Goal: Transaction & Acquisition: Purchase product/service

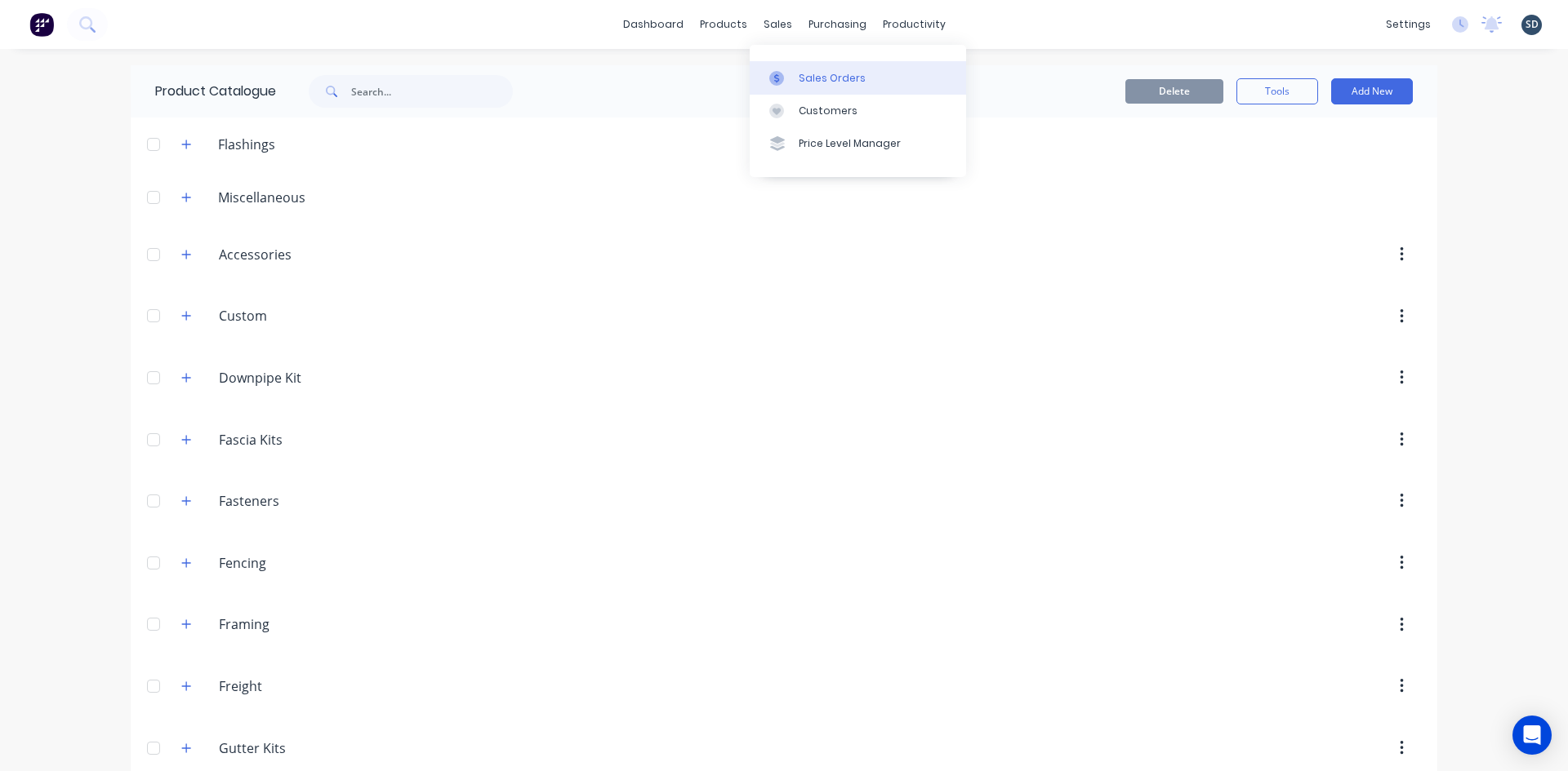
click at [792, 73] on div at bounding box center [781, 78] width 24 height 15
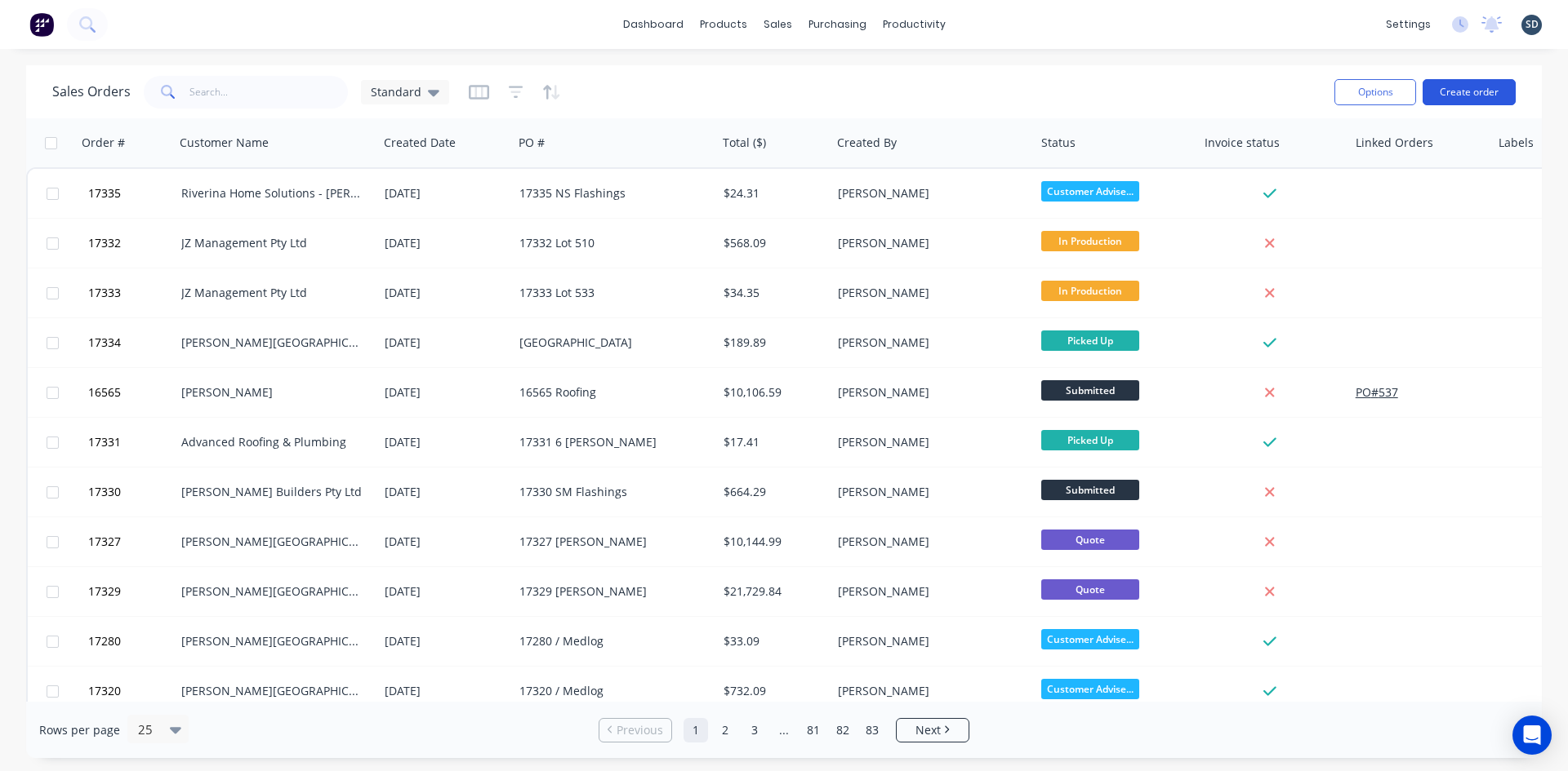
click at [1468, 96] on button "Create order" at bounding box center [1468, 92] width 93 height 26
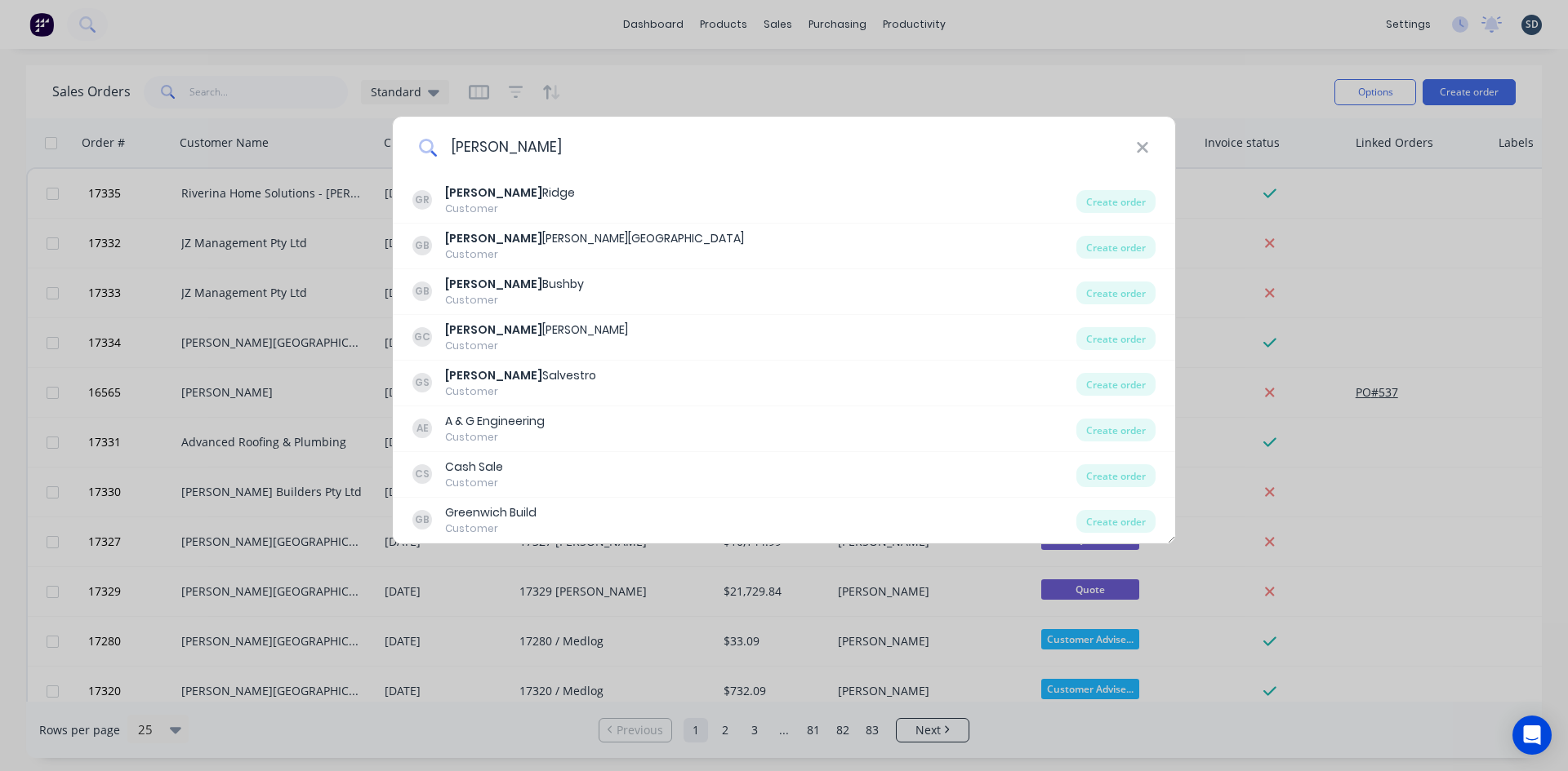
type input "glenn"
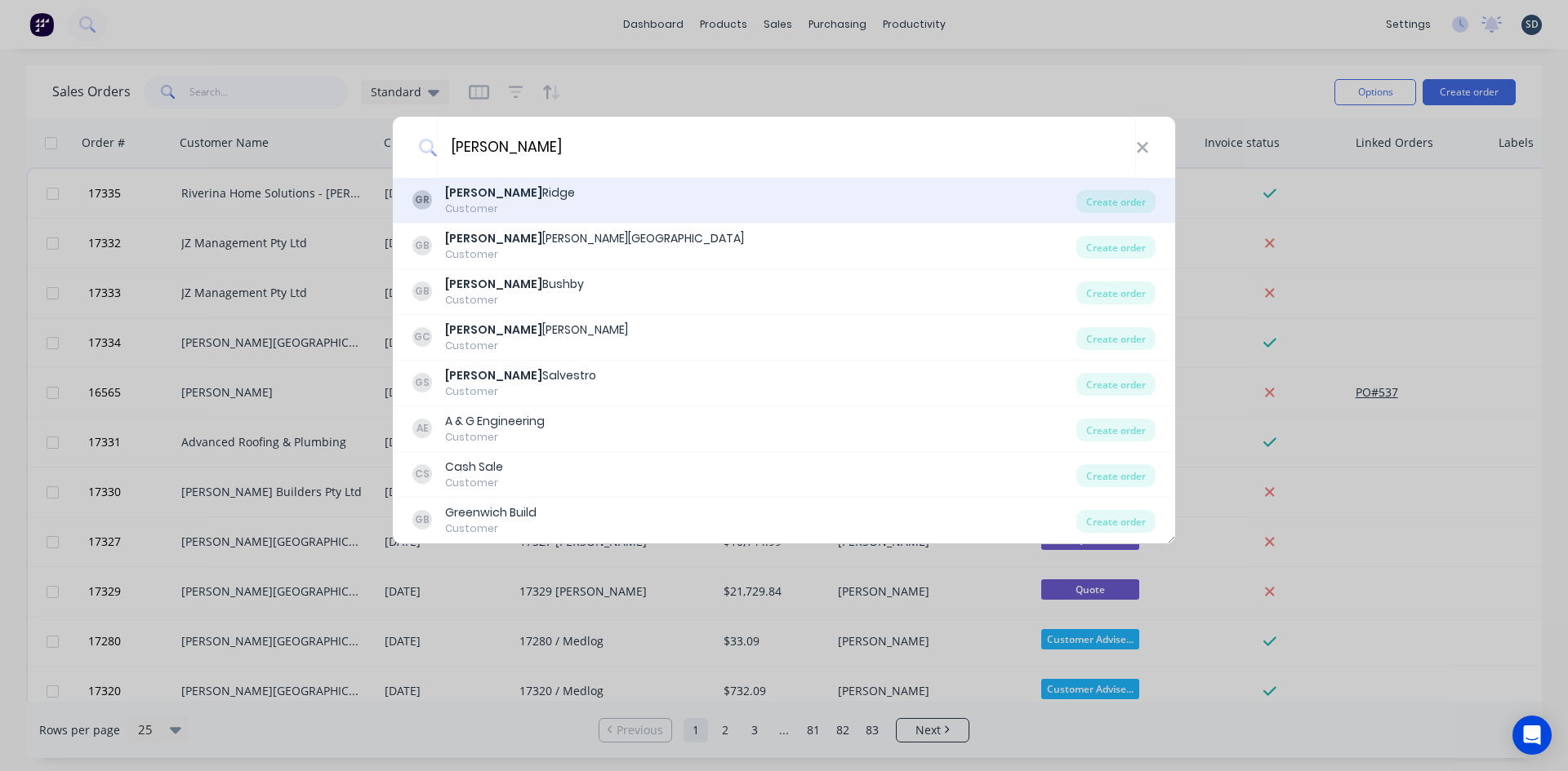
drag, startPoint x: 539, startPoint y: 226, endPoint x: 548, endPoint y: 209, distance: 19.2
click at [539, 227] on div "GB Glenn Walsh Building Customer Create order" at bounding box center [783, 247] width 782 height 46
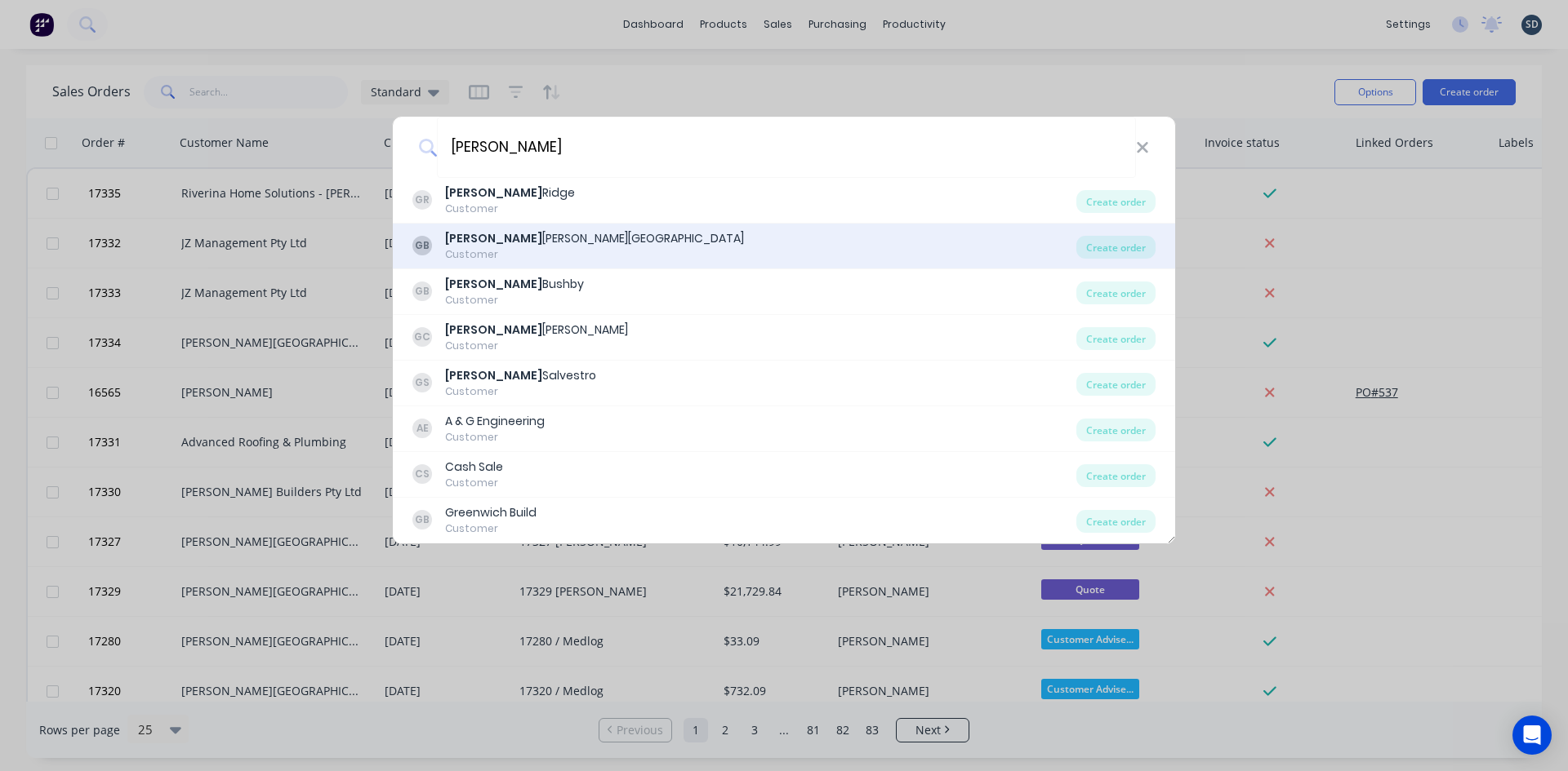
click at [533, 253] on div "Customer" at bounding box center [594, 254] width 299 height 15
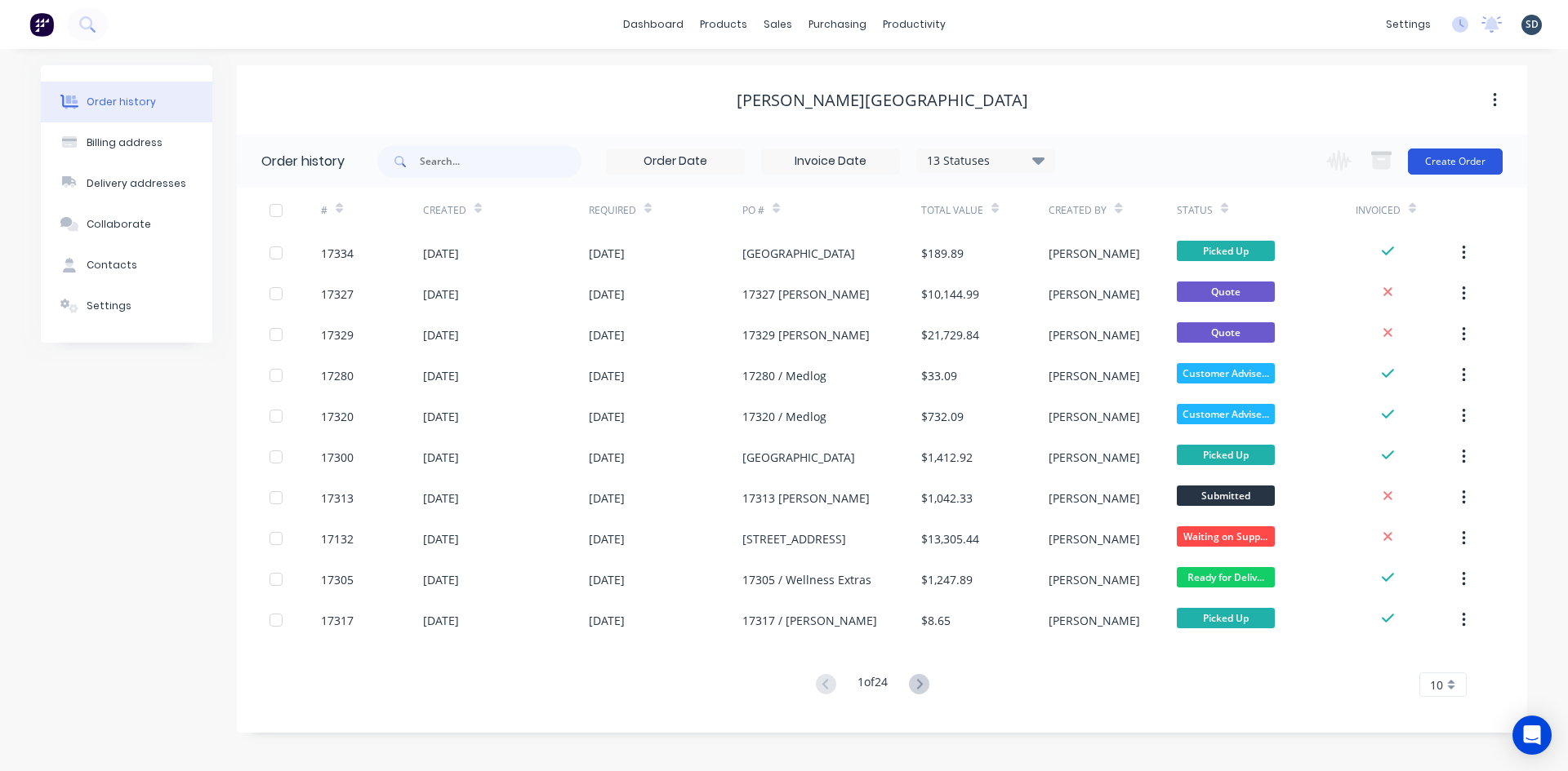
click at [1471, 159] on button "Create Order" at bounding box center [1454, 161] width 95 height 26
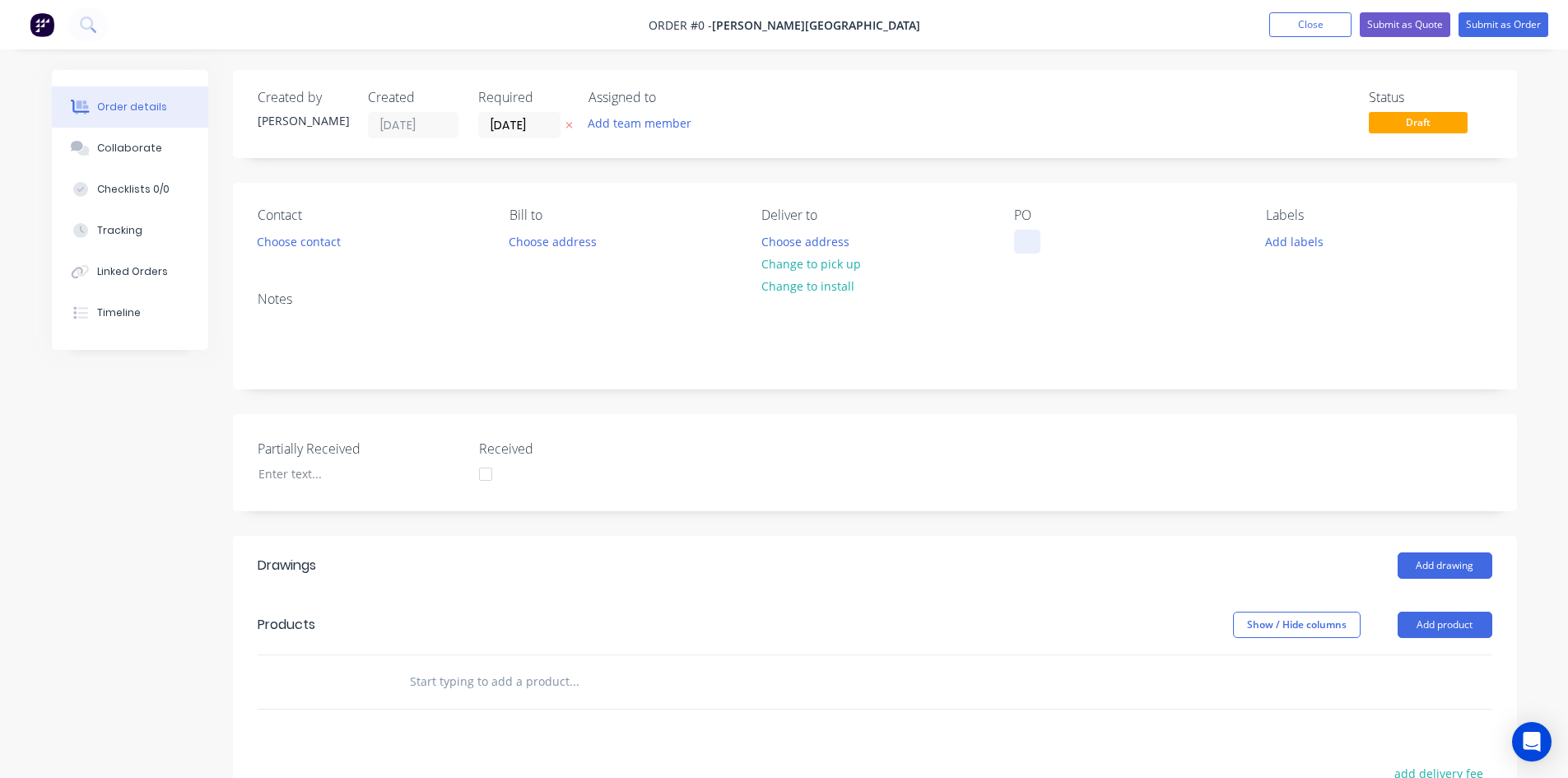
click at [1030, 239] on div at bounding box center [1027, 242] width 27 height 24
click at [986, 291] on div "Order details Collaborate Checklists 0/0 Tracking Linked Orders Timeline Order …" at bounding box center [784, 600] width 1498 height 1060
click at [1020, 240] on div at bounding box center [1027, 242] width 27 height 24
click at [1002, 305] on div "Notes" at bounding box center [874, 299] width 1234 height 16
click at [315, 250] on button "Choose contact" at bounding box center [298, 241] width 102 height 23
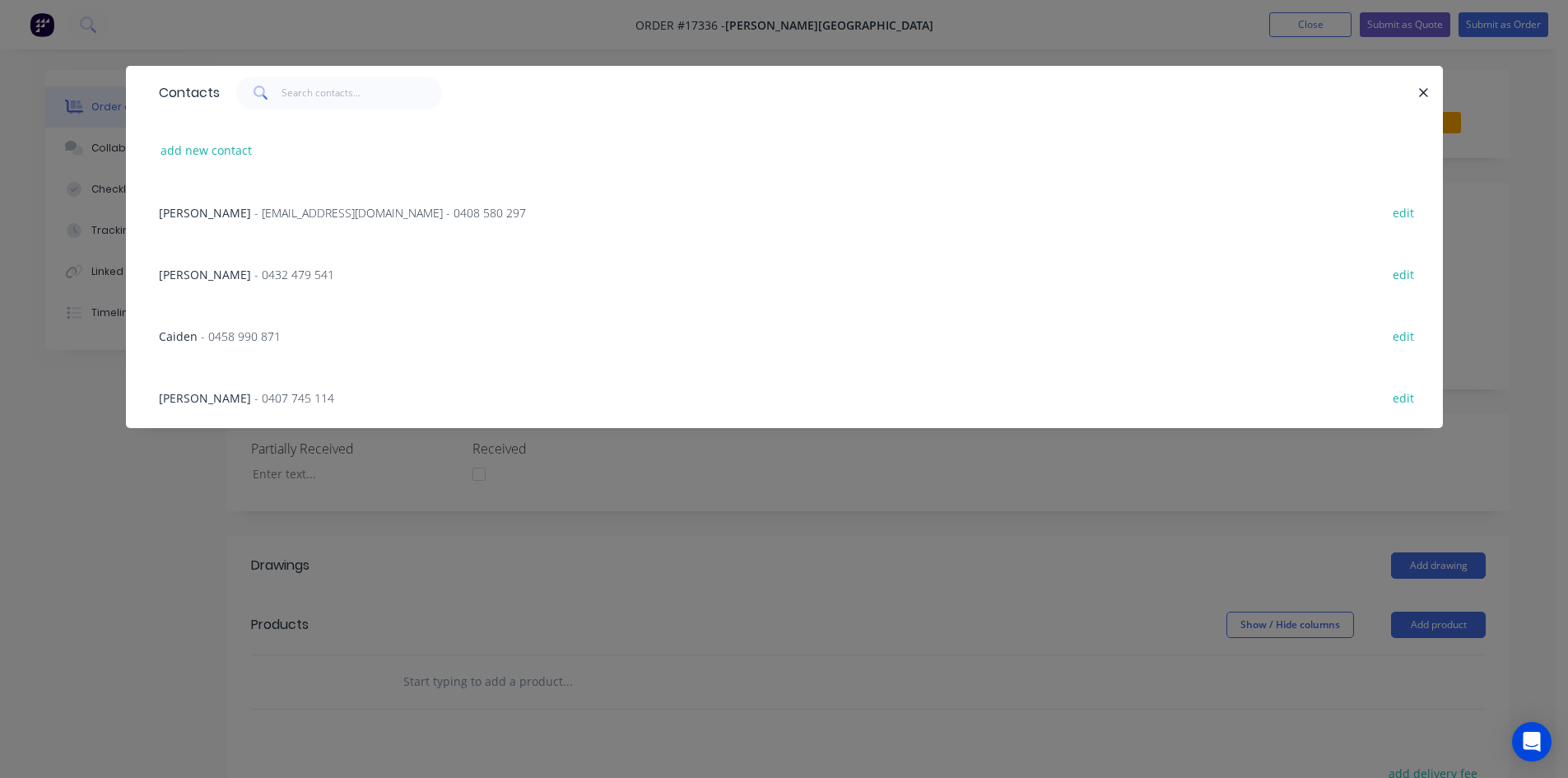
click at [275, 221] on div "Glenn Walsh - glenn67@live.com.au - 0408 580 297" at bounding box center [342, 213] width 367 height 18
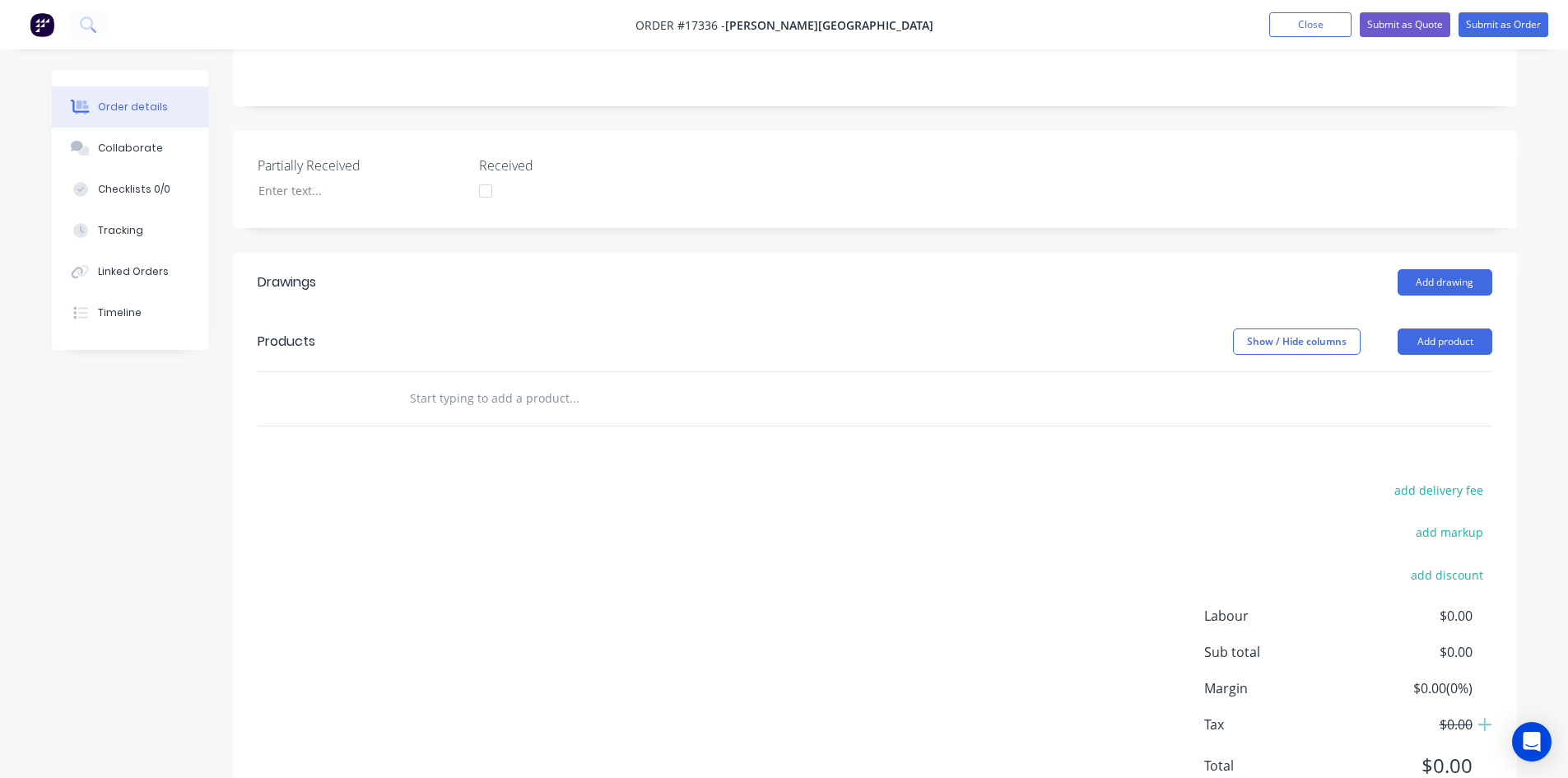
scroll to position [399, 0]
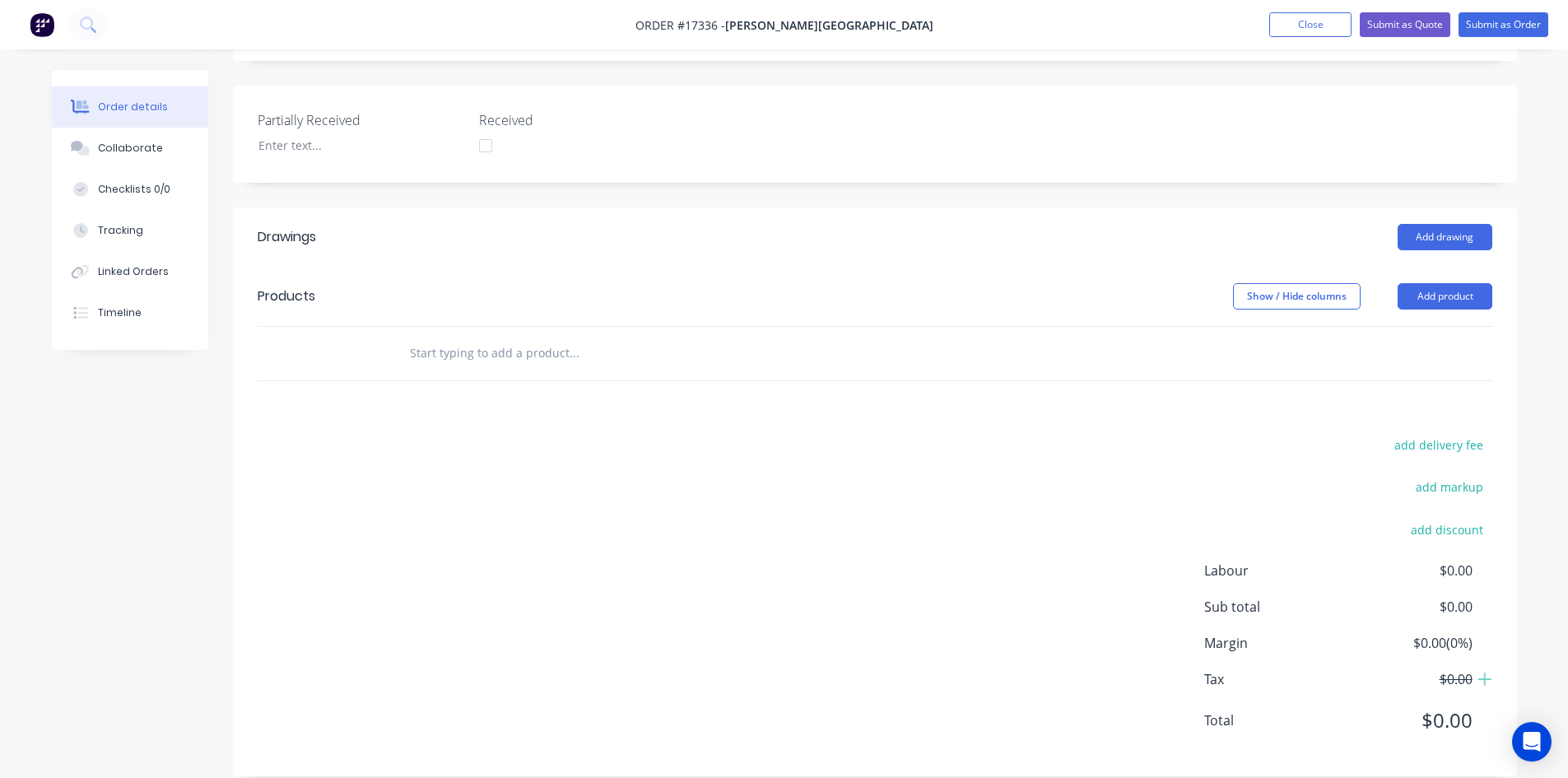
click at [448, 337] on input "text" at bounding box center [574, 352] width 330 height 33
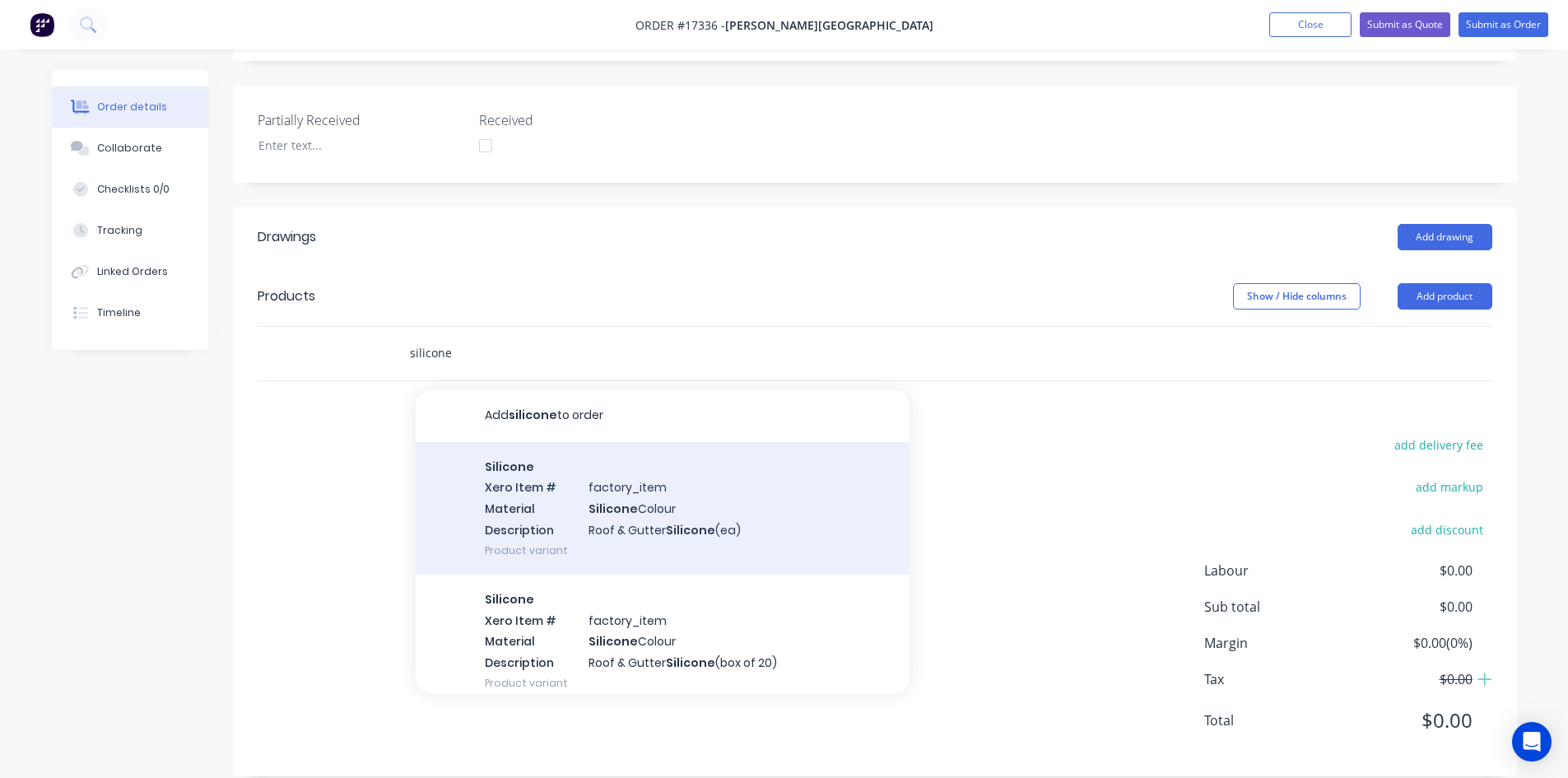
scroll to position [82, 0]
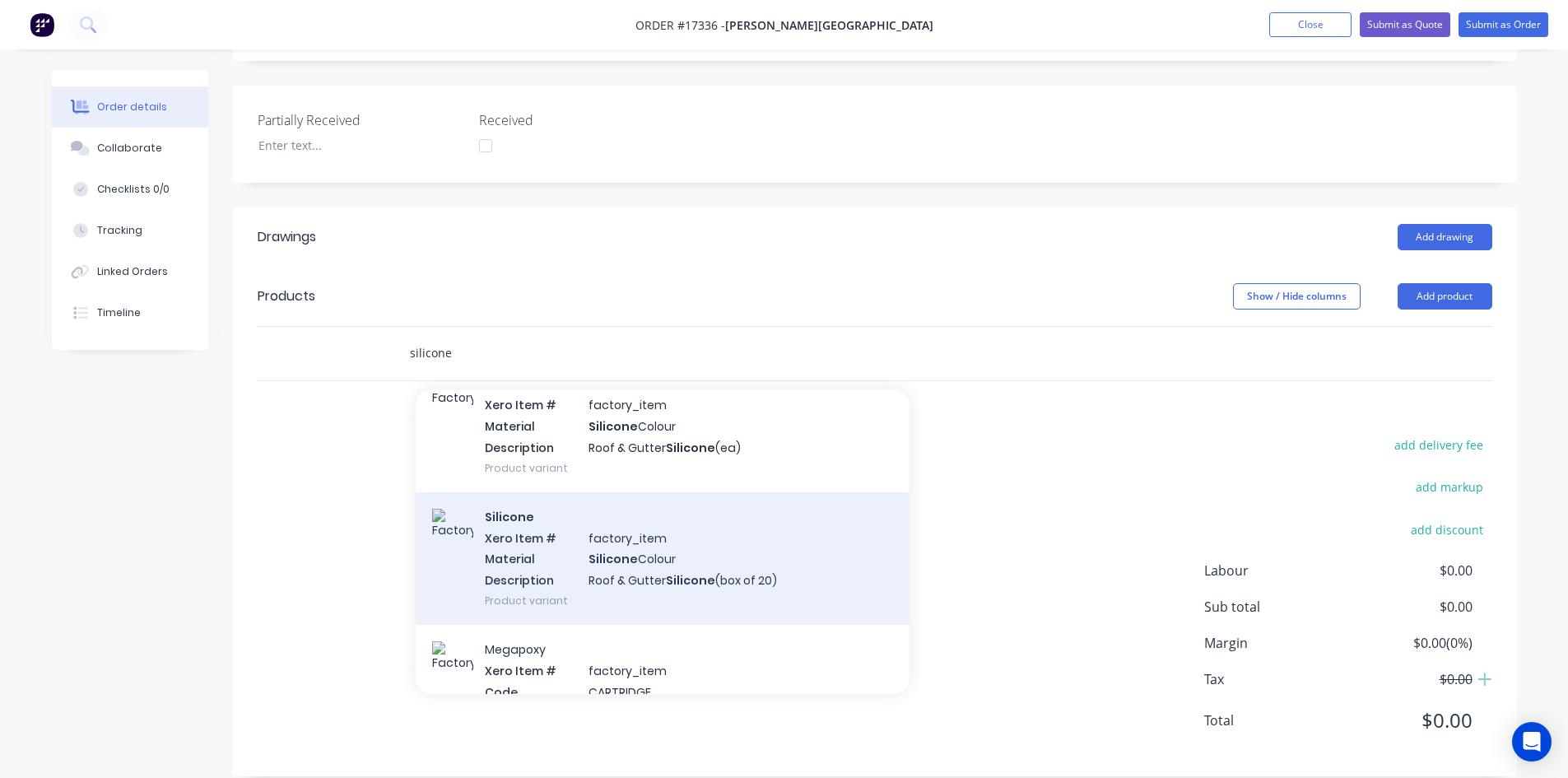
type input "silicone"
click at [709, 549] on div "Silicone Xero Item # factory_item Material Silicone Colour Description Roof & G…" at bounding box center [662, 559] width 494 height 132
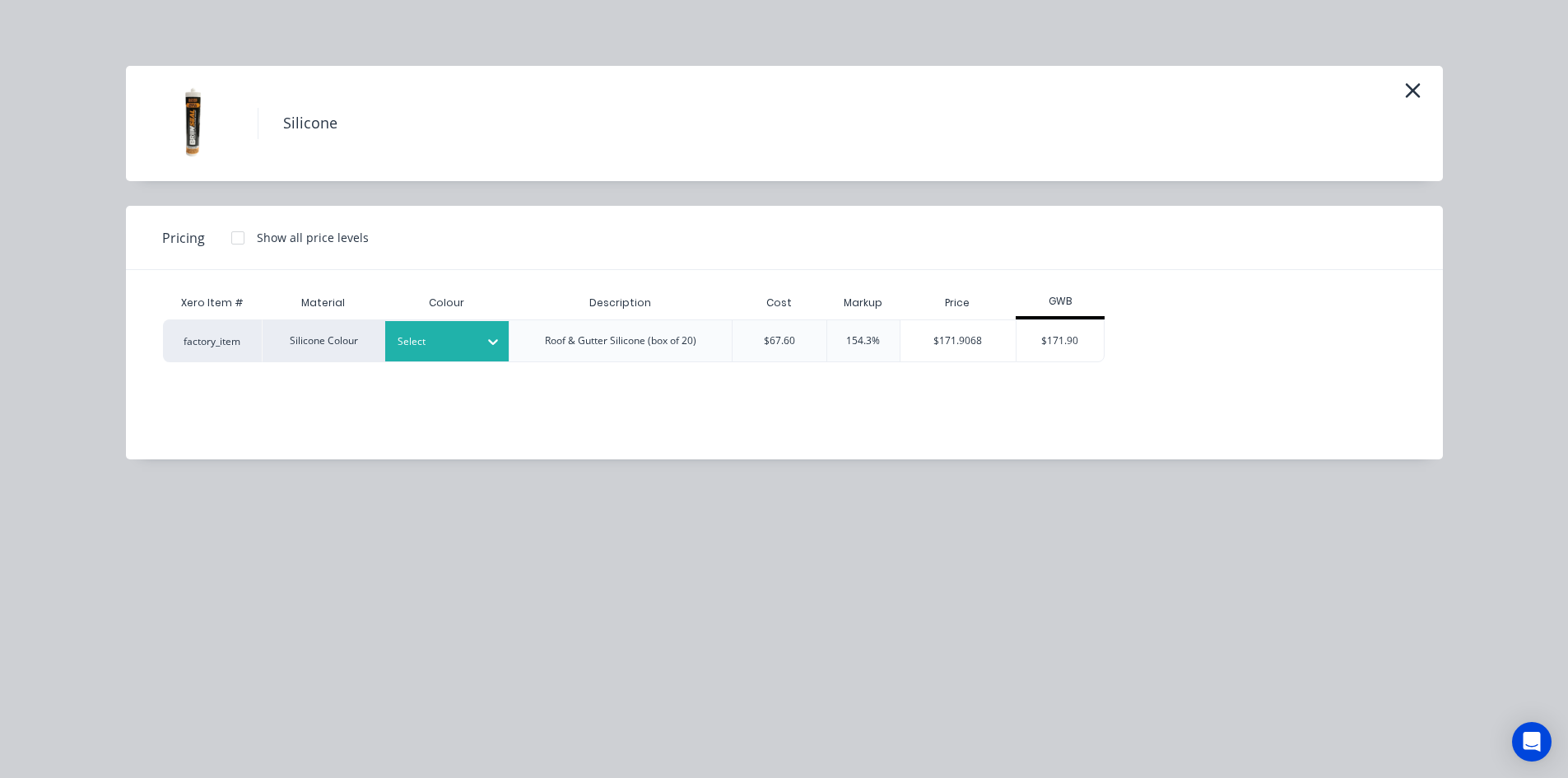
click at [495, 351] on div at bounding box center [493, 342] width 30 height 27
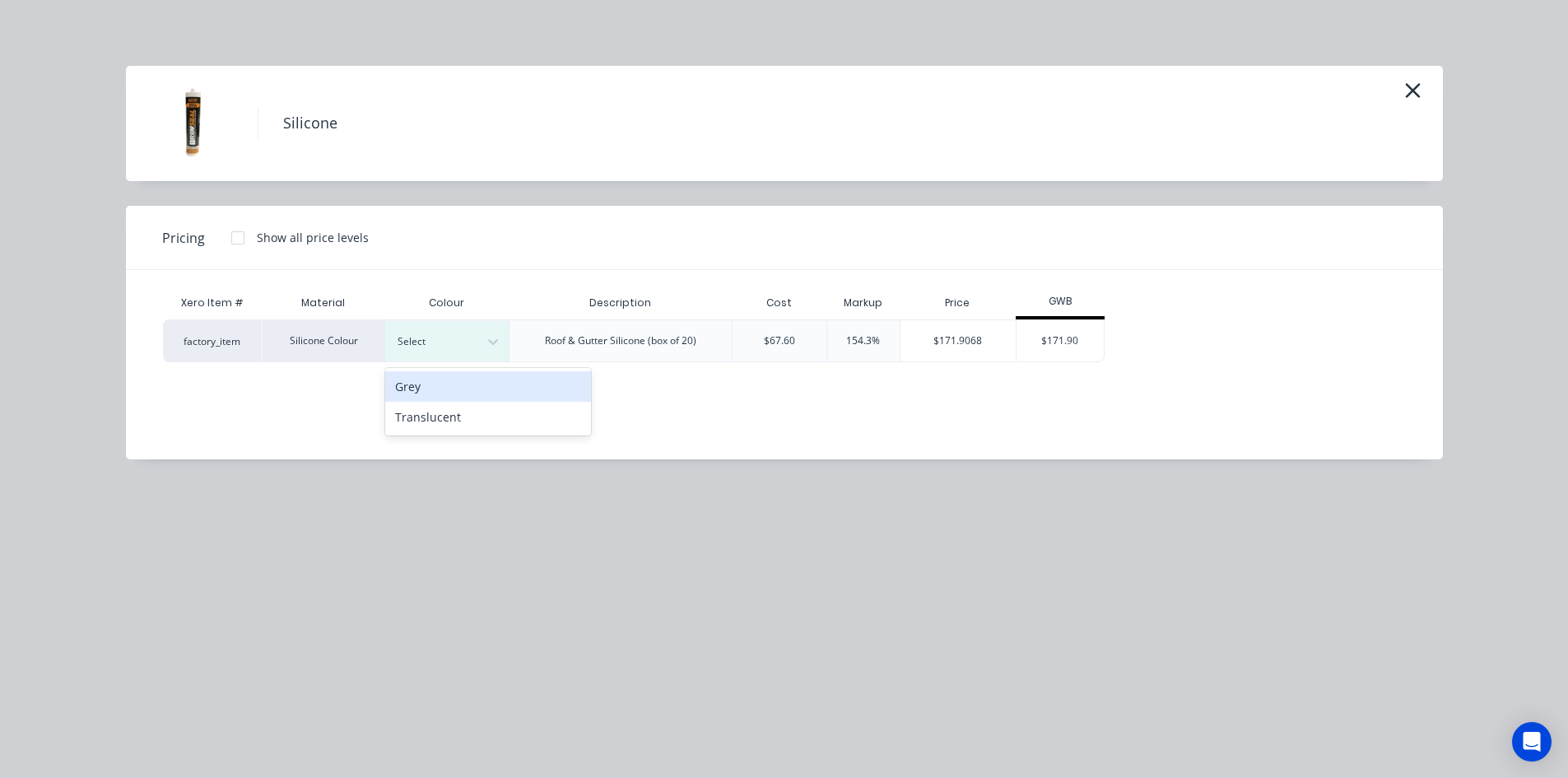
click at [496, 395] on div "Grey" at bounding box center [487, 386] width 206 height 31
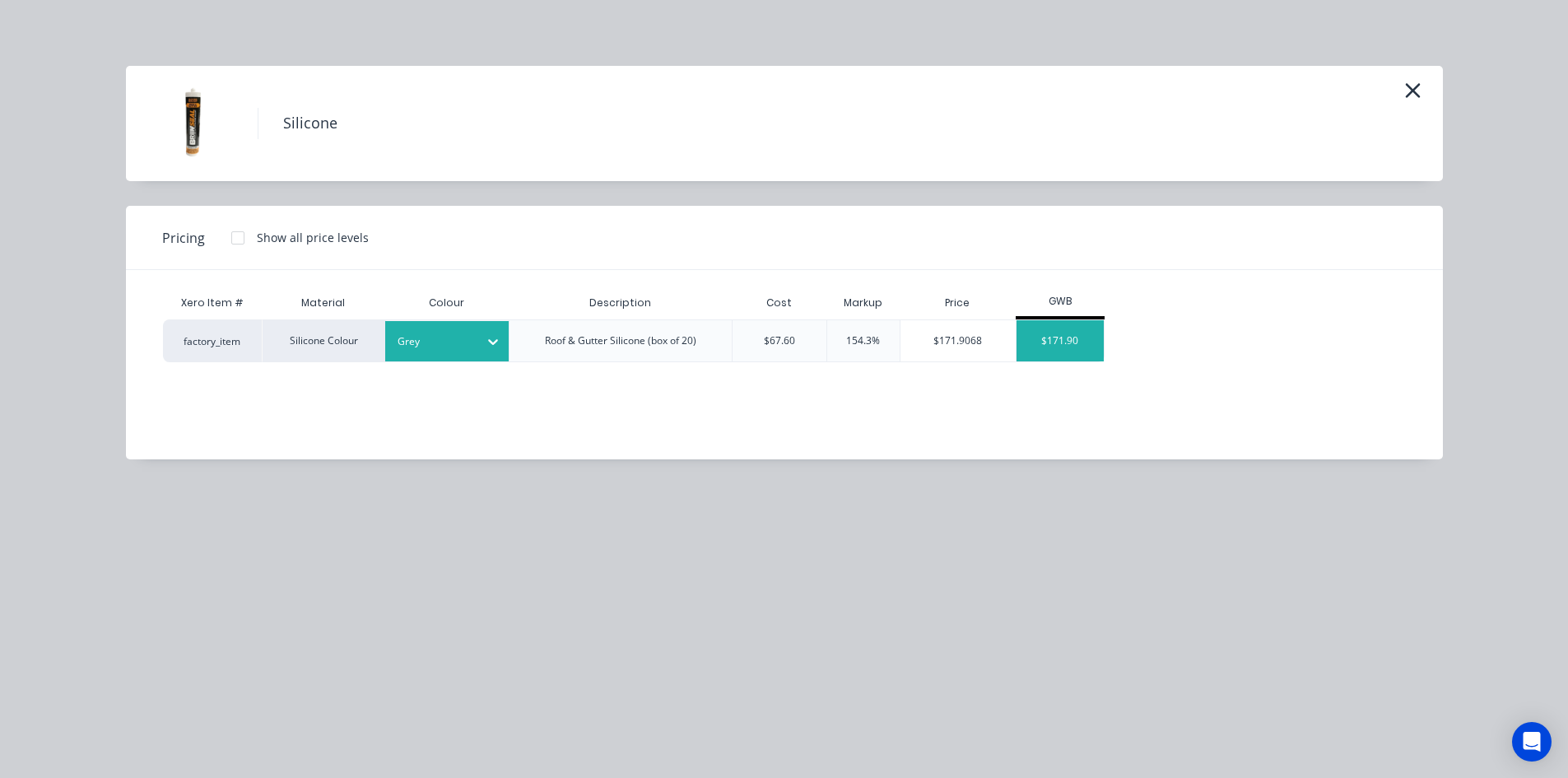
click at [1079, 345] on div "$171.90" at bounding box center [1060, 342] width 88 height 41
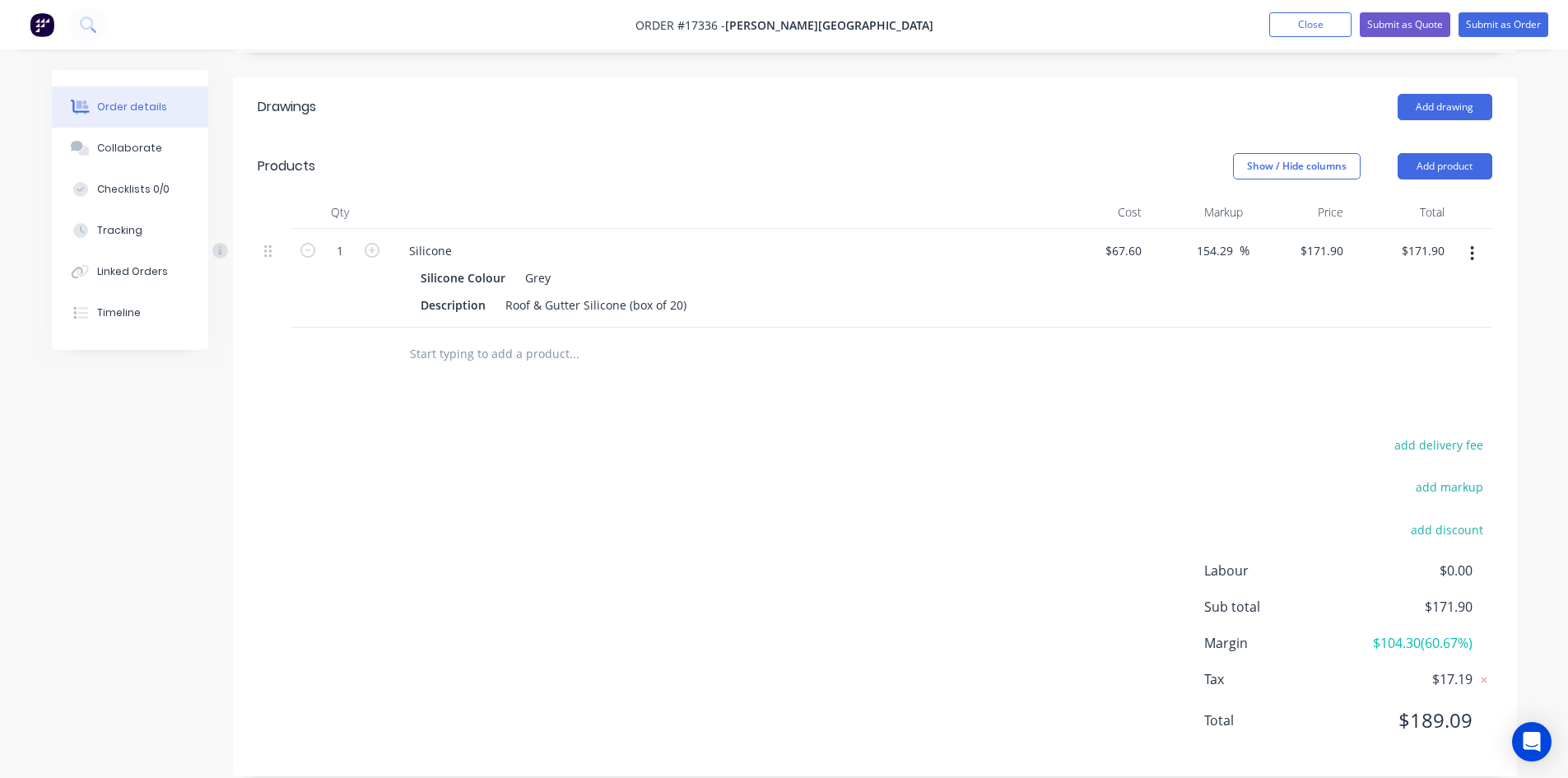
scroll to position [0, 0]
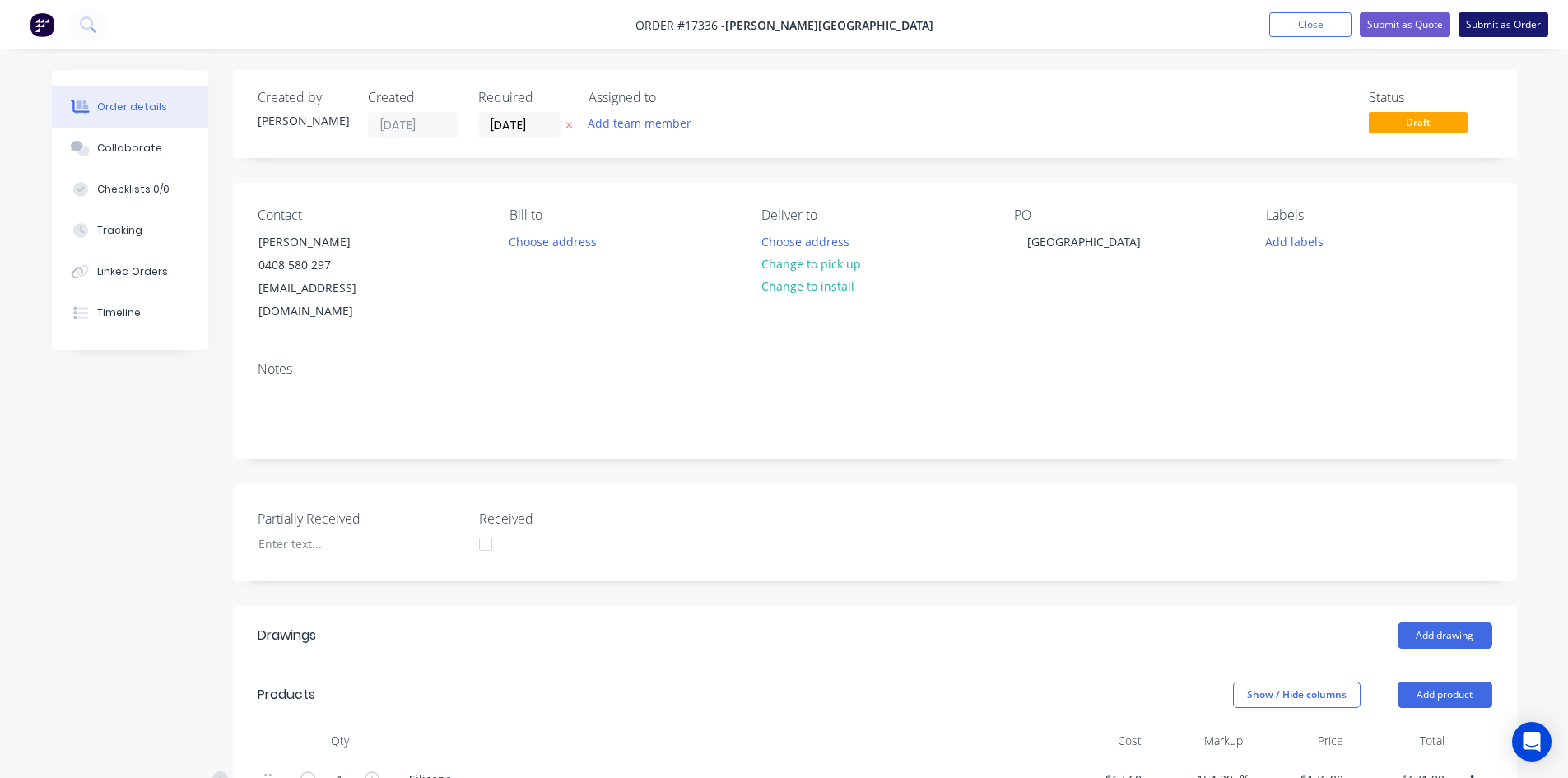
click at [1508, 36] on button "Submit as Order" at bounding box center [1503, 25] width 90 height 25
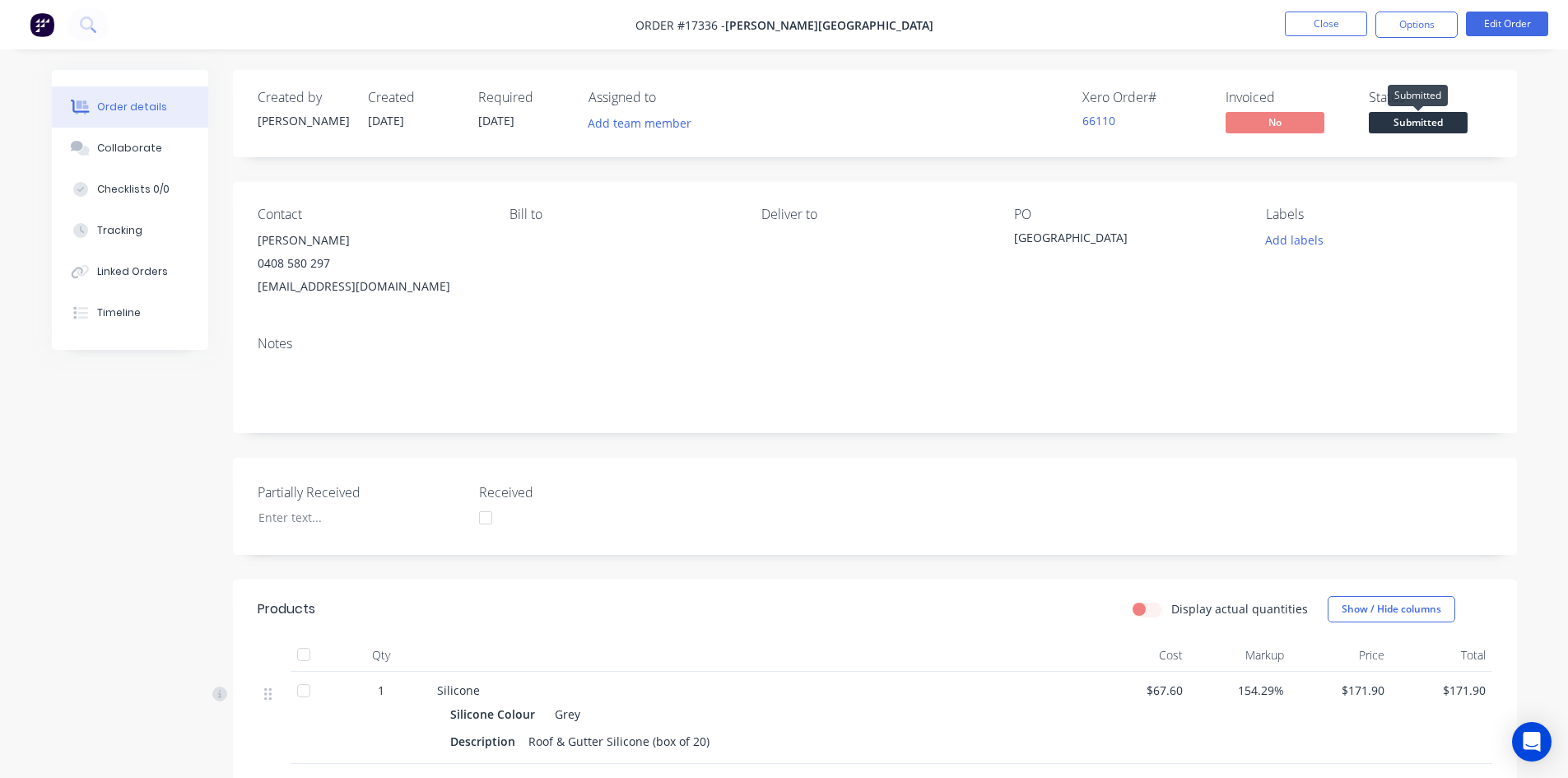
click at [1418, 124] on span "Submitted" at bounding box center [1418, 121] width 99 height 21
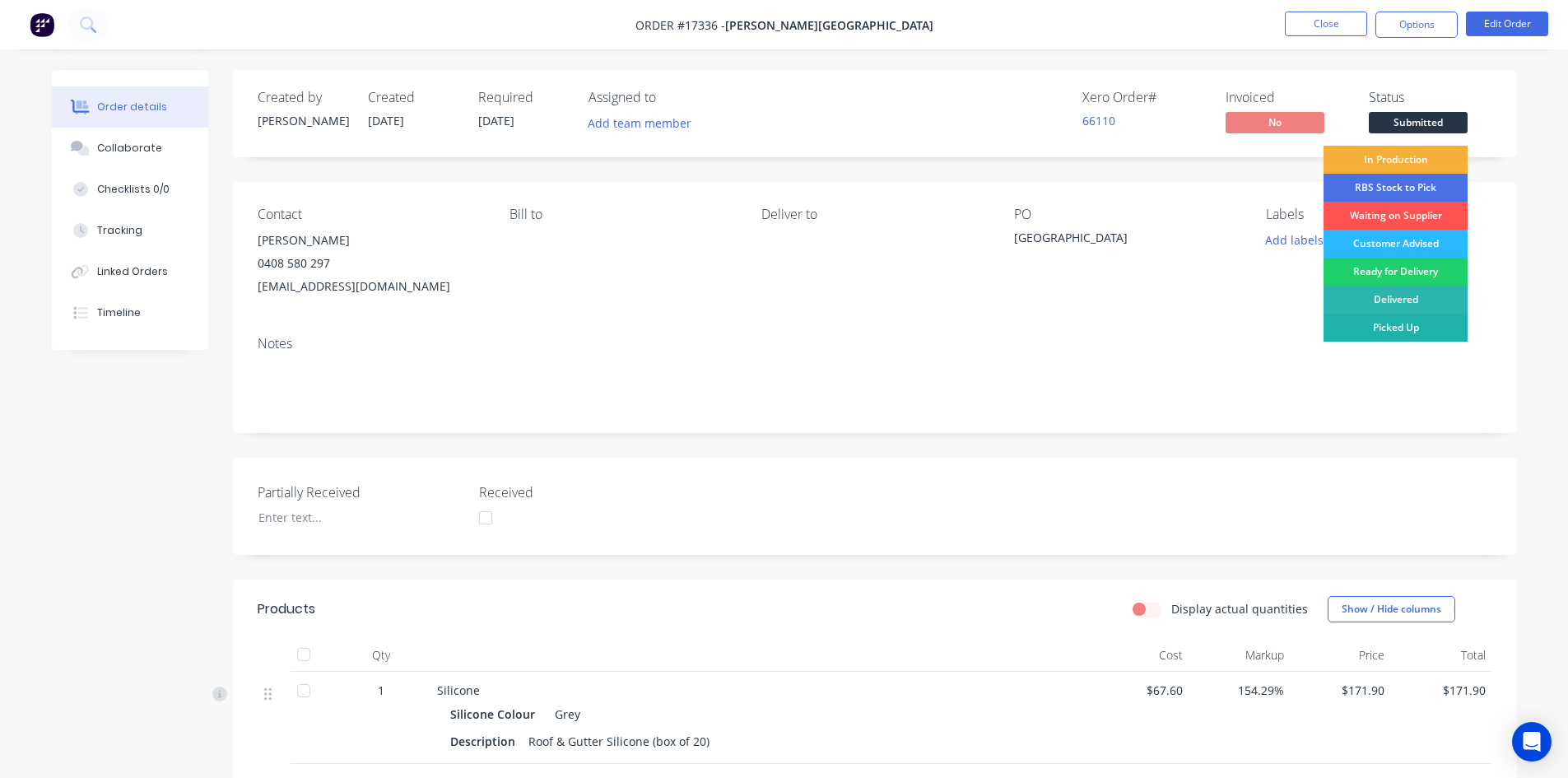
click at [1420, 326] on div "Picked Up" at bounding box center [1395, 328] width 144 height 28
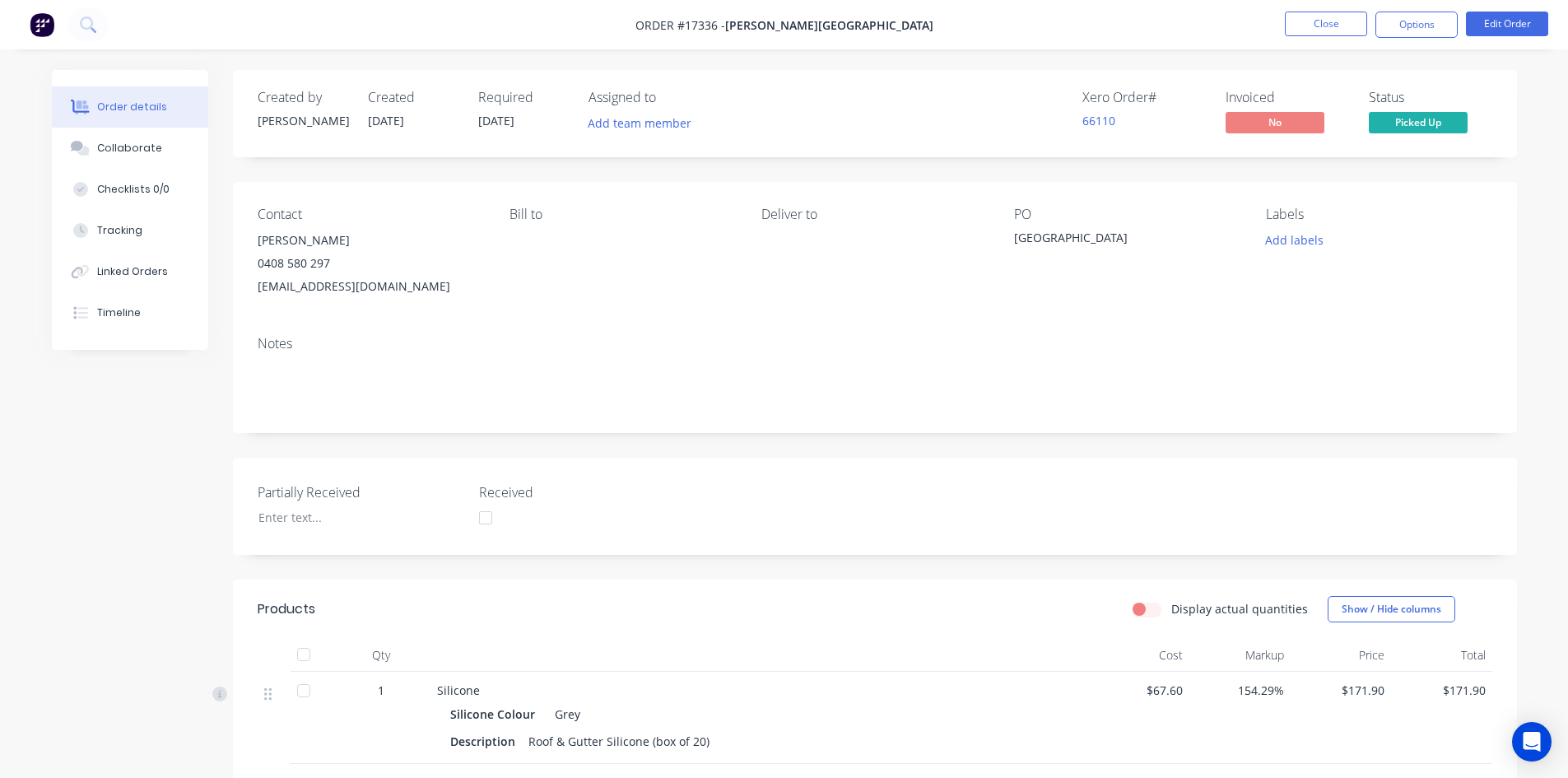
click at [969, 23] on nav "Order #17336 - Glenn Walsh Building Close Options Edit Order" at bounding box center [784, 25] width 1568 height 49
click at [1328, 24] on button "Close" at bounding box center [1325, 24] width 82 height 25
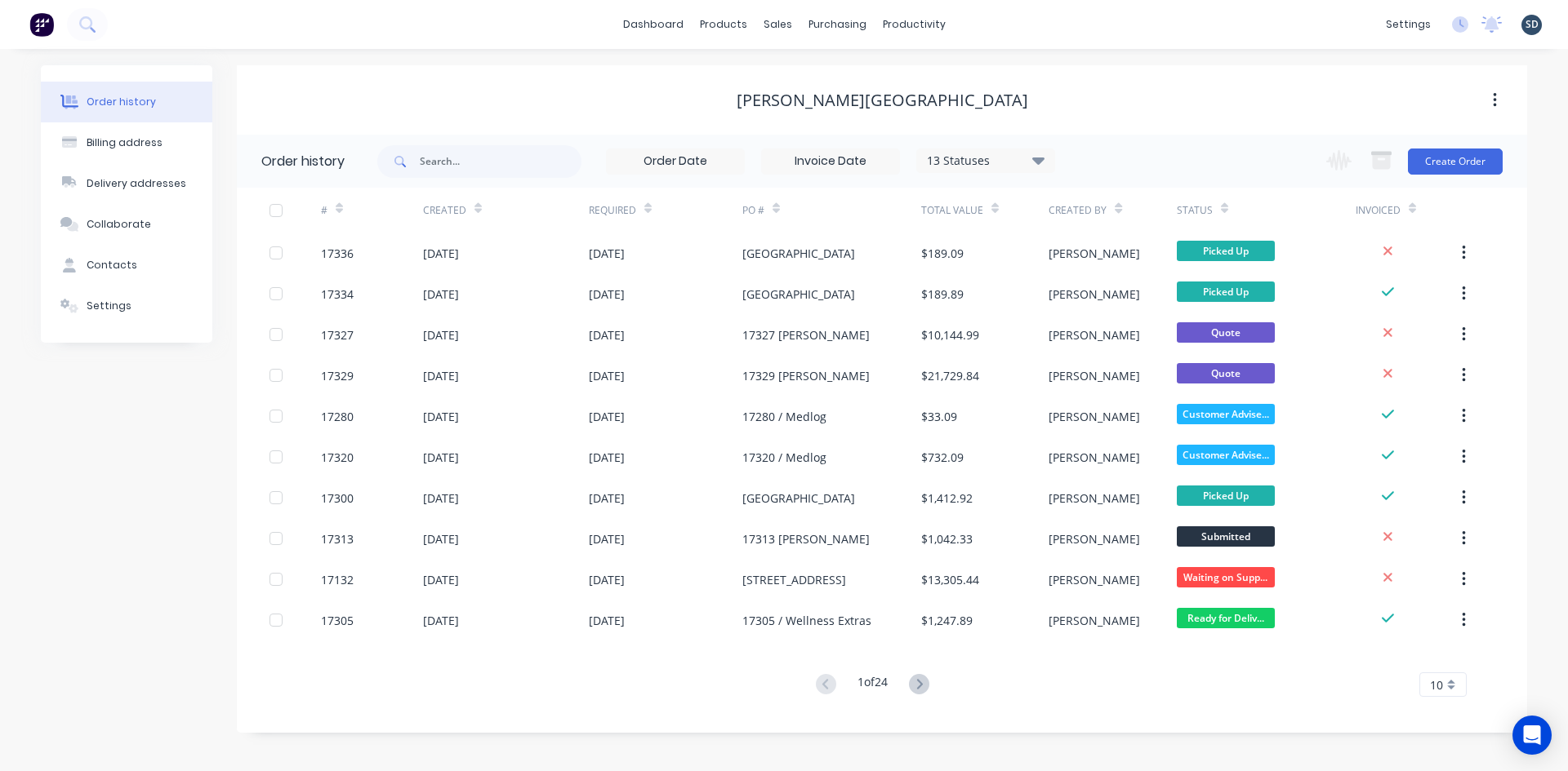
click at [996, 13] on div "dashboard products sales purchasing productivity dashboard products Product Cat…" at bounding box center [784, 24] width 1568 height 49
click at [992, 21] on div "dashboard products sales purchasing productivity dashboard products Product Cat…" at bounding box center [784, 24] width 1568 height 49
click at [943, 84] on div "Workflow" at bounding box center [943, 78] width 49 height 15
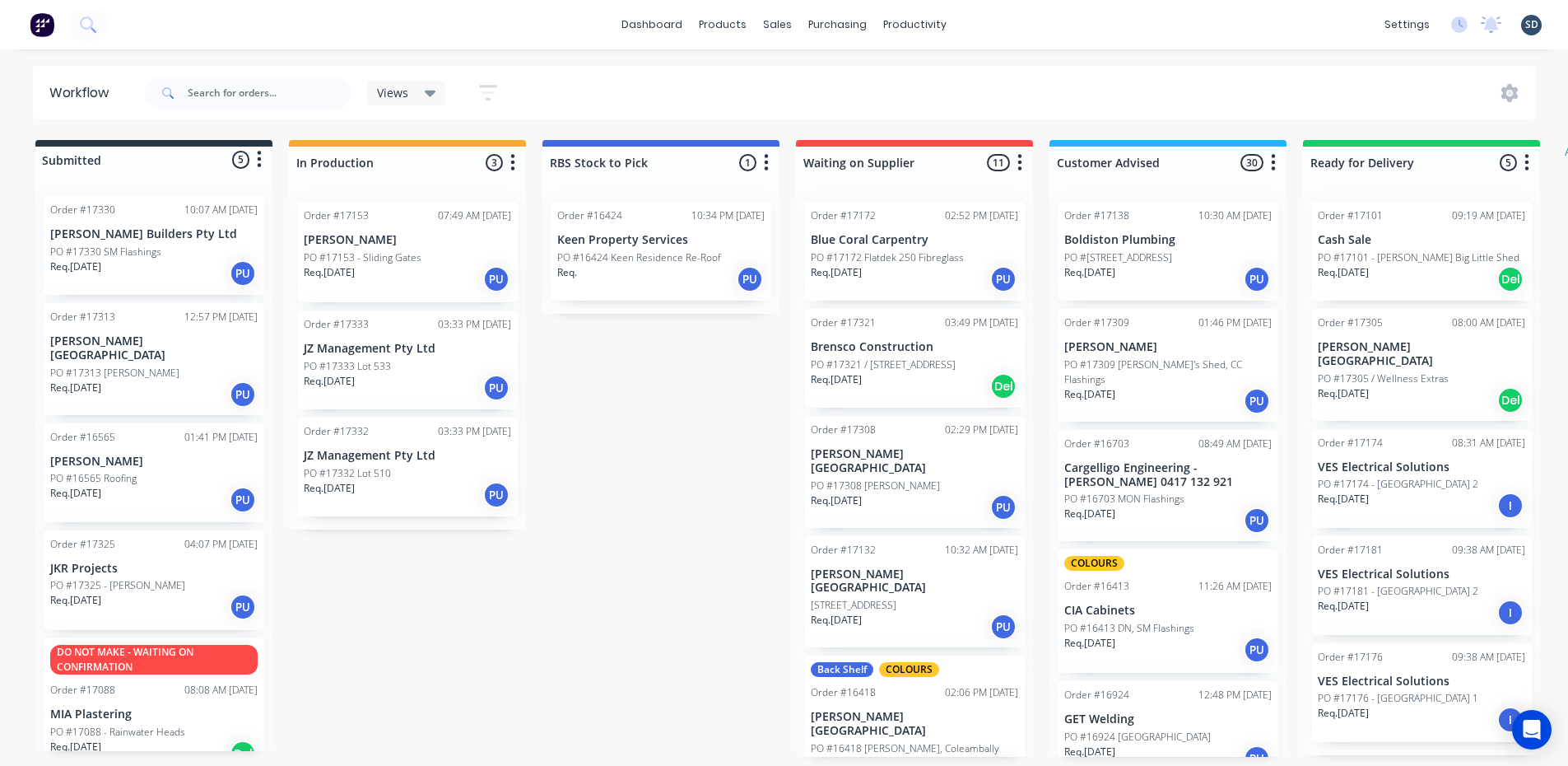
click at [182, 261] on div "Req. 11/08/25 PU" at bounding box center [154, 273] width 207 height 28
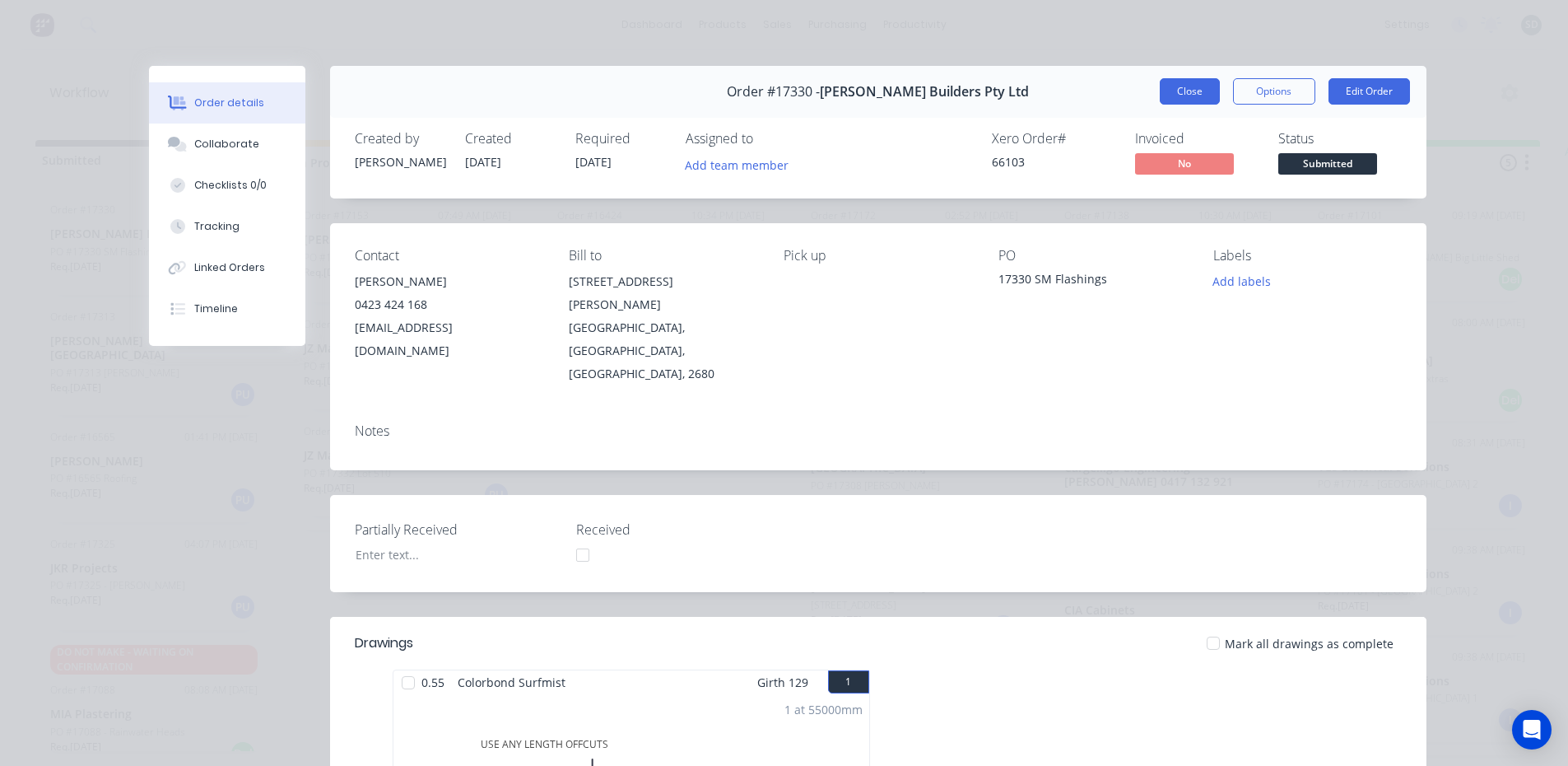
click at [1167, 86] on button "Close" at bounding box center [1189, 91] width 60 height 27
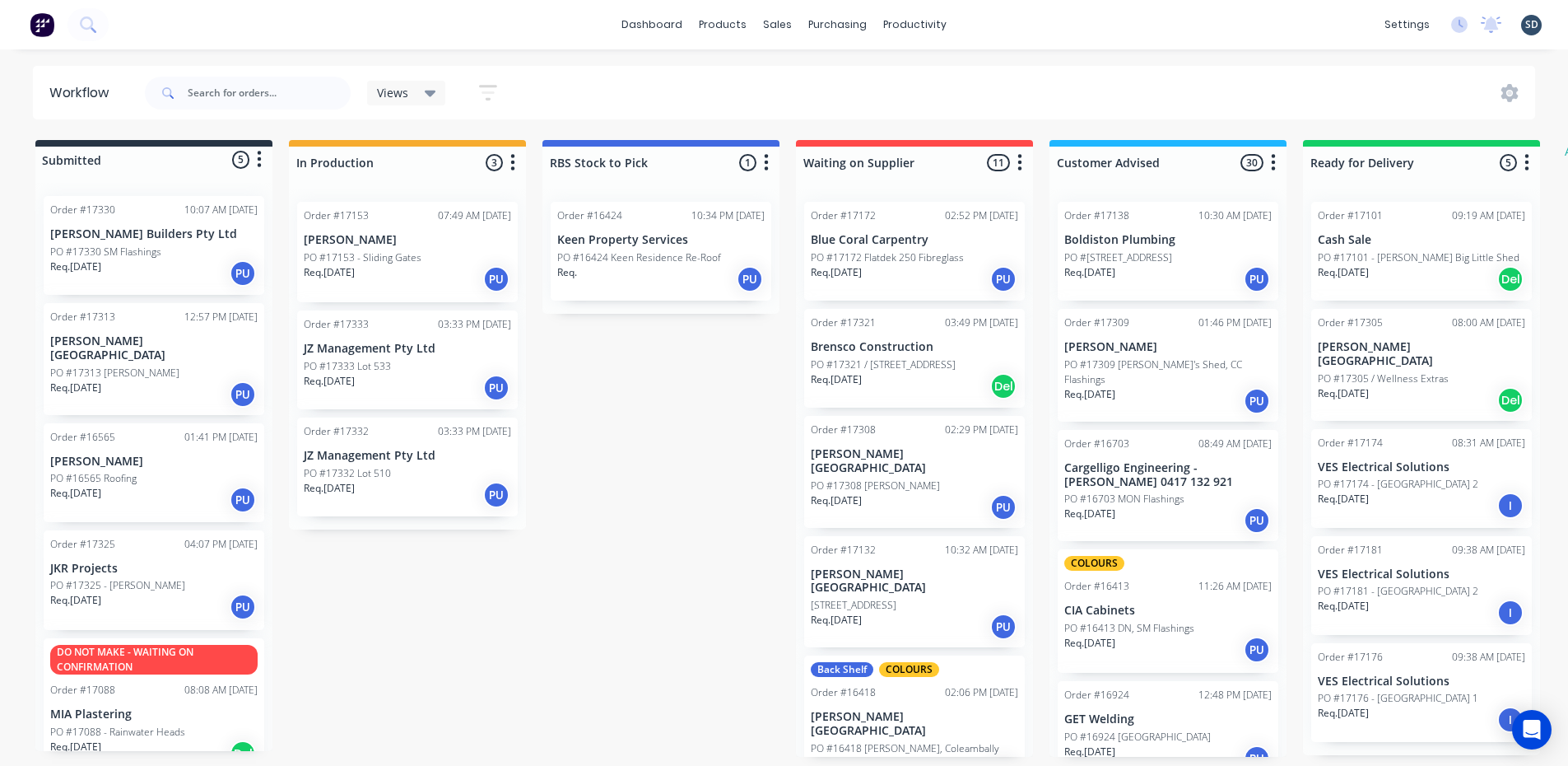
click at [149, 345] on p "Glenn Walsh Building" at bounding box center [154, 348] width 207 height 28
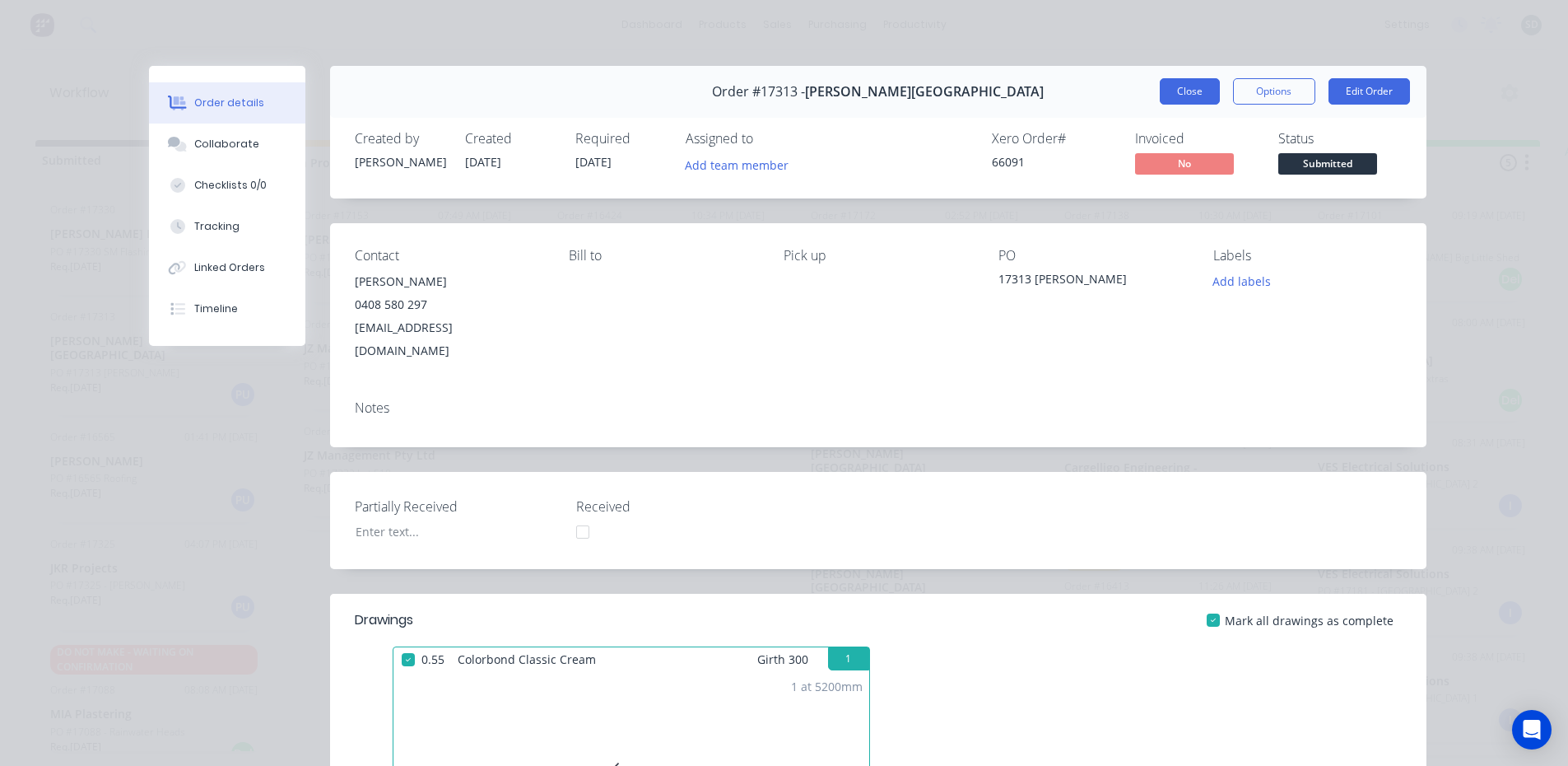
click at [1179, 85] on button "Close" at bounding box center [1189, 91] width 60 height 27
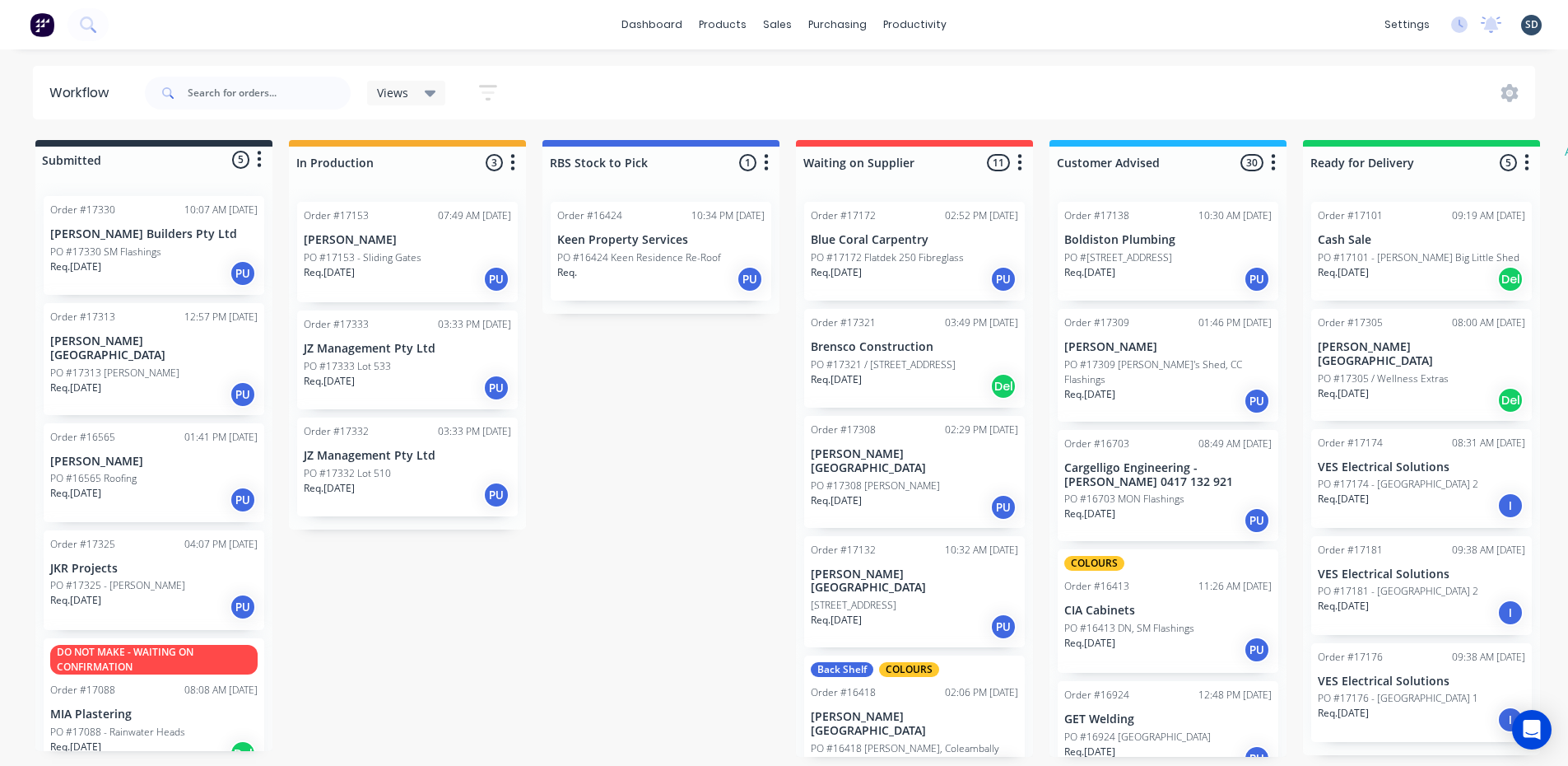
scroll to position [12, 0]
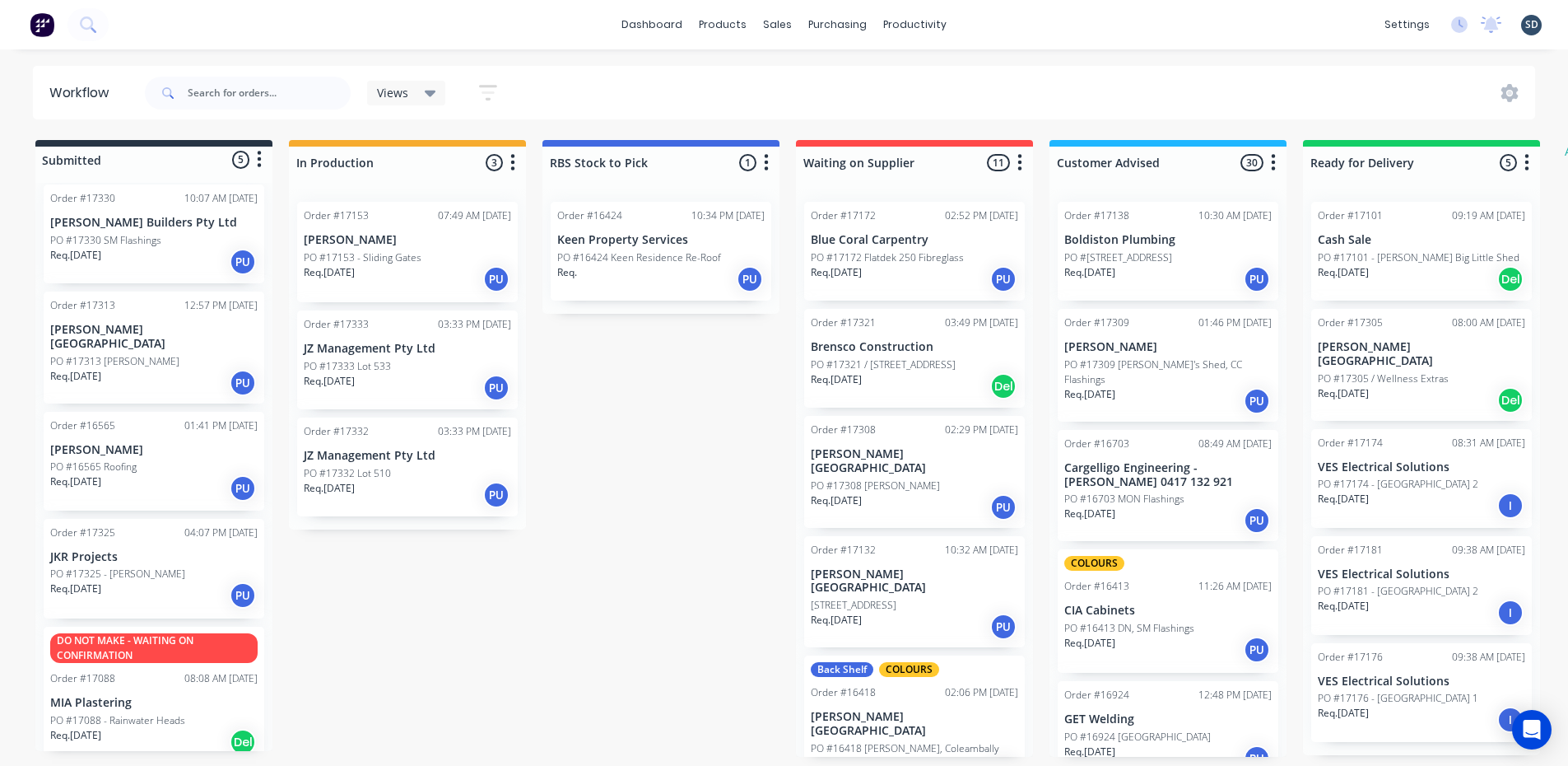
click at [172, 567] on div "PO #17325 - Trimboli" at bounding box center [154, 574] width 207 height 15
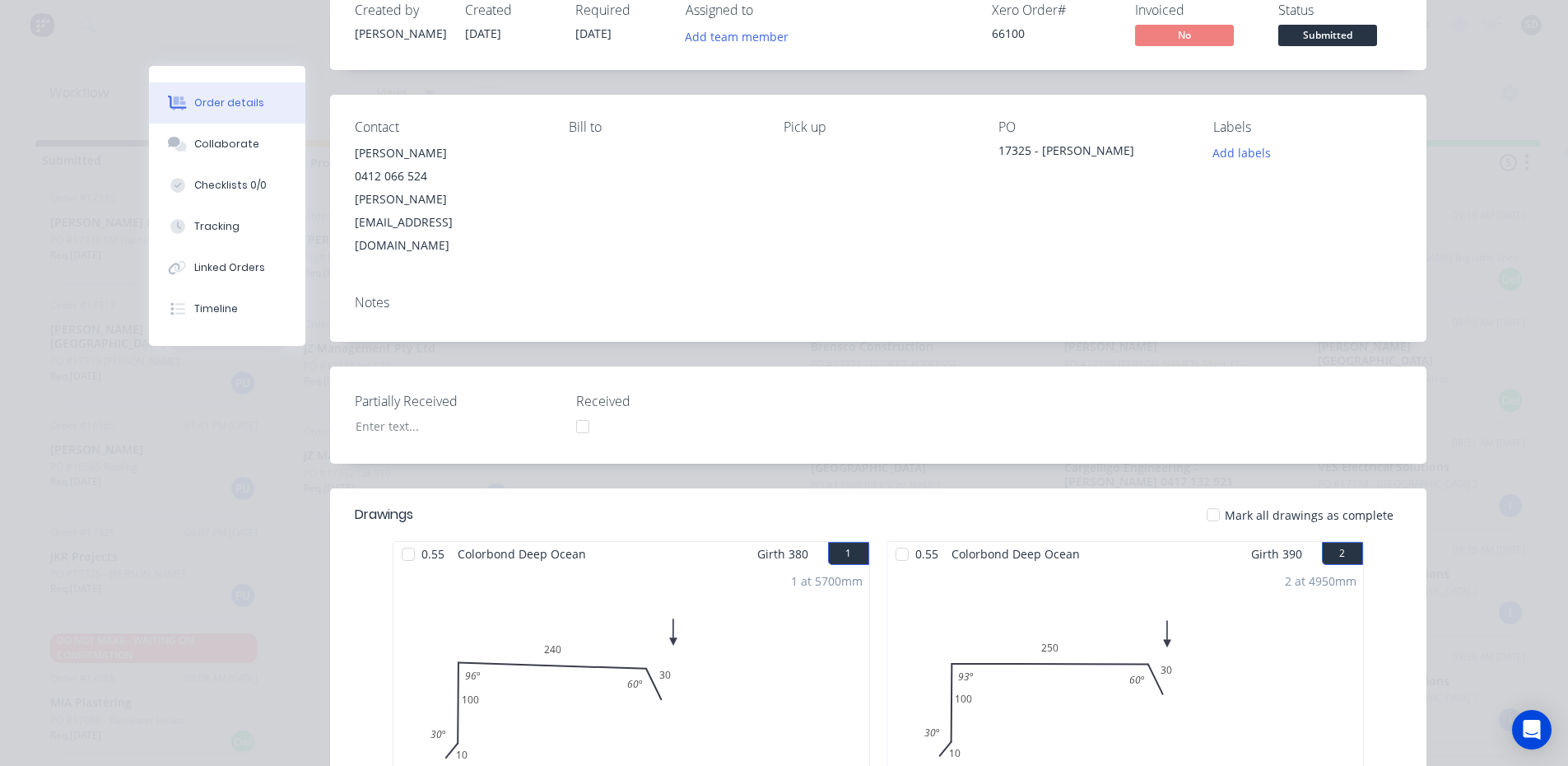
scroll to position [0, 0]
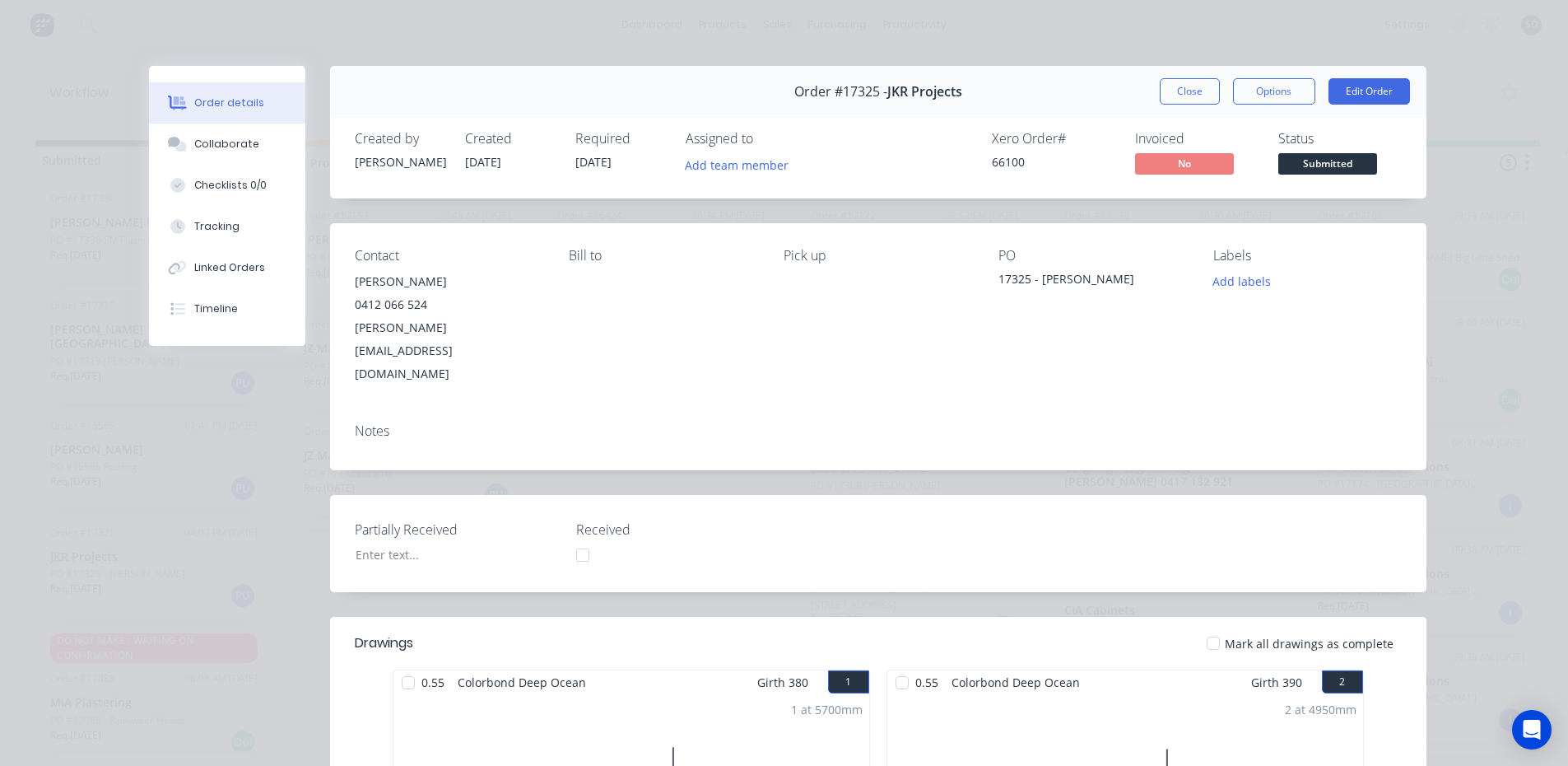
click at [1190, 81] on button "Close" at bounding box center [1189, 91] width 60 height 27
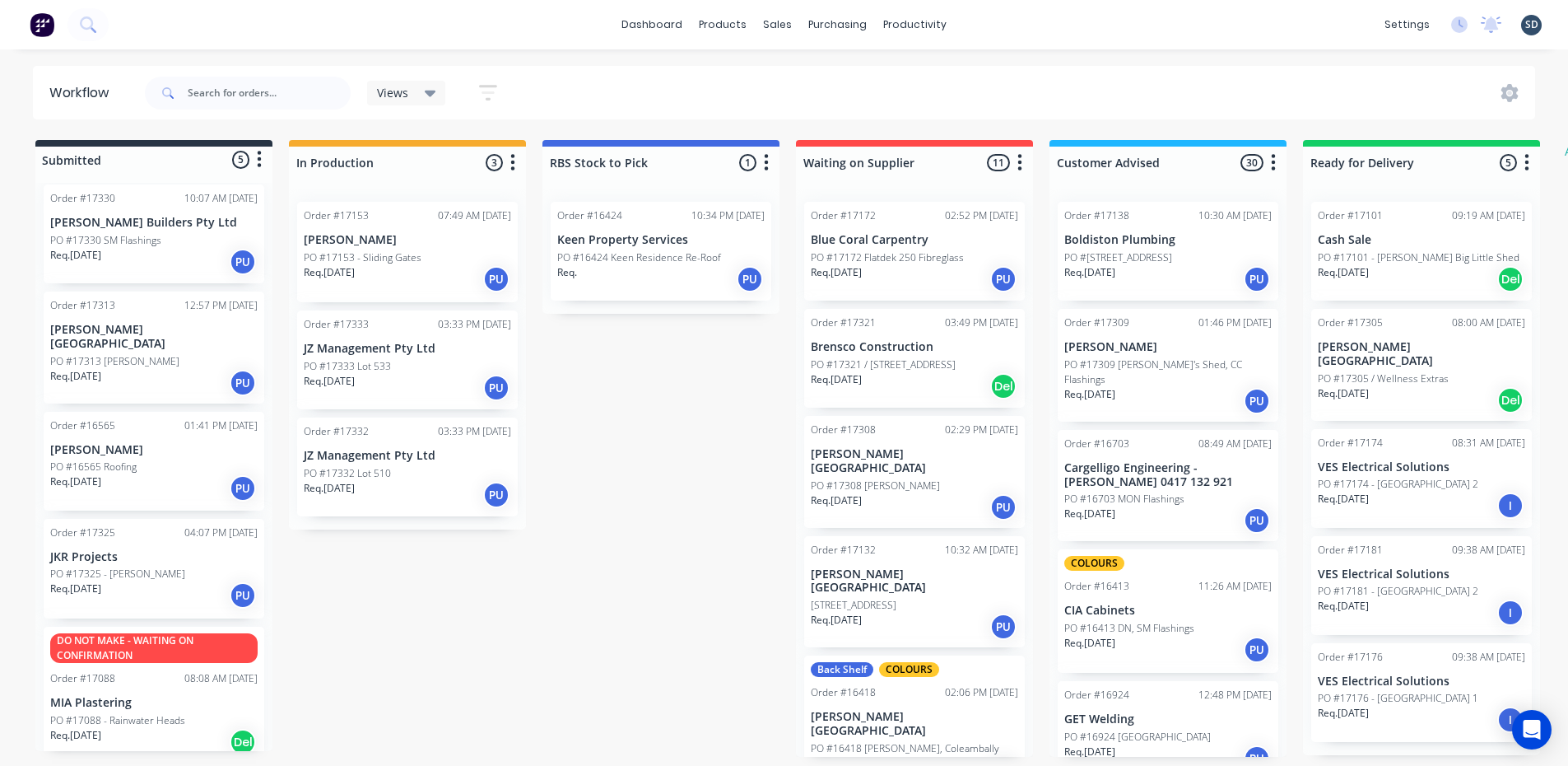
scroll to position [3, 0]
click at [613, 31] on div "dashboard products sales purchasing productivity dashboard products Product Cat…" at bounding box center [784, 25] width 1568 height 49
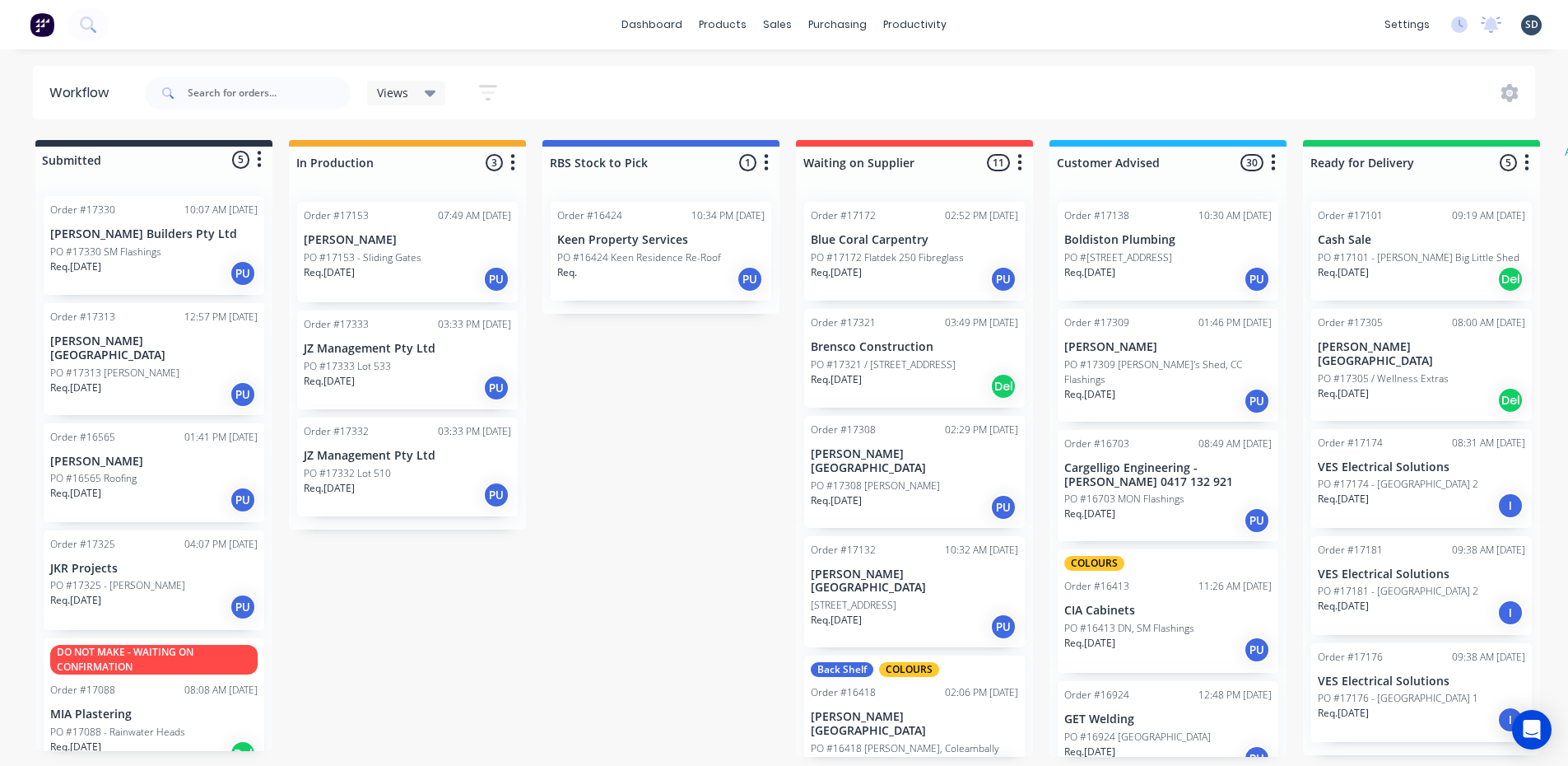
click at [130, 260] on div "Req. 11/08/25 PU" at bounding box center [154, 273] width 207 height 28
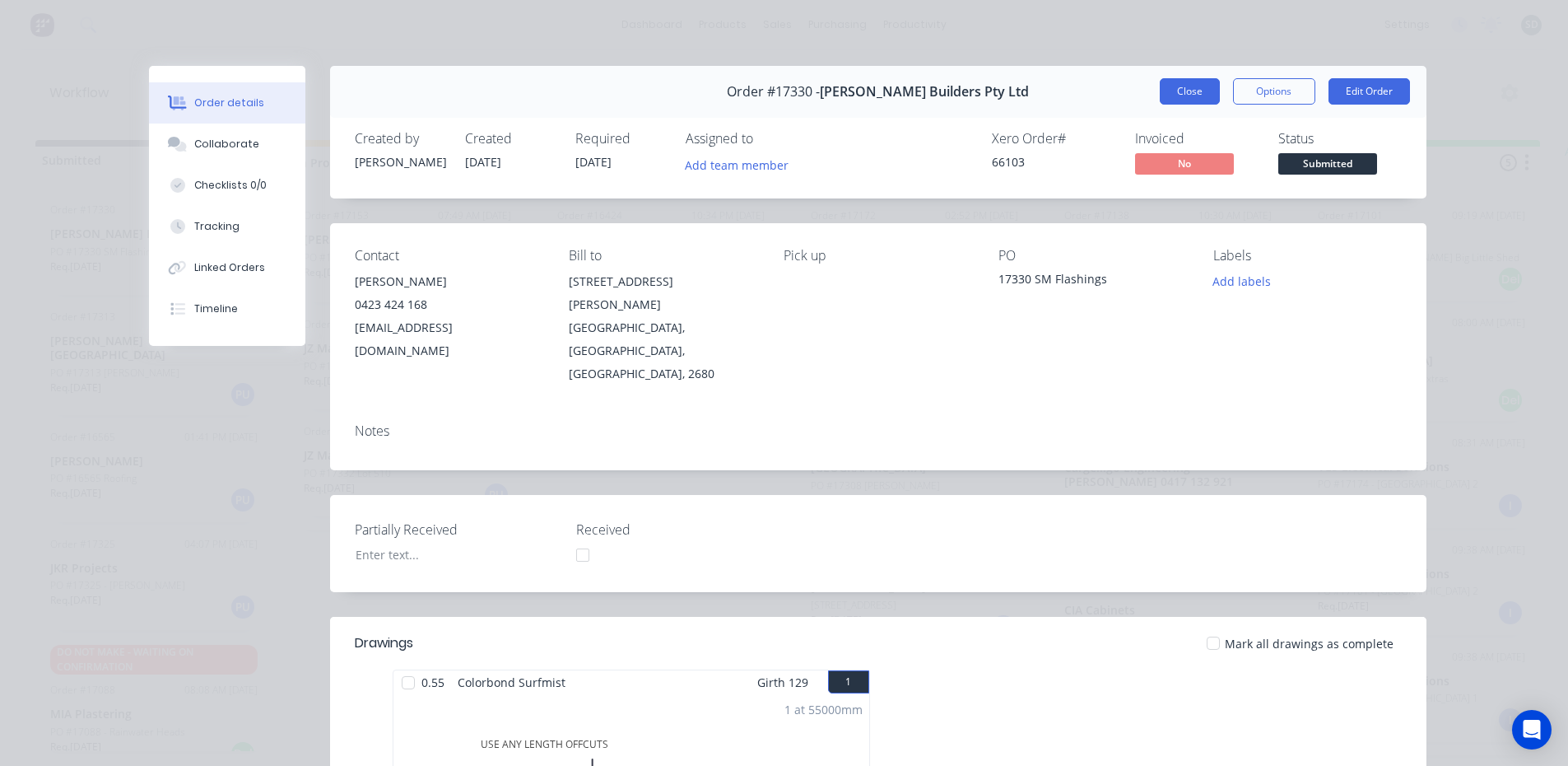
click at [1179, 89] on button "Close" at bounding box center [1189, 91] width 60 height 27
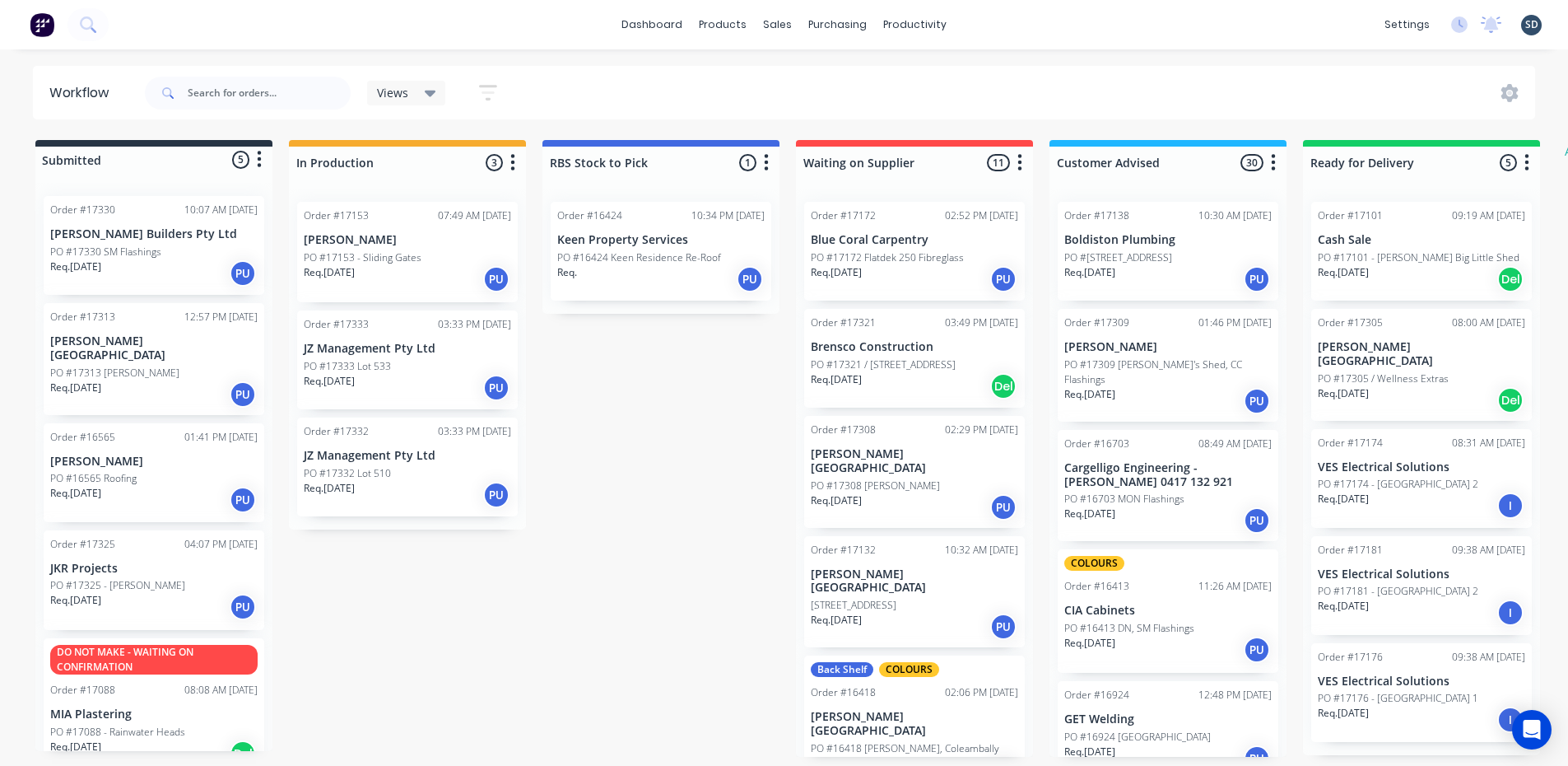
click at [996, 22] on div "dashboard products sales purchasing productivity dashboard products Product Cat…" at bounding box center [784, 25] width 1568 height 49
click at [989, 21] on div "dashboard products sales purchasing productivity dashboard products Product Cat…" at bounding box center [784, 25] width 1568 height 49
click at [99, 25] on button at bounding box center [88, 24] width 41 height 33
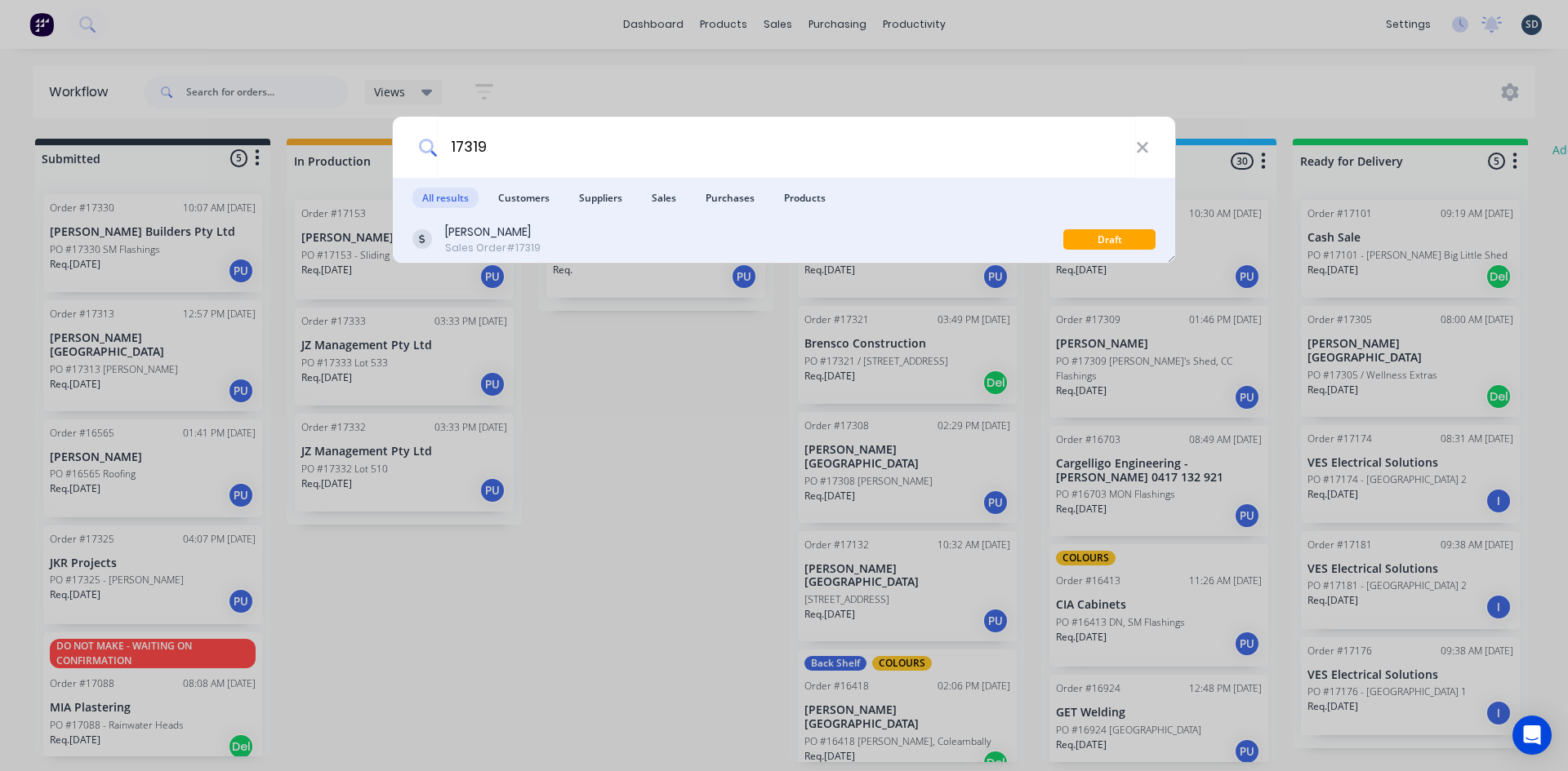
type input "17319"
click at [630, 239] on div "Glenn Ridge Sales Order #17319" at bounding box center [737, 240] width 651 height 32
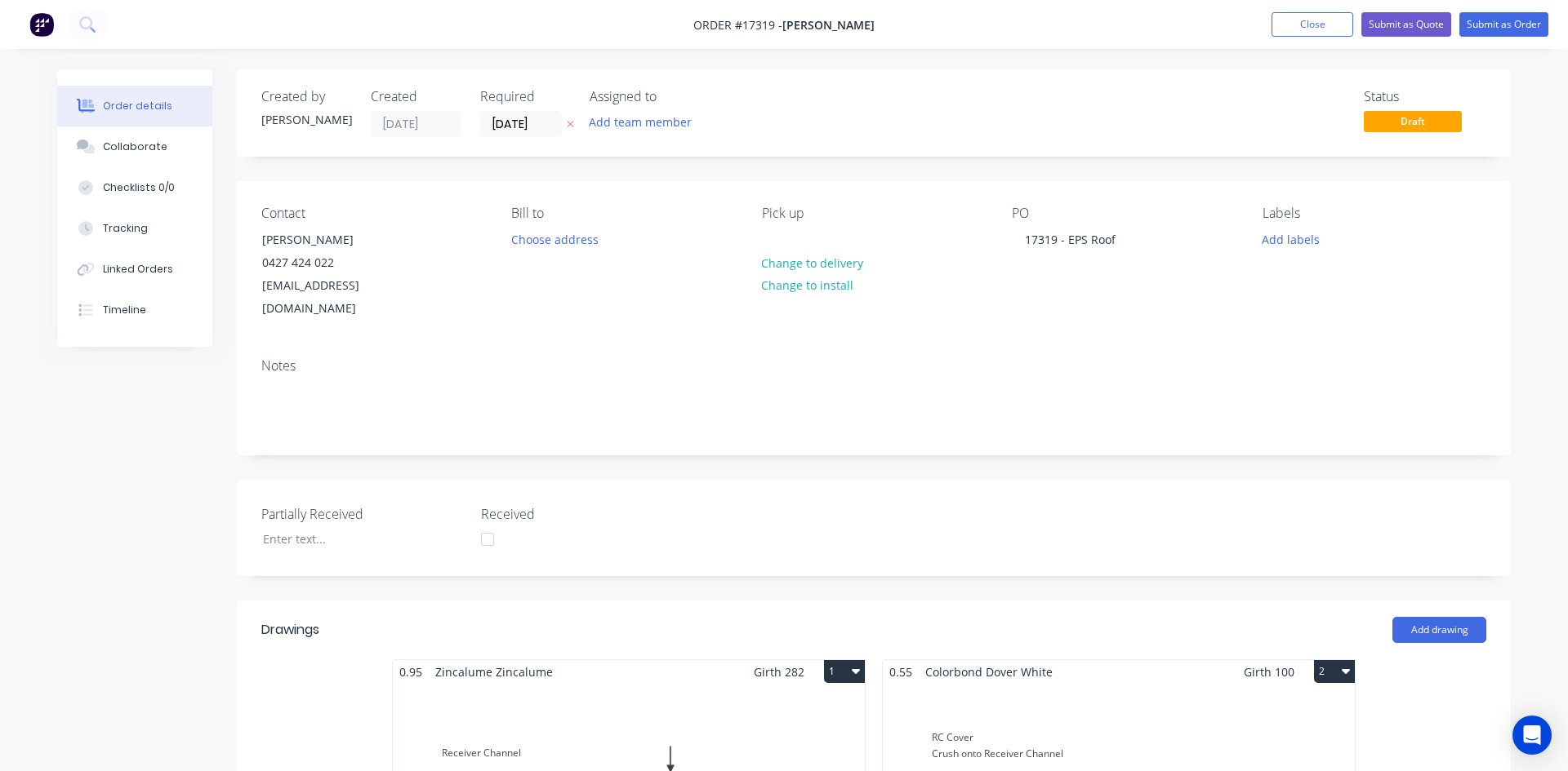
type input "$74.25"
type input "50.01"
type input "$111.38"
type input "$3,898.30"
type input "$49.59"
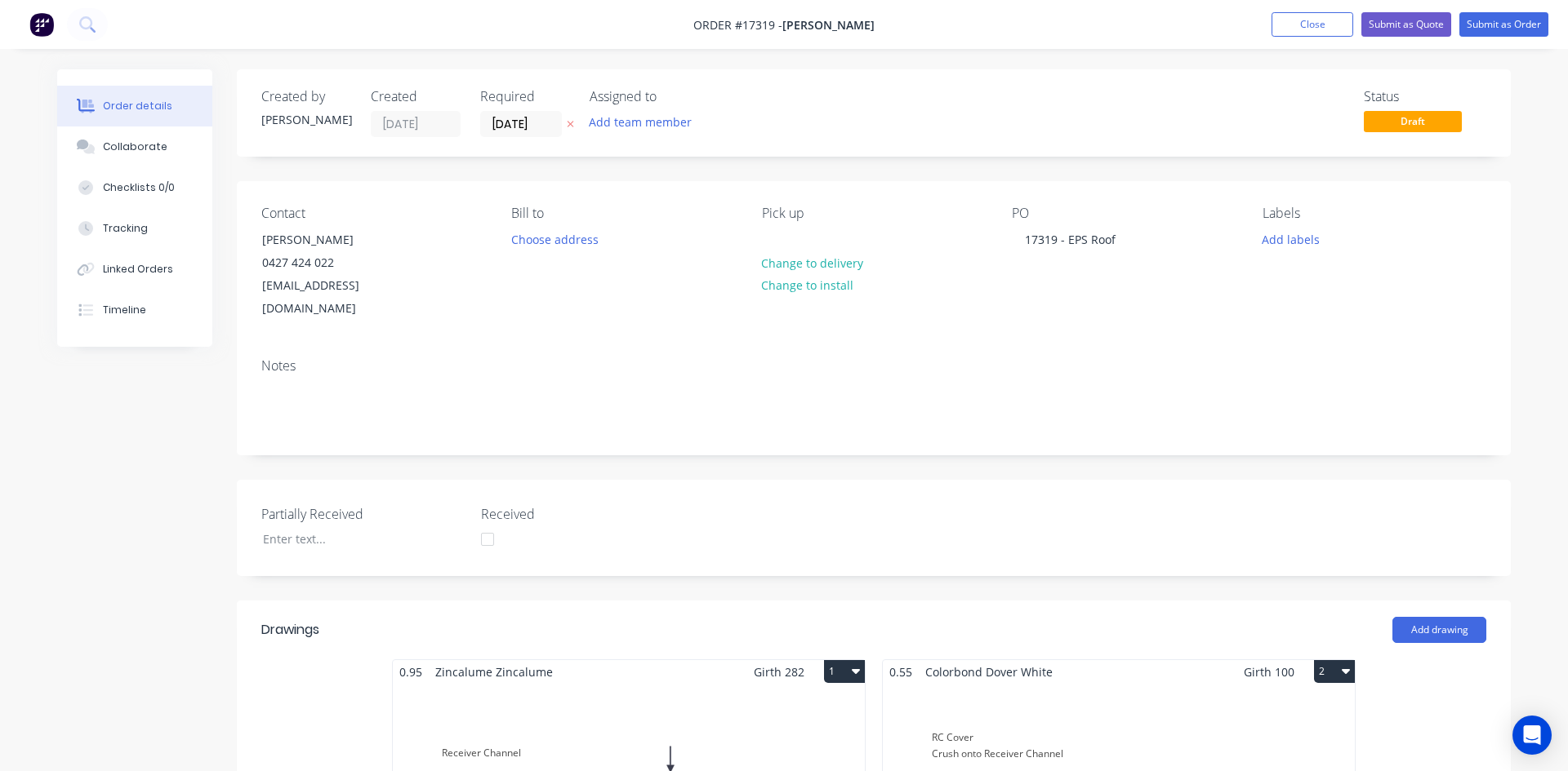
type input "30"
type input "$64.467"
type input "$393.25"
type input "$220.00"
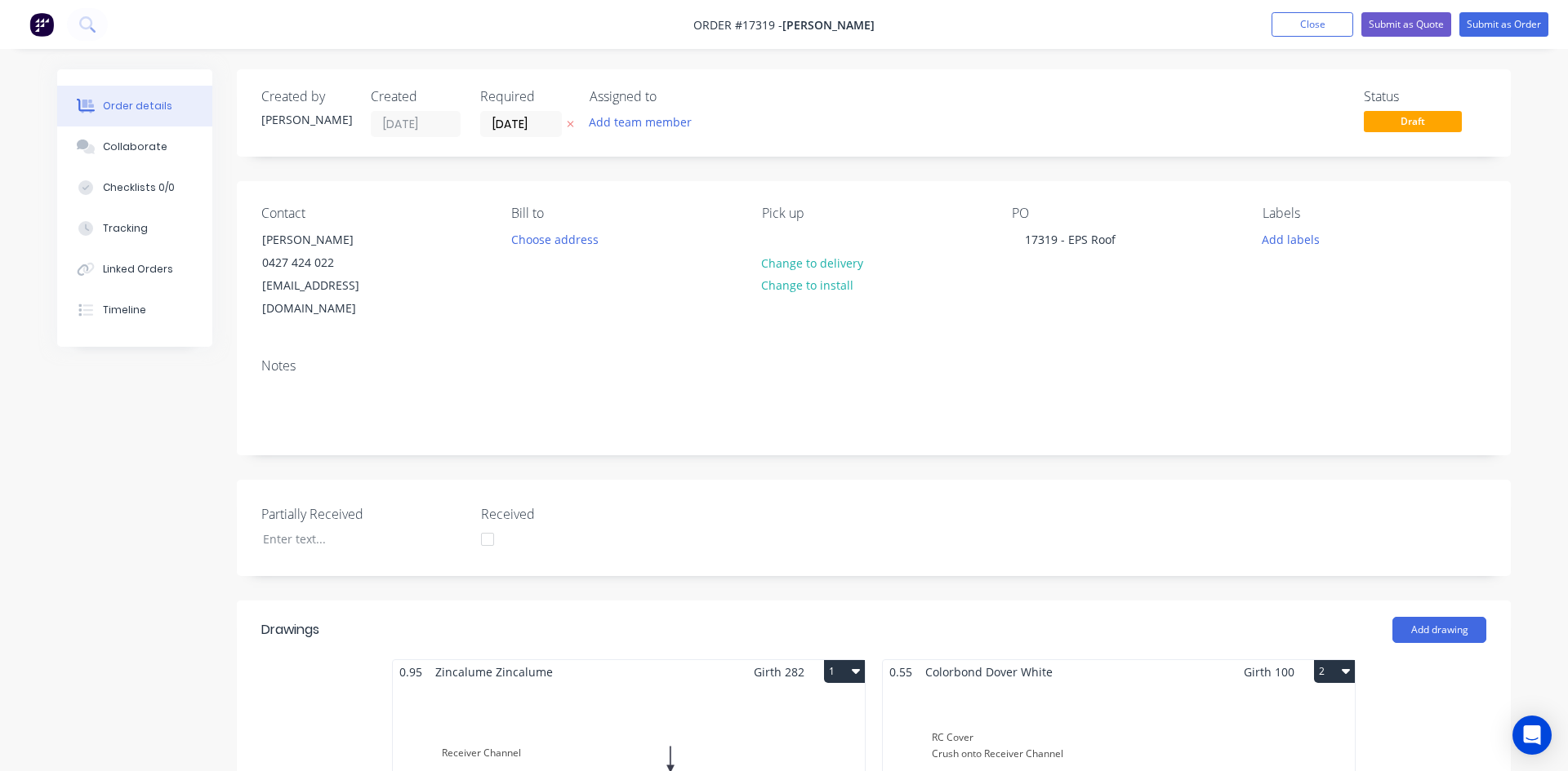
type input "$135.00"
type input "$540.00"
type input "$112.21"
type input "35"
type input "$151.484"
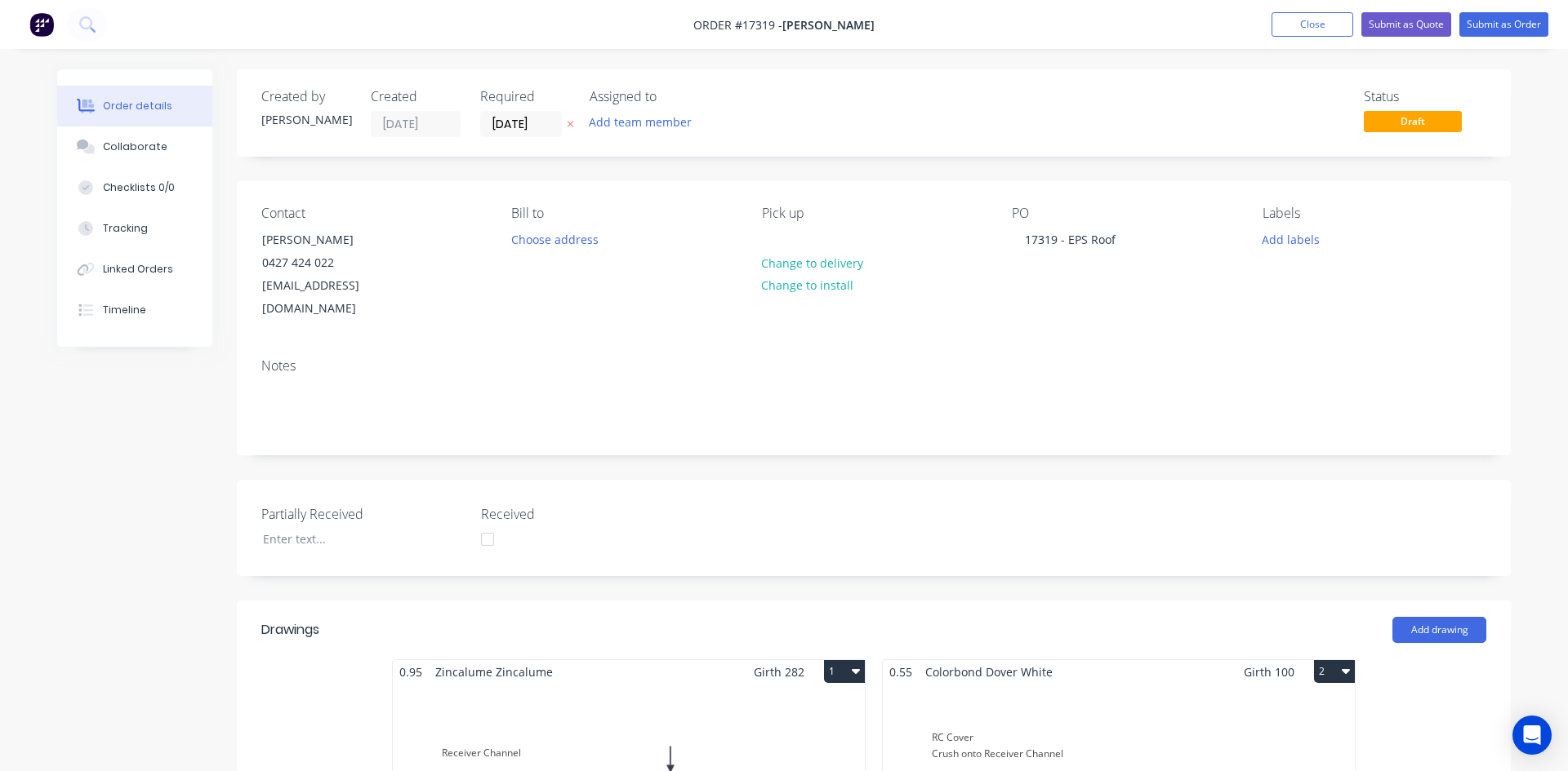
type input "$227.23"
type input "$234.00"
type input "$1.60"
type input "94.38"
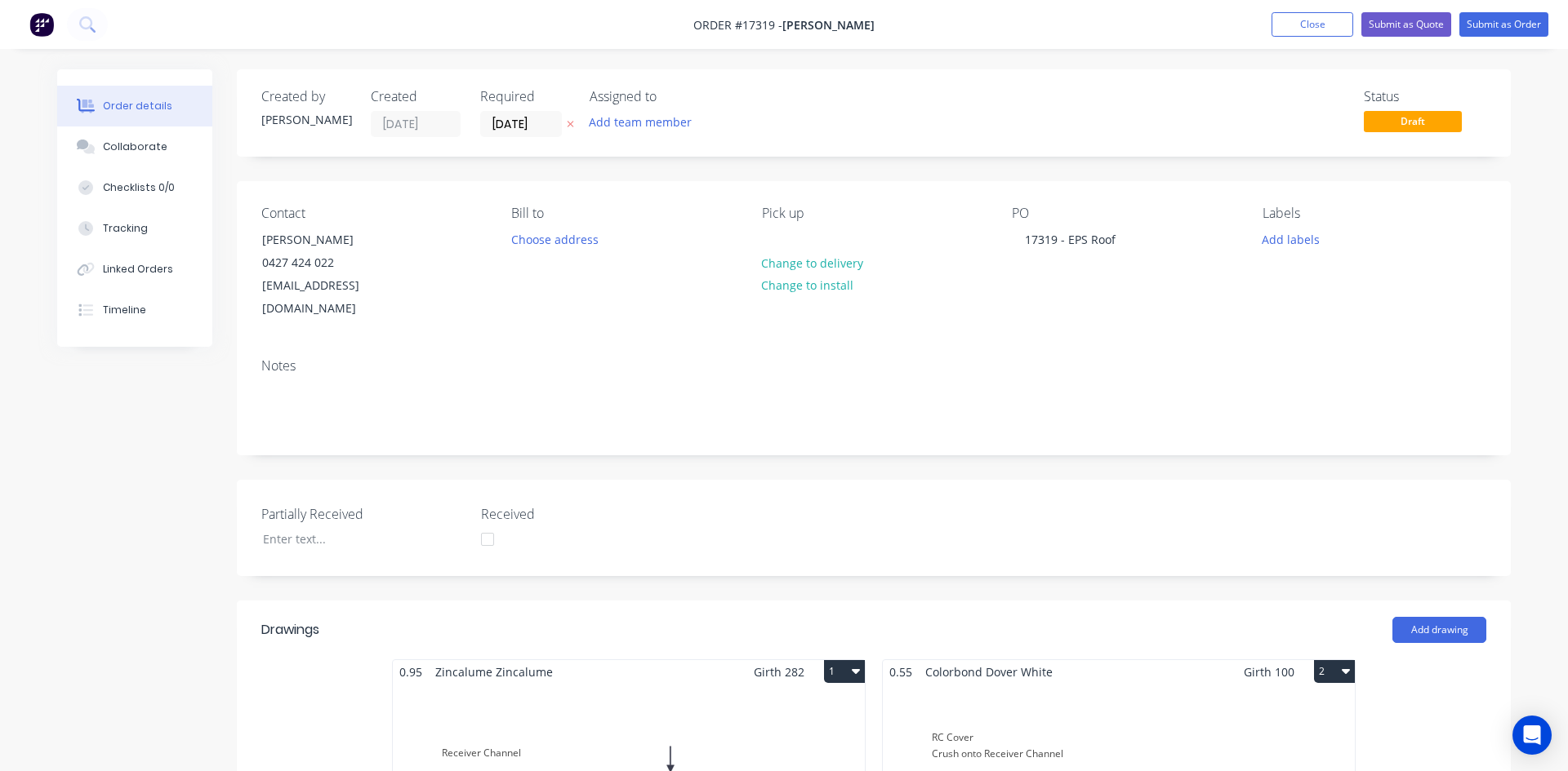
type input "$3.11"
type input "$27.99"
type input "$2.79"
type input "89.25"
type input "$5.28"
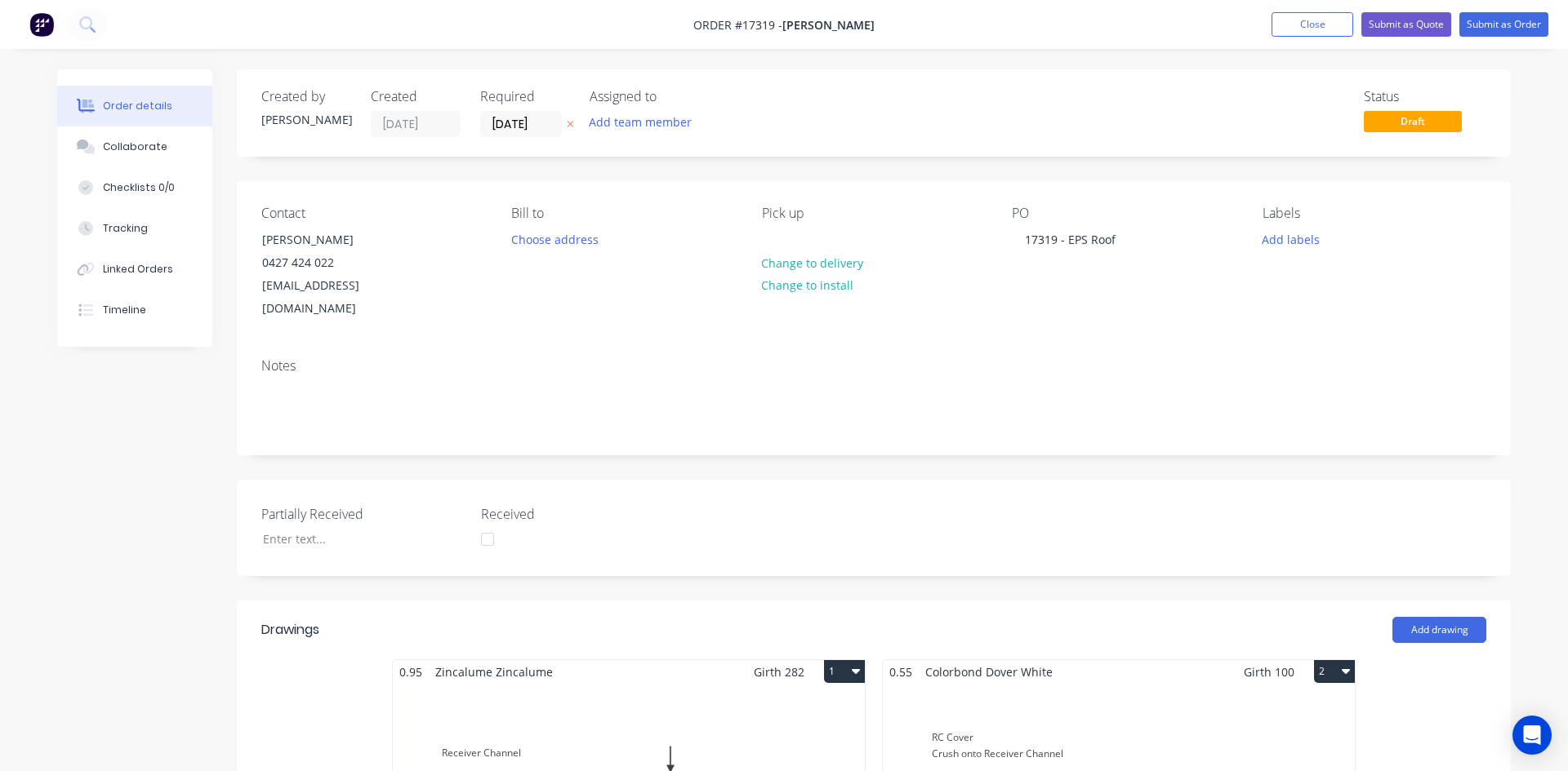
type input "$10.56"
type input "$2.1609"
type input "140.18"
type input "$5.19"
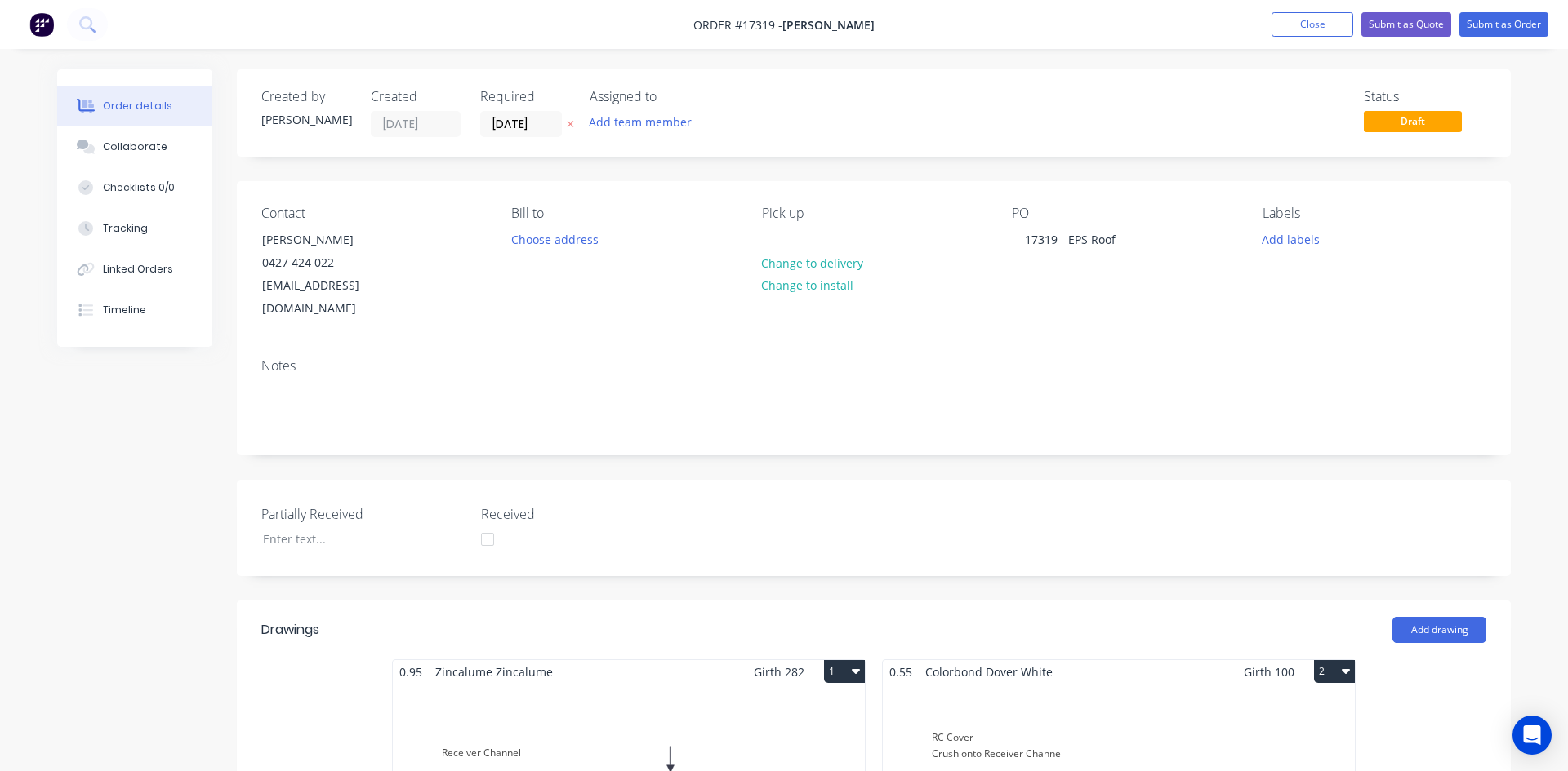
type input "$5.92"
type input "48.48"
type input "$8.79"
type input "$61.53"
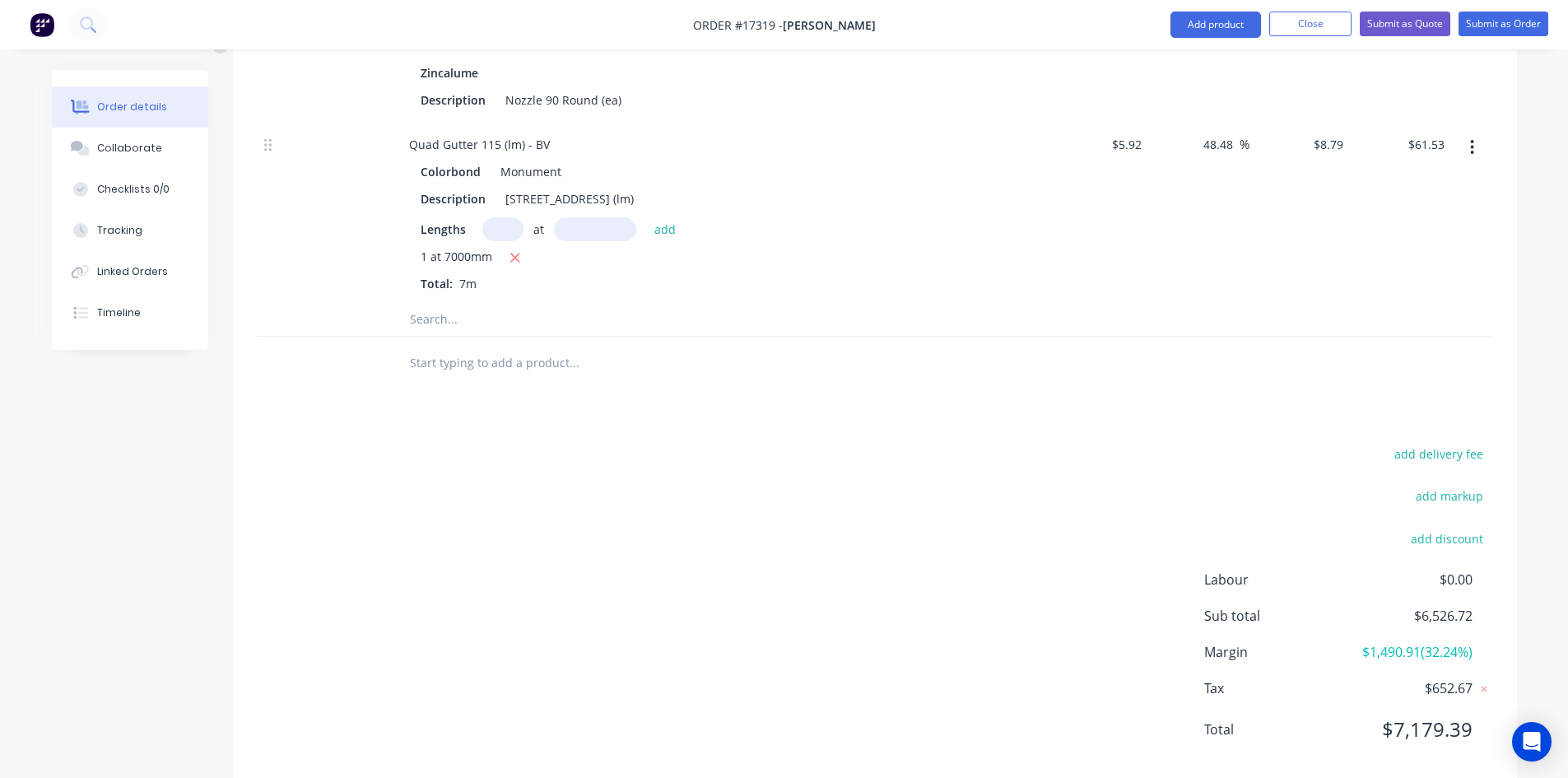
scroll to position [2497, 0]
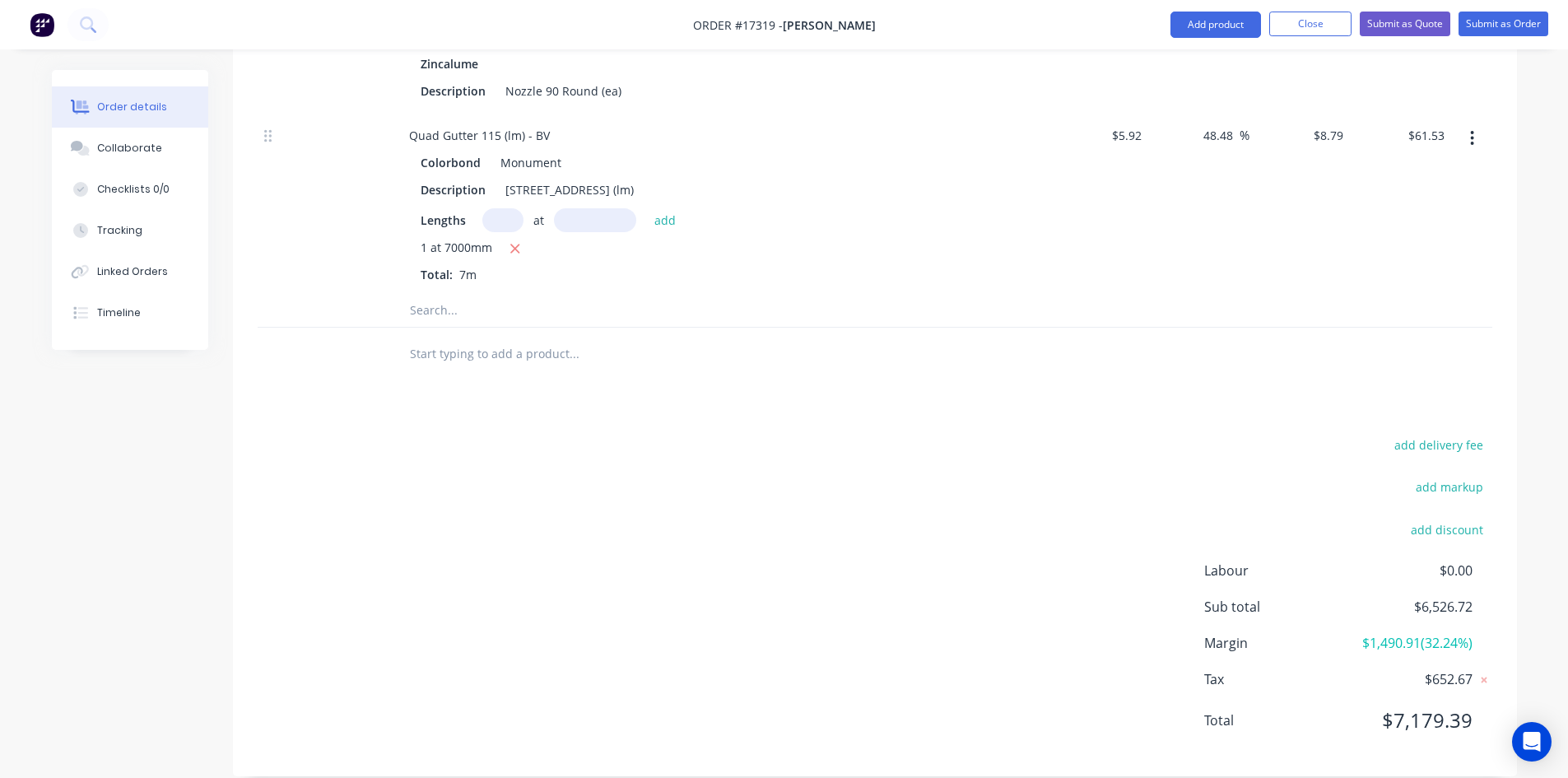
click at [411, 338] on input "text" at bounding box center [574, 353] width 330 height 33
click at [431, 340] on input "trex" at bounding box center [574, 353] width 330 height 33
type input "decking"
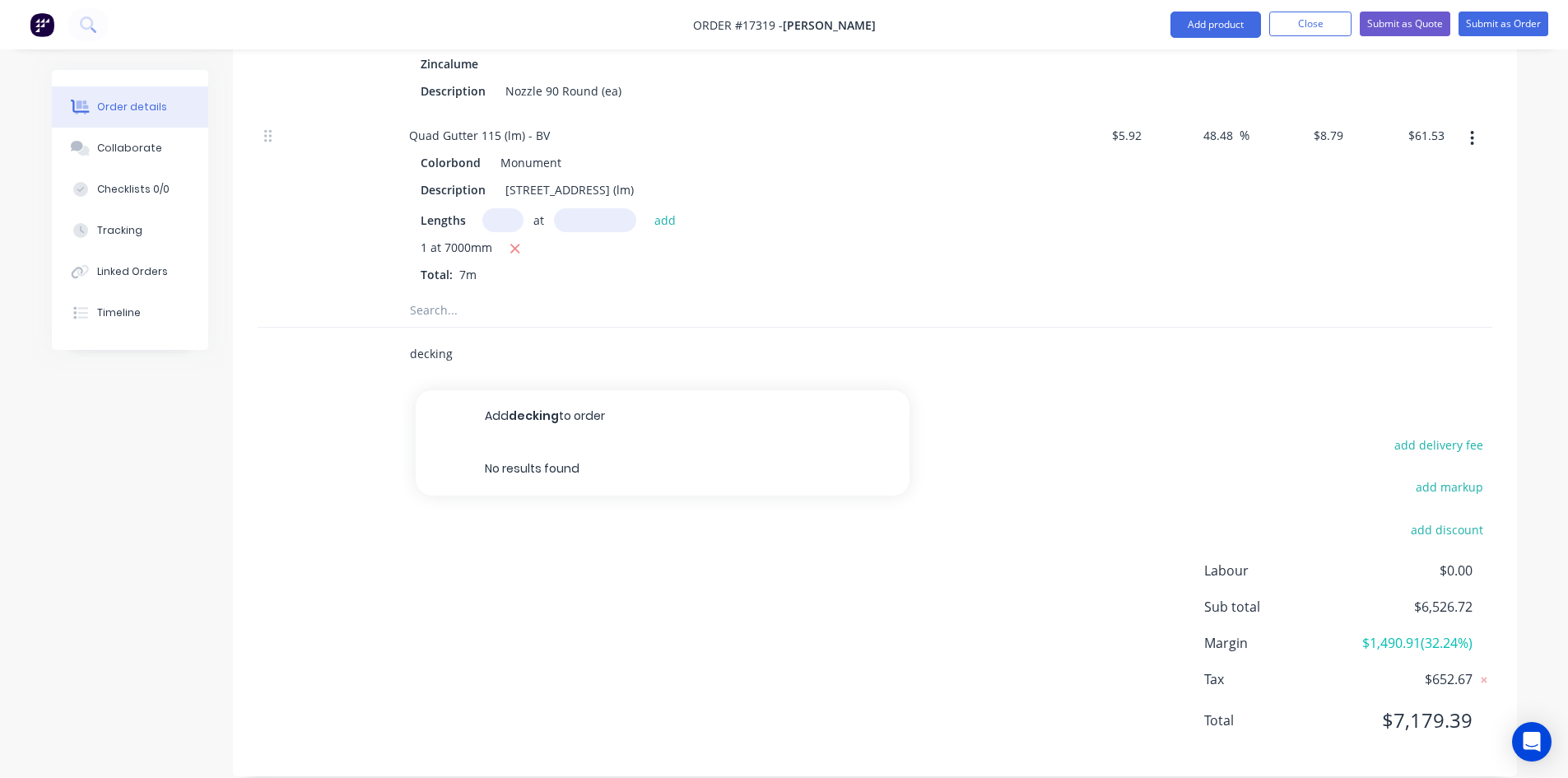
click at [470, 338] on input "decking" at bounding box center [574, 353] width 330 height 33
click at [783, 470] on div "add delivery fee add markup add discount Labour $0.00 Sub total $6,526.72 Margi…" at bounding box center [874, 593] width 1234 height 318
click at [460, 338] on input "text" at bounding box center [574, 353] width 330 height 33
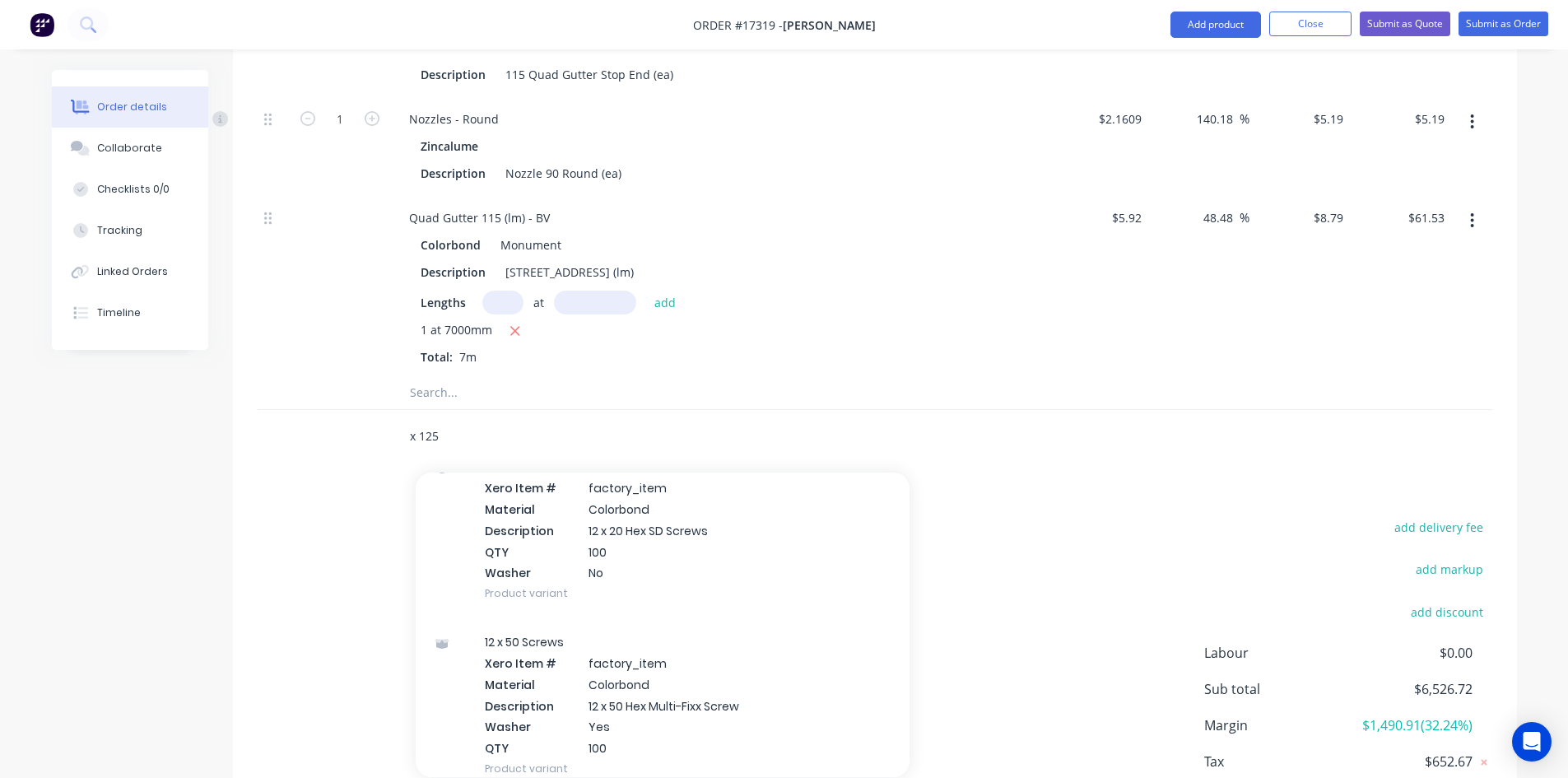
scroll to position [1153, 0]
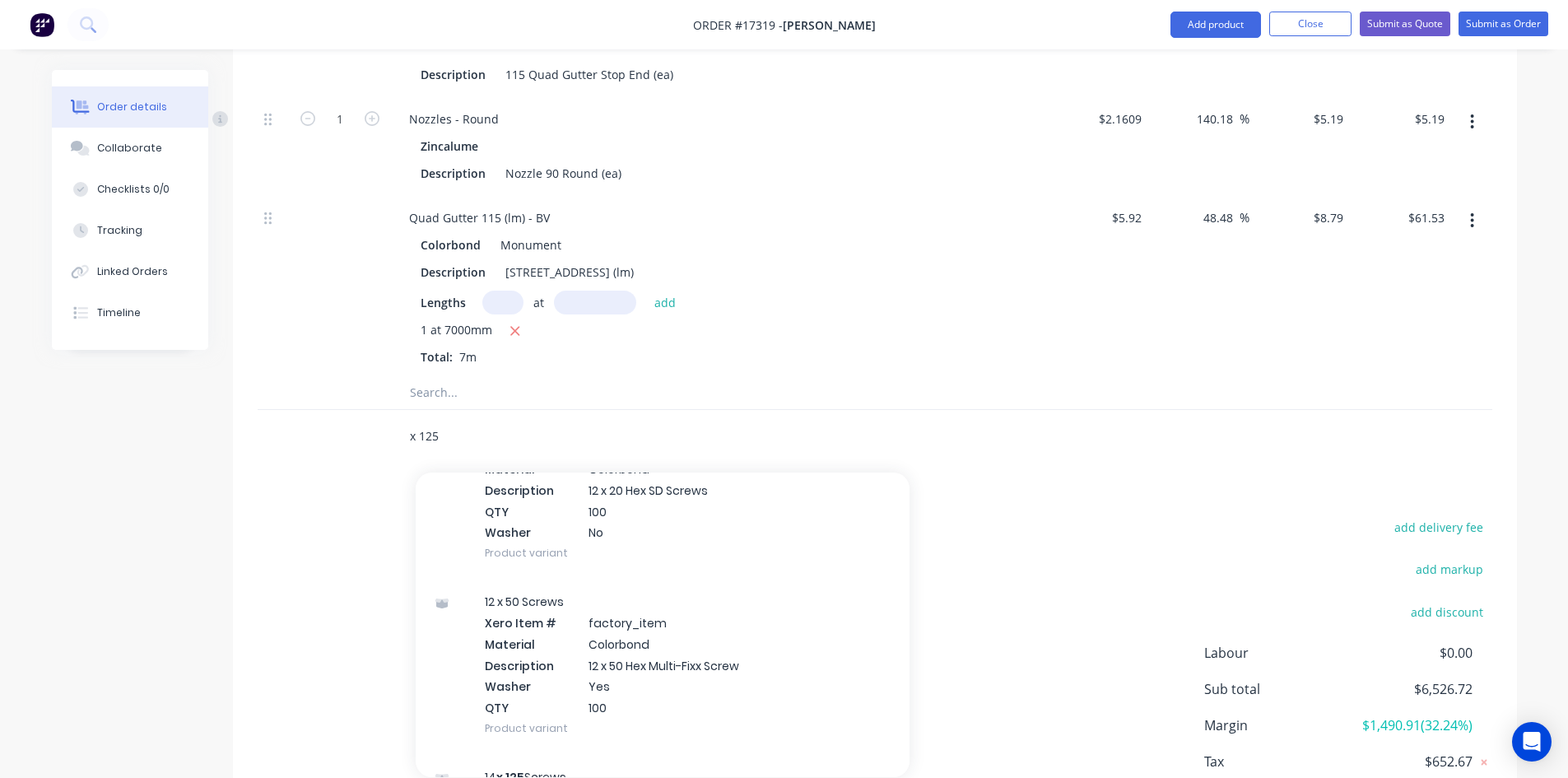
click at [443, 420] on input "x 125" at bounding box center [574, 435] width 330 height 33
type input "x 125"
click at [1225, 27] on button "Add product" at bounding box center [1216, 25] width 91 height 27
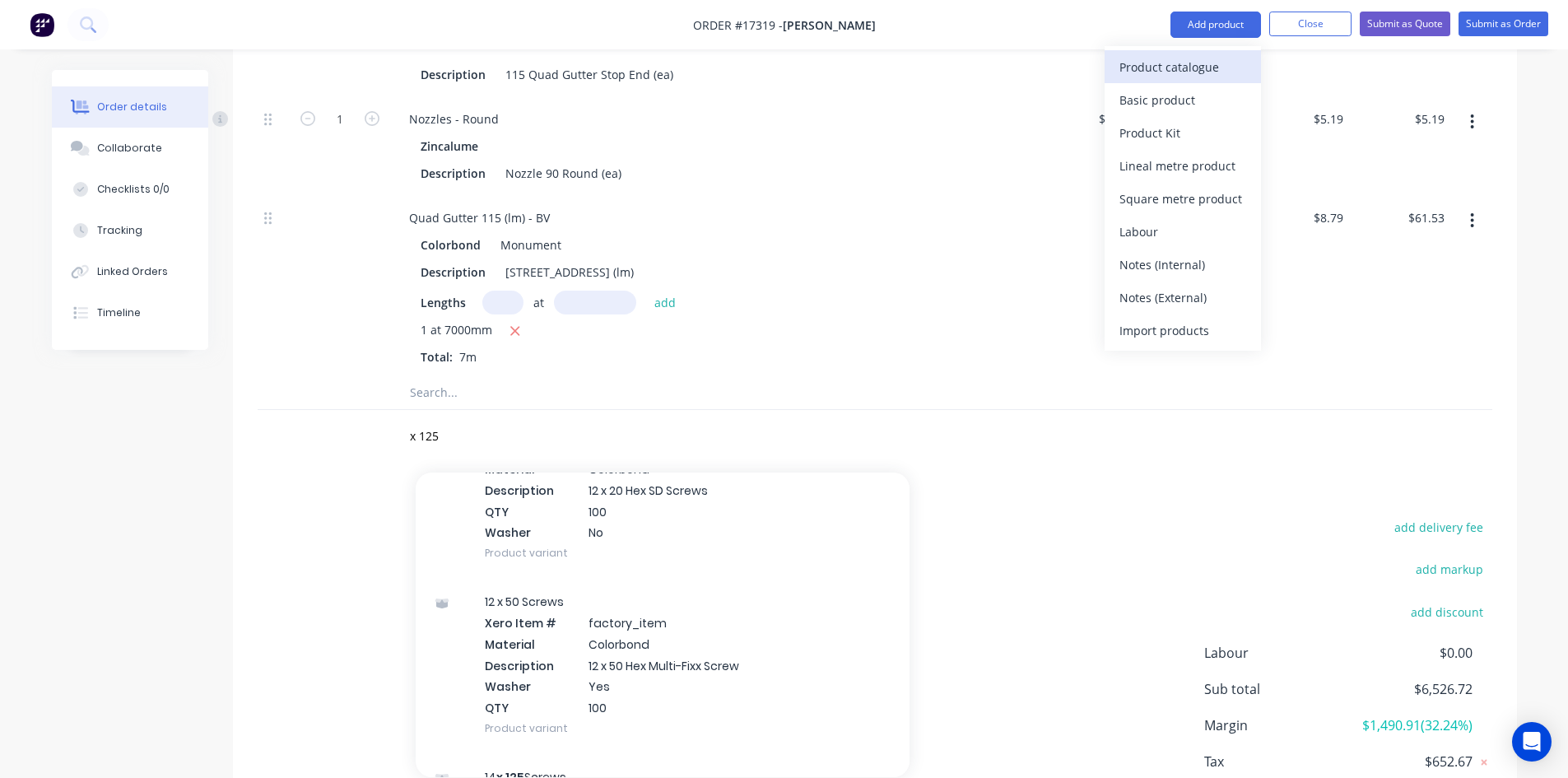
click at [1207, 63] on div "Product catalogue" at bounding box center [1183, 67] width 126 height 24
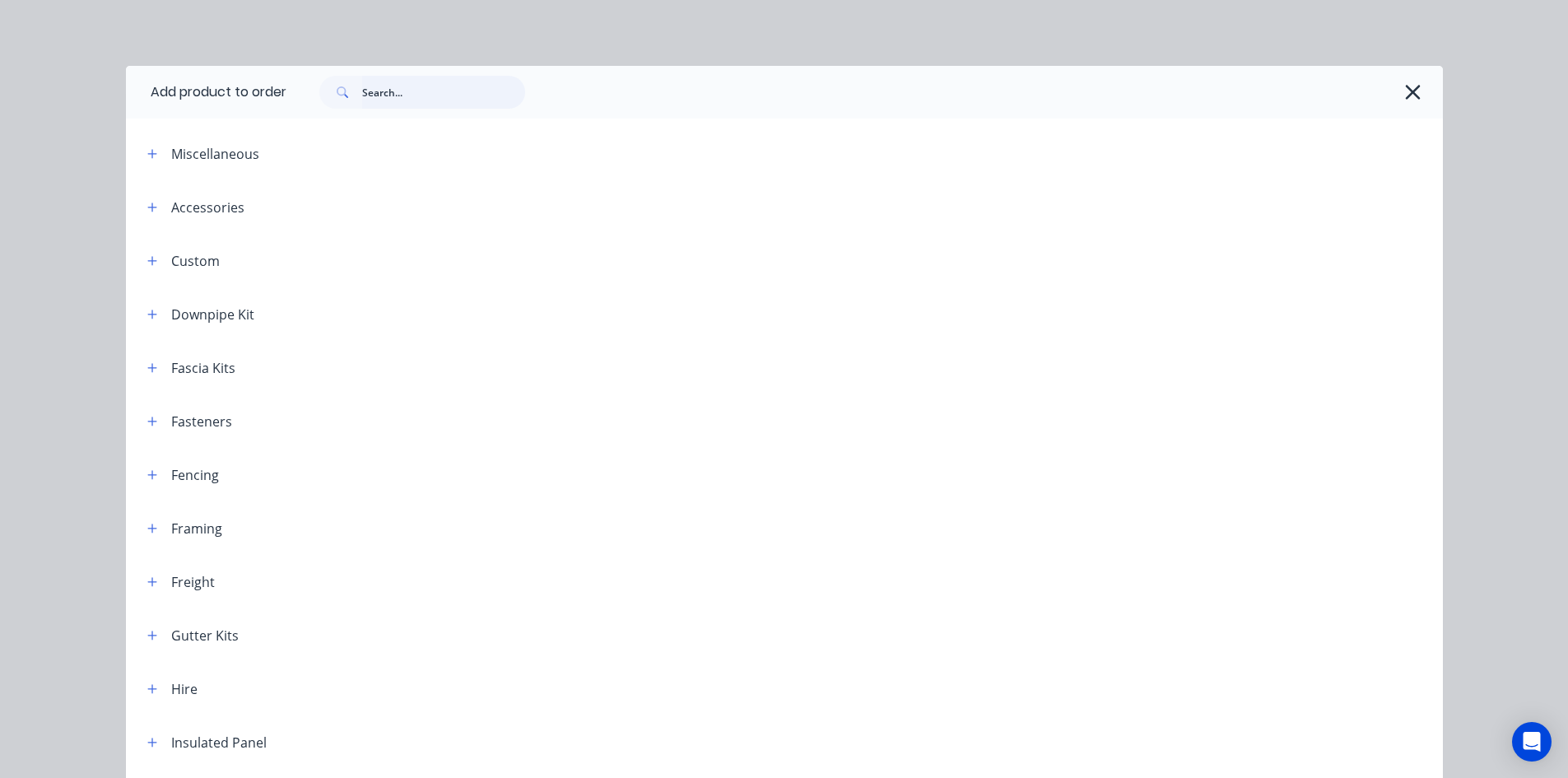
click at [376, 82] on input "text" at bounding box center [443, 92] width 163 height 33
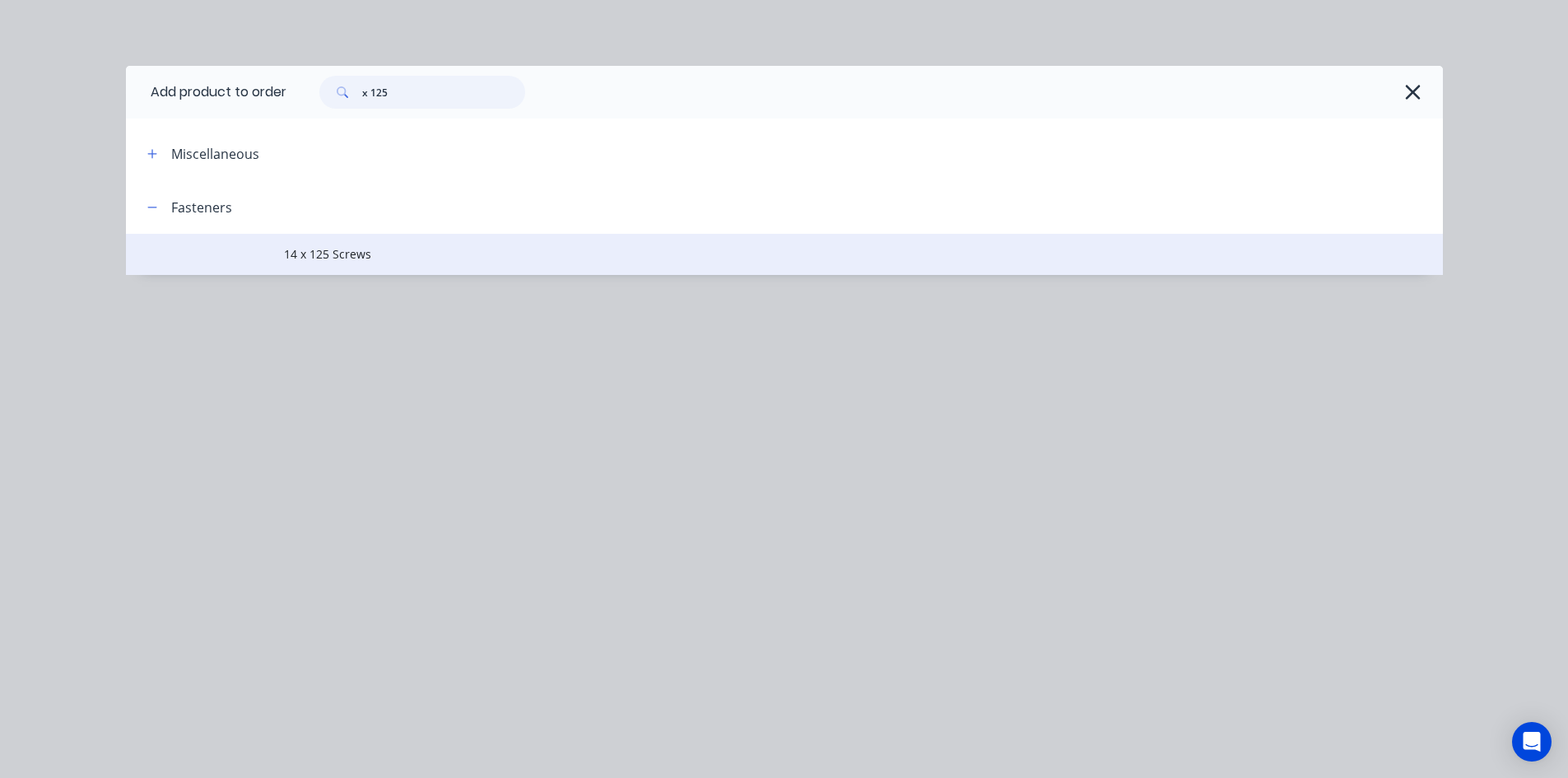
type input "x 125"
click at [415, 243] on td "14 x 125 Screws" at bounding box center [863, 255] width 1159 height 41
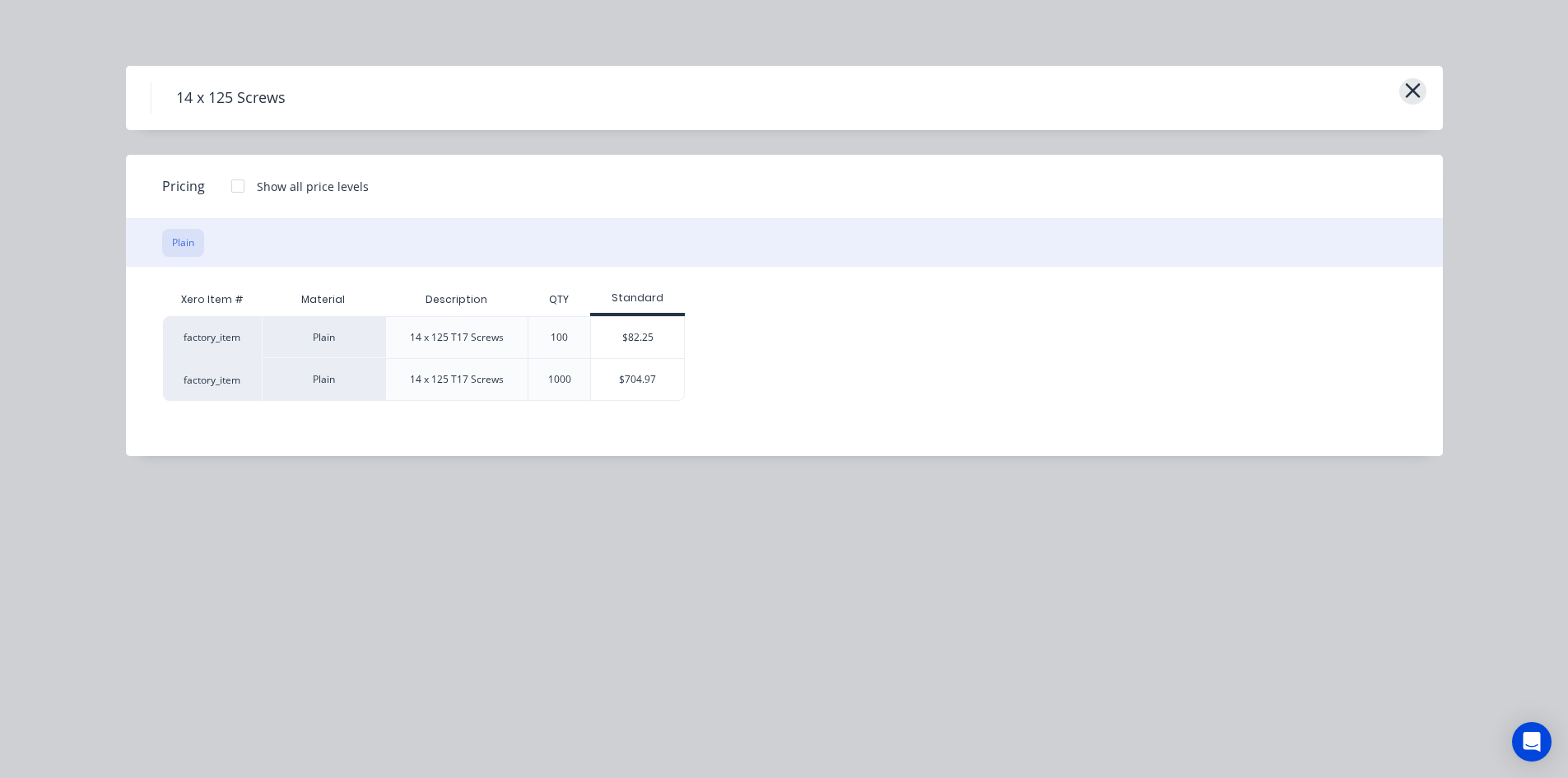
click at [1417, 84] on icon "button" at bounding box center [1413, 90] width 18 height 23
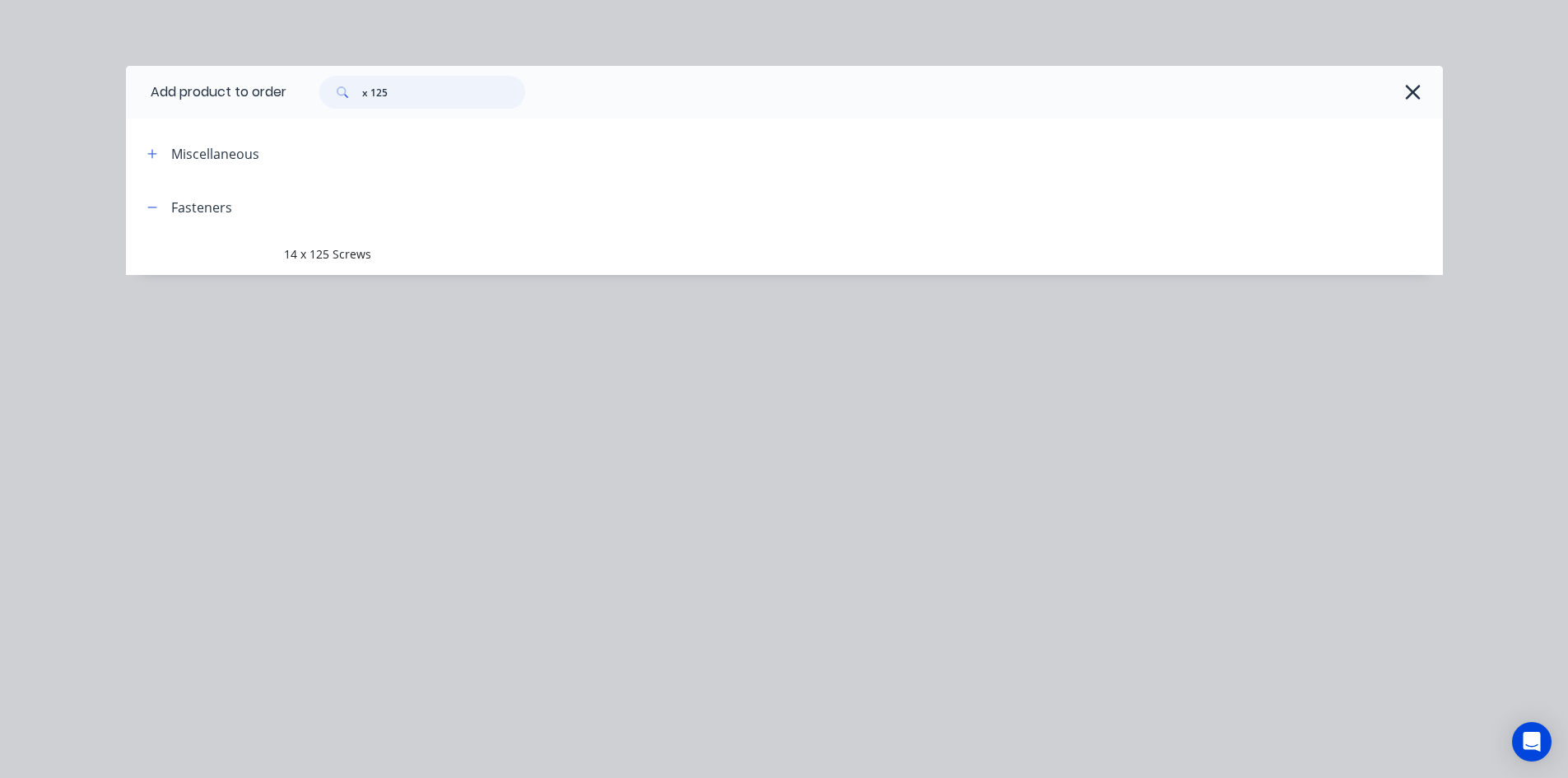
drag, startPoint x: 407, startPoint y: 96, endPoint x: 373, endPoint y: 90, distance: 34.5
click at [373, 90] on input "x 125" at bounding box center [443, 92] width 163 height 33
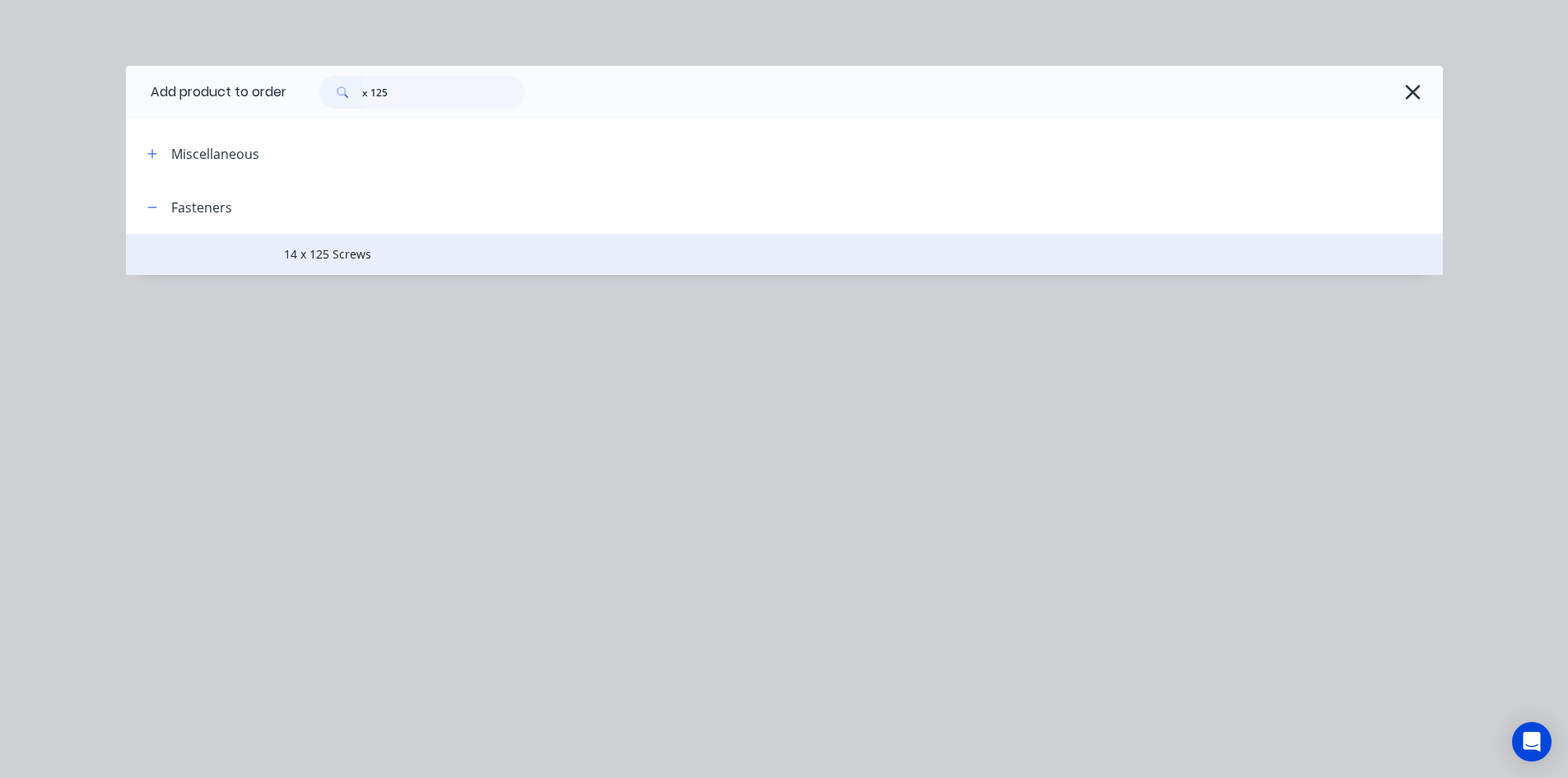
click at [408, 262] on span "14 x 125 Screws" at bounding box center [747, 255] width 927 height 18
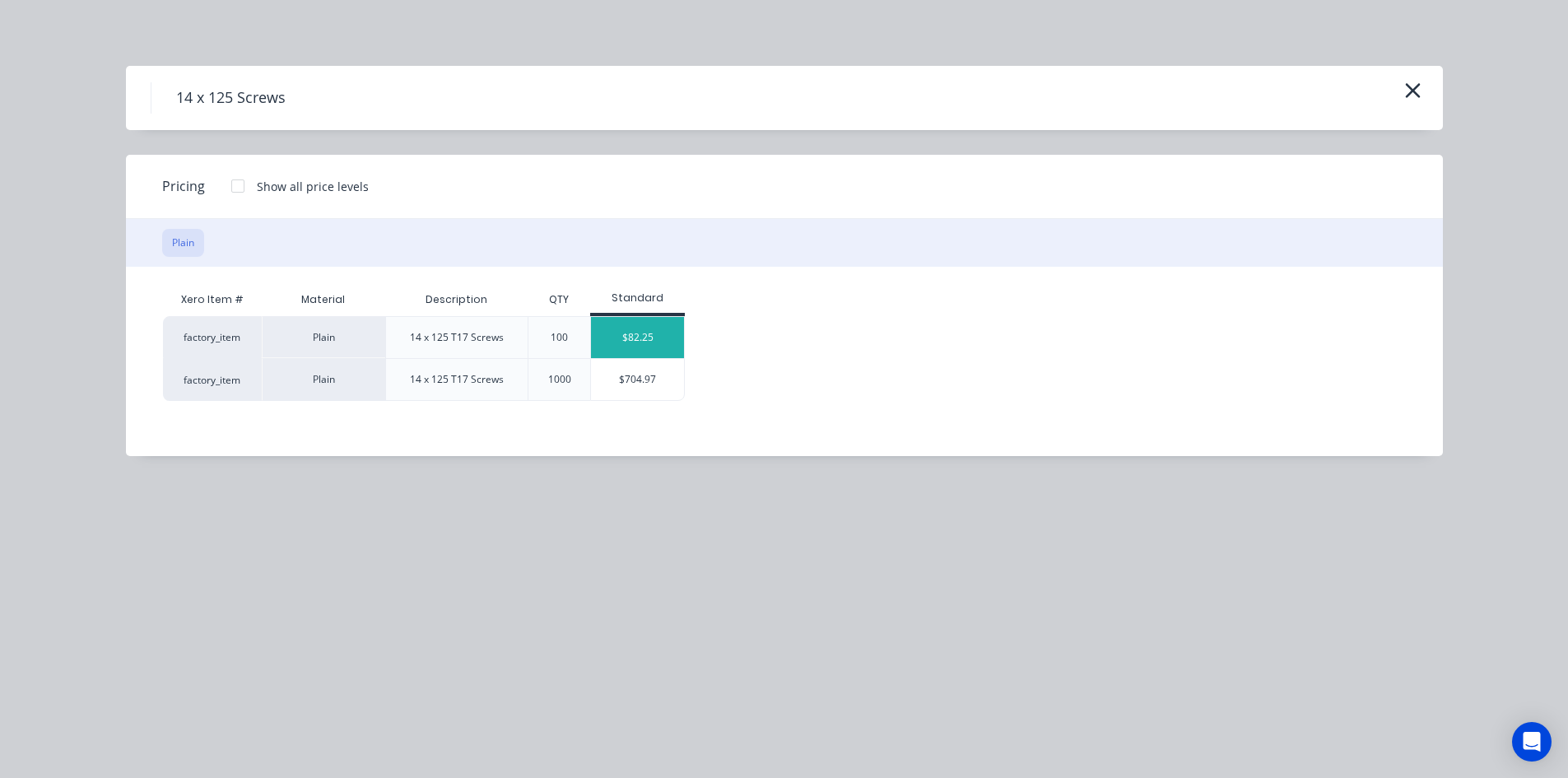
click at [642, 336] on div "$82.25" at bounding box center [637, 338] width 93 height 41
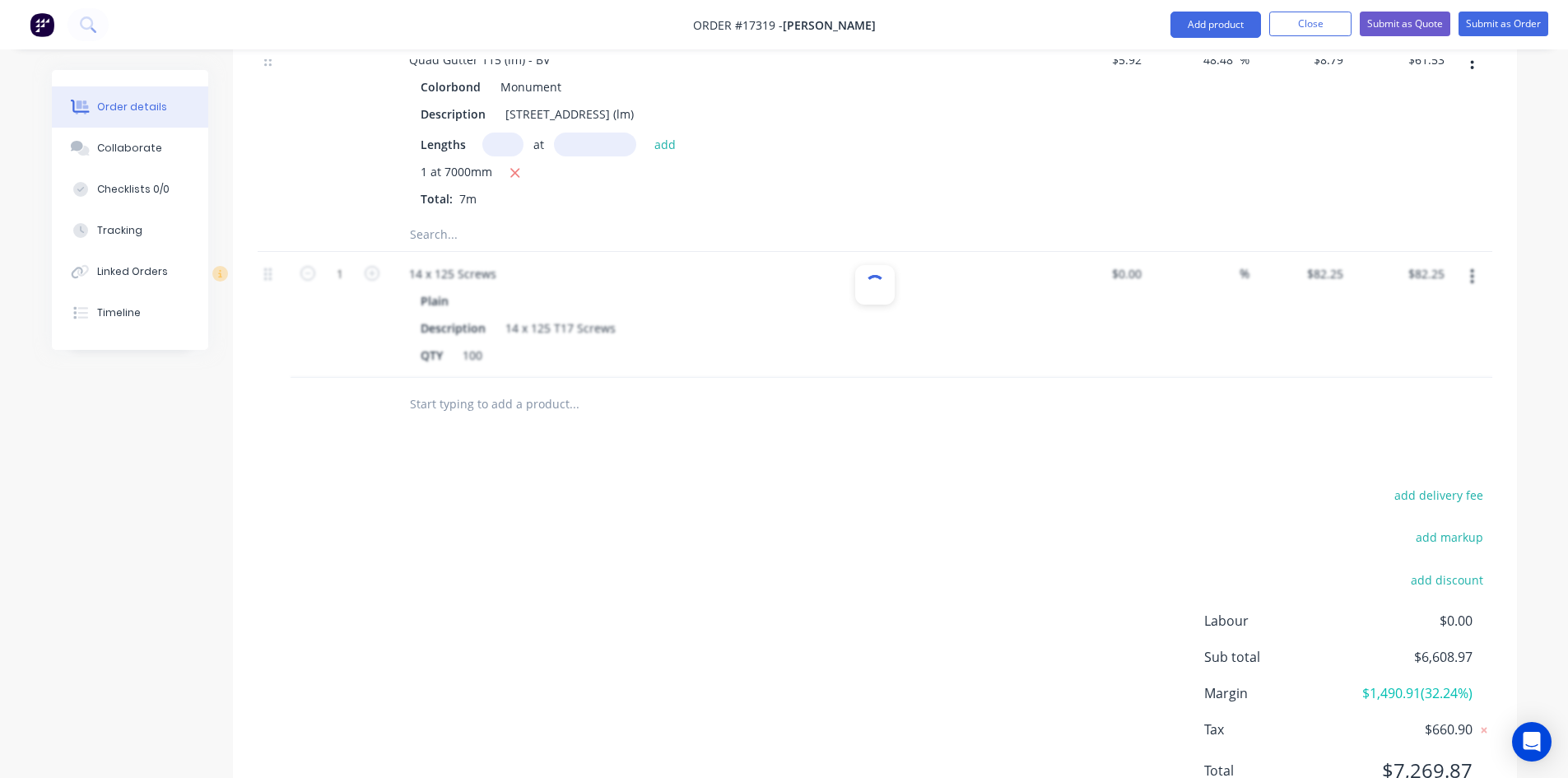
scroll to position [2579, 0]
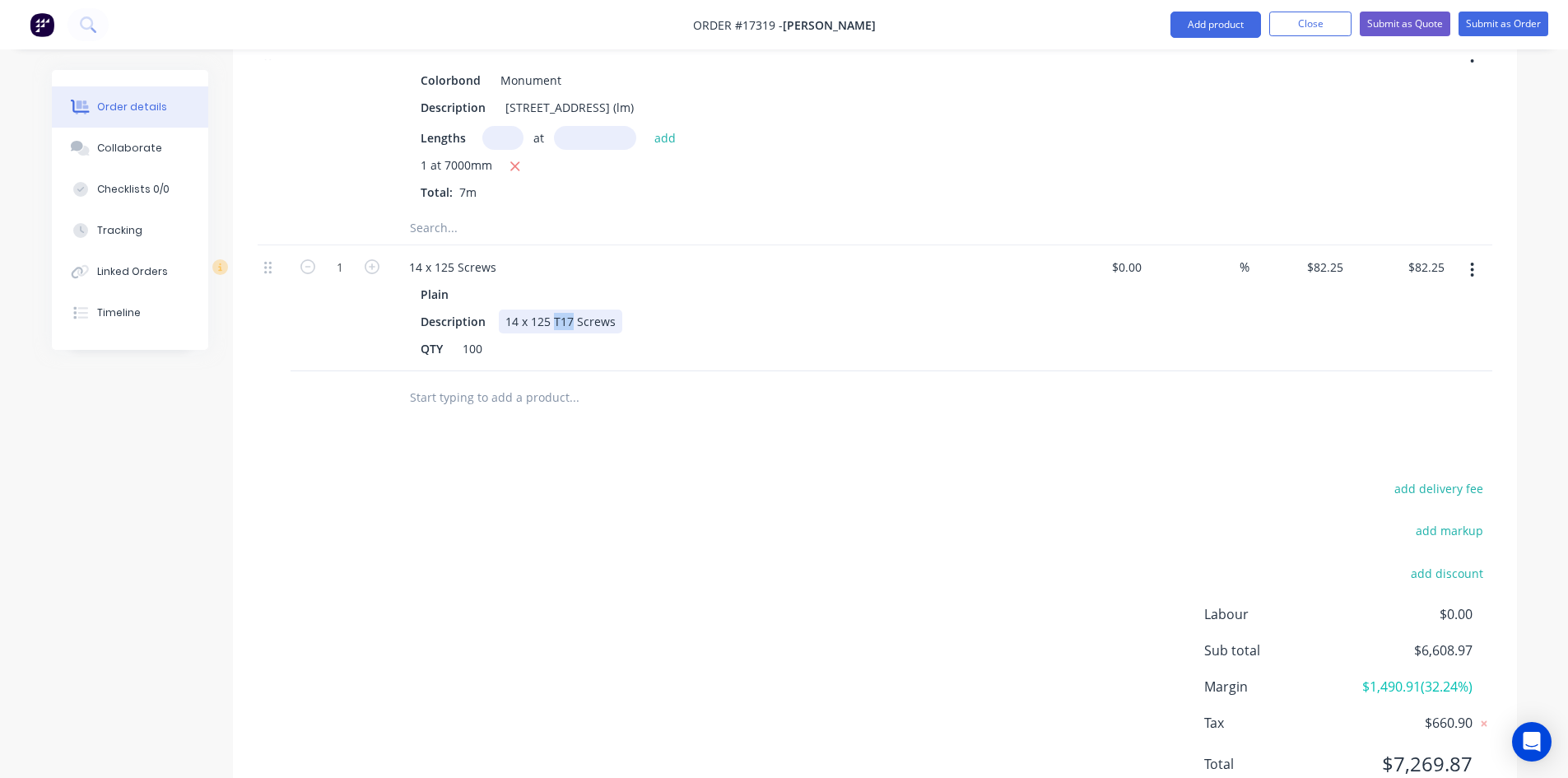
drag, startPoint x: 571, startPoint y: 295, endPoint x: 554, endPoint y: 292, distance: 17.3
click at [554, 310] on div "14 x 125 T17 Screws" at bounding box center [560, 322] width 123 height 24
click at [674, 553] on div "add delivery fee add markup add discount Labour $0.00 Sub total $6,608.97 Margi…" at bounding box center [874, 637] width 1234 height 318
click at [470, 381] on input "text" at bounding box center [574, 397] width 330 height 33
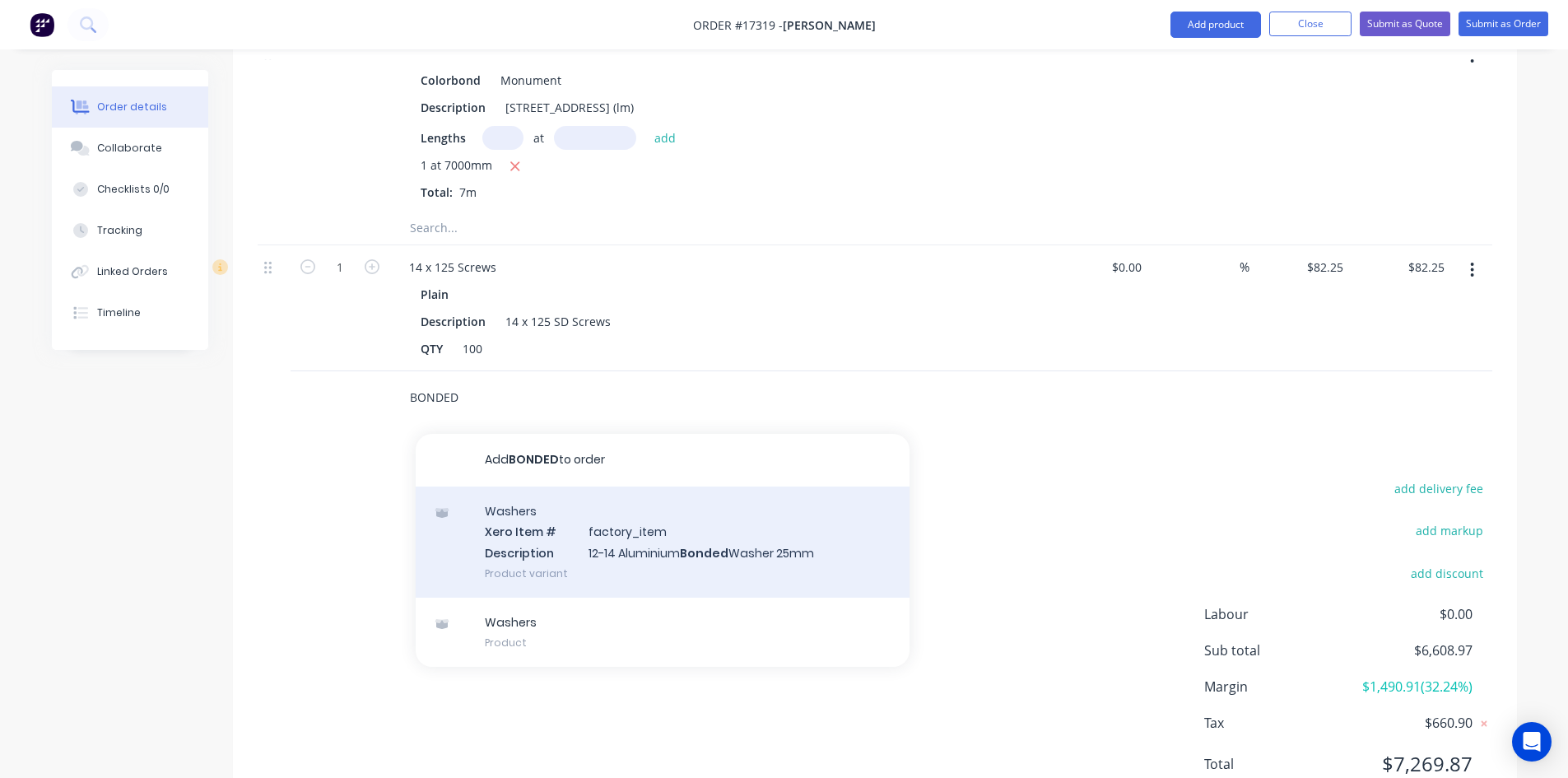
type input "BONDED"
click at [627, 520] on div "Washers Xero Item # factory_item Description 12-14 Aluminium Bonded Washer 25mm…" at bounding box center [662, 542] width 494 height 112
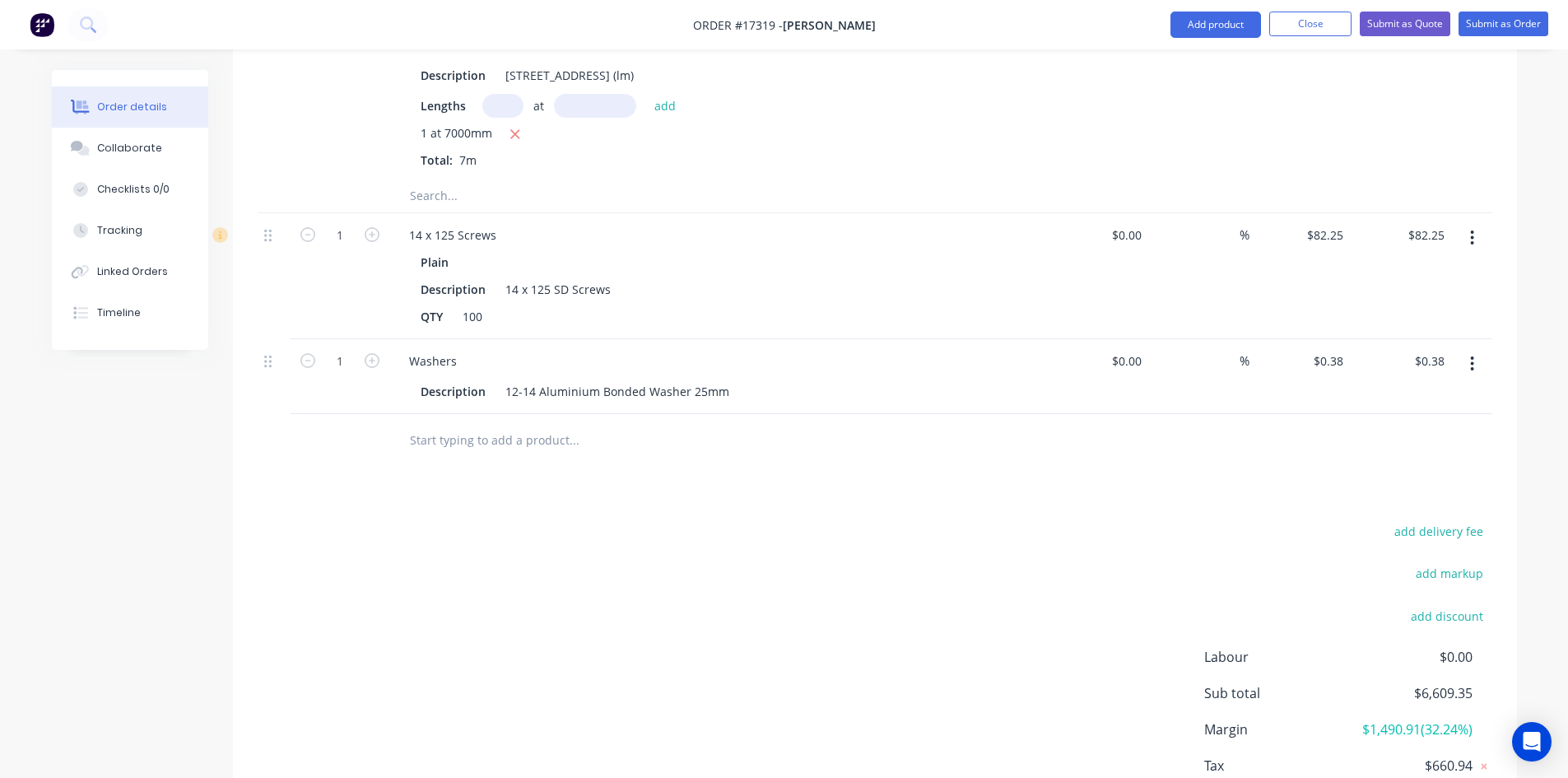
scroll to position [2661, 0]
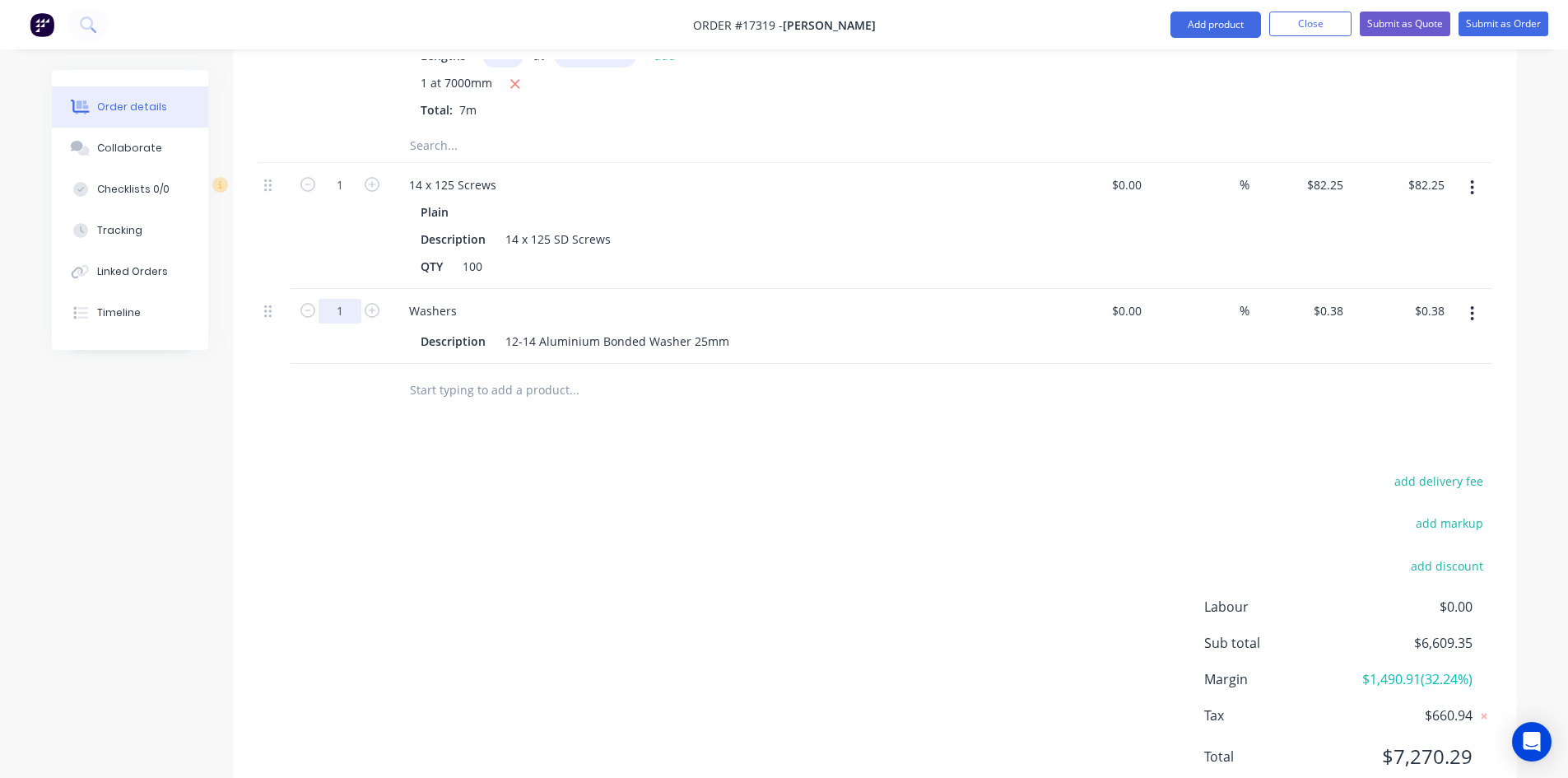
type input "100"
type input "$38.00"
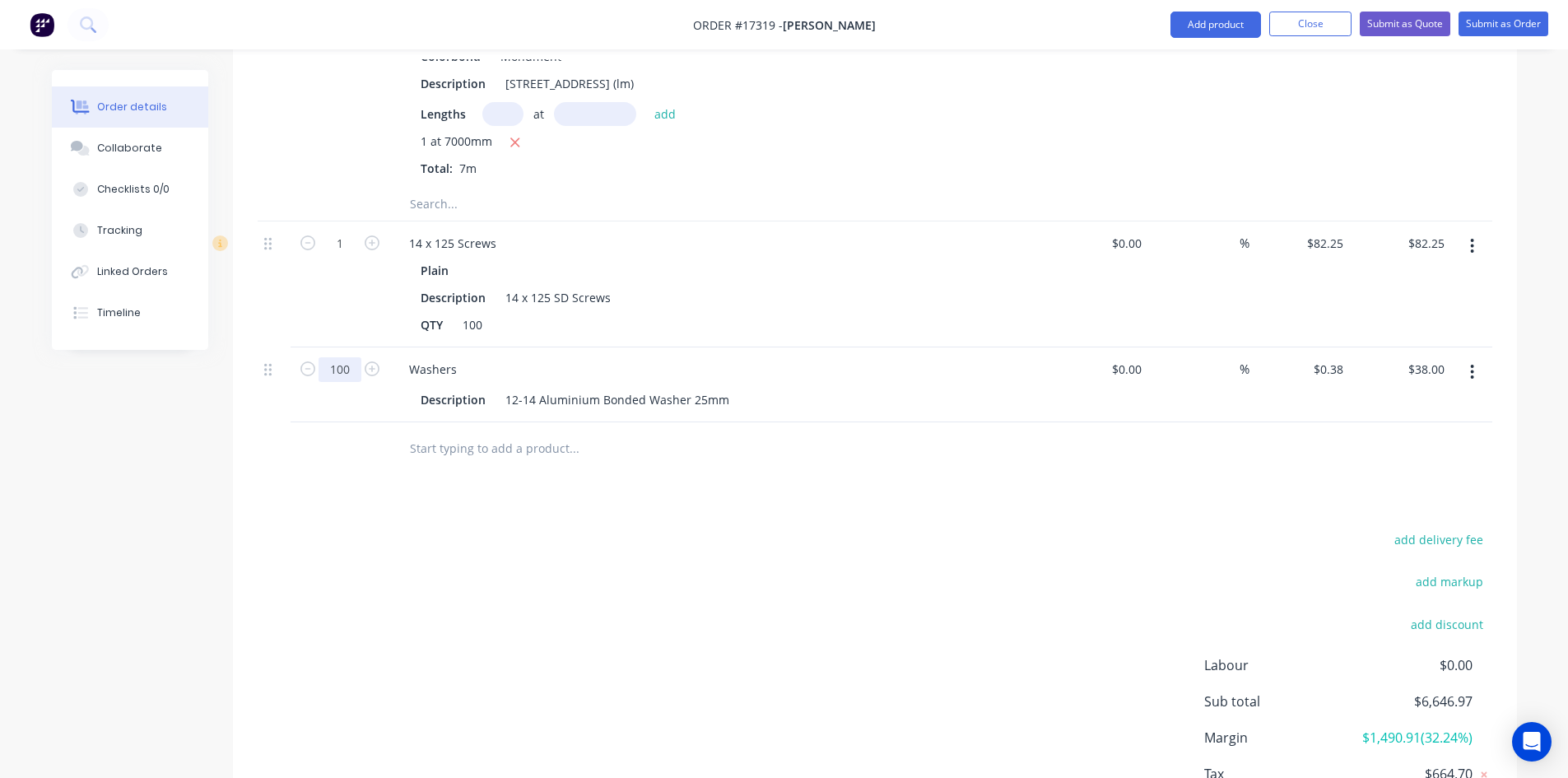
scroll to position [2697, 0]
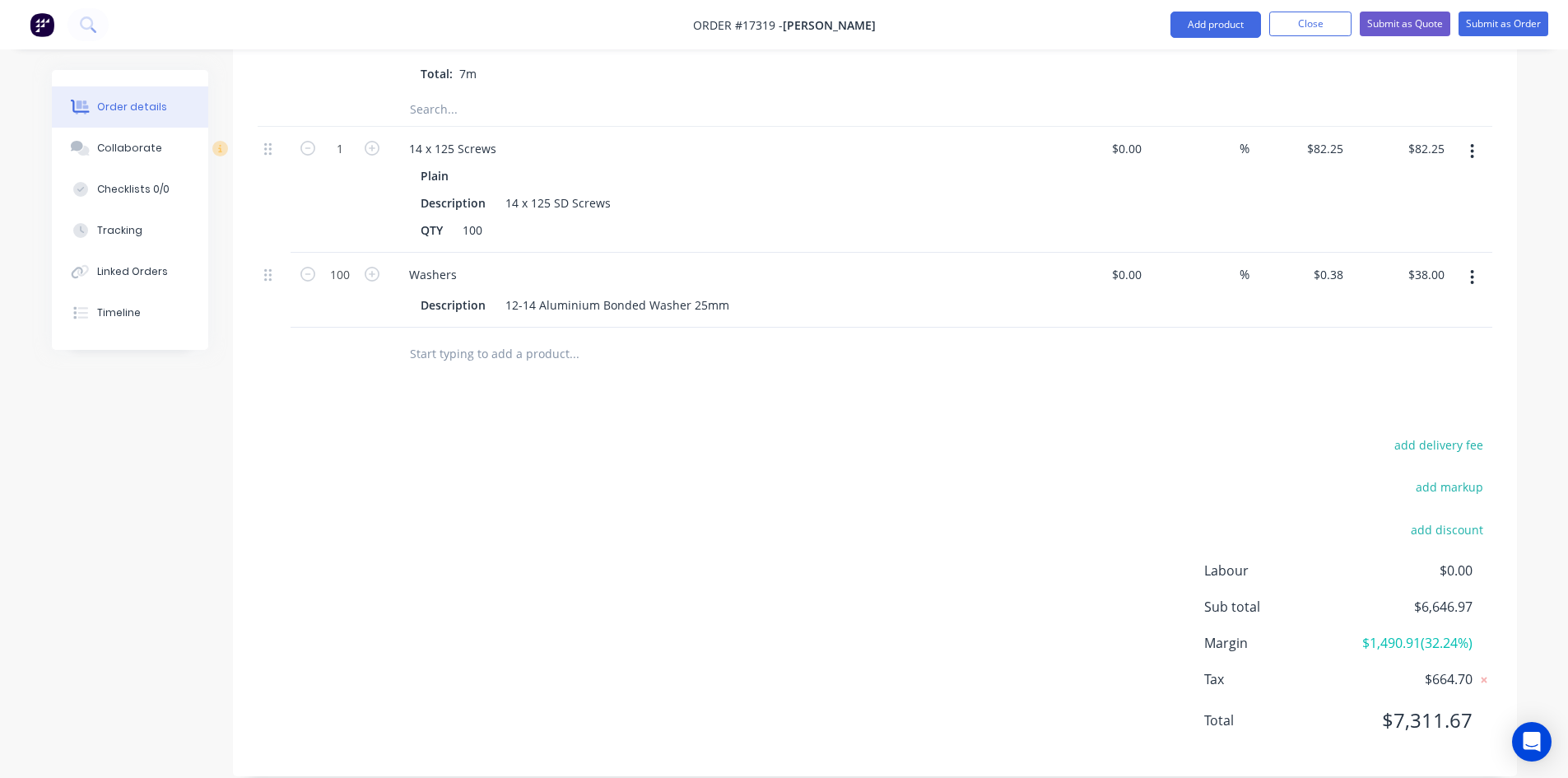
click at [437, 338] on input "text" at bounding box center [574, 353] width 330 height 33
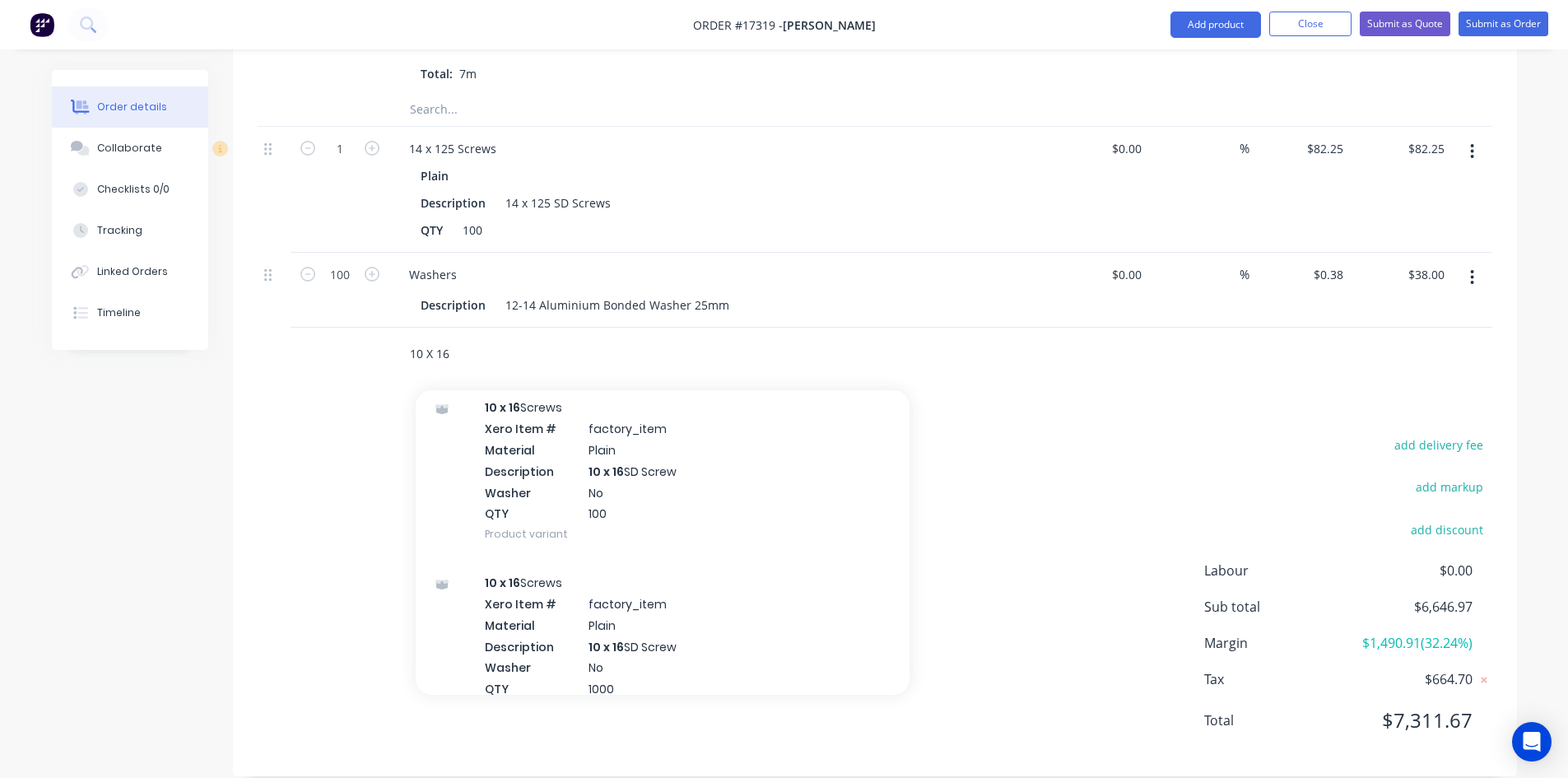
scroll to position [2270, 0]
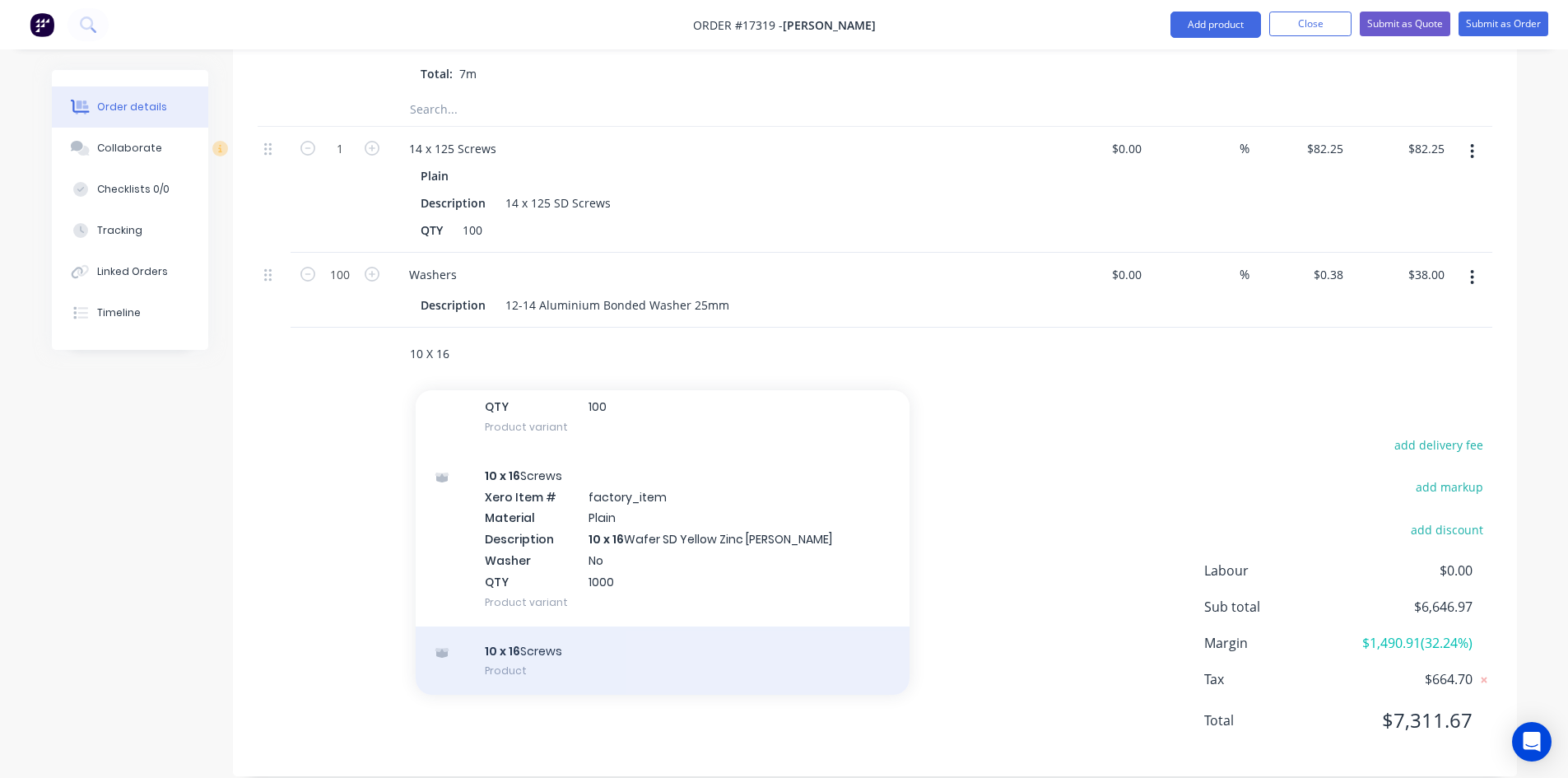
type input "10 X 16"
click at [610, 632] on div "10 x 16 Screws Product" at bounding box center [662, 661] width 494 height 69
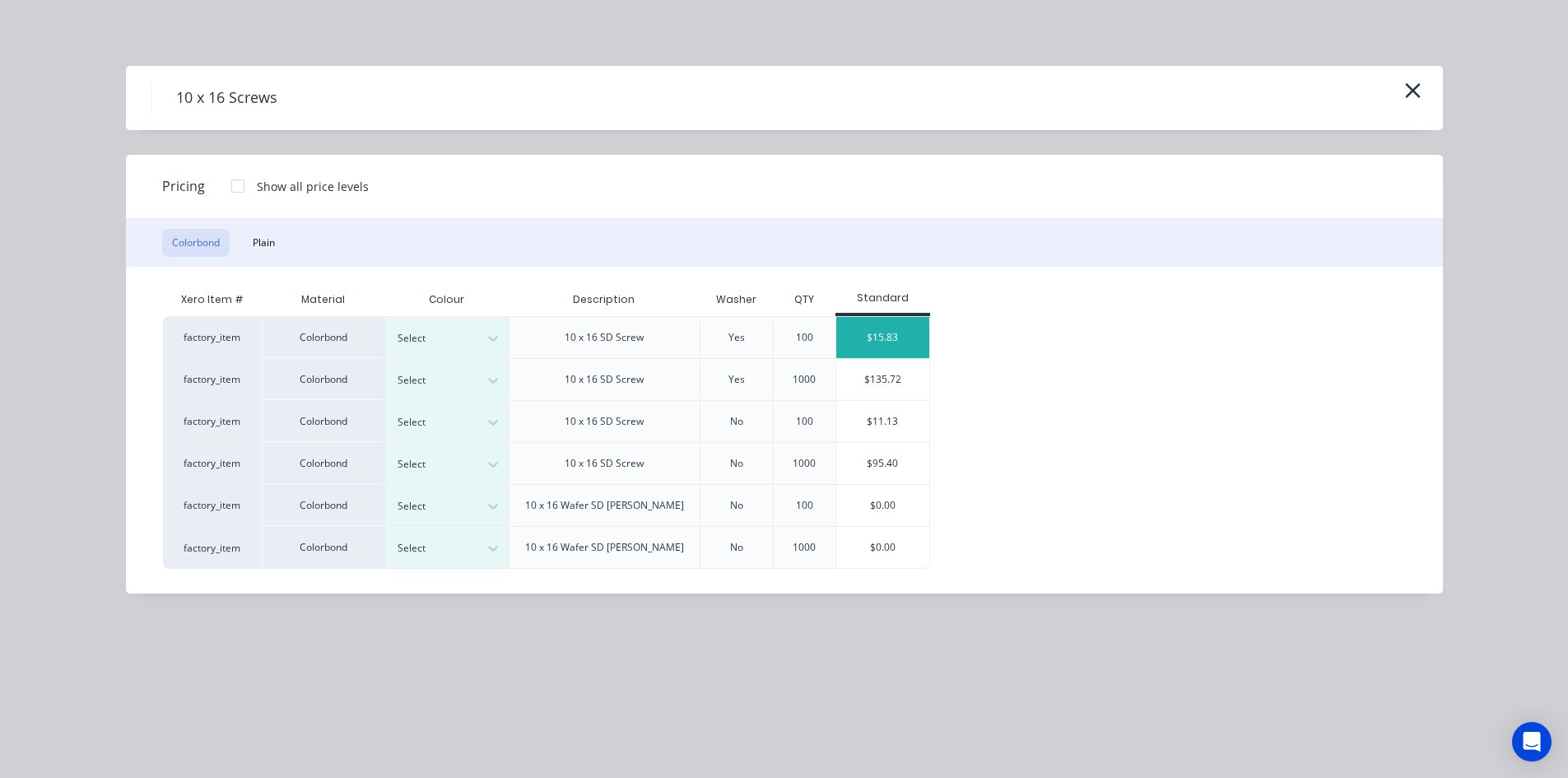
click at [900, 341] on div "$15.83" at bounding box center [883, 338] width 93 height 41
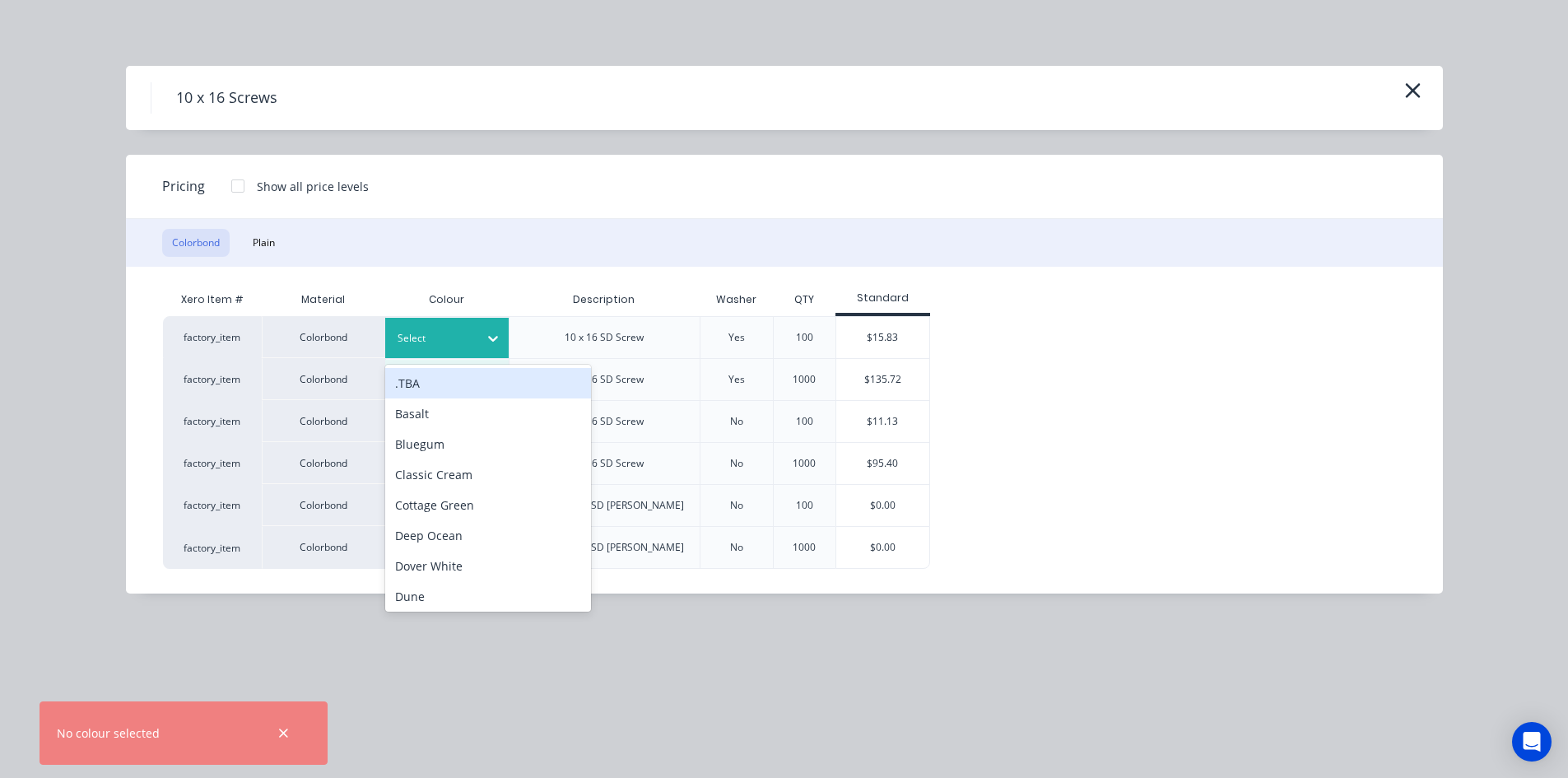
click at [485, 337] on div at bounding box center [493, 339] width 30 height 27
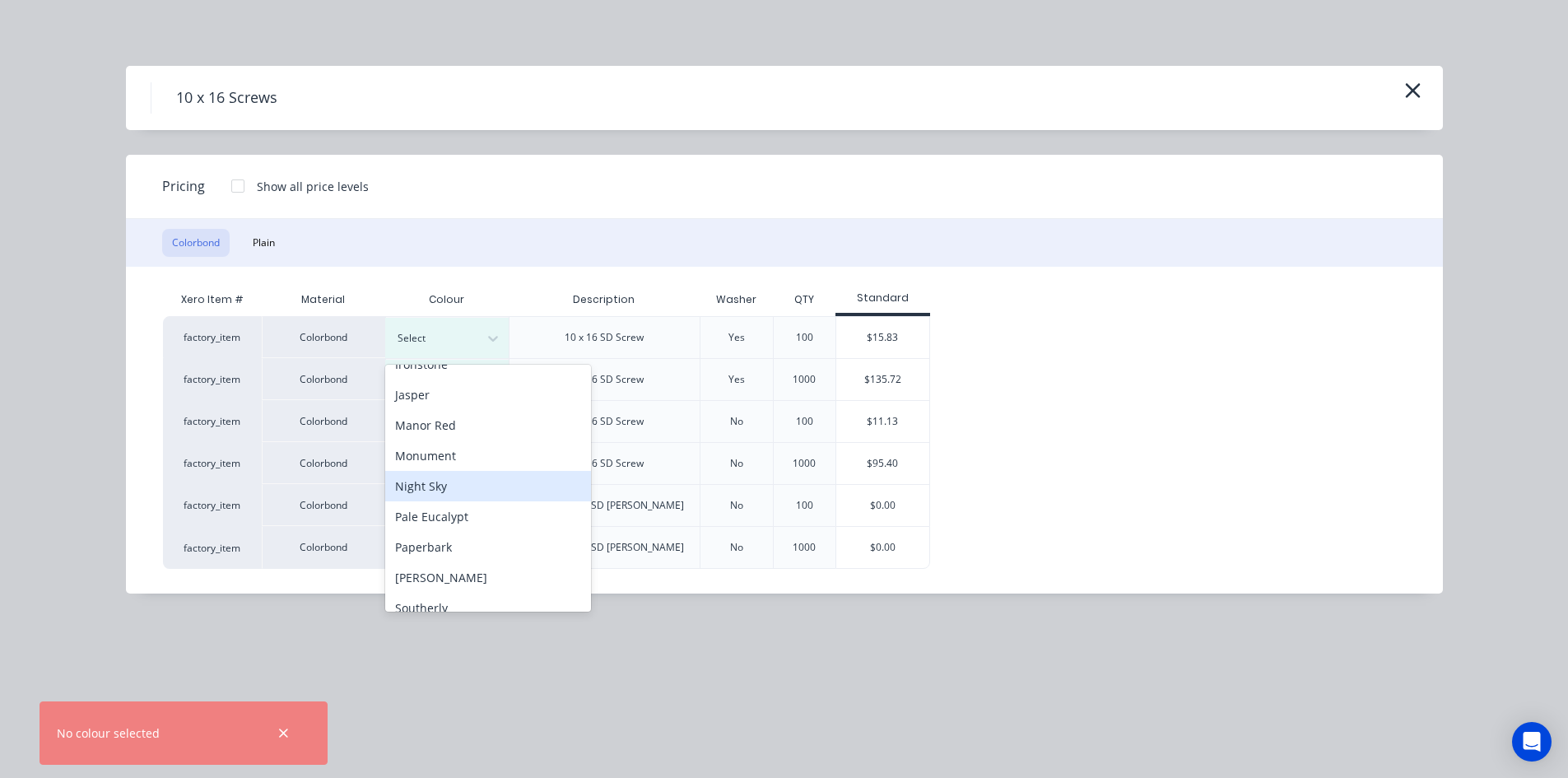
scroll to position [330, 0]
click at [463, 477] on div "Night Sky" at bounding box center [487, 480] width 206 height 31
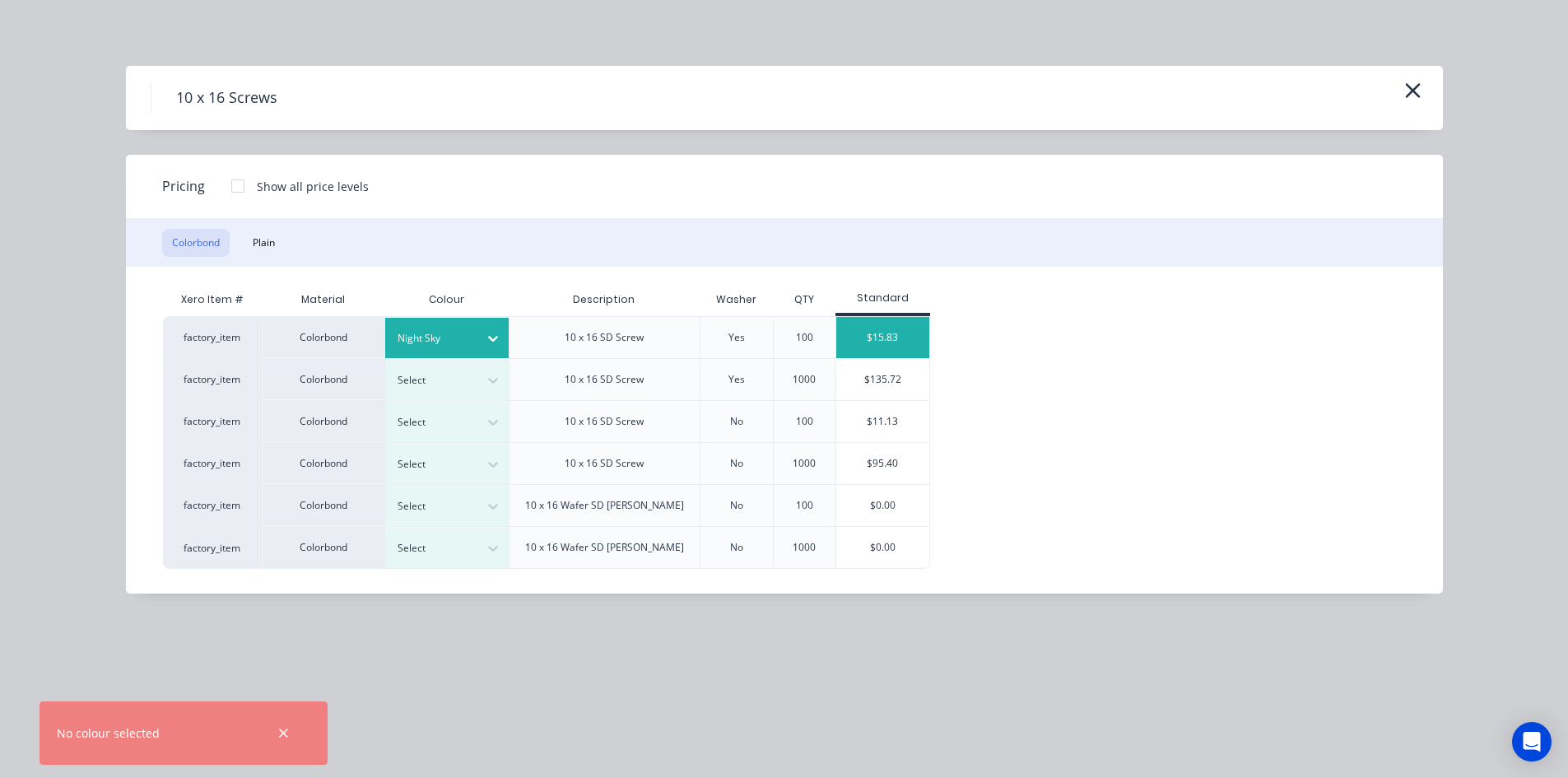
click at [891, 341] on div "$15.83" at bounding box center [883, 338] width 93 height 41
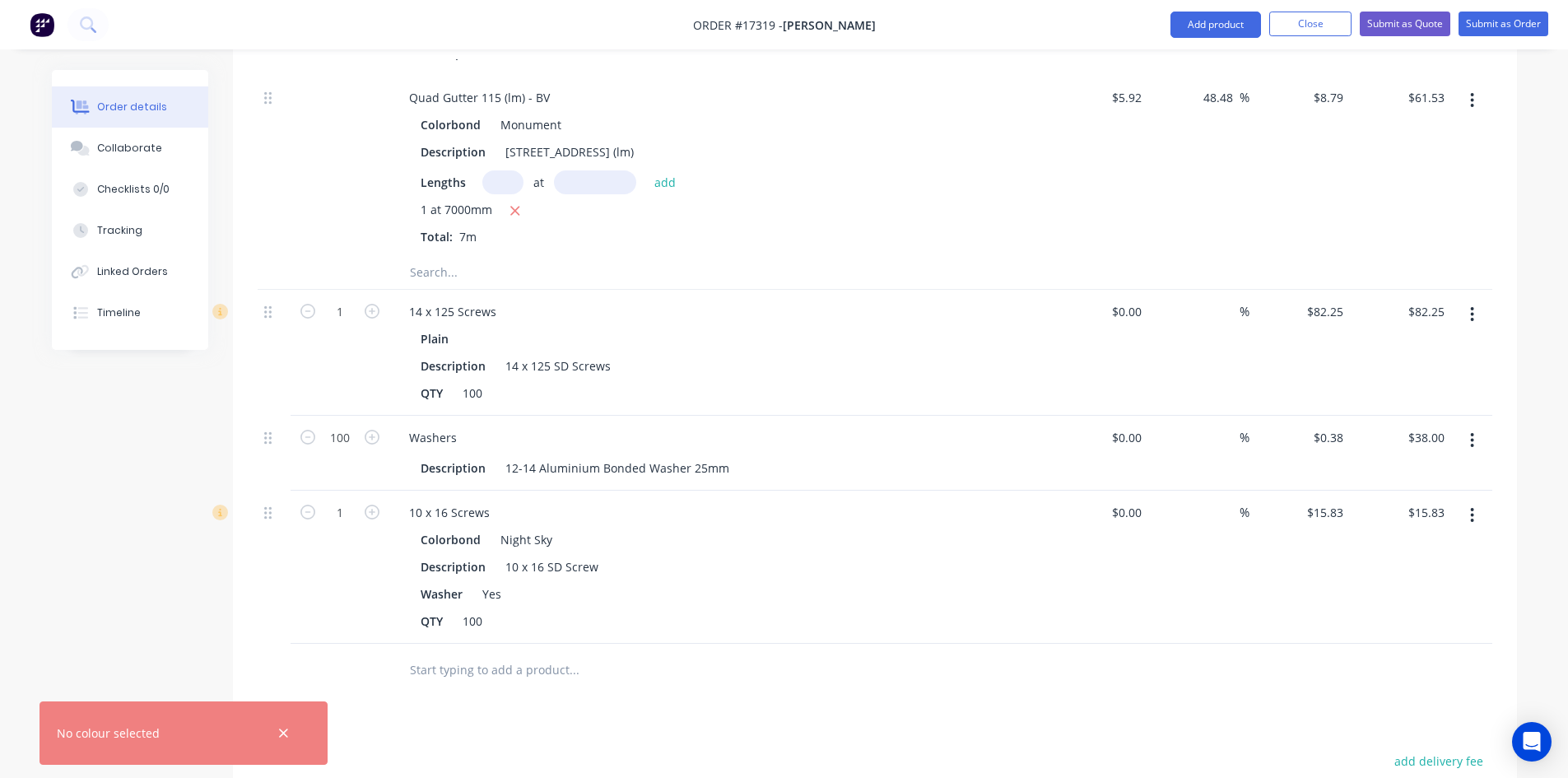
scroll to position [2697, 0]
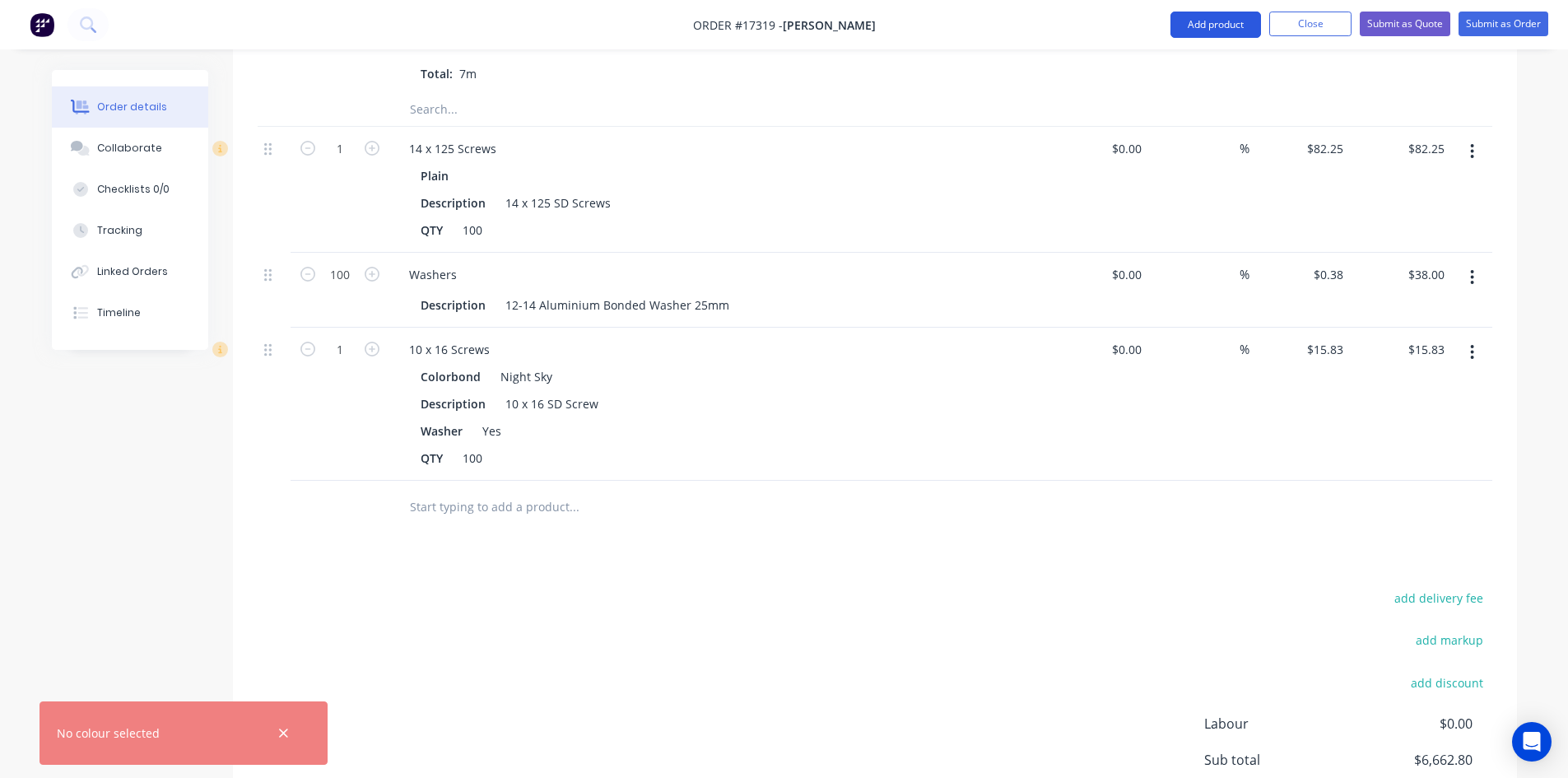
click at [1212, 23] on button "Add product" at bounding box center [1216, 25] width 91 height 27
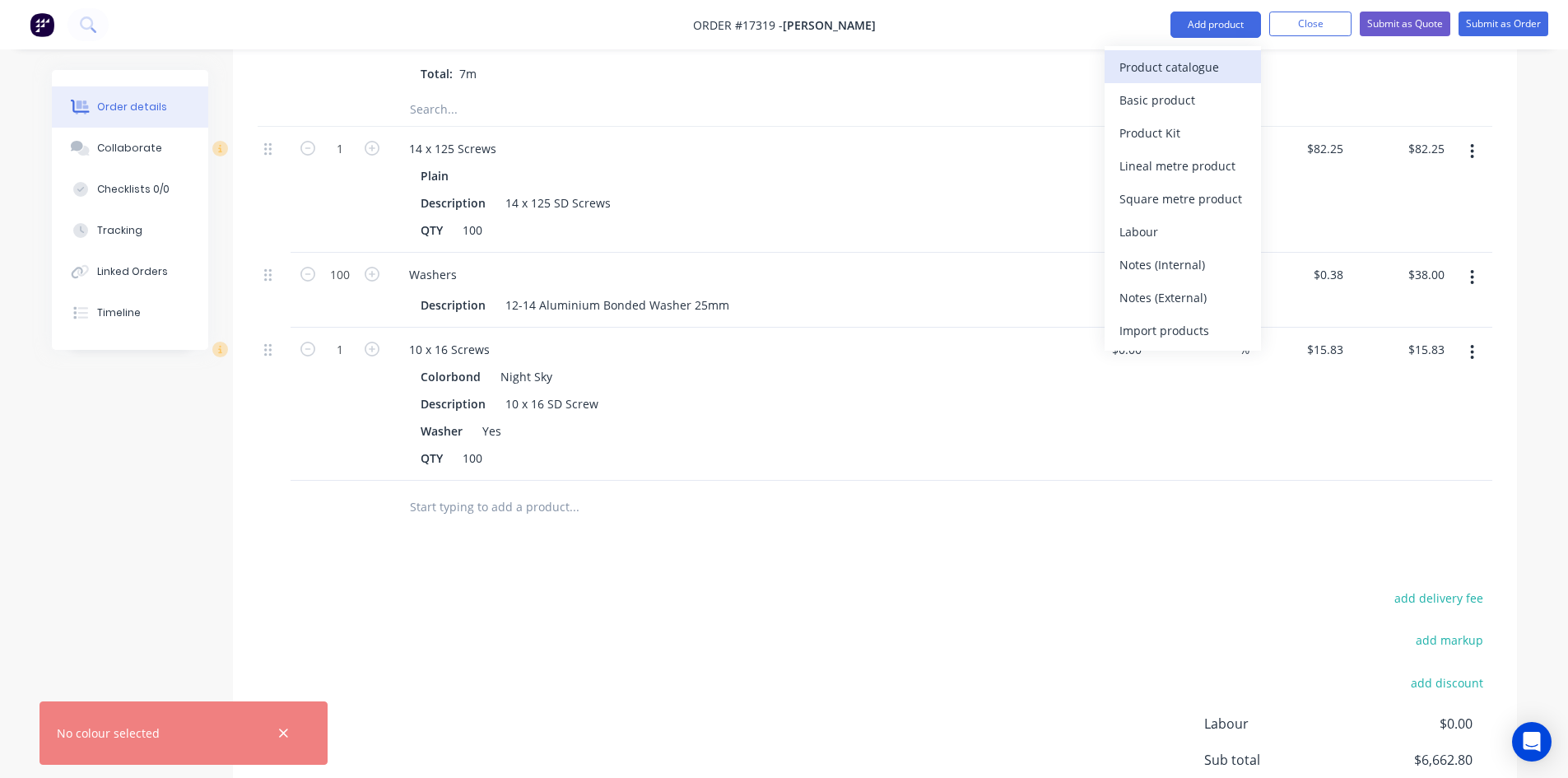
click at [1186, 64] on div "Product catalogue" at bounding box center [1183, 67] width 126 height 24
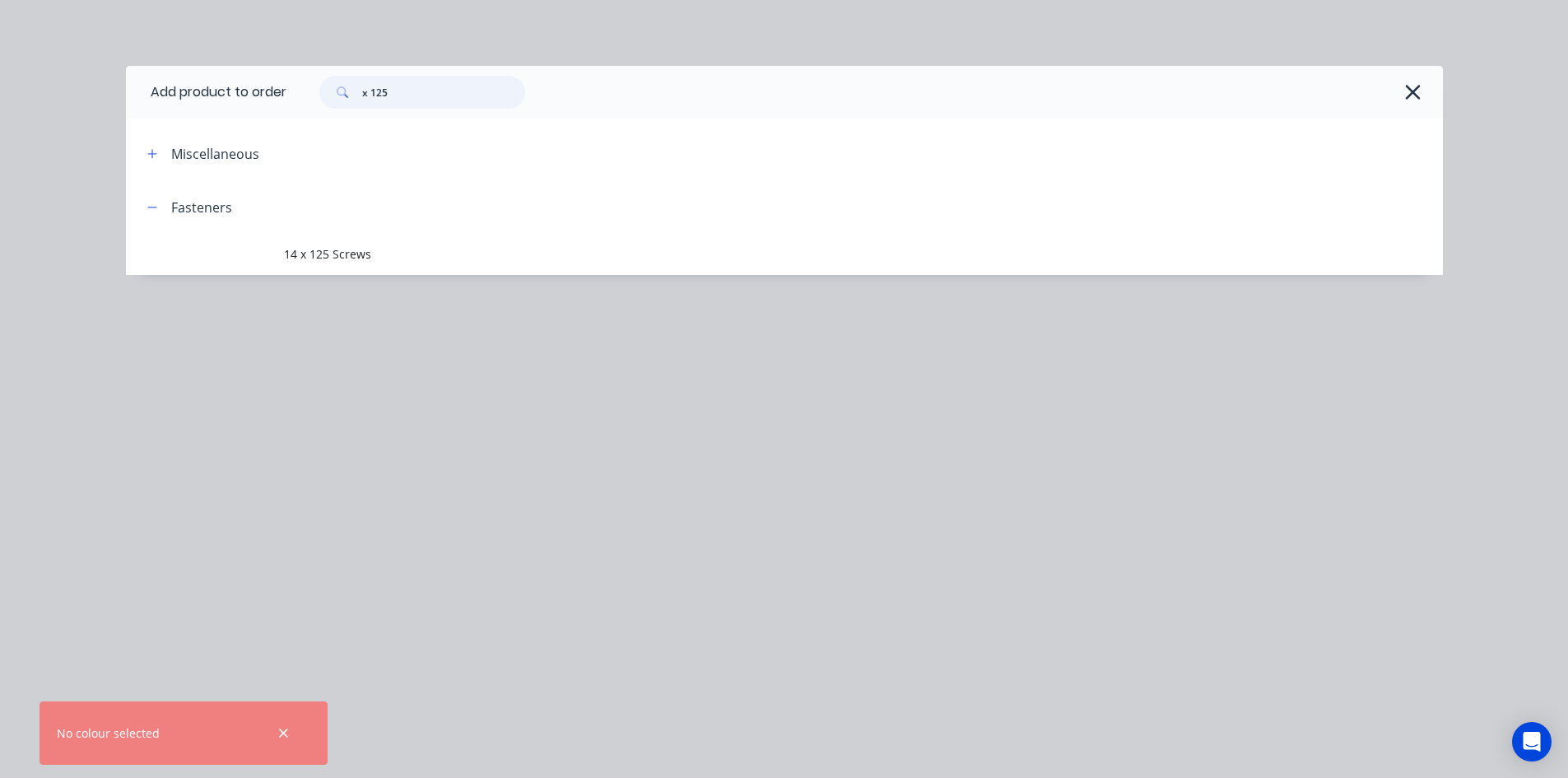
click at [459, 90] on input "x 125" at bounding box center [443, 92] width 163 height 33
click at [459, 89] on input "x 125" at bounding box center [443, 92] width 163 height 33
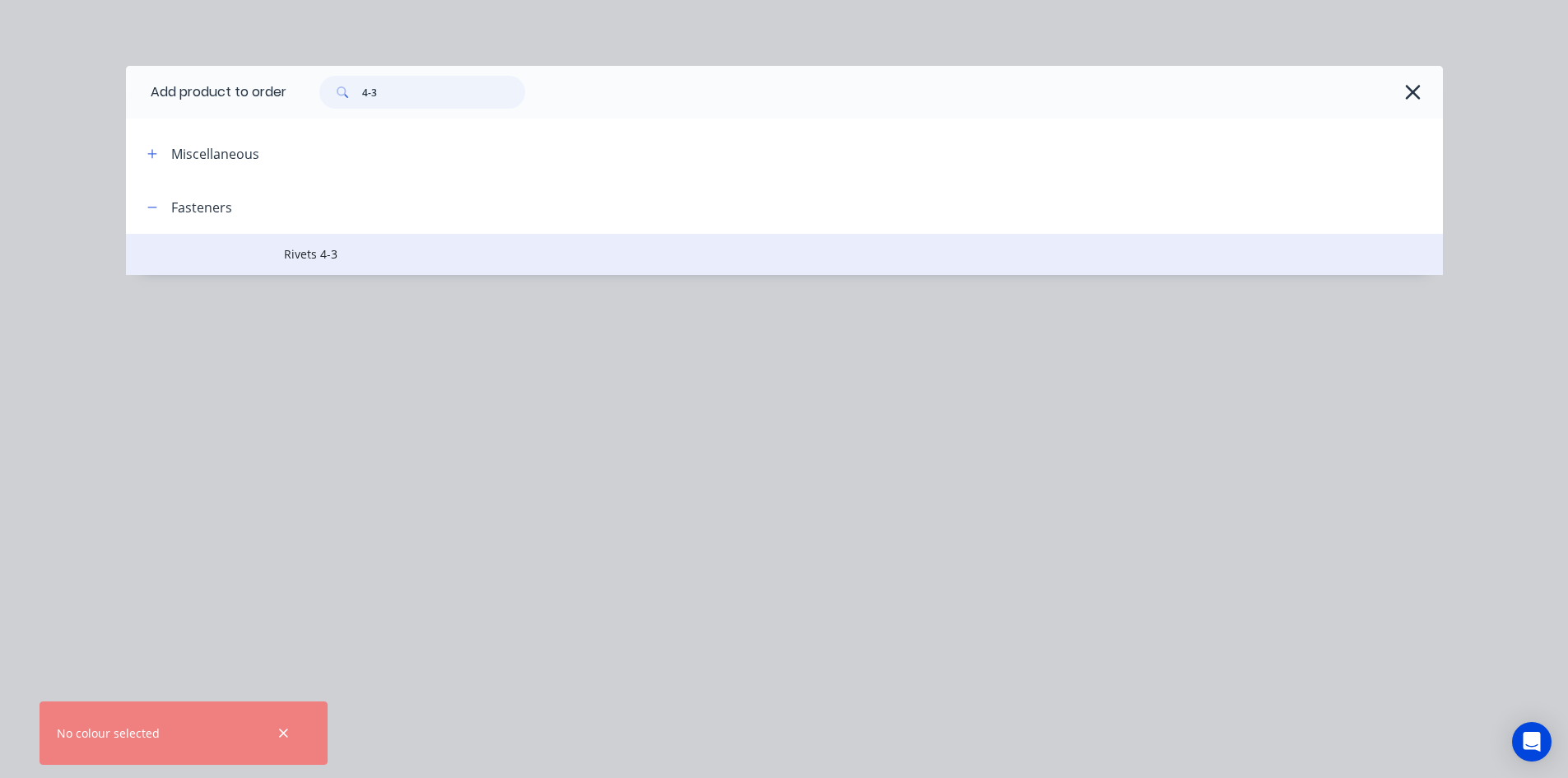
type input "4-3"
click at [368, 259] on span "Rivets 4-3" at bounding box center [747, 255] width 927 height 18
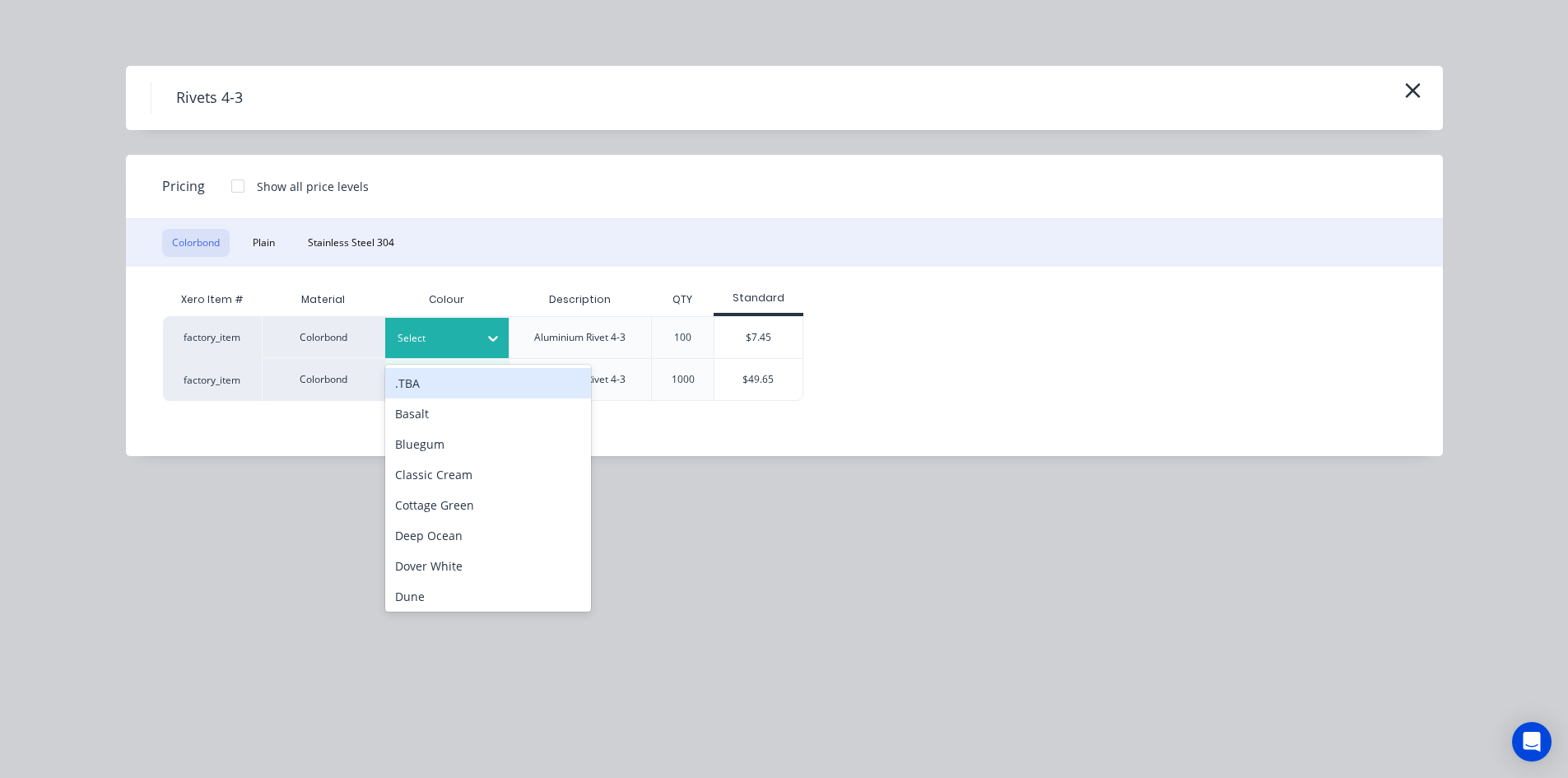
click at [487, 340] on icon at bounding box center [492, 339] width 17 height 17
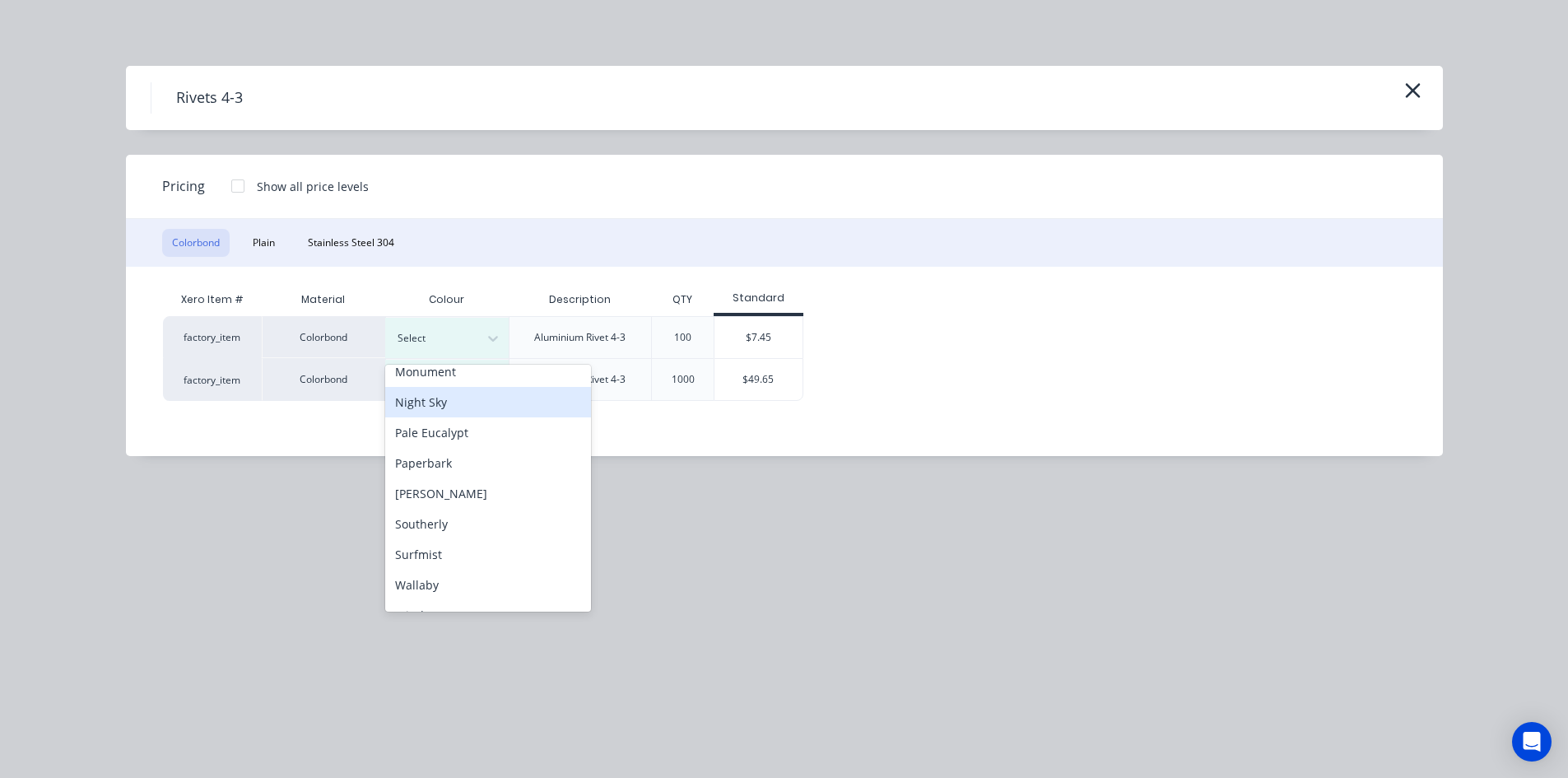
scroll to position [412, 0]
click at [470, 408] on div "Night Sky" at bounding box center [487, 398] width 206 height 31
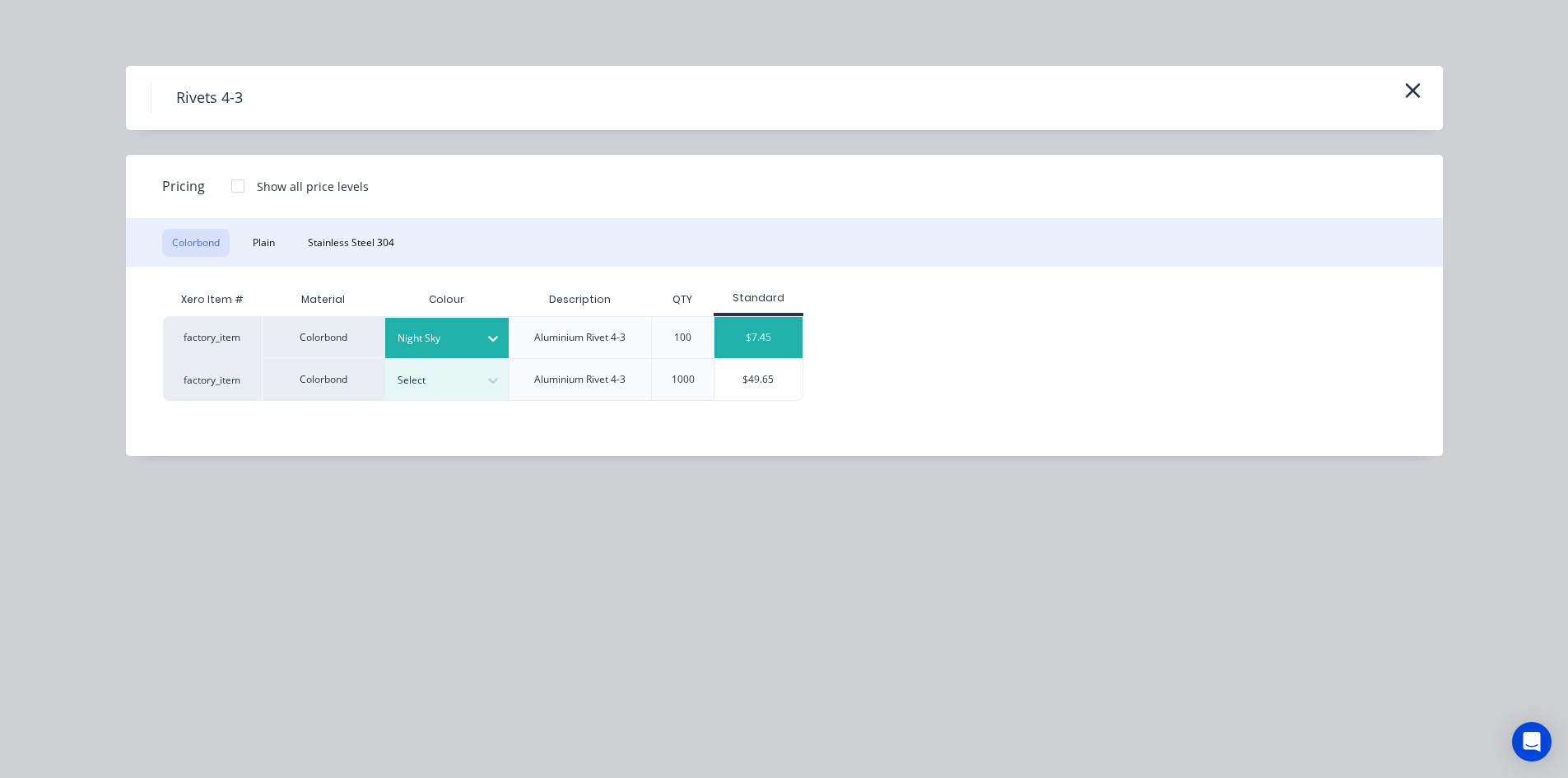
click at [758, 334] on div "$7.45" at bounding box center [758, 338] width 88 height 41
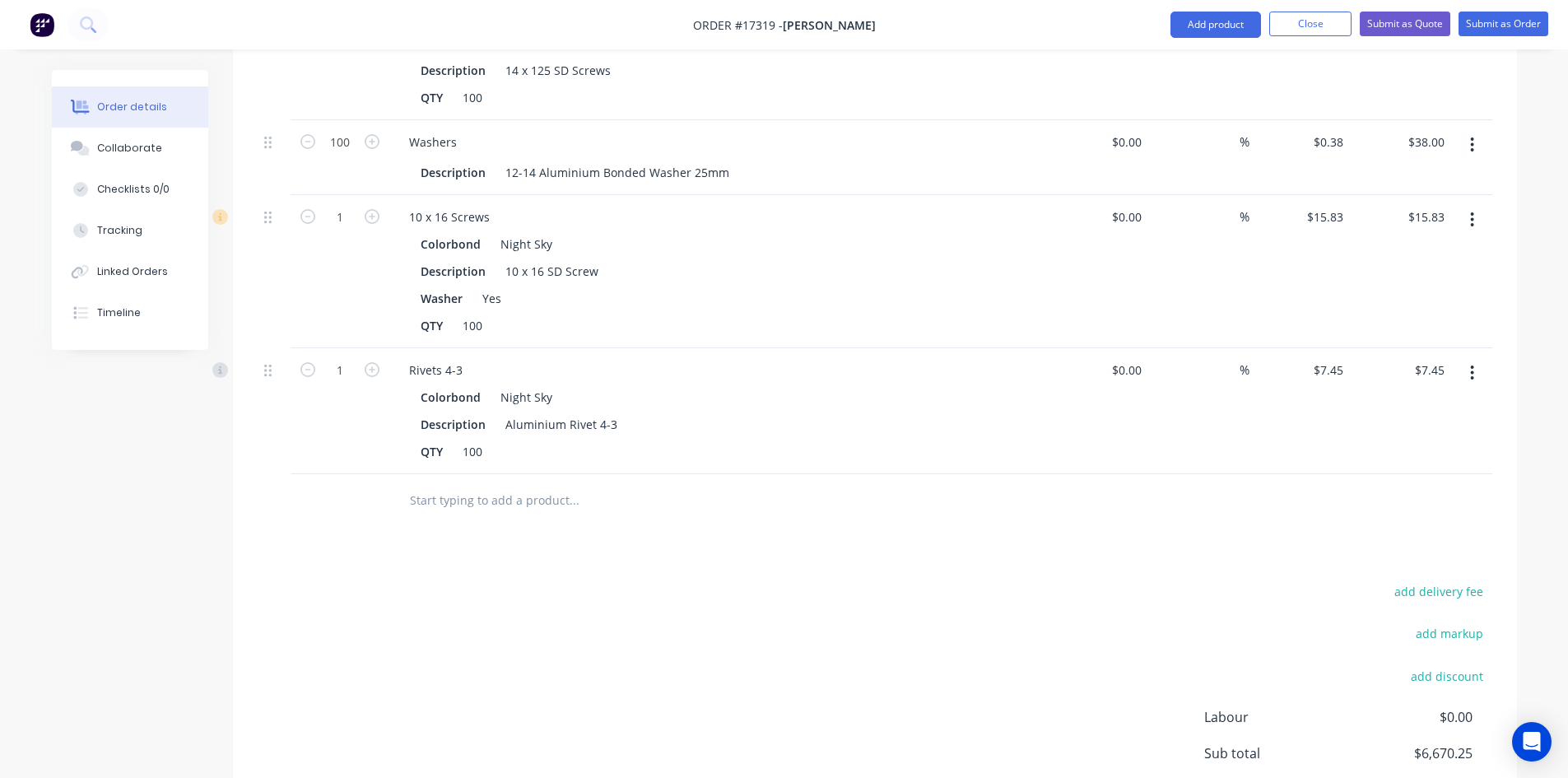
scroll to position [2862, 0]
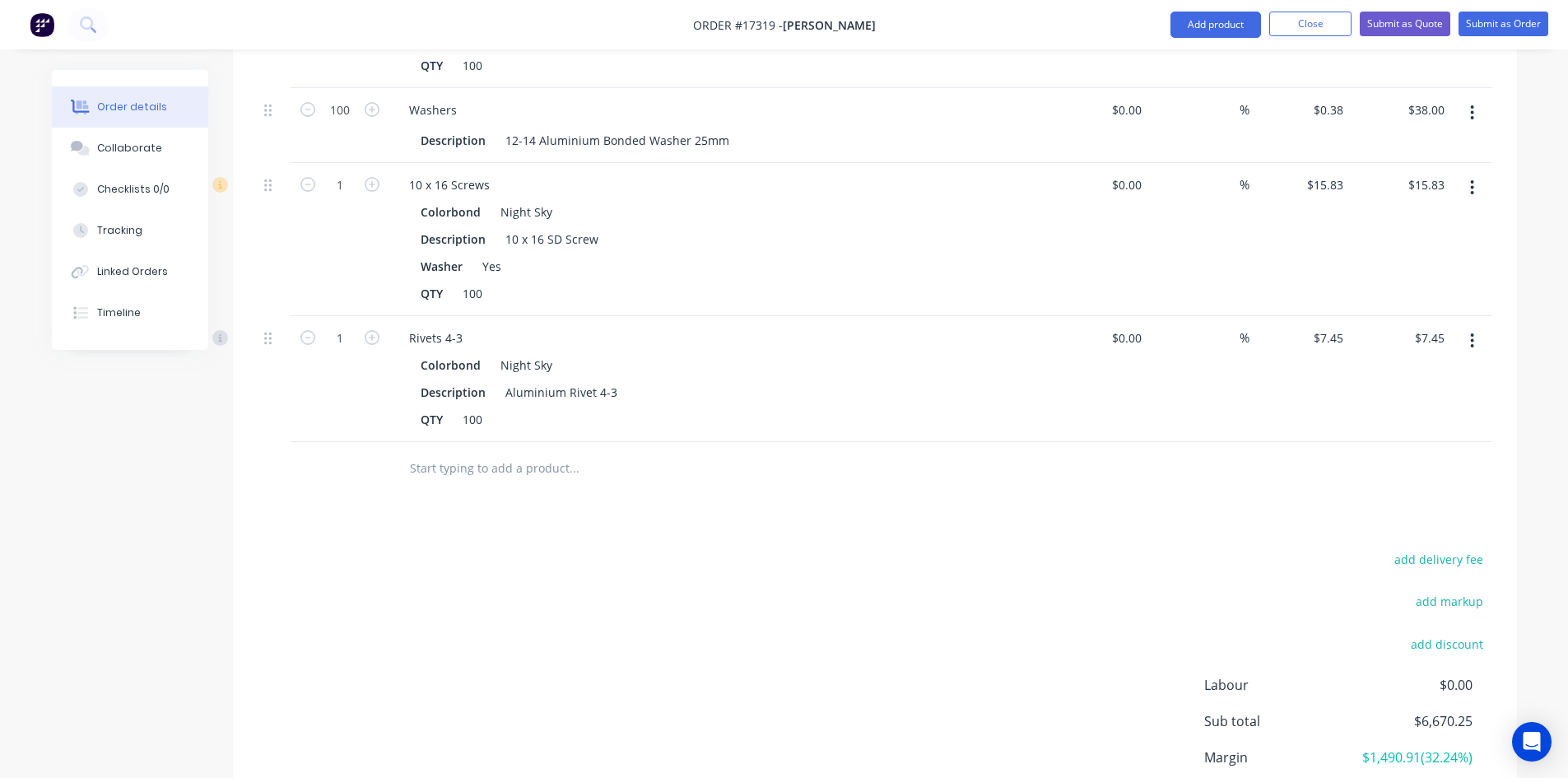
drag, startPoint x: 603, startPoint y: 449, endPoint x: 566, endPoint y: 446, distance: 37.1
click at [566, 452] on input "text" at bounding box center [574, 468] width 330 height 33
drag, startPoint x: 415, startPoint y: 447, endPoint x: 582, endPoint y: 452, distance: 167.1
click at [563, 453] on input "text" at bounding box center [574, 468] width 330 height 33
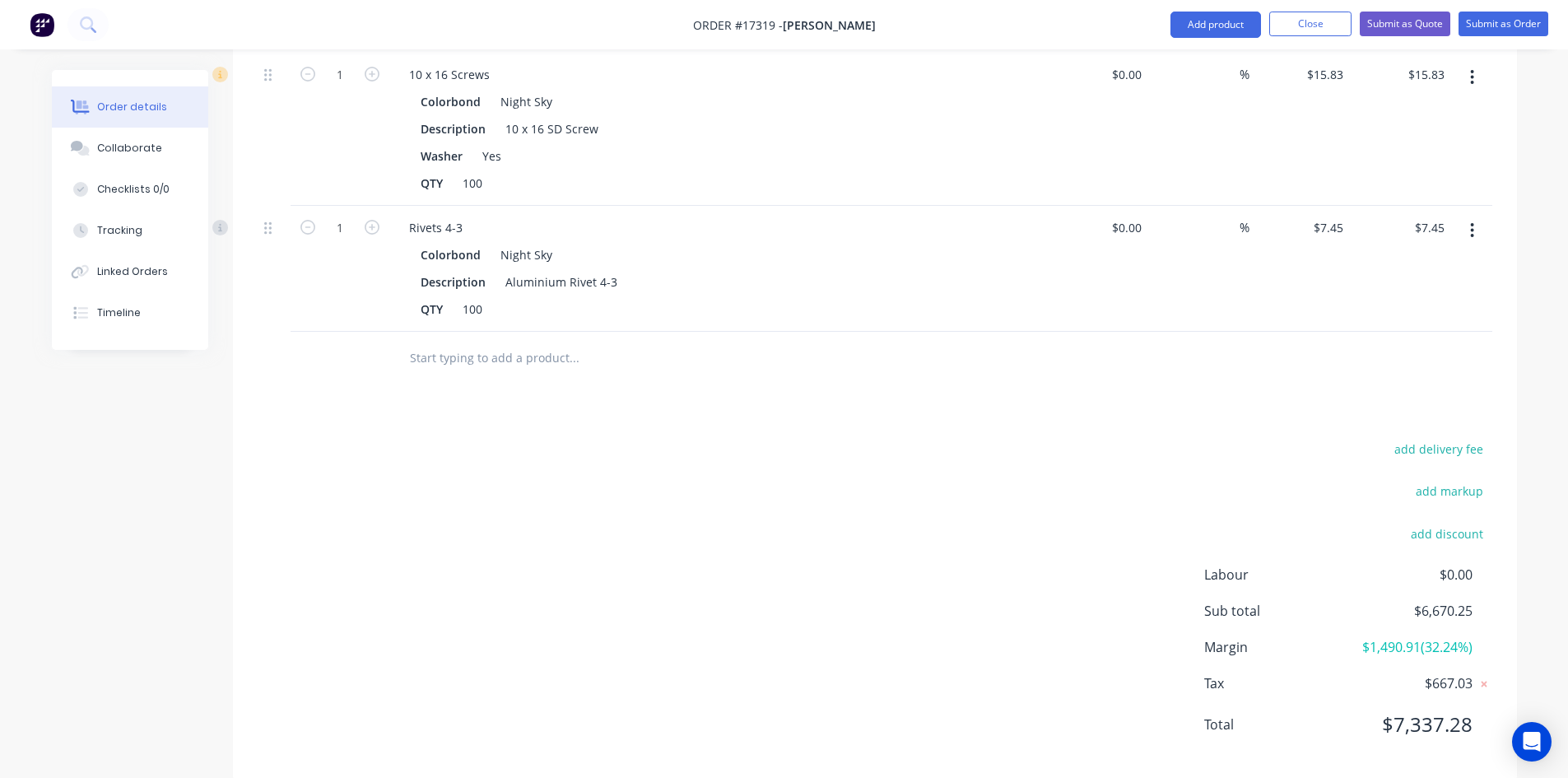
scroll to position [2977, 0]
click at [1204, 31] on button "Add product" at bounding box center [1216, 25] width 91 height 27
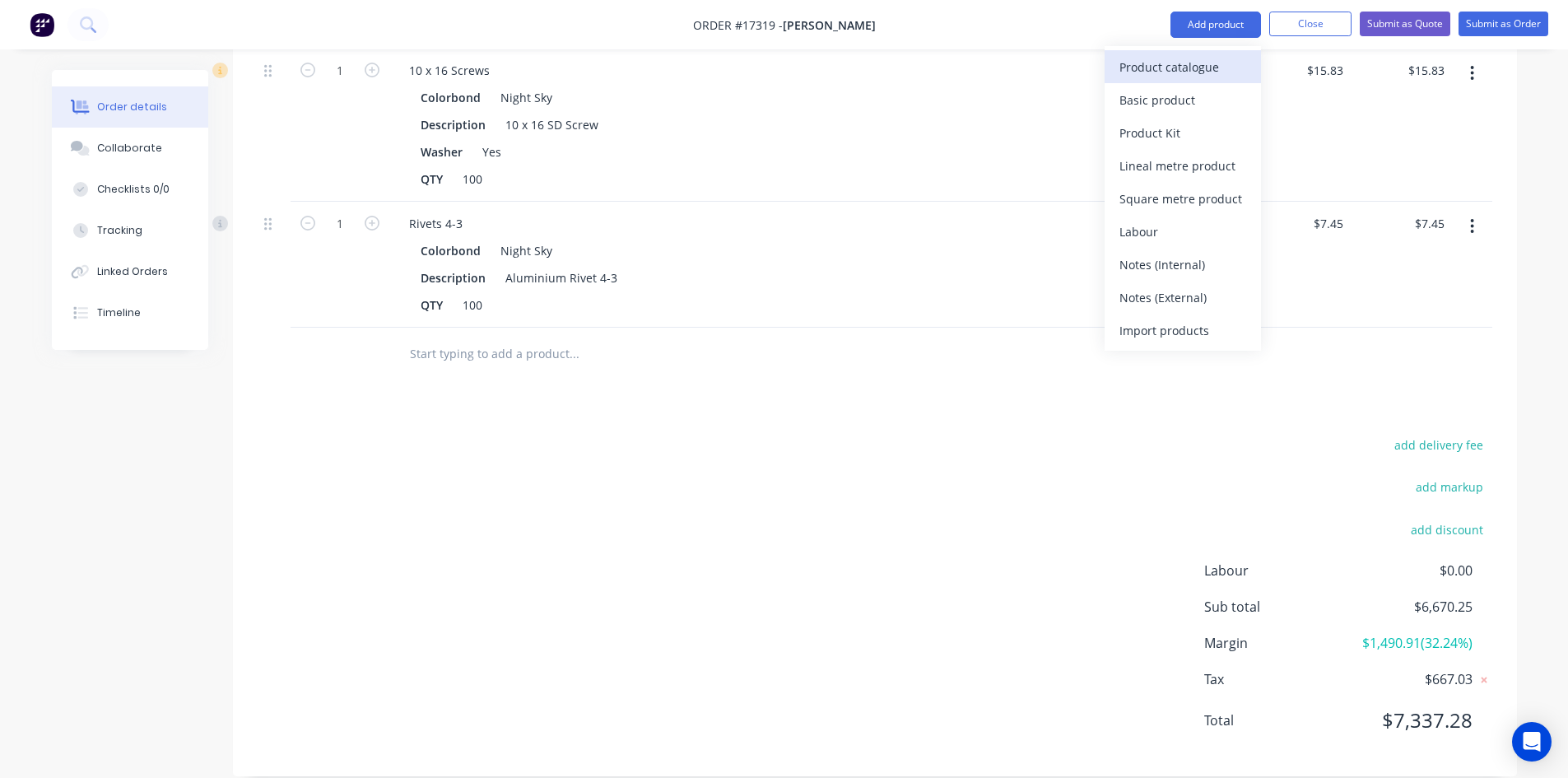
click at [1187, 64] on div "Product catalogue" at bounding box center [1183, 67] width 126 height 24
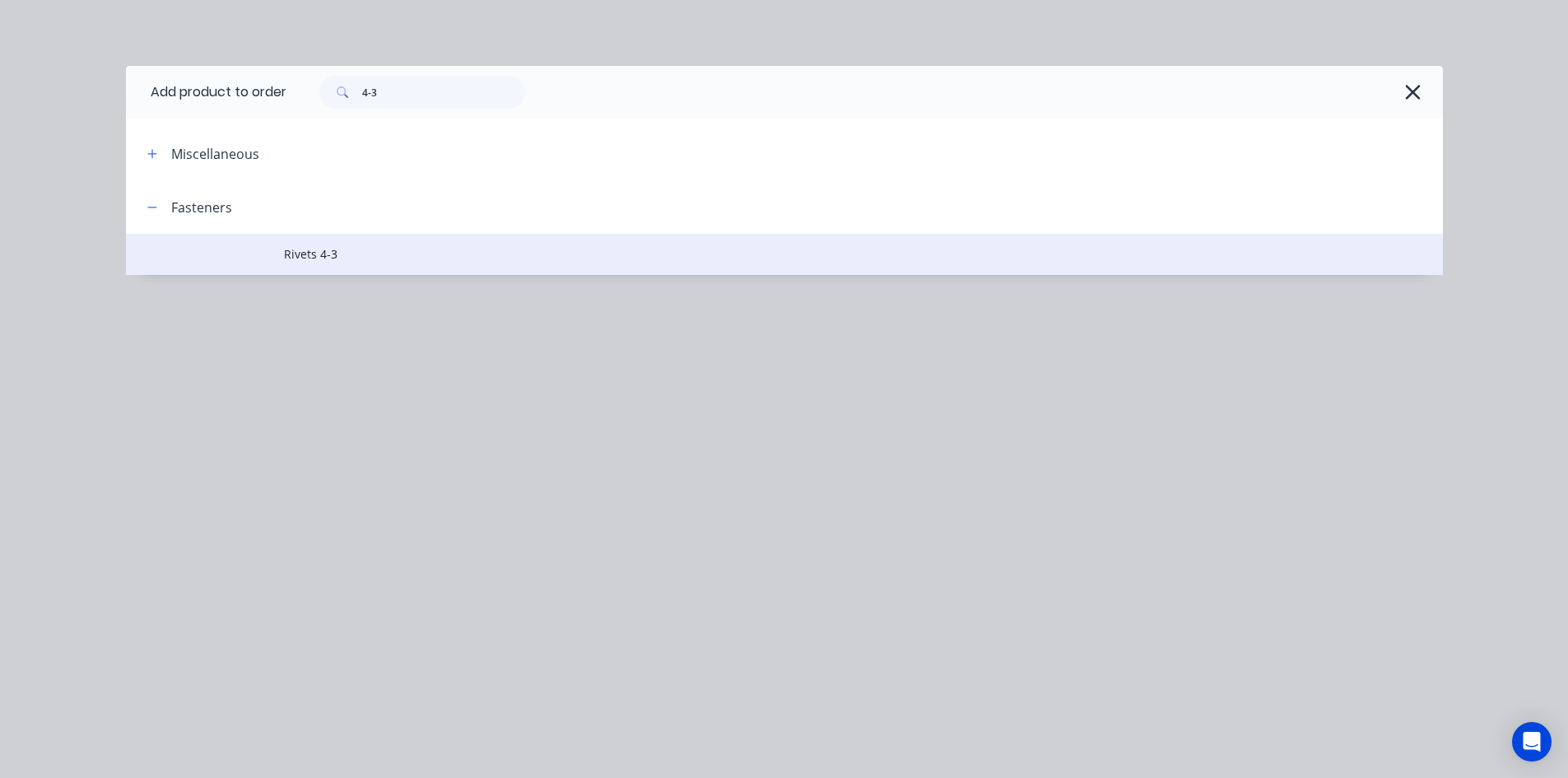
click at [387, 253] on span "Rivets 4-3" at bounding box center [747, 255] width 927 height 18
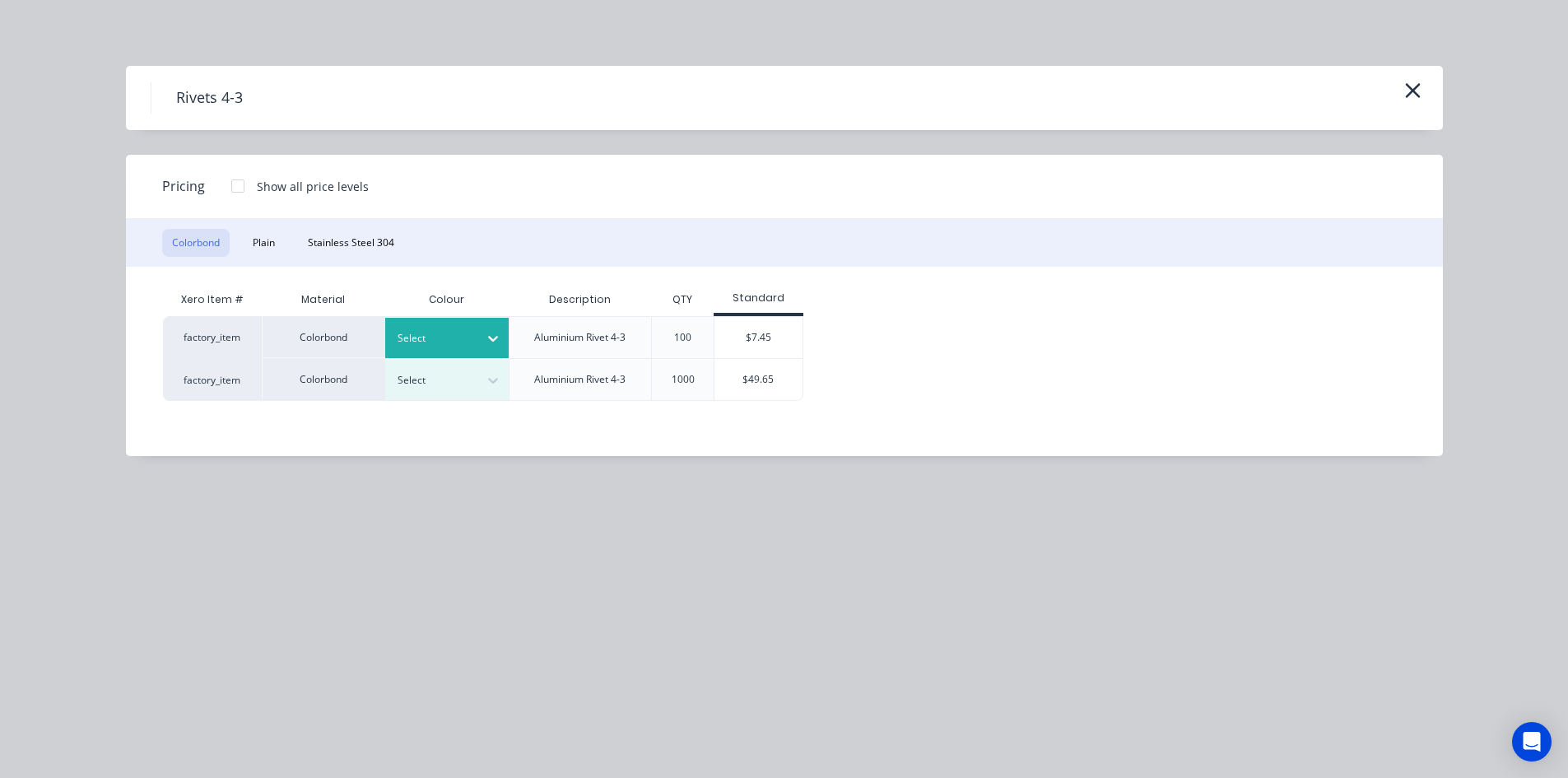
click at [503, 340] on div at bounding box center [493, 339] width 30 height 27
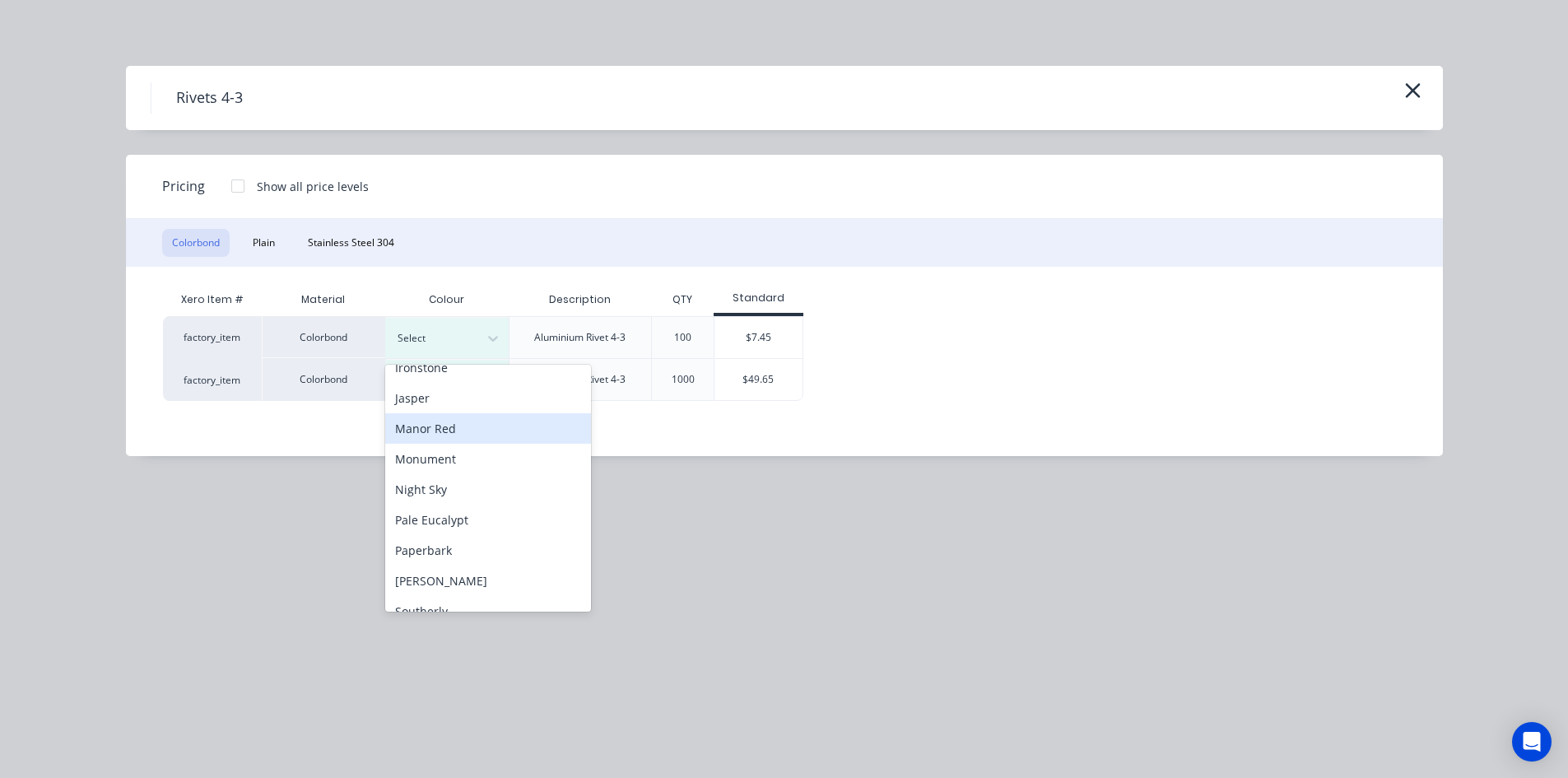
scroll to position [330, 0]
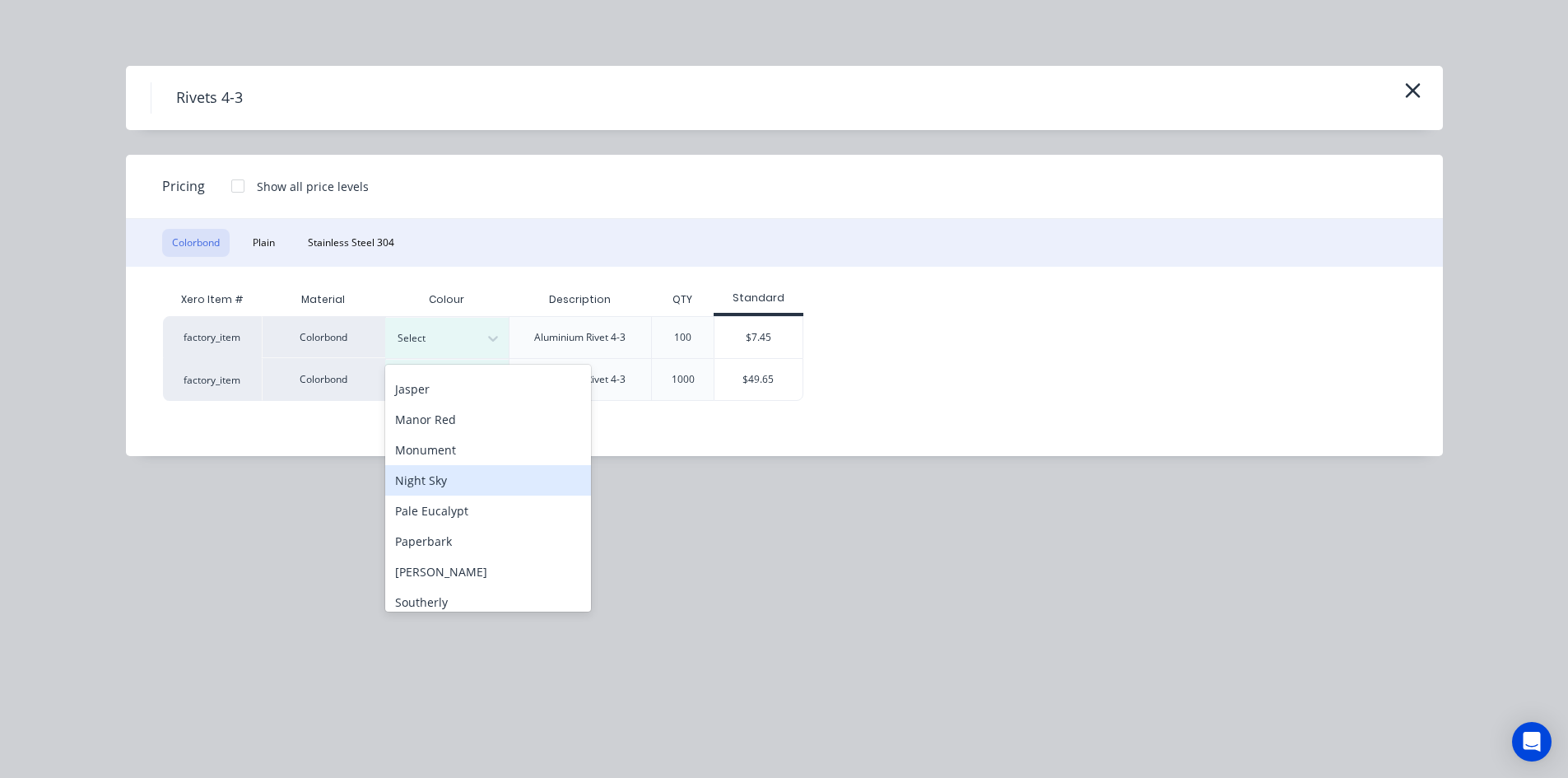
click at [475, 478] on div "Night Sky" at bounding box center [487, 480] width 206 height 31
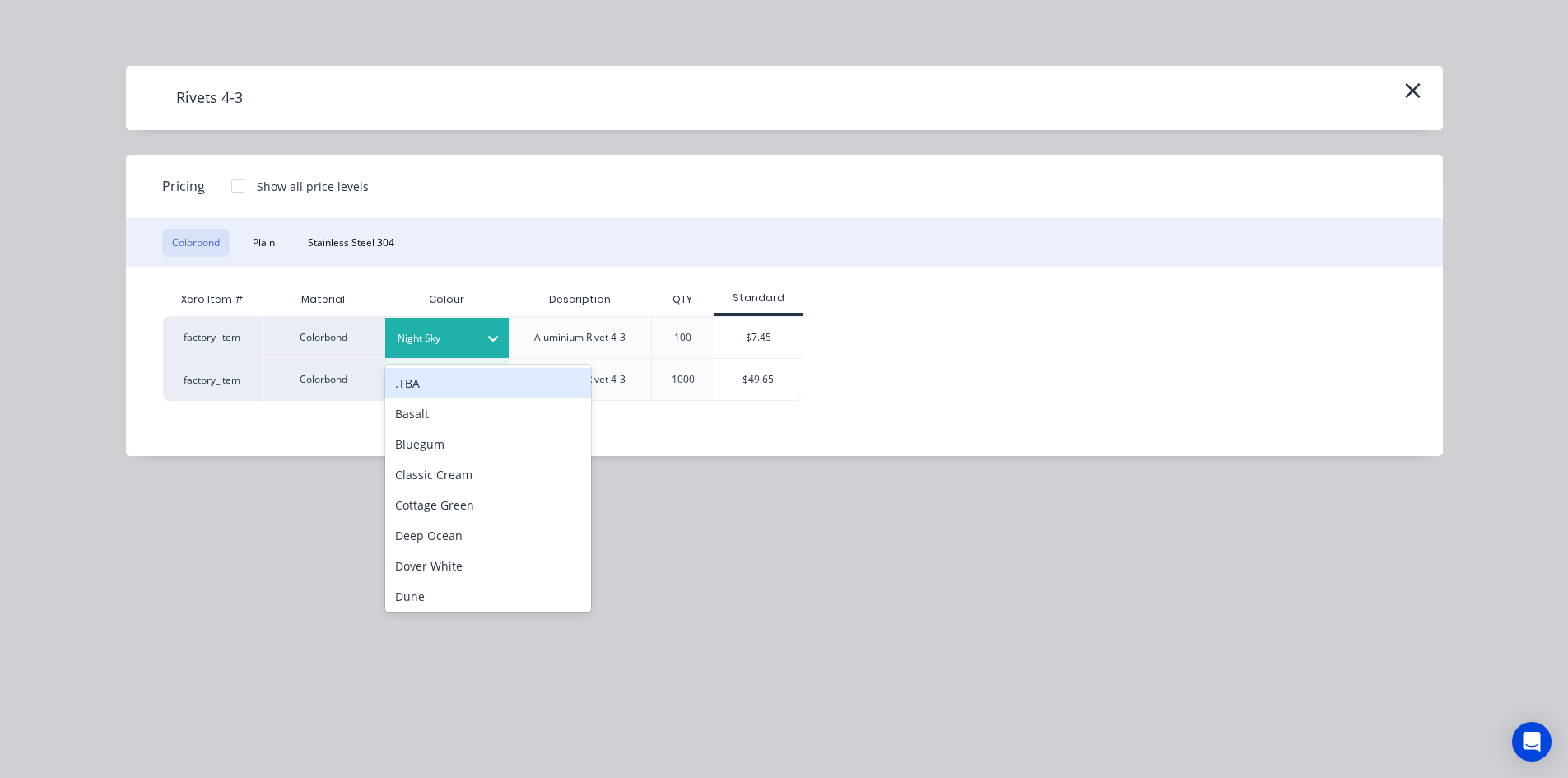
click at [476, 343] on div "Night Sky" at bounding box center [431, 339] width 92 height 22
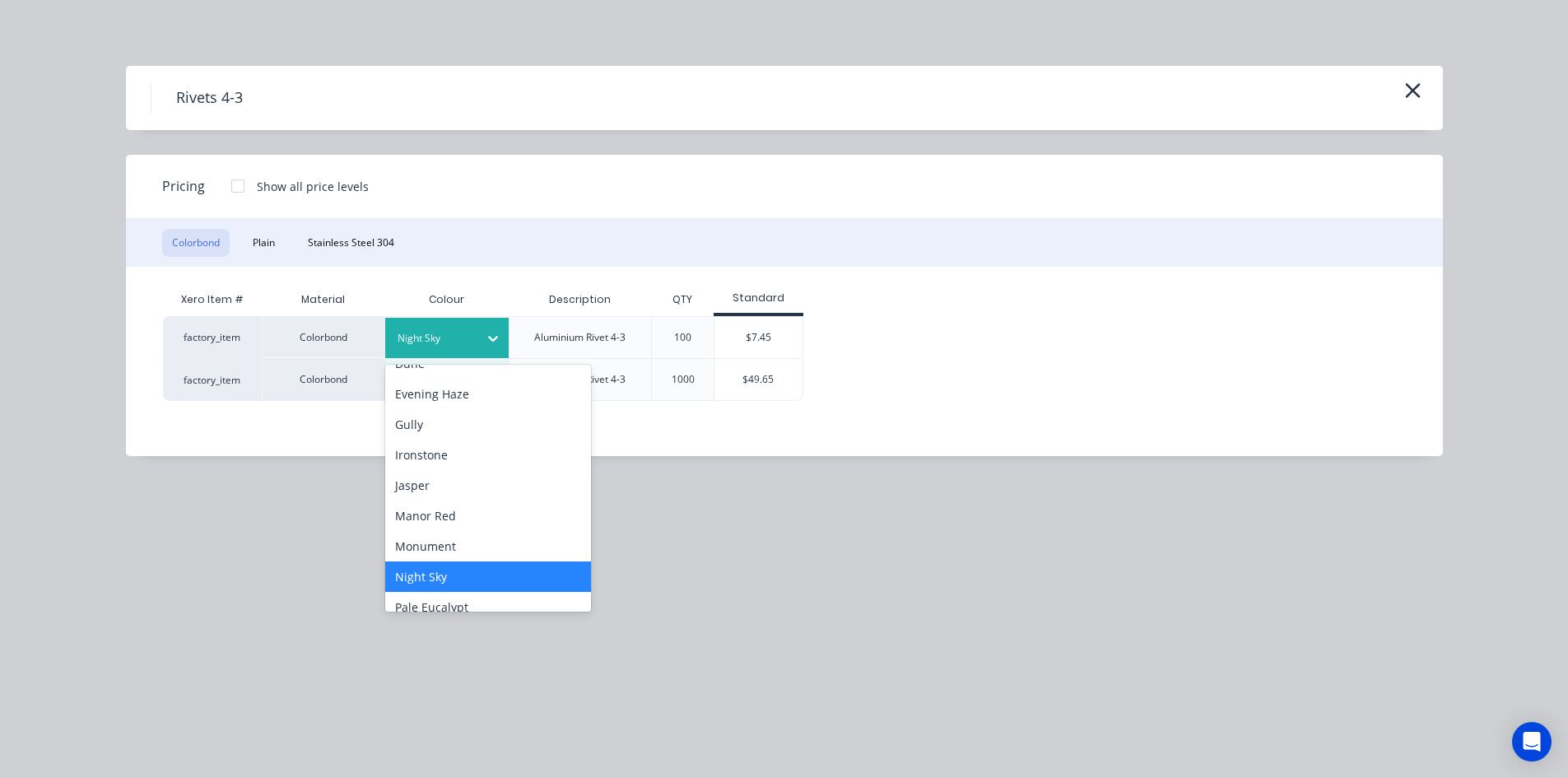
scroll to position [247, 0]
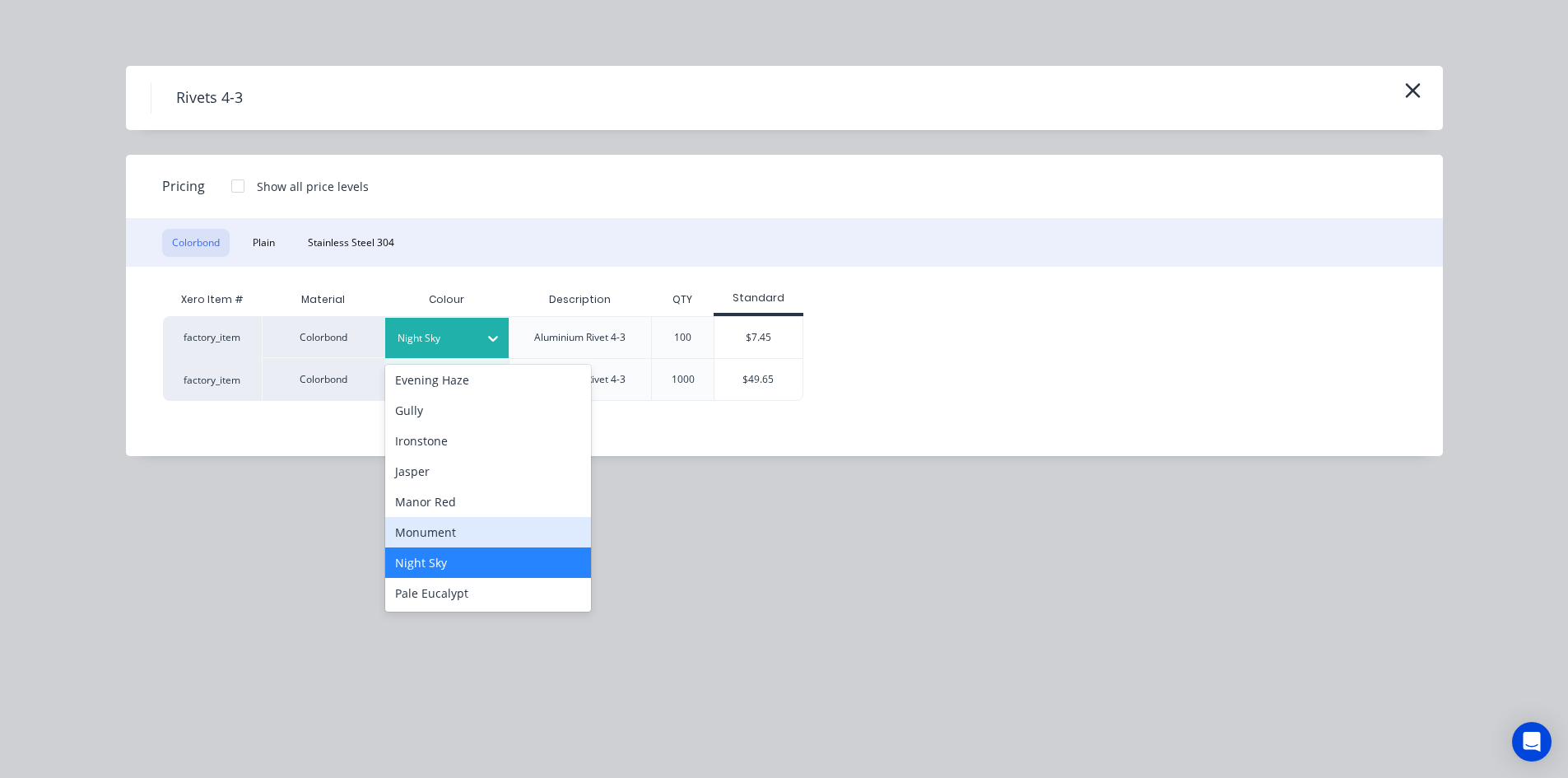
click at [482, 534] on div "Monument" at bounding box center [487, 532] width 206 height 31
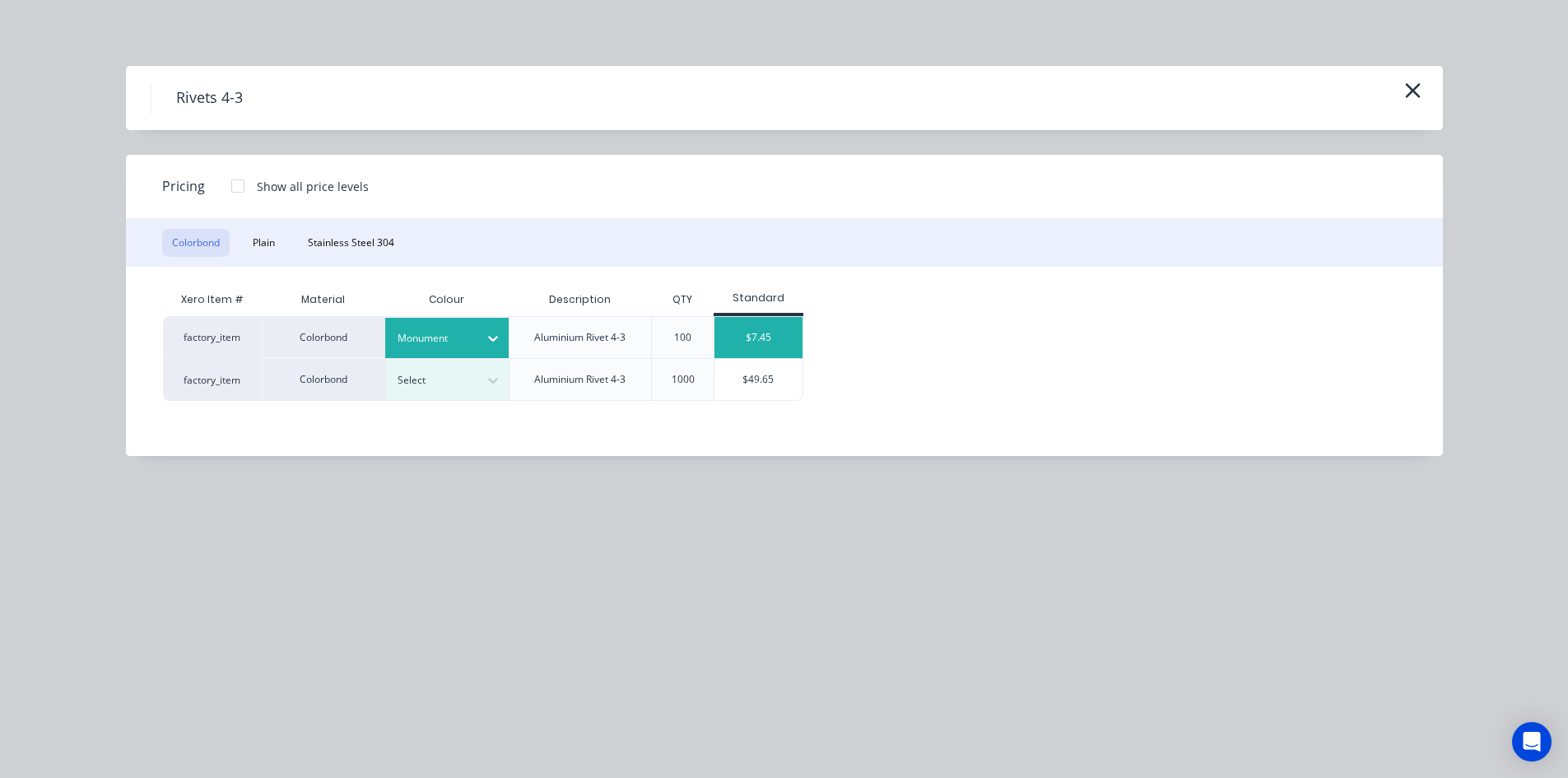
click at [779, 341] on div "$7.45" at bounding box center [758, 338] width 88 height 41
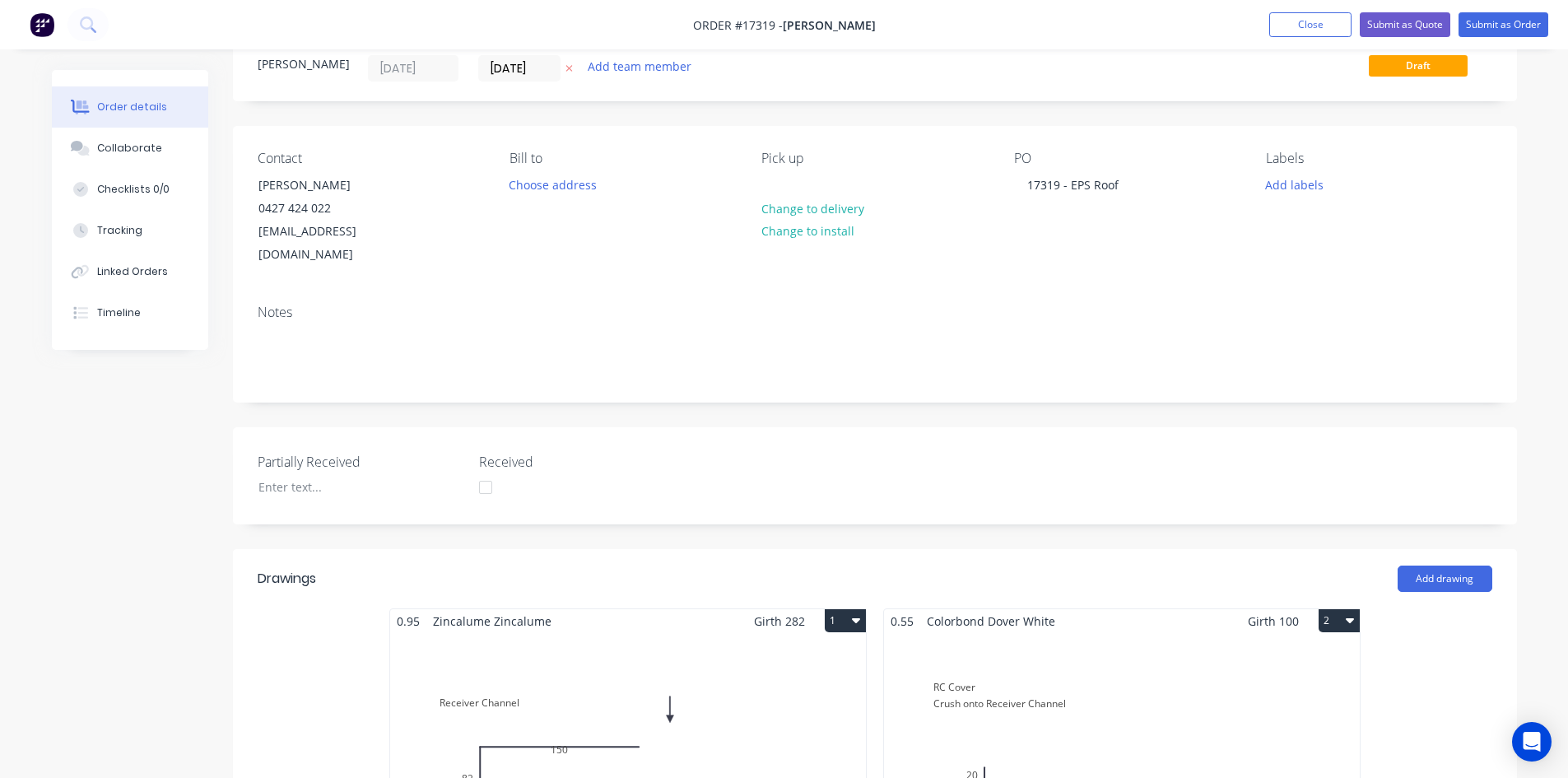
scroll to position [0, 0]
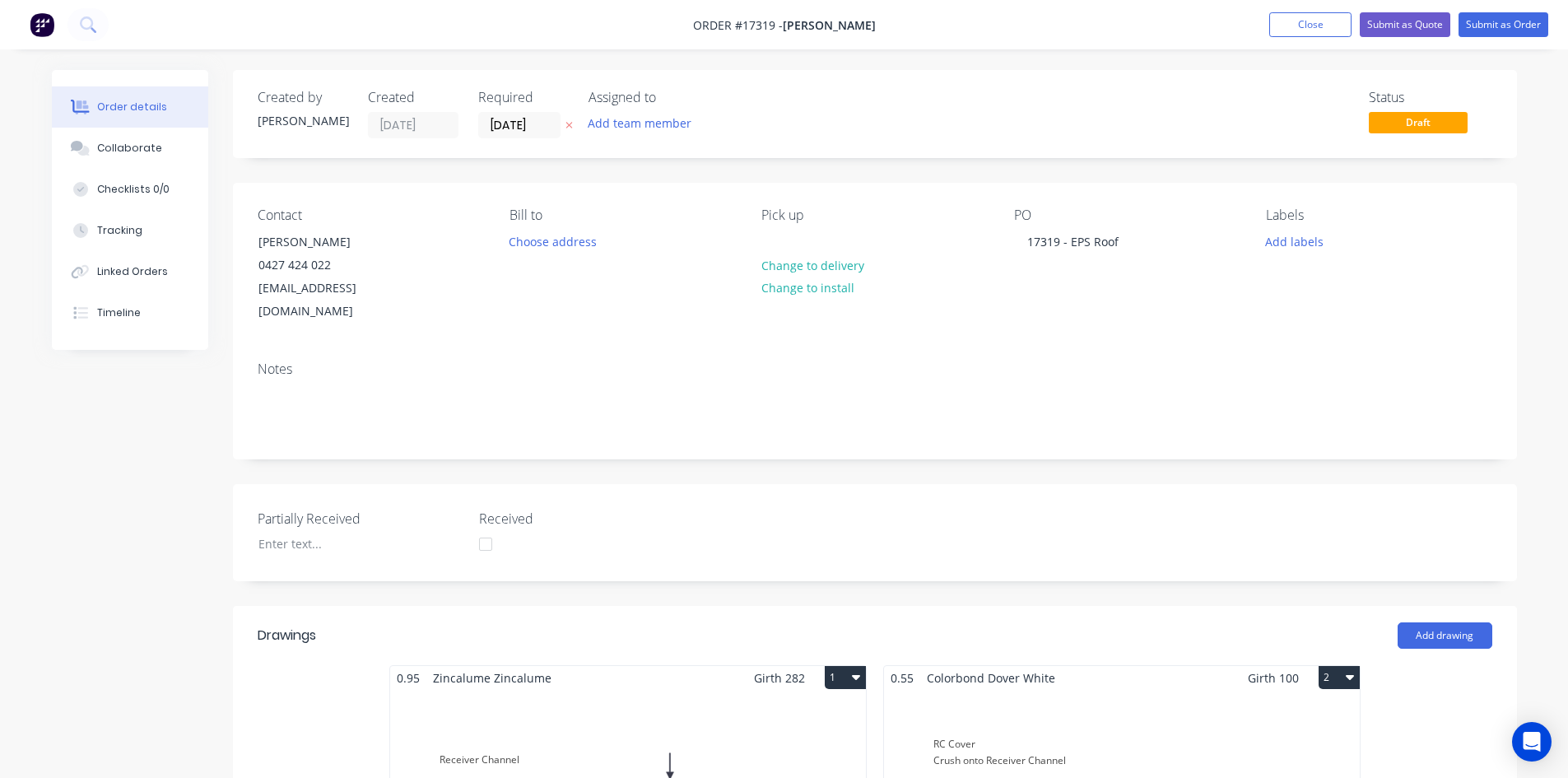
click at [1311, 27] on button "Close" at bounding box center [1309, 25] width 82 height 25
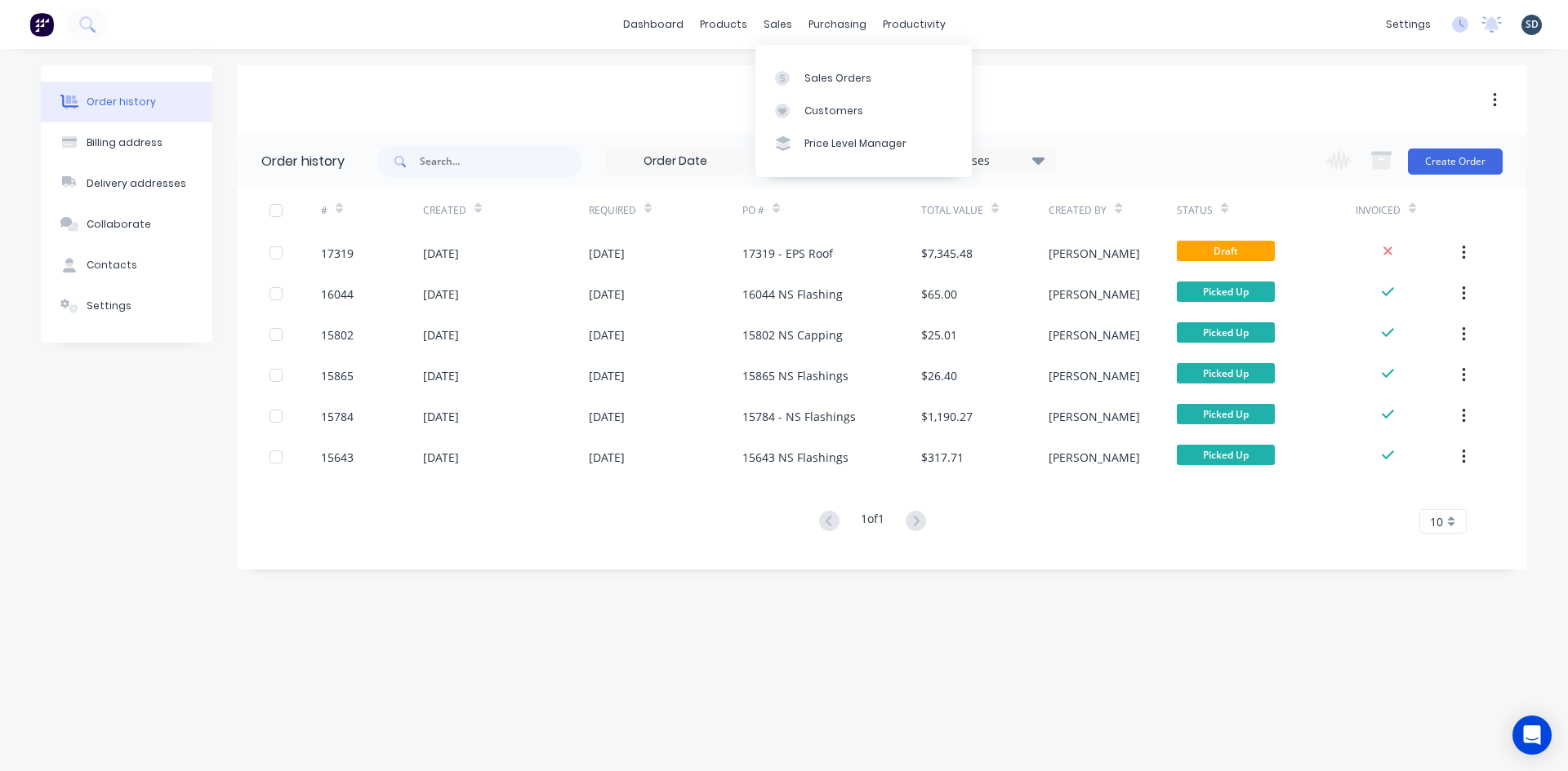
click at [1000, 21] on div "dashboard products sales purchasing productivity dashboard products Product Cat…" at bounding box center [784, 24] width 1568 height 49
click at [991, 23] on div "dashboard products sales purchasing productivity dashboard products Product Cat…" at bounding box center [784, 24] width 1568 height 49
click at [991, 24] on div "dashboard products sales purchasing productivity dashboard products Product Cat…" at bounding box center [784, 24] width 1568 height 49
click at [823, 77] on div "Sales Orders" at bounding box center [838, 78] width 67 height 15
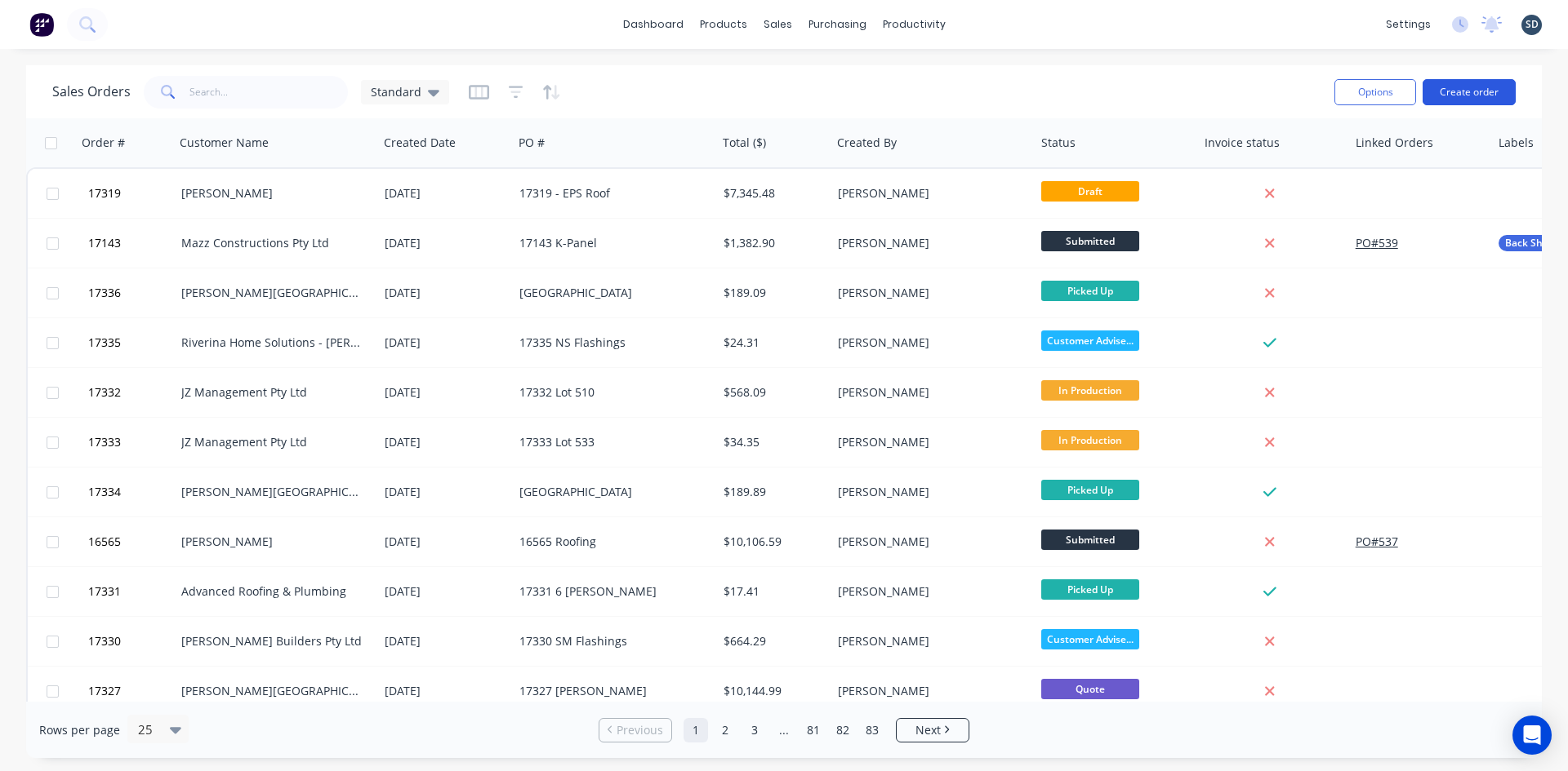
click at [1468, 96] on button "Create order" at bounding box center [1468, 92] width 93 height 26
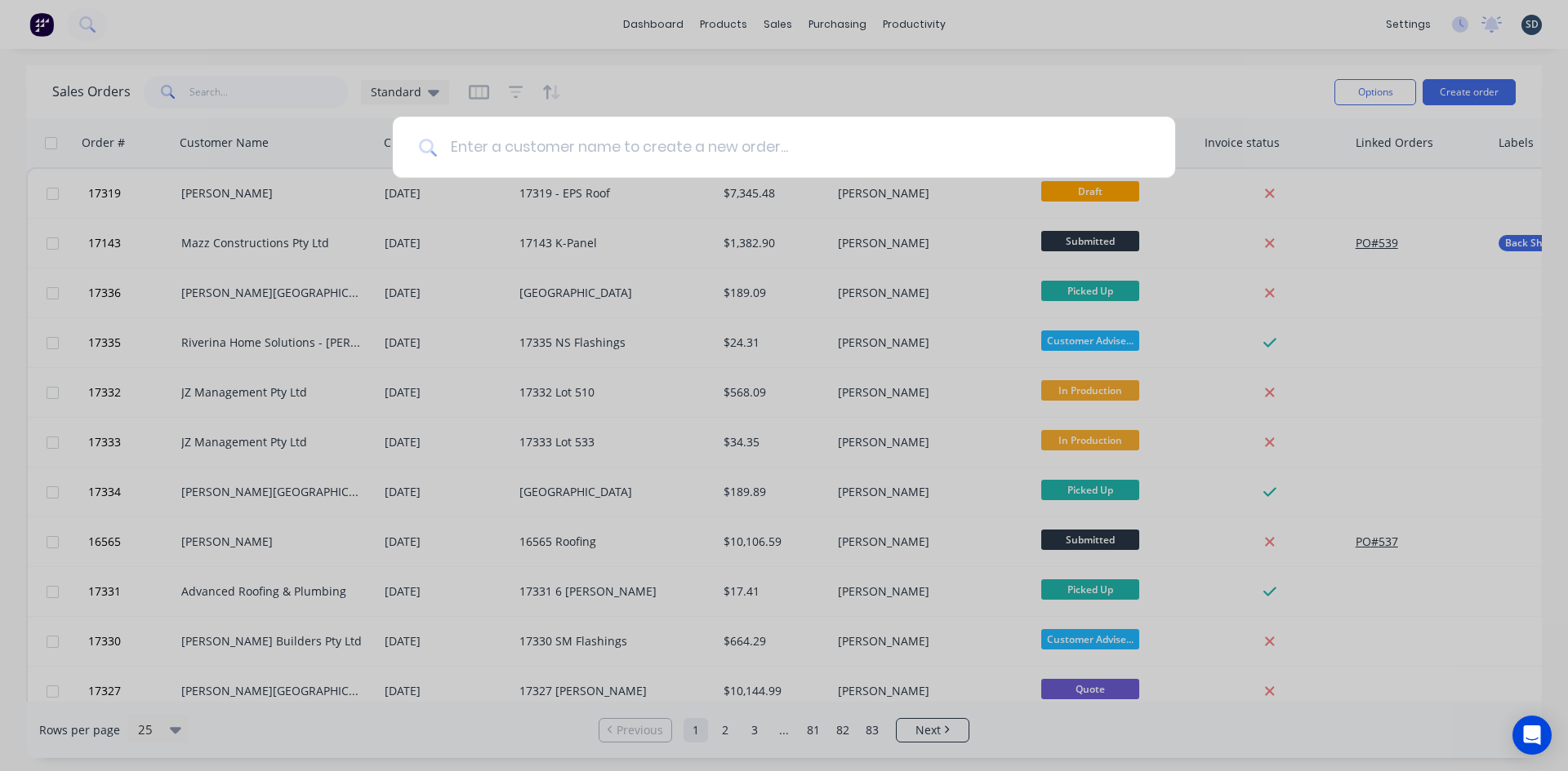
click at [492, 150] on input at bounding box center [792, 147] width 712 height 62
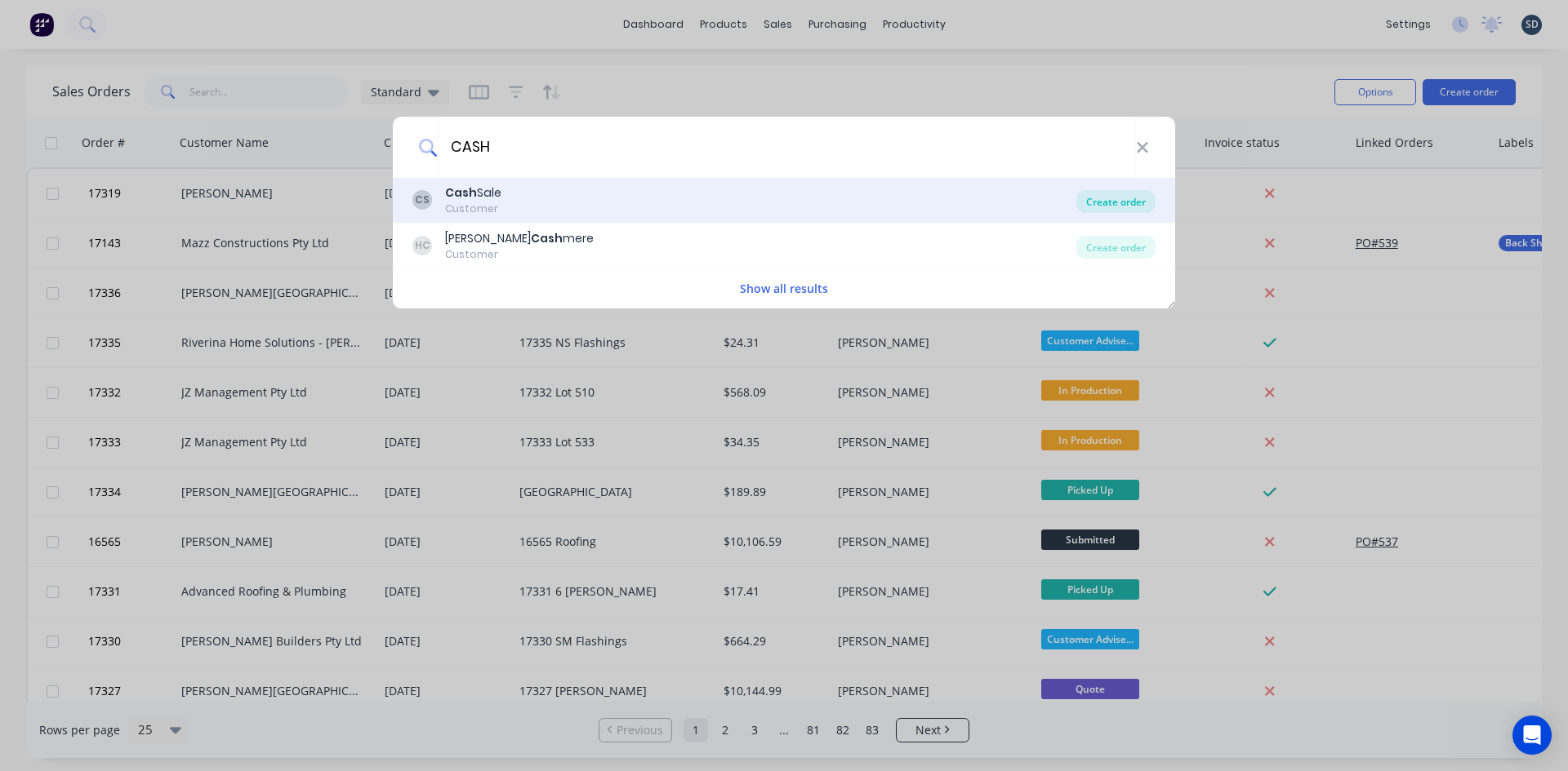
type input "CASH"
click at [1127, 204] on div "Create order" at bounding box center [1115, 201] width 79 height 23
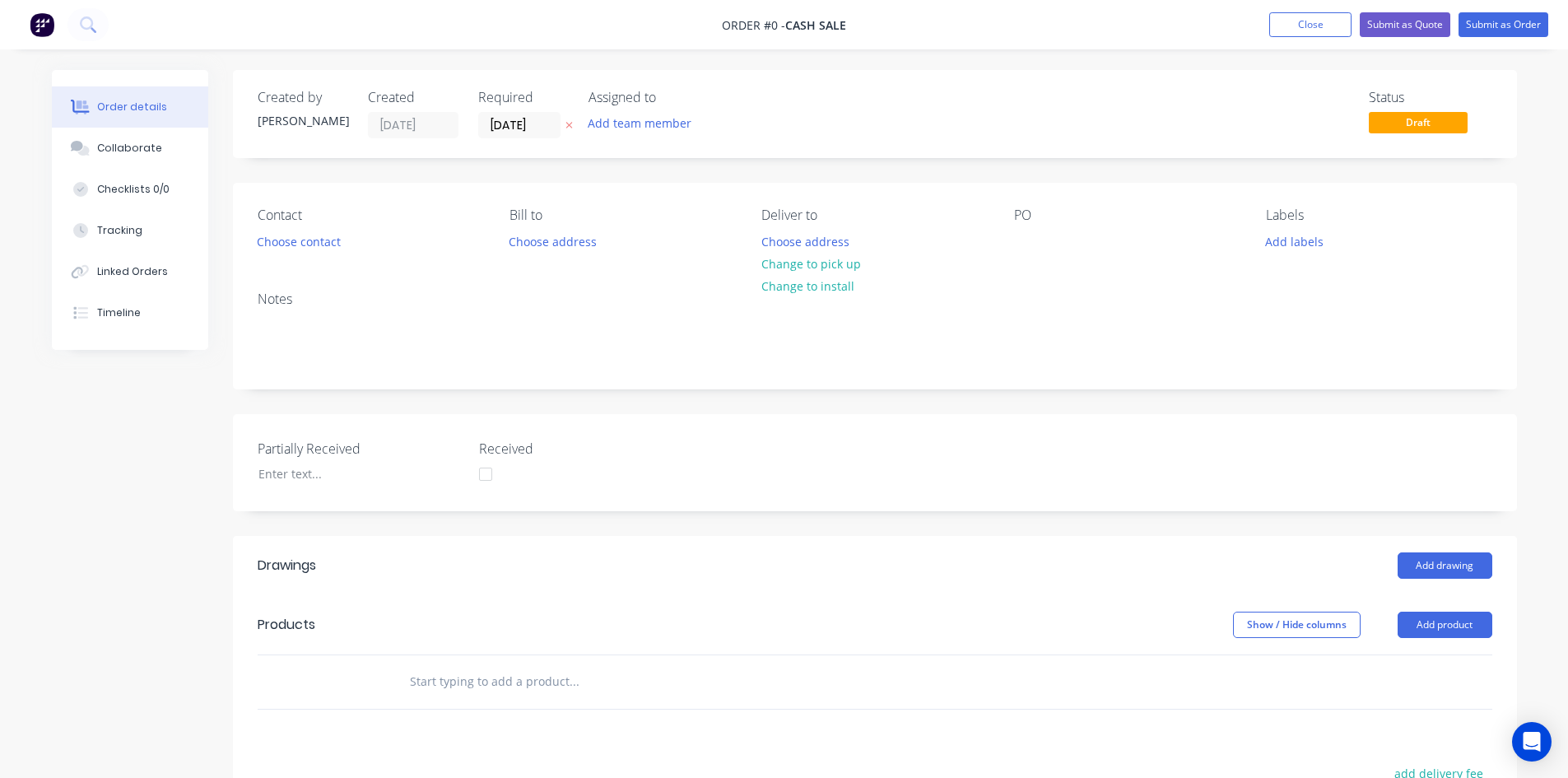
click at [471, 677] on input "text" at bounding box center [574, 681] width 330 height 33
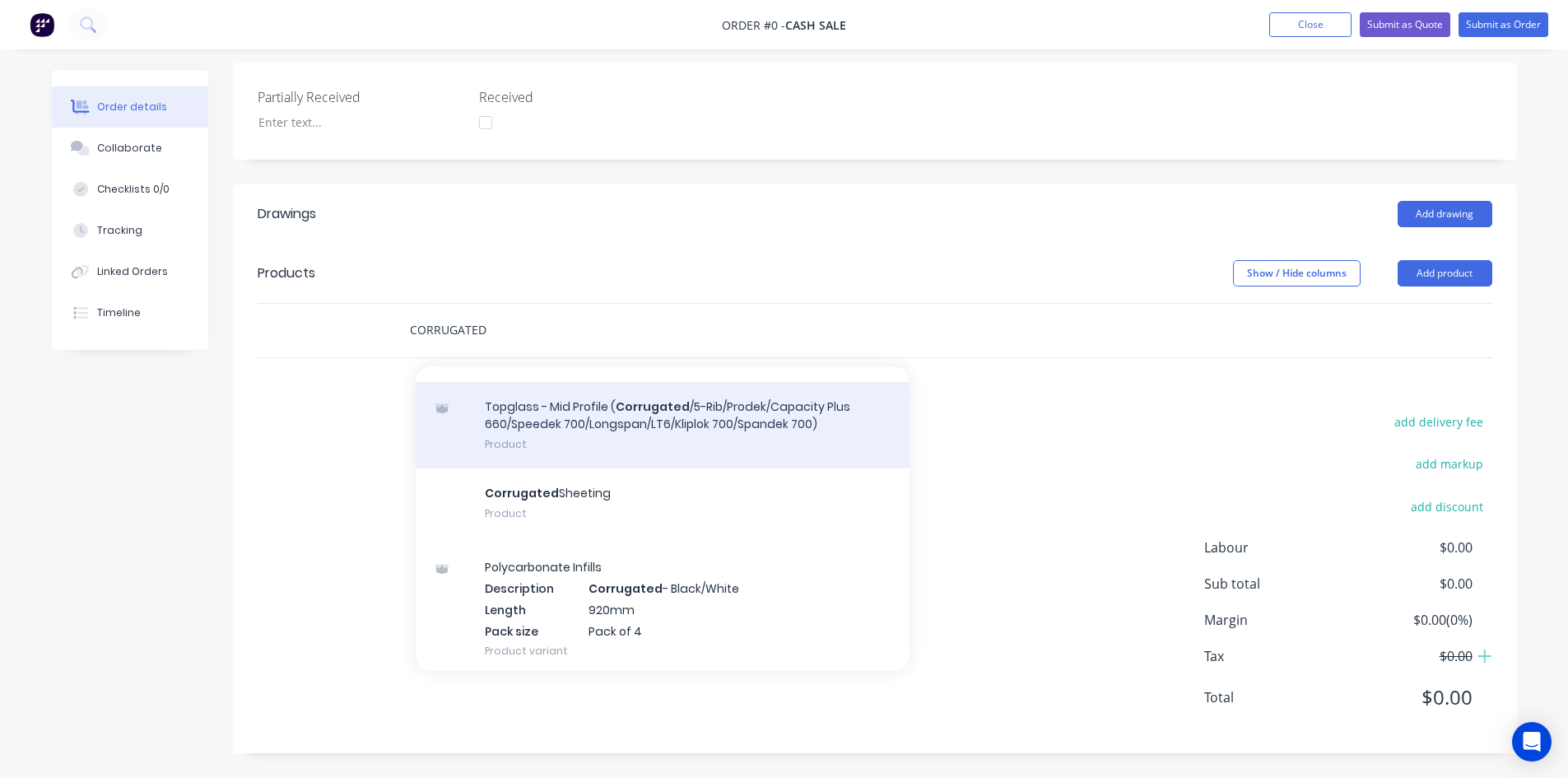
scroll to position [247, 0]
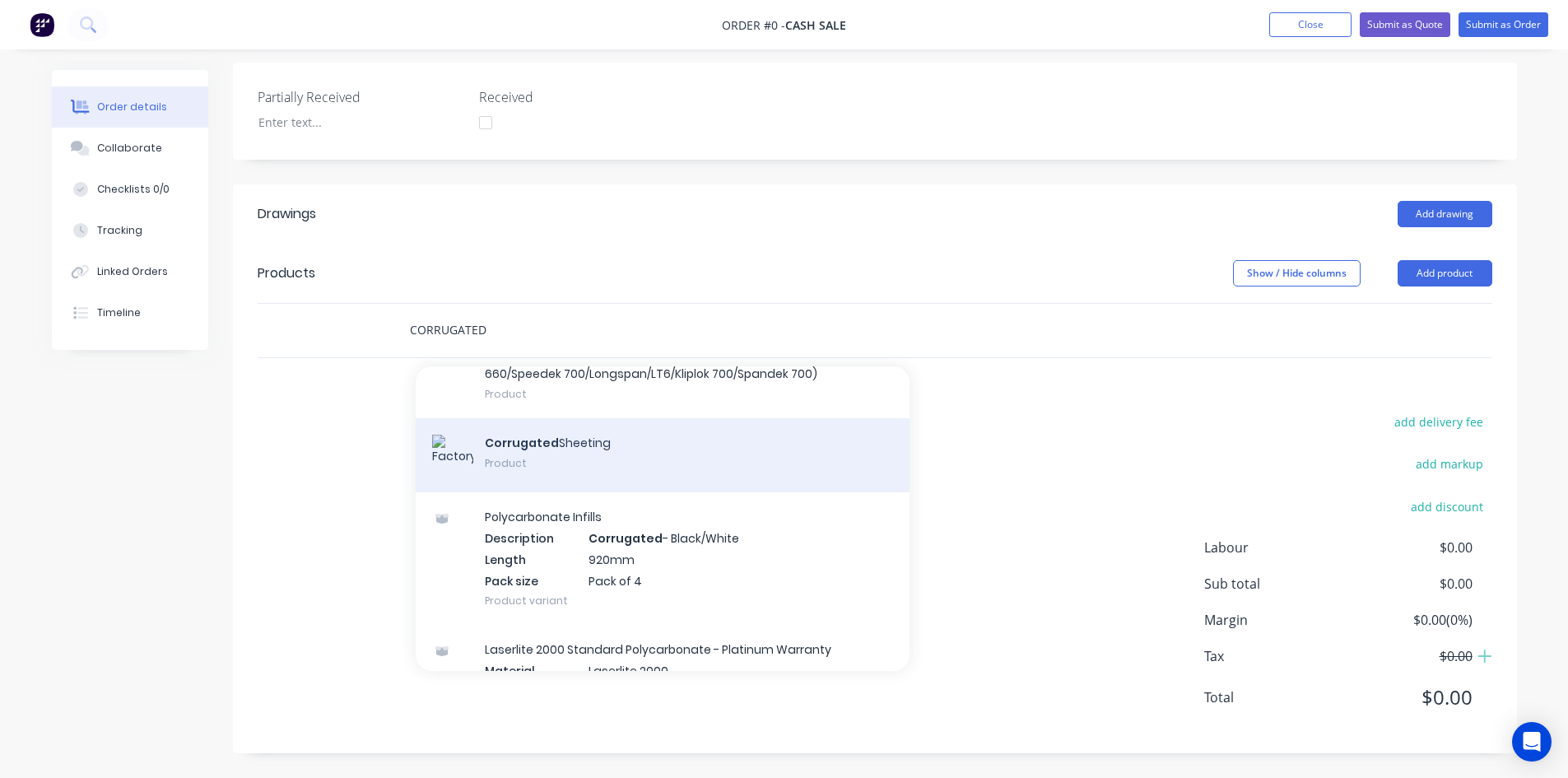
type input "CORRUGATED"
click at [594, 456] on div "Corrugated Sheeting Product" at bounding box center [662, 455] width 494 height 74
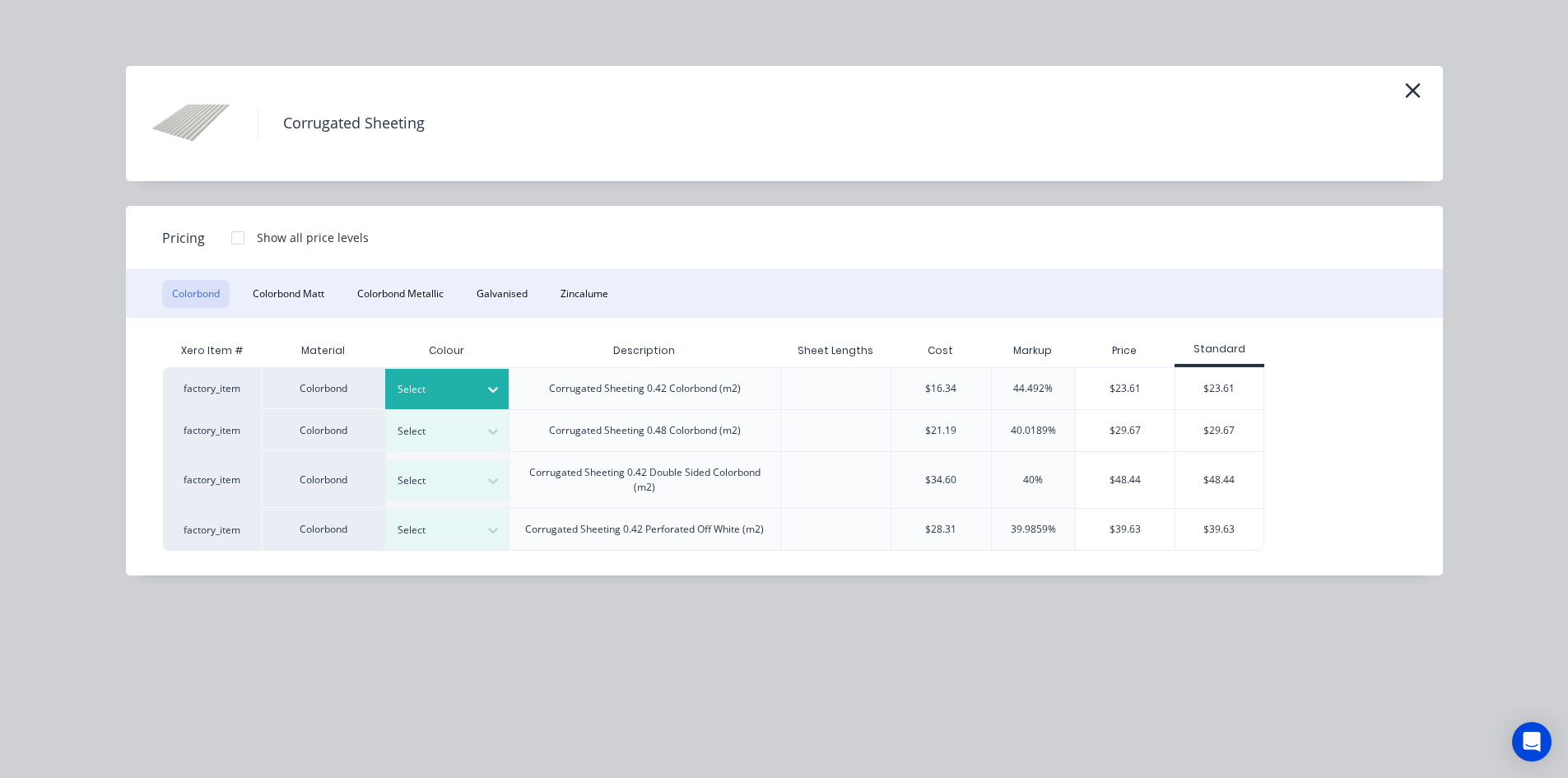
click at [487, 386] on icon at bounding box center [492, 389] width 17 height 17
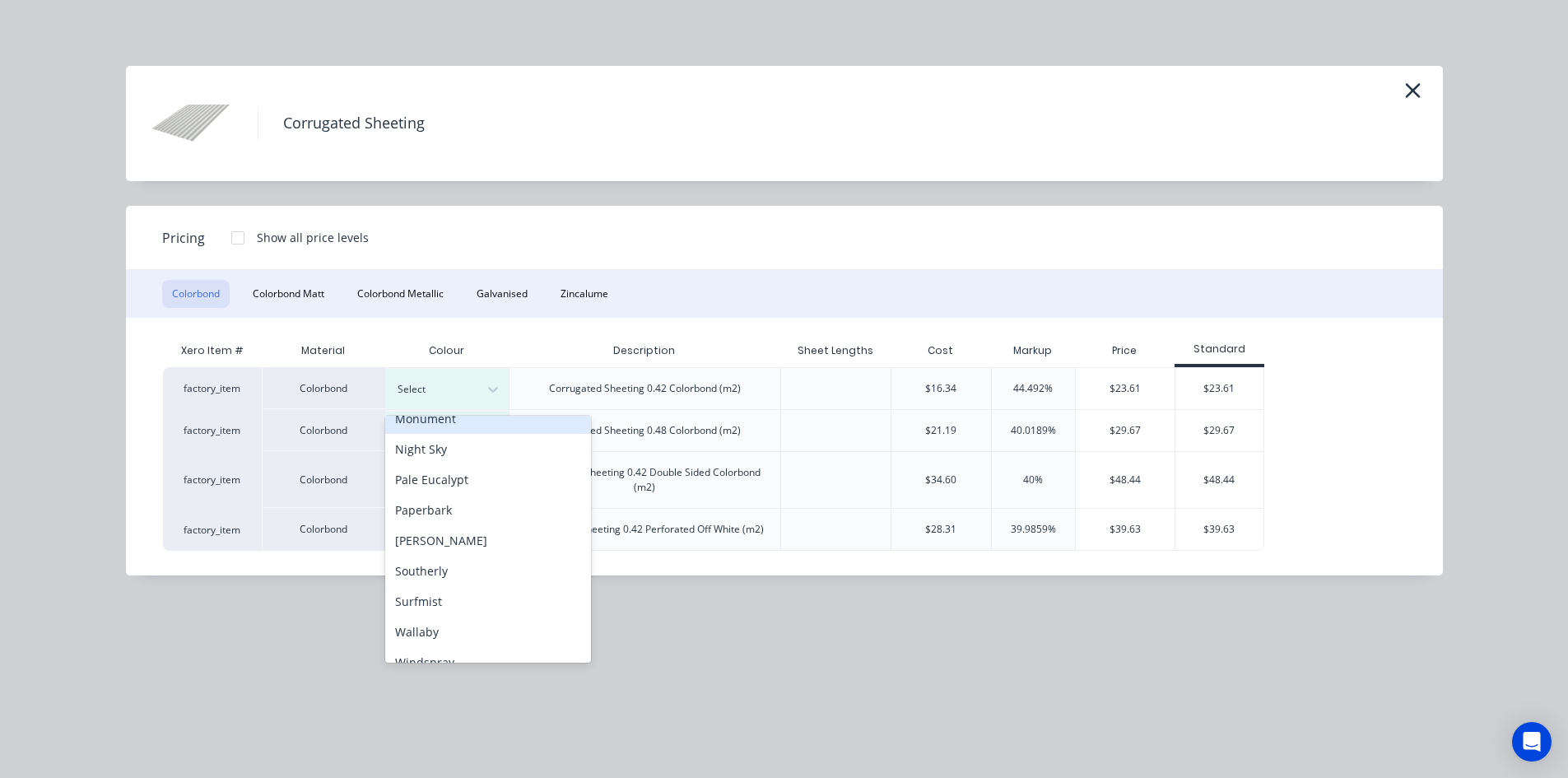
scroll to position [330, 0]
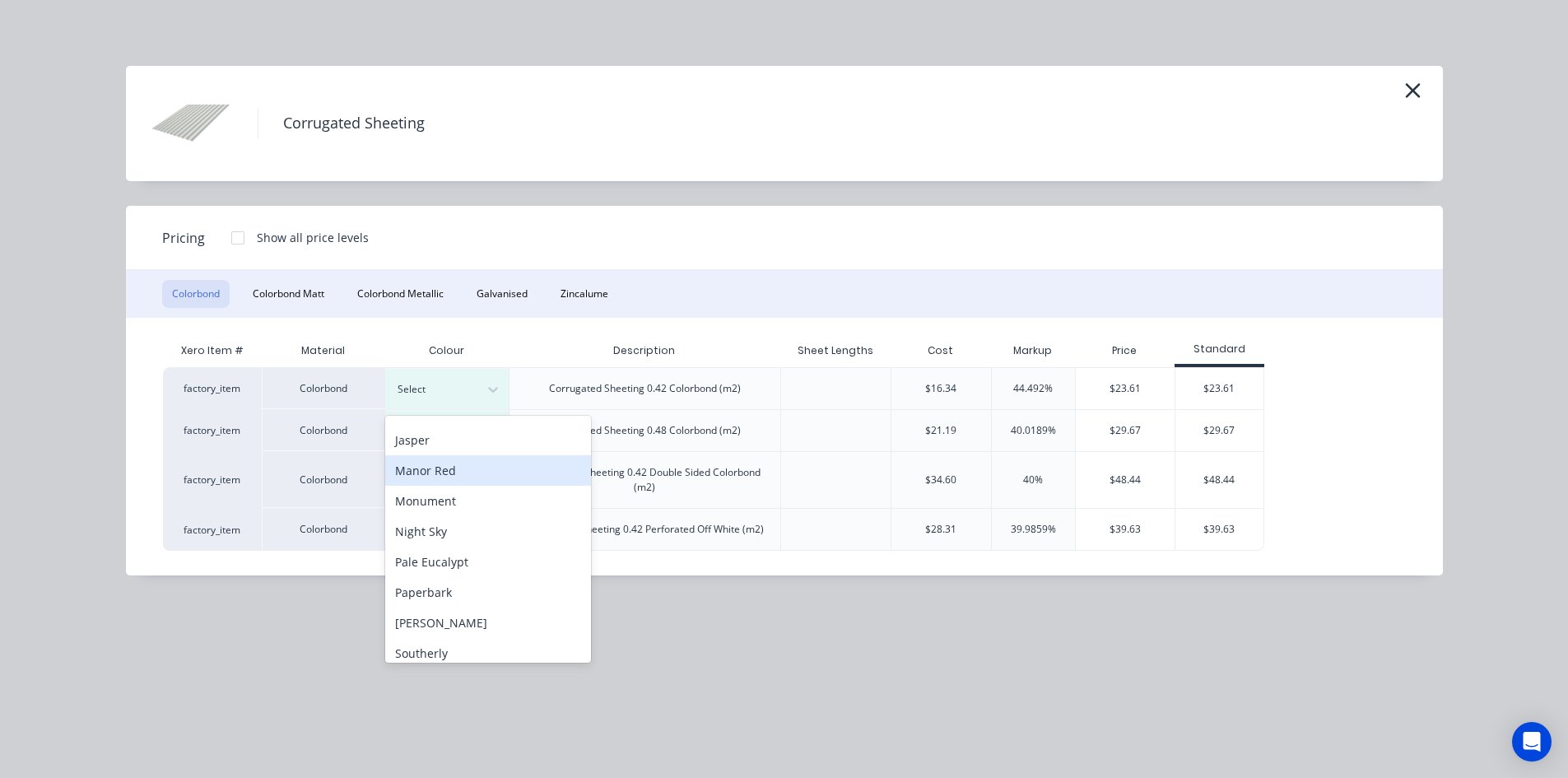
click at [476, 460] on div "Manor Red" at bounding box center [487, 470] width 206 height 31
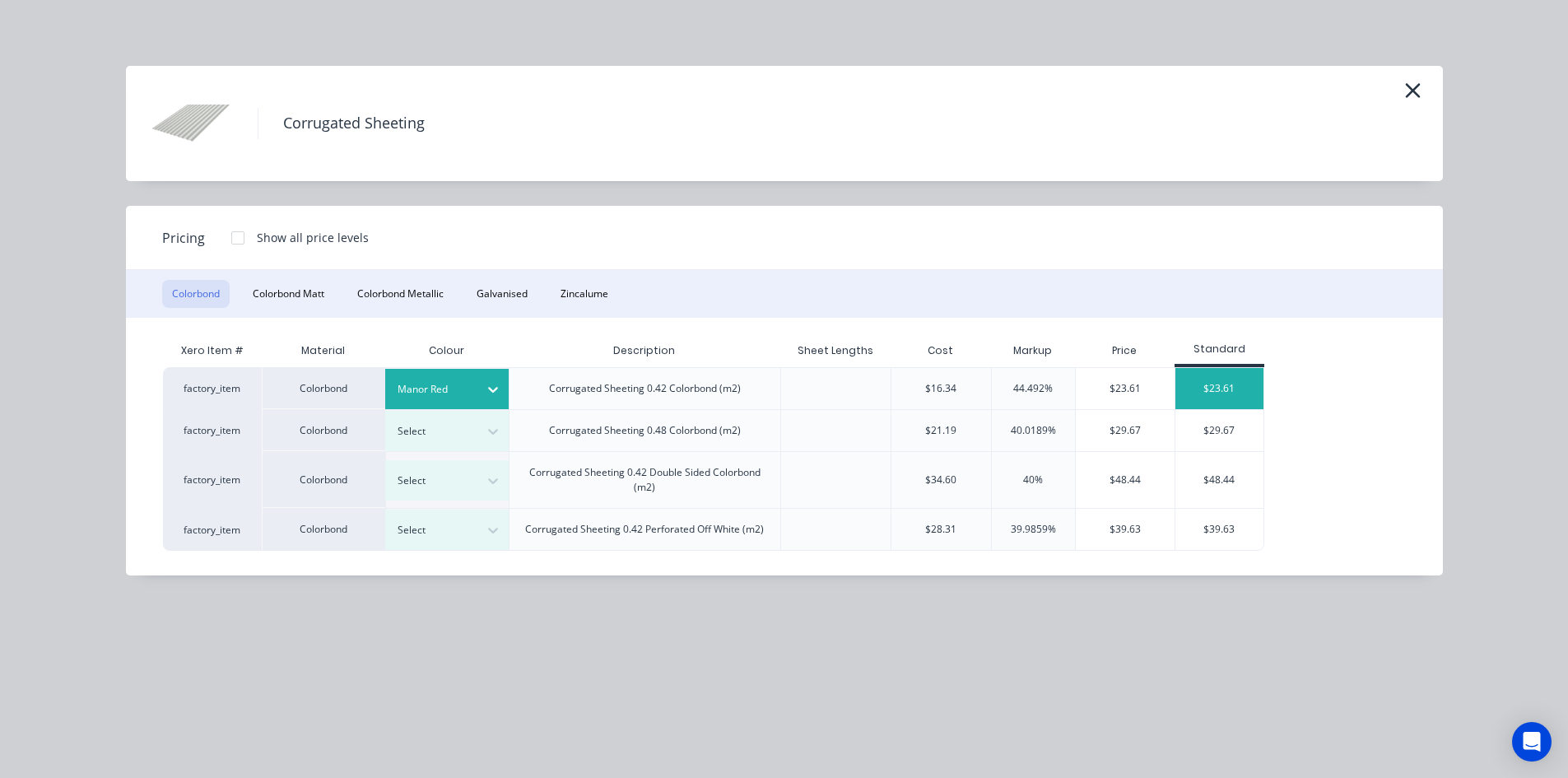
click at [1238, 390] on div "$23.61" at bounding box center [1219, 389] width 88 height 41
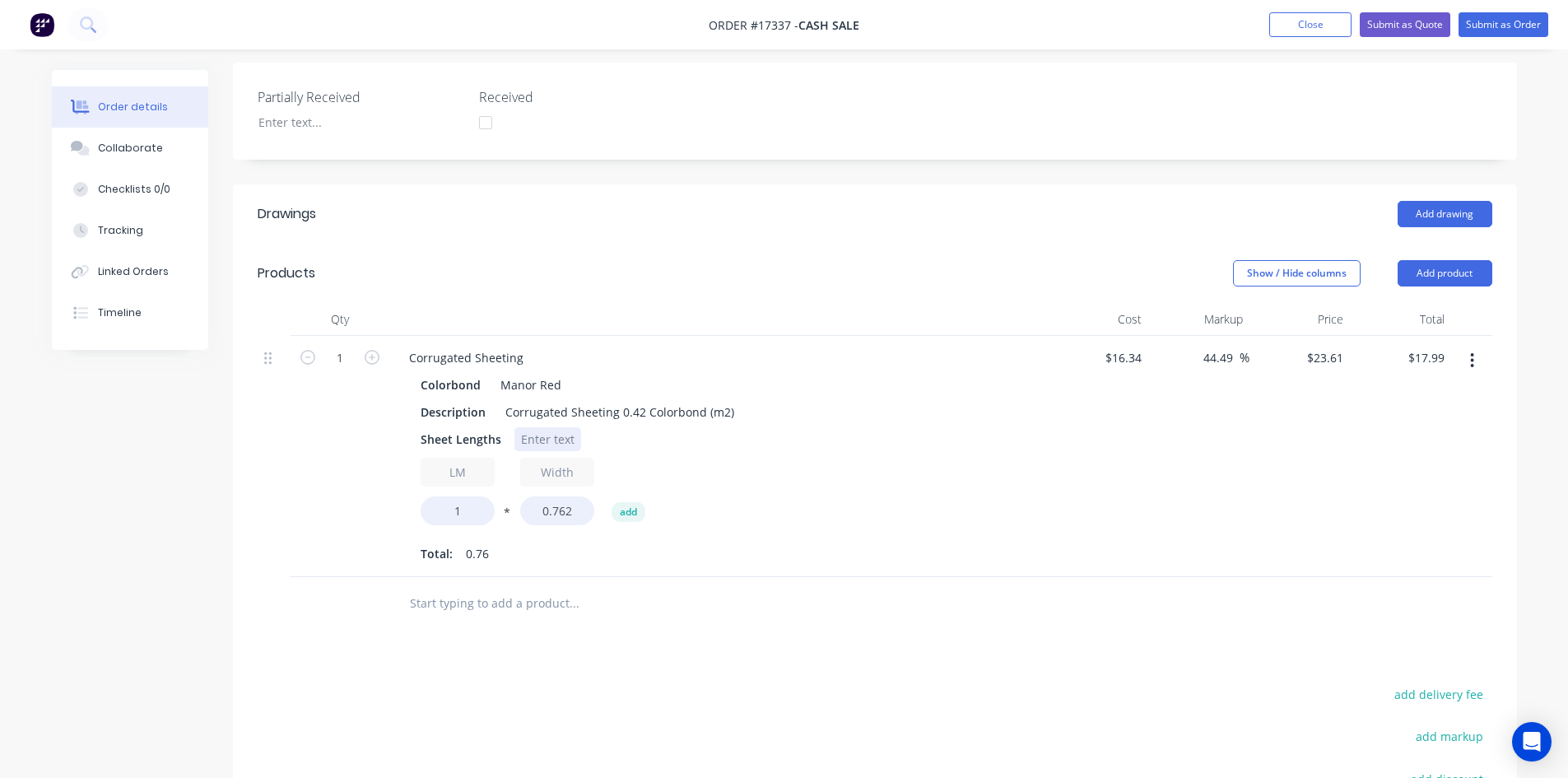
click at [546, 428] on div at bounding box center [548, 439] width 67 height 24
click at [993, 393] on div "Colorbond Manor Red" at bounding box center [718, 385] width 596 height 24
click at [465, 509] on input "1" at bounding box center [457, 510] width 74 height 29
type input "18"
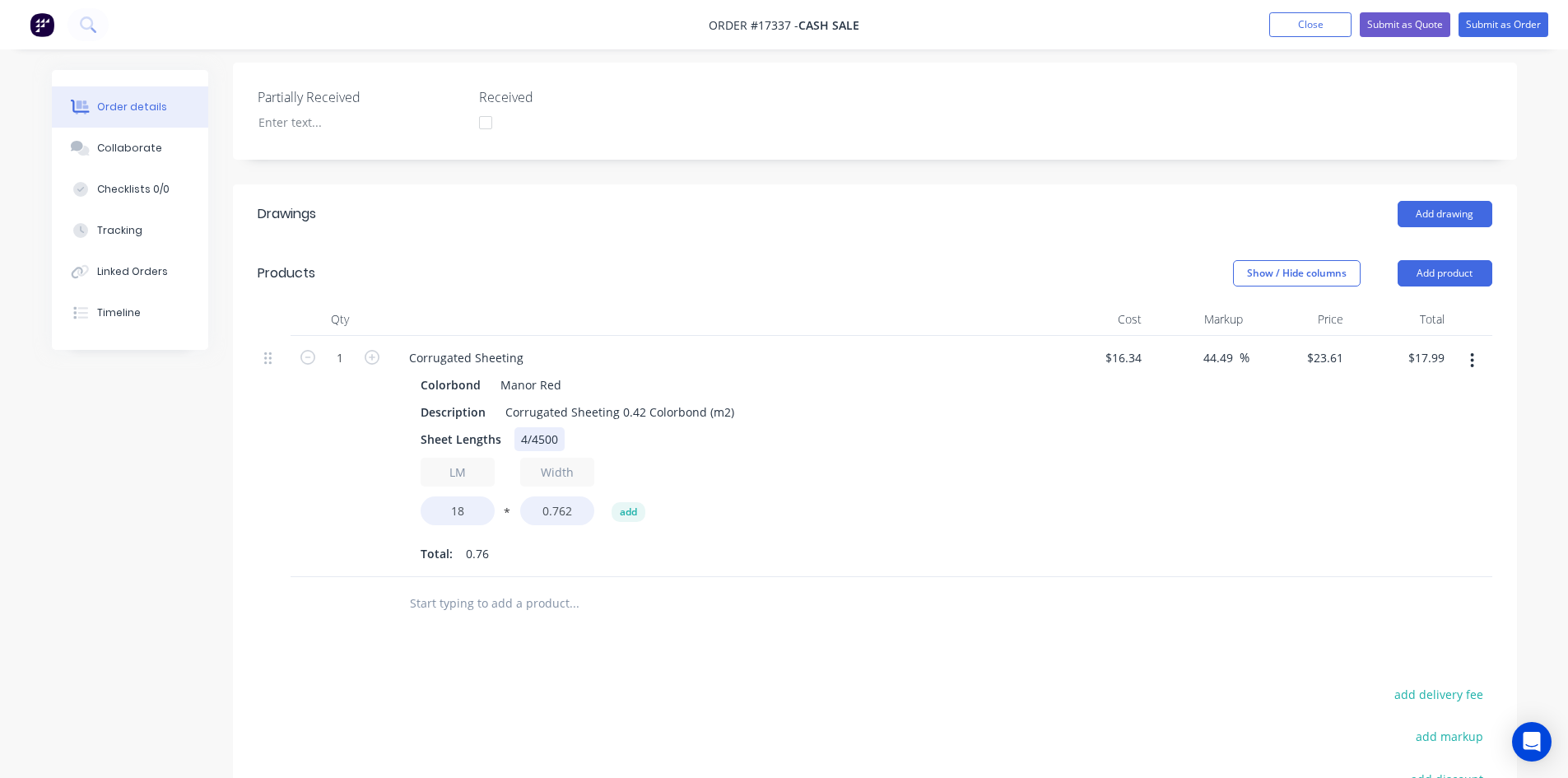
type input "$323.83"
click at [832, 445] on div "Sheet Lengths 4/4500" at bounding box center [715, 439] width 603 height 24
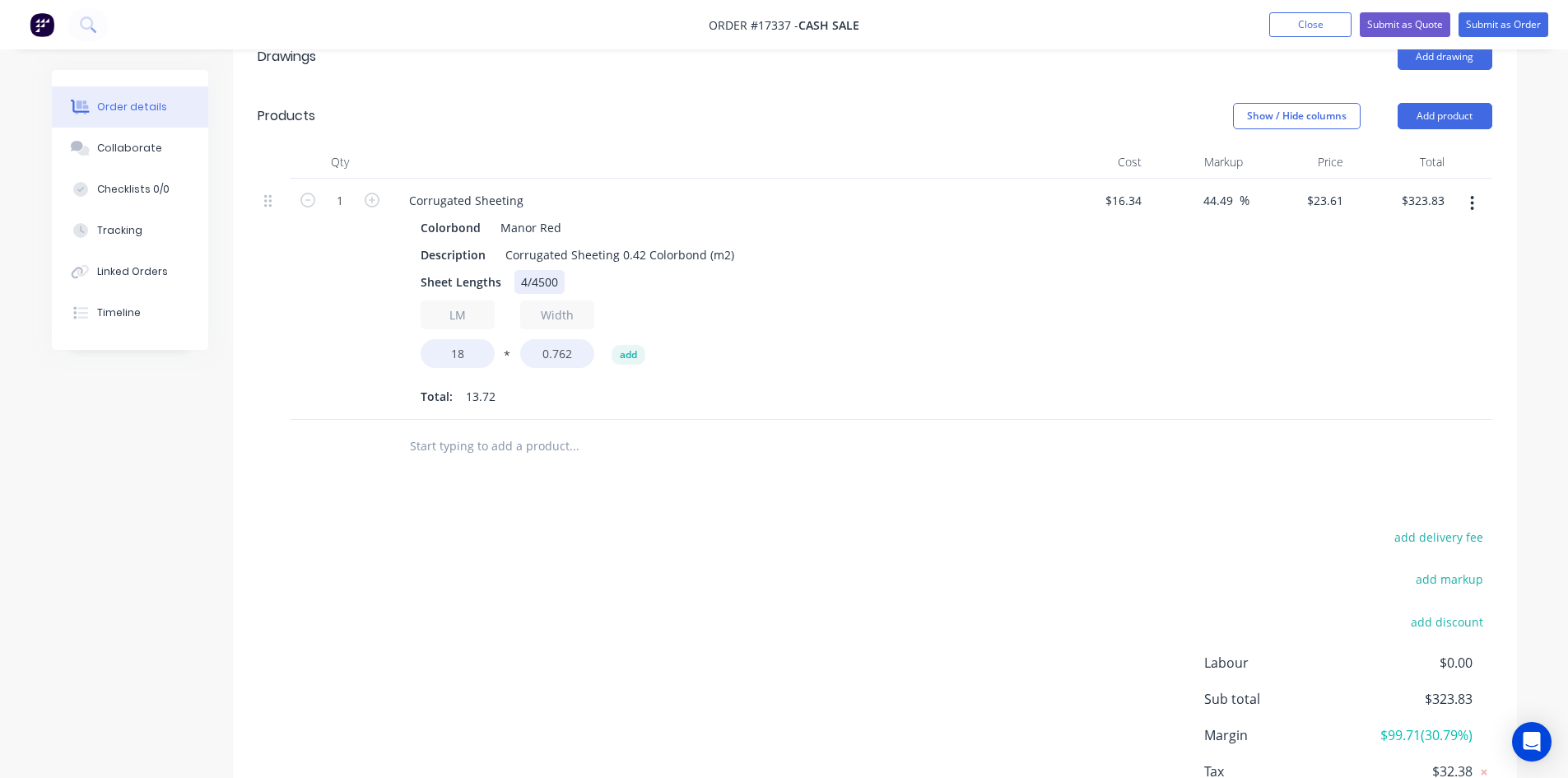
scroll to position [516, 0]
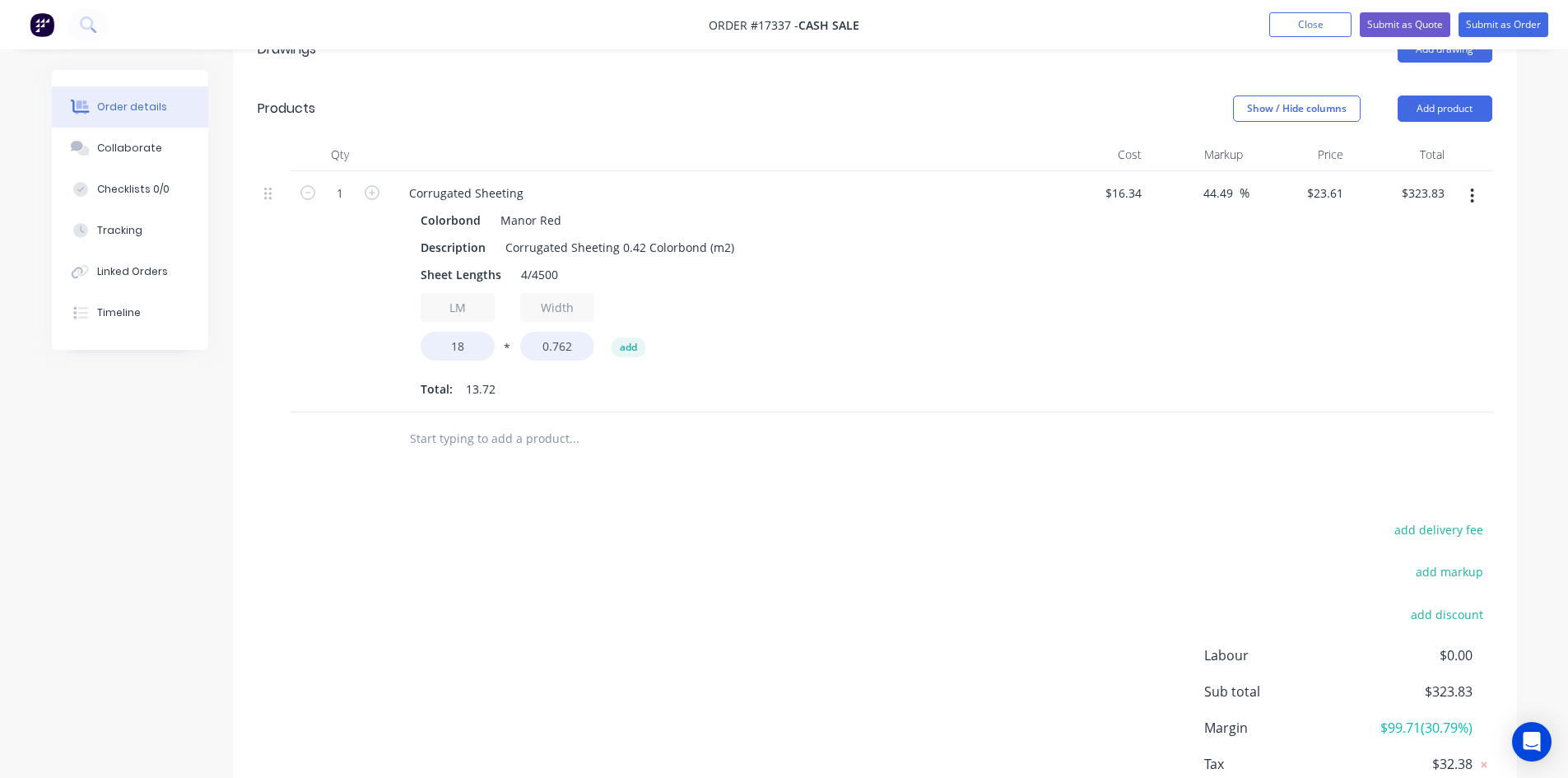
click at [489, 438] on input "text" at bounding box center [574, 438] width 330 height 33
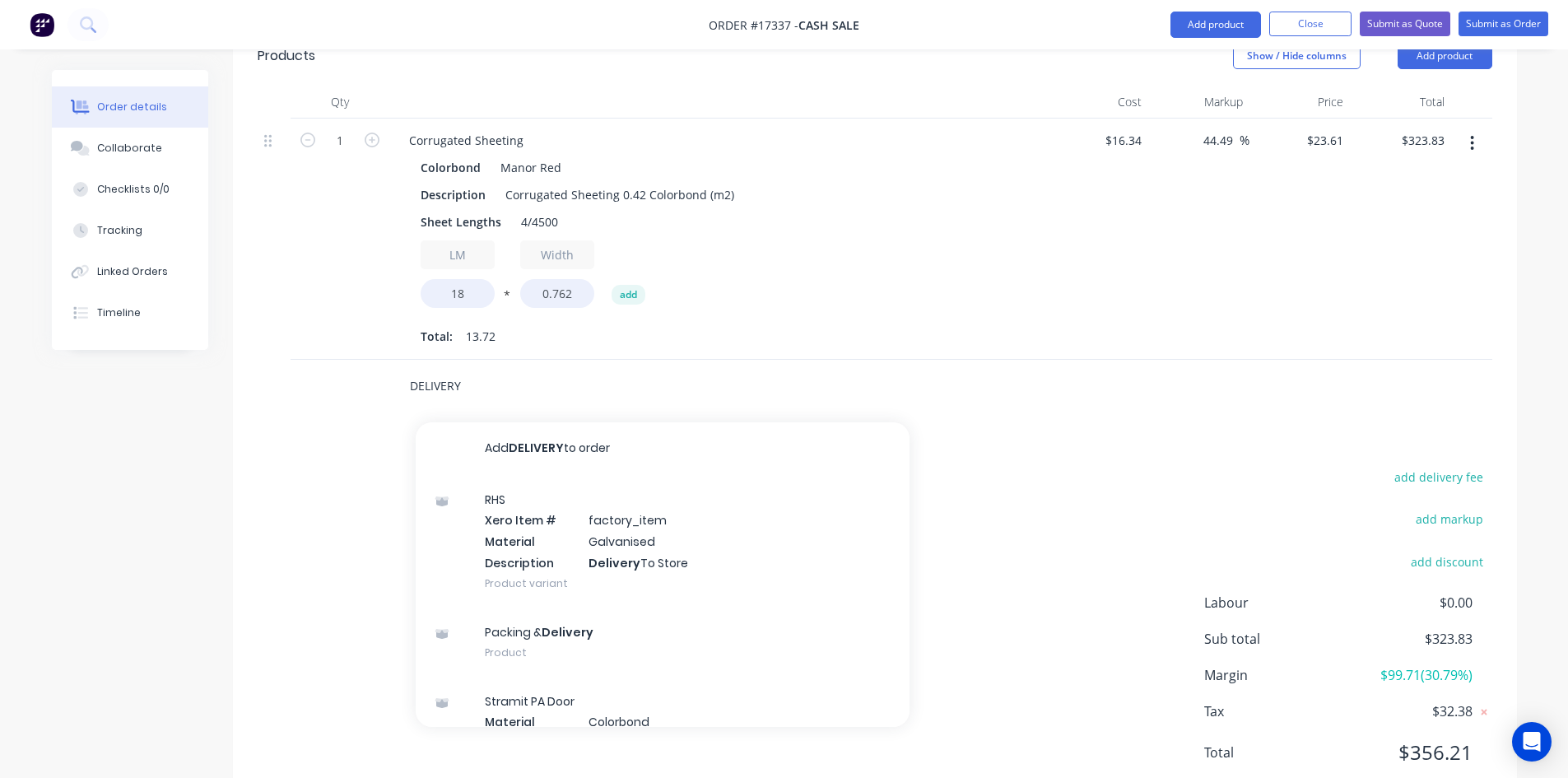
scroll to position [624, 0]
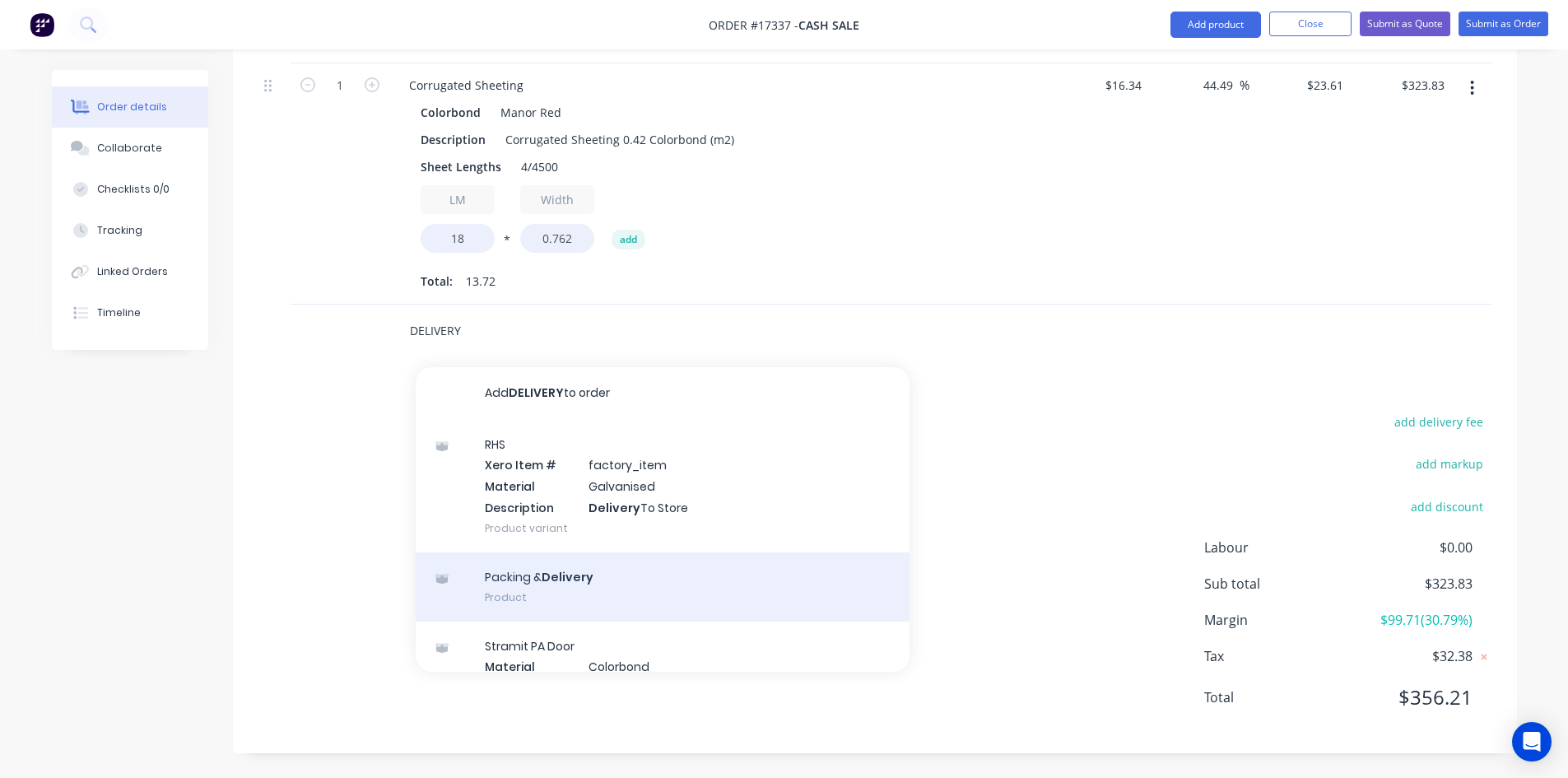
type input "DELIVERY"
click at [637, 579] on div "Packing & Delivery Product" at bounding box center [662, 587] width 494 height 69
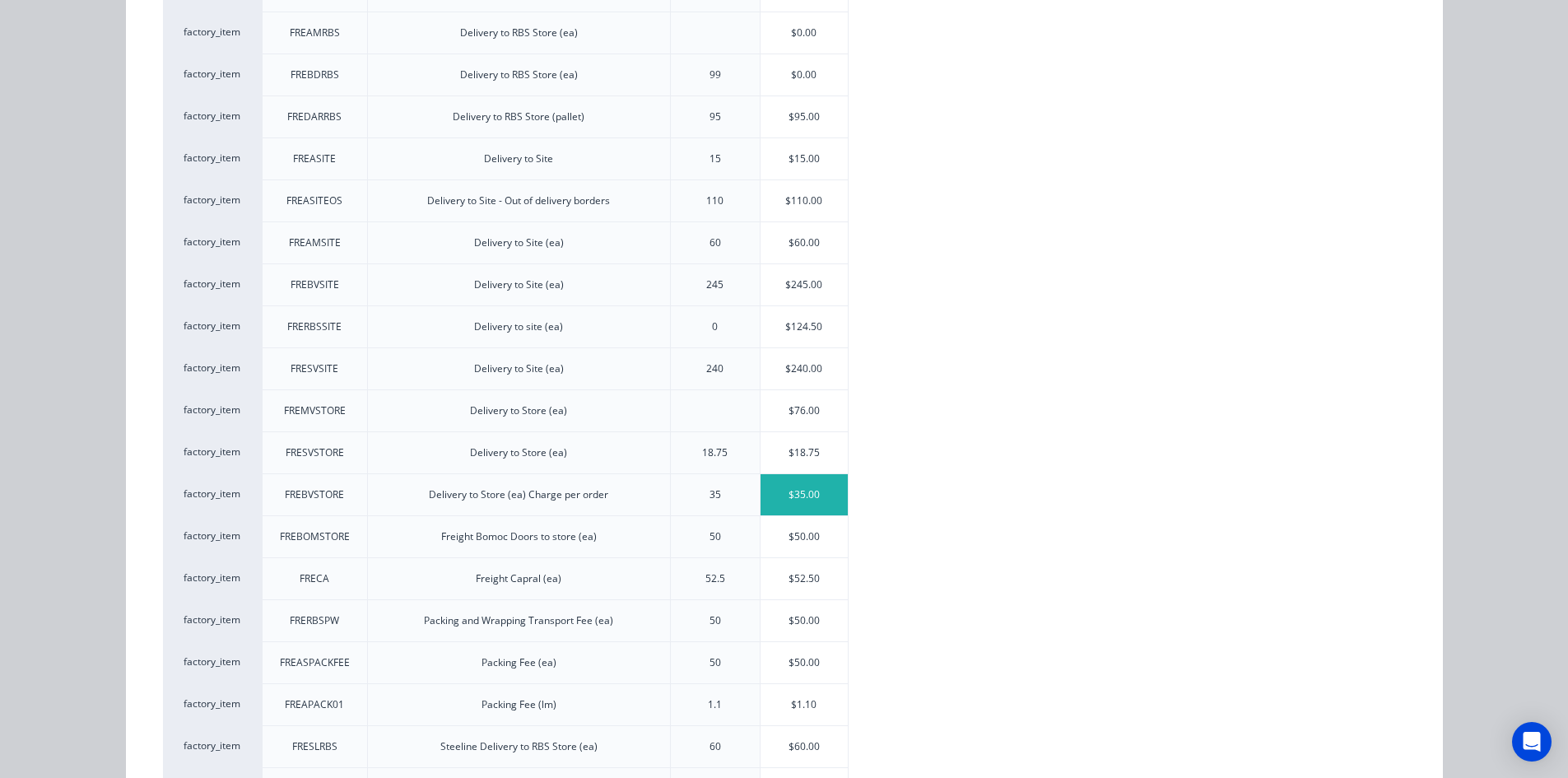
scroll to position [428, 0]
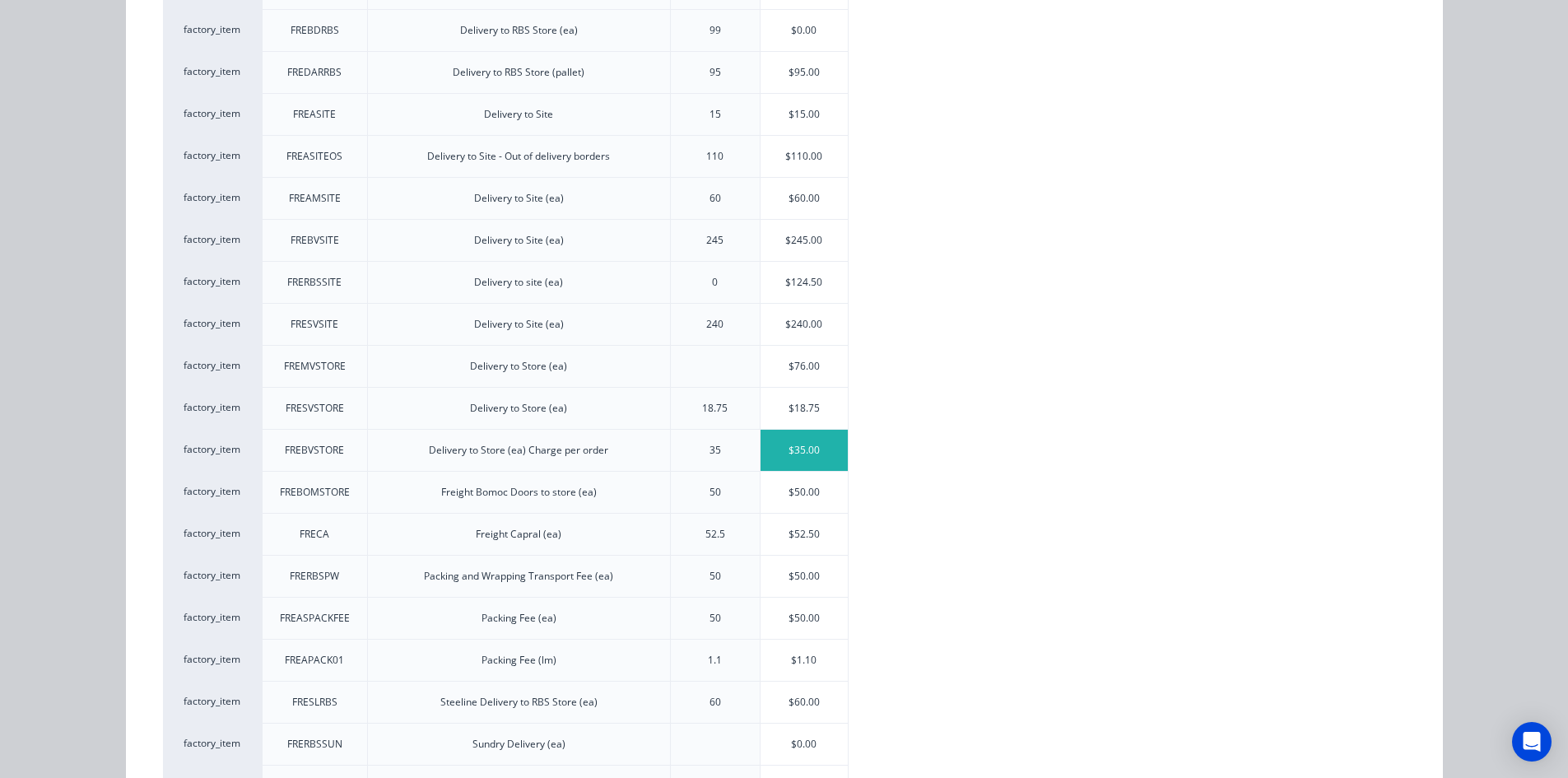
click at [817, 448] on div "$35.00" at bounding box center [804, 450] width 88 height 41
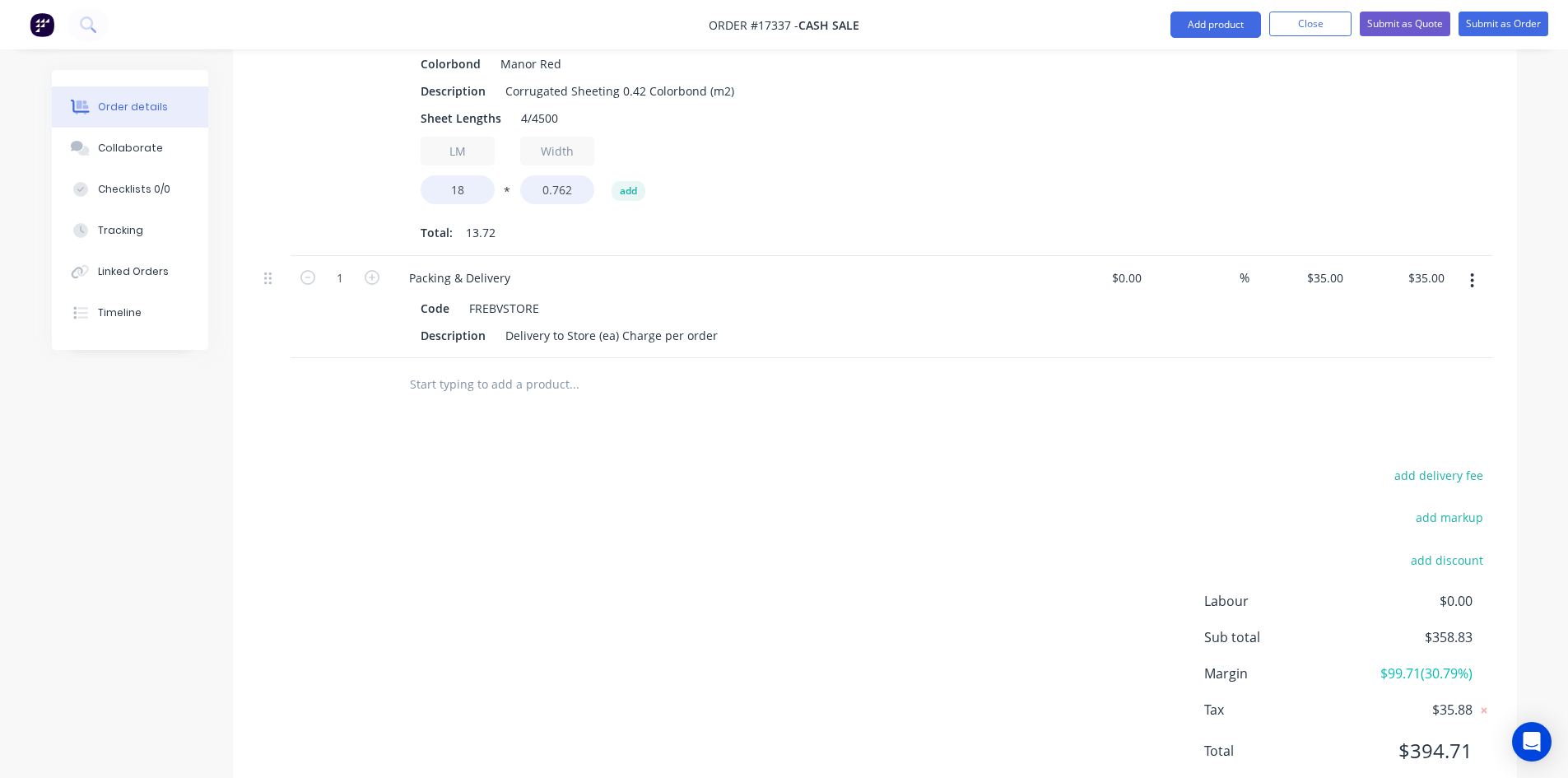
scroll to position [727, 0]
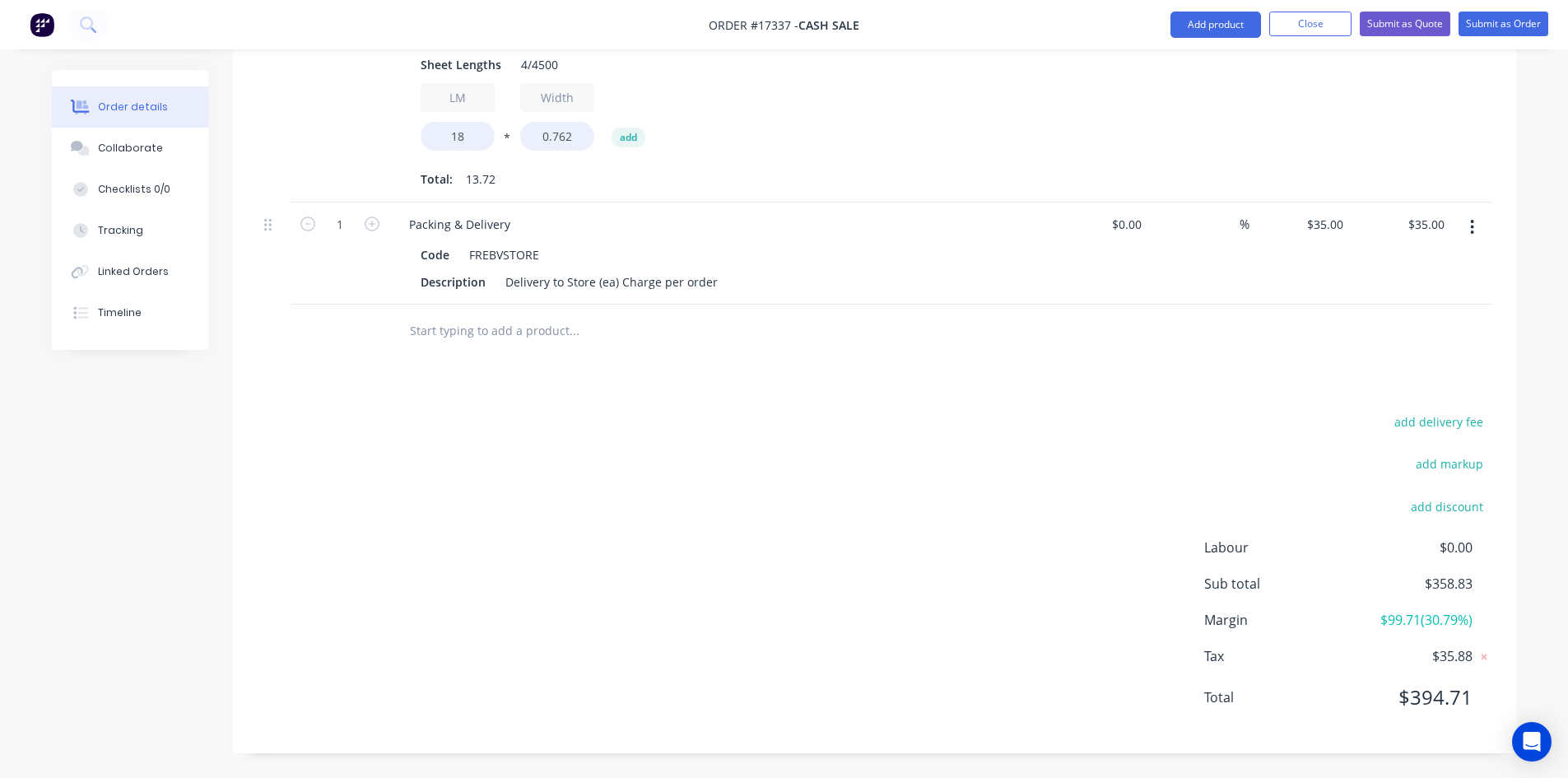
click at [886, 463] on div "add delivery fee add markup add discount Labour $0.00 Sub total $358.83 Margin …" at bounding box center [874, 570] width 1234 height 318
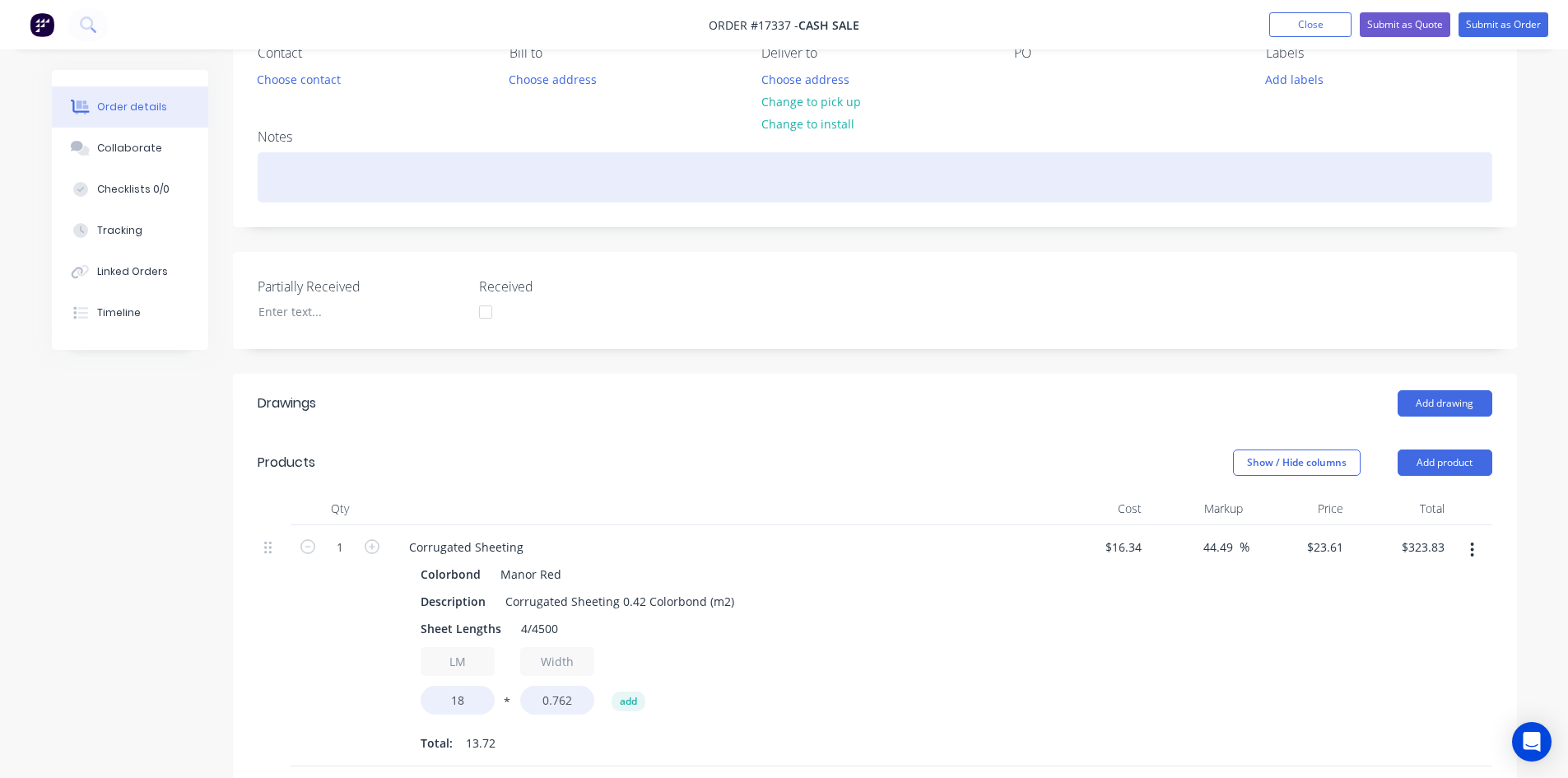
scroll to position [150, 0]
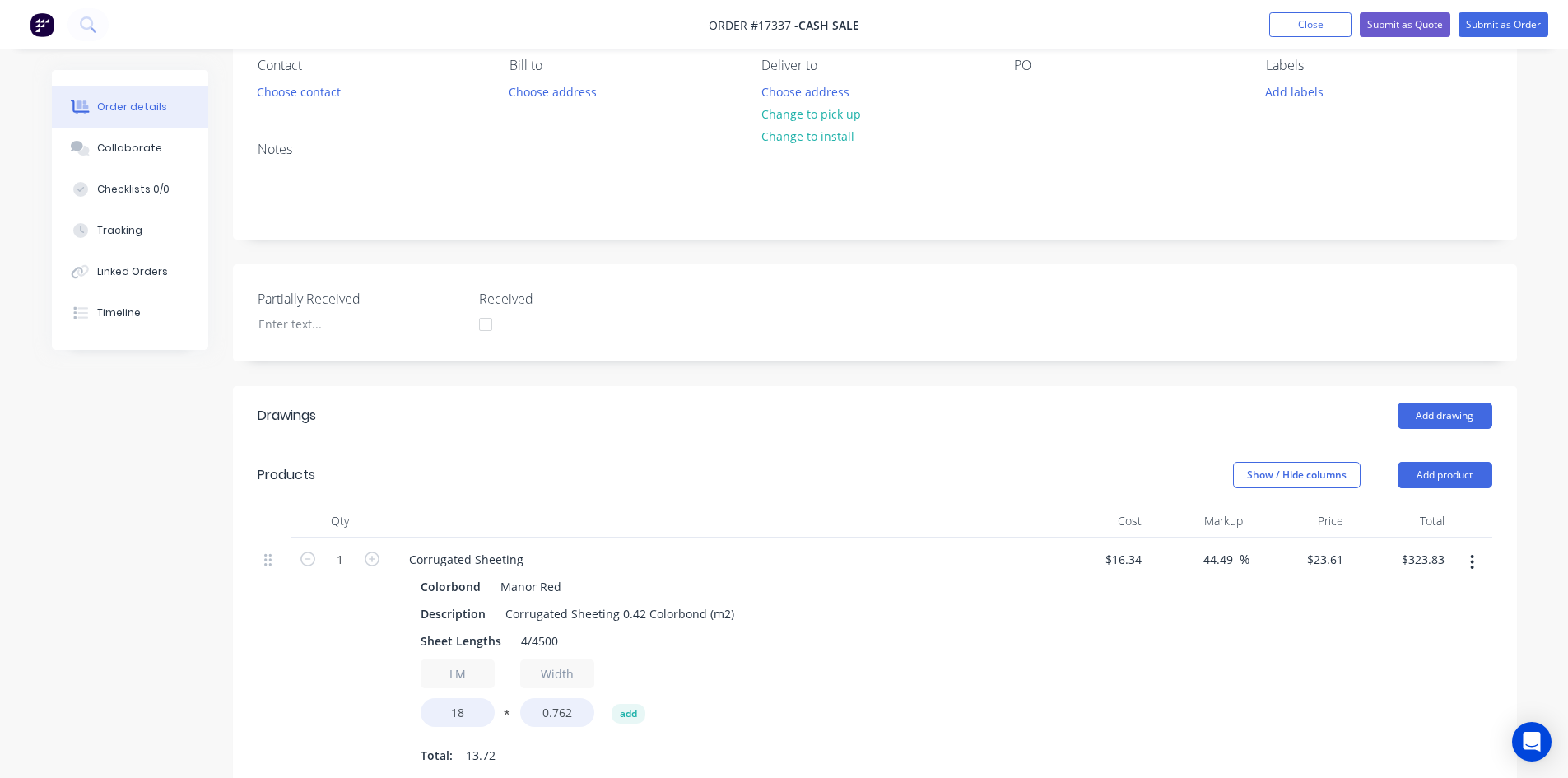
click at [927, 373] on div "Created by Sam Created 12/08/25 Required 12/08/25 Assigned to Add team member S…" at bounding box center [874, 625] width 1284 height 1410
click at [920, 376] on div "Created by Sam Created 12/08/25 Required 12/08/25 Assigned to Add team member S…" at bounding box center [874, 625] width 1284 height 1410
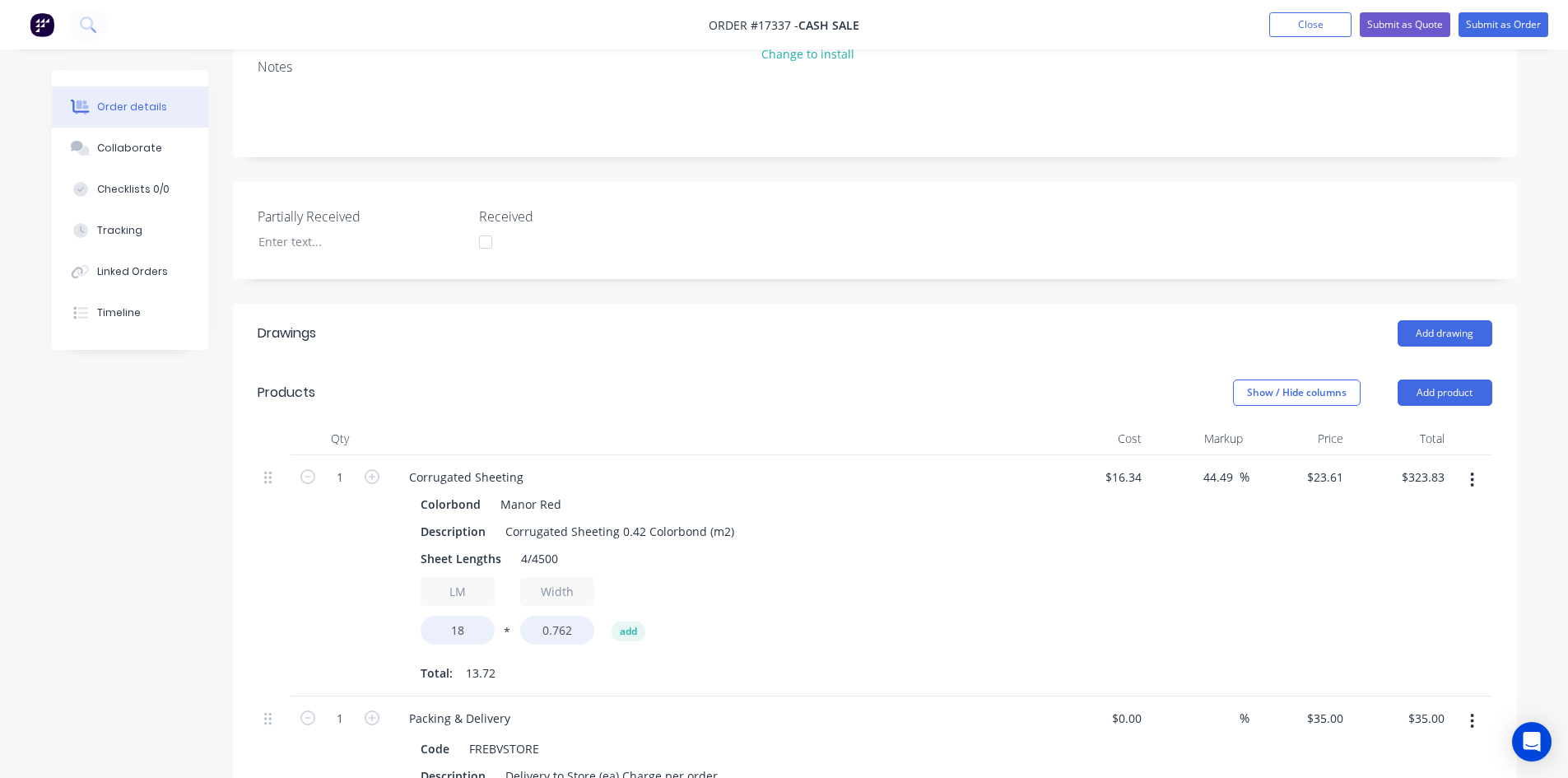
scroll to position [0, 0]
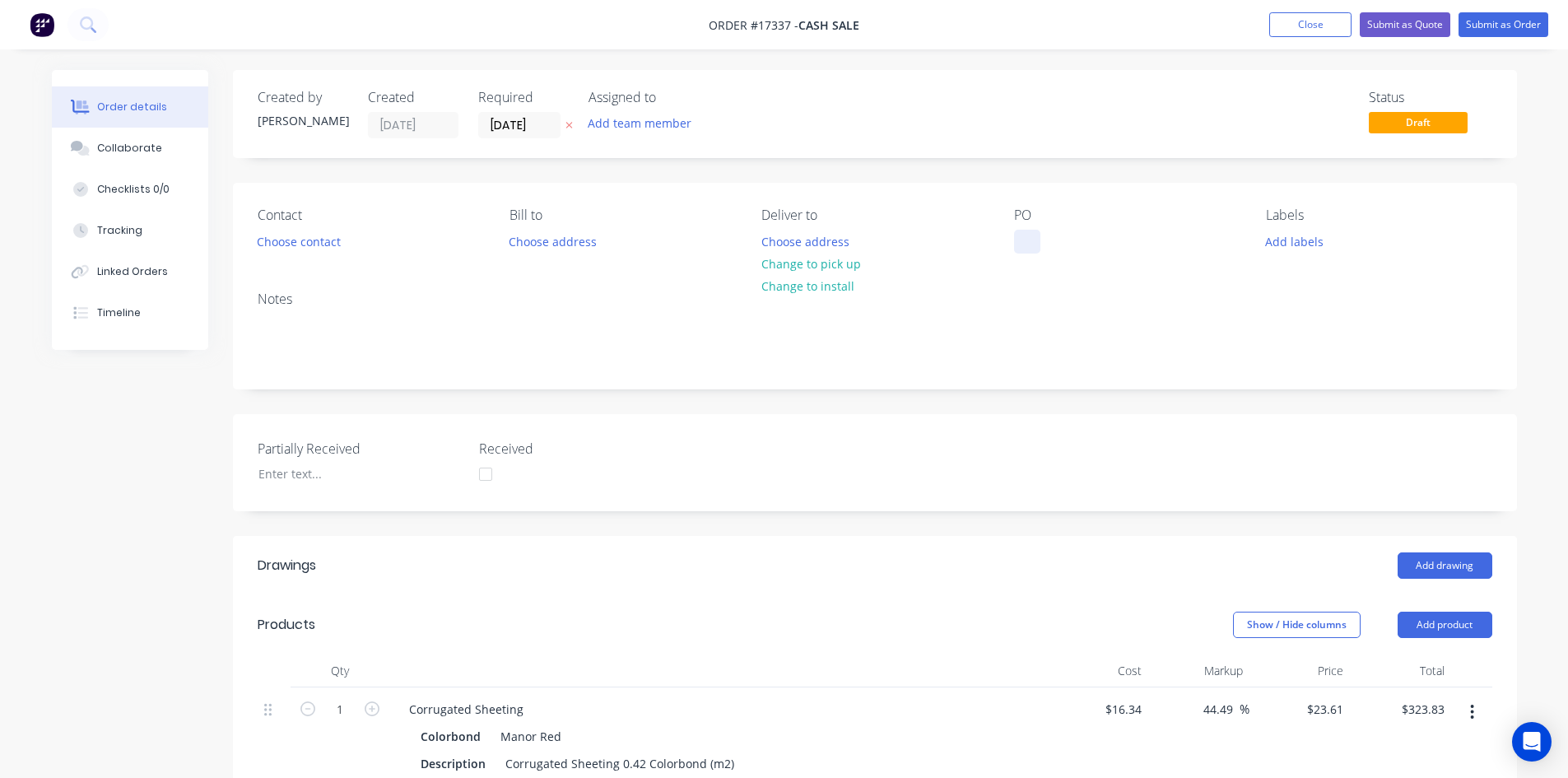
click at [1020, 240] on div at bounding box center [1027, 242] width 27 height 24
click at [1205, 292] on div "Notes" at bounding box center [874, 299] width 1234 height 16
click at [1417, 23] on button "Submit as Quote" at bounding box center [1405, 25] width 91 height 25
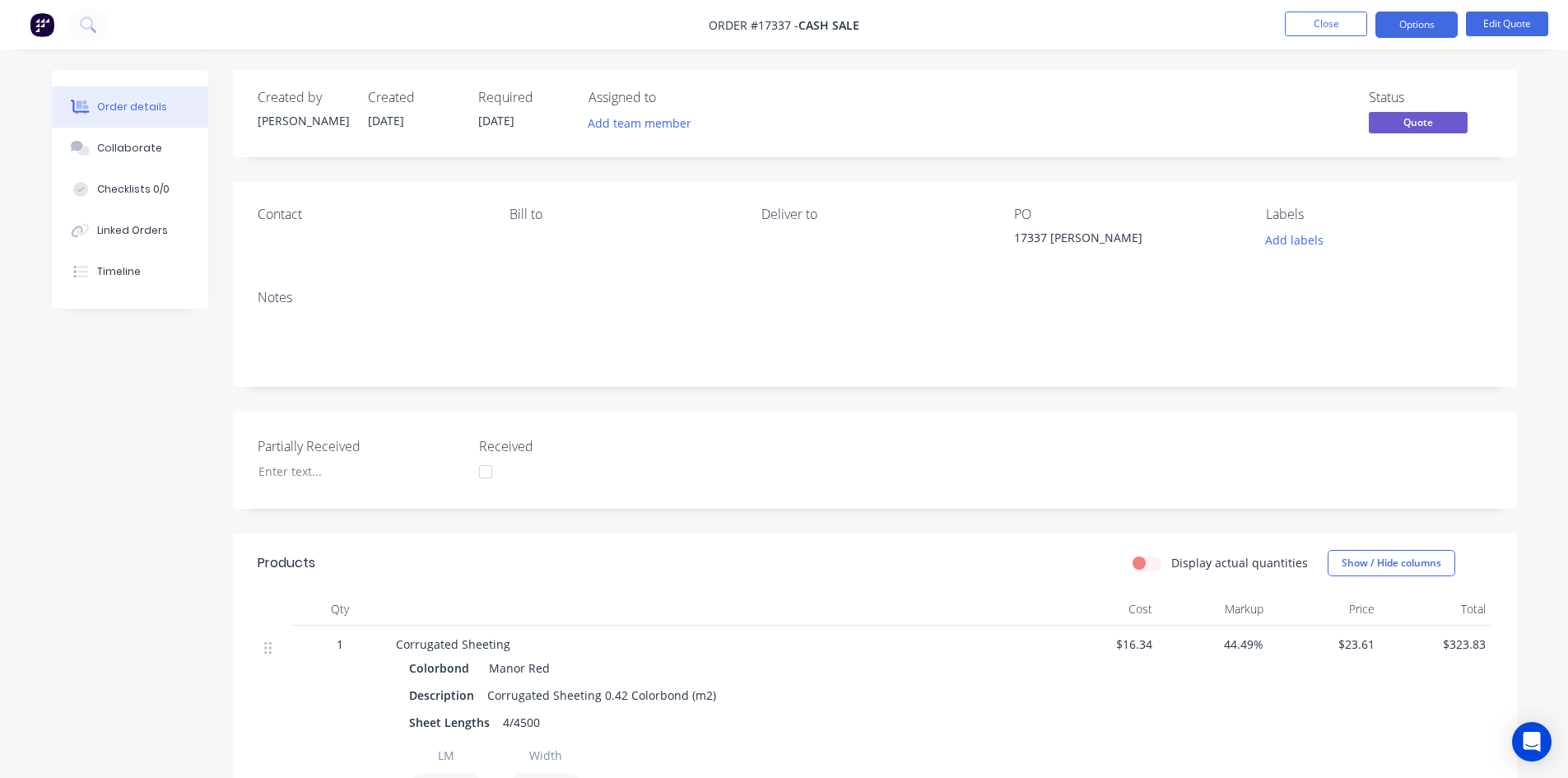
click at [1348, 11] on nav "Order #17337 - Cash Sale Close Options Edit Quote" at bounding box center [784, 25] width 1568 height 49
click at [1329, 23] on button "Close" at bounding box center [1325, 24] width 82 height 25
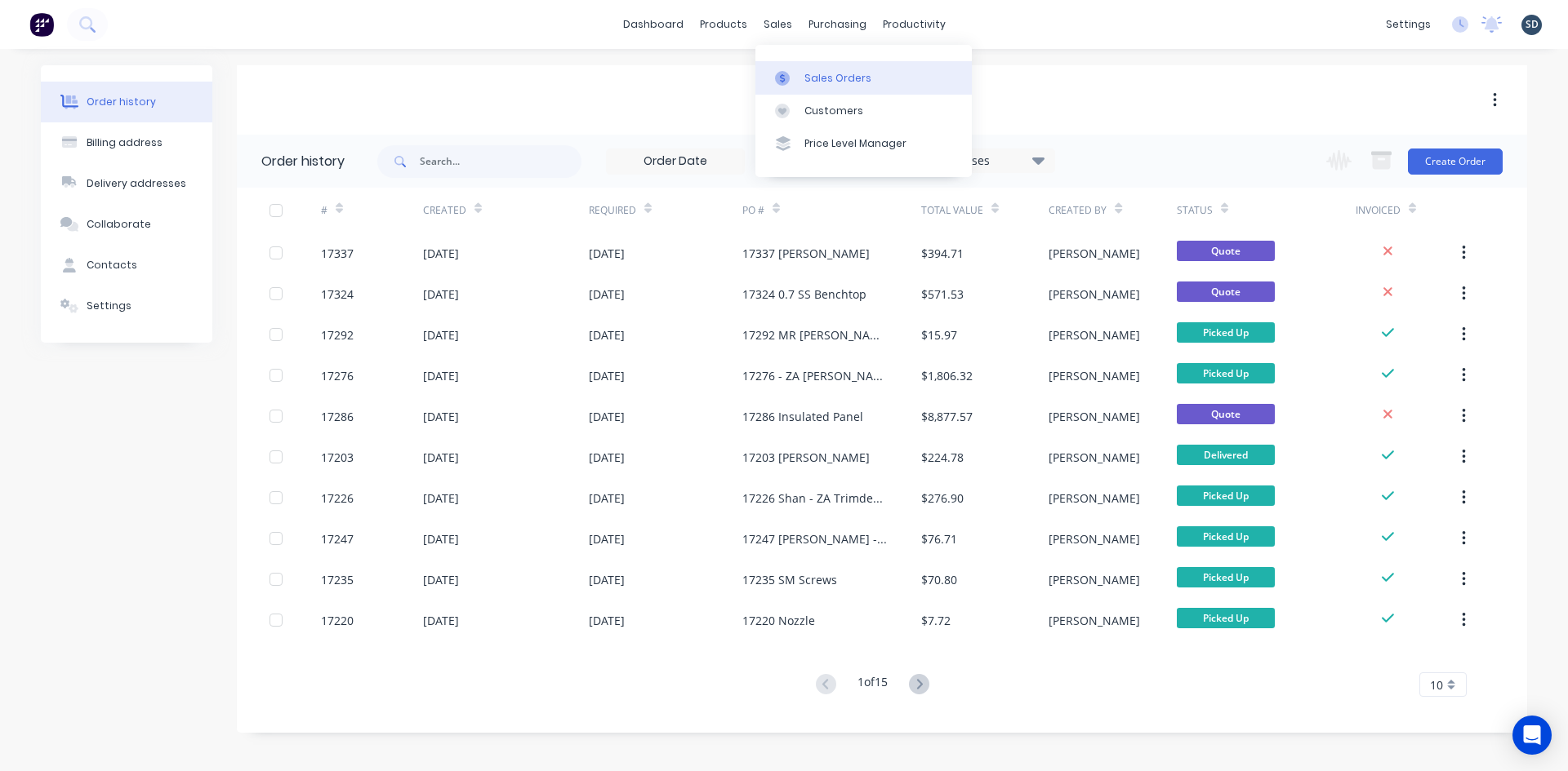
click at [897, 68] on link "Sales Orders" at bounding box center [863, 77] width 216 height 32
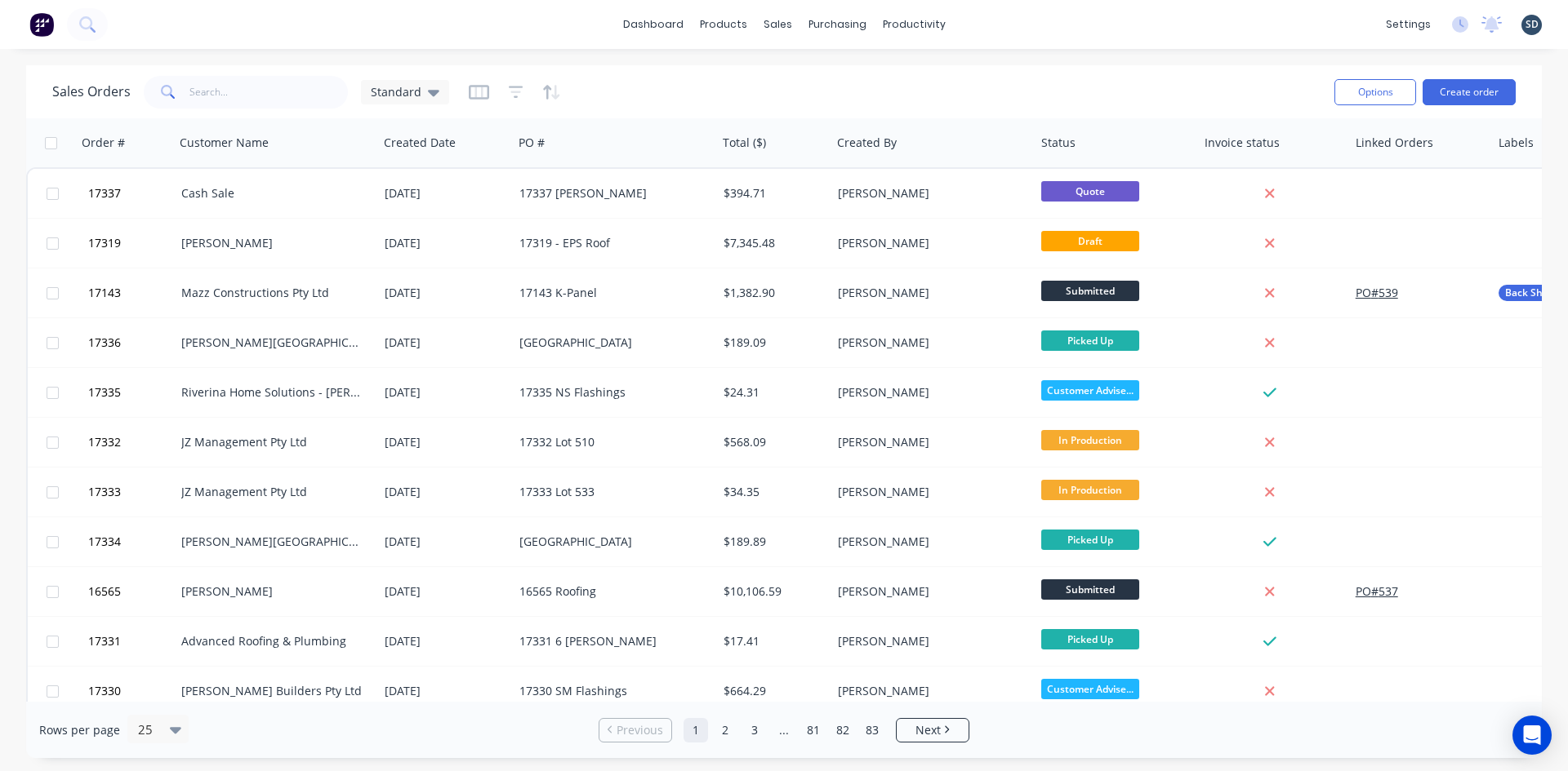
click at [999, 17] on div "dashboard products sales purchasing productivity dashboard products Product Cat…" at bounding box center [784, 24] width 1568 height 49
click at [1037, 24] on div "dashboard products sales purchasing productivity dashboard products Product Cat…" at bounding box center [784, 24] width 1568 height 49
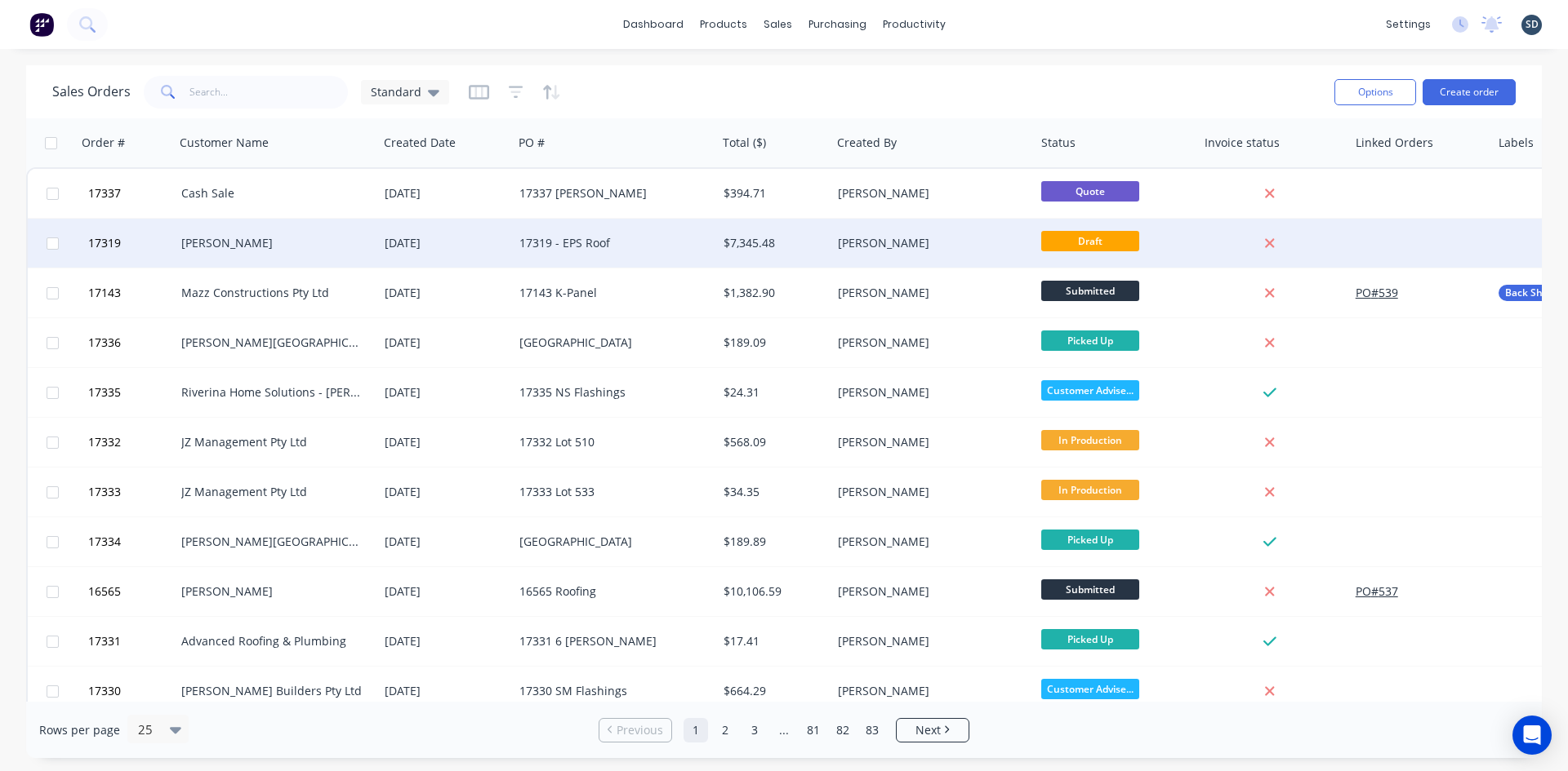
click at [349, 242] on div "[PERSON_NAME]" at bounding box center [271, 243] width 181 height 17
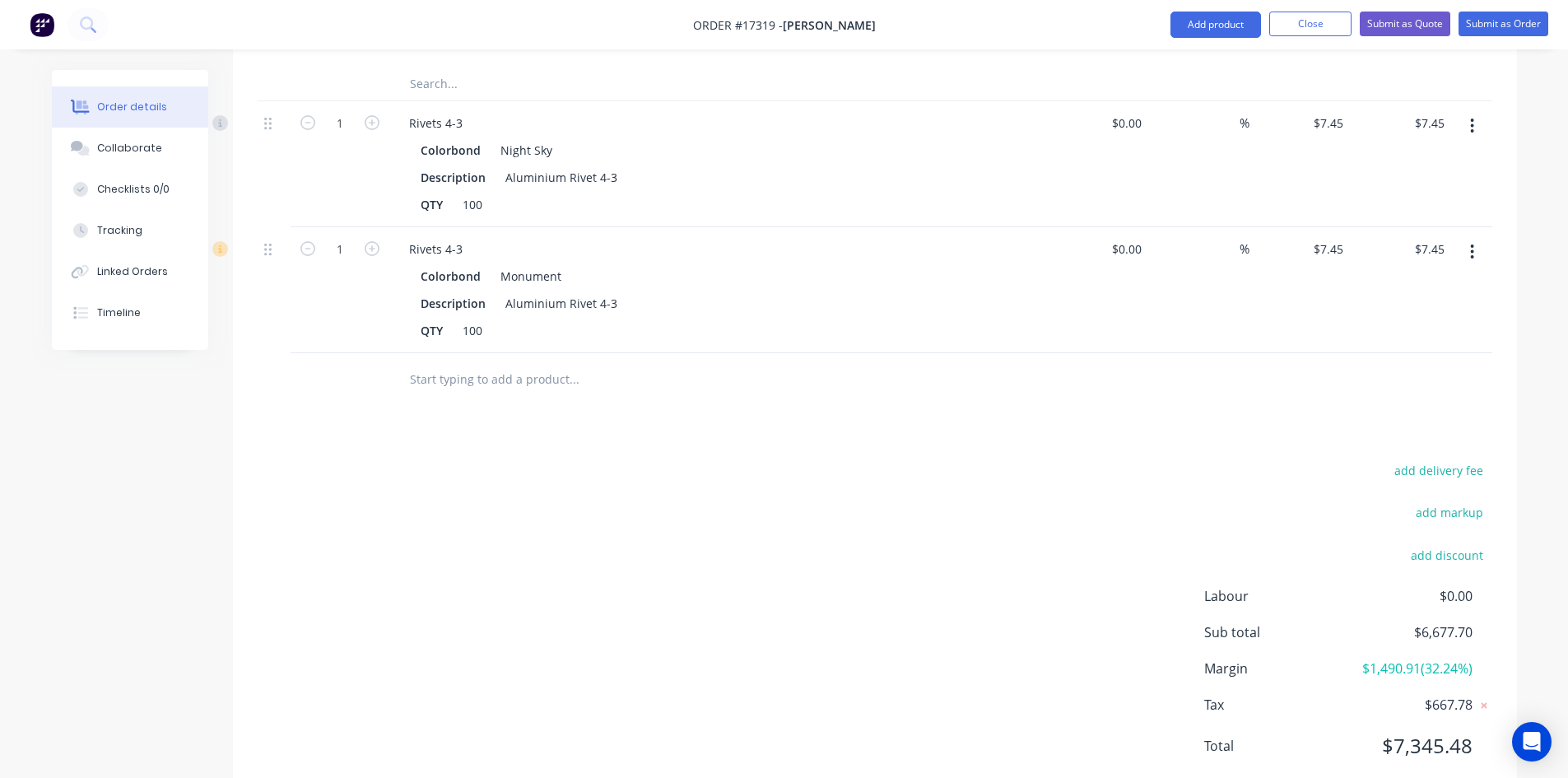
scroll to position [3102, 0]
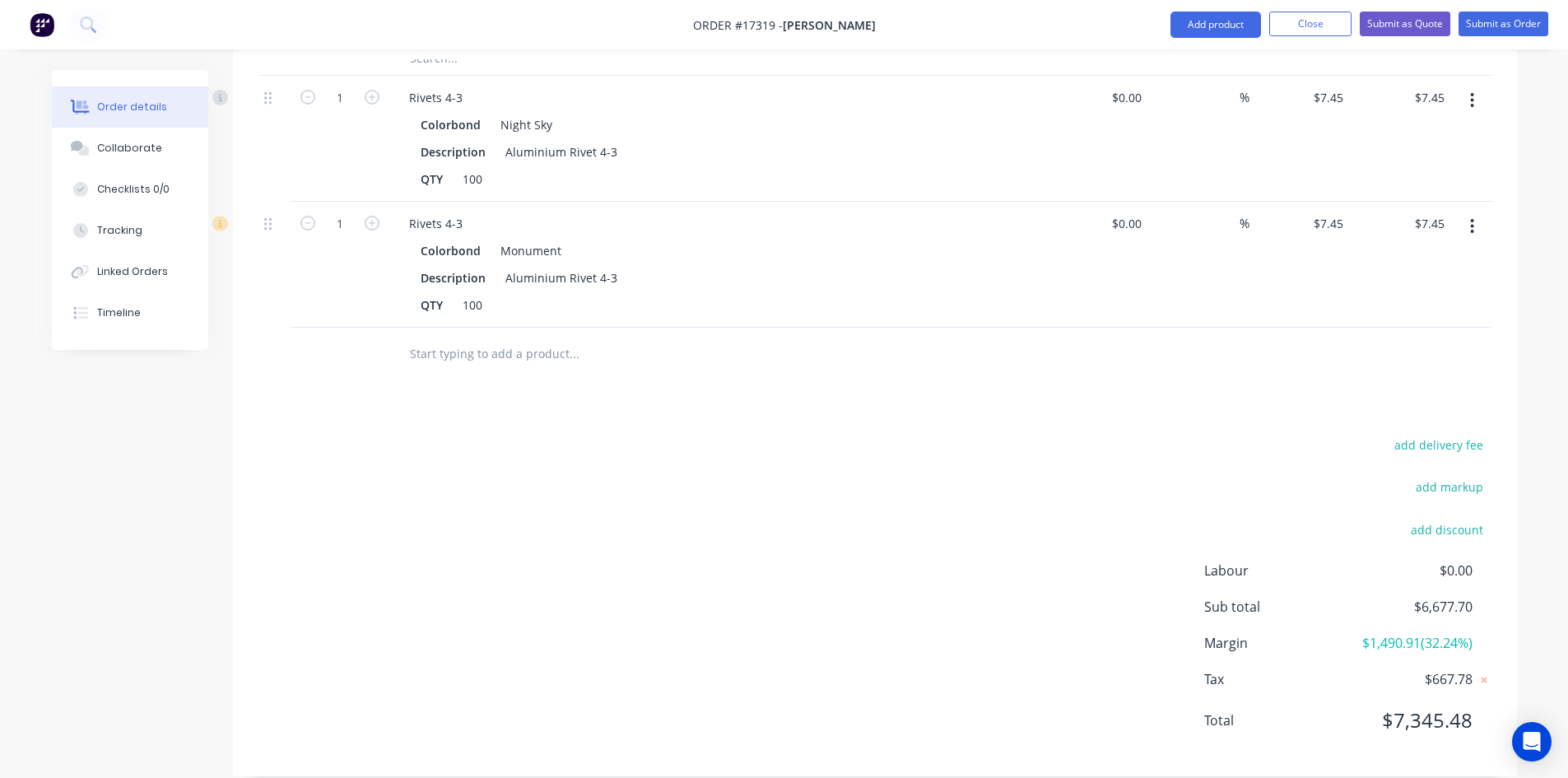
click at [518, 338] on input "text" at bounding box center [574, 353] width 330 height 33
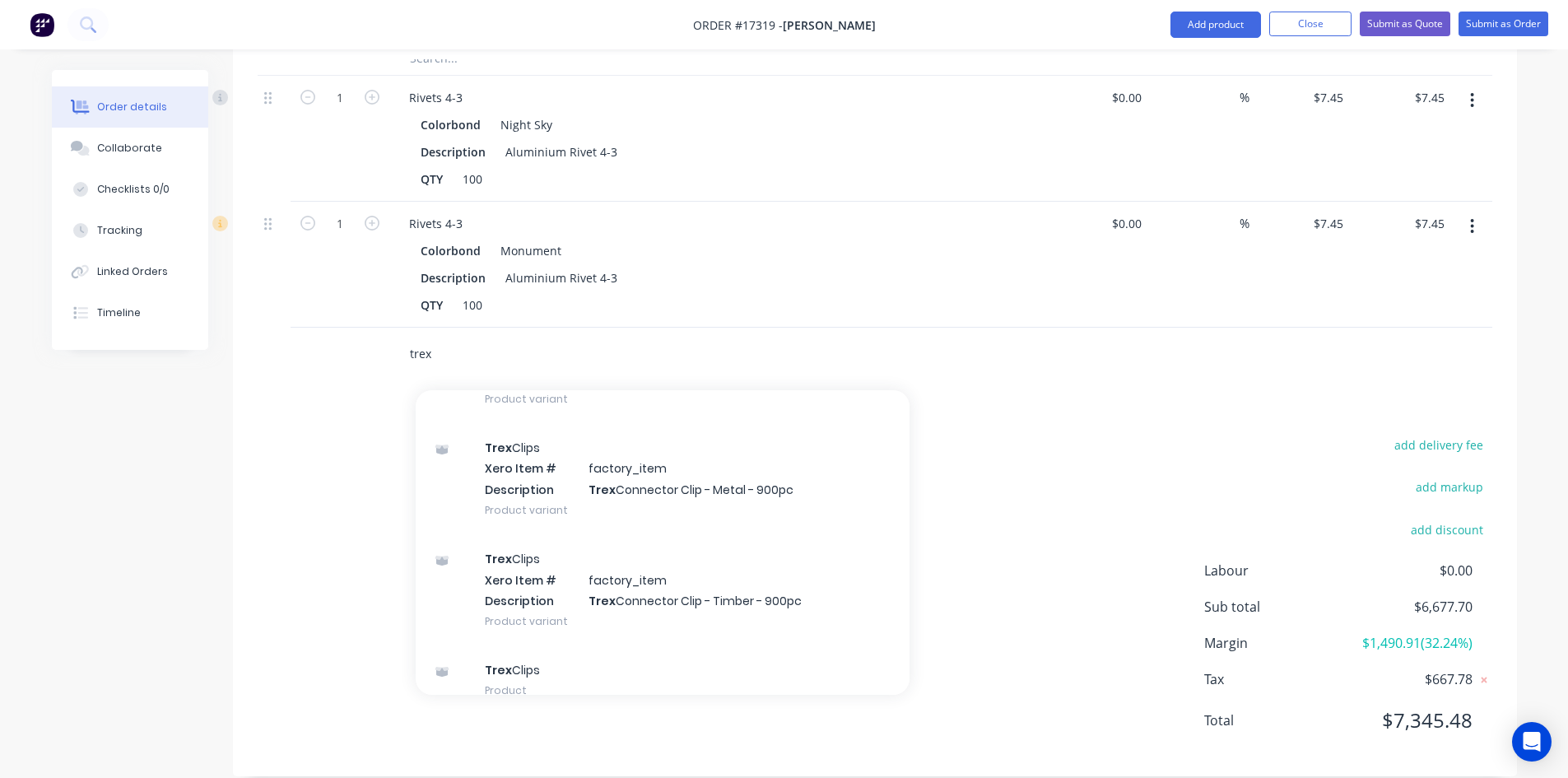
scroll to position [820, 0]
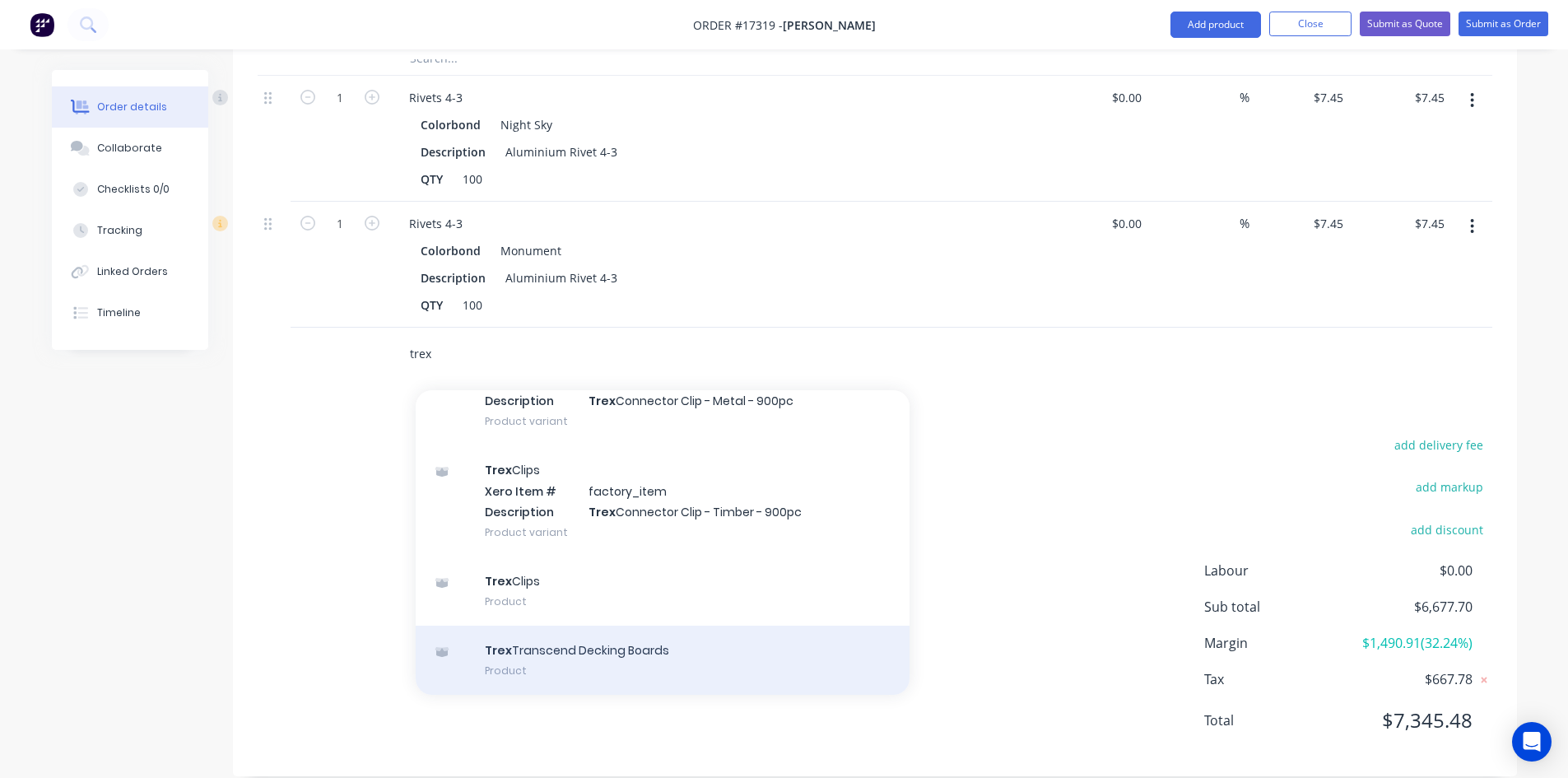
type input "trex"
click at [624, 628] on div "Trex Transcend Decking Boards Product" at bounding box center [662, 661] width 494 height 69
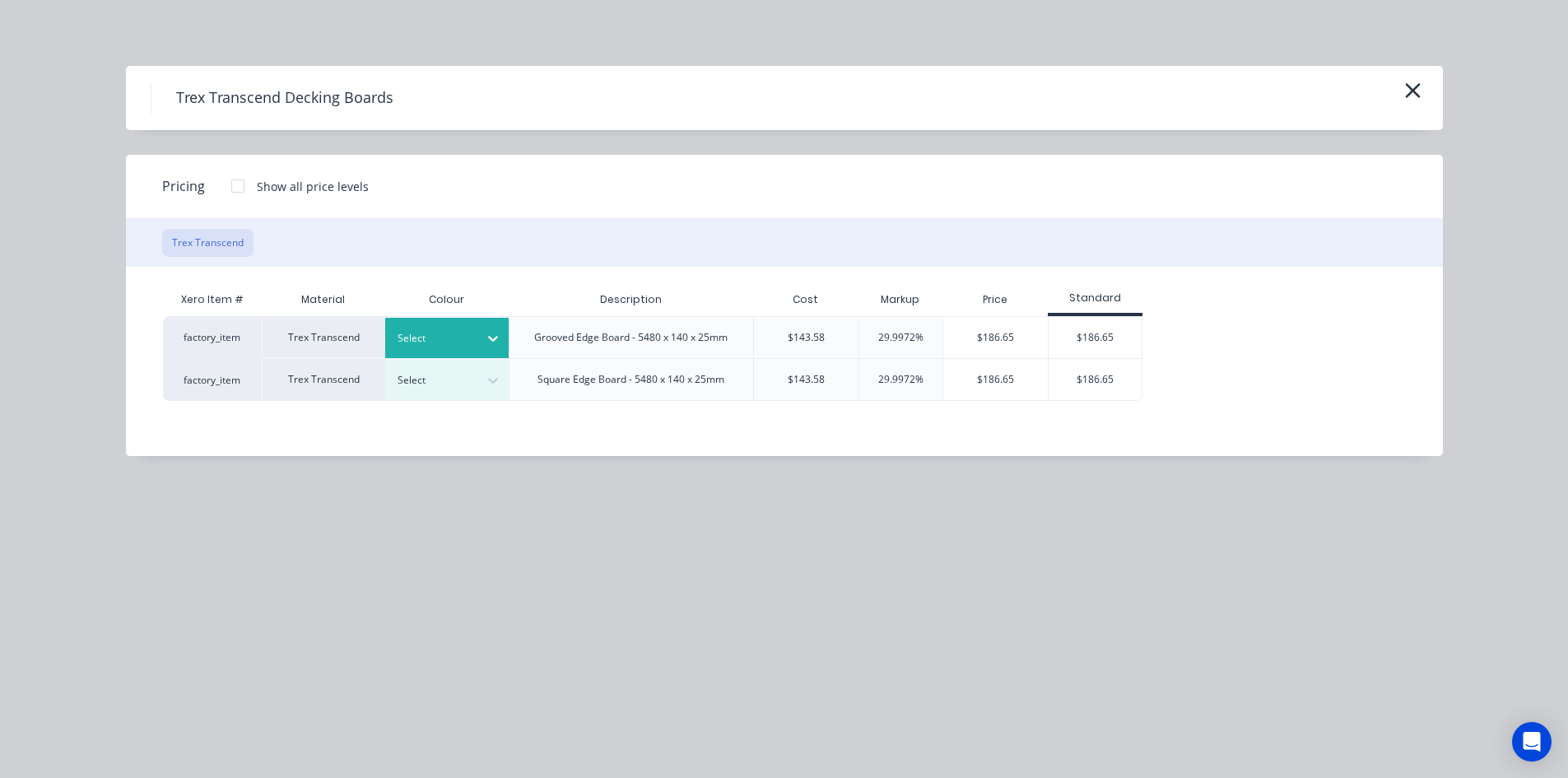
click at [464, 339] on div at bounding box center [434, 339] width 74 height 18
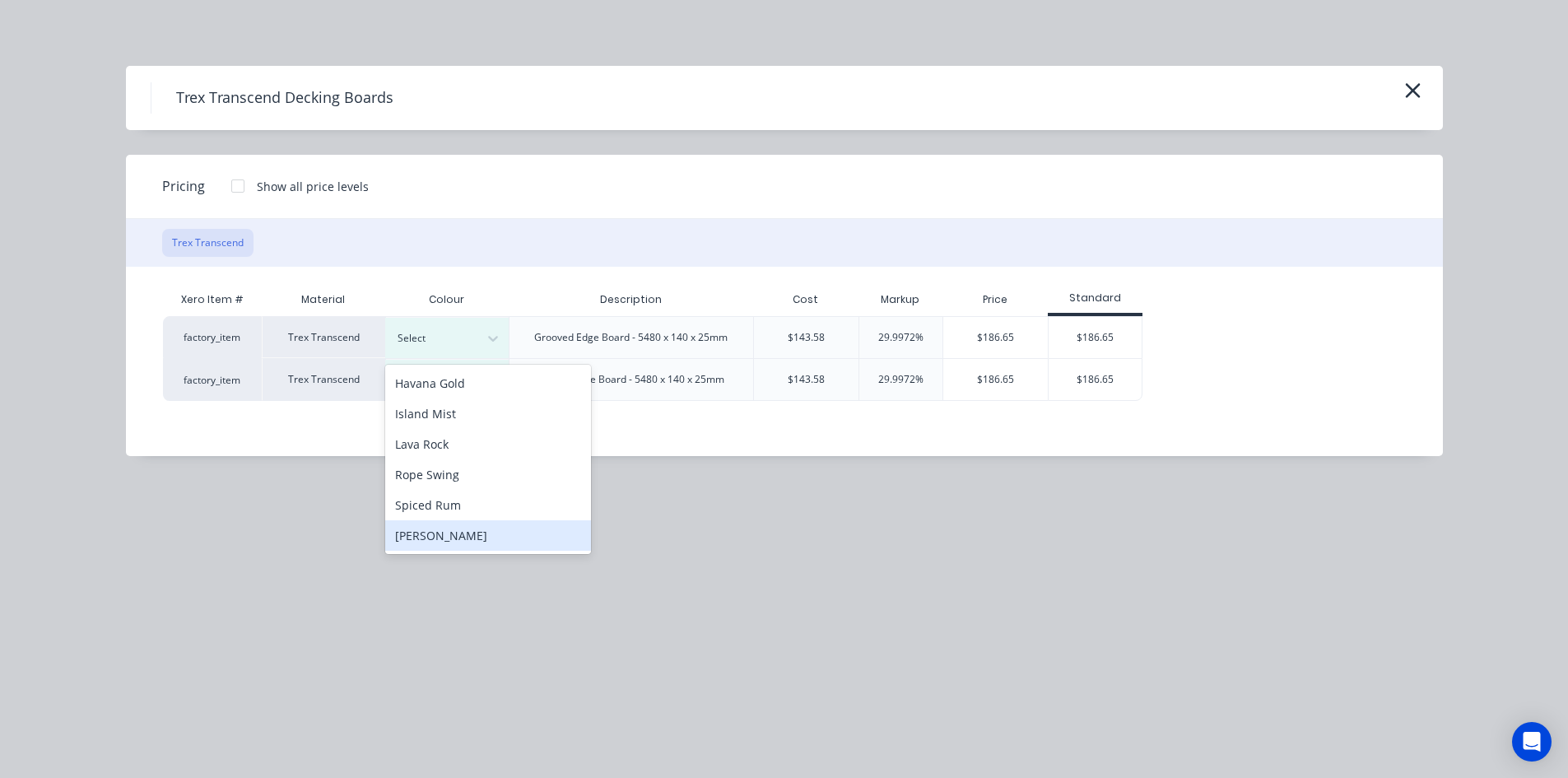
click at [456, 539] on div "[PERSON_NAME]" at bounding box center [487, 535] width 206 height 31
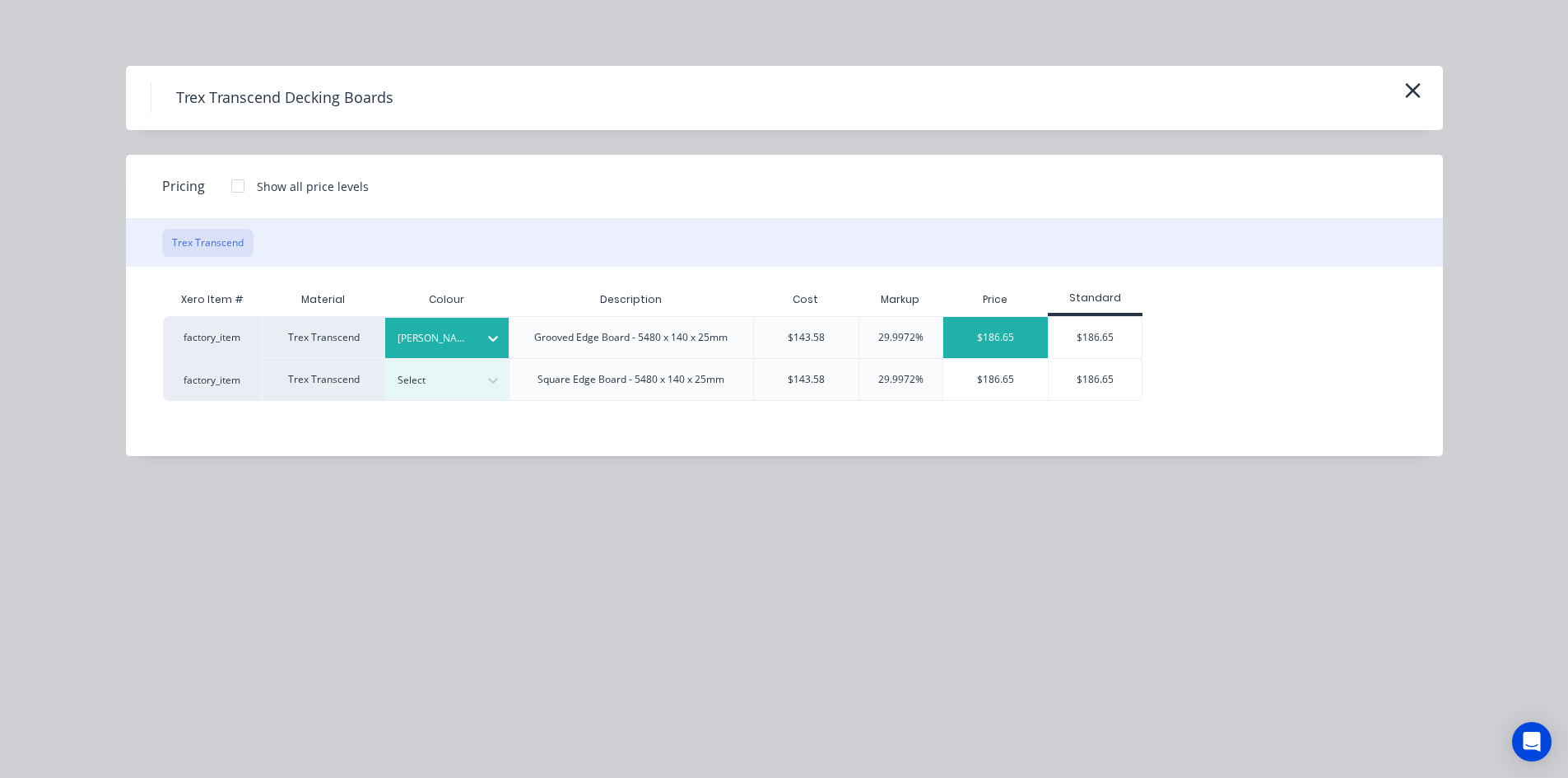
click at [1013, 331] on div "$186.65" at bounding box center [996, 338] width 105 height 41
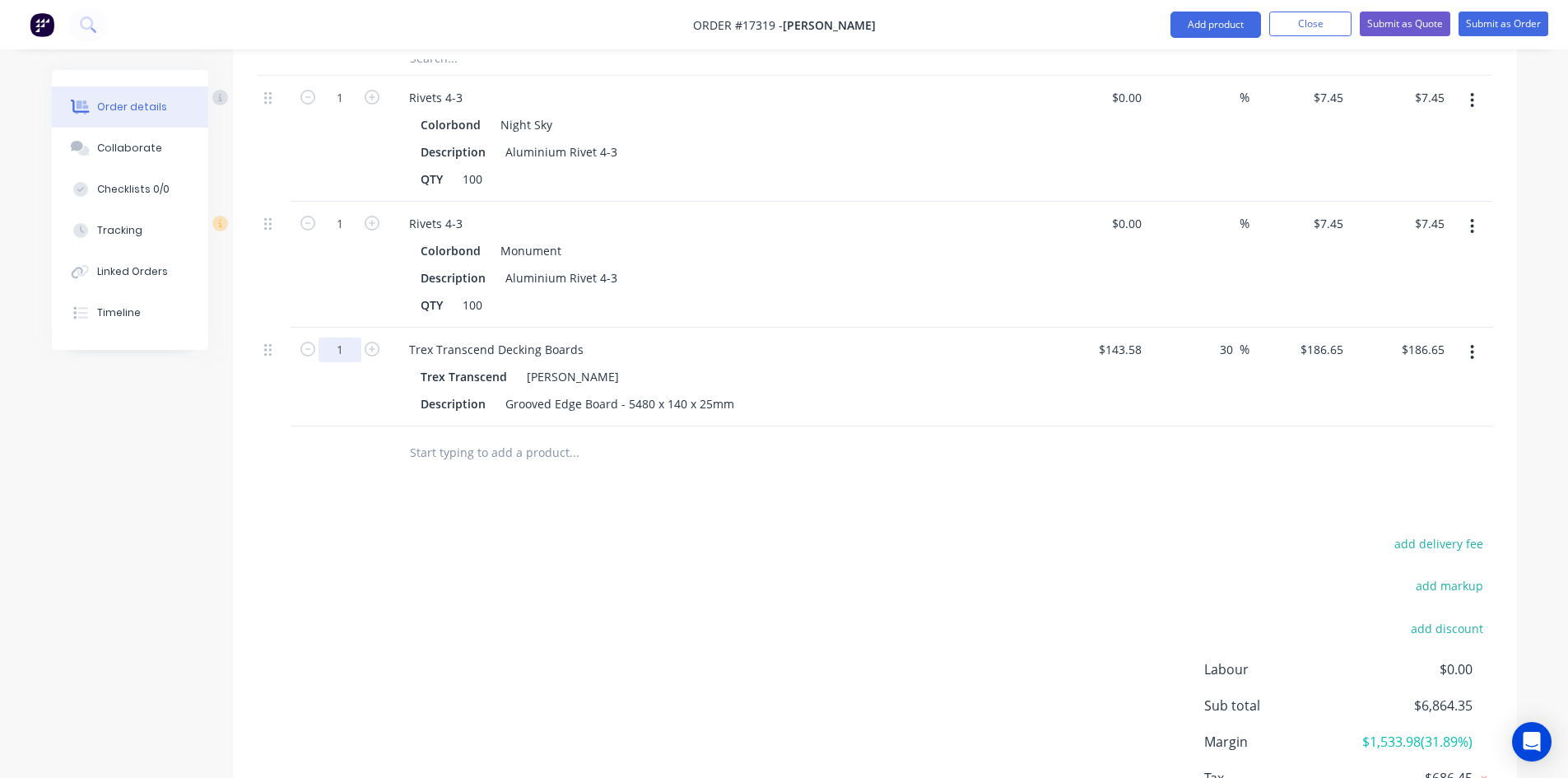
type input "42"
type input "$7,839.30"
click at [1076, 589] on div "add delivery fee add markup add discount Labour $0.00 Sub total $14,517.00 Marg…" at bounding box center [874, 692] width 1234 height 318
click at [520, 436] on input "text" at bounding box center [574, 452] width 330 height 33
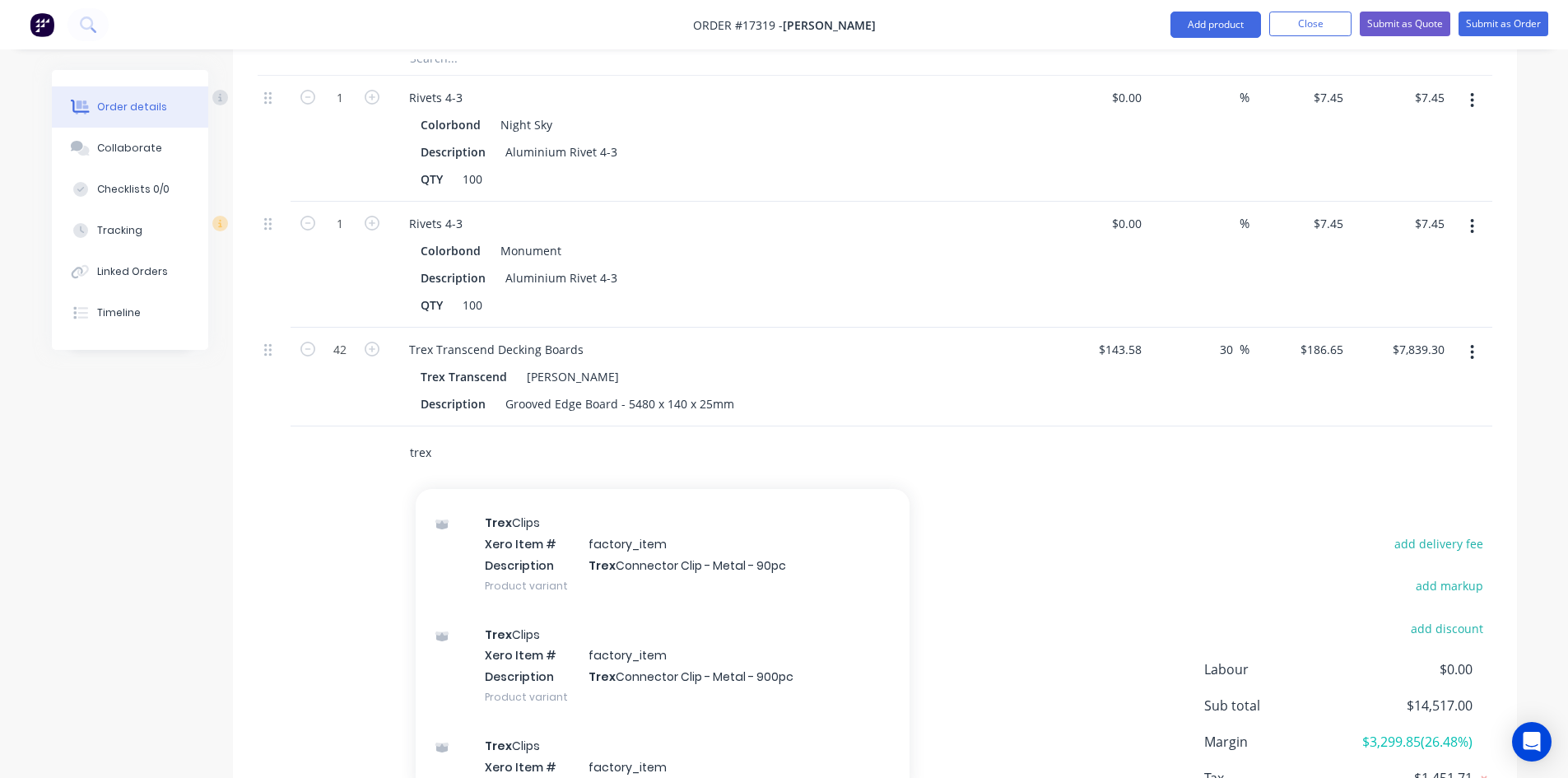
scroll to position [659, 0]
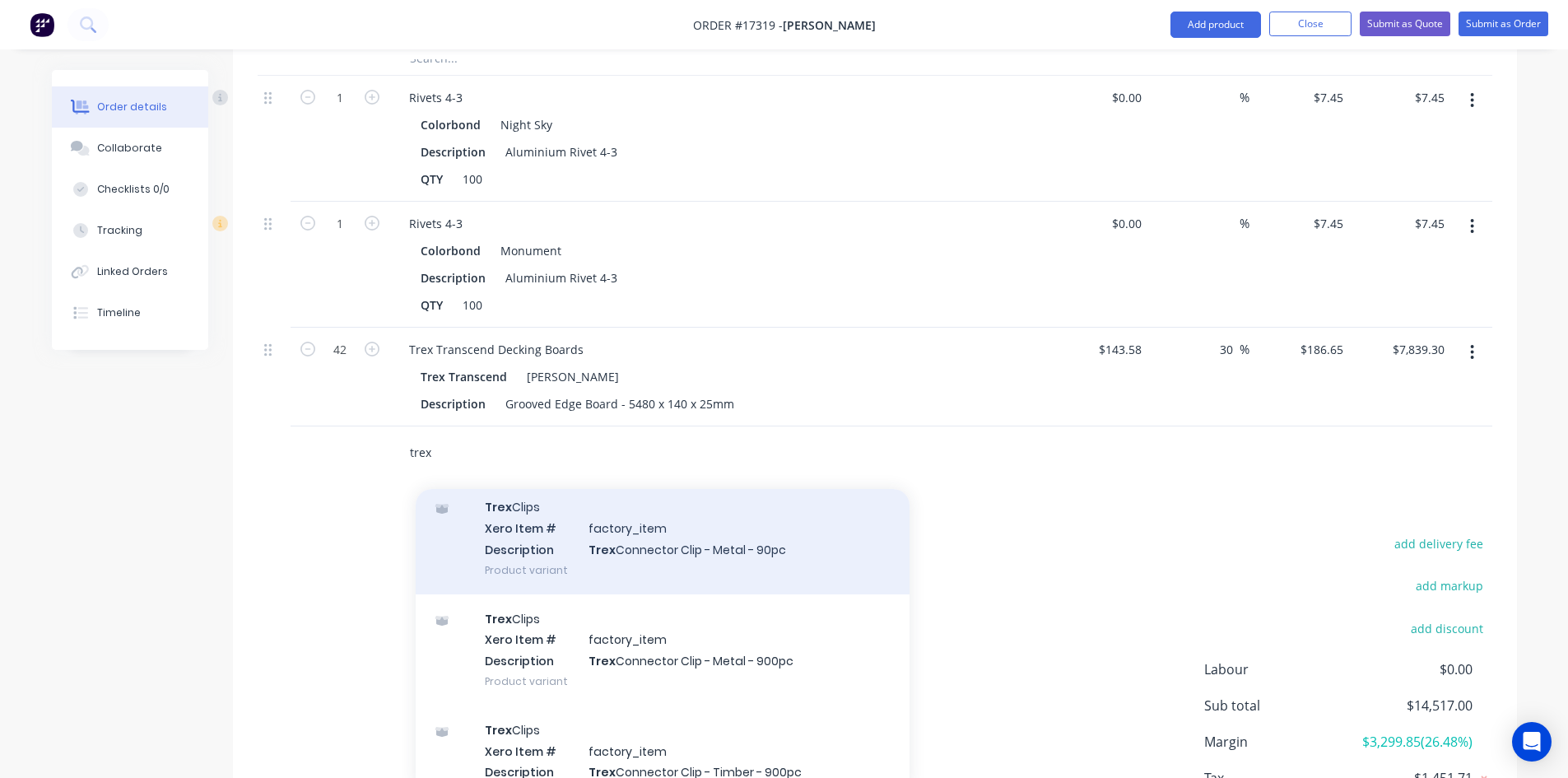
type input "trex"
click at [590, 529] on div "Trex Clips Xero Item # factory_item Description Trex Connector Clip - Metal - 9…" at bounding box center [662, 538] width 494 height 112
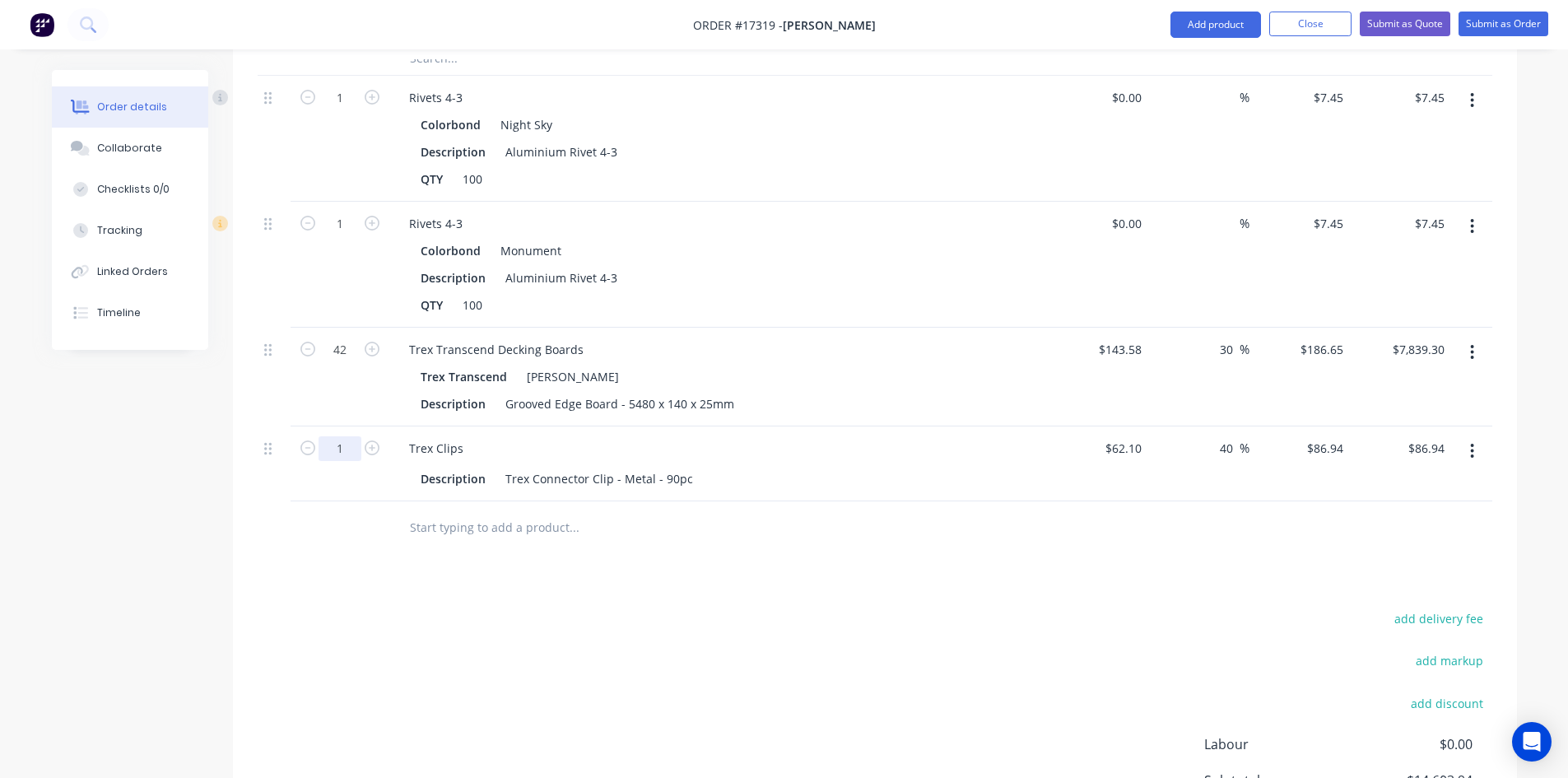
type input "5"
type input "$434.70"
click at [850, 628] on div "add delivery fee add markup add discount Labour $0.00 Sub total $14,603.94 Marg…" at bounding box center [874, 767] width 1234 height 318
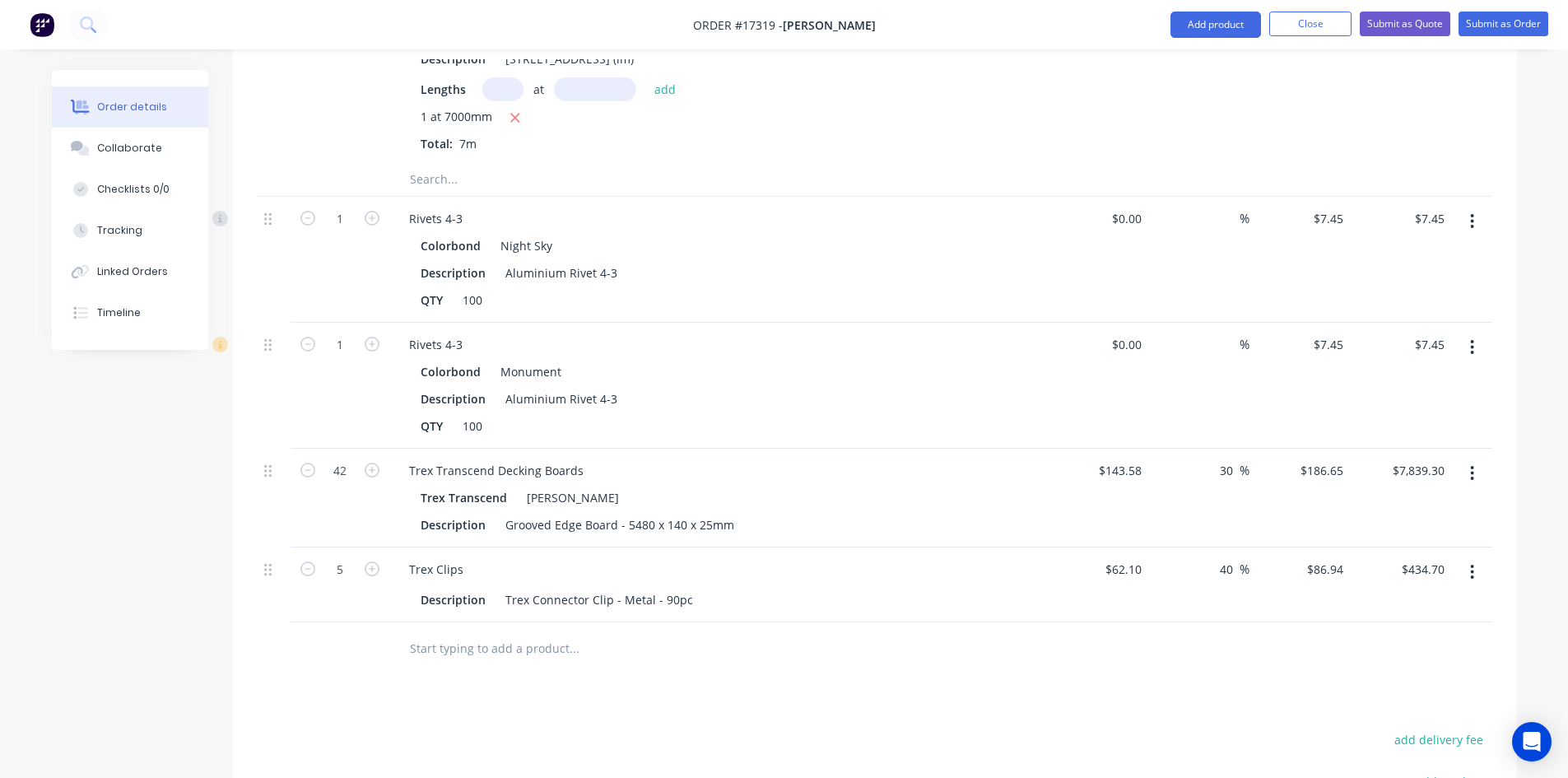
scroll to position [3029, 0]
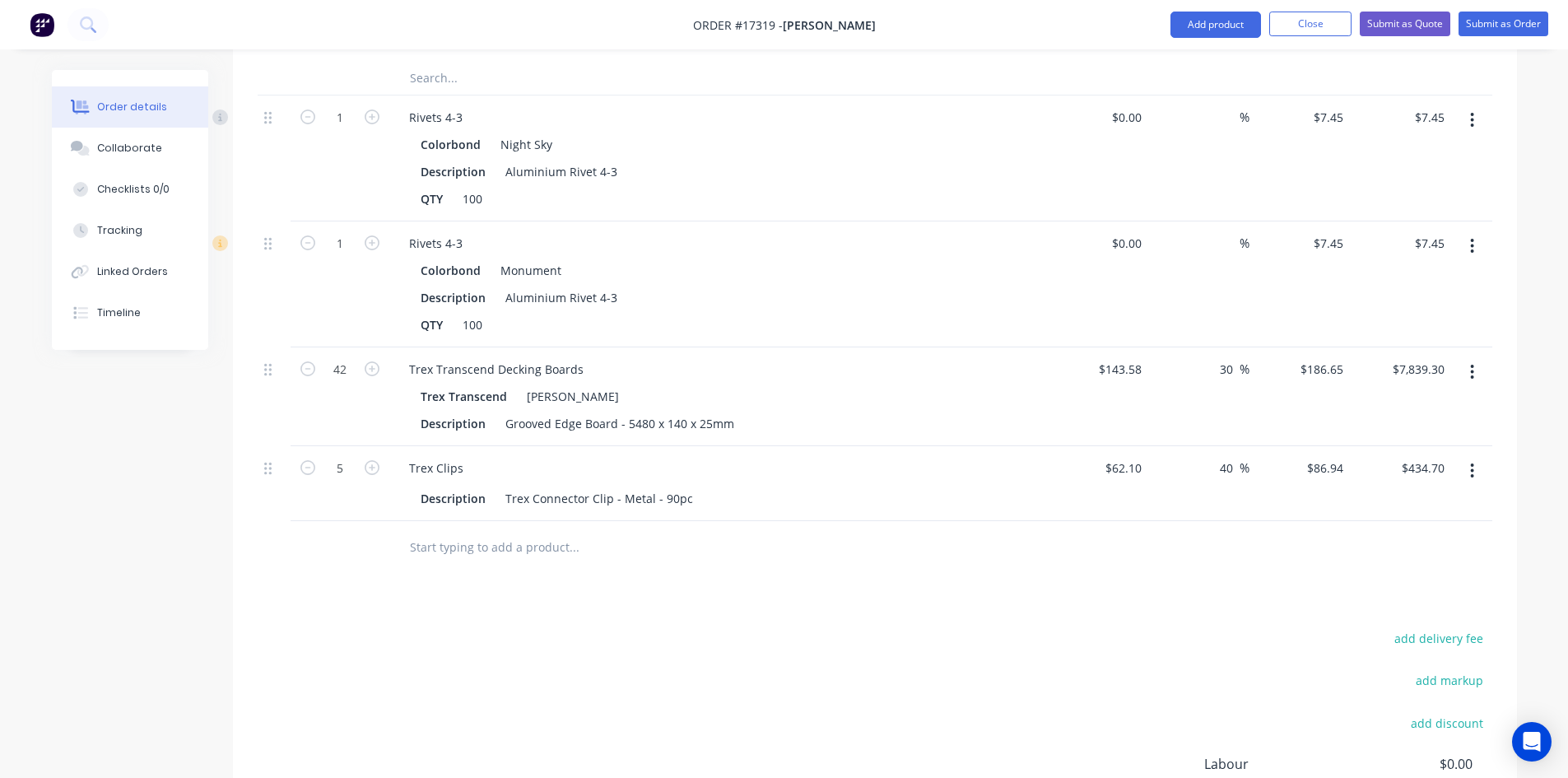
scroll to position [3112, 0]
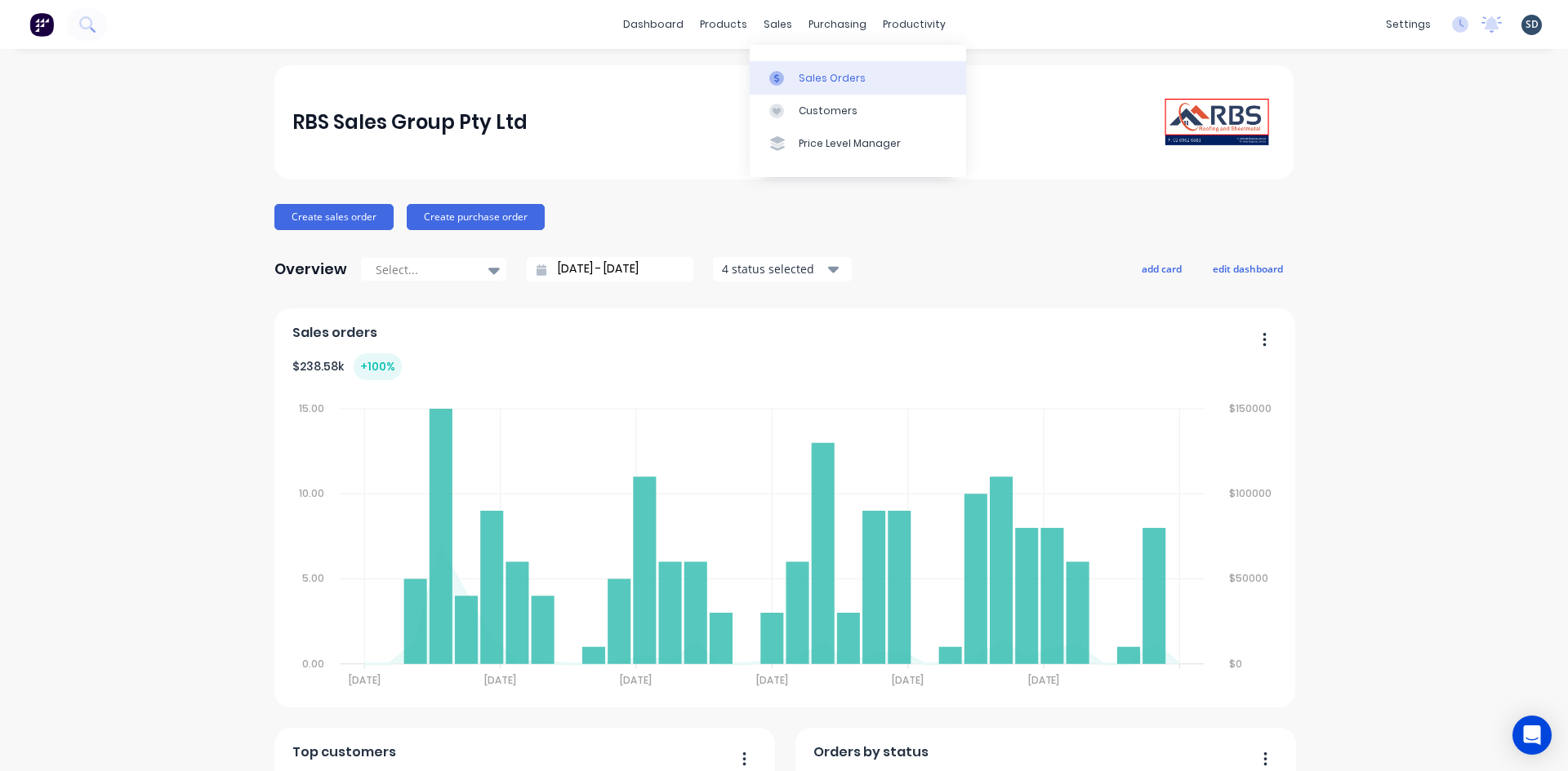
click at [827, 81] on div "Sales Orders" at bounding box center [832, 78] width 67 height 15
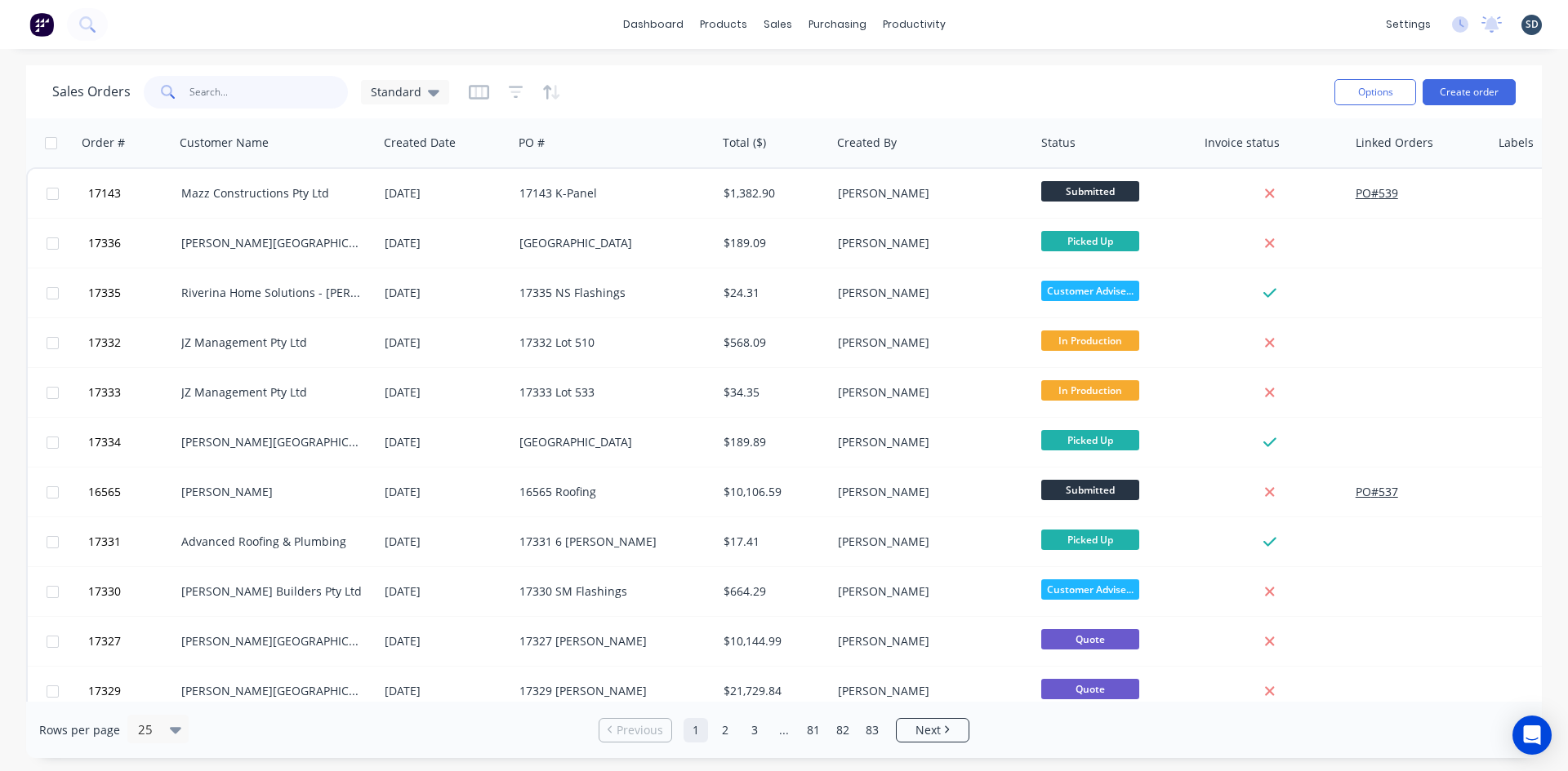
click at [272, 103] on input "text" at bounding box center [269, 92] width 160 height 32
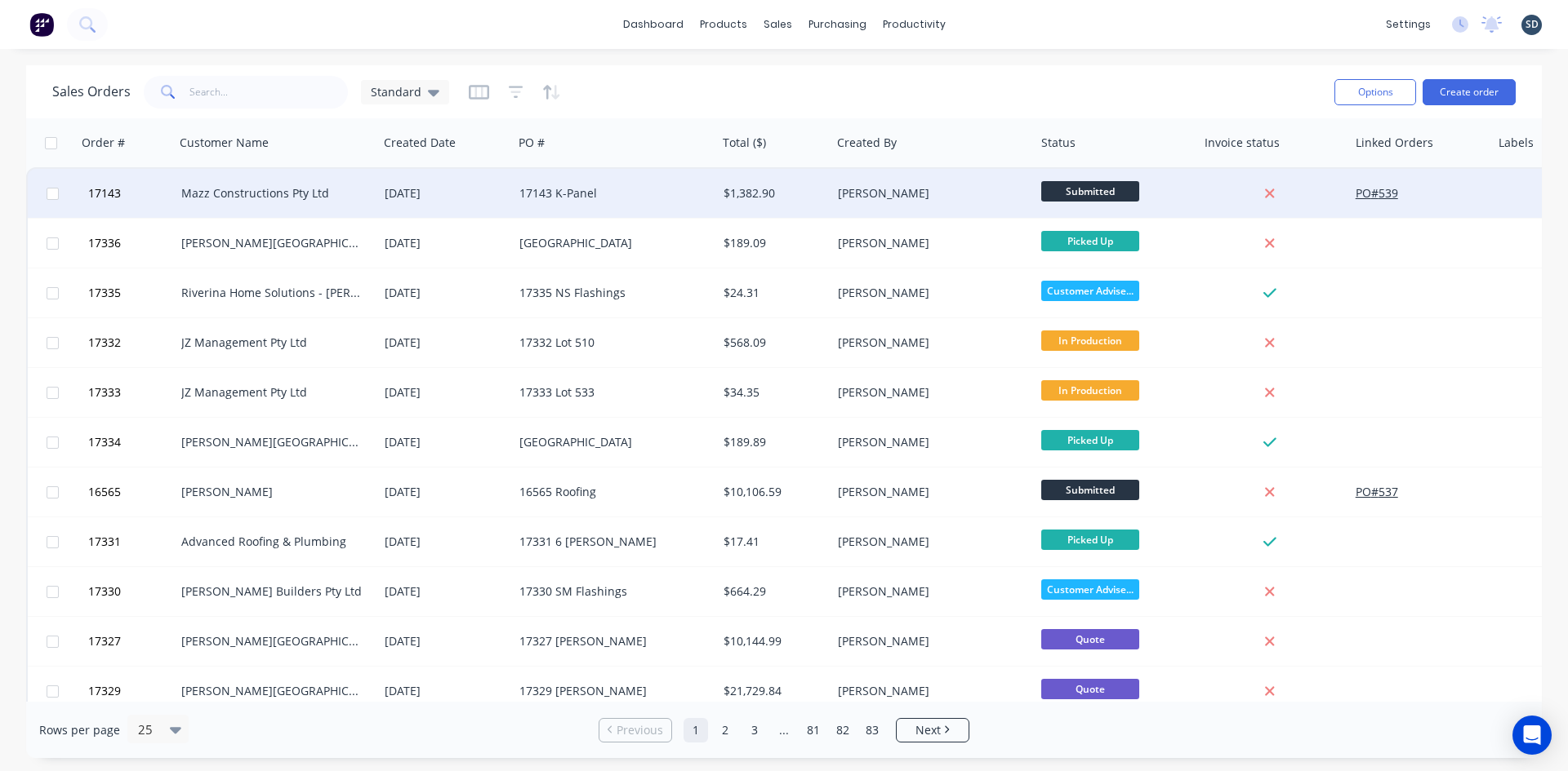
click at [337, 199] on div "Mazz Constructions Pty Ltd" at bounding box center [271, 193] width 181 height 17
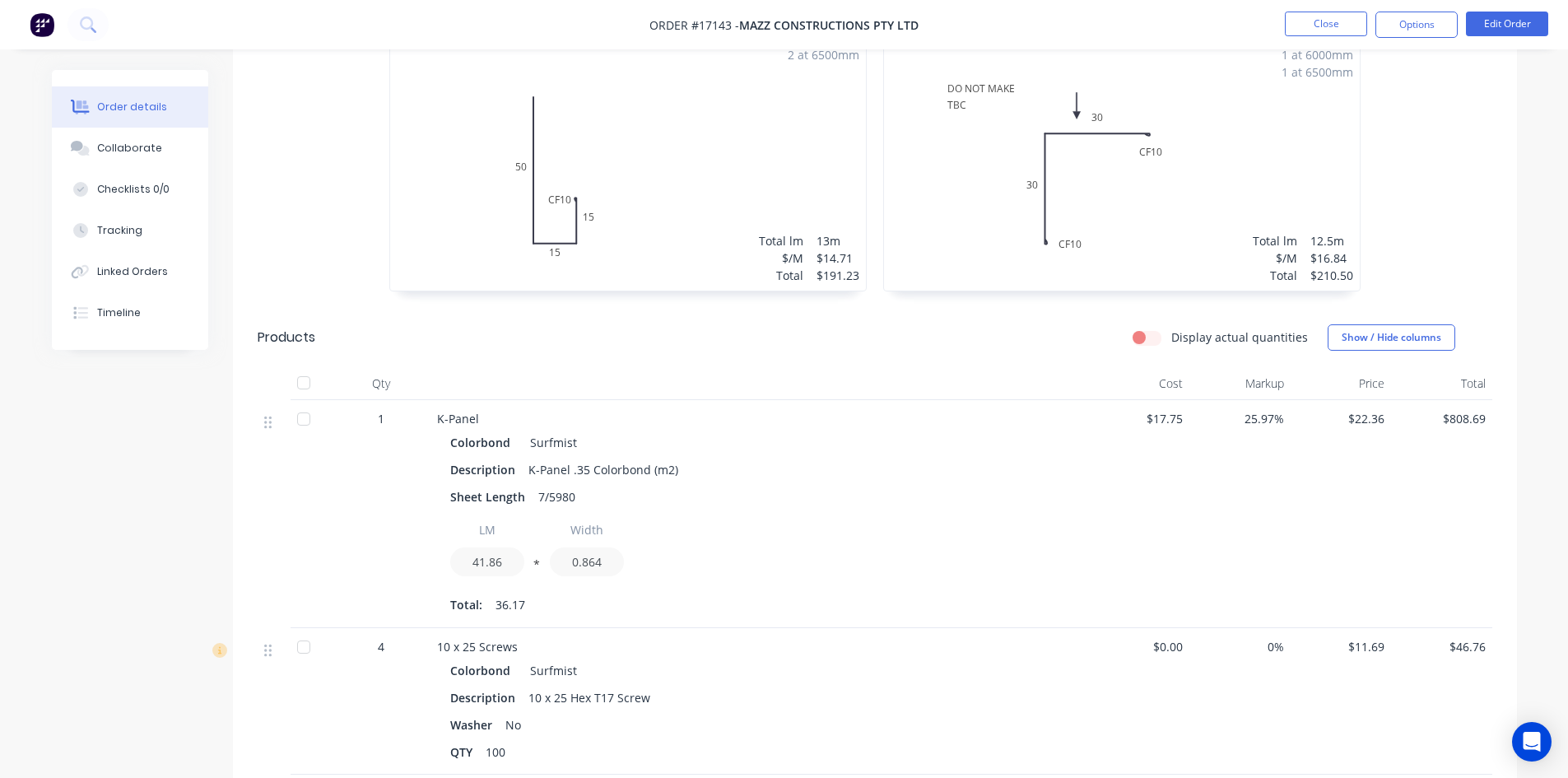
scroll to position [741, 0]
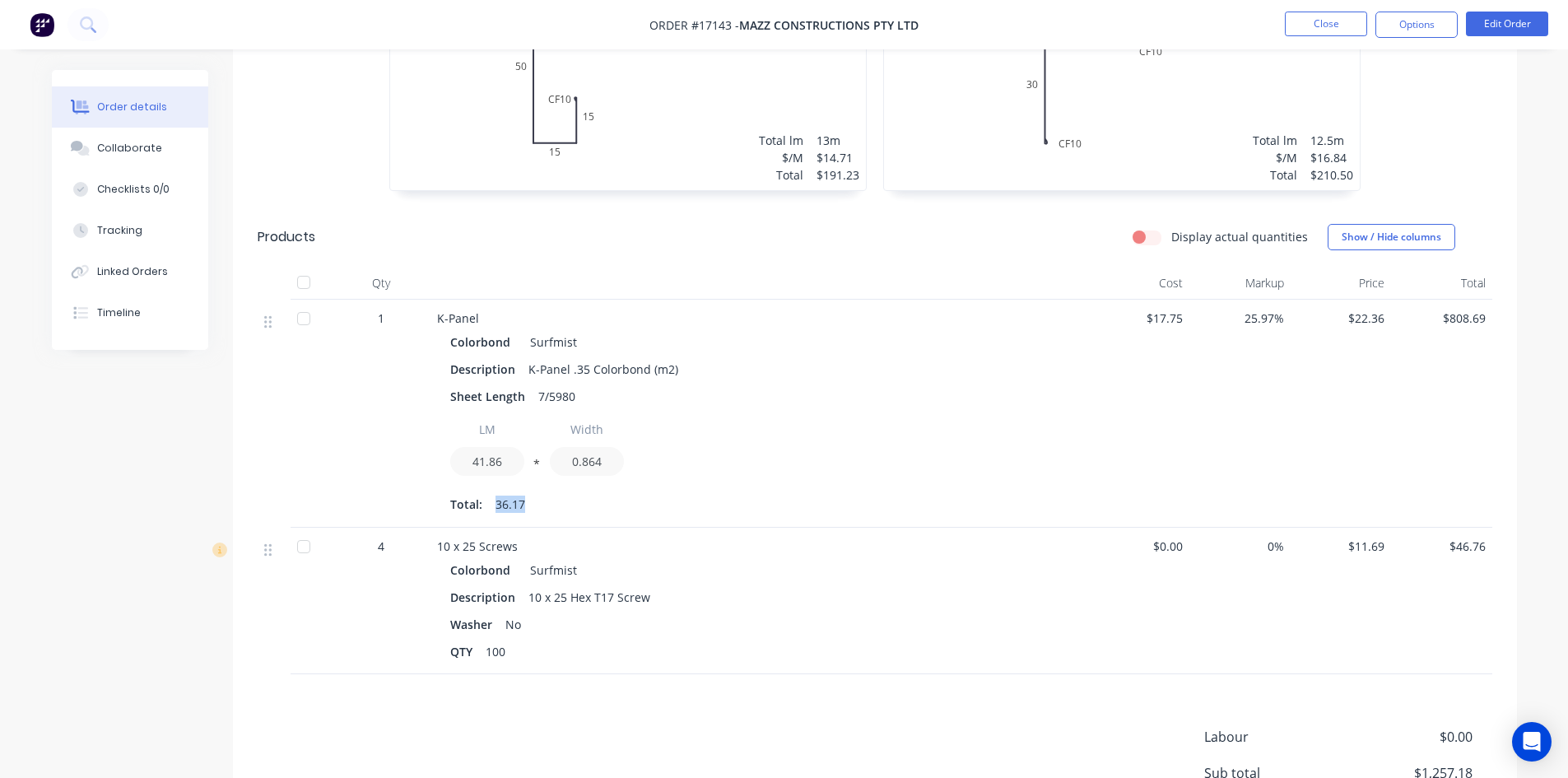
drag, startPoint x: 522, startPoint y: 482, endPoint x: 495, endPoint y: 482, distance: 27.0
click at [495, 496] on span "36.17" at bounding box center [510, 505] width 30 height 18
copy span "36.17"
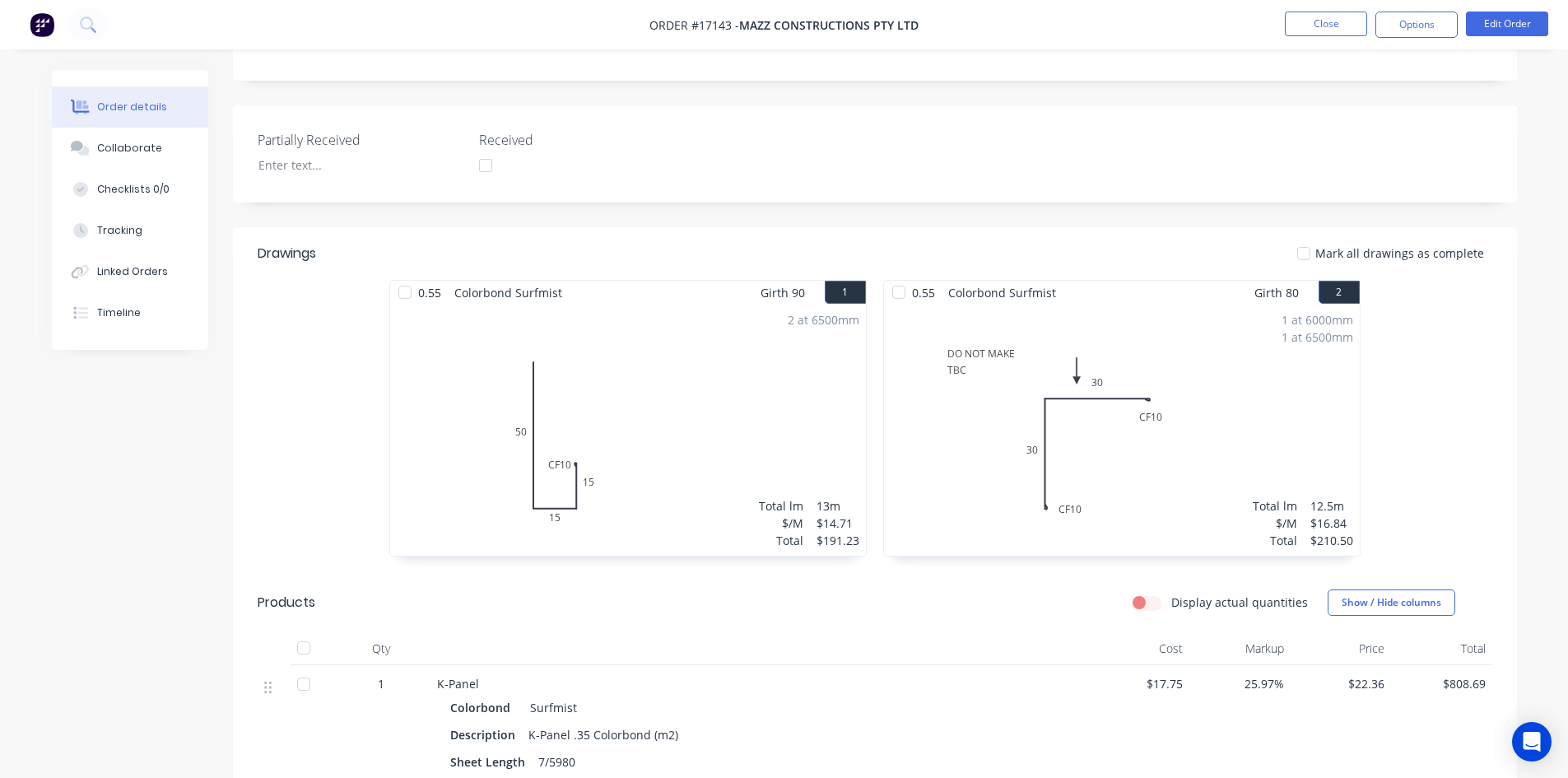
scroll to position [412, 0]
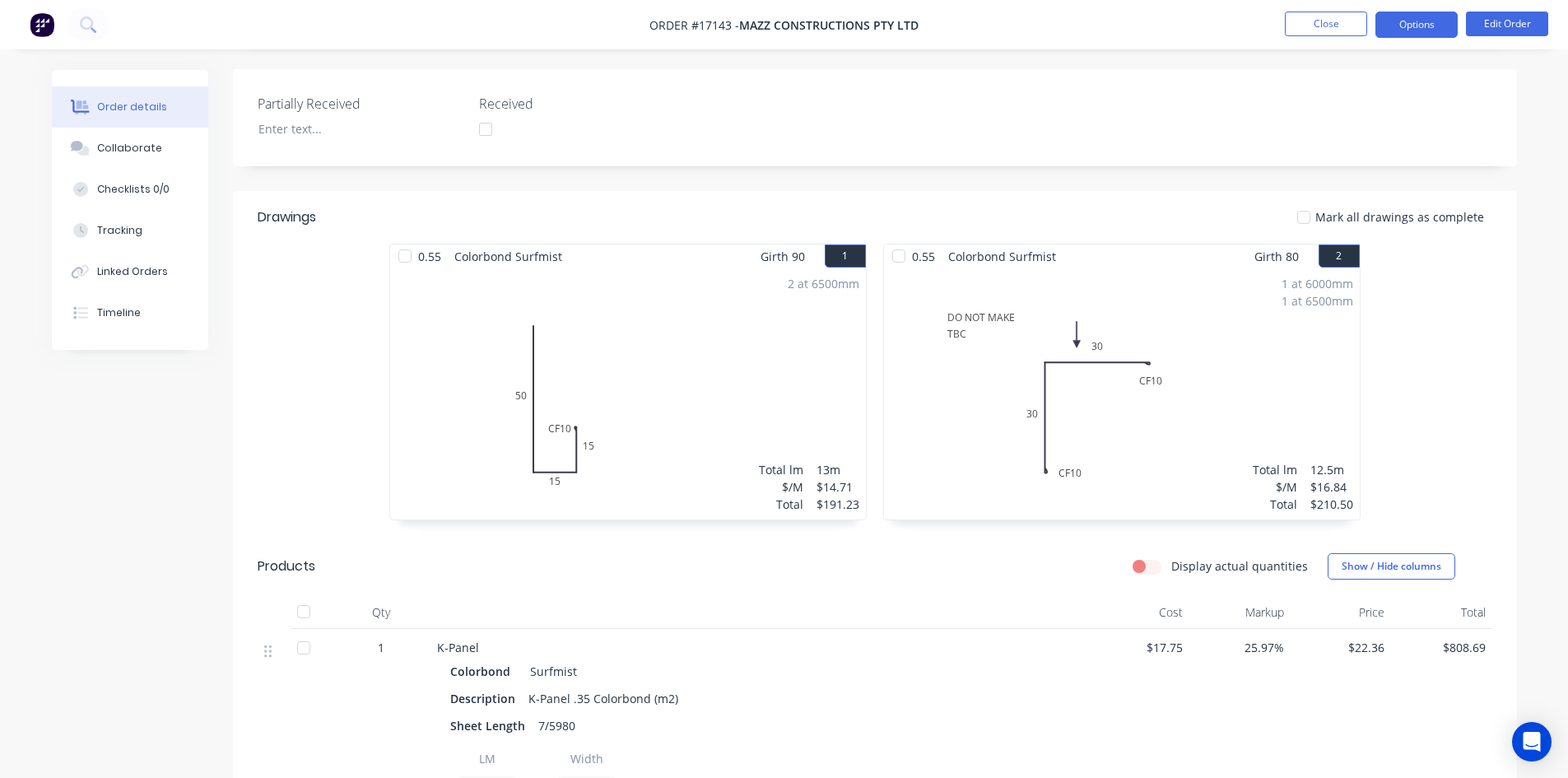
click at [1433, 30] on button "Options" at bounding box center [1416, 25] width 82 height 27
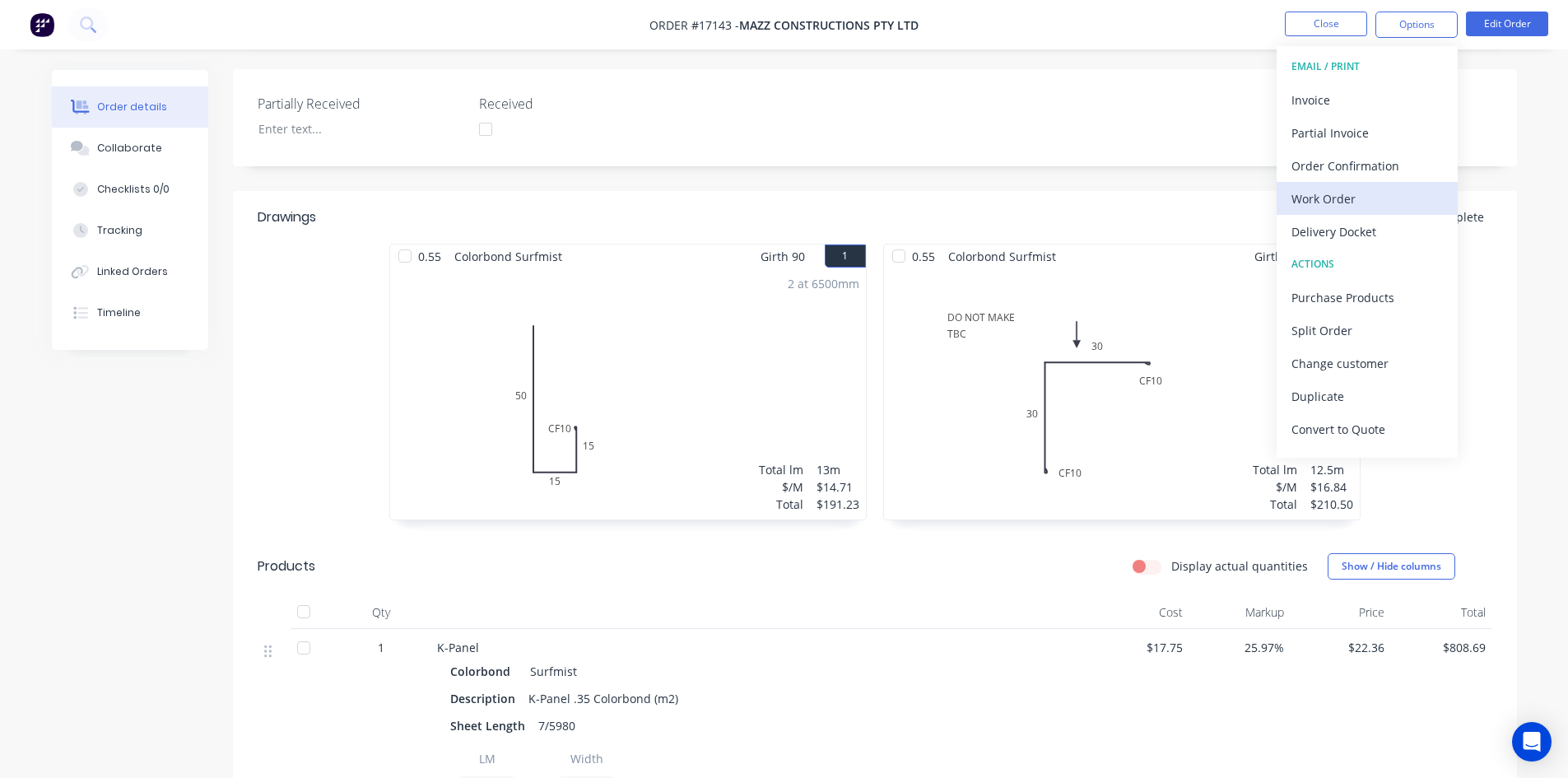
click at [1378, 203] on div "Work Order" at bounding box center [1367, 198] width 151 height 24
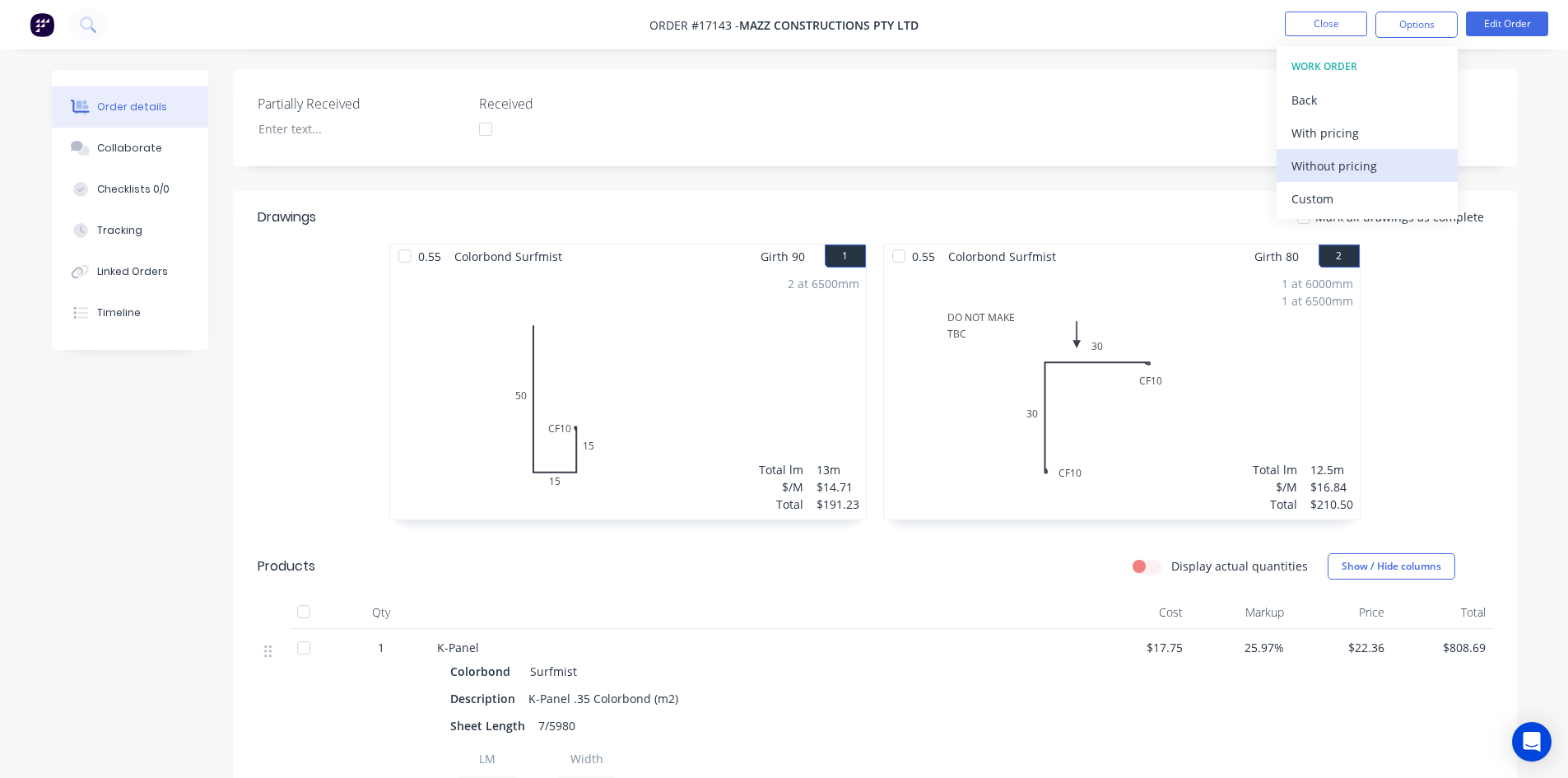
click at [1357, 172] on div "Without pricing" at bounding box center [1367, 166] width 151 height 24
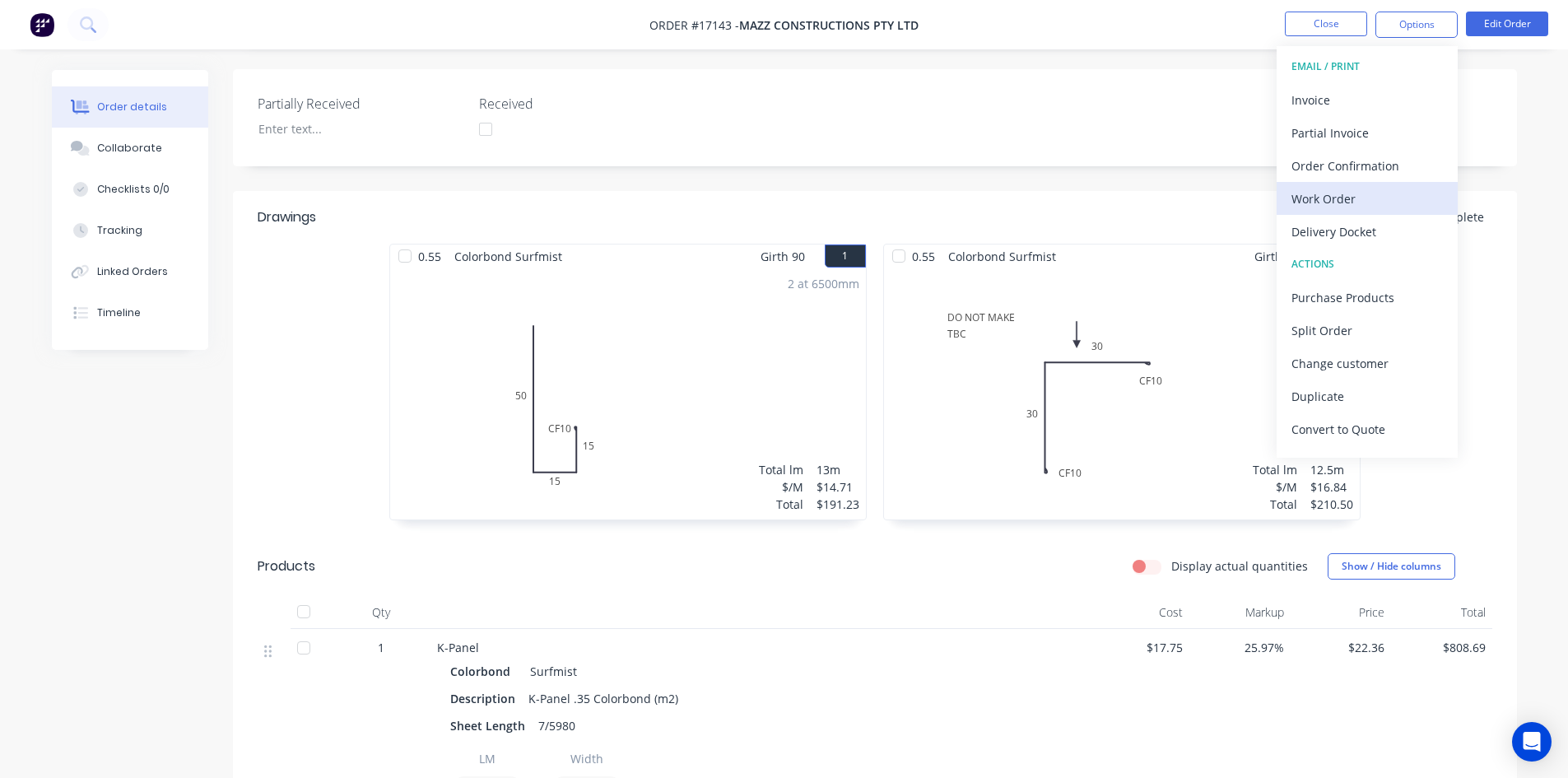
click at [1358, 196] on div "Work Order" at bounding box center [1367, 198] width 151 height 24
click at [1358, 192] on div "Custom" at bounding box center [1367, 198] width 151 height 24
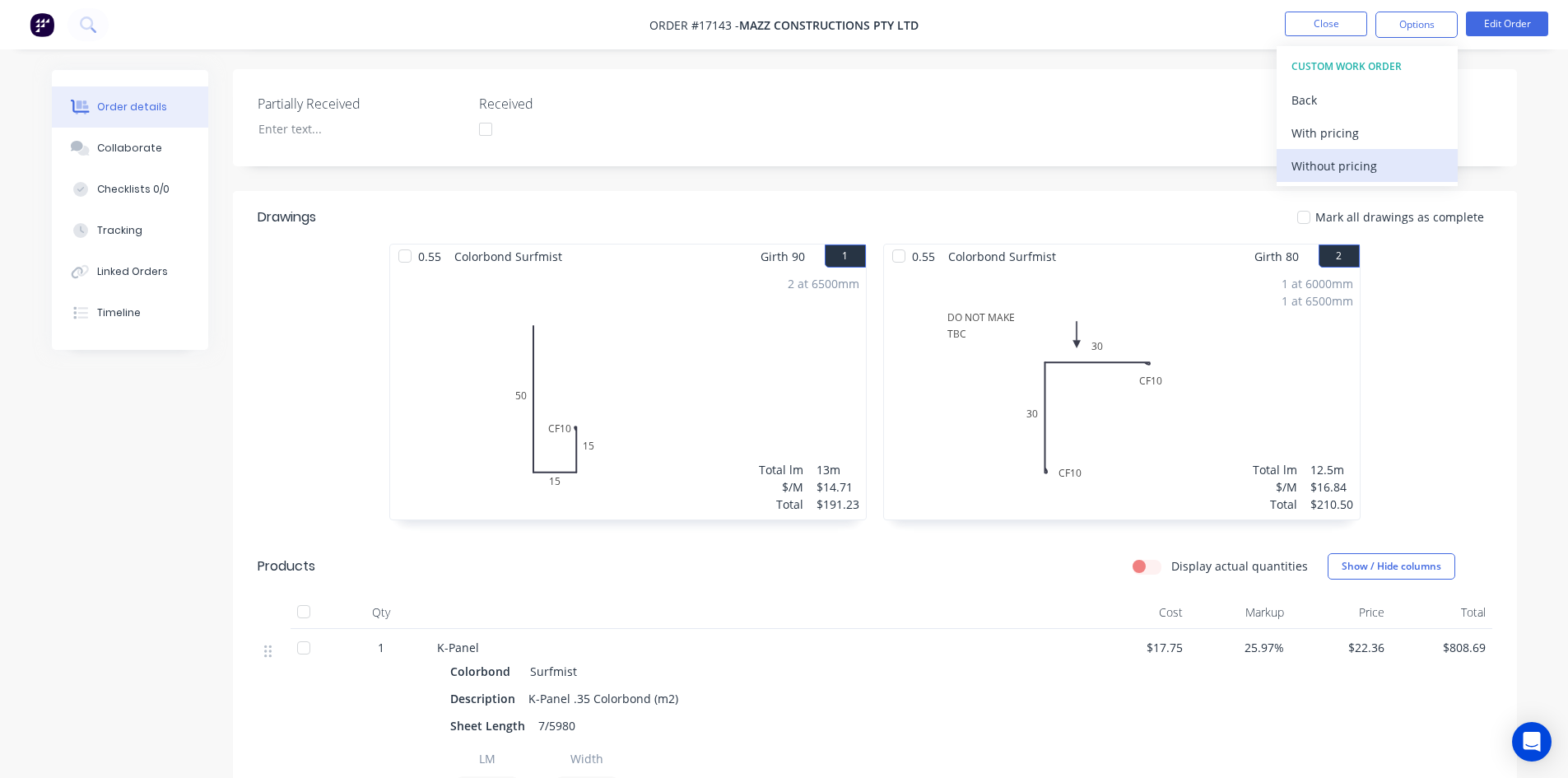
click at [1364, 165] on div "Without pricing" at bounding box center [1367, 166] width 151 height 24
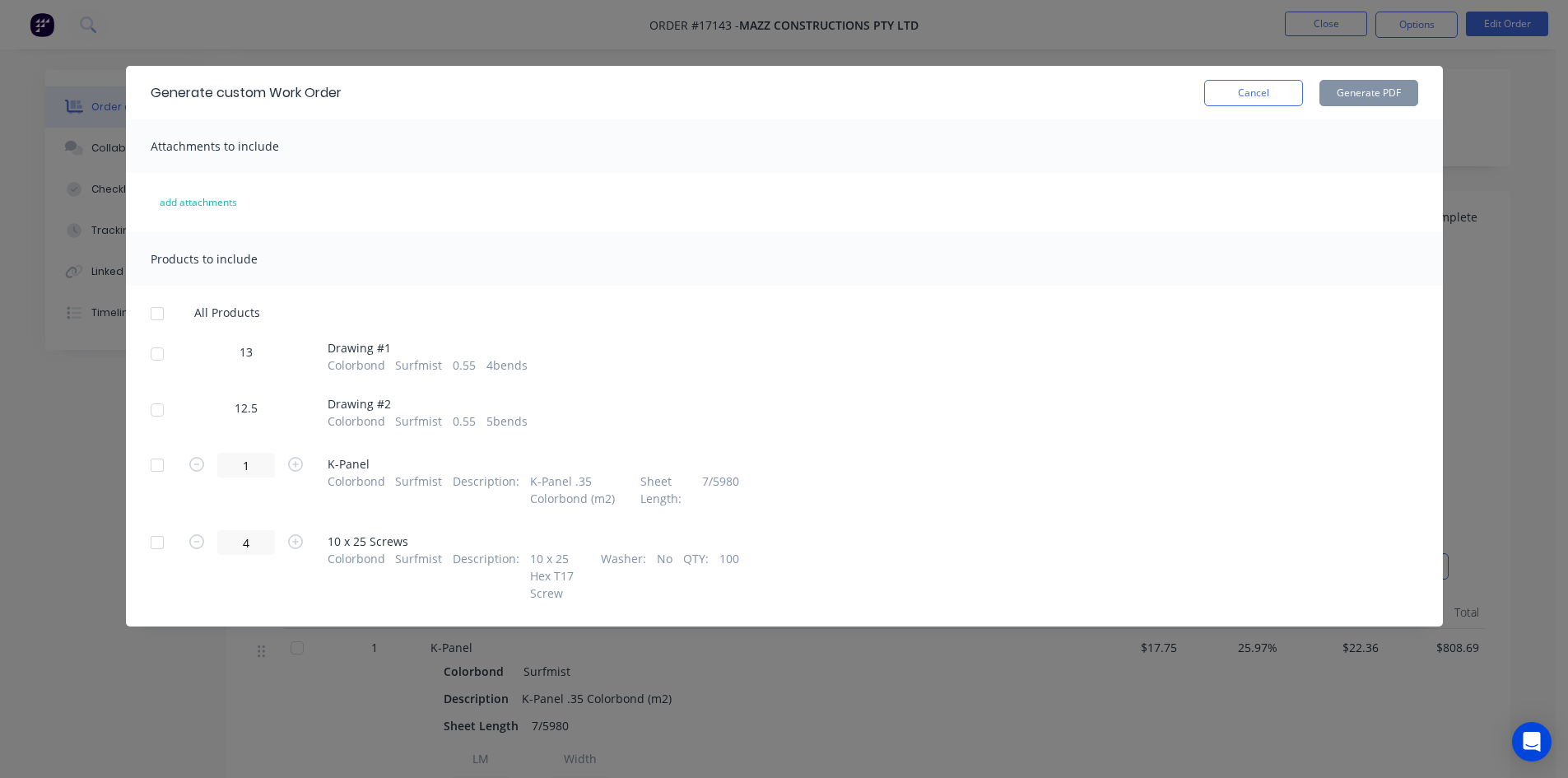
click at [156, 355] on div at bounding box center [157, 353] width 33 height 33
click at [1383, 96] on button "Generate PDF" at bounding box center [1369, 93] width 99 height 27
click at [1296, 93] on button "Cancel" at bounding box center [1253, 93] width 99 height 27
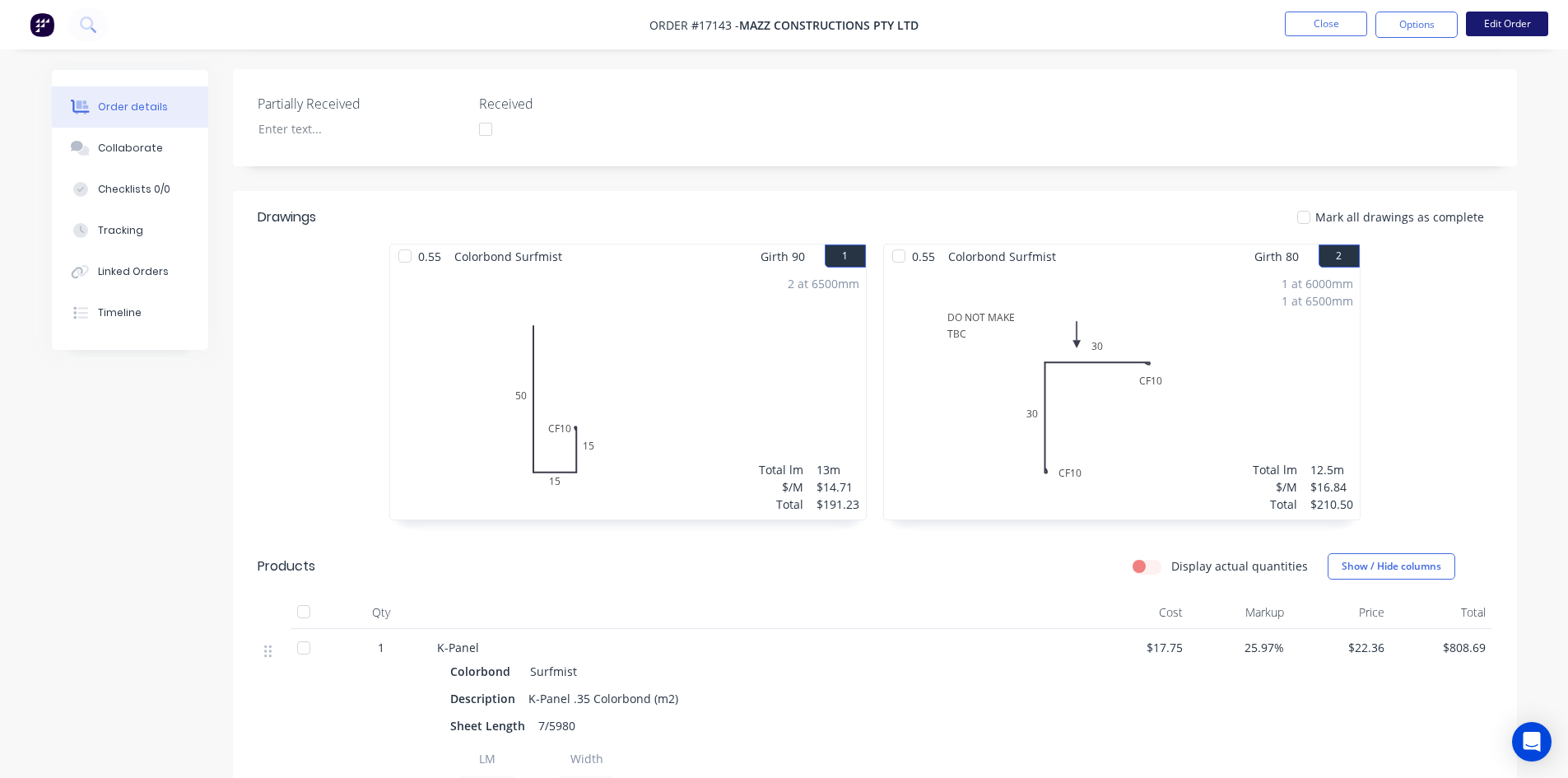
click at [1493, 26] on button "Edit Order" at bounding box center [1507, 24] width 82 height 25
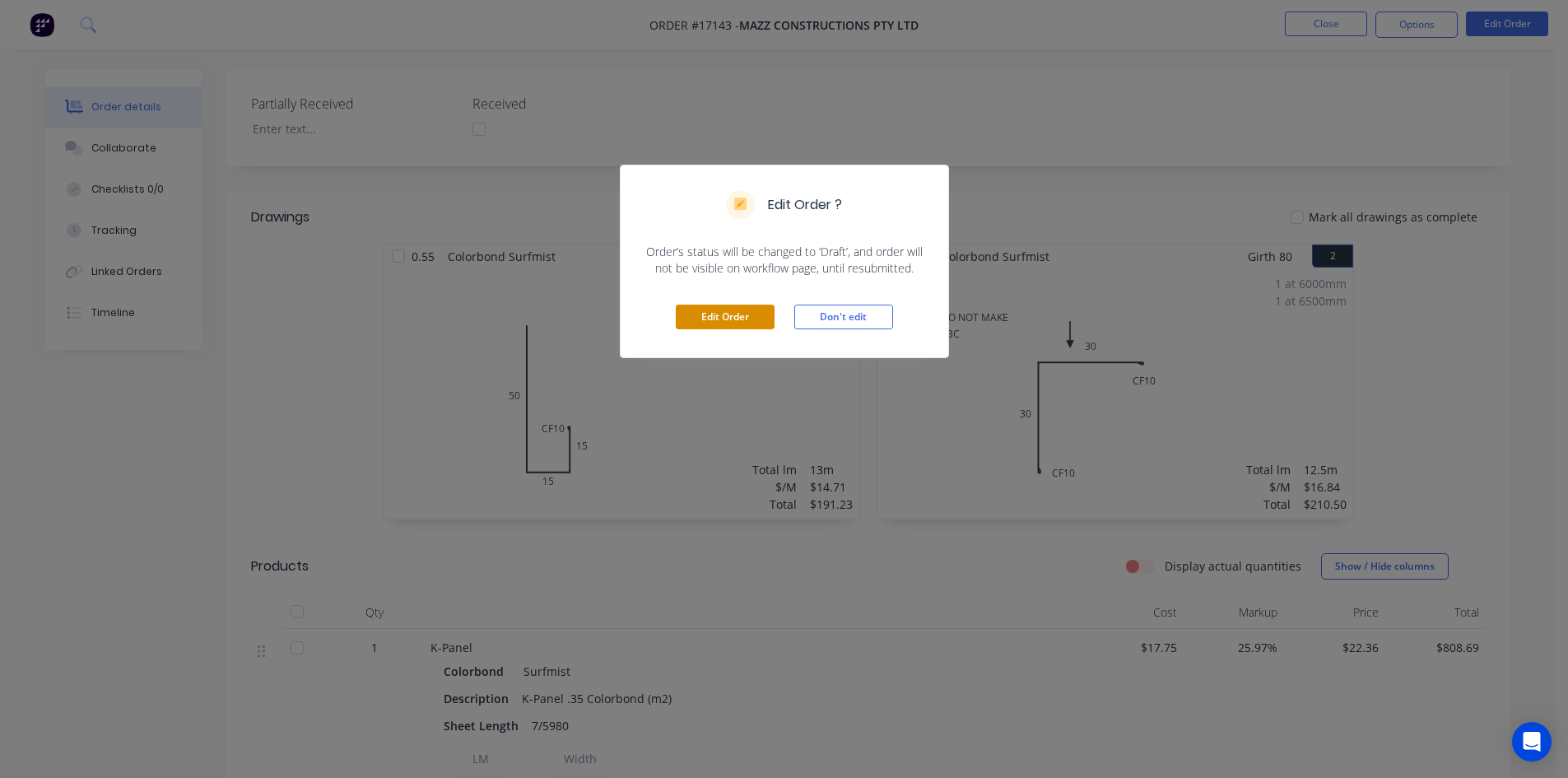
click at [711, 320] on button "Edit Order" at bounding box center [725, 317] width 99 height 25
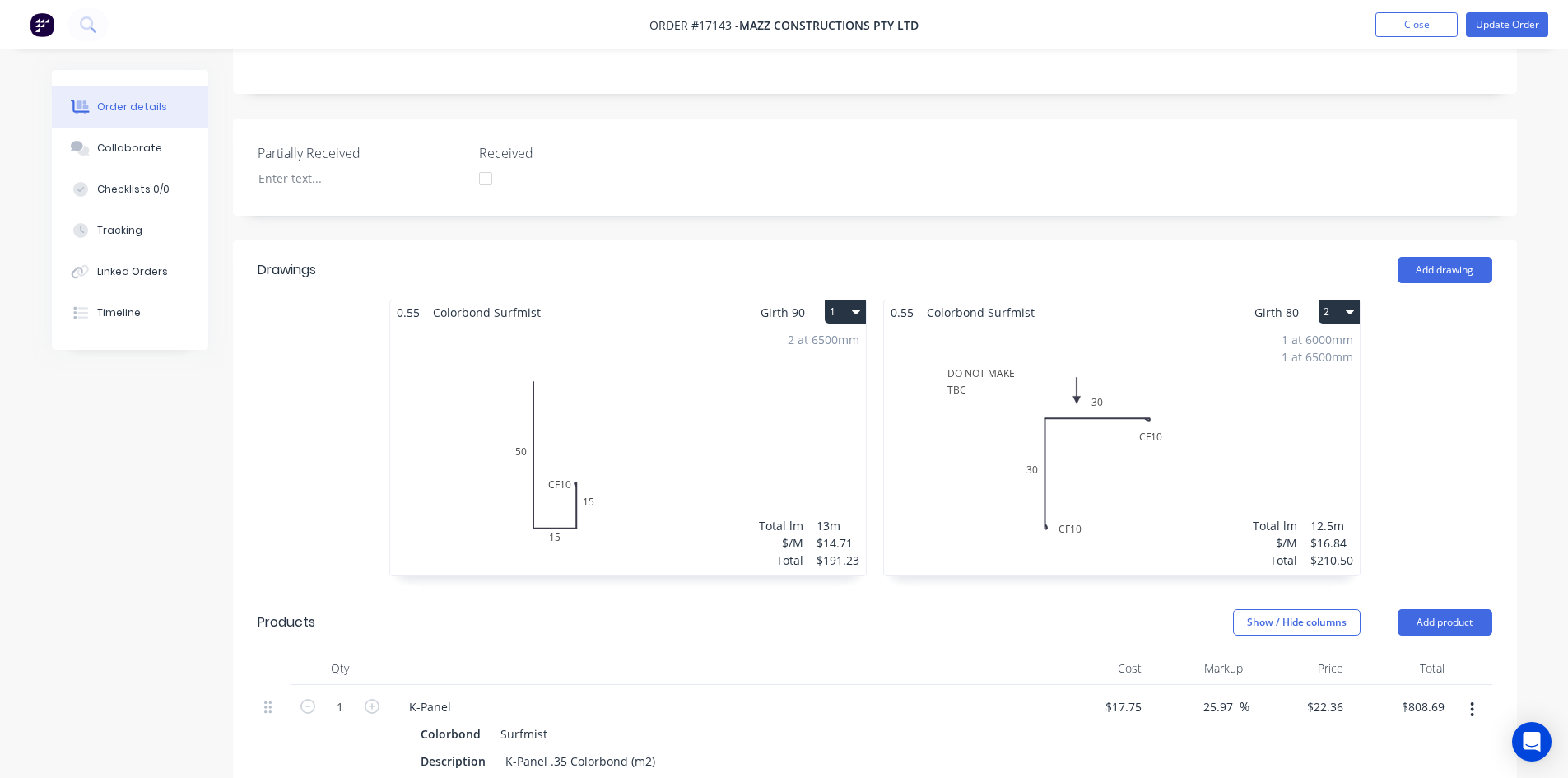
click at [693, 408] on div "2 at 6500mm Total lm $/M Total 13m $14.71 $191.23" at bounding box center [628, 450] width 476 height 251
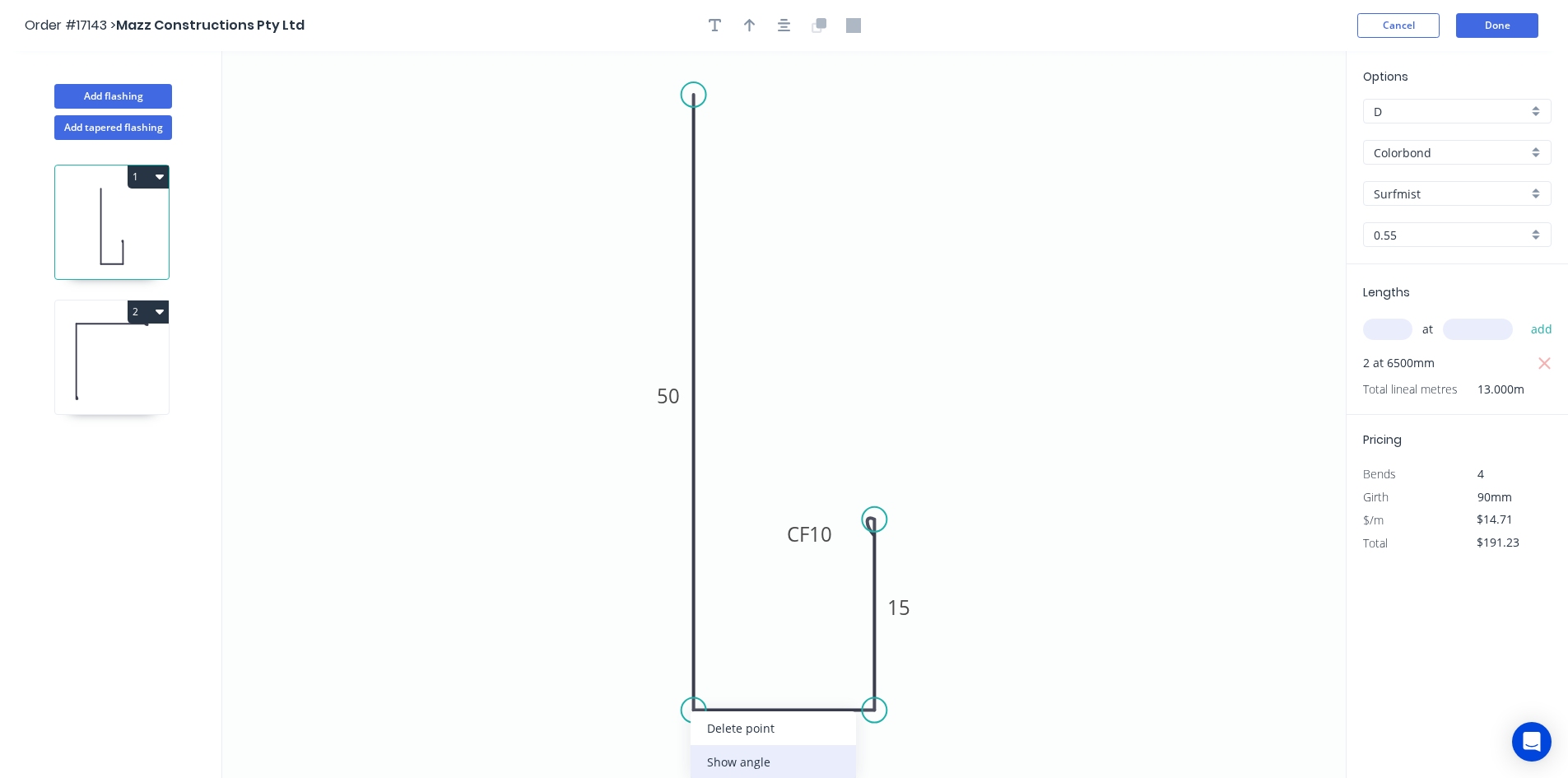
click at [741, 756] on div "Show angle" at bounding box center [774, 762] width 166 height 34
click at [723, 683] on tspan "º" at bounding box center [727, 680] width 8 height 28
drag, startPoint x: 742, startPoint y: 666, endPoint x: 684, endPoint y: 698, distance: 66.2
click at [574, 698] on rect at bounding box center [557, 711] width 53 height 34
click at [931, 757] on div "Show angle" at bounding box center [959, 765] width 166 height 34
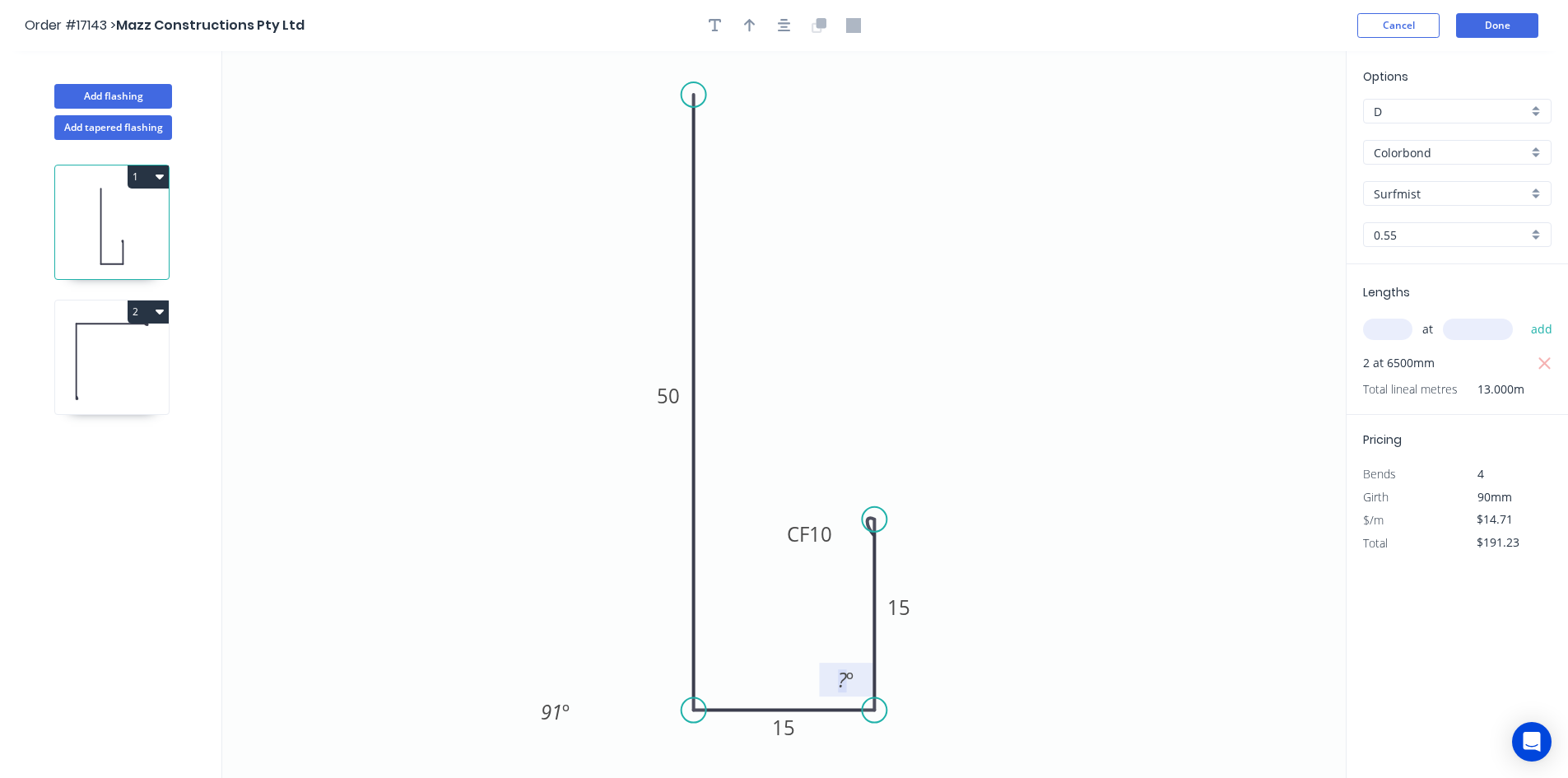
click at [852, 685] on tspan "º" at bounding box center [851, 680] width 8 height 28
drag, startPoint x: 824, startPoint y: 670, endPoint x: 1021, endPoint y: 683, distance: 197.4
click at [1025, 703] on rect at bounding box center [1047, 712] width 53 height 34
click at [1060, 519] on icon "0 50 15 CF 10 15 91 º 91 º" at bounding box center [784, 415] width 1124 height 728
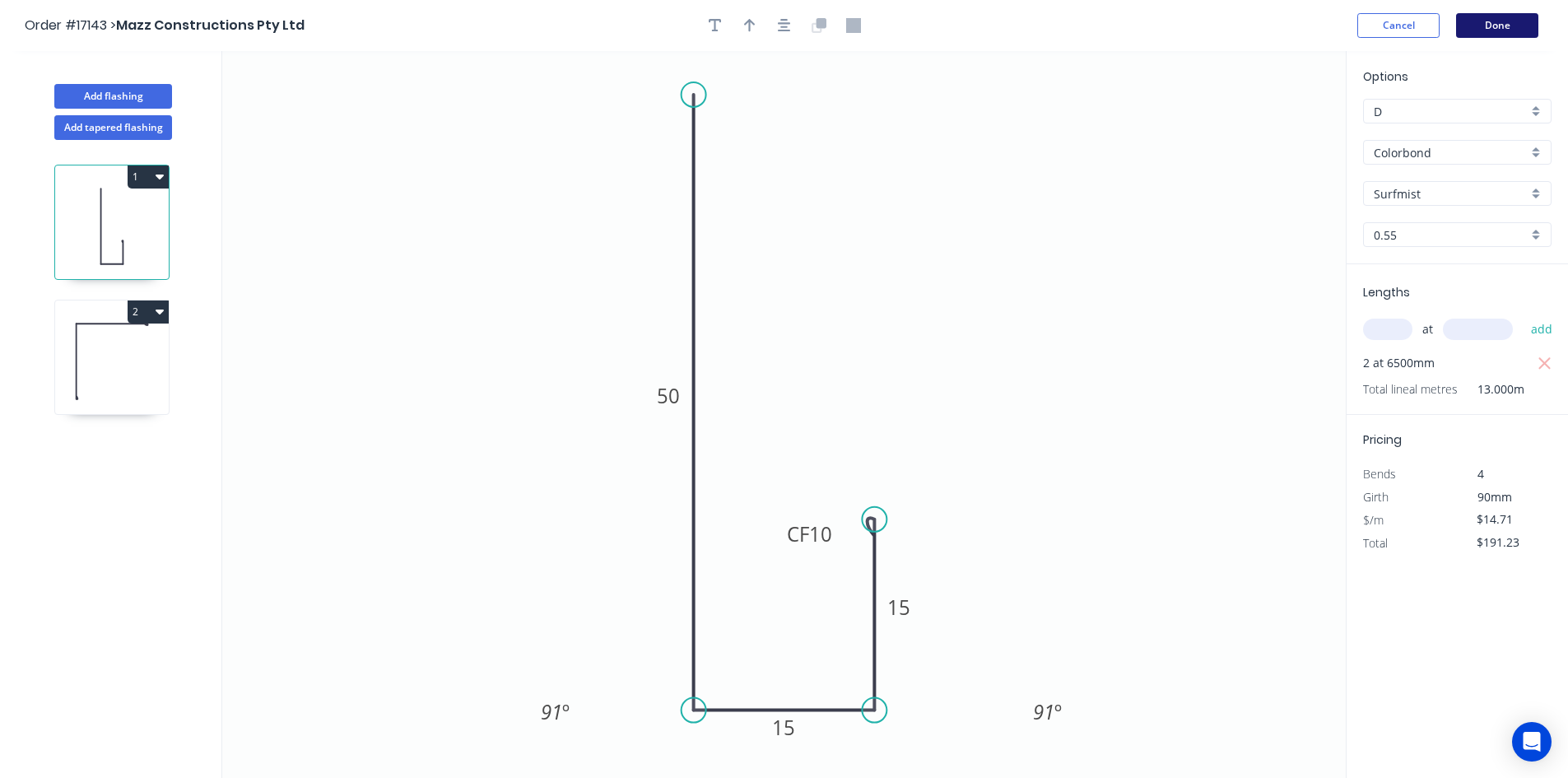
click at [1493, 22] on button "Done" at bounding box center [1497, 25] width 82 height 25
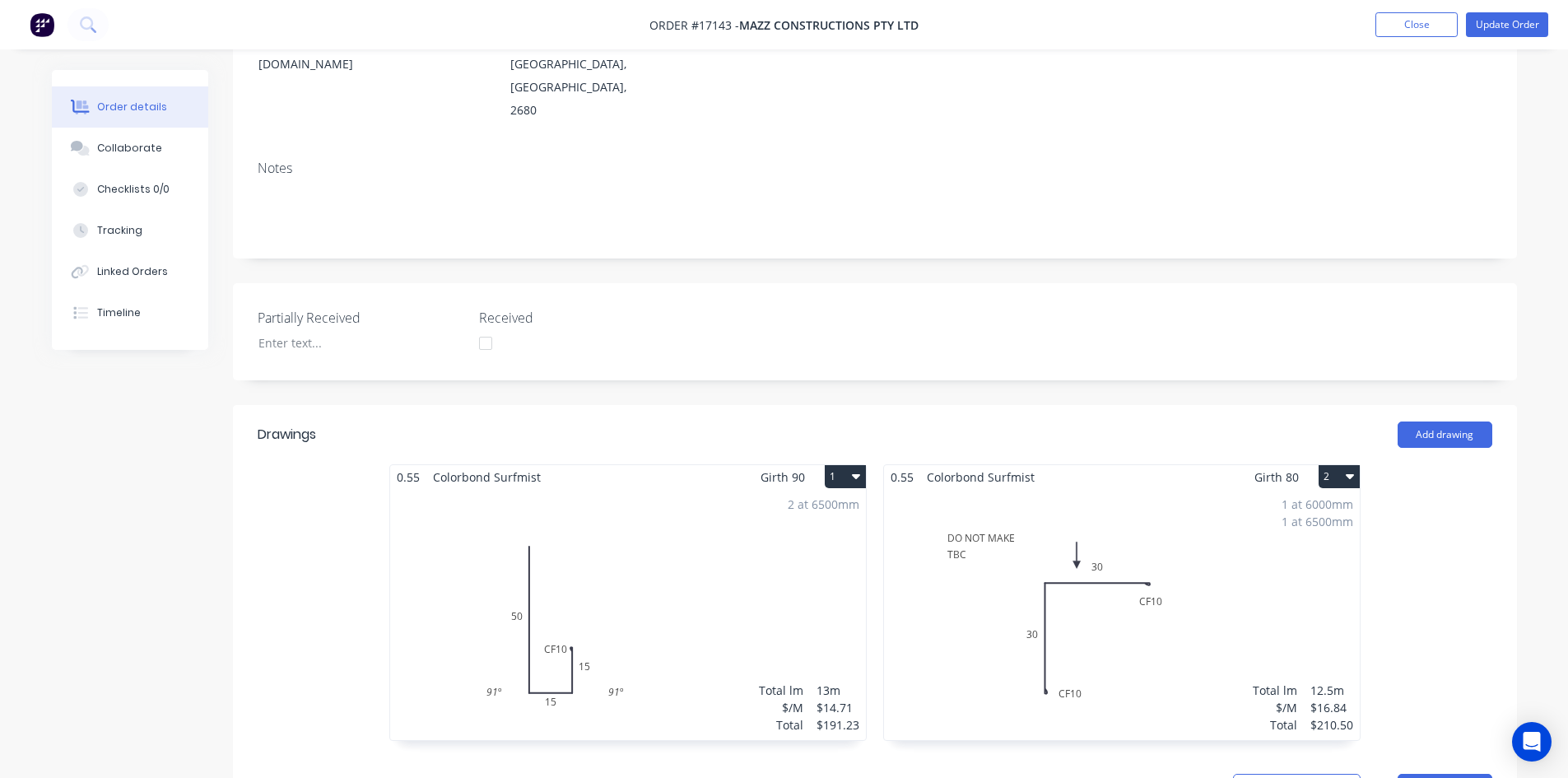
scroll to position [165, 0]
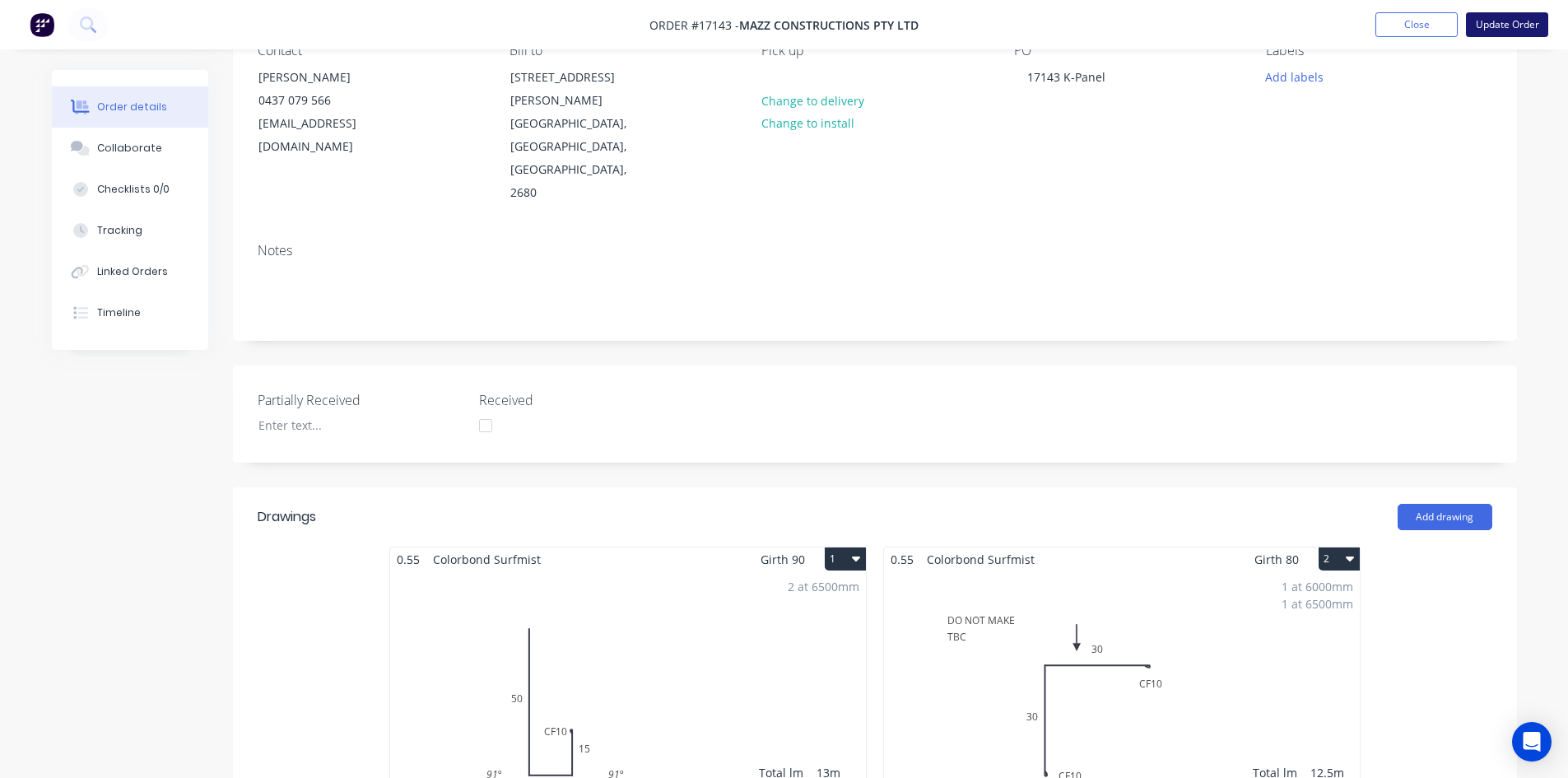
click at [1509, 22] on button "Update Order" at bounding box center [1507, 25] width 82 height 25
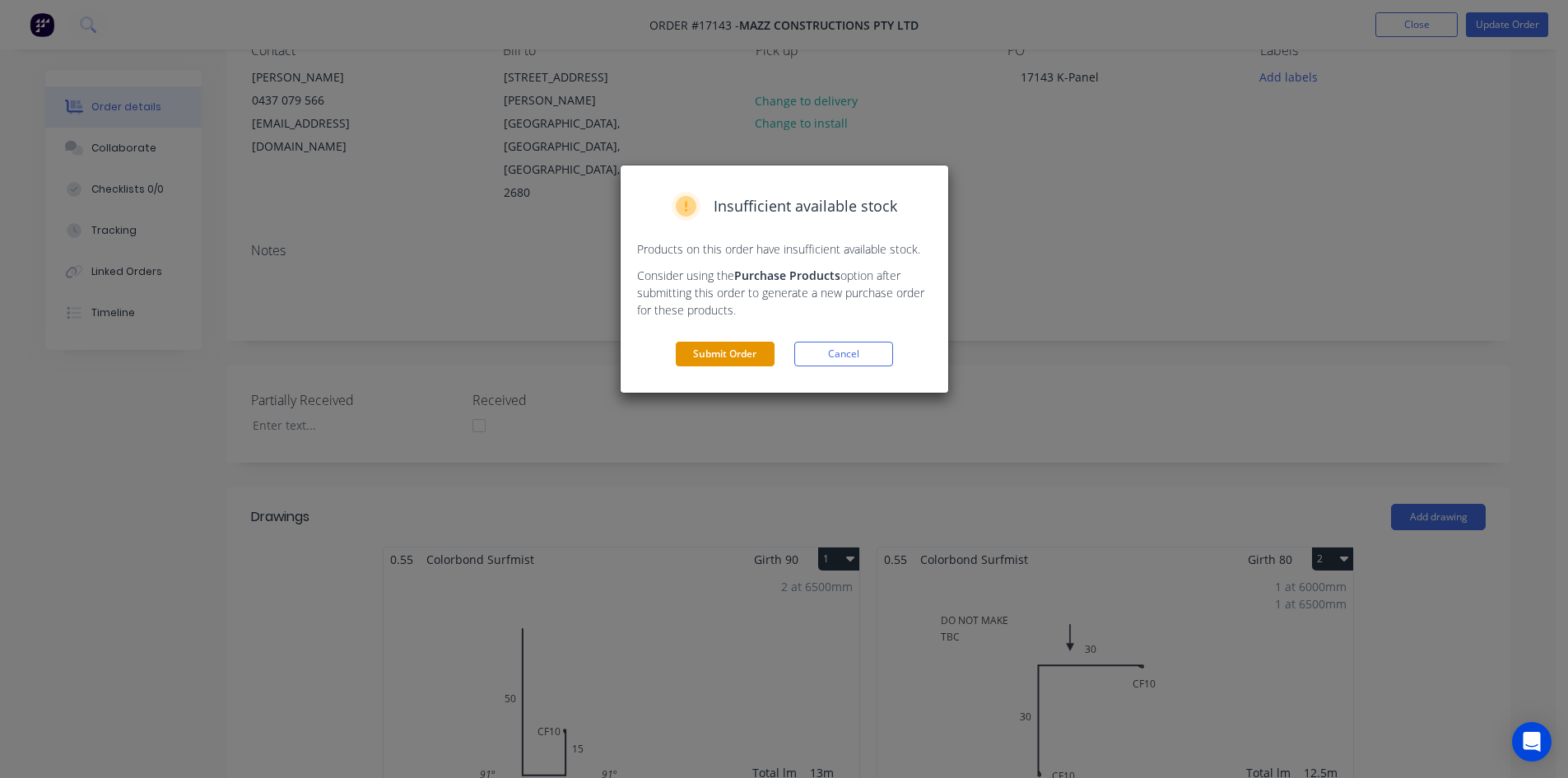
click at [735, 350] on button "Submit Order" at bounding box center [725, 353] width 99 height 25
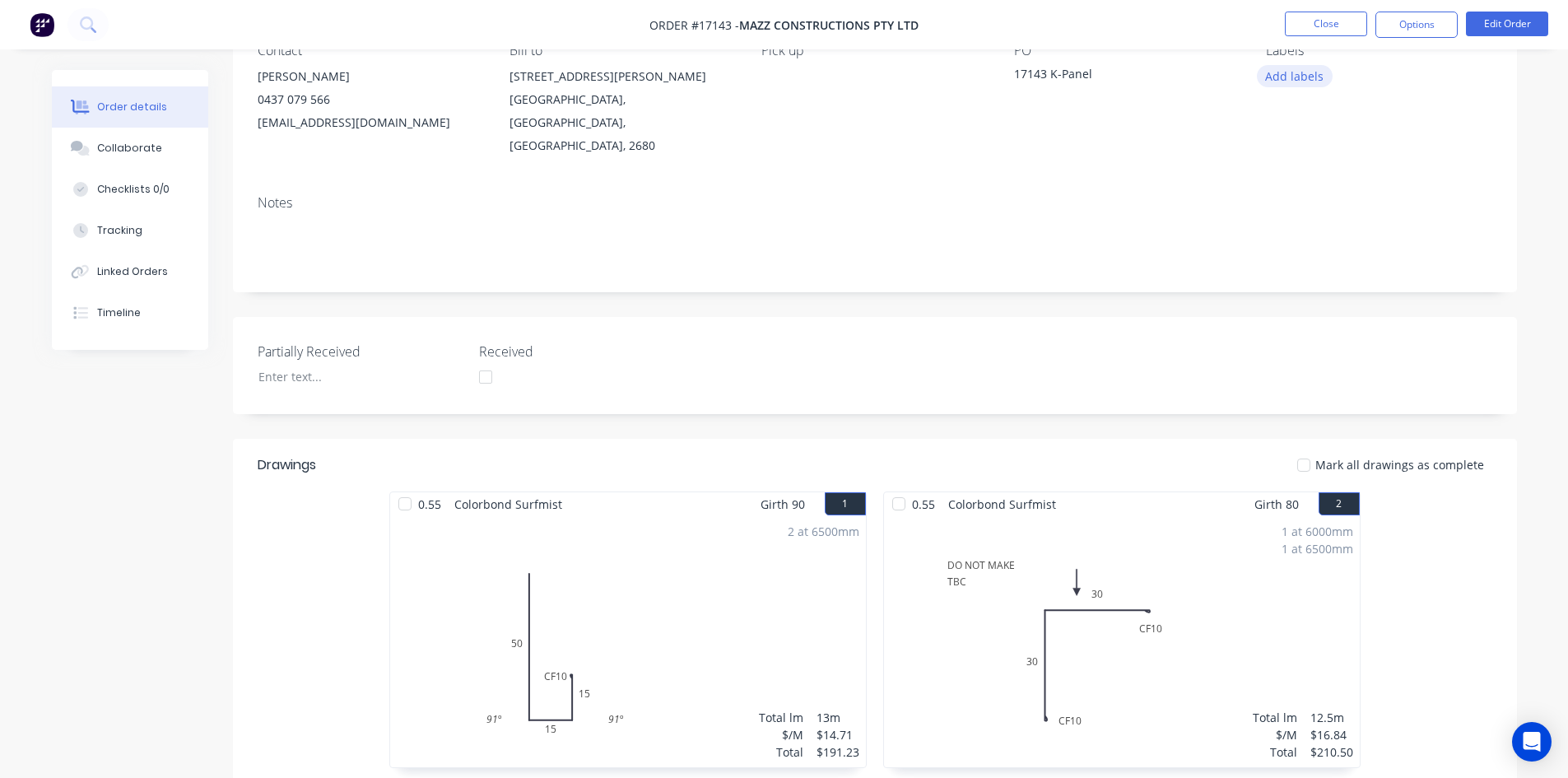
click at [1311, 79] on button "Add labels" at bounding box center [1295, 76] width 76 height 23
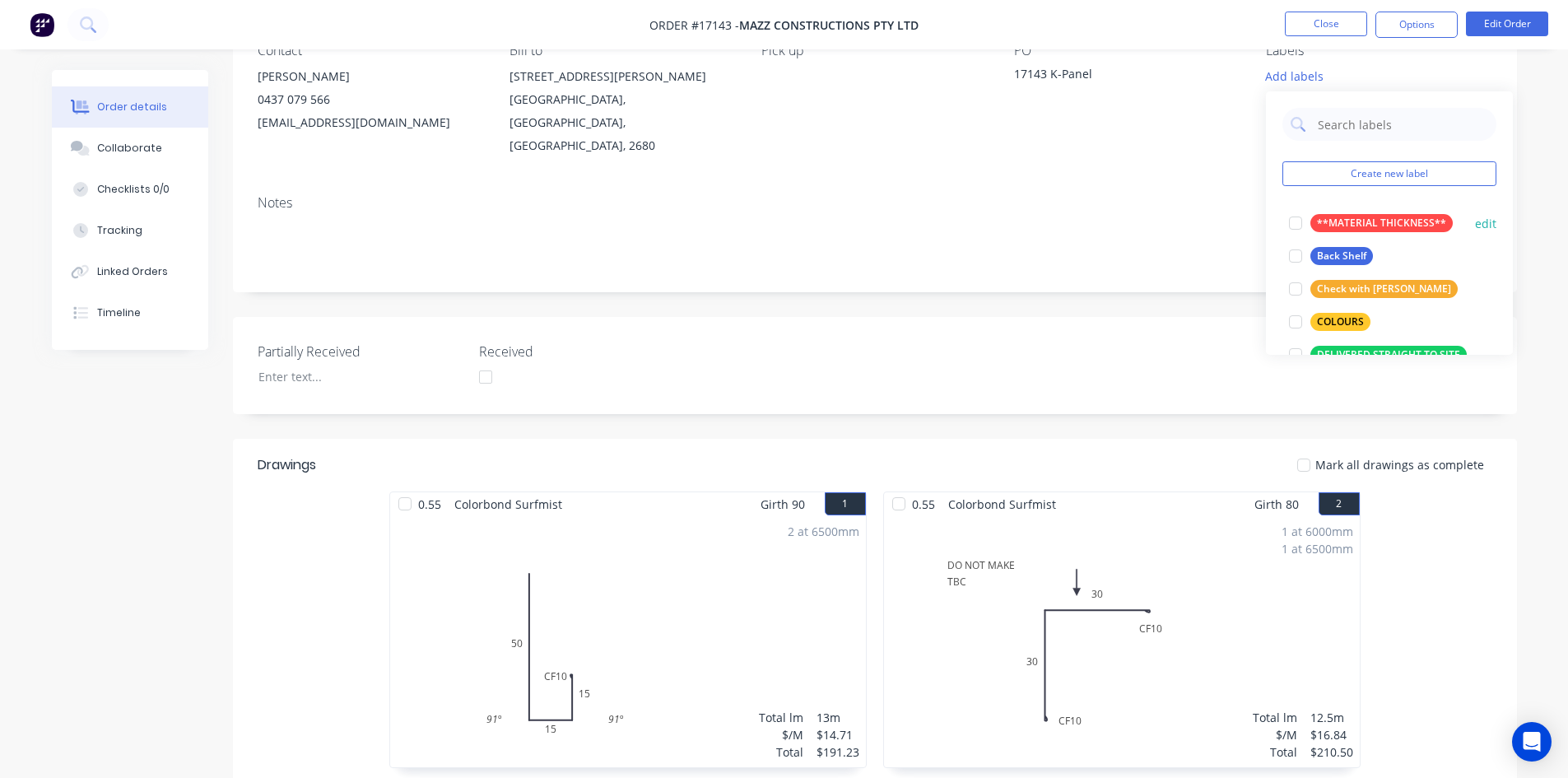
click at [1289, 253] on div at bounding box center [1295, 256] width 33 height 33
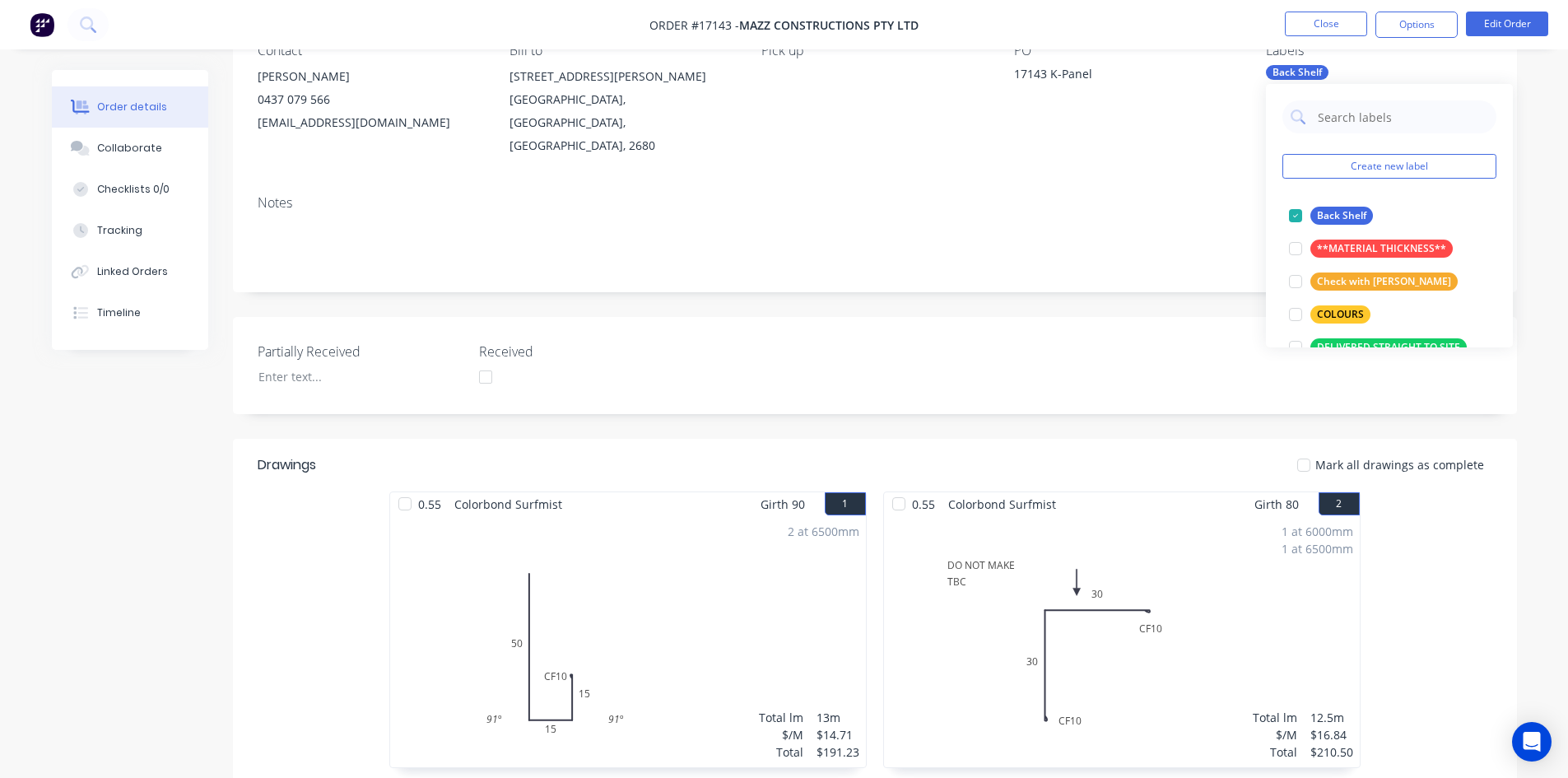
click at [1229, 182] on div "Notes" at bounding box center [874, 237] width 1284 height 111
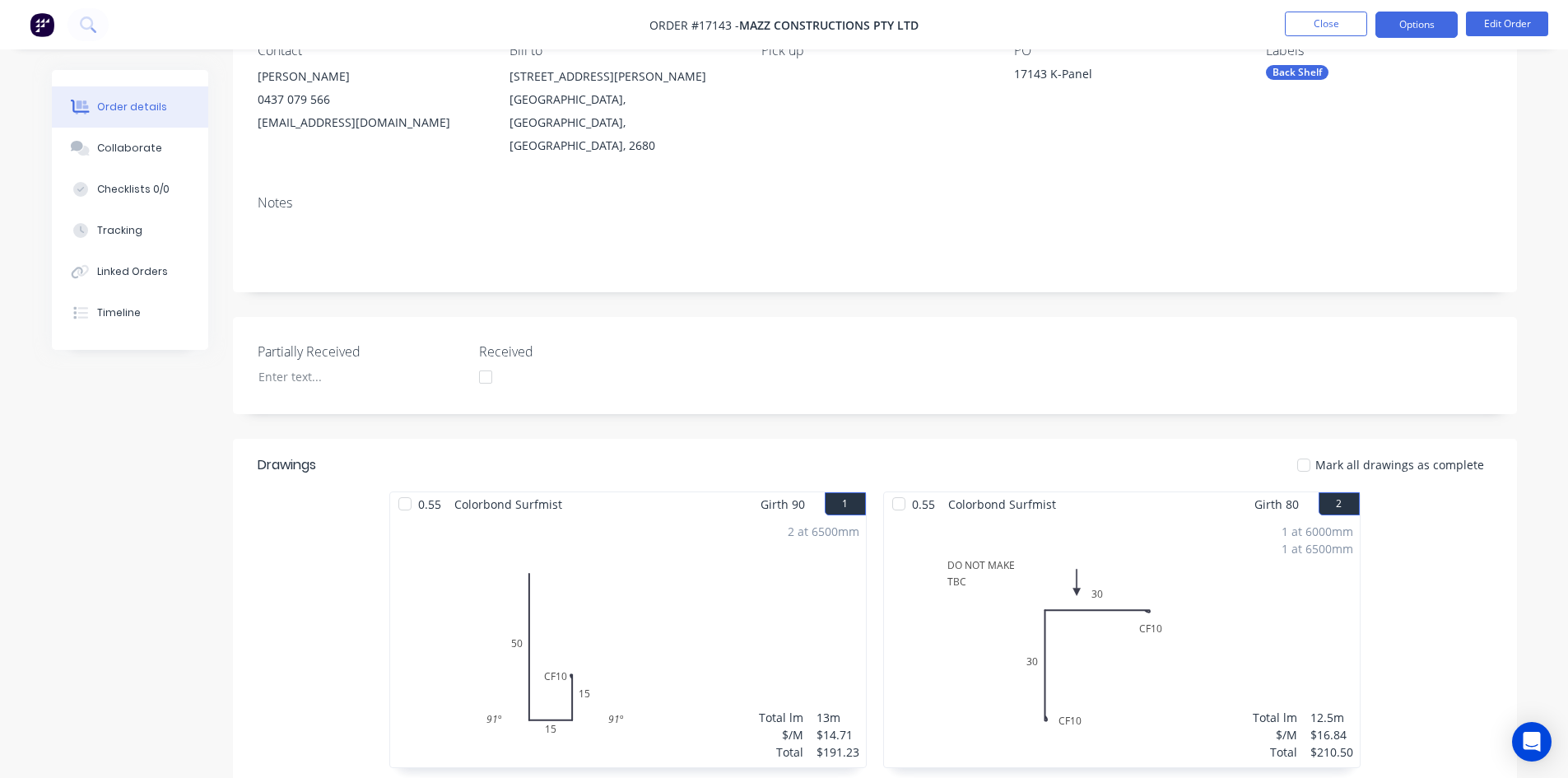
click at [1392, 28] on button "Options" at bounding box center [1416, 25] width 82 height 27
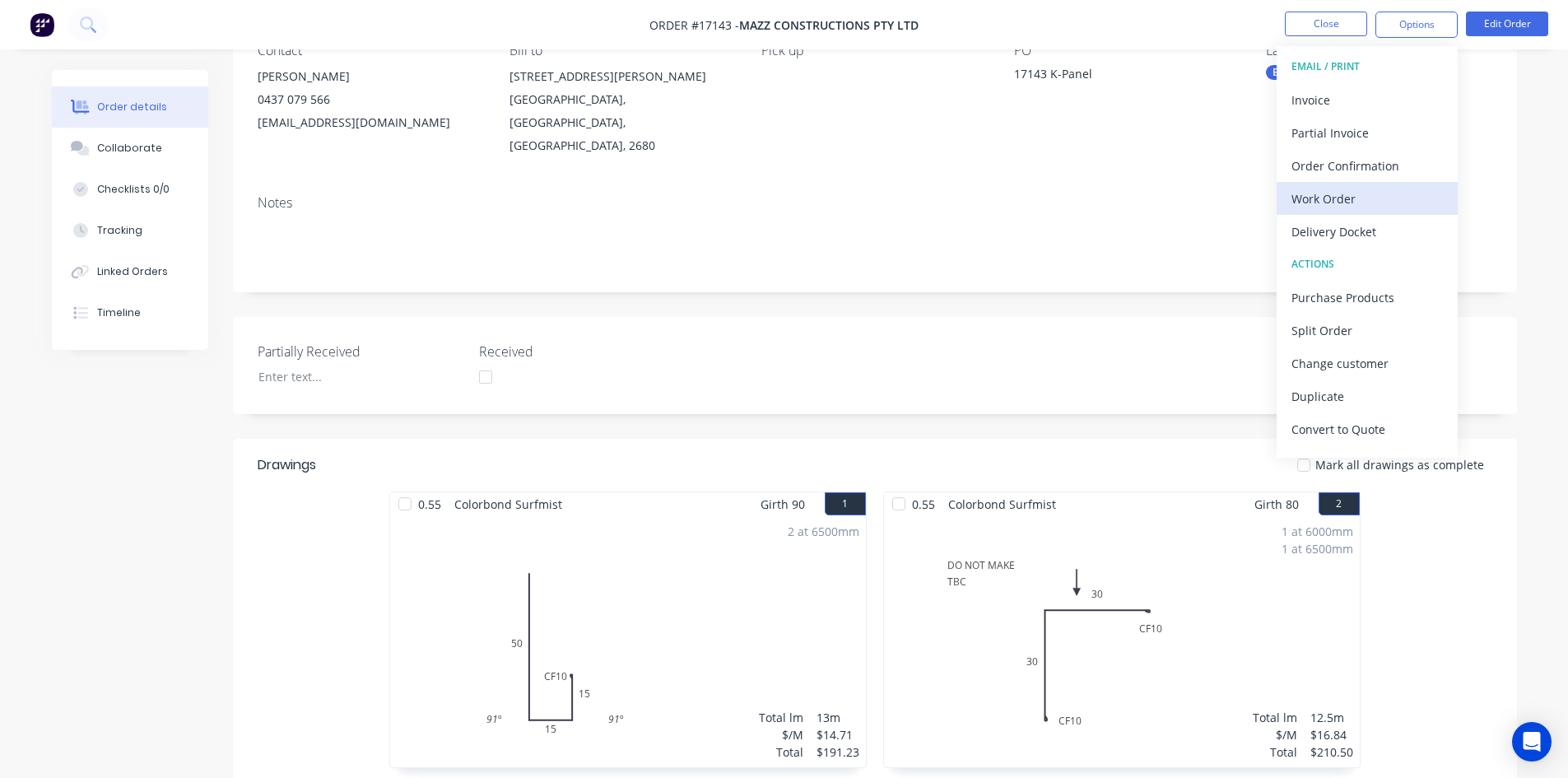
click at [1342, 203] on div "Work Order" at bounding box center [1367, 198] width 151 height 24
click at [1346, 197] on div "Custom" at bounding box center [1367, 198] width 151 height 24
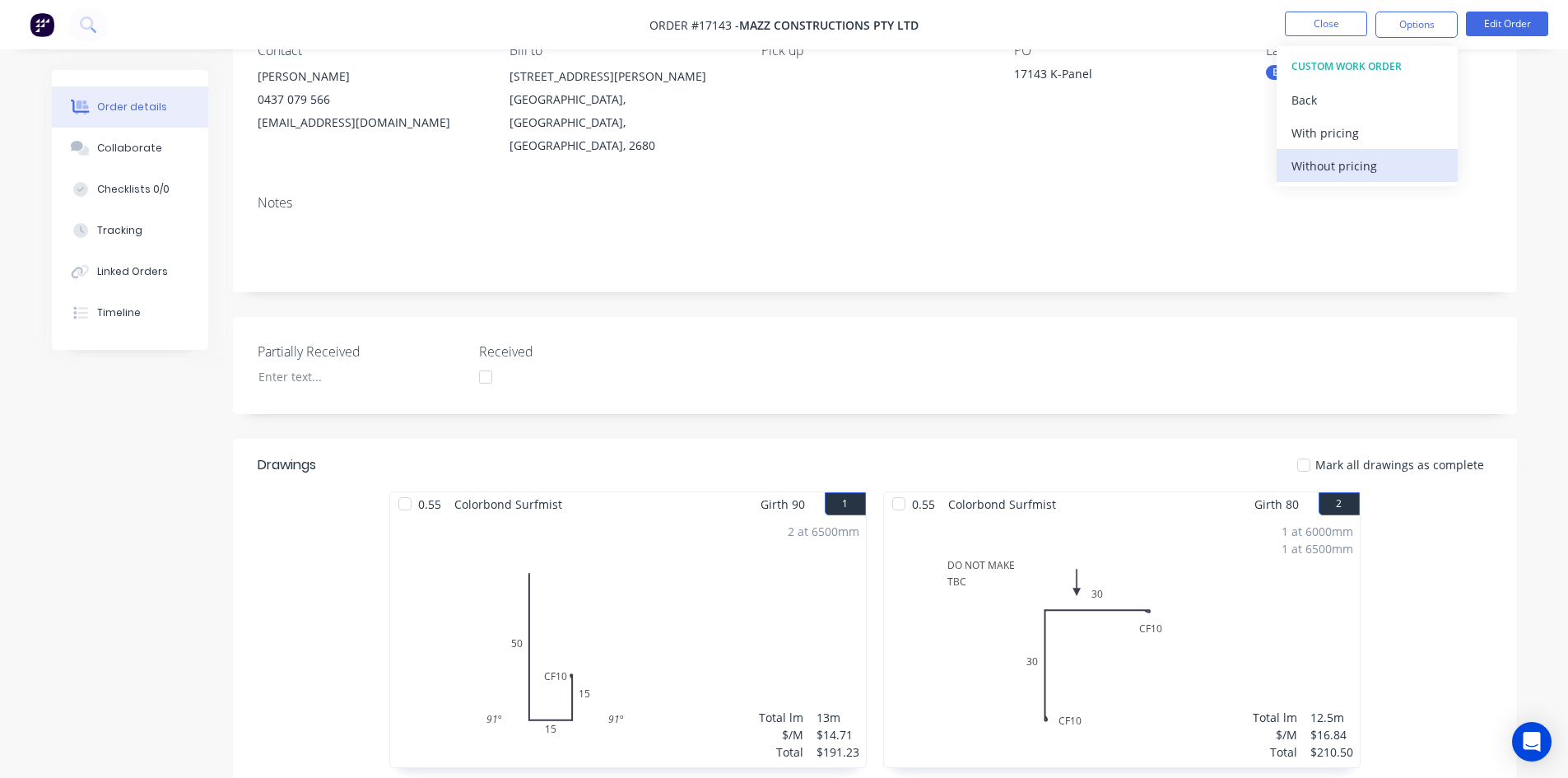
click at [1357, 162] on div "Without pricing" at bounding box center [1367, 166] width 151 height 24
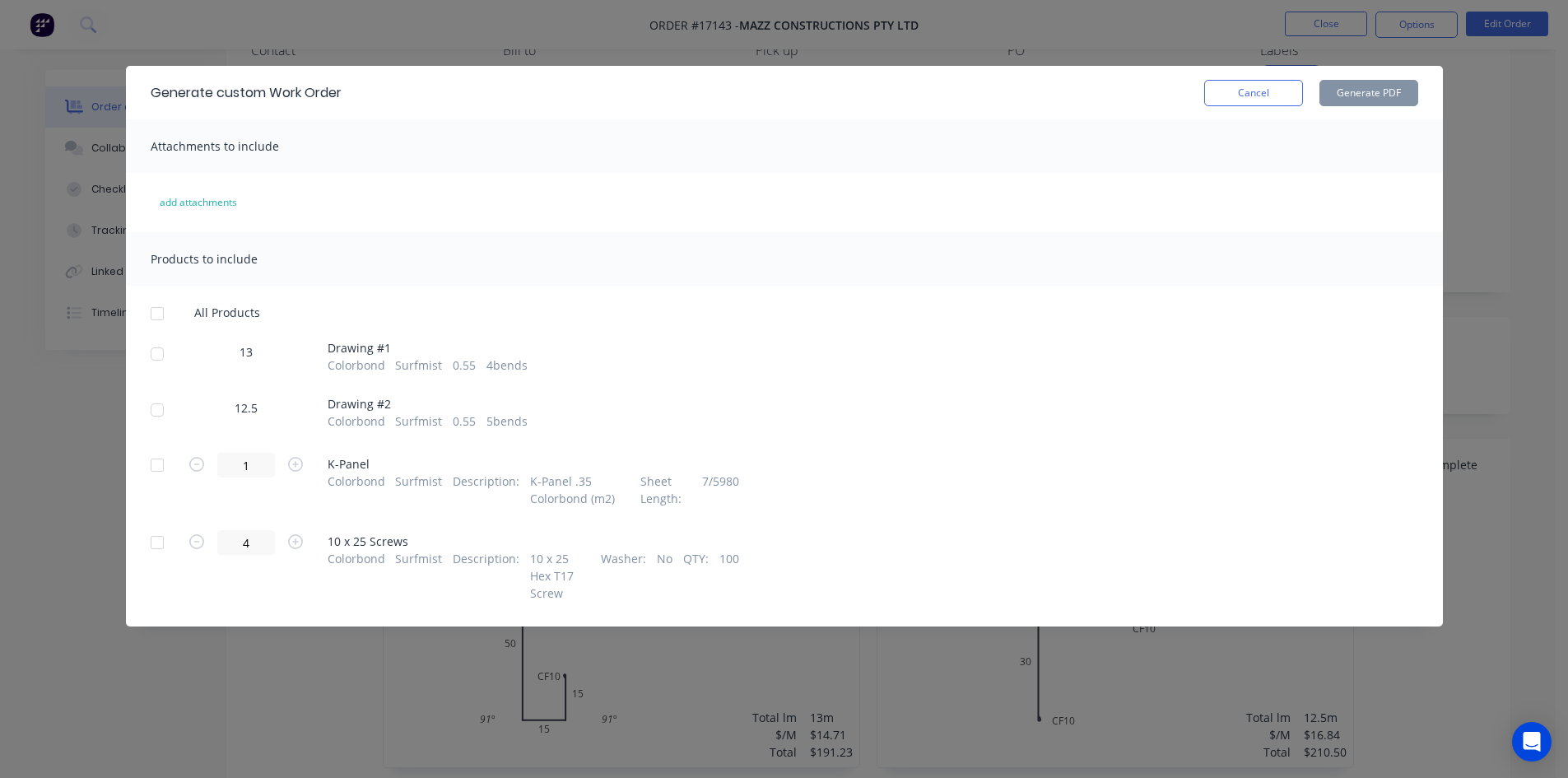
click at [160, 350] on div at bounding box center [157, 353] width 33 height 33
click at [1361, 93] on button "Generate PDF" at bounding box center [1369, 93] width 99 height 27
click at [1249, 97] on button "Cancel" at bounding box center [1253, 93] width 99 height 27
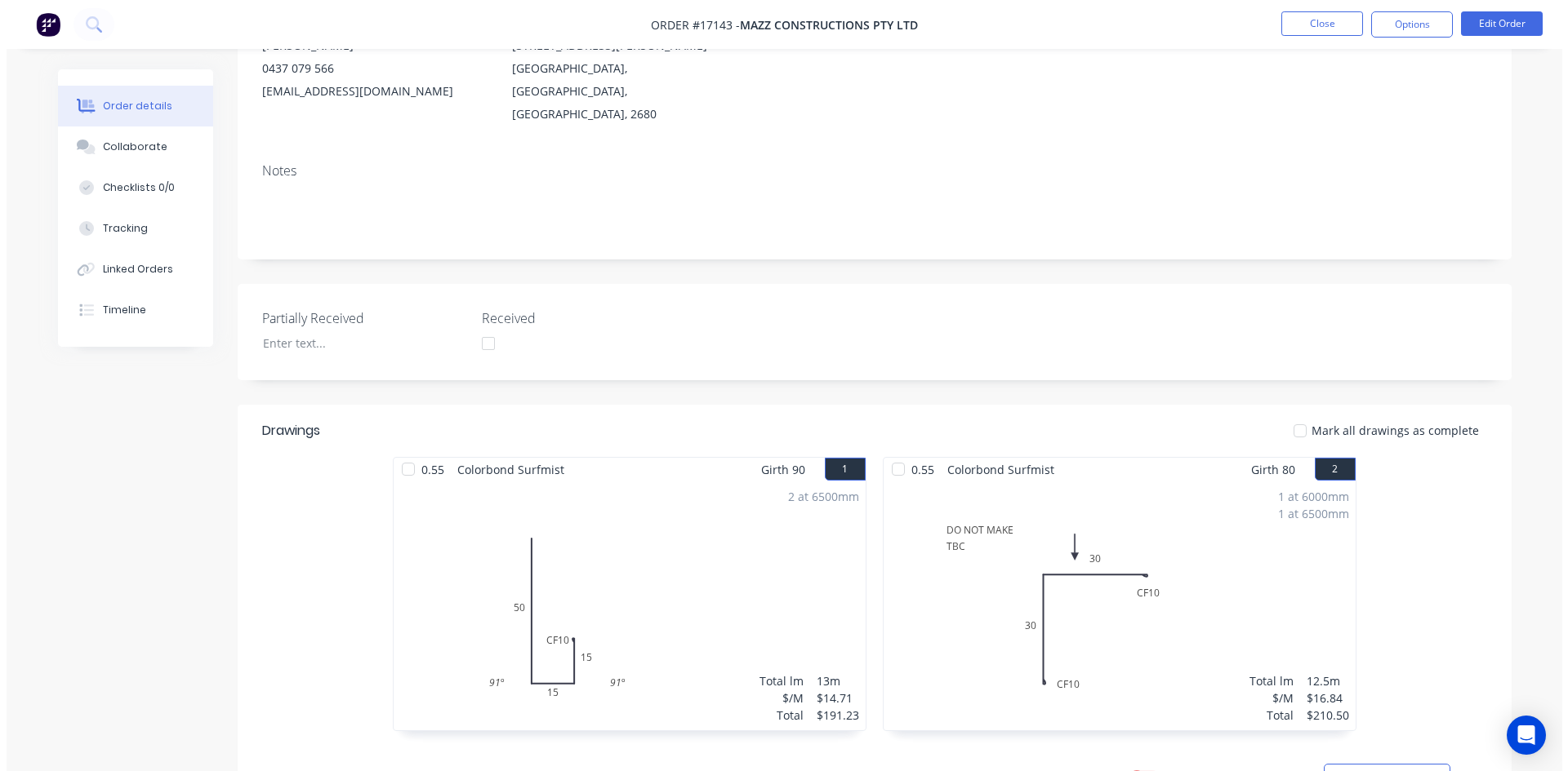
scroll to position [0, 0]
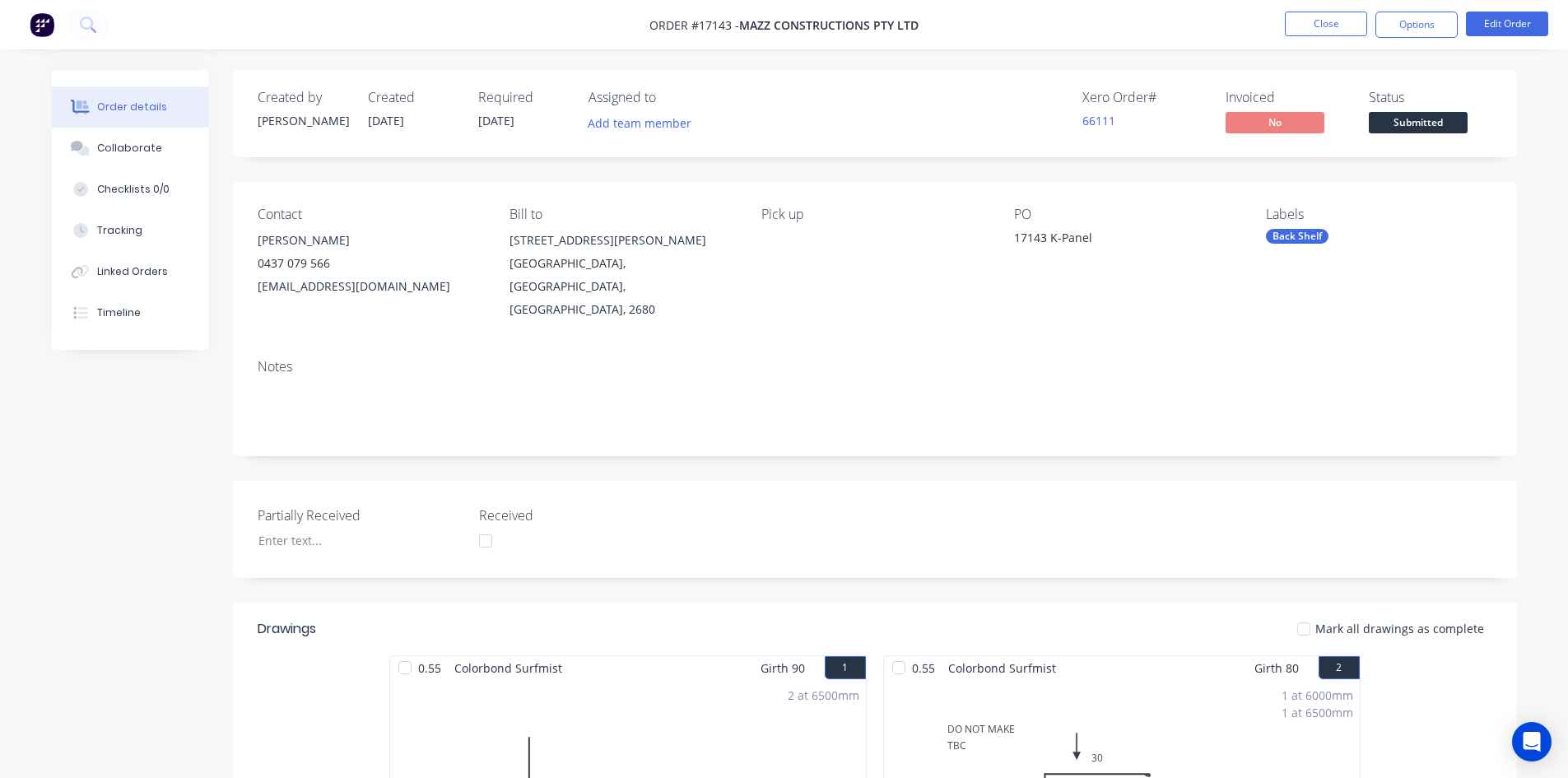
click at [989, 37] on nav "Order #17143 - Mazz Constructions Pty Ltd Close Options Edit Order" at bounding box center [784, 25] width 1568 height 49
click at [1327, 28] on button "Close" at bounding box center [1325, 24] width 82 height 25
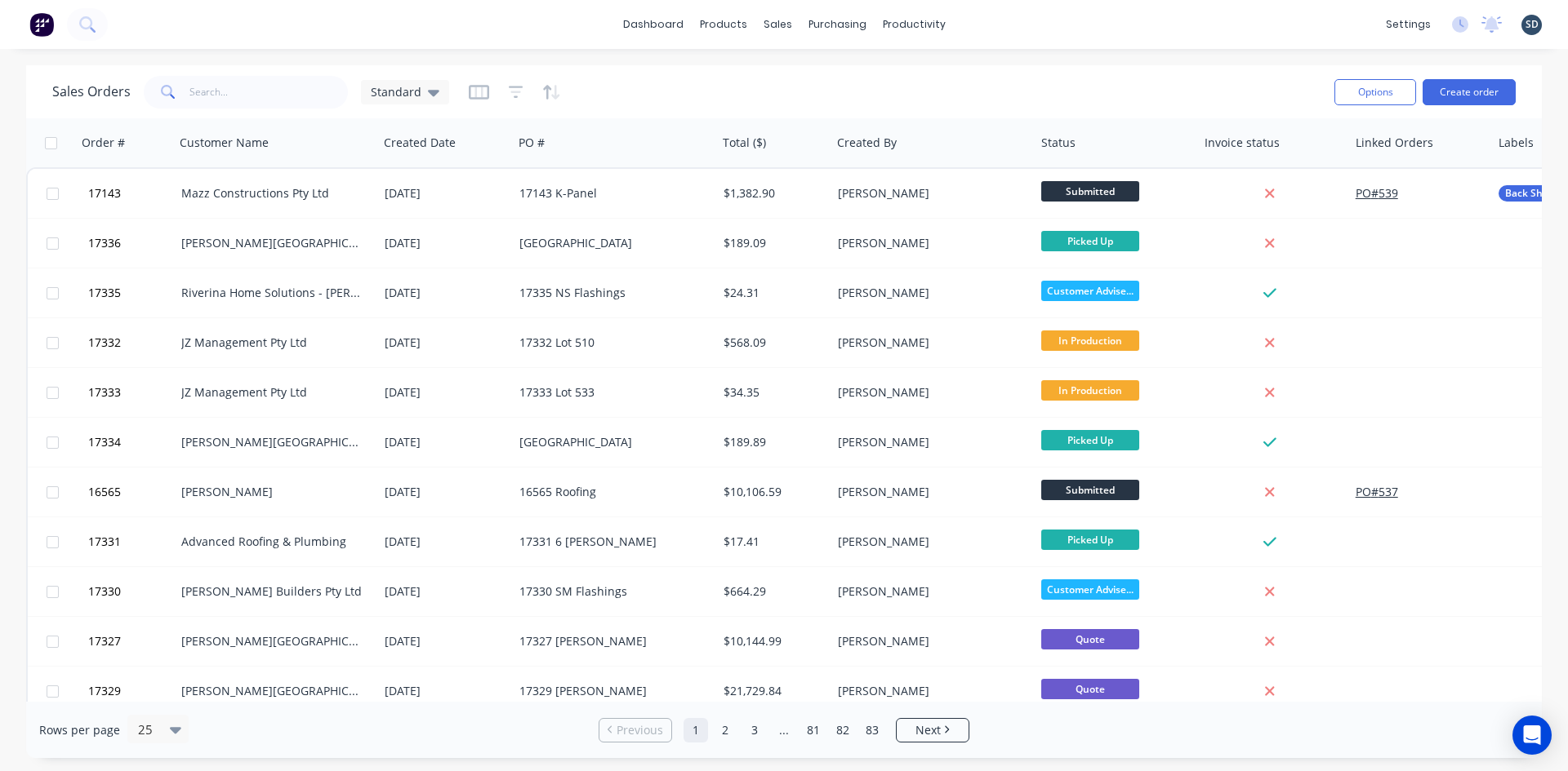
click at [1001, 23] on div "dashboard products sales purchasing productivity dashboard products Product Cat…" at bounding box center [784, 24] width 1568 height 49
click at [1000, 23] on div "dashboard products sales purchasing productivity dashboard products Product Cat…" at bounding box center [784, 24] width 1568 height 49
drag, startPoint x: 1000, startPoint y: 23, endPoint x: 987, endPoint y: 25, distance: 13.2
click at [987, 25] on div "dashboard products sales purchasing productivity dashboard products Product Cat…" at bounding box center [784, 24] width 1568 height 49
click at [989, 27] on div "dashboard products sales purchasing productivity dashboard products Product Cat…" at bounding box center [784, 24] width 1568 height 49
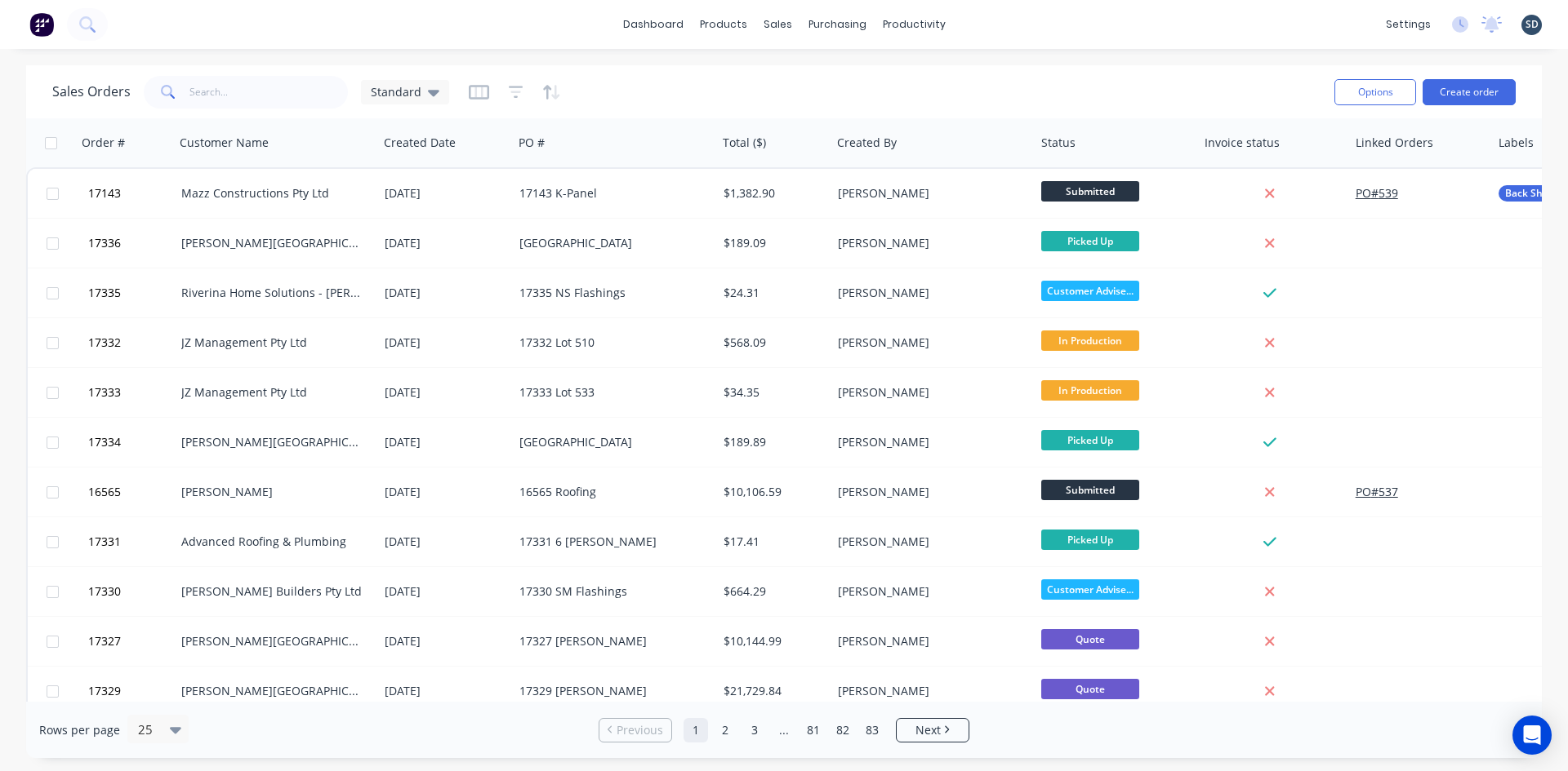
click at [1005, 20] on div "dashboard products sales purchasing productivity dashboard products Product Cat…" at bounding box center [784, 24] width 1568 height 49
click at [1002, 21] on div "dashboard products sales purchasing productivity dashboard products Product Cat…" at bounding box center [784, 24] width 1568 height 49
click at [992, 23] on div "dashboard products sales purchasing productivity dashboard products Product Cat…" at bounding box center [784, 24] width 1568 height 49
click at [1005, 21] on div "dashboard products sales purchasing productivity dashboard products Product Cat…" at bounding box center [784, 24] width 1568 height 49
click at [1004, 23] on div "dashboard products sales purchasing productivity dashboard products Product Cat…" at bounding box center [784, 24] width 1568 height 49
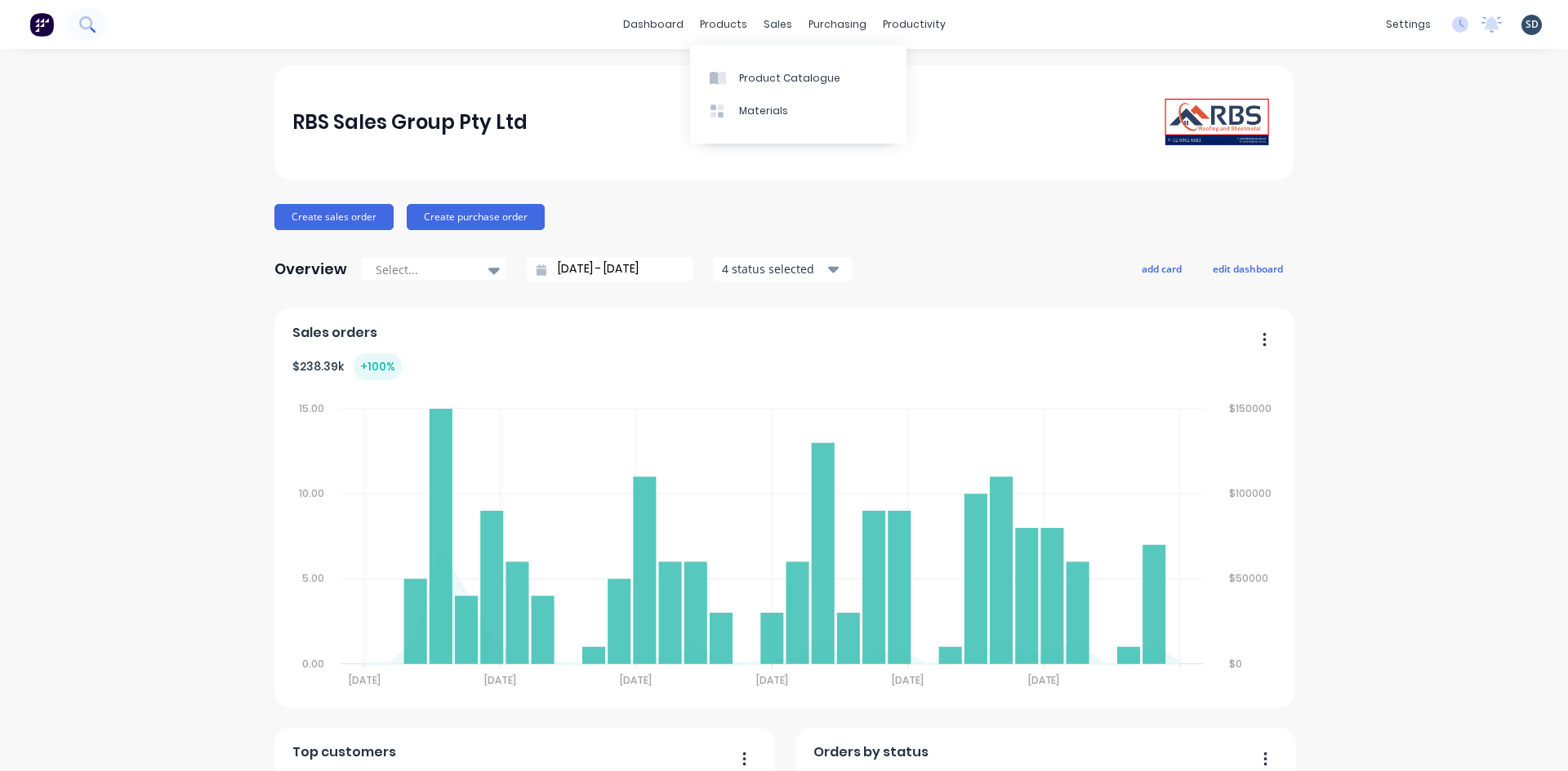
click at [90, 19] on icon at bounding box center [85, 23] width 13 height 13
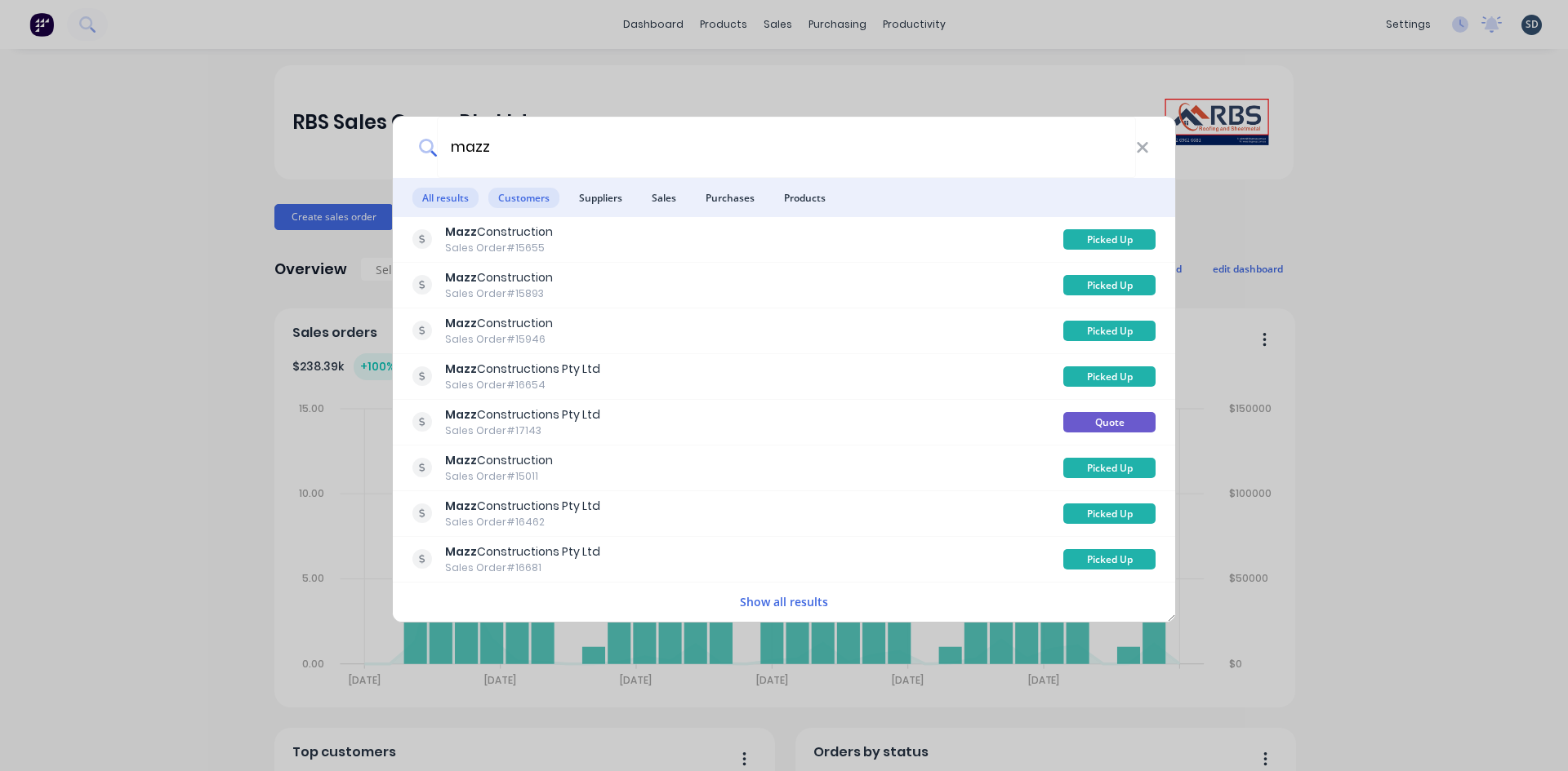
type input "mazz"
click at [544, 198] on span "Customers" at bounding box center [524, 198] width 71 height 21
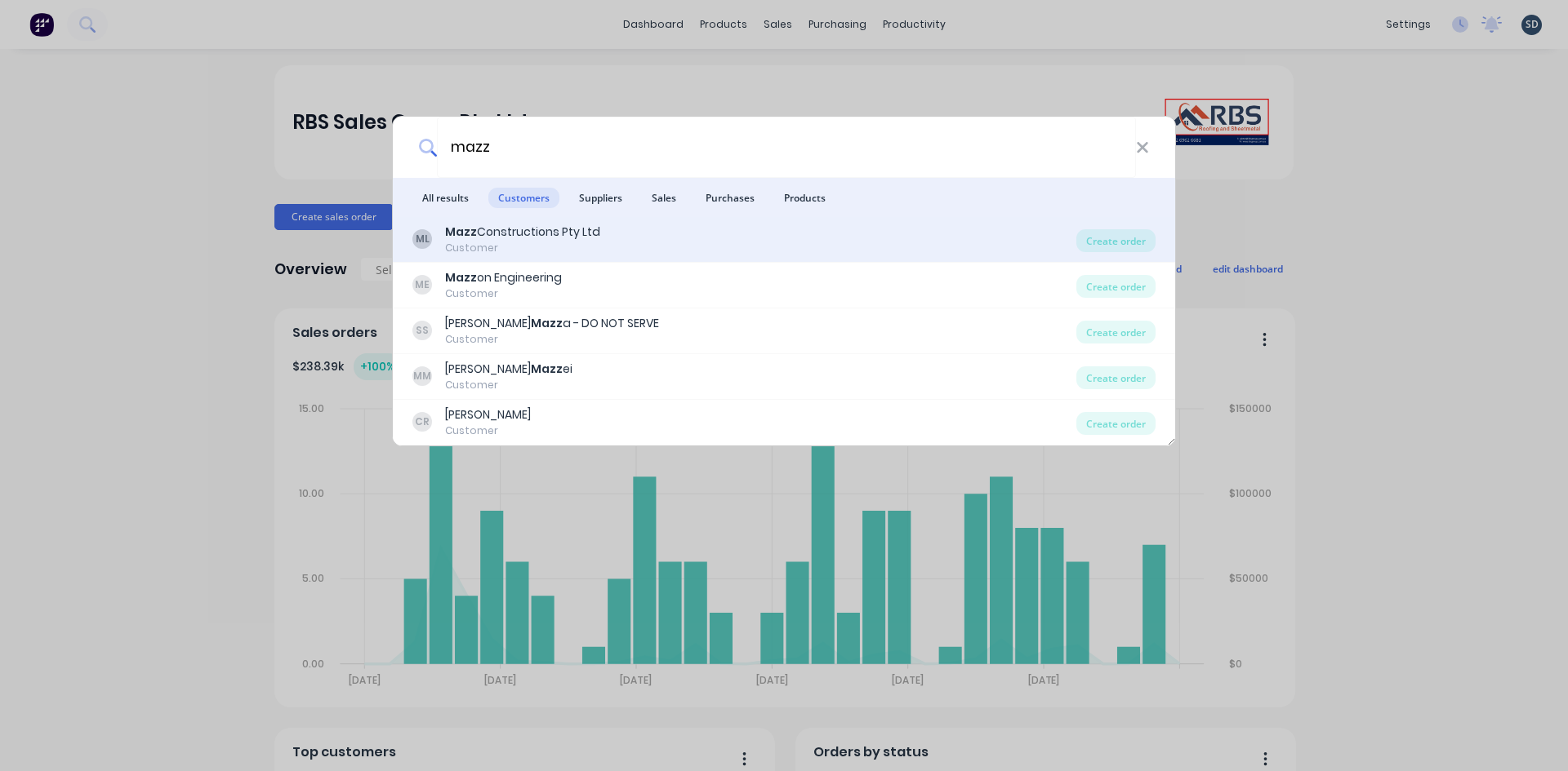
click at [517, 238] on div "Mazz Constructions Pty Ltd" at bounding box center [523, 233] width 156 height 18
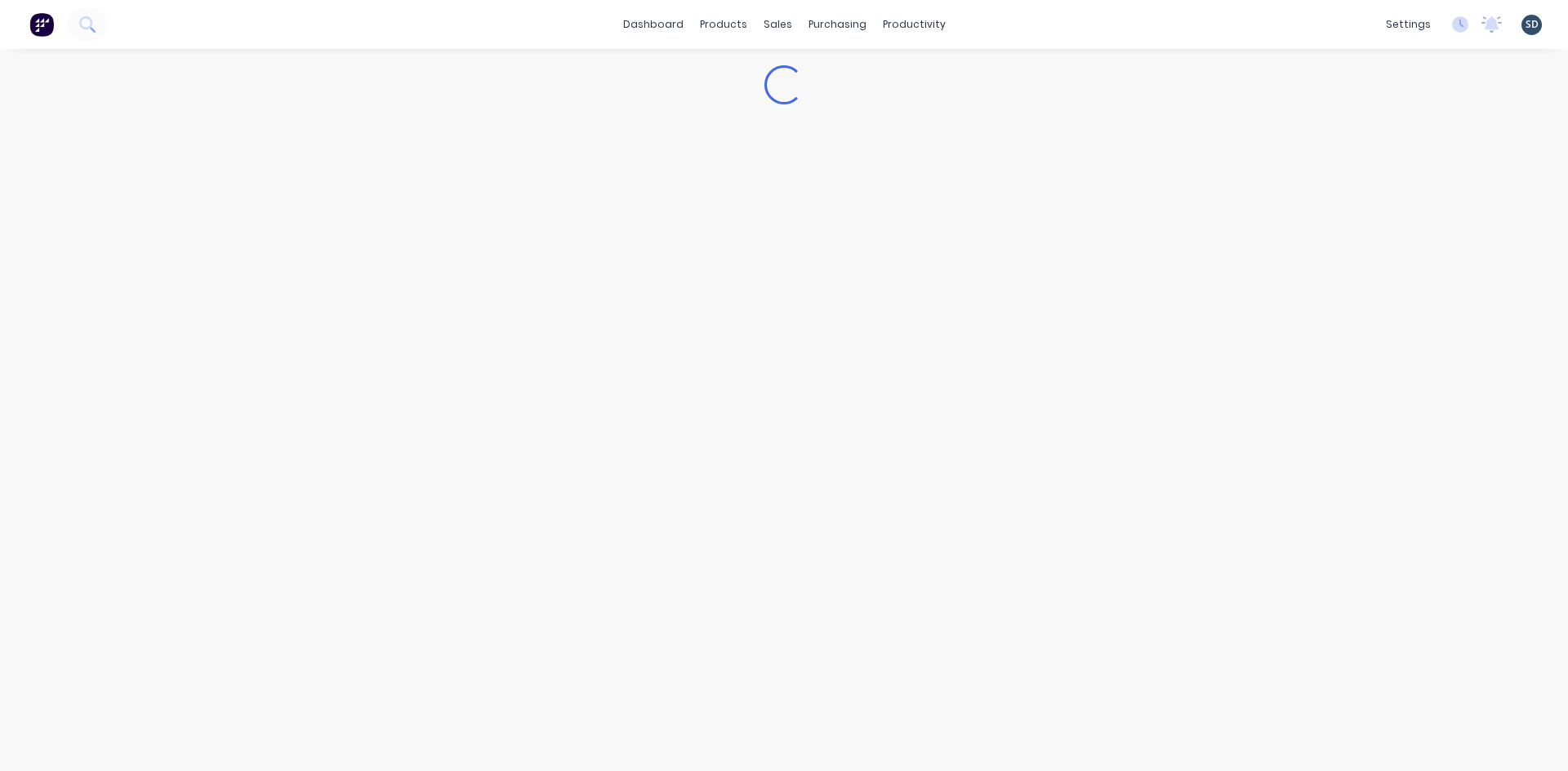
click at [515, 20] on div "dashboard products sales purchasing productivity dashboard products Product Cat…" at bounding box center [784, 24] width 1568 height 49
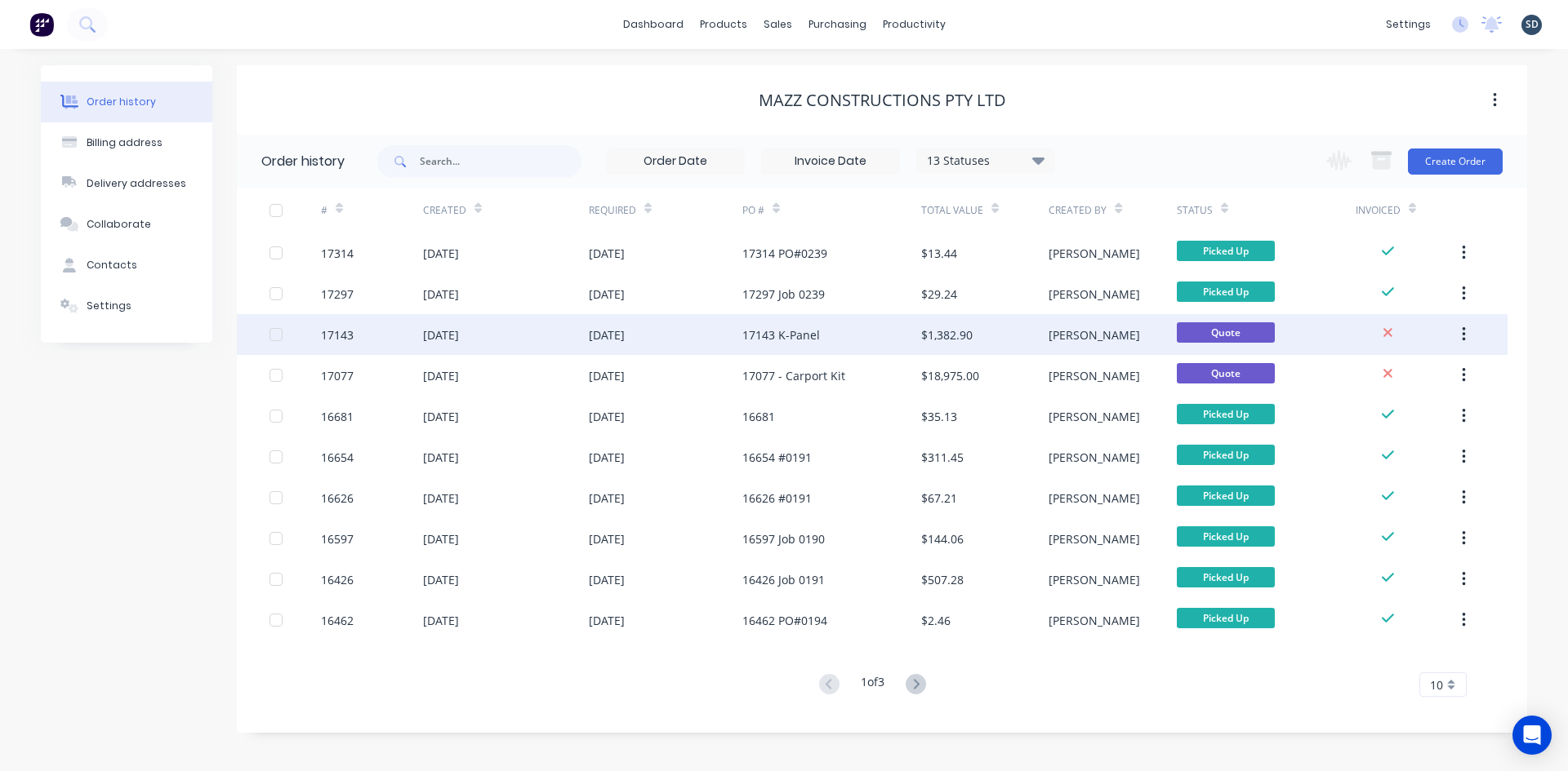
click at [564, 333] on div "[DATE]" at bounding box center [505, 335] width 165 height 41
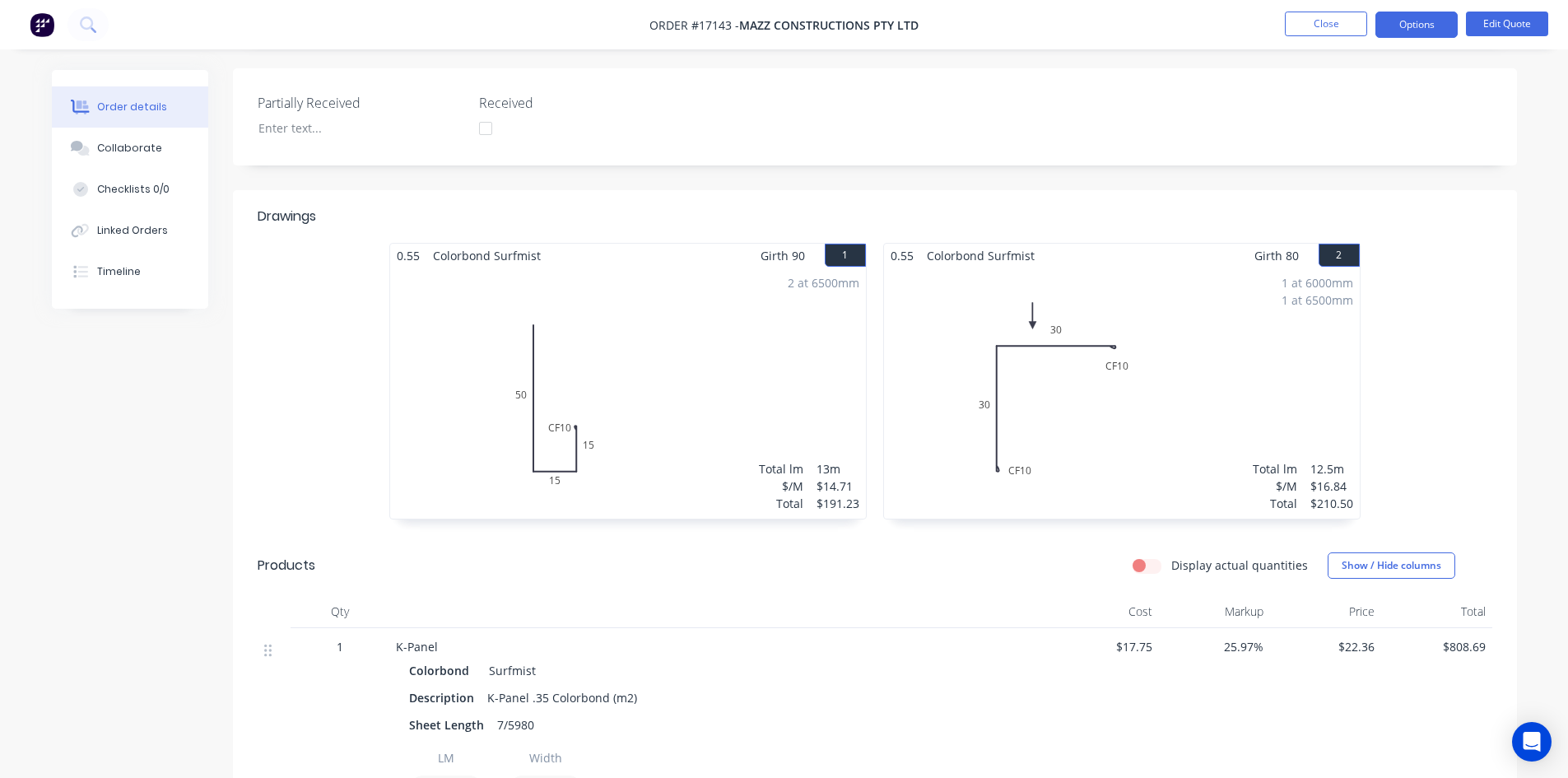
scroll to position [412, 0]
click at [874, 160] on div "Created by [PERSON_NAME] Created [DATE] Required [DATE] Assigned to Add team me…" at bounding box center [874, 465] width 1284 height 1614
click at [1505, 25] on button "Edit Quote" at bounding box center [1507, 24] width 82 height 25
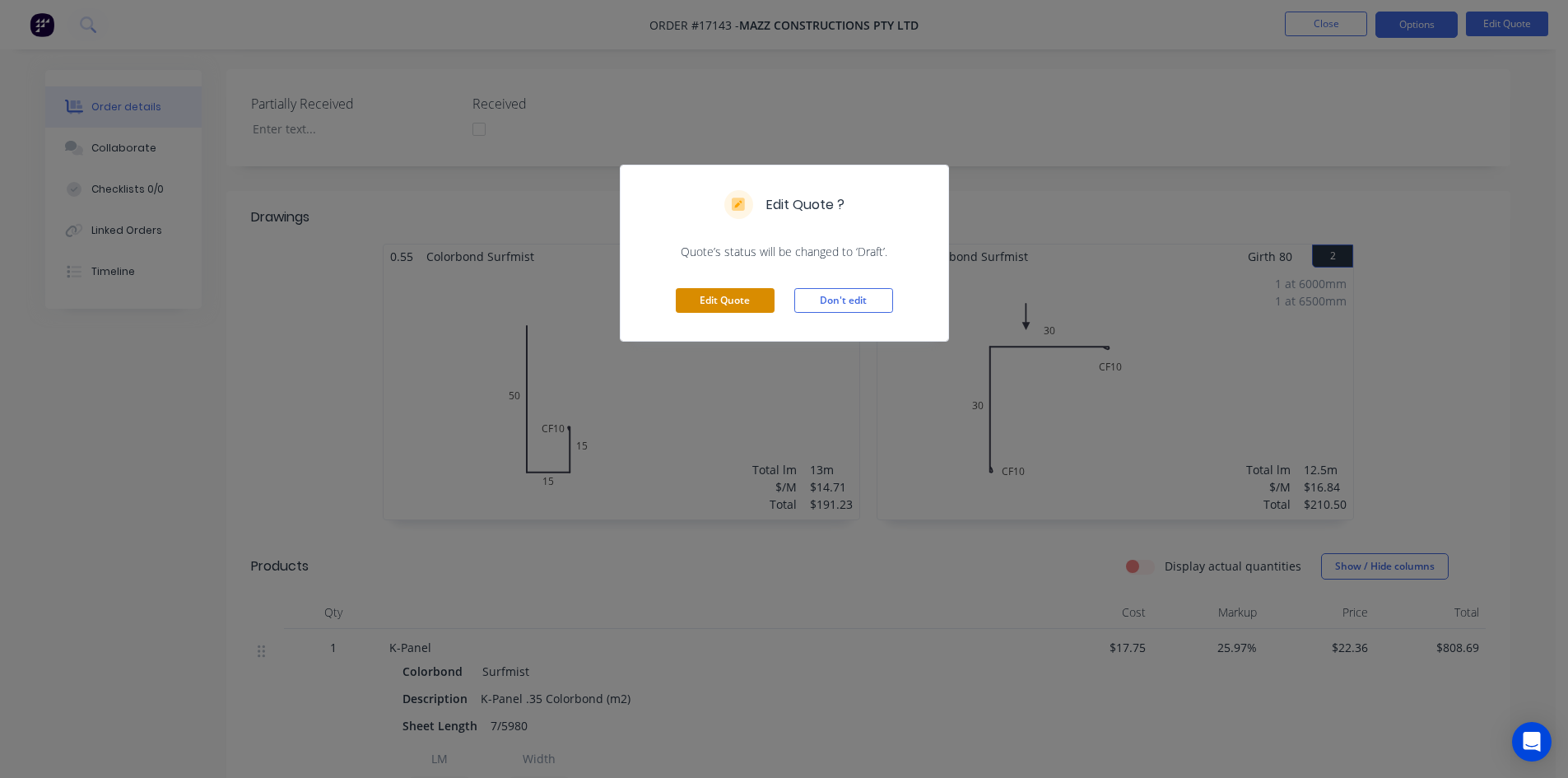
click at [728, 305] on button "Edit Quote" at bounding box center [725, 300] width 99 height 25
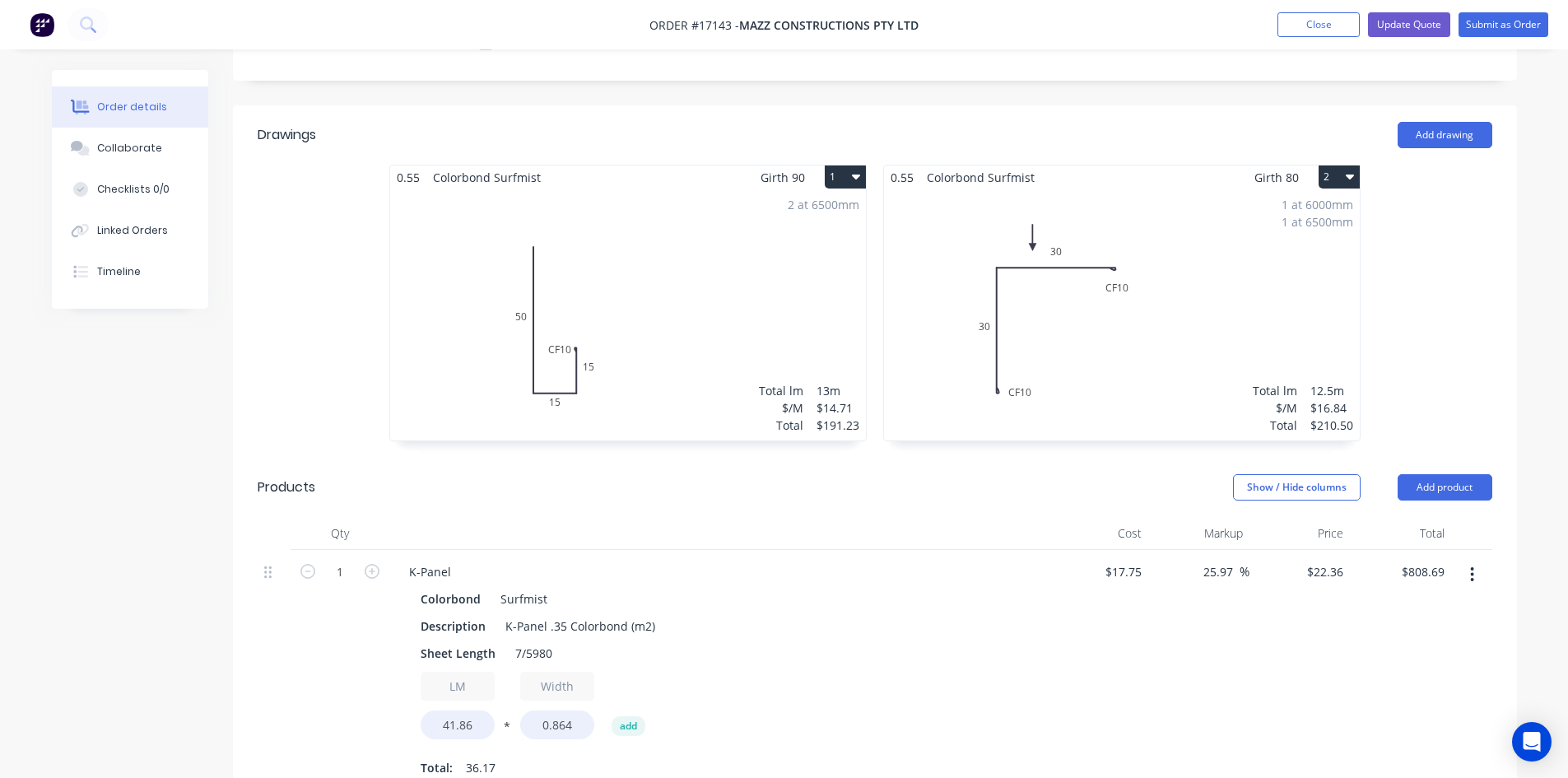
scroll to position [577, 0]
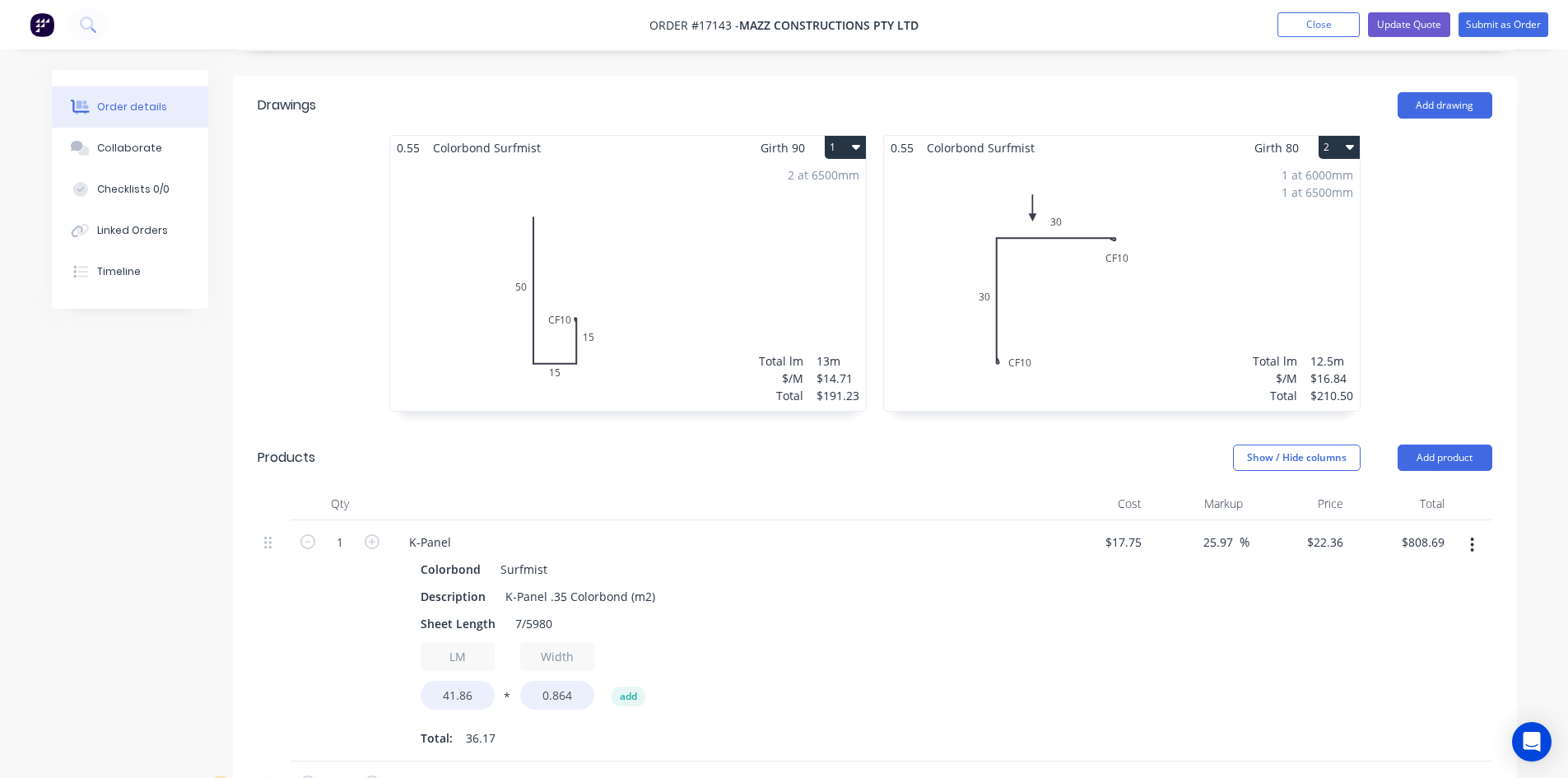
click at [693, 197] on div "2 at 6500mm Total lm $/M Total 13m $14.71 $191.23" at bounding box center [628, 285] width 476 height 251
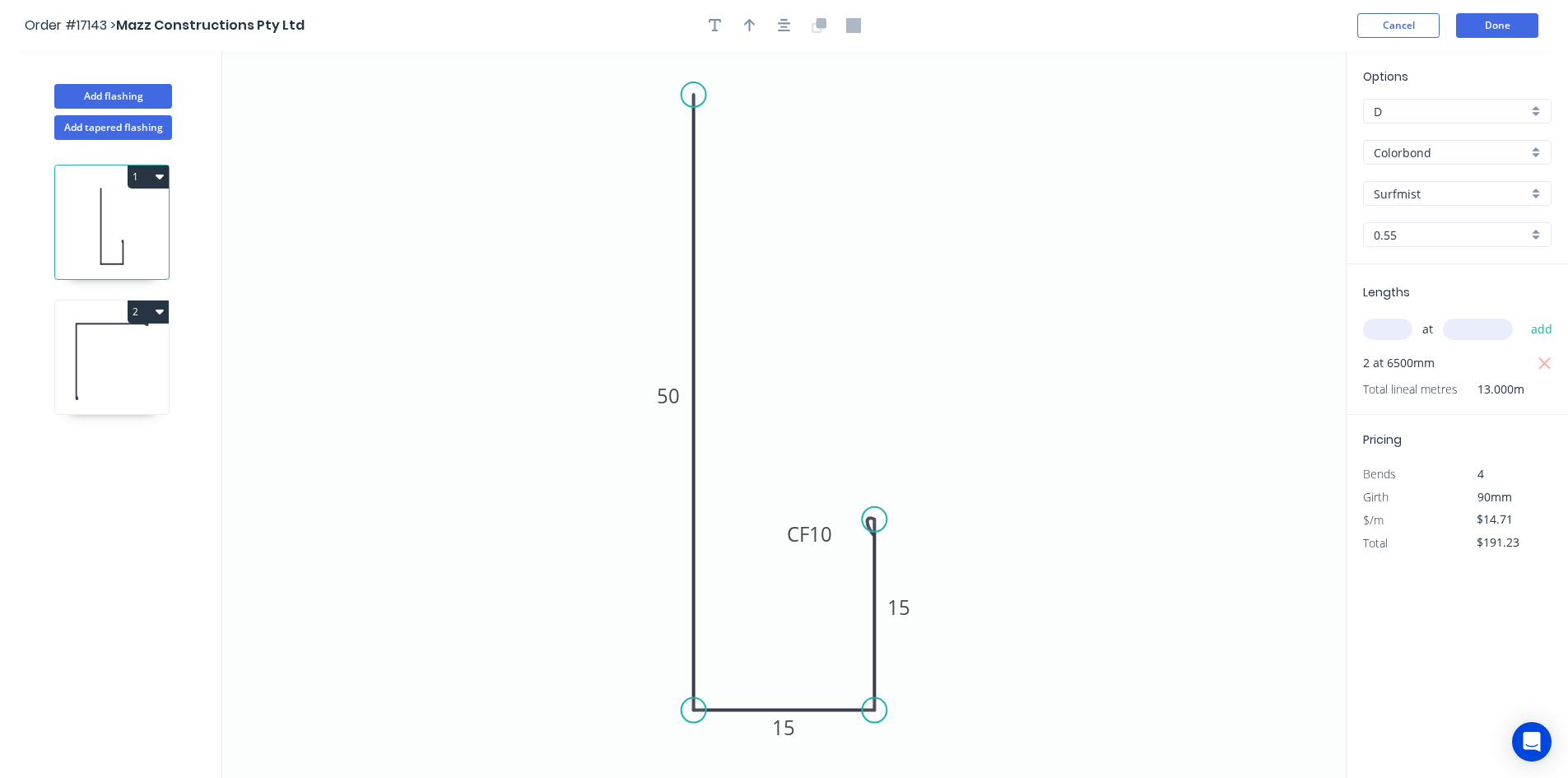
click at [131, 368] on icon at bounding box center [112, 361] width 113 height 106
type input "$16.84"
type input "$210.50"
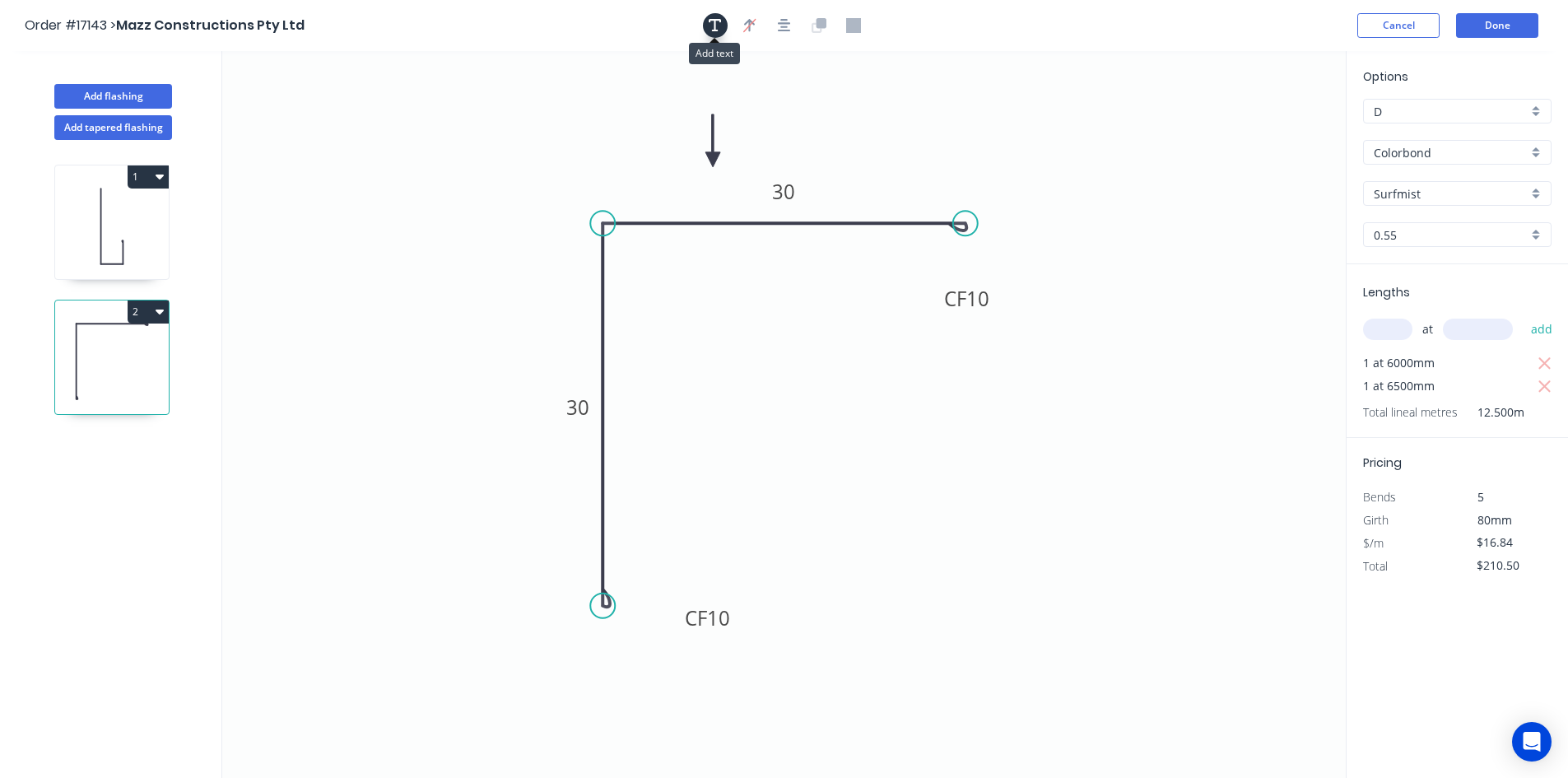
click at [715, 31] on icon "button" at bounding box center [714, 25] width 13 height 13
click at [343, 122] on textarea at bounding box center [328, 117] width 133 height 61
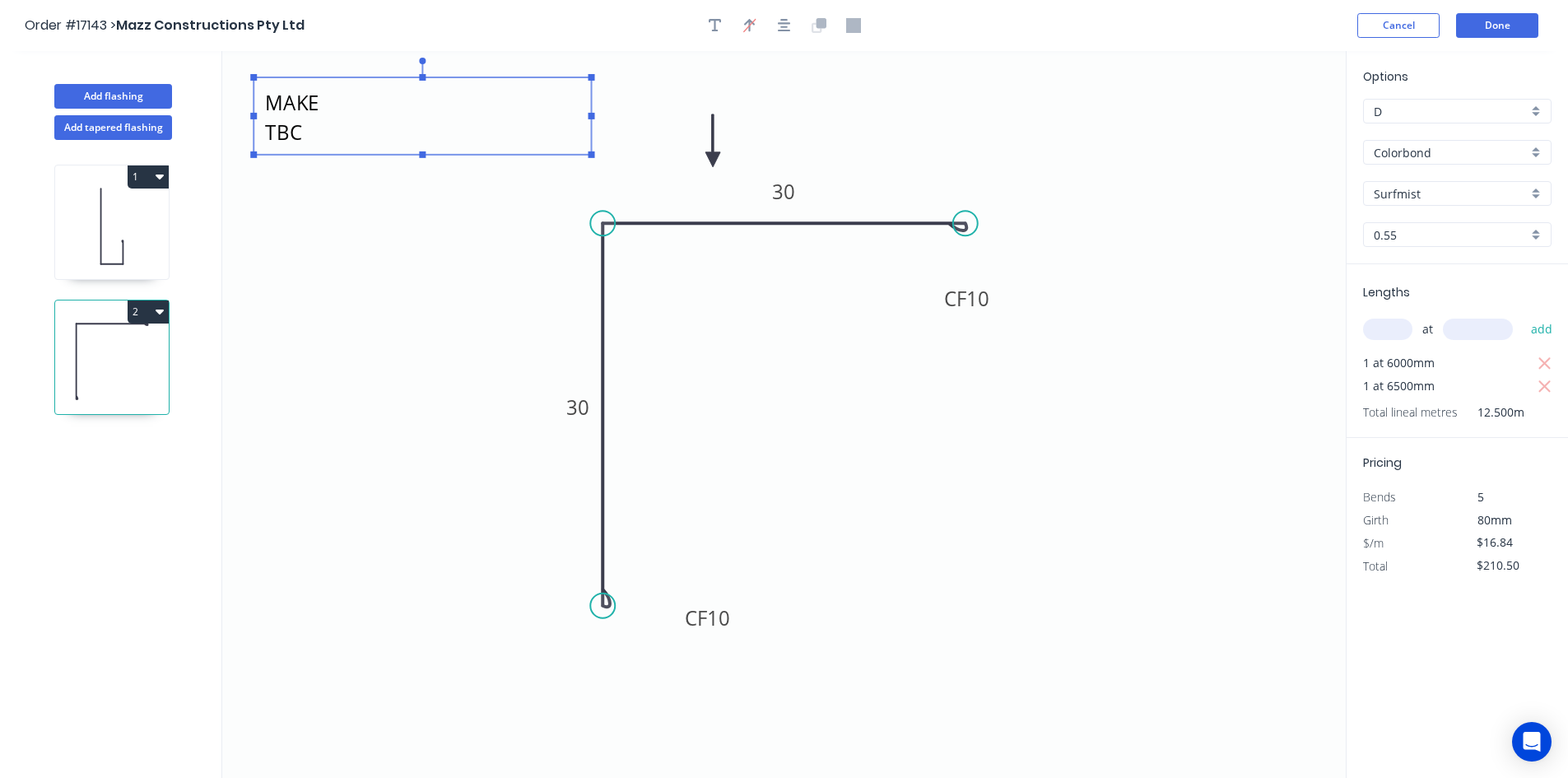
drag, startPoint x: 405, startPoint y: 117, endPoint x: 627, endPoint y: 121, distance: 222.0
click at [594, 121] on g at bounding box center [422, 108] width 344 height 101
click at [450, 213] on icon "DO NOT MAKE TBC CF 10 30 CF 10 30" at bounding box center [784, 415] width 1124 height 728
type textarea "DO NOT MAKE TBC"
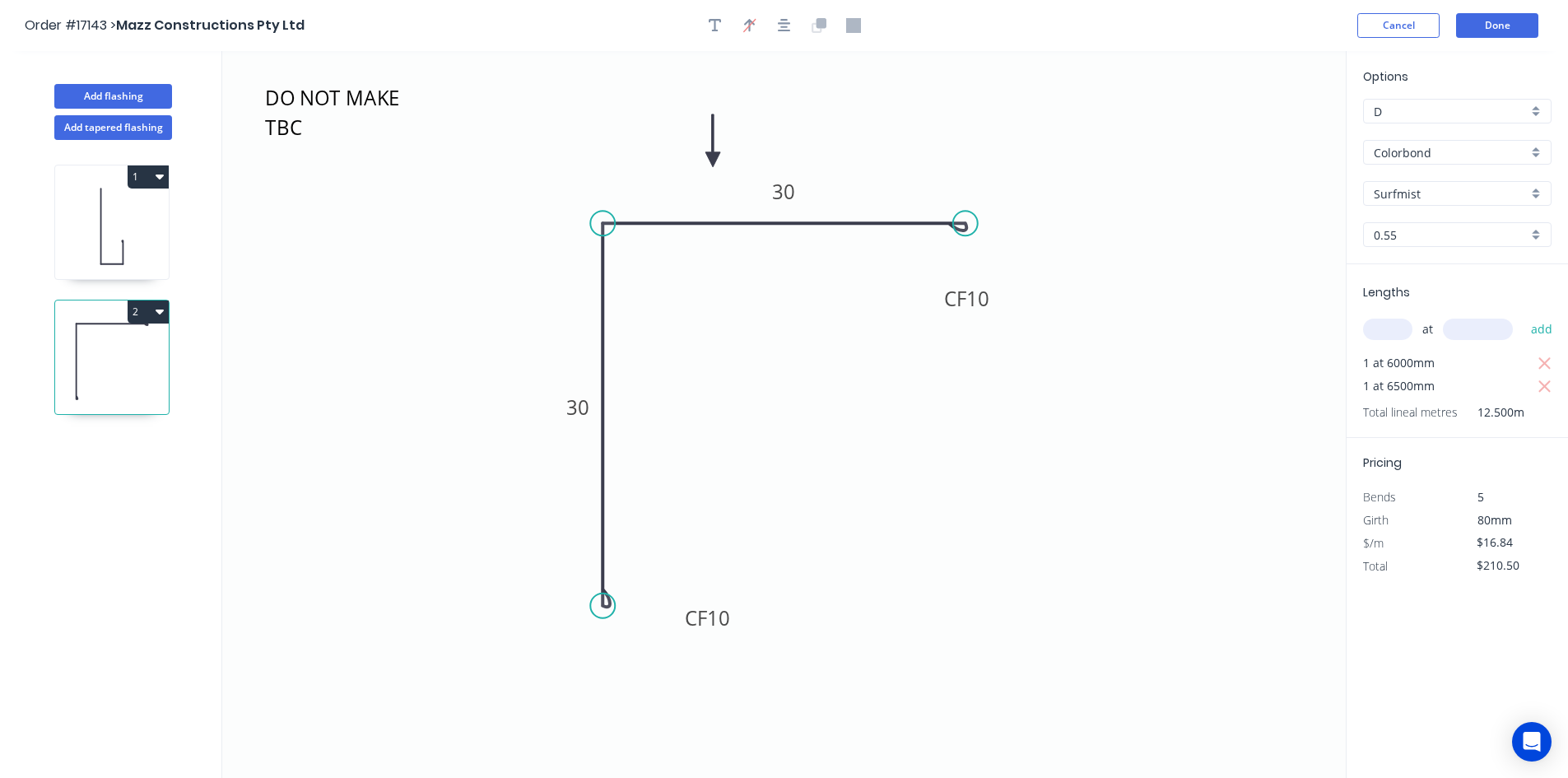
click at [119, 245] on icon at bounding box center [112, 226] width 113 height 106
type input "$14.71"
type input "$191.23"
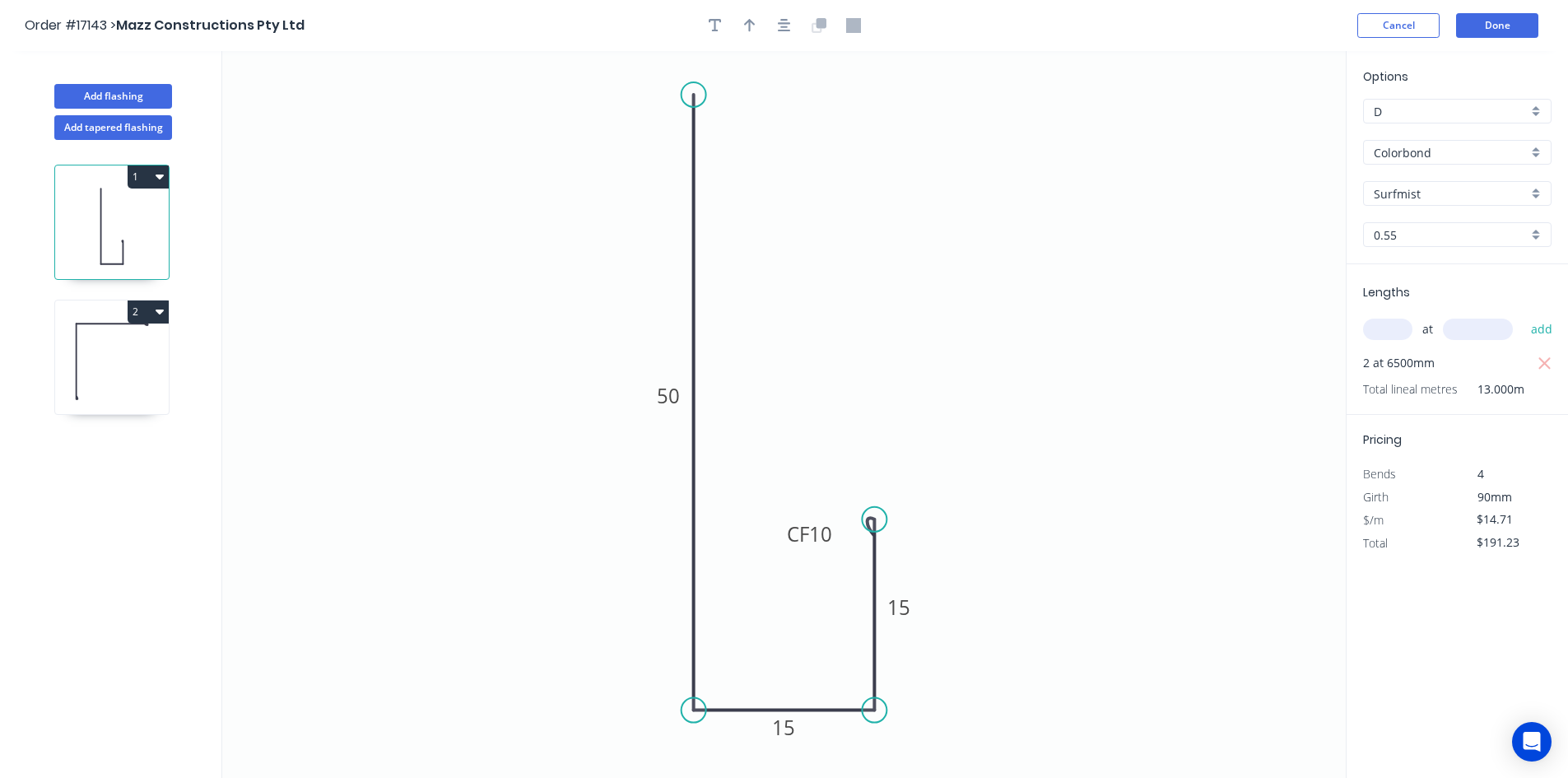
click at [126, 373] on icon at bounding box center [112, 361] width 113 height 106
type input "$16.84"
type input "$210.50"
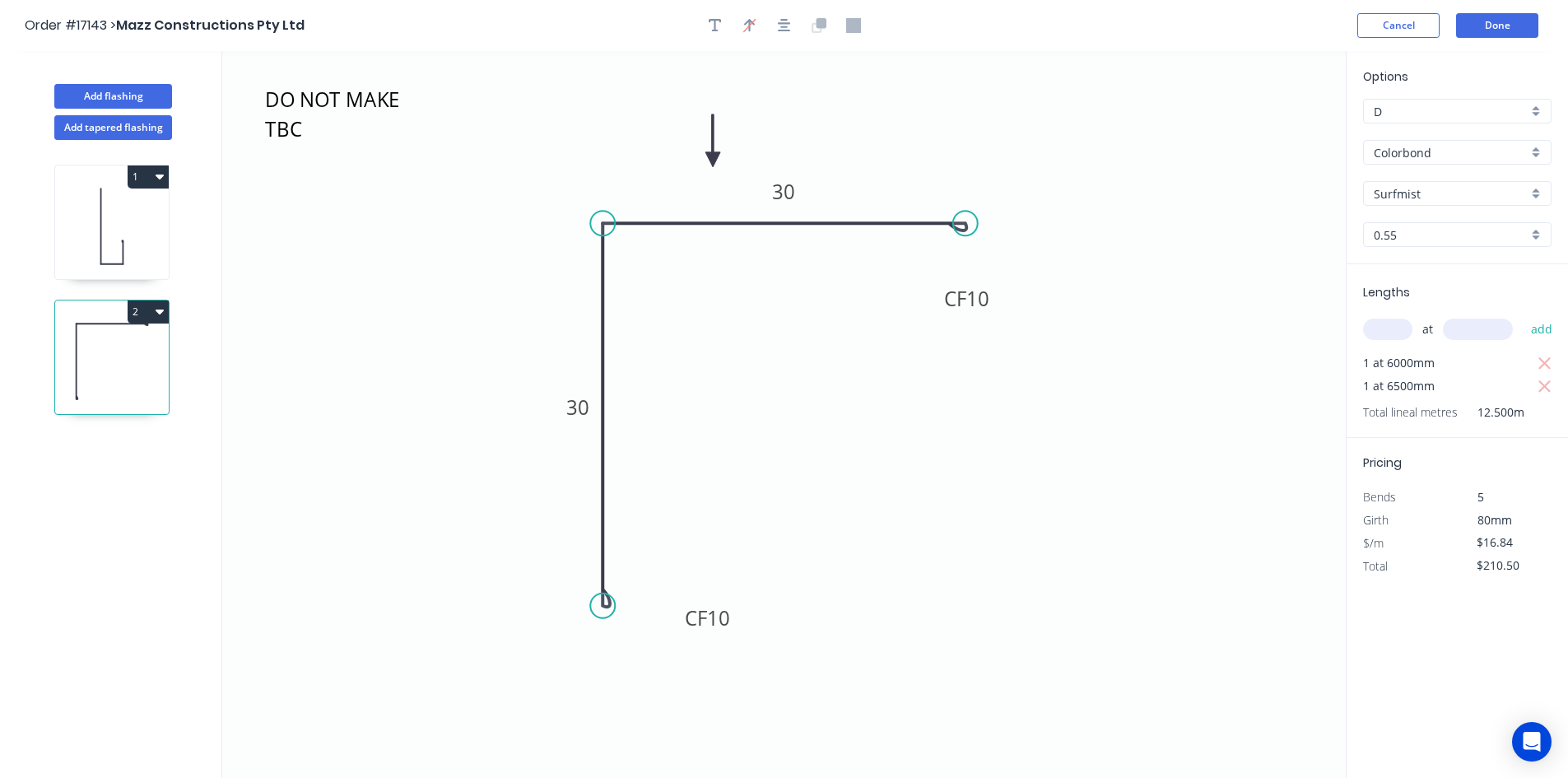
click at [137, 241] on icon at bounding box center [112, 226] width 113 height 106
type input "$14.71"
type input "$191.23"
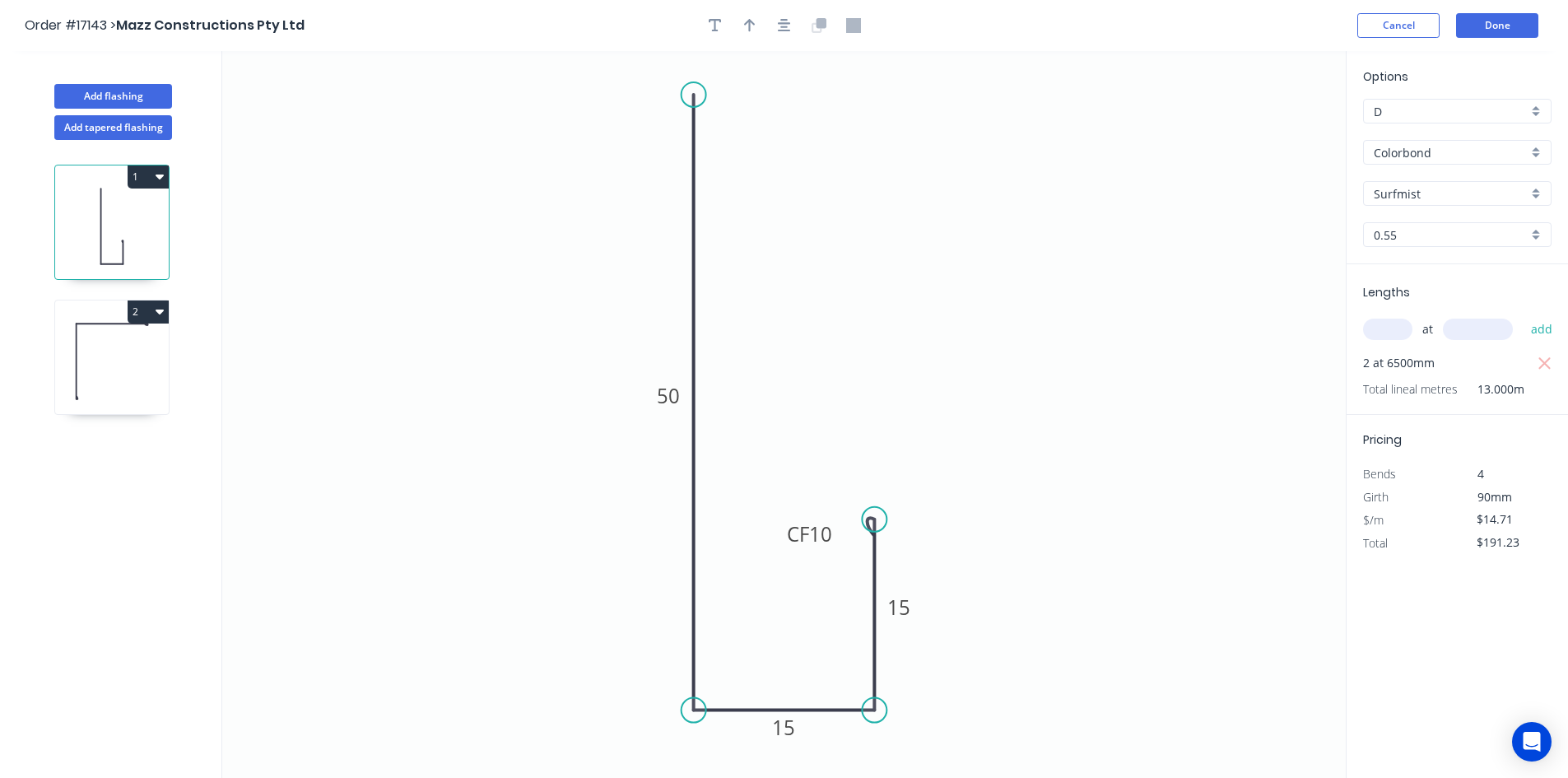
click at [124, 350] on icon at bounding box center [112, 361] width 113 height 106
type input "$16.84"
type input "$210.50"
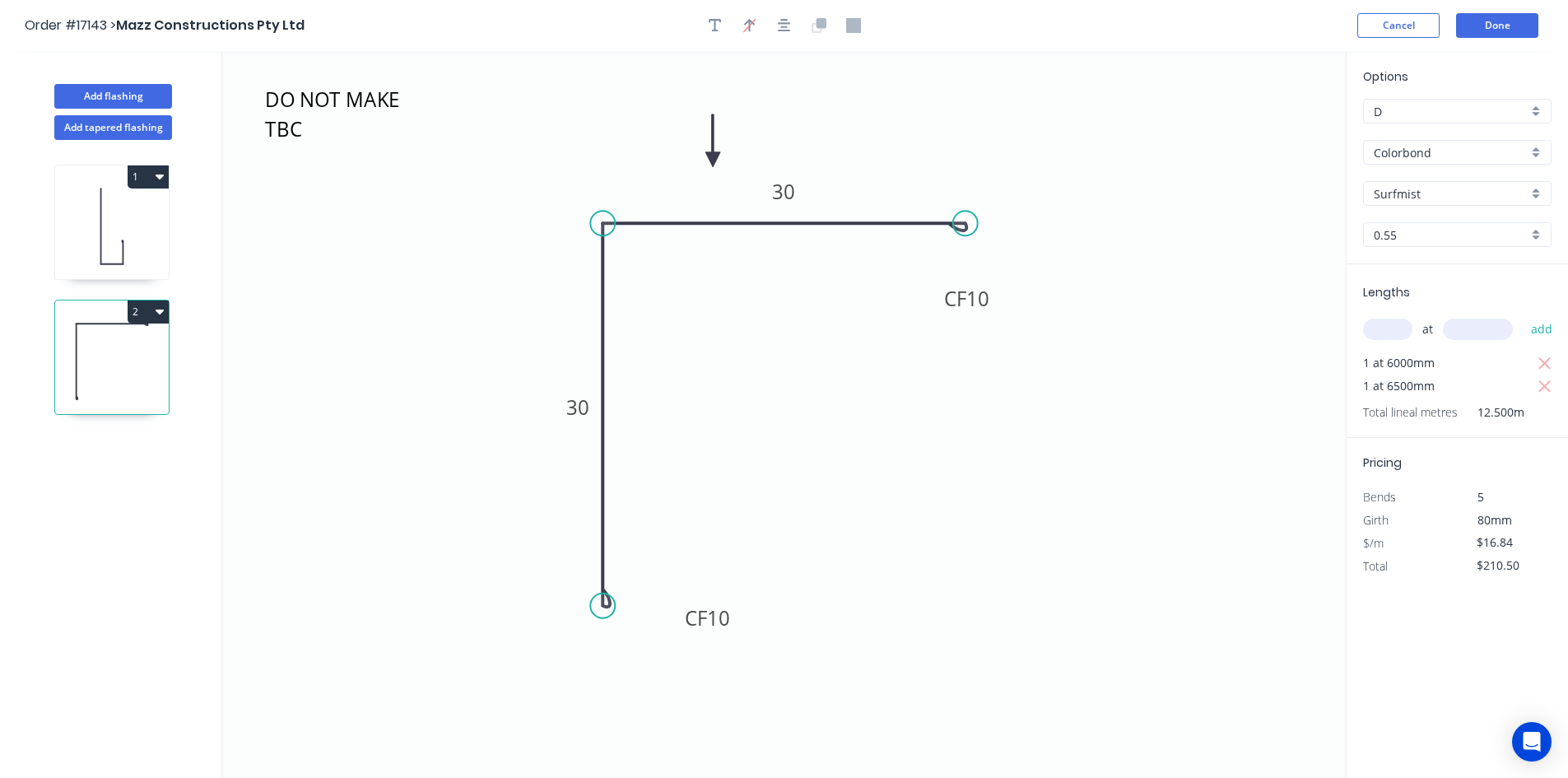
click at [126, 244] on icon at bounding box center [112, 226] width 113 height 106
type input "$14.71"
type input "$191.23"
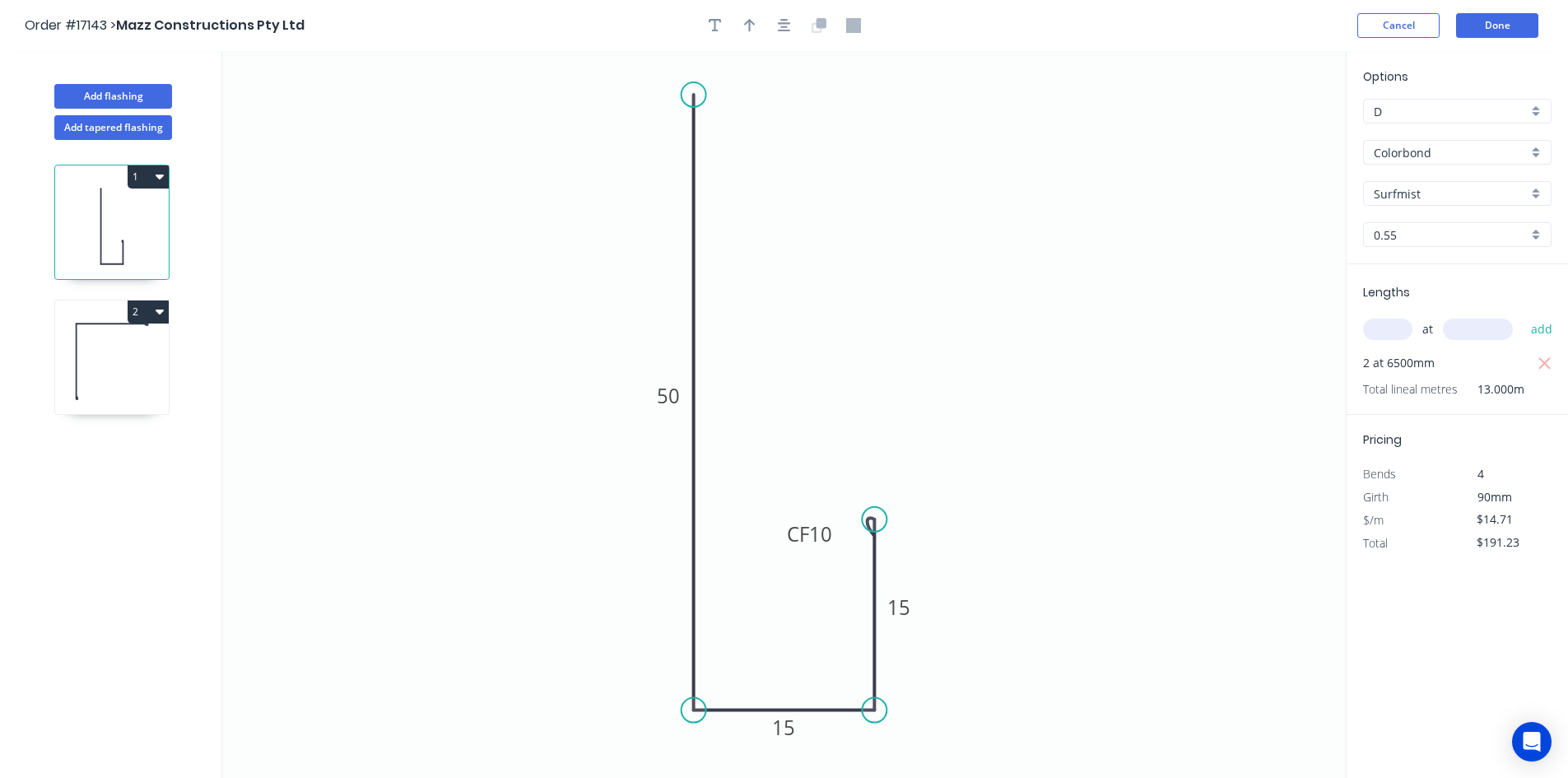
click at [127, 364] on icon at bounding box center [112, 361] width 113 height 106
type input "$16.84"
type input "$210.50"
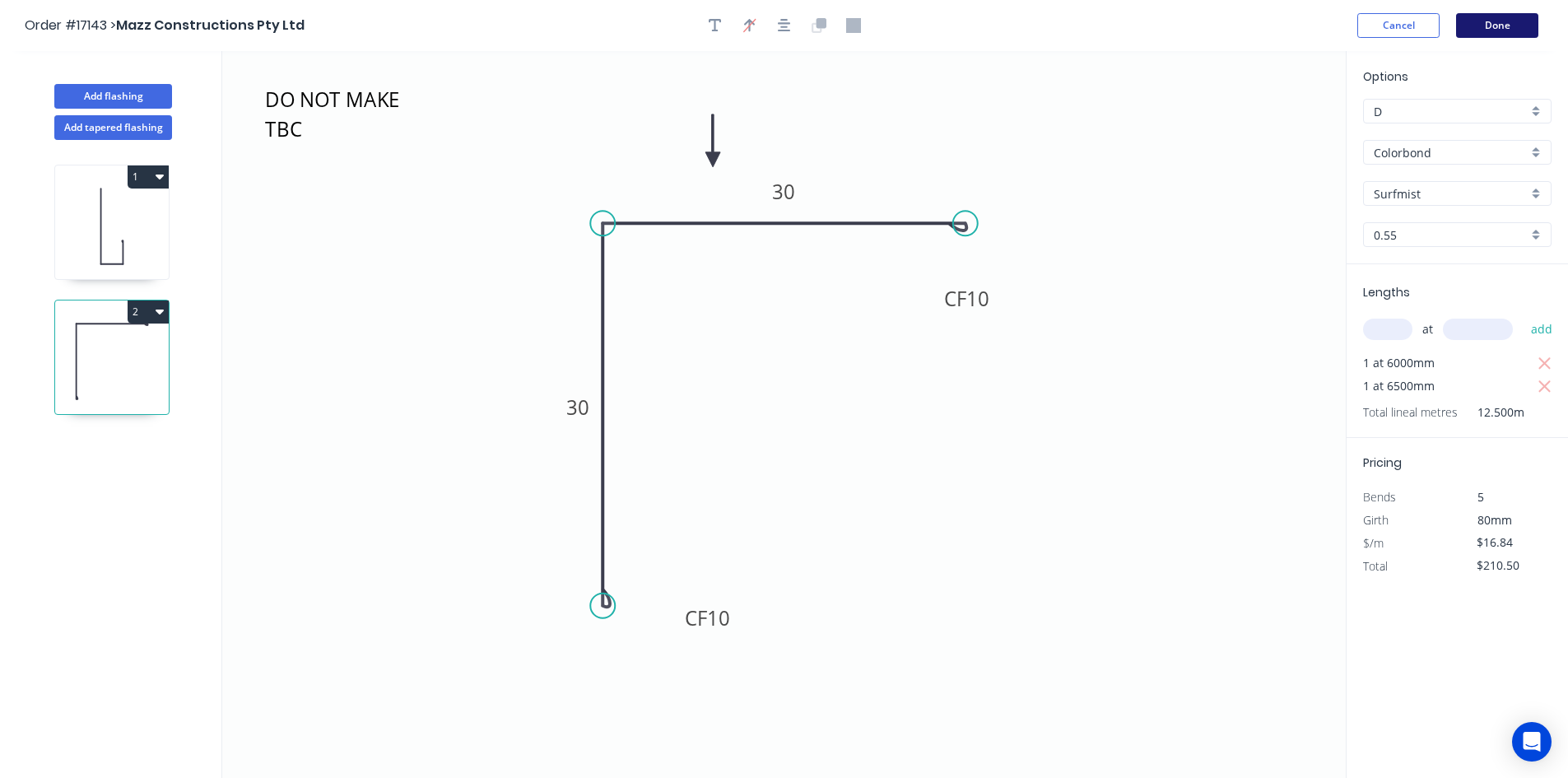
click at [1510, 28] on button "Done" at bounding box center [1497, 25] width 82 height 25
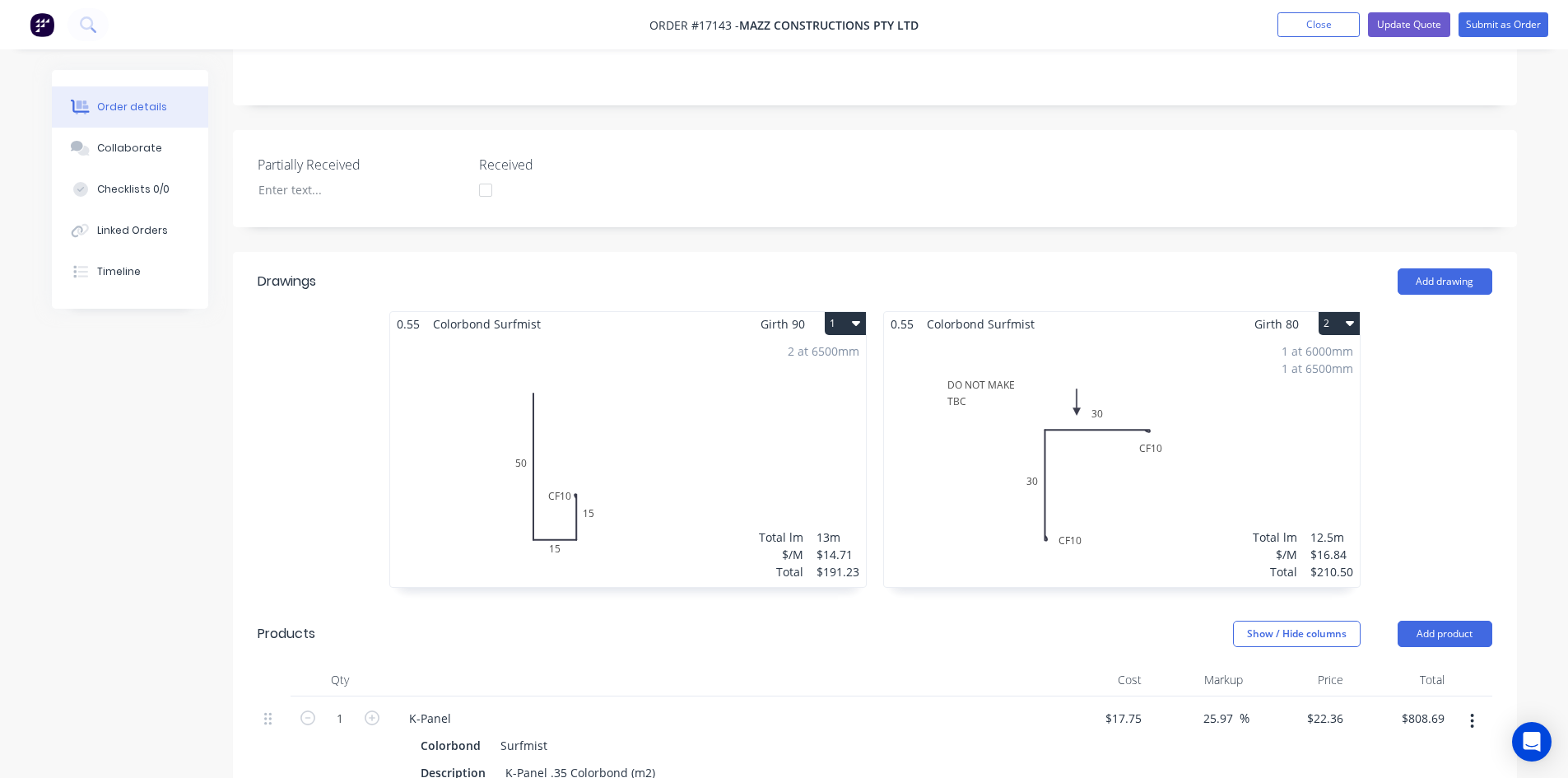
scroll to position [400, 0]
click at [1517, 26] on button "Submit as Order" at bounding box center [1503, 25] width 90 height 25
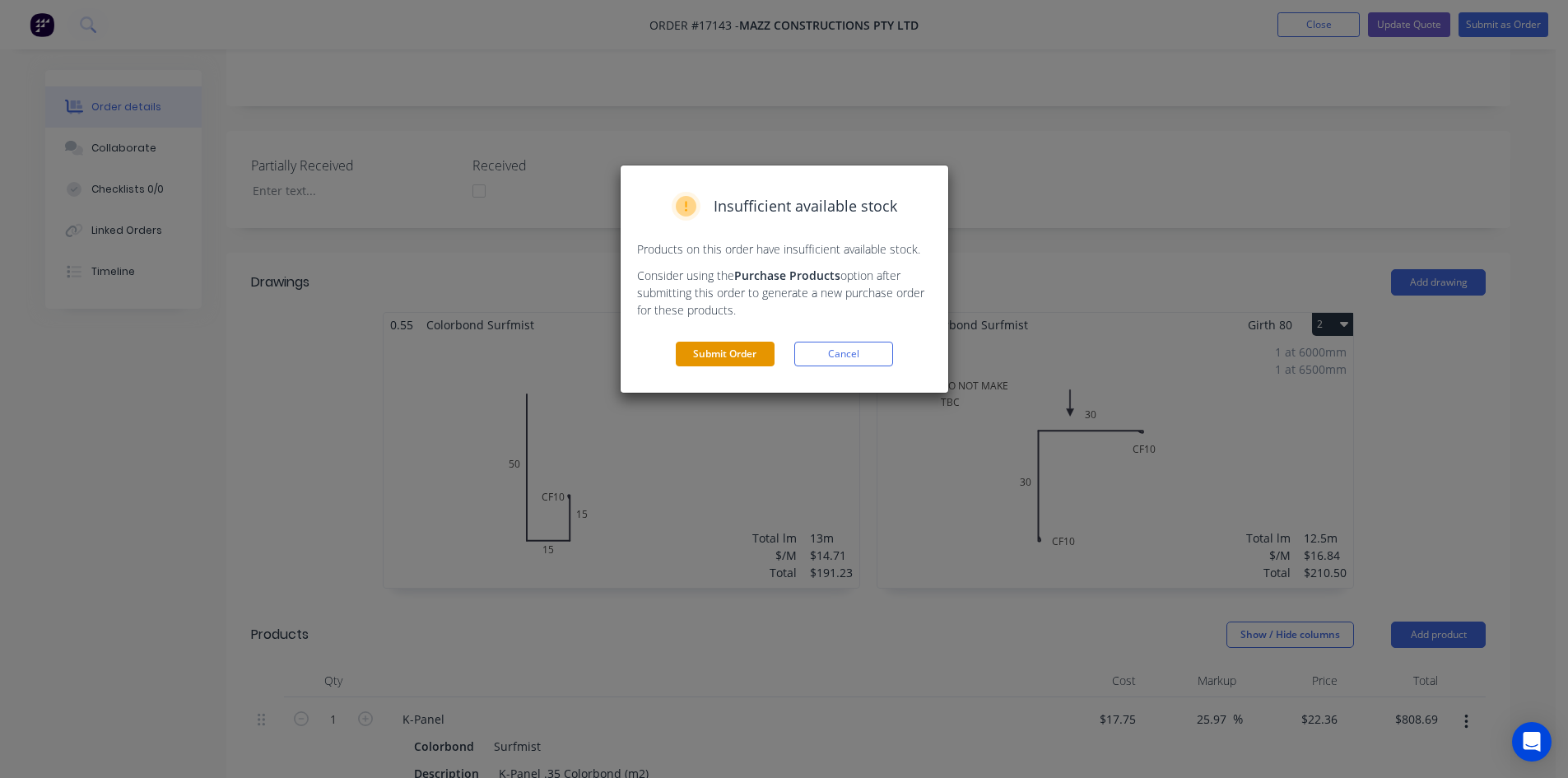
click at [747, 356] on button "Submit Order" at bounding box center [725, 353] width 99 height 25
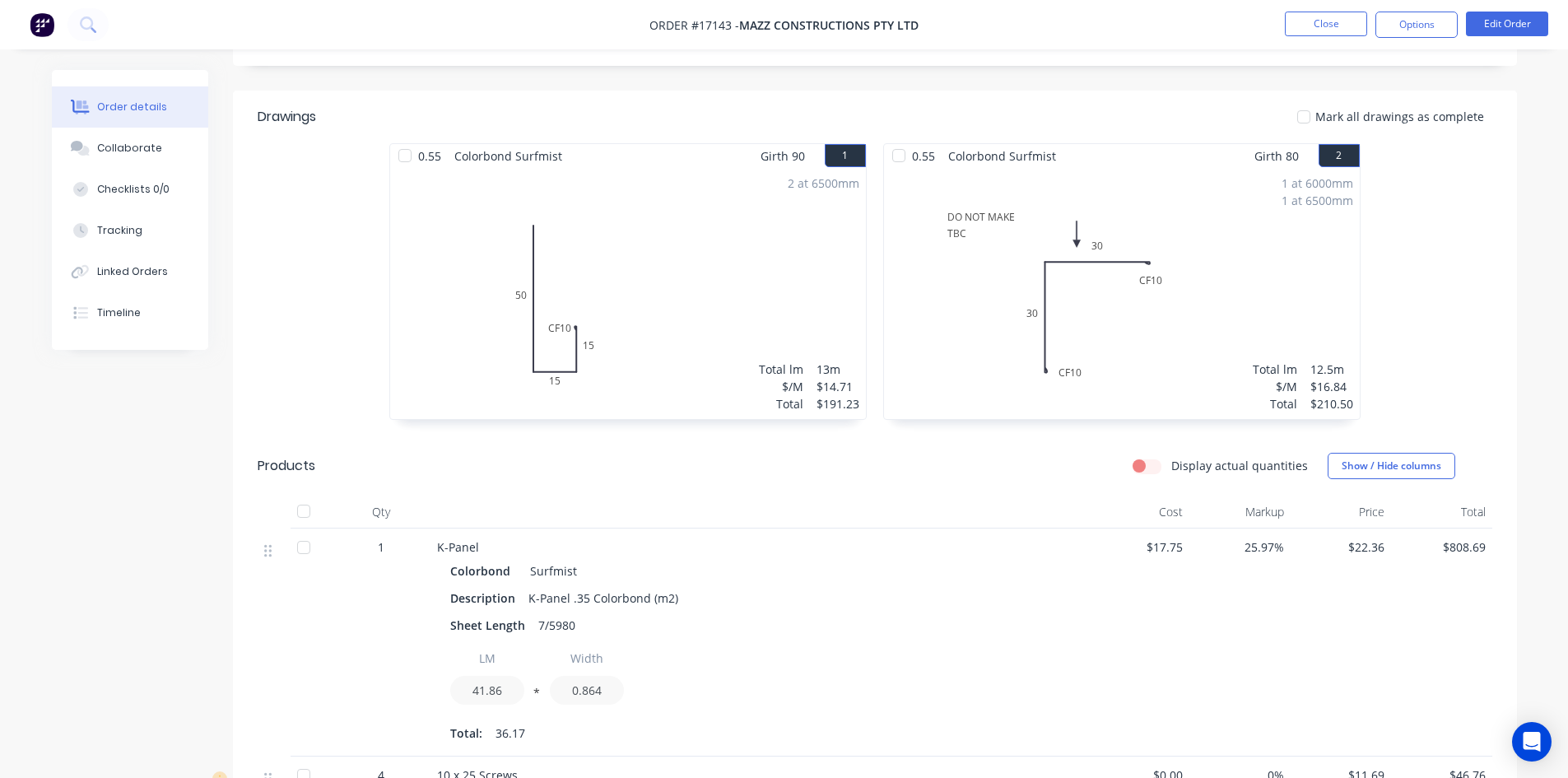
scroll to position [414, 0]
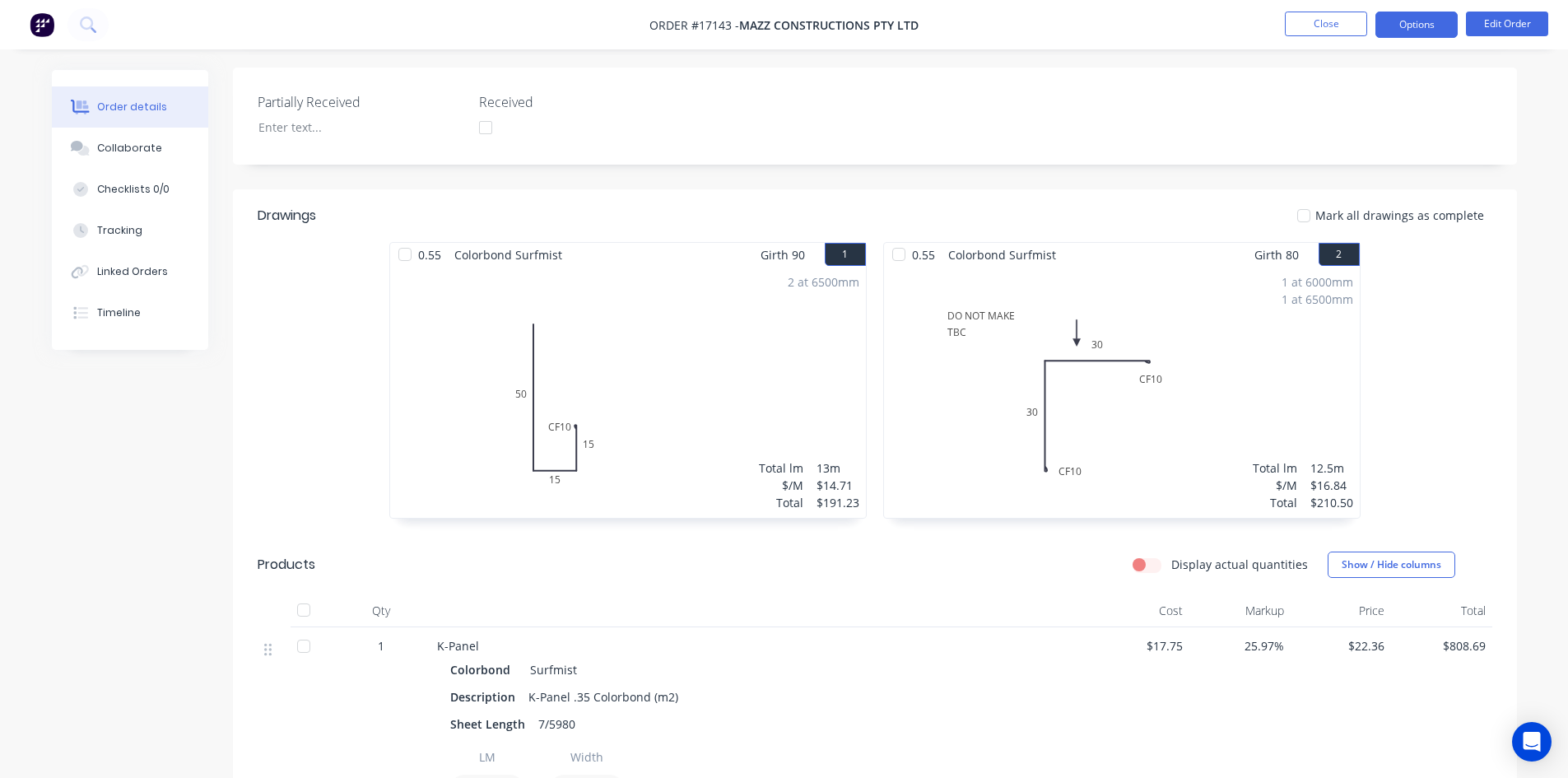
click at [1431, 23] on button "Options" at bounding box center [1416, 25] width 82 height 27
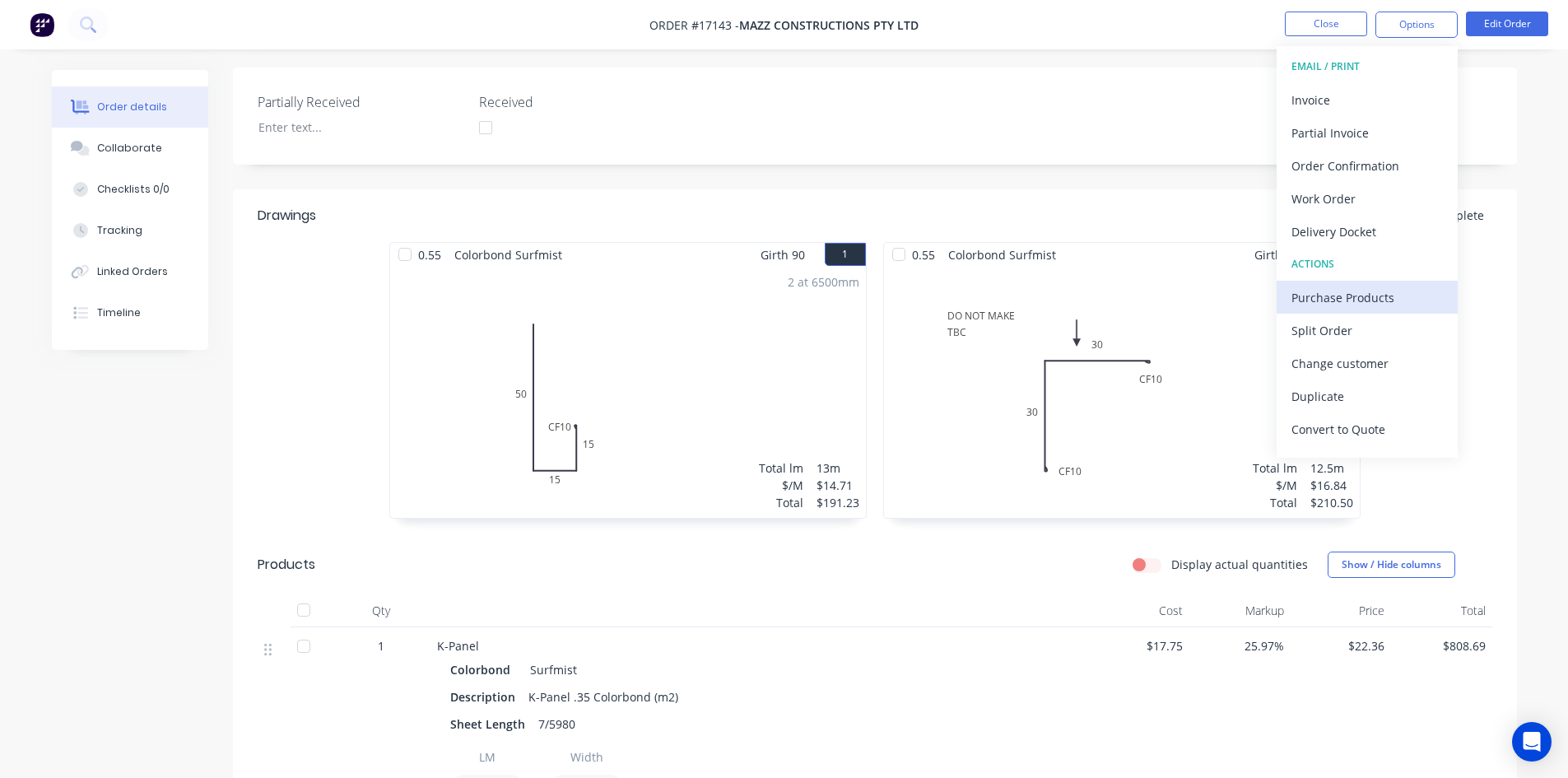
click at [1363, 298] on div "Purchase Products" at bounding box center [1367, 297] width 151 height 24
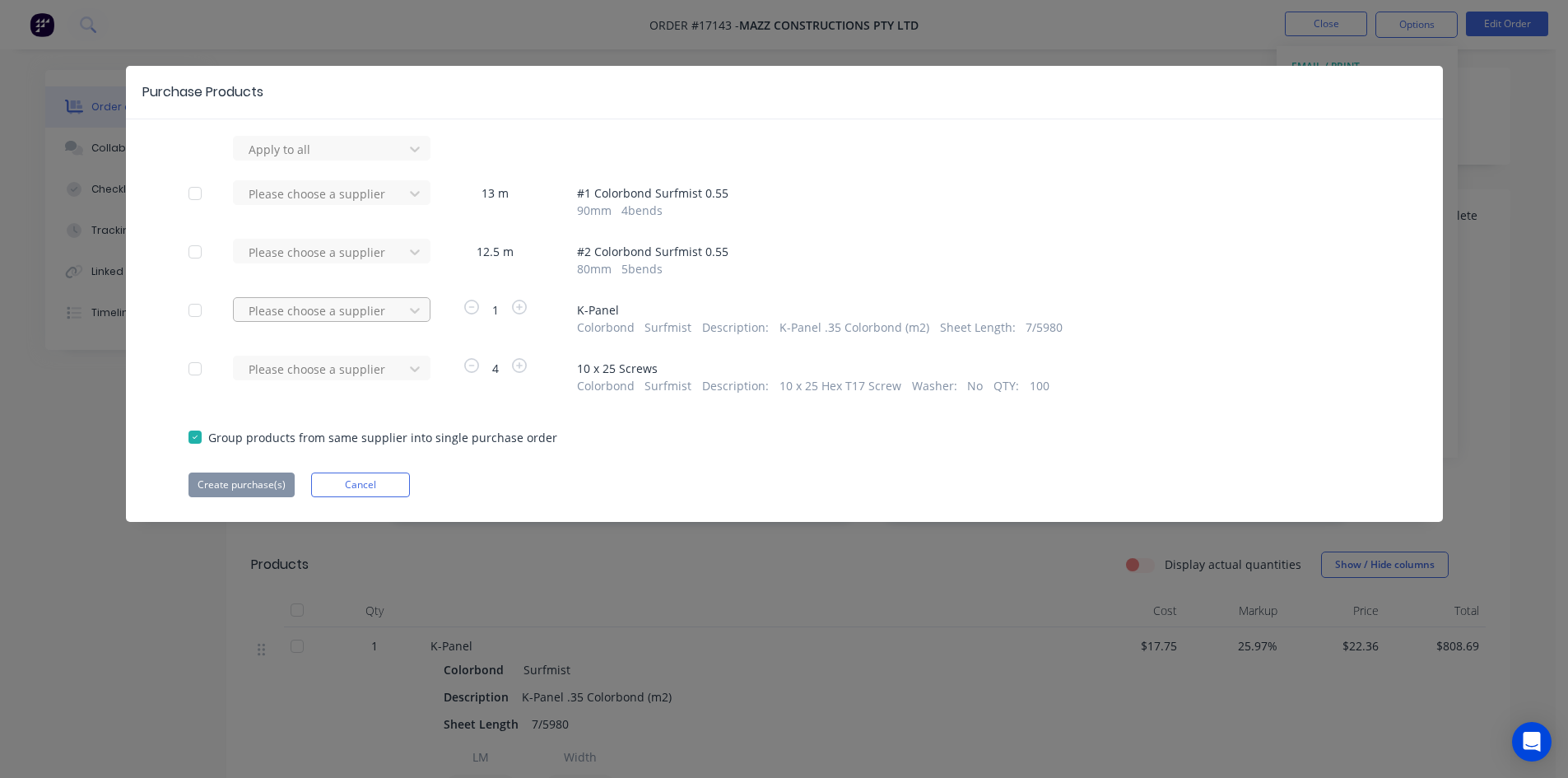
click at [381, 160] on div at bounding box center [321, 149] width 148 height 21
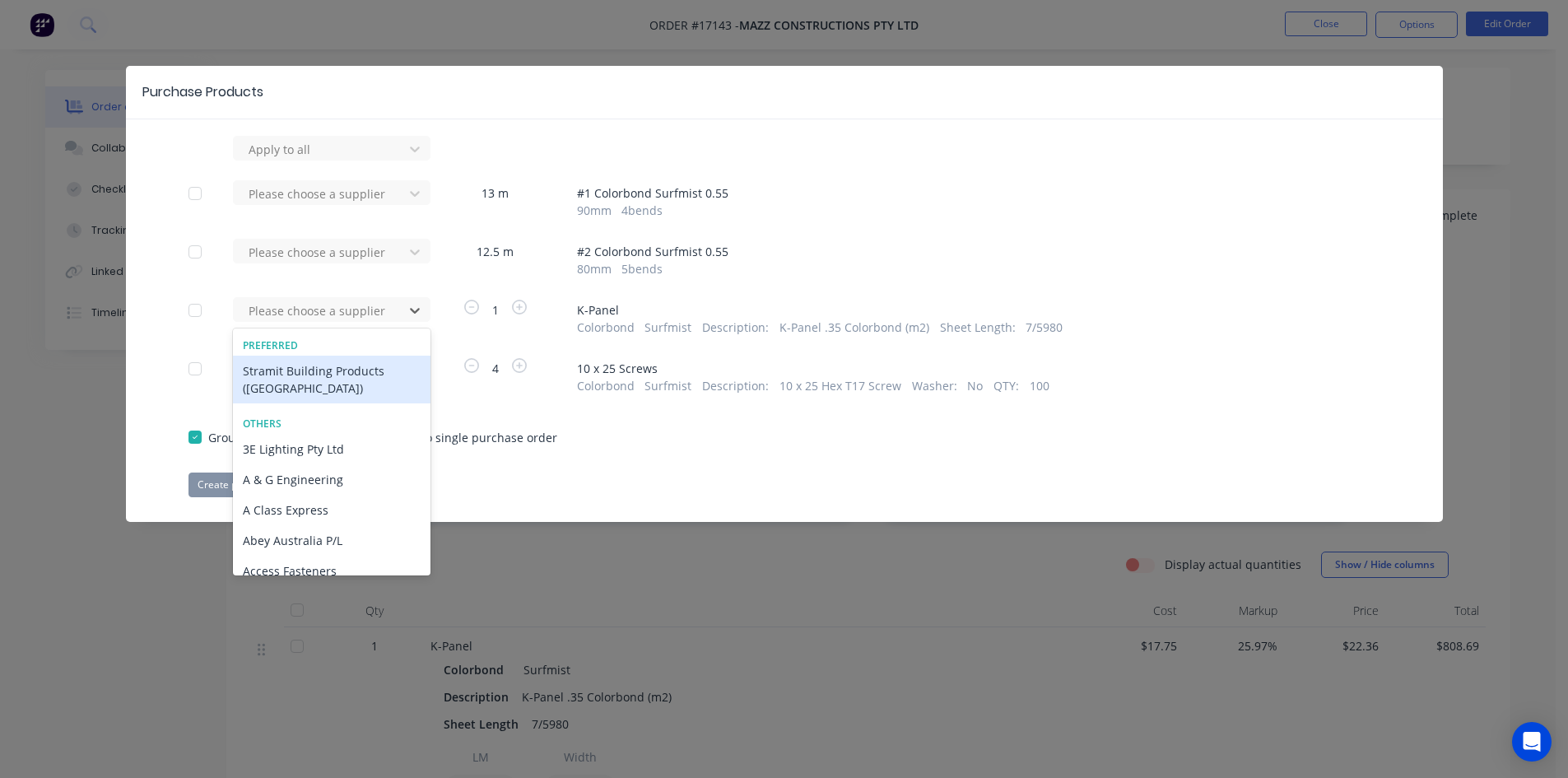
click at [363, 371] on div "Stramit Building Products ([GEOGRAPHIC_DATA])" at bounding box center [332, 379] width 197 height 47
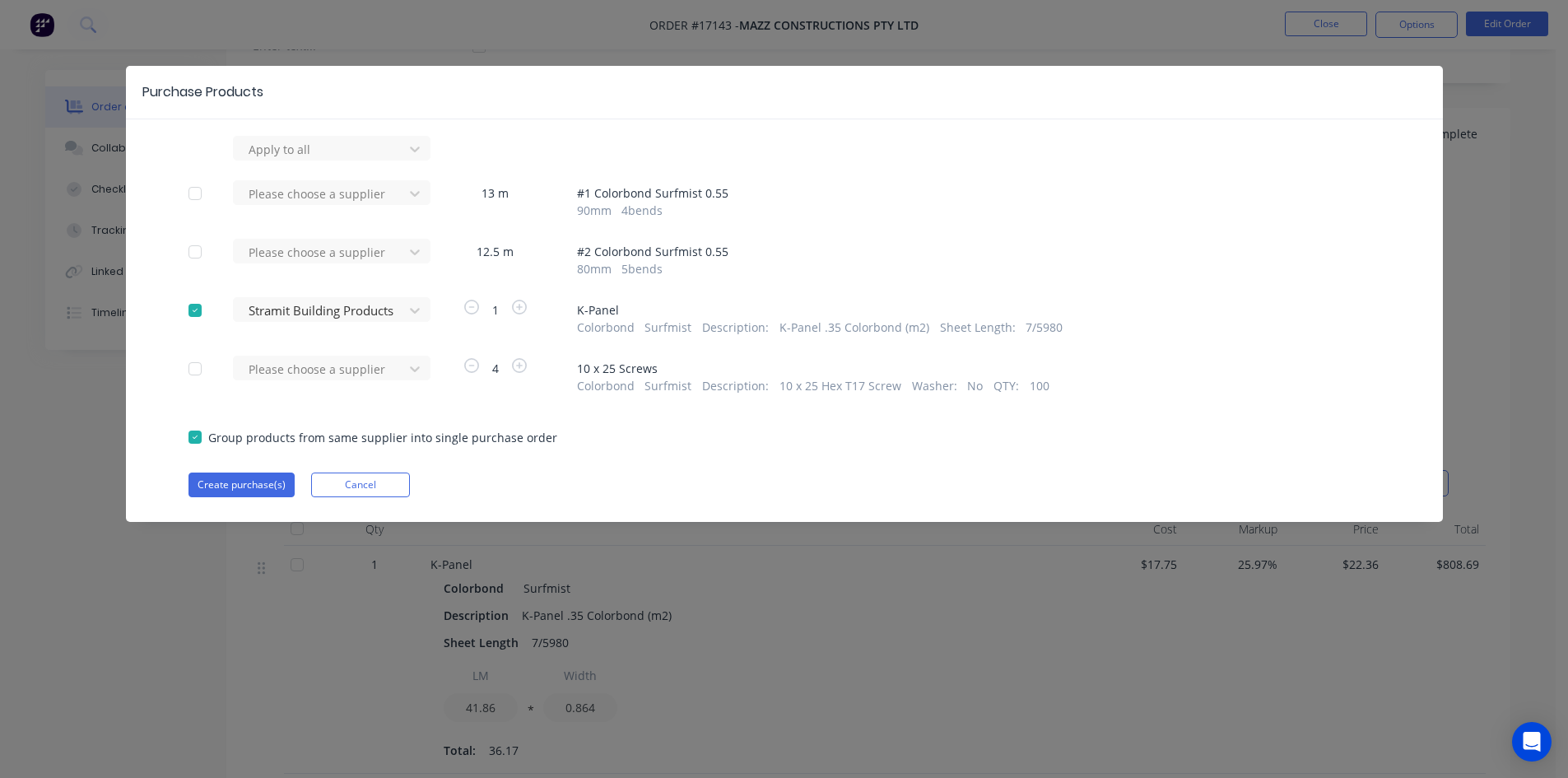
scroll to position [496, 0]
click at [234, 484] on button "Create purchase(s)" at bounding box center [242, 485] width 107 height 25
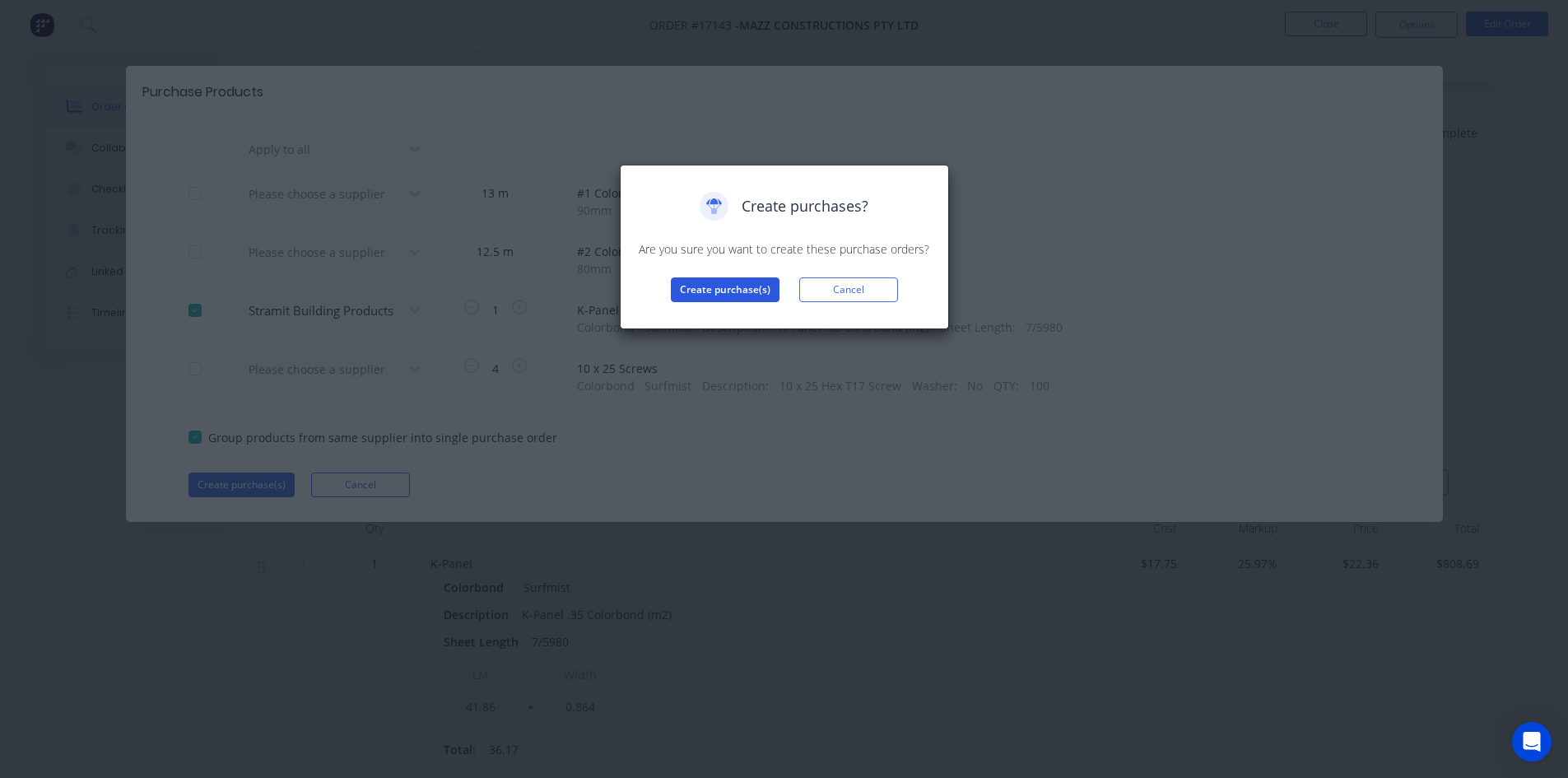
click at [718, 289] on button "Create purchase(s)" at bounding box center [725, 289] width 109 height 25
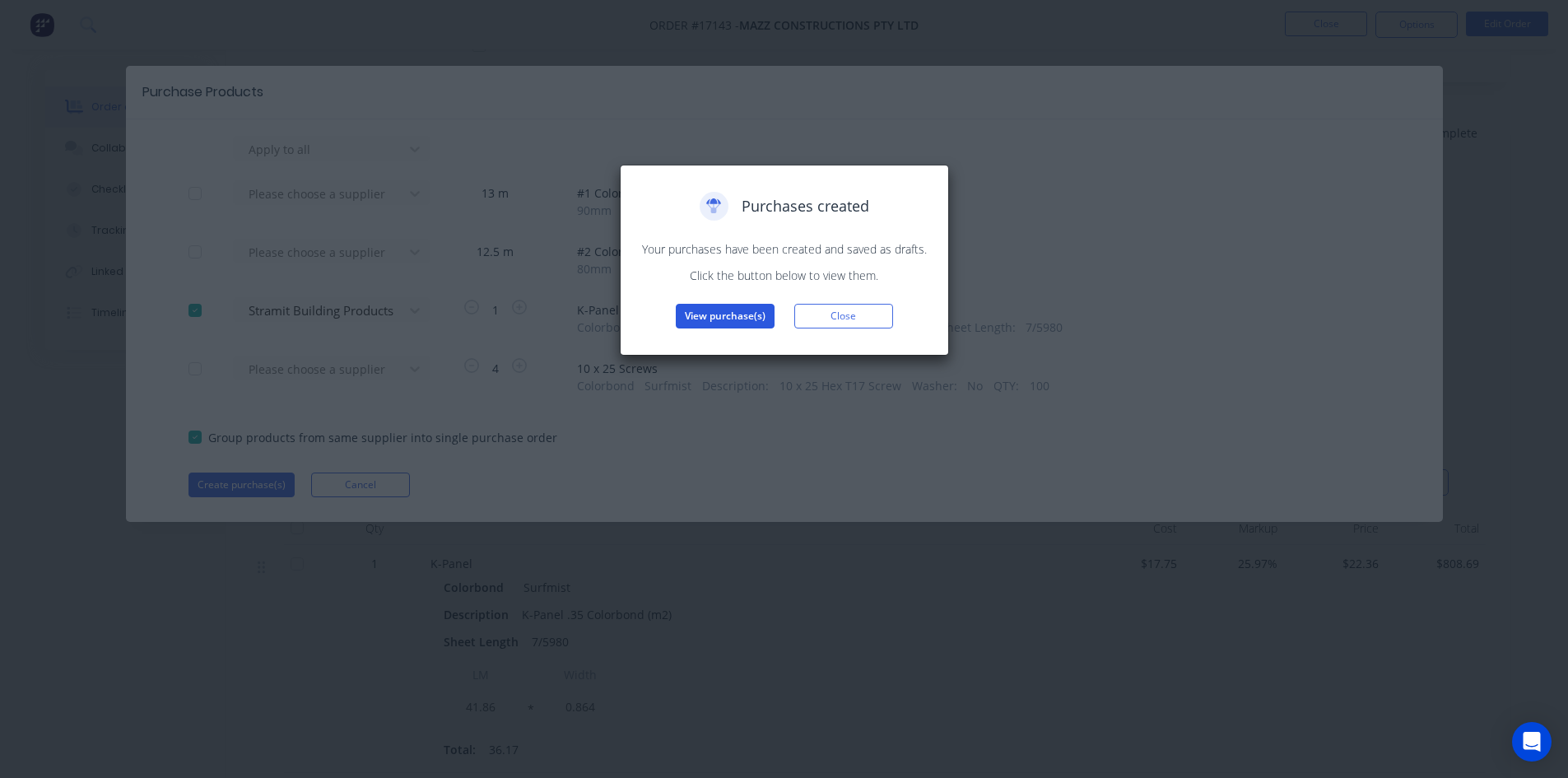
click at [731, 317] on button "View purchase(s)" at bounding box center [725, 316] width 99 height 25
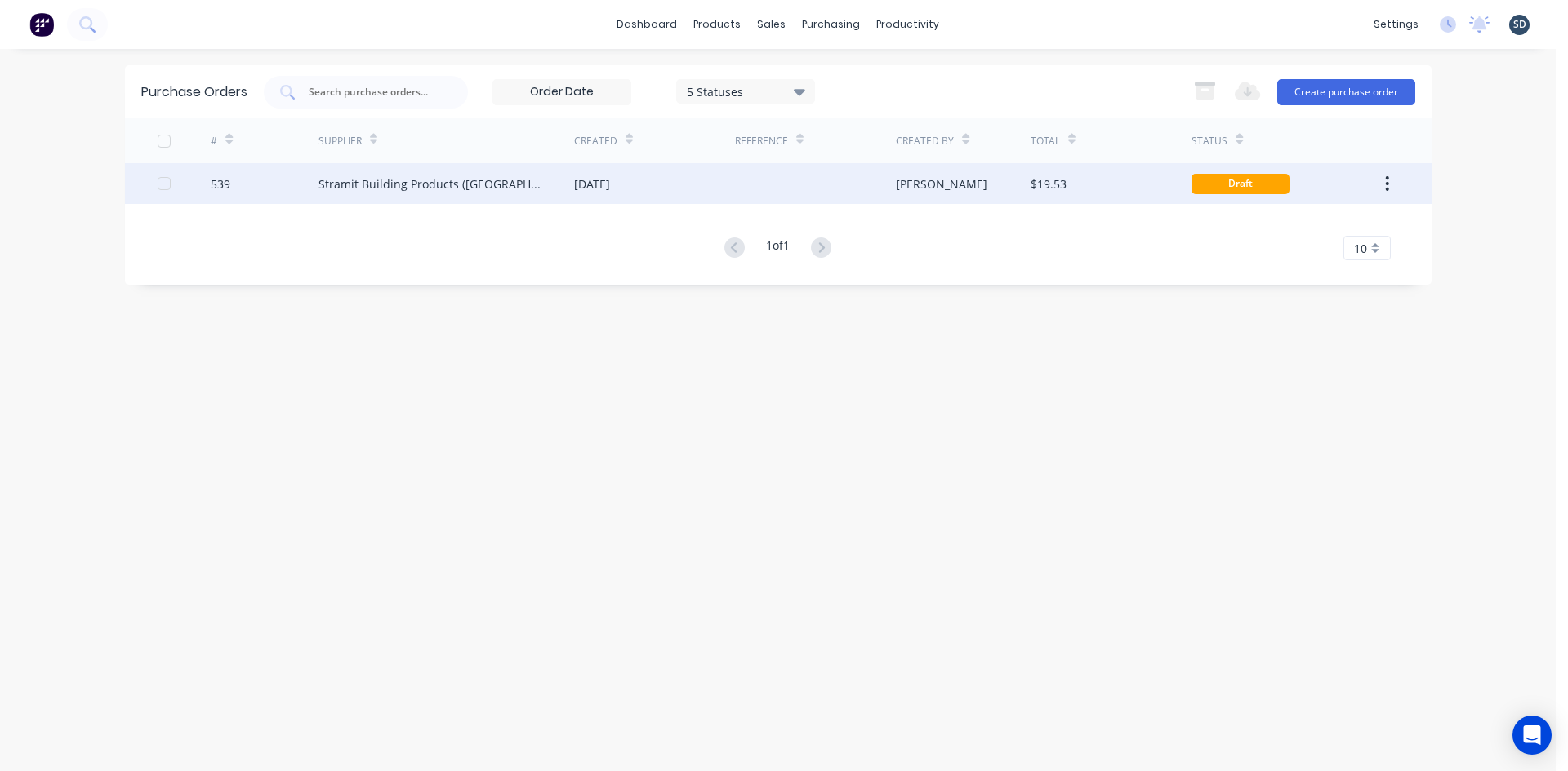
click at [648, 183] on div "[DATE]" at bounding box center [654, 184] width 161 height 41
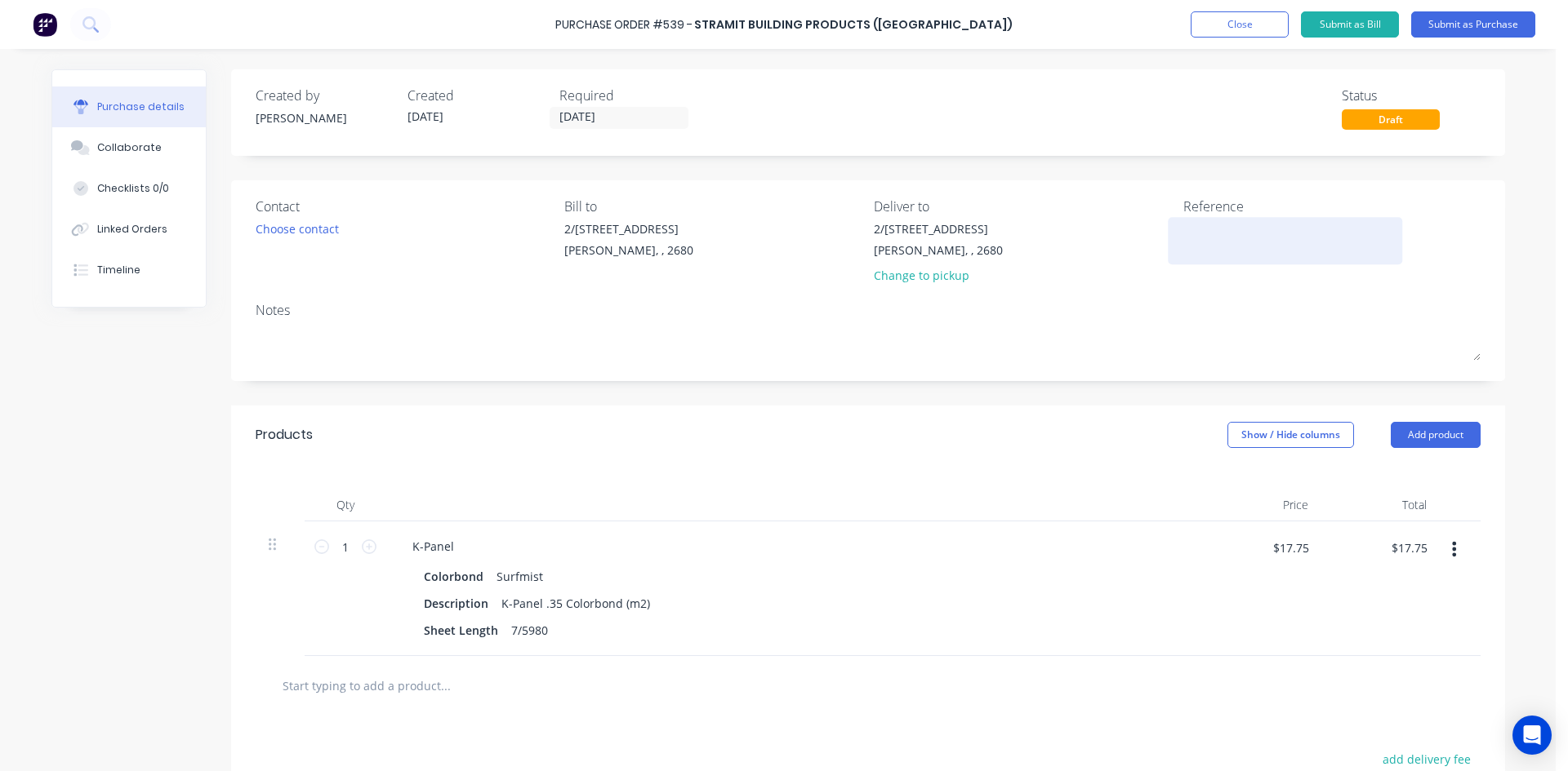
click at [1183, 234] on textarea at bounding box center [1285, 239] width 205 height 37
type textarea "539 /"
type textarea "x"
type textarea "539 /"
click at [142, 234] on div "Linked Orders" at bounding box center [132, 229] width 70 height 15
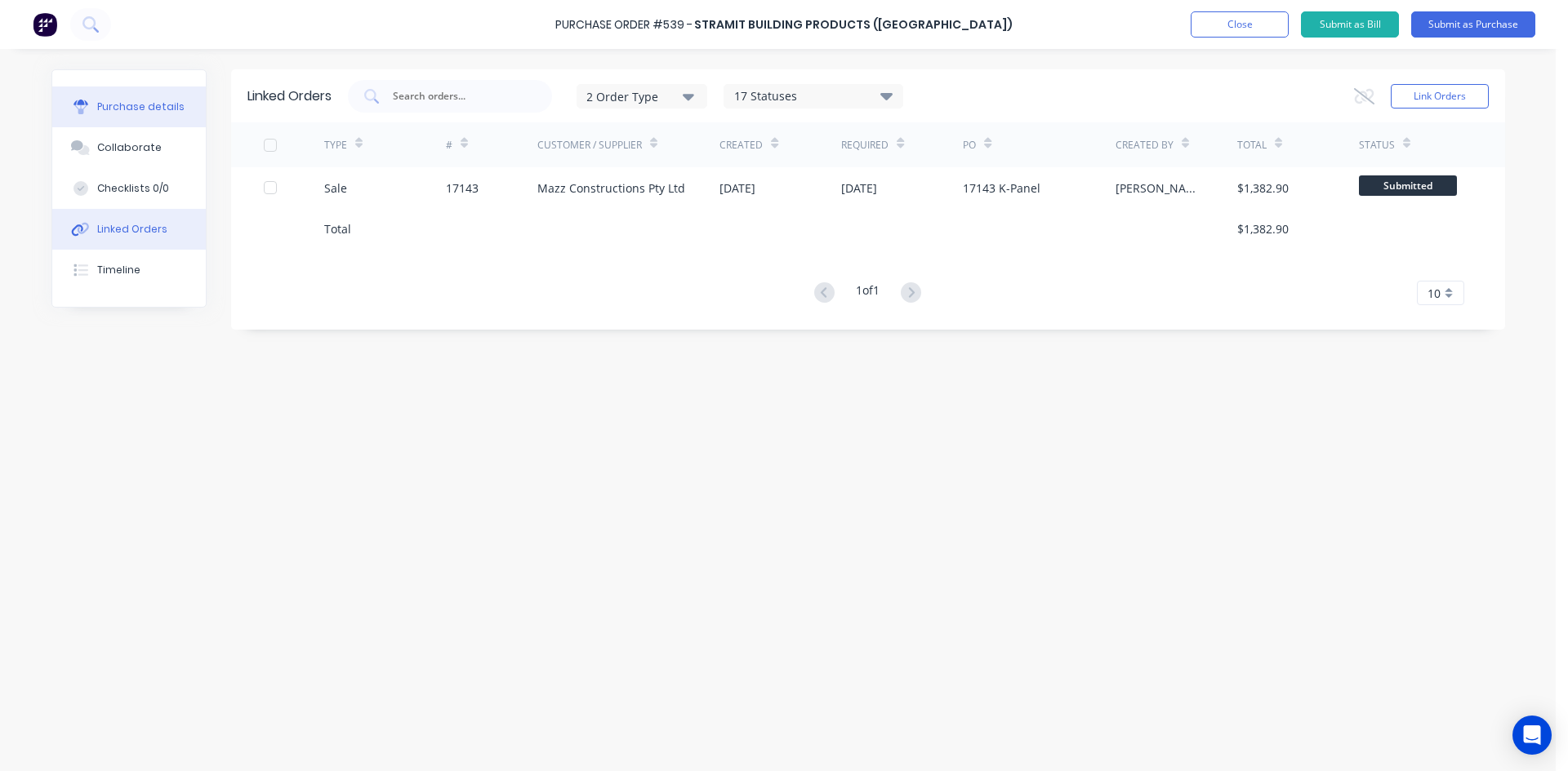
click at [146, 113] on div "Purchase details" at bounding box center [140, 107] width 87 height 15
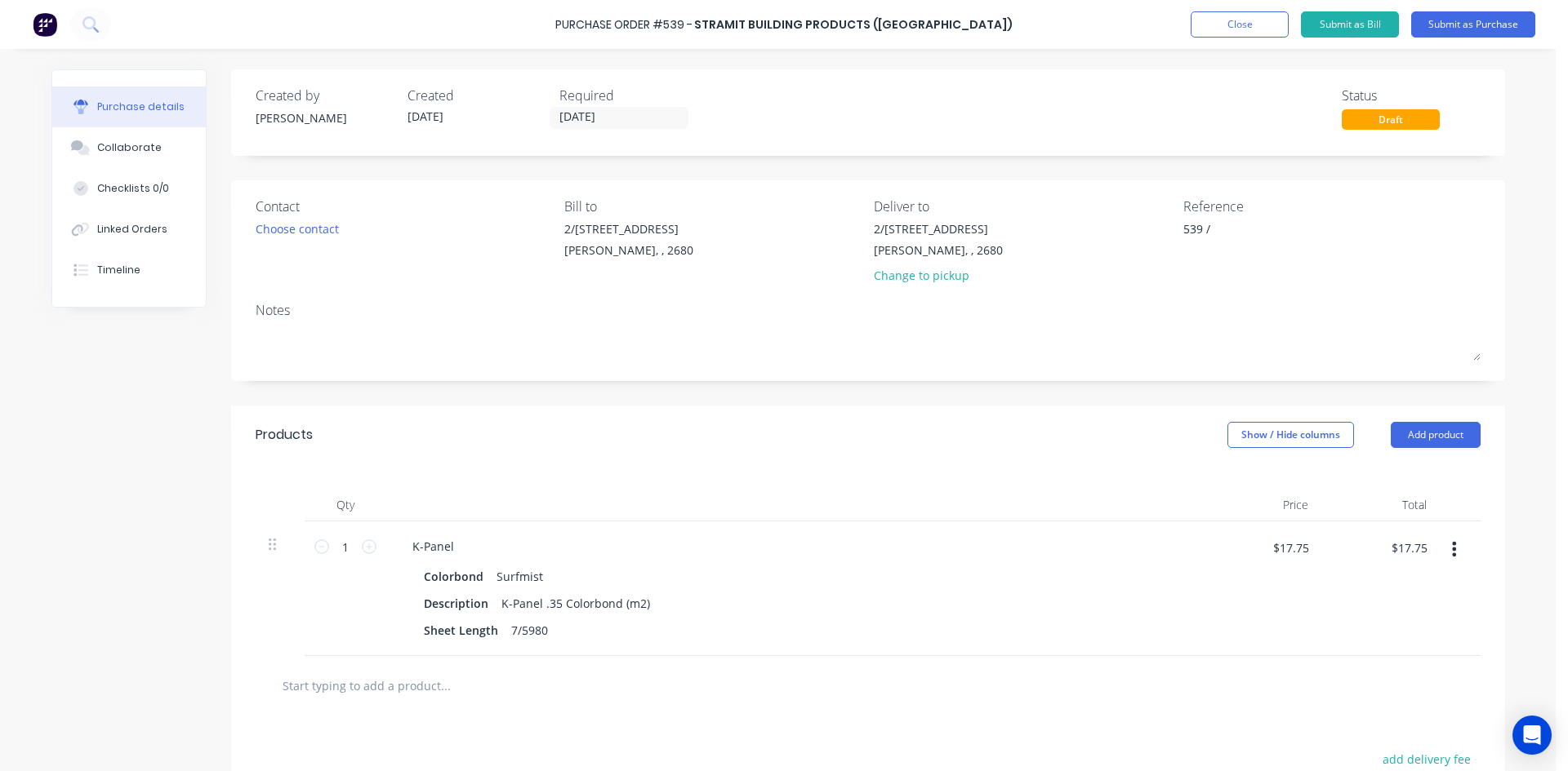
type textarea "x"
click at [1223, 235] on textarea "539 /" at bounding box center [1285, 239] width 205 height 37
type textarea "539 / 17143 Mazz Co"
type textarea "x"
type textarea "539 / 17143 Mazz Con"
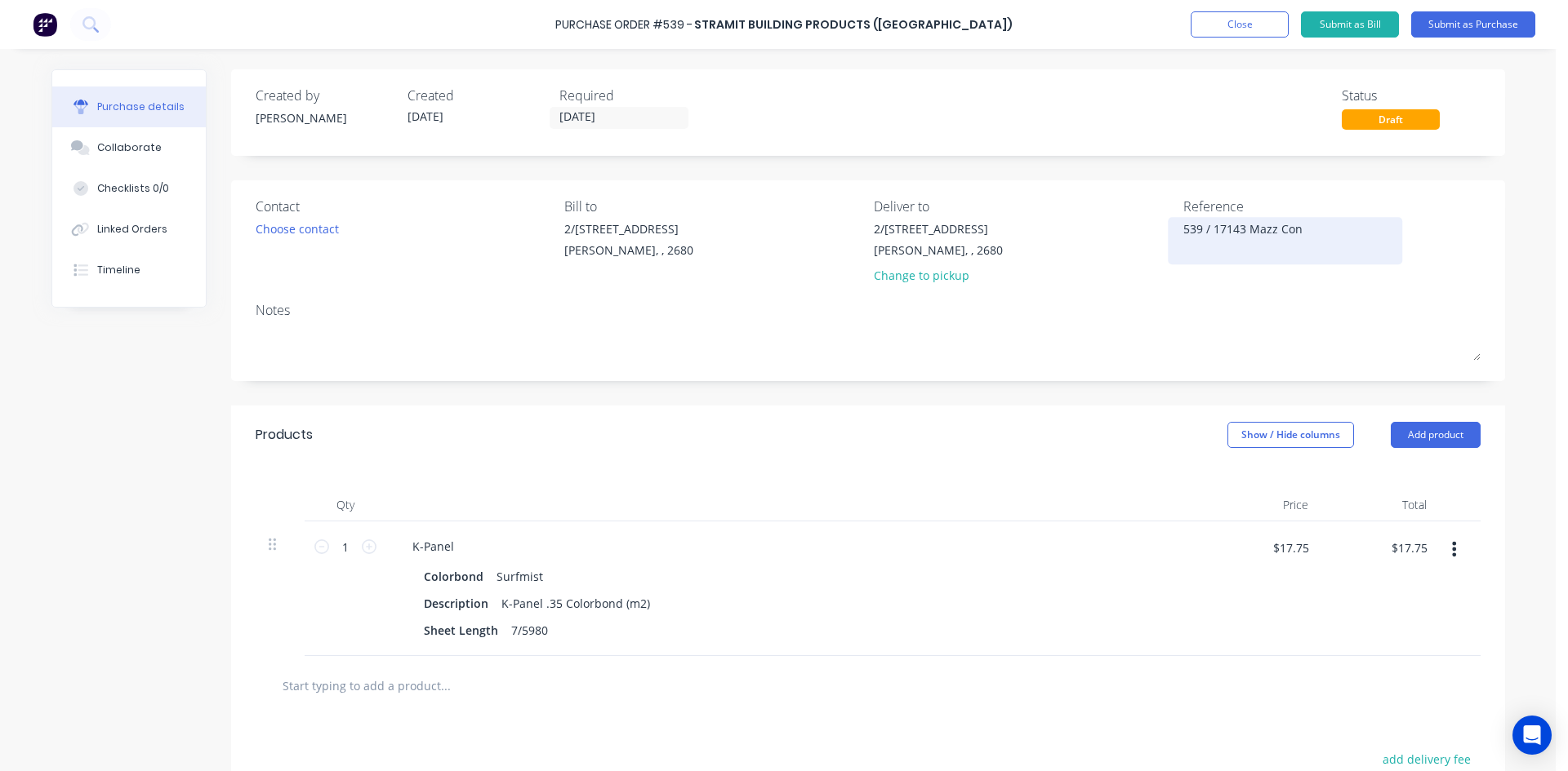
type textarea "x"
type textarea "539 / 17143 Mazz Cons"
type textarea "x"
type textarea "539 / 17143 Mazz Const"
type textarea "x"
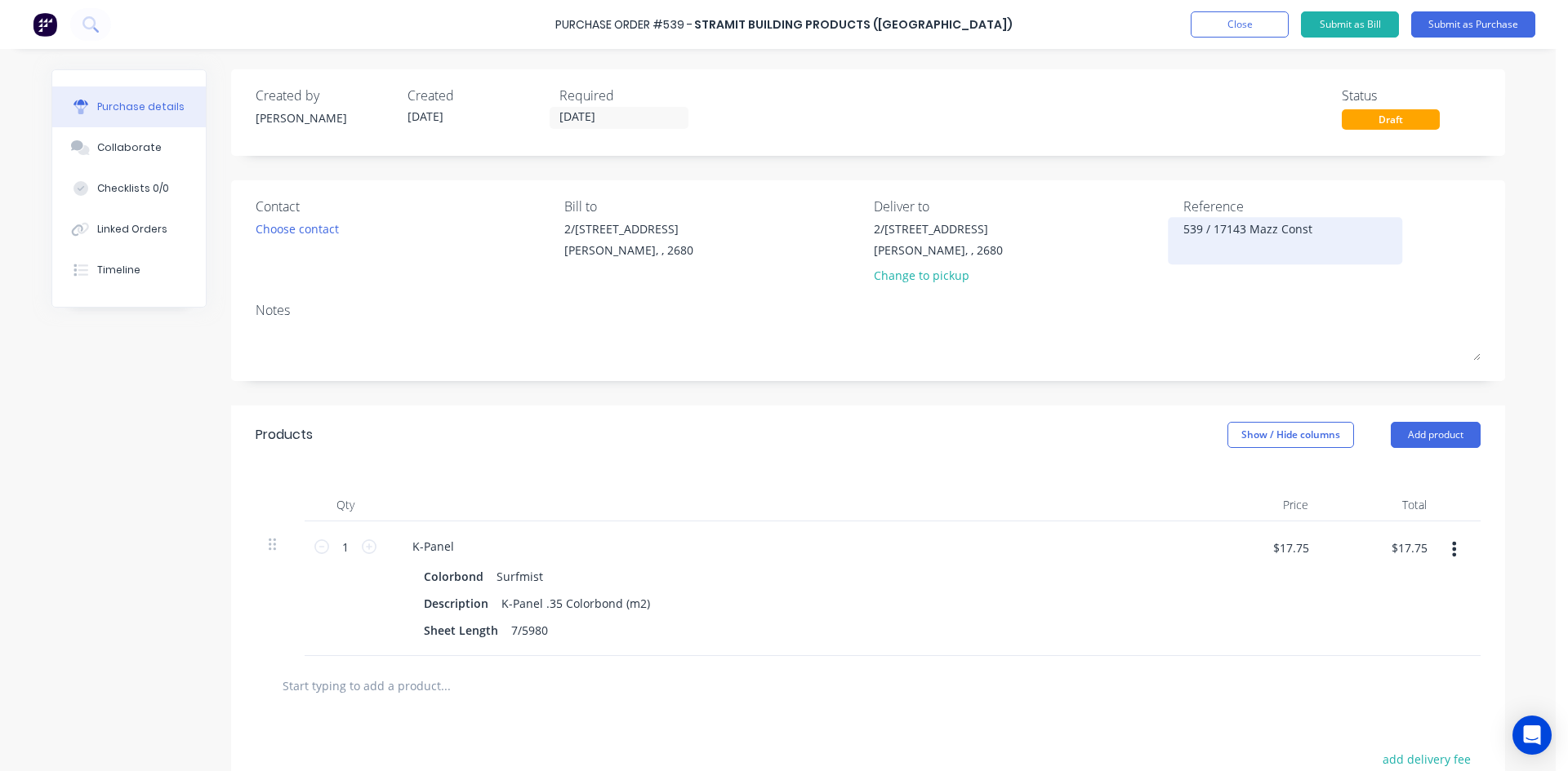
type textarea "539 / 17143 Mazz Constr"
type textarea "x"
type textarea "539 / 17143 Mazz Constru"
type textarea "x"
type textarea "539 / 17143 Mazz Construc"
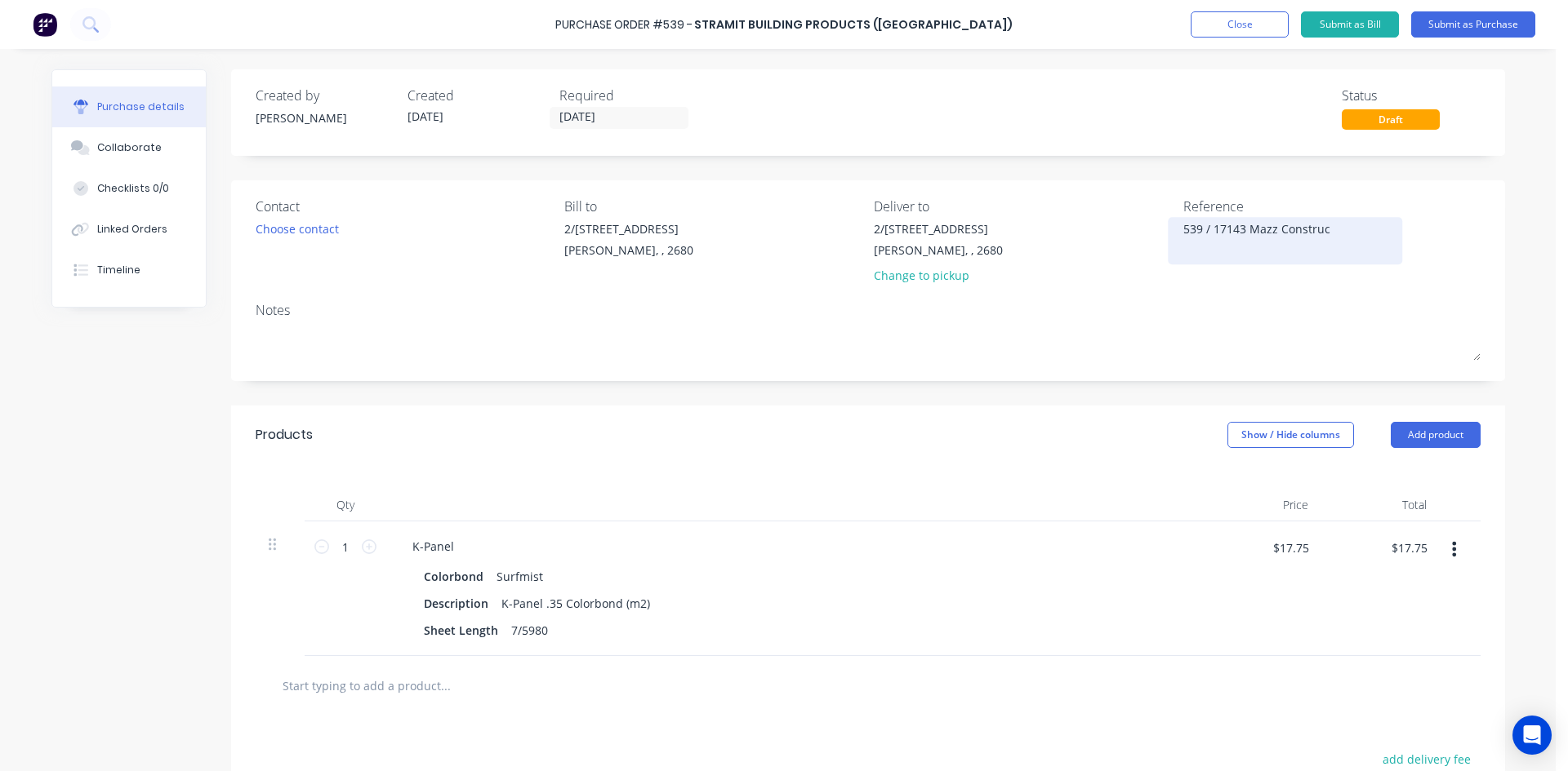
type textarea "x"
type textarea "539 / 17143 Mazz Construct"
type textarea "x"
type textarea "539 / 17143 Mazz Construct"
click at [1057, 295] on div "Contact Choose contact Bill to 2/50-56 Banna Ave Griffith, , 2680 Deliver to 2/…" at bounding box center [867, 280] width 1273 height 201
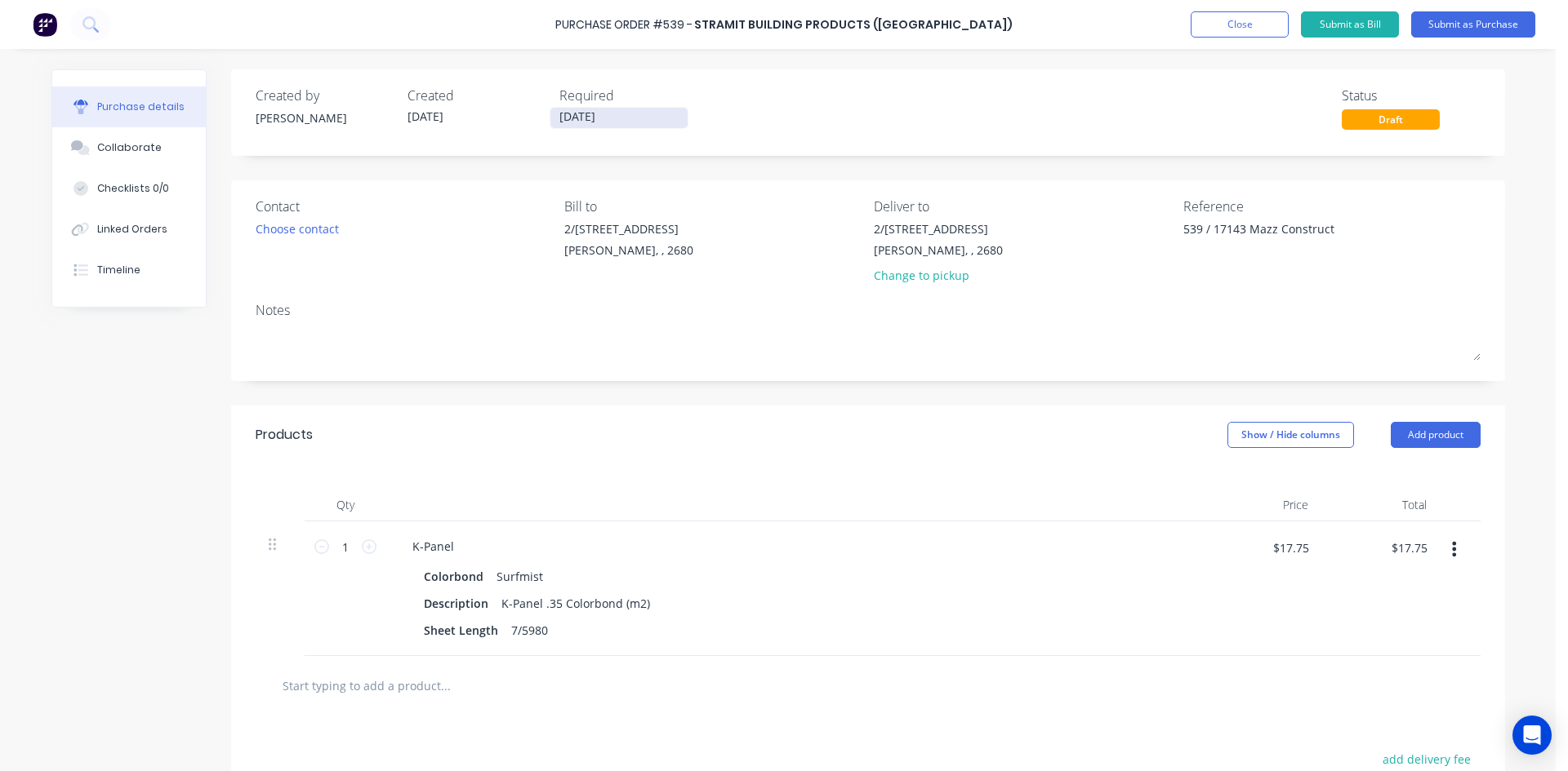
click at [629, 116] on input "11/08/25" at bounding box center [619, 117] width 137 height 21
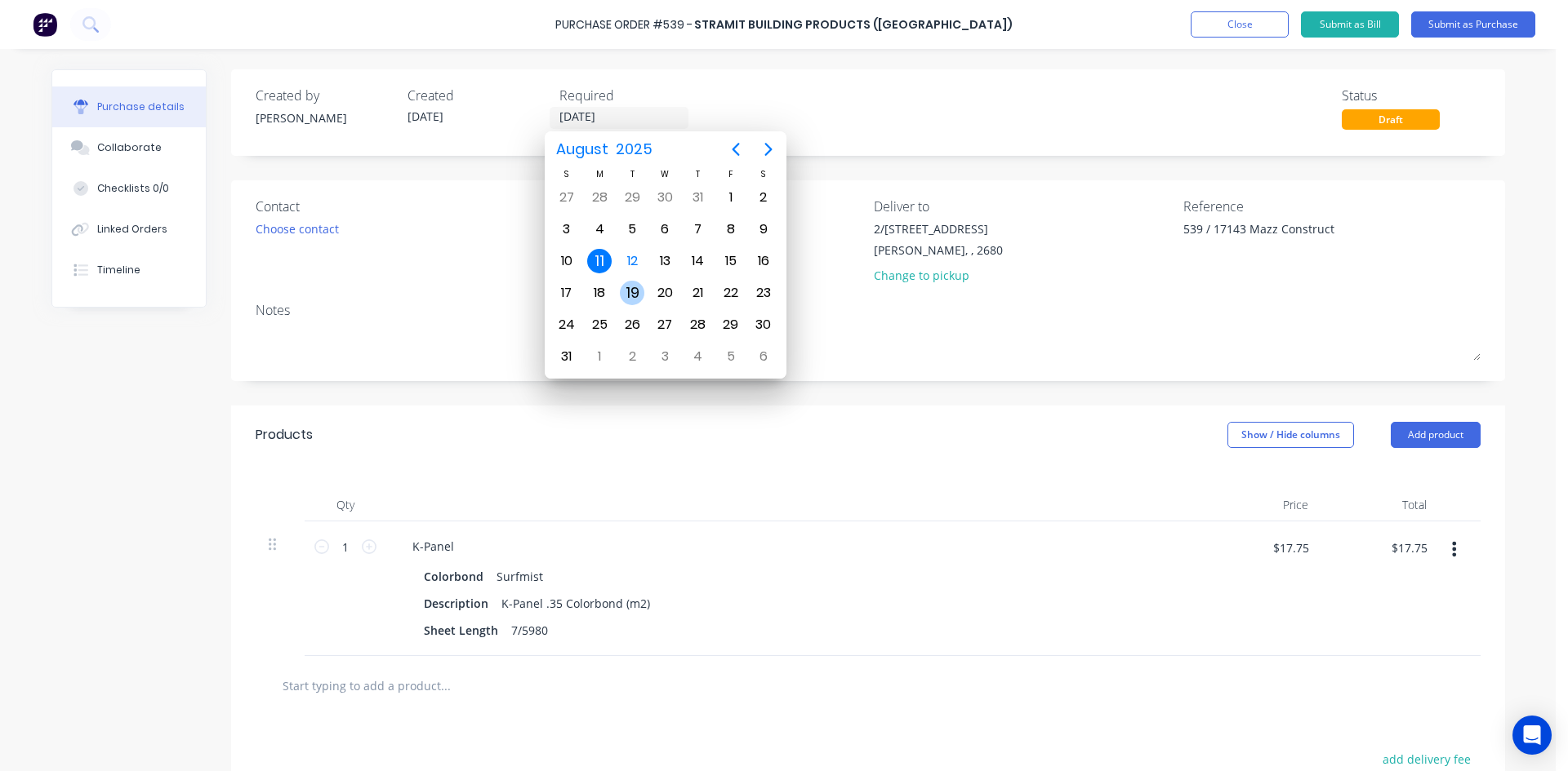
click at [631, 290] on div "19" at bounding box center [631, 293] width 24 height 24
type textarea "x"
type input "19/08/25"
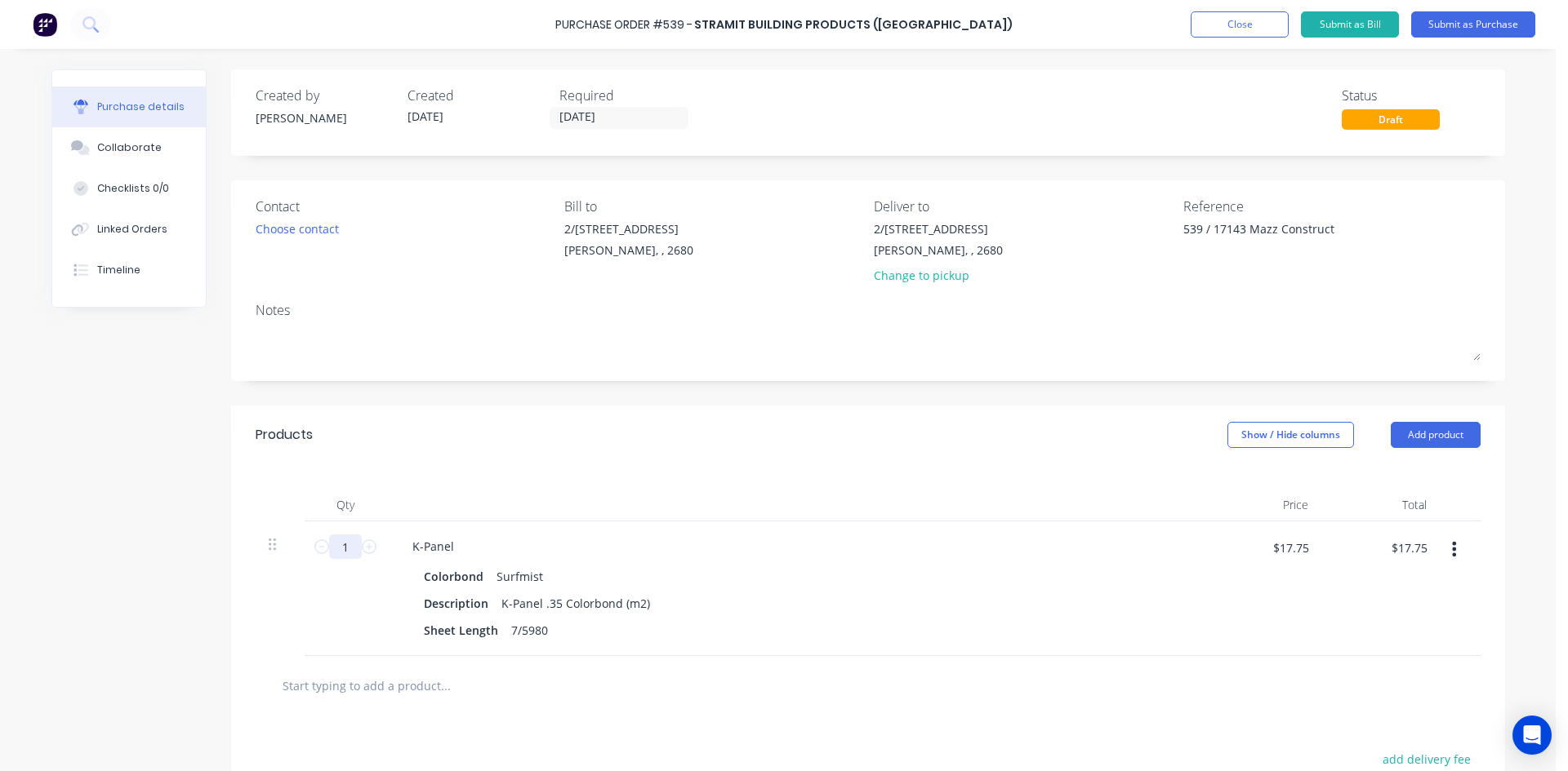
click at [344, 549] on input "1" at bounding box center [345, 546] width 32 height 24
paste input "36.17"
type textarea "x"
type input "36.17"
type textarea "x"
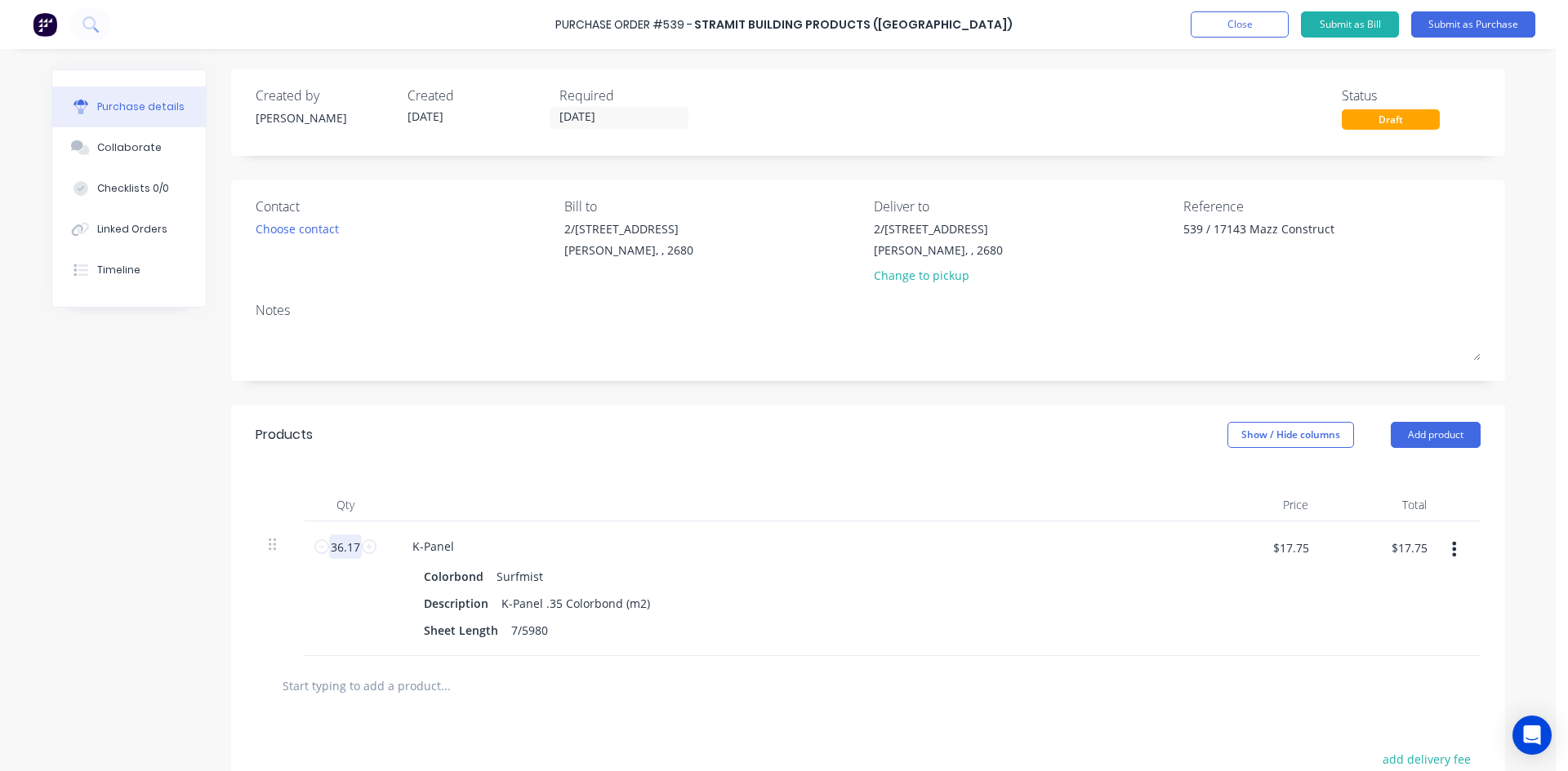
type input "$642.02"
type input "36.17"
click at [685, 392] on div "Created by Sam Created 12/08/25 Required 19/08/25 Status Draft Contact Choose c…" at bounding box center [867, 526] width 1273 height 915
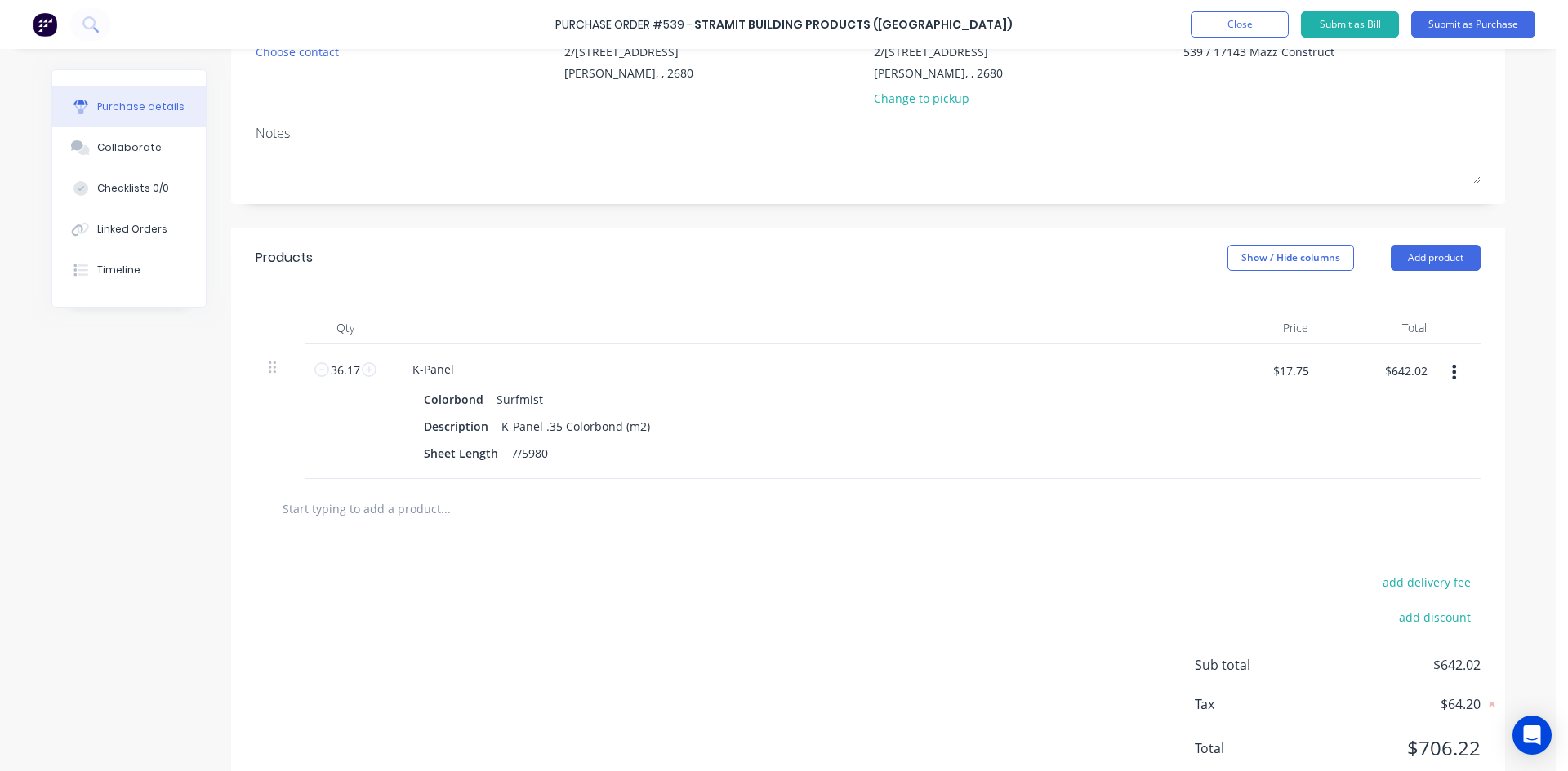
scroll to position [148, 0]
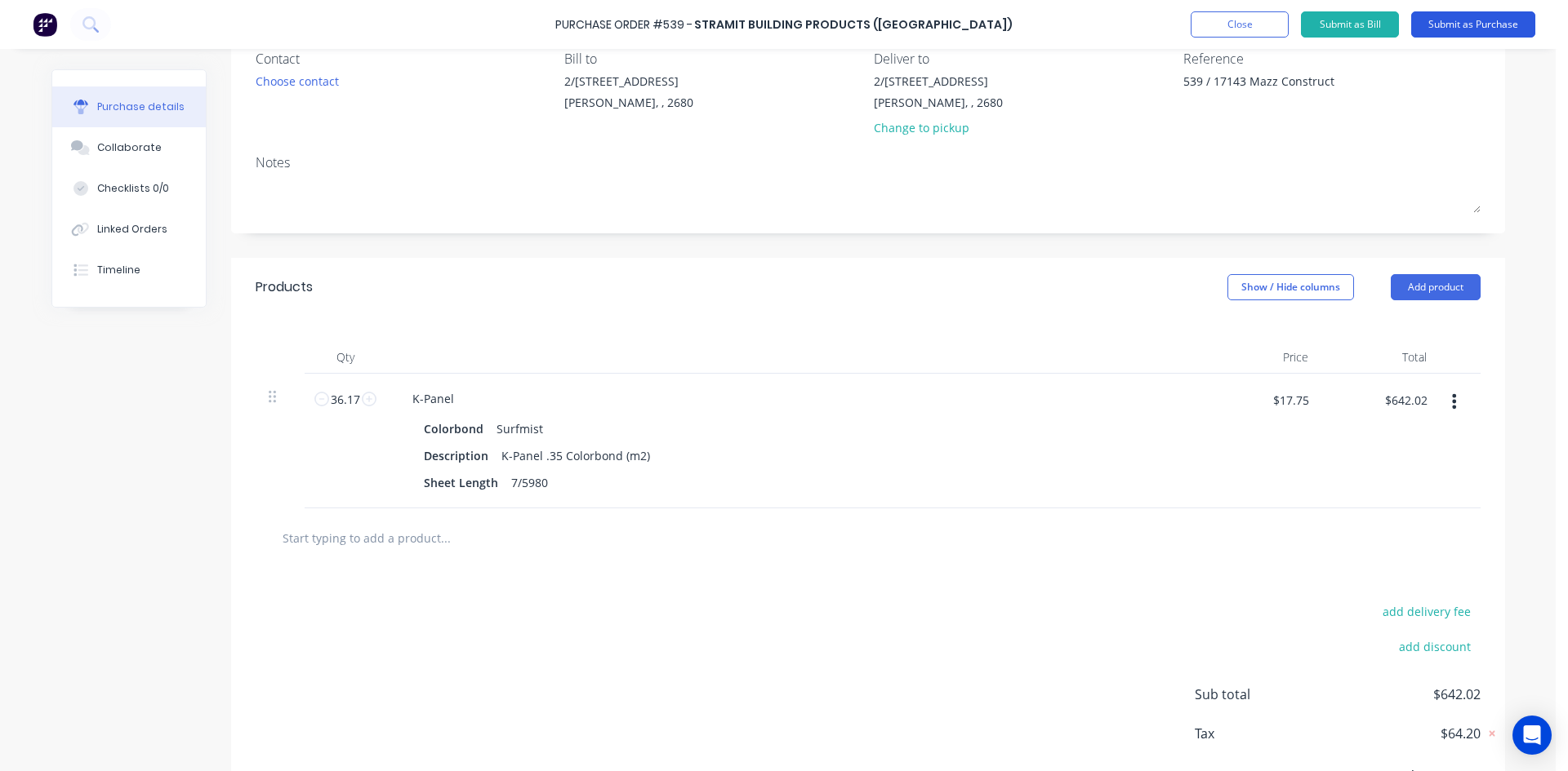
click at [1470, 27] on button "Submit as Purchase" at bounding box center [1473, 24] width 124 height 26
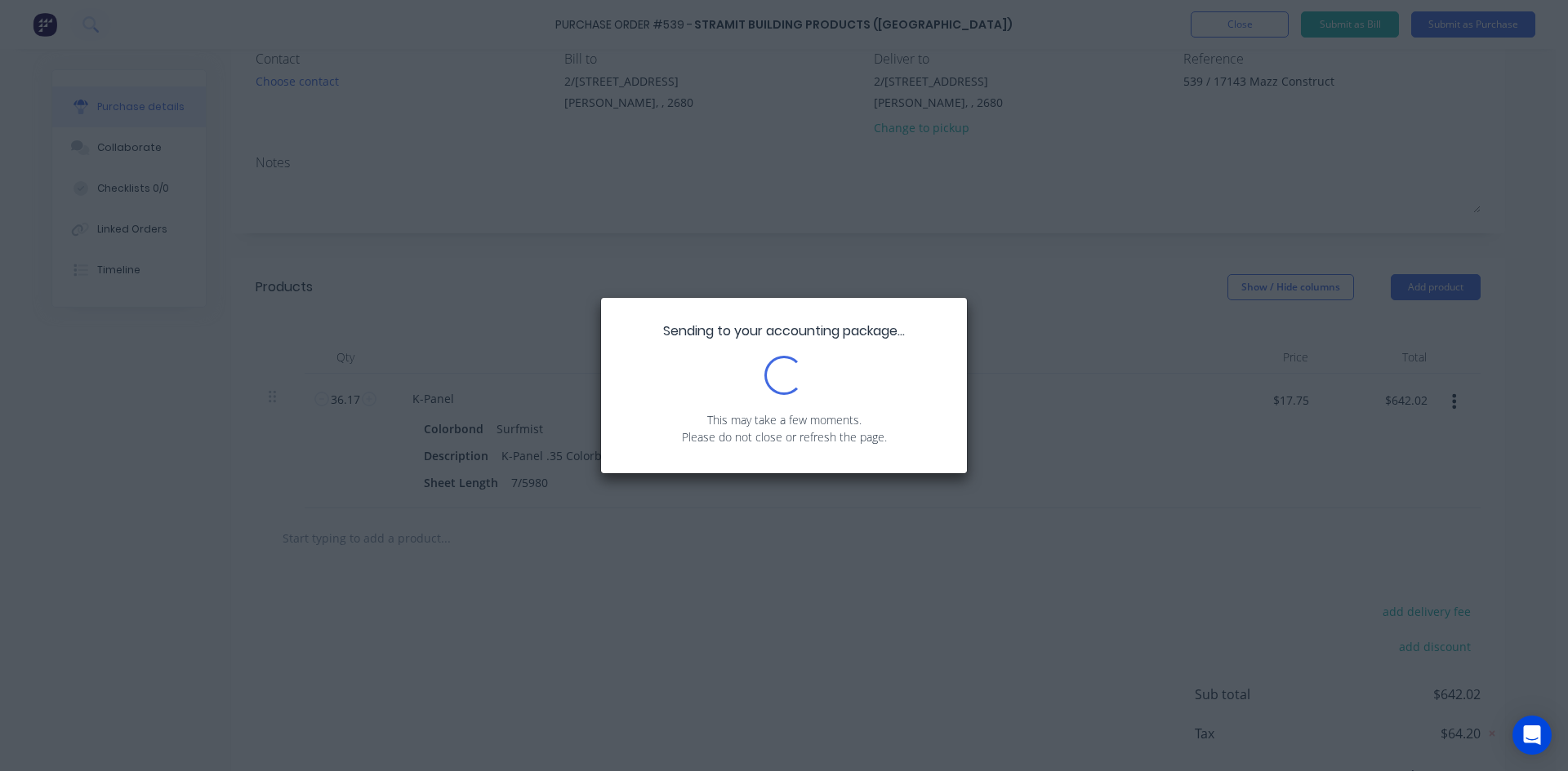
scroll to position [0, 0]
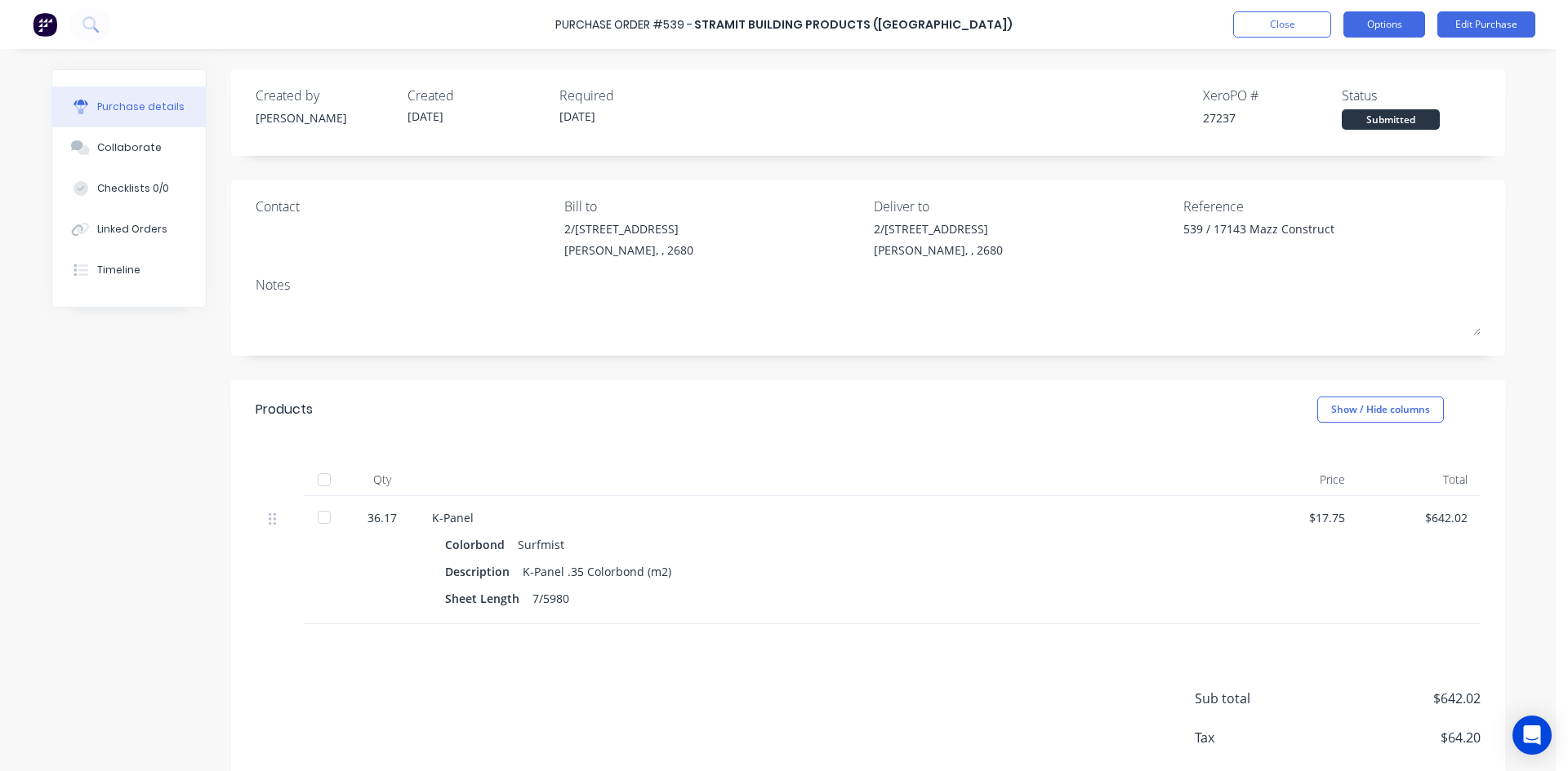
click at [1391, 24] on button "Options" at bounding box center [1383, 24] width 81 height 26
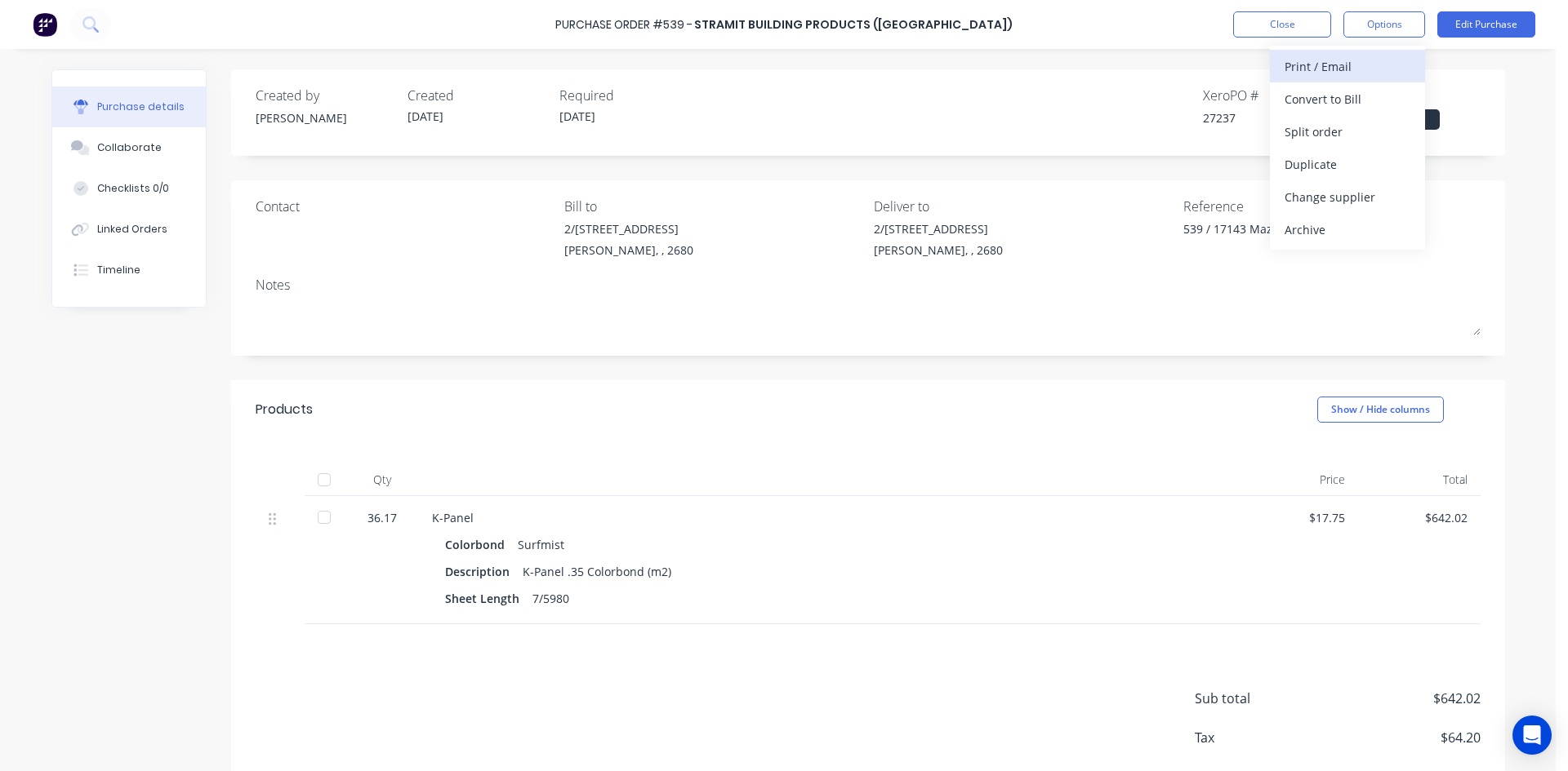
click at [1361, 70] on div "Print / Email" at bounding box center [1347, 67] width 125 height 23
click at [1352, 98] on div "With pricing" at bounding box center [1347, 99] width 125 height 23
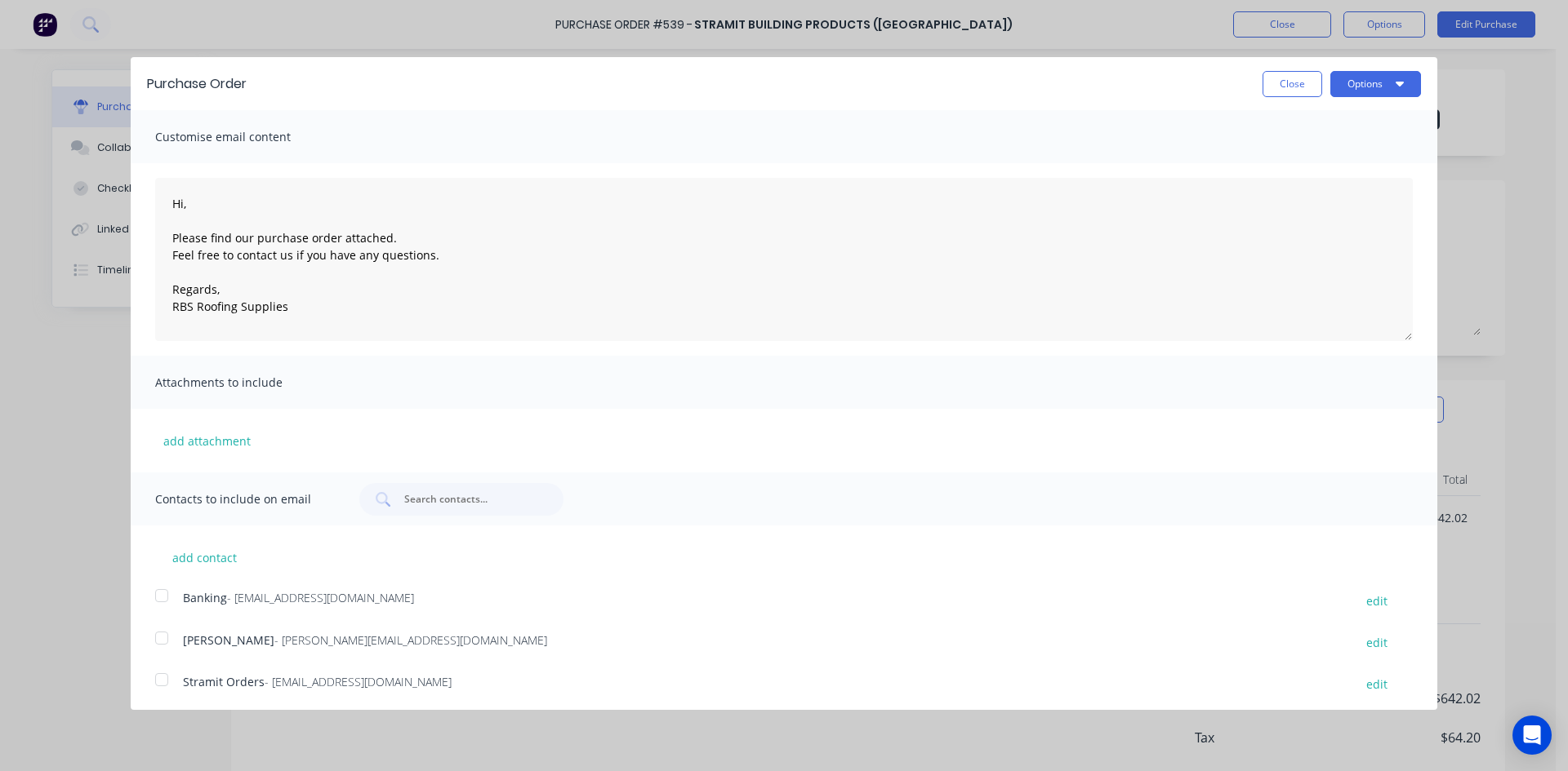
click at [163, 679] on div at bounding box center [161, 679] width 32 height 32
click at [1380, 82] on button "Options" at bounding box center [1375, 84] width 91 height 26
click at [1334, 161] on div "Email" at bounding box center [1343, 158] width 125 height 23
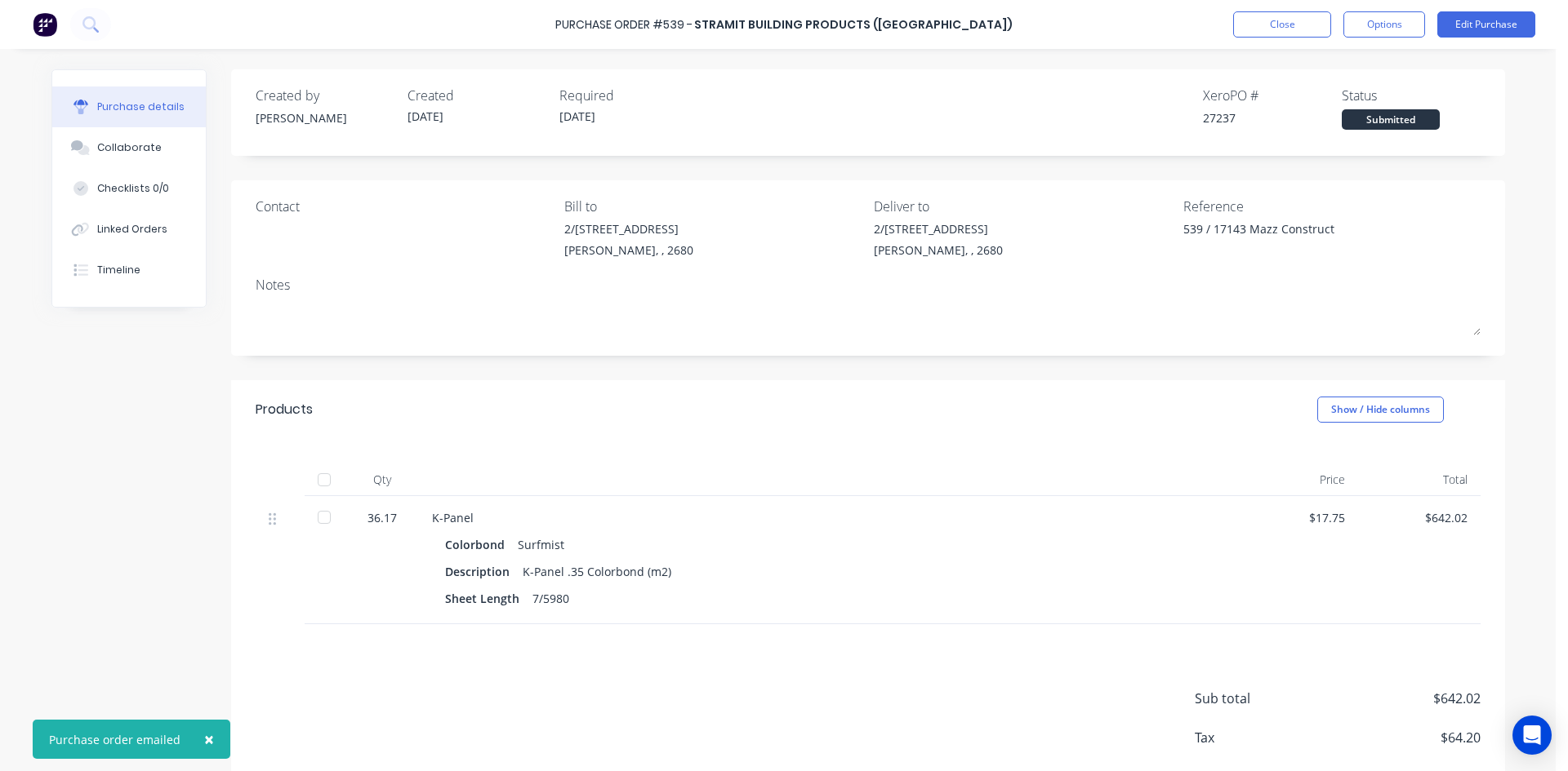
type textarea "x"
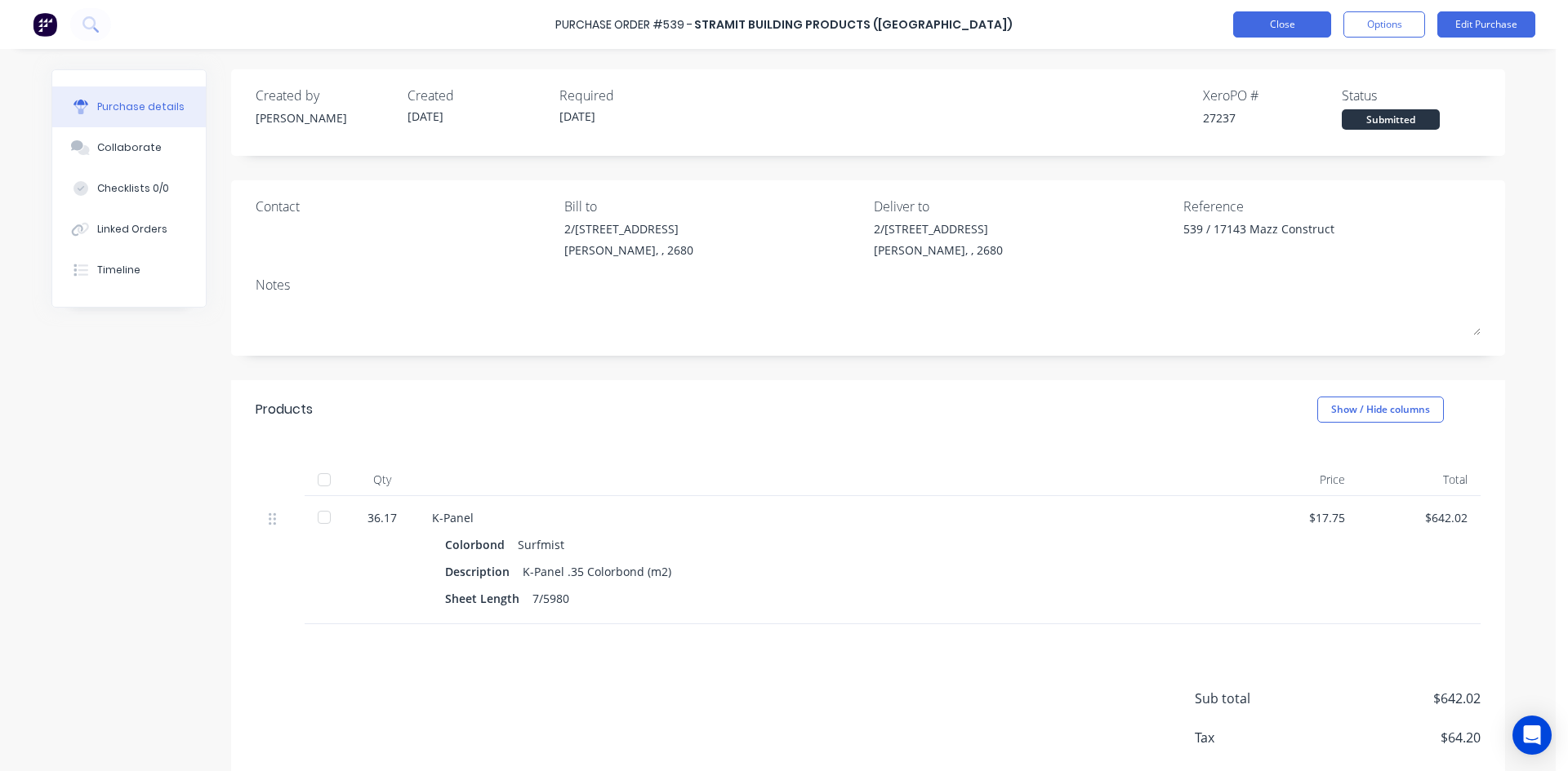
click at [1282, 23] on button "Close" at bounding box center [1282, 24] width 98 height 26
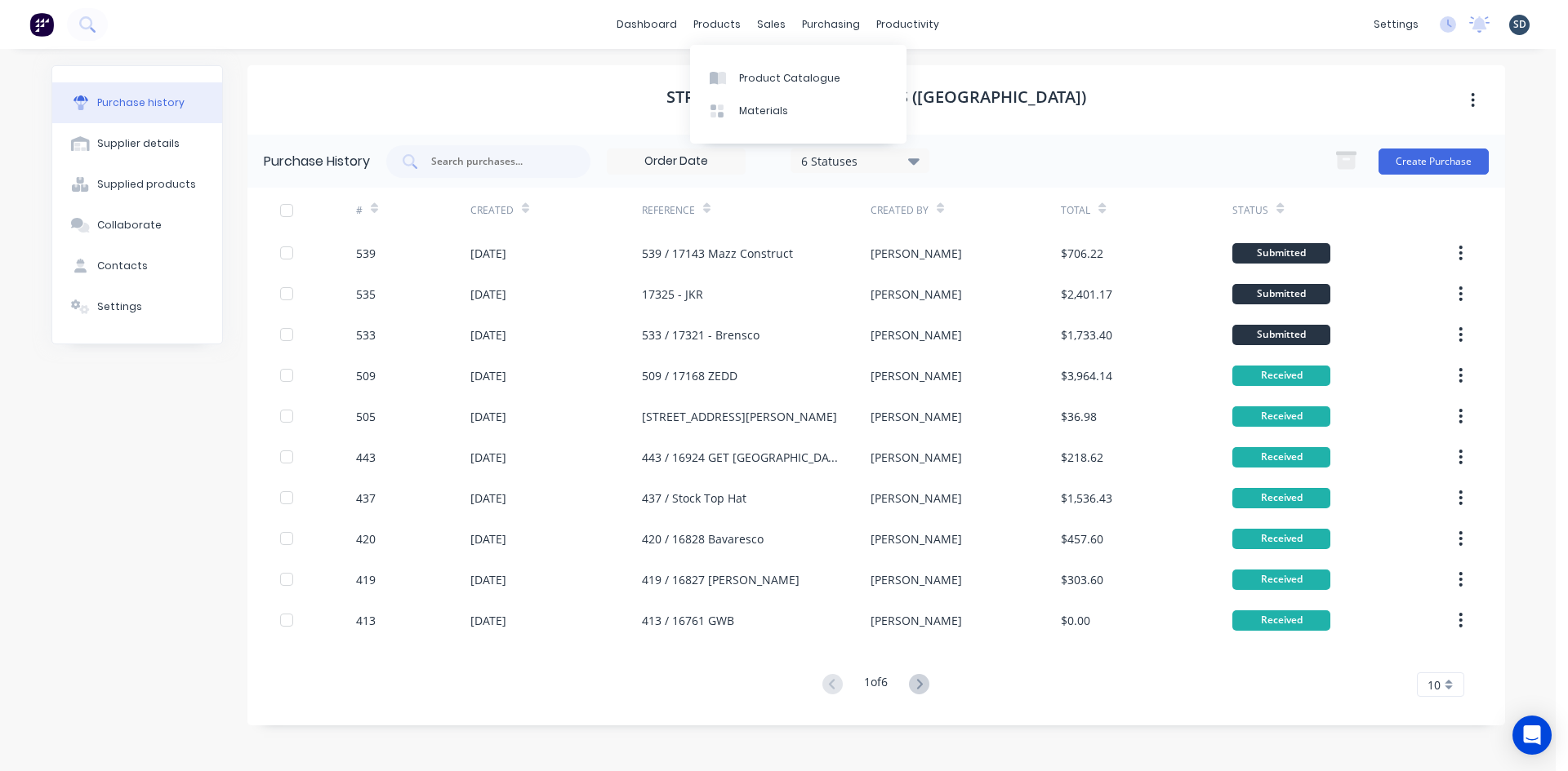
click at [751, 73] on div "Product Catalogue" at bounding box center [789, 78] width 101 height 15
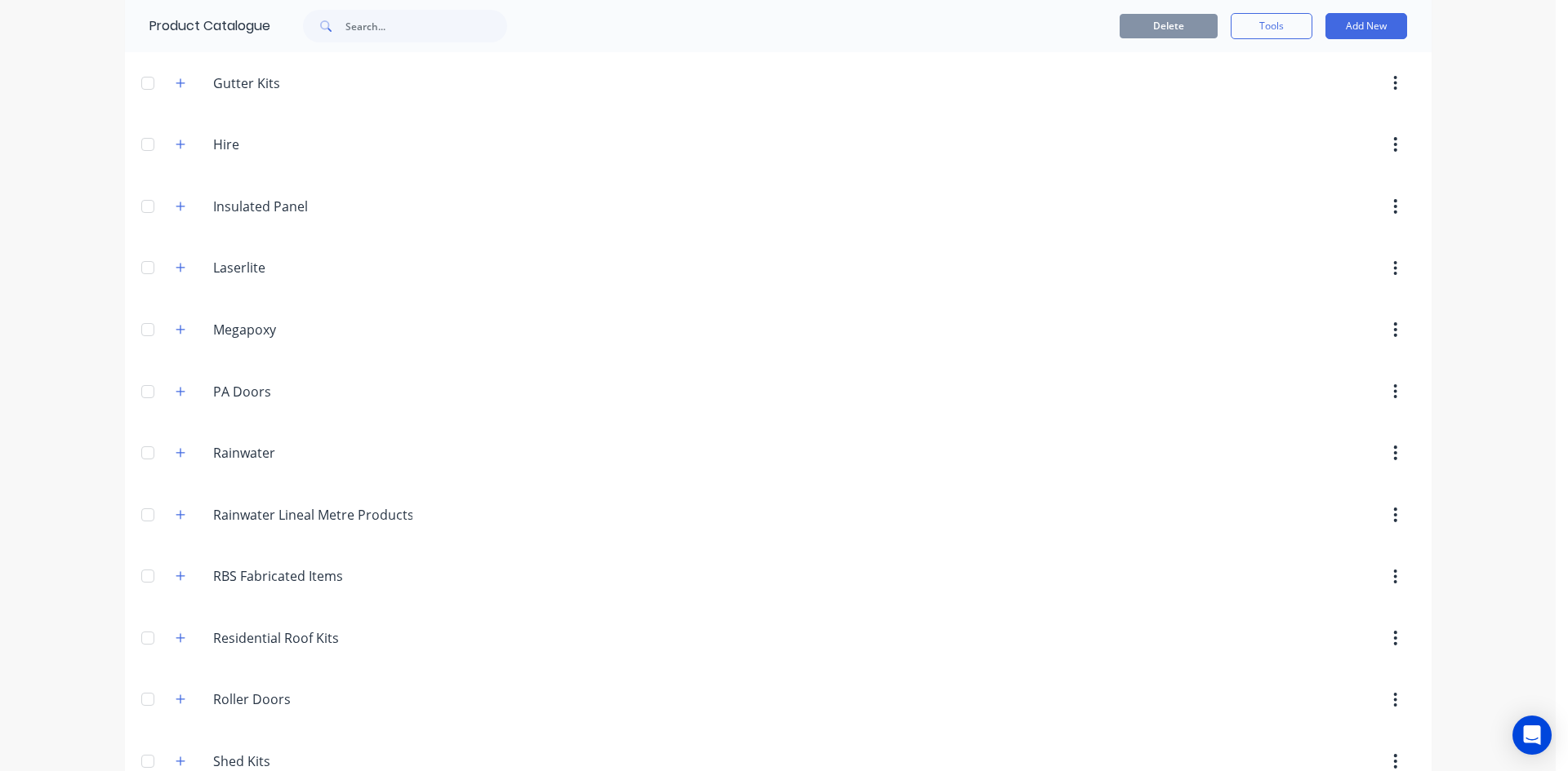
scroll to position [398, 0]
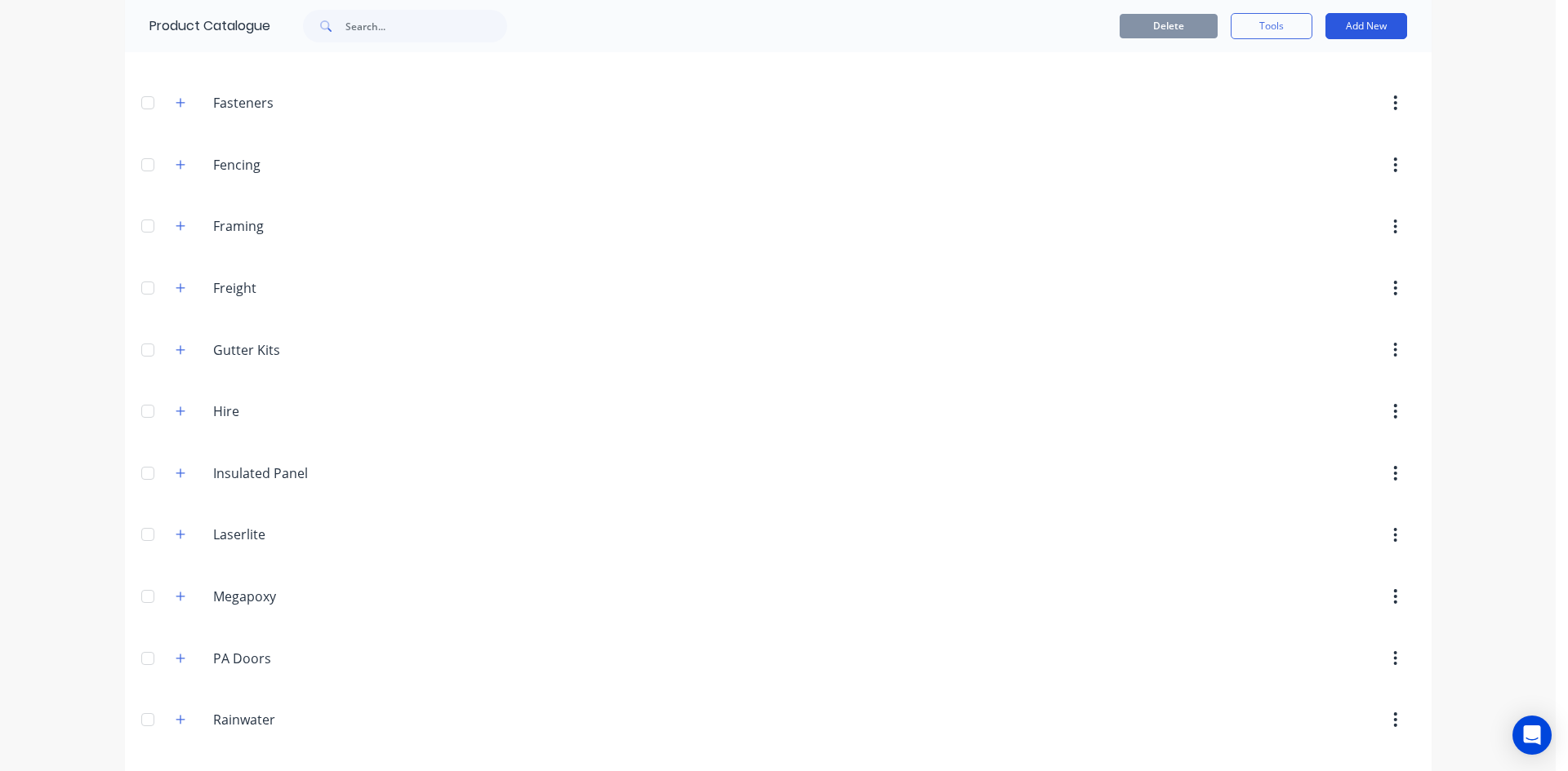
click at [1392, 19] on button "Add New" at bounding box center [1365, 25] width 81 height 26
click at [1340, 68] on div "Category" at bounding box center [1329, 68] width 125 height 23
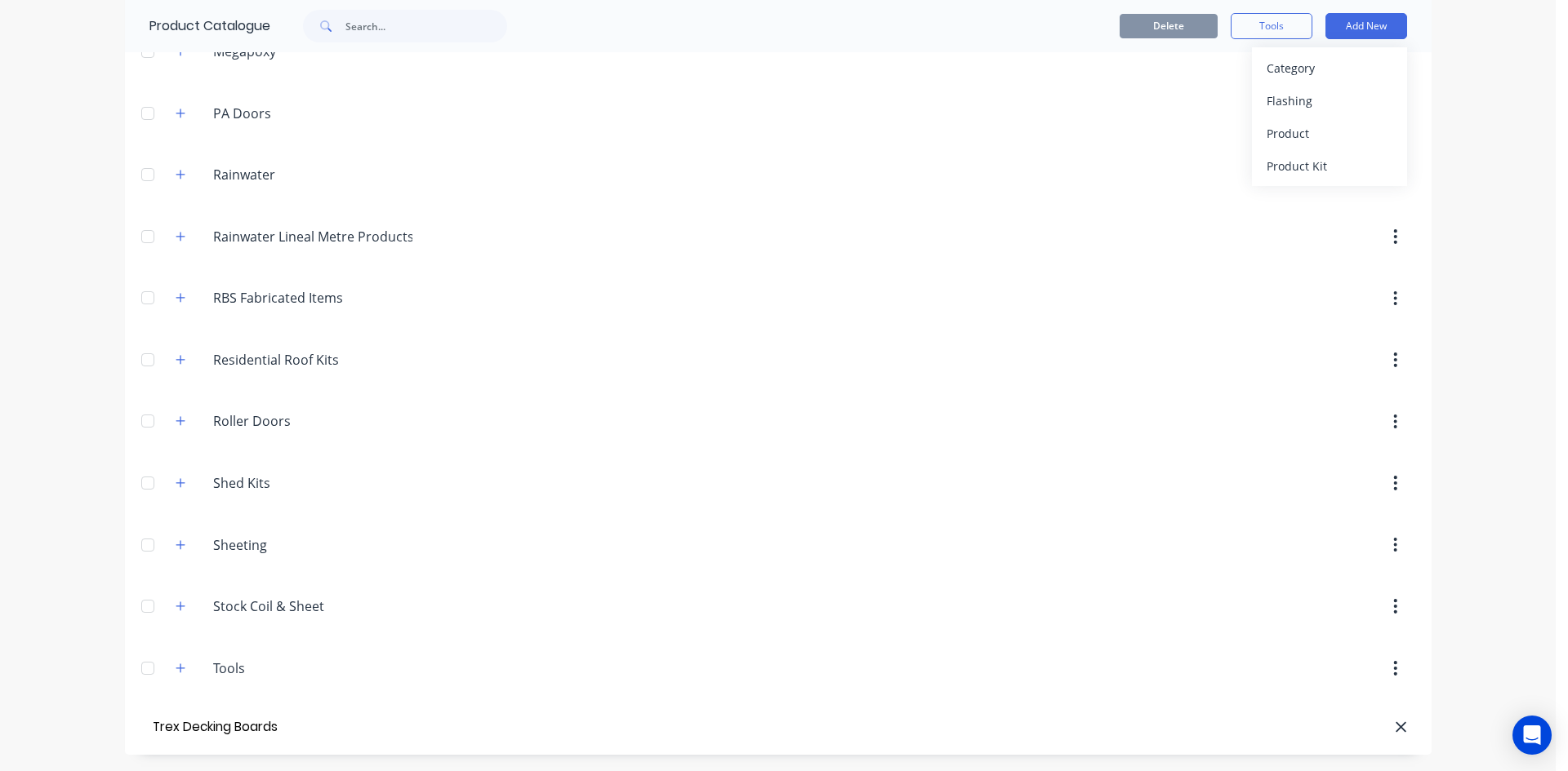
type input "Trex Decking Boards"
click at [1311, 132] on div "Product" at bounding box center [1329, 133] width 125 height 23
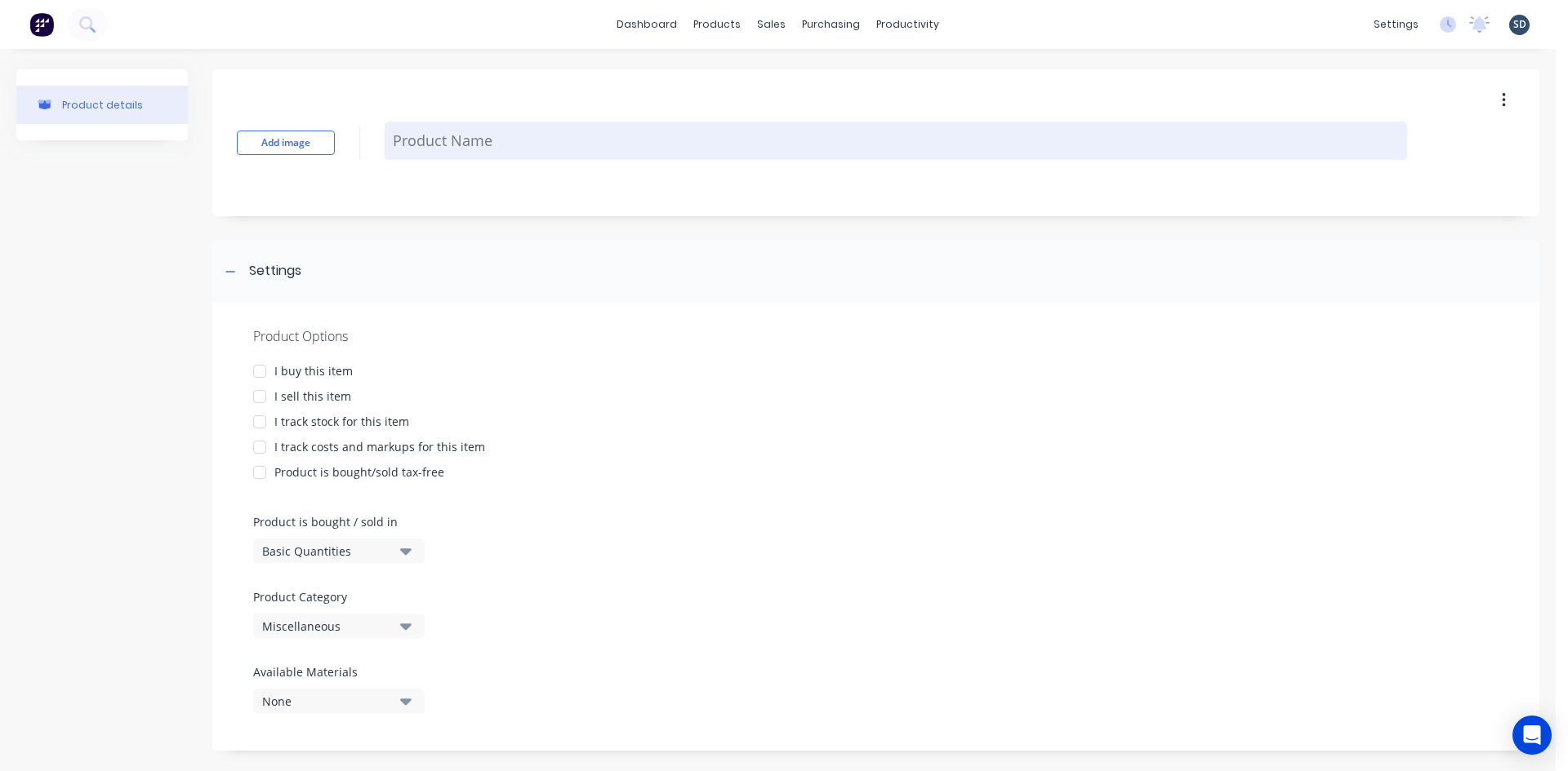
click at [437, 155] on textarea at bounding box center [896, 140] width 1022 height 38
type textarea "x"
type textarea "T"
type textarea "x"
type textarea "Tr"
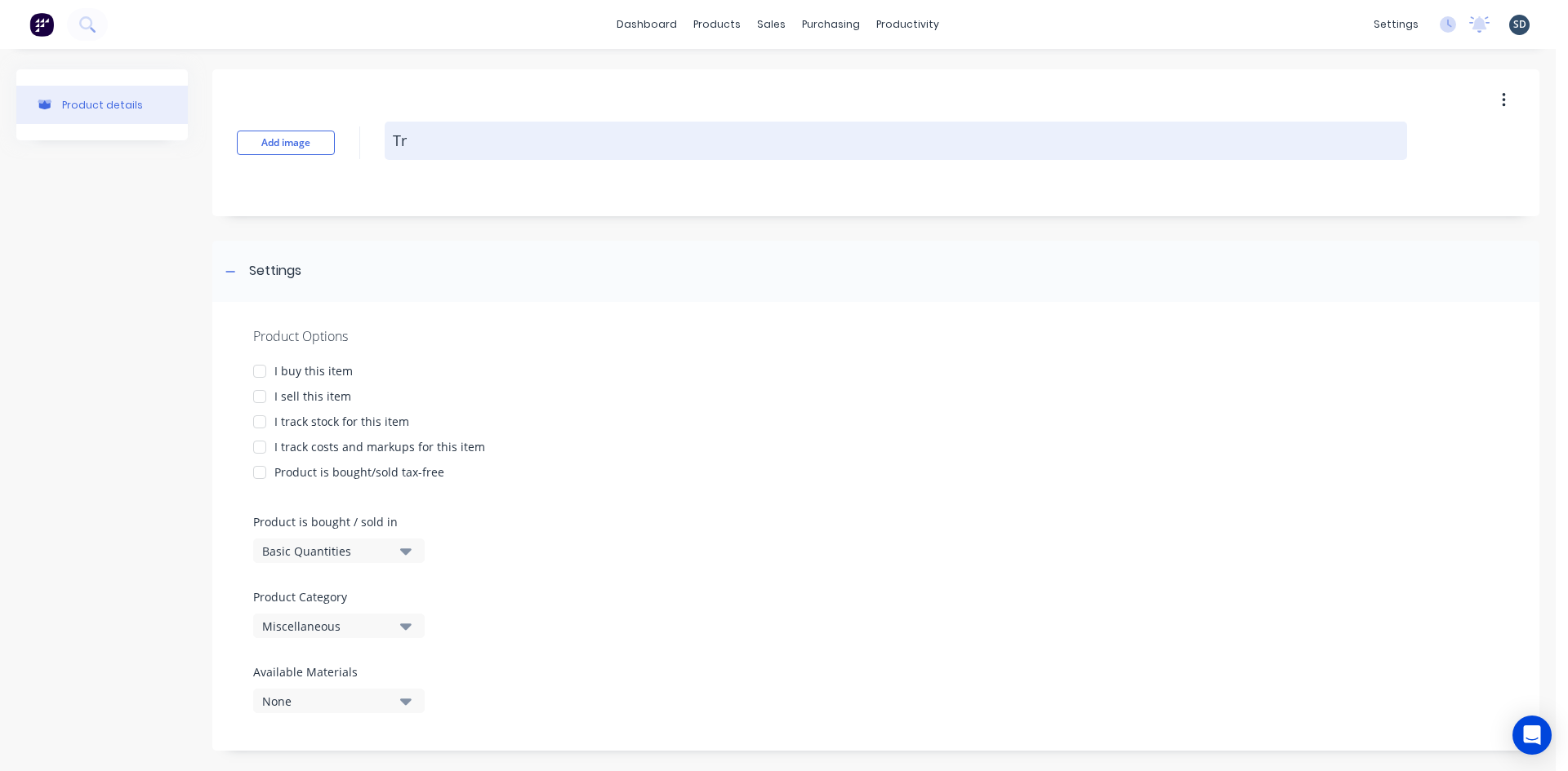
type textarea "x"
type textarea "Tre"
type textarea "x"
type textarea "Trex"
type textarea "x"
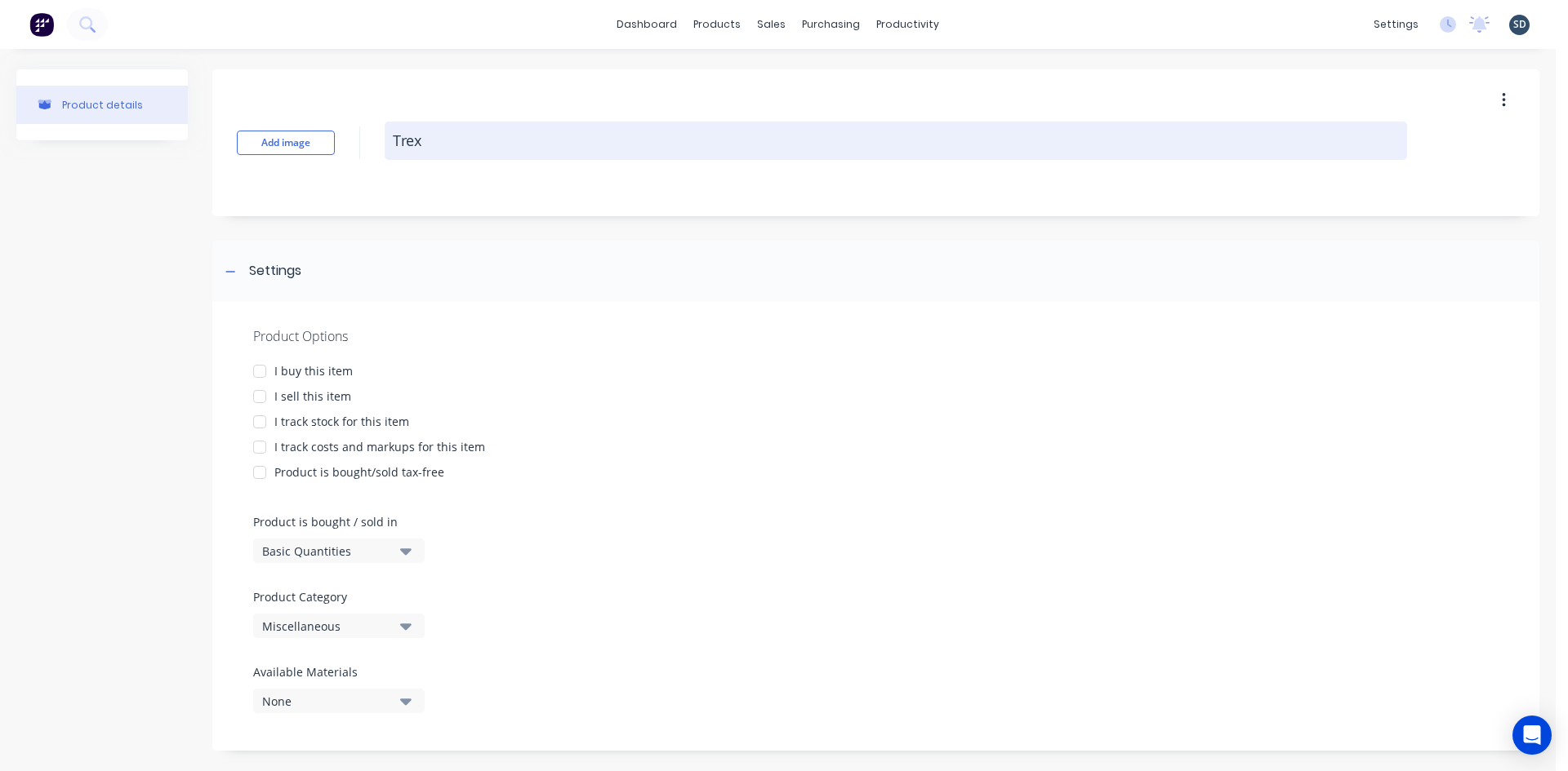
type textarea "Trex"
type textarea "x"
type textarea "Trex T"
type textarea "x"
type textarea "Trex Tr"
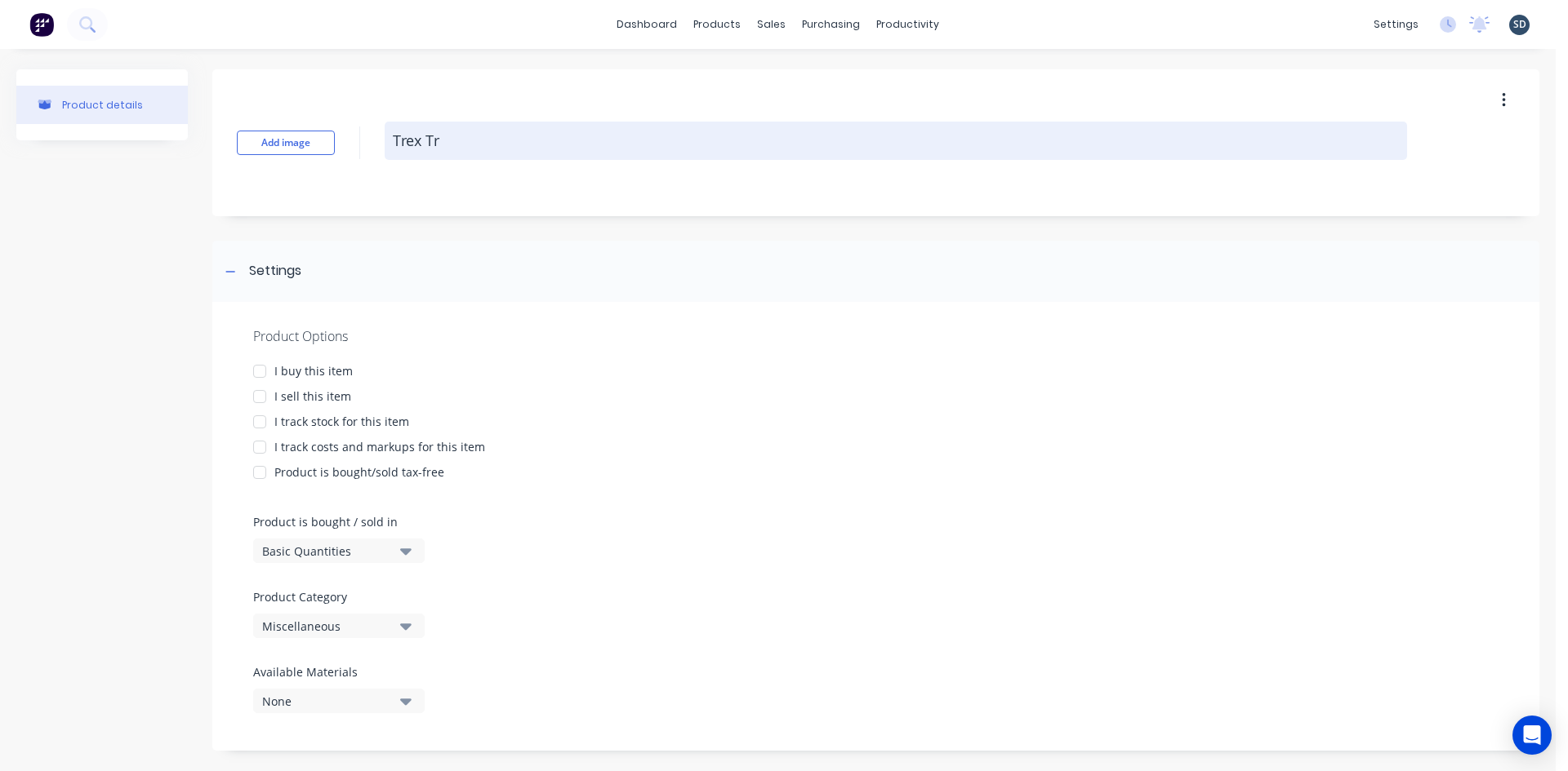
type textarea "x"
type textarea "Trex Tra"
type textarea "x"
type textarea "Trex [PERSON_NAME]"
type textarea "x"
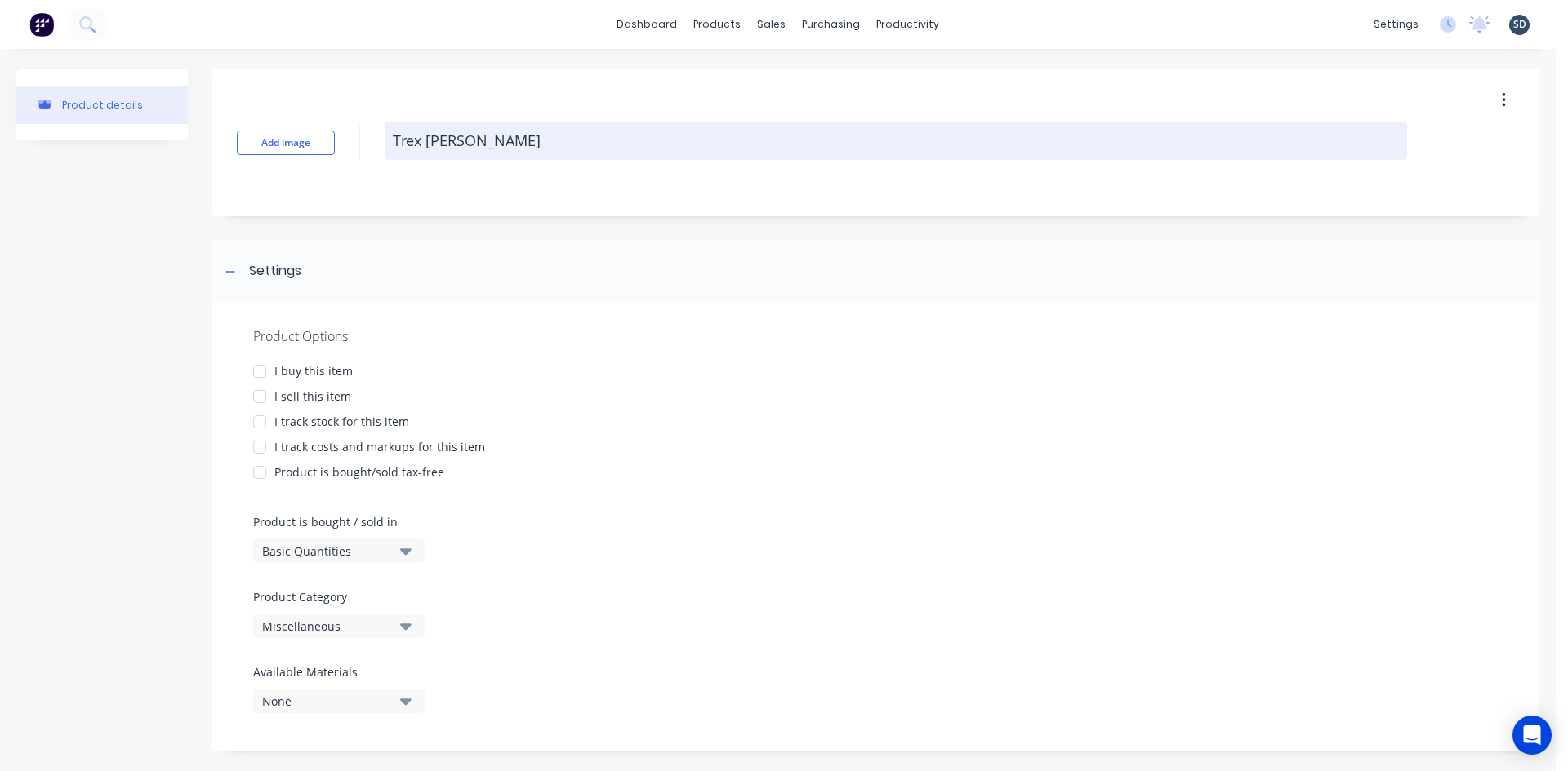
type textarea "Trex Trans"
type textarea "x"
type textarea "Trex Transc"
type textarea "x"
type textarea "Trex Transce"
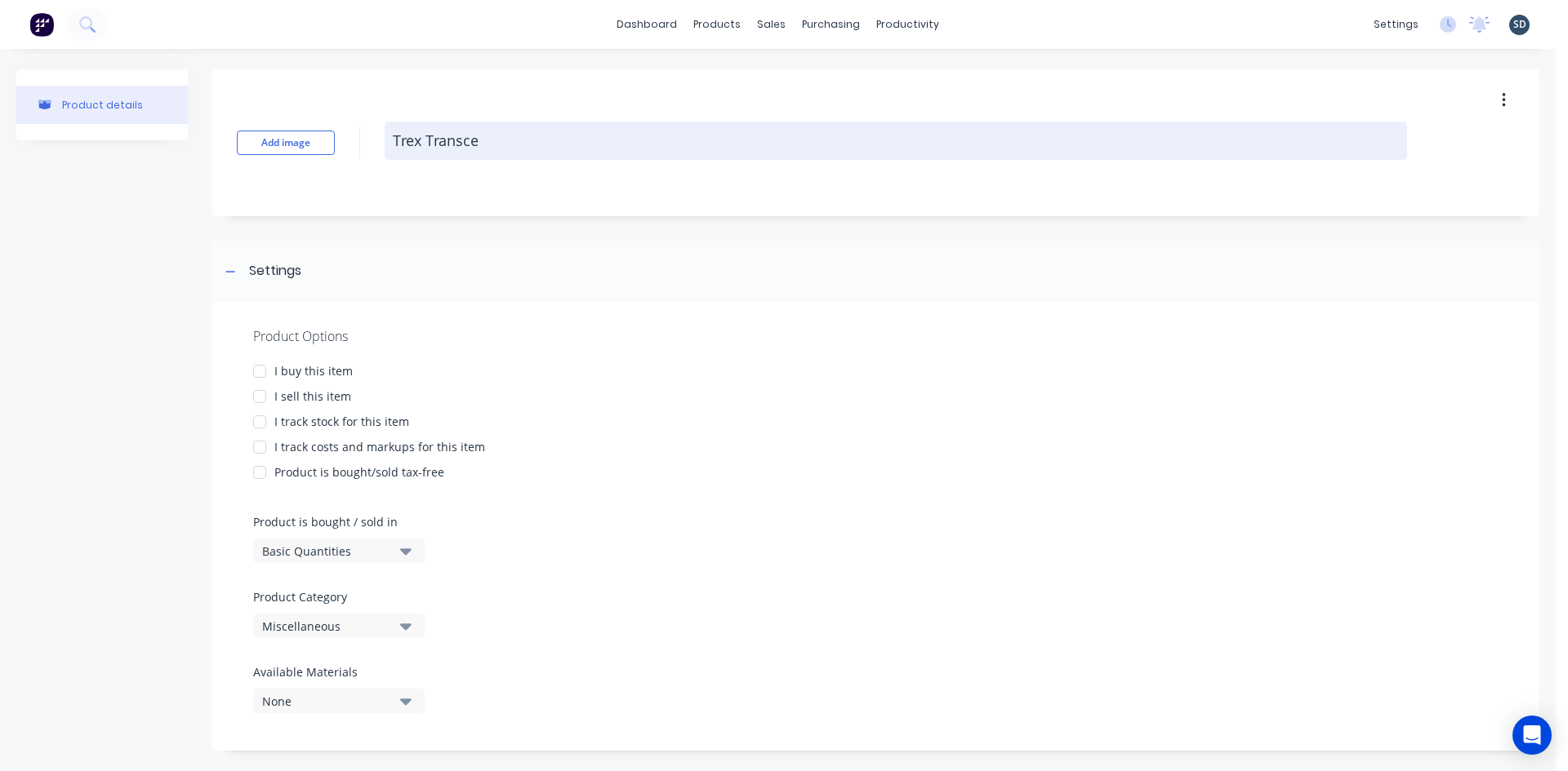
type textarea "x"
type textarea "Trex Transcen"
type textarea "x"
type textarea "Trex Transcend"
type textarea "x"
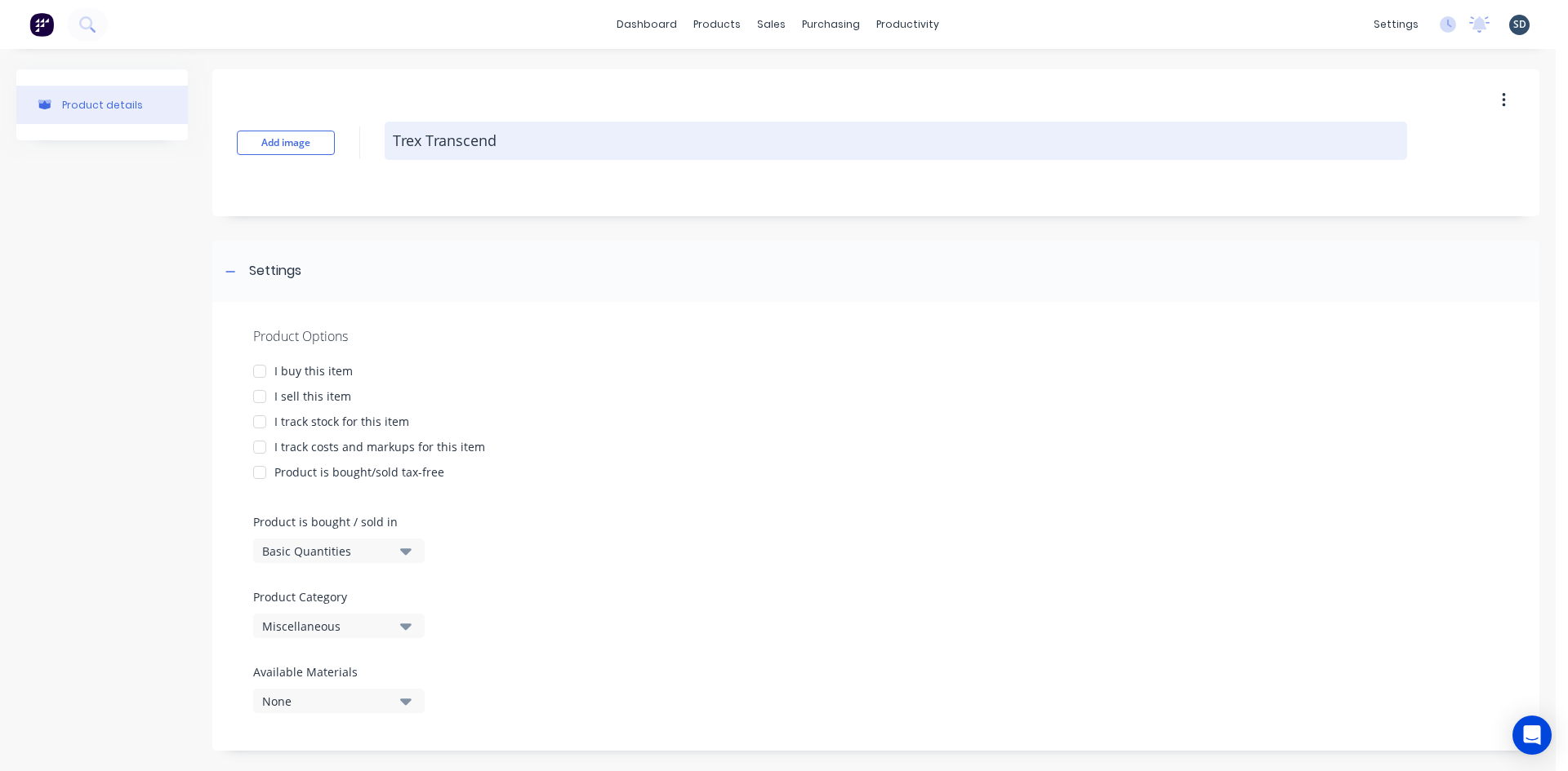
type textarea "Trex Transcend"
type textarea "x"
type textarea "Trex Transcend B"
type textarea "x"
type textarea "Trex Transcend Bo"
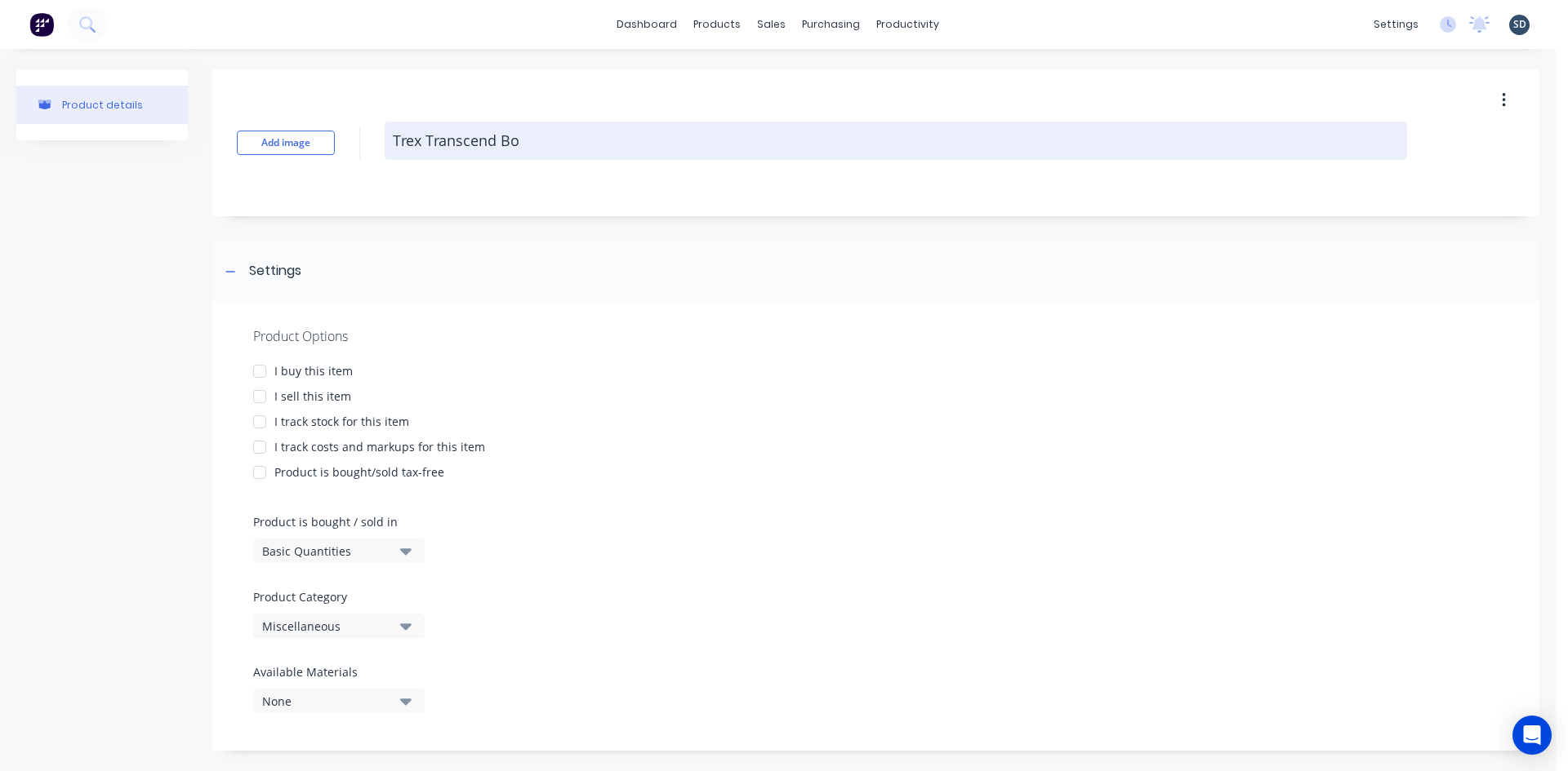
type textarea "x"
type textarea "Trex Transcend Boa"
type textarea "x"
type textarea "Trex Transcend Boar"
type textarea "x"
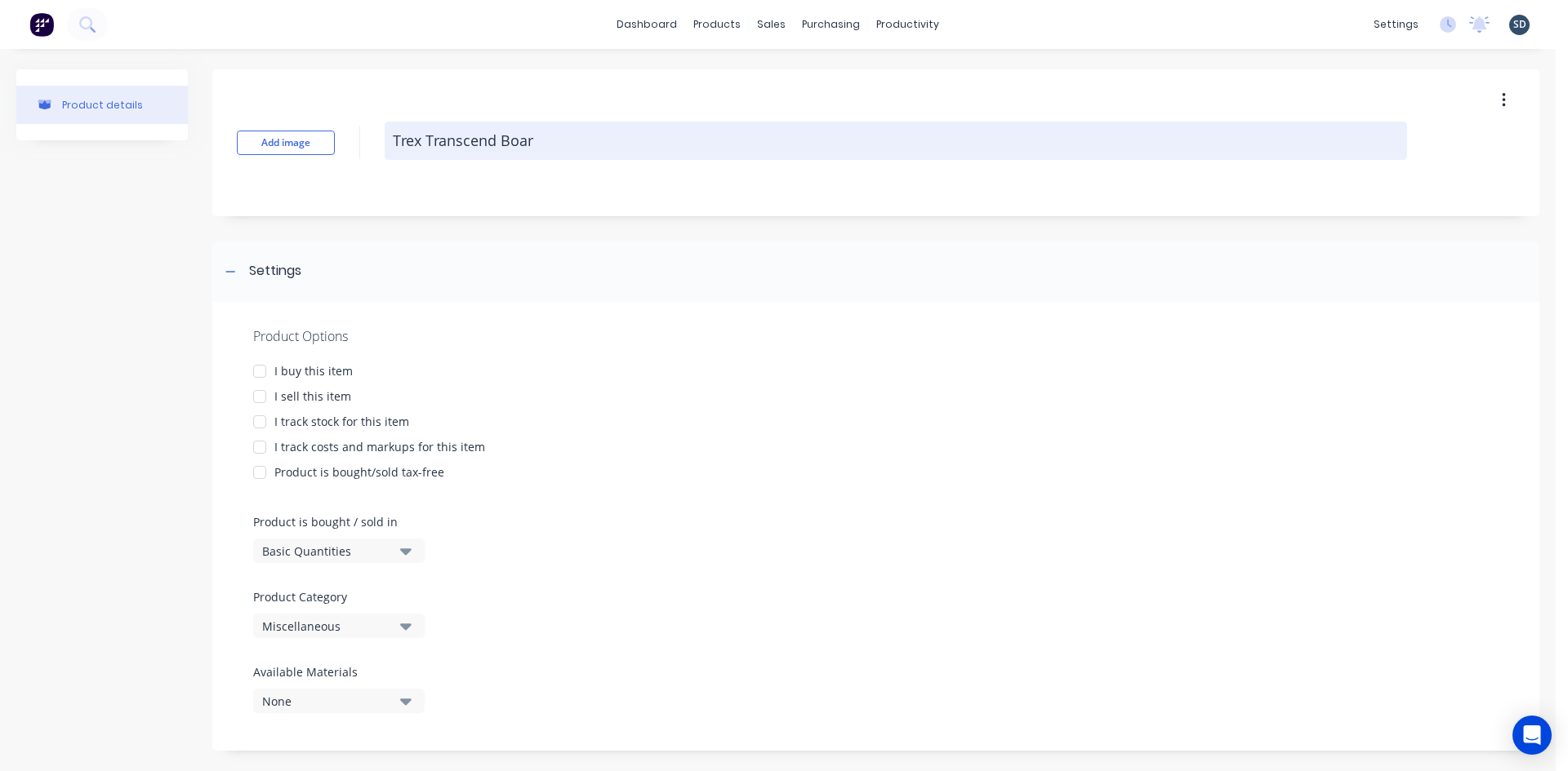
type textarea "Trex Transcend Board"
click at [499, 139] on textarea "Trex Transcend Board" at bounding box center [896, 140] width 1022 height 38
type textarea "x"
type textarea "Trex Transcend DBoard"
type textarea "x"
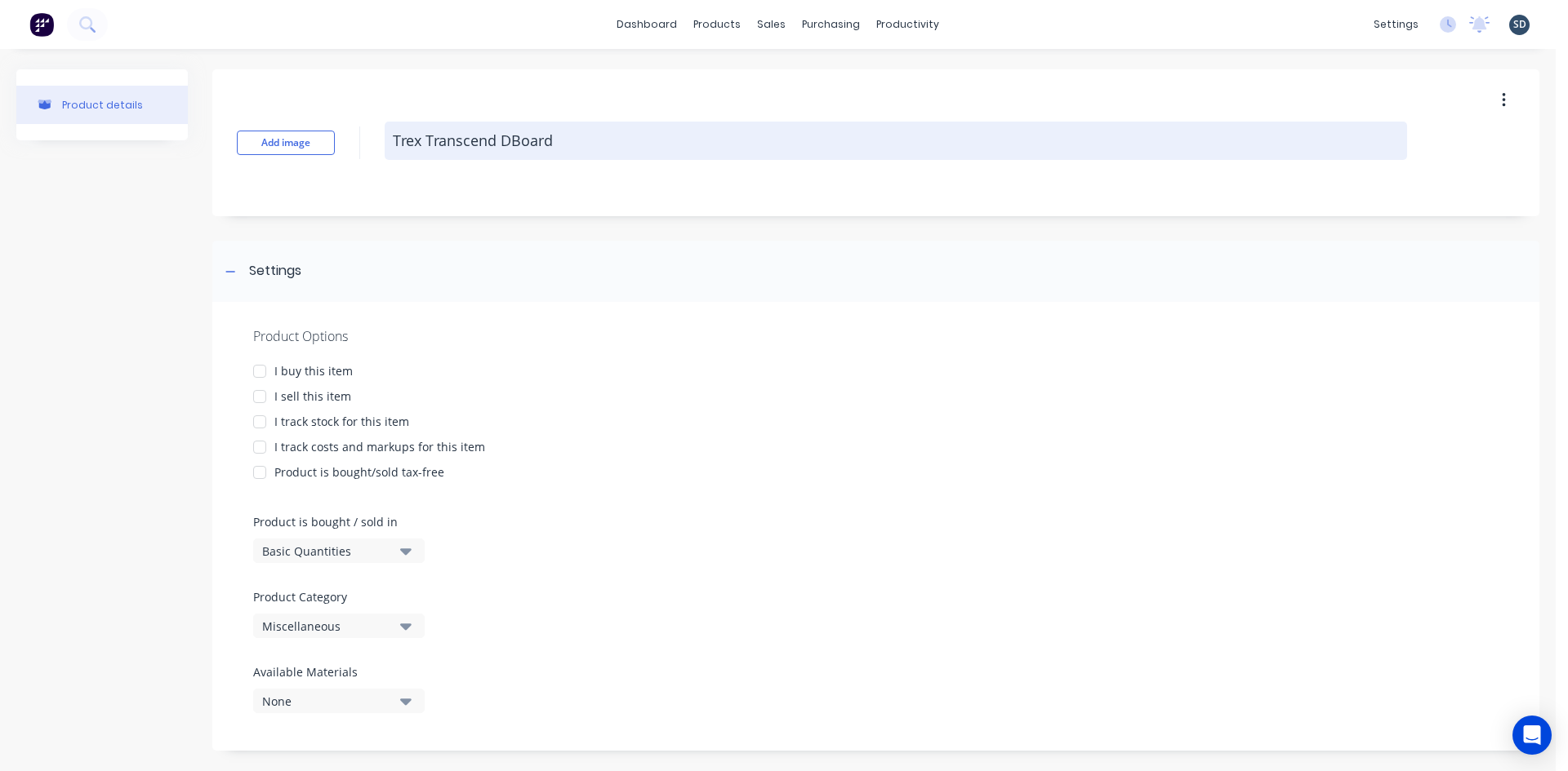
type textarea "Trex Transcend [PERSON_NAME]"
type textarea "x"
type textarea "Trex Transcend DecBoard"
type textarea "x"
type textarea "Trex Transcend DeckBoard"
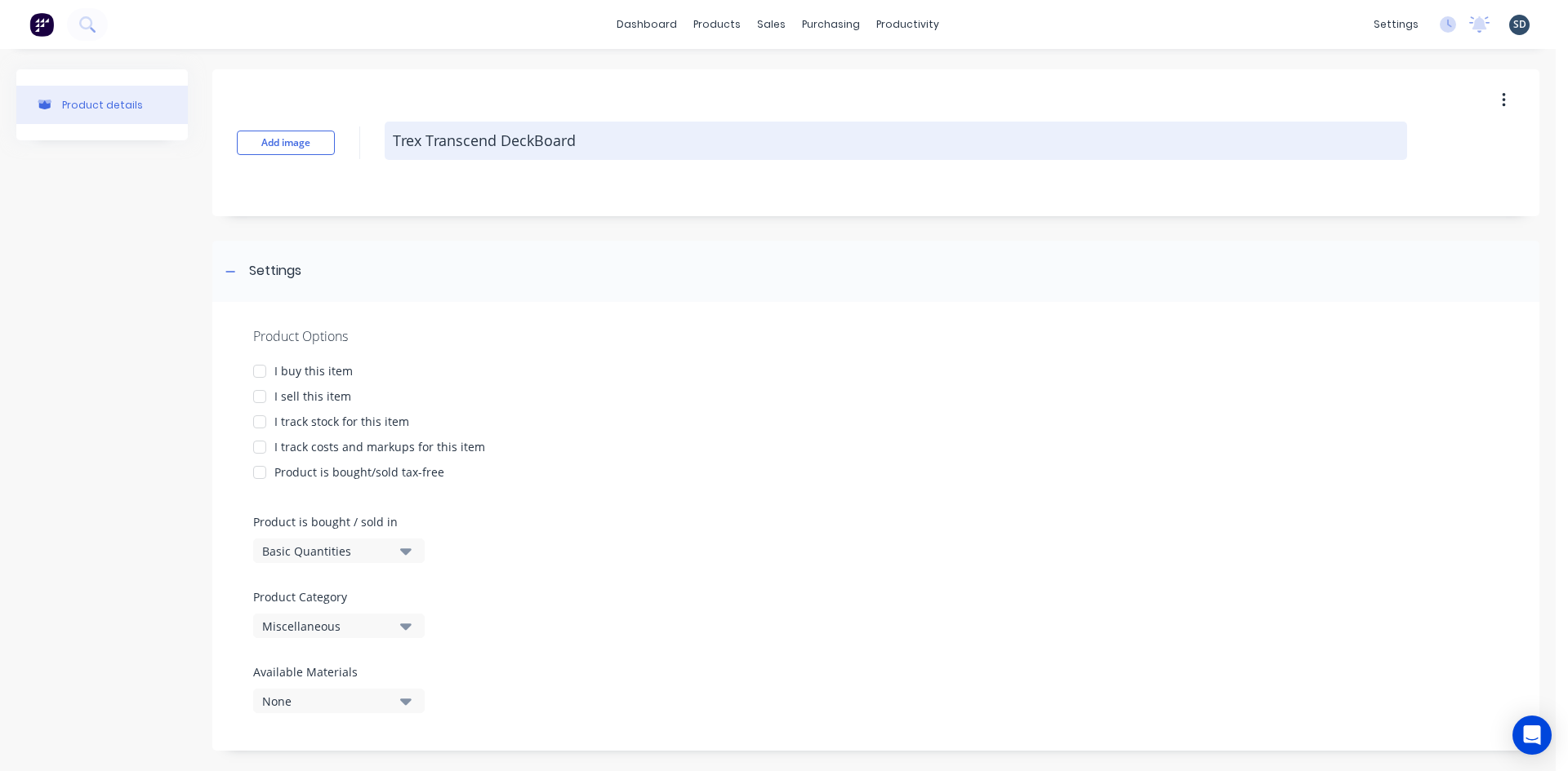
type textarea "x"
type textarea "Trex Transcend DeckiBoard"
type textarea "x"
type textarea "Trex Transcend DeckinBoard"
type textarea "x"
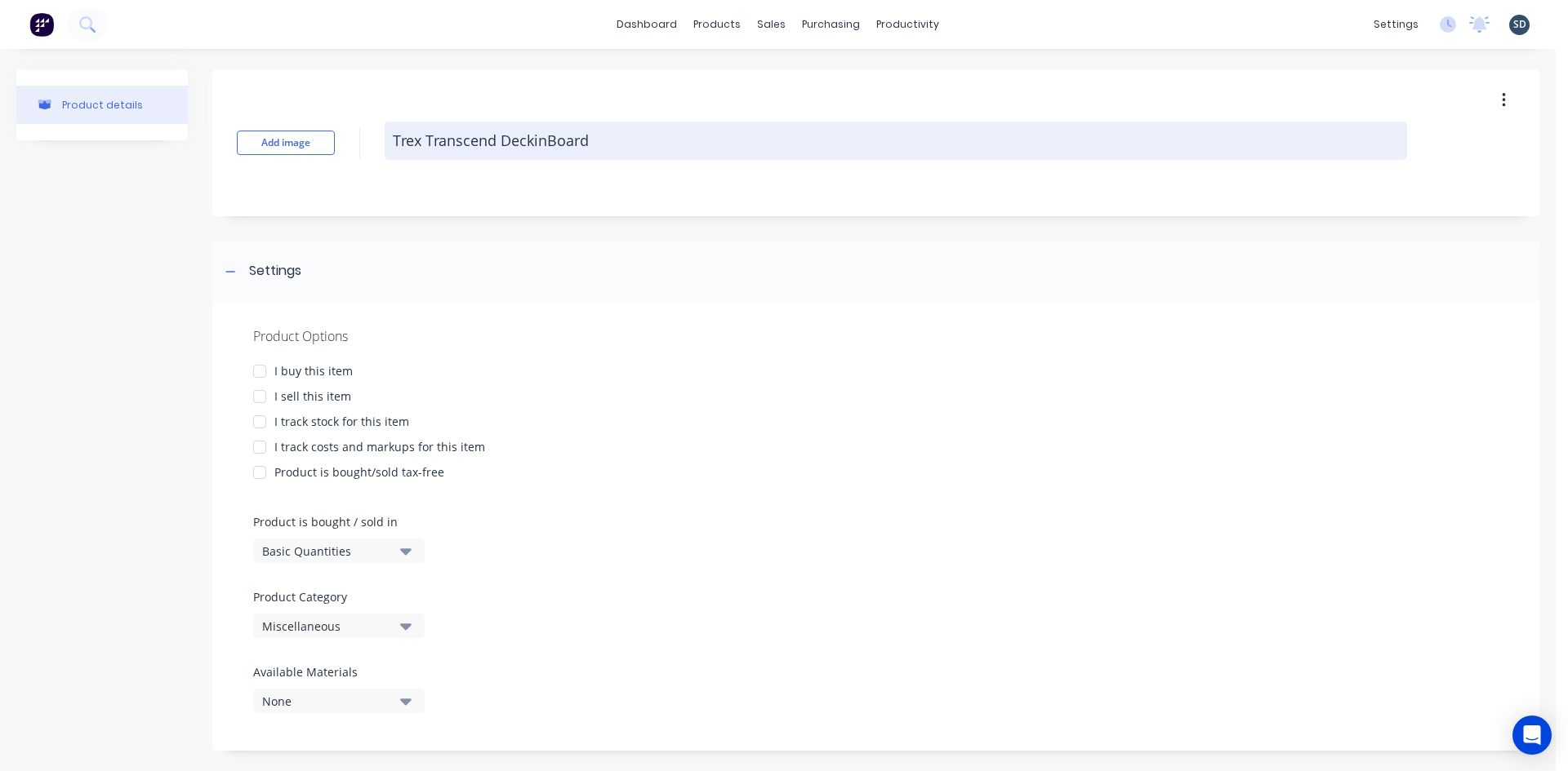
type textarea "Trex Transcend DeckingBoard"
type textarea "x"
type textarea "Trex Transcend Decking Board"
click at [610, 137] on textarea "Trex Transcend Decking Board" at bounding box center [896, 140] width 1022 height 38
type textarea "x"
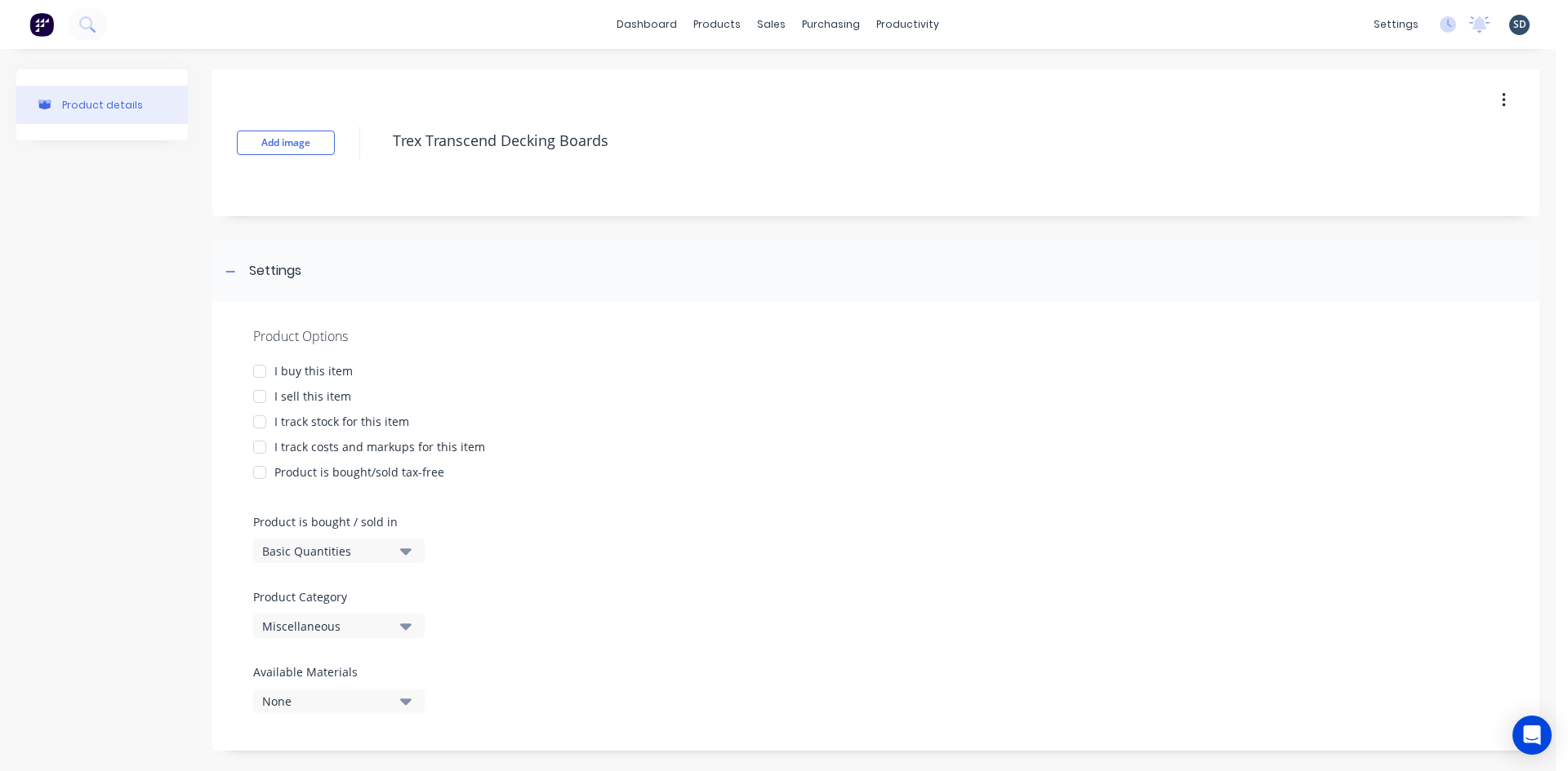
type textarea "Trex Transcend Decking Boards"
type textarea "x"
type textarea "Trex Transcend Decking Boards"
click at [702, 82] on div "Add image Trex Transcend Decking Boards" at bounding box center [876, 143] width 1327 height 147
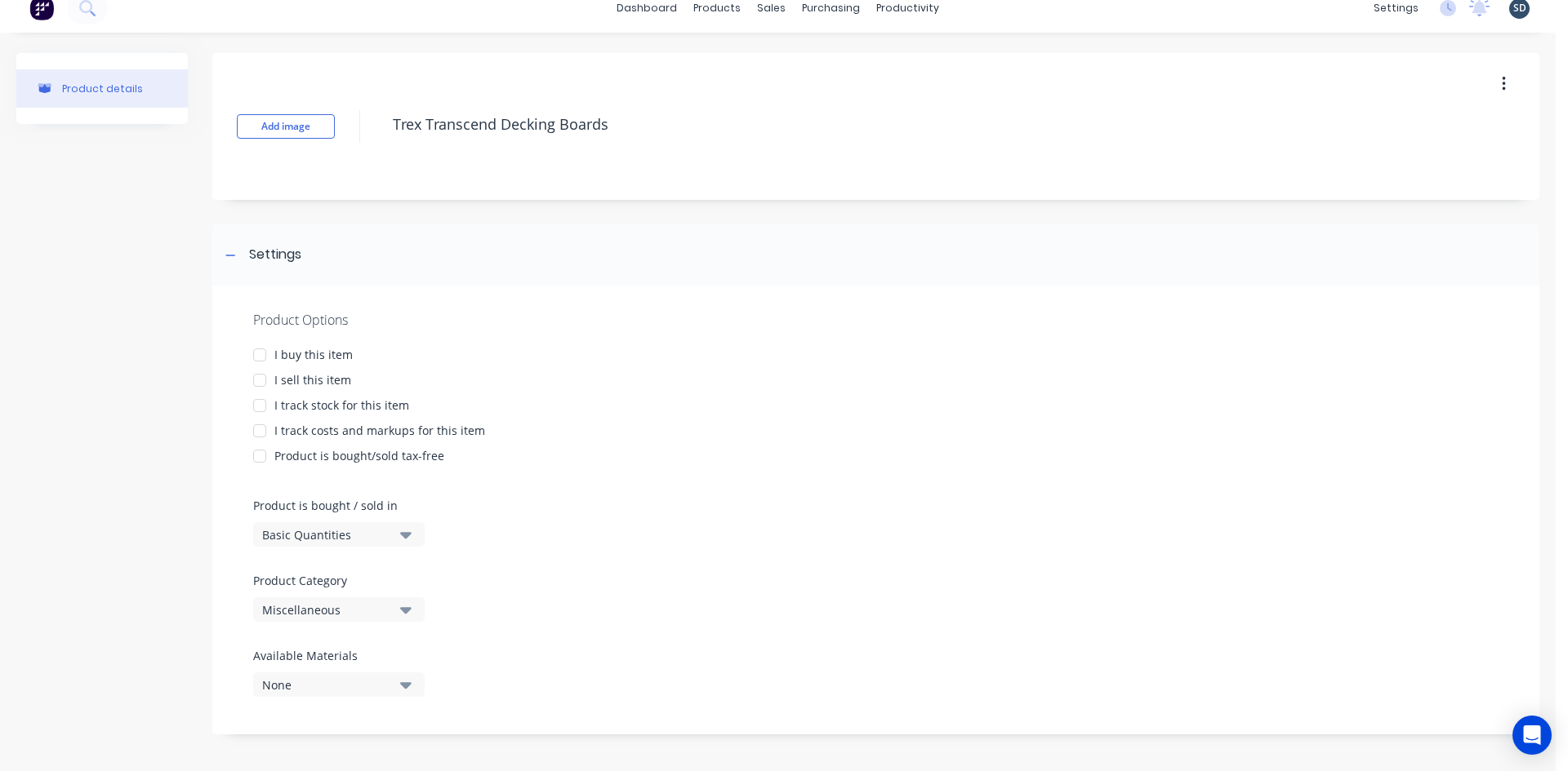
click at [258, 354] on div at bounding box center [259, 354] width 32 height 32
click at [257, 385] on div at bounding box center [259, 380] width 32 height 32
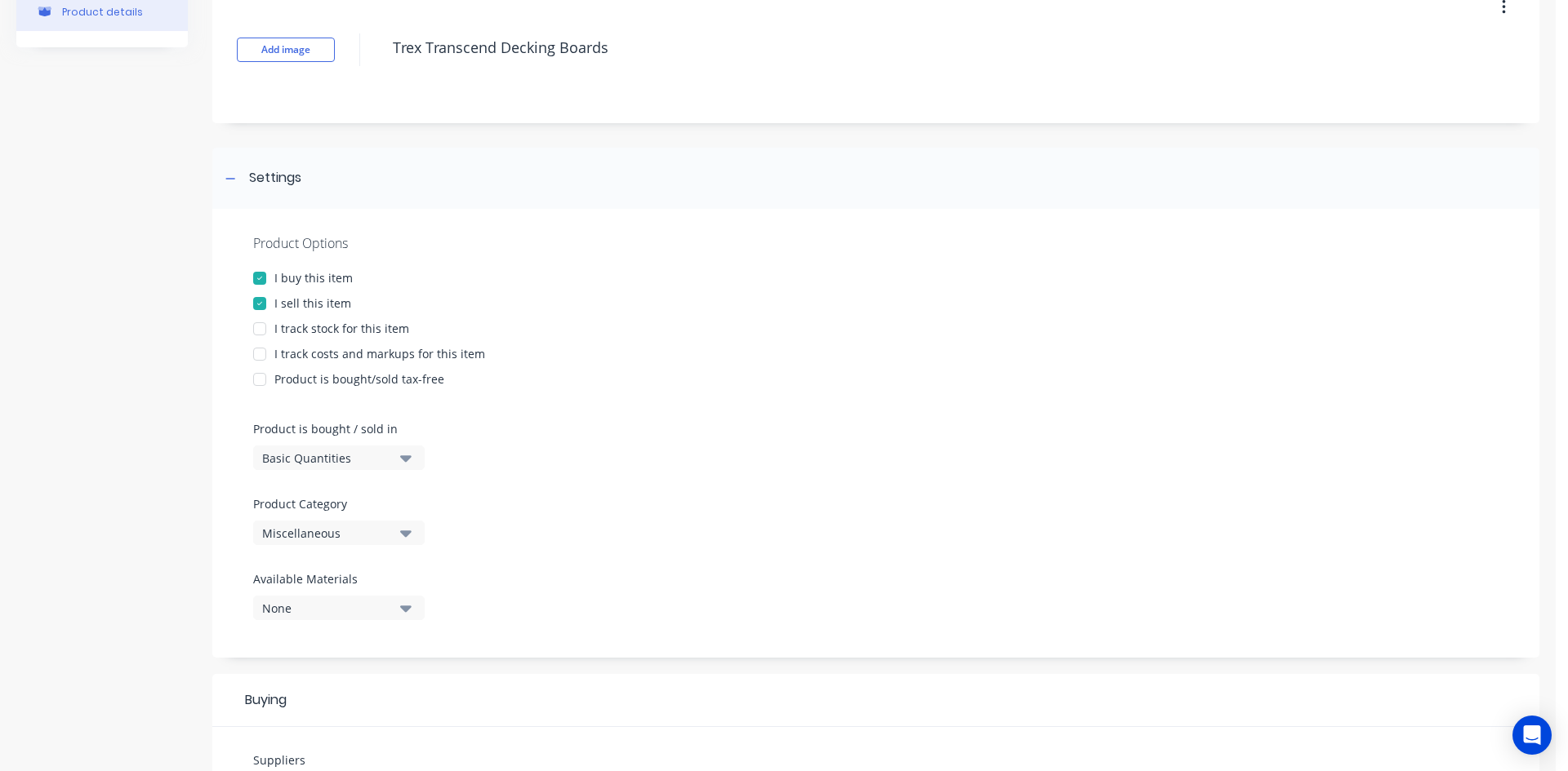
scroll to position [261, 0]
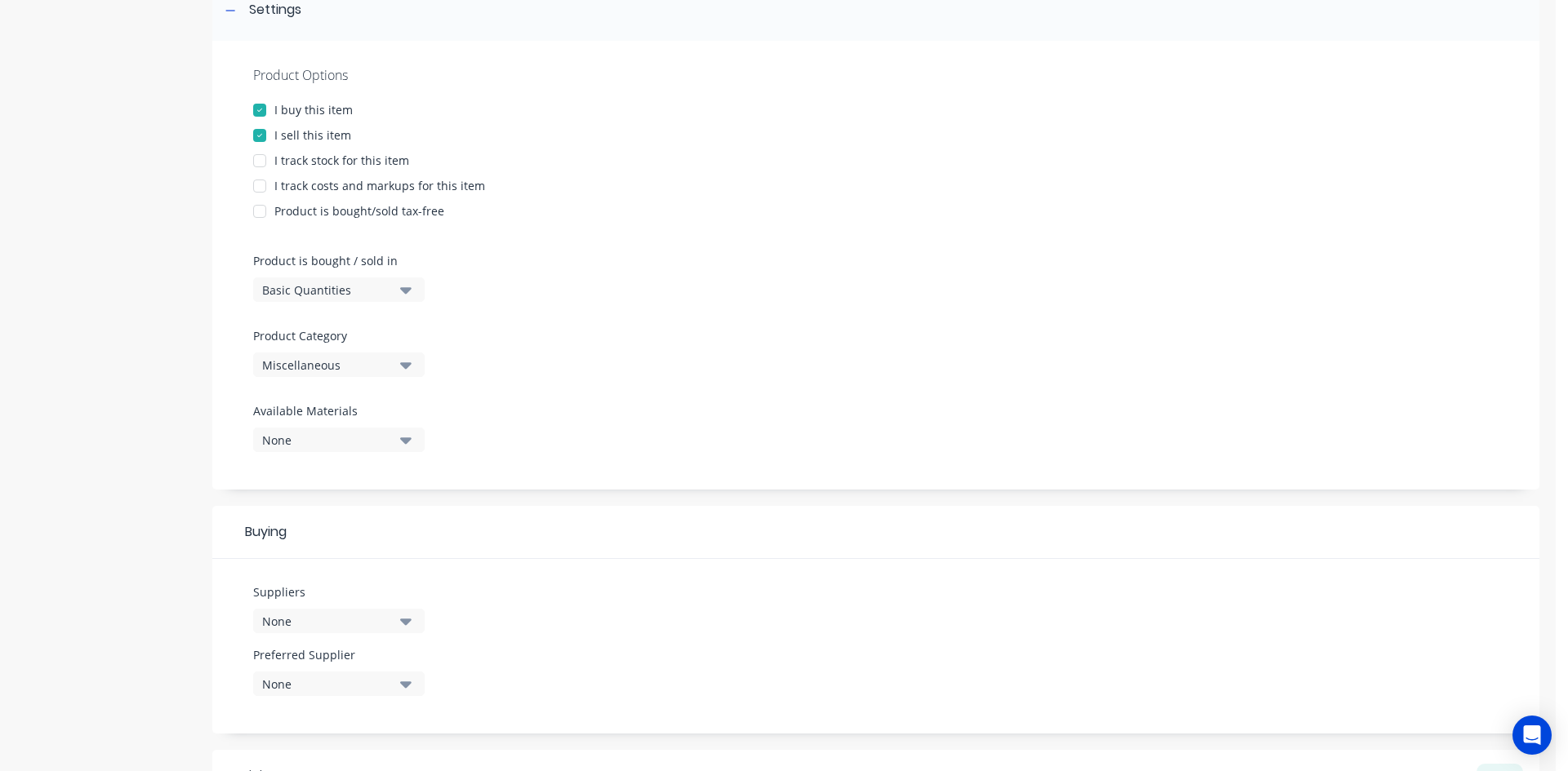
click at [258, 185] on div at bounding box center [259, 186] width 32 height 32
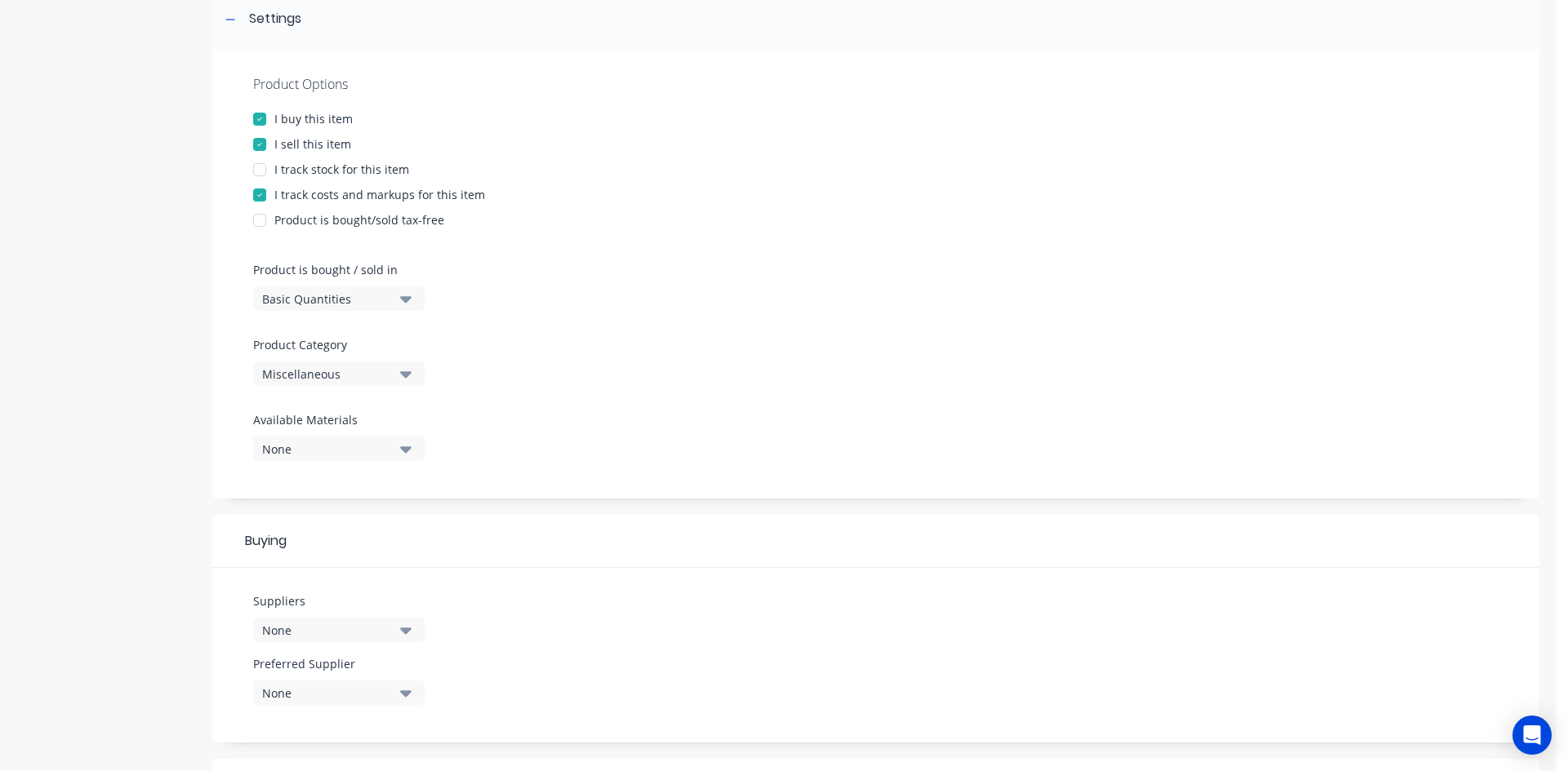
scroll to position [327, 0]
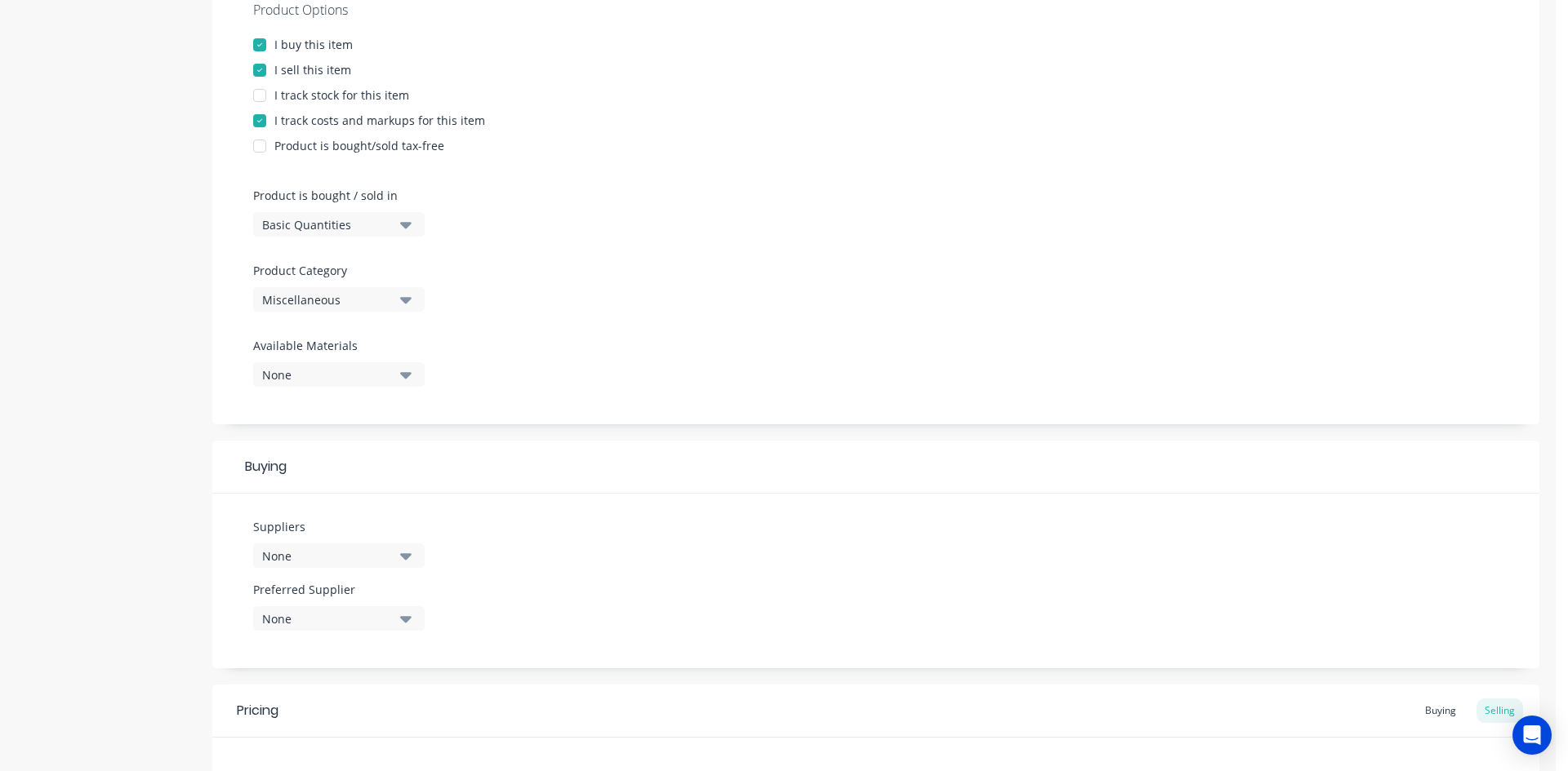
click at [377, 362] on div "Available Materials None" at bounding box center [339, 362] width 171 height 50
click at [367, 374] on div "None" at bounding box center [327, 376] width 130 height 18
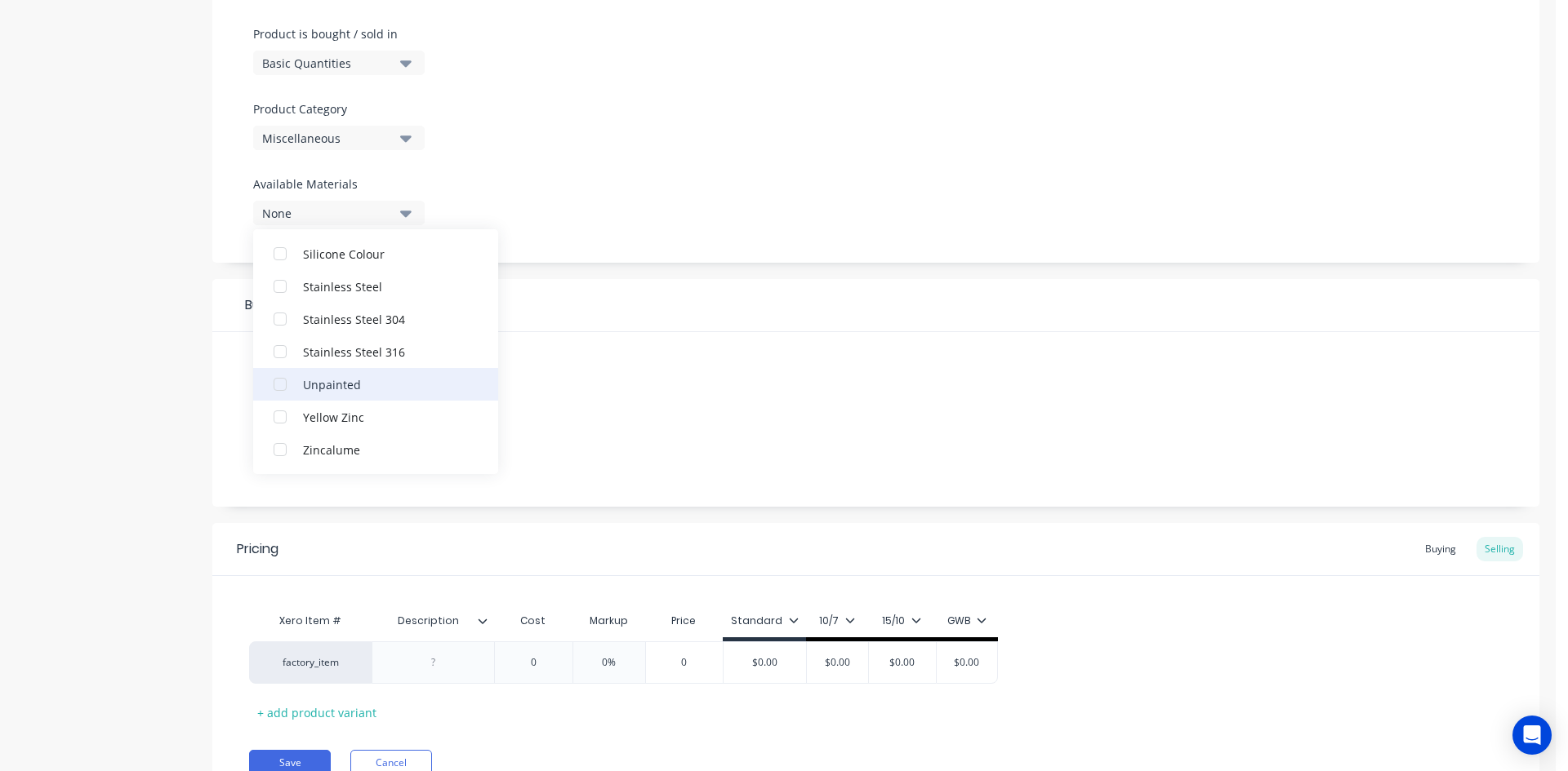
scroll to position [490, 0]
click at [663, 184] on div "Product Options I buy this item I sell this item I track stock for this item I …" at bounding box center [876, 36] width 1327 height 449
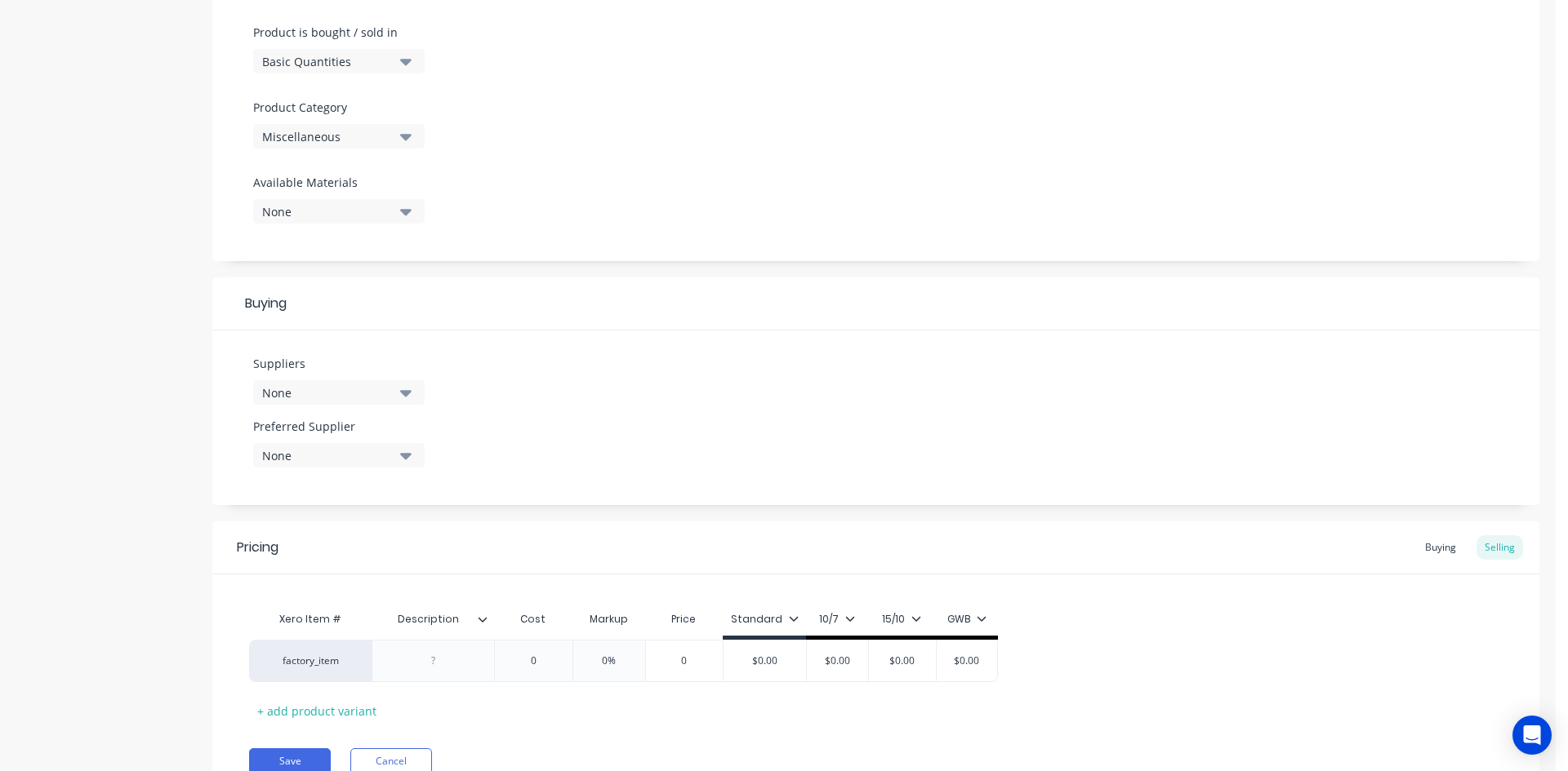
click at [377, 134] on div "Miscellaneous" at bounding box center [327, 137] width 130 height 18
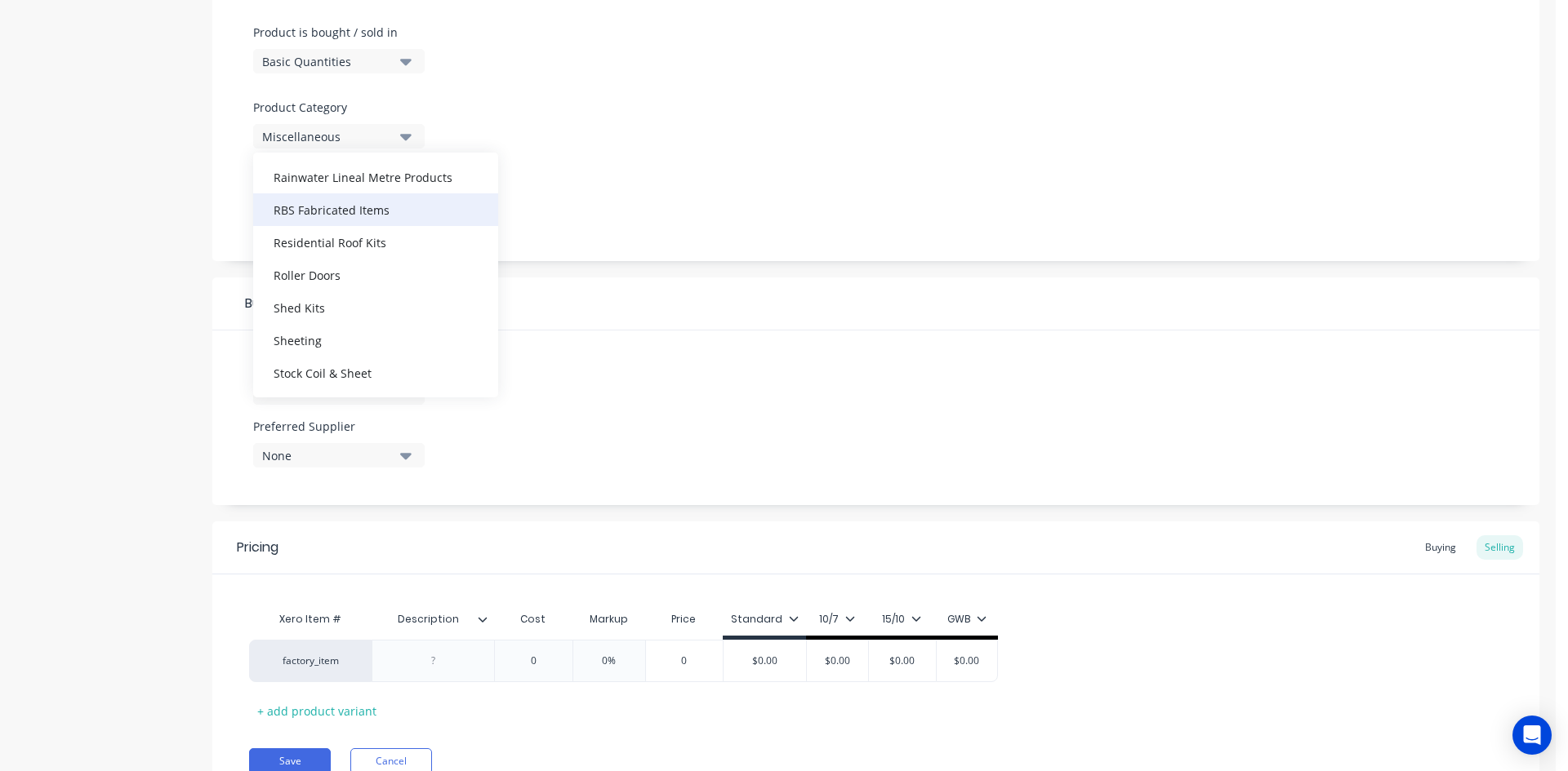
scroll to position [637, 0]
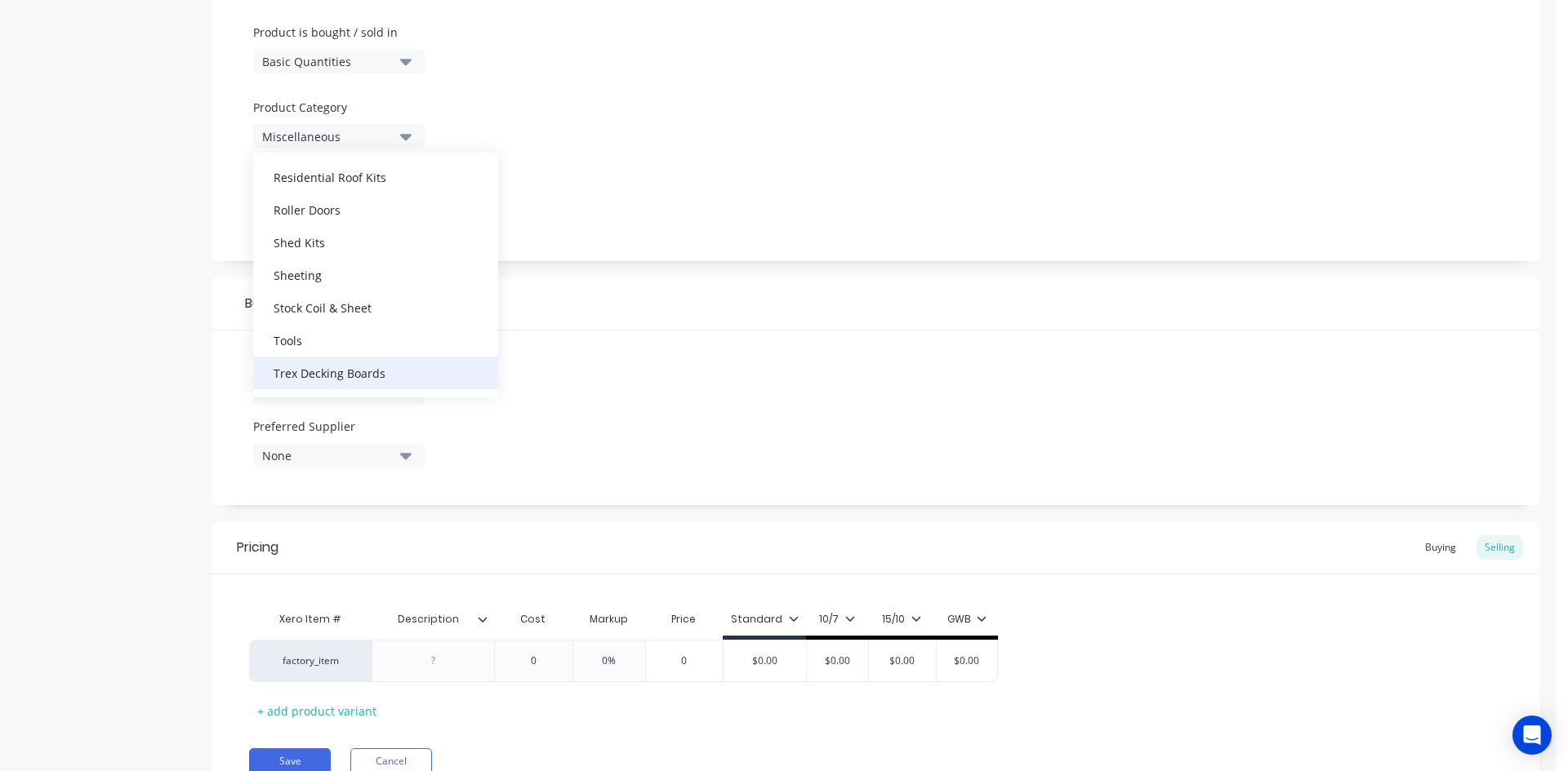
click at [383, 371] on div "Trex Decking Boards" at bounding box center [376, 373] width 245 height 32
type textarea "x"
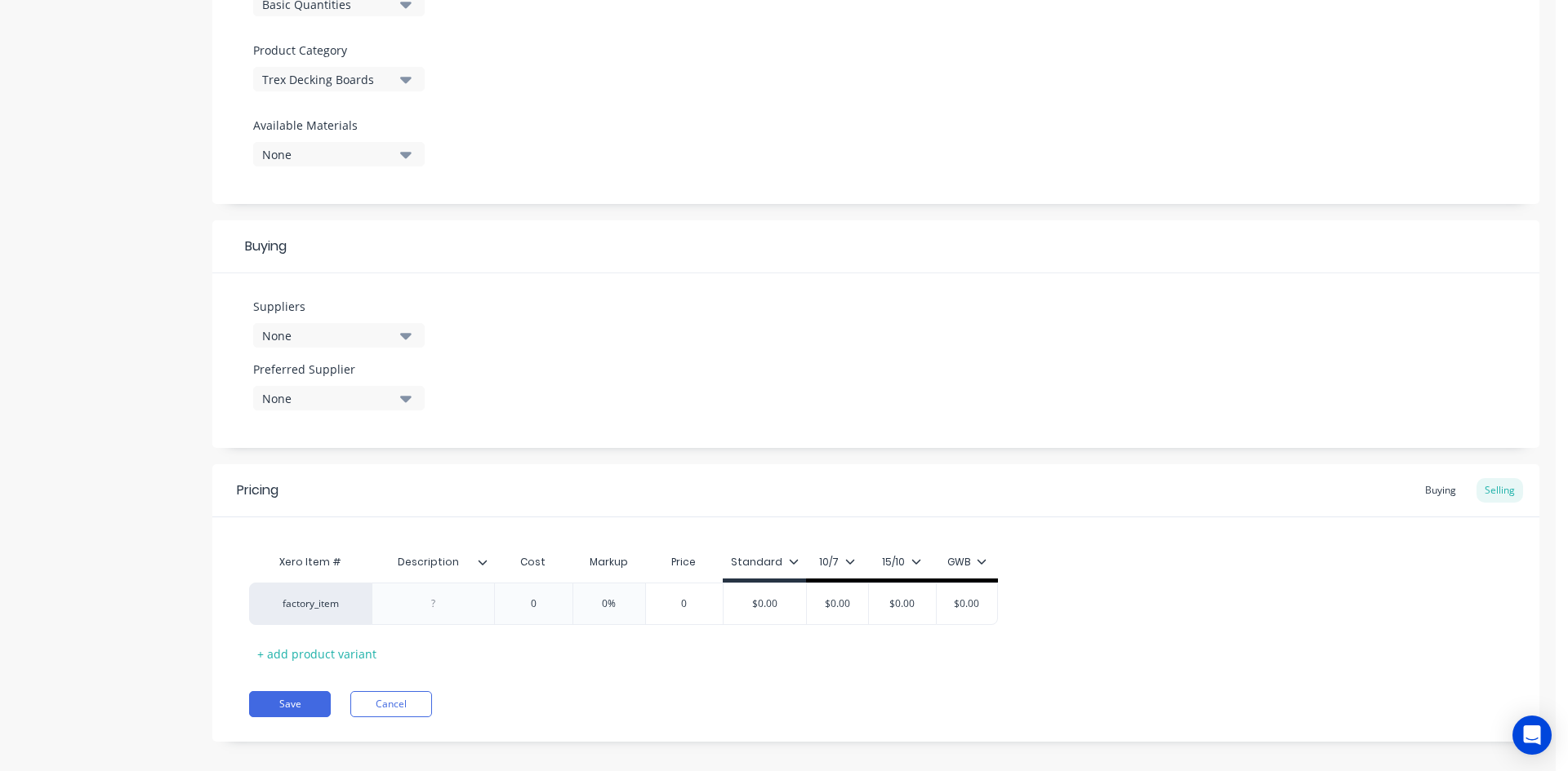
scroll to position [563, 0]
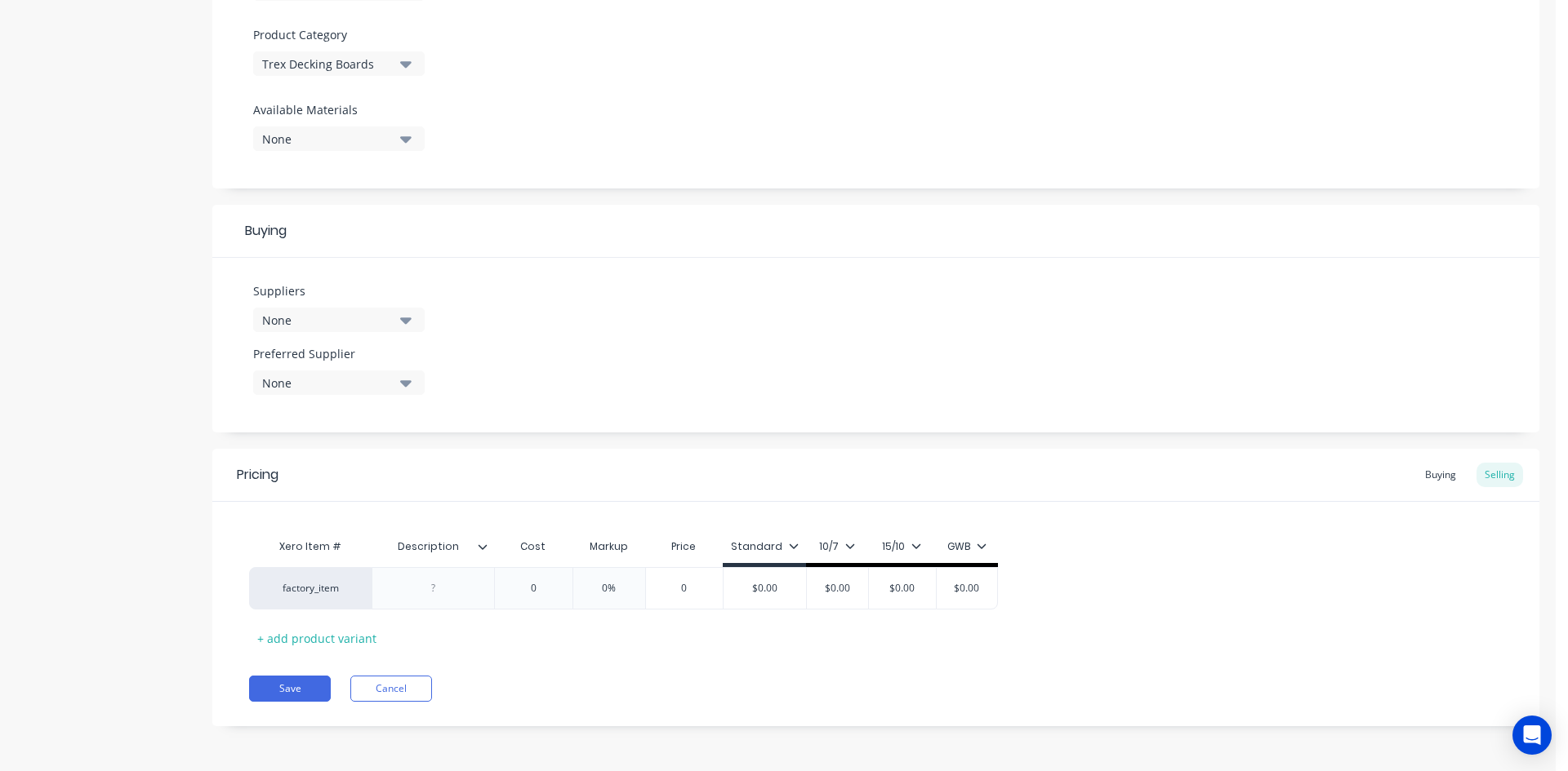
click at [323, 320] on div "None" at bounding box center [327, 321] width 130 height 18
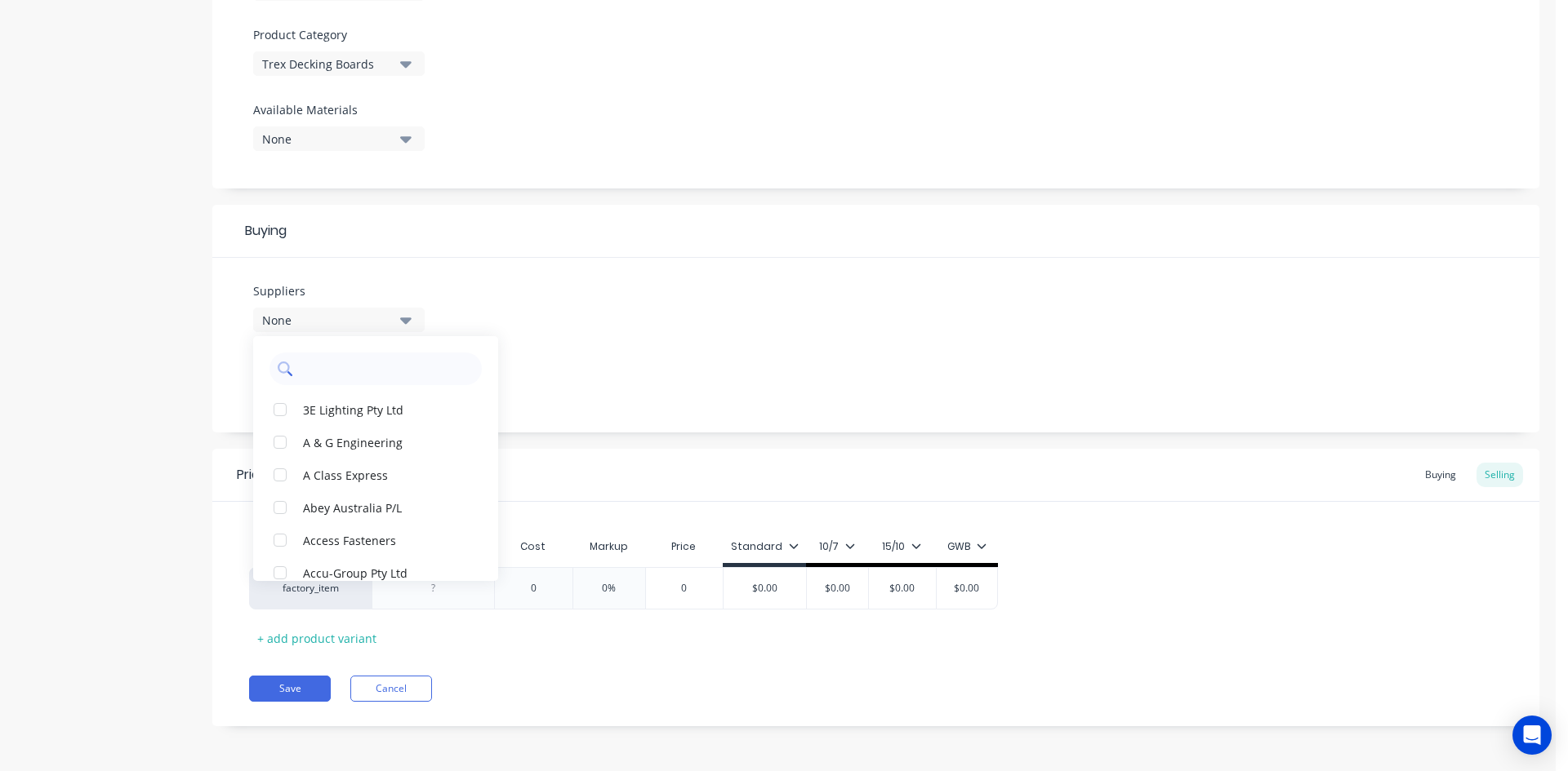
click at [366, 372] on input "text" at bounding box center [387, 368] width 173 height 32
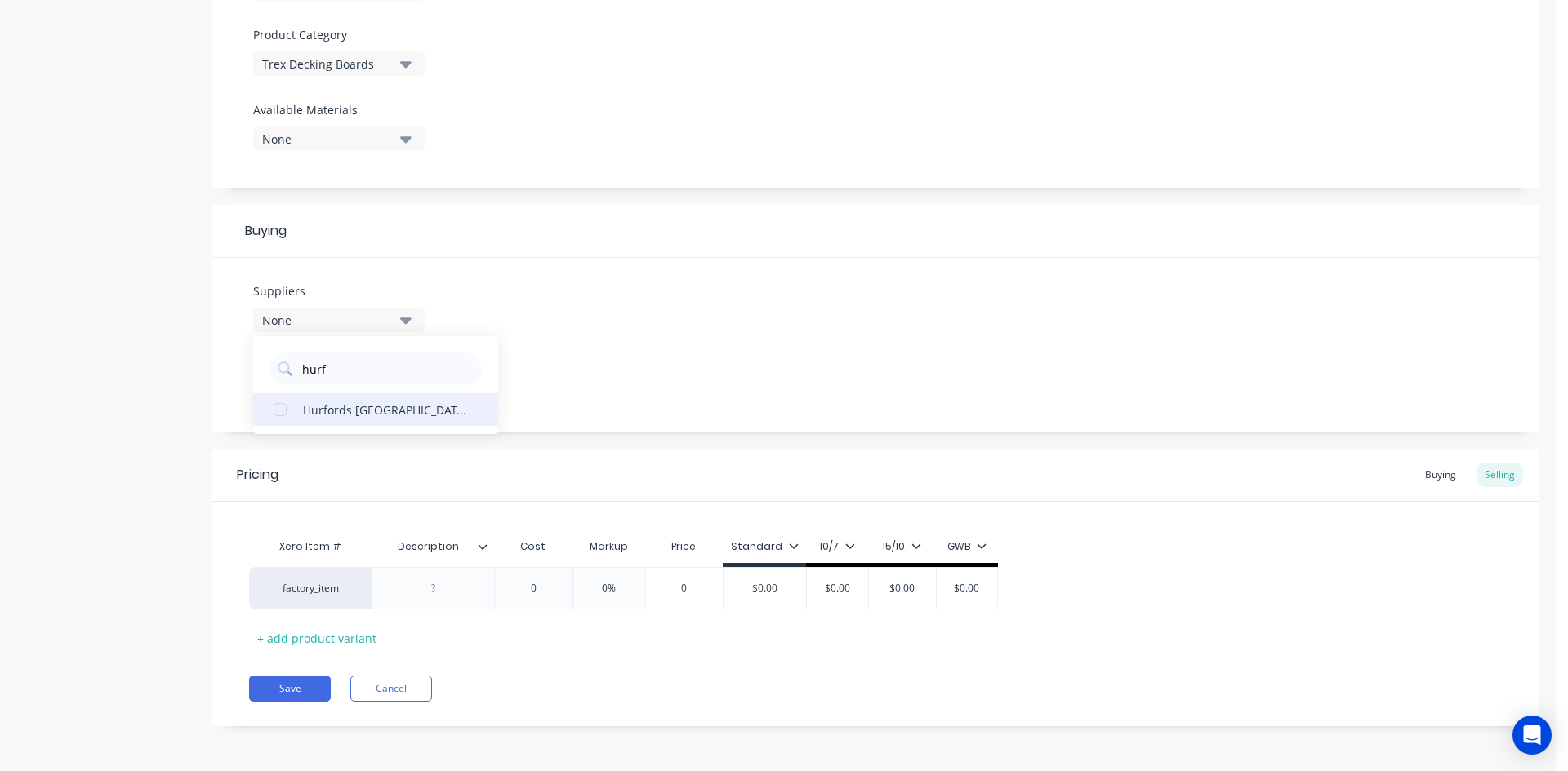
type input "hurf"
click at [385, 419] on button "Hurfords NSW" at bounding box center [376, 409] width 245 height 32
click at [672, 347] on div "Suppliers 1 suppliers selected hurf Hurfords NSW Preferred Supplier None" at bounding box center [876, 345] width 1327 height 175
click at [357, 389] on div "None" at bounding box center [327, 384] width 130 height 18
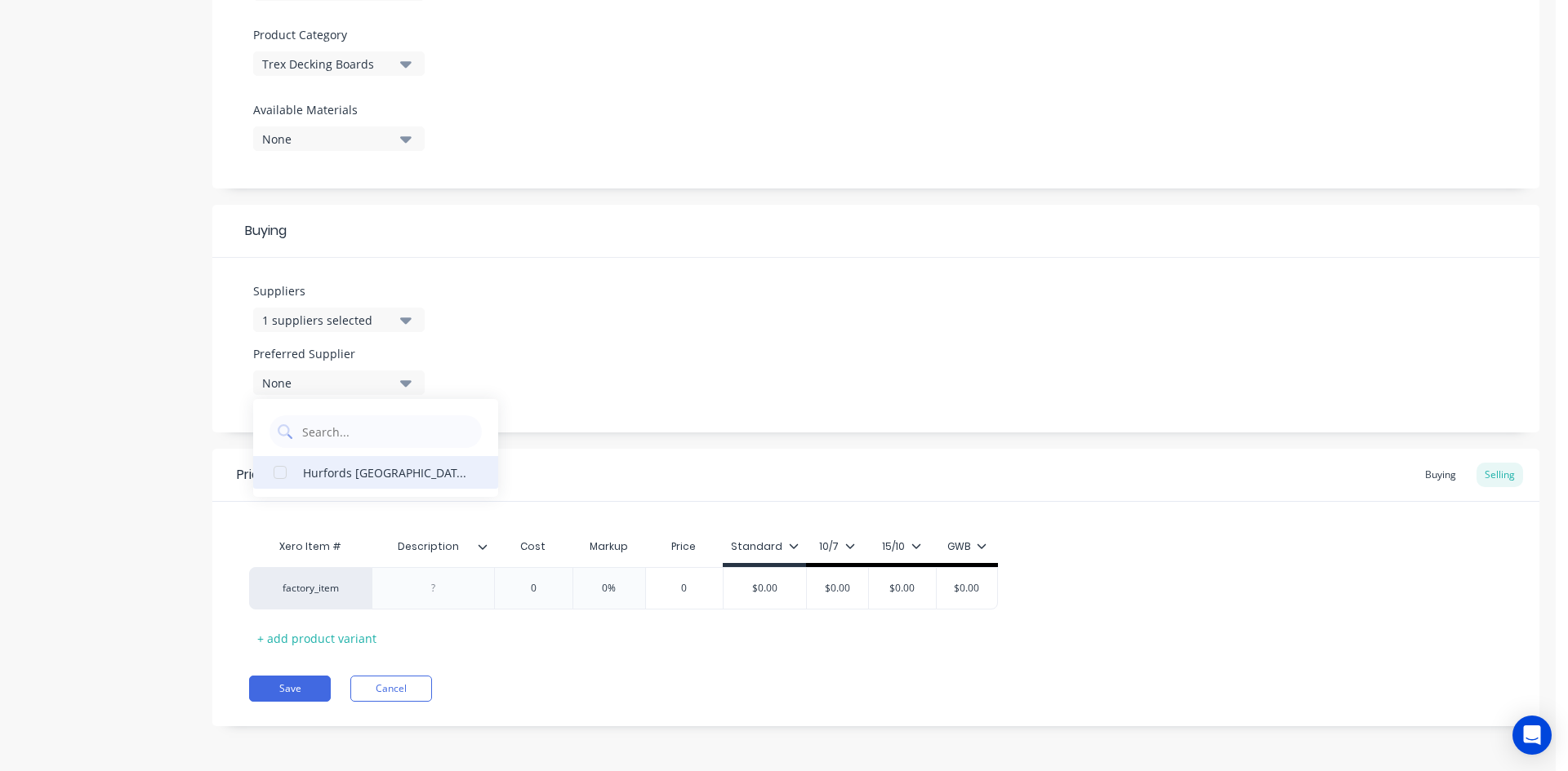
click at [345, 476] on div "Hurfords NSW" at bounding box center [384, 473] width 163 height 18
type textarea "x"
click at [655, 355] on div "Suppliers 1 suppliers selected hurf Preferred Supplier Hurfords NSW Hurfords NSW" at bounding box center [876, 345] width 1327 height 175
click at [437, 592] on div at bounding box center [433, 589] width 81 height 22
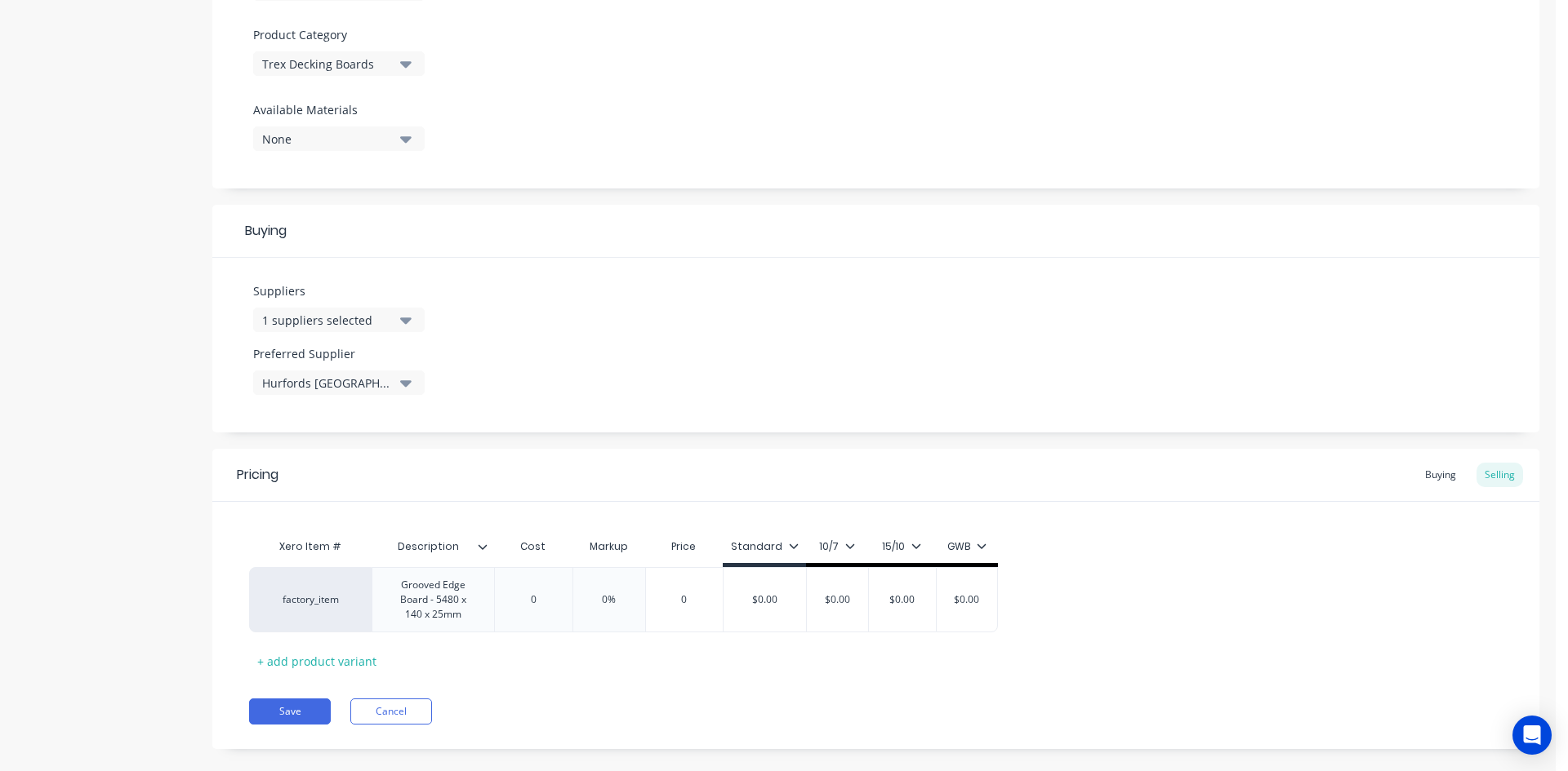
type textarea "x"
click at [729, 688] on div "Pricing Buying Selling Xero Item # Description Cost Markup Price Standard 10/7 …" at bounding box center [876, 599] width 1327 height 300
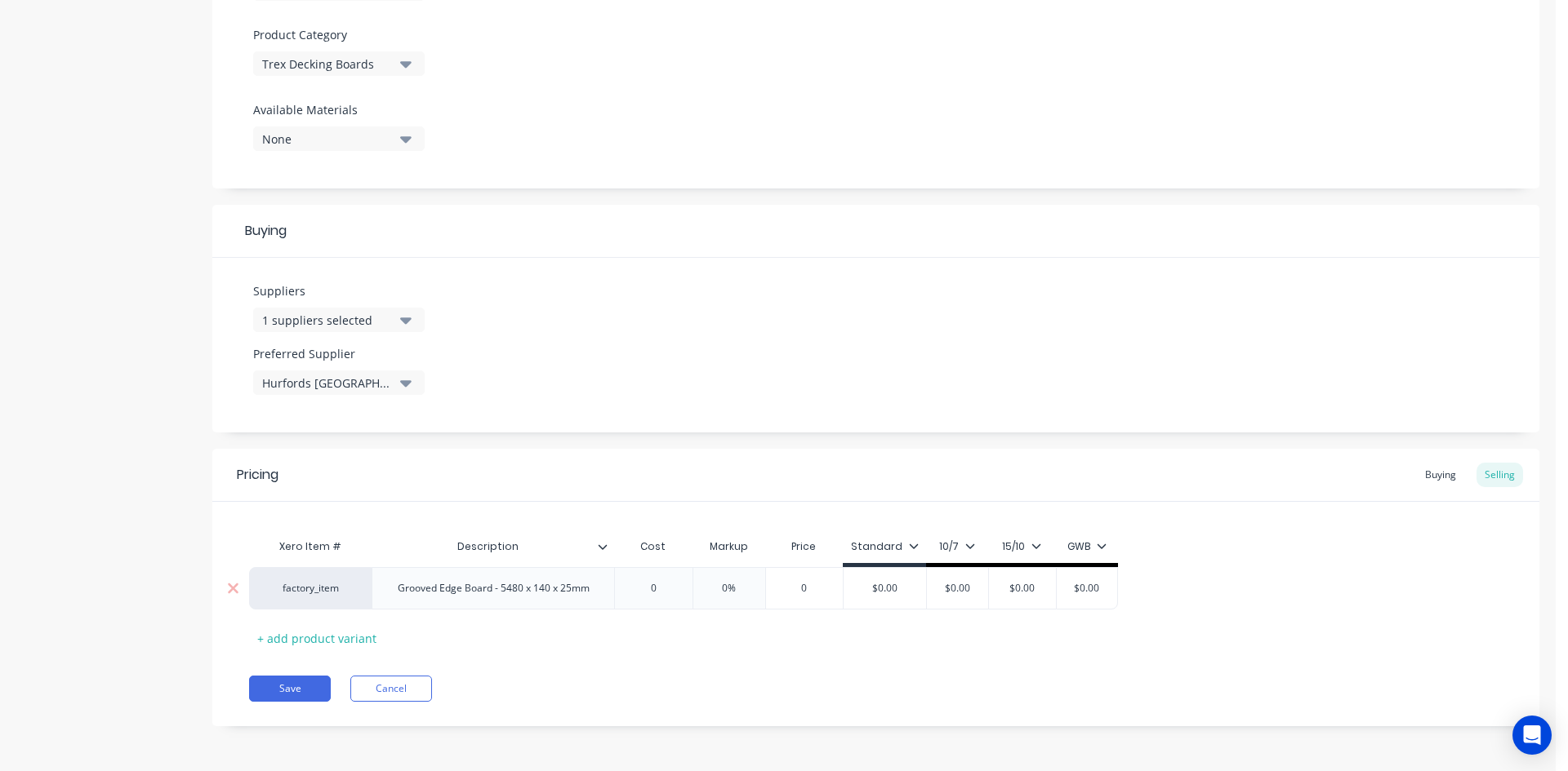
type input "0"
click at [660, 588] on input "0" at bounding box center [653, 588] width 81 height 15
type textarea "x"
type input "1"
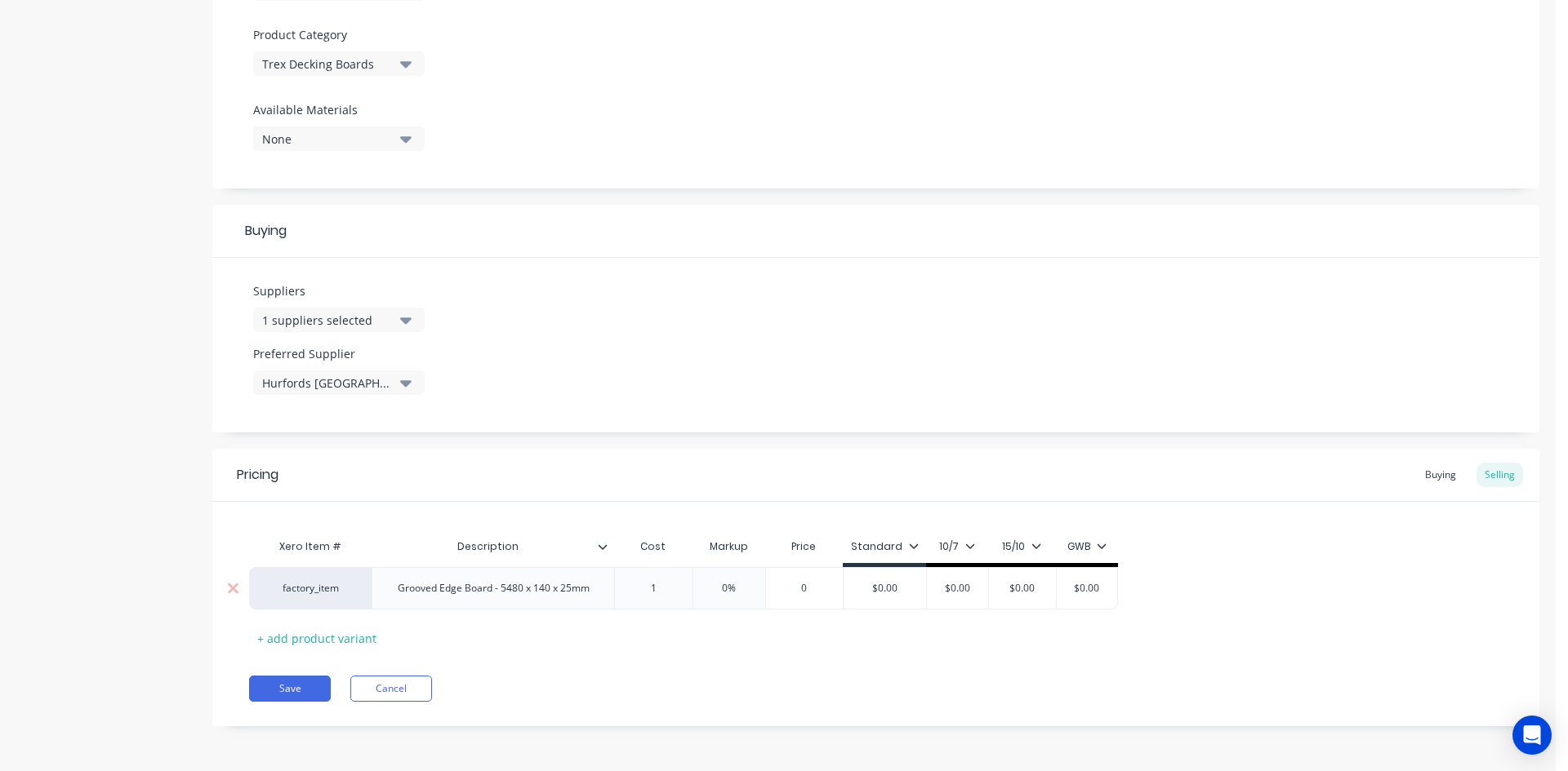
type textarea "x"
type input "14"
type textarea "x"
type input "143."
type textarea "x"
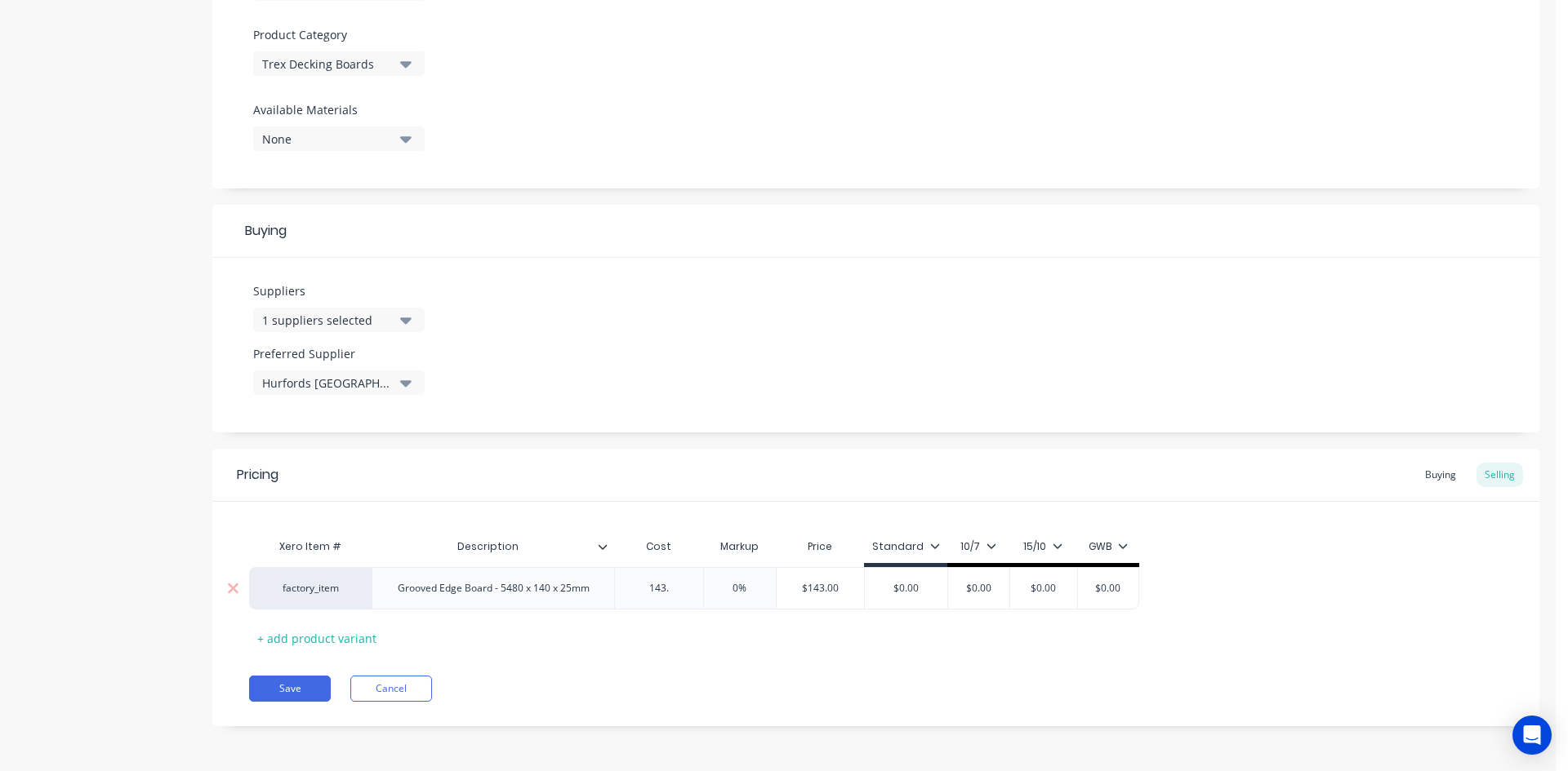
type input "143.5"
type textarea "x"
type input "143.58"
type input "0%"
click at [750, 588] on input "0%" at bounding box center [755, 588] width 81 height 15
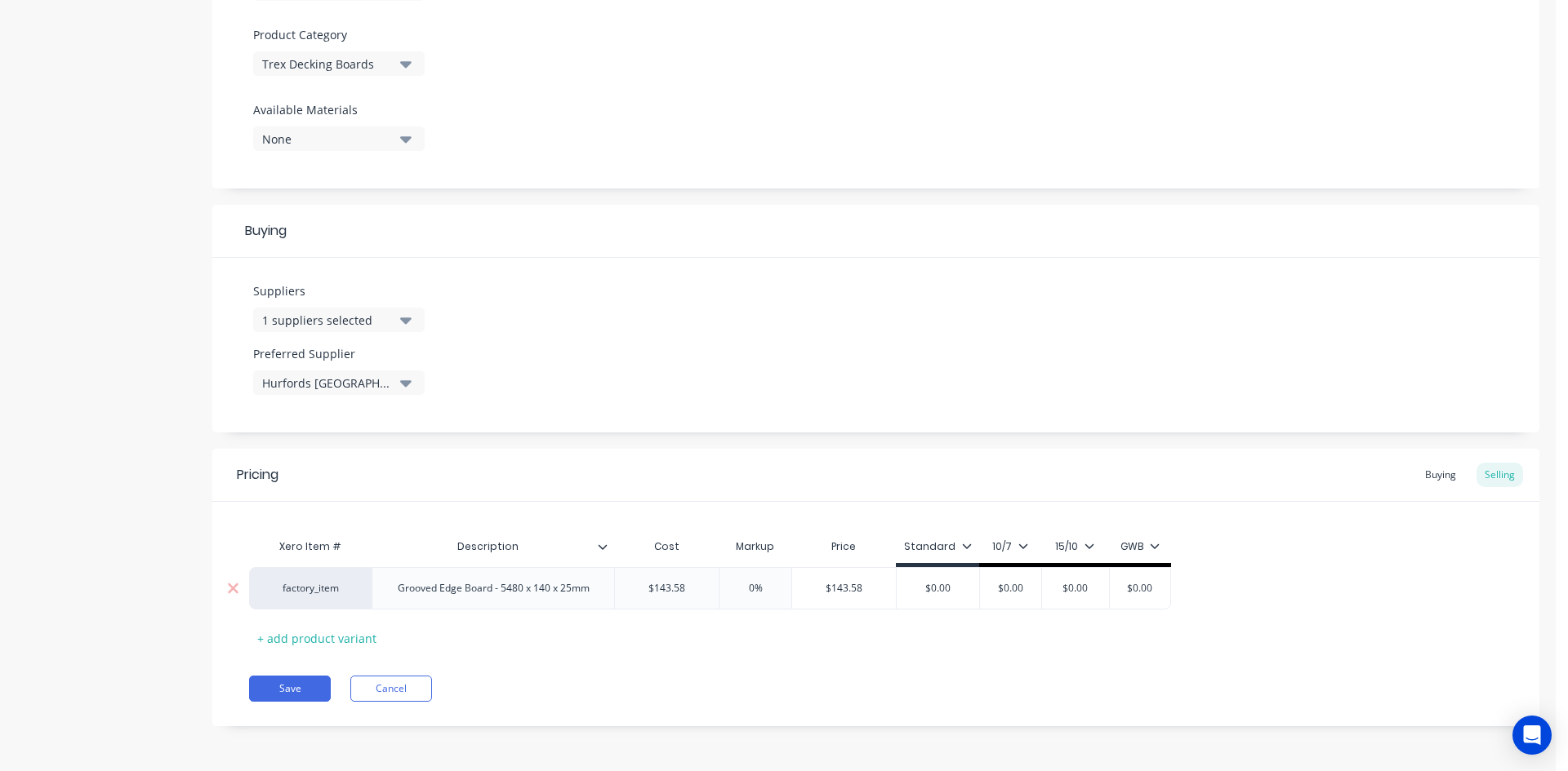
click at [750, 588] on input "0%" at bounding box center [755, 588] width 81 height 15
type textarea "x"
type input "3%"
type textarea "x"
type input "30%"
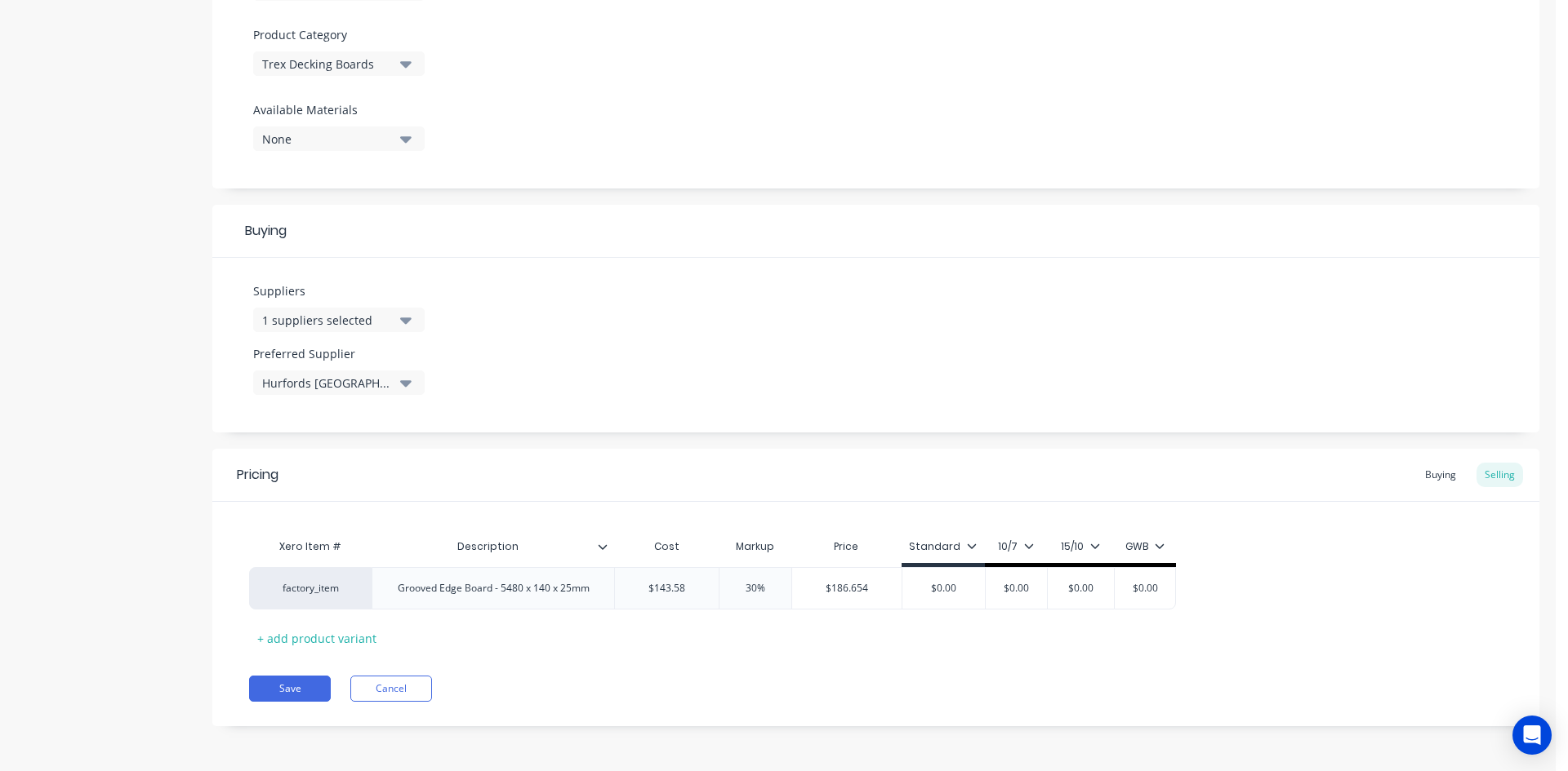
click at [944, 653] on div "Pricing Buying Selling Xero Item # Description Cost Markup Price Standard 10/7 …" at bounding box center [876, 588] width 1327 height 278
type input "$186.654"
click at [869, 589] on input "$186.654" at bounding box center [847, 588] width 110 height 15
type input "$0.00"
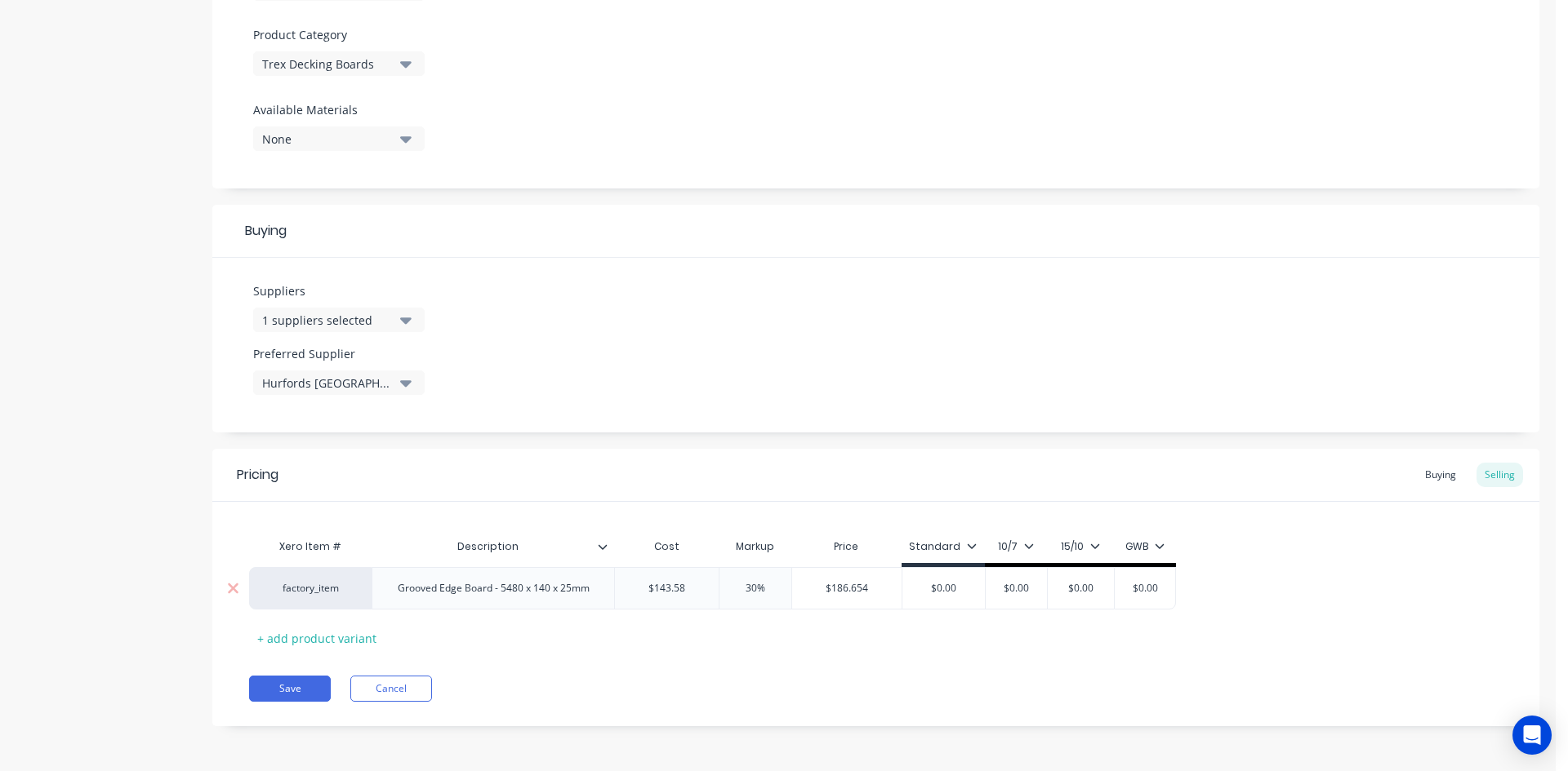
click at [946, 588] on input "$0.00" at bounding box center [944, 588] width 82 height 15
click at [947, 588] on input "$0.00" at bounding box center [944, 588] width 82 height 15
paste input "186.654"
type textarea "x"
type input "$186.654"
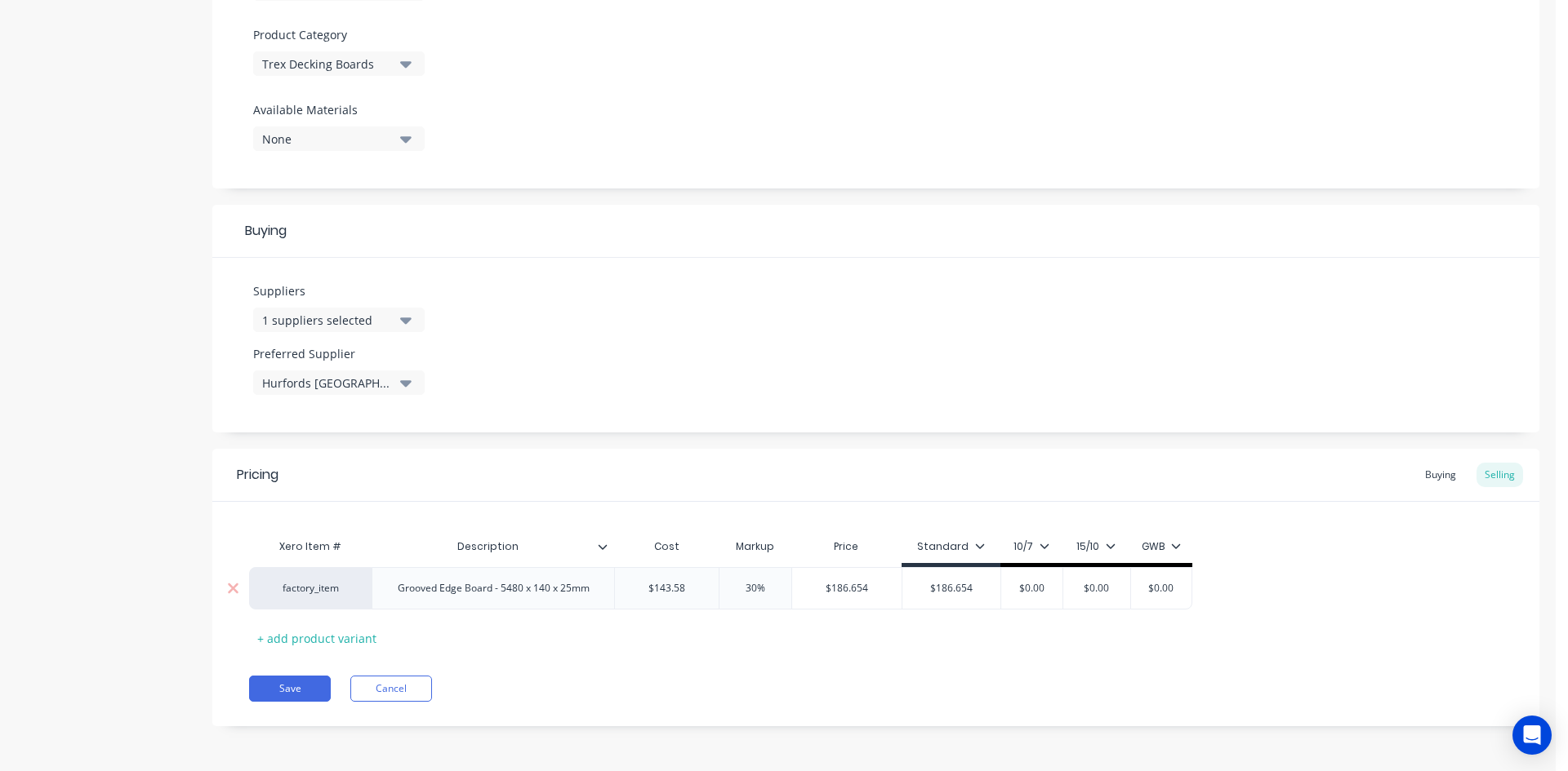
type input "$0.00"
click at [1040, 587] on input "$0.00" at bounding box center [1032, 588] width 81 height 15
click at [1040, 588] on input "$0.00" at bounding box center [1032, 588] width 81 height 15
paste input "186.654"
type textarea "x"
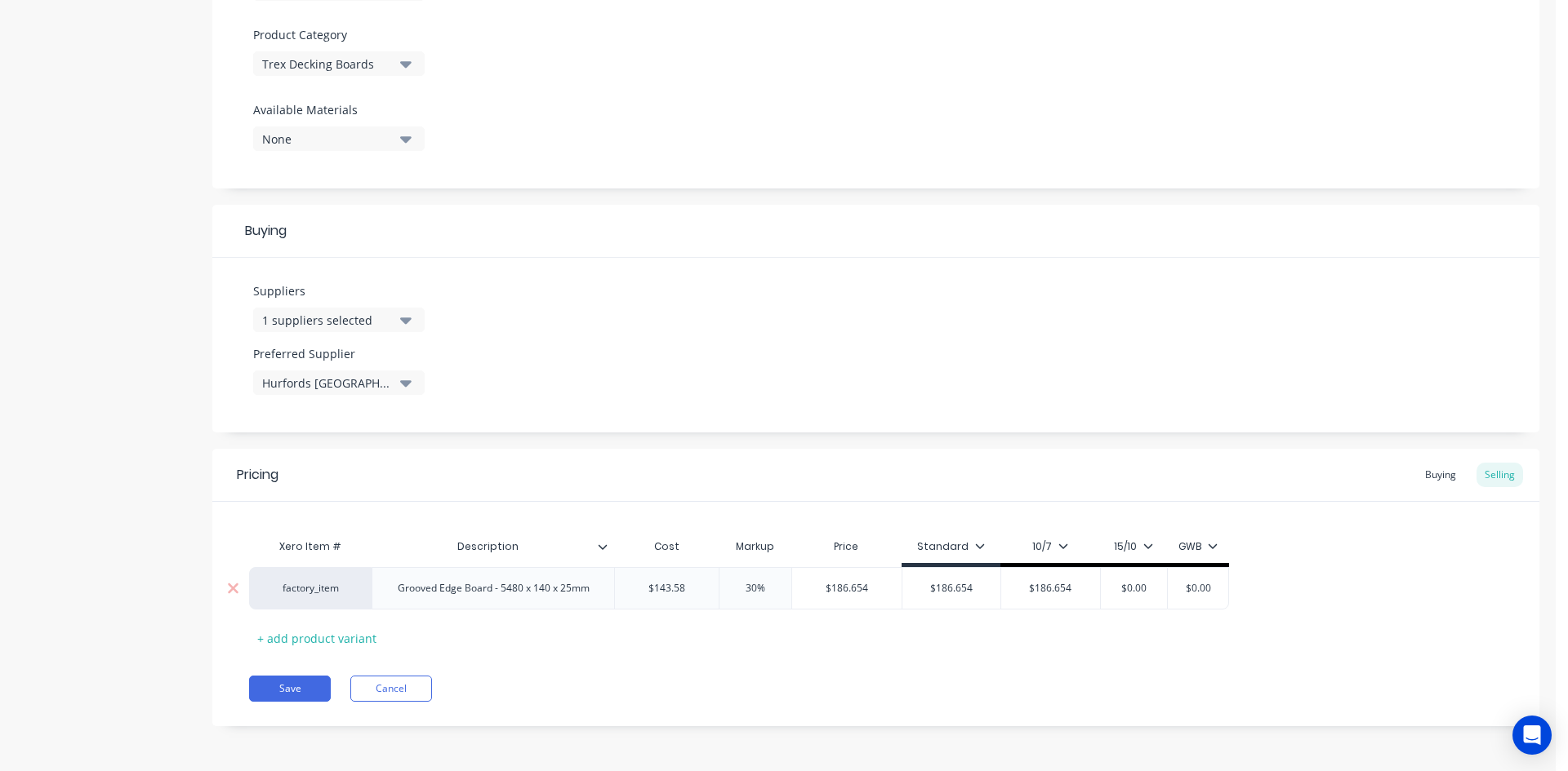
type input "$186.654"
type input "$0.00"
click at [1135, 591] on input "$0.00" at bounding box center [1132, 588] width 81 height 15
paste input "186.654"
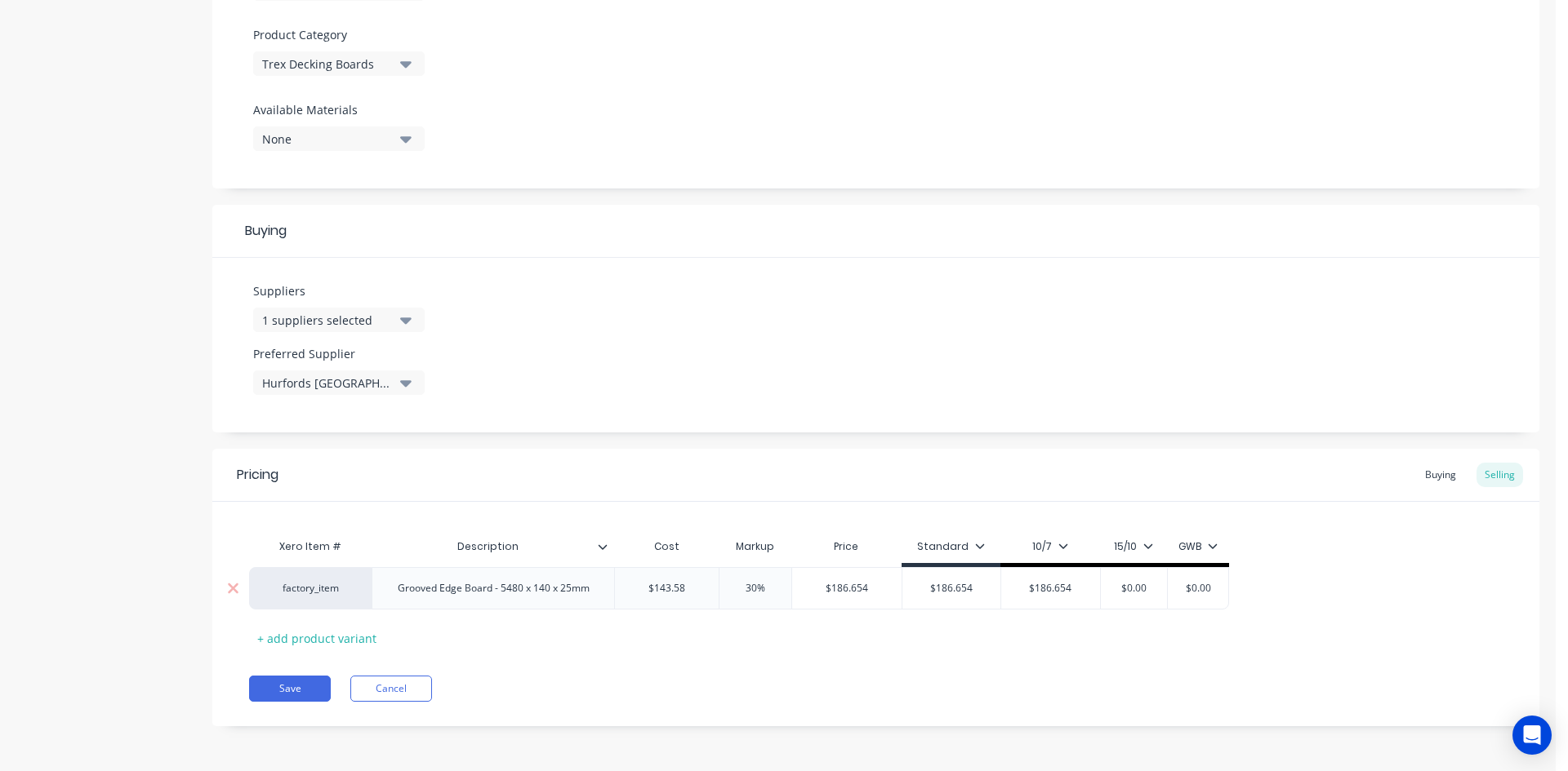
type textarea "x"
type input "$186.654"
type input "$0.00"
click at [1255, 588] on input "$0.00" at bounding box center [1229, 588] width 81 height 15
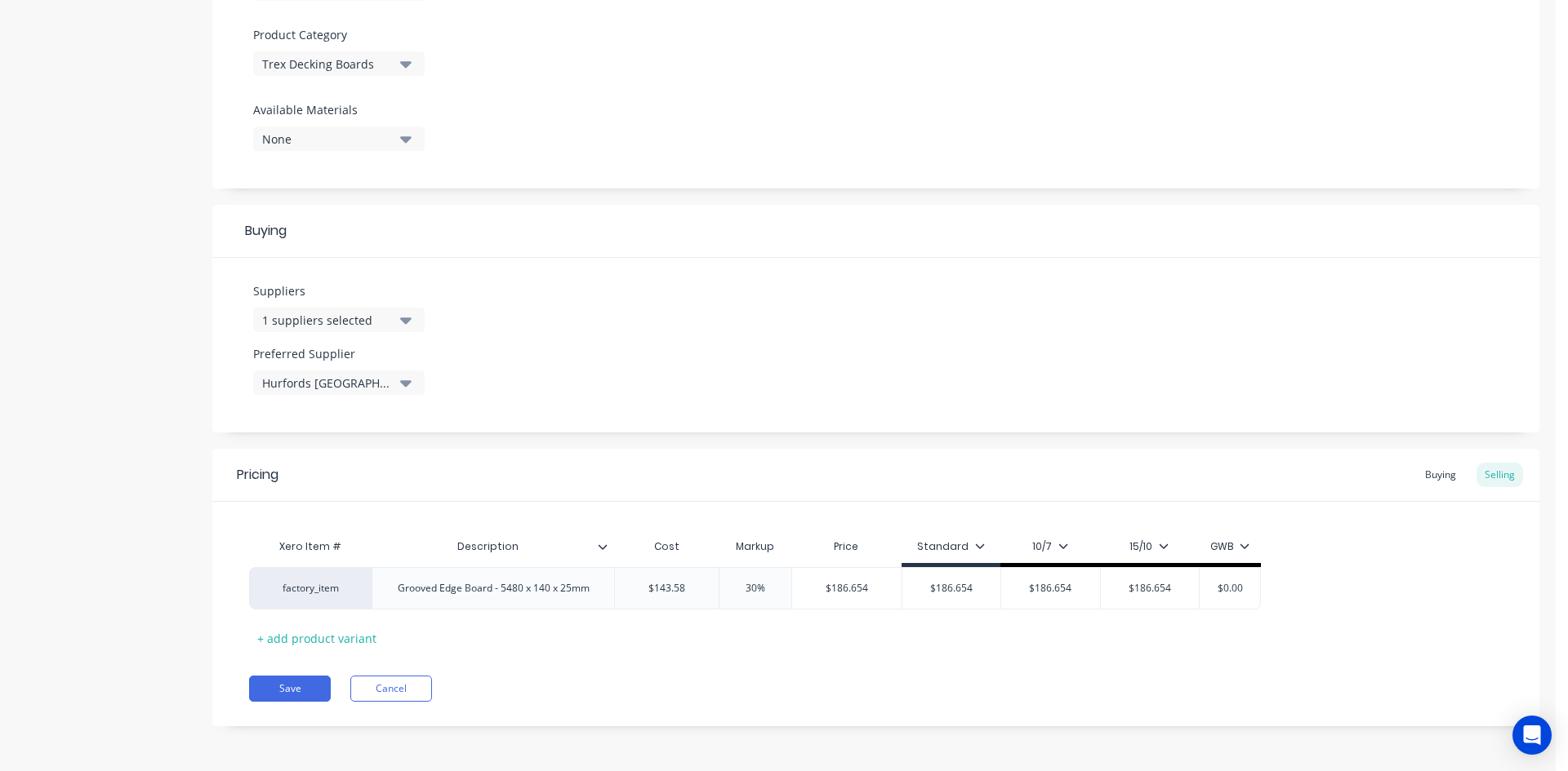
paste input "186.654"
type textarea "x"
type input "$186.654"
click at [1441, 584] on div "factory_item Grooved Edge Board - 5480 x 140 x 25mm $143.58 143.58 30% 30% $186…" at bounding box center [875, 588] width 1254 height 42
click at [333, 639] on div "+ add product variant" at bounding box center [316, 639] width 135 height 25
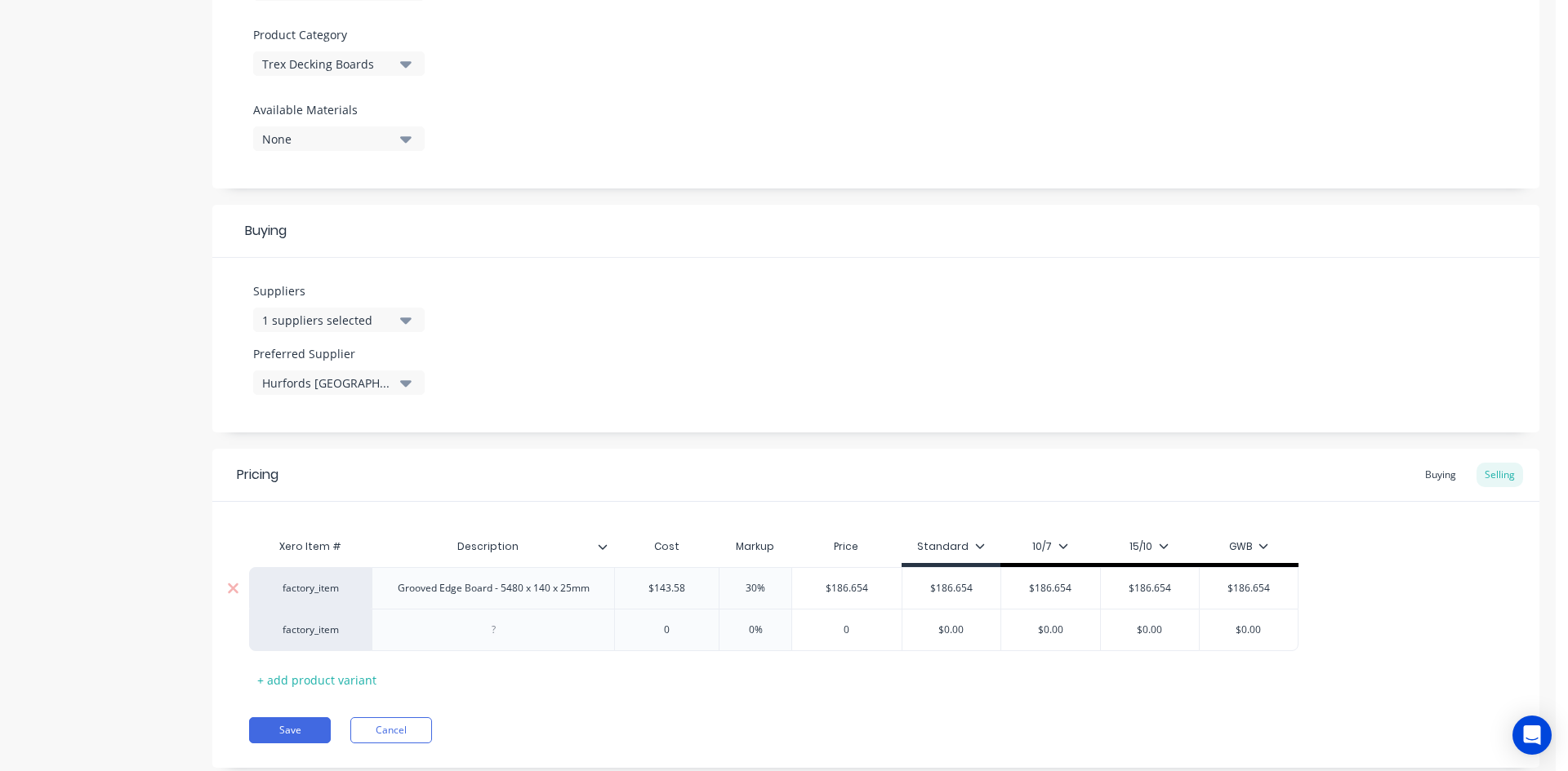
click at [549, 597] on div "Grooved Edge Board - 5480 x 140 x 25mm" at bounding box center [493, 589] width 218 height 22
copy div "Grooved Edge Board - 5480 x 140 x 25mm"
type textarea "x"
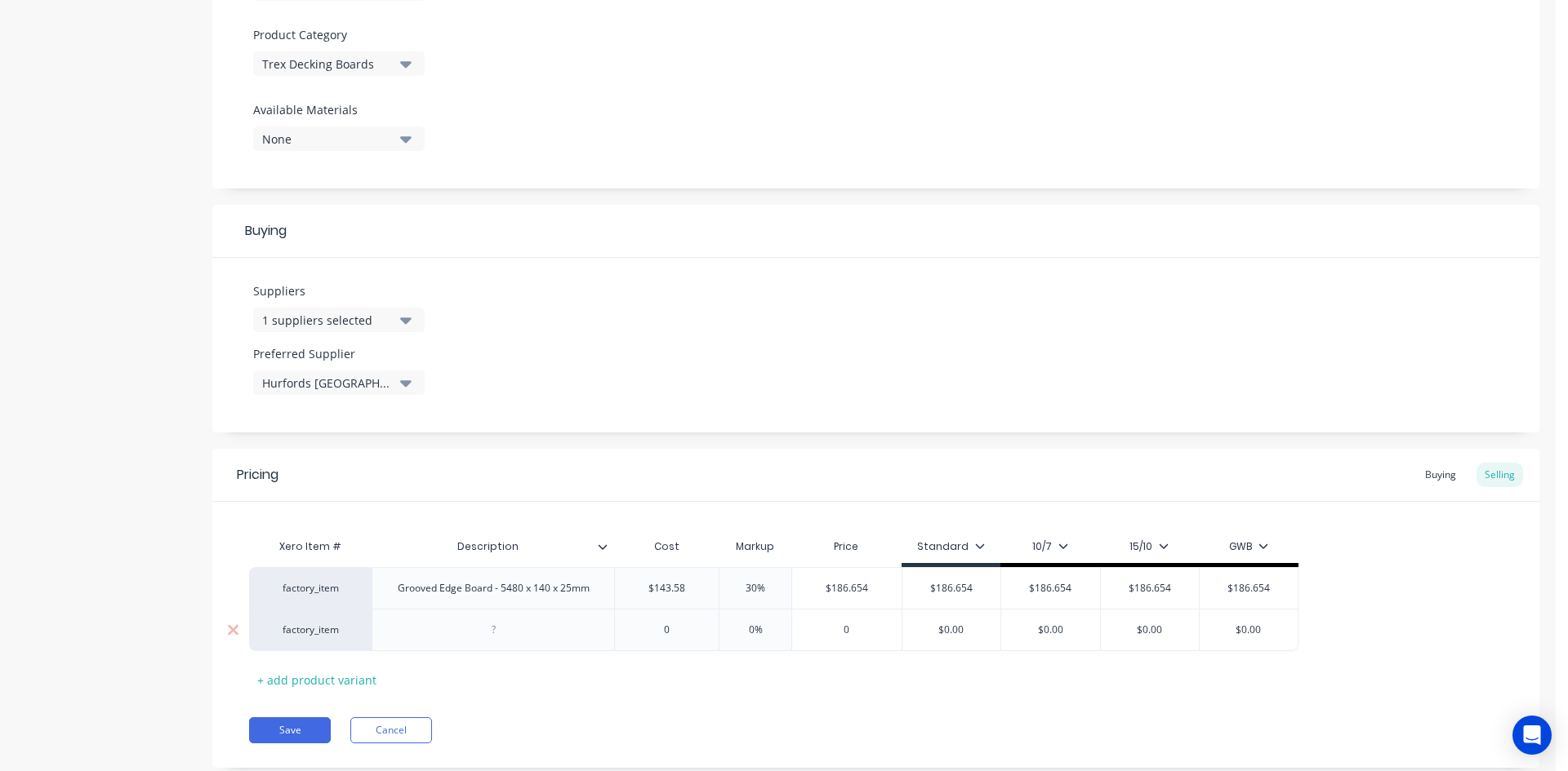
click at [519, 633] on div at bounding box center [492, 630] width 81 height 22
paste div
drag, startPoint x: 436, startPoint y: 628, endPoint x: 386, endPoint y: 628, distance: 50.0
click at [386, 628] on div "Grooved Edge Board - 5480 x 140 x 25mm" at bounding box center [493, 630] width 218 height 22
type textarea "x"
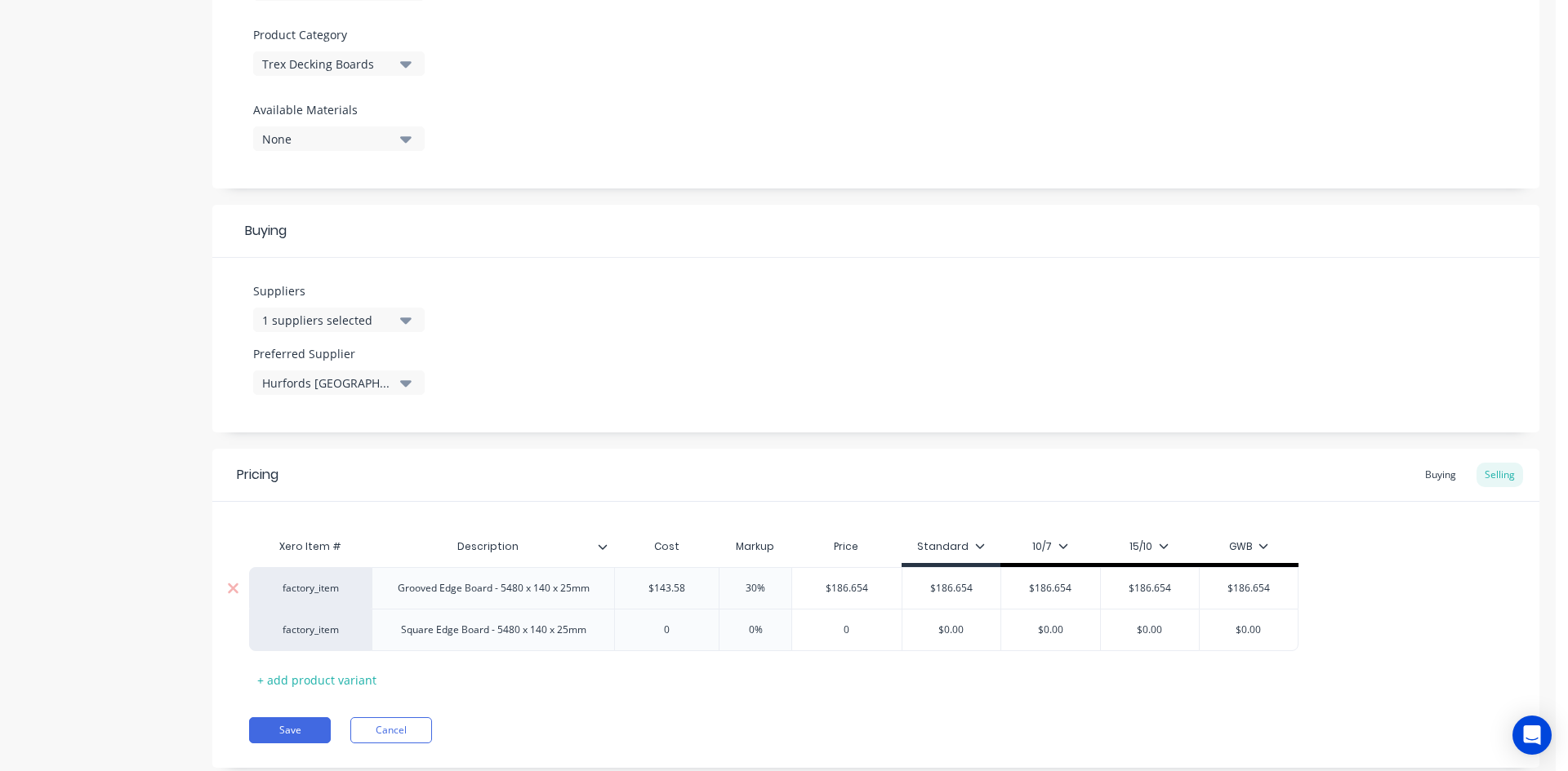
type input "$143.58"
click at [666, 584] on input "$143.58" at bounding box center [667, 588] width 104 height 15
type input "0"
click at [669, 629] on input "0" at bounding box center [667, 630] width 104 height 15
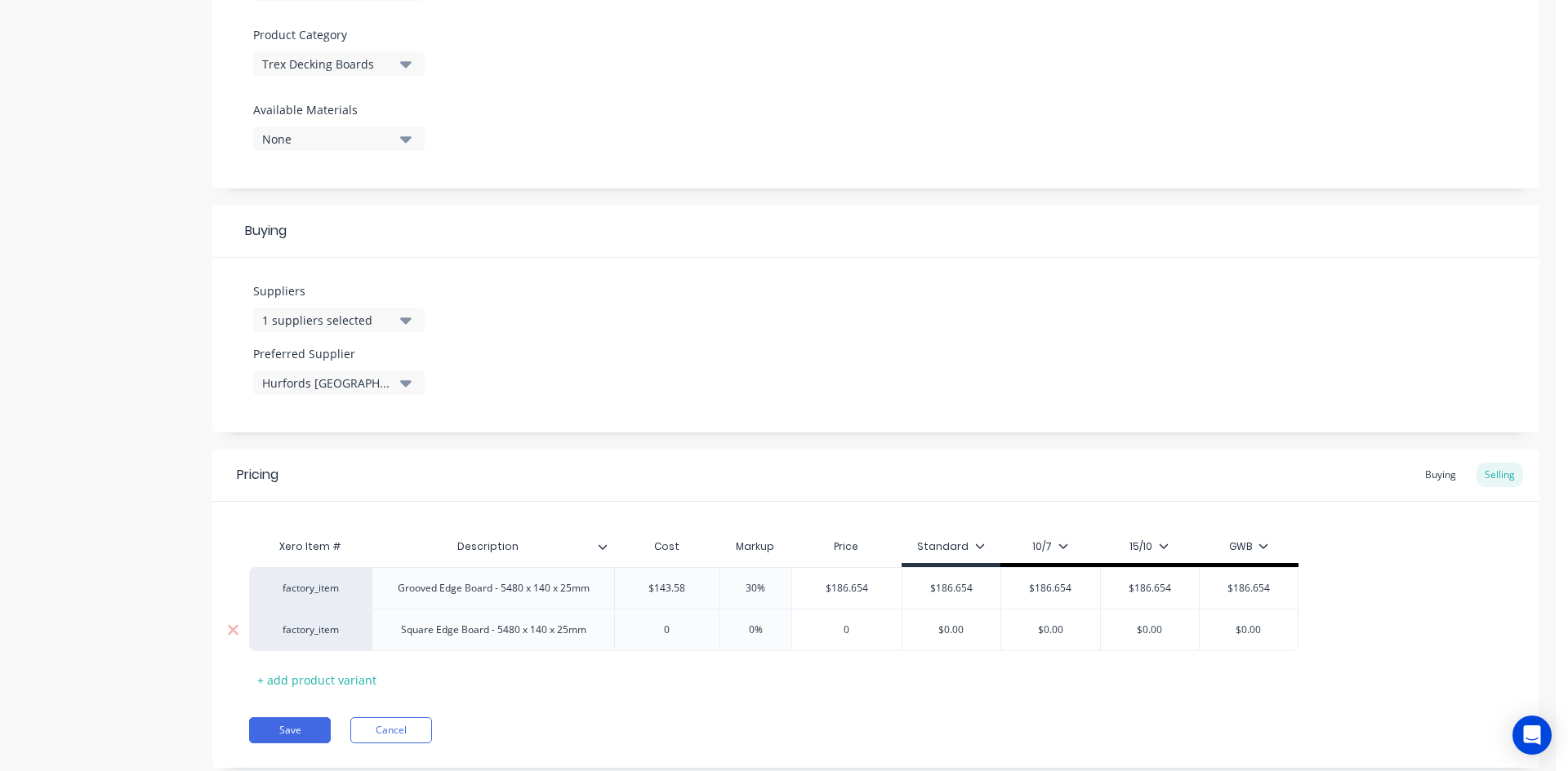
click at [669, 629] on input "0" at bounding box center [667, 630] width 104 height 15
paste input "143.58"
type textarea "x"
type input "143.58"
click at [747, 593] on input "30%" at bounding box center [755, 588] width 81 height 15
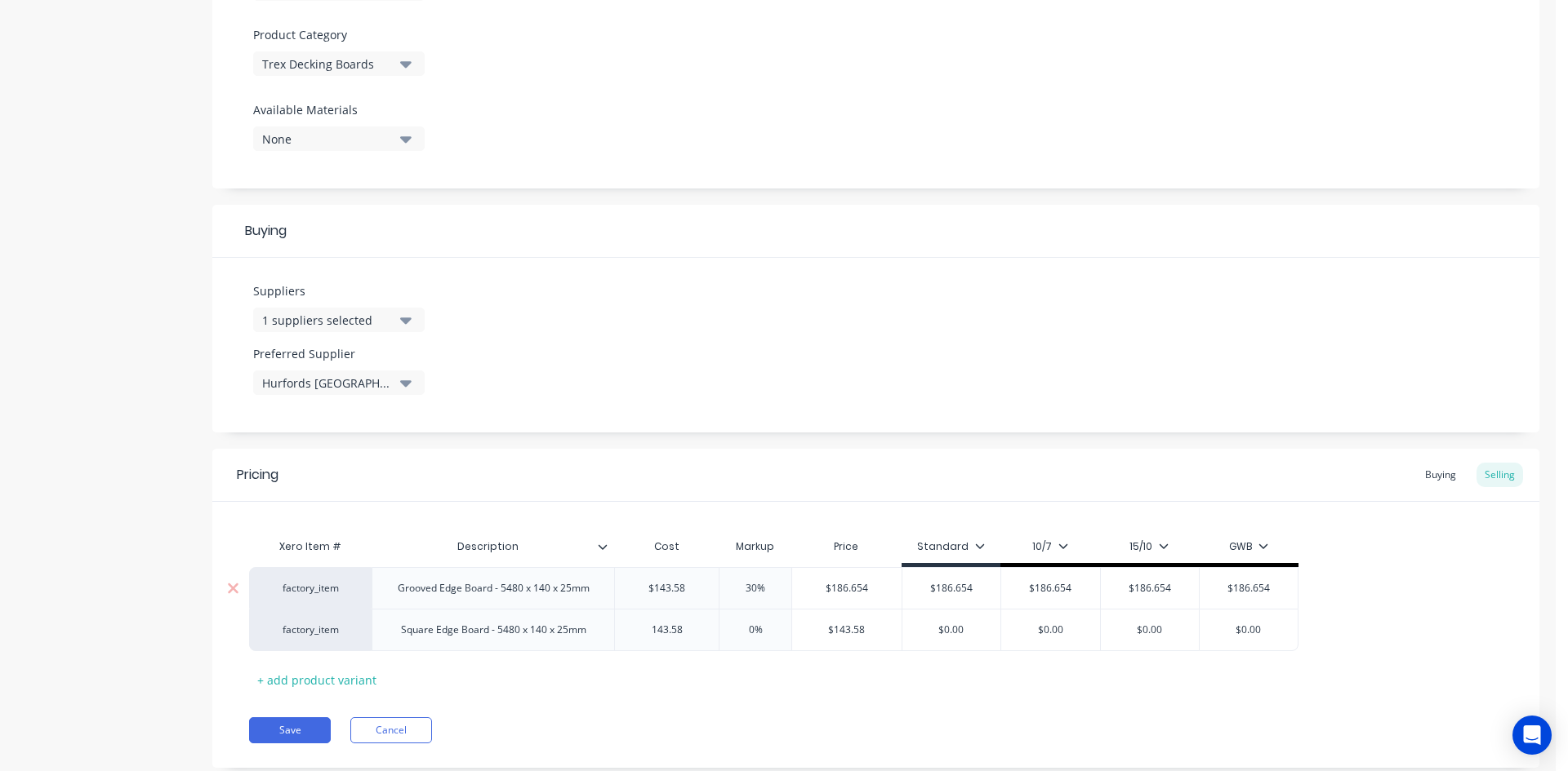
click at [747, 593] on input "30%" at bounding box center [755, 588] width 81 height 15
type input "0%"
click at [753, 624] on input "0%" at bounding box center [755, 630] width 81 height 15
click at [745, 630] on input "0%" at bounding box center [755, 630] width 81 height 15
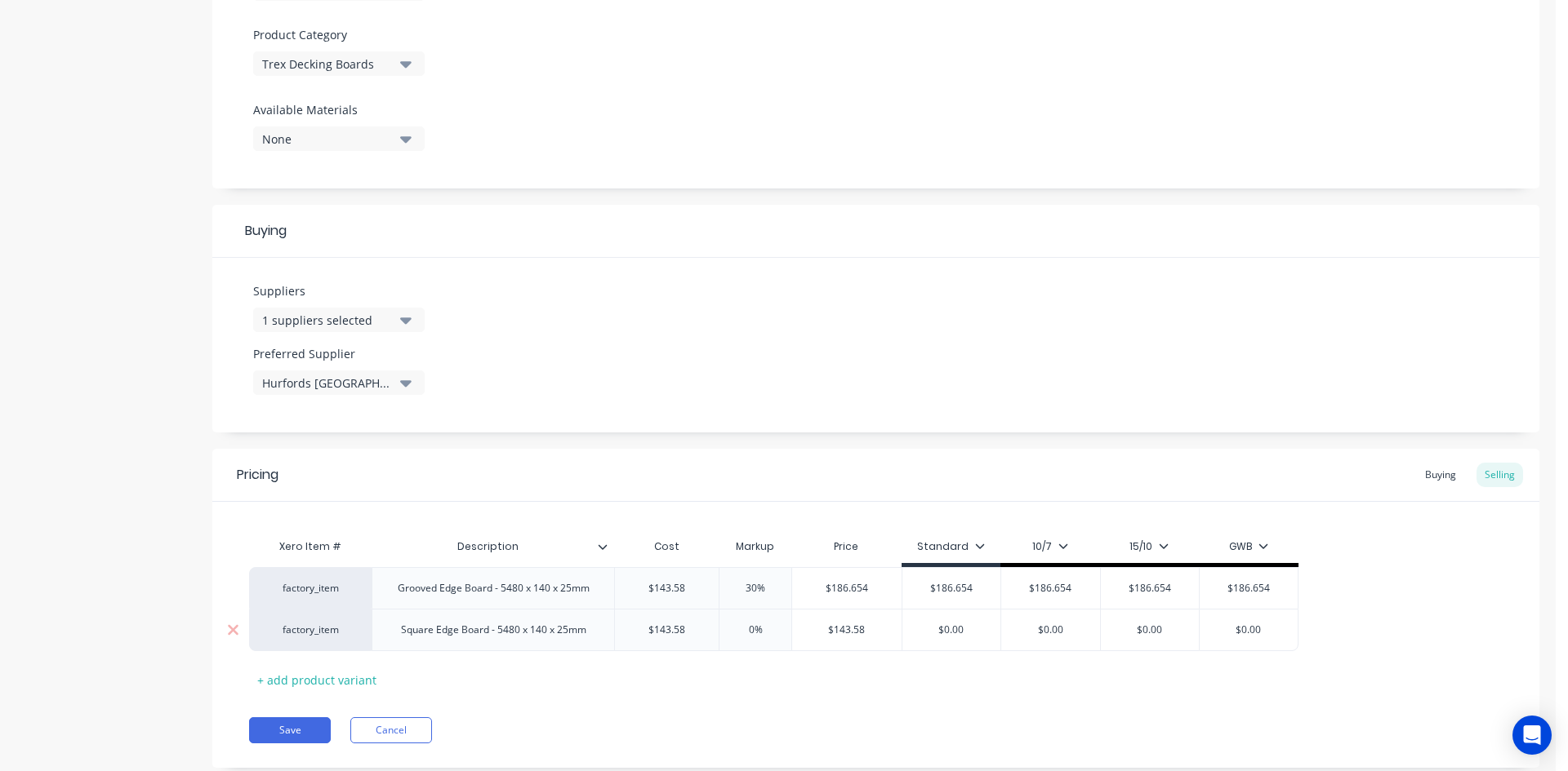
click at [745, 630] on input "0%" at bounding box center [755, 630] width 81 height 15
paste input "3"
type textarea "x"
type input "30%"
type input "$186.654"
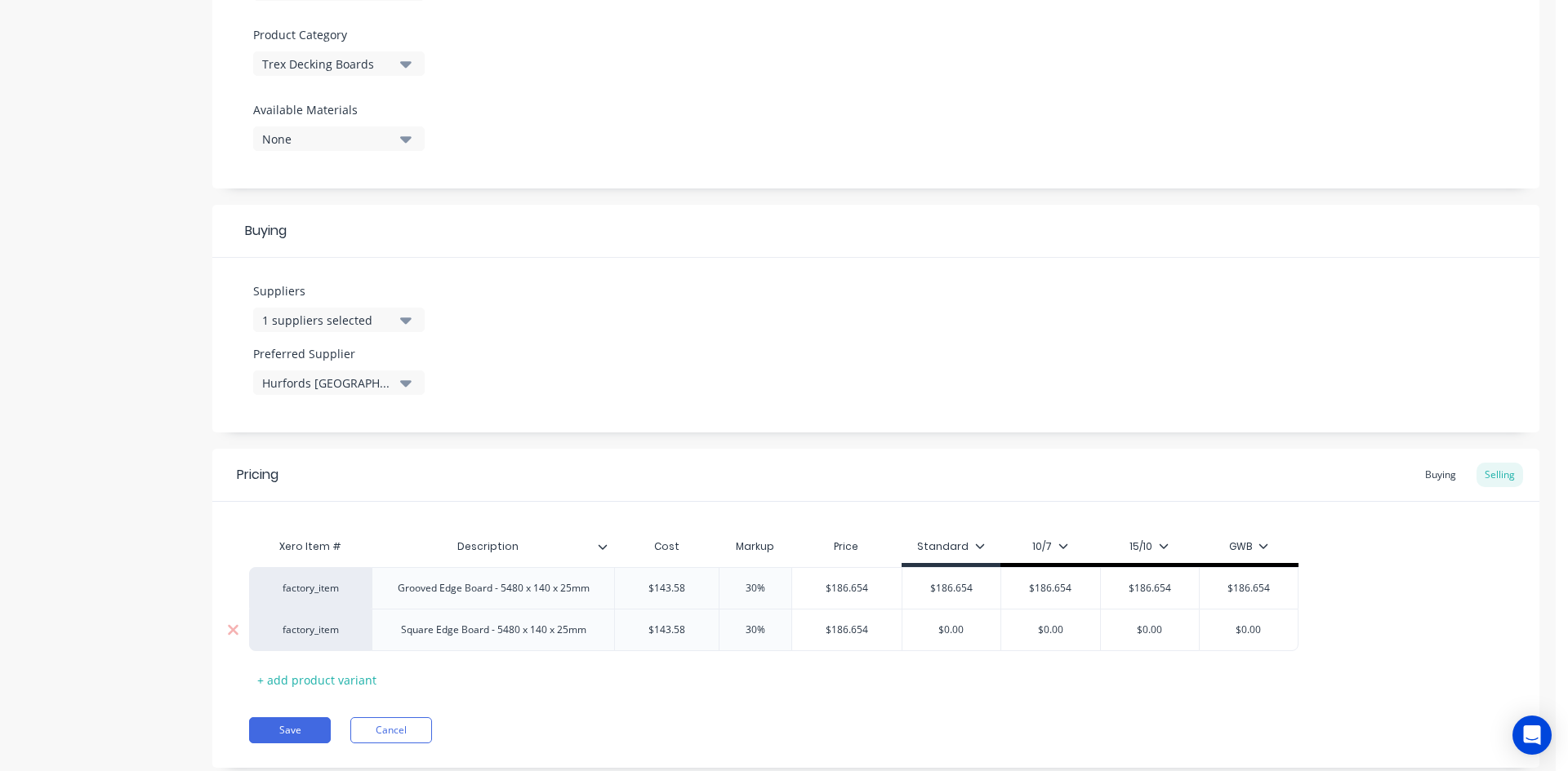
click at [856, 631] on input "$186.654" at bounding box center [847, 630] width 110 height 15
type input "$0.00"
click at [954, 627] on input "$0.00" at bounding box center [951, 630] width 99 height 15
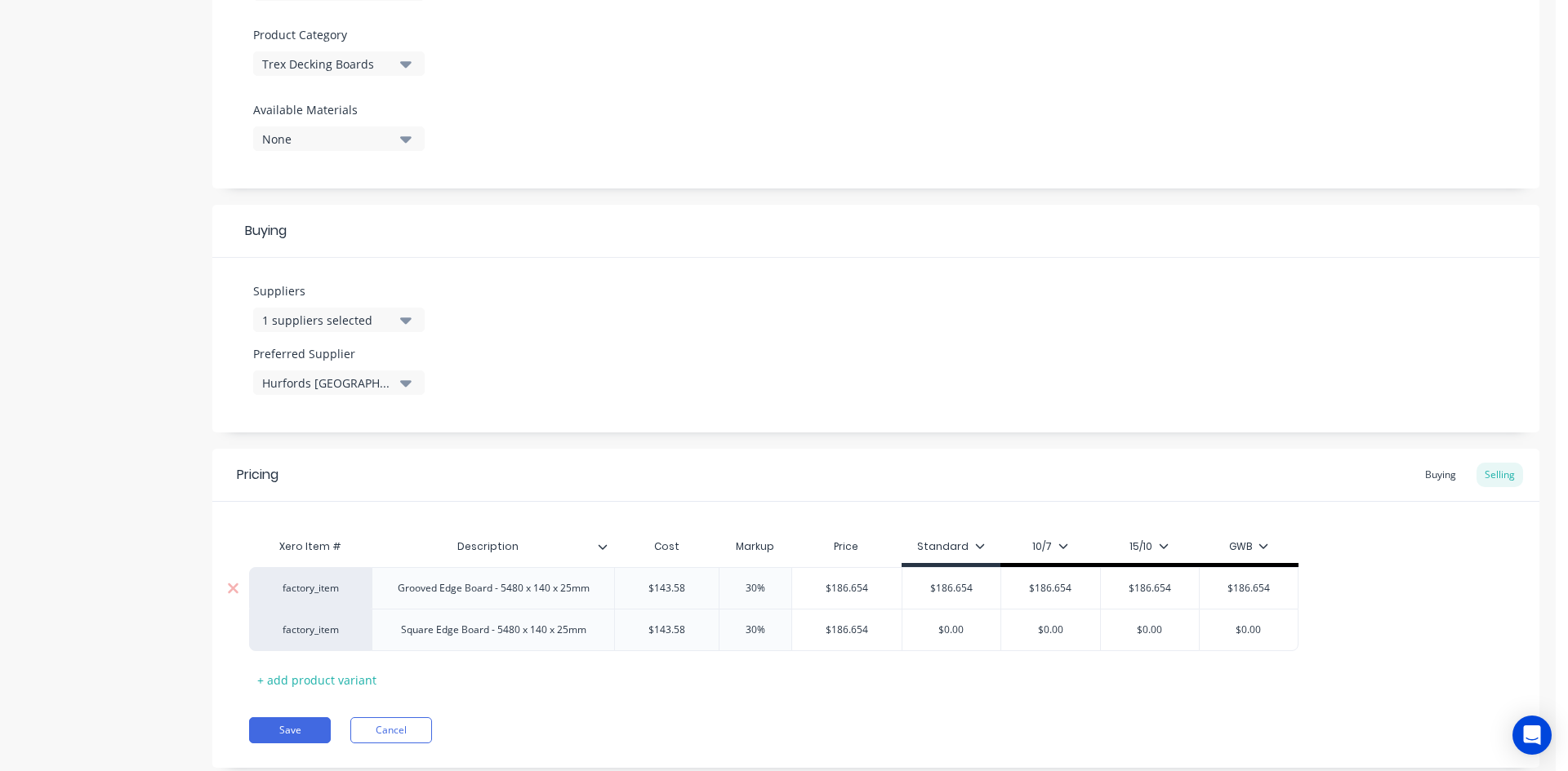
drag, startPoint x: 878, startPoint y: 589, endPoint x: 855, endPoint y: 588, distance: 23.0
click at [855, 588] on input "$186.654" at bounding box center [847, 588] width 110 height 15
type textarea "x"
type input "$186.65"
click at [877, 628] on input "$186.654" at bounding box center [857, 630] width 110 height 15
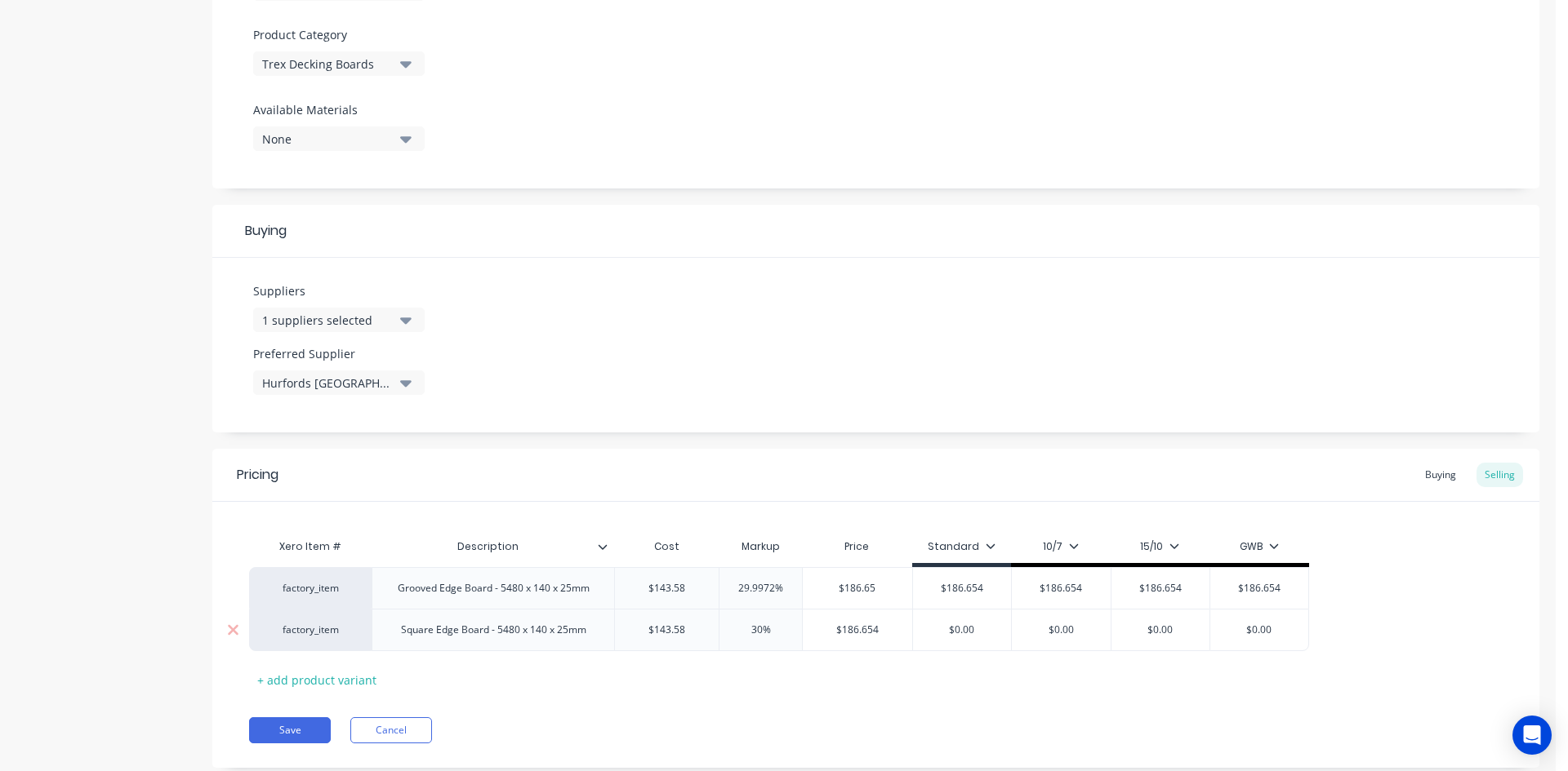
type textarea "x"
type input "$186.65"
click at [854, 585] on input "$186.65" at bounding box center [854, 588] width 104 height 15
click at [977, 584] on input "$186.654" at bounding box center [956, 588] width 99 height 15
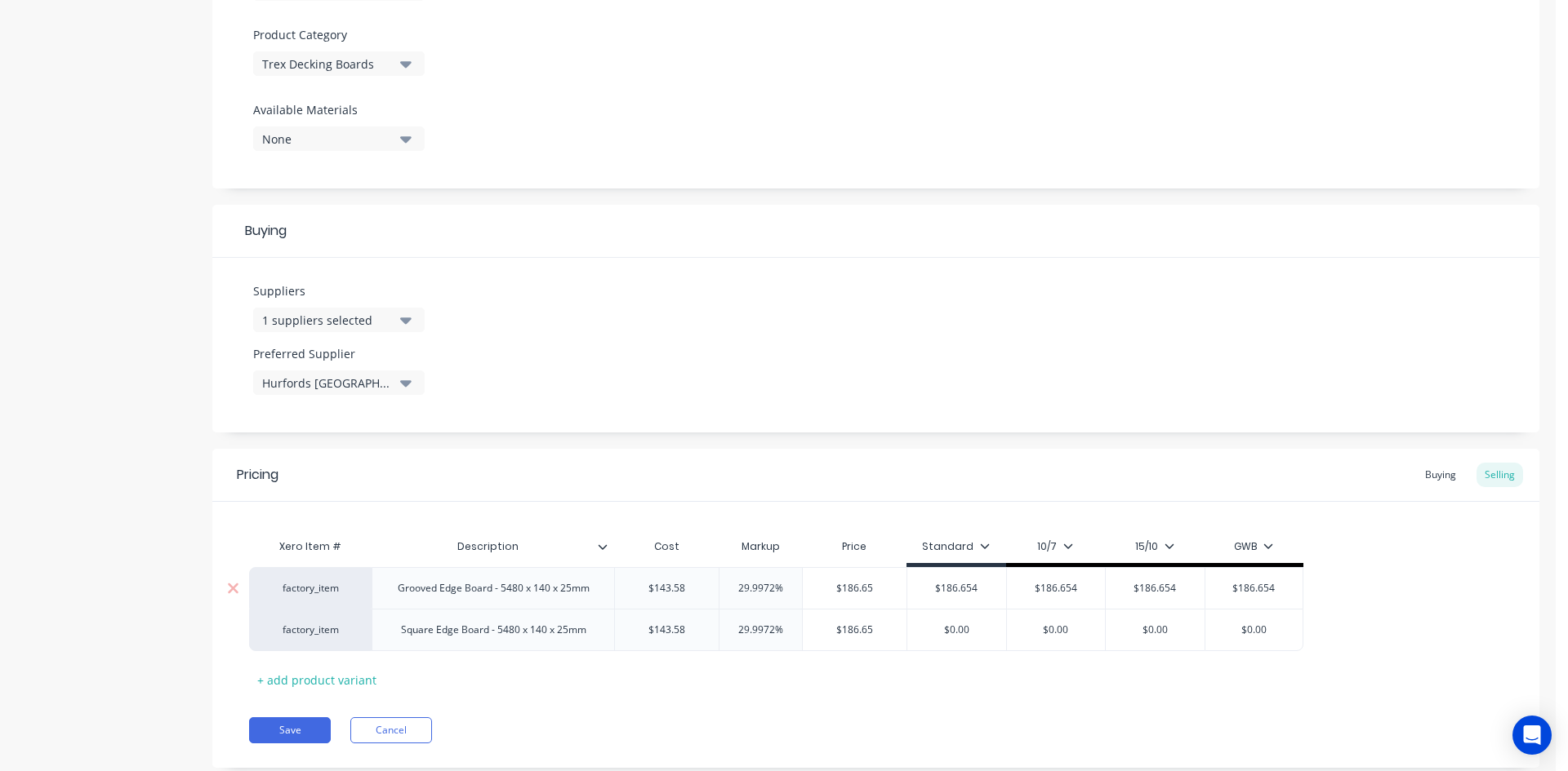
click at [977, 585] on input "$186.654" at bounding box center [956, 588] width 99 height 15
paste input "text"
type textarea "x"
type input "$186.65"
click at [1065, 590] on input "$186.654" at bounding box center [1050, 588] width 99 height 15
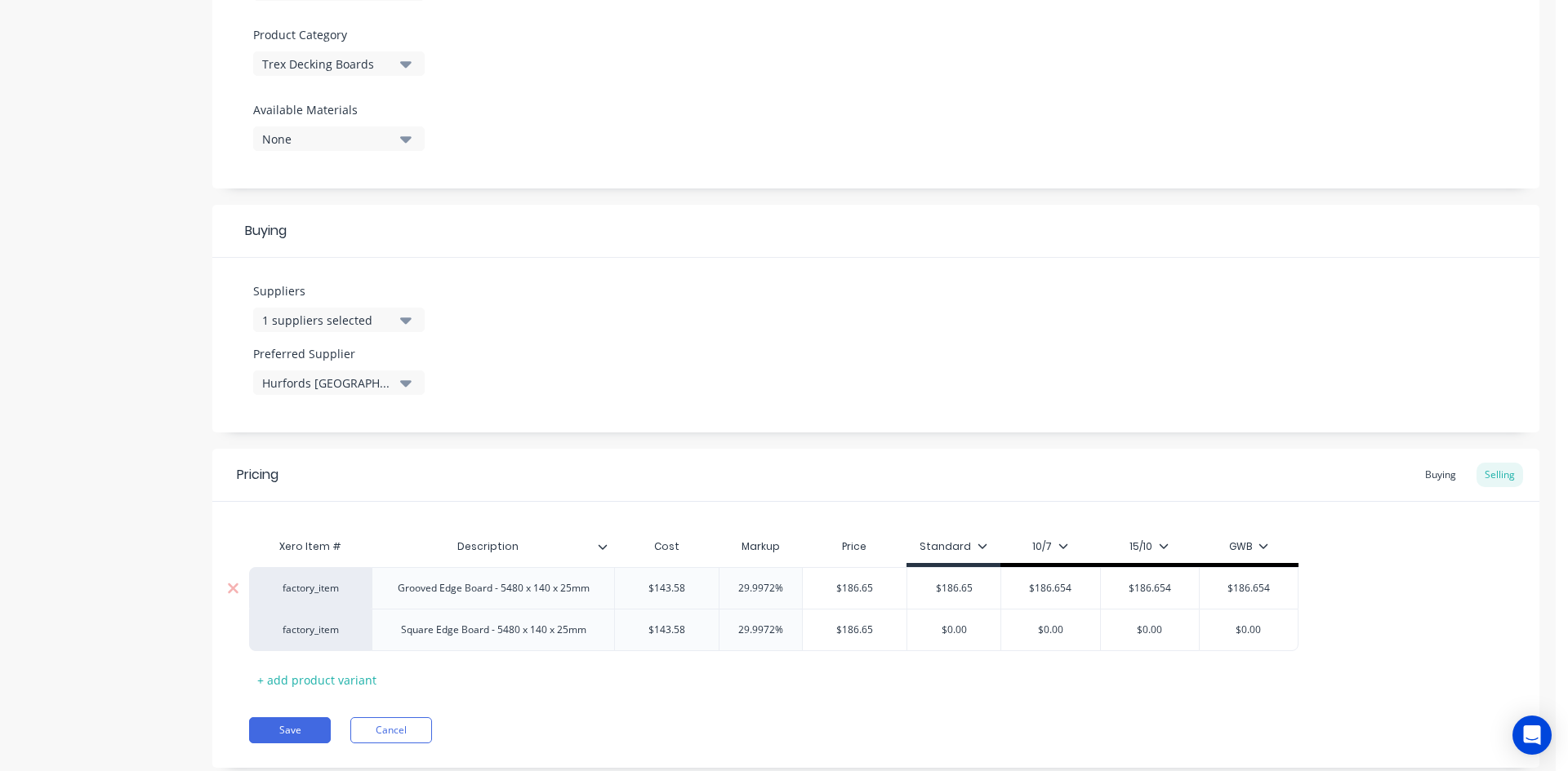
click at [1065, 590] on input "$186.654" at bounding box center [1050, 588] width 99 height 15
paste input "text"
type textarea "x"
type input "$186.65"
click at [1155, 591] on input "$186.654" at bounding box center [1144, 588] width 99 height 15
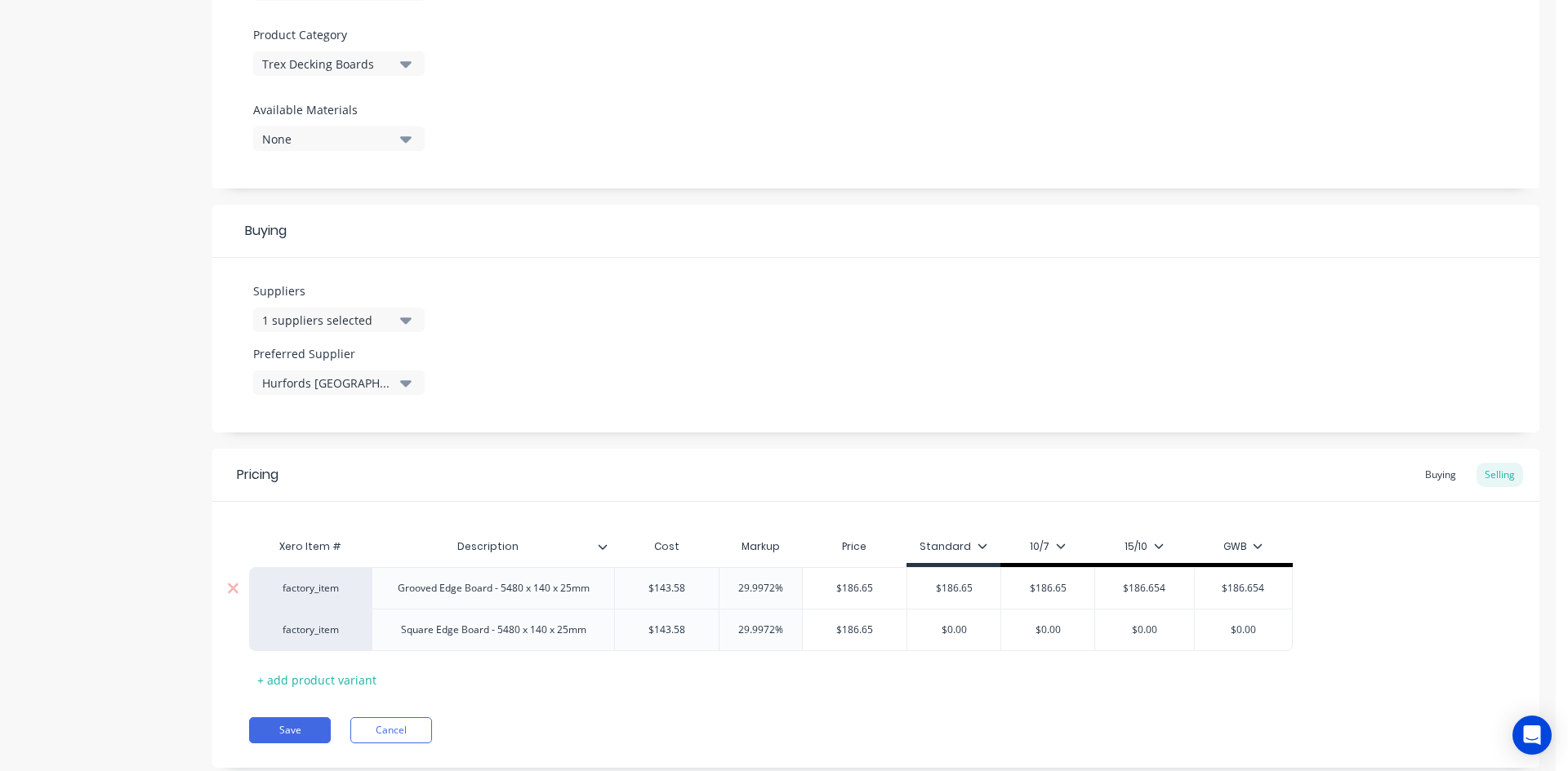
click at [1155, 591] on input "$186.654" at bounding box center [1144, 588] width 99 height 15
paste input "text"
type textarea "x"
type input "$186.65"
click at [1248, 587] on input "$186.654" at bounding box center [1238, 588] width 98 height 15
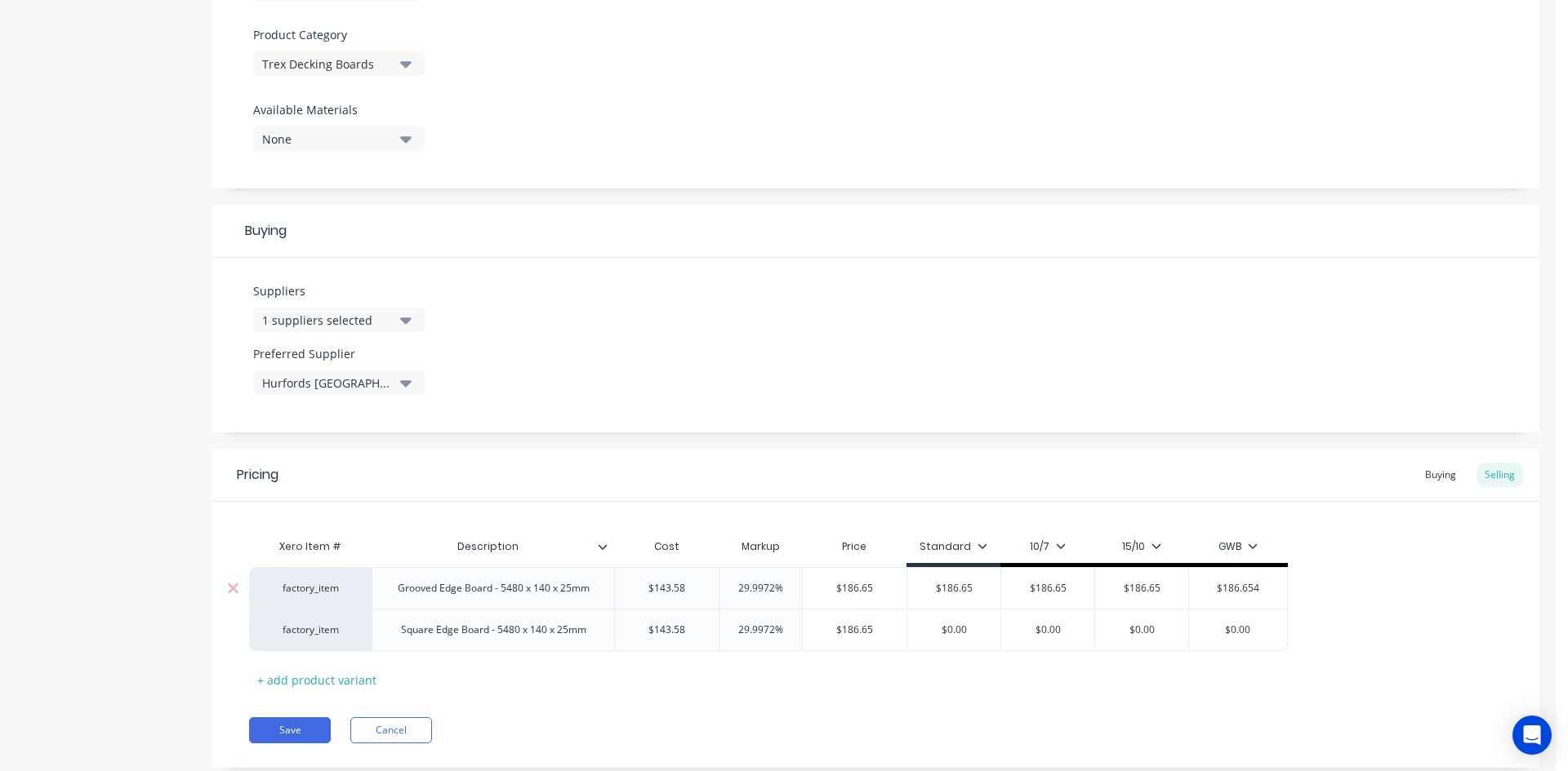
click at [1248, 587] on input "$186.654" at bounding box center [1238, 588] width 98 height 15
paste input "text"
type textarea "x"
type input "$186.65"
click at [954, 629] on input "$0.00" at bounding box center [953, 630] width 93 height 15
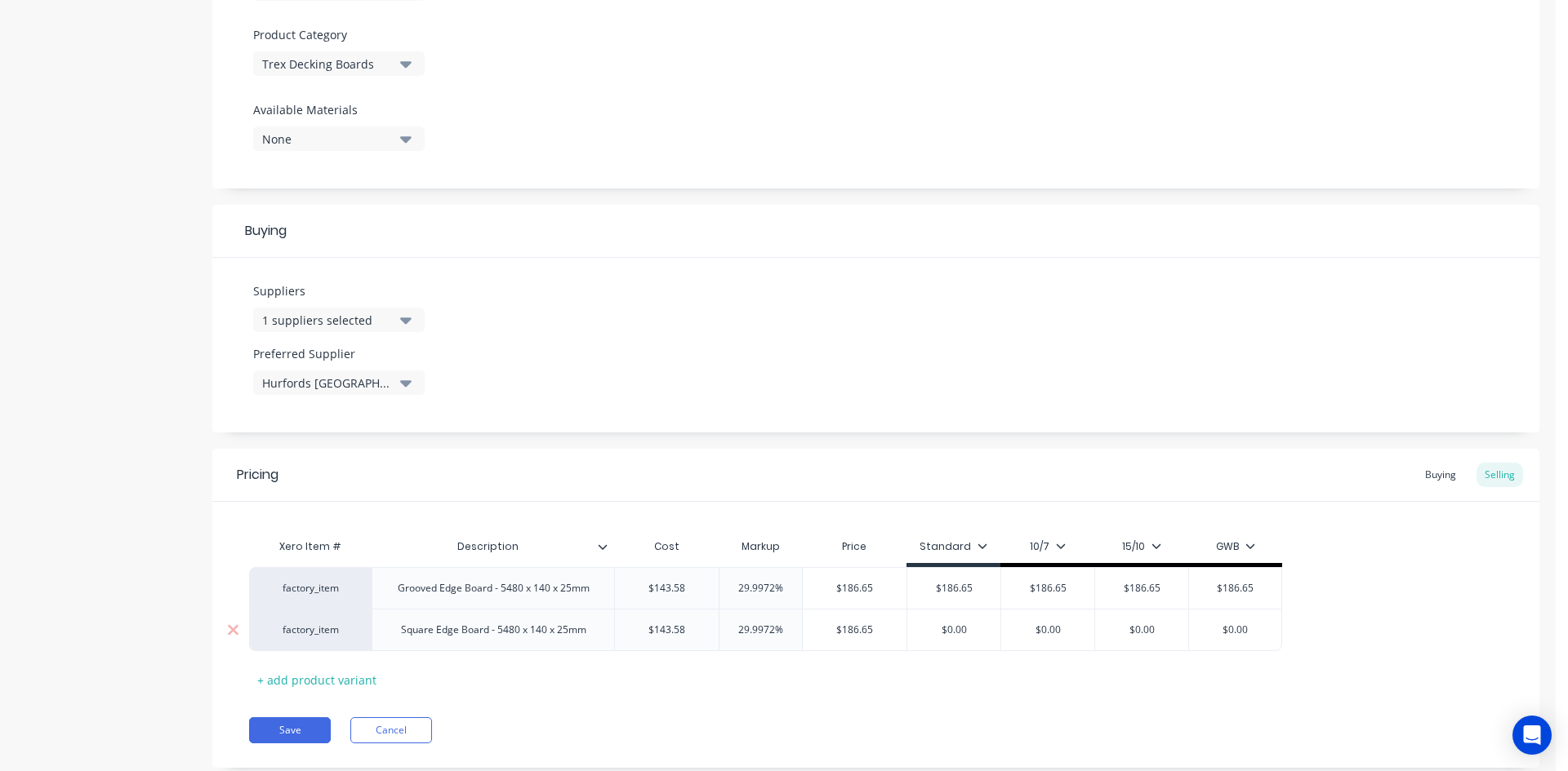
click at [954, 629] on input "$0.00" at bounding box center [953, 630] width 93 height 15
paste input "186.65"
type textarea "x"
type input "$186.65"
type input "$0.00"
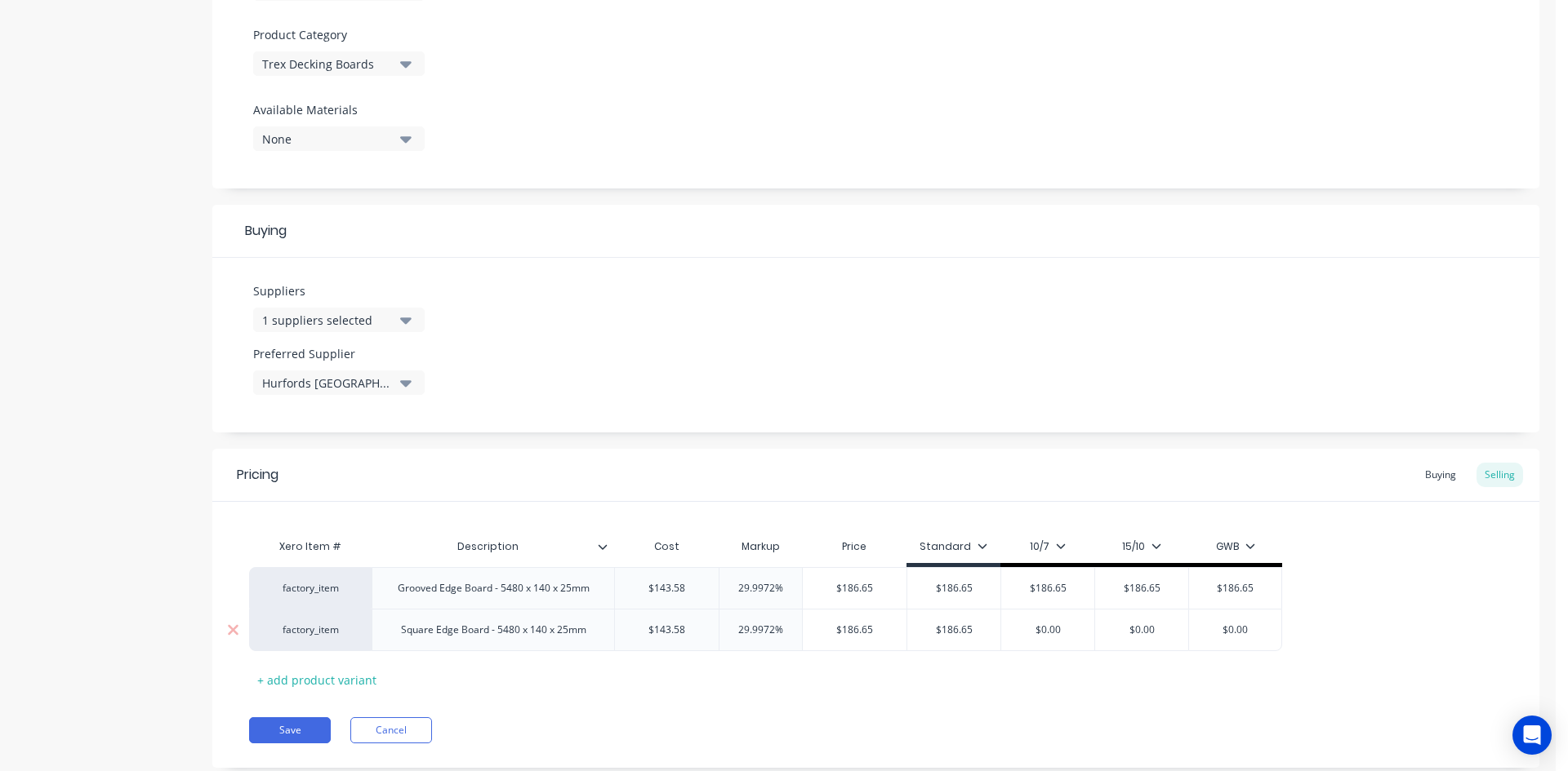
click at [1065, 628] on input "$0.00" at bounding box center [1047, 630] width 93 height 15
drag, startPoint x: 1065, startPoint y: 628, endPoint x: 1082, endPoint y: 628, distance: 17.0
click at [1066, 628] on input "$0.00" at bounding box center [1047, 630] width 93 height 15
paste input "186.65"
type textarea "x"
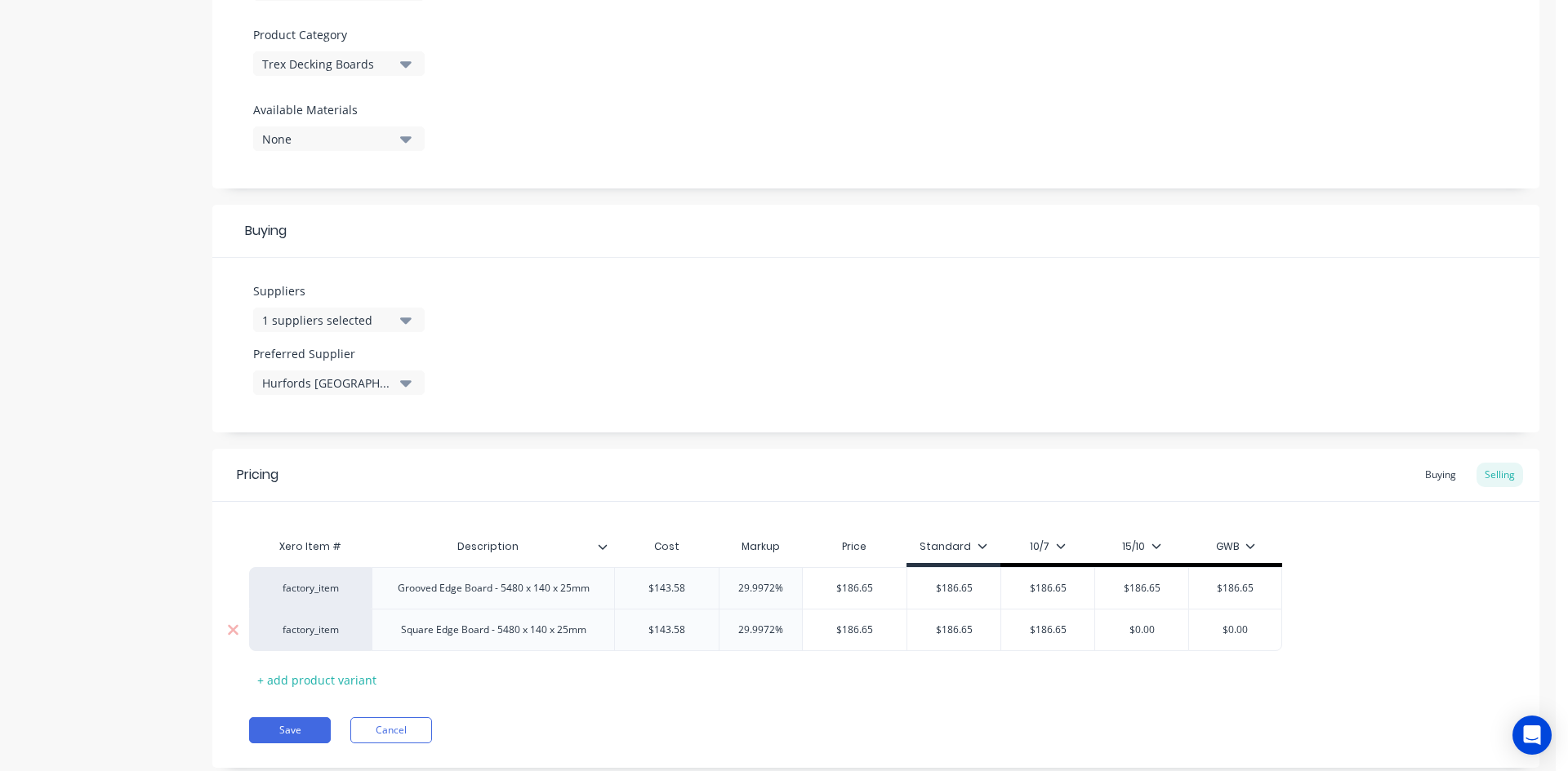
type input "$186.65"
type input "$0.00"
click at [1155, 629] on input "$0.00" at bounding box center [1141, 630] width 93 height 15
paste input "186.65"
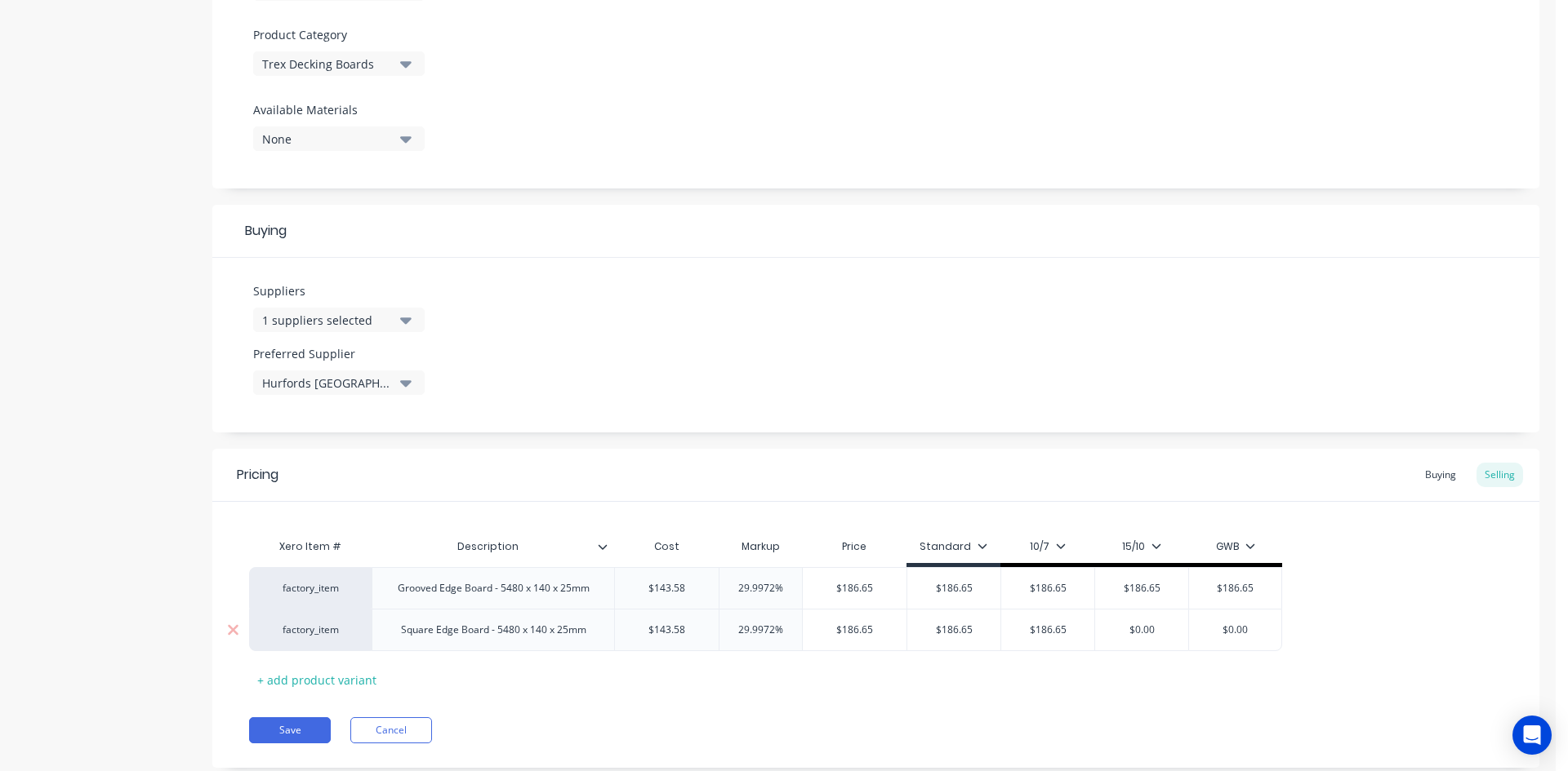
type textarea "x"
type input "$186.65"
type input "$0.00"
click at [1237, 627] on input "$0.00" at bounding box center [1235, 630] width 92 height 15
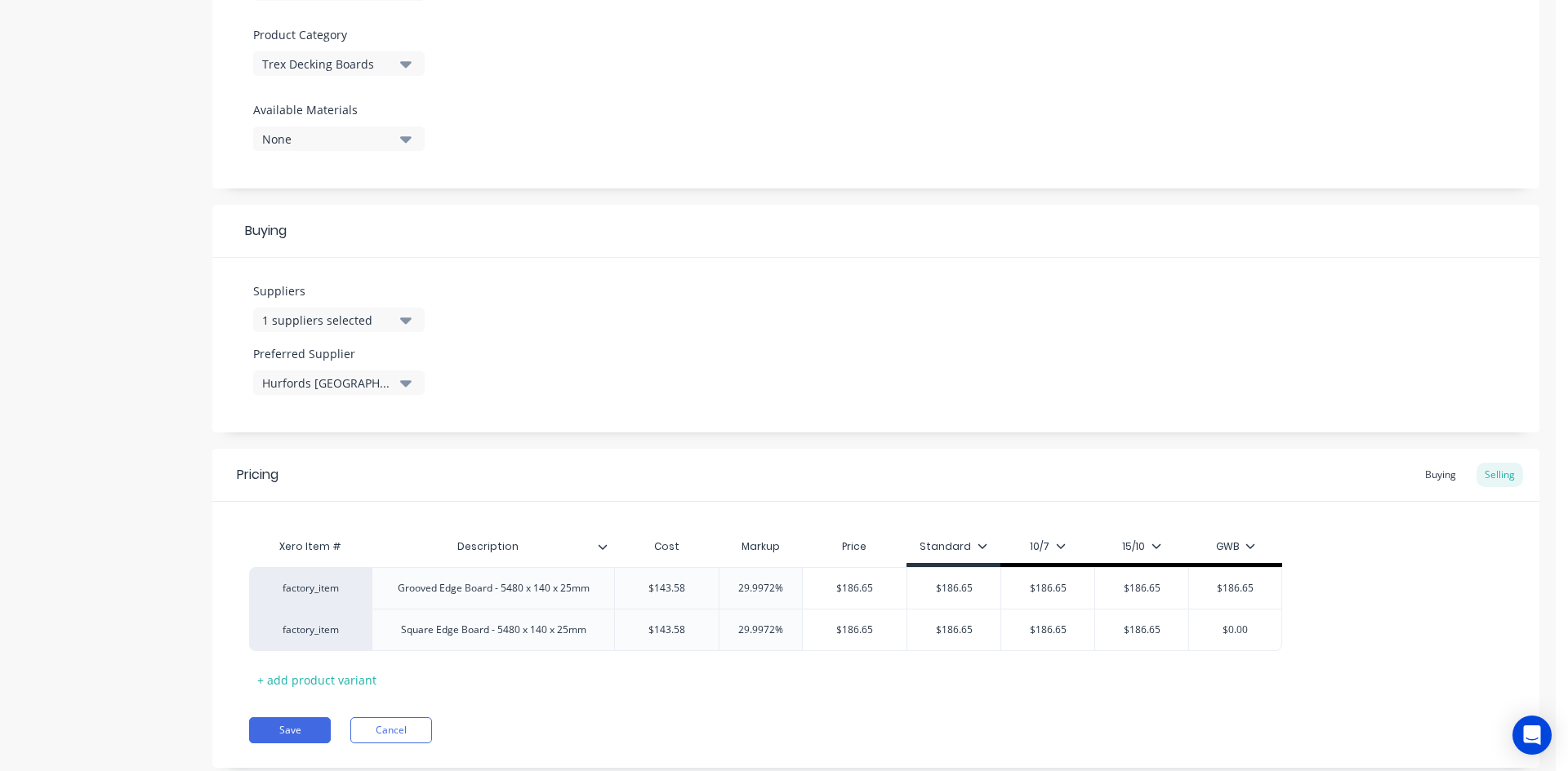
paste input "186.65"
type textarea "x"
type input "$186.65"
click at [1139, 696] on div "Pricing Buying Selling Xero Item # Description Cost Markup Price Standard 10/7 …" at bounding box center [876, 609] width 1327 height 319
click at [1424, 476] on div "Buying" at bounding box center [1440, 475] width 47 height 24
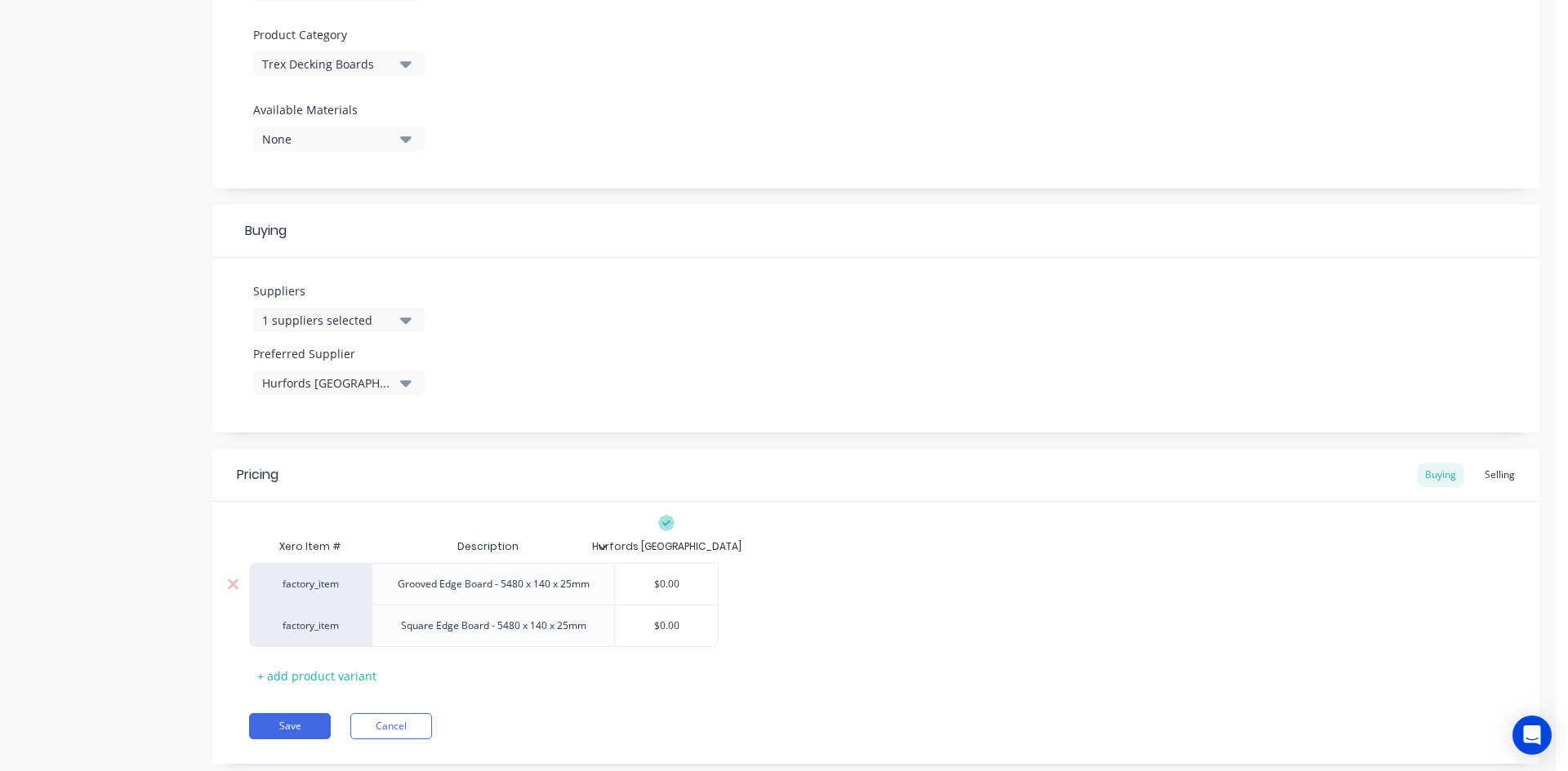
type input "$0.00"
click at [668, 587] on input "$0.00" at bounding box center [666, 584] width 103 height 15
type textarea "x"
type input "$1"
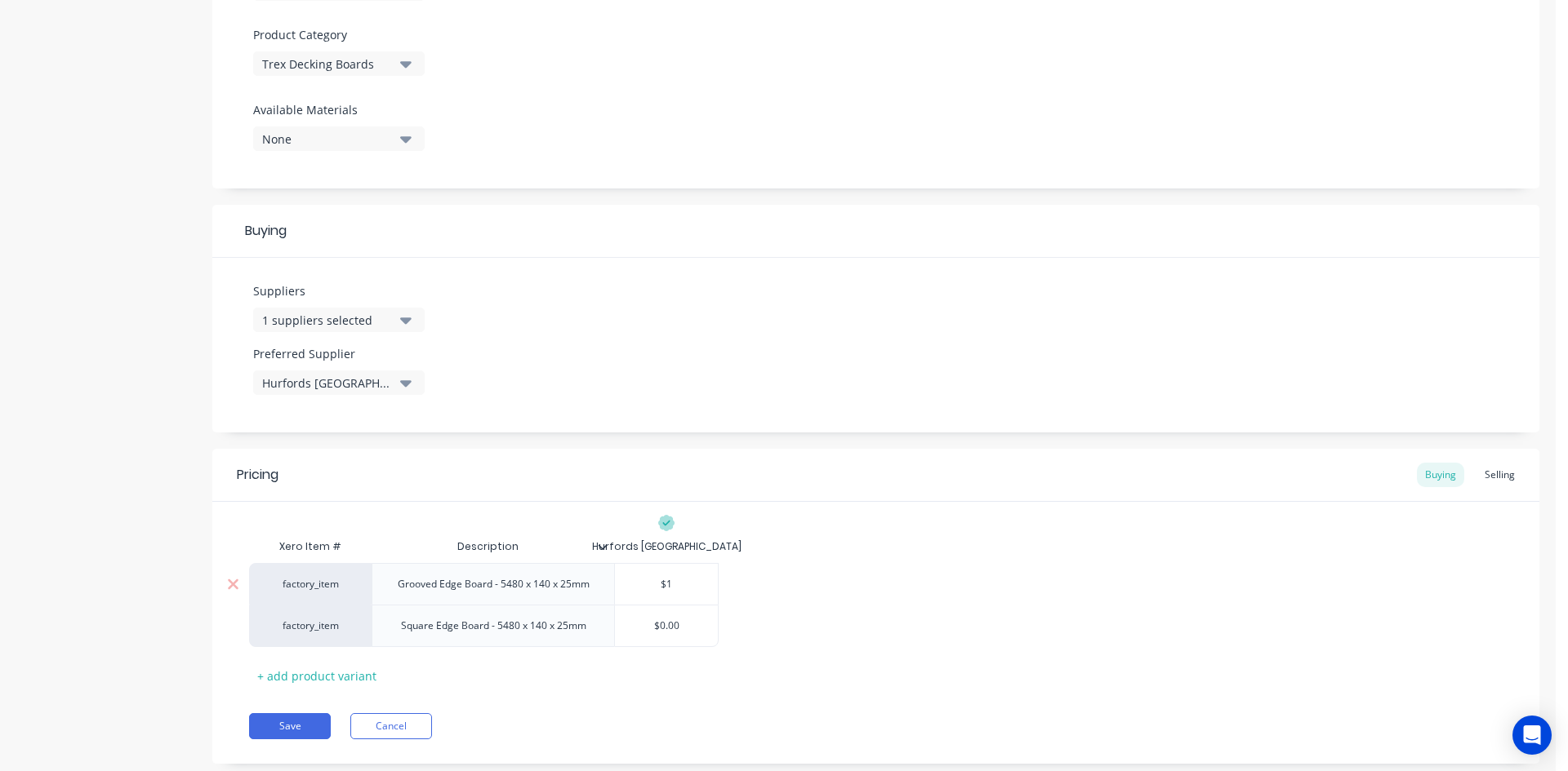
type textarea "x"
type input "$14"
type textarea "x"
type input "$143"
type textarea "x"
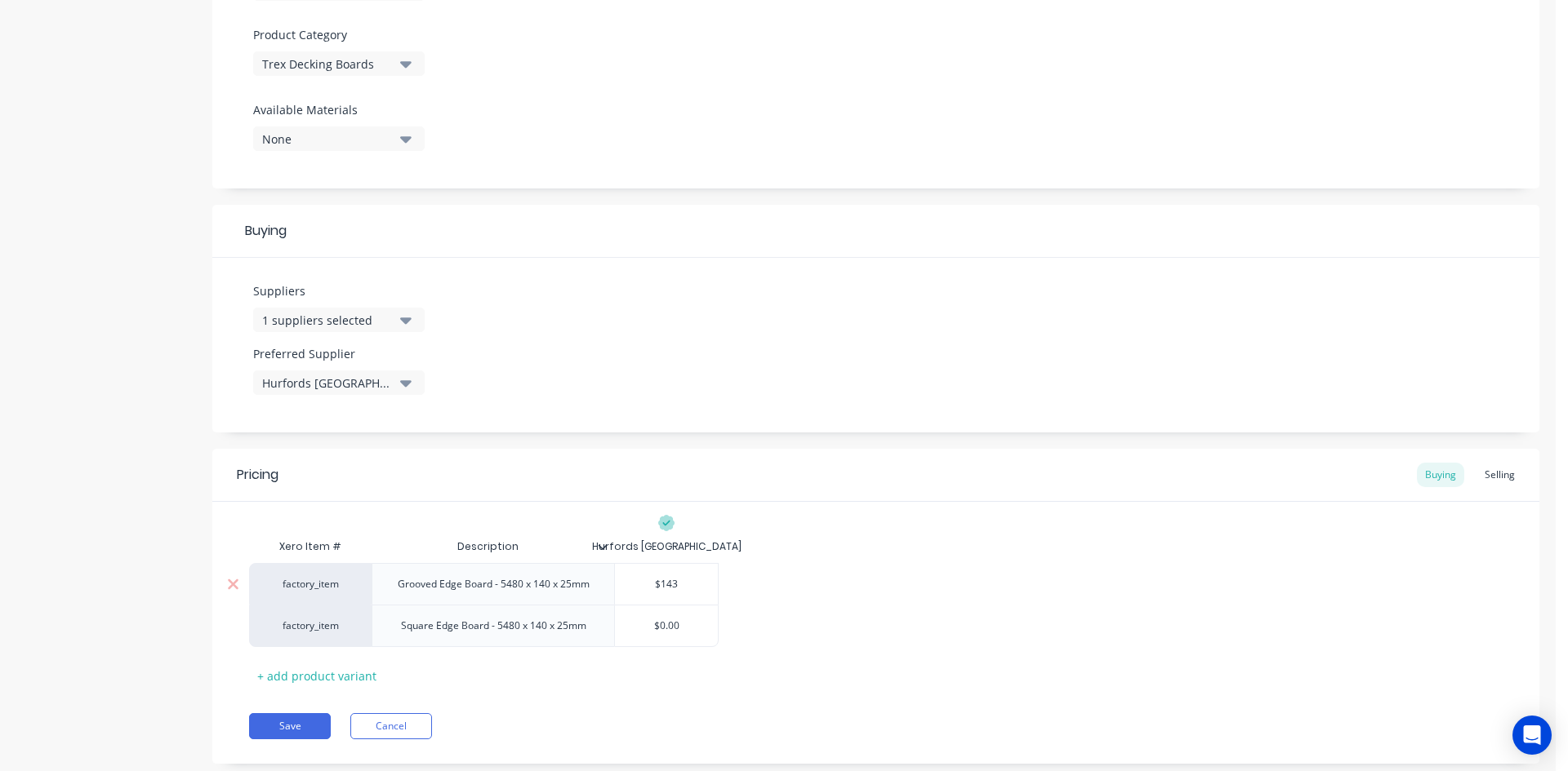
type input "$143."
type textarea "x"
type input "$143.5"
type textarea "x"
click at [674, 588] on input "$143.58" at bounding box center [666, 584] width 103 height 15
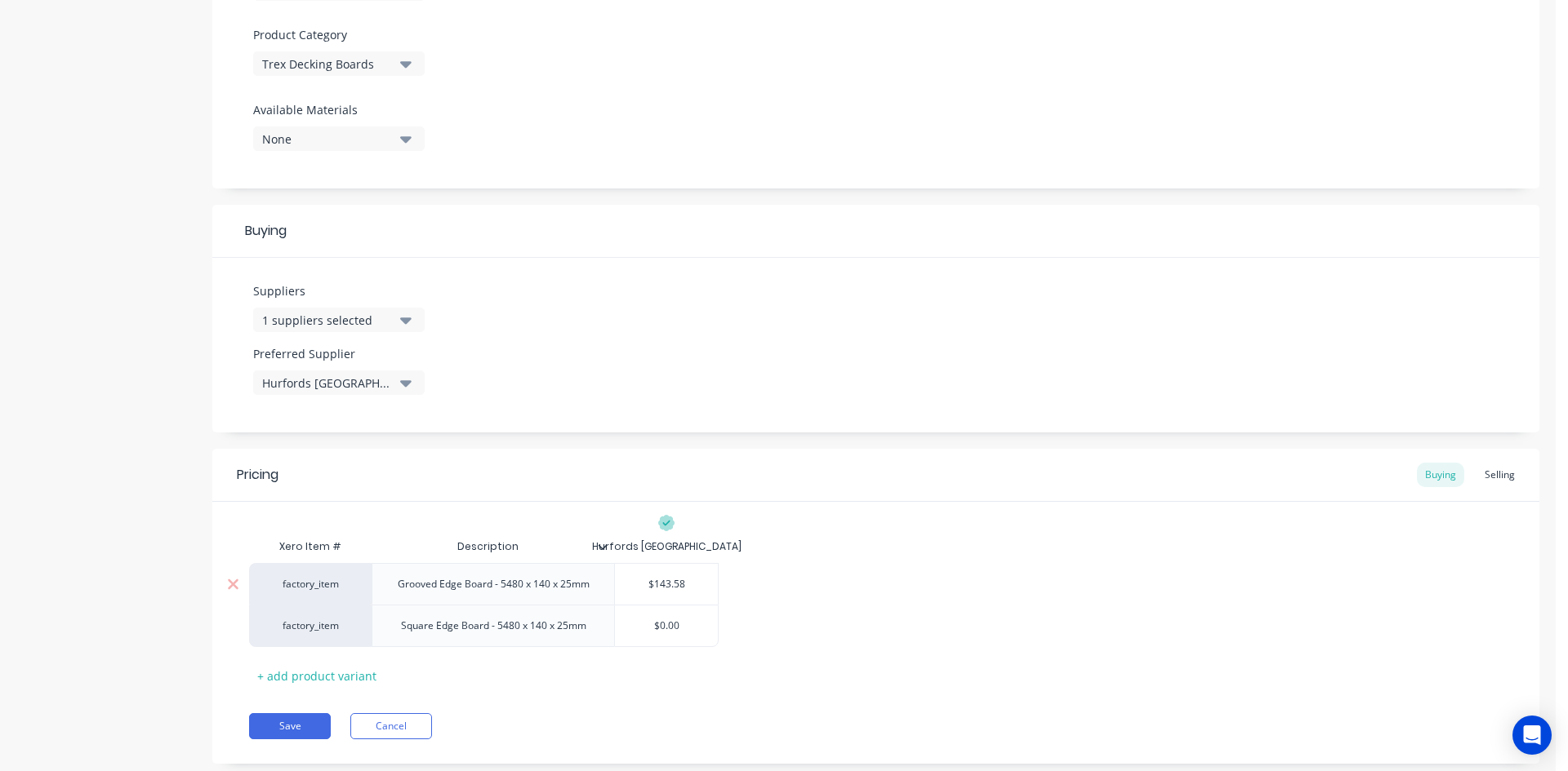
click at [674, 588] on input "$143.58" at bounding box center [666, 584] width 103 height 15
type input "$143.58"
type input "$0.00"
click at [670, 623] on input "$0.00" at bounding box center [666, 625] width 103 height 15
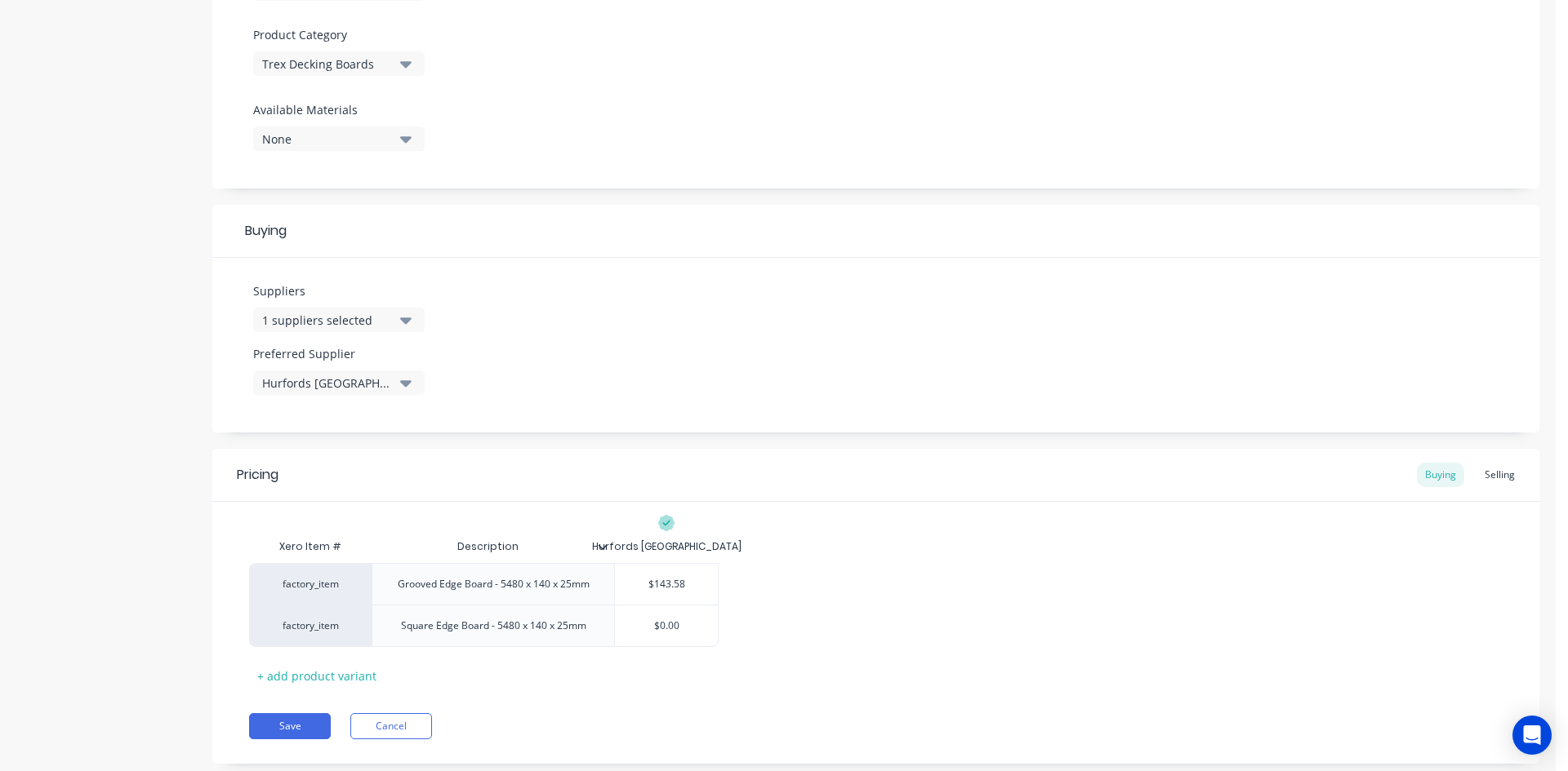
paste input "143.58"
type textarea "x"
type input "$143.58"
click at [820, 624] on div "factory_item Grooved Edge Board - 5480 x 140 x 25mm $143.58 $143.58 factory_ite…" at bounding box center [875, 606] width 1254 height 84
click at [299, 727] on button "Save" at bounding box center [289, 726] width 81 height 26
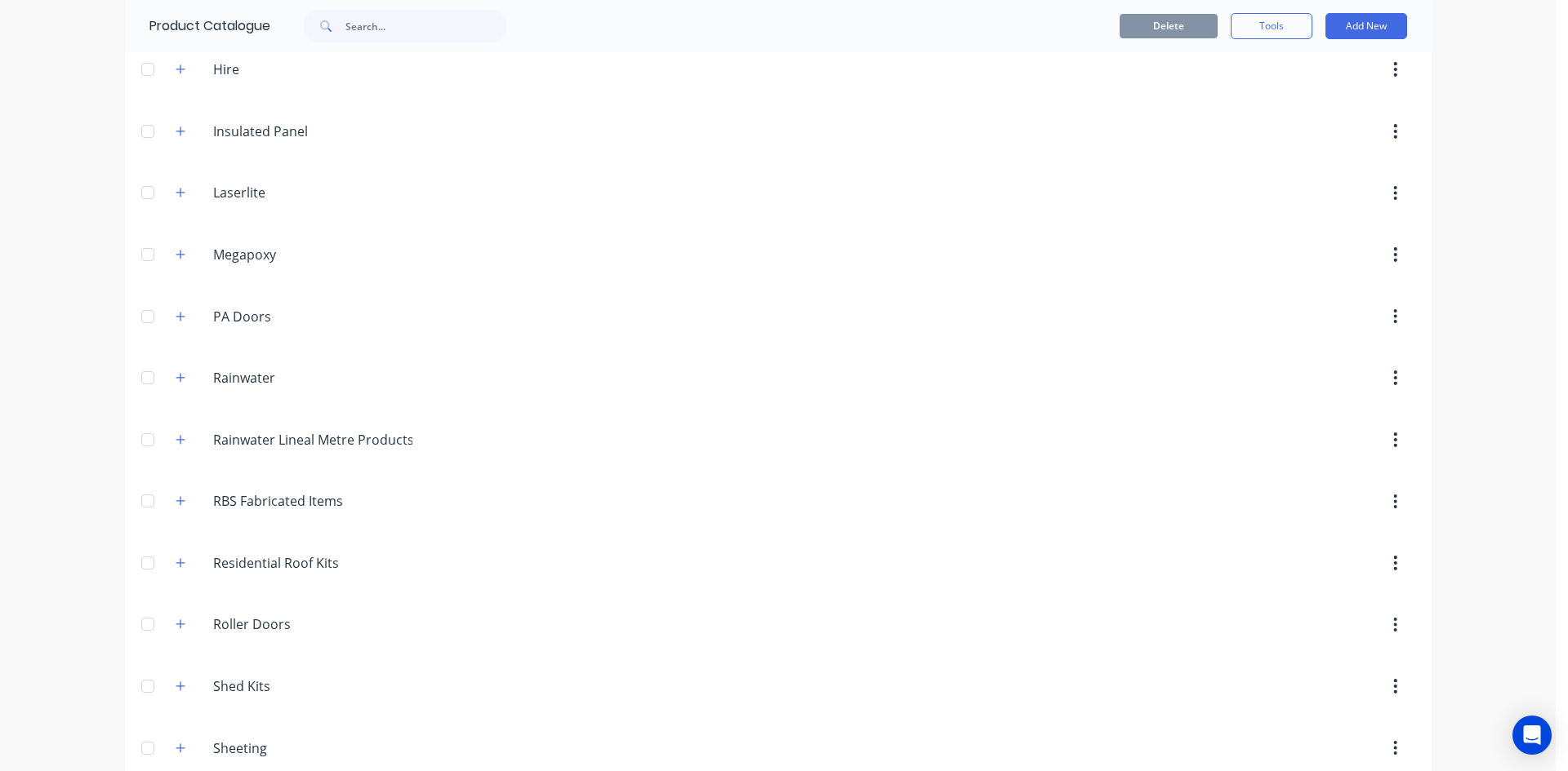
scroll to position [1007, 0]
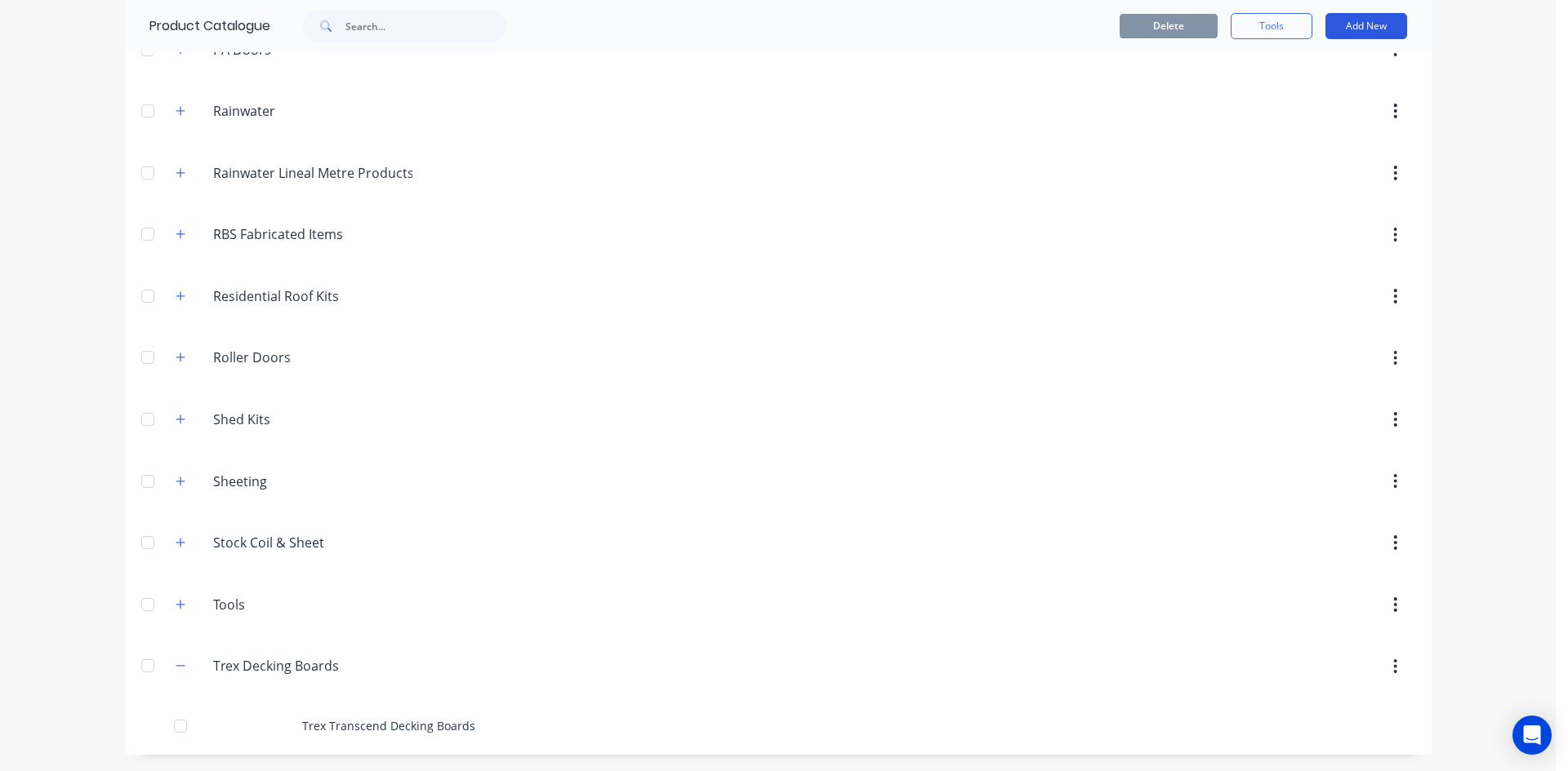
click at [1348, 20] on button "Add New" at bounding box center [1365, 25] width 81 height 26
click at [1325, 140] on div "Product" at bounding box center [1329, 133] width 125 height 23
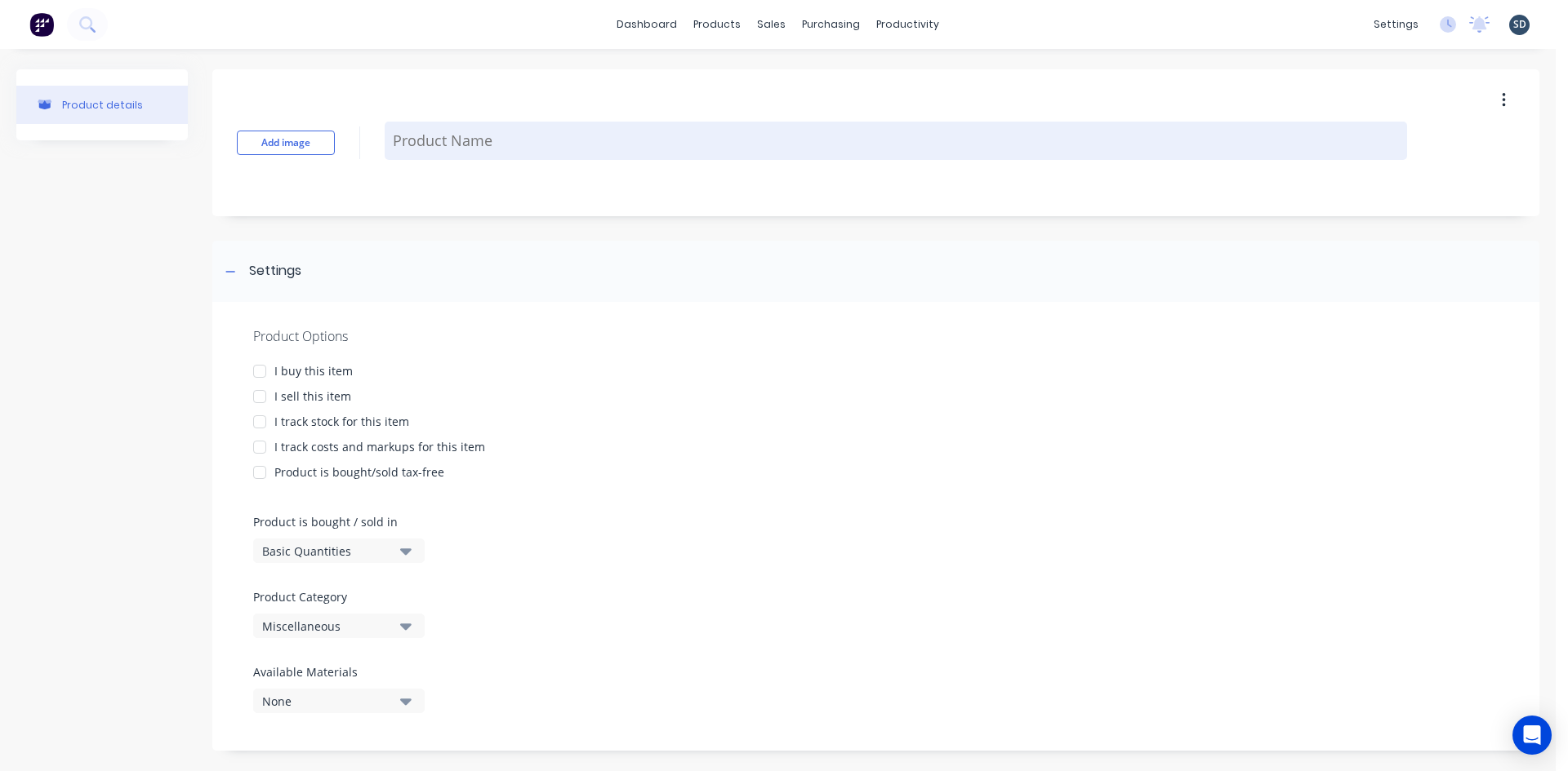
click at [462, 152] on textarea at bounding box center [896, 140] width 1022 height 38
type textarea "x"
type textarea "T"
type textarea "x"
type textarea "Tr"
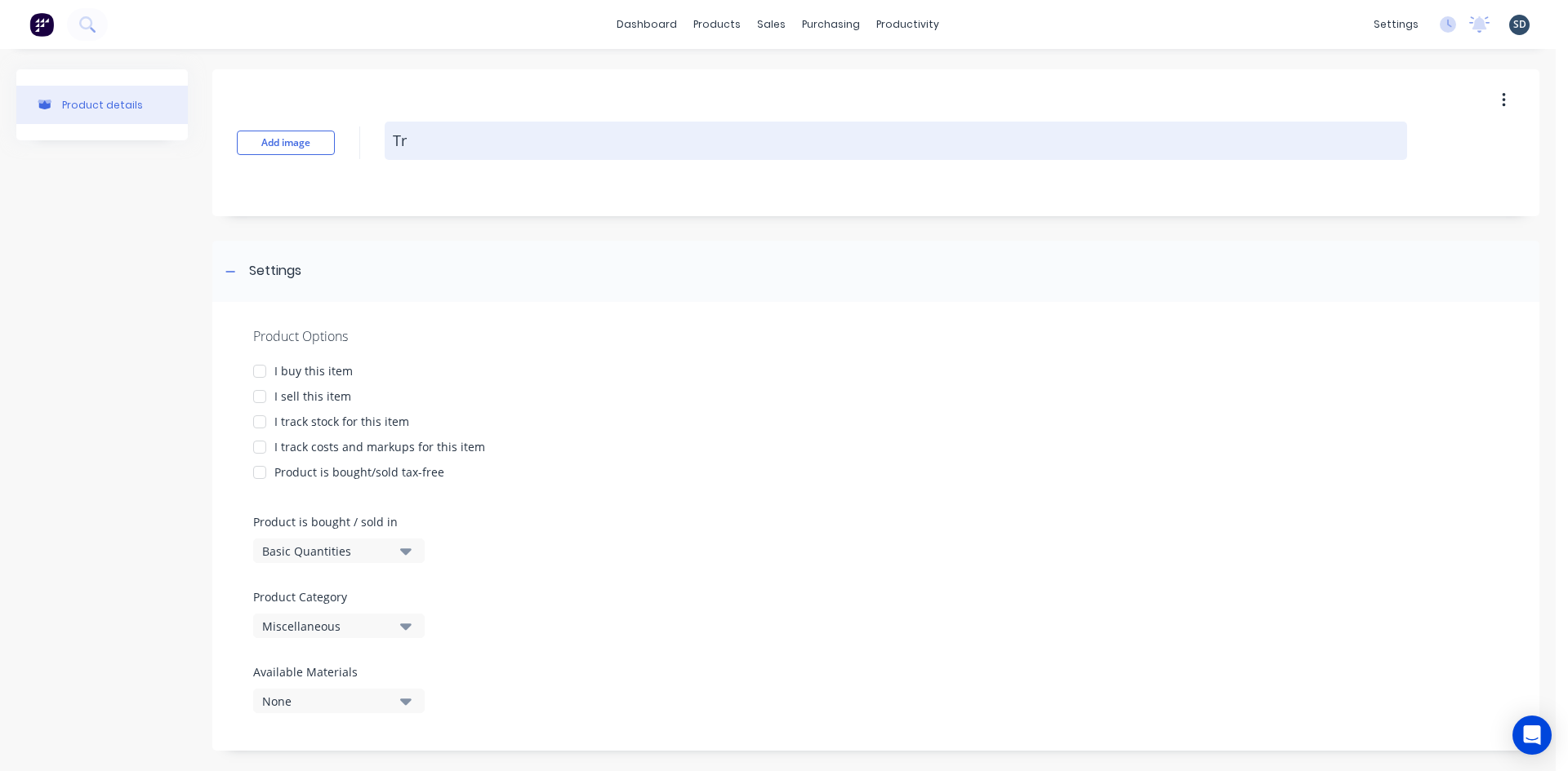
type textarea "x"
type textarea "Tre"
type textarea "x"
type textarea "Trex"
type textarea "x"
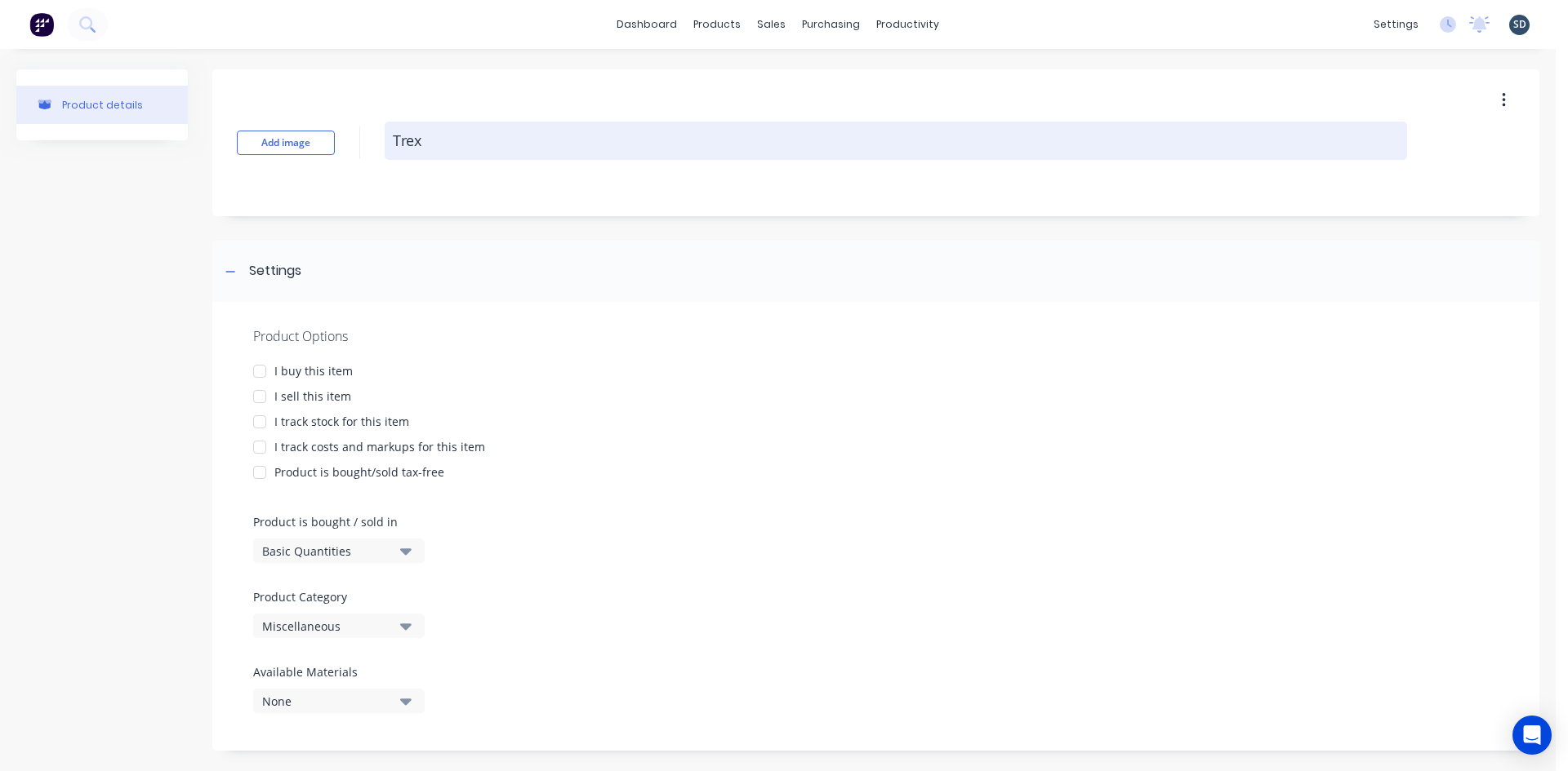
type textarea "Trex"
type textarea "x"
type textarea "Trex C"
type textarea "x"
type textarea "Trex Cl"
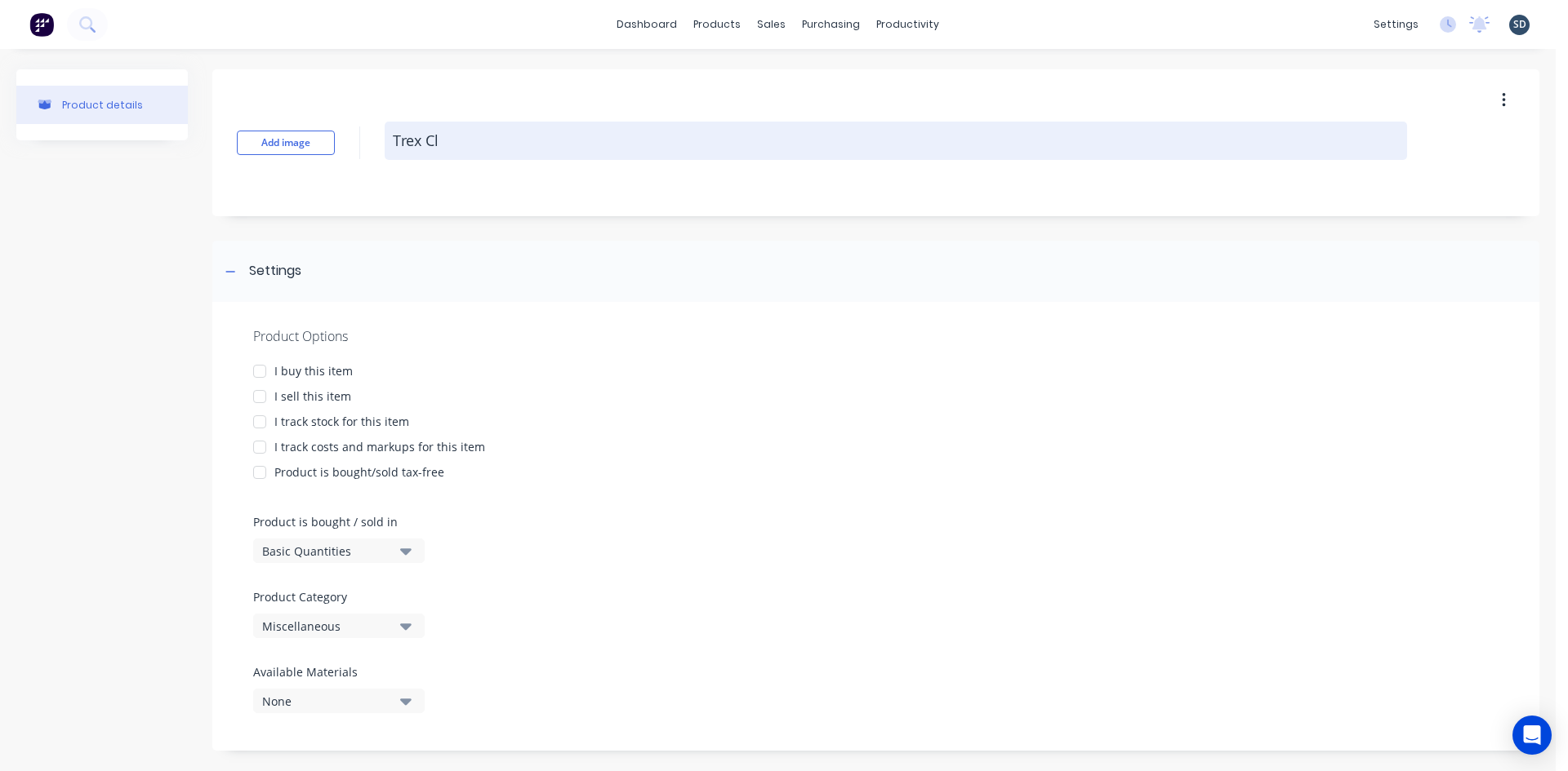
type textarea "x"
type textarea "Trex Cli"
type textarea "x"
type textarea "Trex Clip"
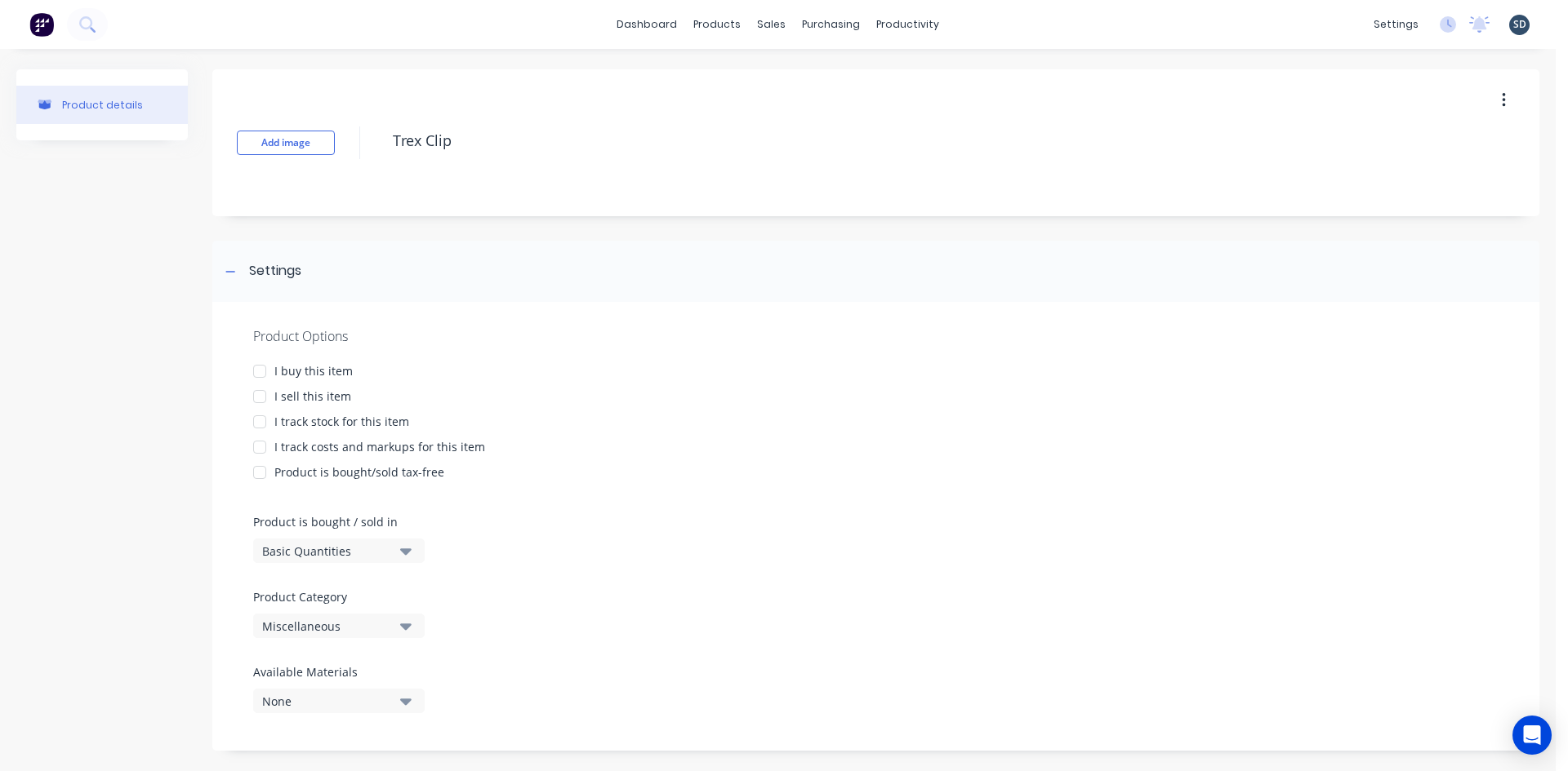
type textarea "x"
type textarea "Trex Clips"
click at [259, 370] on div at bounding box center [259, 371] width 32 height 32
click at [265, 403] on div at bounding box center [259, 396] width 32 height 32
click at [261, 445] on div at bounding box center [259, 446] width 32 height 32
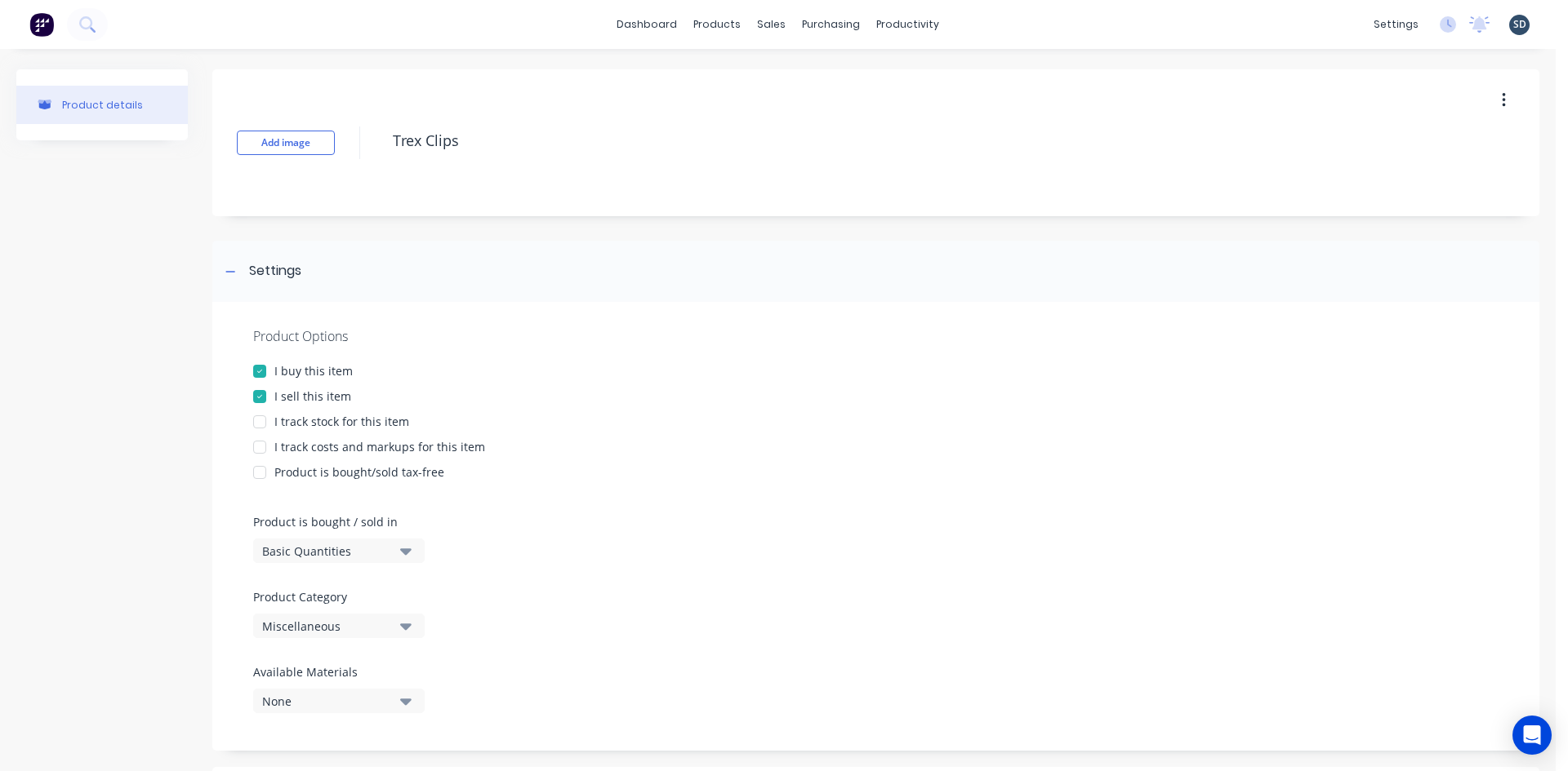
type textarea "x"
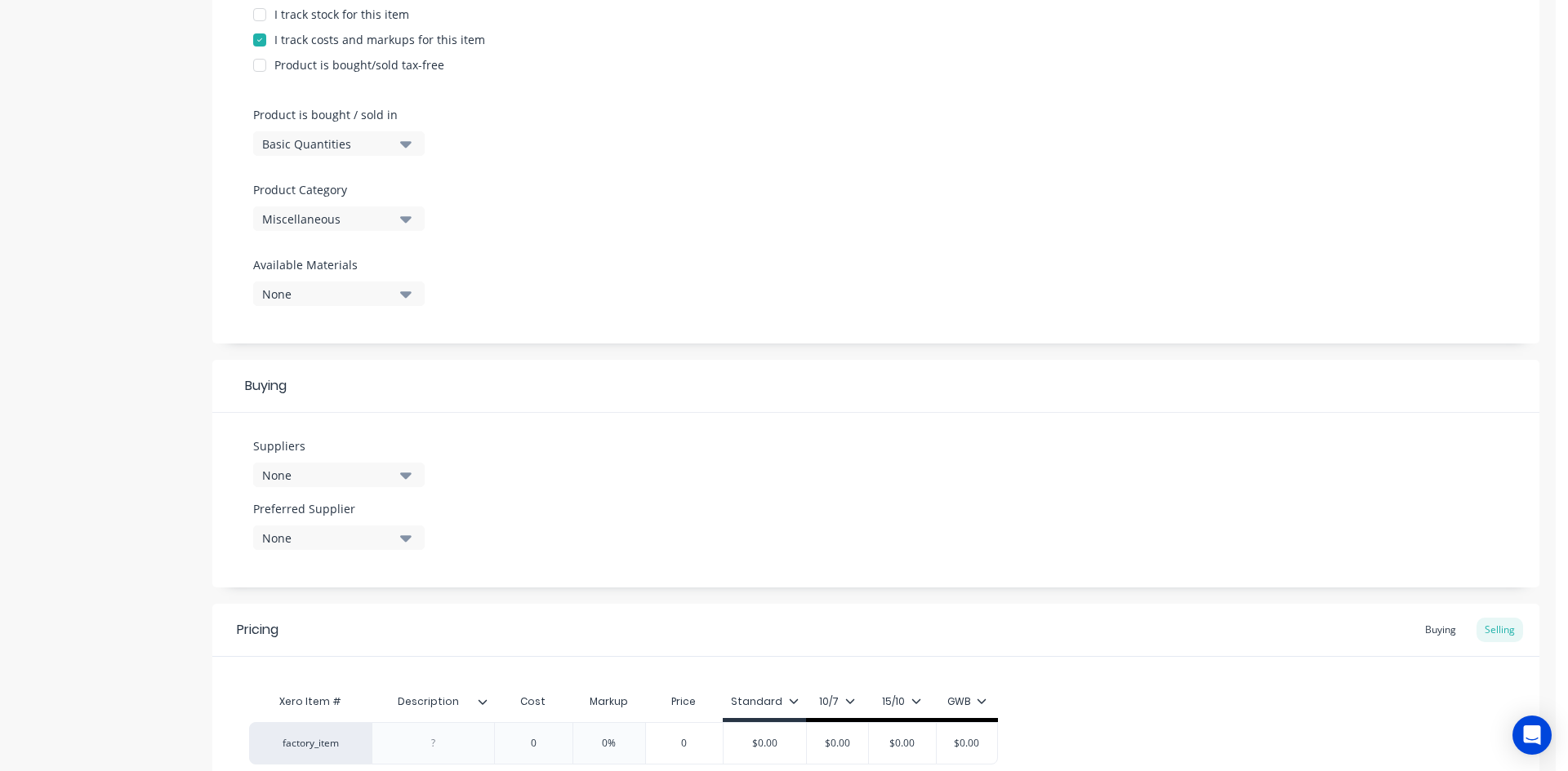
scroll to position [408, 0]
type textarea "Trex Clips"
type textarea "x"
type textarea "Trex Clips"
click at [368, 215] on div "Miscellaneous" at bounding box center [327, 218] width 130 height 18
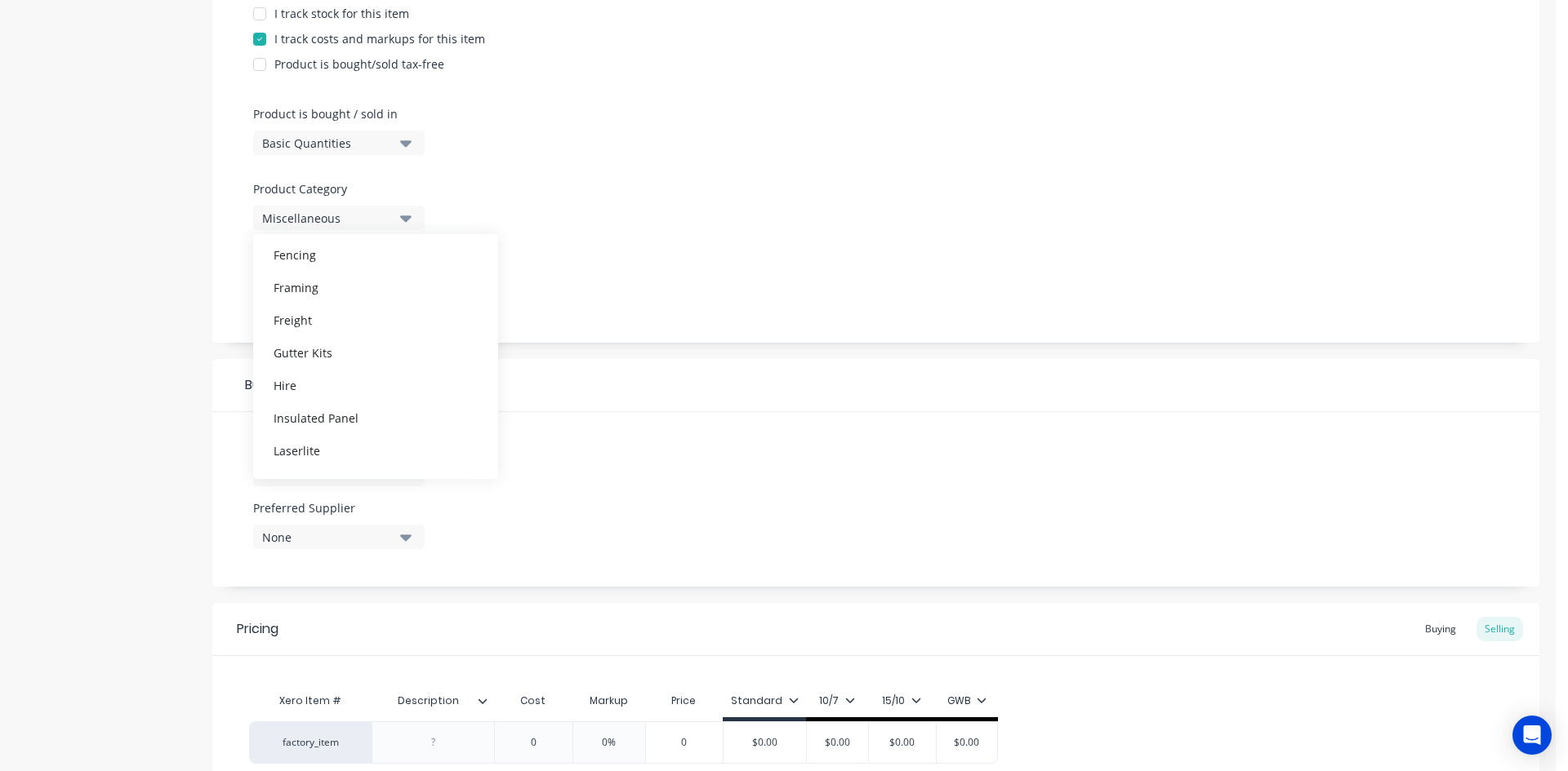
scroll to position [637, 0]
click at [357, 455] on div "Trex Decking Boards" at bounding box center [376, 454] width 245 height 32
type textarea "x"
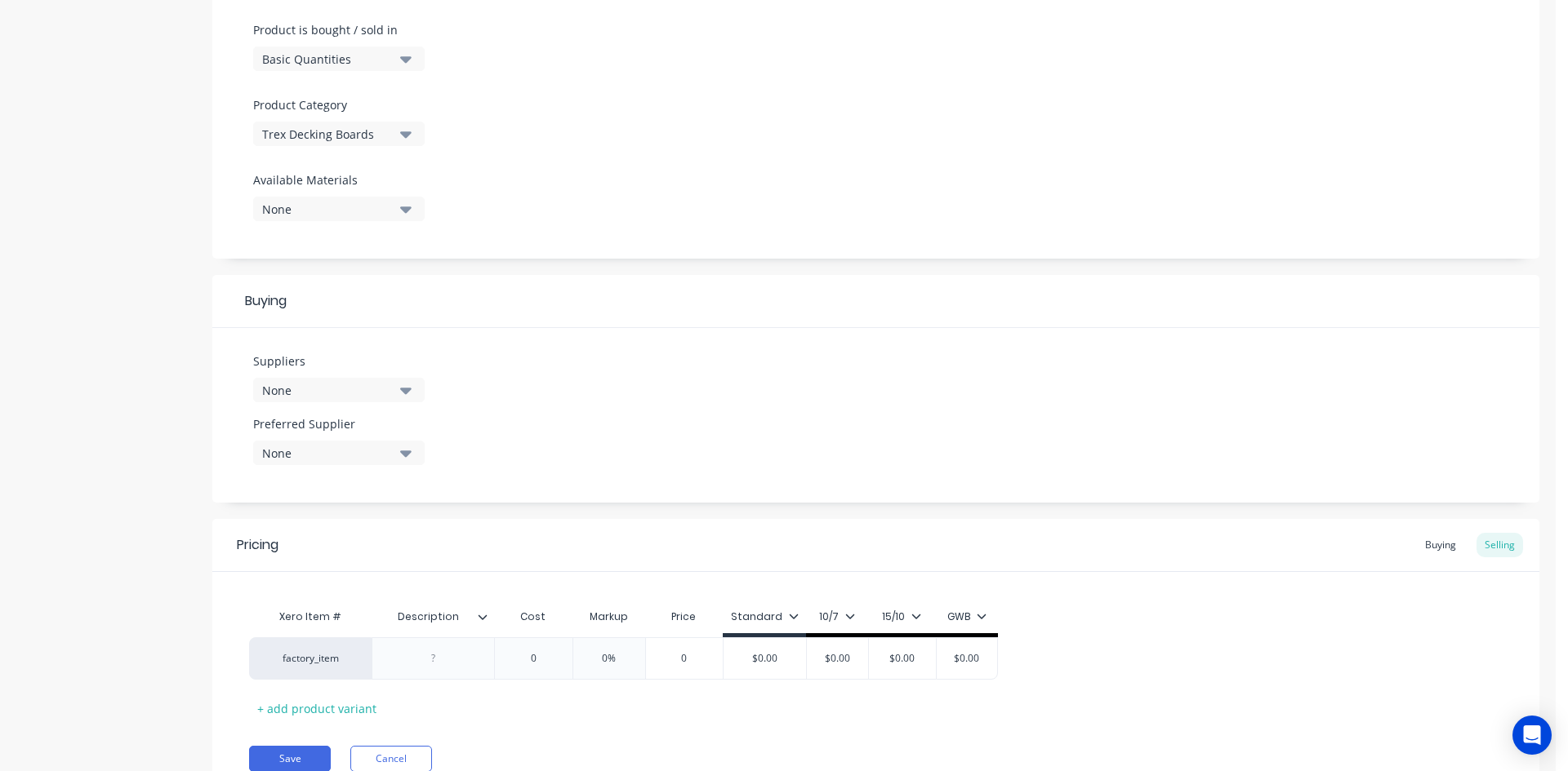
scroll to position [563, 0]
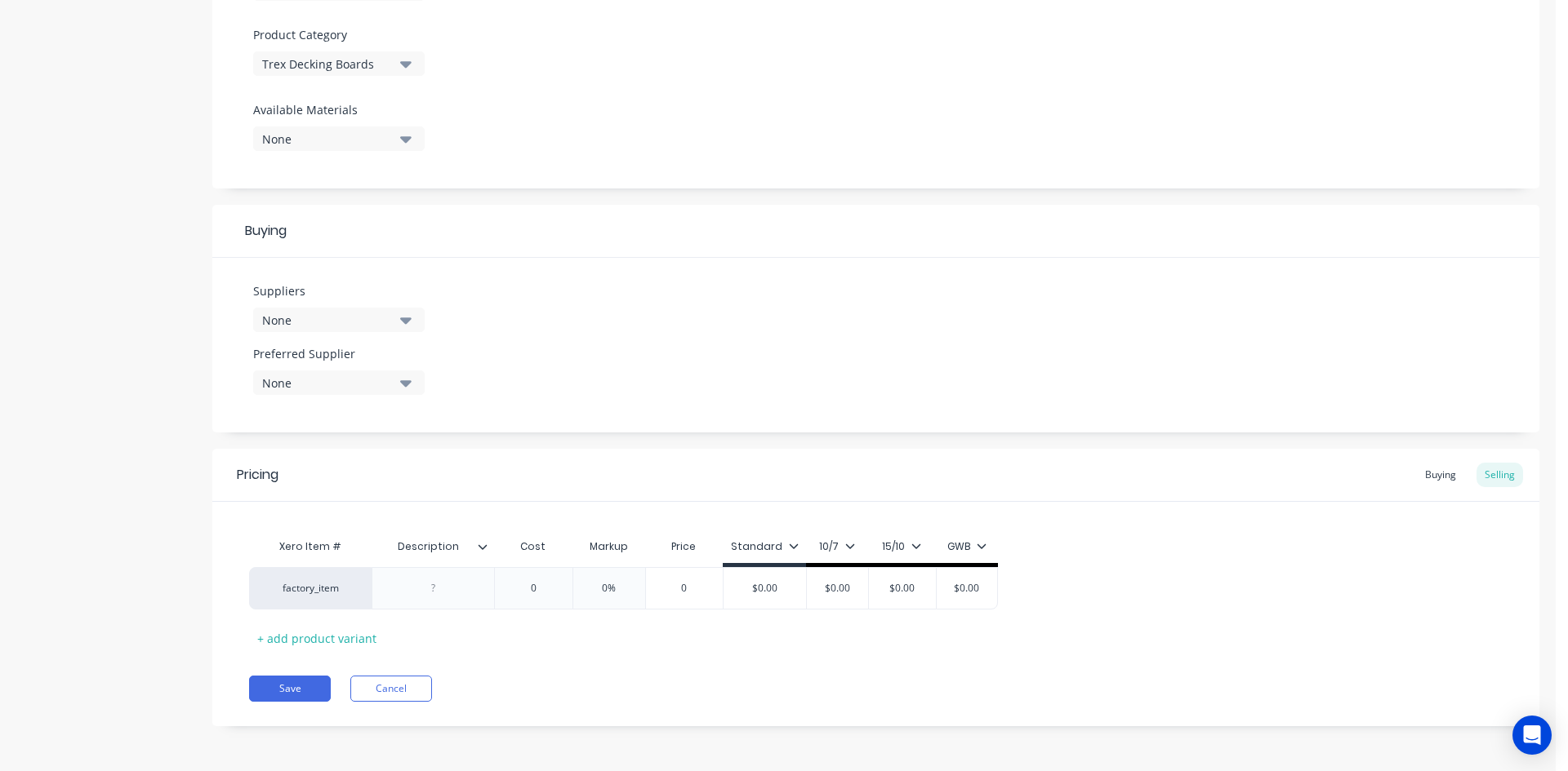
click at [352, 330] on button "None" at bounding box center [339, 319] width 171 height 24
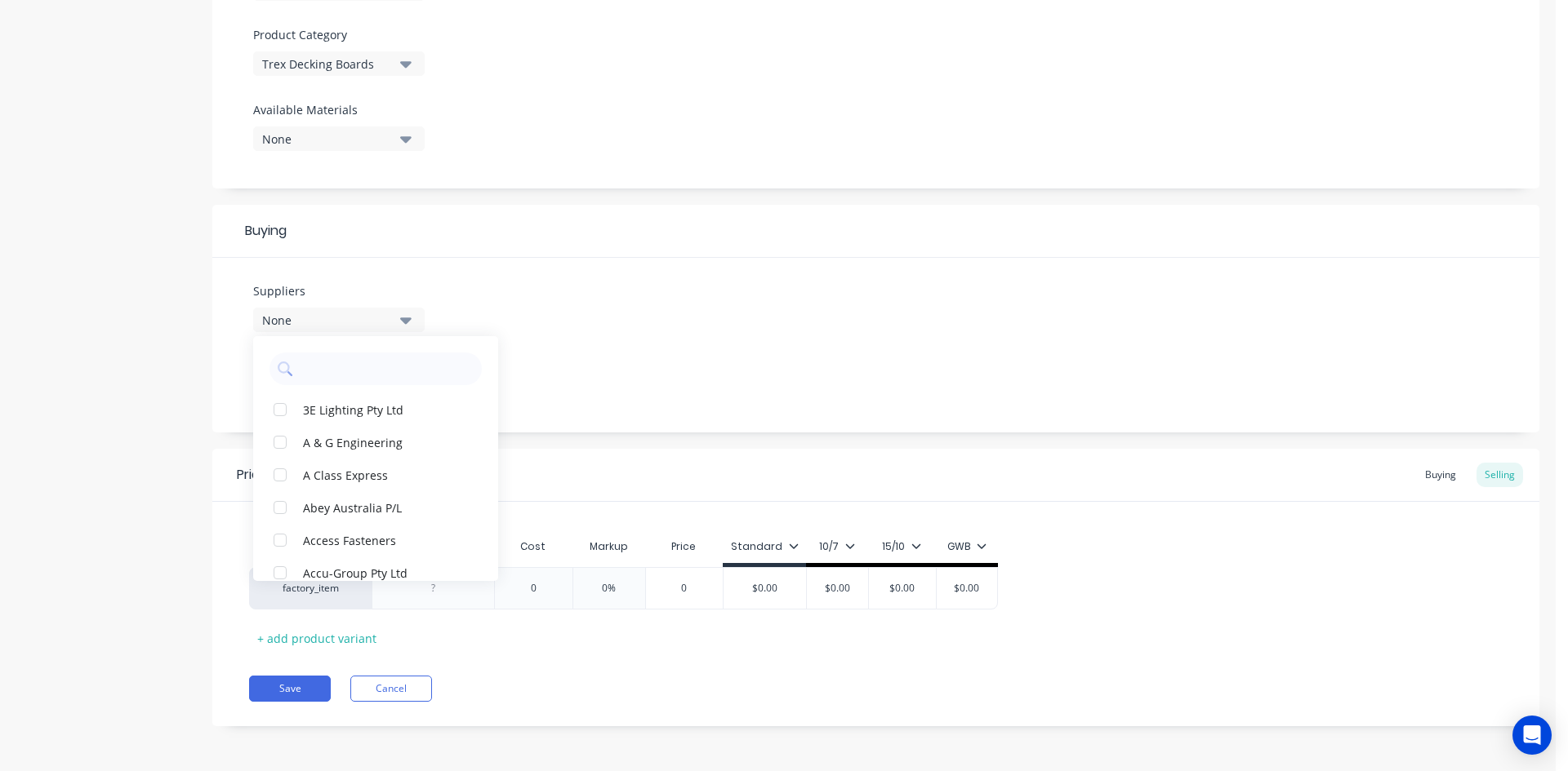
click at [352, 323] on div "None" at bounding box center [327, 321] width 130 height 18
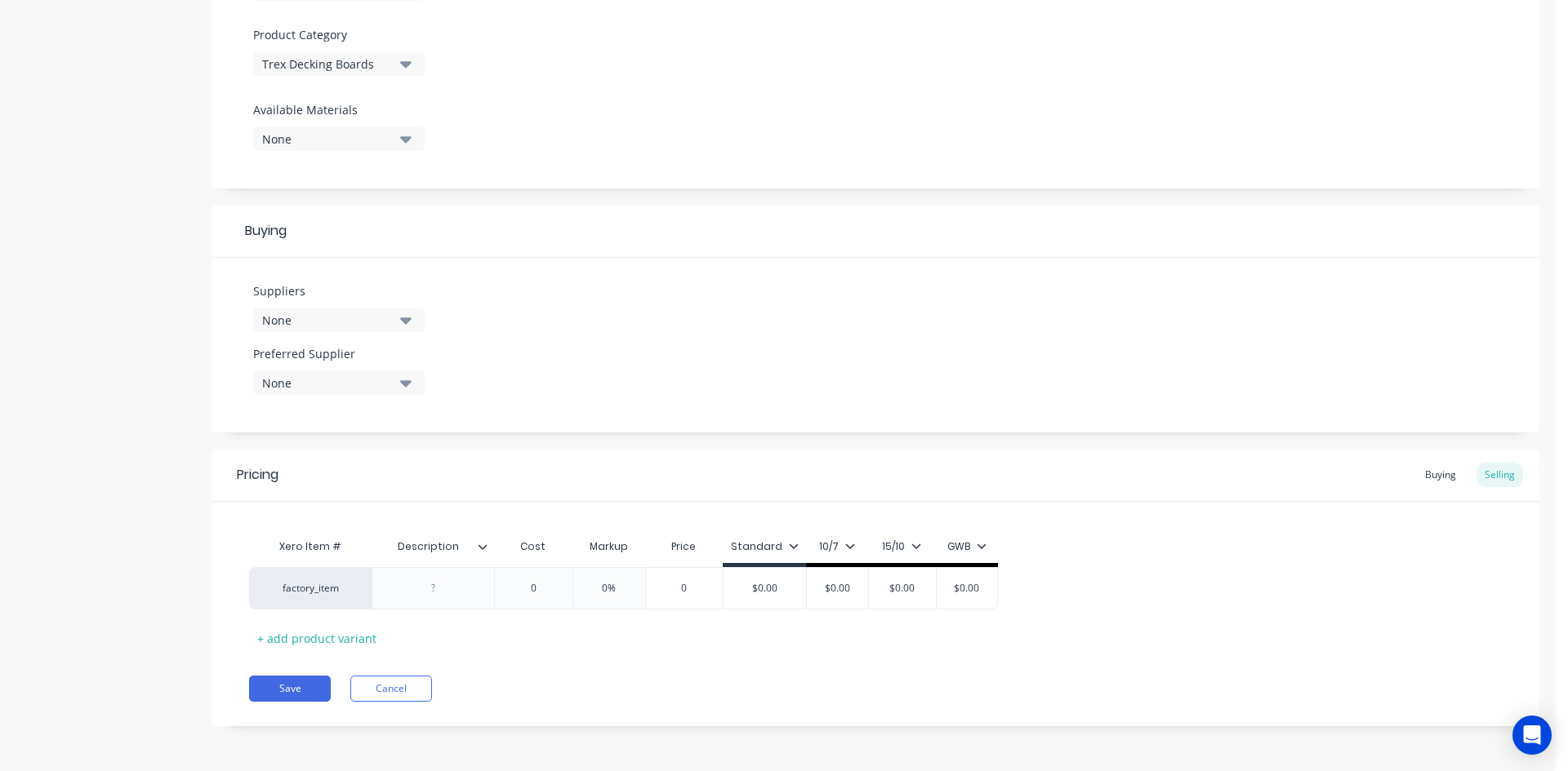
click at [352, 323] on div "None" at bounding box center [327, 321] width 130 height 18
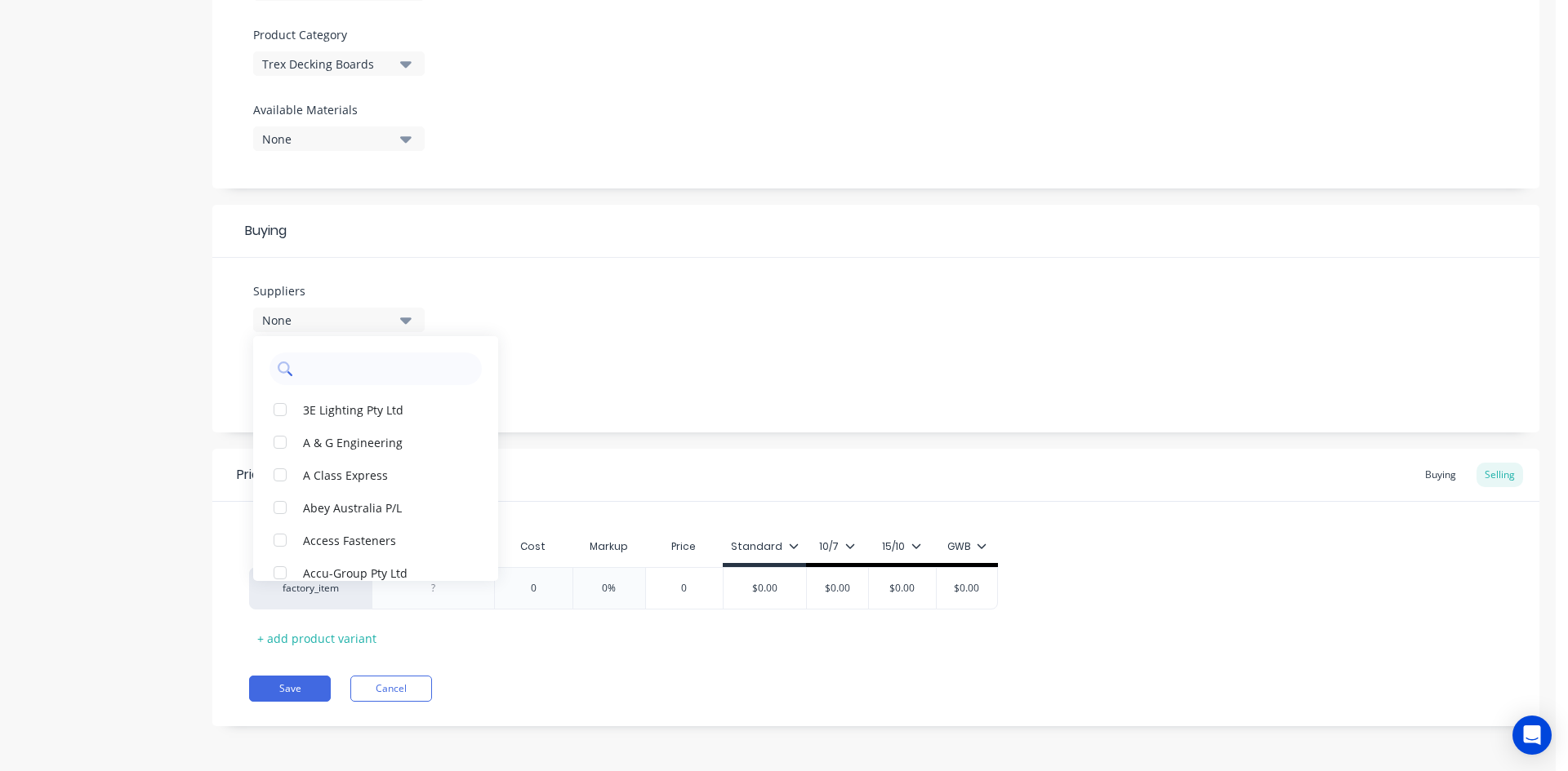
click at [331, 371] on input "text" at bounding box center [387, 368] width 173 height 32
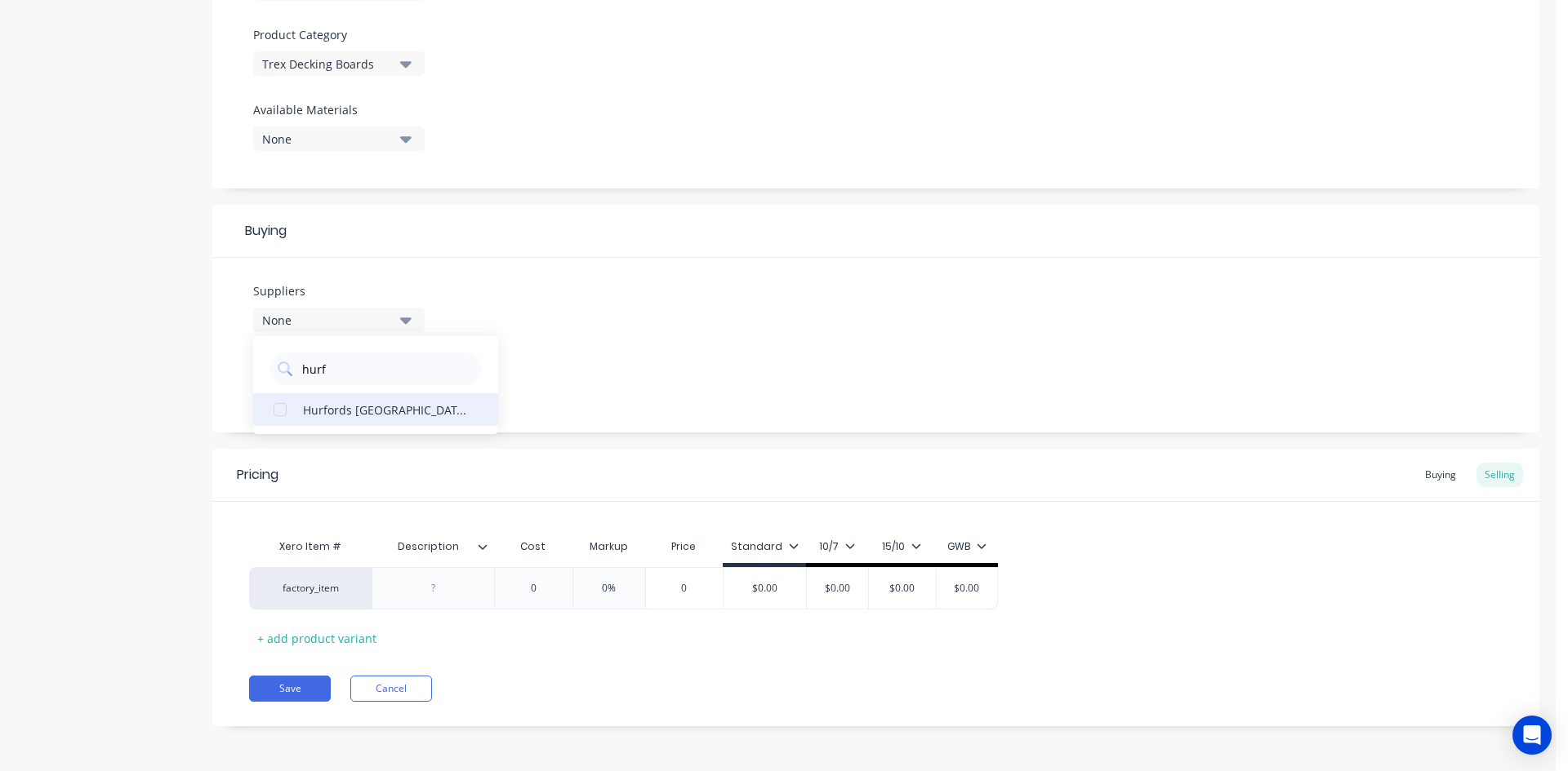
type input "hurf"
click at [357, 410] on div "Hurfords NSW" at bounding box center [384, 410] width 163 height 18
click at [623, 357] on div "Suppliers 1 suppliers selected hurf Hurfords NSW Preferred Supplier None" at bounding box center [876, 345] width 1327 height 175
click at [353, 388] on div "None" at bounding box center [327, 384] width 130 height 18
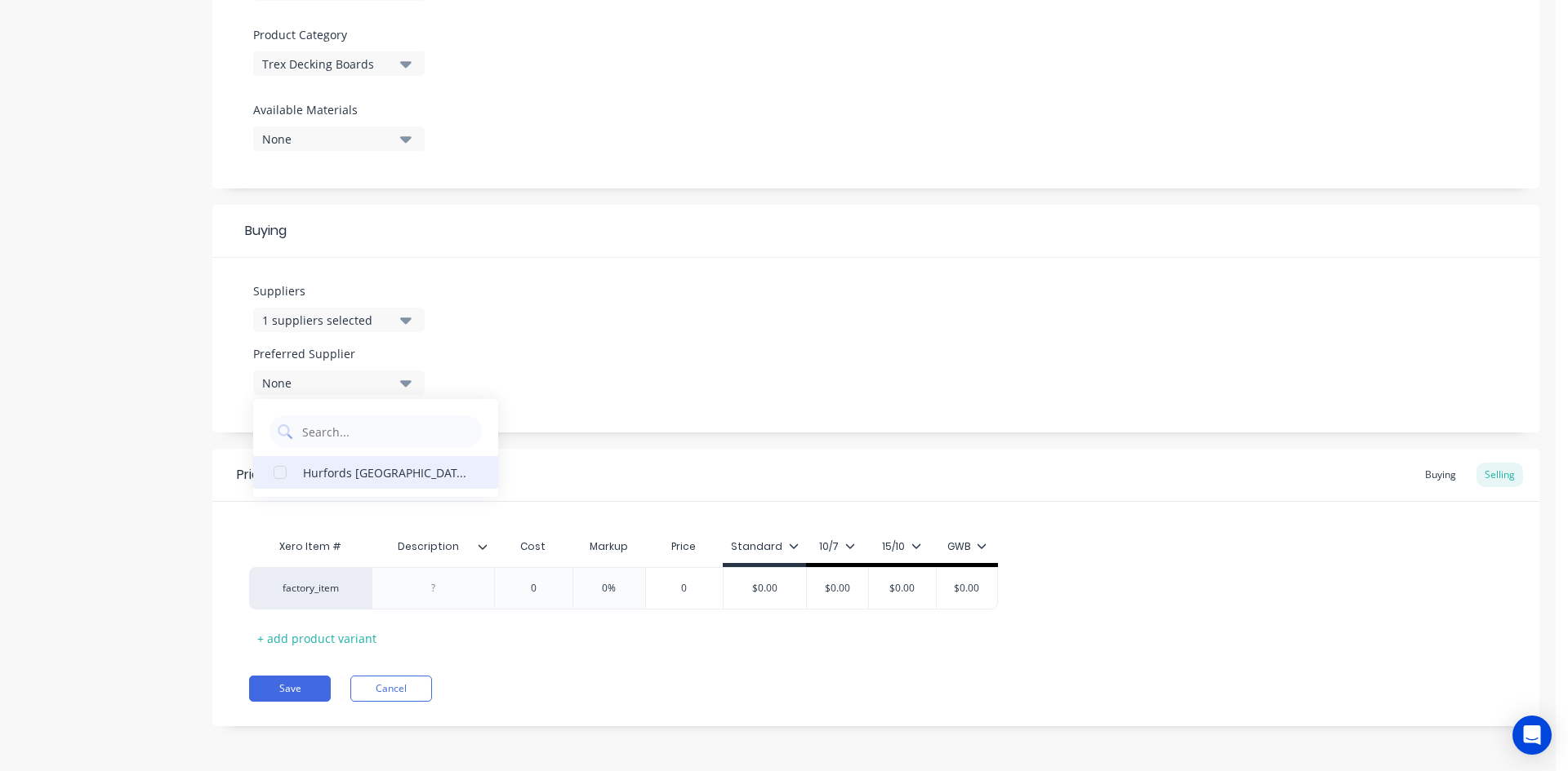
click at [344, 475] on div "Hurfords NSW" at bounding box center [384, 473] width 163 height 18
type textarea "x"
click at [445, 590] on div at bounding box center [433, 589] width 81 height 22
paste div
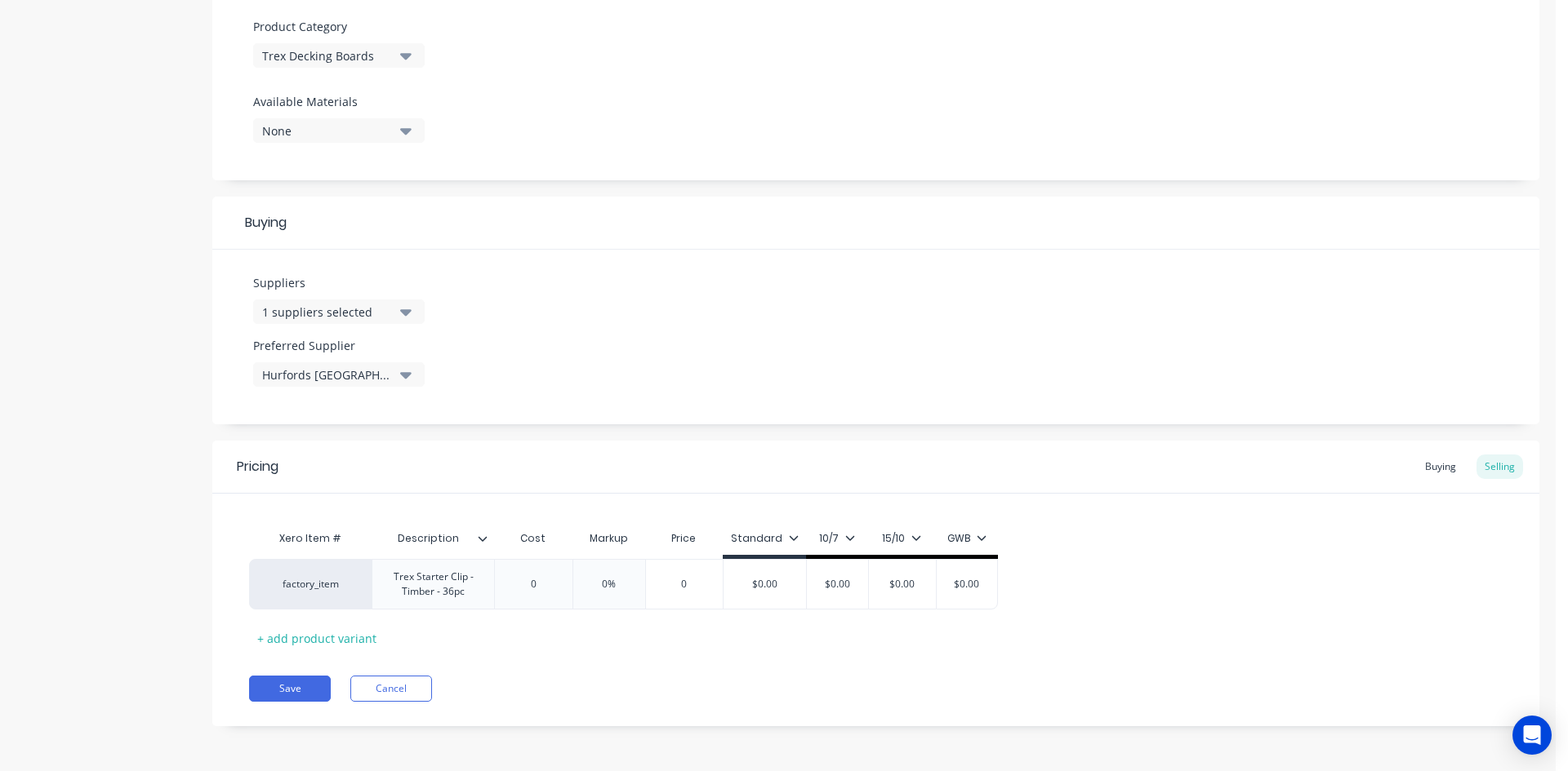
type textarea "x"
click at [624, 667] on div "Pricing Buying Selling Xero Item # Description Cost Markup Price Standard 10/7 …" at bounding box center [876, 583] width 1327 height 286
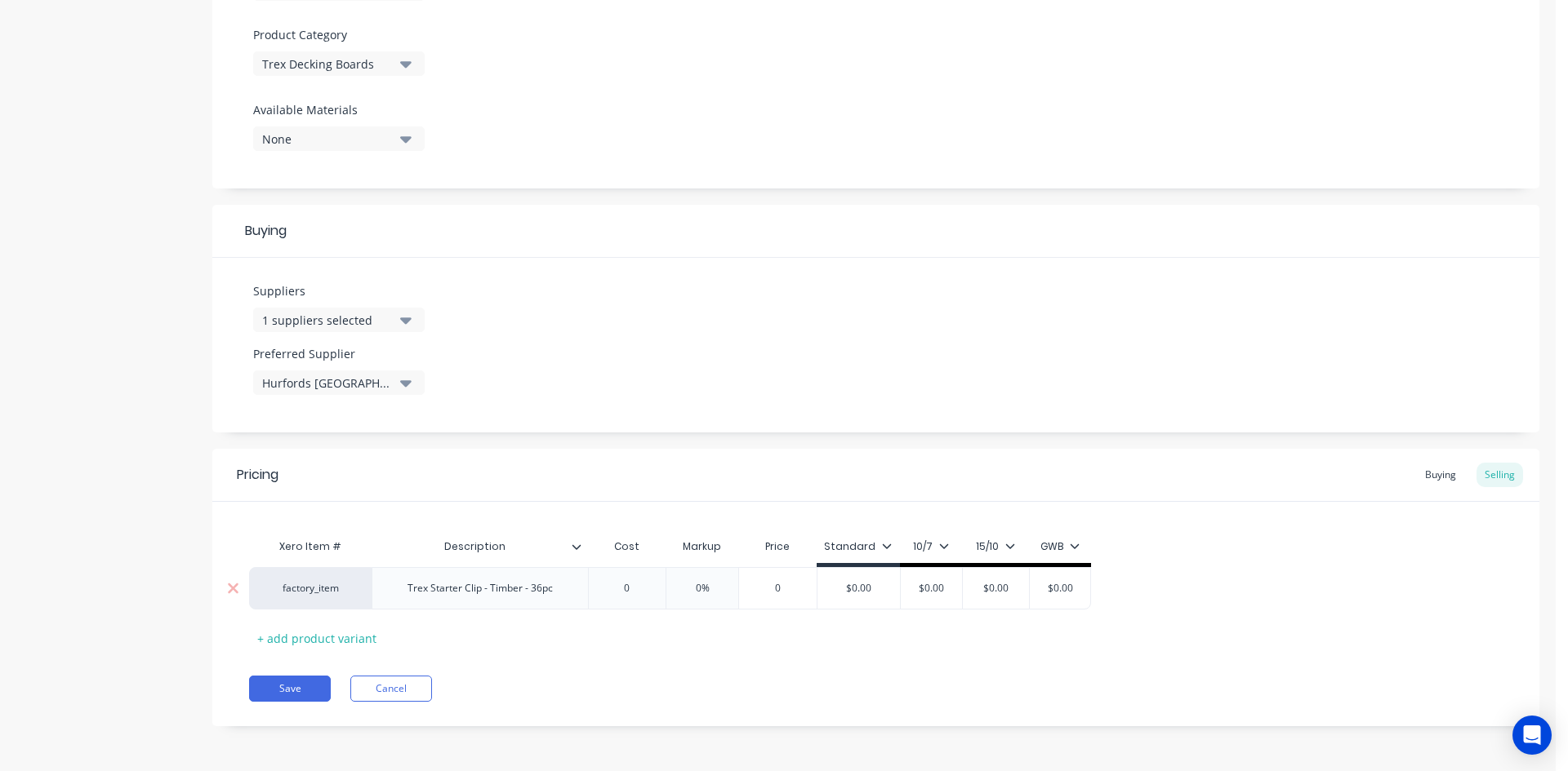
type input "0"
click at [628, 585] on input "0" at bounding box center [626, 588] width 81 height 15
type textarea "x"
type input "4"
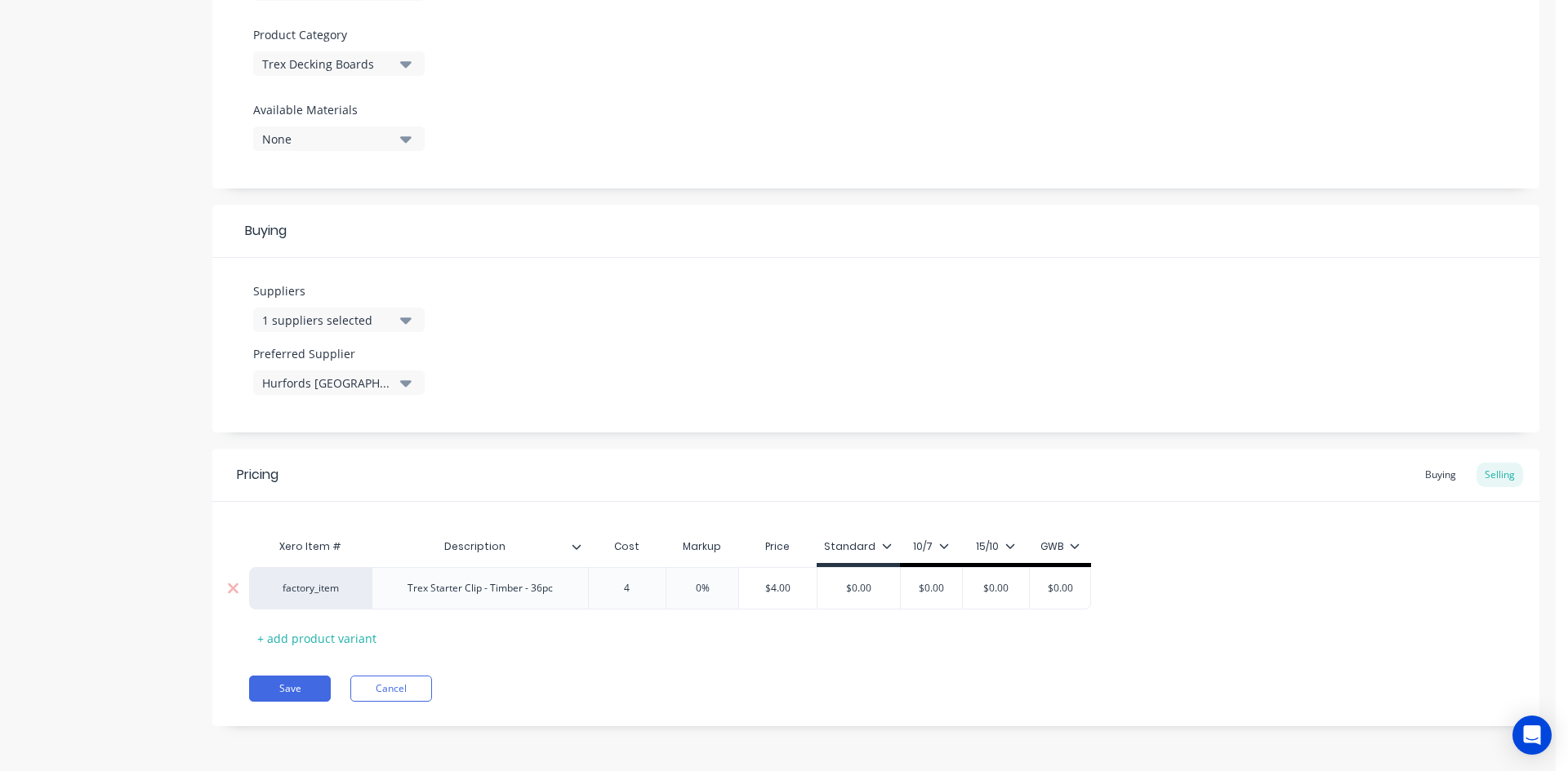
type textarea "x"
type input "45."
type textarea "x"
type input "45.4"
type input "0%"
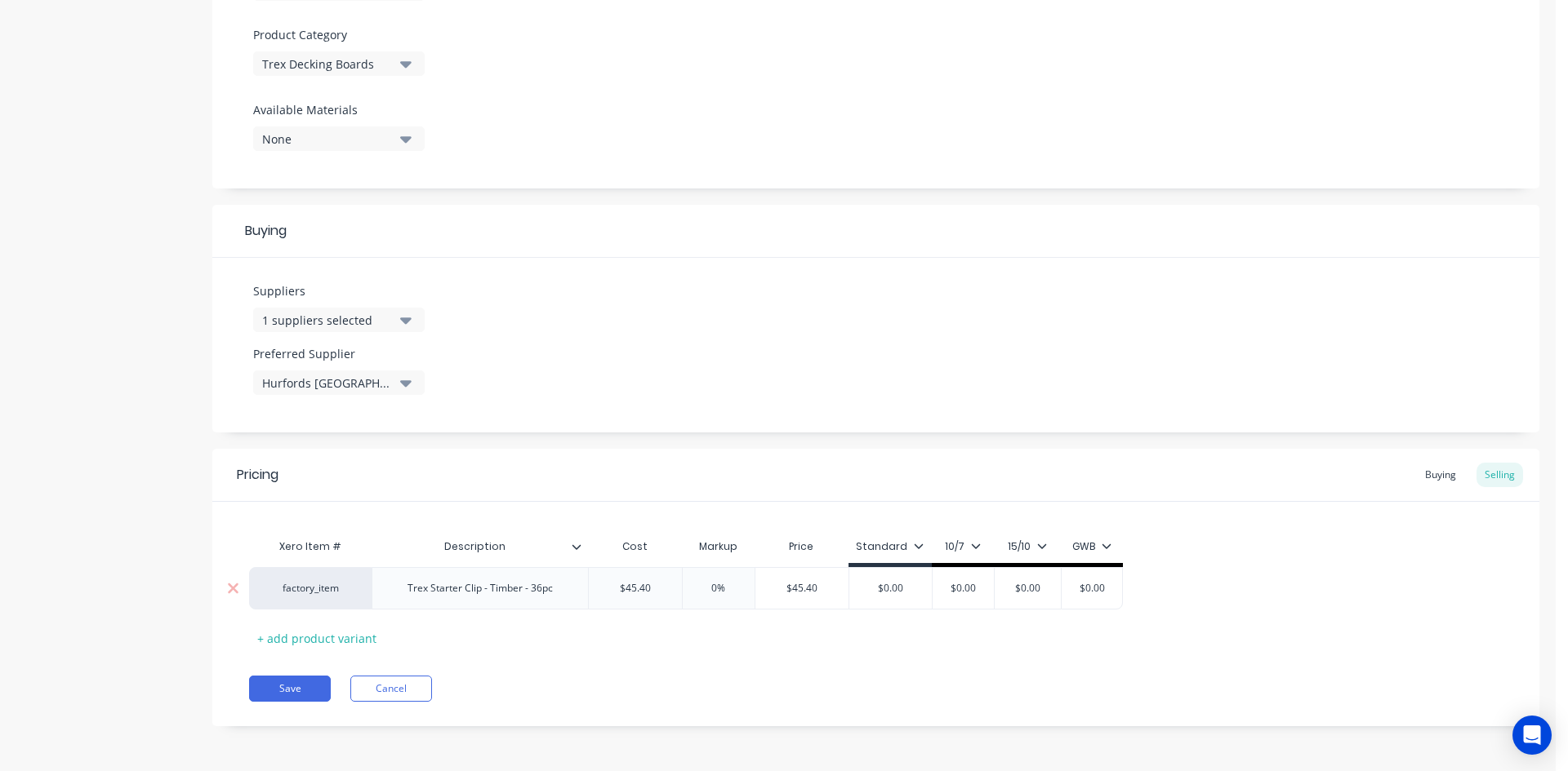
click at [709, 589] on input "0%" at bounding box center [717, 588] width 81 height 15
type textarea "x"
type input "4%"
type textarea "x"
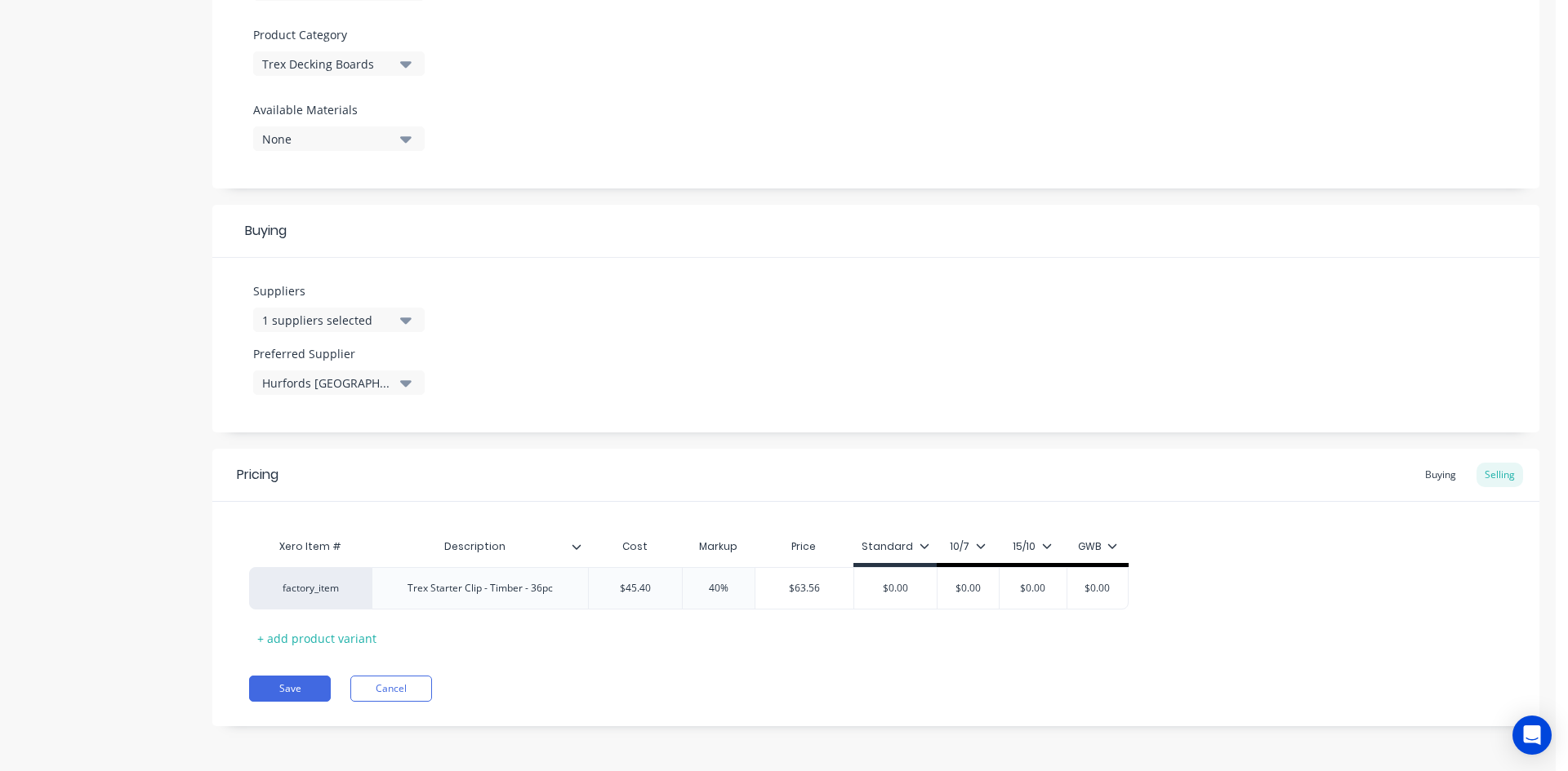
type input "40%"
click at [941, 678] on div "Save Cancel" at bounding box center [894, 689] width 1290 height 26
type input "$63.56"
click at [803, 585] on input "$63.56" at bounding box center [805, 588] width 99 height 15
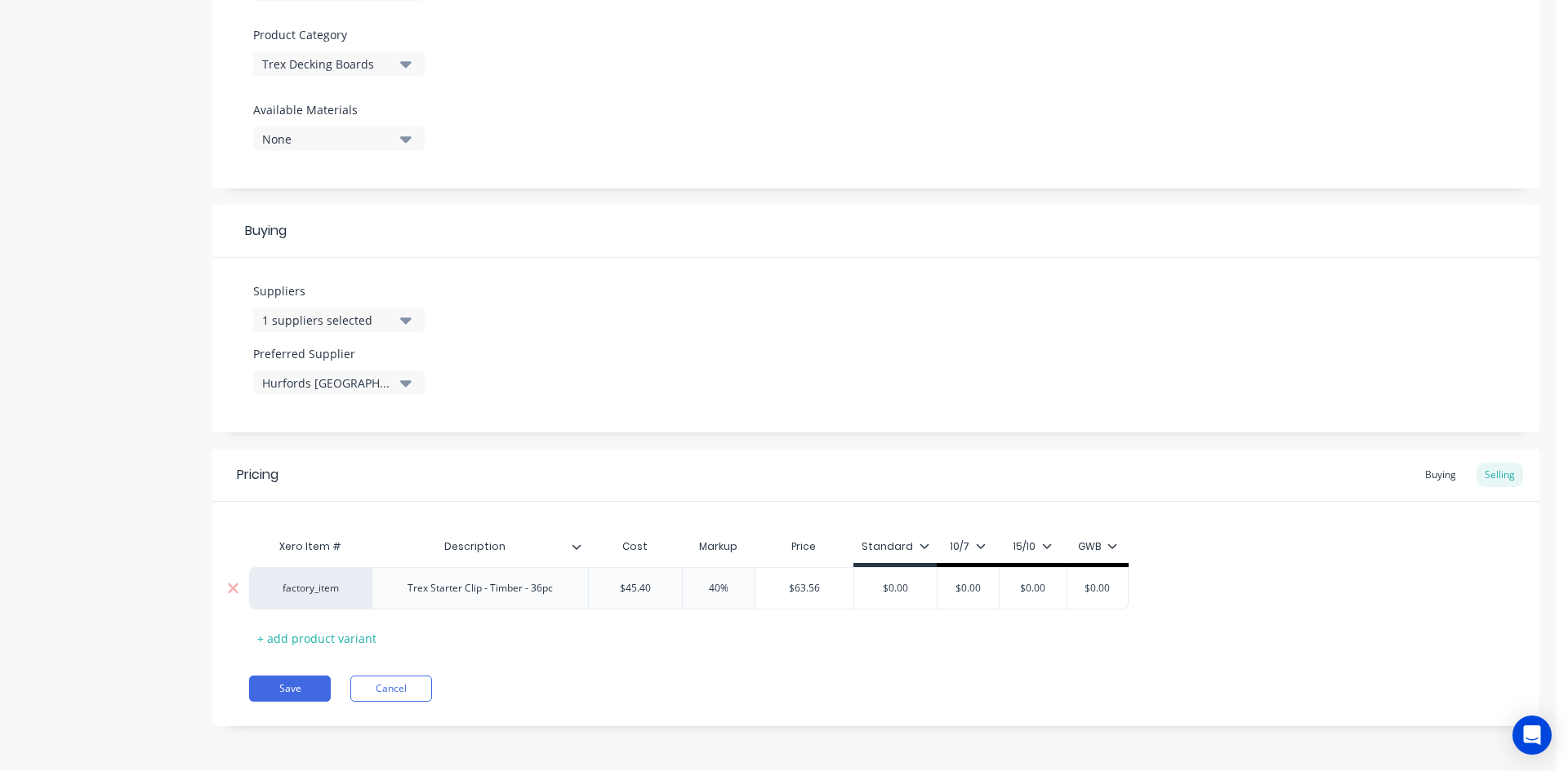
type input "$0.00"
click at [899, 590] on input "$0.00" at bounding box center [896, 588] width 82 height 15
paste input "63.56"
type textarea "x"
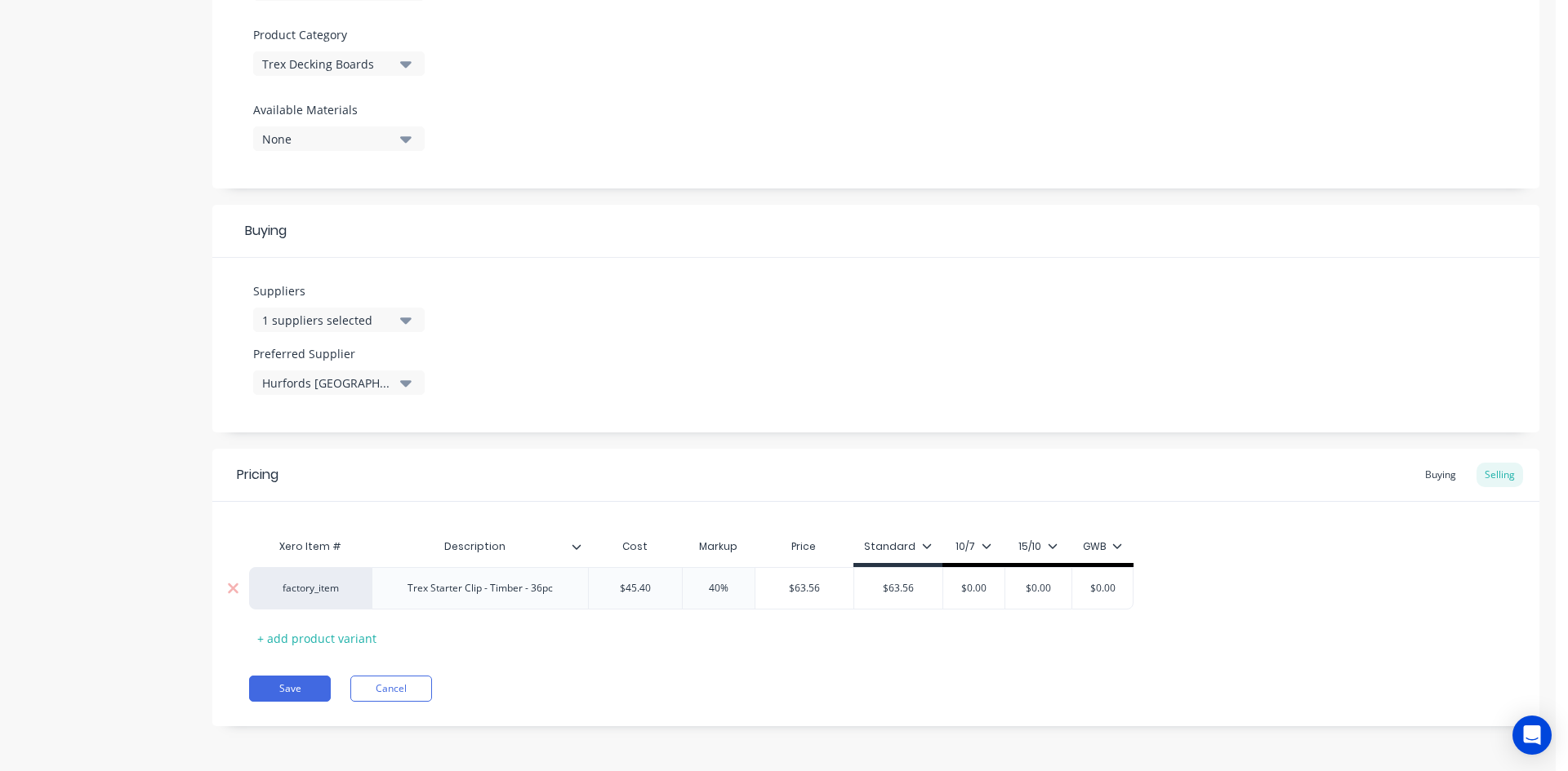
type input "$63.56"
type input "$0.00"
click at [990, 586] on input "$0.00" at bounding box center [973, 588] width 81 height 15
paste input "63.56"
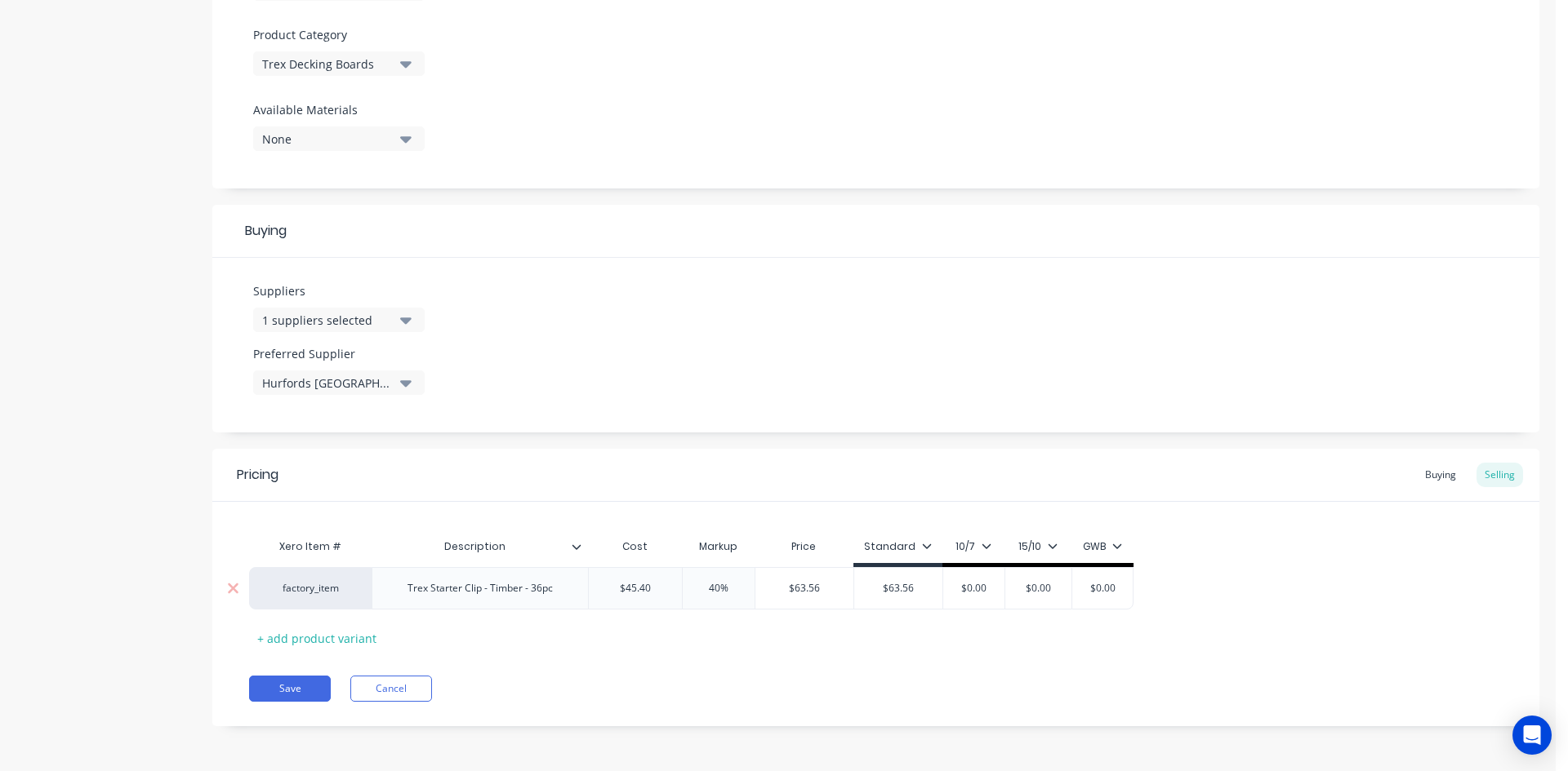
type textarea "x"
type input "$63.56"
type input "$0.00"
click at [1079, 591] on input "$0.00" at bounding box center [1064, 588] width 81 height 15
click at [1078, 591] on input "$0.00" at bounding box center [1064, 588] width 81 height 15
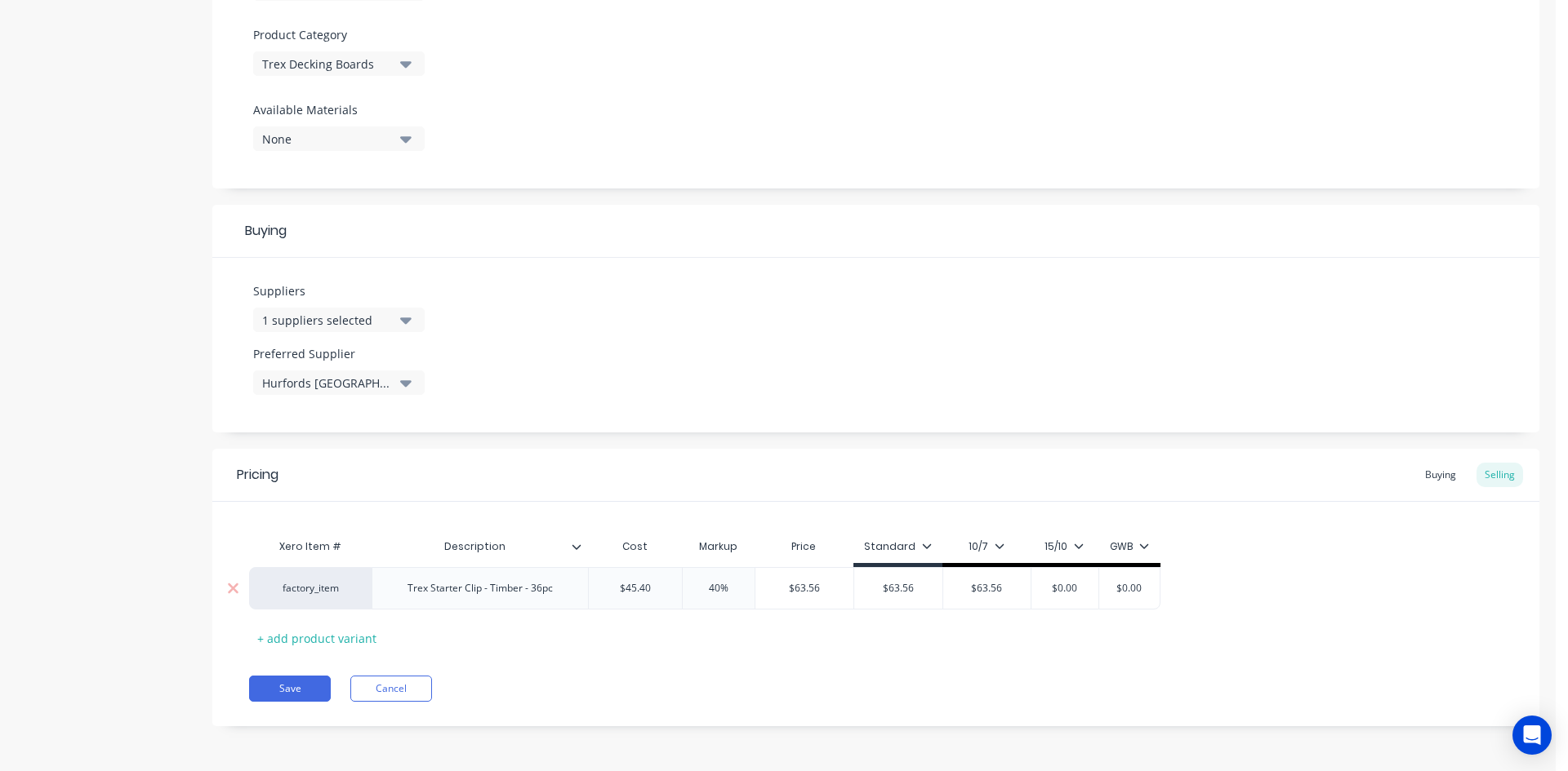
paste input "63.56"
type textarea "x"
type input "$63.56"
type input "$0.00"
click at [1159, 588] on input "$0.00" at bounding box center [1150, 588] width 81 height 15
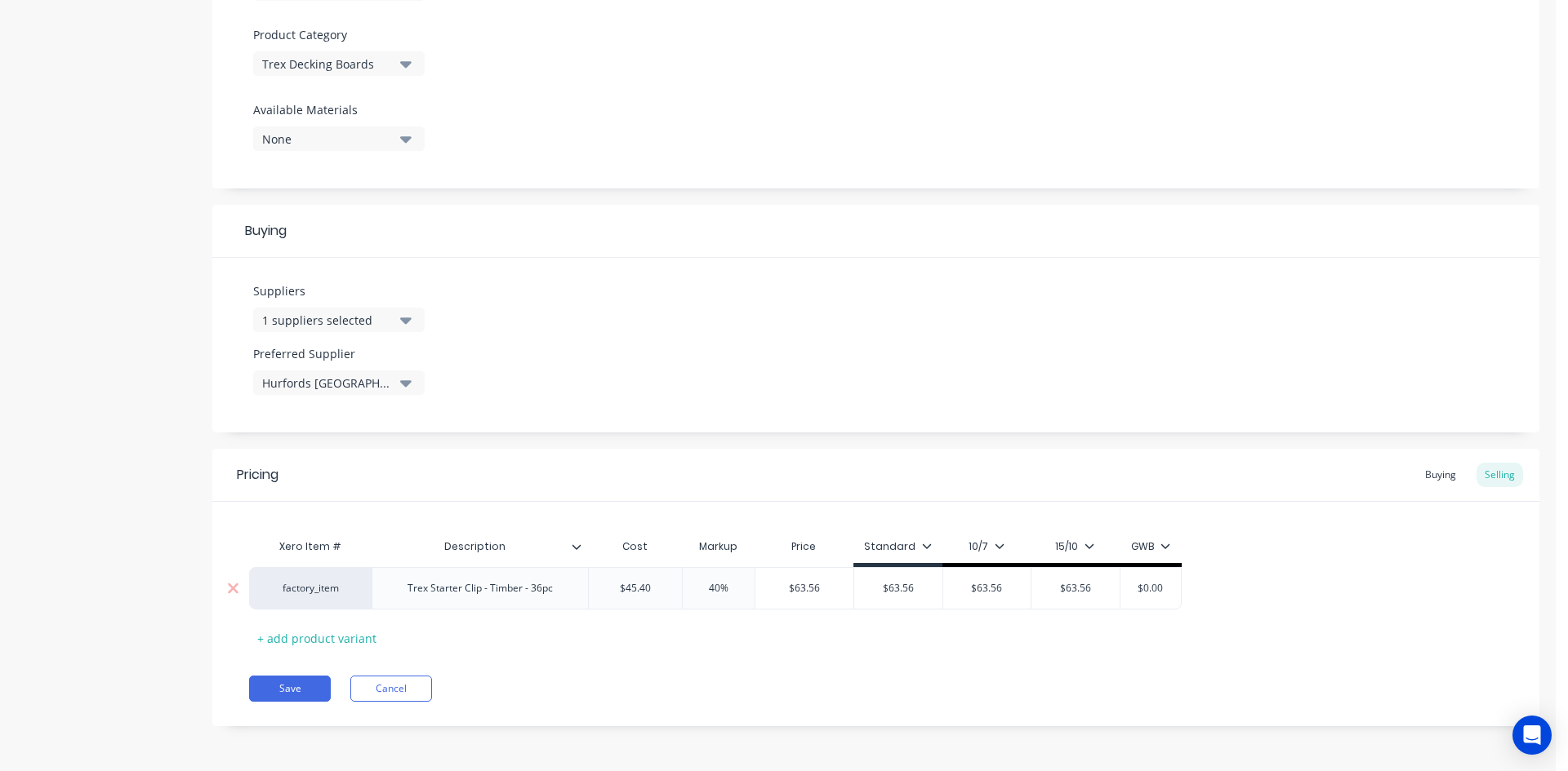
click at [1159, 588] on input "$0.00" at bounding box center [1150, 588] width 81 height 15
paste input "63.56"
type textarea "x"
type input "$63.56"
click at [1269, 589] on div "factory_item Trex Starter Clip - Timber - 36pc $45.40 45.4 40% 40% $63.56 $63.5…" at bounding box center [875, 588] width 1254 height 42
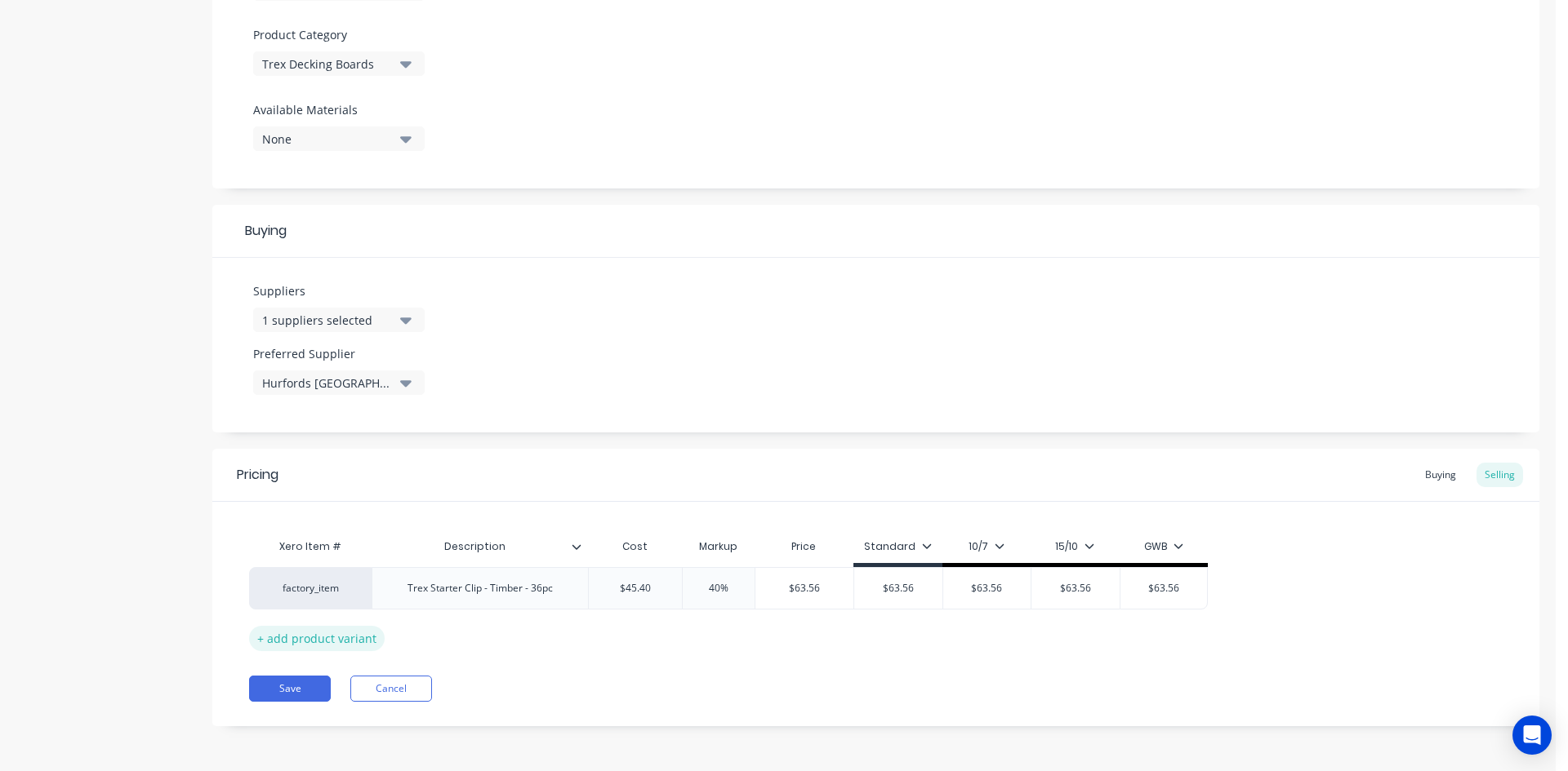
click at [305, 643] on div "+ add product variant" at bounding box center [316, 639] width 135 height 25
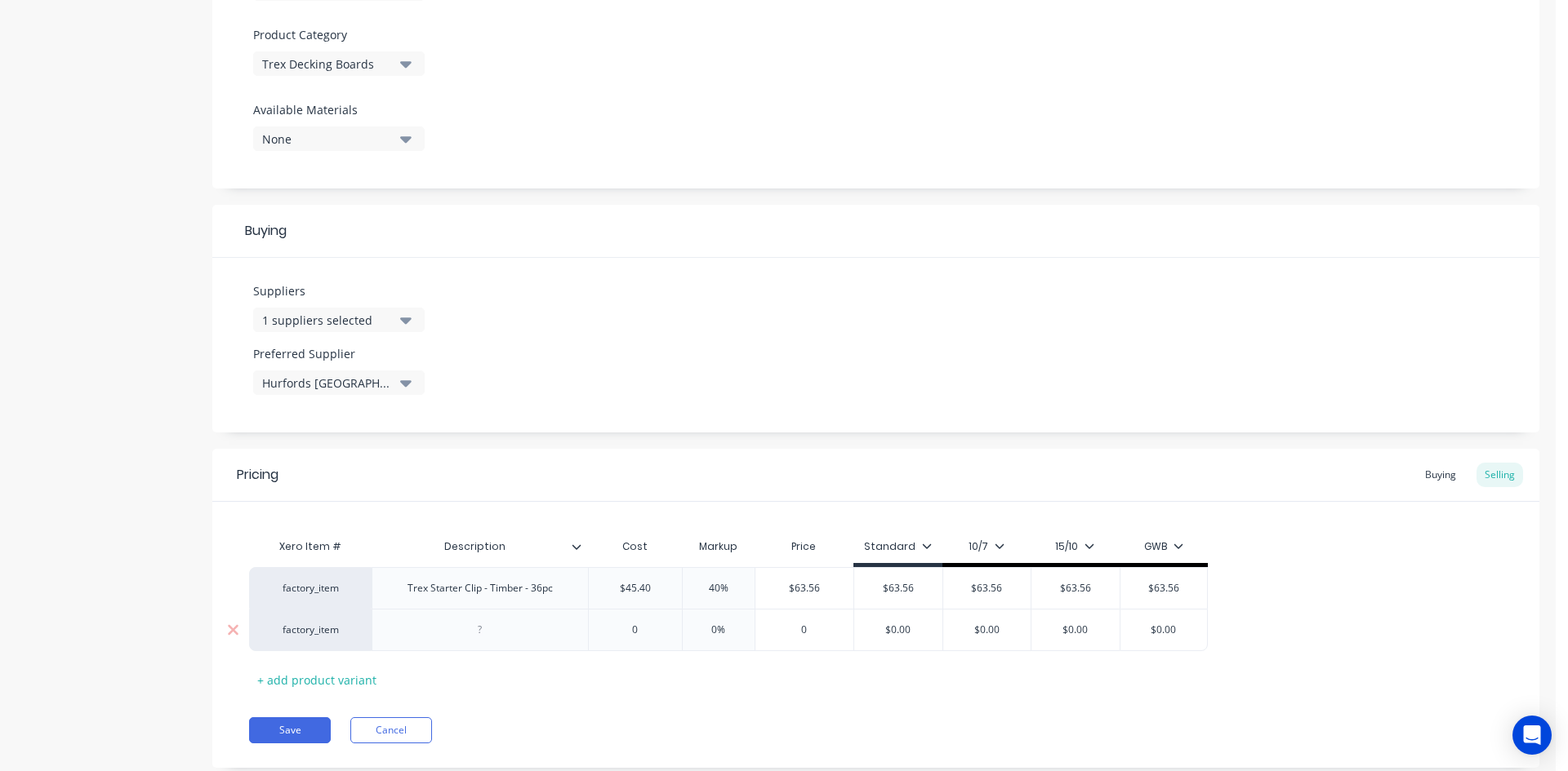
click at [493, 637] on div at bounding box center [480, 630] width 81 height 22
paste div
click at [646, 629] on input "0" at bounding box center [634, 630] width 93 height 15
click at [646, 629] on input "0" at bounding box center [645, 630] width 93 height 15
click at [803, 706] on div "Pricing Buying Selling Xero Item # Description Cost Markup Price Standard 10/7 …" at bounding box center [876, 609] width 1327 height 319
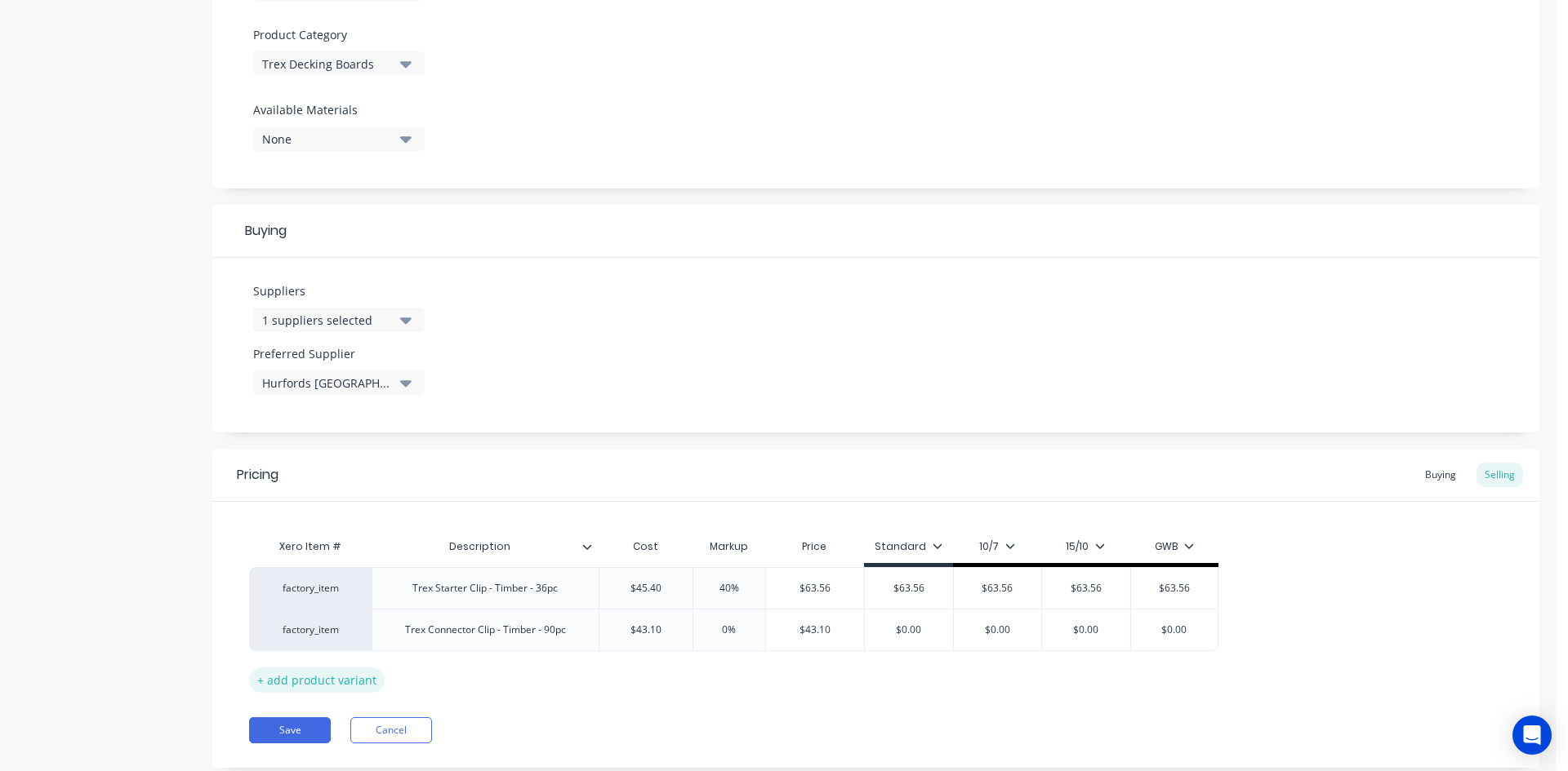
click at [288, 676] on div "+ add product variant" at bounding box center [316, 680] width 135 height 25
click at [488, 628] on div "Trex Connector Clip - Timber - 90pc" at bounding box center [484, 630] width 187 height 22
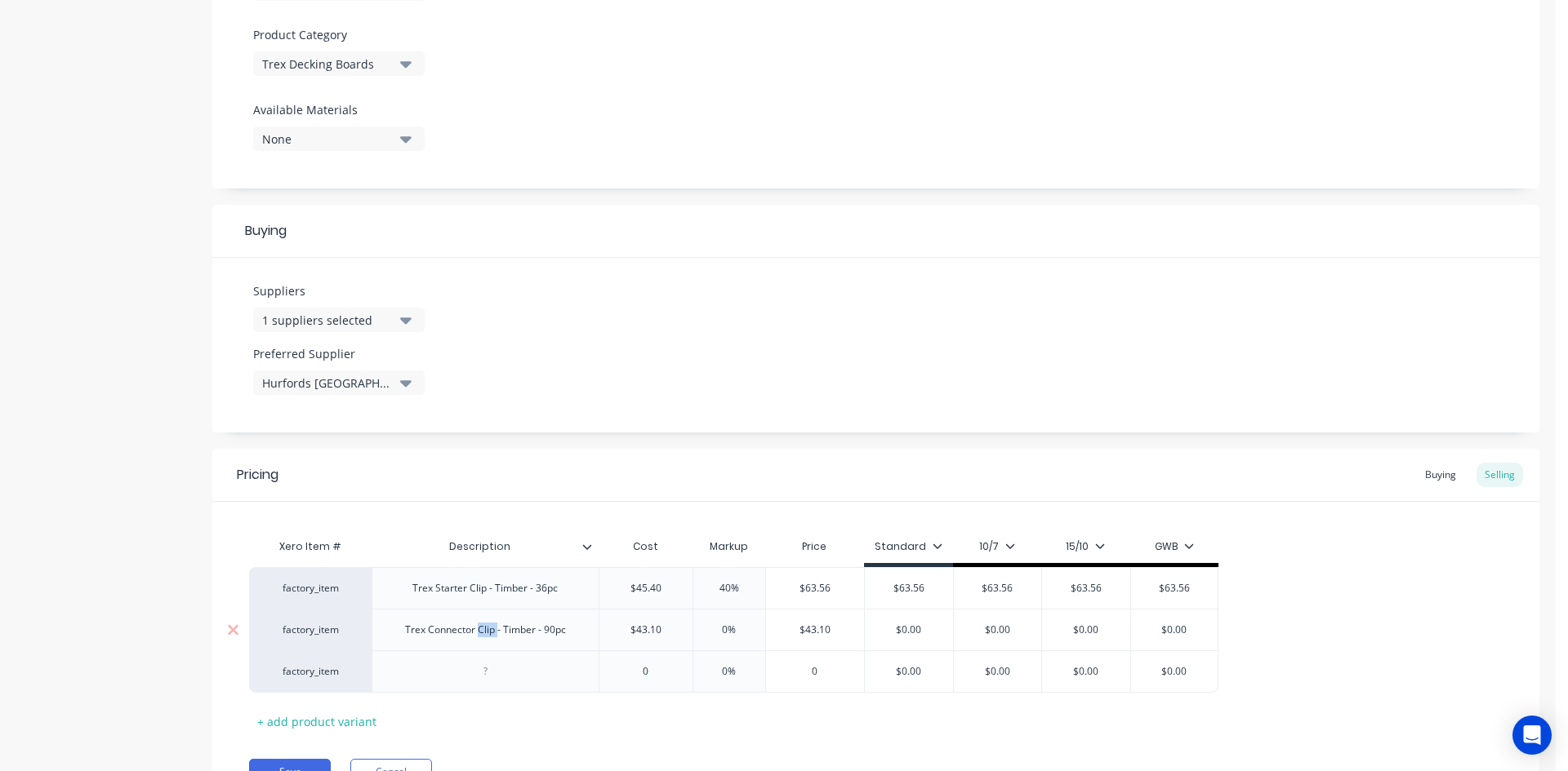
click at [487, 628] on div "Trex Connector Clip - Timber - 90pc" at bounding box center [484, 630] width 187 height 22
copy div "Trex Connector Clip - Timber - 90pc"
click at [496, 672] on div at bounding box center [484, 672] width 81 height 22
paste div
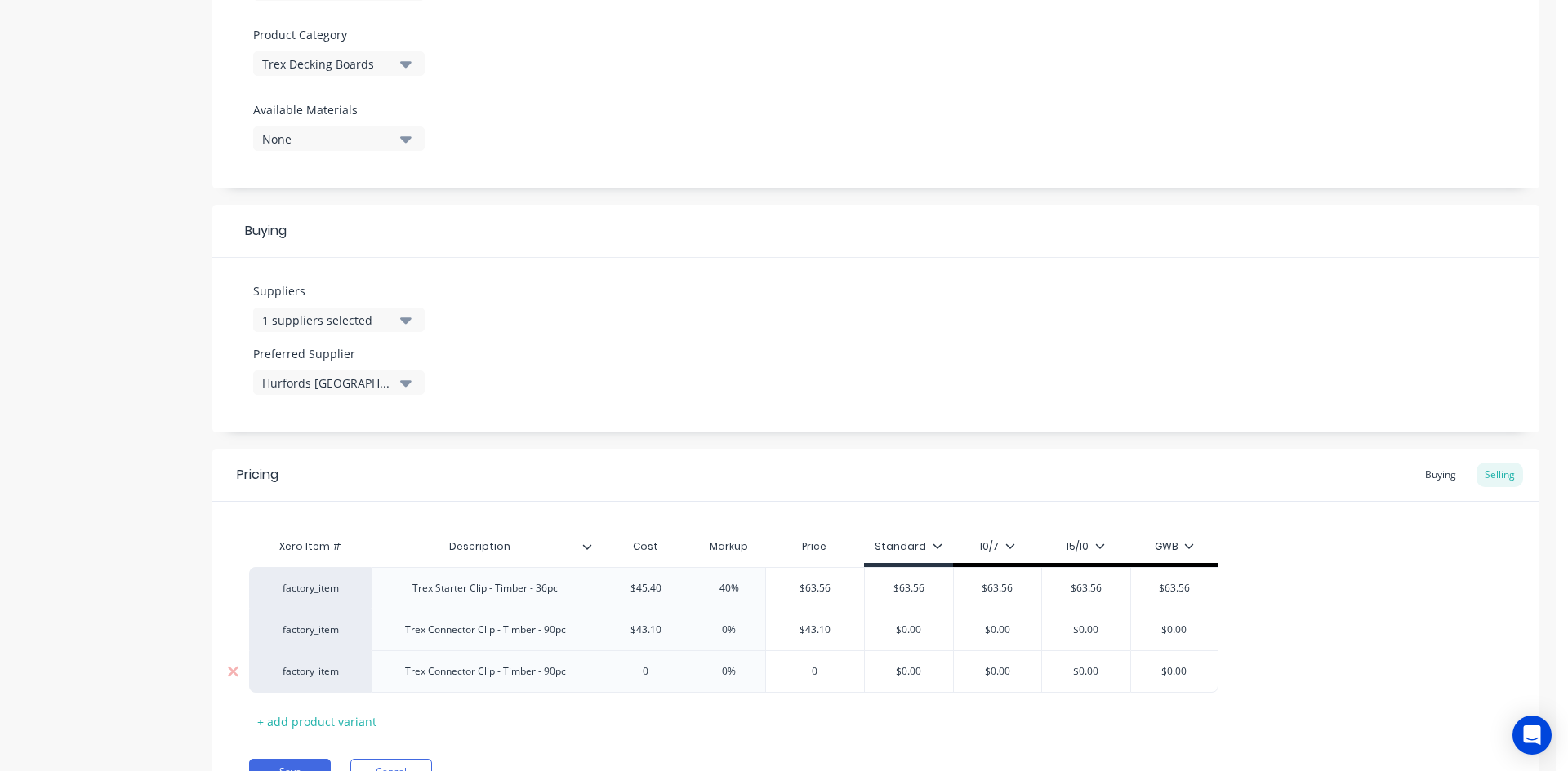
click at [549, 672] on div "Trex Connector Clip - Timber - 90pc" at bounding box center [484, 672] width 187 height 22
click at [655, 672] on input "0" at bounding box center [645, 671] width 93 height 15
click at [655, 672] on input "0" at bounding box center [650, 671] width 93 height 15
click at [732, 709] on div "Xero Item # Description Cost Markup Price Standard 10/7 15/10 GWB factory_item …" at bounding box center [875, 632] width 1254 height 204
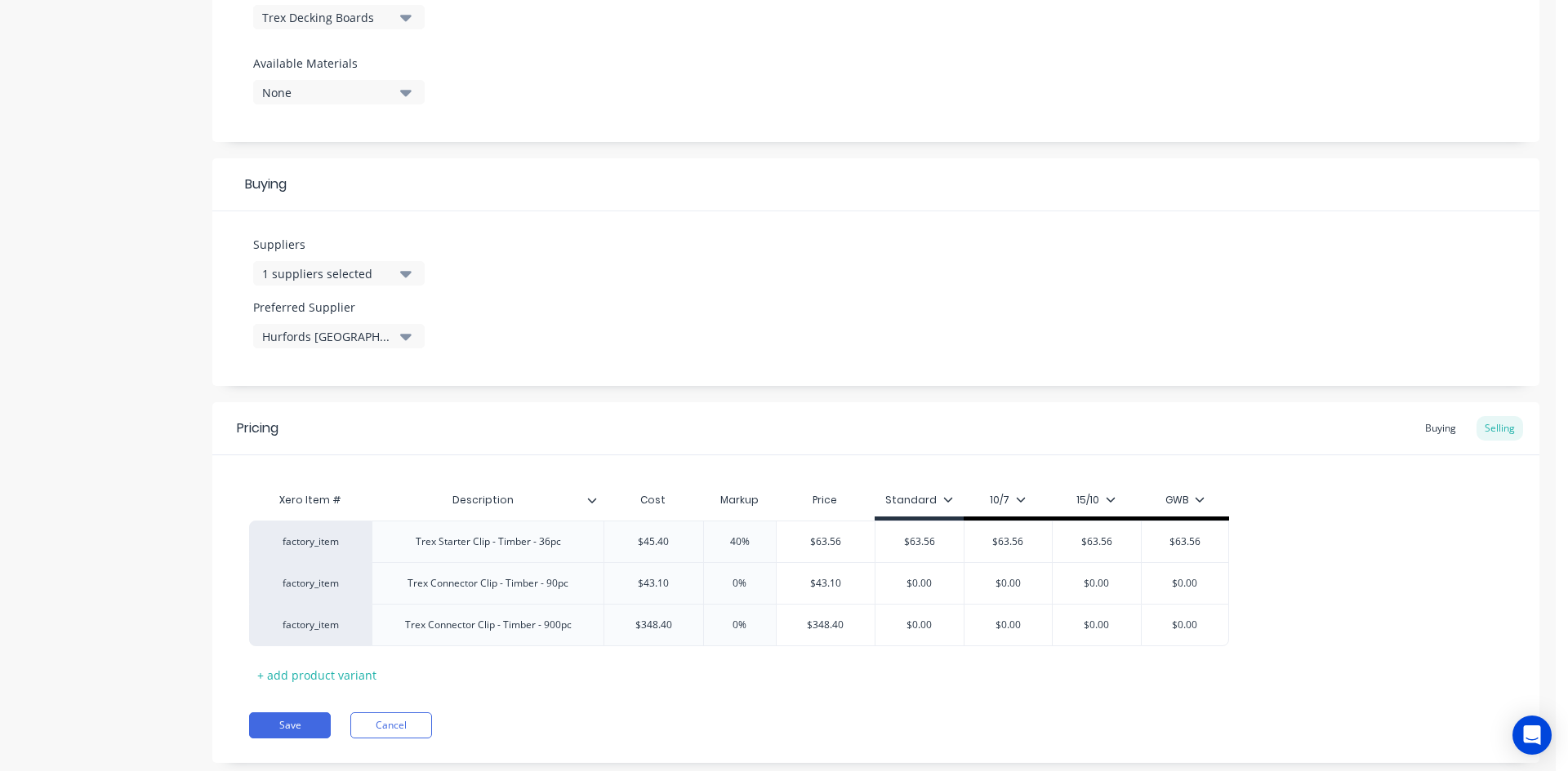
scroll to position [646, 0]
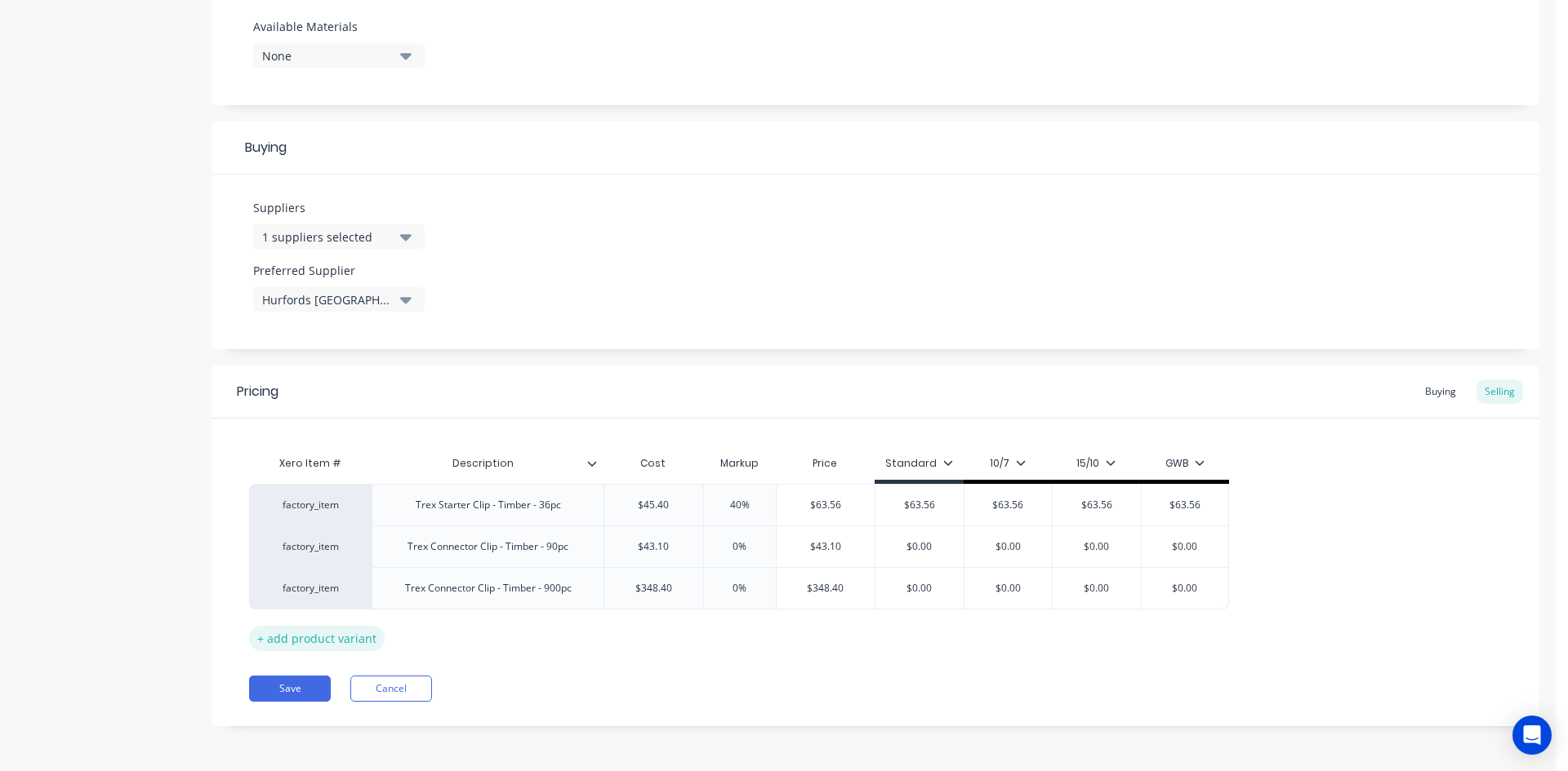
click at [310, 639] on div "+ add product variant" at bounding box center [316, 639] width 135 height 25
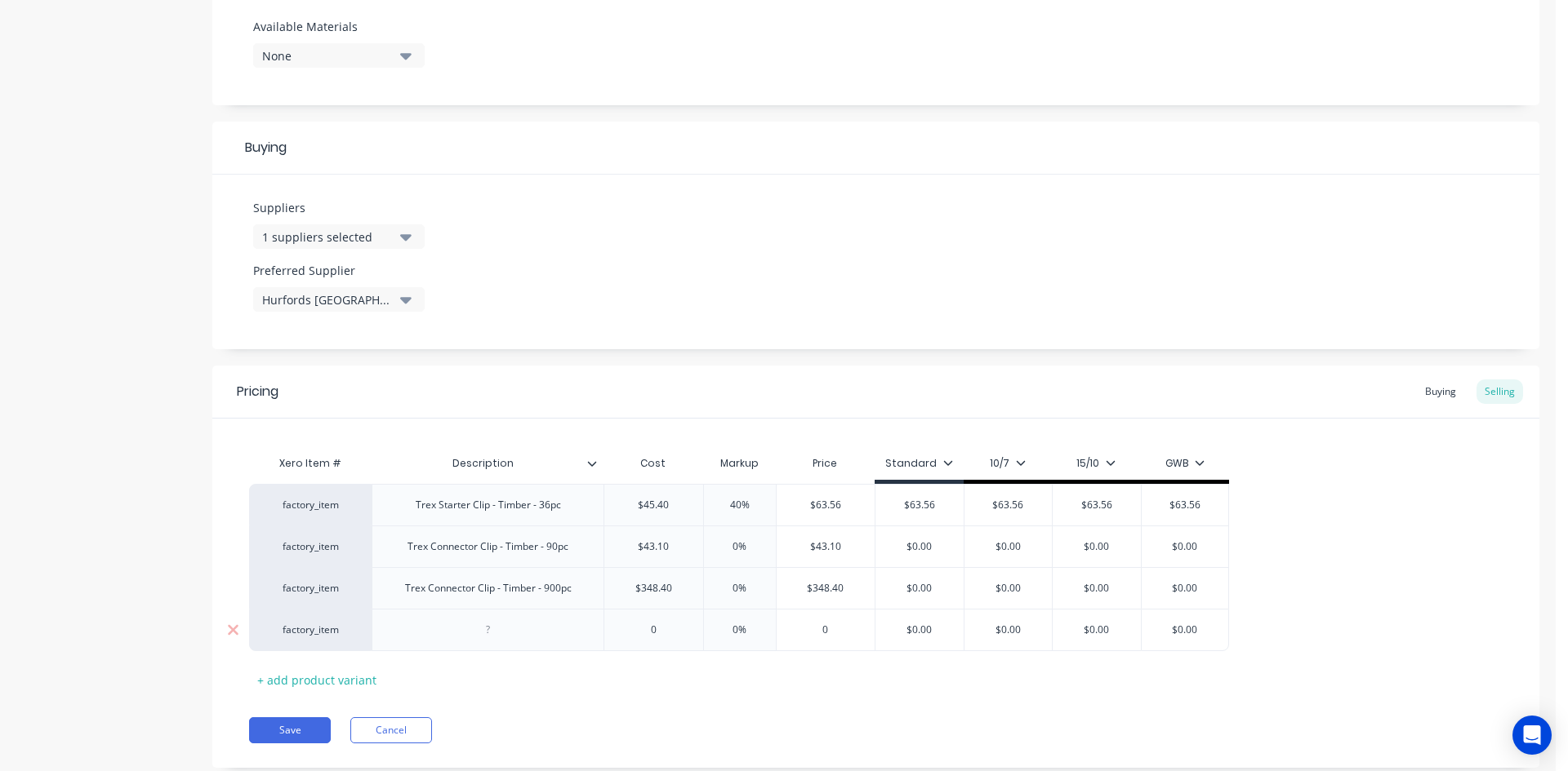
click at [492, 628] on div at bounding box center [487, 630] width 81 height 22
paste div
click at [656, 633] on input "0" at bounding box center [653, 630] width 99 height 15
click at [720, 667] on div "Xero Item # Description Cost Markup Price Standard 10/7 15/10 GWB factory_item …" at bounding box center [875, 569] width 1254 height 246
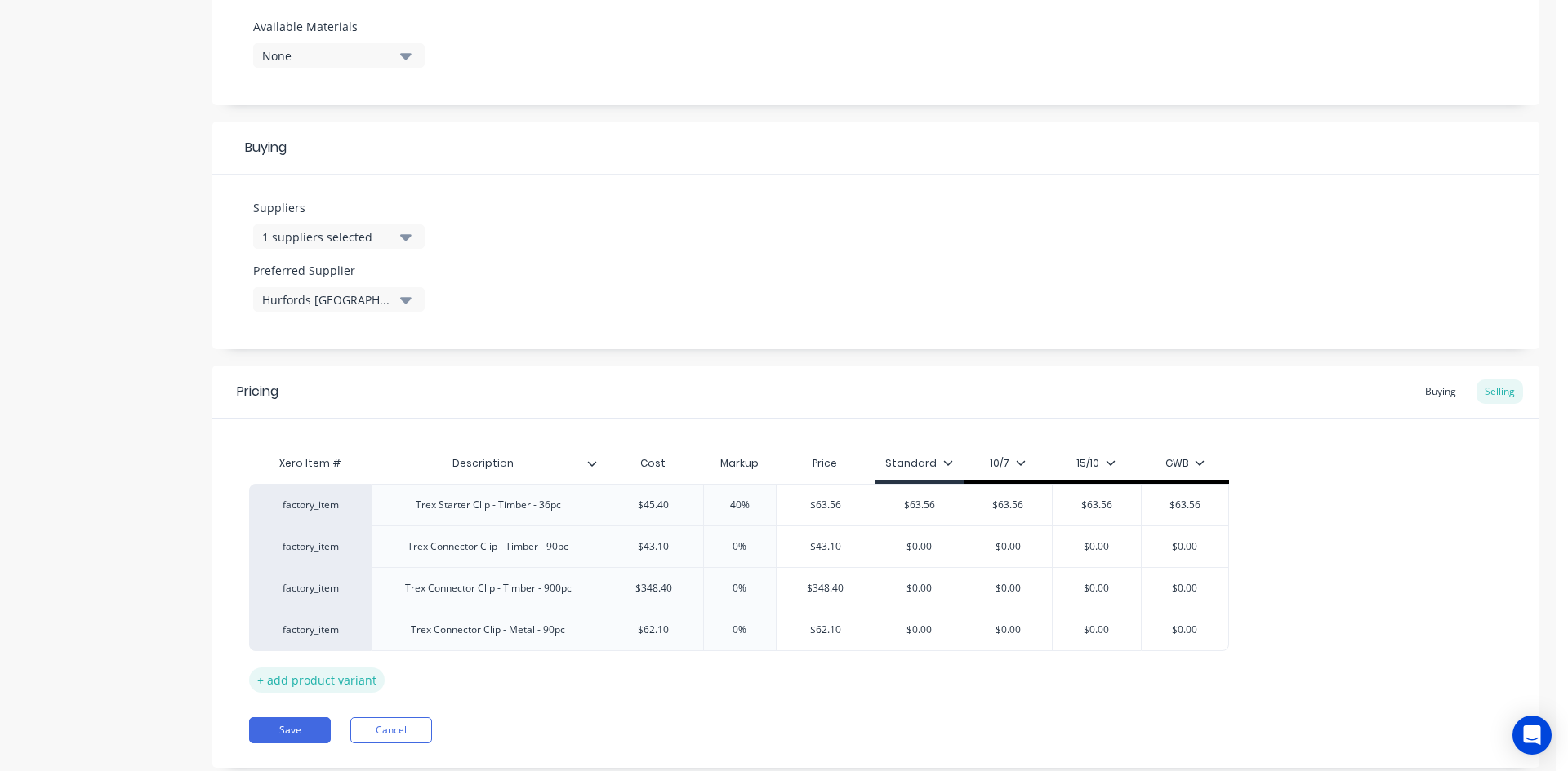
click at [318, 689] on div "+ add product variant" at bounding box center [316, 680] width 135 height 25
click at [483, 633] on div "Trex Connector Clip - Metal - 90pc" at bounding box center [487, 630] width 180 height 22
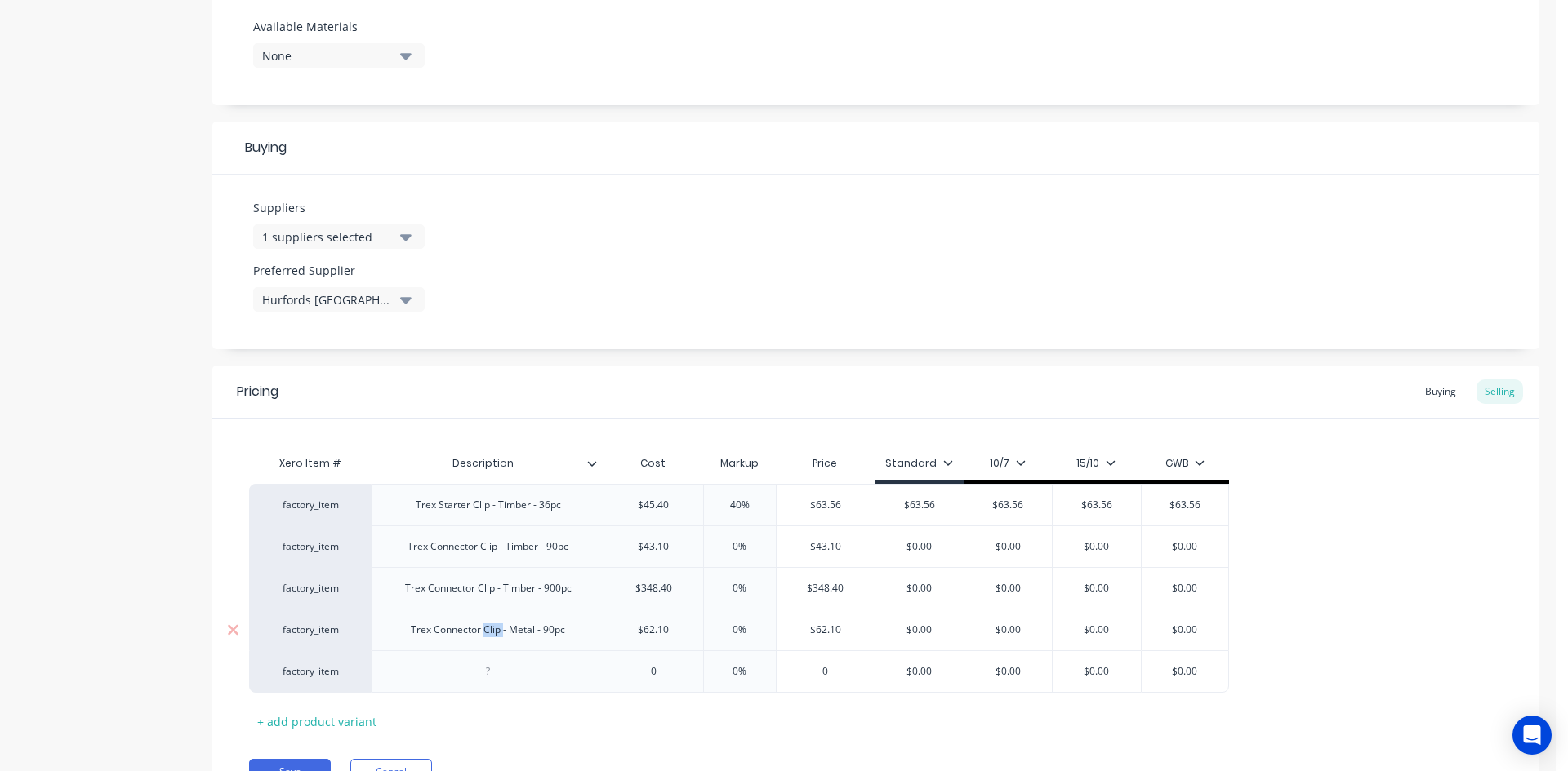
click at [483, 633] on div "Trex Connector Clip - Metal - 90pc" at bounding box center [487, 630] width 180 height 22
copy div "Trex Connector Clip - Metal - 90pc"
click at [486, 679] on div at bounding box center [487, 672] width 81 height 22
paste div
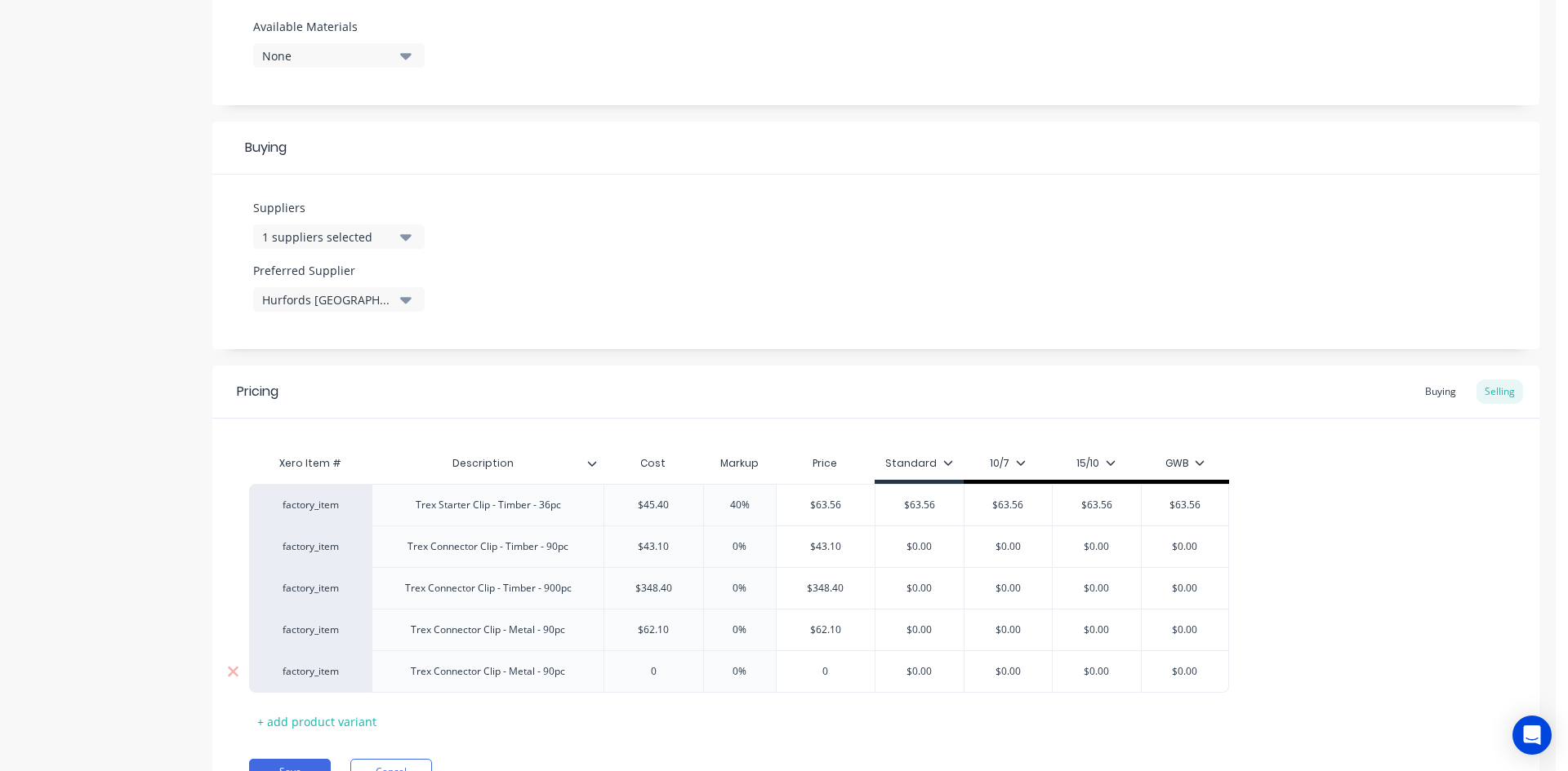
click at [551, 674] on div "Trex Connector Clip - Metal - 90pc" at bounding box center [487, 672] width 180 height 22
click at [659, 676] on input "0" at bounding box center [653, 671] width 99 height 15
click at [751, 724] on div "Xero Item # Description Cost Markup Price Standard 10/7 15/10 GWB factory_item …" at bounding box center [875, 591] width 1254 height 288
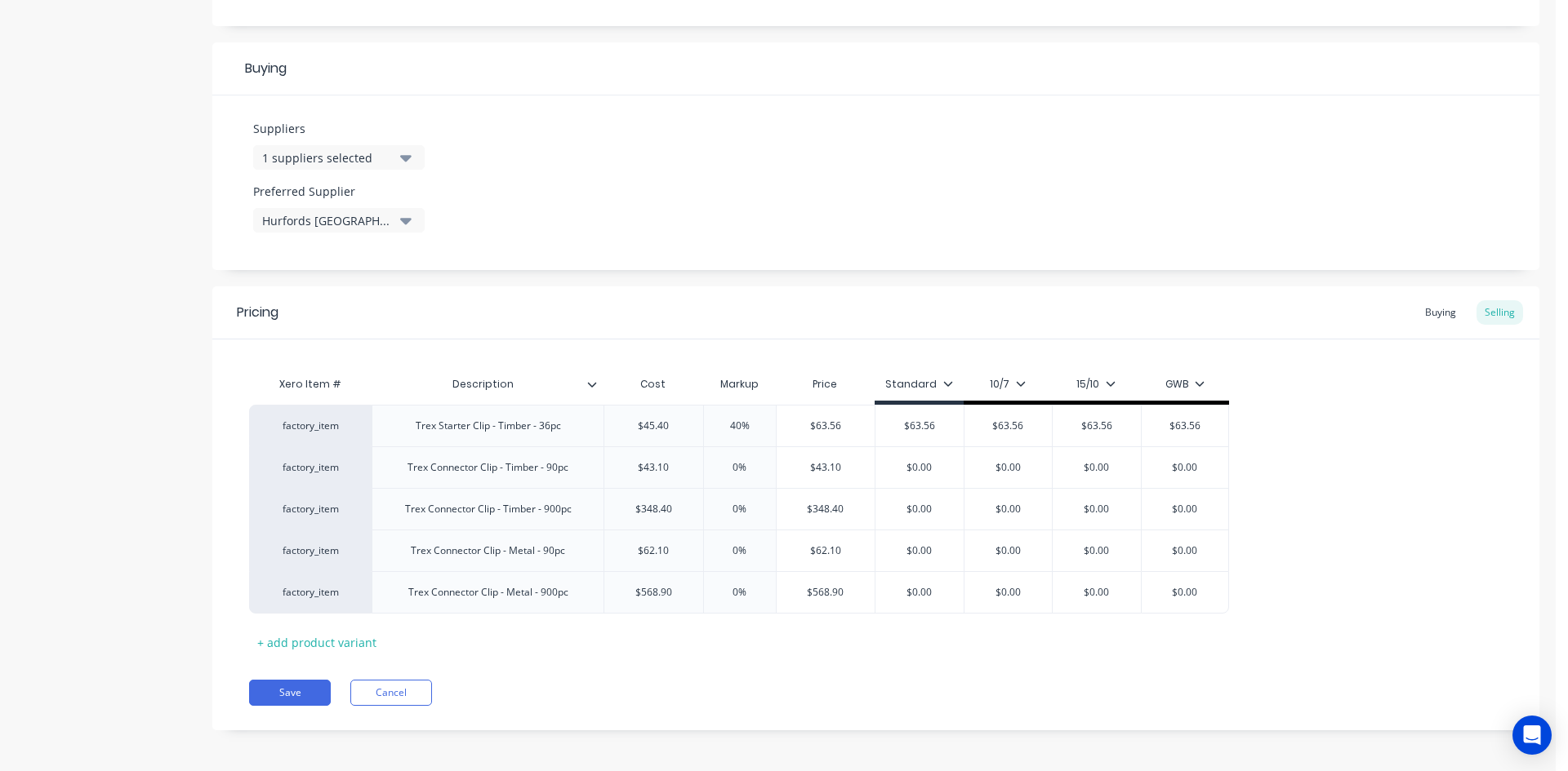
scroll to position [729, 0]
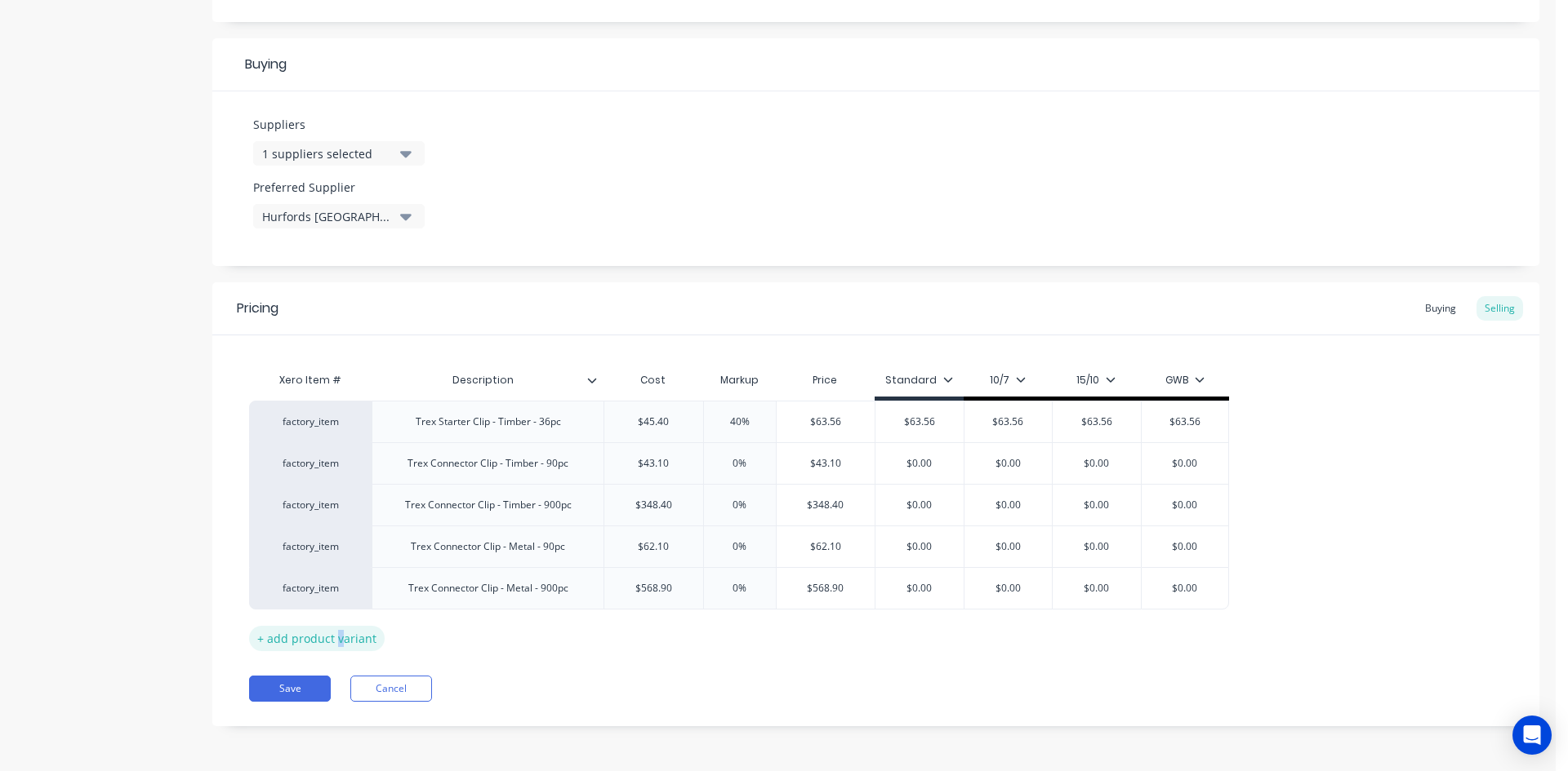
click at [338, 643] on div "+ add product variant" at bounding box center [316, 639] width 135 height 25
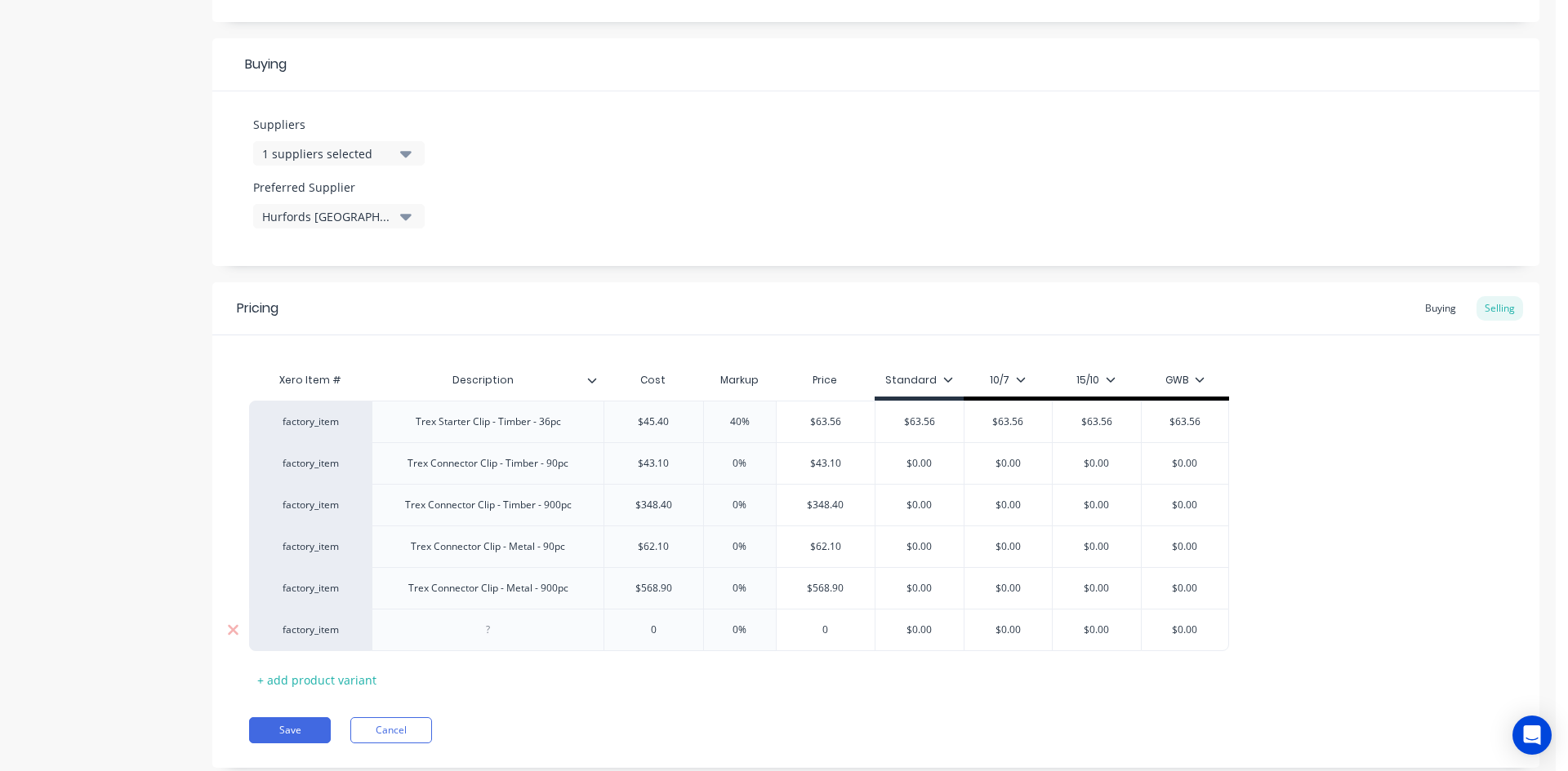
click at [496, 625] on div at bounding box center [487, 630] width 81 height 22
paste div
click at [657, 630] on input "0" at bounding box center [653, 630] width 99 height 15
click at [657, 630] on input "0" at bounding box center [664, 630] width 99 height 15
click at [720, 687] on div "Xero Item # Description Cost Markup Price Standard 10/7 15/10 GWB factory_item …" at bounding box center [875, 528] width 1254 height 329
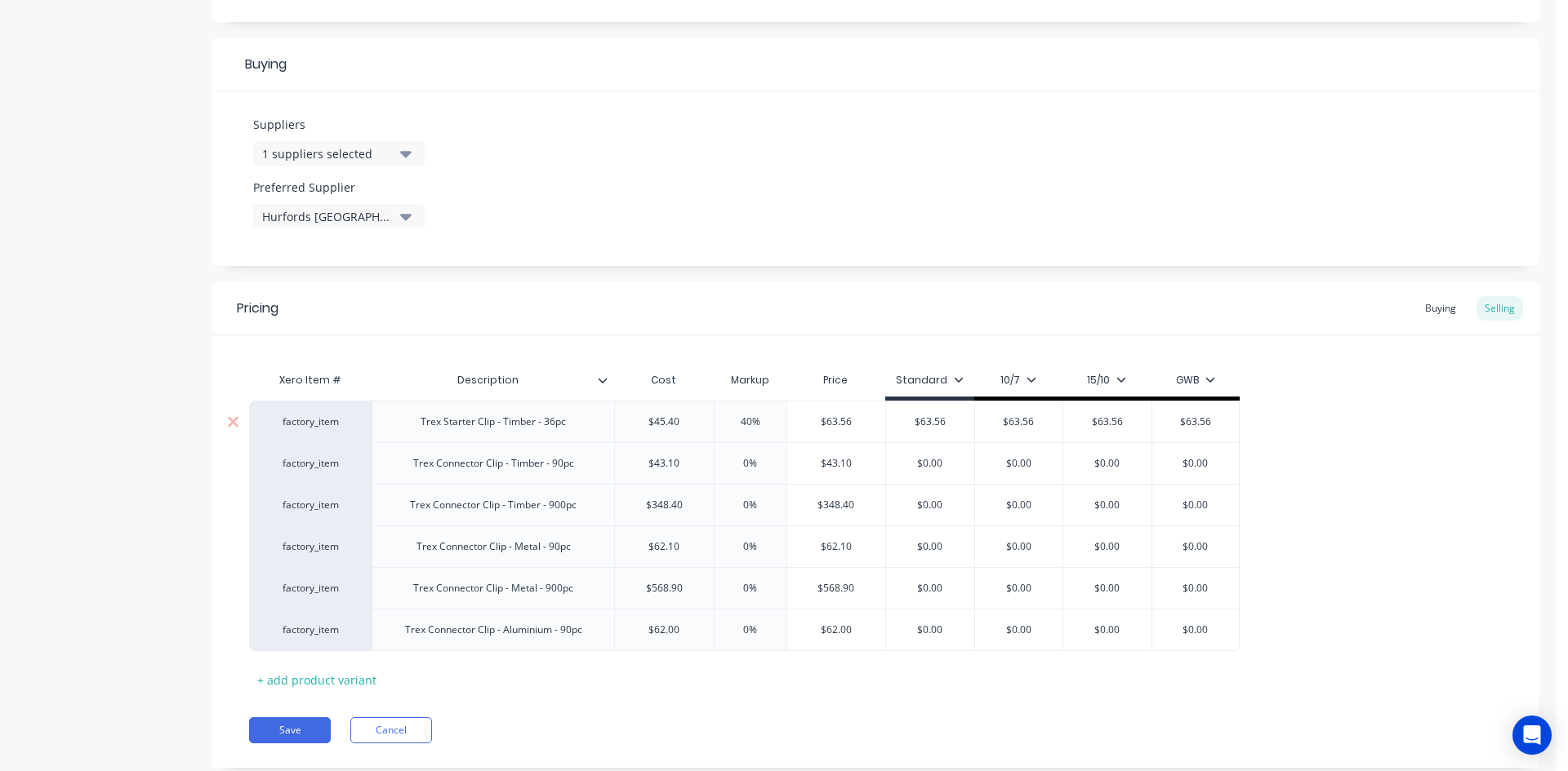
click at [745, 423] on input "40%" at bounding box center [750, 422] width 81 height 15
click at [745, 460] on input "0%" at bounding box center [750, 463] width 81 height 15
click at [744, 460] on input "0%" at bounding box center [750, 463] width 81 height 15
paste input "4"
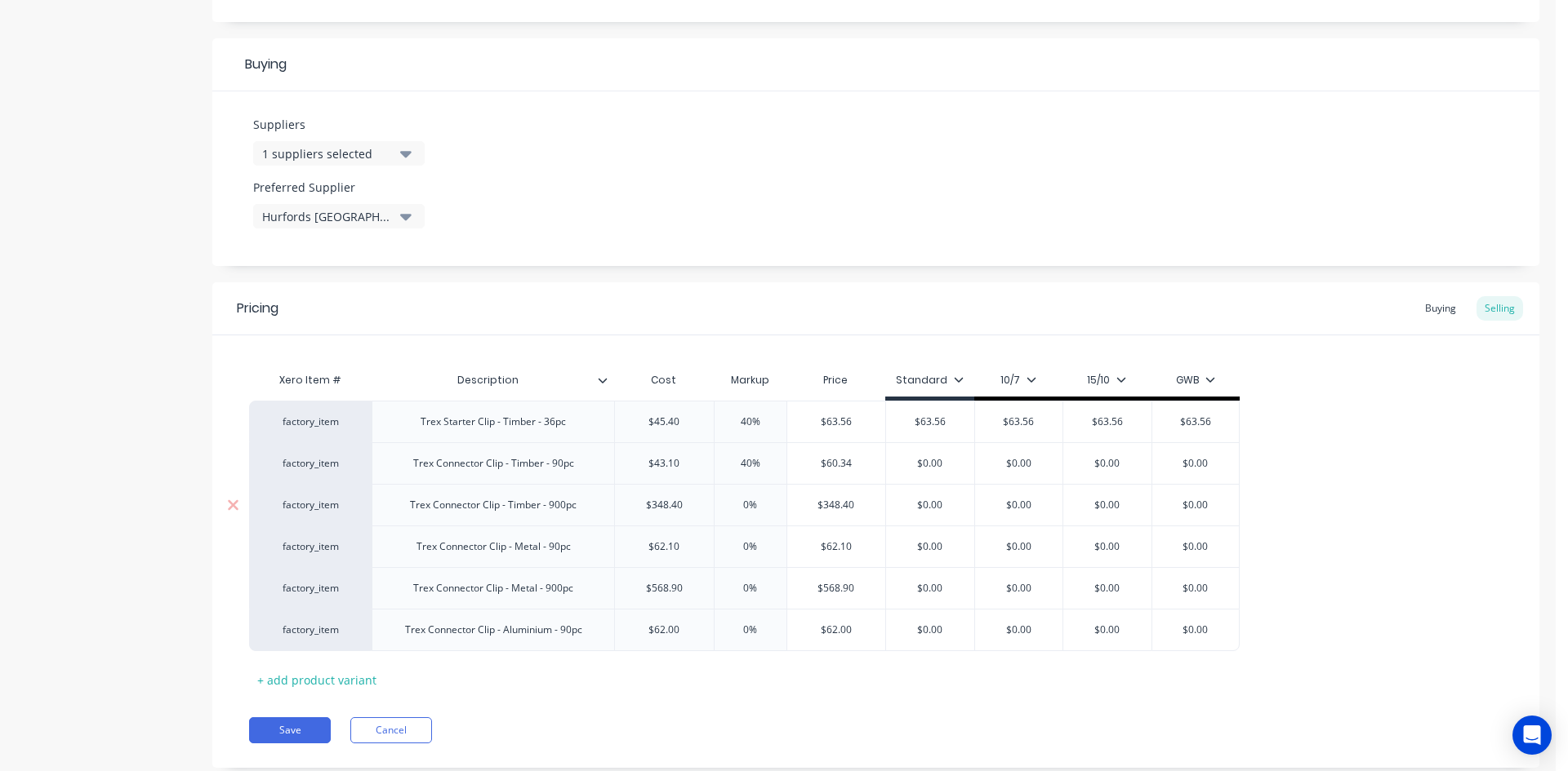
click at [741, 505] on input "0%" at bounding box center [750, 505] width 81 height 15
click at [741, 504] on input "0%" at bounding box center [750, 505] width 81 height 15
paste input "4"
click at [743, 549] on input "0%" at bounding box center [750, 546] width 81 height 15
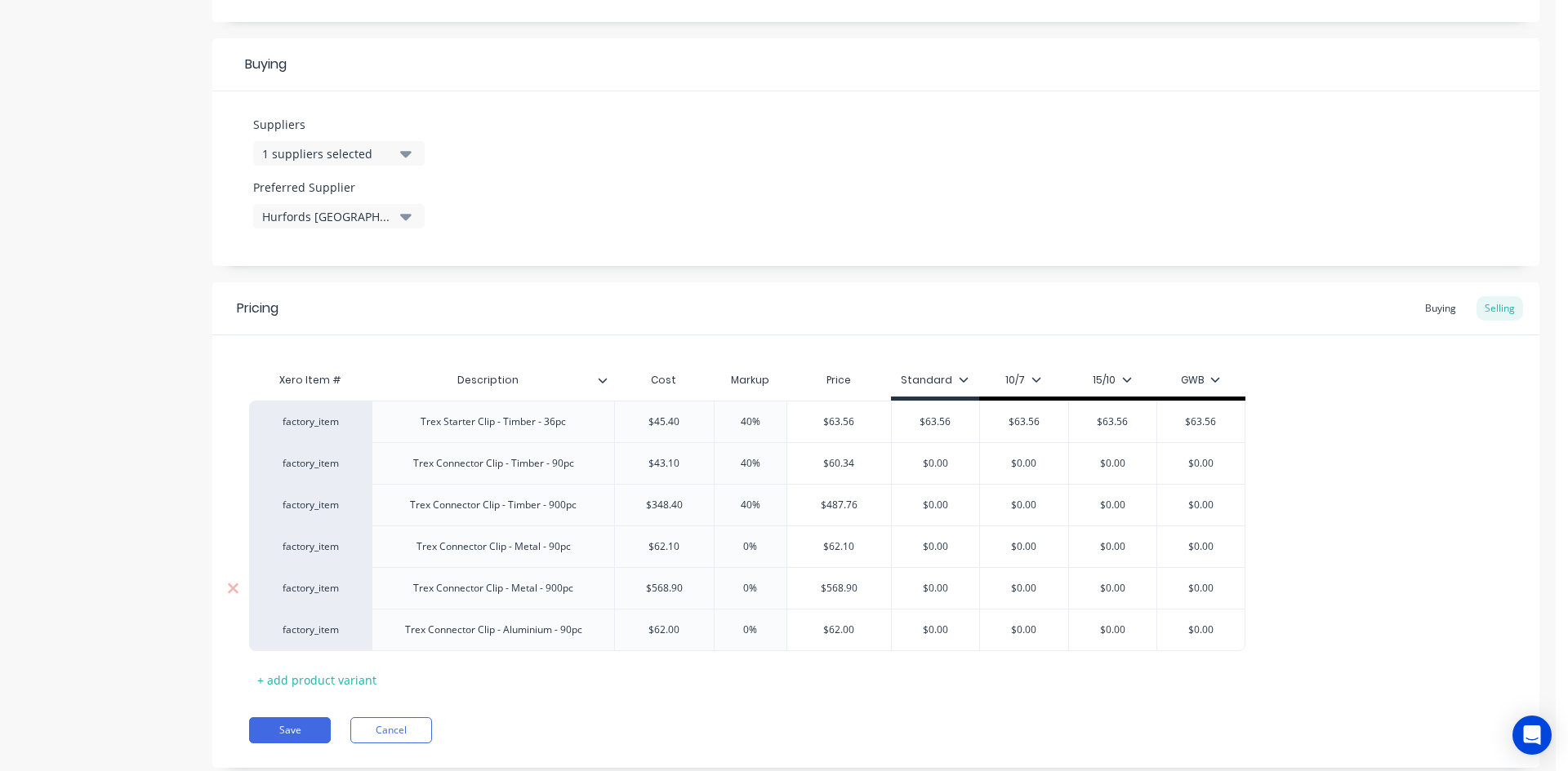
paste input "4"
click at [746, 588] on input "0%" at bounding box center [750, 588] width 81 height 15
click at [743, 586] on input "0%" at bounding box center [750, 588] width 81 height 15
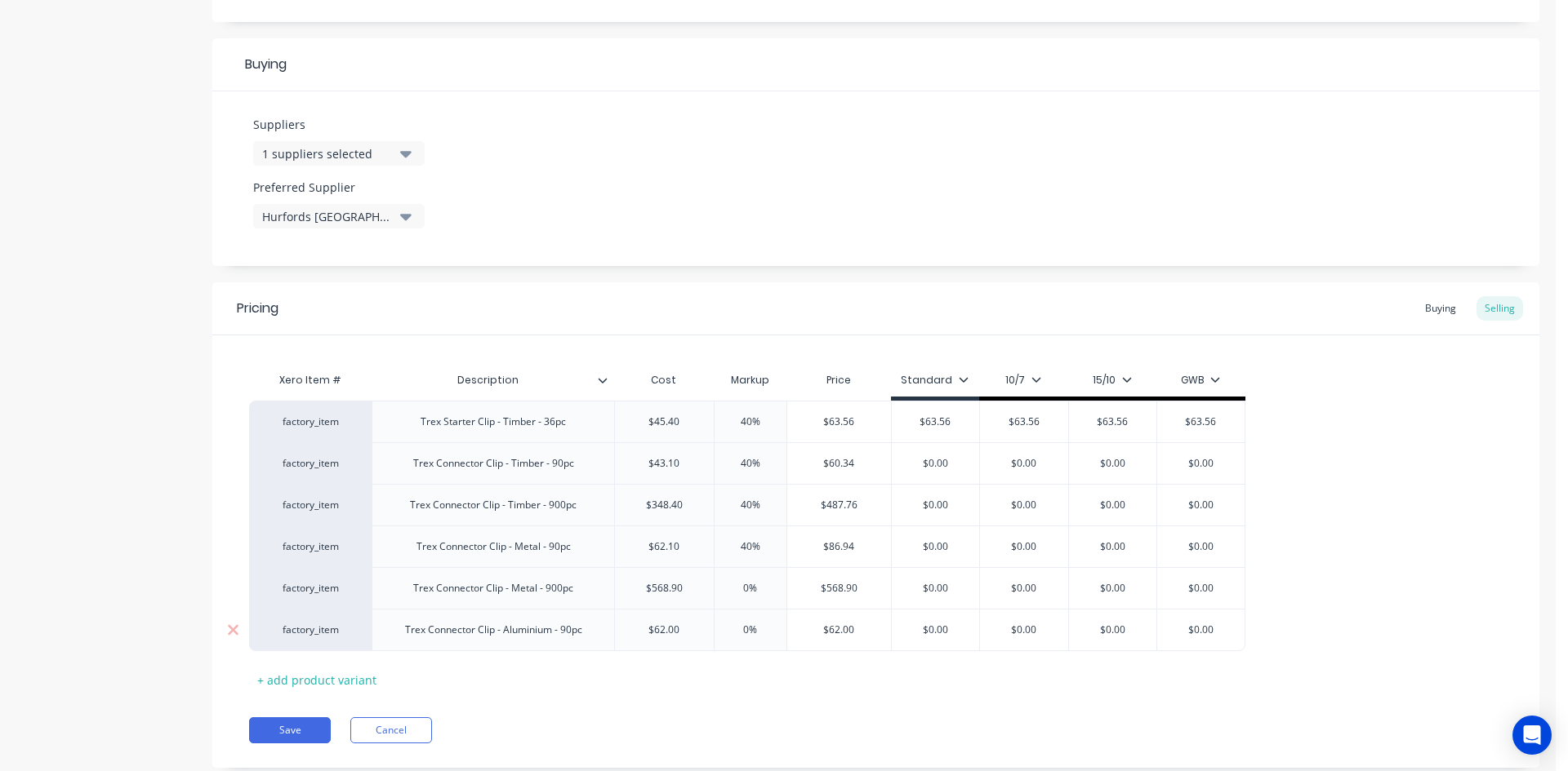
paste input "4"
click at [742, 633] on input "0%" at bounding box center [750, 630] width 81 height 15
paste input "4"
click at [834, 674] on div "Xero Item # Description Cost Markup Price Standard 10/7 15/10 GWB factory_item …" at bounding box center [875, 528] width 1254 height 329
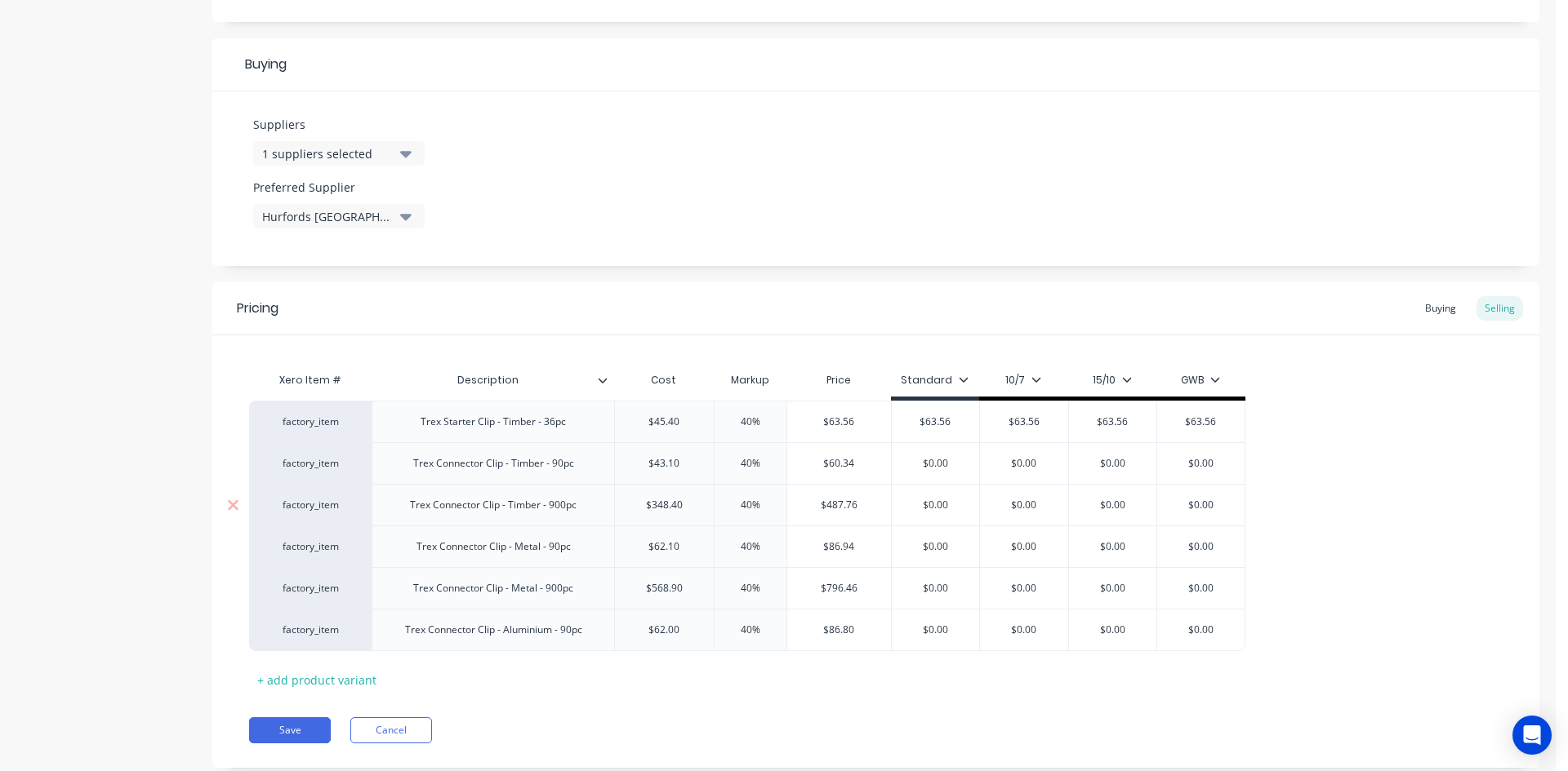
click at [746, 501] on input "40%" at bounding box center [750, 505] width 81 height 15
click at [857, 676] on div "Xero Item # Description Cost Markup Price Standard 10/7 15/10 GWB factory_item …" at bounding box center [875, 528] width 1254 height 329
click at [744, 586] on input "40%" at bounding box center [750, 588] width 81 height 15
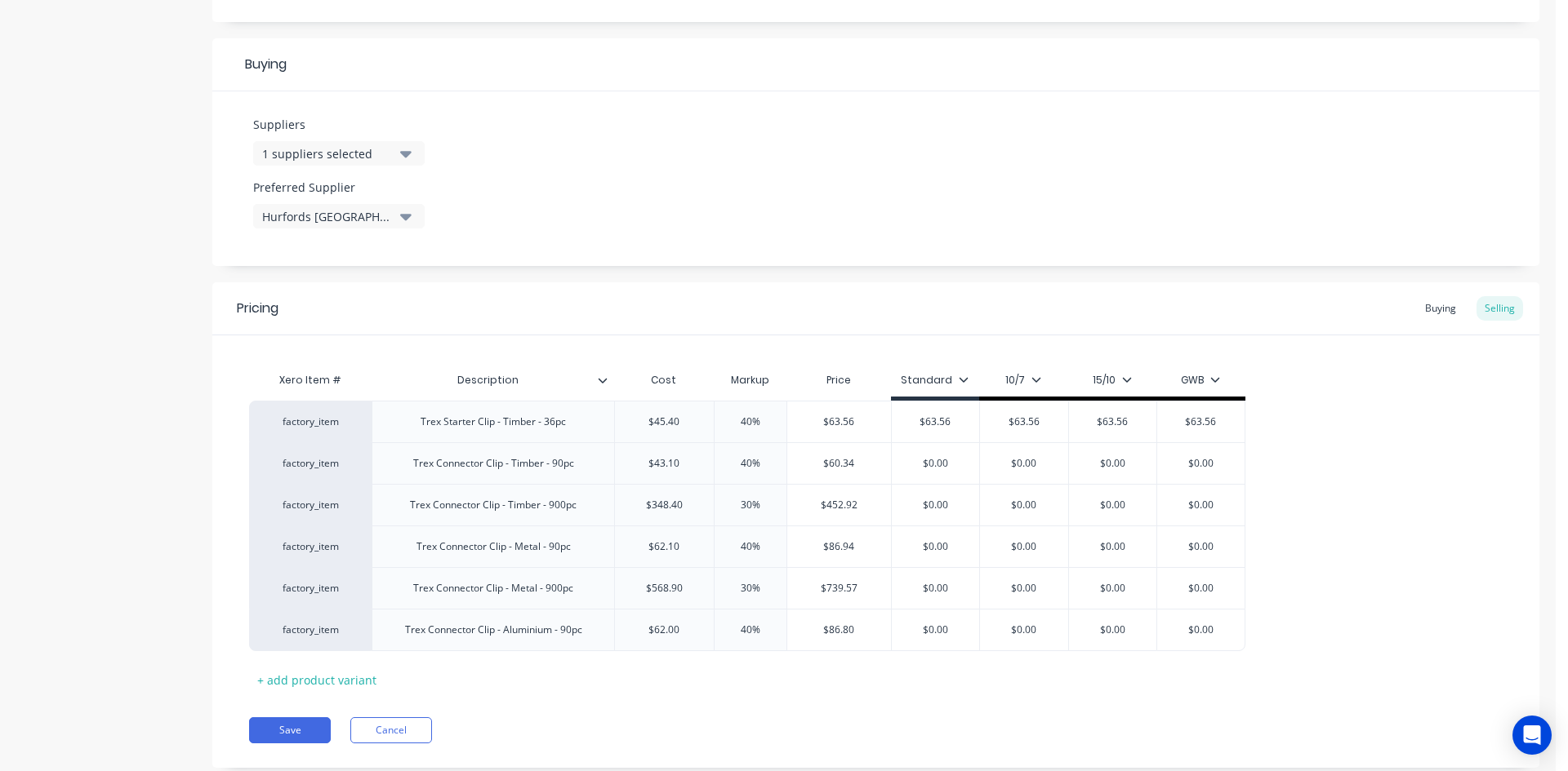
click at [787, 685] on div "Xero Item # Description Cost Markup Price Standard 10/7 15/10 GWB factory_item …" at bounding box center [875, 528] width 1254 height 329
click at [747, 505] on input "30%" at bounding box center [750, 505] width 81 height 15
click at [741, 586] on input "30%" at bounding box center [750, 588] width 81 height 15
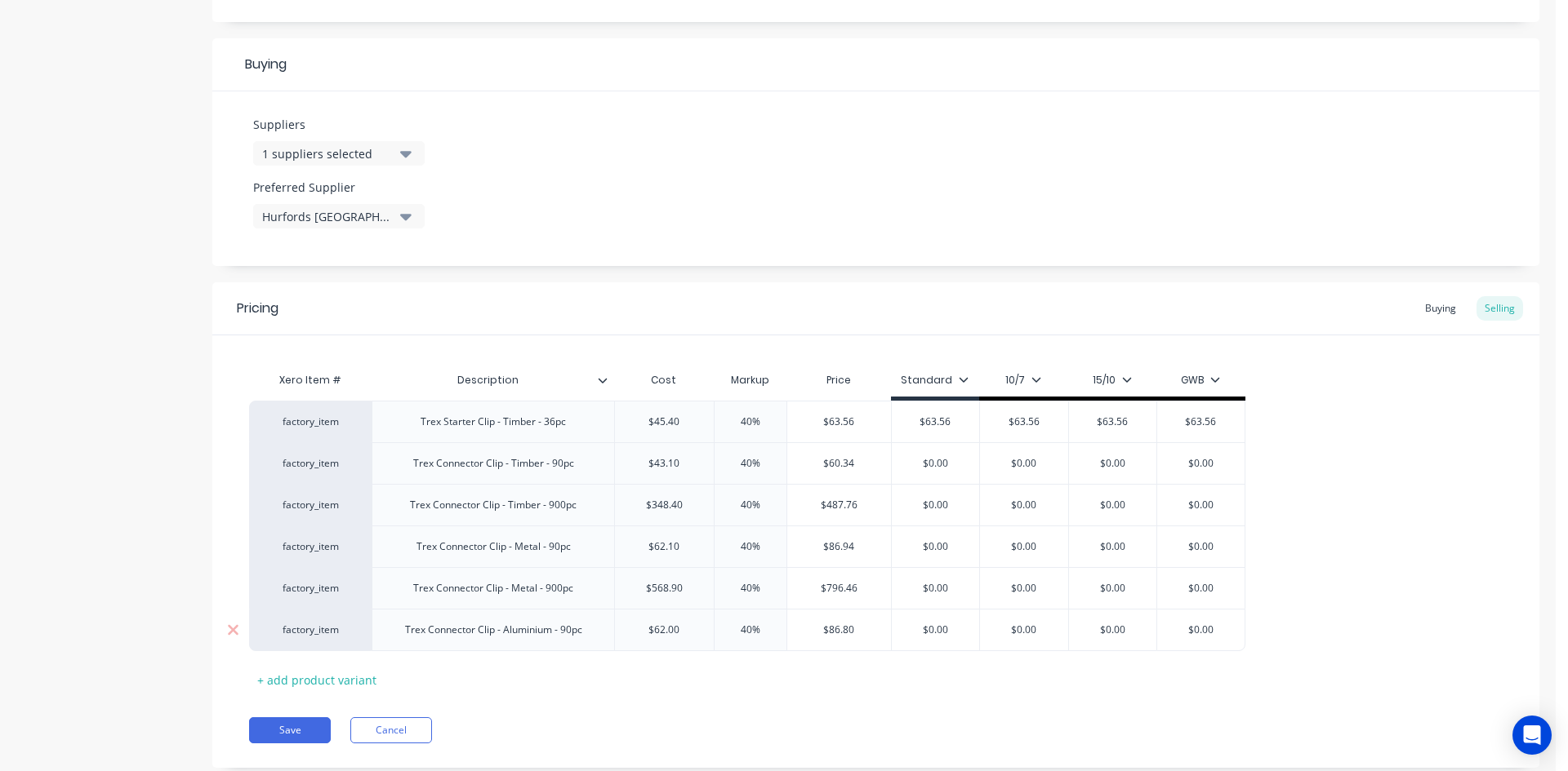
drag, startPoint x: 879, startPoint y: 699, endPoint x: 869, endPoint y: 615, distance: 84.6
click at [879, 699] on div "Pricing Buying Selling Xero Item # Description Cost Markup Price Standard 10/7 …" at bounding box center [876, 525] width 1327 height 485
click at [844, 467] on input "$60.34" at bounding box center [839, 463] width 104 height 15
click at [932, 458] on input "$0.00" at bounding box center [936, 463] width 88 height 15
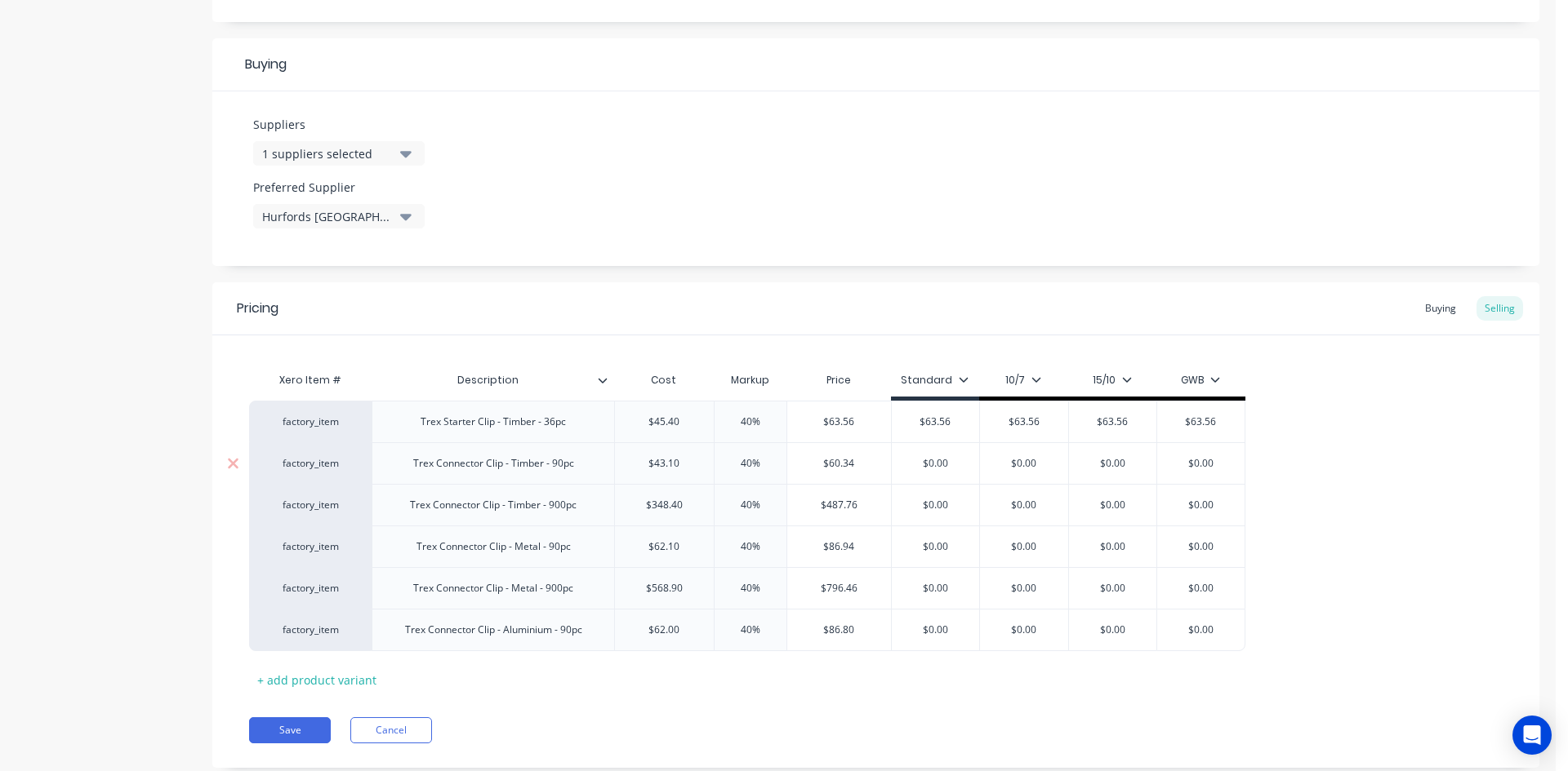
click at [932, 458] on input "$0.00" at bounding box center [936, 463] width 88 height 15
paste input "60.34"
click at [1037, 464] on input "$0.00" at bounding box center [1024, 463] width 88 height 15
paste input "60.34"
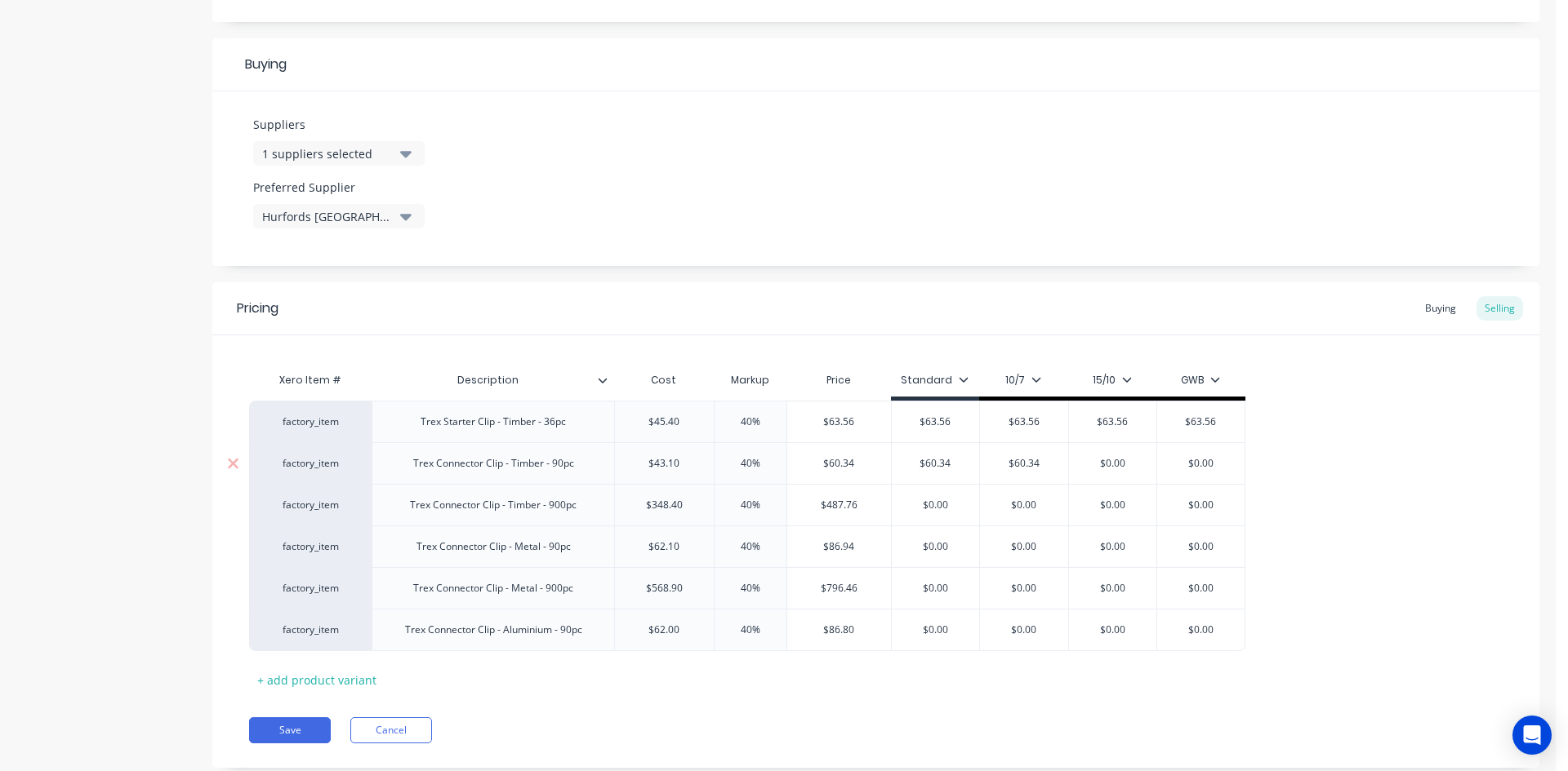
click at [1128, 464] on input "$0.00" at bounding box center [1113, 463] width 88 height 15
paste input "60.34"
click at [1214, 461] on input "$0.00" at bounding box center [1200, 463] width 87 height 15
click at [1214, 463] on input "$0.00" at bounding box center [1200, 463] width 87 height 15
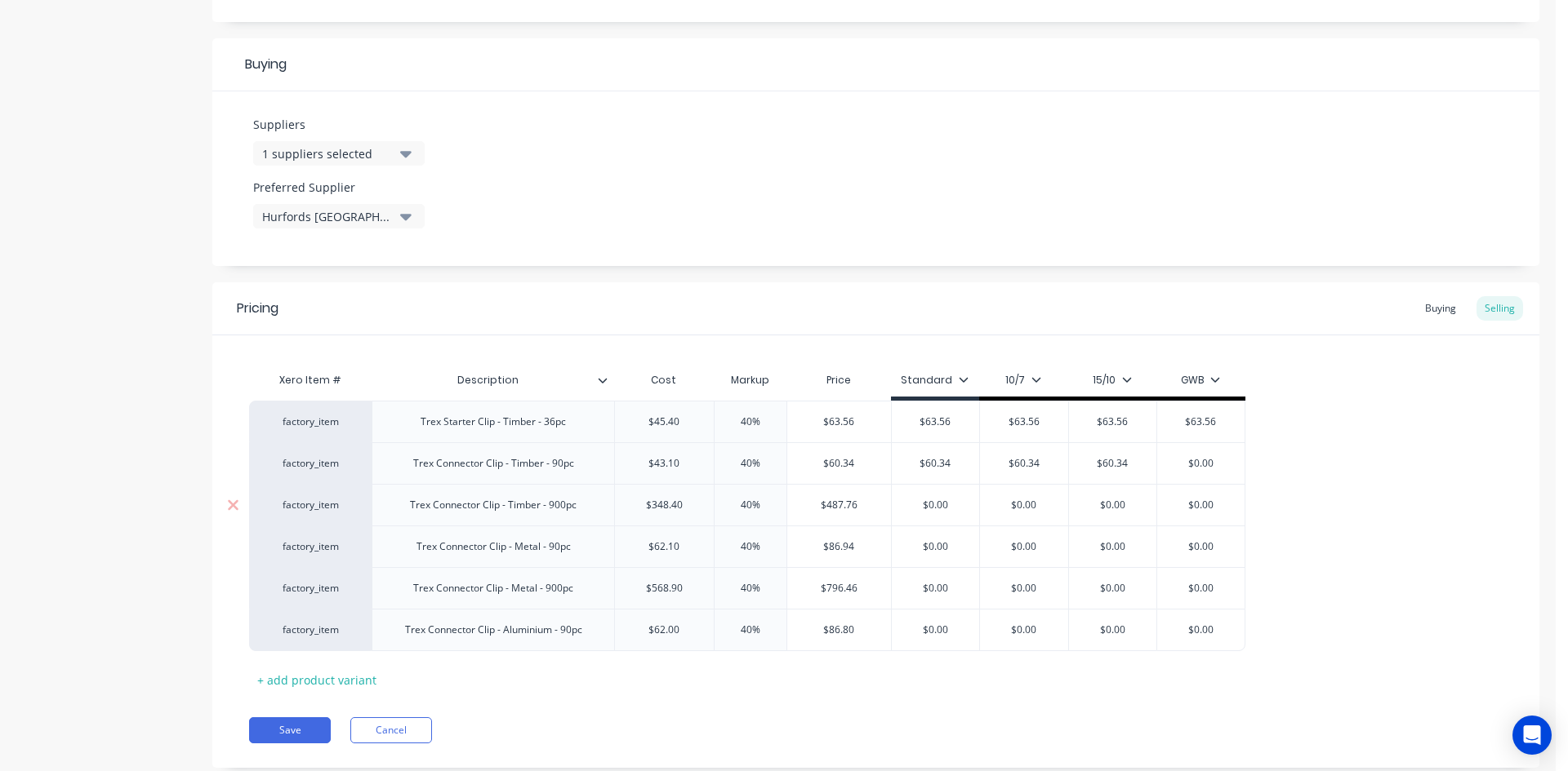
paste input "60.34"
click at [850, 507] on input "$487.76" at bounding box center [839, 505] width 104 height 15
click at [952, 508] on input "$0.00" at bounding box center [936, 505] width 88 height 15
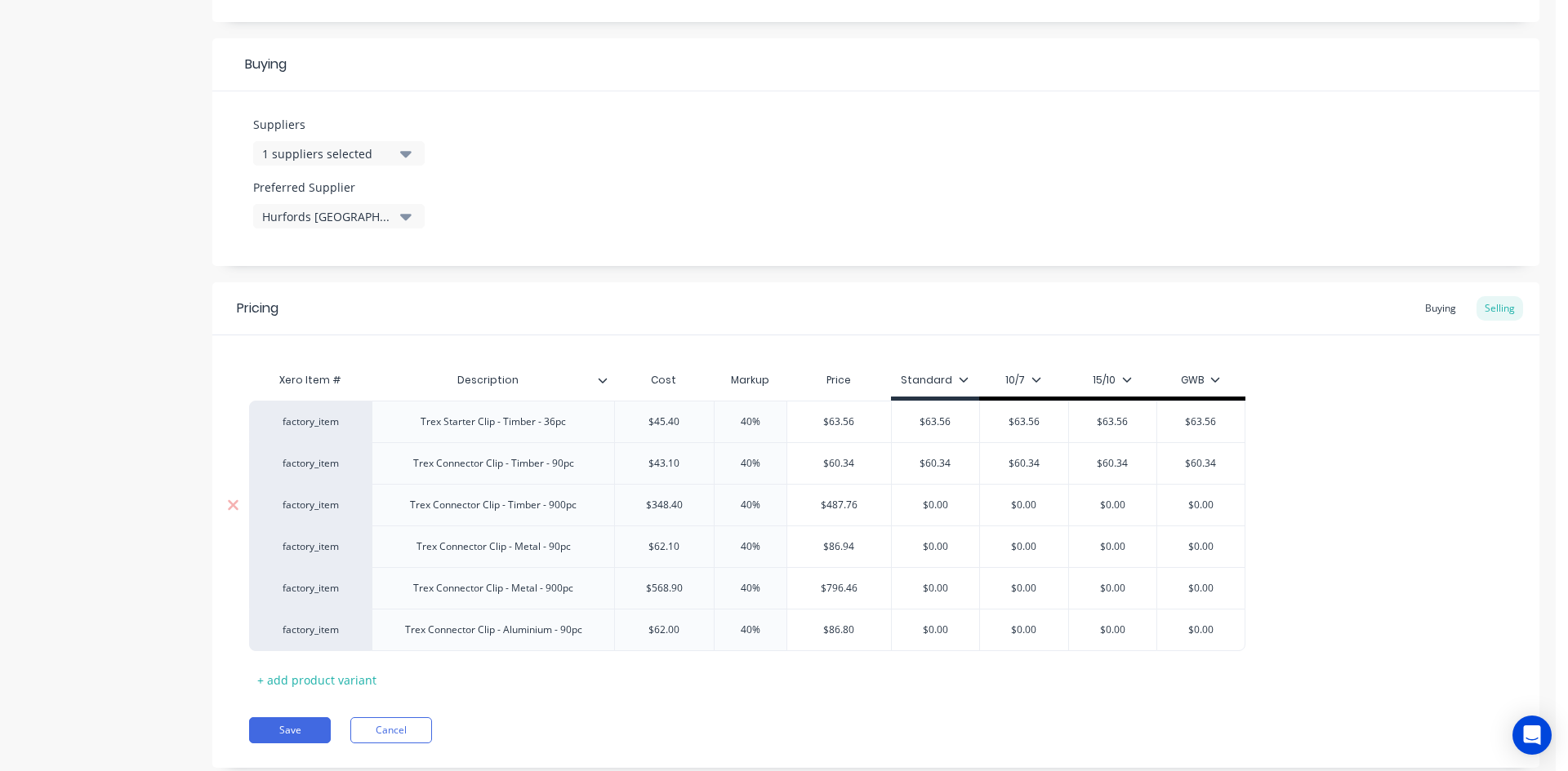
paste input "487.76"
click at [1032, 506] on input "$0.00" at bounding box center [1030, 505] width 88 height 15
paste input "487.76"
click at [1130, 503] on input "$0.00" at bounding box center [1124, 505] width 88 height 15
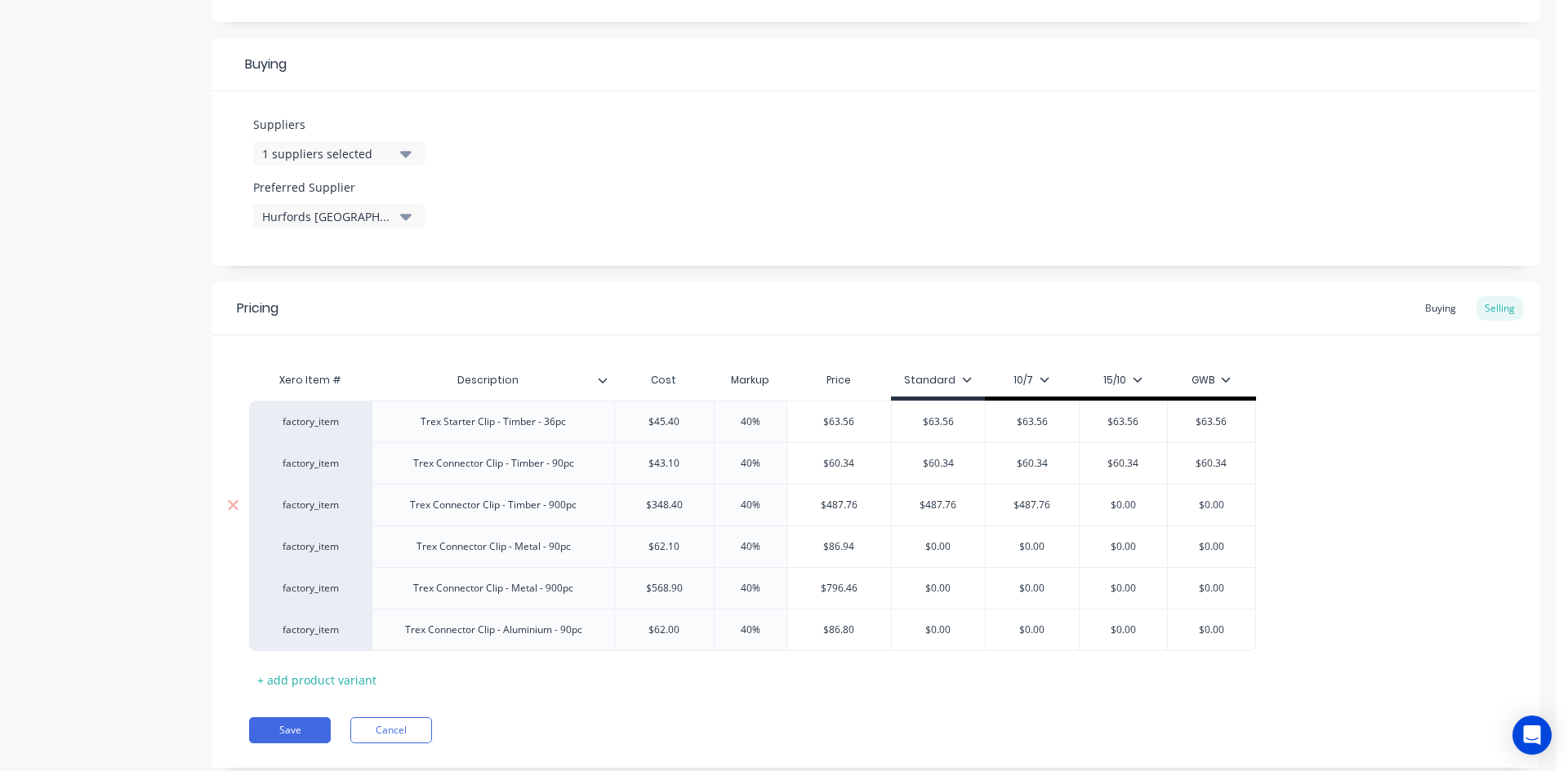
click at [1130, 503] on input "$0.00" at bounding box center [1124, 505] width 88 height 15
paste input "487.76"
click at [1241, 505] on input "$0.00" at bounding box center [1217, 505] width 87 height 15
paste input "487.76"
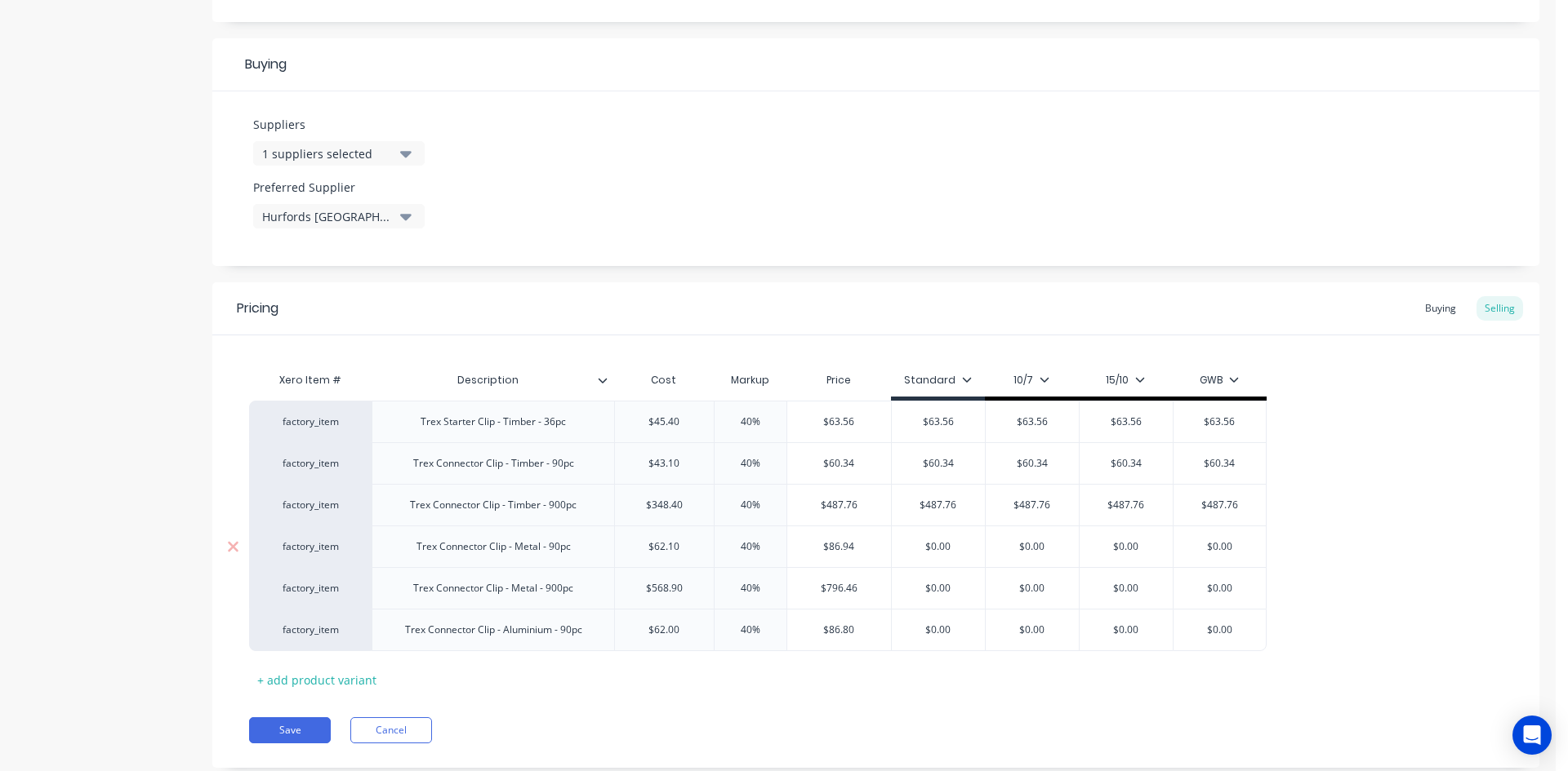
click at [842, 544] on input "$86.94" at bounding box center [839, 546] width 104 height 15
click at [943, 549] on input "$0.00" at bounding box center [938, 546] width 93 height 15
paste input "86.94"
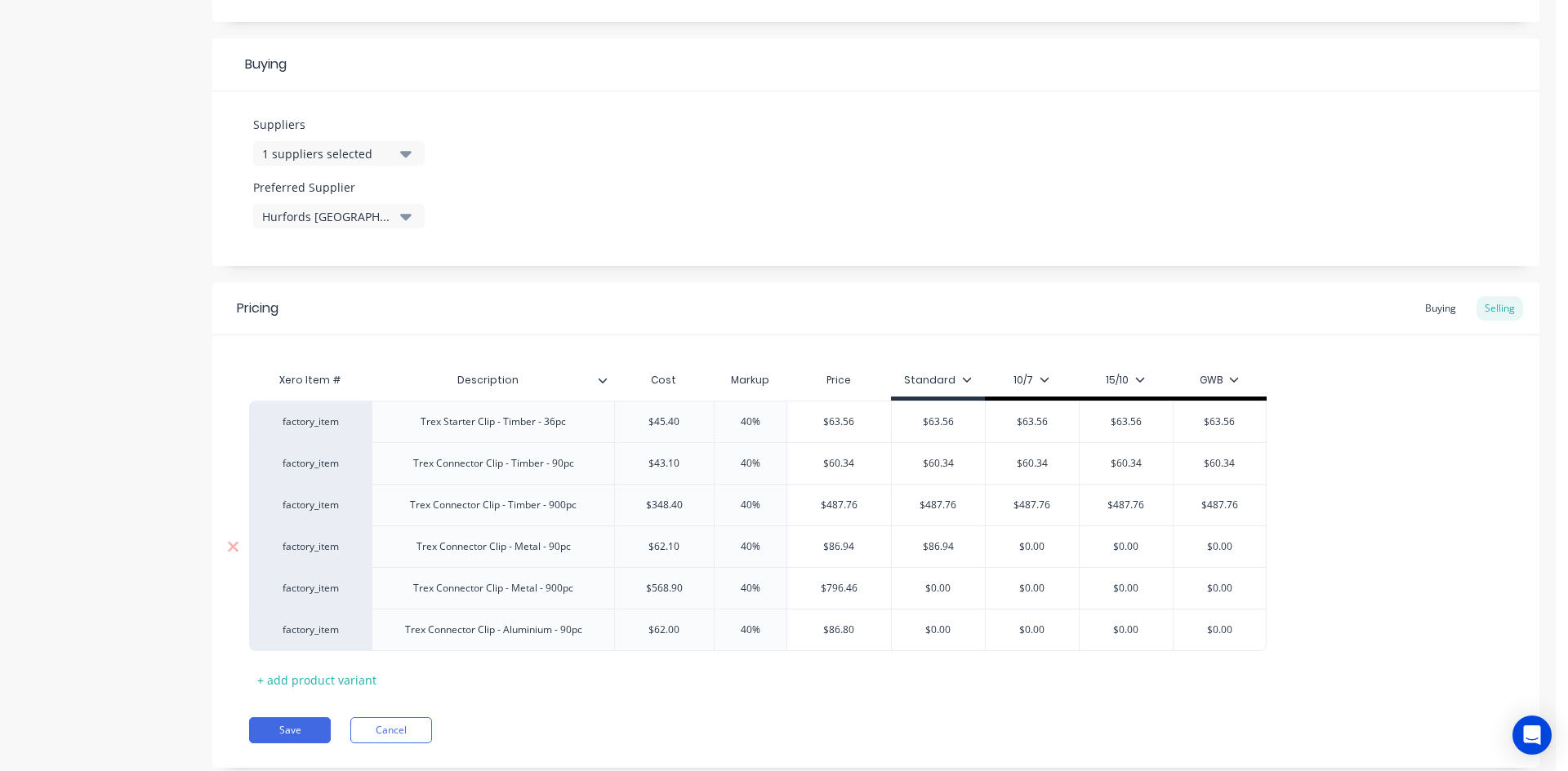
click at [1028, 546] on input "$0.00" at bounding box center [1032, 546] width 93 height 15
click at [1029, 546] on input "$0.00" at bounding box center [1032, 546] width 93 height 15
paste input "86.94"
click at [1131, 549] on input "$0.00" at bounding box center [1126, 546] width 93 height 15
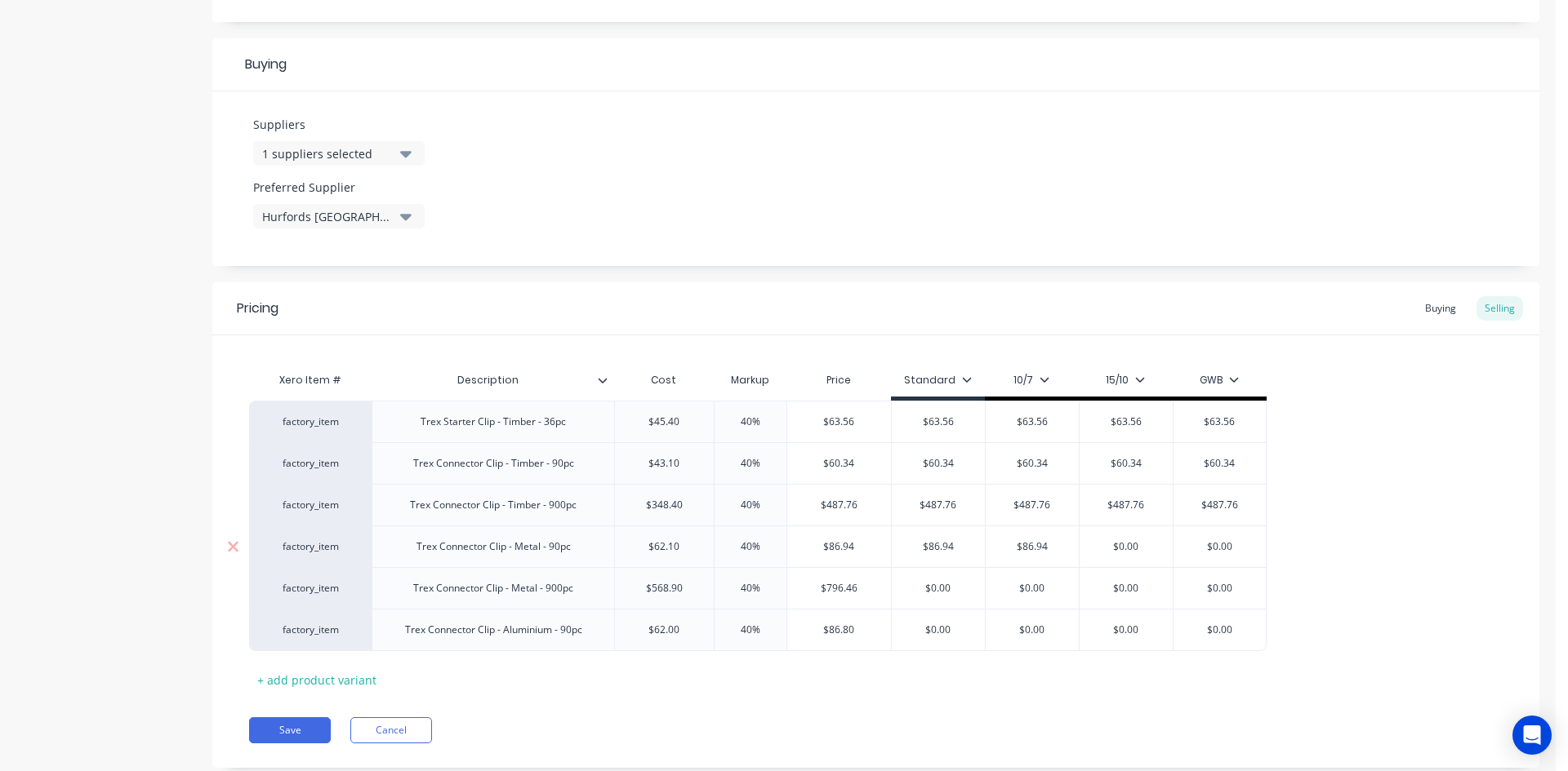
paste input "86.94"
click at [1212, 548] on input "$0.00" at bounding box center [1220, 546] width 92 height 15
paste input "86.94"
click at [836, 586] on input "$796.46" at bounding box center [839, 588] width 104 height 15
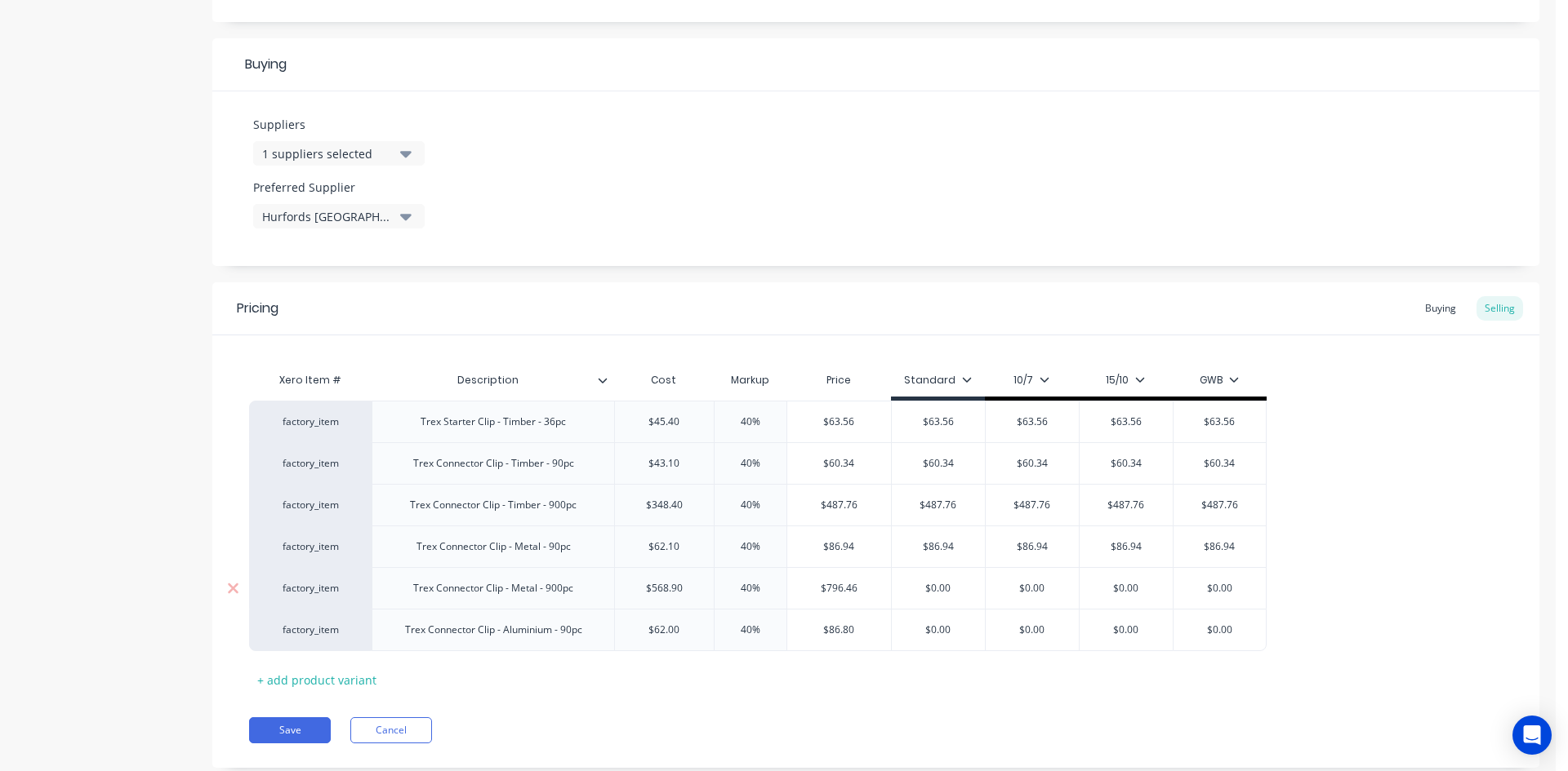
drag, startPoint x: 836, startPoint y: 586, endPoint x: 865, endPoint y: 588, distance: 29.1
click at [836, 587] on input "$796.46" at bounding box center [839, 588] width 104 height 15
click at [947, 583] on input "$0.00" at bounding box center [938, 588] width 93 height 15
paste input "796.46"
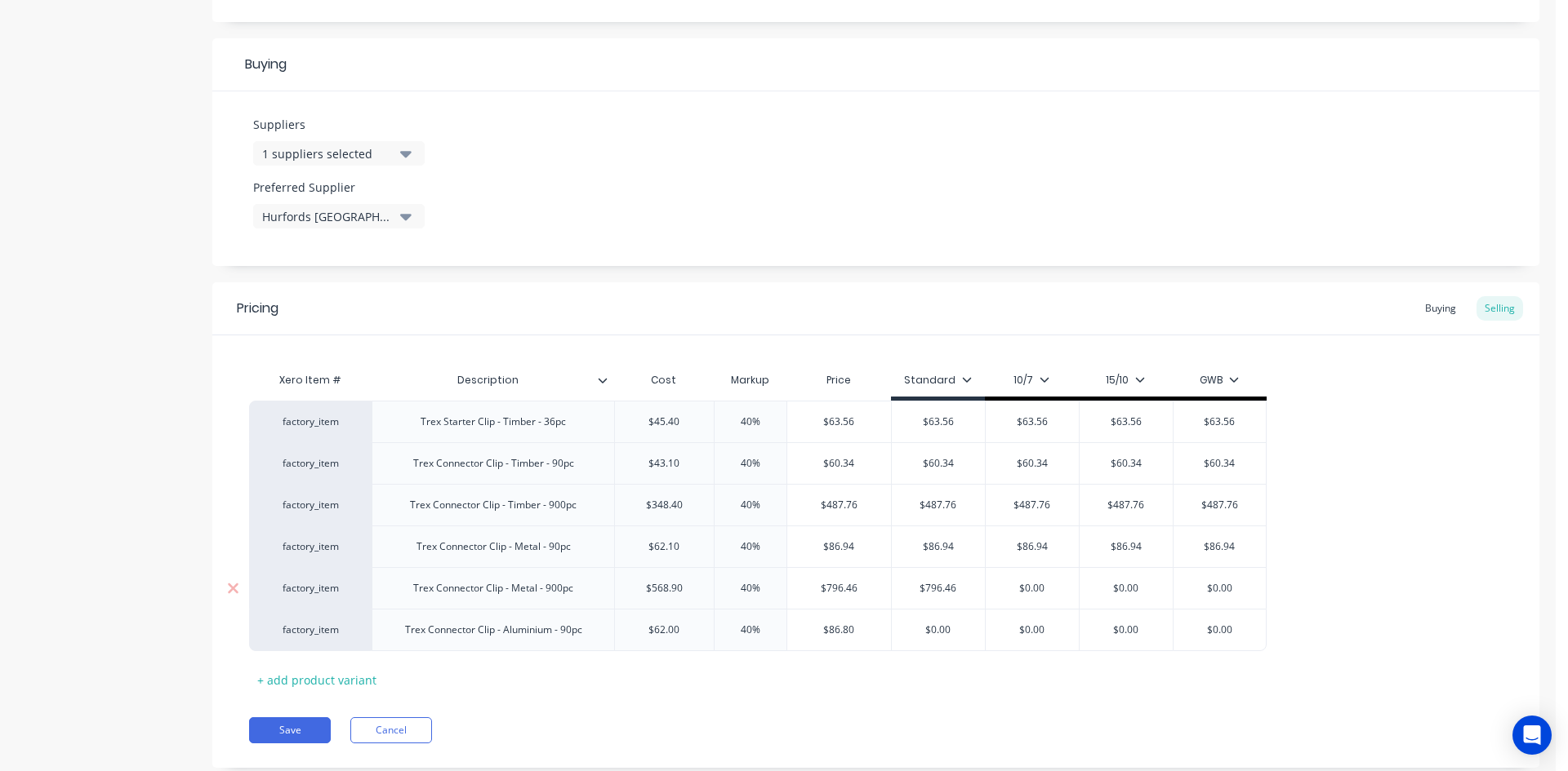
click at [1034, 591] on input "$0.00" at bounding box center [1032, 588] width 93 height 15
paste input "796.46"
click at [1130, 591] on input "$0.00" at bounding box center [1126, 588] width 93 height 15
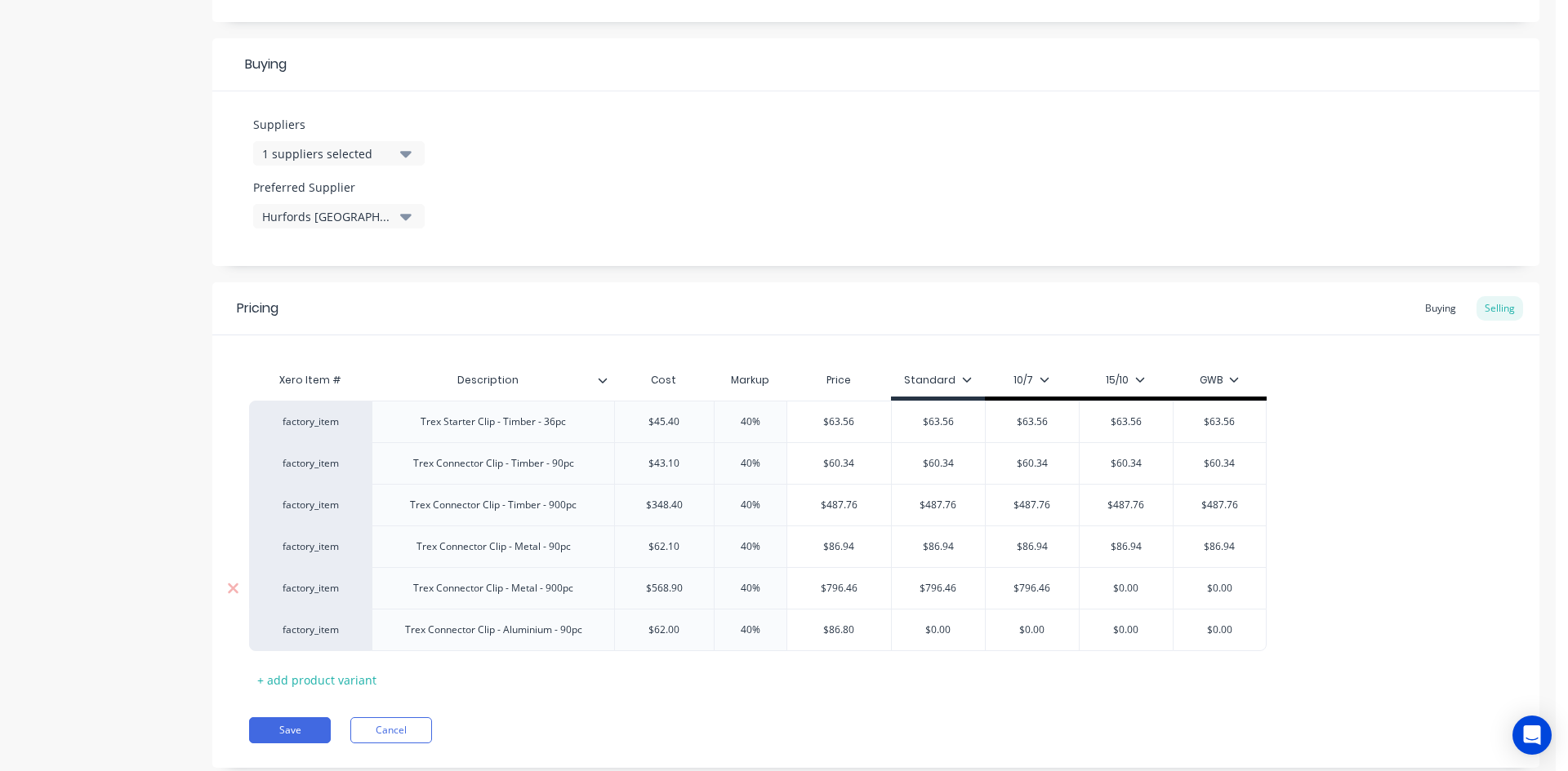
paste input "796.46"
click at [1120, 586] on input "$0.796.460" at bounding box center [1126, 588] width 93 height 15
paste input "796.46"
click at [1227, 591] on input "$0.00" at bounding box center [1220, 588] width 92 height 15
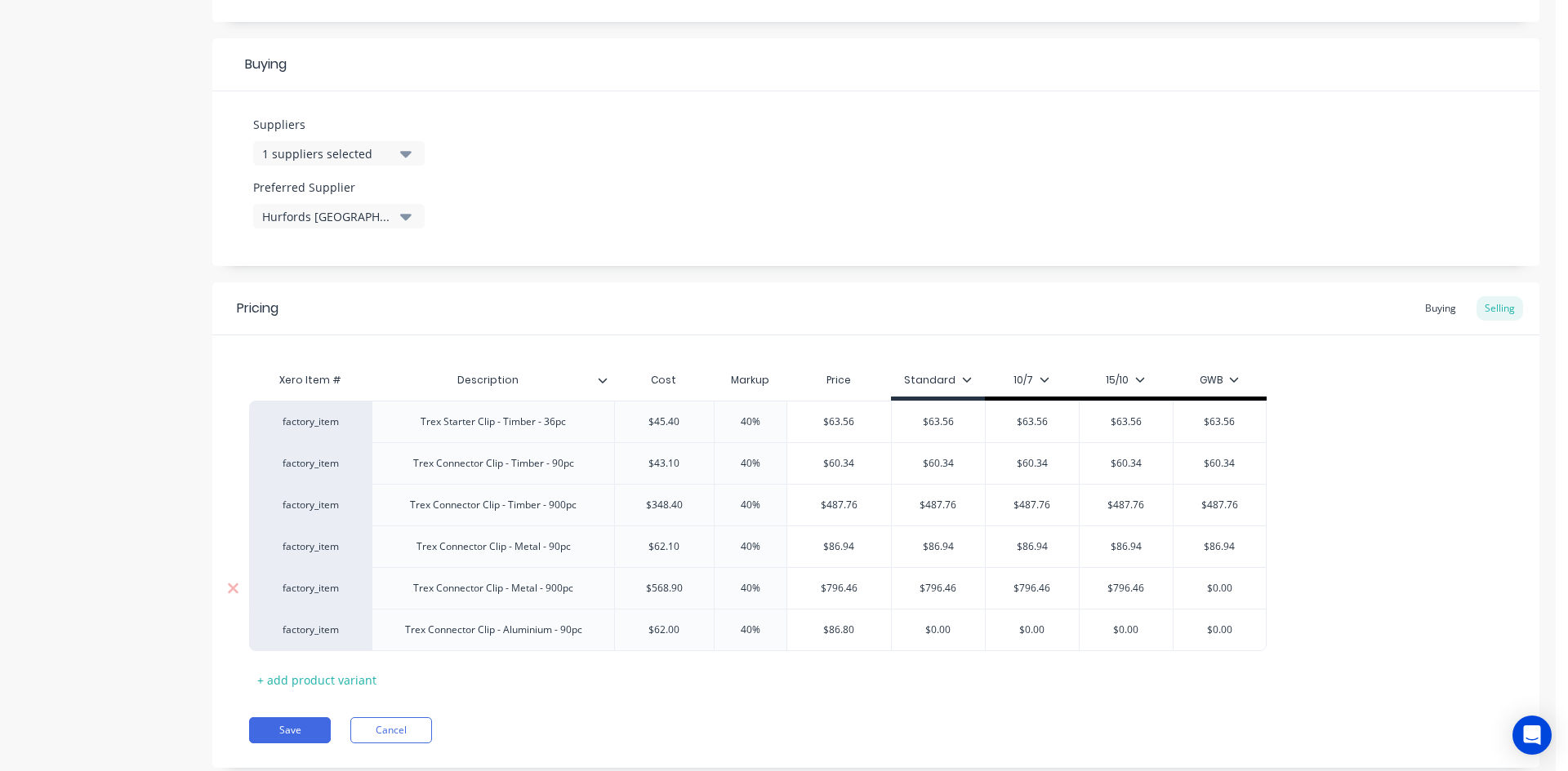
click at [1227, 591] on input "$0.00" at bounding box center [1220, 588] width 92 height 15
paste input "796.46"
click at [847, 628] on input "$86.80" at bounding box center [839, 630] width 104 height 15
click at [847, 629] on input "$86.80" at bounding box center [839, 630] width 104 height 15
click at [946, 628] on input "$0.00" at bounding box center [938, 630] width 93 height 15
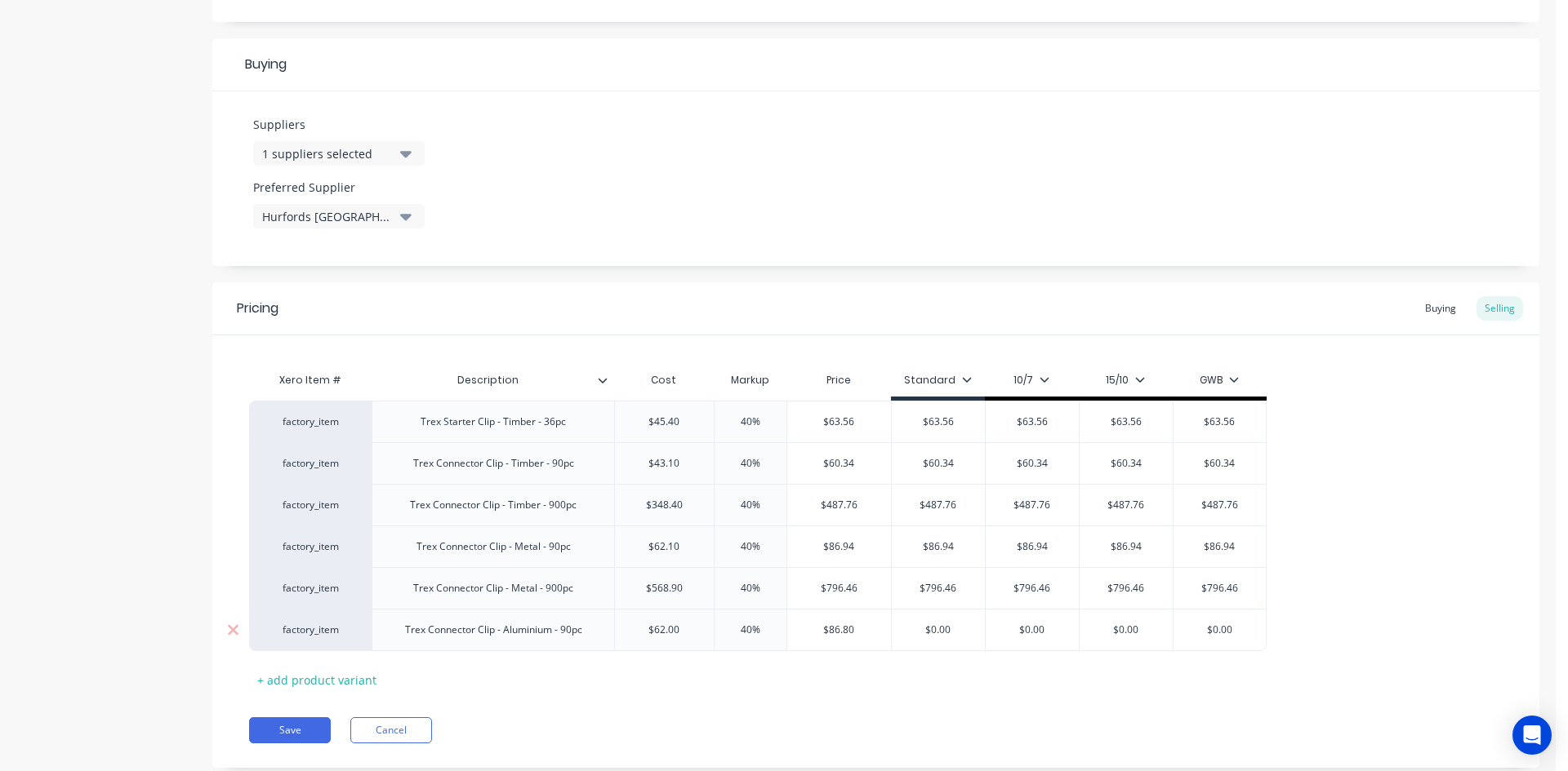
click at [948, 628] on input "$0.00" at bounding box center [938, 630] width 93 height 15
paste input "86.8"
click at [1050, 628] on input "$0.00" at bounding box center [1032, 630] width 93 height 15
paste input "86.8"
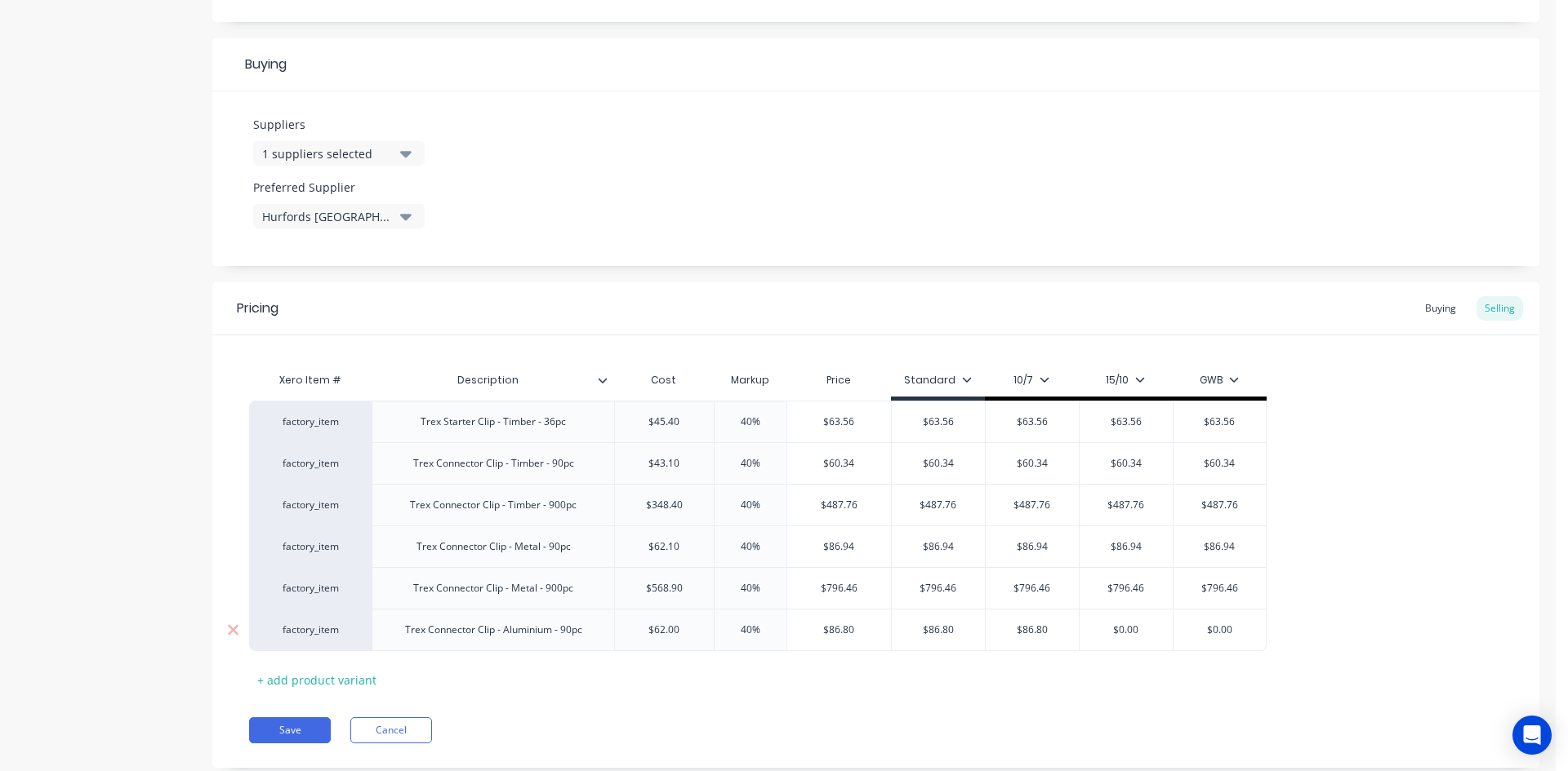
click at [1130, 632] on input "$0.00" at bounding box center [1126, 630] width 93 height 15
paste input "86.8"
click at [1231, 626] on input "$0.00" at bounding box center [1220, 630] width 92 height 15
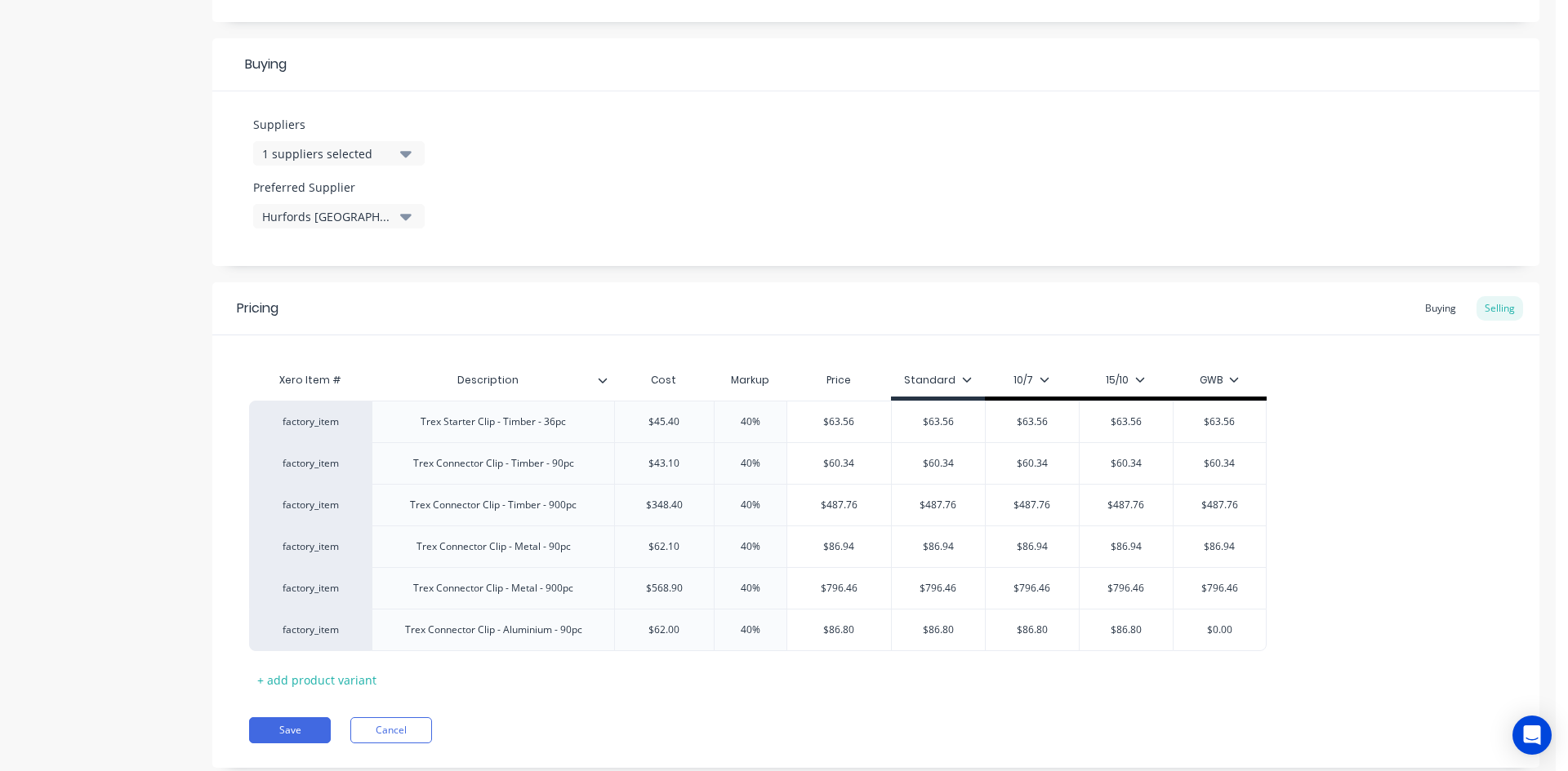
paste input "86.8"
click at [1337, 625] on div "factory_item Trex Starter Clip - Timber - 36pc $45.40 45.4 40% 40% $63.56 $63.5…" at bounding box center [875, 526] width 1254 height 250
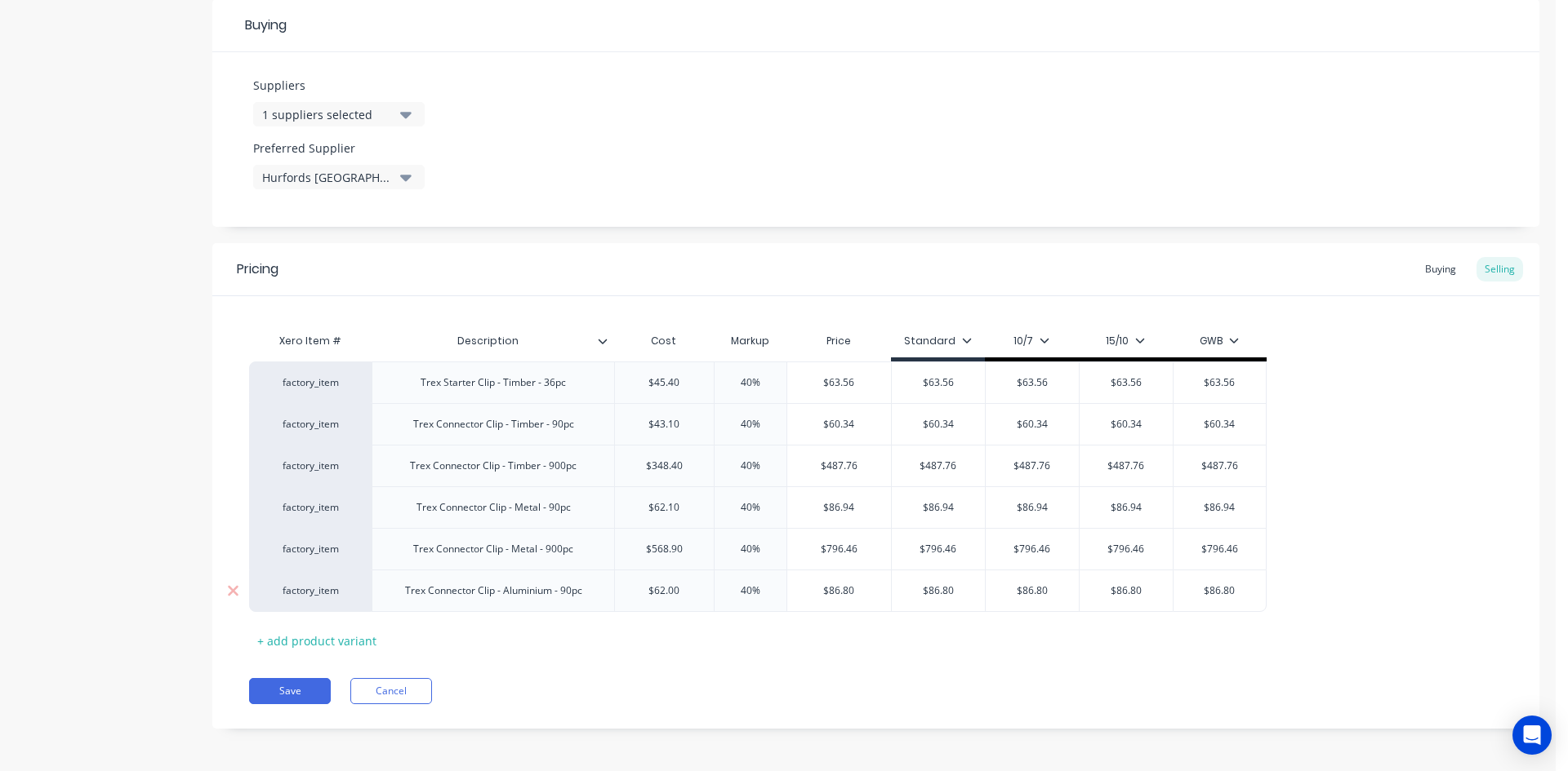
scroll to position [771, 0]
click at [299, 684] on button "Save" at bounding box center [289, 689] width 81 height 26
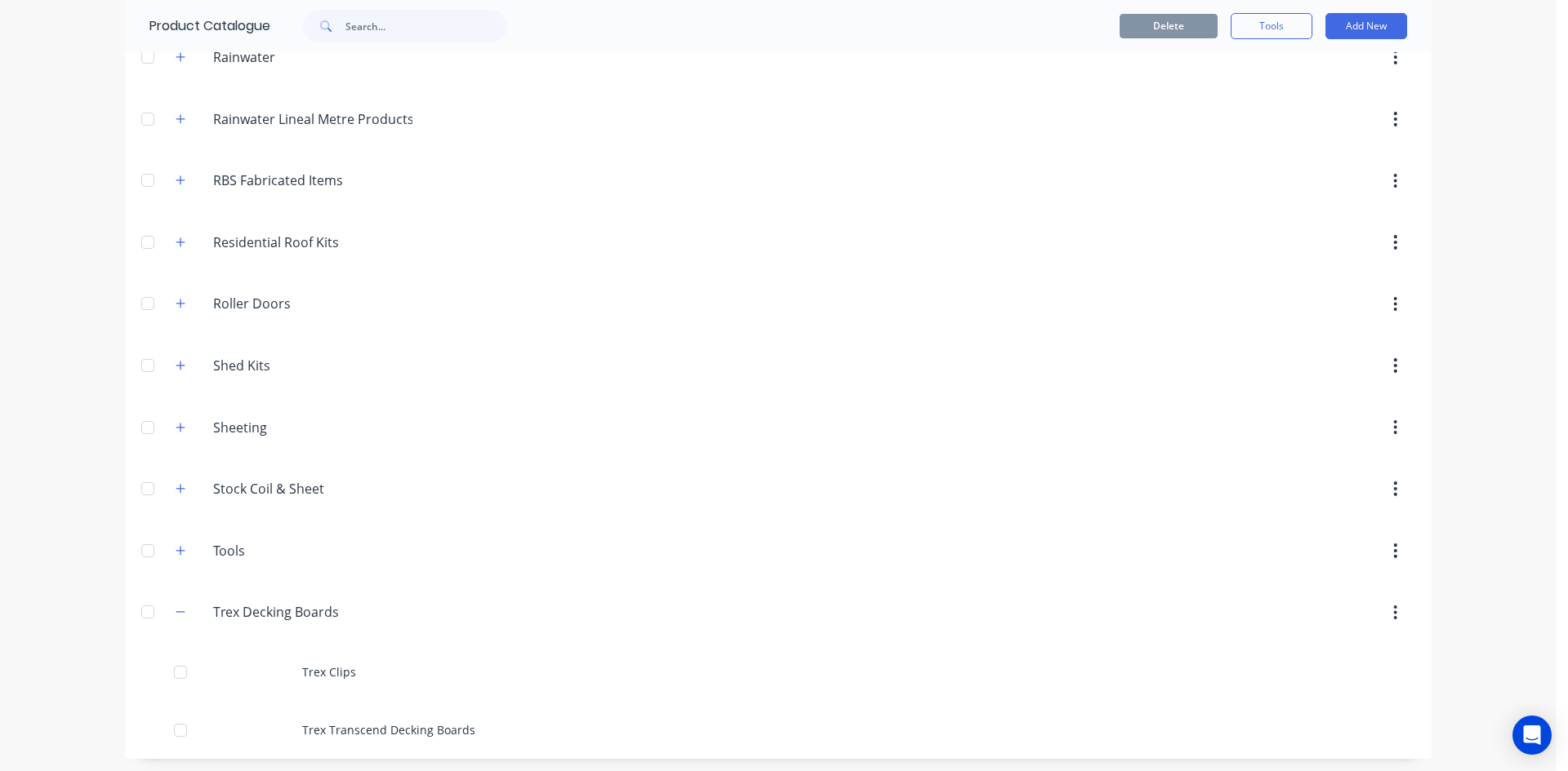
scroll to position [1066, 0]
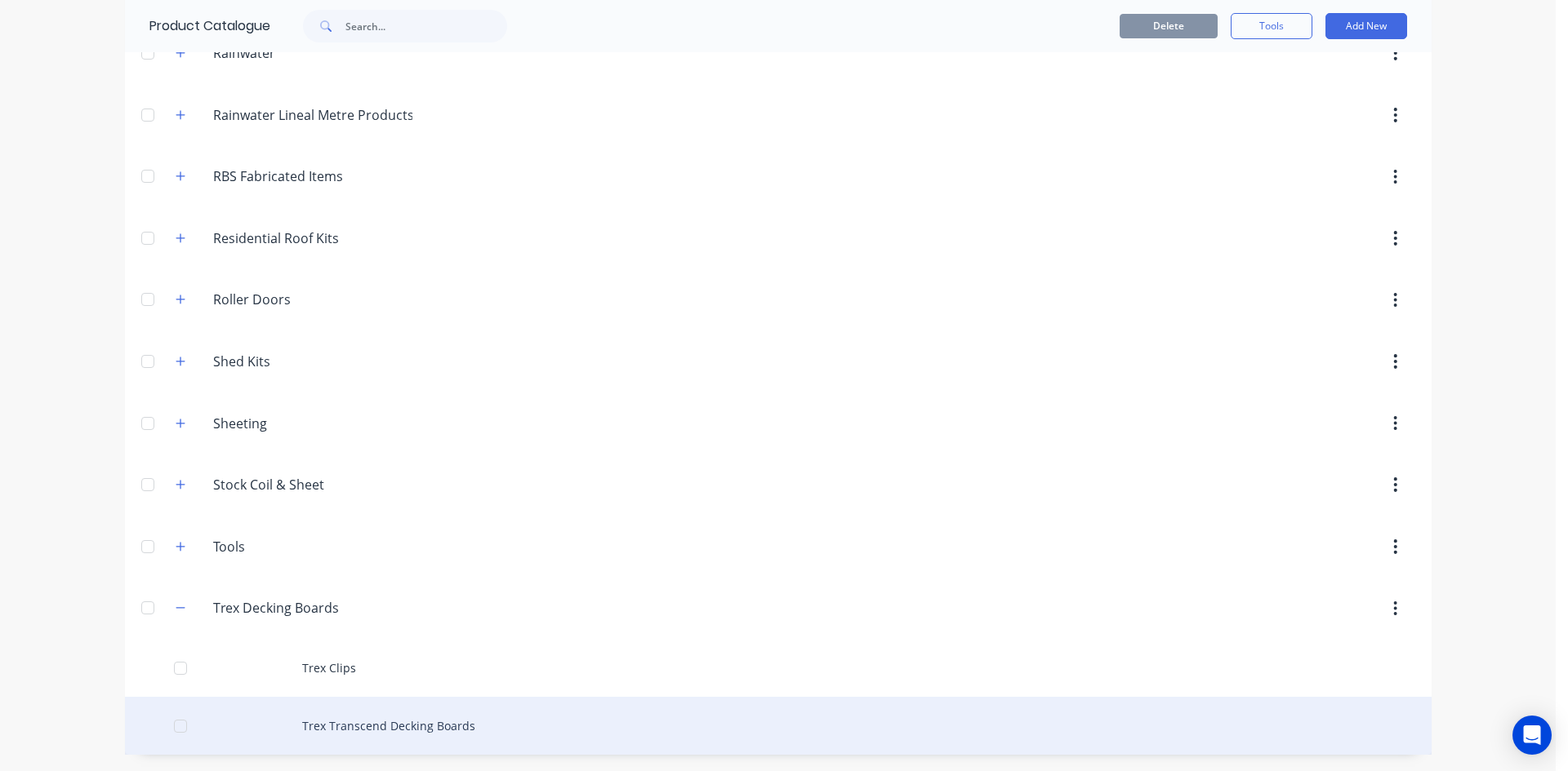
click at [492, 716] on div "Trex Transcend Decking Boards" at bounding box center [778, 725] width 1307 height 58
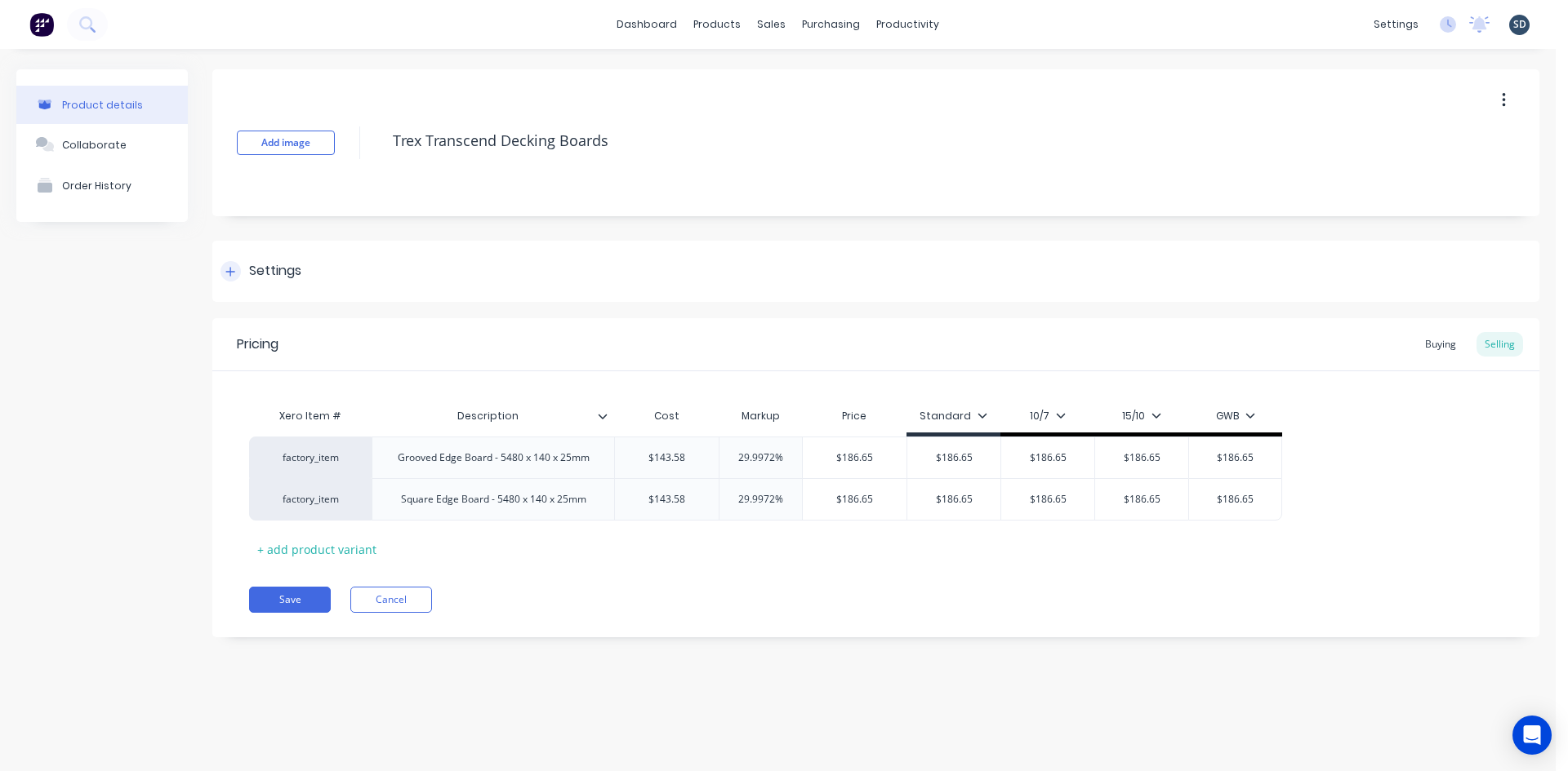
click at [231, 265] on div at bounding box center [230, 271] width 21 height 21
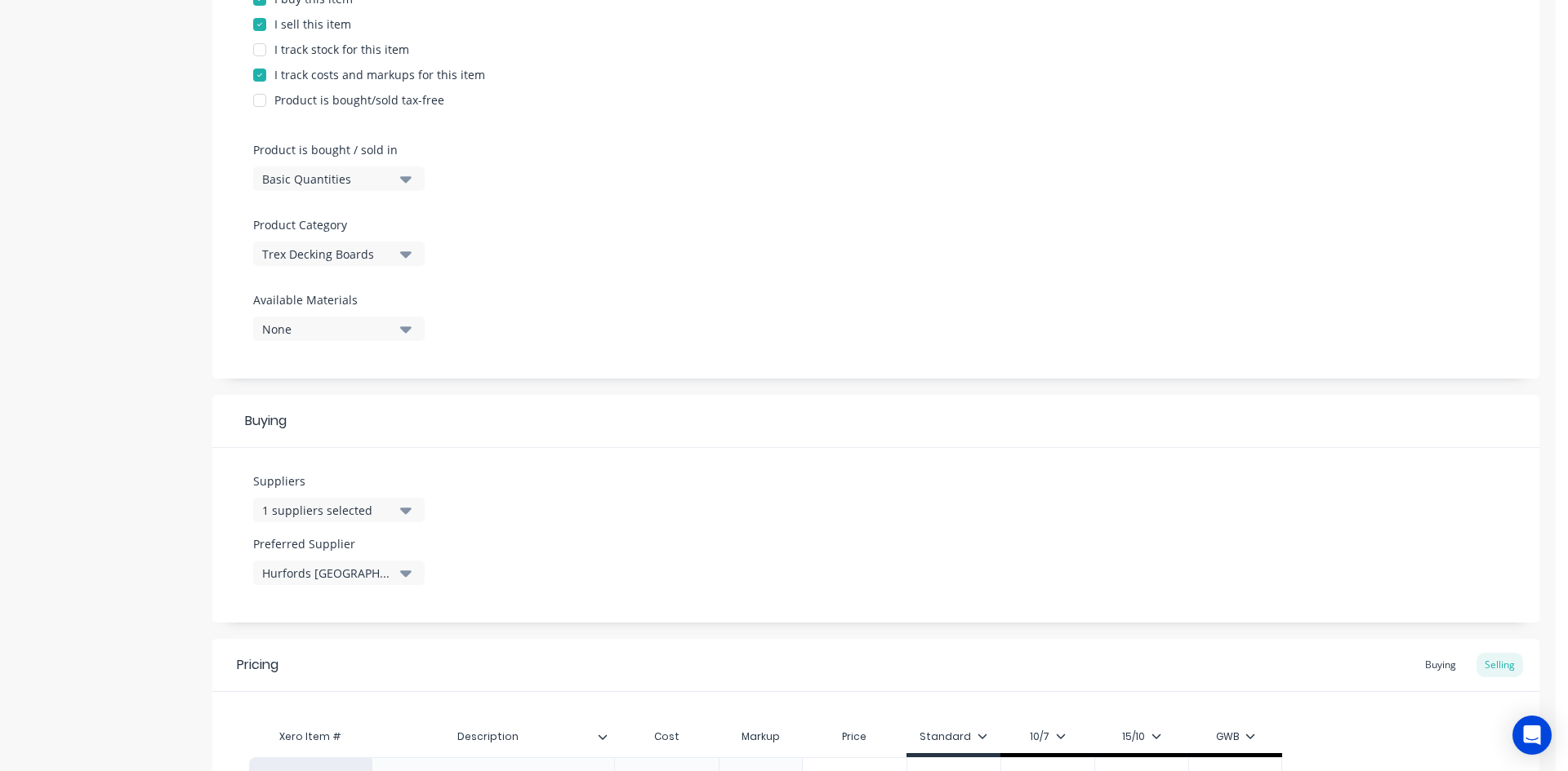
scroll to position [408, 0]
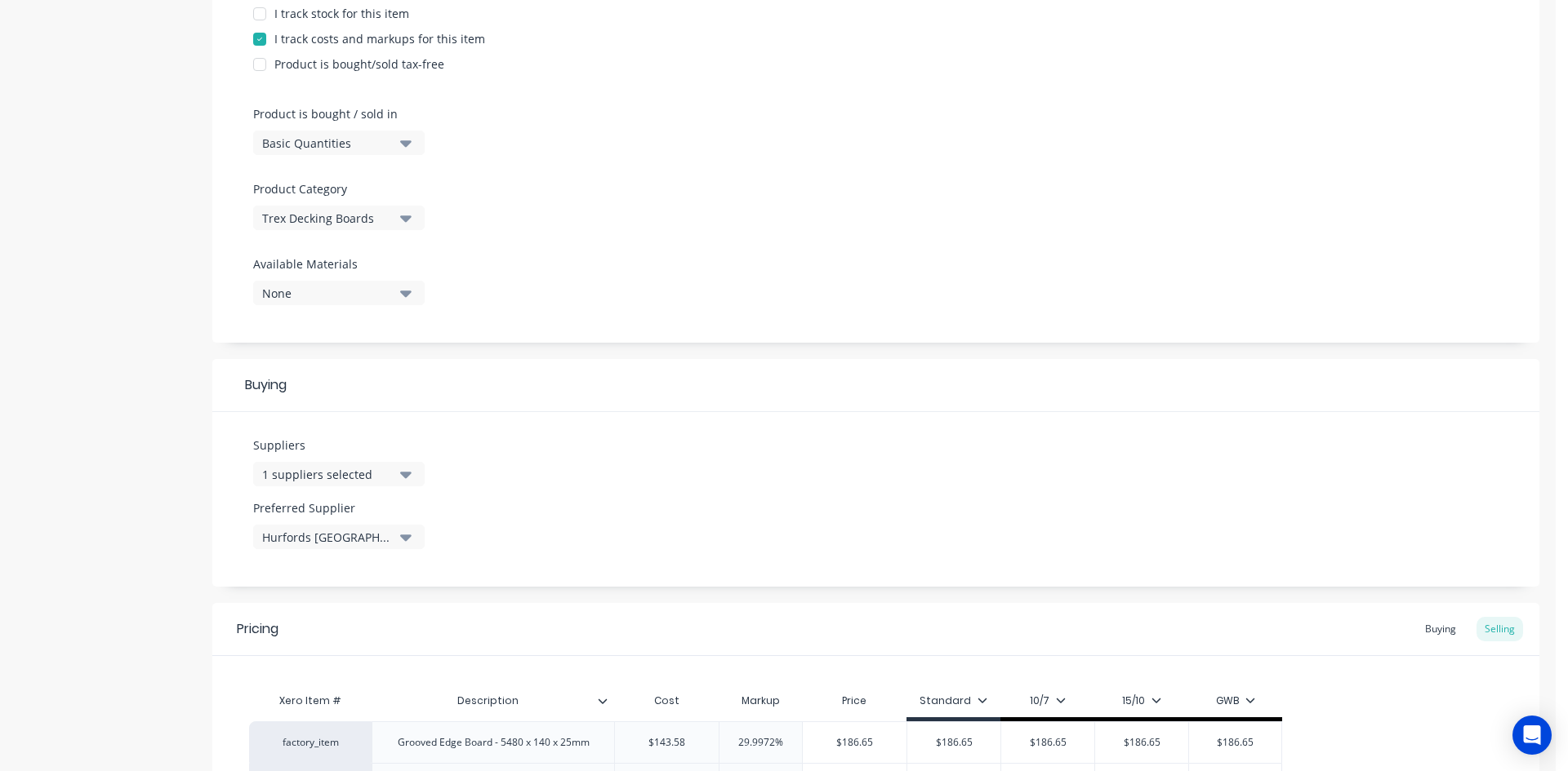
click at [367, 291] on div "None" at bounding box center [327, 294] width 130 height 18
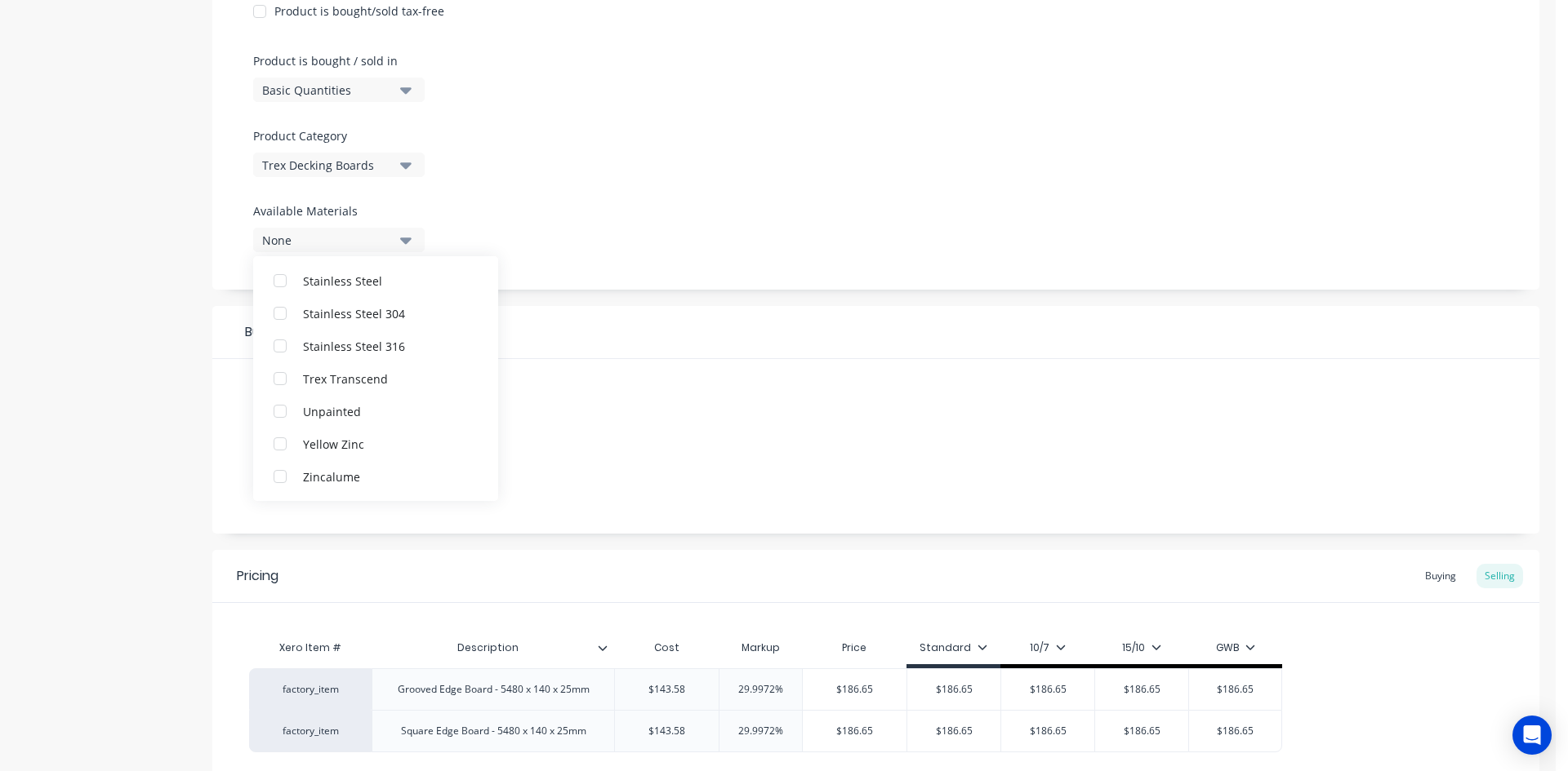
scroll to position [490, 0]
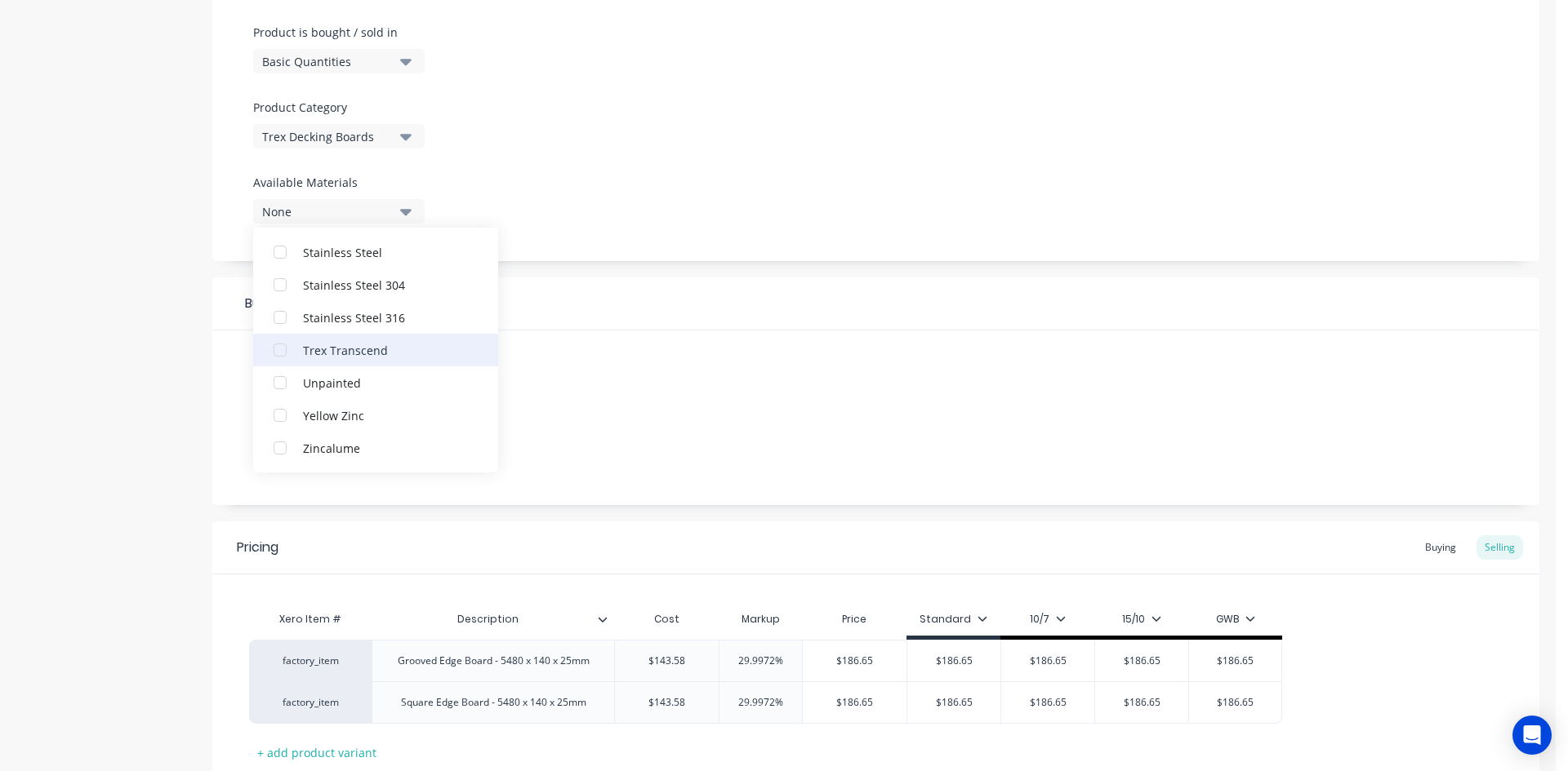
click at [270, 349] on div "button" at bounding box center [279, 349] width 32 height 32
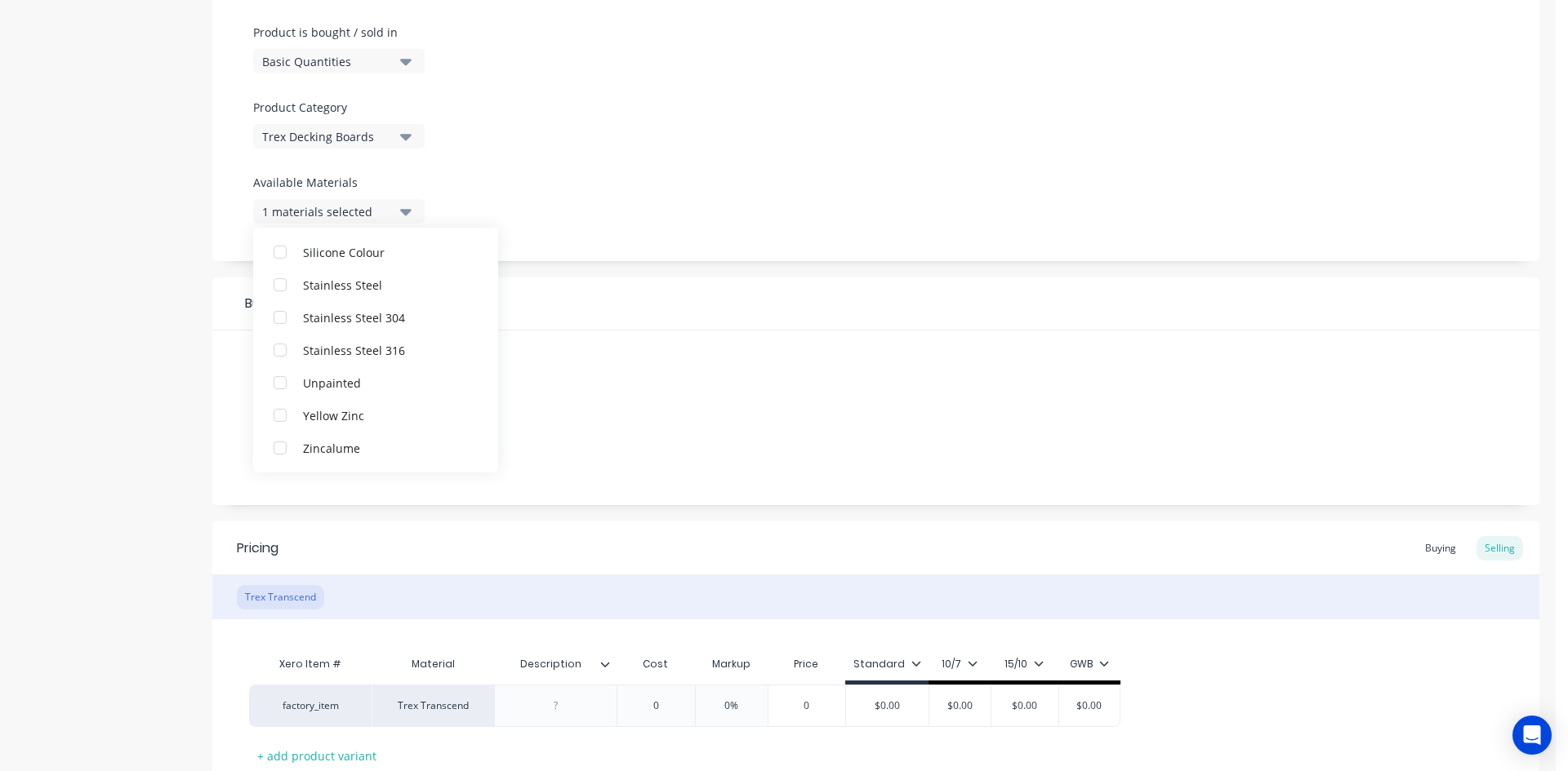
click at [707, 274] on div "Product Options I buy this item I sell this item I track stock for this item I …" at bounding box center [876, 159] width 1327 height 693
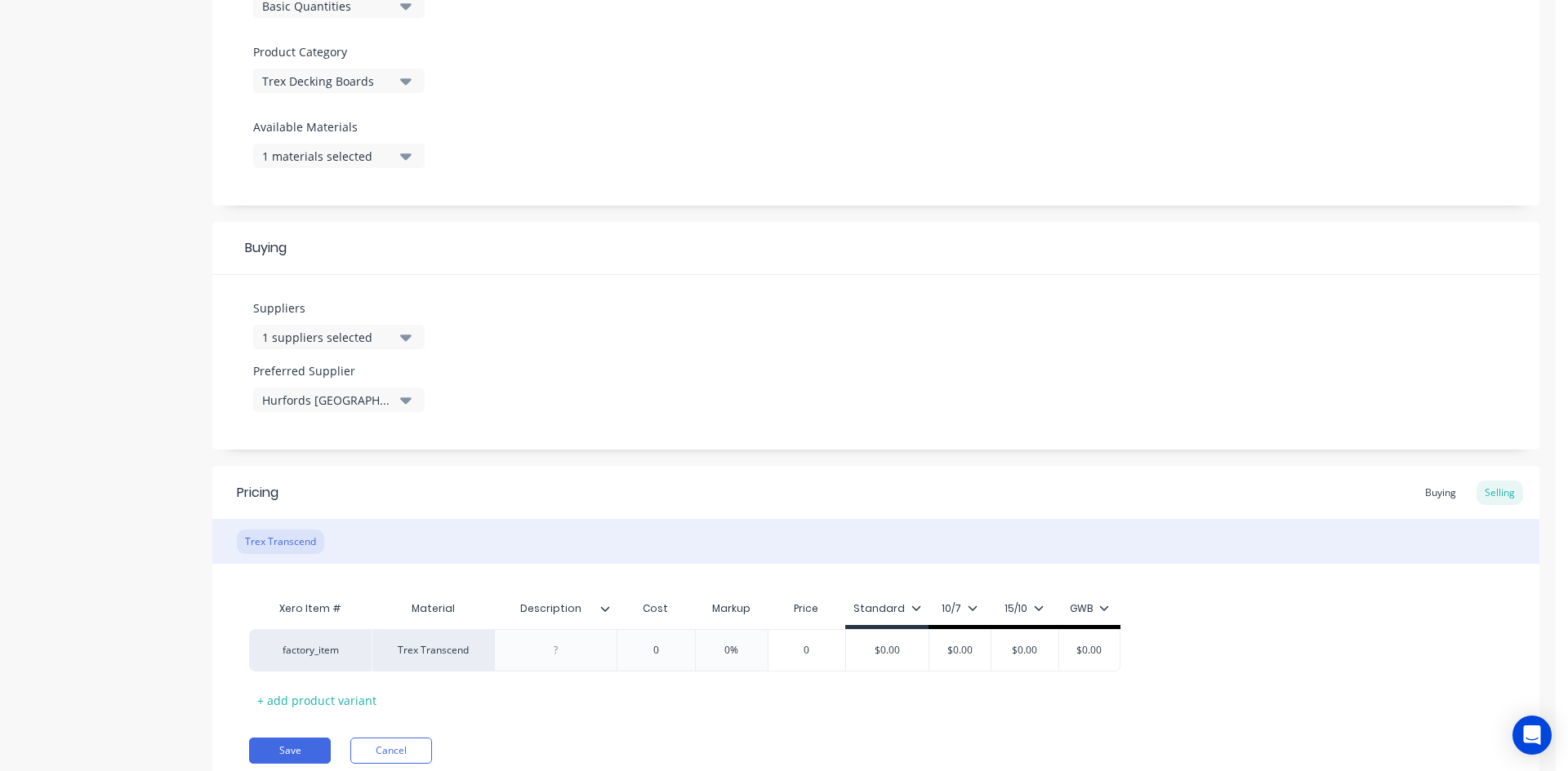
scroll to position [608, 0]
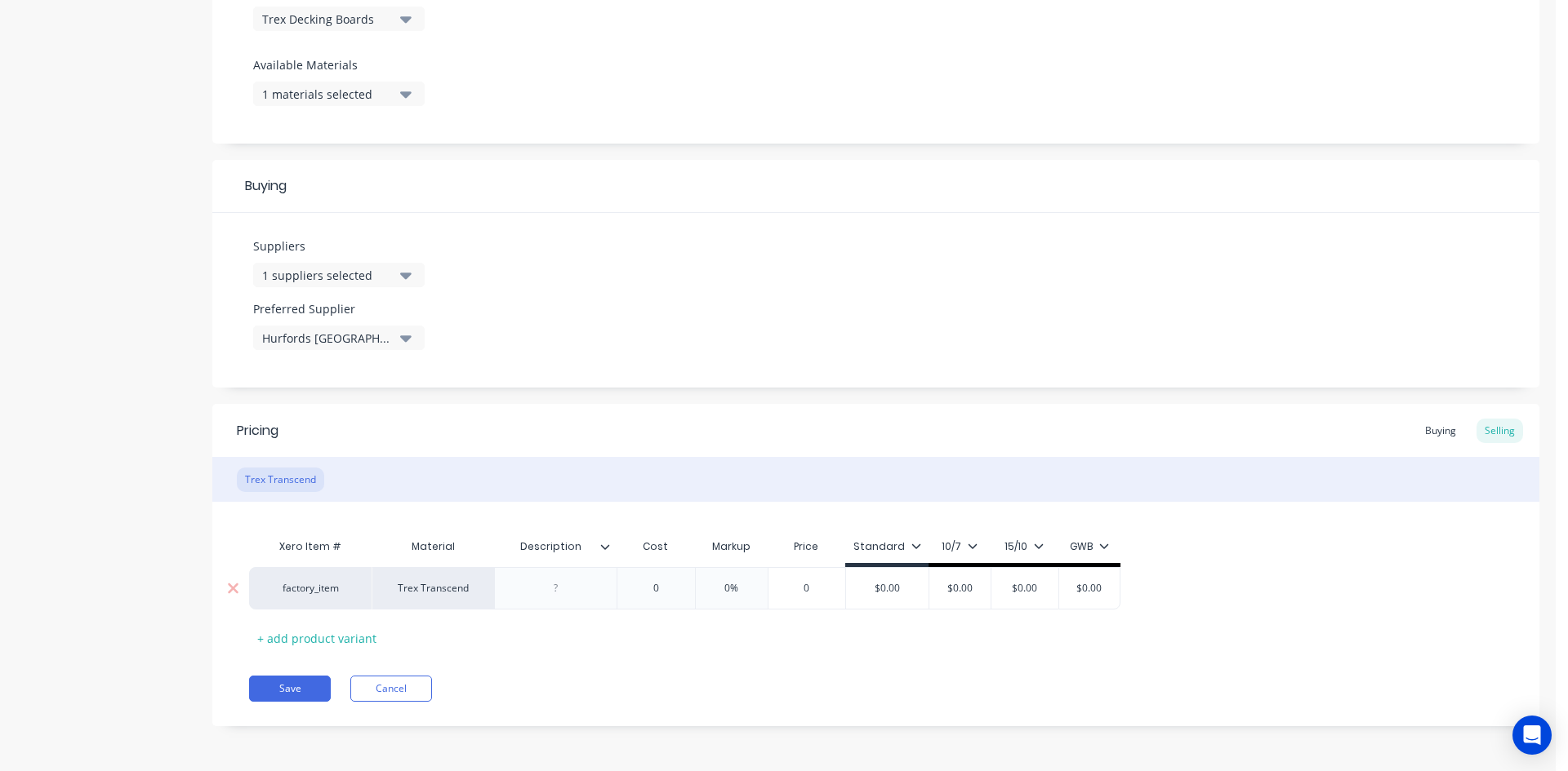
click at [554, 588] on div at bounding box center [555, 589] width 81 height 22
paste div
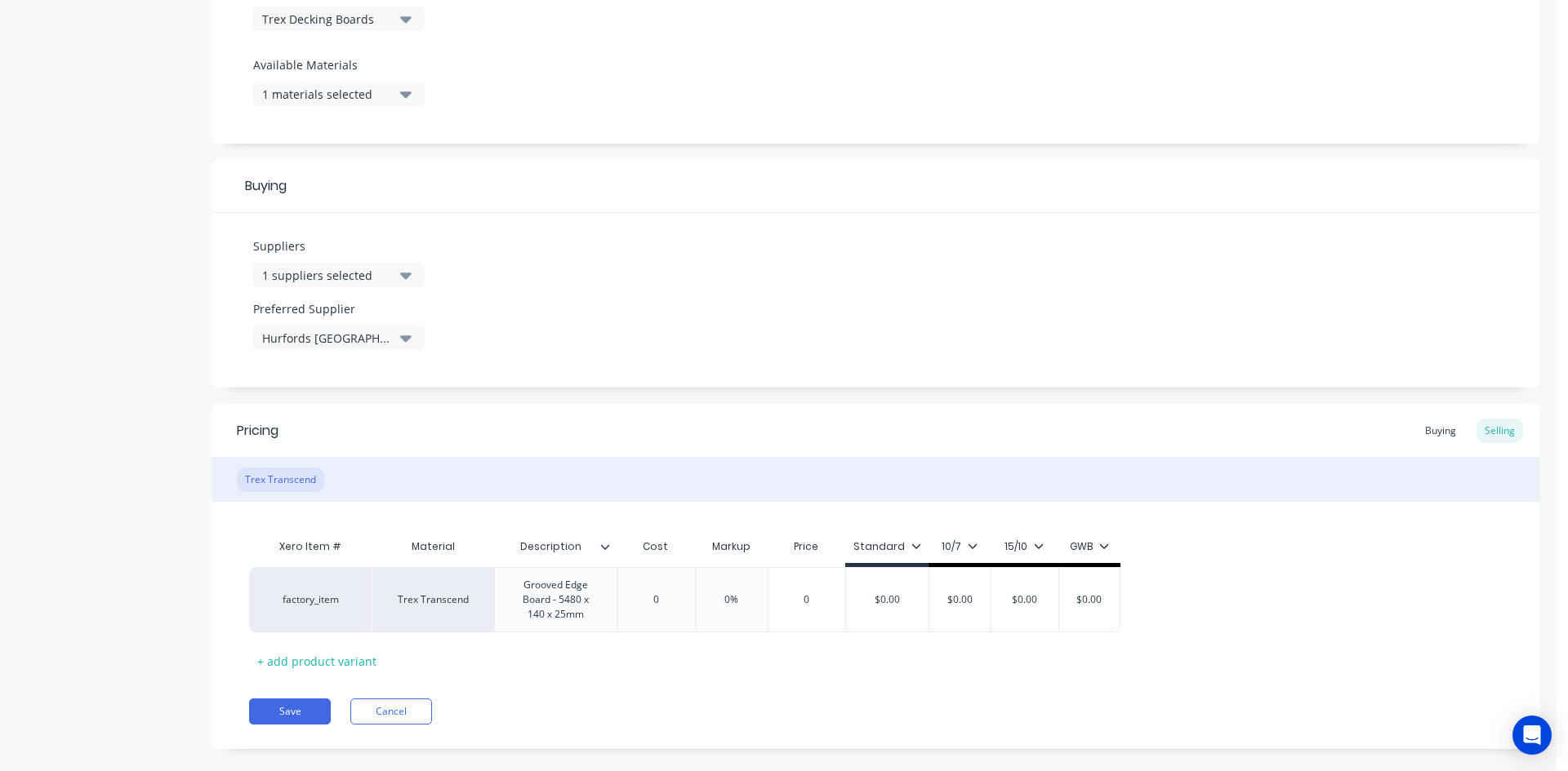
click at [584, 660] on div "Pricing Buying Selling Trex Transcend Xero Item # Material Description Cost Mar…" at bounding box center [876, 576] width 1327 height 345
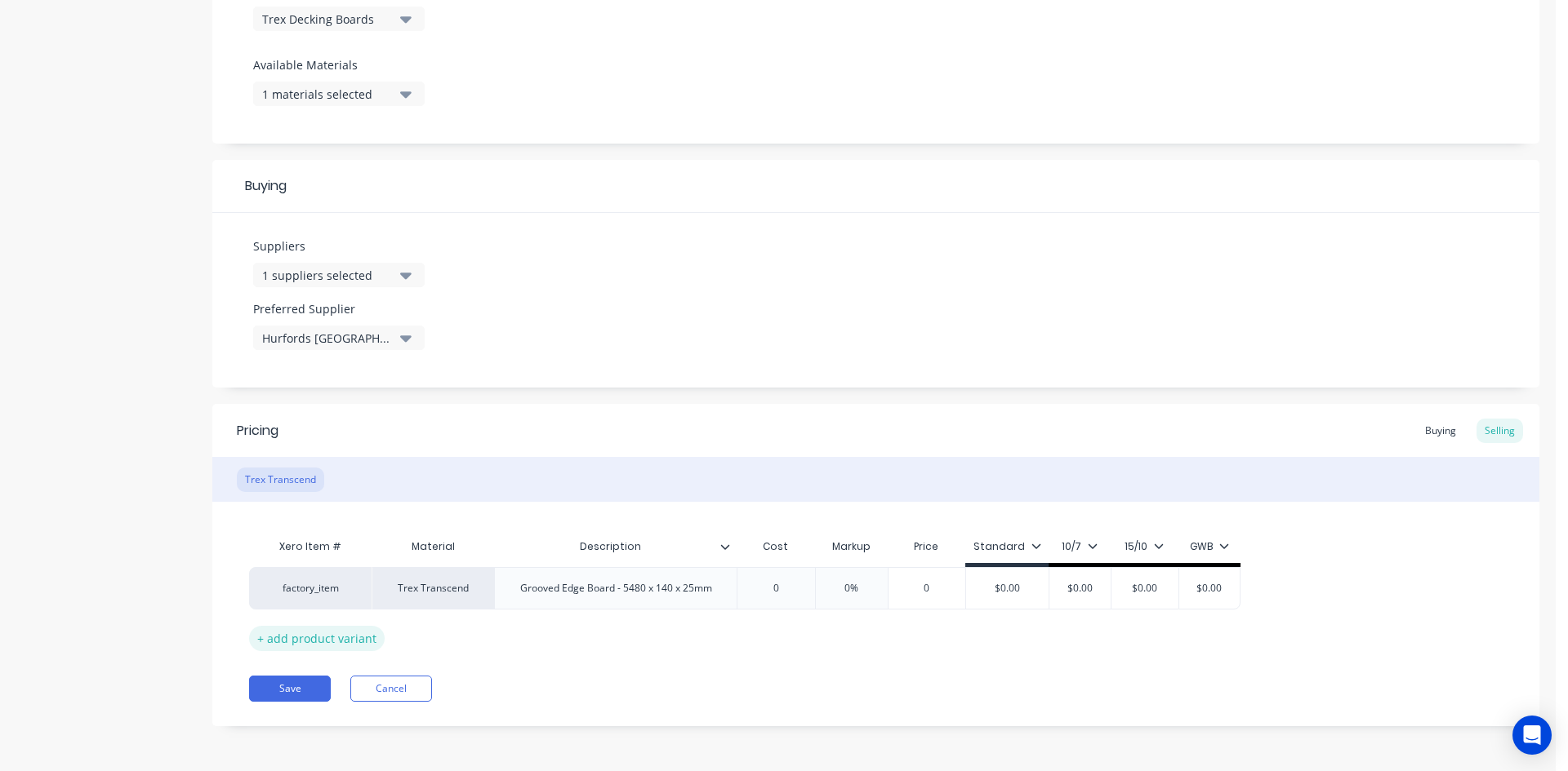
click at [327, 639] on div "+ add product variant" at bounding box center [316, 639] width 135 height 25
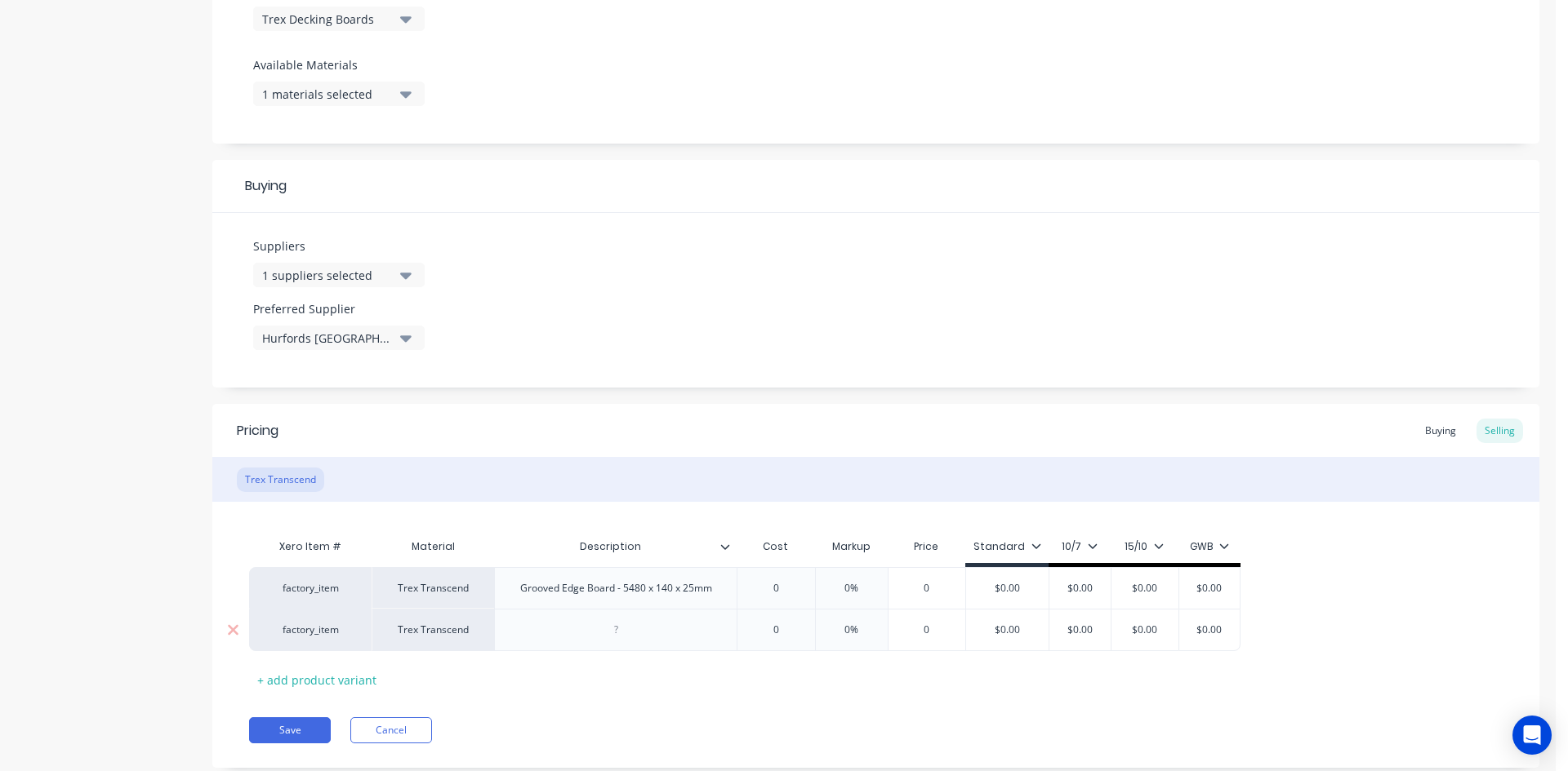
click at [623, 634] on div at bounding box center [615, 630] width 81 height 22
paste div
click at [770, 675] on div "Xero Item # Material Description Cost Markup Price Standard 10/7 15/10 GWB fact…" at bounding box center [875, 612] width 1254 height 162
click at [784, 593] on input "0" at bounding box center [775, 588] width 81 height 15
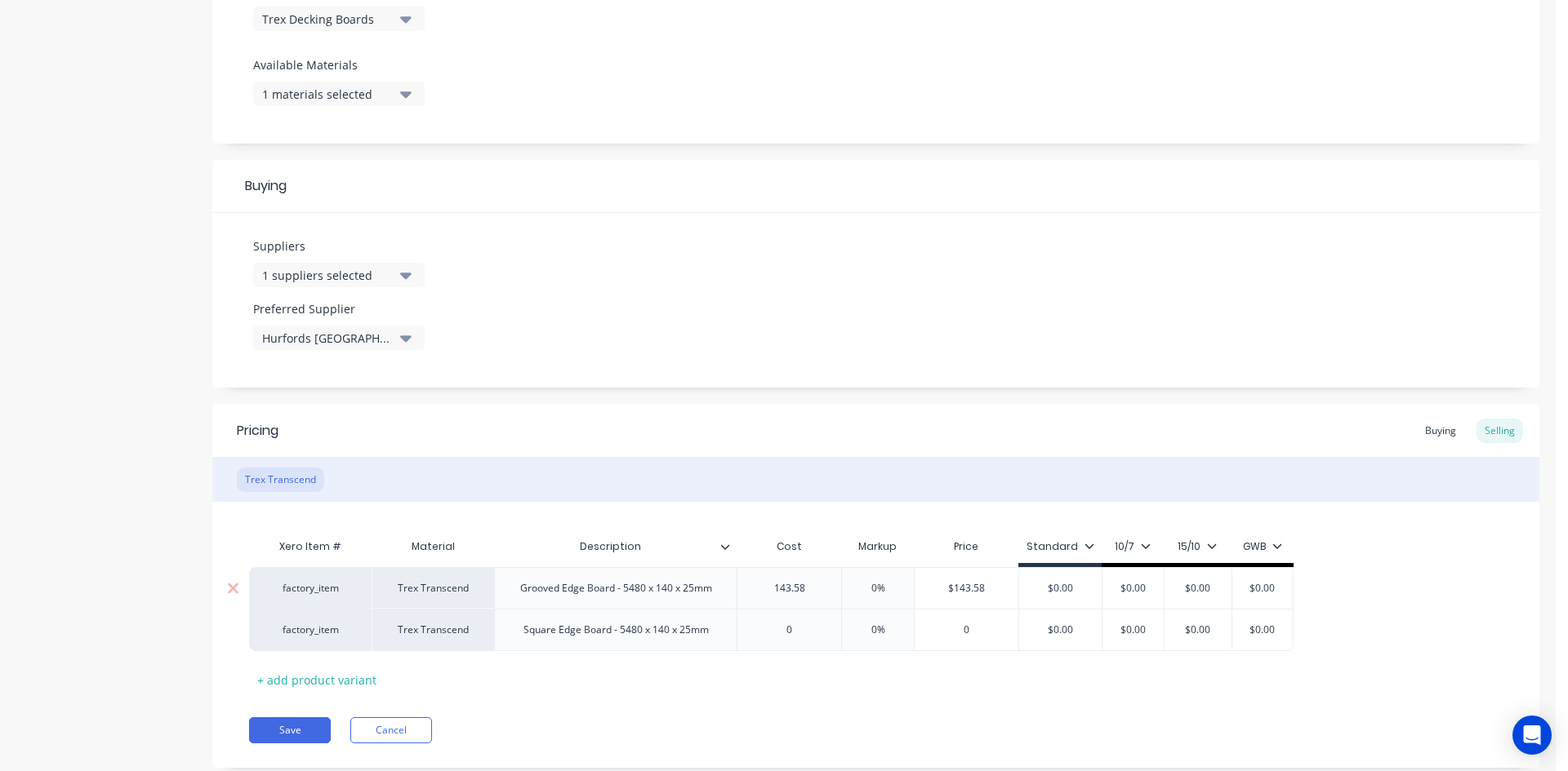
click at [860, 590] on input "0%" at bounding box center [877, 588] width 81 height 15
click at [860, 589] on input "0%" at bounding box center [877, 588] width 81 height 15
click at [961, 695] on div "Pricing Buying Selling Trex Transcend Xero Item # Material Description Cost Mar…" at bounding box center [876, 586] width 1327 height 364
click at [988, 588] on input "$186.654" at bounding box center [969, 588] width 110 height 15
click at [979, 589] on input "$186.65" at bounding box center [977, 588] width 104 height 15
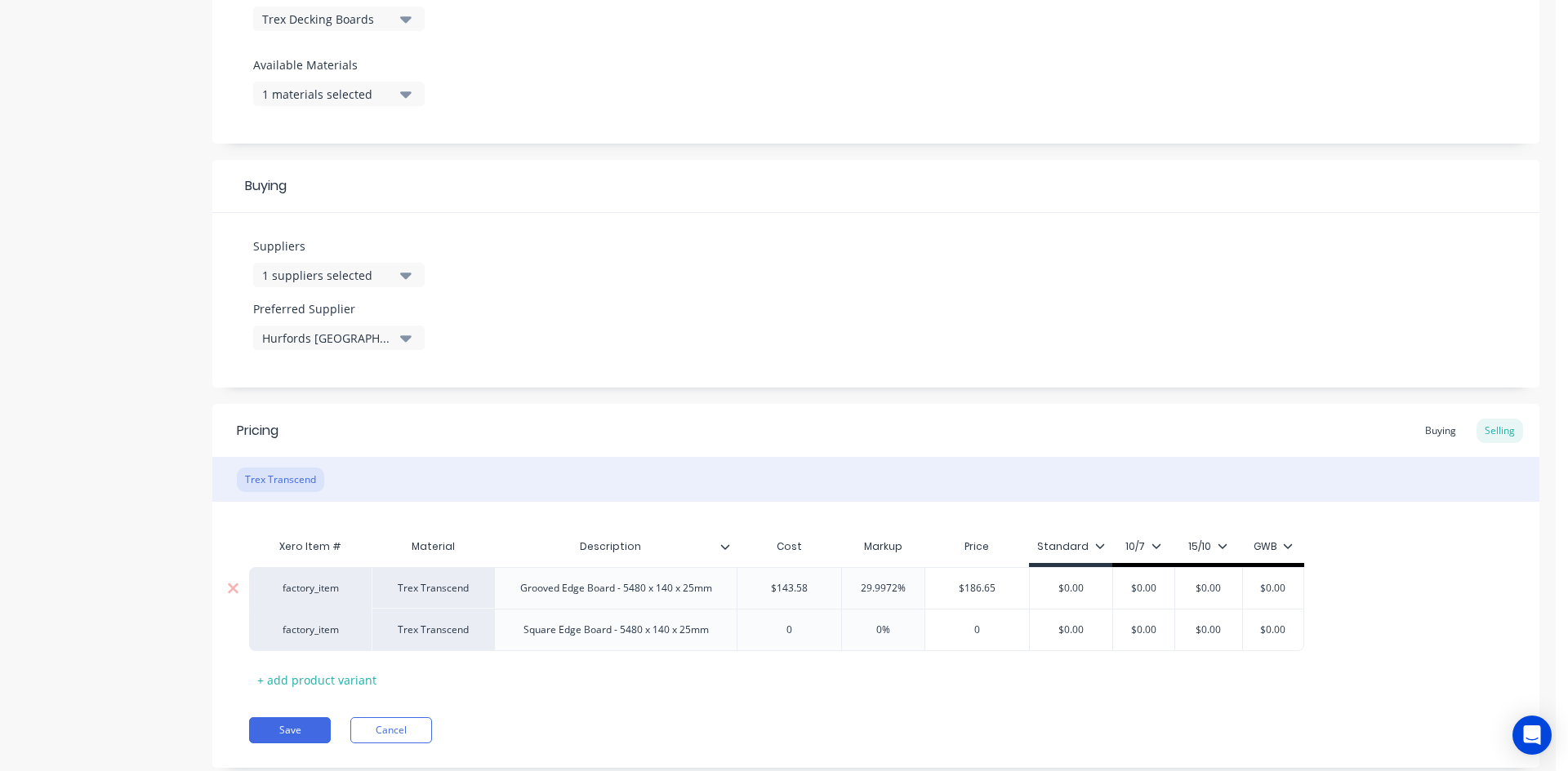
click at [979, 589] on input "$186.65" at bounding box center [977, 588] width 104 height 15
click at [1080, 593] on input "$0.00" at bounding box center [1071, 588] width 82 height 15
paste input "186.65"
click at [1162, 586] on input "$0.00" at bounding box center [1154, 588] width 81 height 15
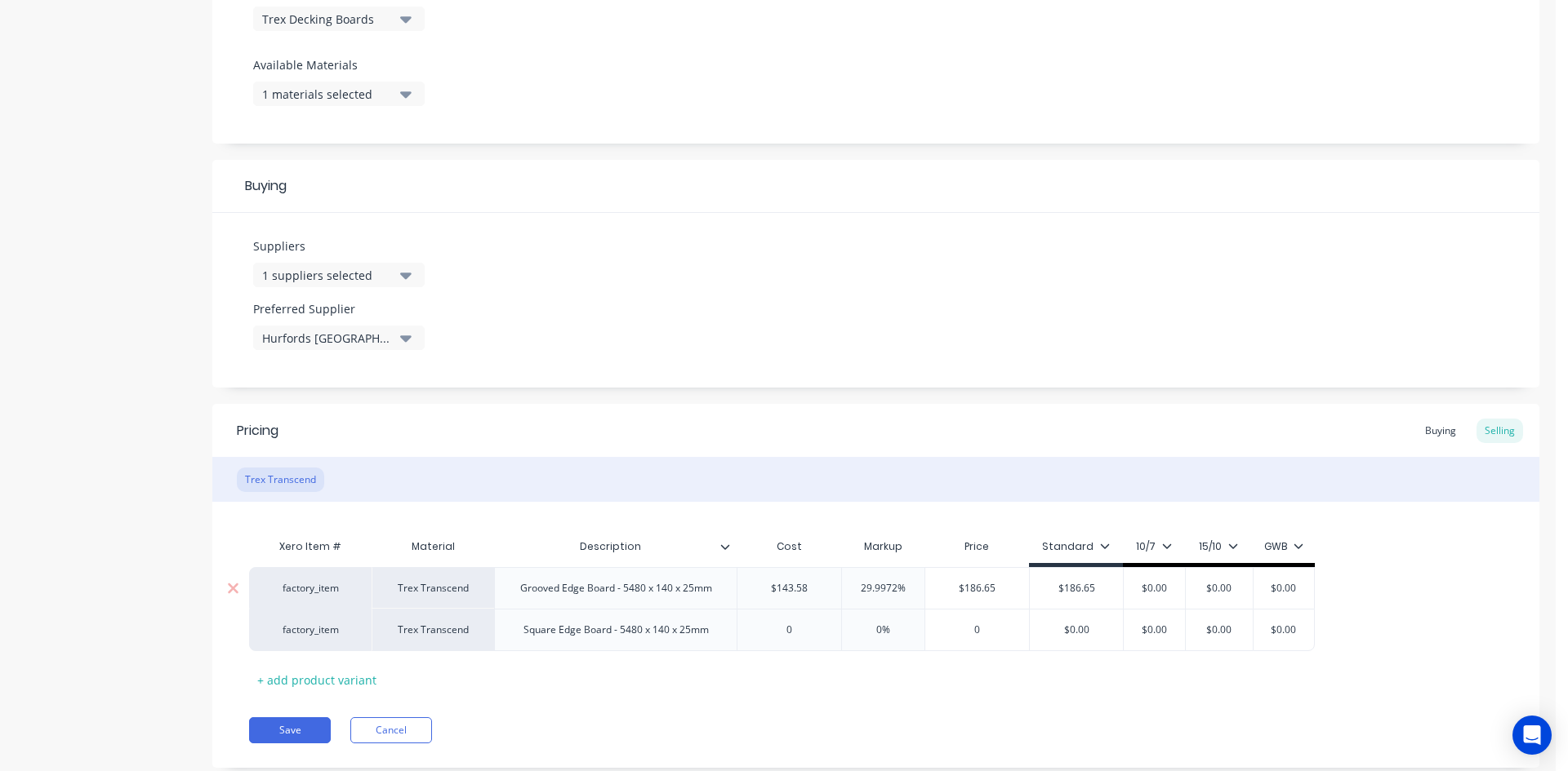
click at [1162, 586] on input "$0.00" at bounding box center [1154, 588] width 81 height 15
paste input "186.65"
click at [1268, 586] on input "$0.00" at bounding box center [1250, 588] width 81 height 15
paste input "186.65"
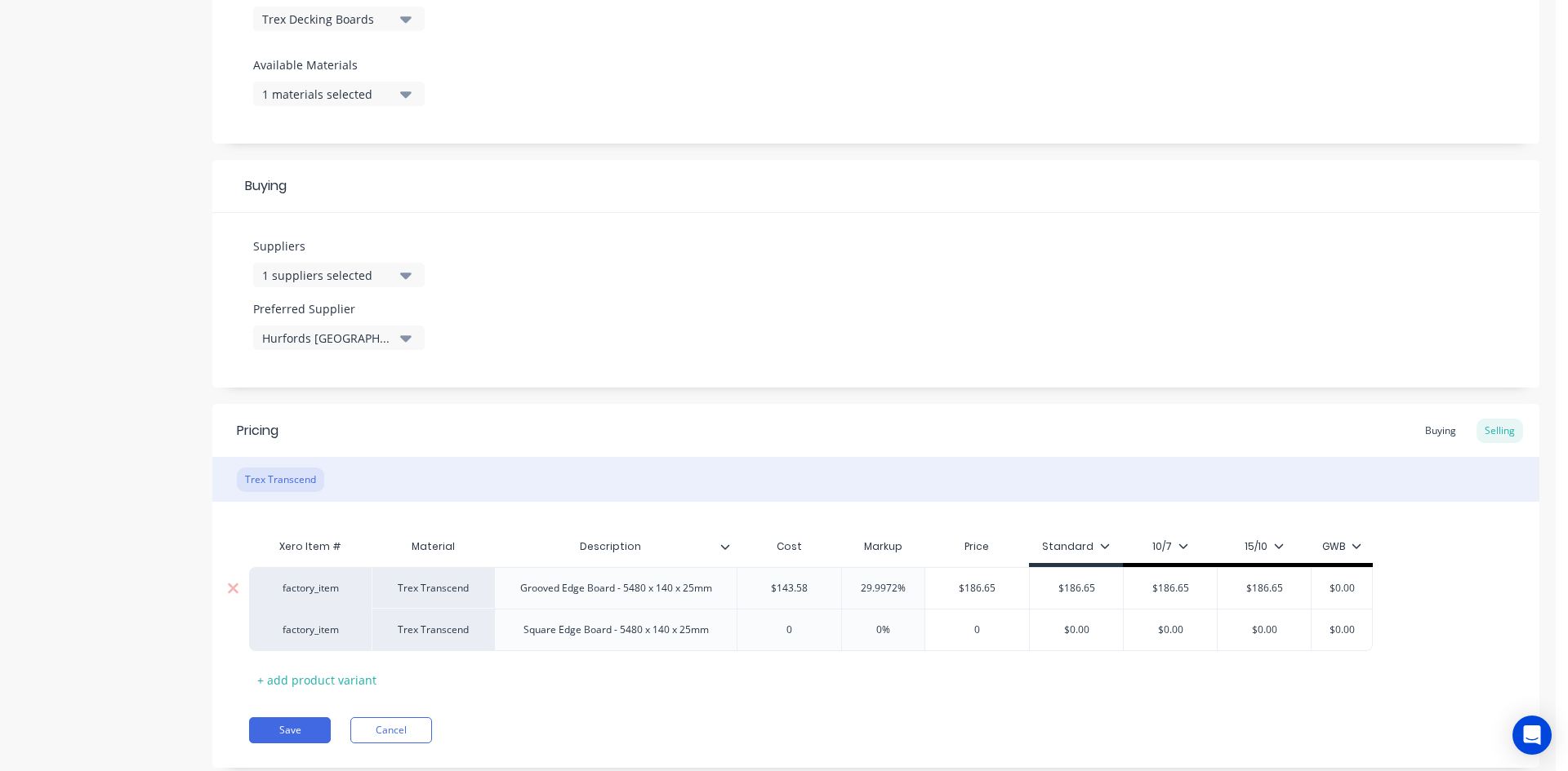
click at [1354, 586] on input "$0.00" at bounding box center [1341, 588] width 81 height 15
paste input "186.65"
click at [1458, 607] on div "factory_item Trex Transcend Grooved Edge Board - 5480 x 140 x 25mm $143.58 143.…" at bounding box center [875, 610] width 1254 height 84
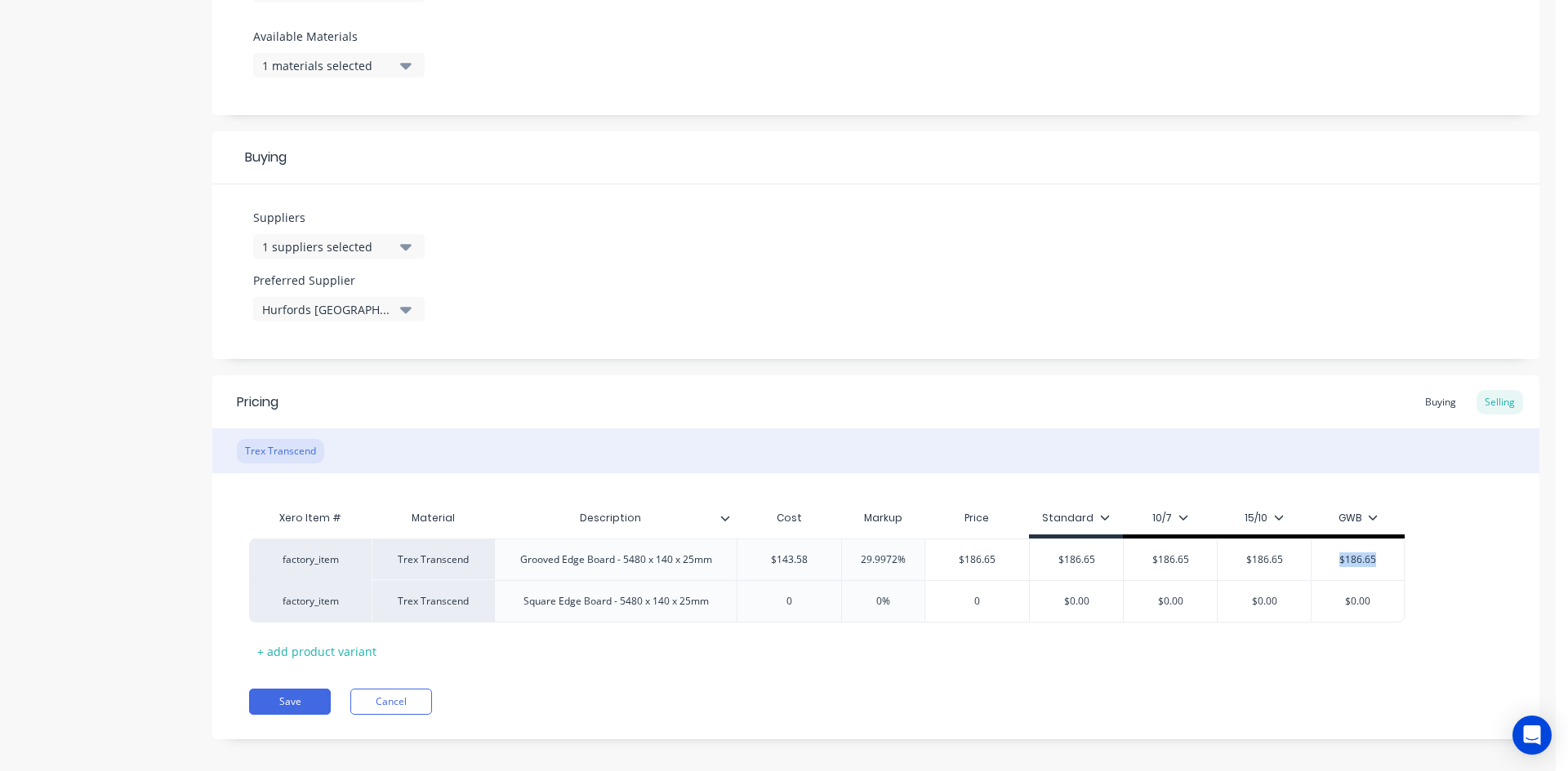
scroll to position [649, 0]
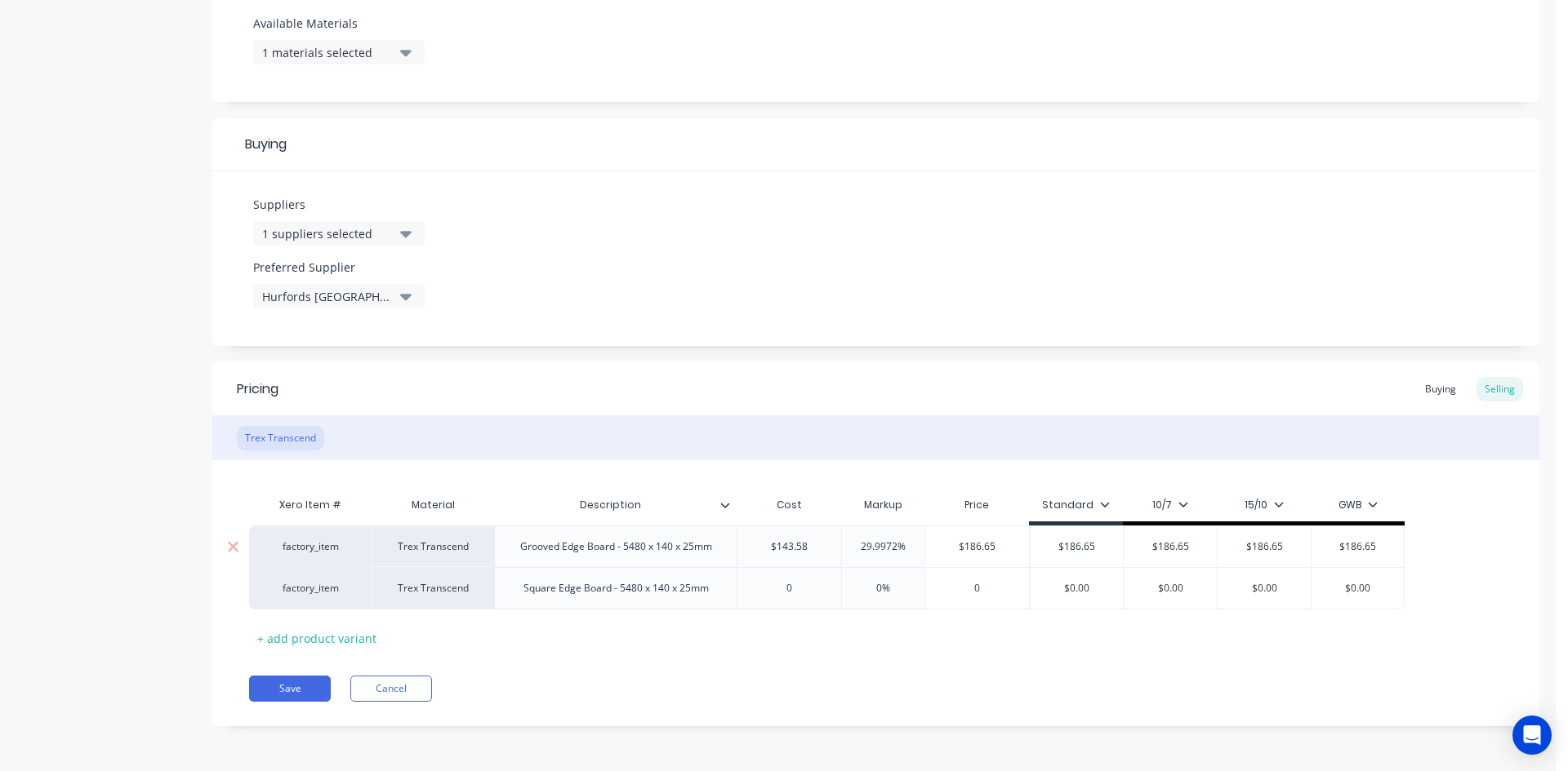
click at [796, 544] on input "$143.58" at bounding box center [789, 546] width 104 height 15
click at [802, 600] on div "0" at bounding box center [789, 589] width 104 height 41
click at [802, 599] on div "0" at bounding box center [789, 589] width 104 height 41
click at [792, 584] on input "0" at bounding box center [789, 588] width 104 height 15
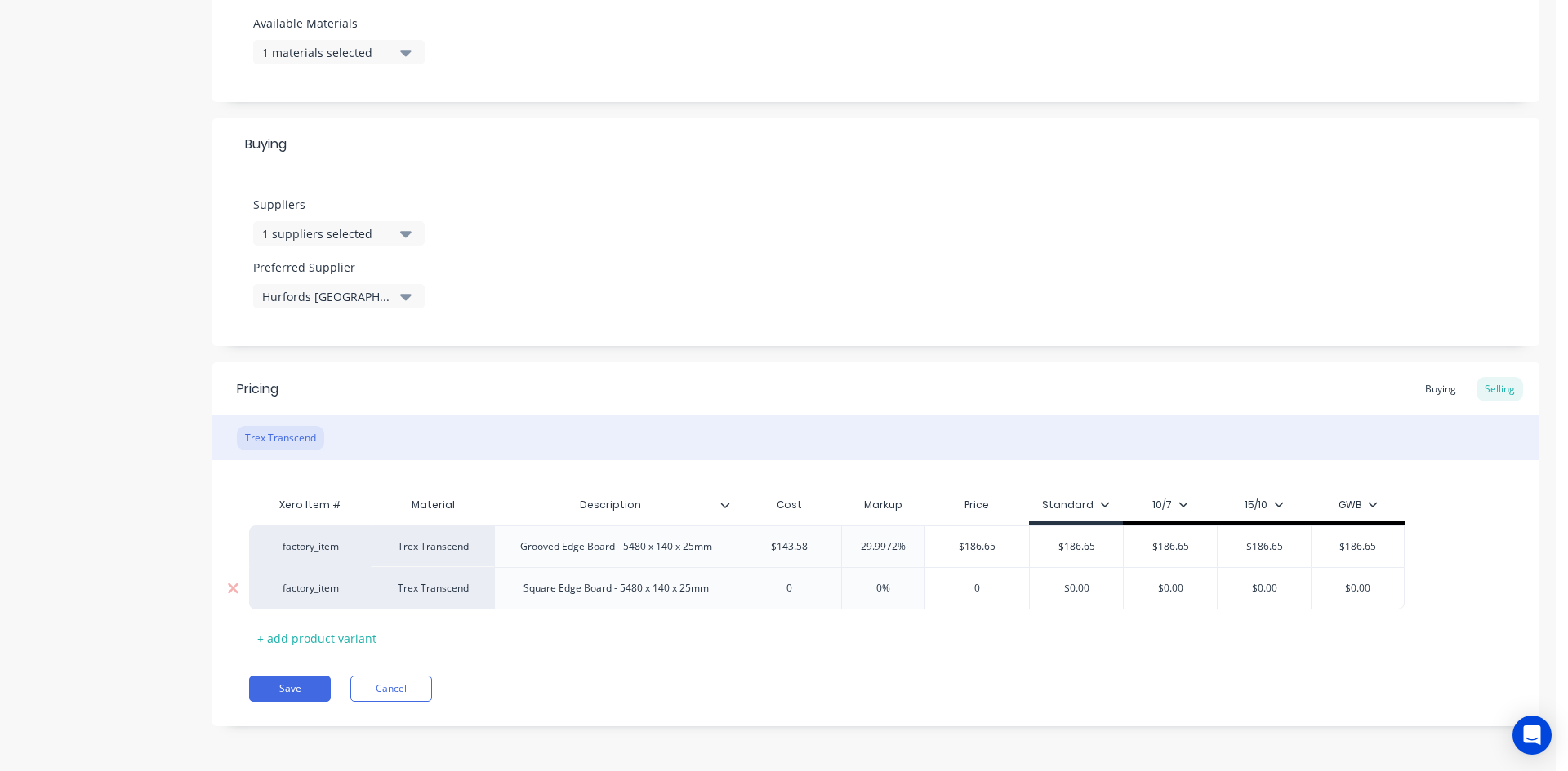
click at [792, 584] on input "0" at bounding box center [789, 588] width 104 height 15
drag, startPoint x: 786, startPoint y: 622, endPoint x: 789, endPoint y: 608, distance: 14.3
click at [787, 622] on div "Xero Item # Material Description Cost Markup Price Standard 10/7 15/10 GWB fact…" at bounding box center [875, 570] width 1254 height 162
click at [789, 589] on input "0" at bounding box center [789, 588] width 104 height 15
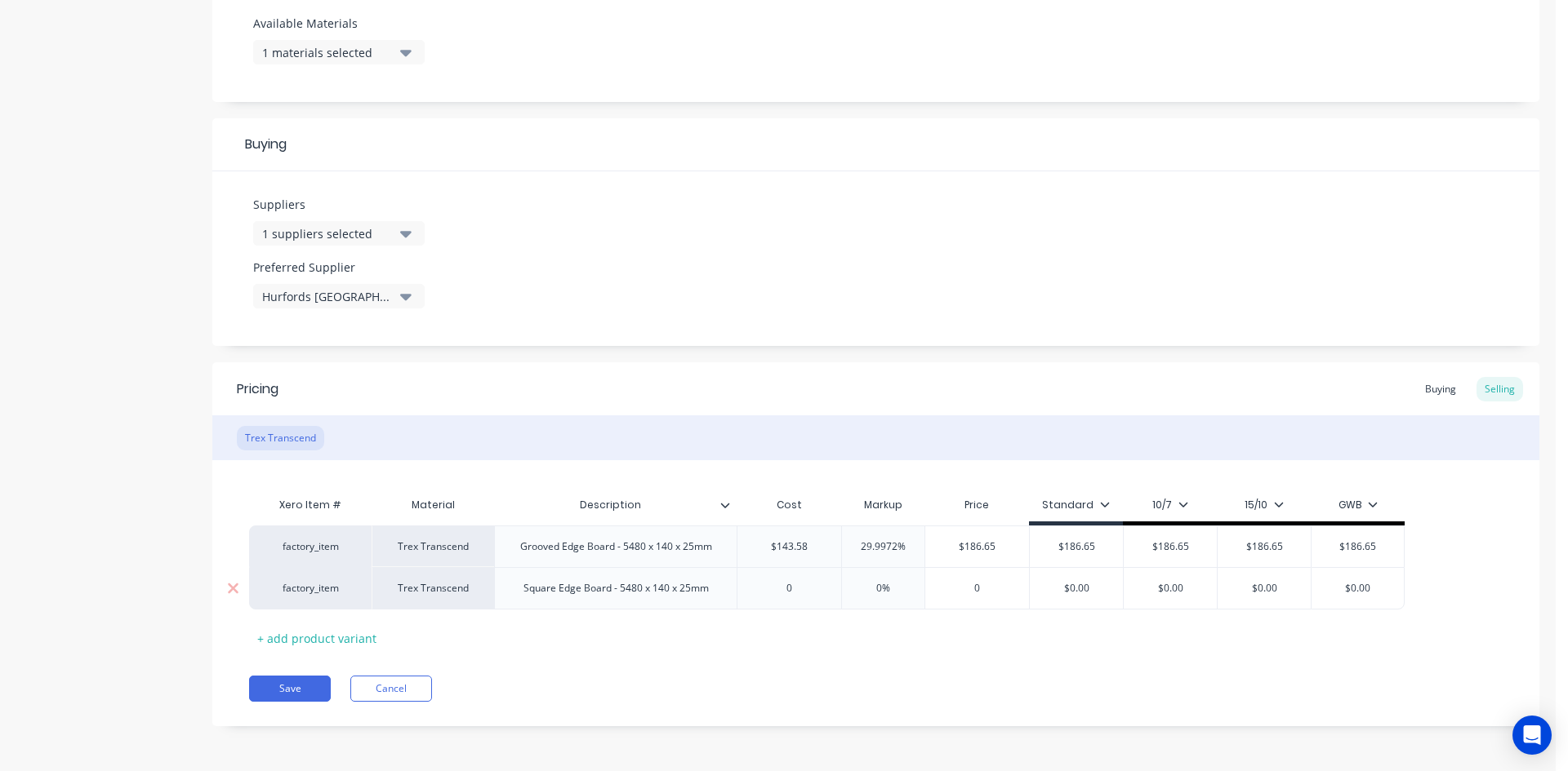
paste input "143.58"
click at [985, 548] on input "$186.65" at bounding box center [977, 546] width 104 height 15
click at [987, 587] on input "$143.58" at bounding box center [977, 588] width 104 height 15
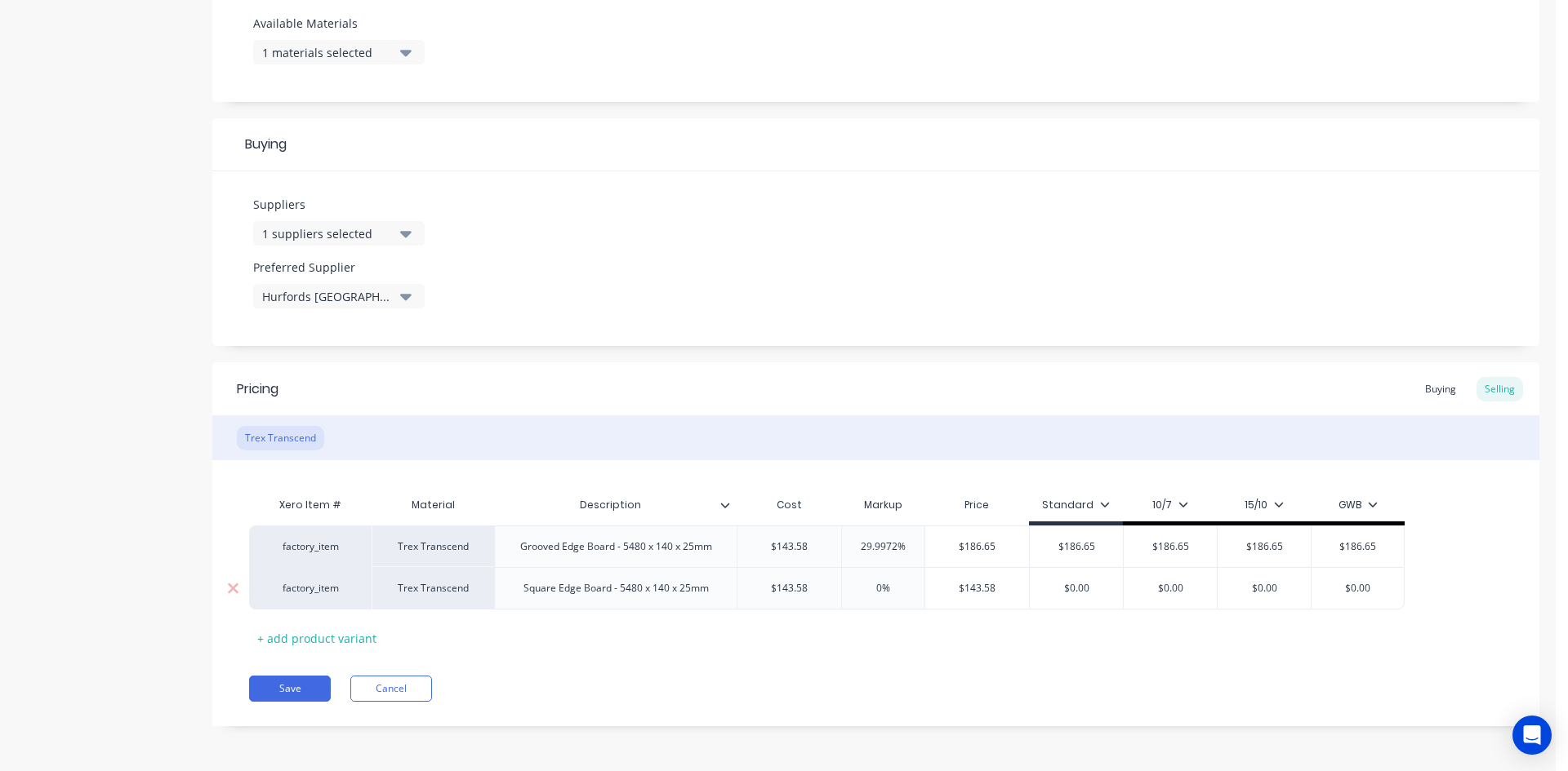
paste input "86.65"
click at [1081, 589] on input "$0.00" at bounding box center [1076, 588] width 93 height 15
drag, startPoint x: 1081, startPoint y: 589, endPoint x: 1100, endPoint y: 588, distance: 19.0
click at [1082, 589] on input "$0.00" at bounding box center [1076, 588] width 93 height 15
paste input "186.65"
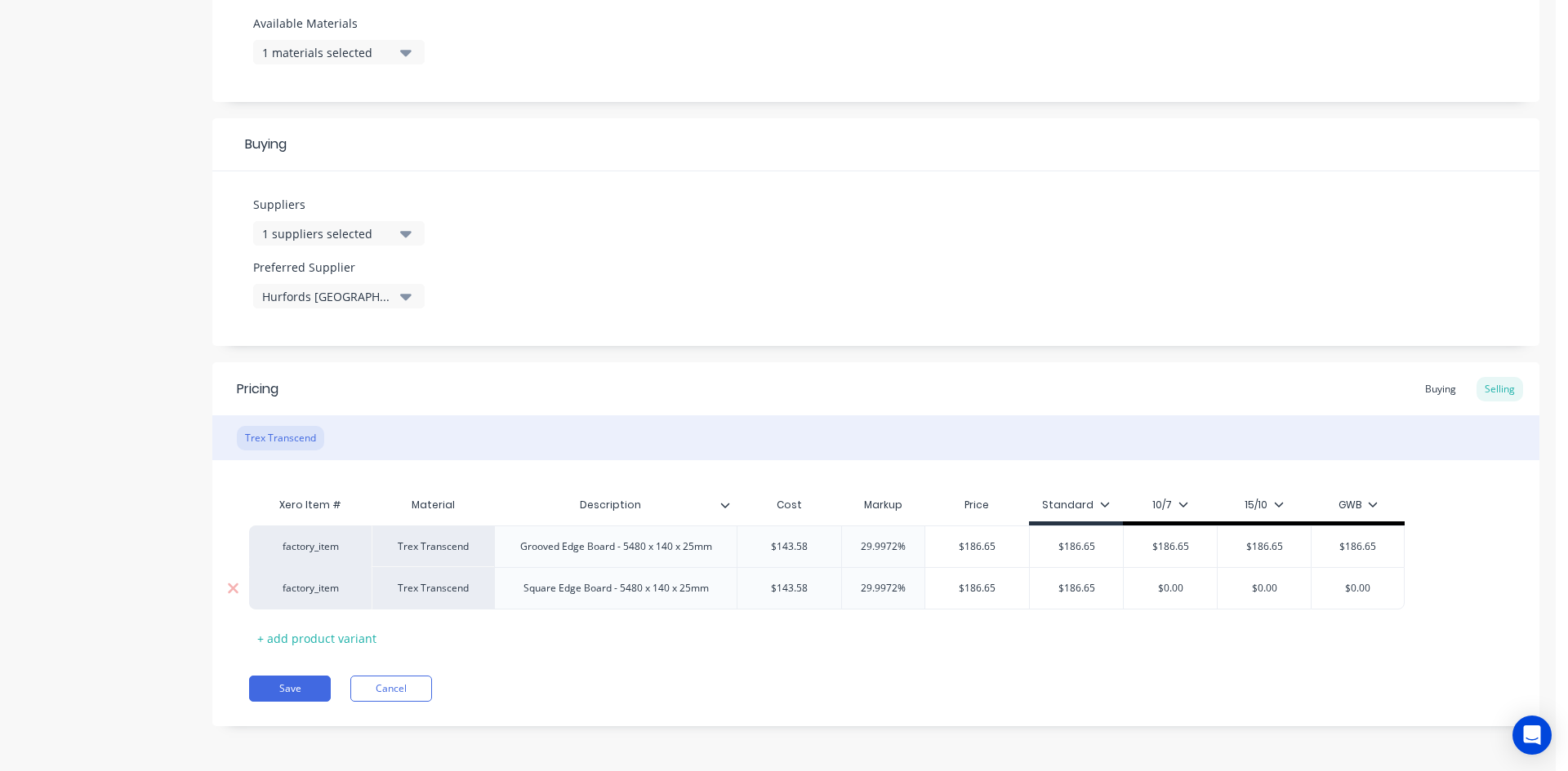
click at [1189, 583] on input "$0.00" at bounding box center [1170, 588] width 93 height 15
paste input "186.65"
click at [1266, 590] on input "$0.00" at bounding box center [1264, 588] width 93 height 15
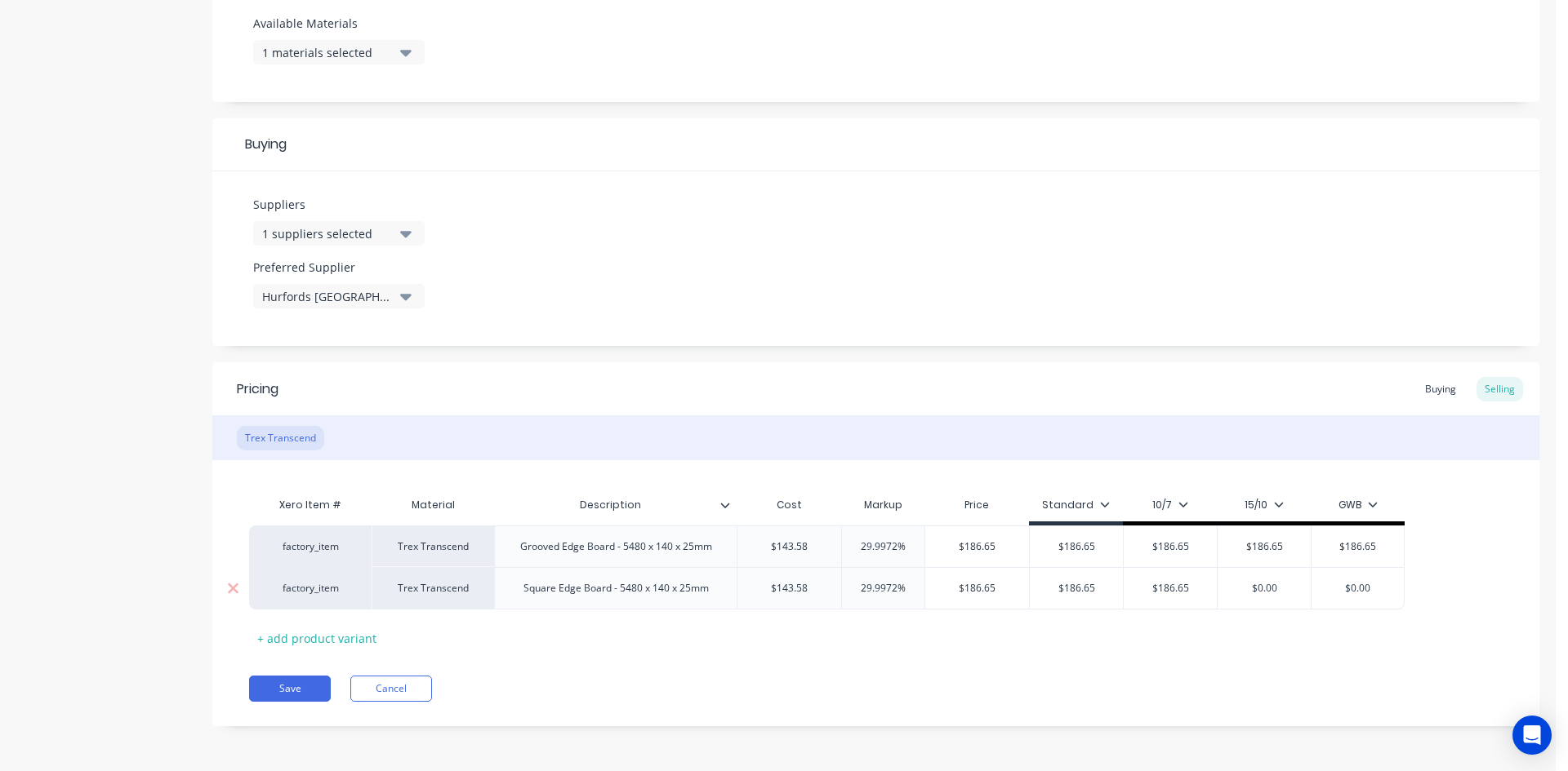
paste input "186.65"
click at [1362, 596] on div "$0.00" at bounding box center [1358, 589] width 92 height 41
click at [1353, 583] on input "$0.00" at bounding box center [1358, 588] width 92 height 15
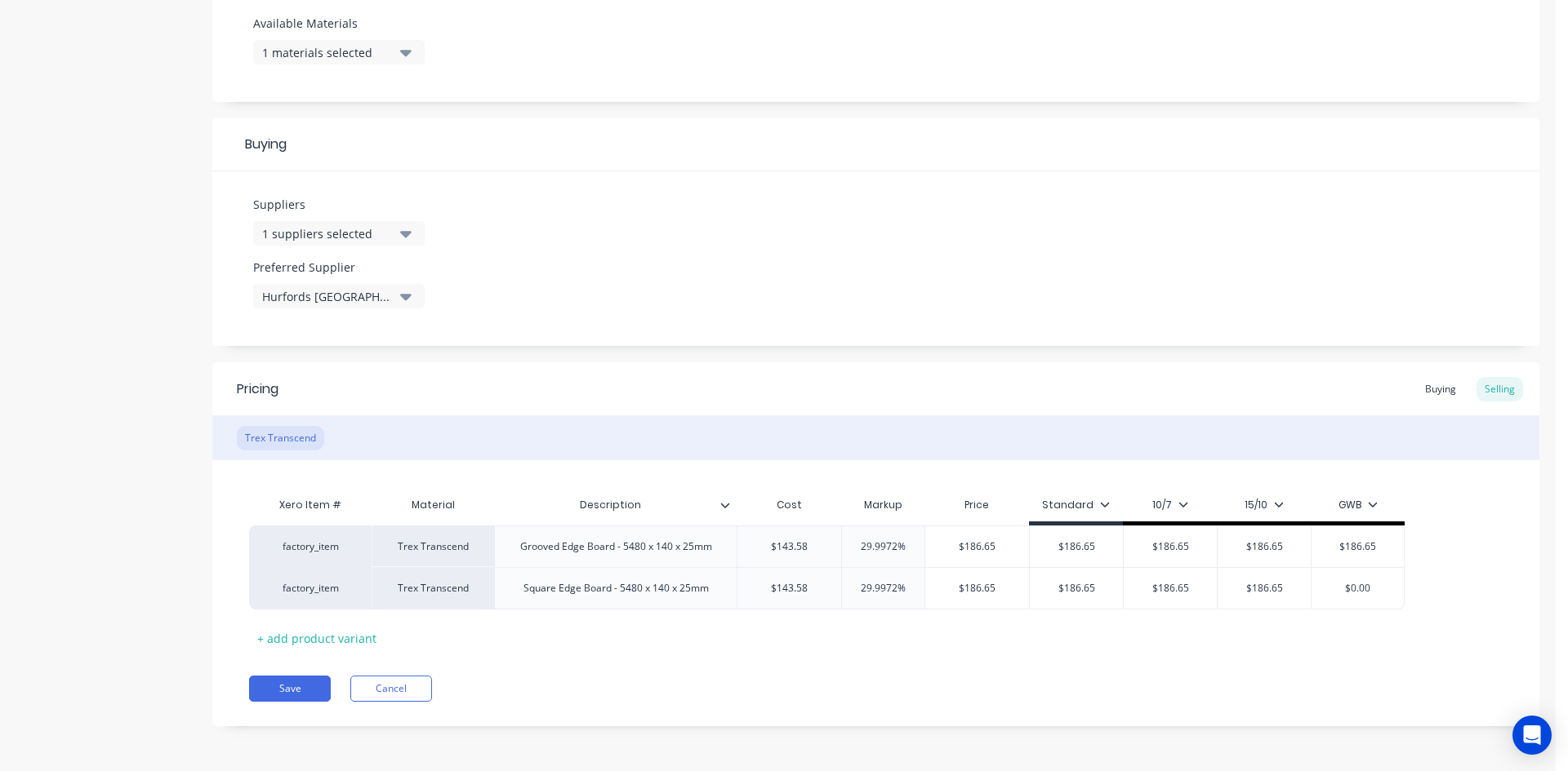
click at [1297, 626] on div "Xero Item # Material Description Cost Markup Price Standard 10/7 15/10 GWB fact…" at bounding box center [875, 570] width 1254 height 162
click at [1351, 591] on input "$0.00" at bounding box center [1358, 588] width 92 height 15
paste input "186.65"
click at [1328, 660] on div "Pricing Buying Selling Trex Transcend Xero Item # Material Description Cost Mar…" at bounding box center [876, 544] width 1327 height 364
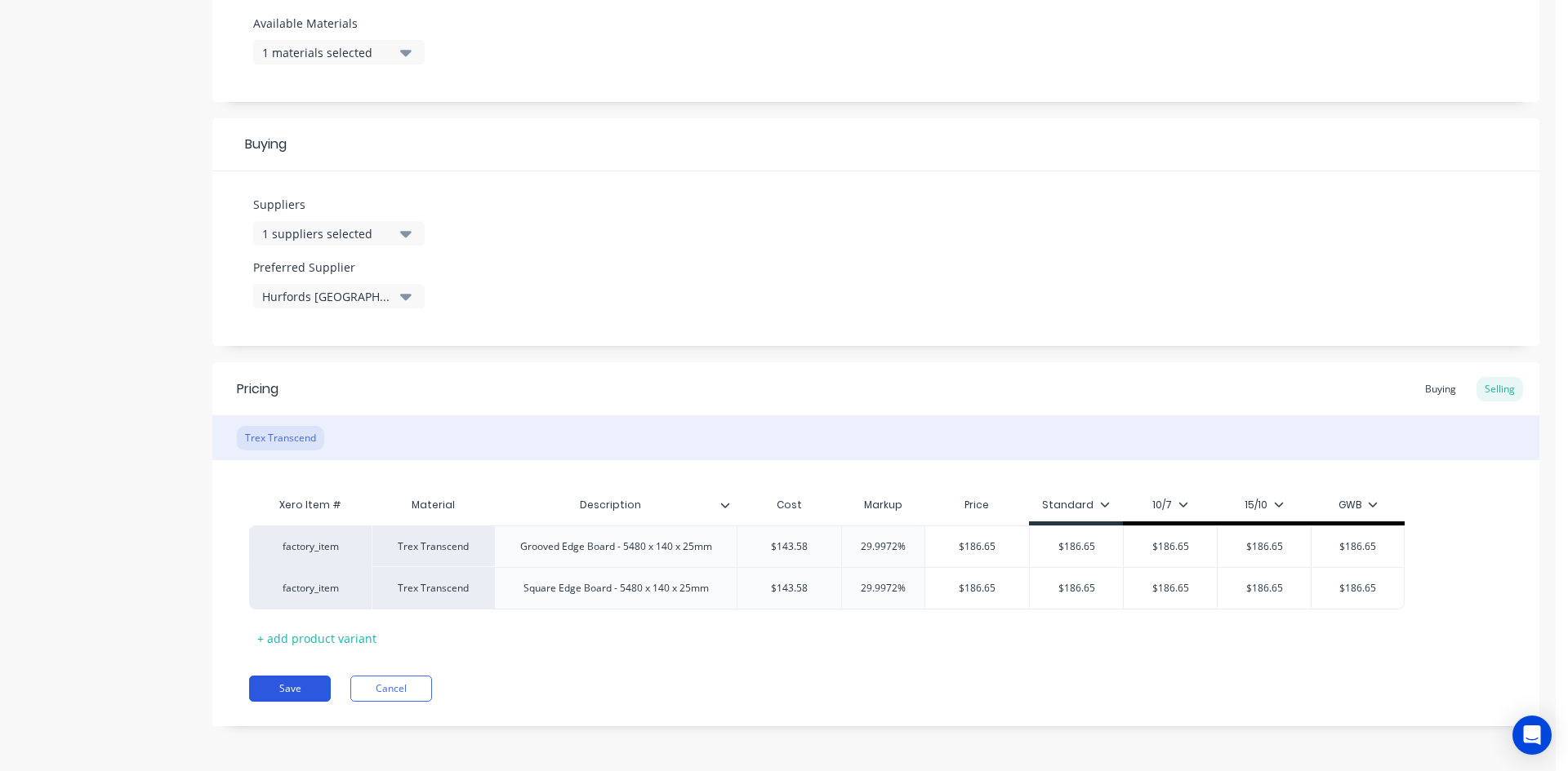
click at [302, 682] on button "Save" at bounding box center [289, 689] width 81 height 26
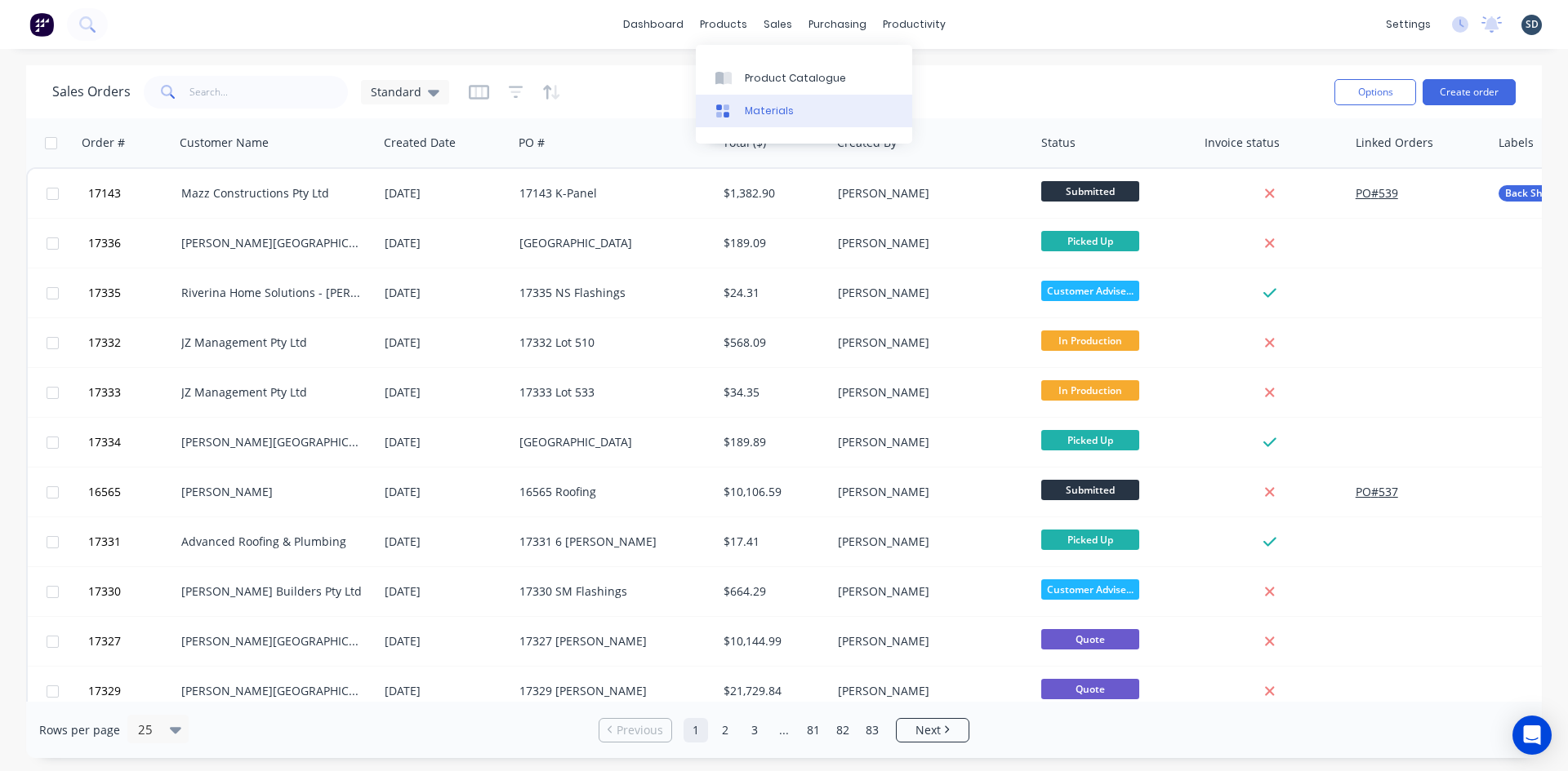
click at [781, 113] on div "Materials" at bounding box center [769, 111] width 49 height 15
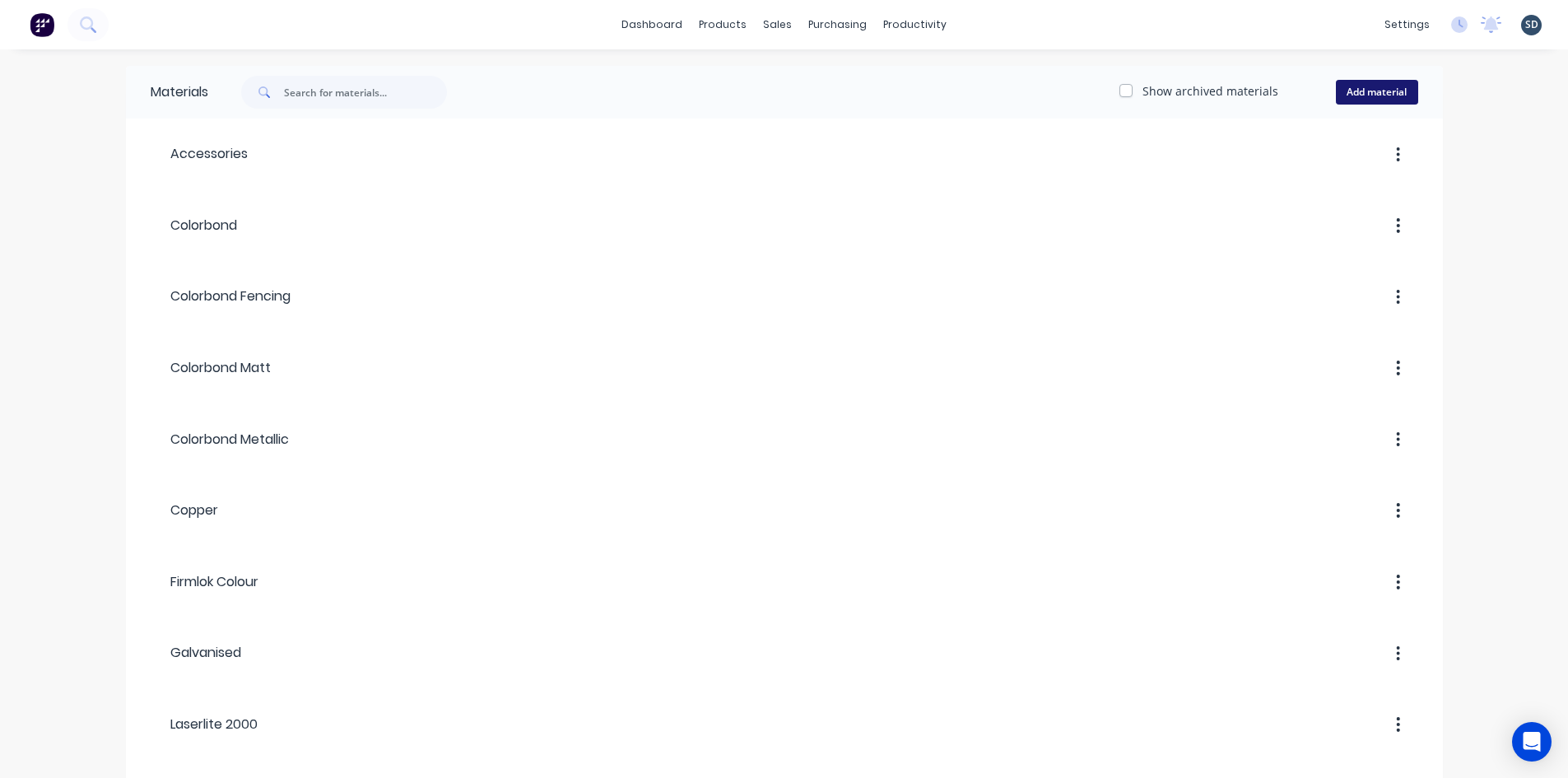
click at [1368, 89] on button "Add material" at bounding box center [1377, 92] width 82 height 25
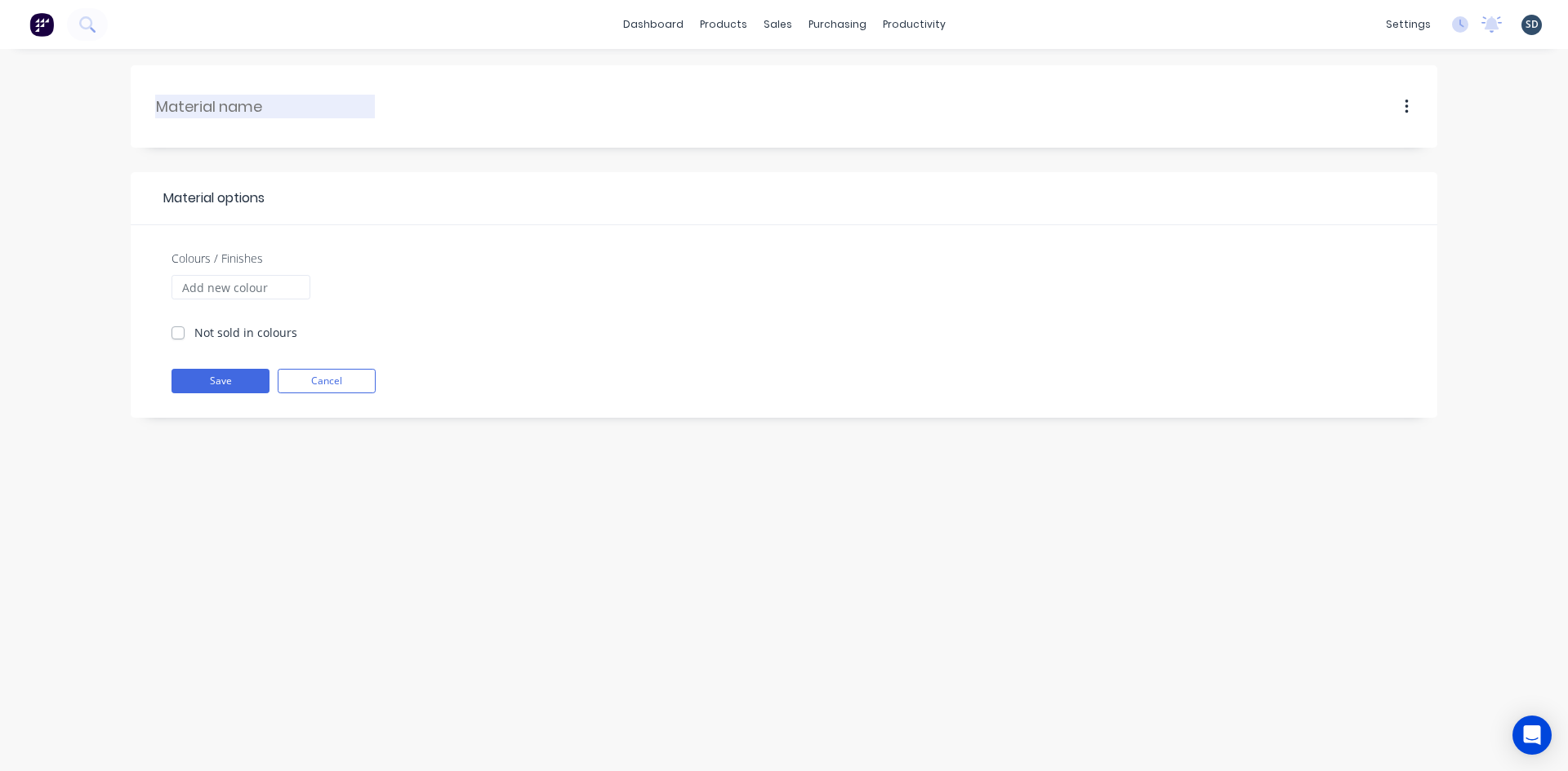
click at [253, 114] on input "text" at bounding box center [265, 107] width 219 height 23
type input "Trex Transcend"
click at [246, 287] on input "Colours / Finishes" at bounding box center [241, 287] width 139 height 24
type input "[PERSON_NAME]"
type input "Havana Gold"
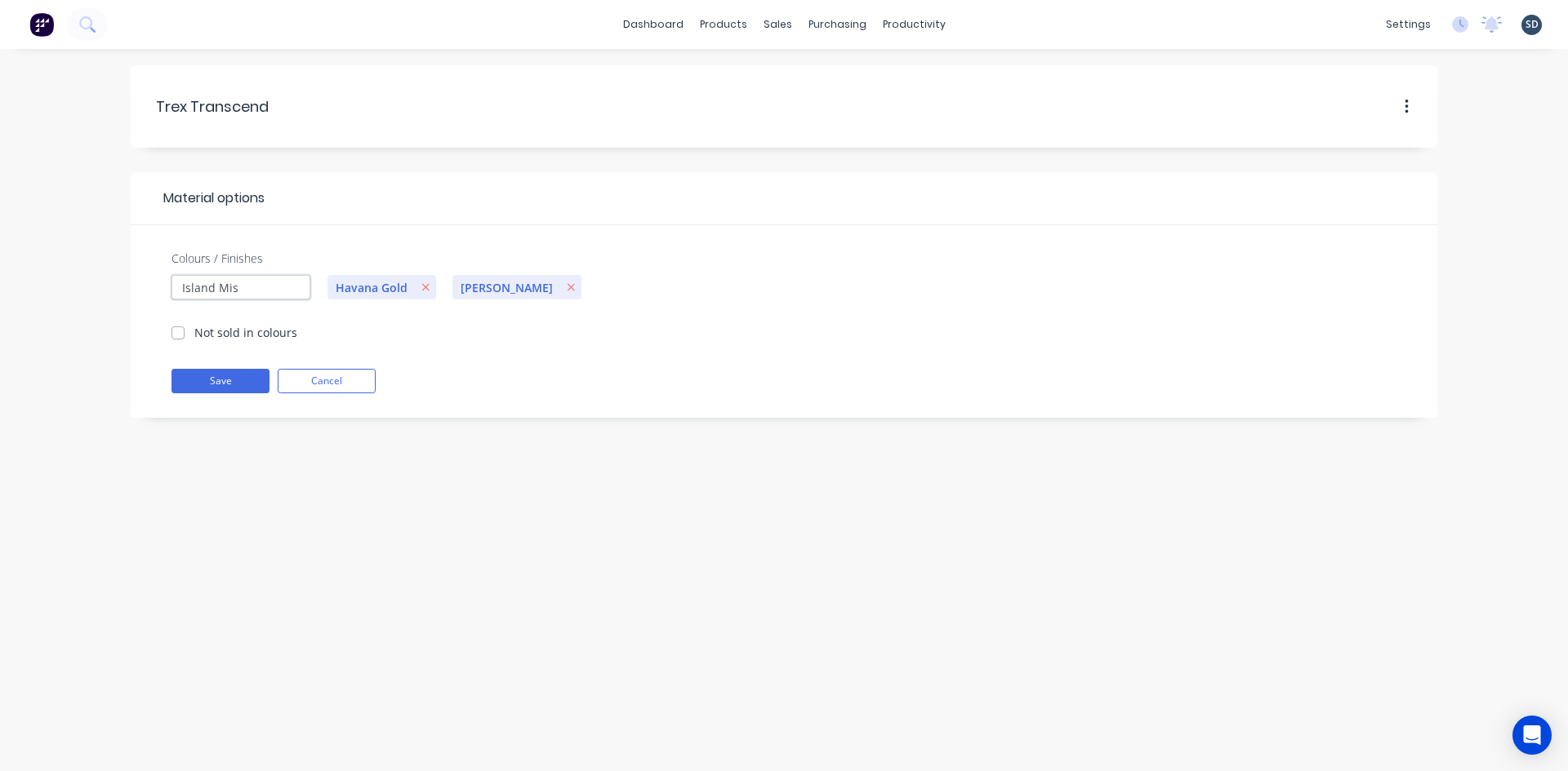
type input "Island Mist"
type input "Spiced Rum"
type input "Lava Rock"
type input "Rope Swing"
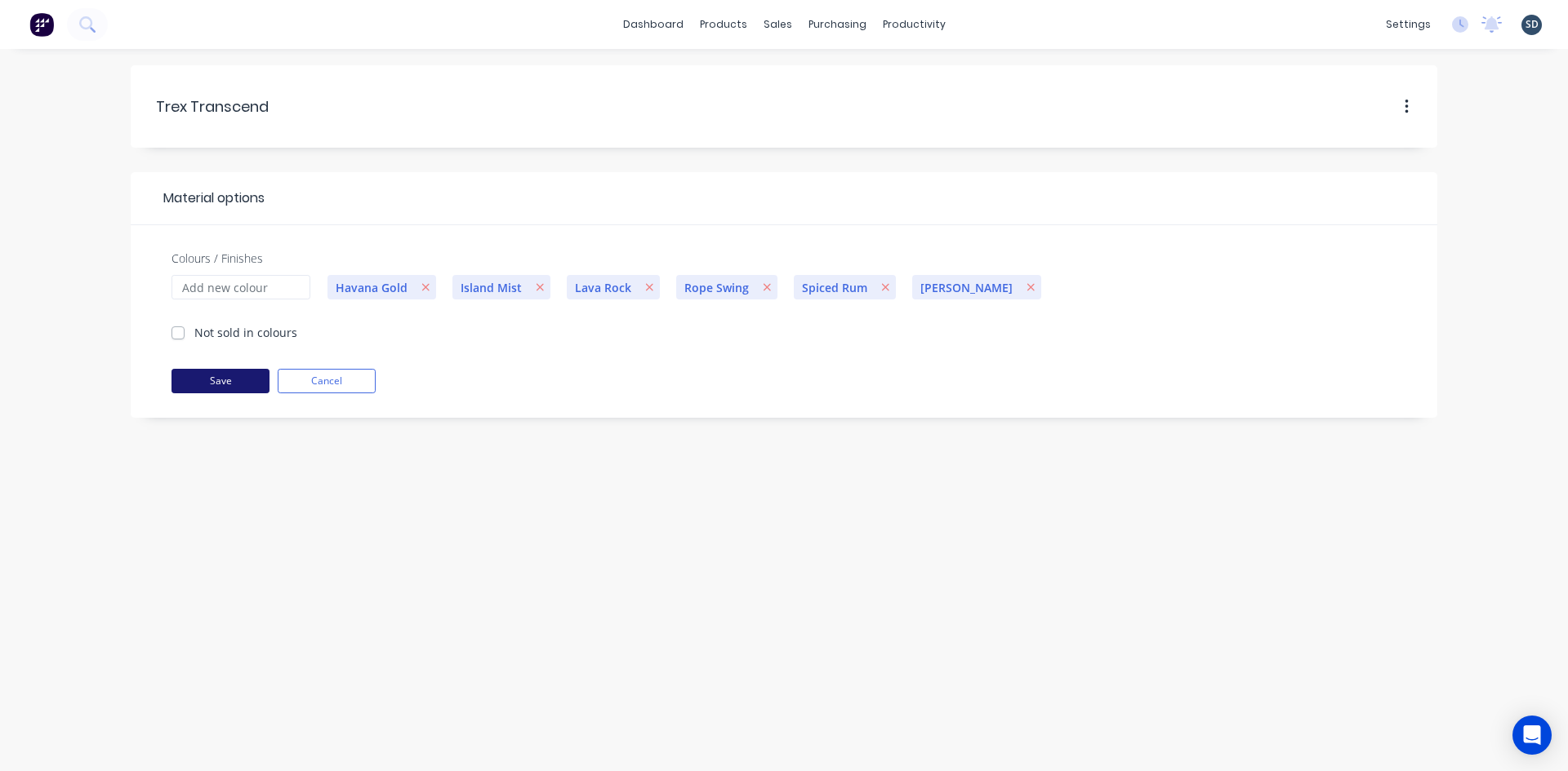
click at [222, 384] on button "Save" at bounding box center [220, 381] width 98 height 24
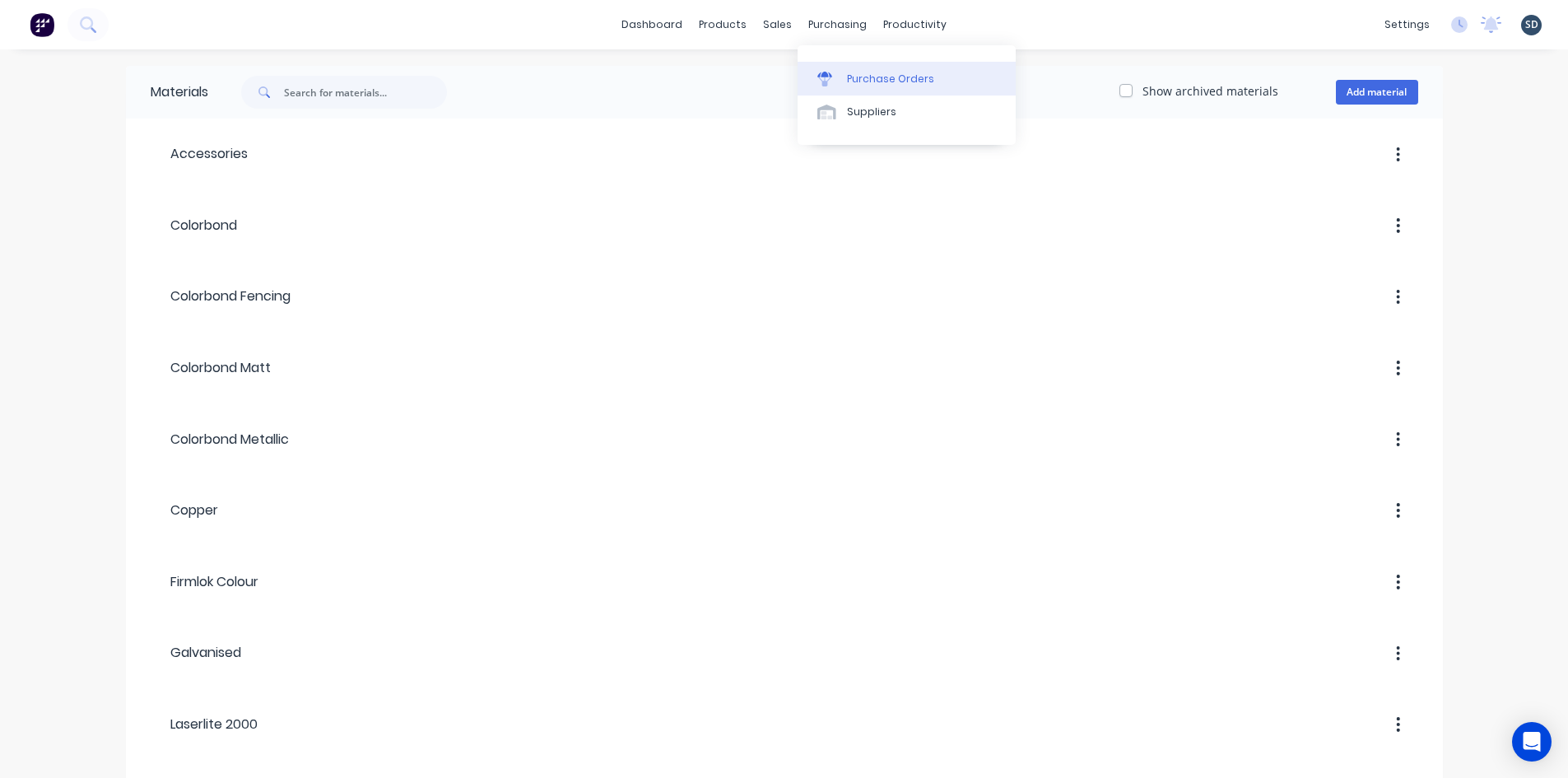
click at [925, 62] on link "Purchase Orders" at bounding box center [906, 78] width 218 height 33
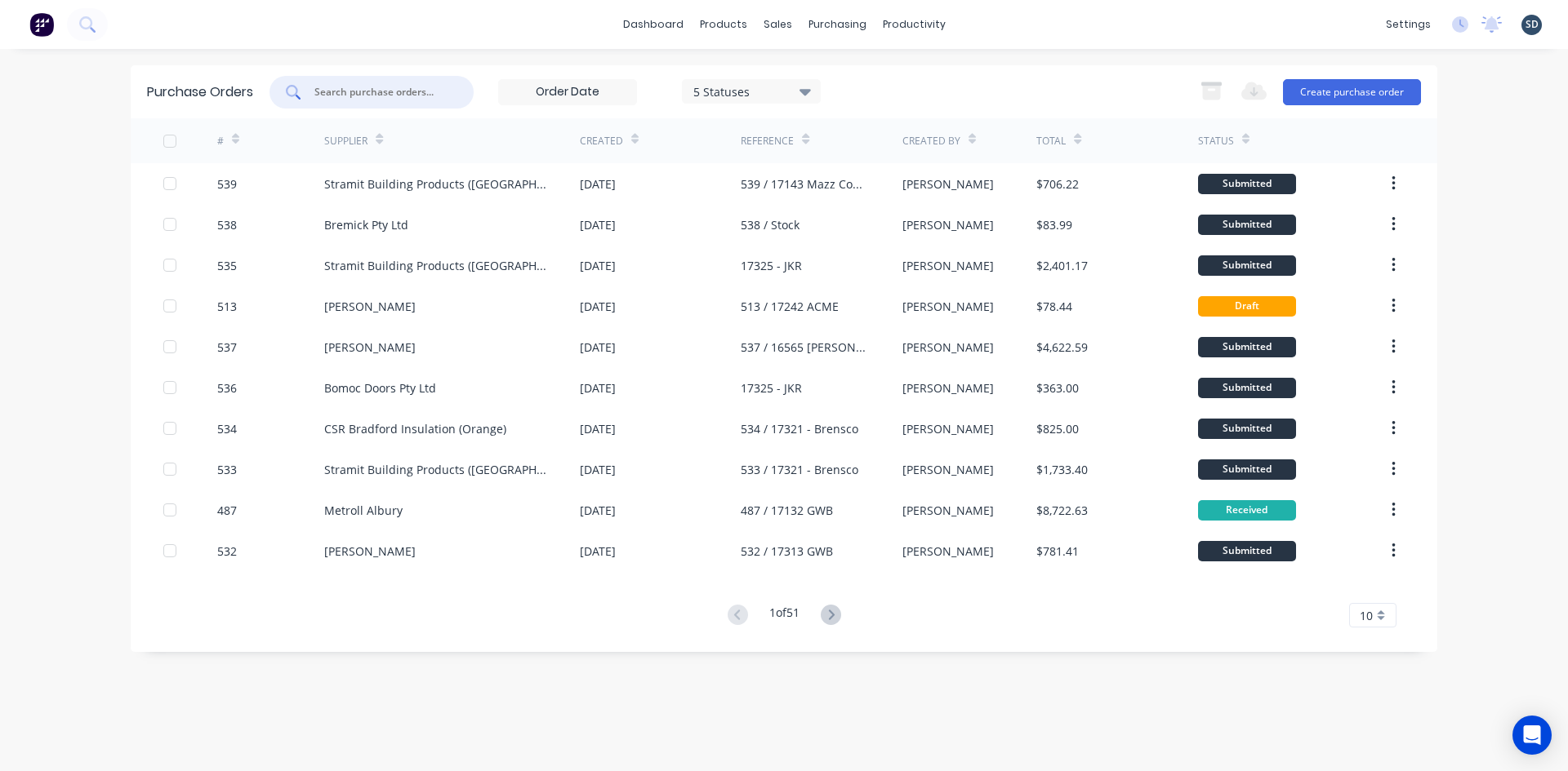
click at [367, 94] on input "text" at bounding box center [381, 92] width 135 height 17
type input "metroll"
click at [893, 91] on div "metroll 5 Statuses 5 Statuses Export to Excel (XLSX) Create purchase order" at bounding box center [845, 92] width 1151 height 32
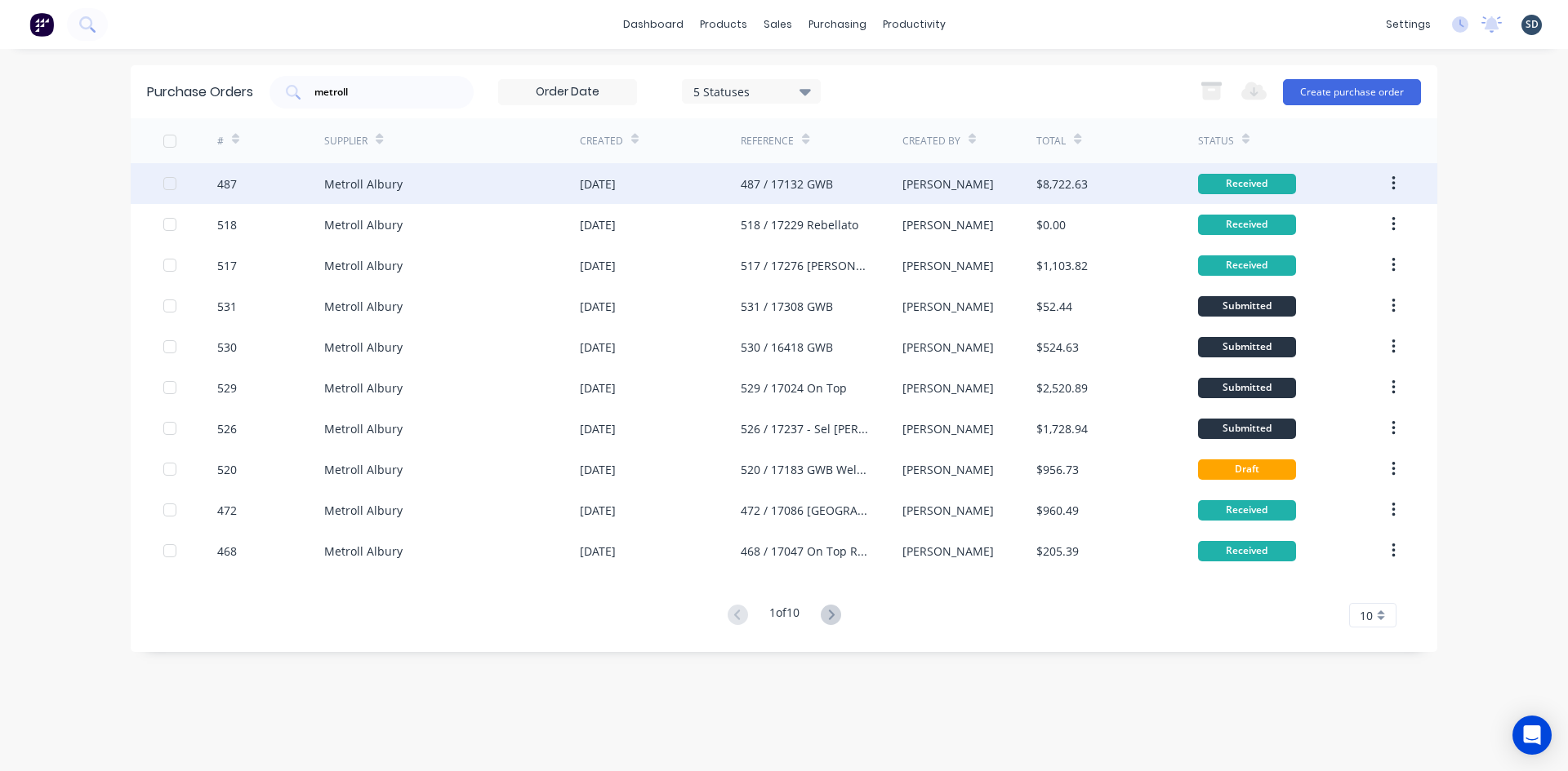
click at [509, 190] on div "Metroll Albury" at bounding box center [451, 184] width 255 height 41
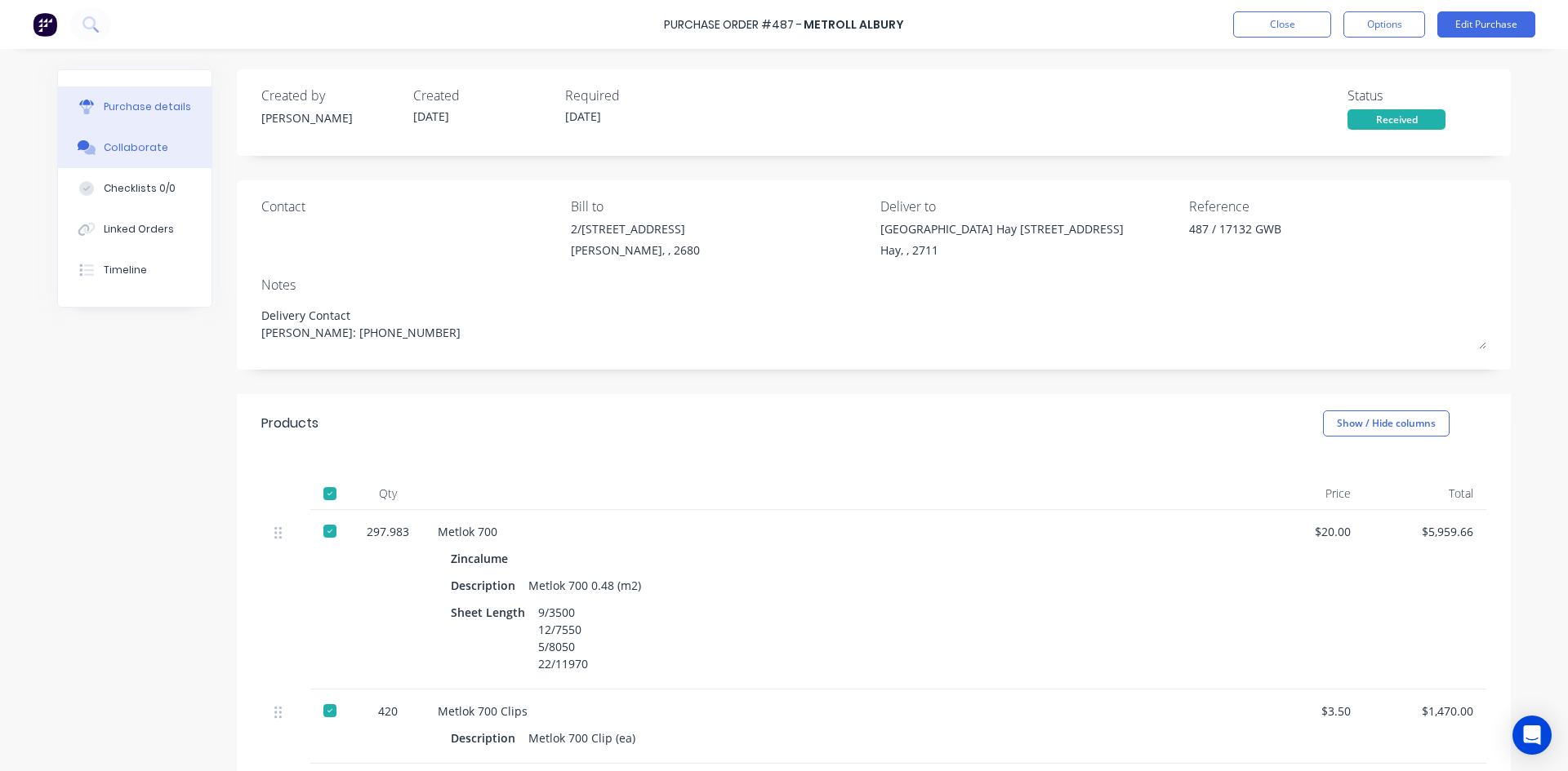
click at [135, 148] on div "Collaborate" at bounding box center [136, 147] width 65 height 15
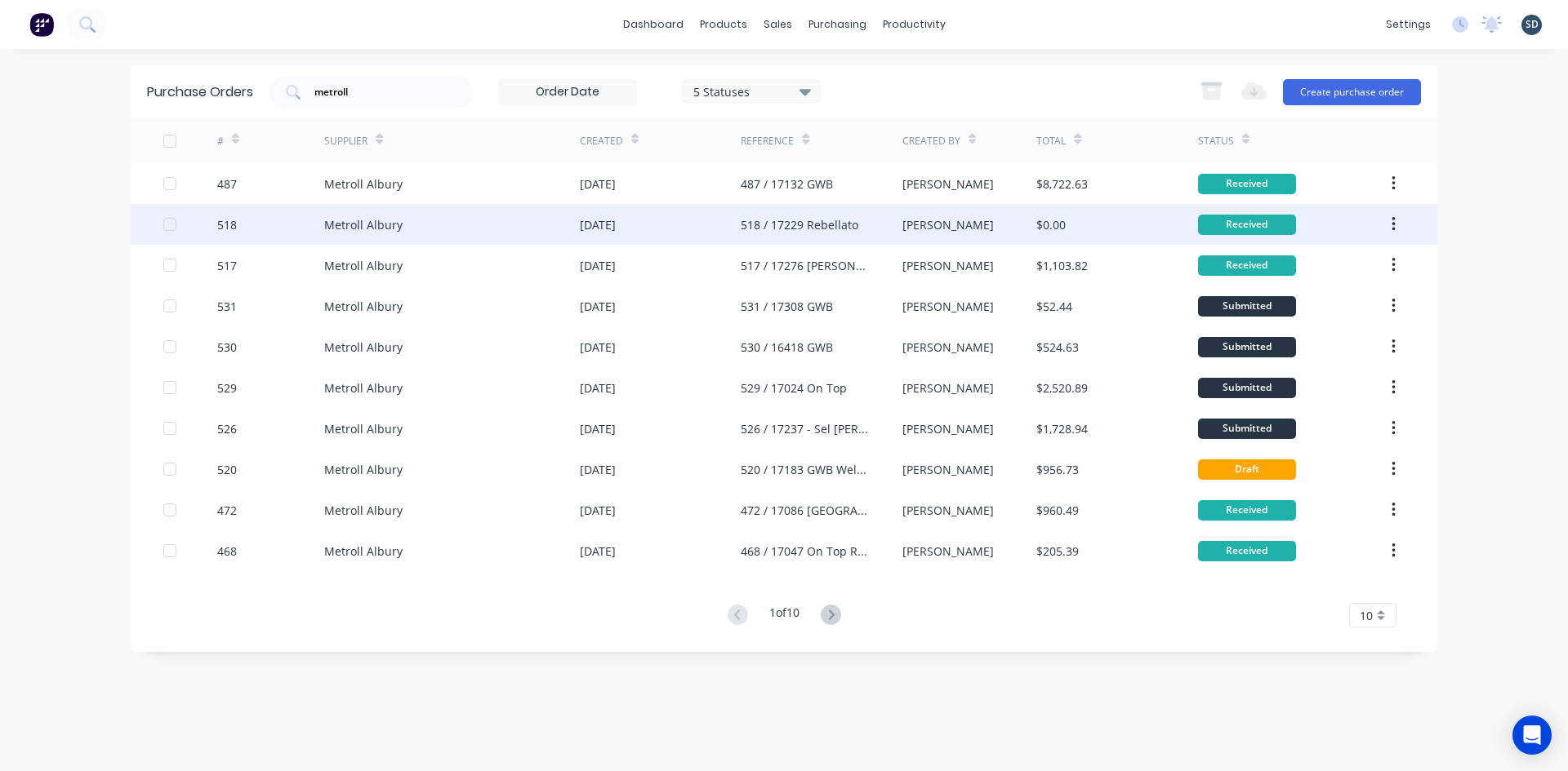
click at [486, 224] on div "Metroll Albury" at bounding box center [451, 225] width 255 height 41
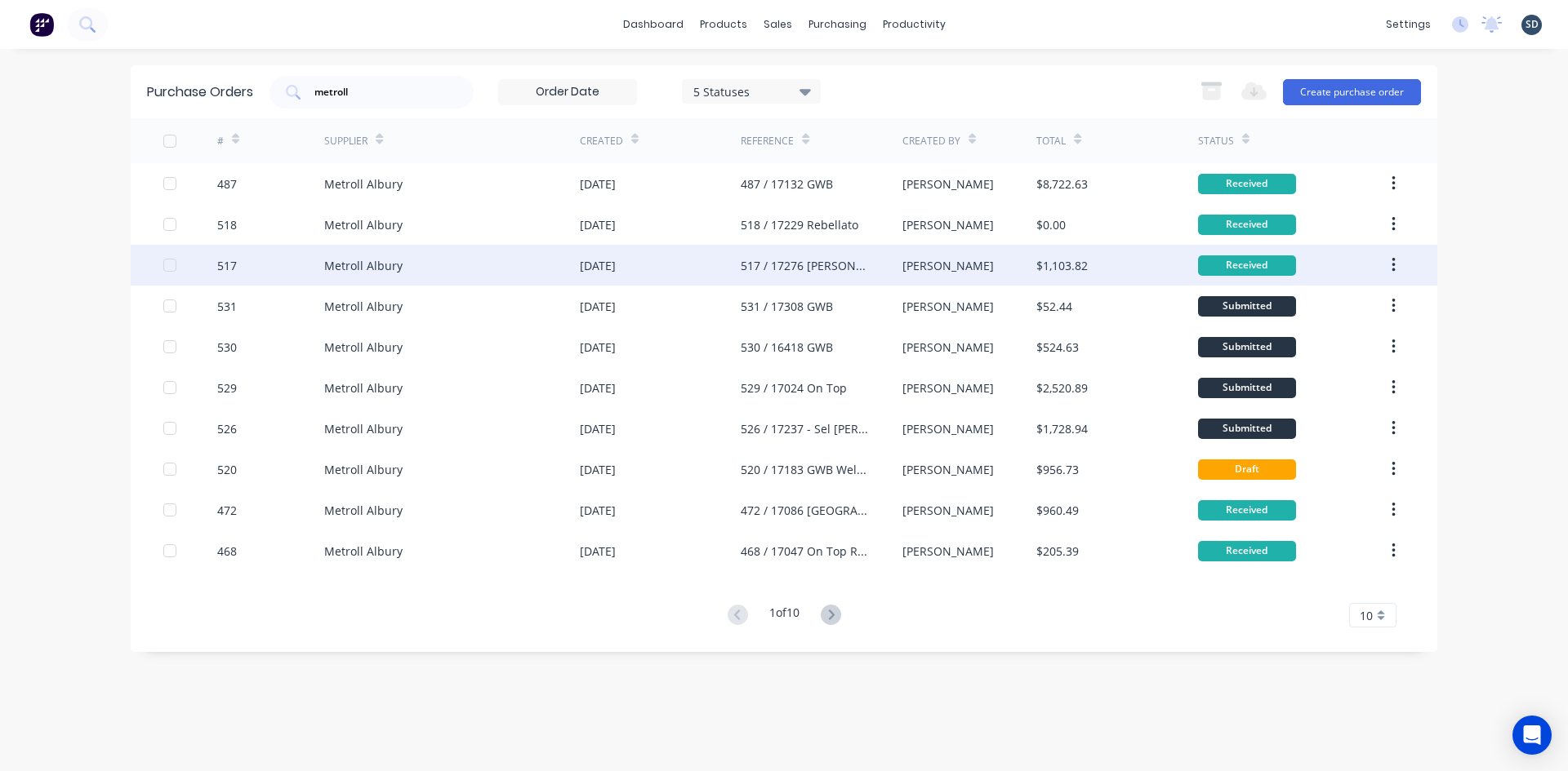
click at [539, 263] on div "Metroll Albury" at bounding box center [451, 265] width 255 height 41
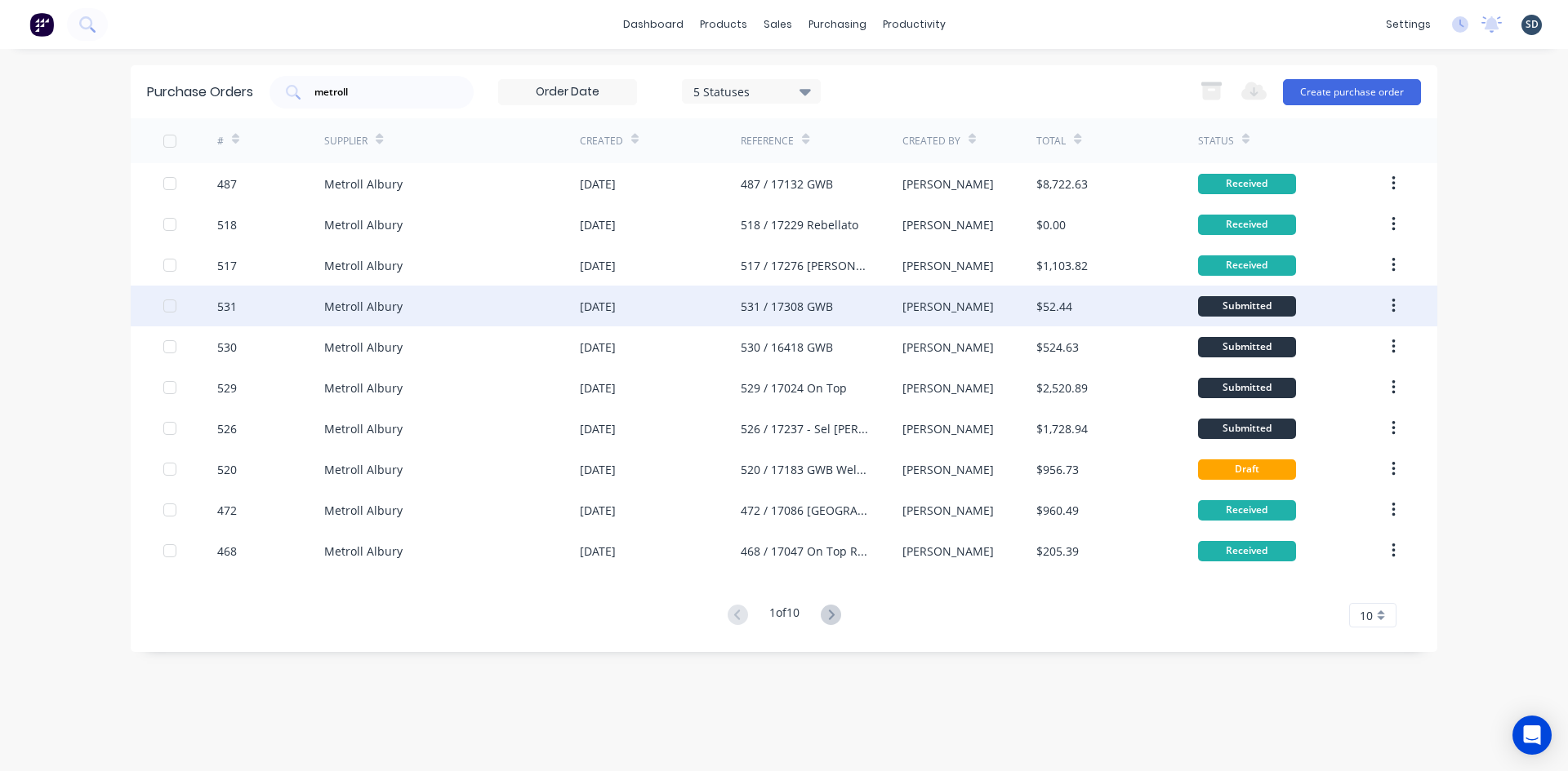
click at [689, 300] on div "[DATE]" at bounding box center [660, 306] width 161 height 41
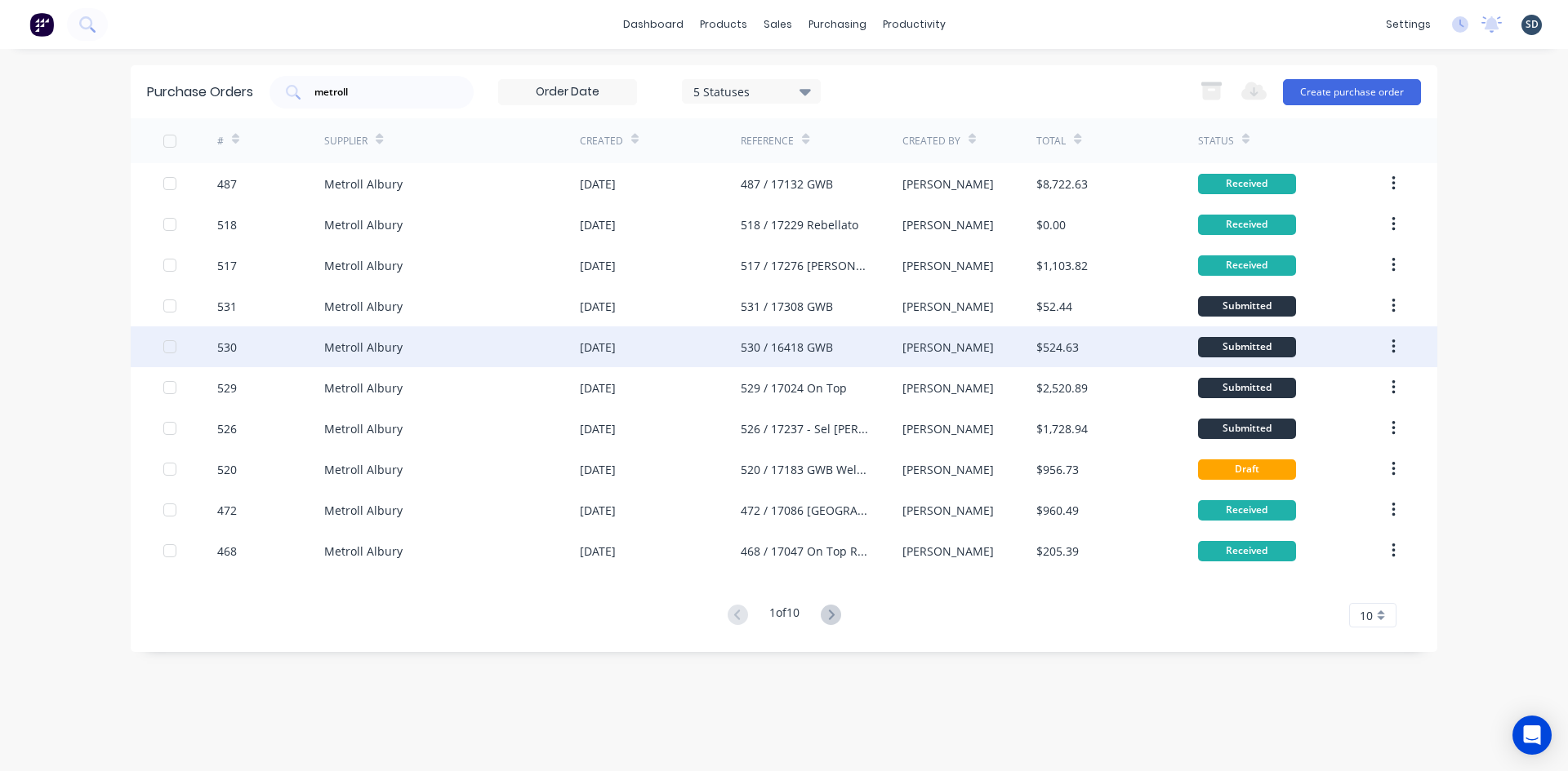
click at [548, 346] on div "Metroll Albury" at bounding box center [451, 347] width 255 height 41
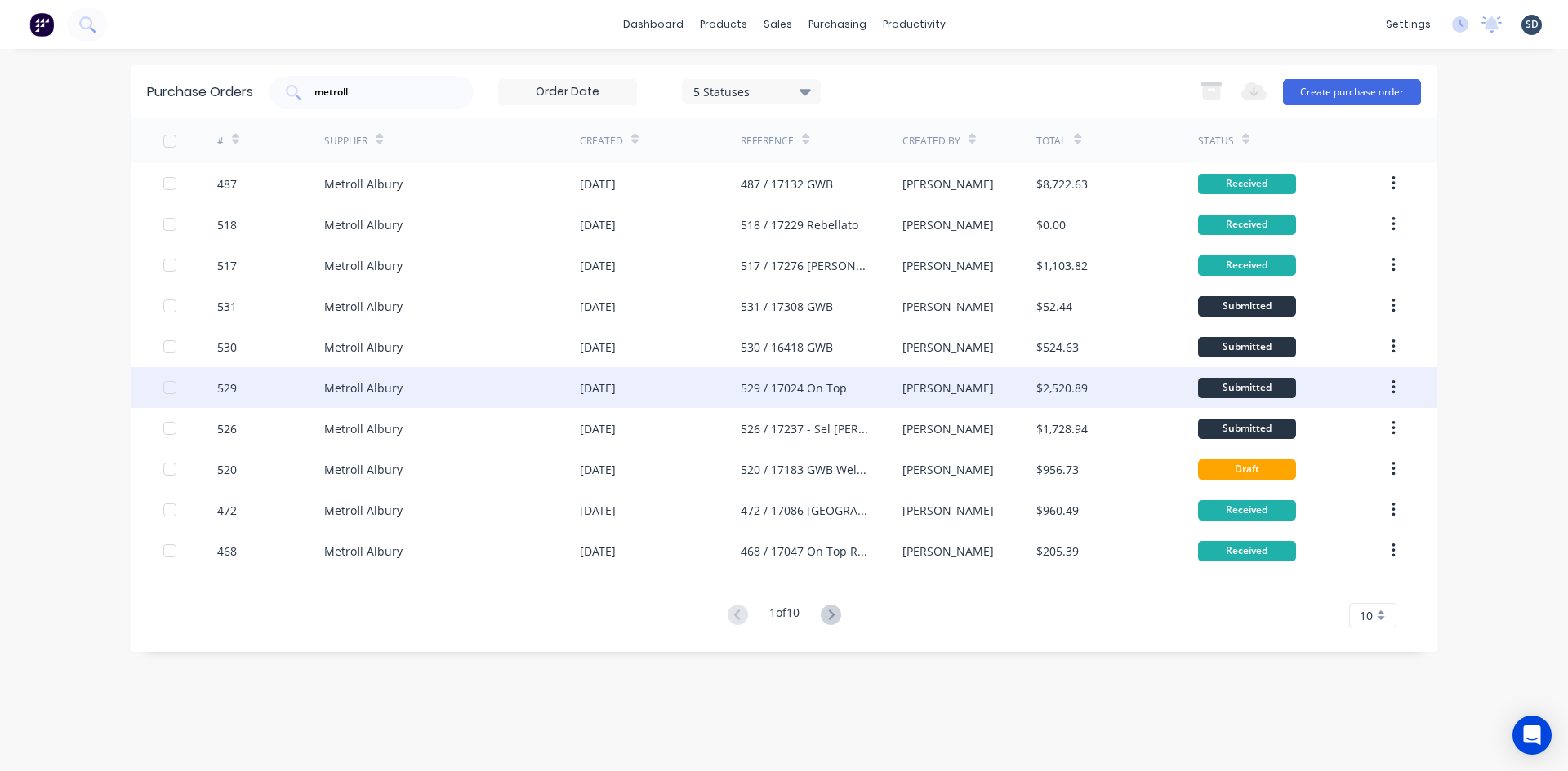
click at [519, 389] on div "Metroll Albury" at bounding box center [451, 387] width 255 height 41
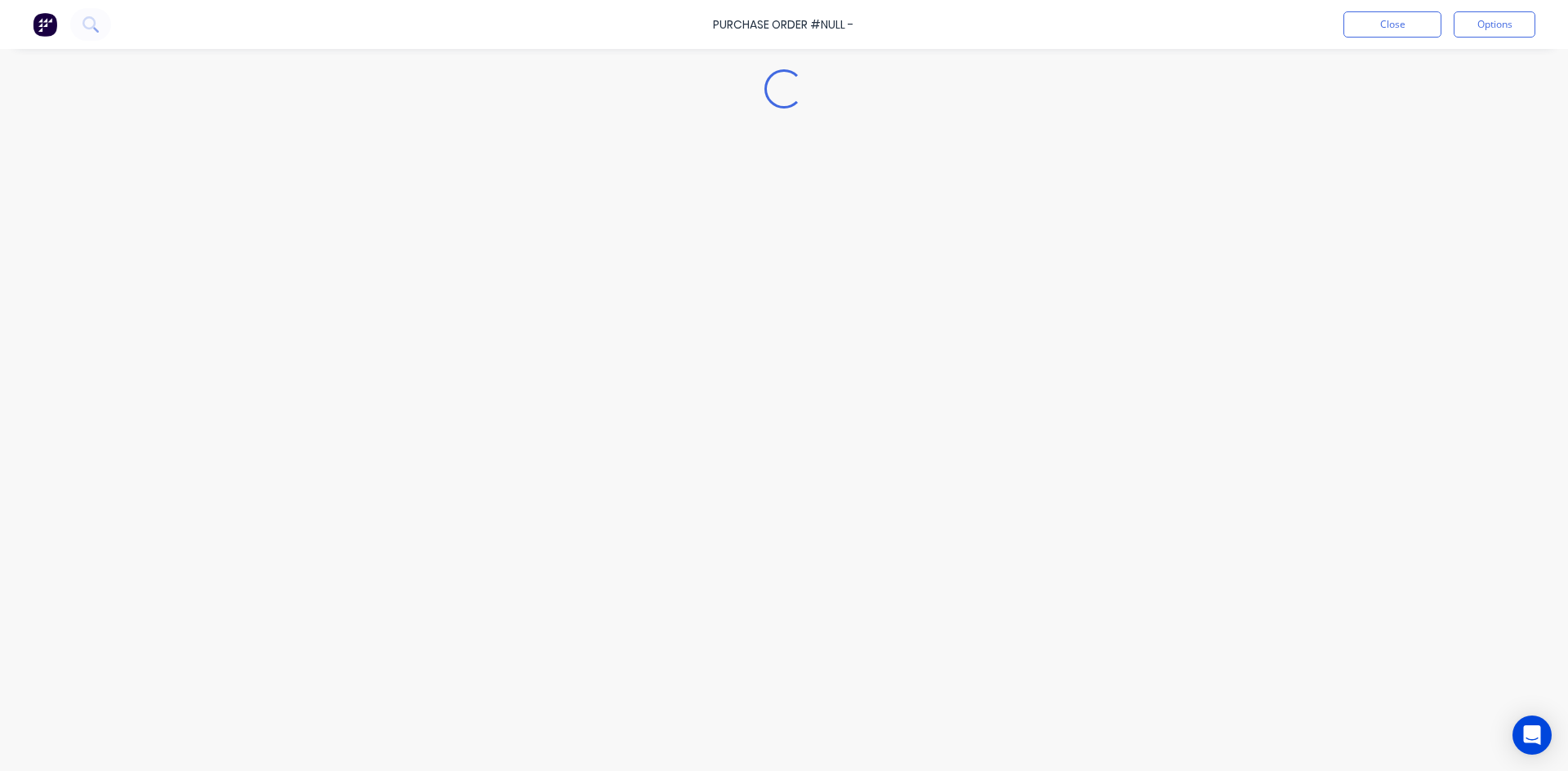
type textarea "x"
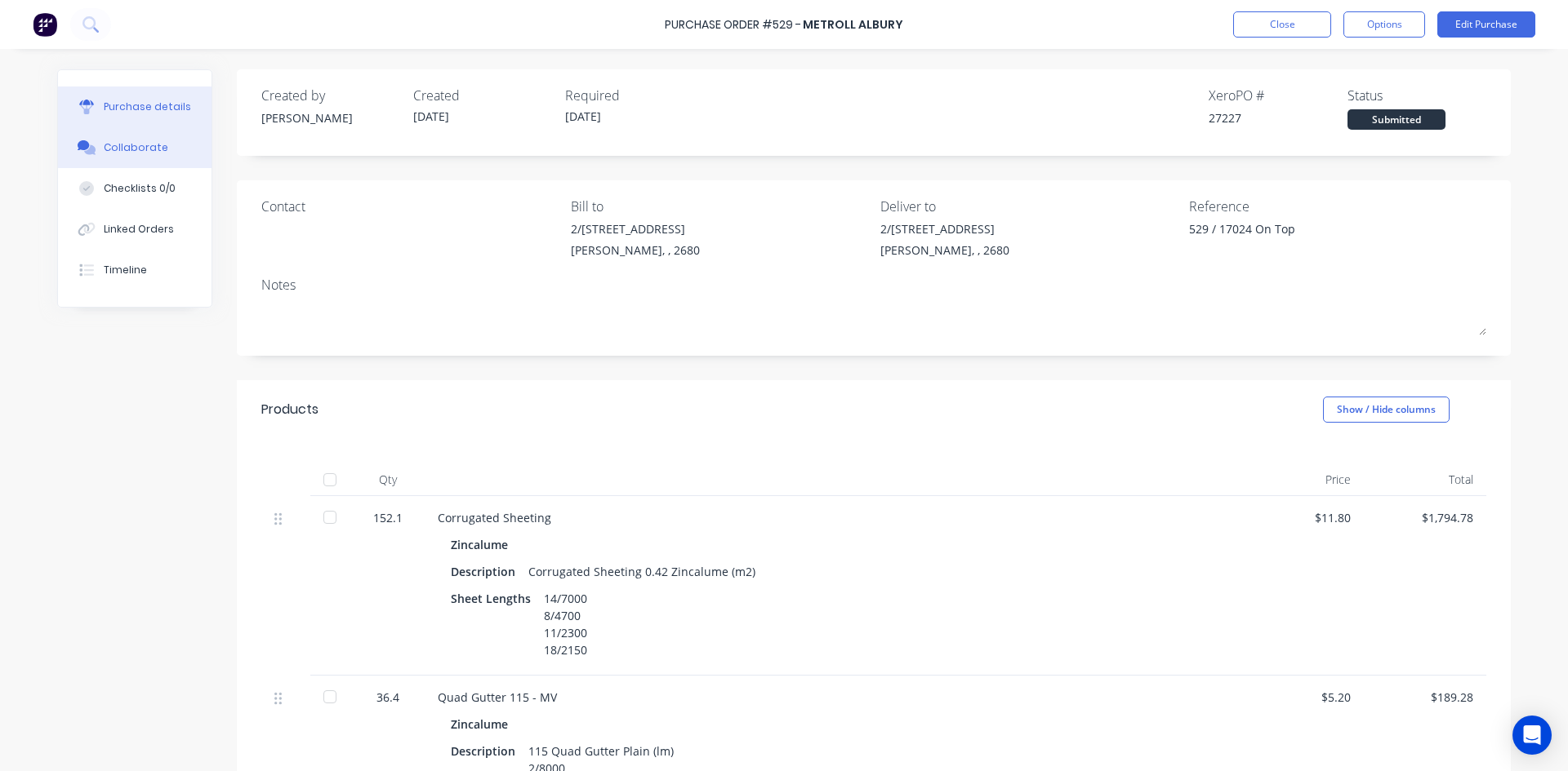
click at [126, 150] on div "Collaborate" at bounding box center [136, 147] width 65 height 15
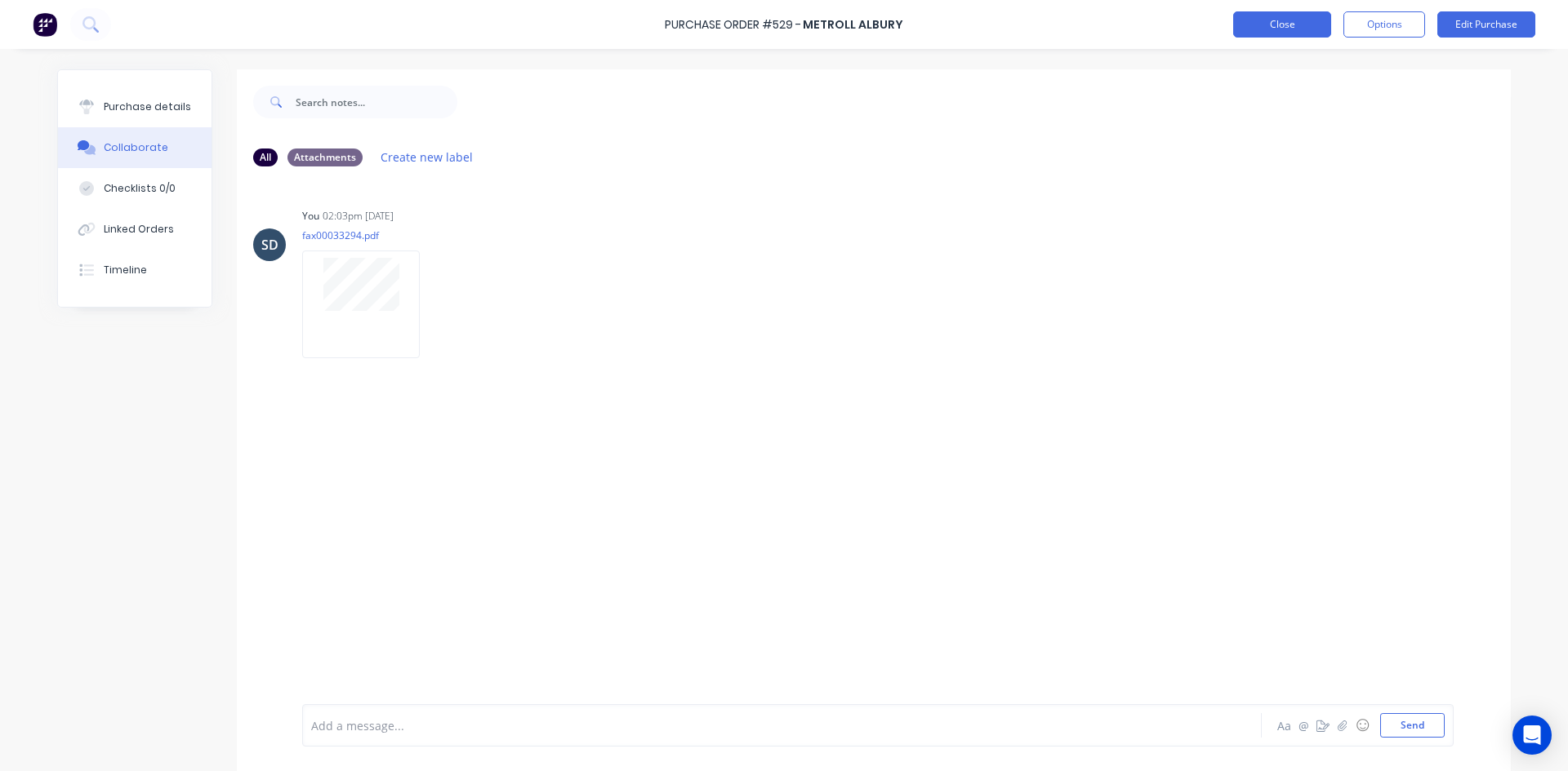
click at [1248, 20] on button "Close" at bounding box center [1282, 24] width 98 height 26
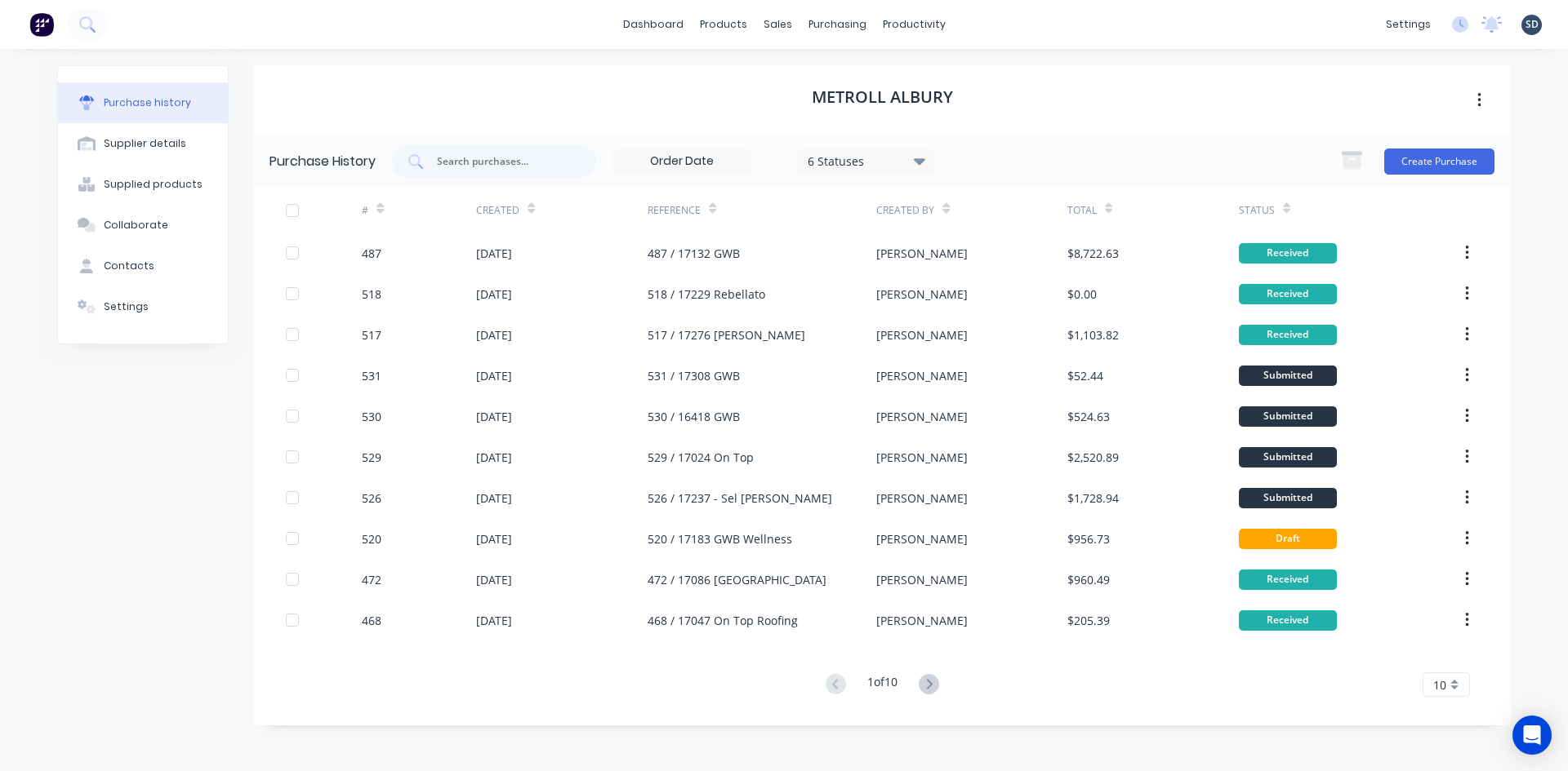
click at [1038, 18] on div "dashboard products sales purchasing productivity dashboard products Product Cat…" at bounding box center [784, 24] width 1568 height 49
click at [998, 23] on div "dashboard products sales purchasing productivity dashboard products Product Cat…" at bounding box center [784, 24] width 1568 height 49
click at [1000, 23] on div "dashboard products sales purchasing productivity dashboard products Product Cat…" at bounding box center [784, 24] width 1568 height 49
drag, startPoint x: 999, startPoint y: 23, endPoint x: 942, endPoint y: 27, distance: 57.1
click at [942, 27] on div "productivity" at bounding box center [913, 24] width 79 height 24
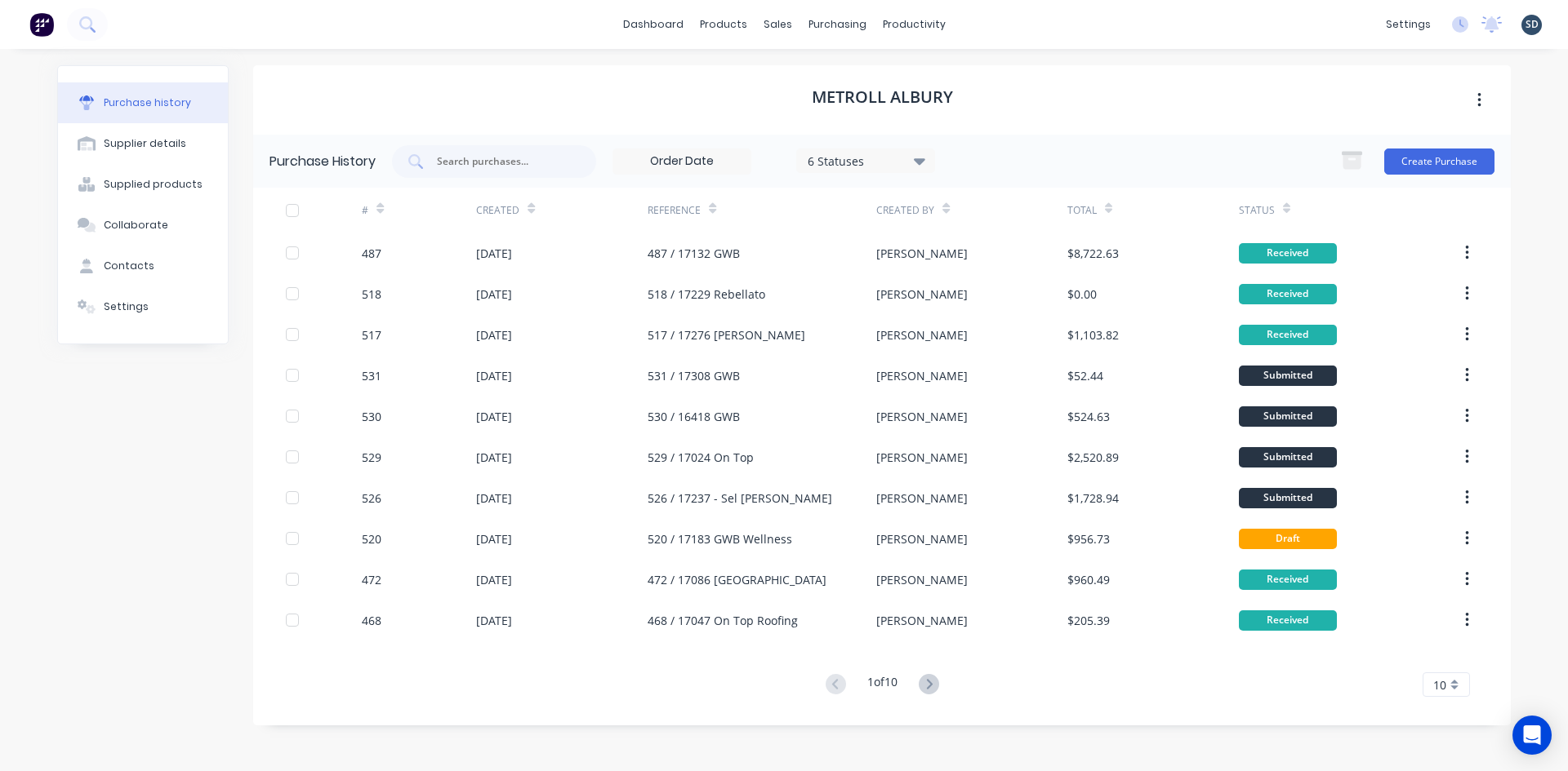
click at [1127, 32] on div "dashboard products sales purchasing productivity dashboard products Product Cat…" at bounding box center [784, 24] width 1568 height 49
drag, startPoint x: 1015, startPoint y: 14, endPoint x: 1036, endPoint y: 24, distance: 23.3
click at [1015, 14] on div "dashboard products sales purchasing productivity dashboard products Product Cat…" at bounding box center [784, 24] width 1568 height 49
click at [997, 18] on div "dashboard products sales purchasing productivity dashboard products Product Cat…" at bounding box center [784, 24] width 1568 height 49
click at [981, 20] on div "dashboard products sales purchasing productivity dashboard products Product Cat…" at bounding box center [784, 24] width 1568 height 49
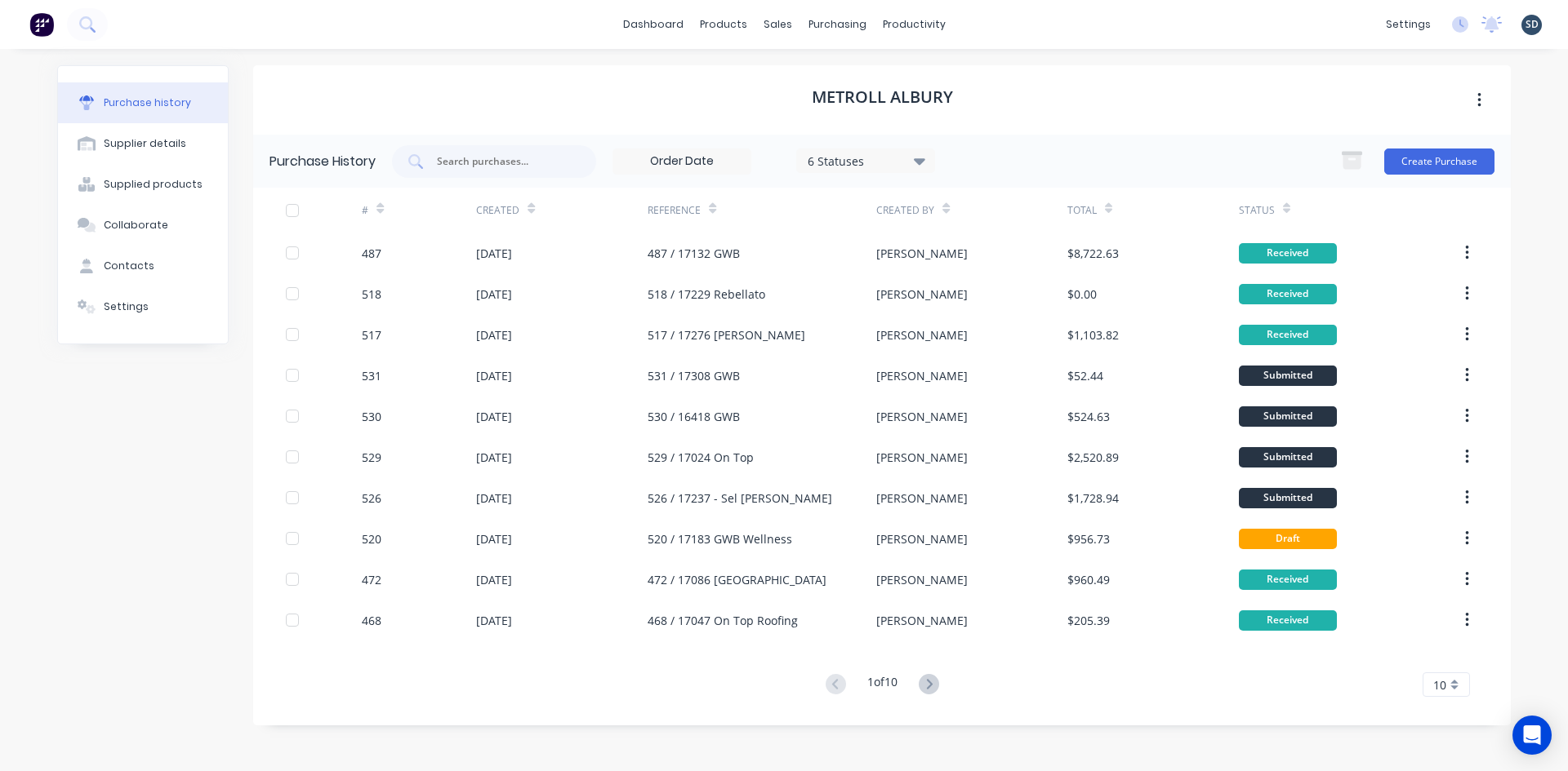
click at [980, 22] on div "dashboard products sales purchasing productivity dashboard products Product Cat…" at bounding box center [784, 24] width 1568 height 49
click at [992, 23] on div "dashboard products sales purchasing productivity dashboard products Product Cat…" at bounding box center [784, 24] width 1568 height 49
click at [997, 23] on div "dashboard products sales purchasing productivity dashboard products Product Cat…" at bounding box center [784, 24] width 1568 height 49
click at [994, 23] on div "dashboard products sales purchasing productivity dashboard products Product Cat…" at bounding box center [784, 24] width 1568 height 49
click at [1002, 22] on div "dashboard products sales purchasing productivity dashboard products Product Cat…" at bounding box center [784, 24] width 1568 height 49
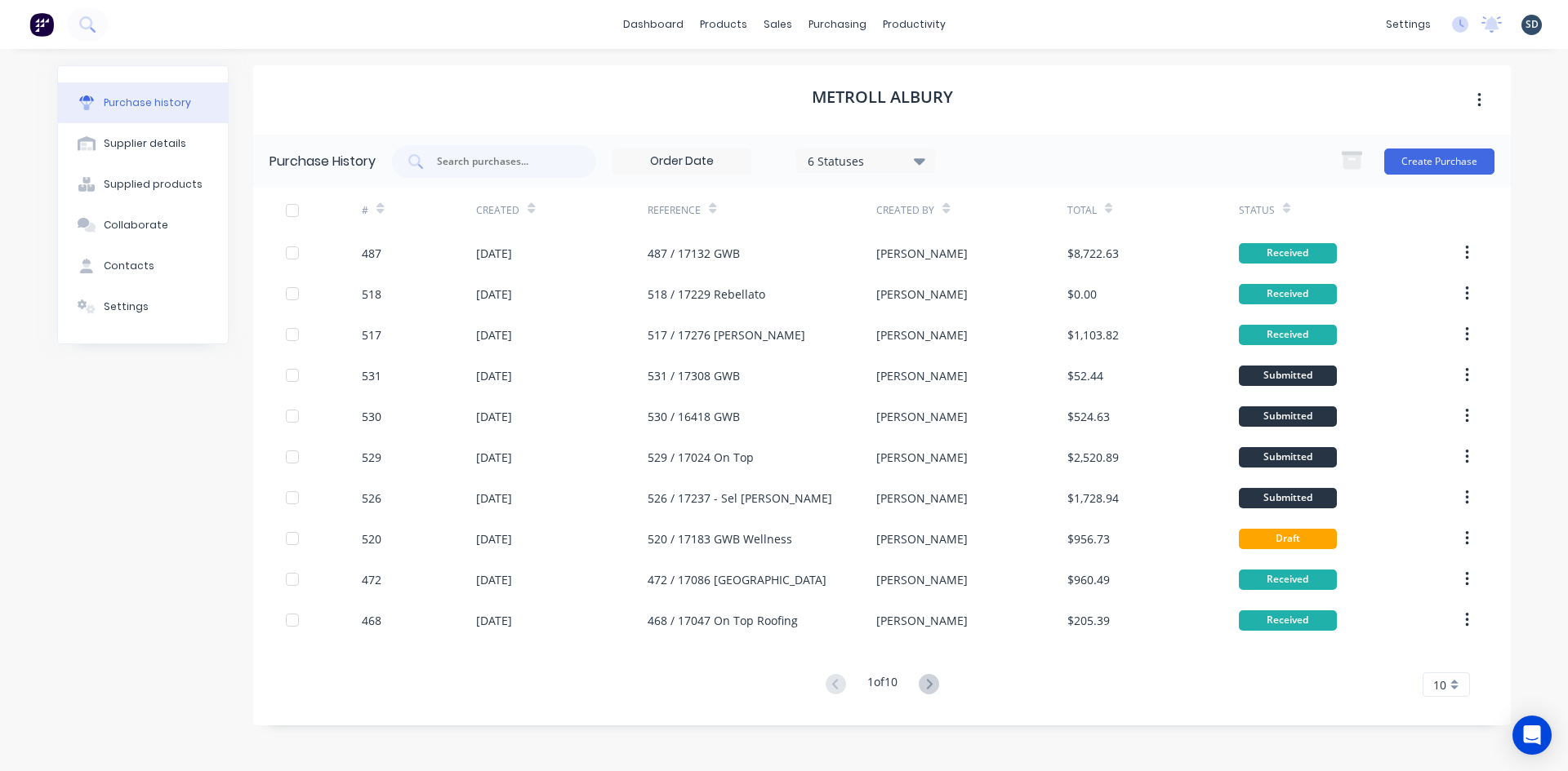
click at [1004, 23] on div "dashboard products sales purchasing productivity dashboard products Product Cat…" at bounding box center [784, 24] width 1568 height 49
click at [1002, 23] on div "dashboard products sales purchasing productivity dashboard products Product Cat…" at bounding box center [784, 24] width 1568 height 49
click at [806, 85] on div "Sales Orders" at bounding box center [838, 78] width 67 height 15
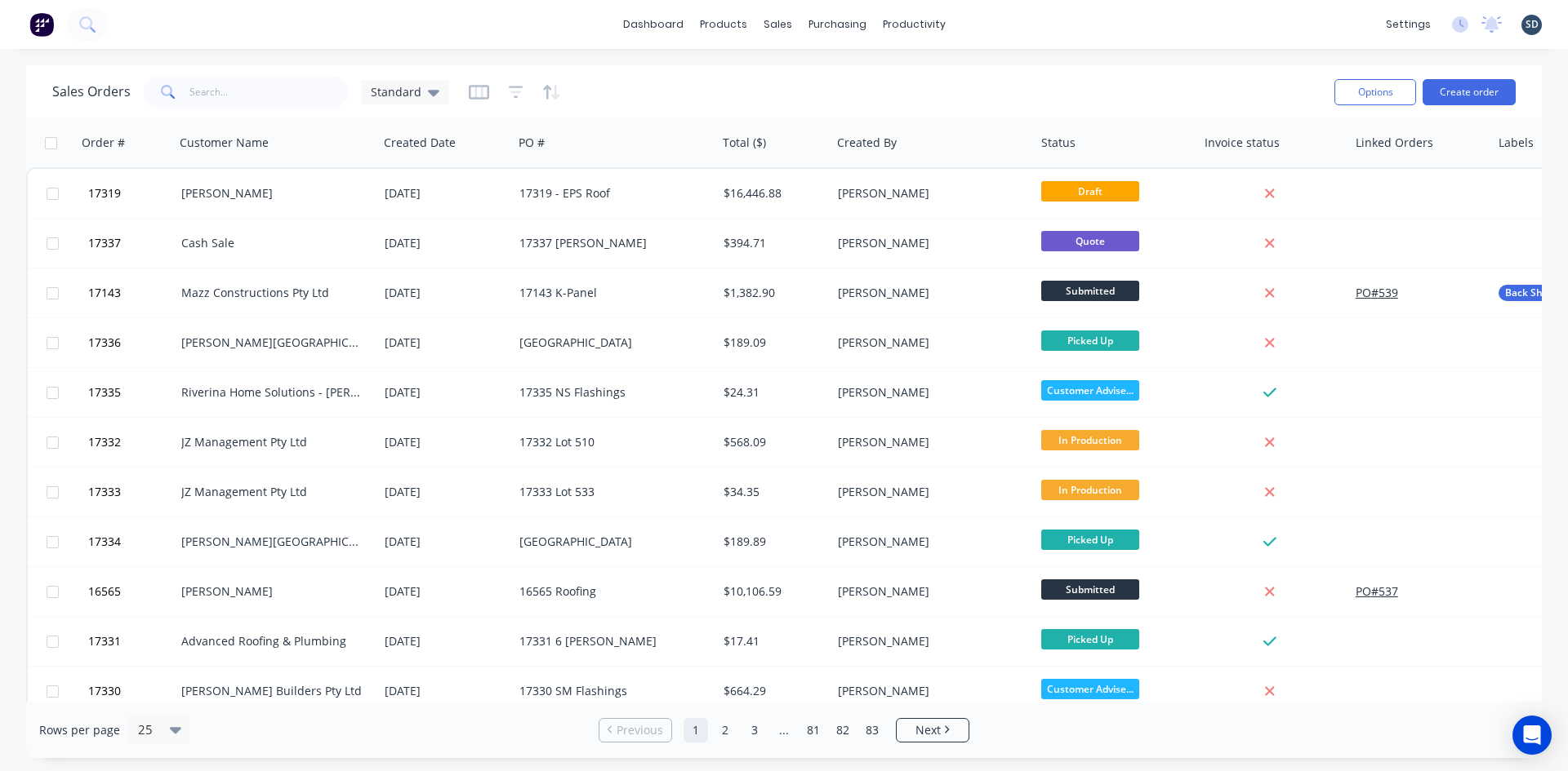
click at [989, 20] on div "dashboard products sales purchasing productivity dashboard products Product Cat…" at bounding box center [784, 24] width 1568 height 49
click at [995, 22] on div "dashboard products sales purchasing productivity dashboard products Product Cat…" at bounding box center [784, 24] width 1568 height 49
click at [1000, 23] on div "dashboard products sales purchasing productivity dashboard products Product Cat…" at bounding box center [784, 24] width 1568 height 49
click at [992, 21] on div "dashboard products sales purchasing productivity dashboard products Product Cat…" at bounding box center [784, 24] width 1568 height 49
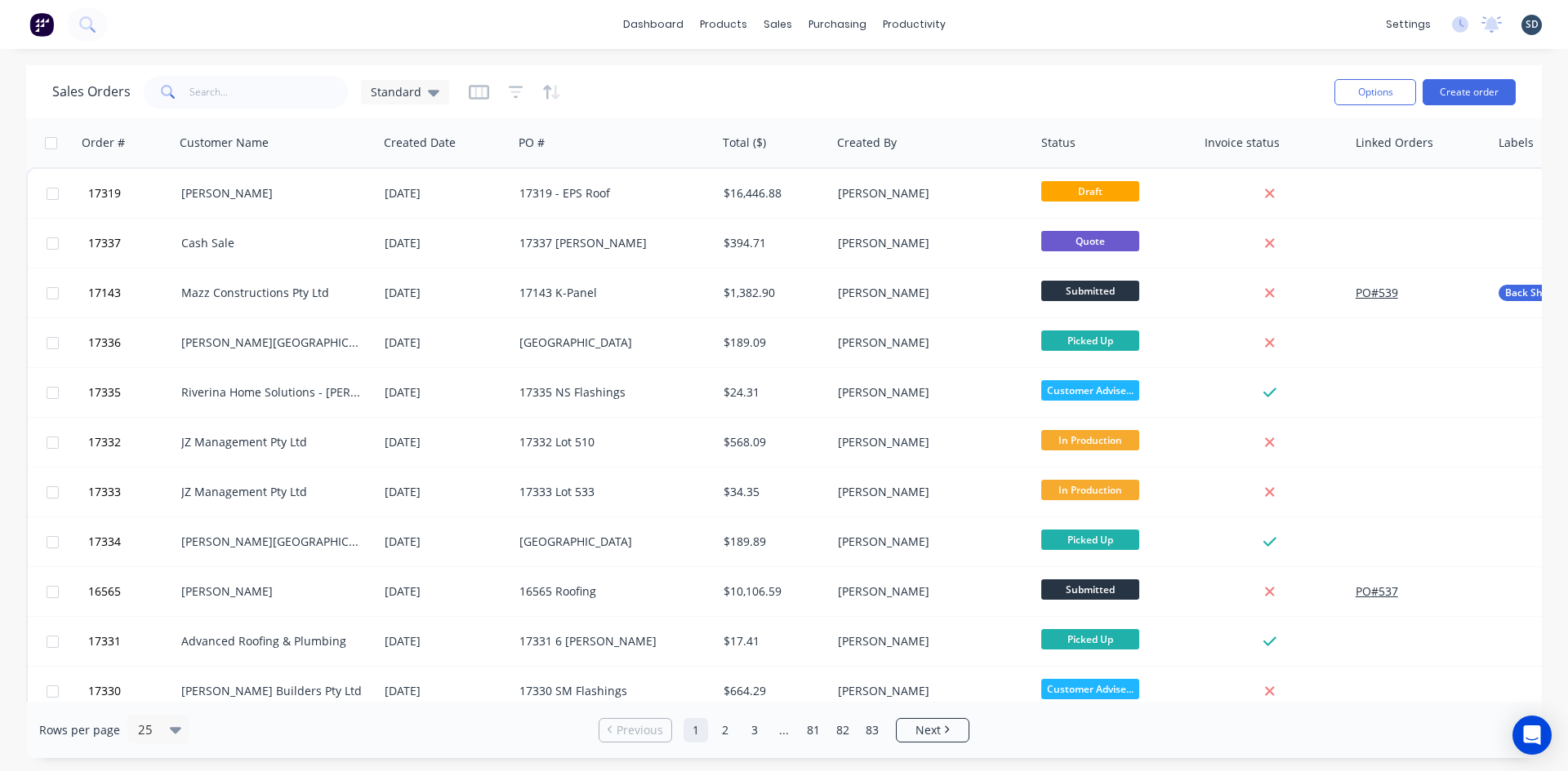
click at [990, 21] on div "dashboard products sales purchasing productivity dashboard products Product Cat…" at bounding box center [784, 24] width 1568 height 49
click at [997, 23] on div "dashboard products sales purchasing productivity dashboard products Product Cat…" at bounding box center [784, 24] width 1568 height 49
click at [623, 30] on div "dashboard products sales purchasing productivity dashboard products Product Cat…" at bounding box center [784, 24] width 1568 height 49
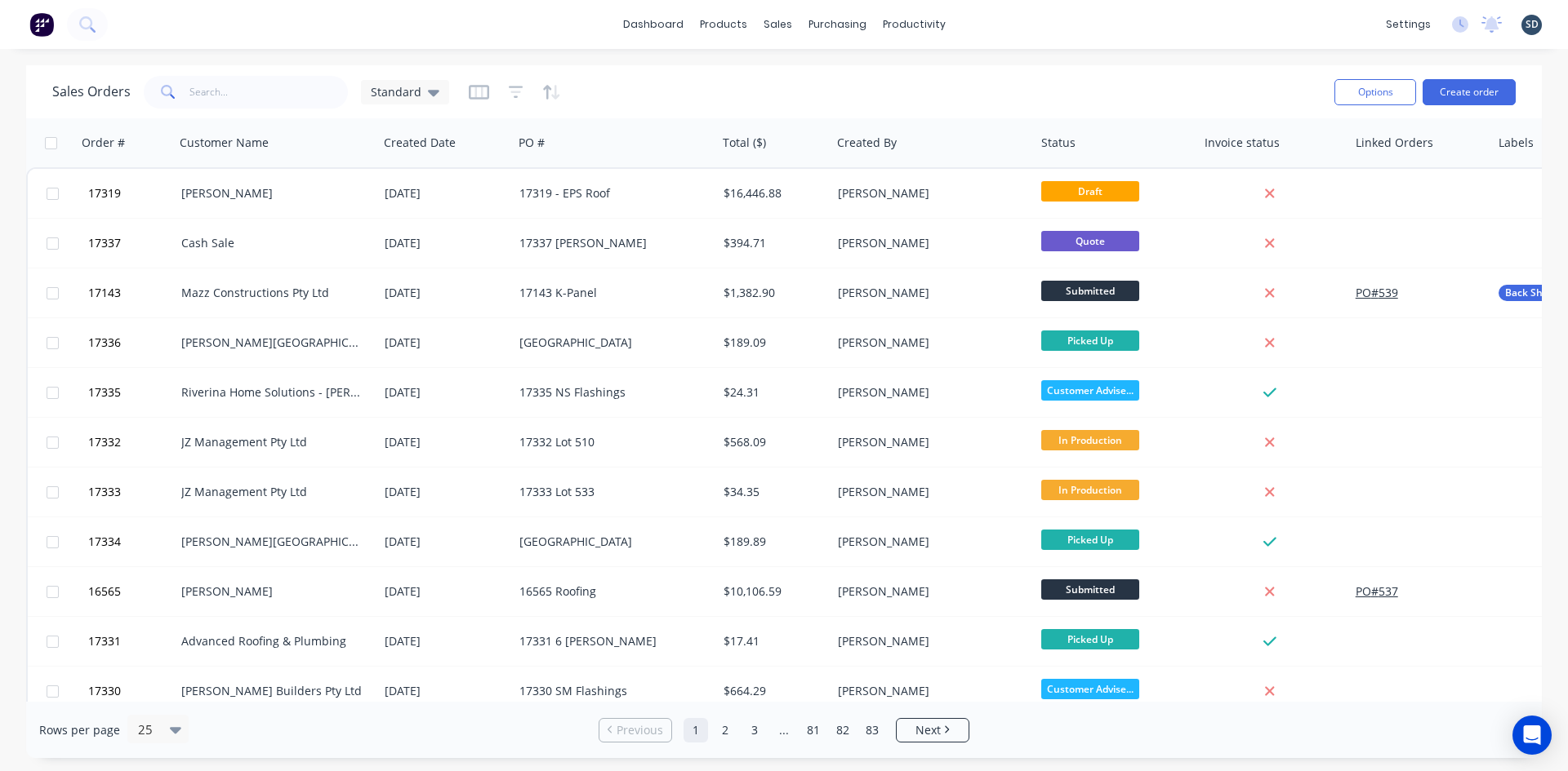
click at [621, 30] on div "dashboard products sales purchasing productivity dashboard products Product Cat…" at bounding box center [784, 24] width 1568 height 49
click at [992, 17] on div "dashboard products sales purchasing productivity dashboard products Product Cat…" at bounding box center [784, 24] width 1568 height 49
click at [995, 26] on div "dashboard products sales purchasing productivity dashboard products Product Cat…" at bounding box center [784, 24] width 1568 height 49
click at [995, 25] on div "dashboard products sales purchasing productivity dashboard products Product Cat…" at bounding box center [784, 24] width 1568 height 49
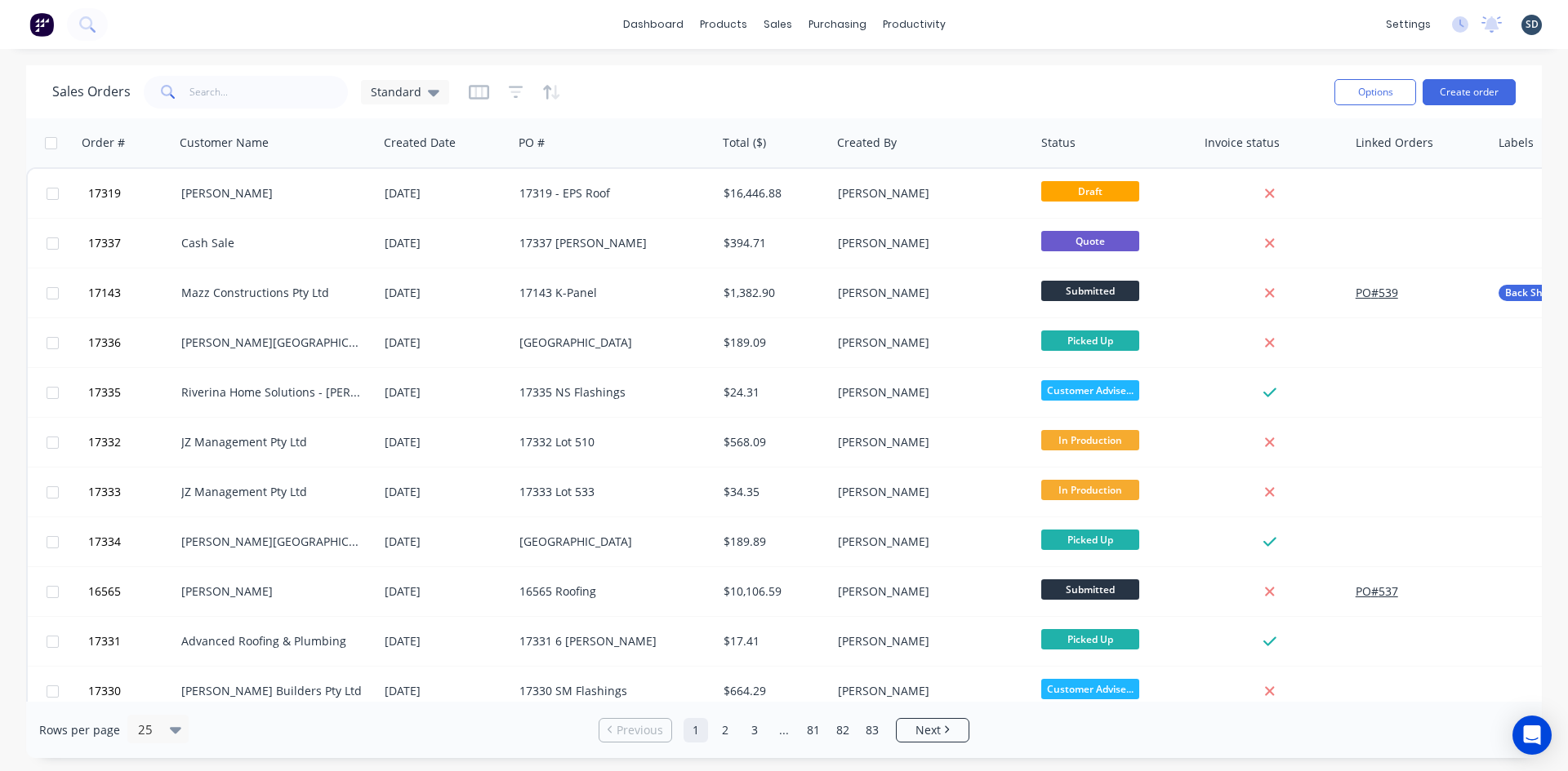
click at [997, 23] on div "dashboard products sales purchasing productivity dashboard products Product Cat…" at bounding box center [784, 24] width 1568 height 49
click at [998, 23] on div "dashboard products sales purchasing productivity dashboard products Product Cat…" at bounding box center [784, 24] width 1568 height 49
click at [997, 23] on div "dashboard products sales purchasing productivity dashboard products Product Cat…" at bounding box center [784, 24] width 1568 height 49
click at [622, 31] on div "dashboard products sales purchasing productivity dashboard products Product Cat…" at bounding box center [784, 24] width 1568 height 49
click at [1015, 26] on div "dashboard products sales purchasing productivity dashboard products Product Cat…" at bounding box center [784, 24] width 1568 height 49
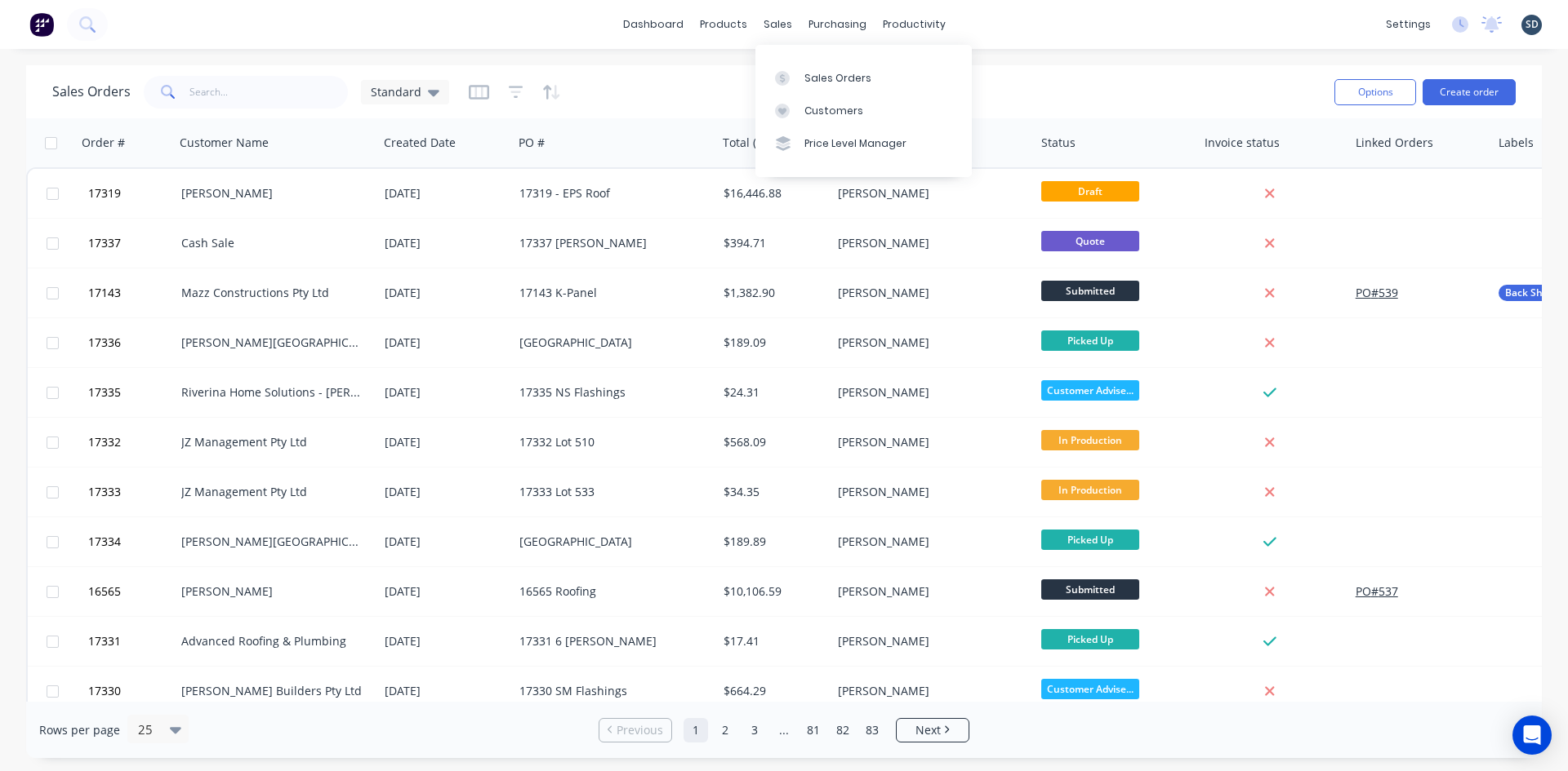
click at [987, 23] on div "dashboard products sales purchasing productivity dashboard products Product Cat…" at bounding box center [784, 24] width 1568 height 49
click at [1013, 24] on div "dashboard products sales purchasing productivity dashboard products Product Cat…" at bounding box center [784, 24] width 1568 height 49
drag, startPoint x: 1013, startPoint y: 24, endPoint x: 1003, endPoint y: 22, distance: 10.2
click at [1002, 22] on div "dashboard products sales purchasing productivity dashboard products Product Cat…" at bounding box center [784, 24] width 1568 height 49
click at [1000, 22] on div "dashboard products sales purchasing productivity dashboard products Product Cat…" at bounding box center [784, 24] width 1568 height 49
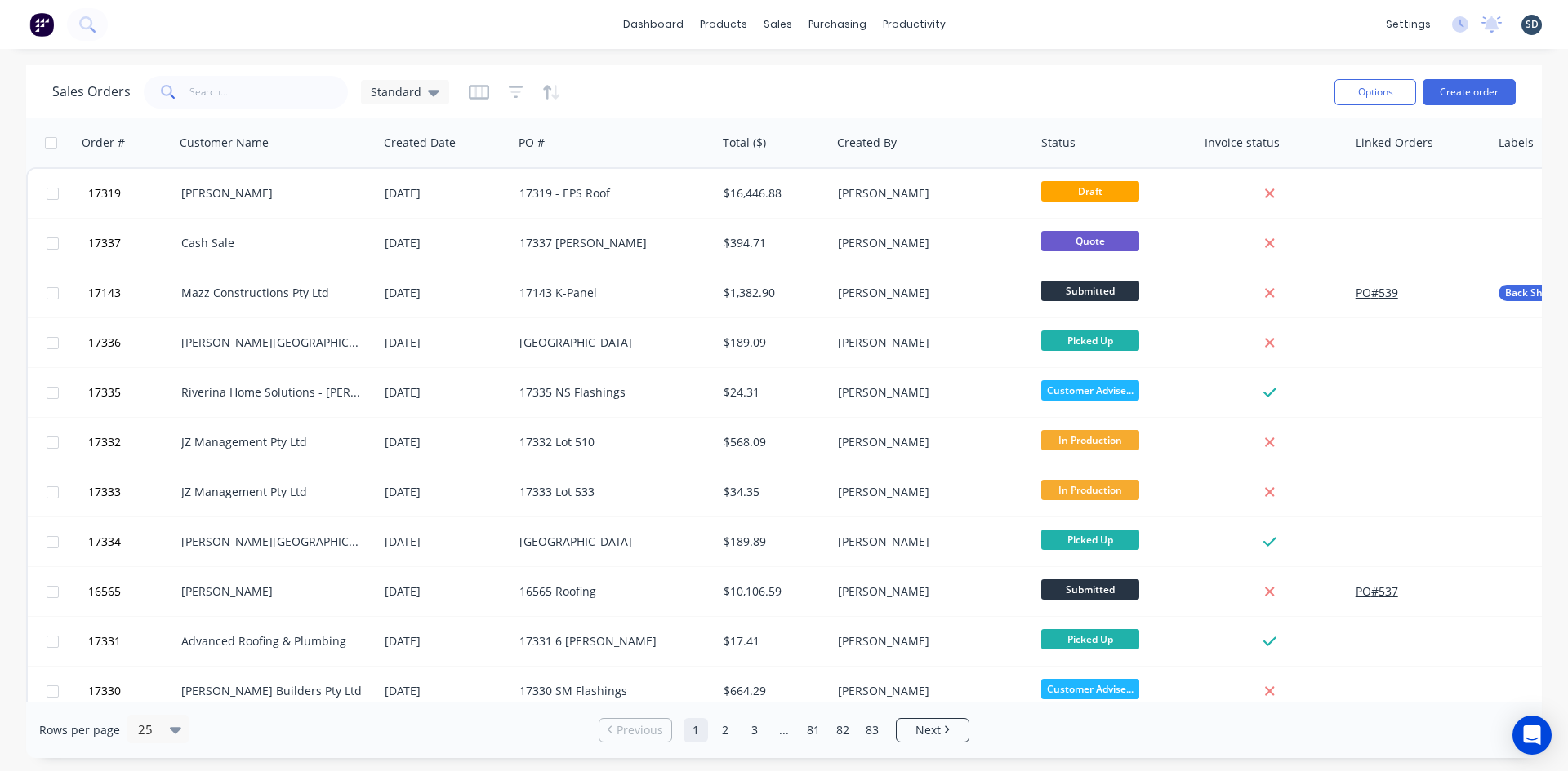
click at [991, 22] on div "dashboard products sales purchasing productivity dashboard products Product Cat…" at bounding box center [784, 24] width 1568 height 49
click at [991, 23] on div "dashboard products sales purchasing productivity dashboard products Product Cat…" at bounding box center [784, 24] width 1568 height 49
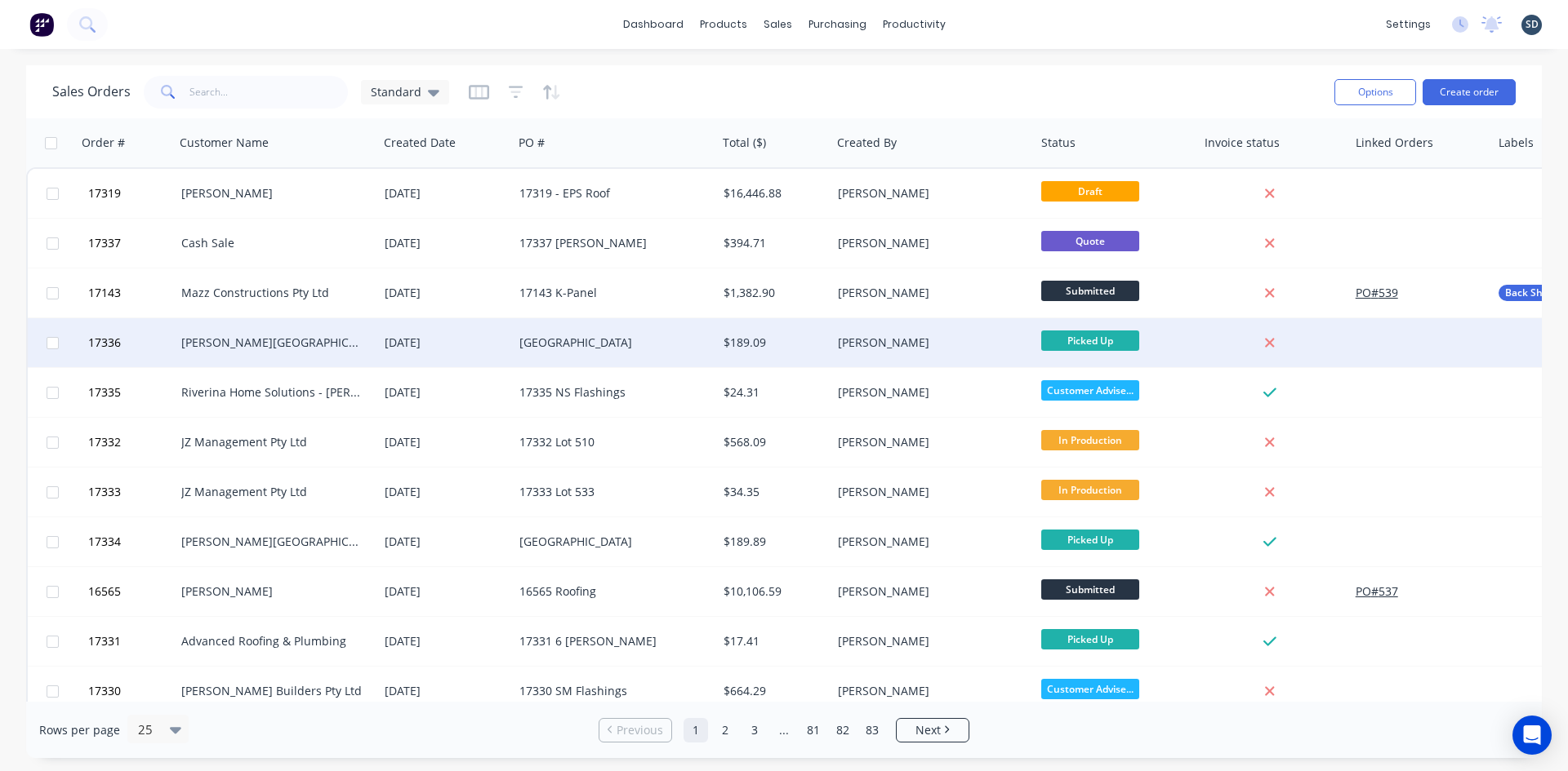
click at [310, 336] on div "[PERSON_NAME][GEOGRAPHIC_DATA]" at bounding box center [271, 342] width 181 height 17
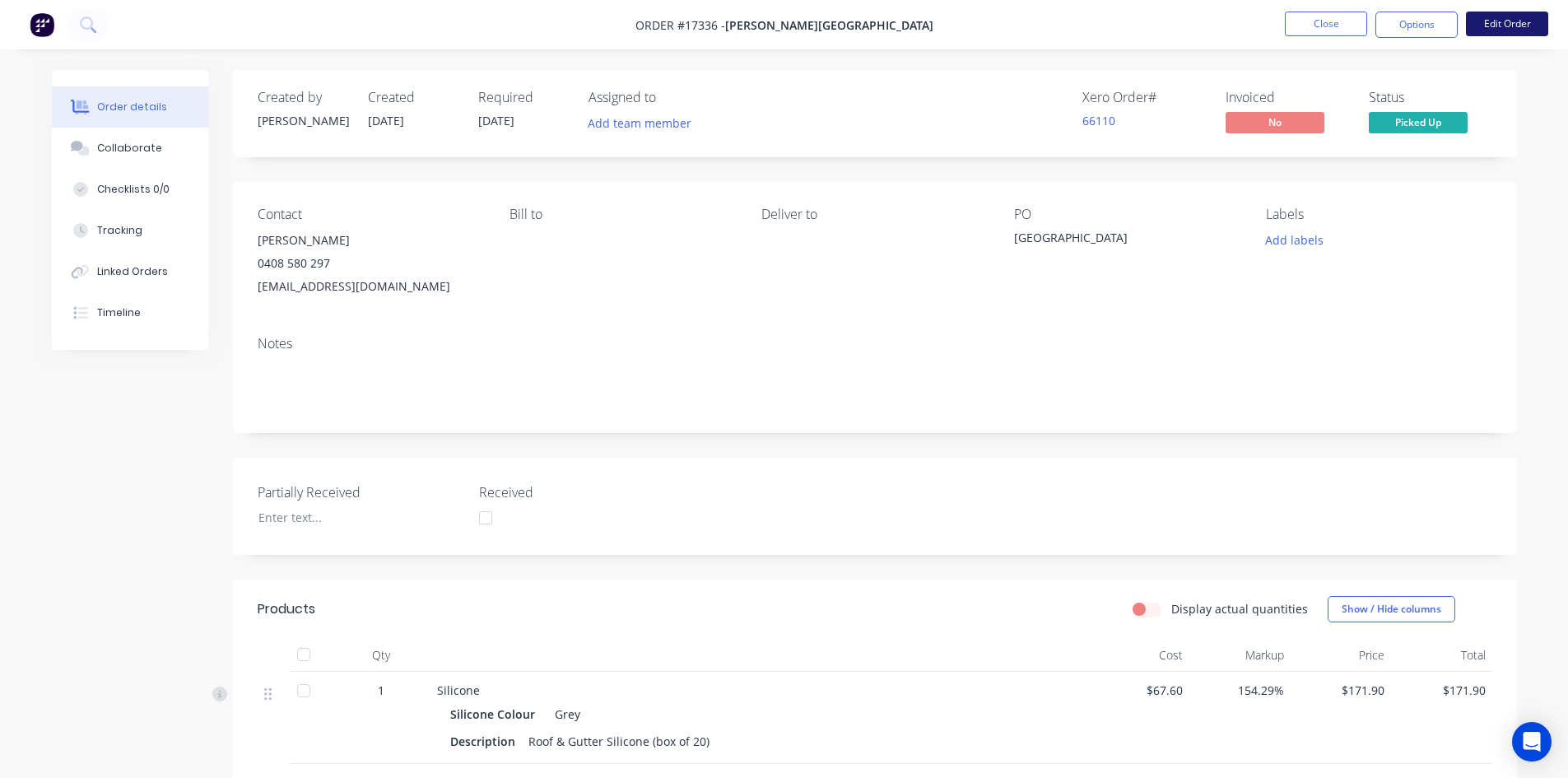
click at [1497, 20] on button "Edit Order" at bounding box center [1507, 24] width 82 height 25
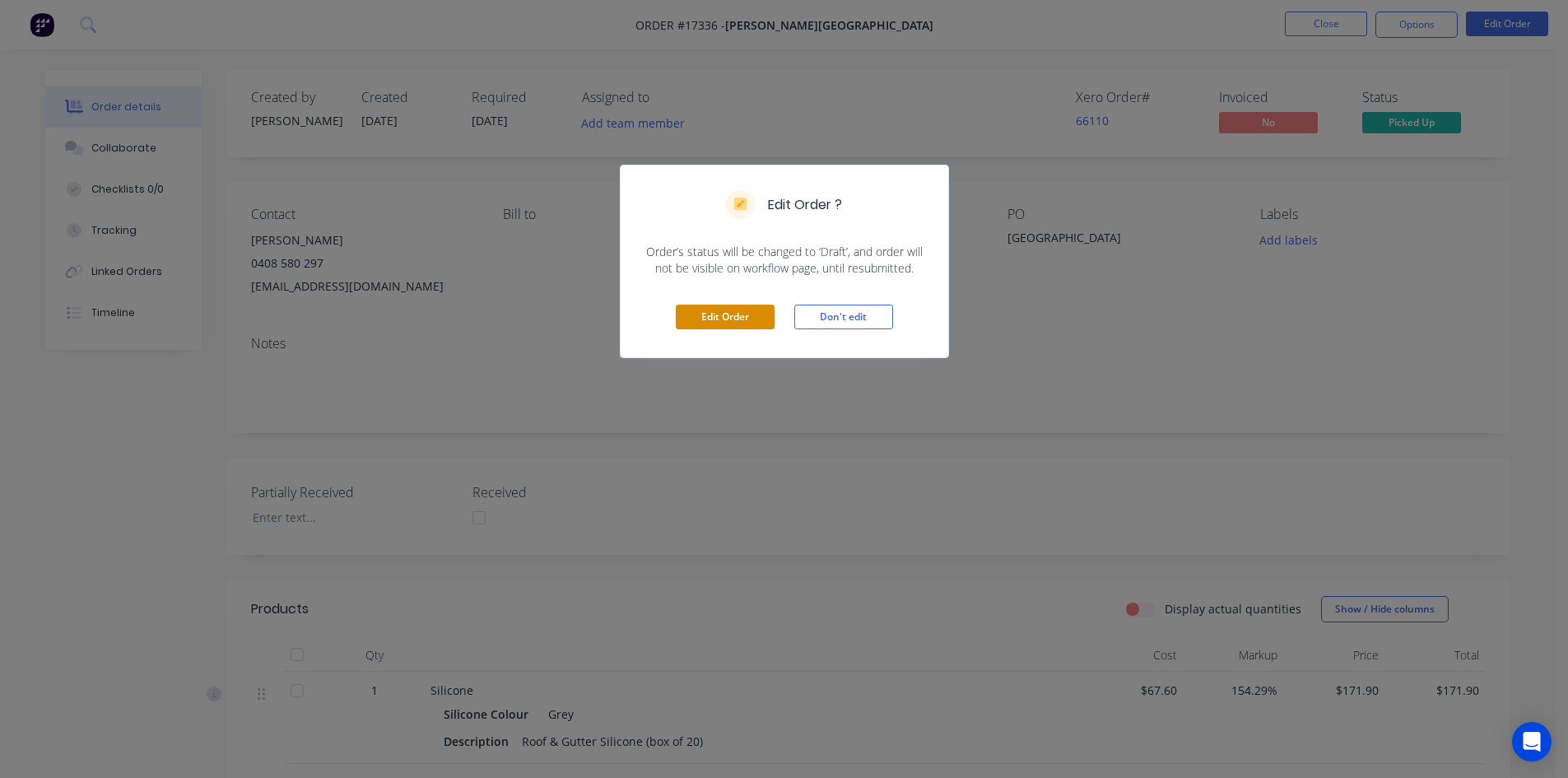
click at [705, 326] on button "Edit Order" at bounding box center [725, 317] width 99 height 25
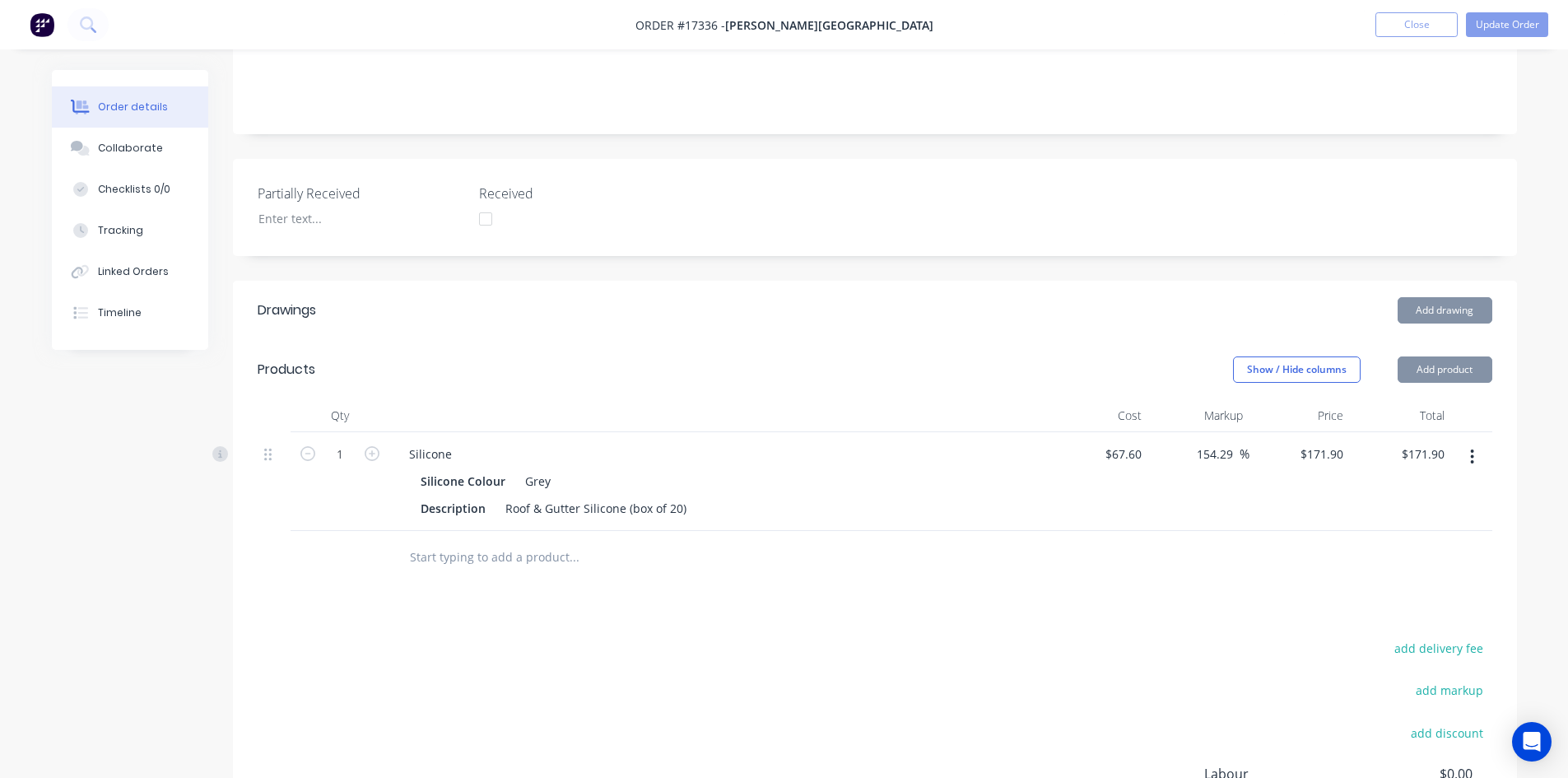
scroll to position [495, 0]
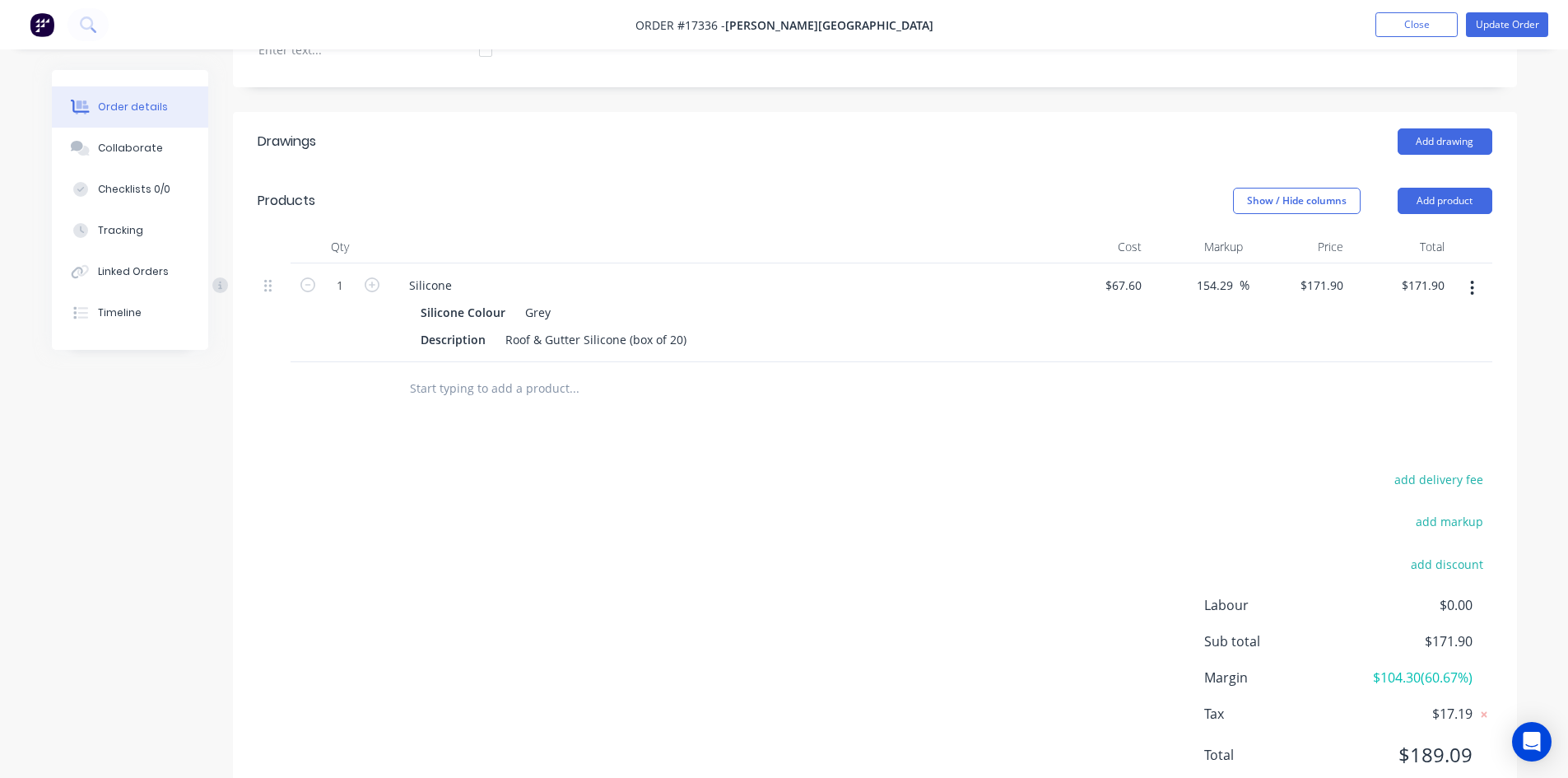
click at [466, 379] on input "text" at bounding box center [574, 388] width 330 height 33
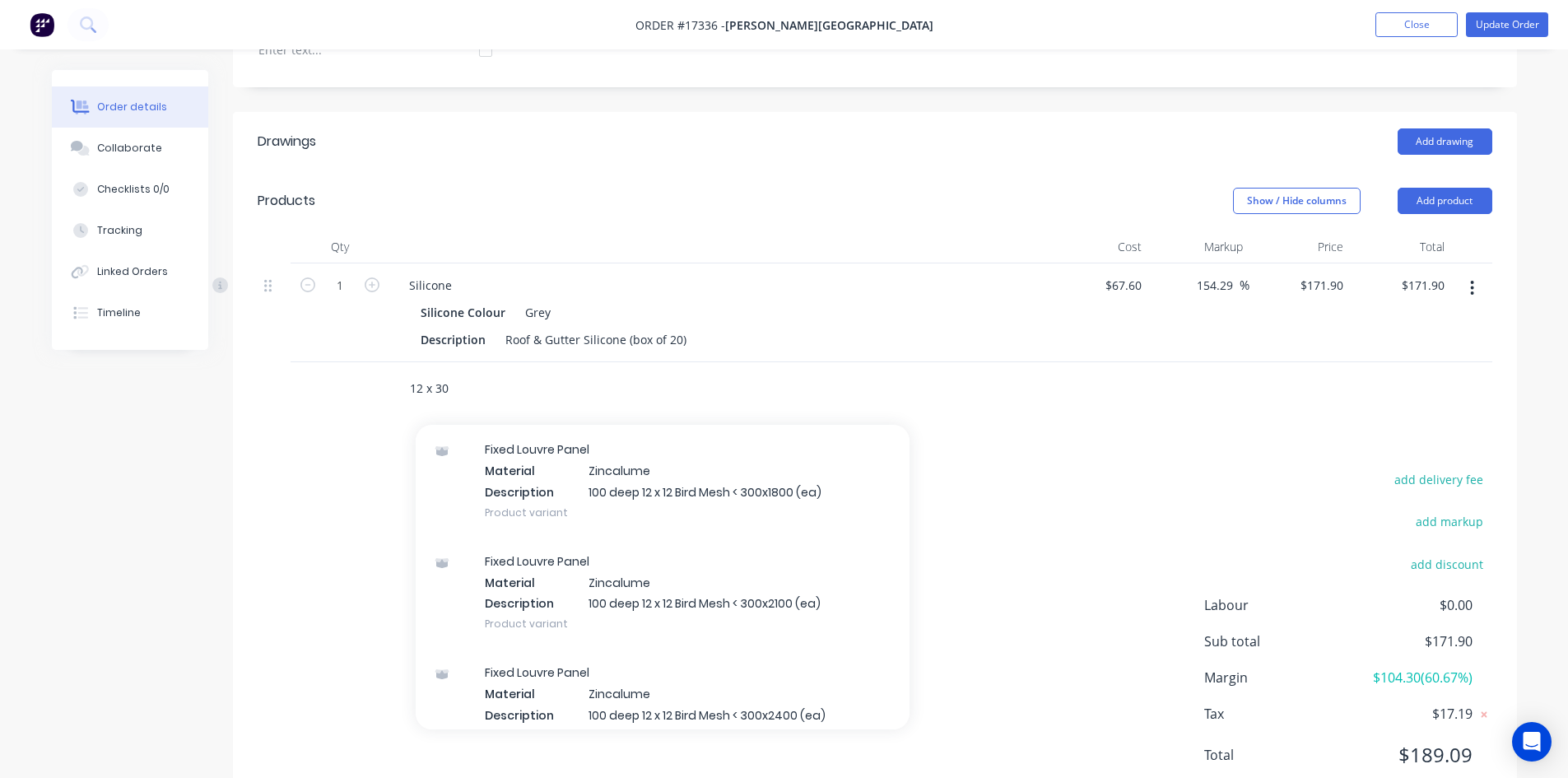
scroll to position [3768, 0]
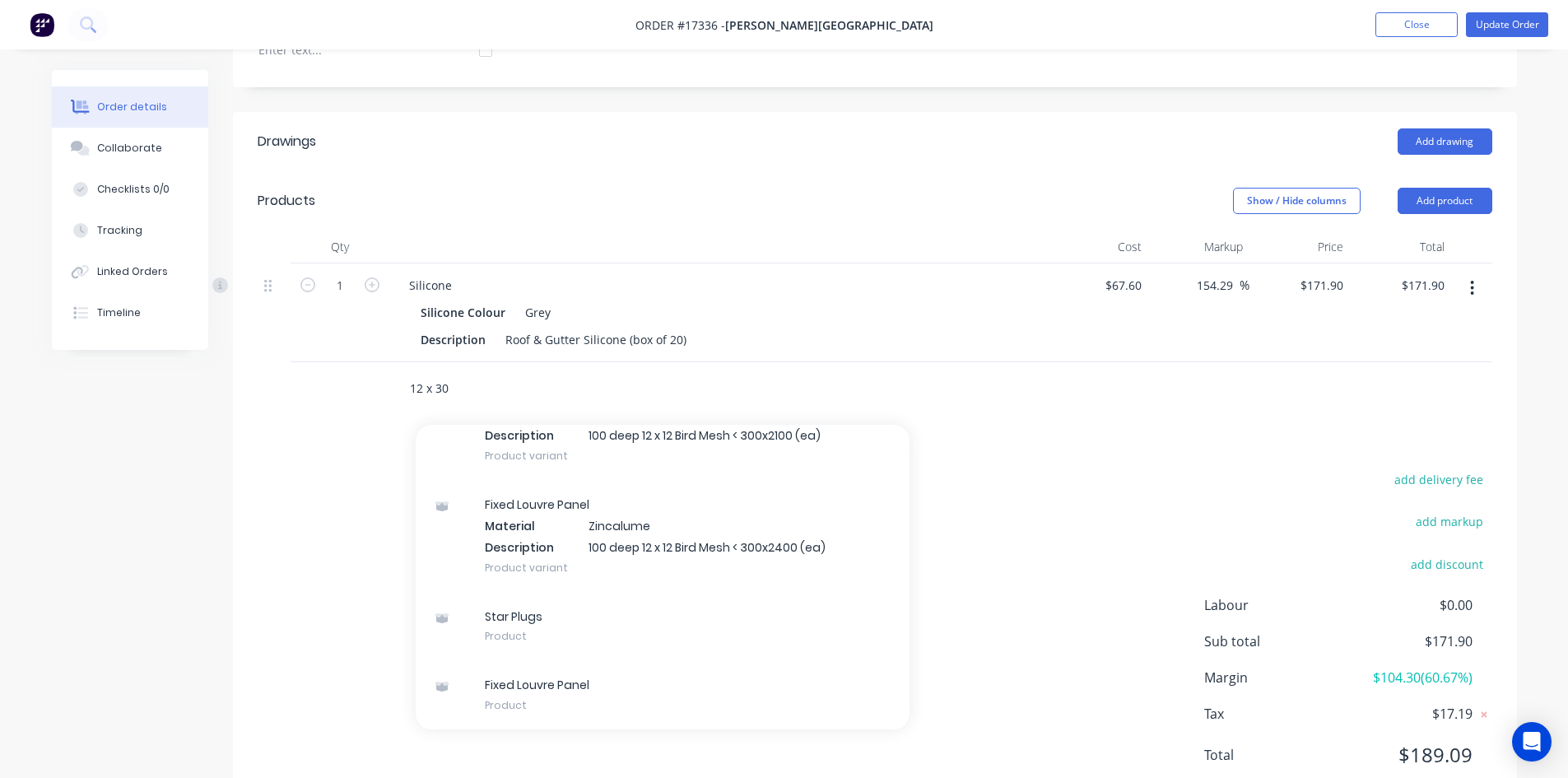
type input "12 x 30"
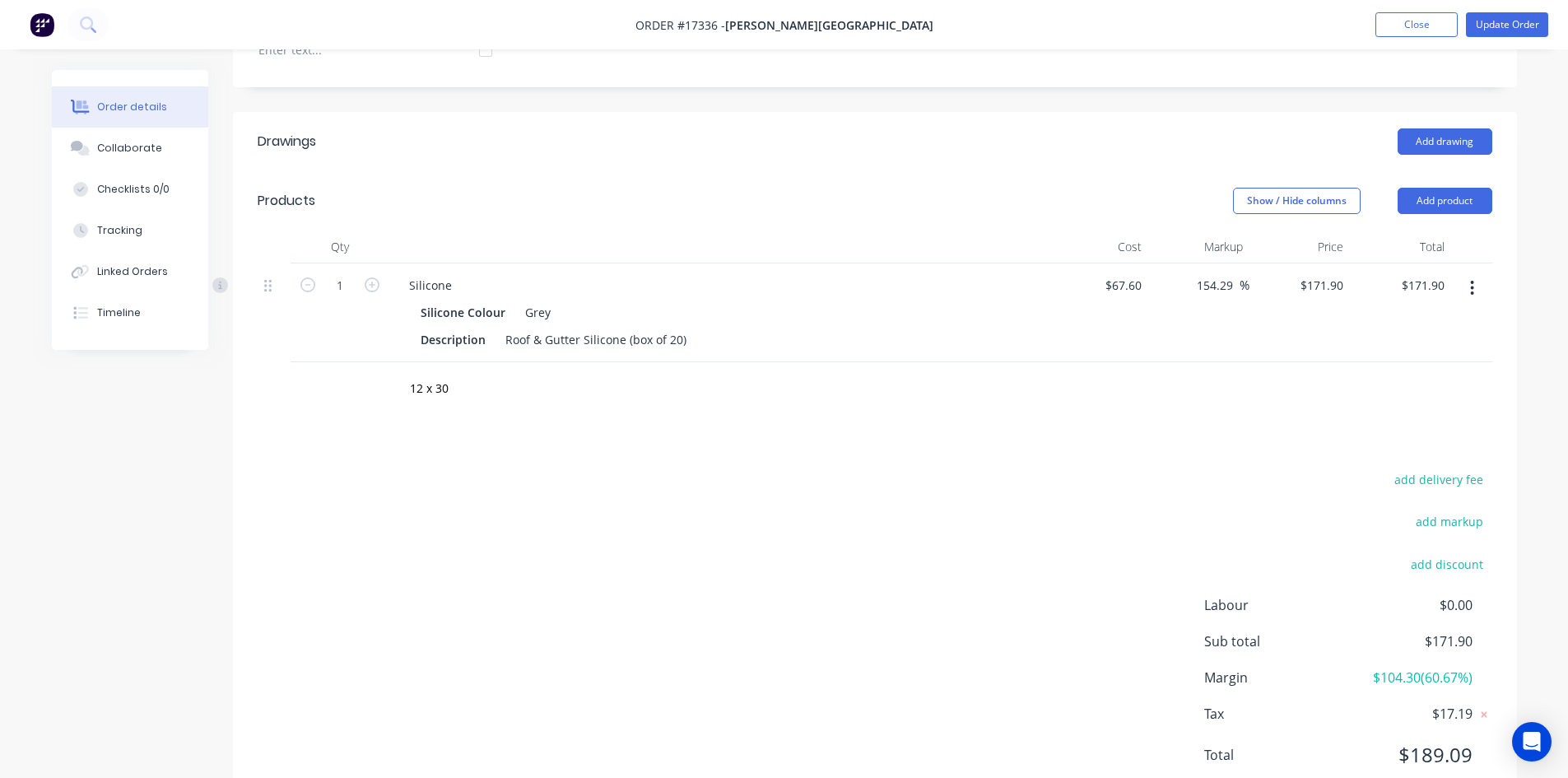
click at [1135, 480] on div "add delivery fee add markup add discount Labour $0.00 Sub total $171.90 Margin …" at bounding box center [874, 628] width 1234 height 318
click at [1455, 188] on button "Add product" at bounding box center [1445, 200] width 95 height 27
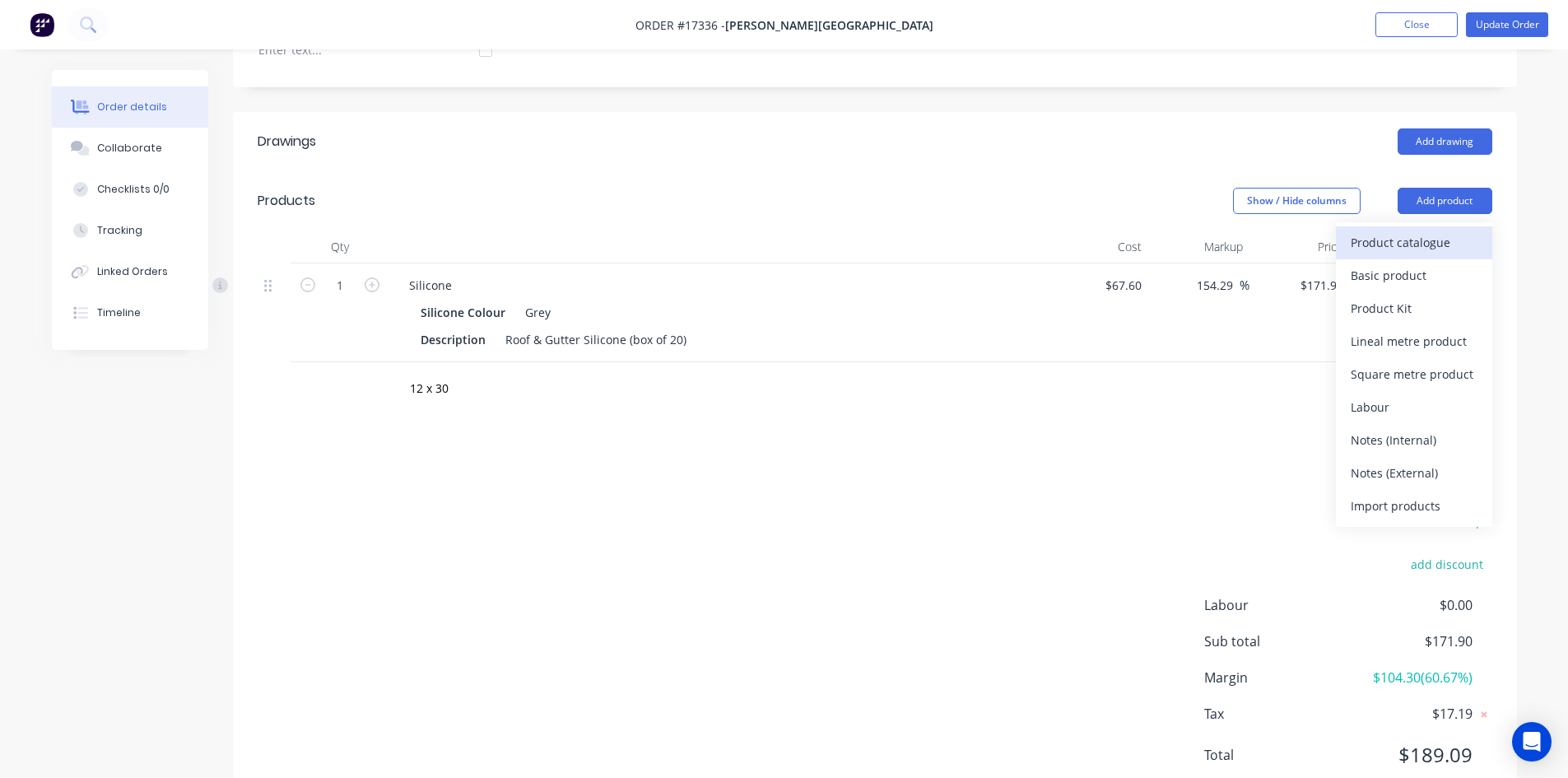
click at [1434, 231] on div "Product catalogue" at bounding box center [1414, 243] width 126 height 24
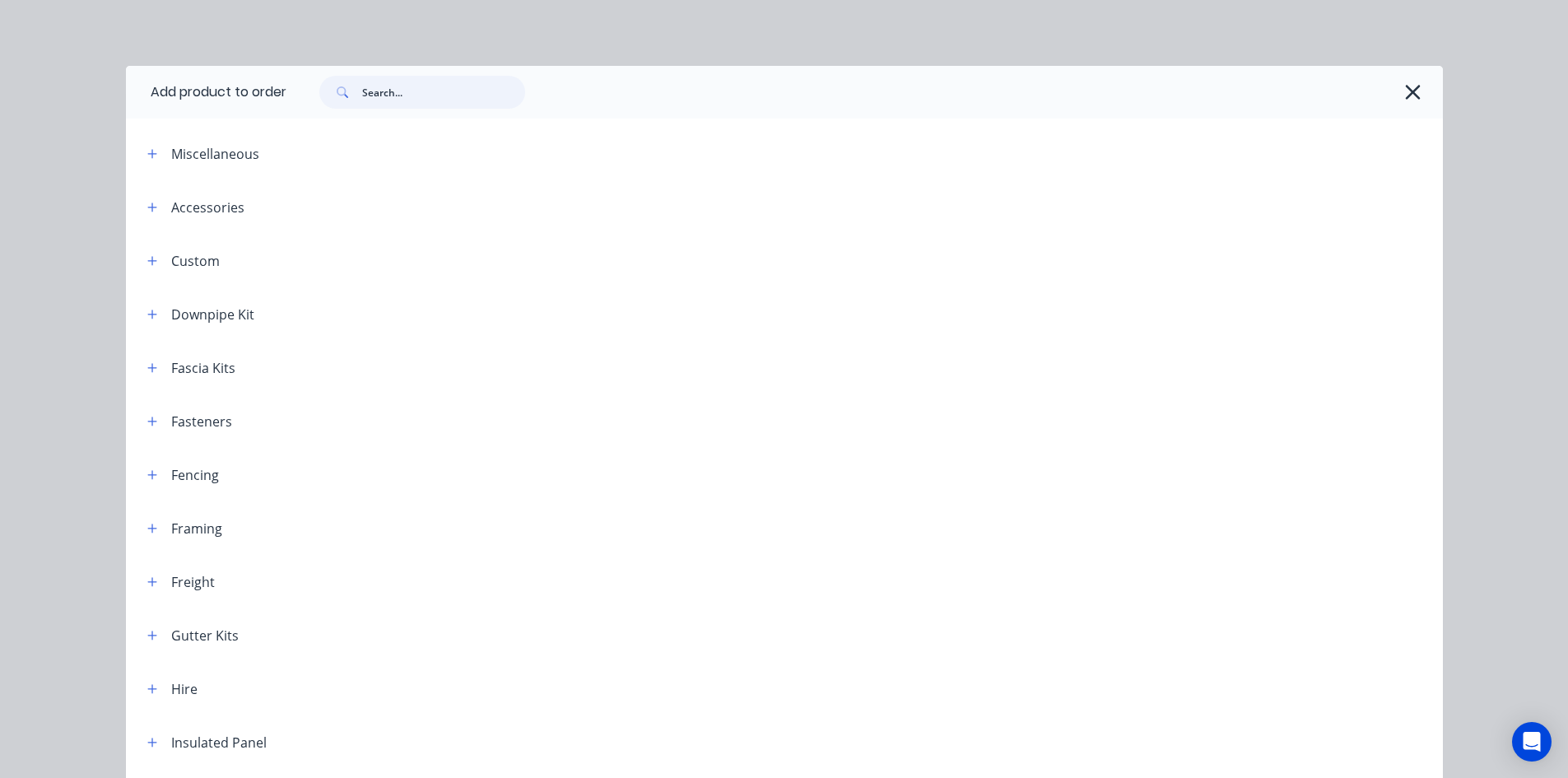
click at [418, 92] on input "text" at bounding box center [443, 92] width 163 height 33
type input "12 x 30"
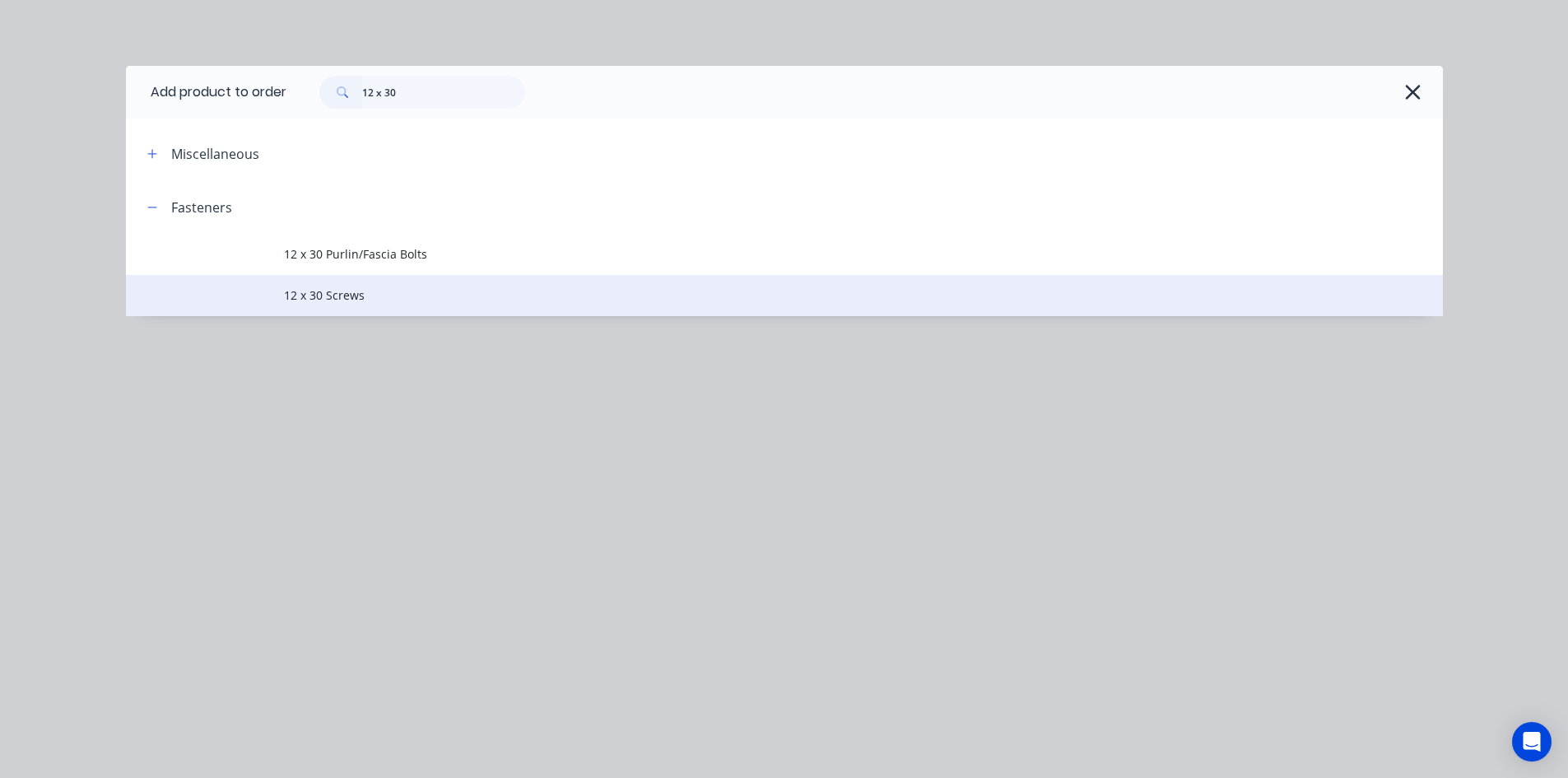
click at [454, 290] on span "12 x 30 Screws" at bounding box center [747, 295] width 927 height 18
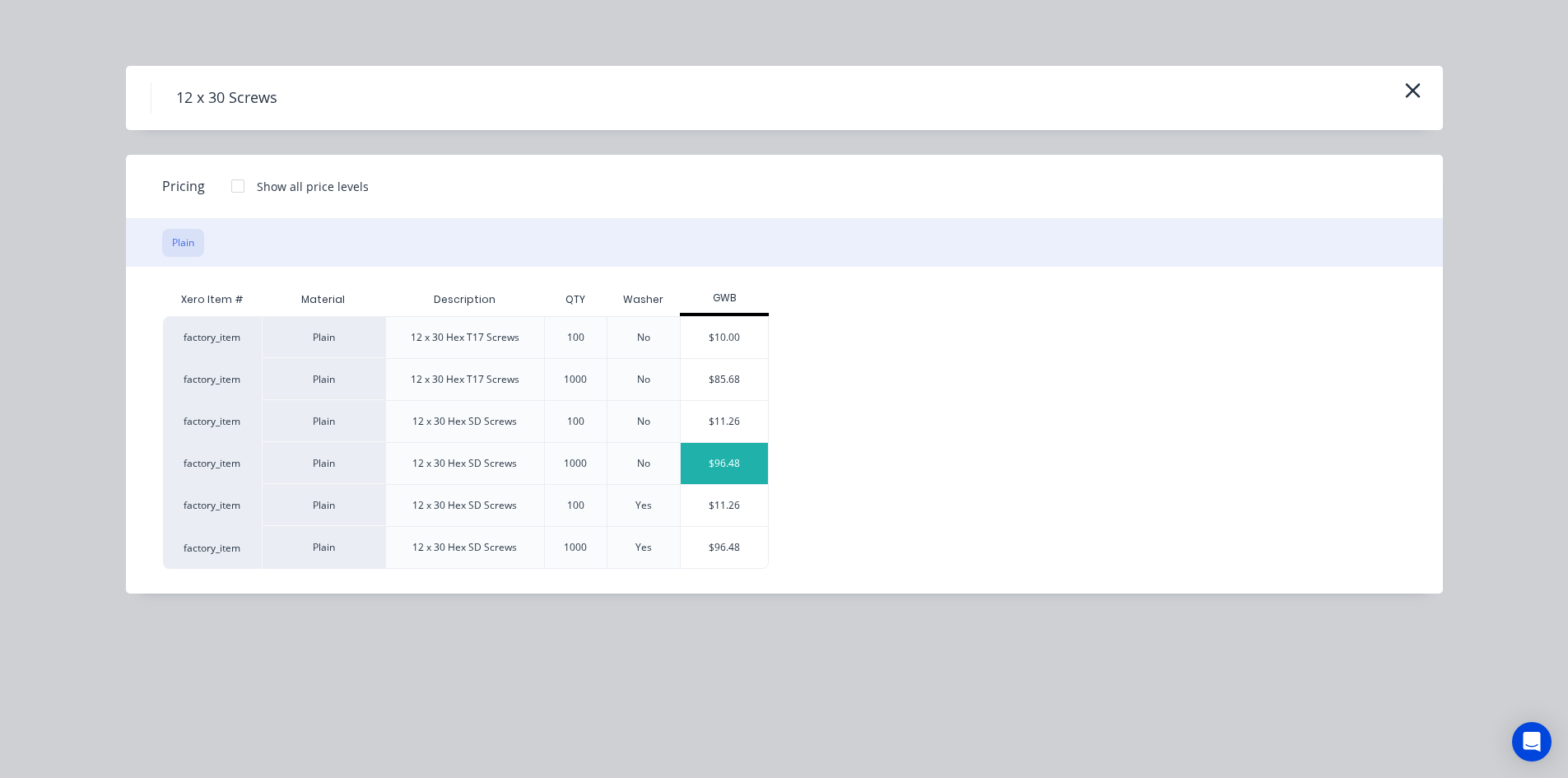
click at [754, 464] on div "$96.48" at bounding box center [724, 464] width 88 height 41
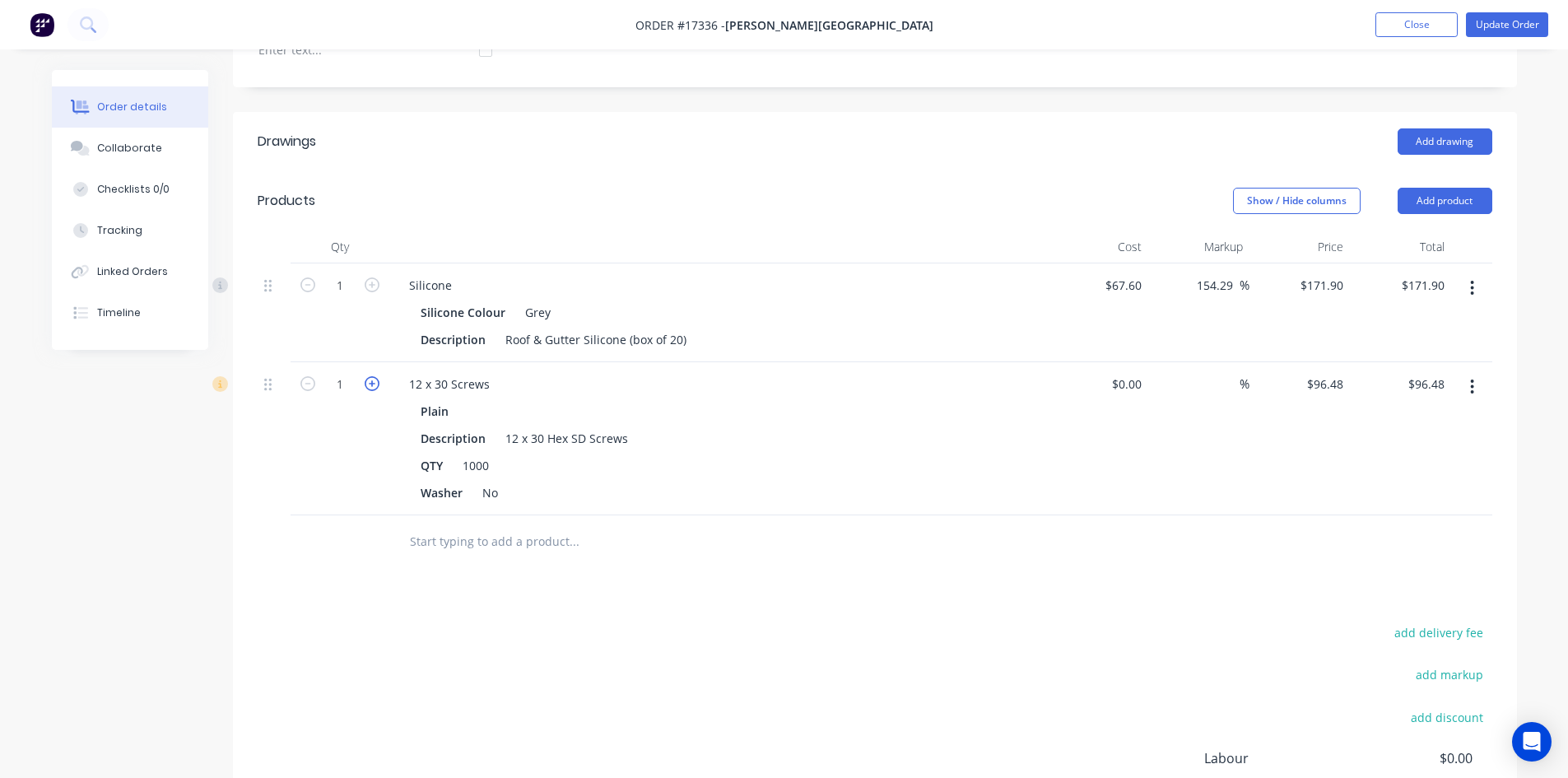
click at [374, 376] on icon "button" at bounding box center [372, 383] width 15 height 15
type input "2"
type input "$192.96"
click at [716, 583] on div "Drawings Add drawing Products Show / Hide columns Add product Qty Cost Markup P…" at bounding box center [874, 537] width 1284 height 852
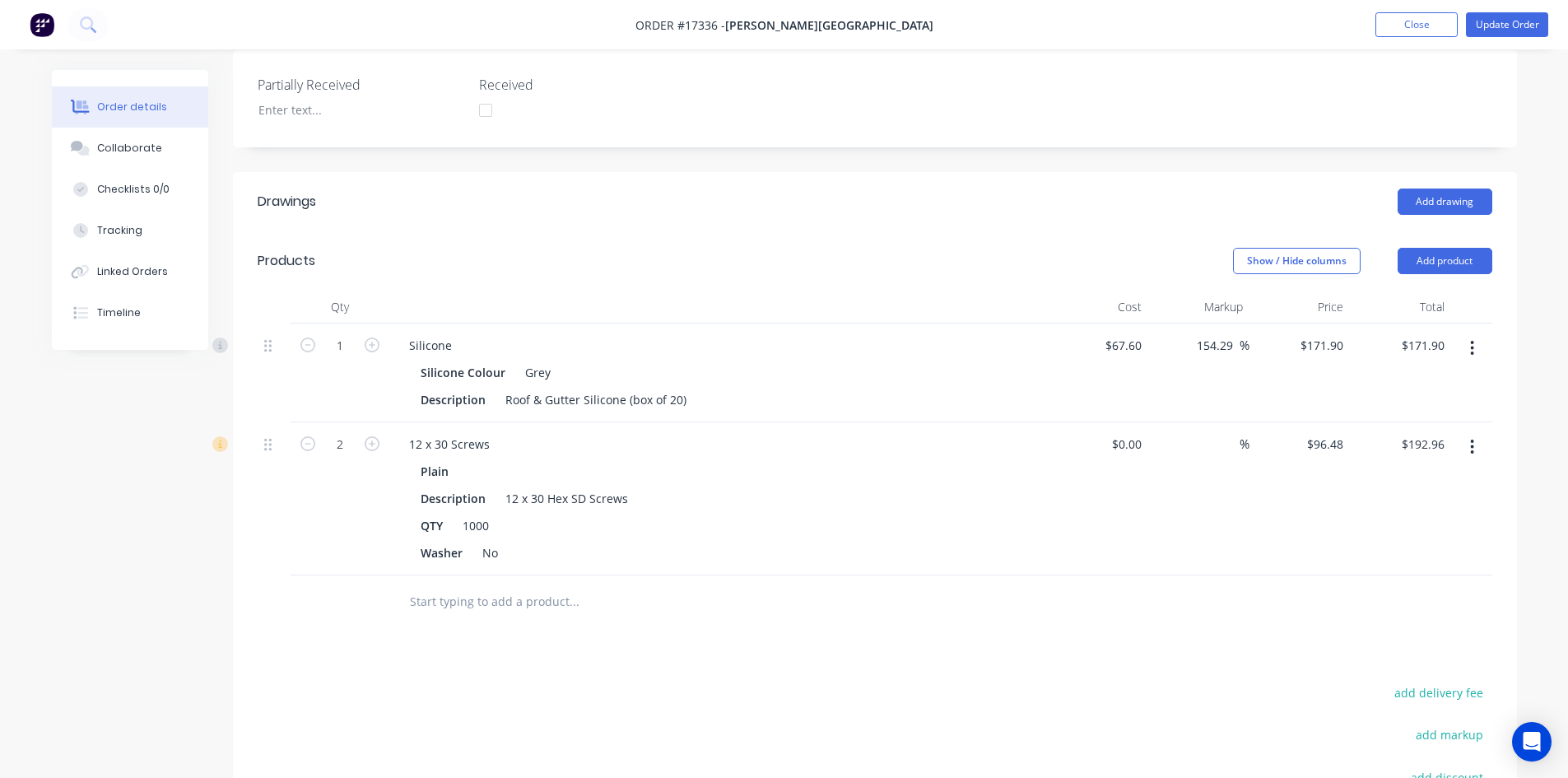
scroll to position [434, 0]
click at [466, 584] on input "text" at bounding box center [574, 600] width 330 height 33
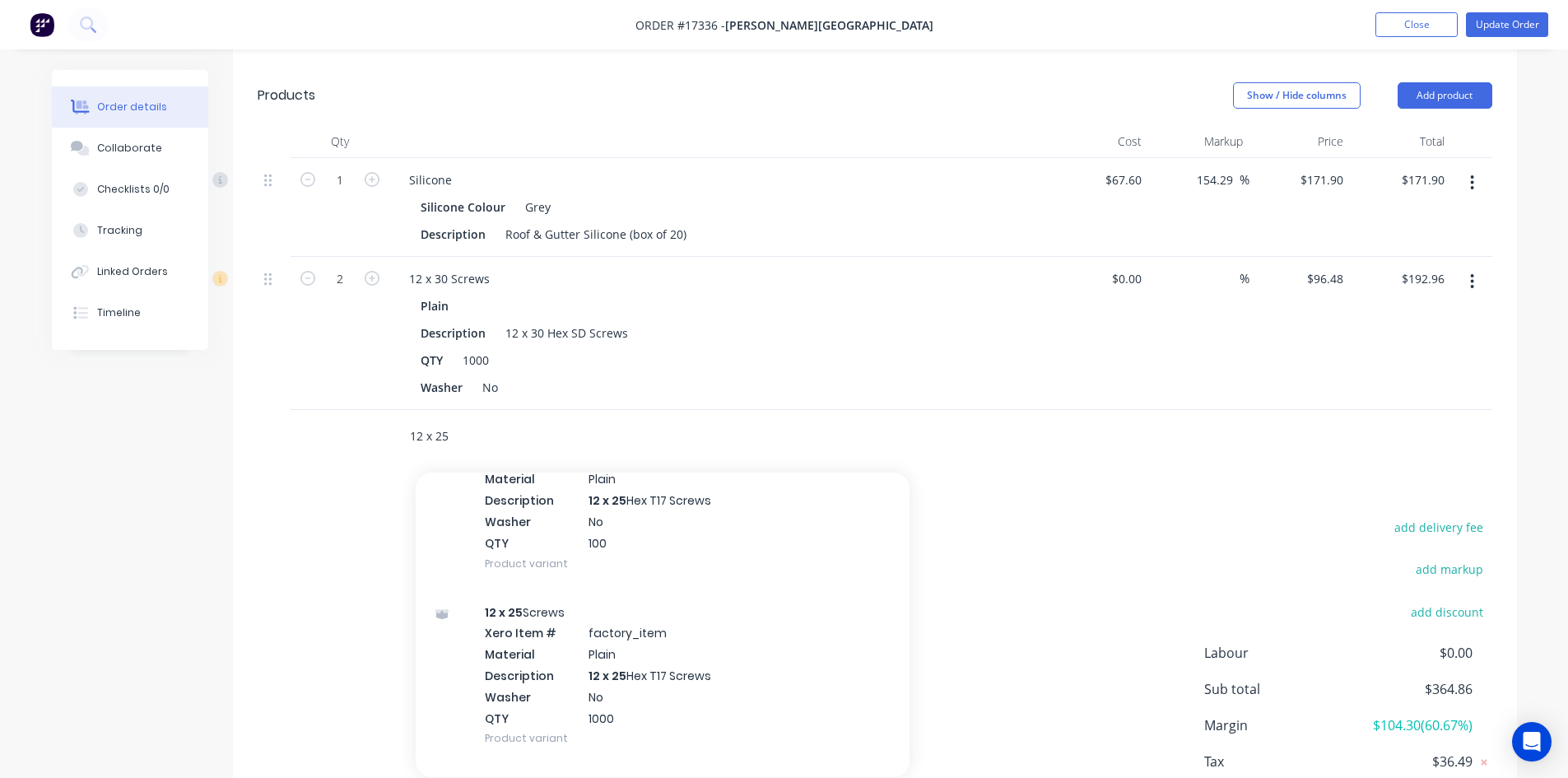
scroll to position [2451, 0]
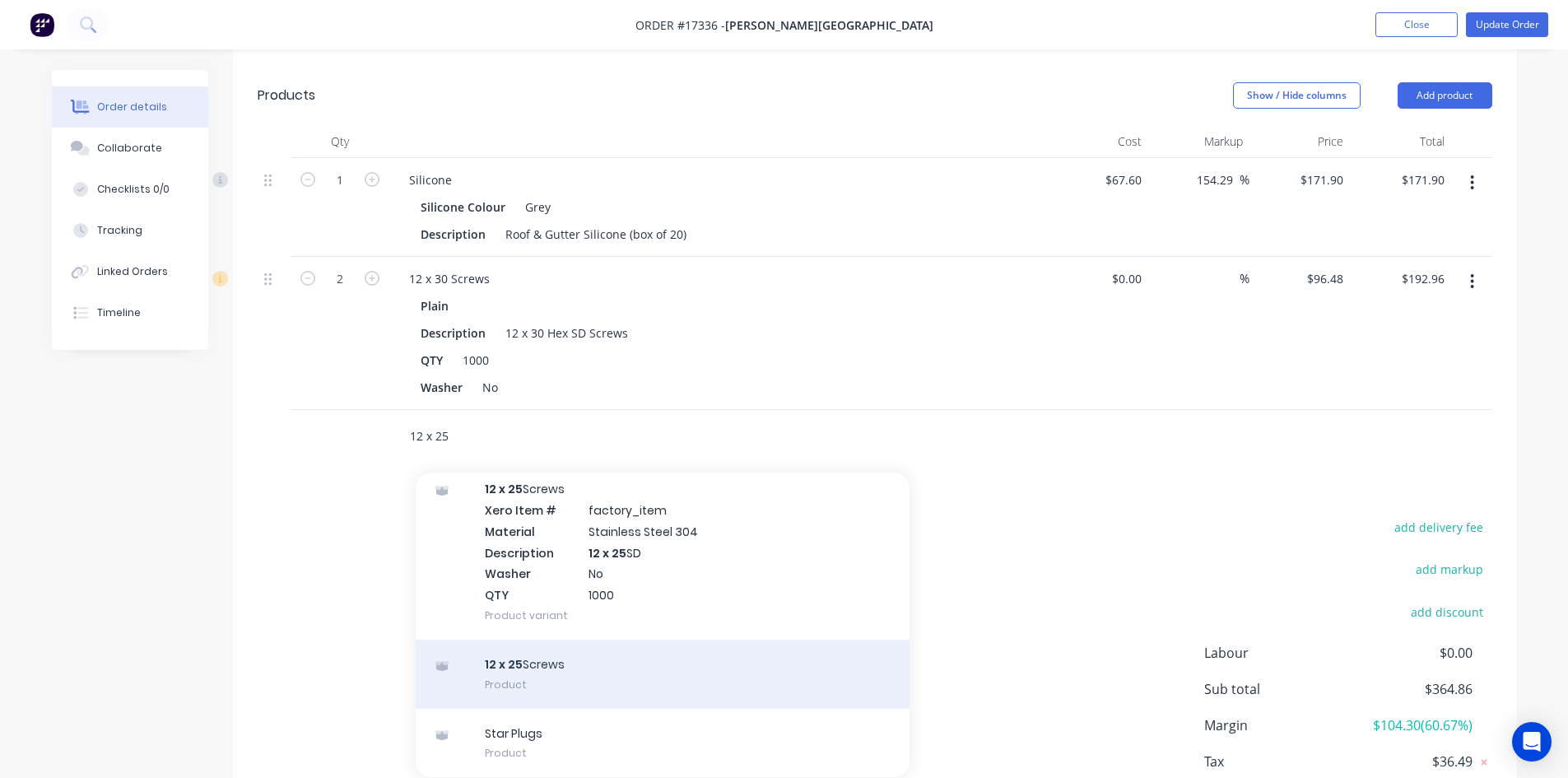
type input "12 x 25"
click at [600, 640] on div "12 x 25 Screws Product" at bounding box center [662, 674] width 494 height 69
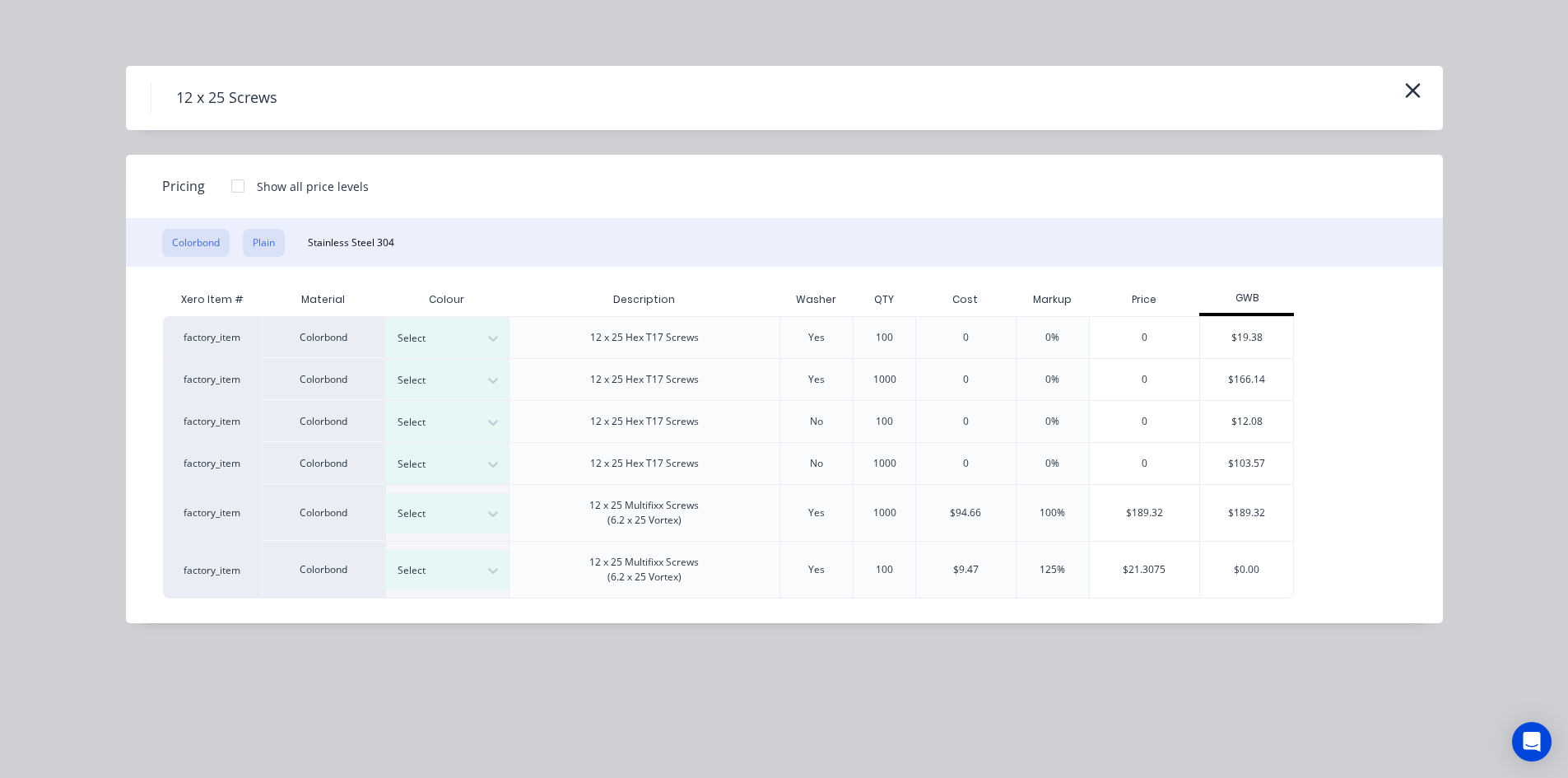
click at [265, 239] on button "Plain" at bounding box center [263, 243] width 42 height 28
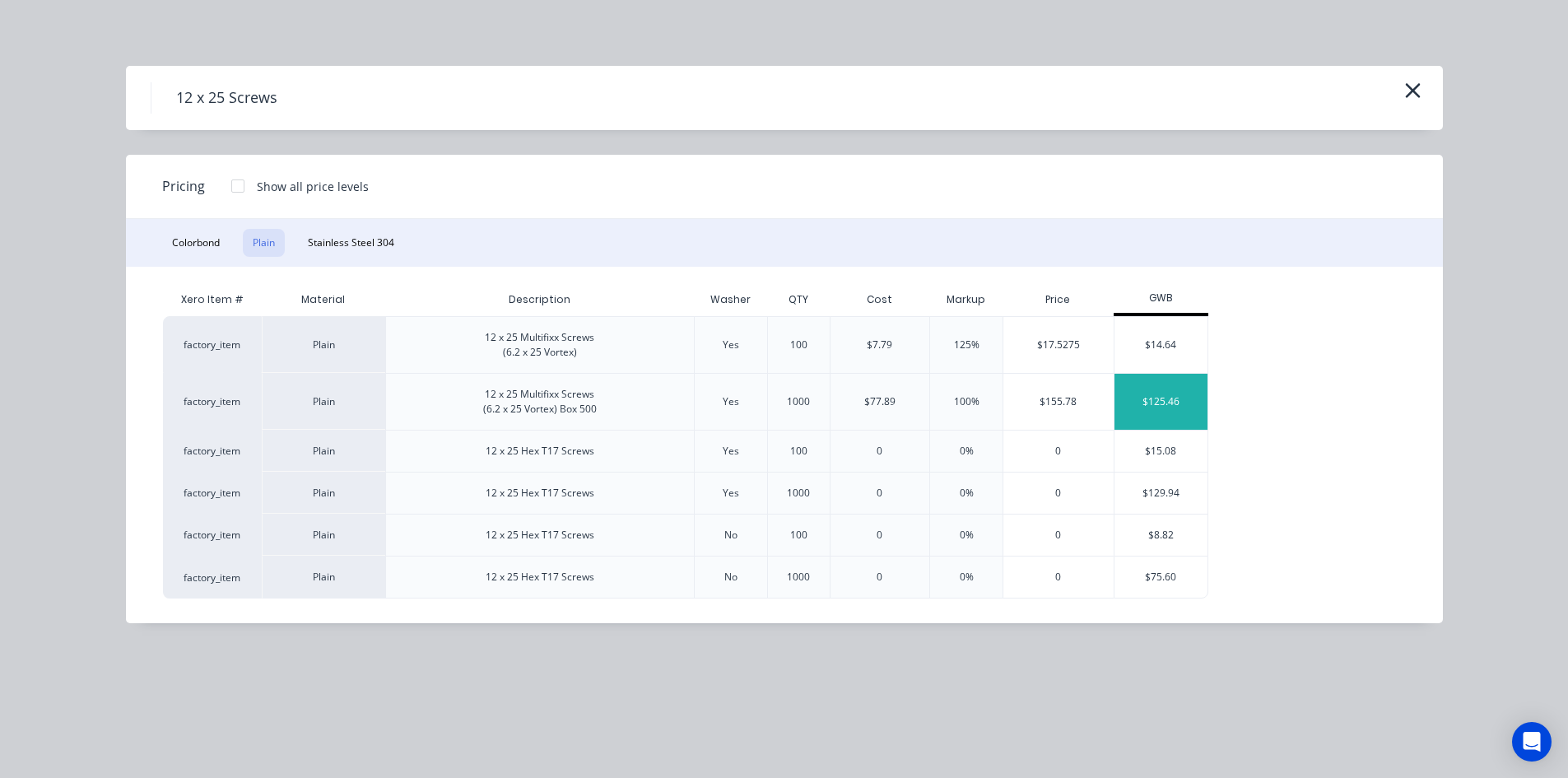
click at [1179, 397] on div "$125.46" at bounding box center [1161, 402] width 93 height 56
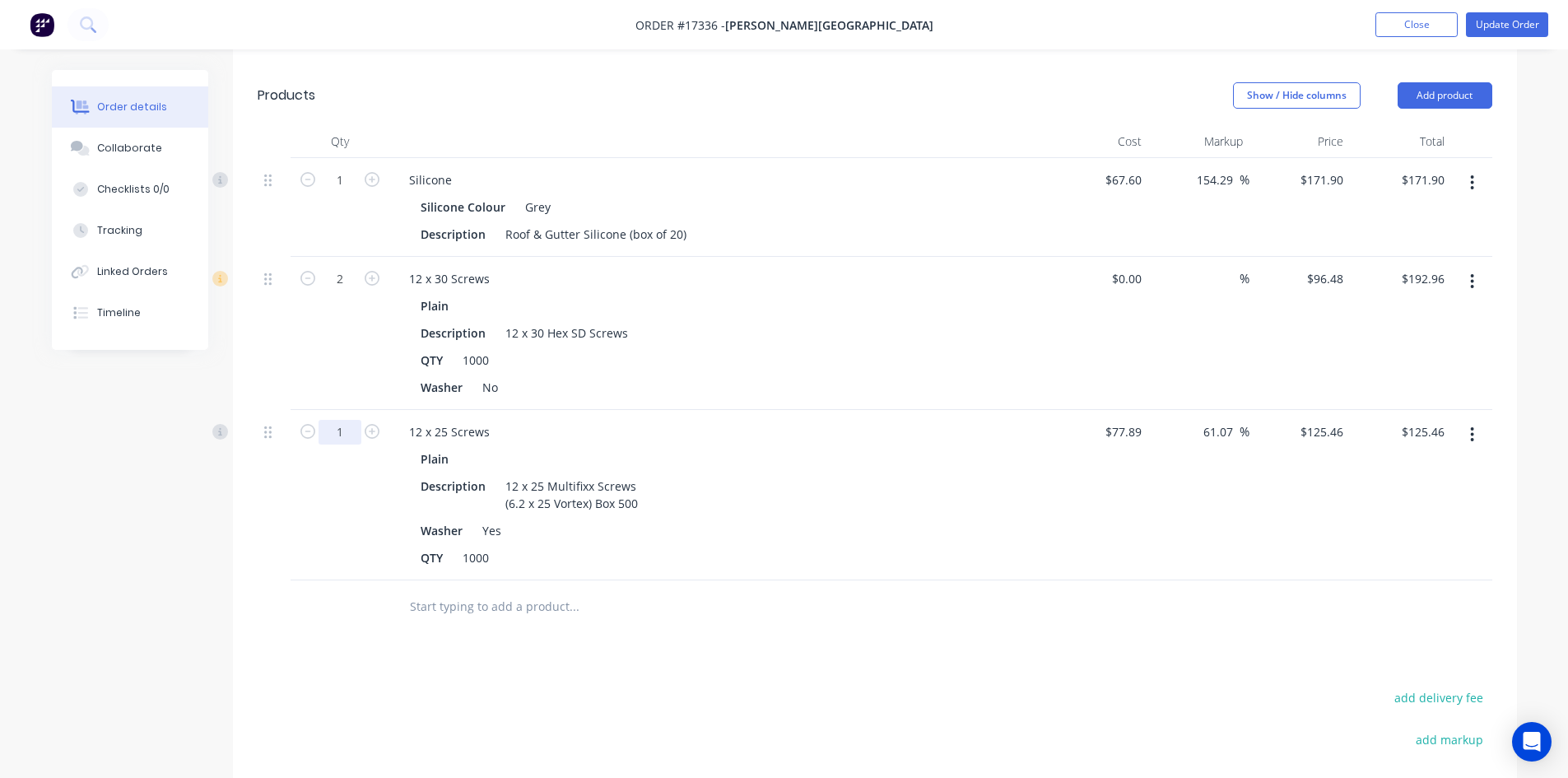
click at [357, 193] on input "1" at bounding box center [339, 180] width 42 height 25
type input "0.5"
type input "$62.73"
click at [953, 596] on div at bounding box center [685, 606] width 579 height 33
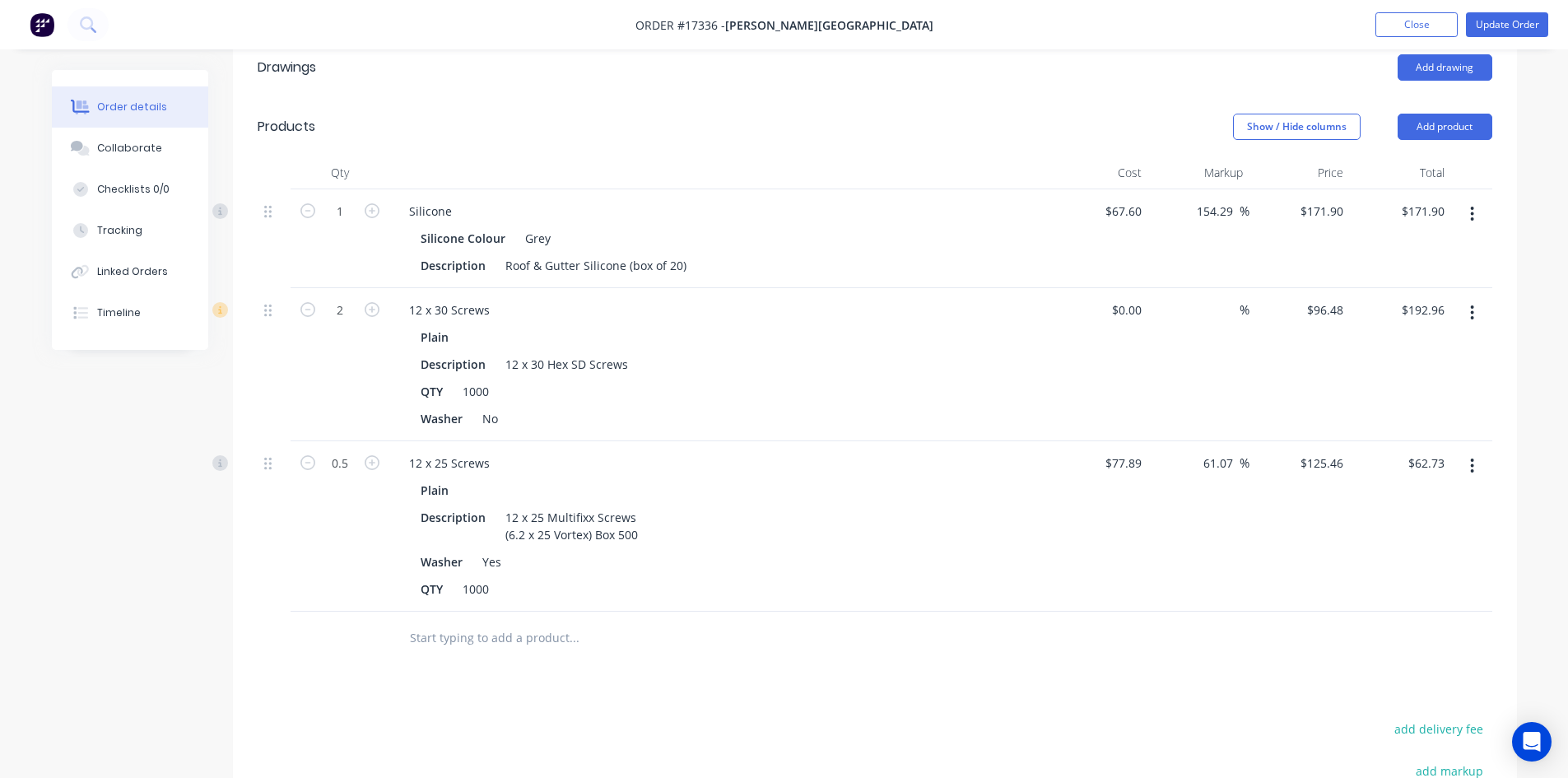
scroll to position [605, 0]
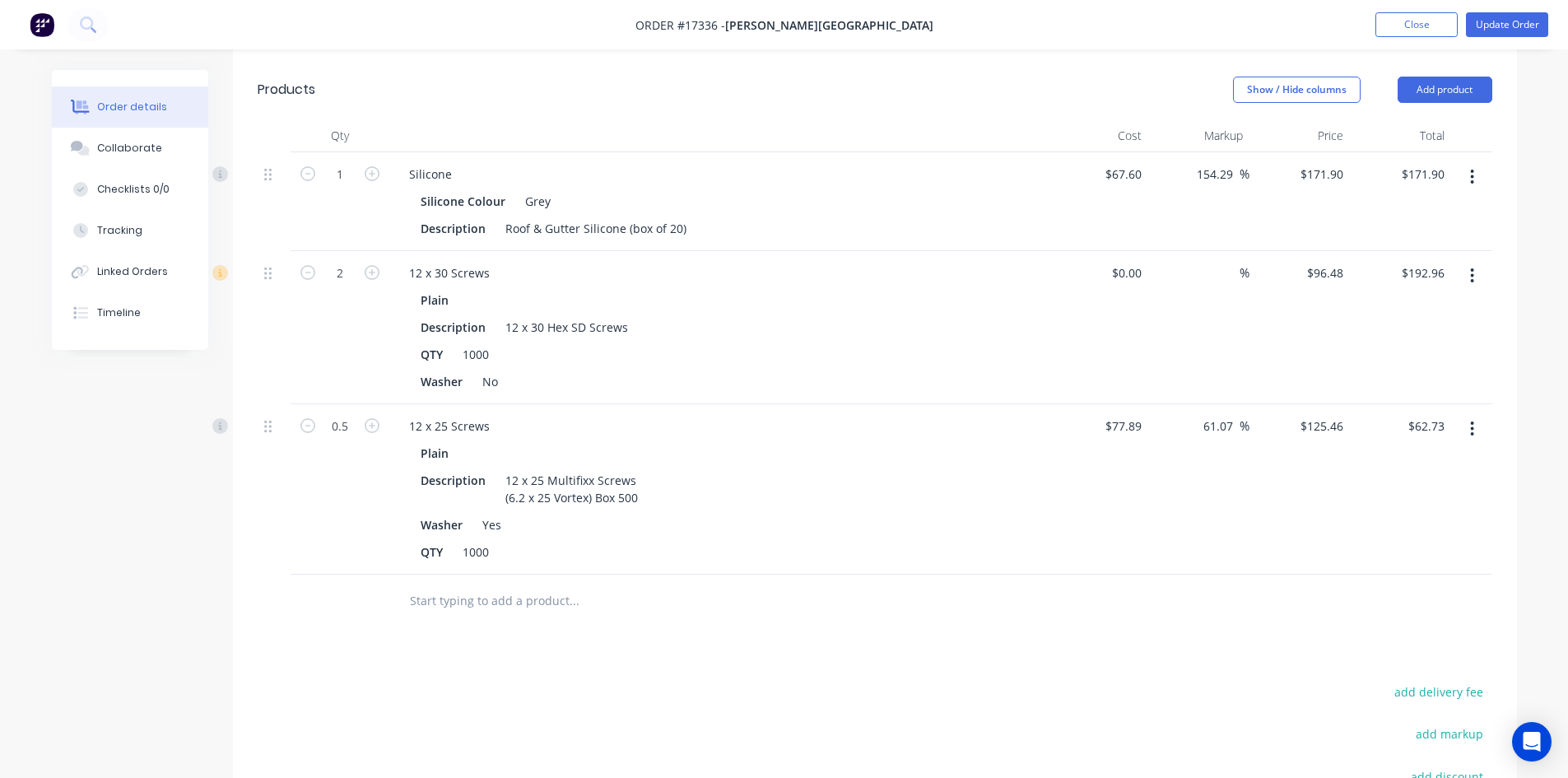
click at [756, 600] on div at bounding box center [686, 601] width 593 height 53
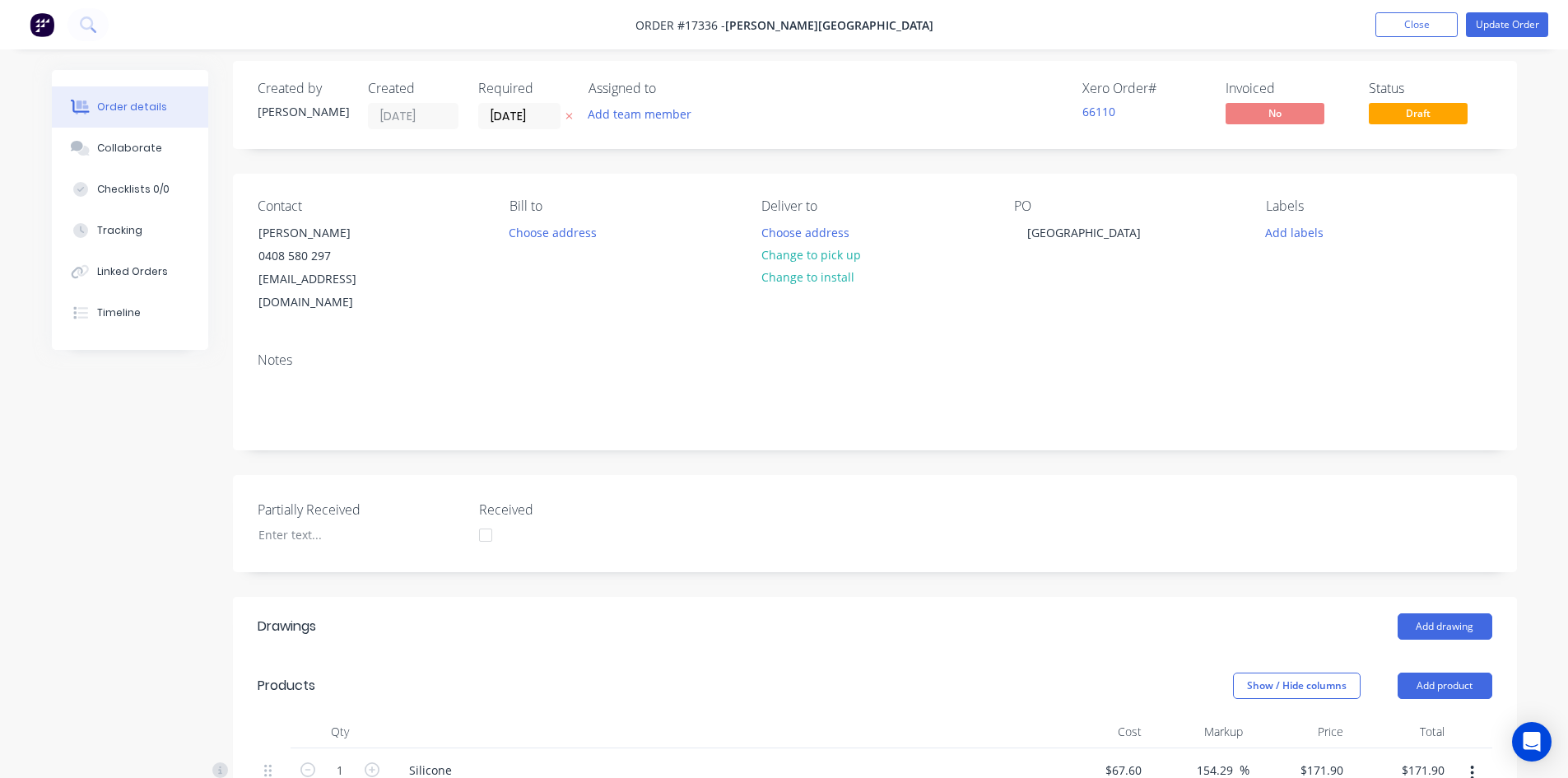
scroll to position [0, 0]
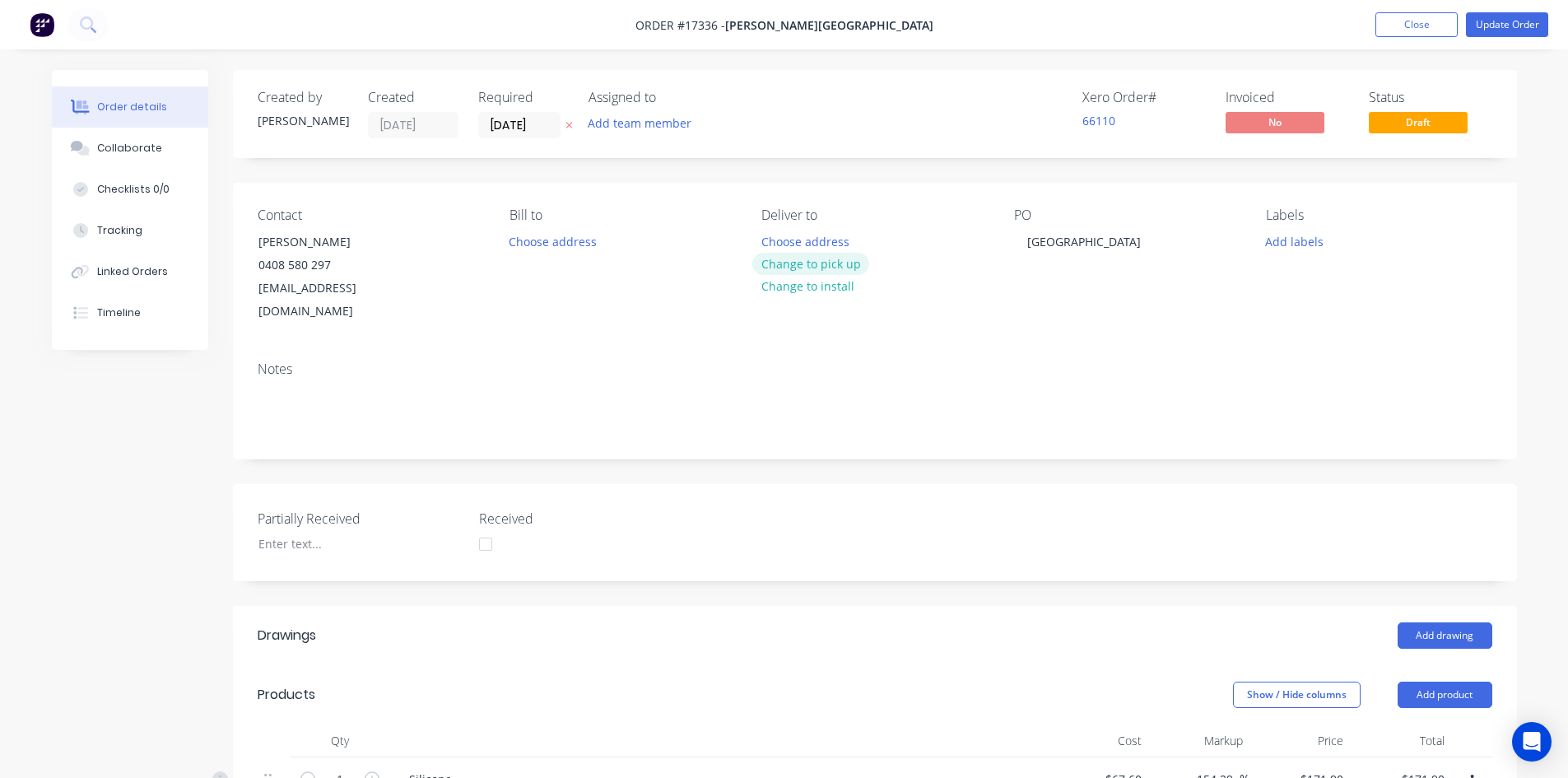
click at [826, 264] on button "Change to pick up" at bounding box center [810, 264] width 116 height 23
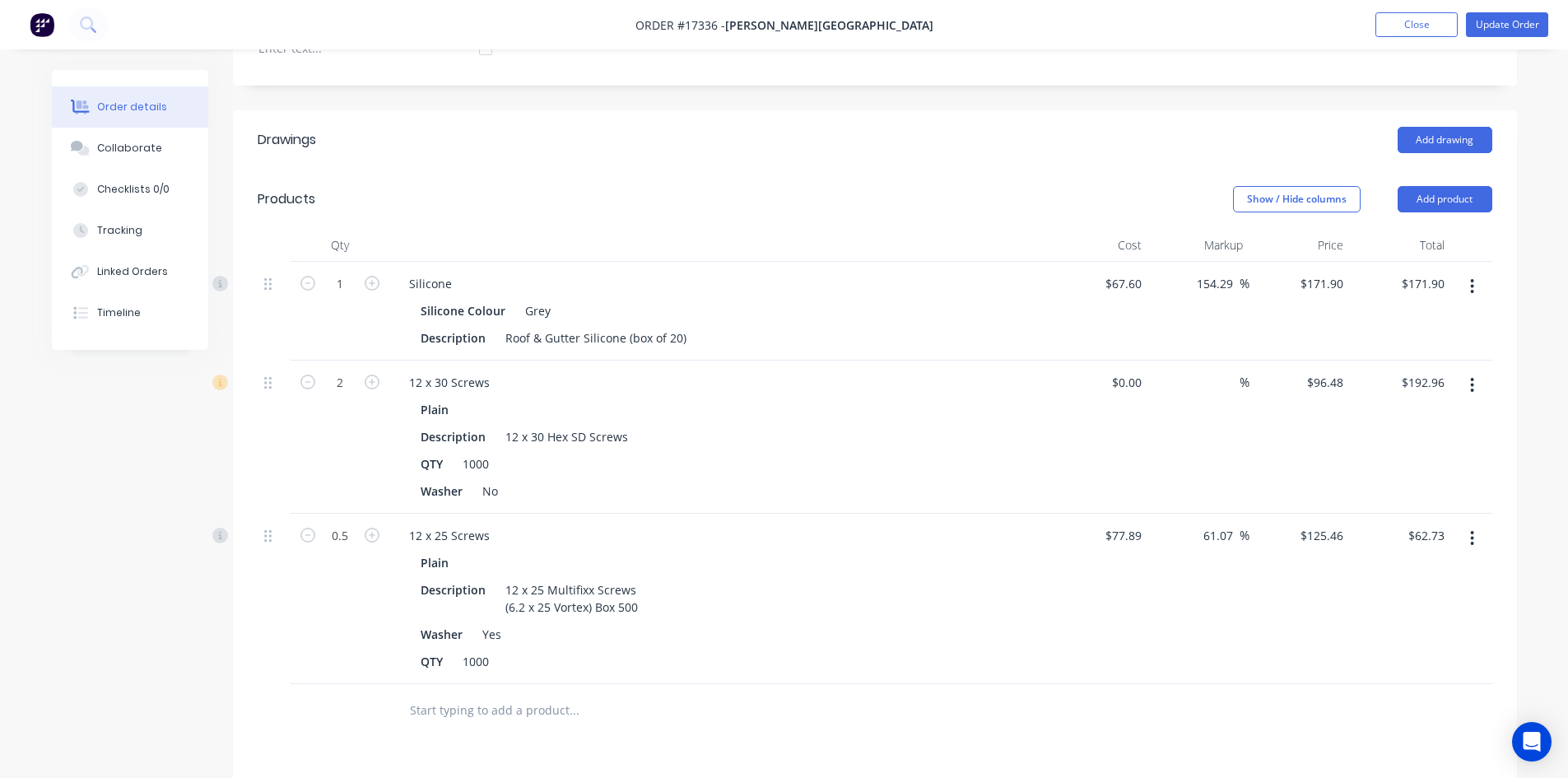
scroll to position [577, 0]
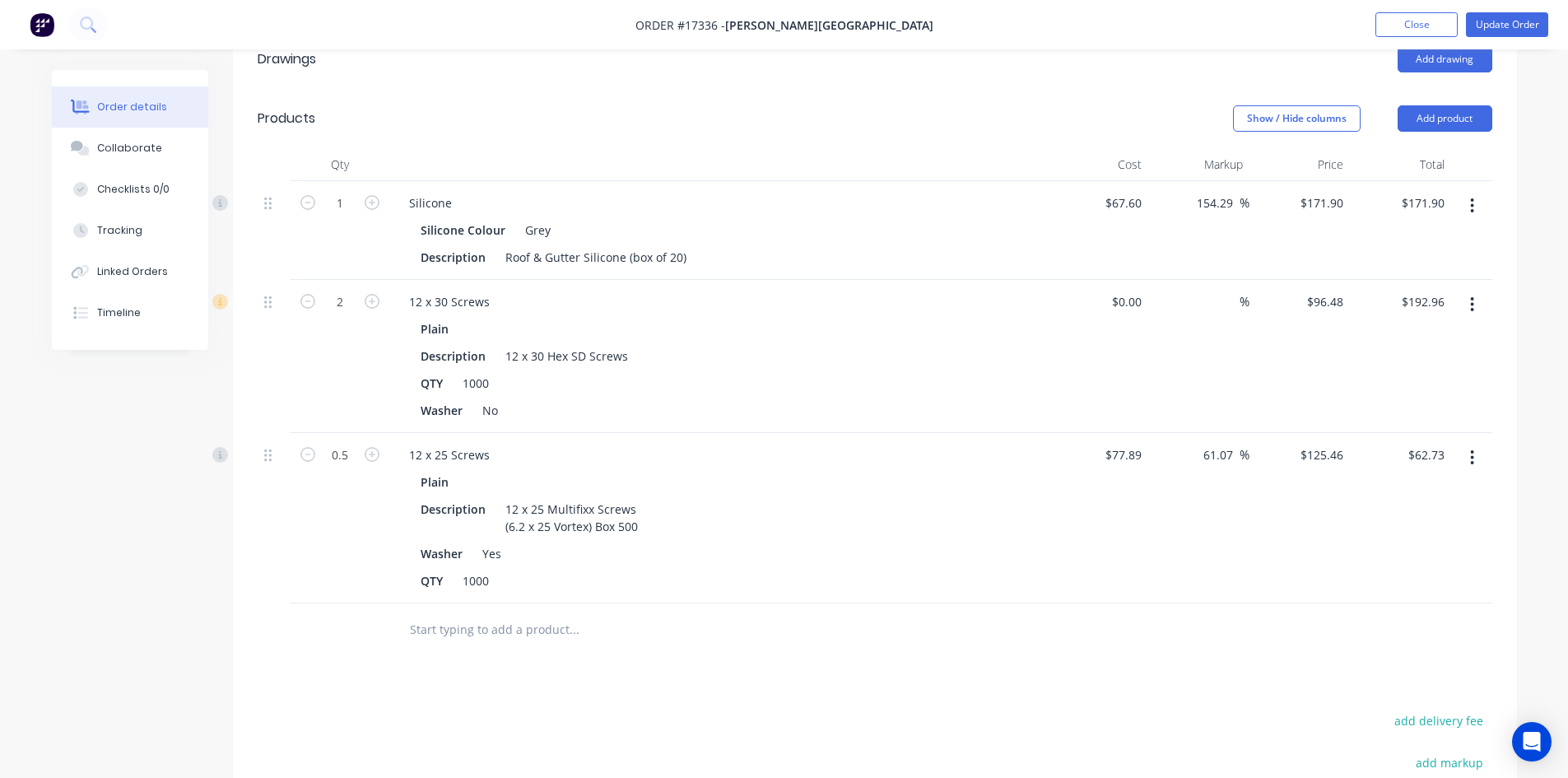
click at [714, 635] on div "Drawings Add drawing Products Show / Hide columns Add product Qty Cost Markup P…" at bounding box center [874, 541] width 1284 height 1023
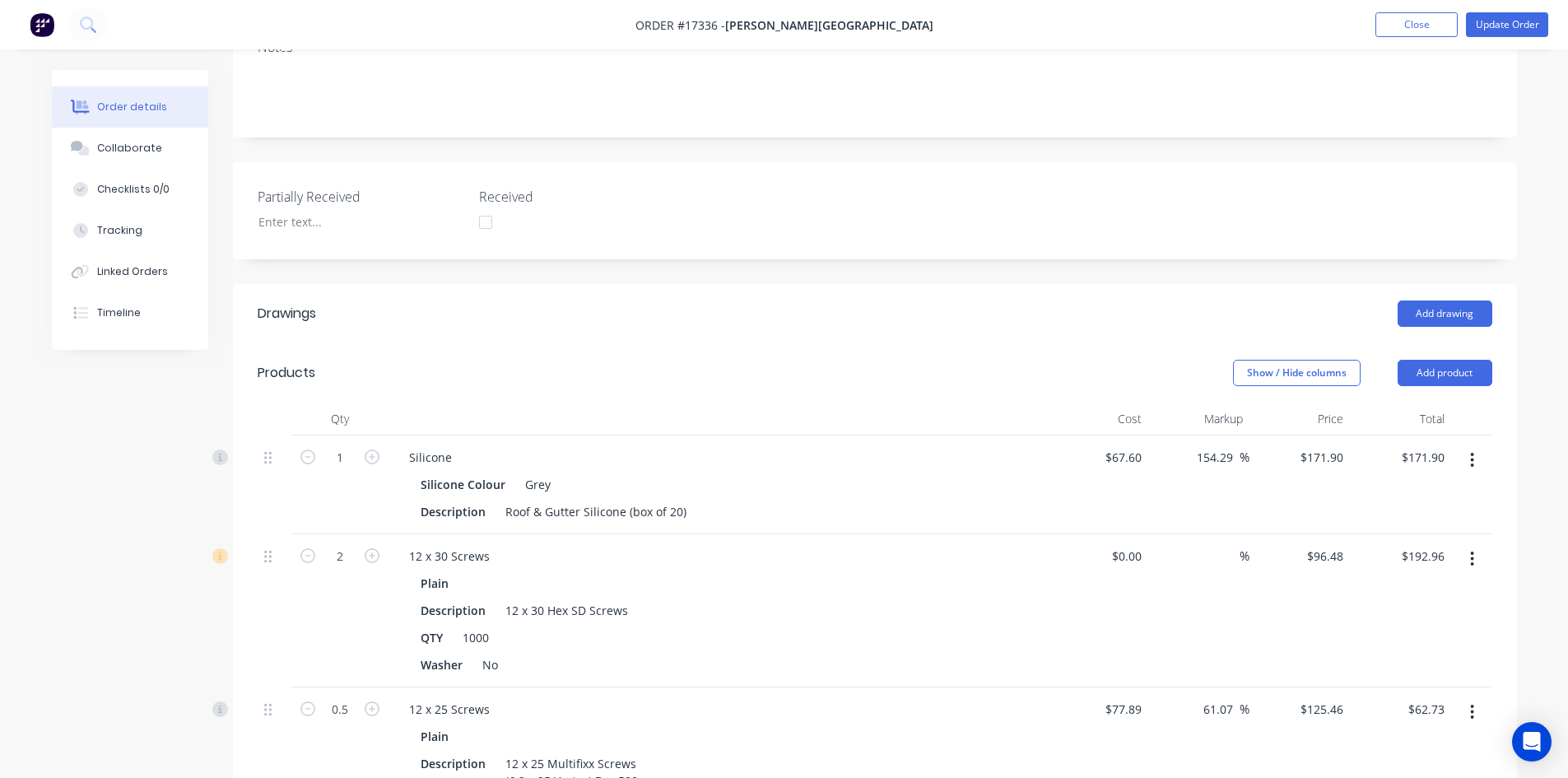
scroll to position [112, 0]
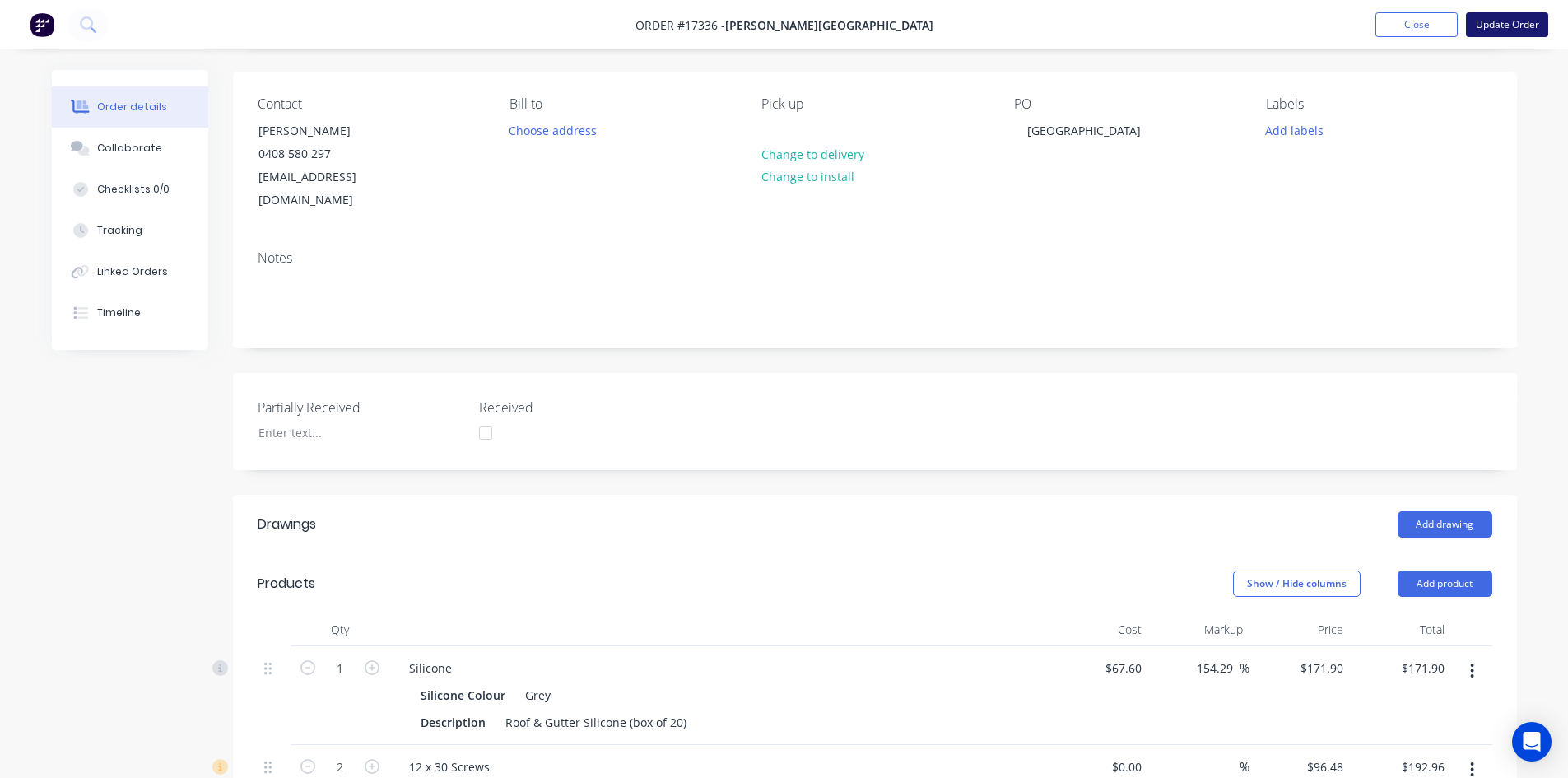
click at [1496, 28] on button "Update Order" at bounding box center [1507, 25] width 82 height 25
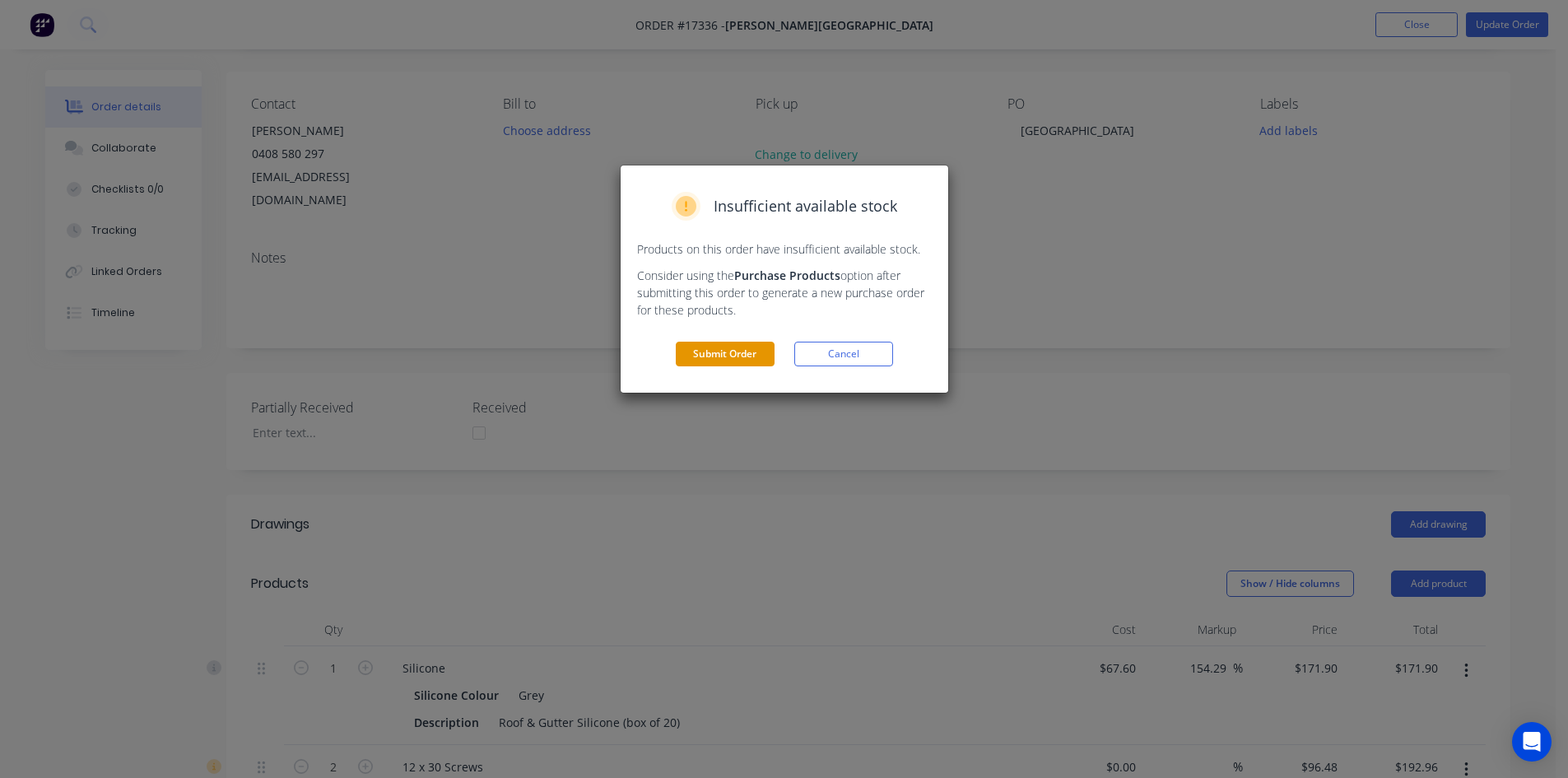
click at [715, 360] on button "Submit Order" at bounding box center [725, 353] width 99 height 25
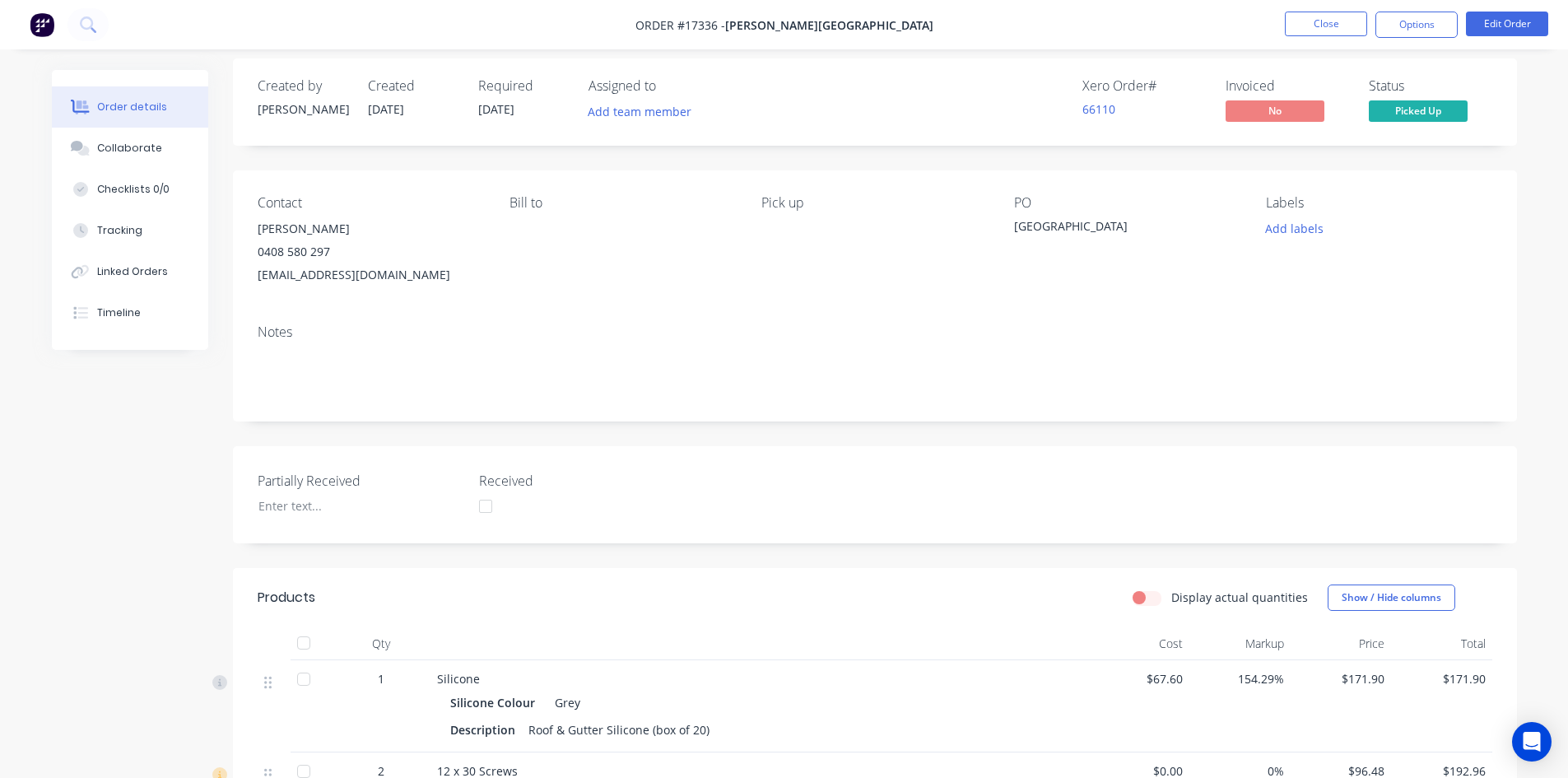
scroll to position [0, 0]
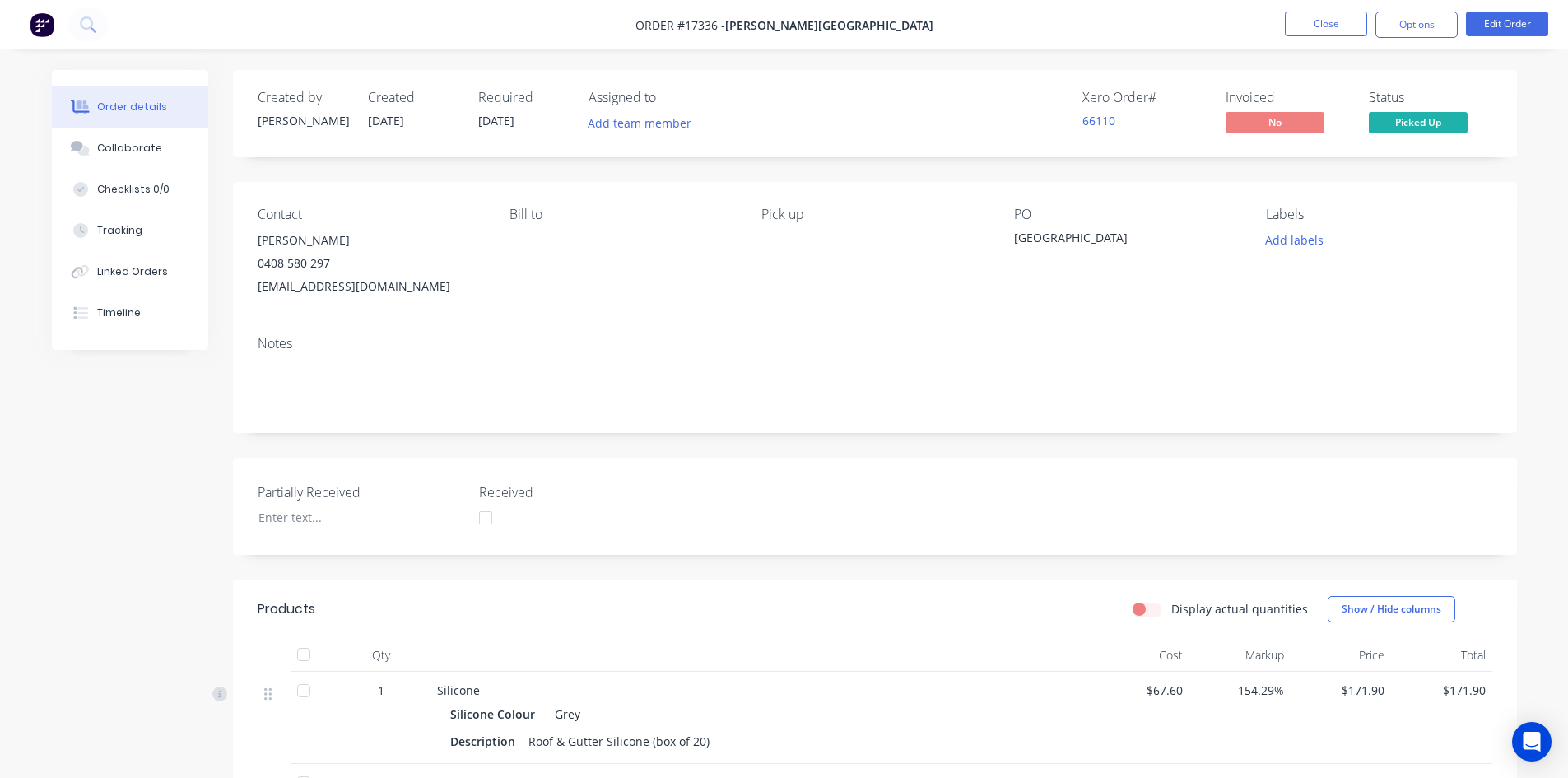
click at [940, 23] on nav "Order #17336 - [PERSON_NAME] Building Close Options Edit Order" at bounding box center [784, 25] width 1568 height 49
drag, startPoint x: 933, startPoint y: 23, endPoint x: 960, endPoint y: 11, distance: 29.5
click at [960, 11] on nav "Order #17336 - [PERSON_NAME] Building Close Options Edit Order" at bounding box center [784, 25] width 1568 height 49
click at [1323, 24] on button "Close" at bounding box center [1325, 24] width 82 height 25
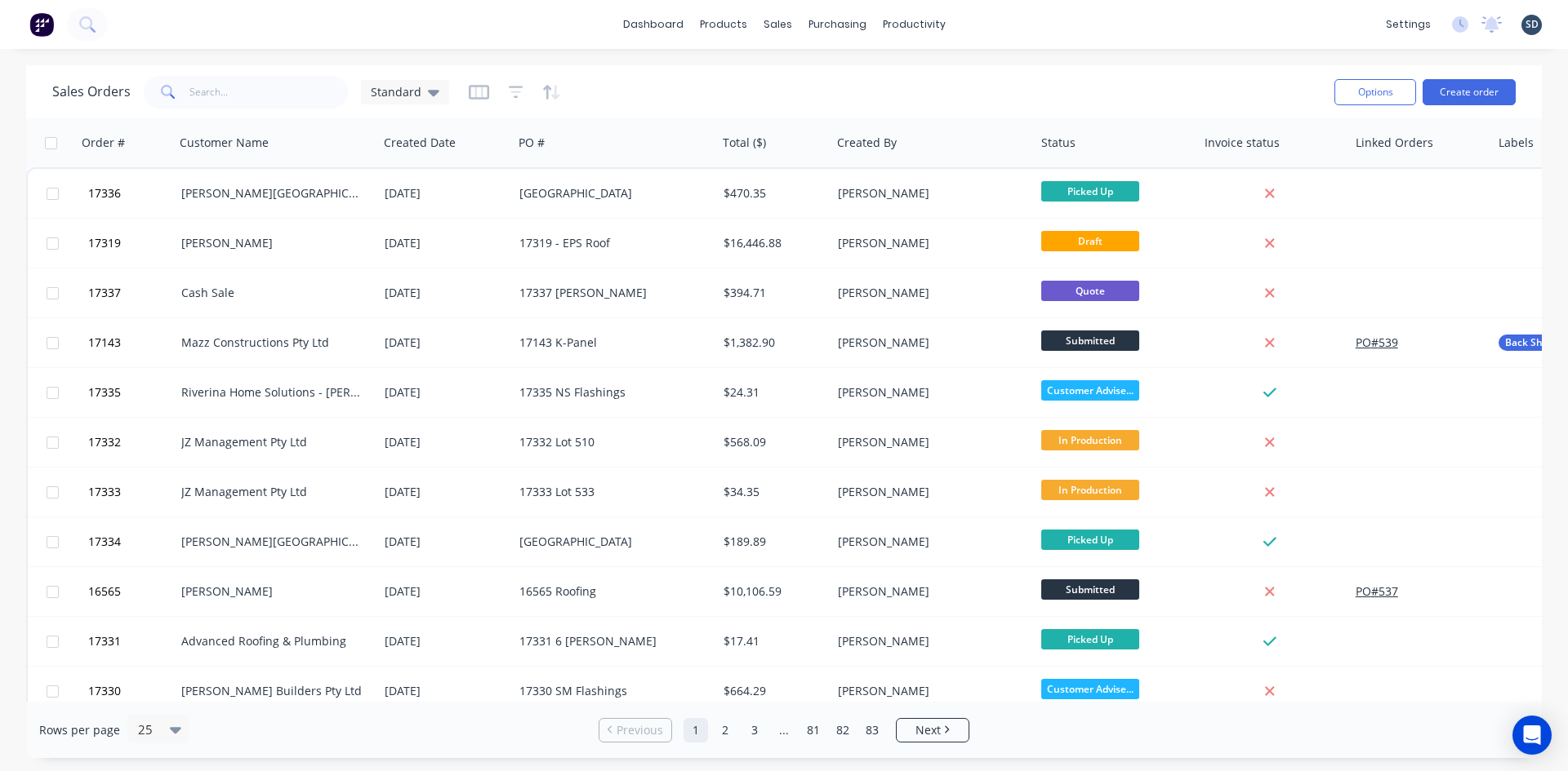
click at [1002, 21] on div "dashboard products sales purchasing productivity dashboard products Product Cat…" at bounding box center [784, 24] width 1568 height 49
click at [1000, 21] on div "dashboard products sales purchasing productivity dashboard products Product Cat…" at bounding box center [784, 24] width 1568 height 49
click at [993, 23] on div "dashboard products sales purchasing productivity dashboard products Product Cat…" at bounding box center [784, 24] width 1568 height 49
click at [1032, 21] on div "dashboard products sales purchasing productivity dashboard products Product Cat…" at bounding box center [784, 24] width 1568 height 49
click at [840, 81] on div "Sales Orders" at bounding box center [838, 78] width 67 height 15
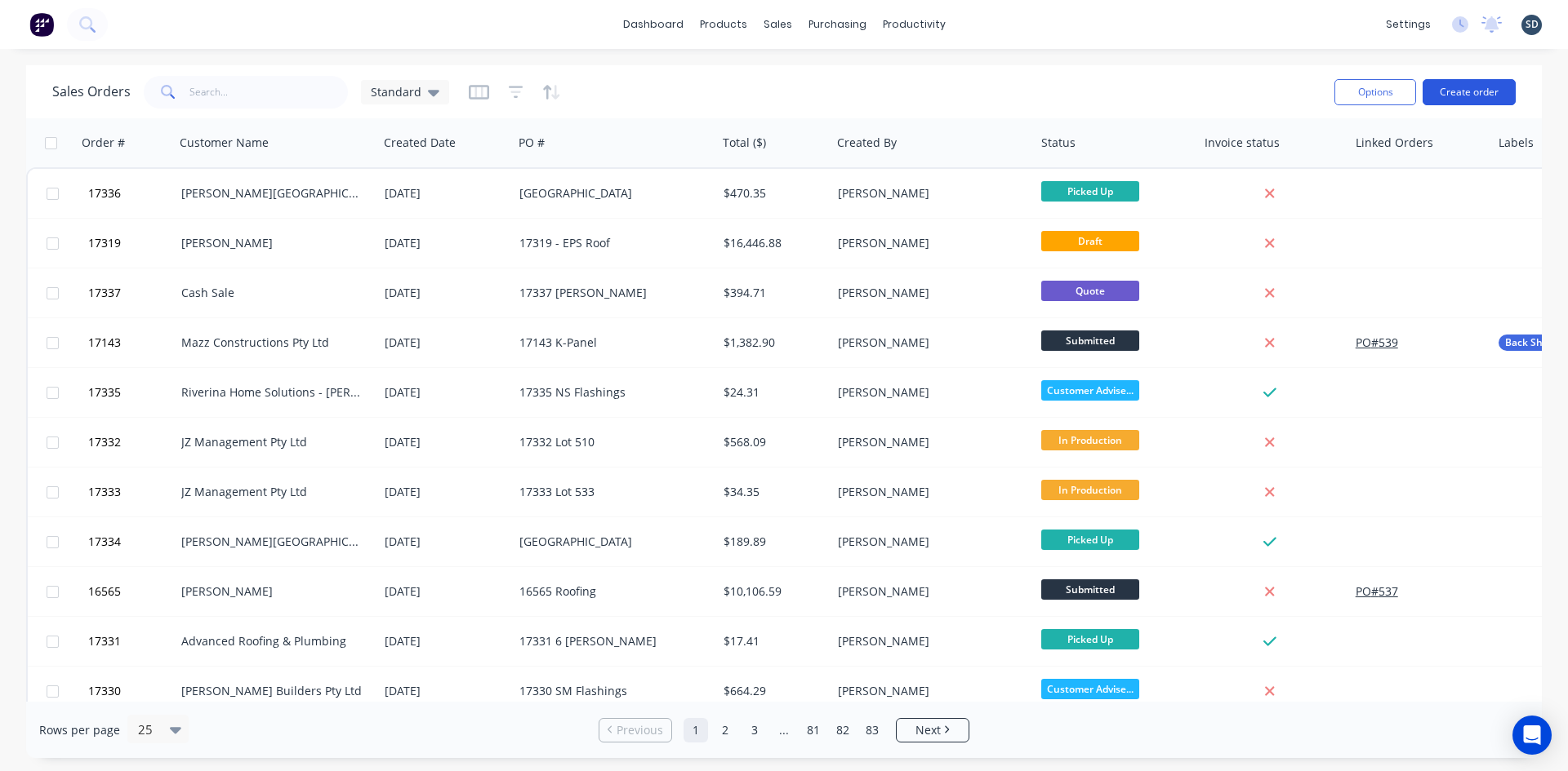
click at [1491, 92] on button "Create order" at bounding box center [1468, 92] width 93 height 26
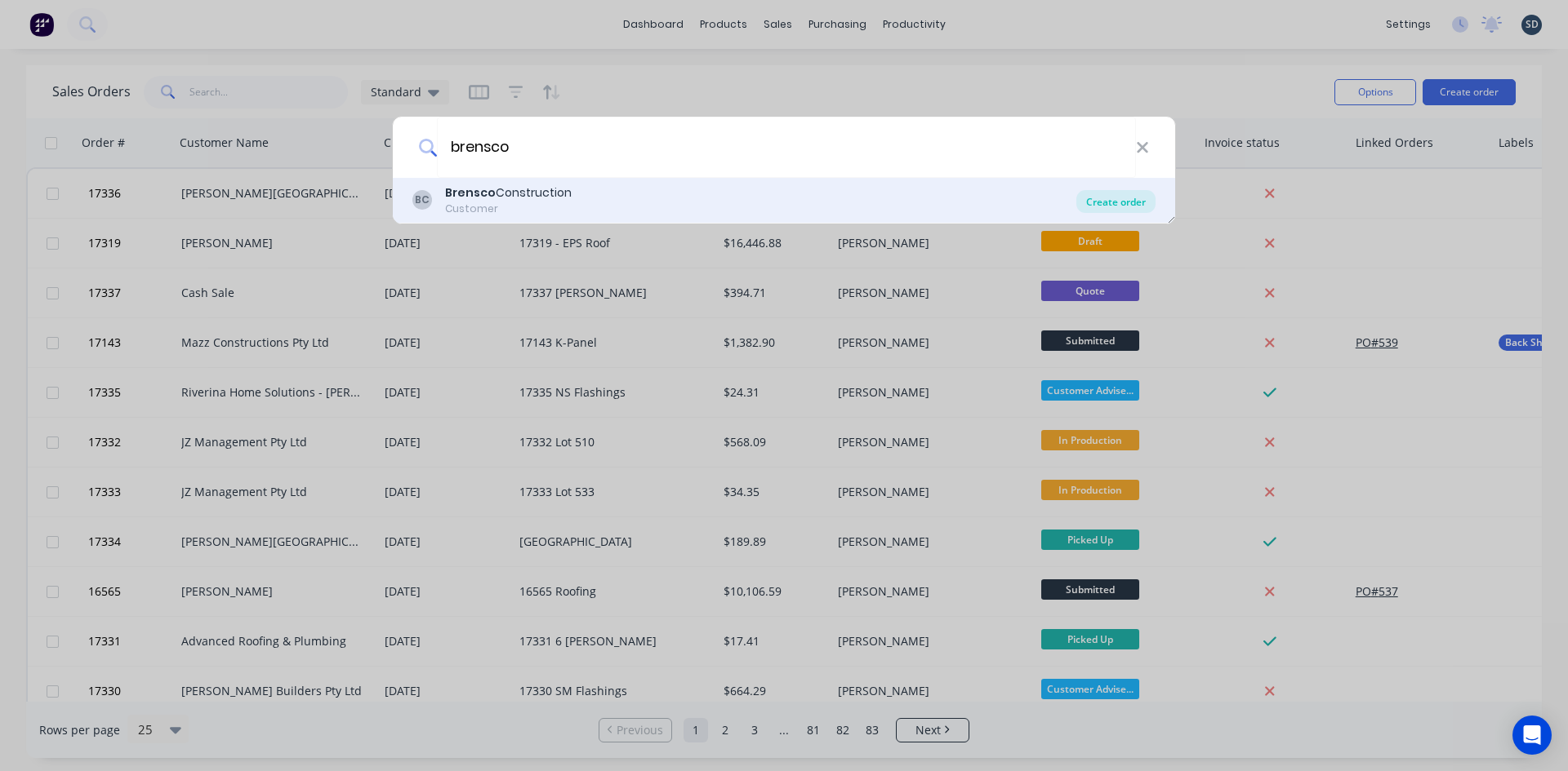
type input "brensco"
click at [1142, 203] on div "Create order" at bounding box center [1115, 201] width 79 height 23
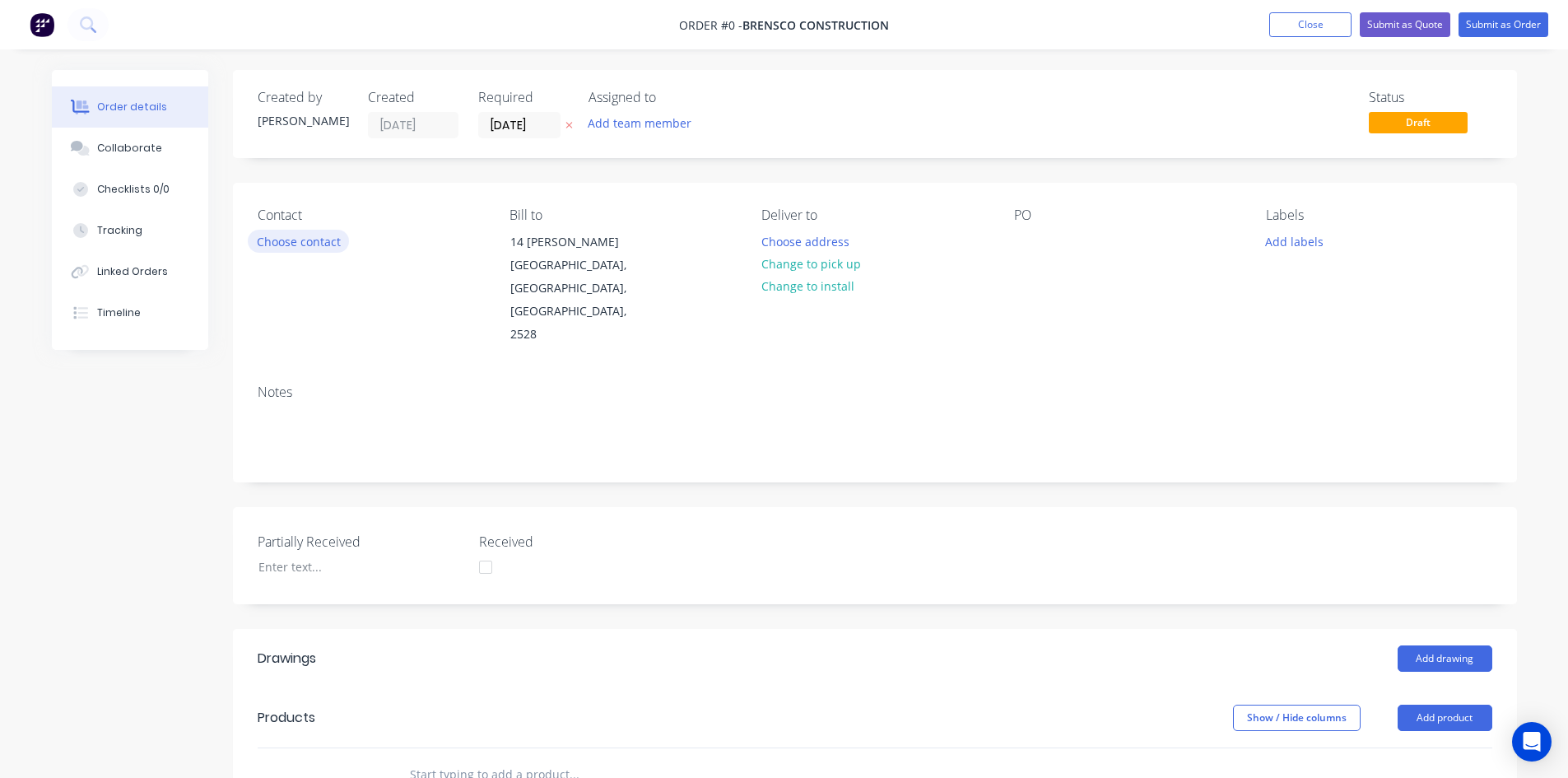
click at [321, 238] on button "Choose contact" at bounding box center [298, 241] width 102 height 23
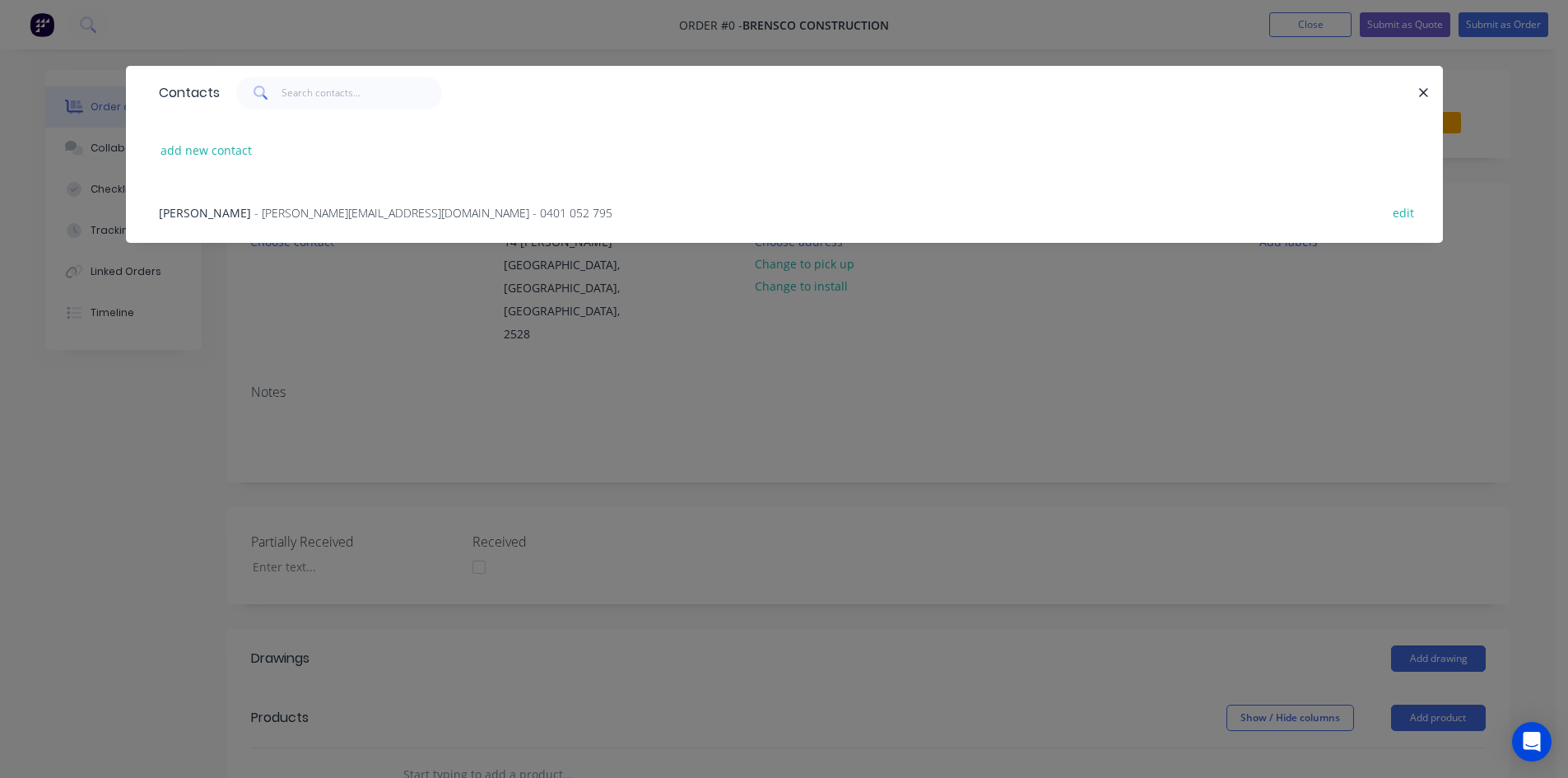
click at [326, 221] on div "Brenton Scoular - [EMAIL_ADDRESS][DOMAIN_NAME] - 0401 052 795" at bounding box center [386, 213] width 454 height 18
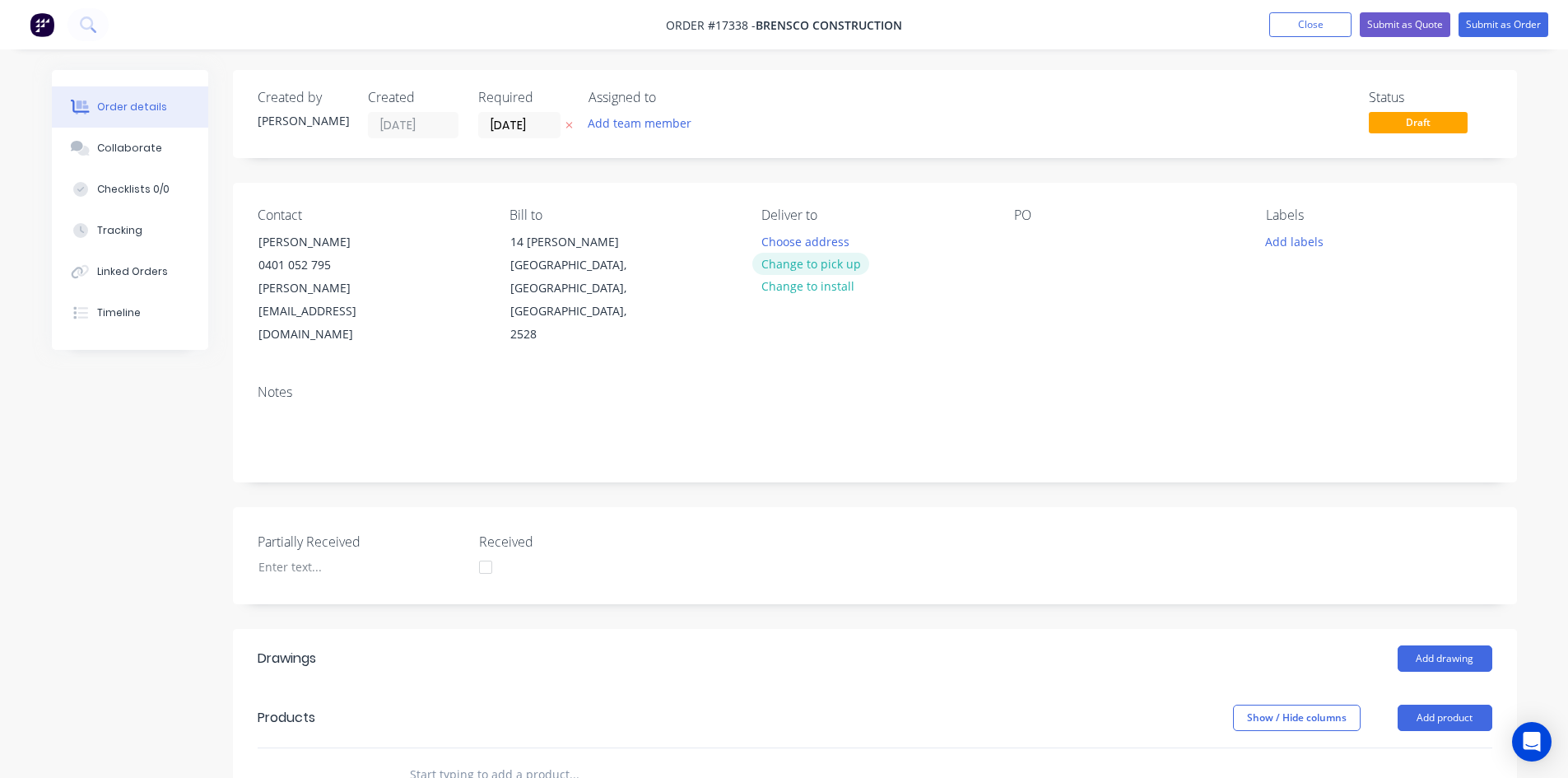
click at [827, 264] on button "Change to pick up" at bounding box center [810, 264] width 116 height 23
click at [823, 268] on button "Change to delivery" at bounding box center [812, 265] width 120 height 23
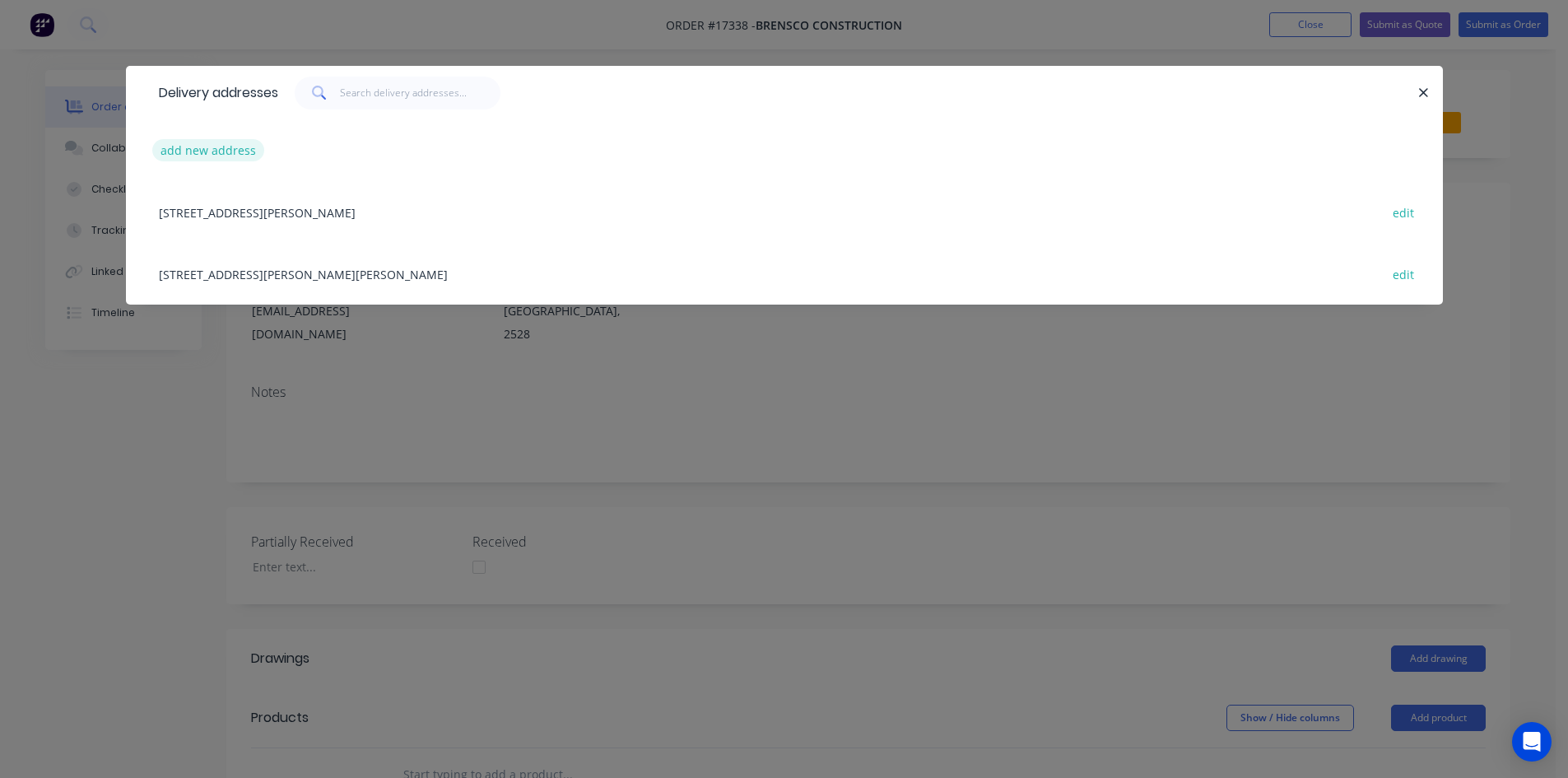
click at [208, 151] on button "add new address" at bounding box center [208, 150] width 112 height 23
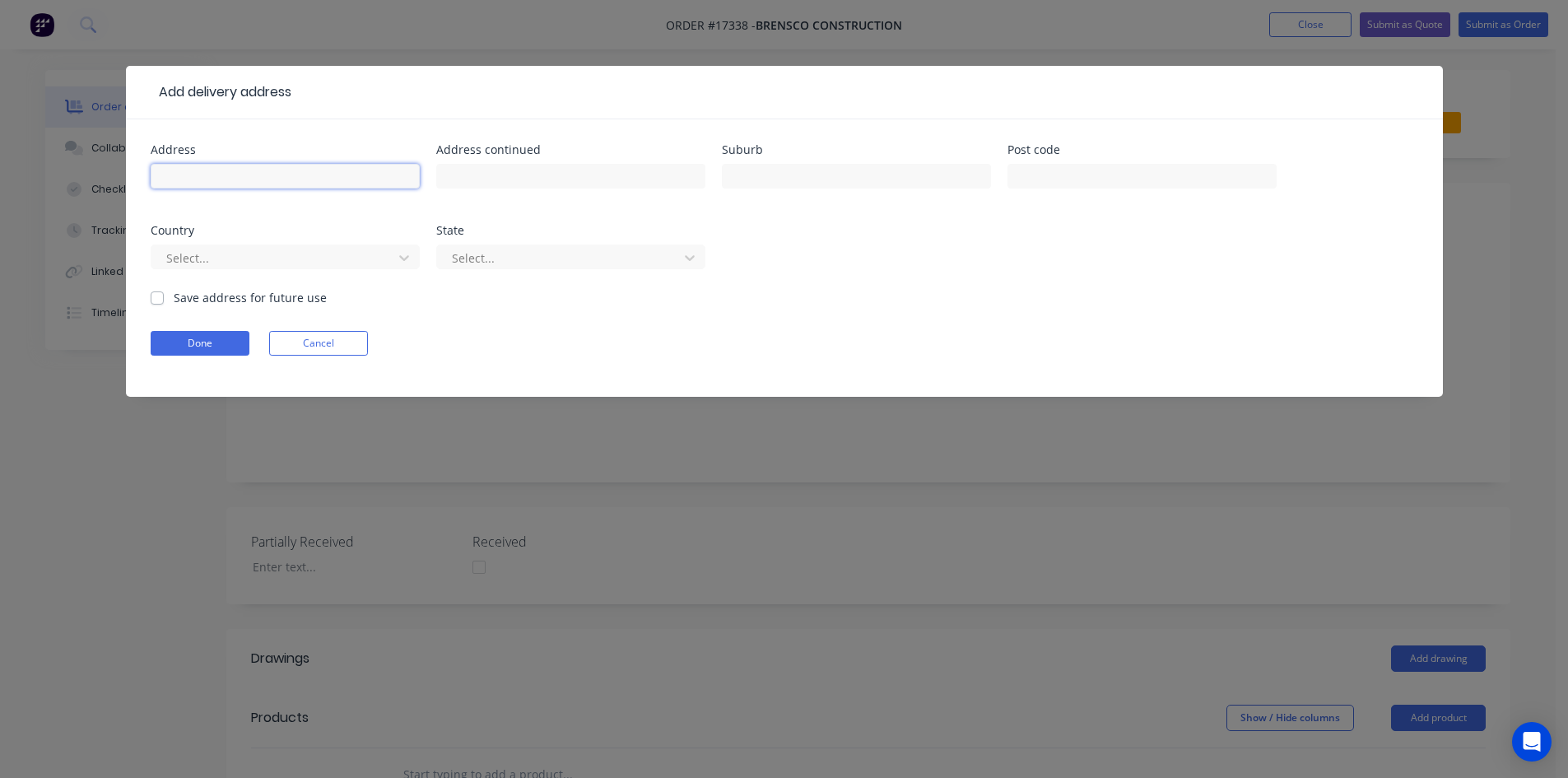
click at [213, 175] on input "text" at bounding box center [285, 176] width 269 height 25
type input "59 Goolagong"
click at [802, 168] on input "text" at bounding box center [857, 176] width 269 height 25
type input "Arondale"
click at [921, 251] on div "Address 59 Goolagong Address continued Suburb [GEOGRAPHIC_DATA] Post code Count…" at bounding box center [784, 216] width 1268 height 145
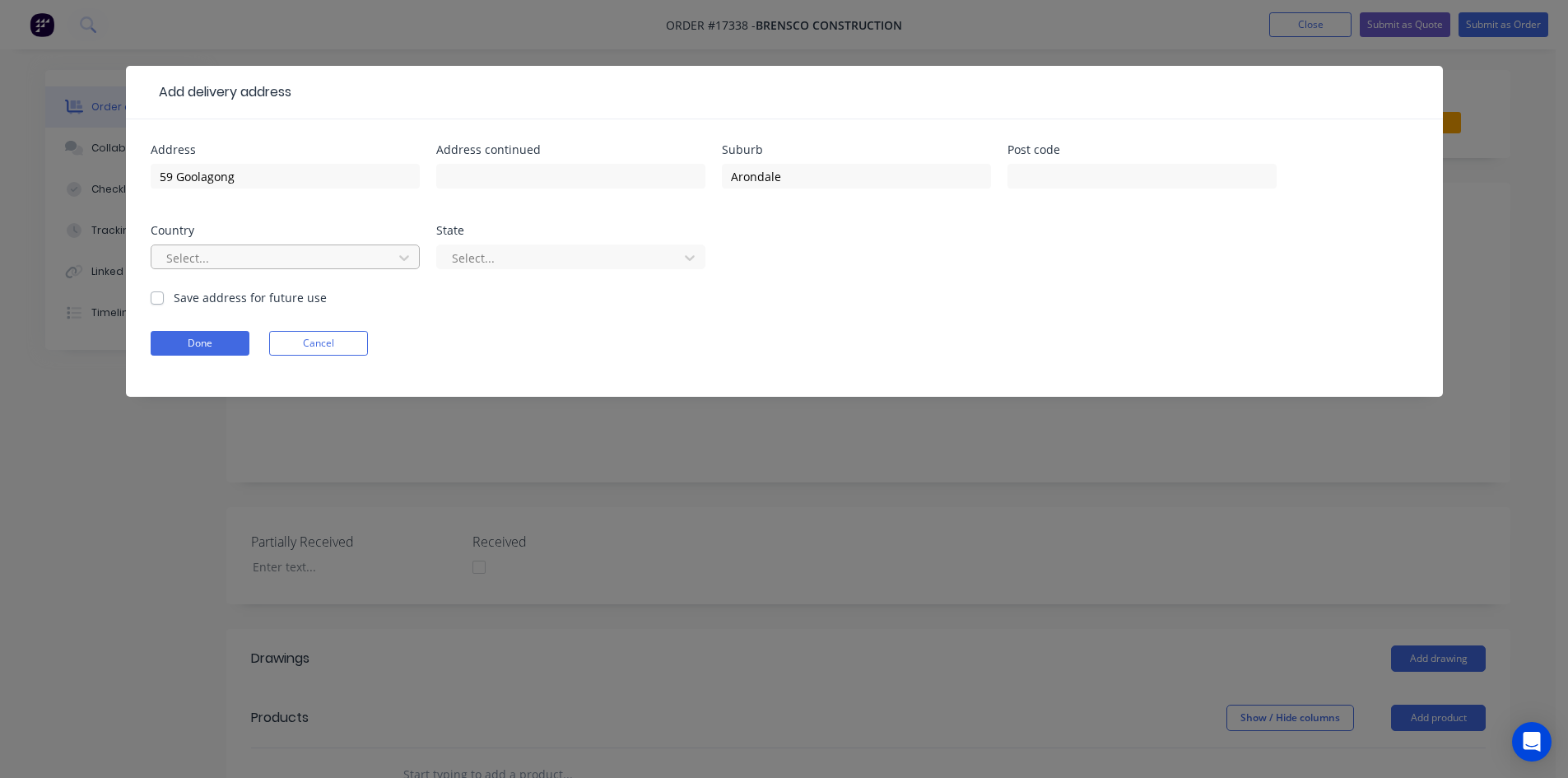
click at [211, 261] on div at bounding box center [274, 258] width 220 height 21
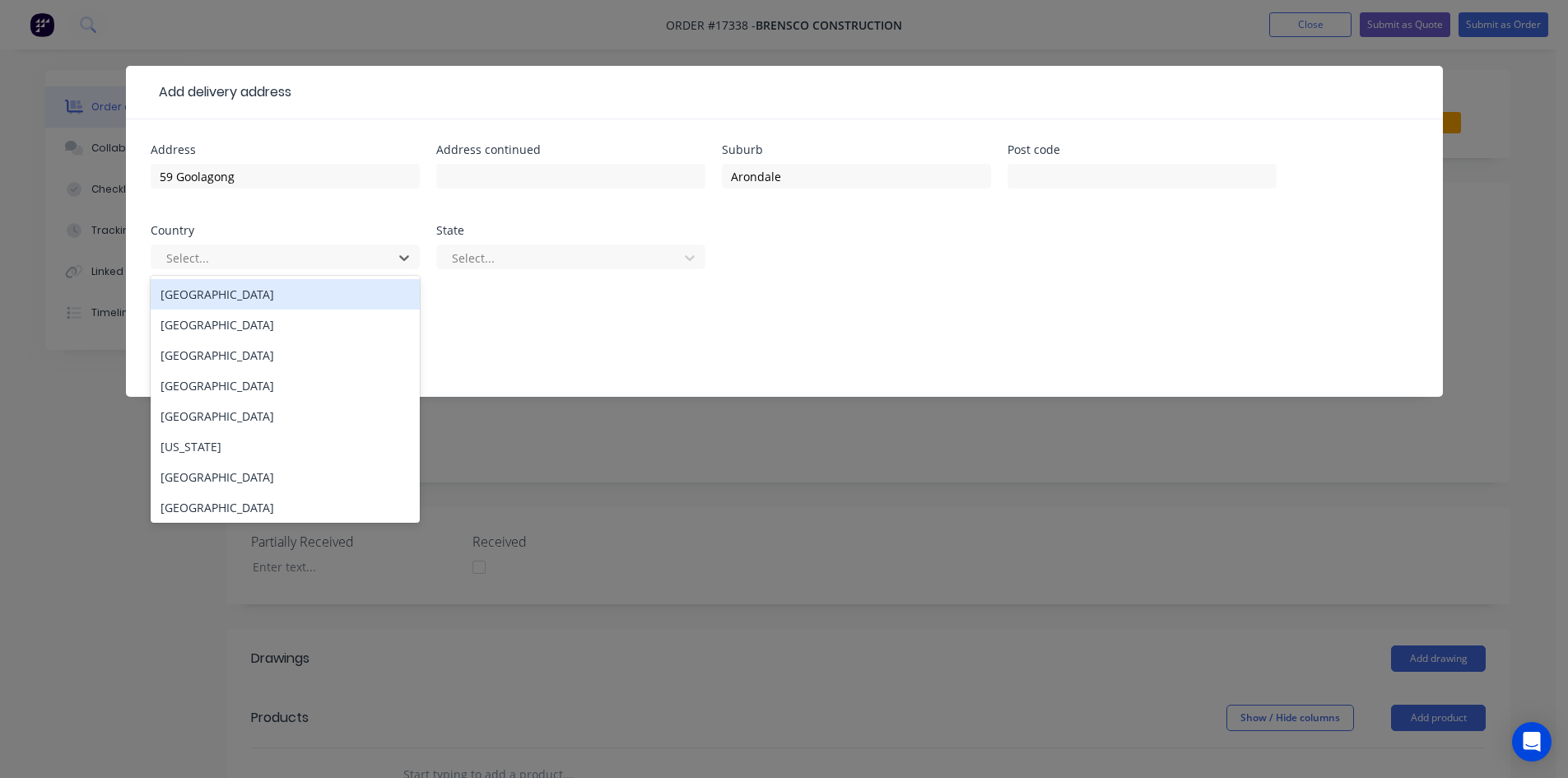
click at [216, 299] on div "[GEOGRAPHIC_DATA]" at bounding box center [285, 294] width 269 height 31
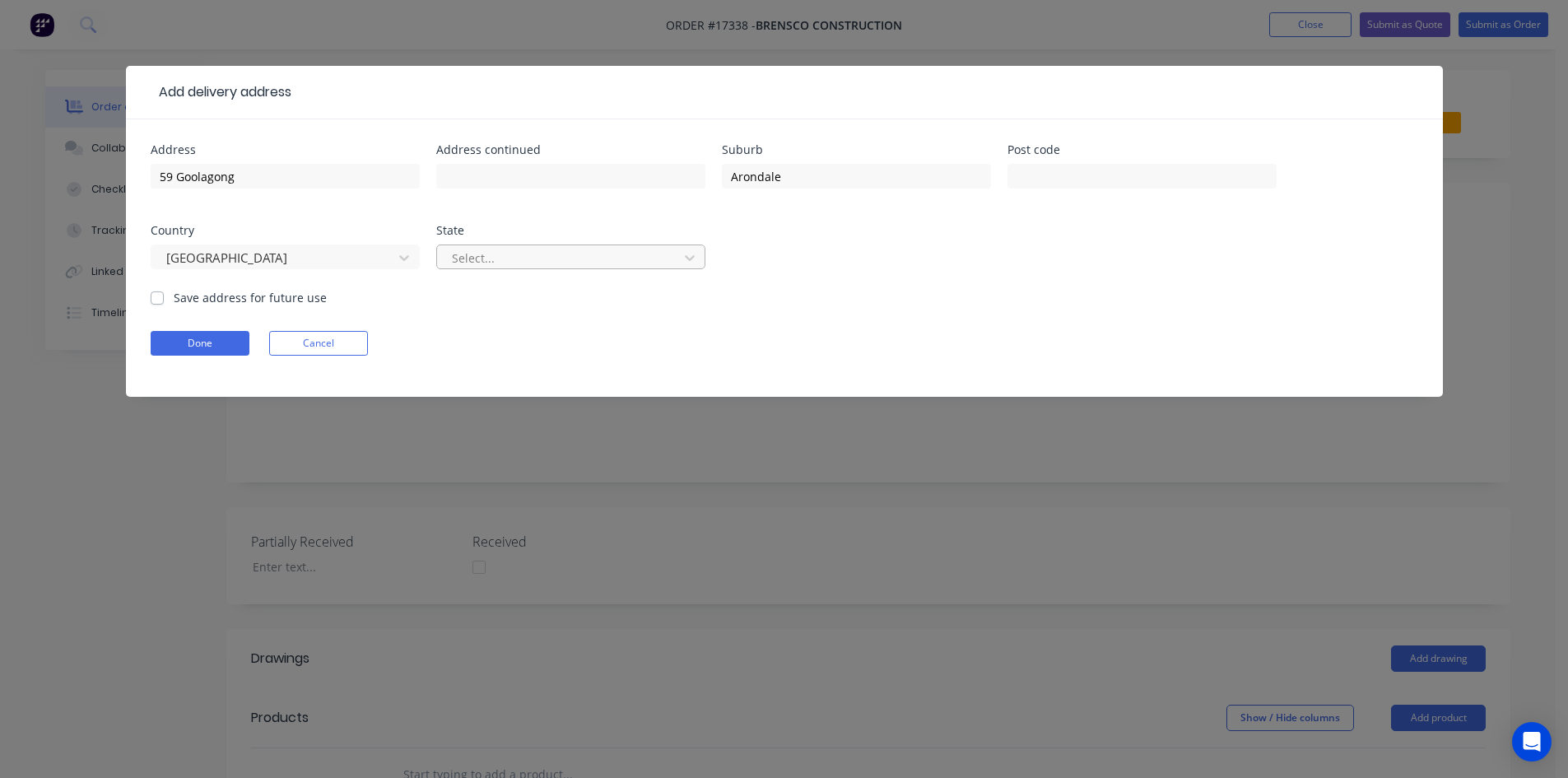
click at [483, 266] on div at bounding box center [560, 258] width 220 height 21
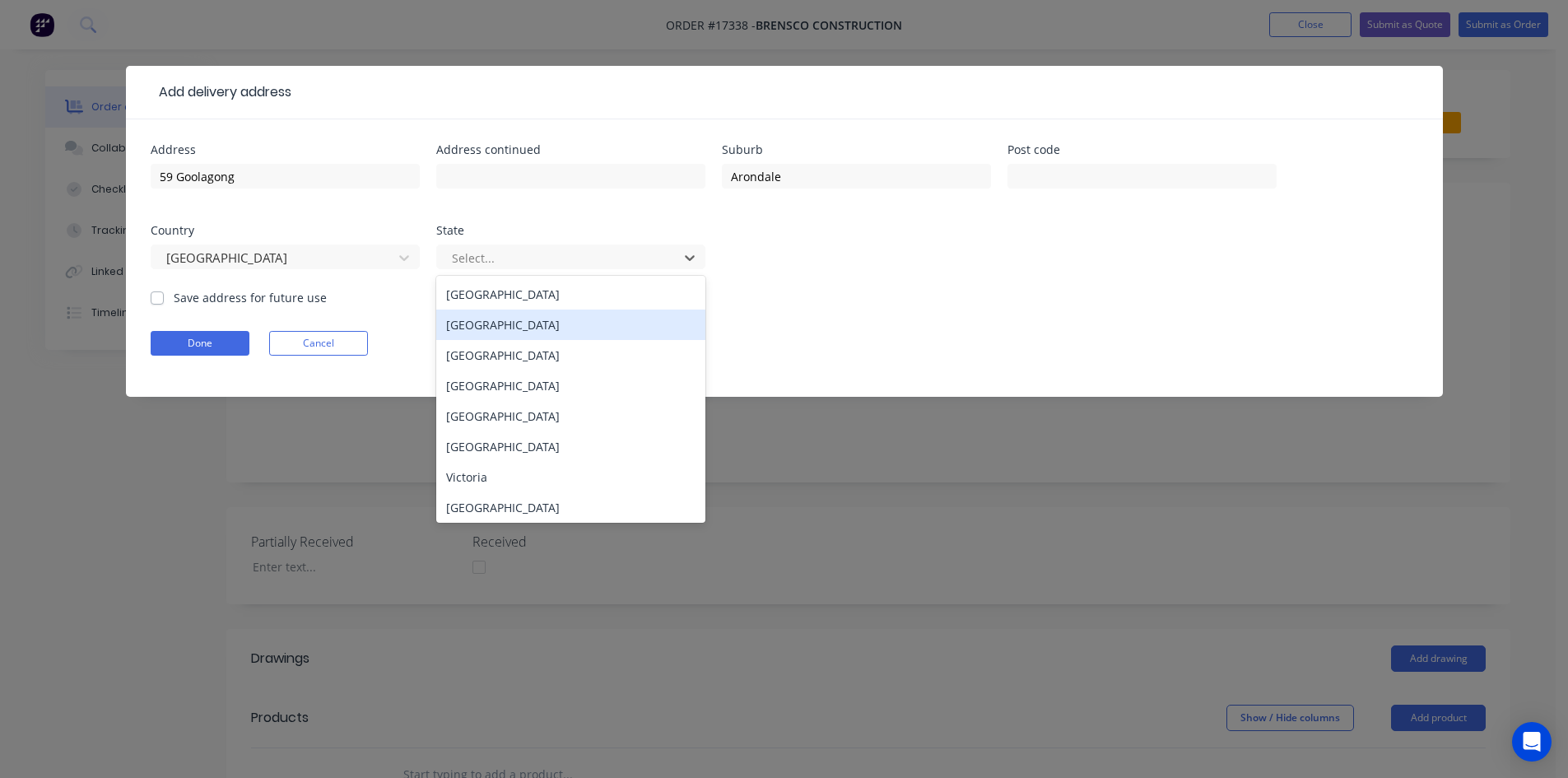
click at [494, 326] on div "[GEOGRAPHIC_DATA]" at bounding box center [570, 325] width 269 height 31
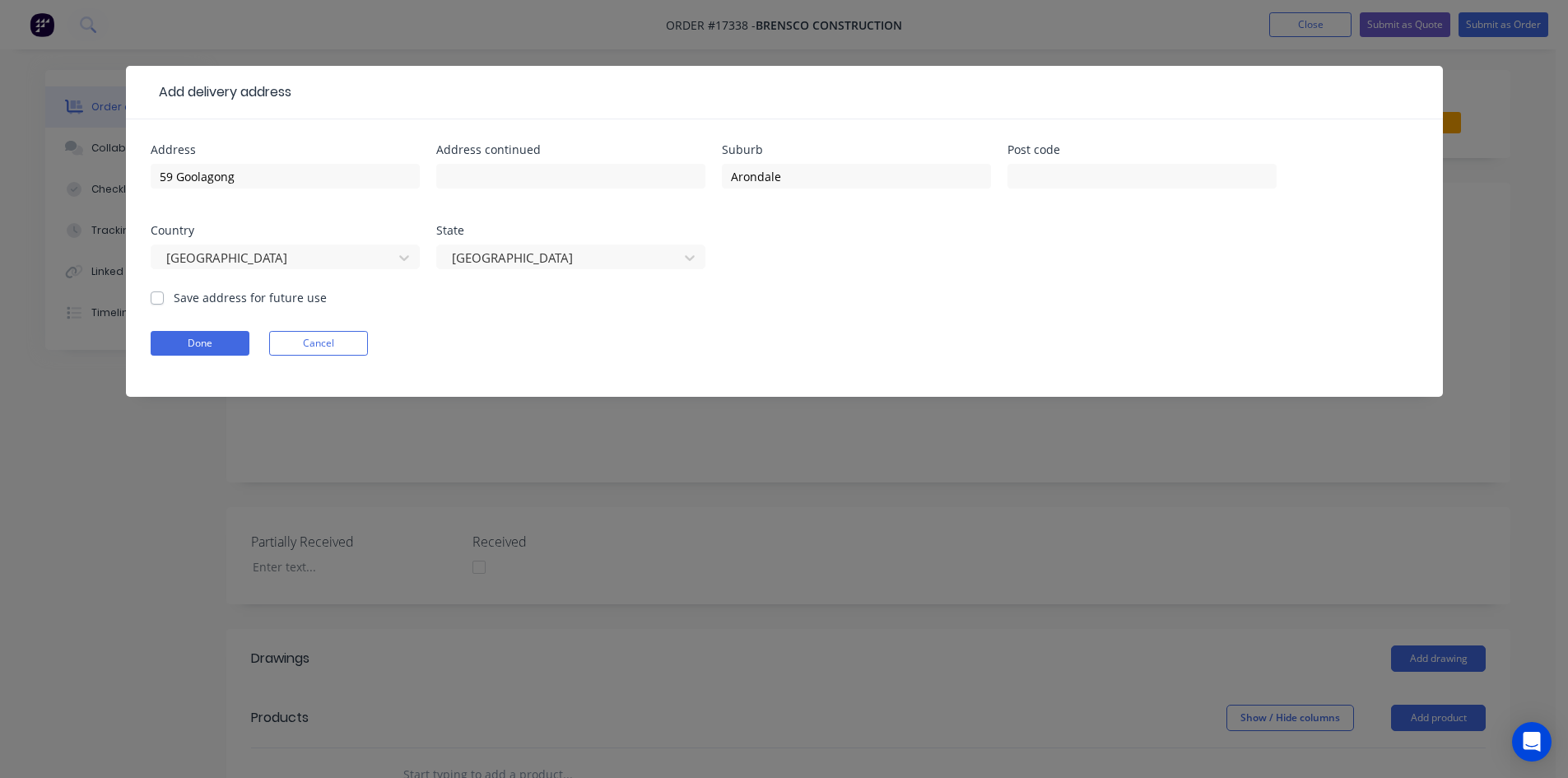
click at [174, 299] on label "Save address for future use" at bounding box center [250, 298] width 153 height 18
click at [155, 299] on input "Save address for future use" at bounding box center [157, 297] width 13 height 16
checkbox input "true"
click at [187, 340] on button "Done" at bounding box center [200, 343] width 99 height 25
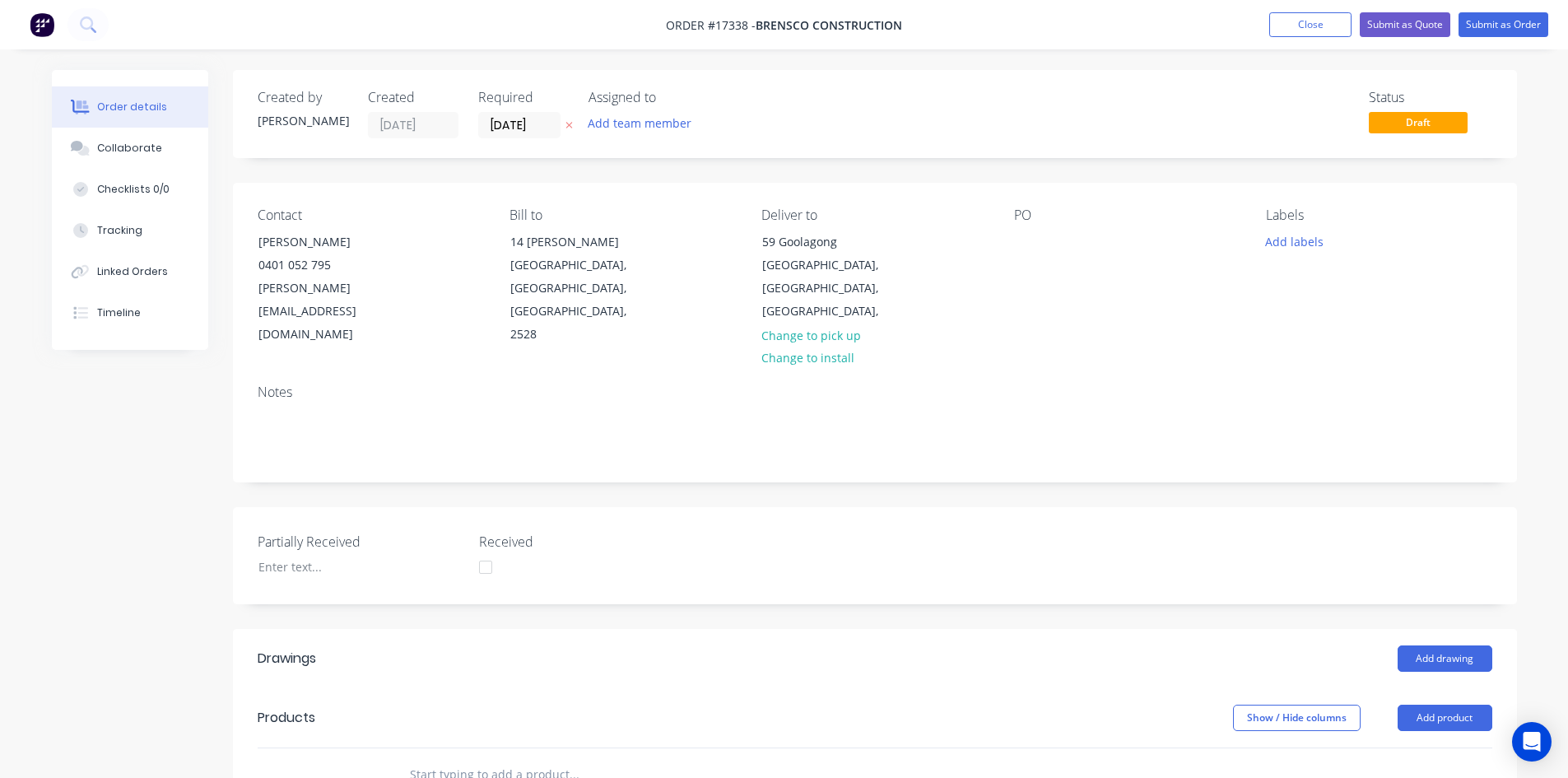
click at [1003, 236] on div "Contact [PERSON_NAME] 0401 052 795 [PERSON_NAME][EMAIL_ADDRESS][DOMAIN_NAME] [P…" at bounding box center [874, 276] width 1284 height 189
click at [1051, 249] on div "PO" at bounding box center [1127, 276] width 226 height 139
click at [1018, 241] on div at bounding box center [1027, 242] width 27 height 24
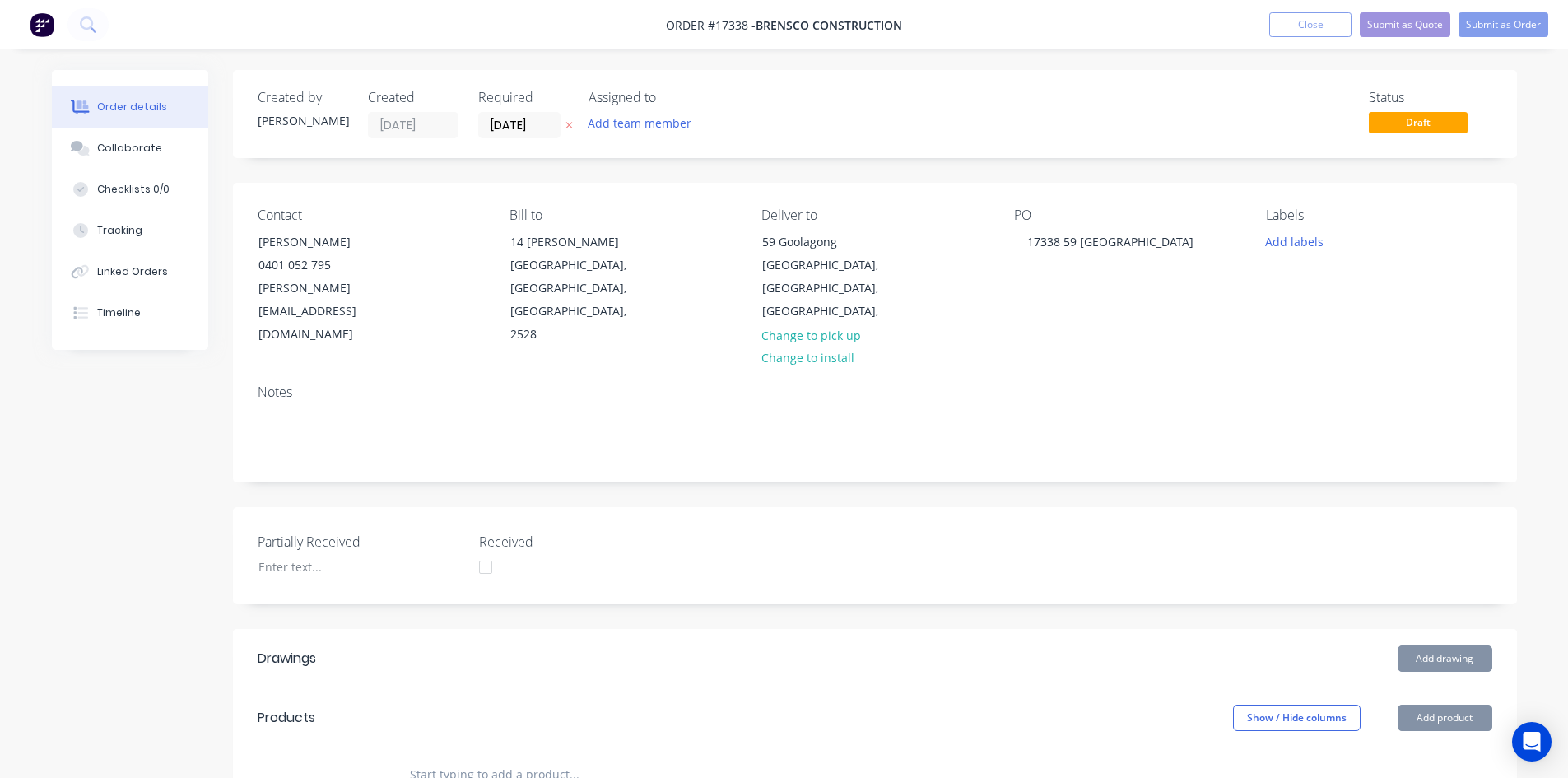
click at [1054, 507] on div "Partially Received Received" at bounding box center [874, 556] width 1284 height 97
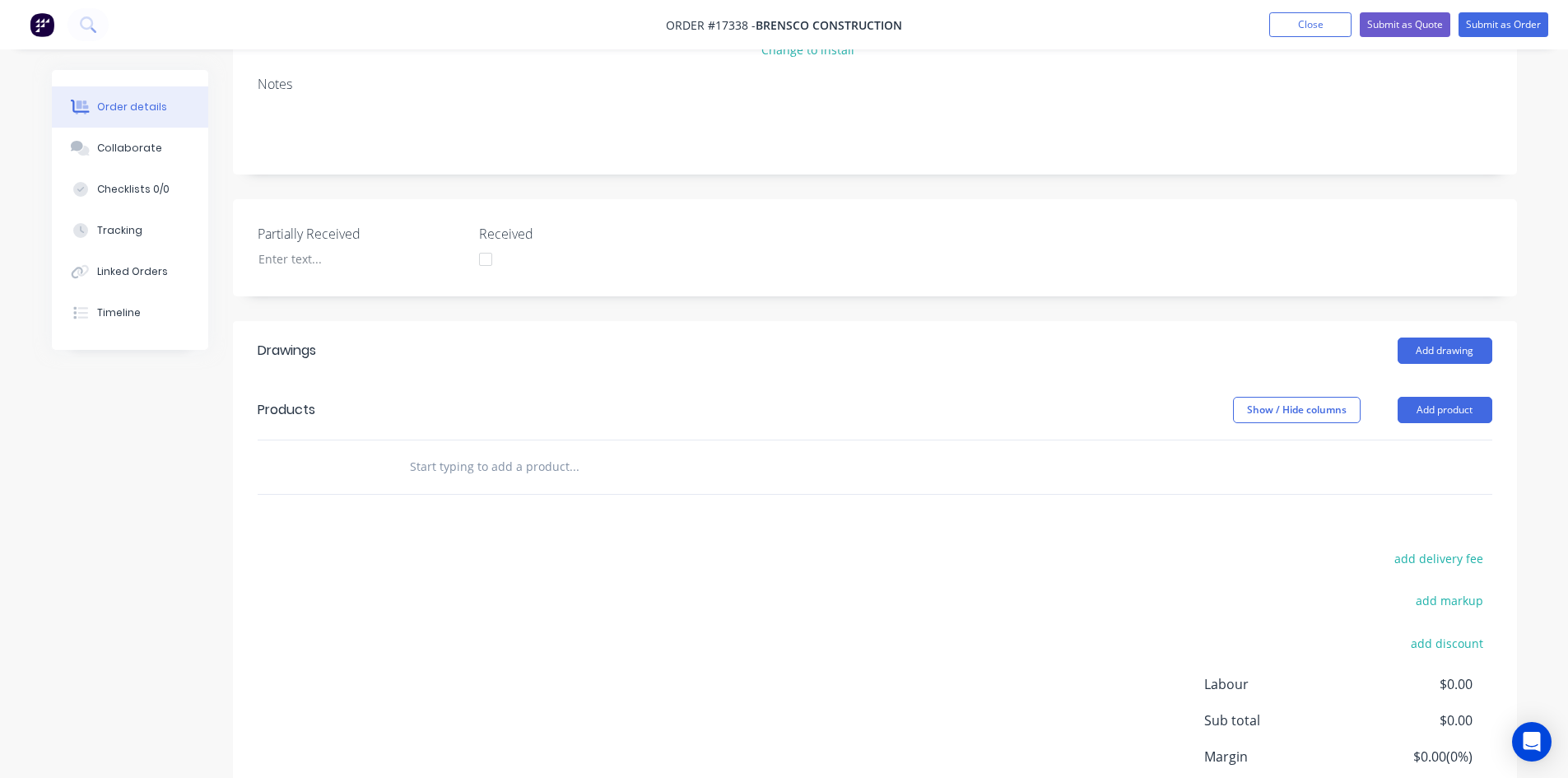
scroll to position [330, 0]
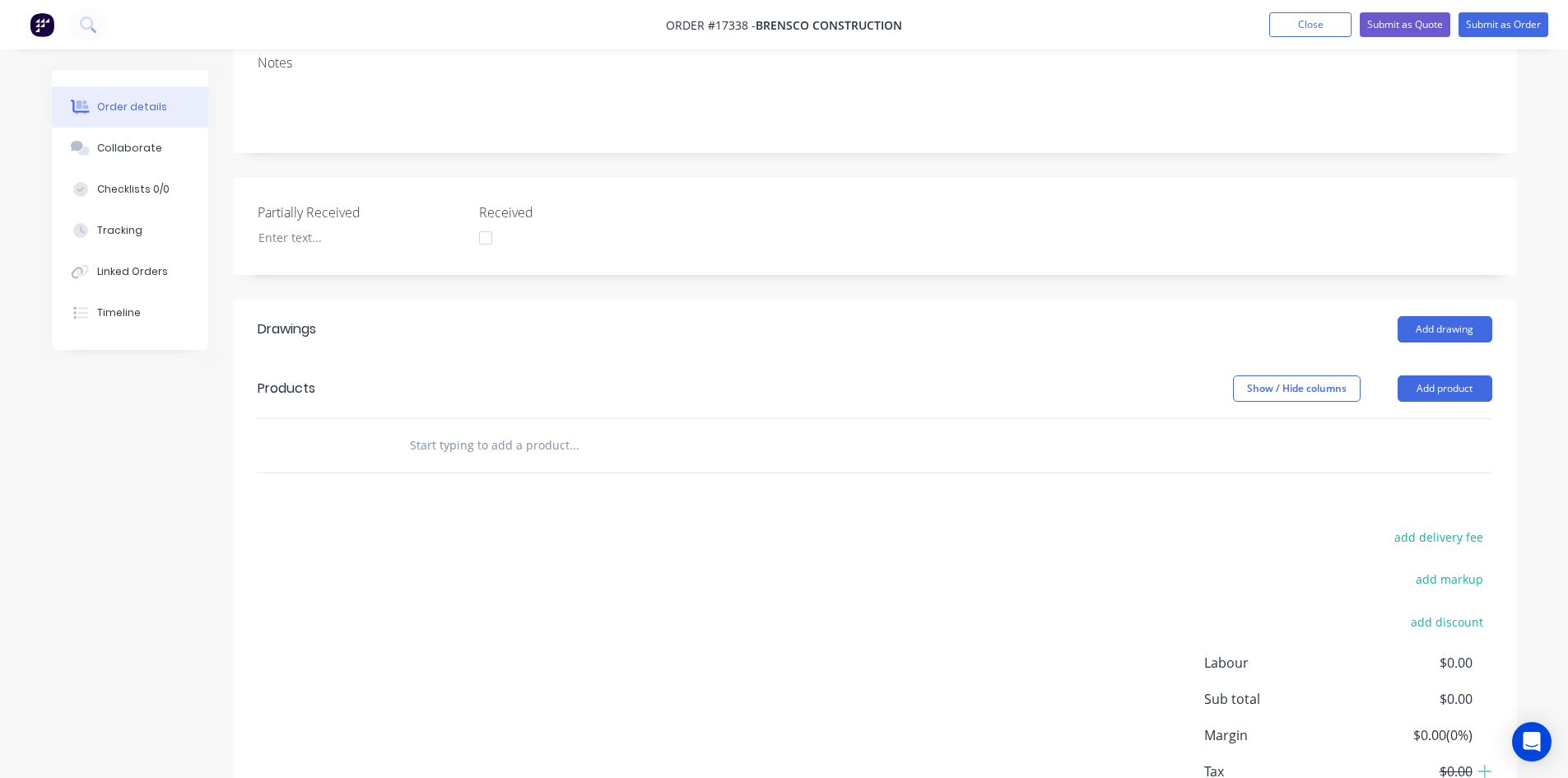
click at [519, 429] on input "text" at bounding box center [574, 445] width 330 height 33
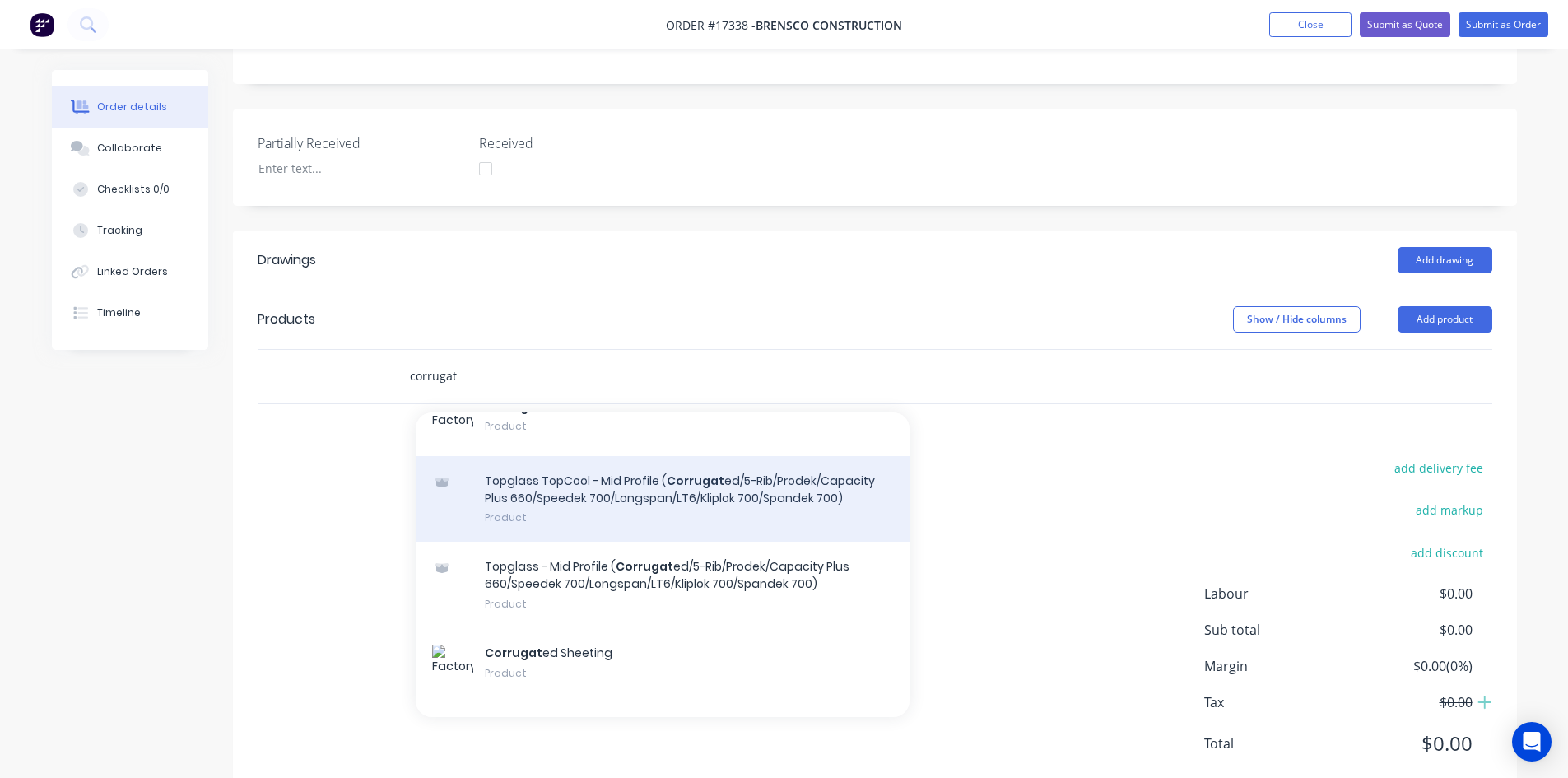
scroll to position [165, 0]
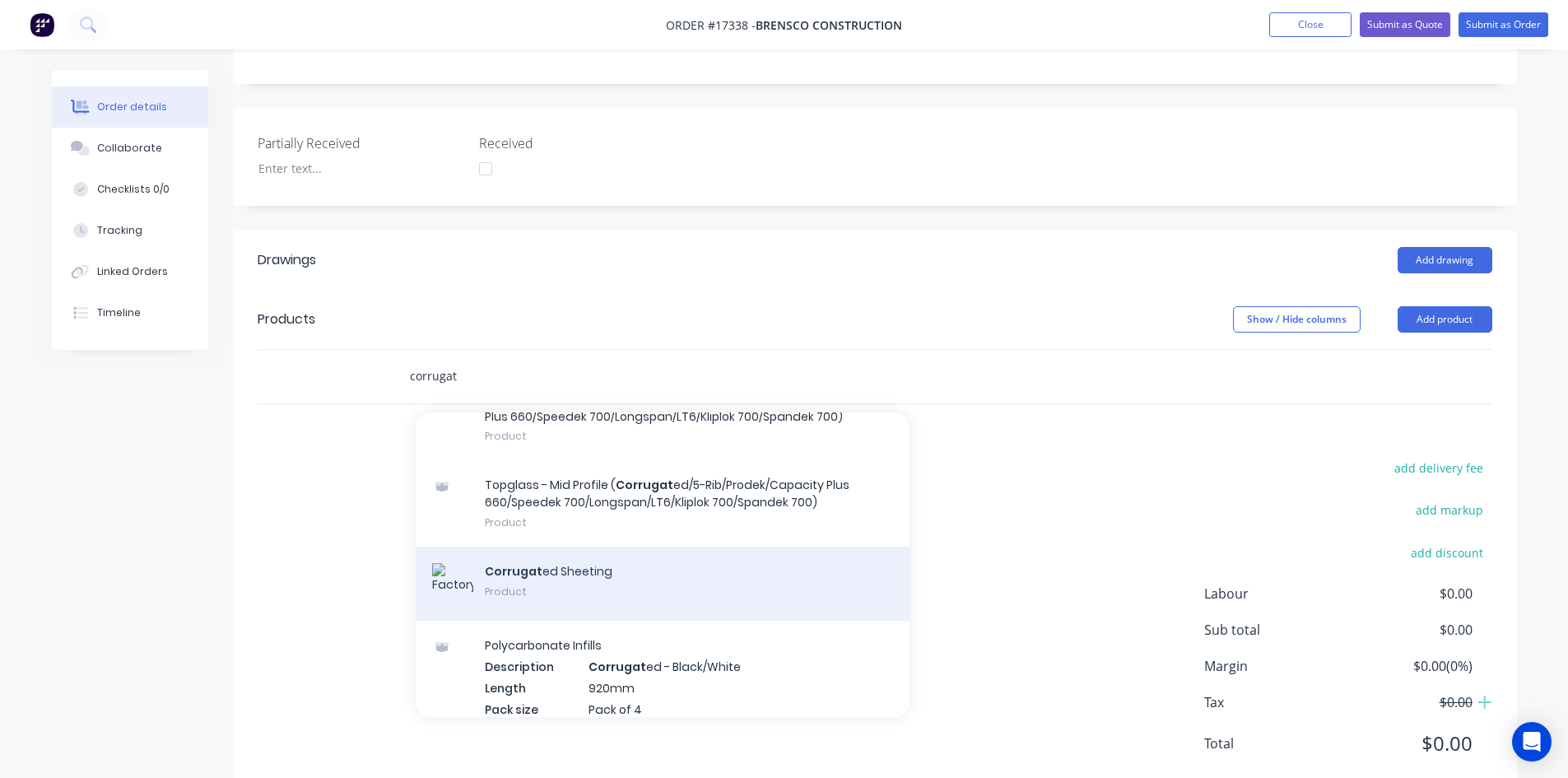
type input "corrugat"
click at [629, 547] on div "Corrugat ed Sheeting Product" at bounding box center [662, 584] width 494 height 74
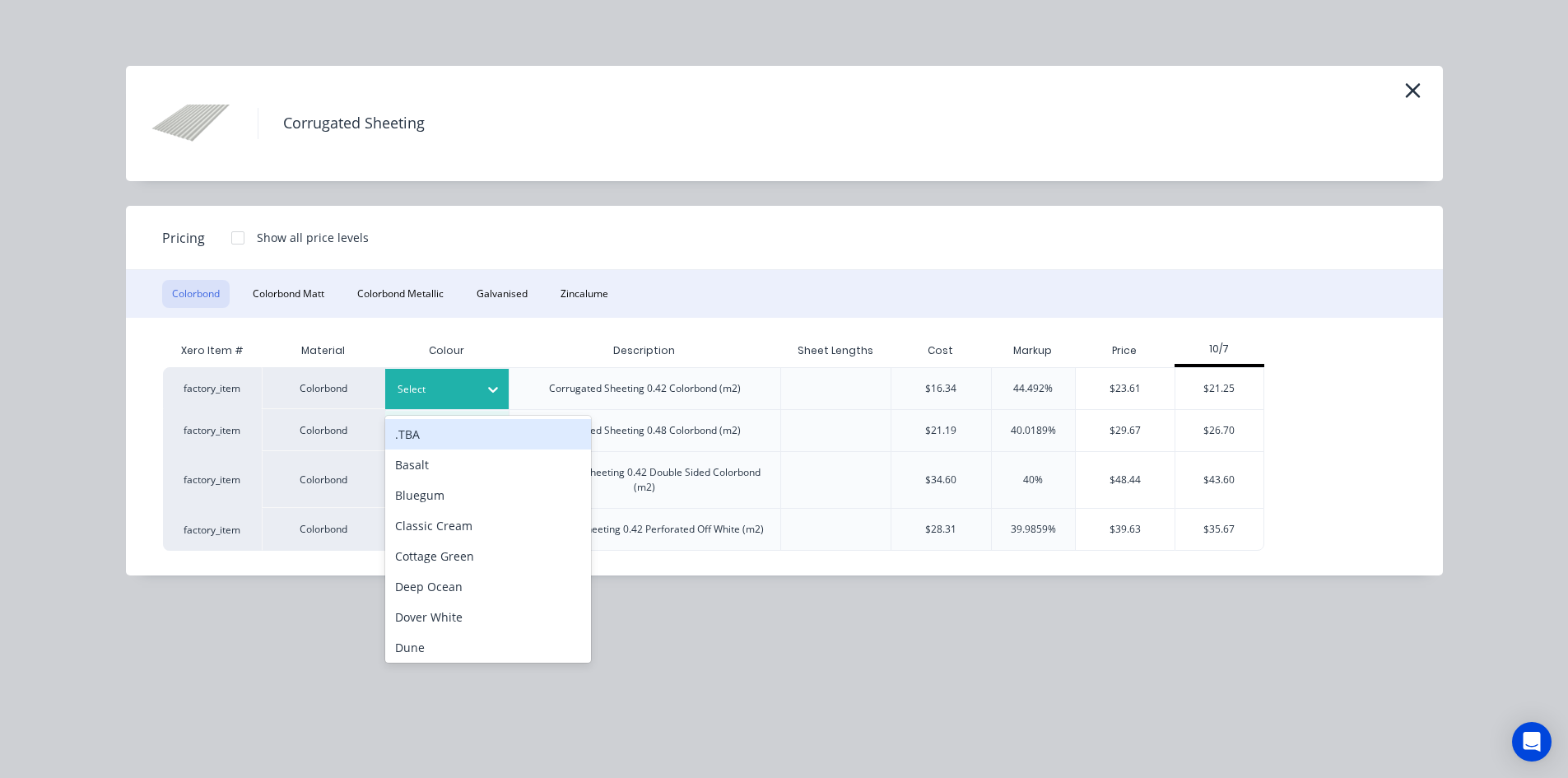
click at [468, 386] on div at bounding box center [434, 389] width 74 height 18
click at [470, 441] on div ".TBA" at bounding box center [487, 434] width 206 height 31
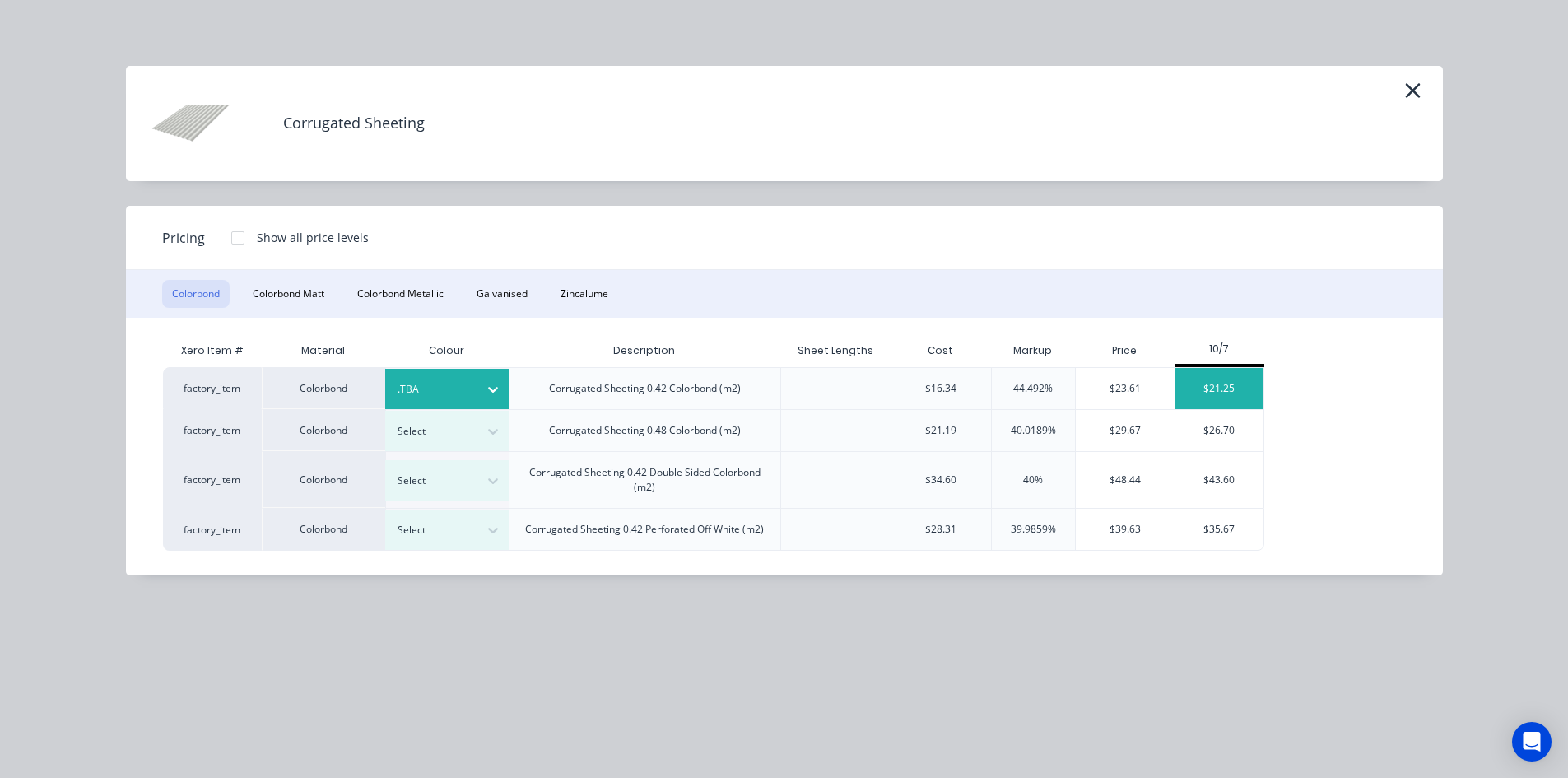
click at [1232, 384] on div "$21.25" at bounding box center [1219, 389] width 88 height 41
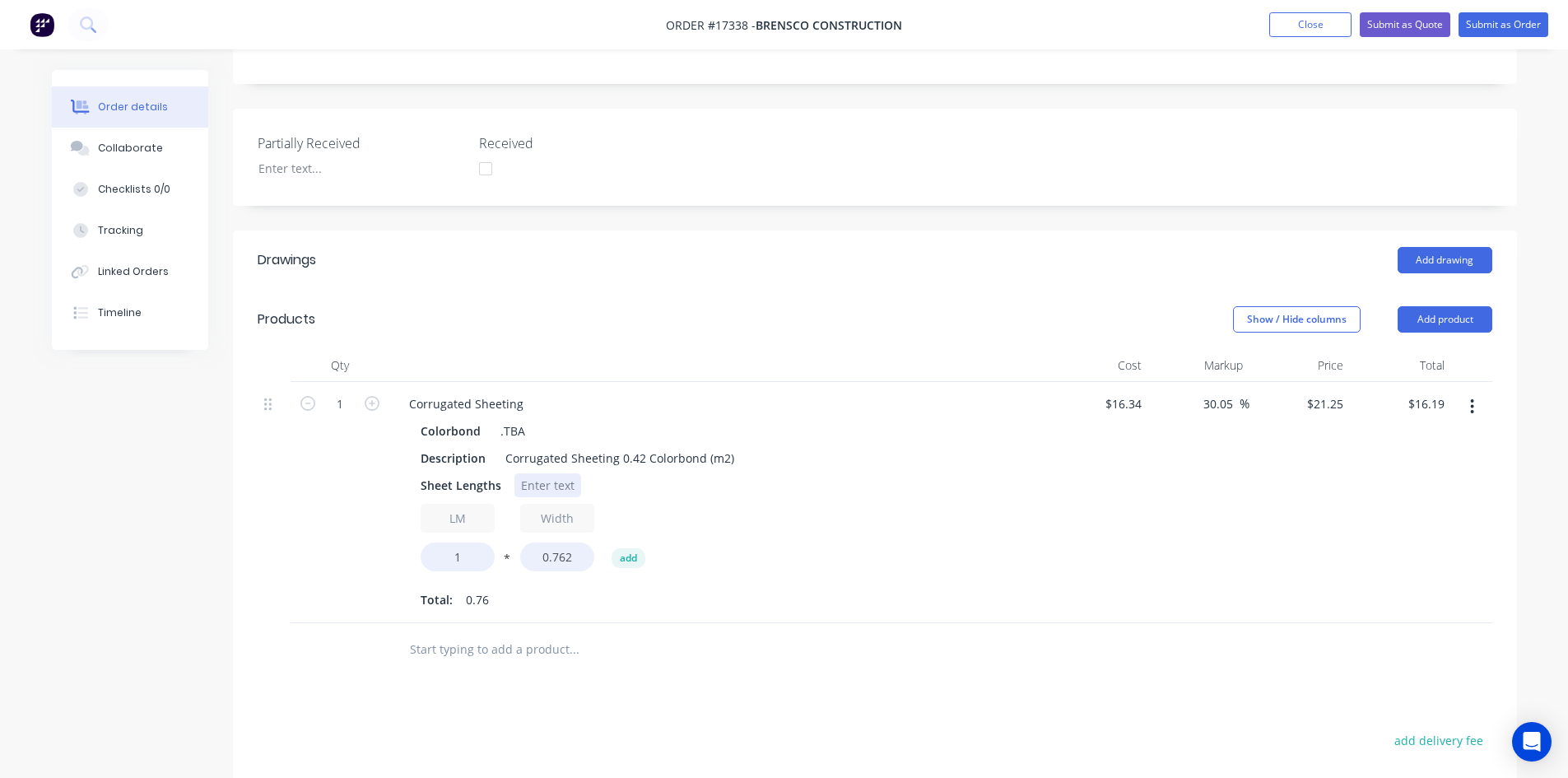
click at [563, 474] on div at bounding box center [548, 486] width 67 height 24
click at [950, 474] on div "Sheet Lengths 42/4400 6/4100" at bounding box center [715, 495] width 603 height 41
click at [466, 560] on input "1" at bounding box center [457, 574] width 74 height 29
type input "209.4"
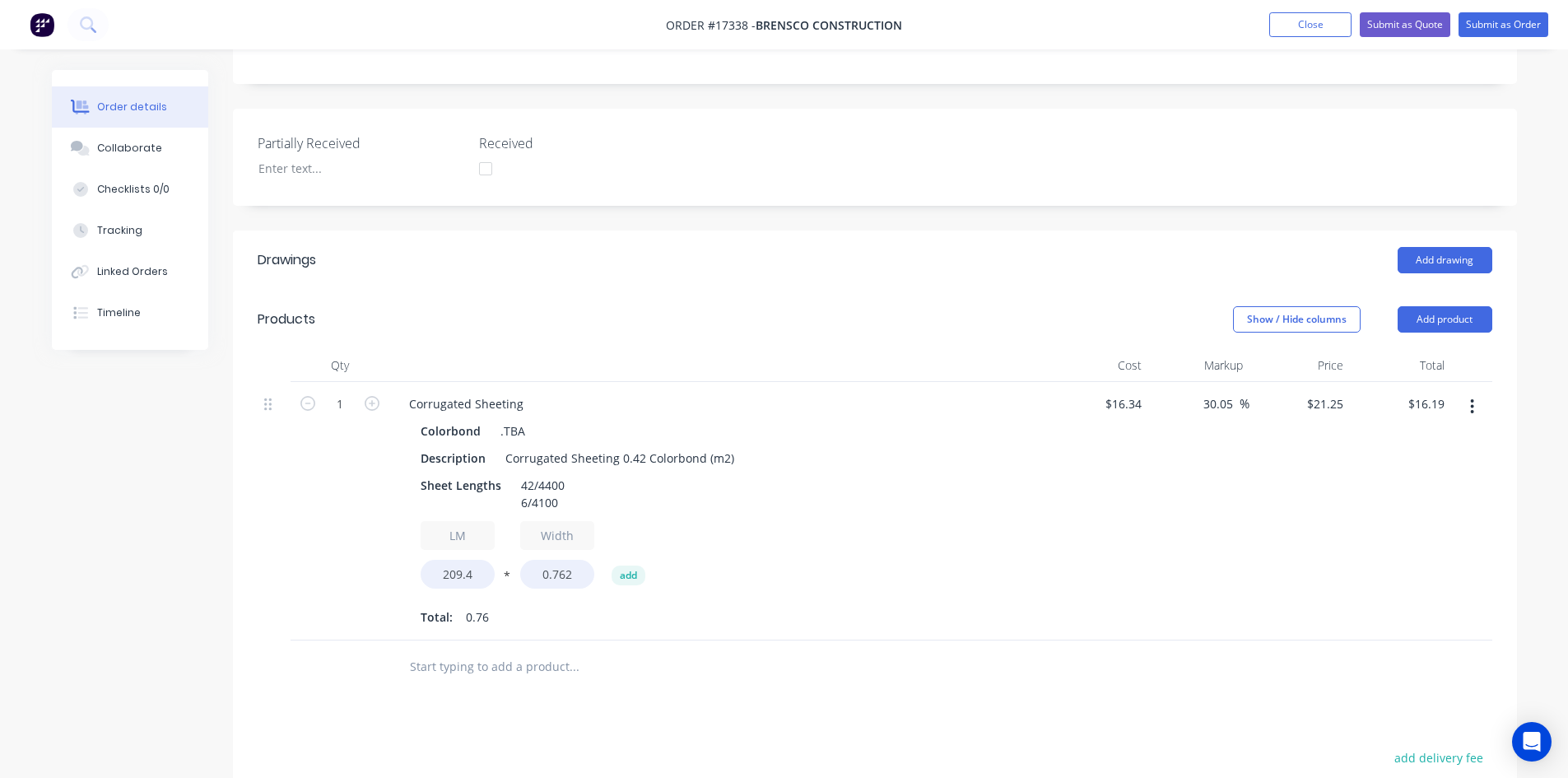
type input "$3,390.71"
click at [999, 552] on div "LM 209.4 * Width 0.762 add Total: 159.56" at bounding box center [718, 576] width 596 height 109
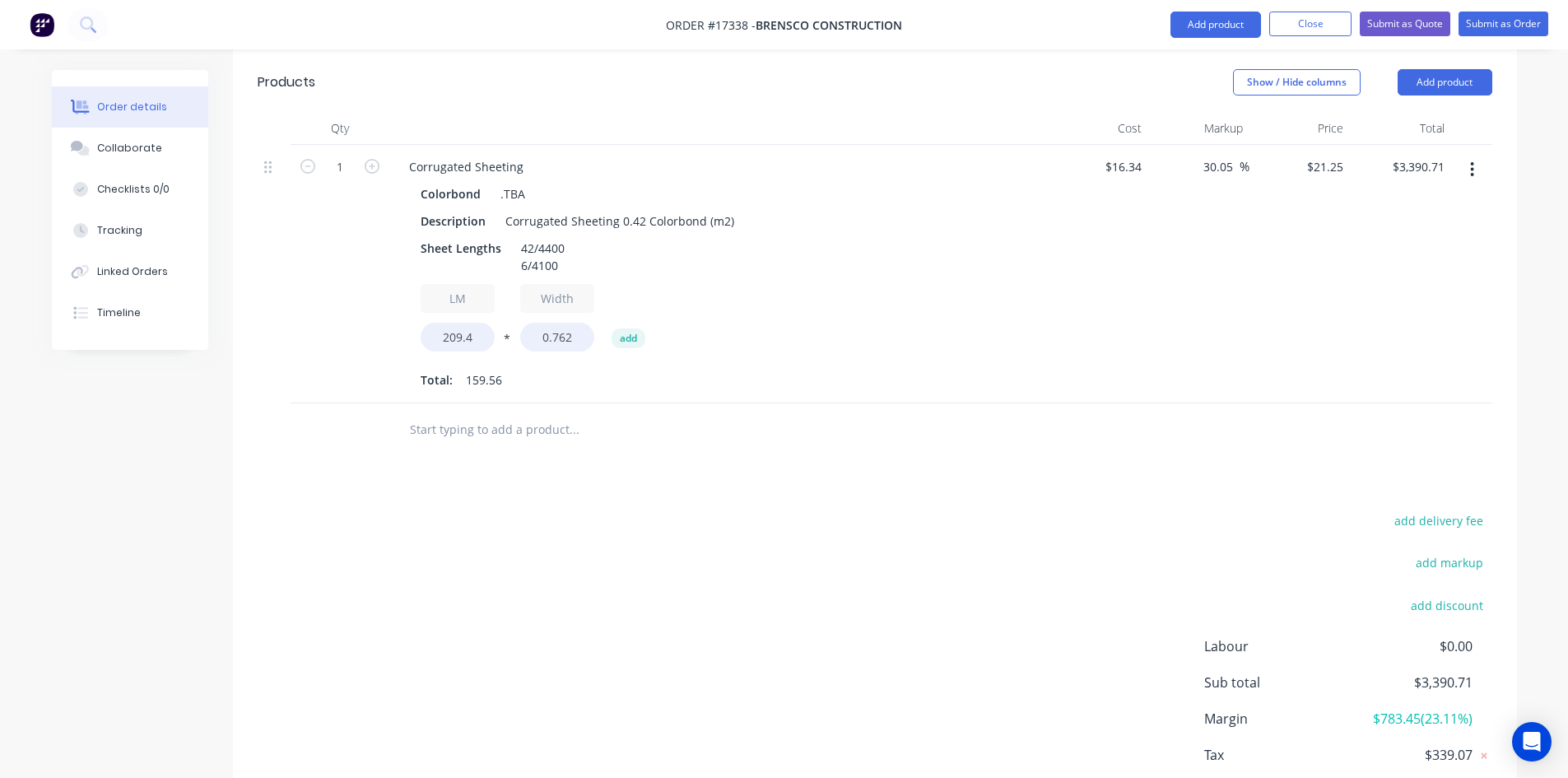
scroll to position [606, 0]
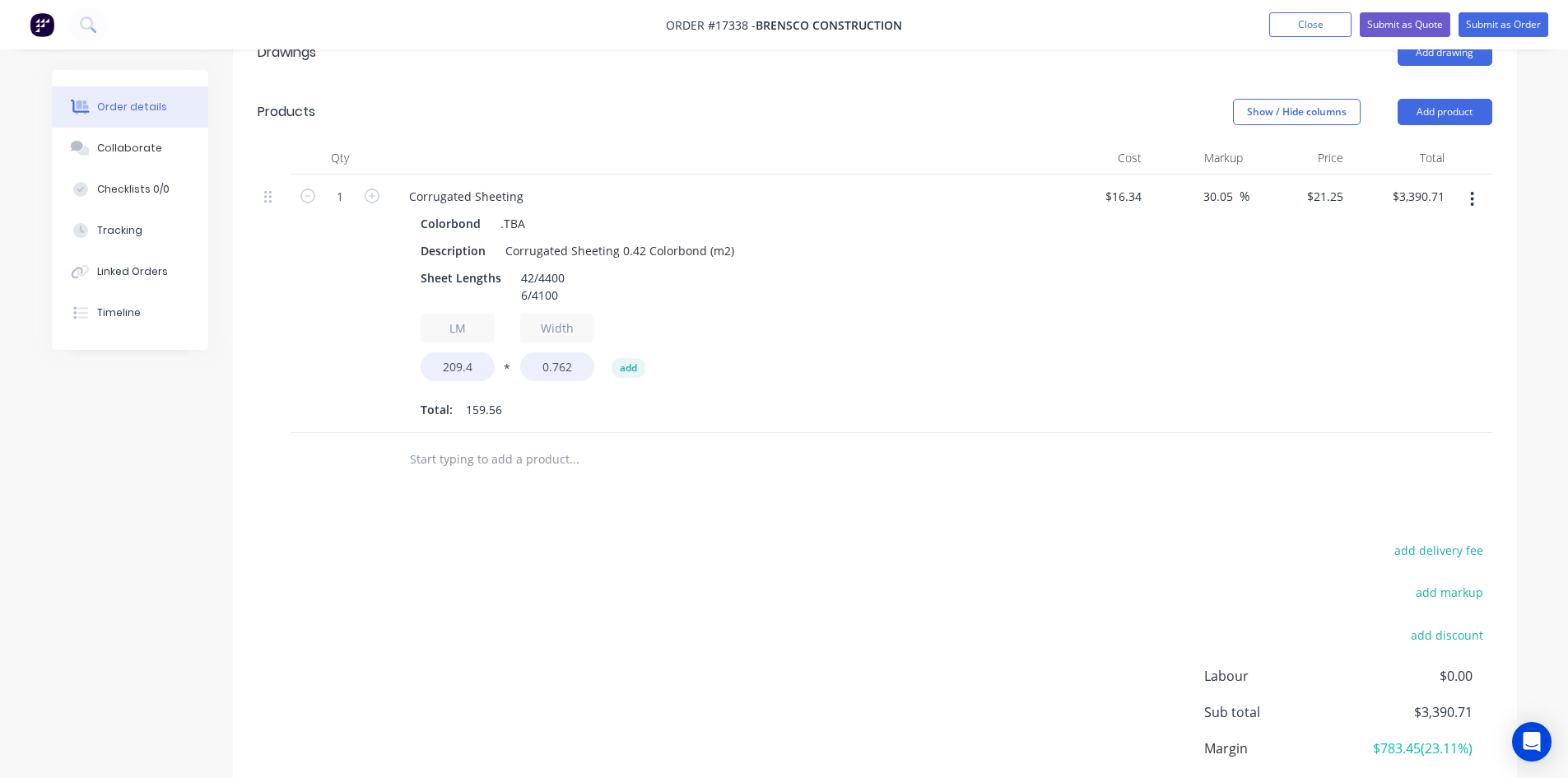
click at [519, 443] on input "text" at bounding box center [574, 459] width 330 height 33
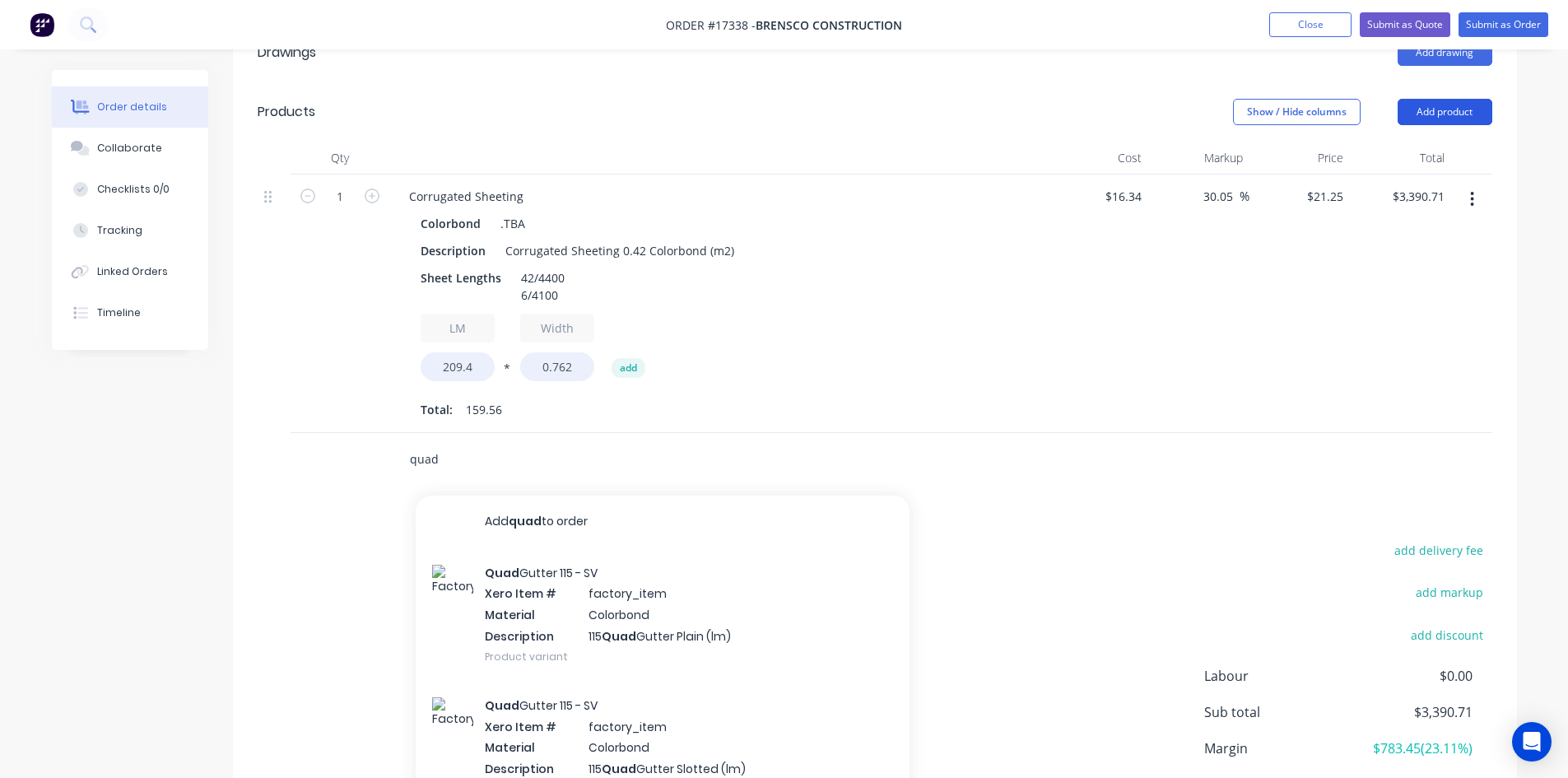
type input "quad"
click at [1449, 99] on button "Add product" at bounding box center [1445, 112] width 95 height 27
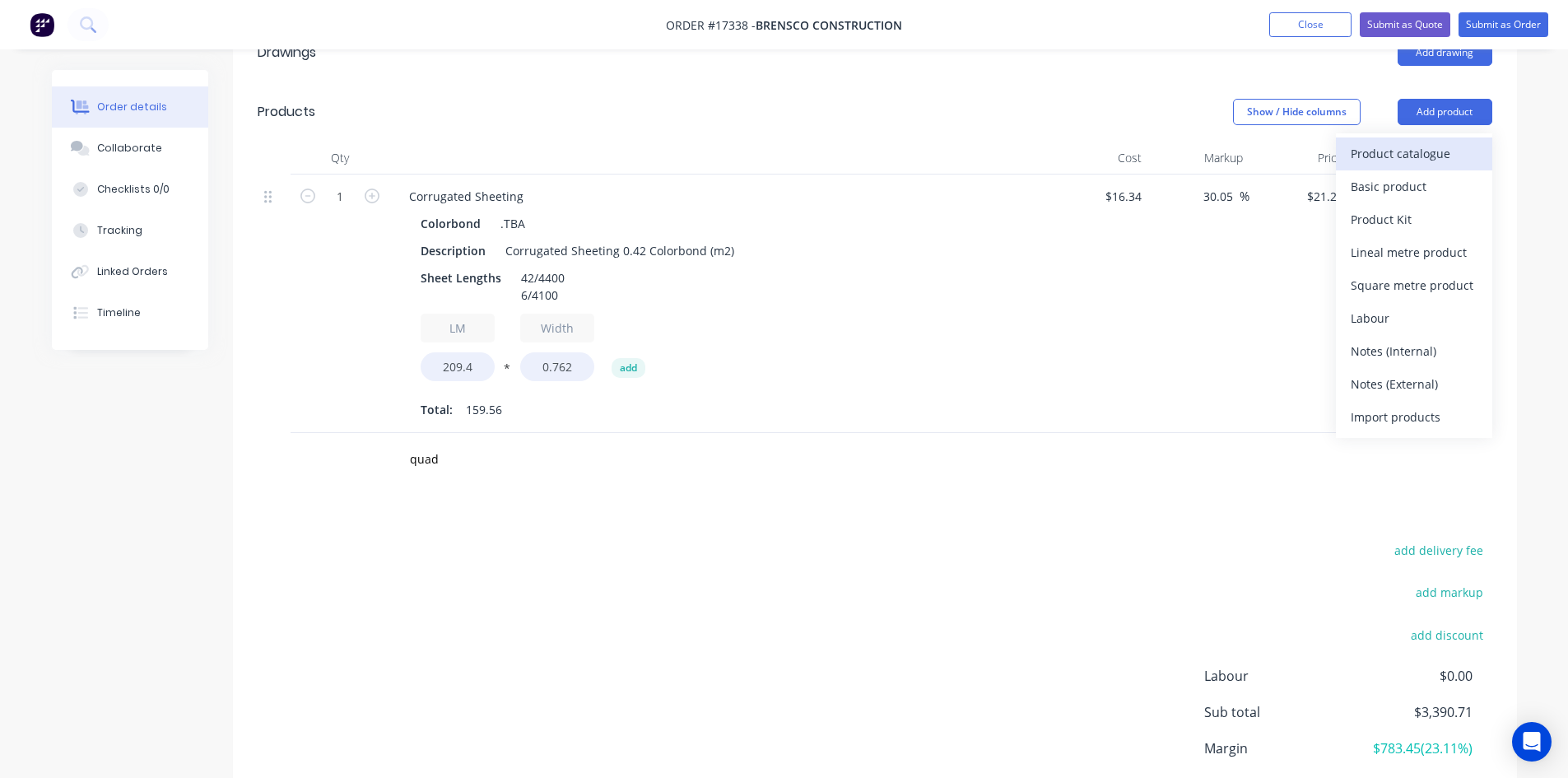
click at [1433, 141] on div "Product catalogue" at bounding box center [1414, 153] width 126 height 24
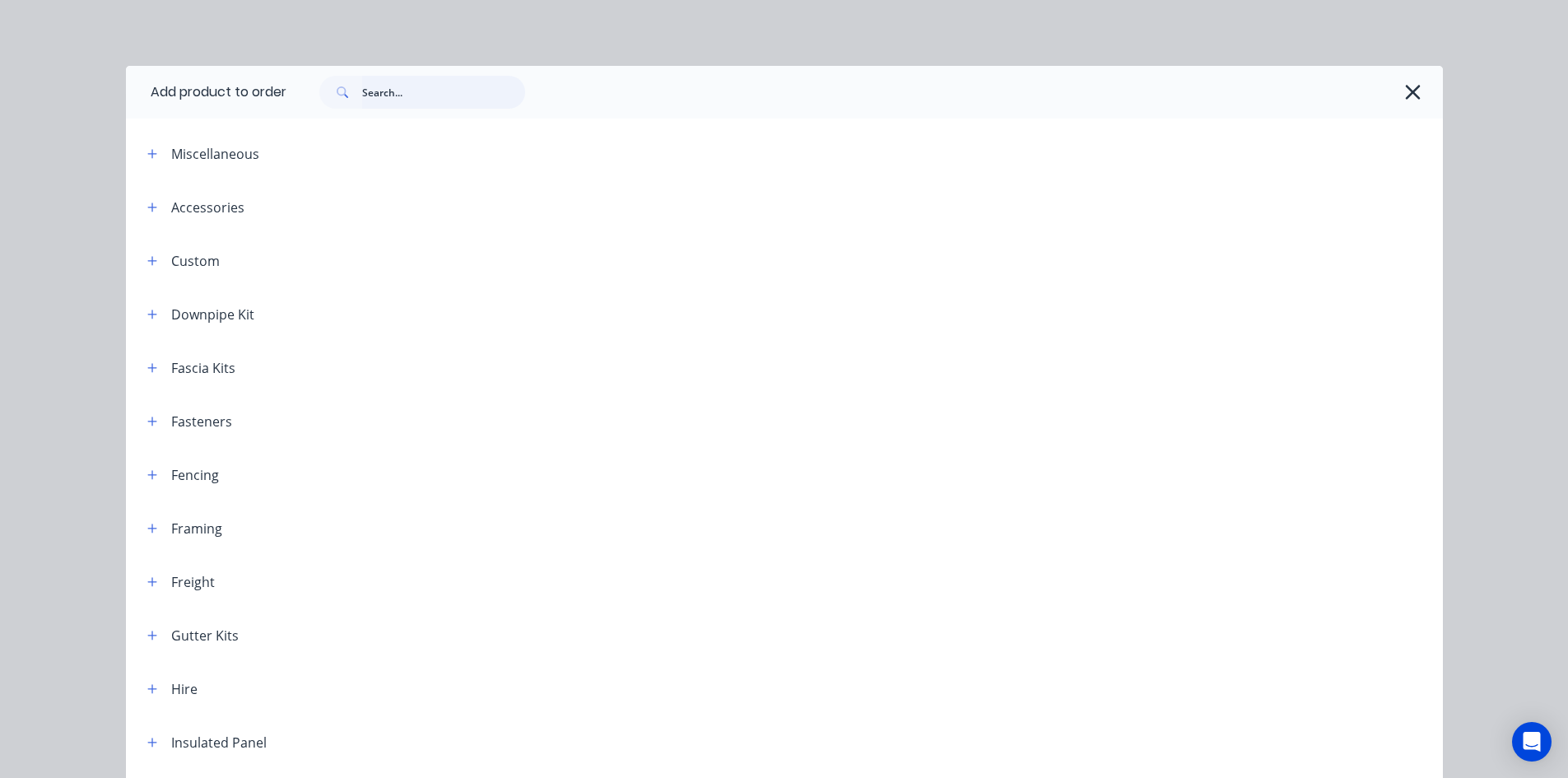
click at [419, 102] on input "text" at bounding box center [443, 92] width 163 height 33
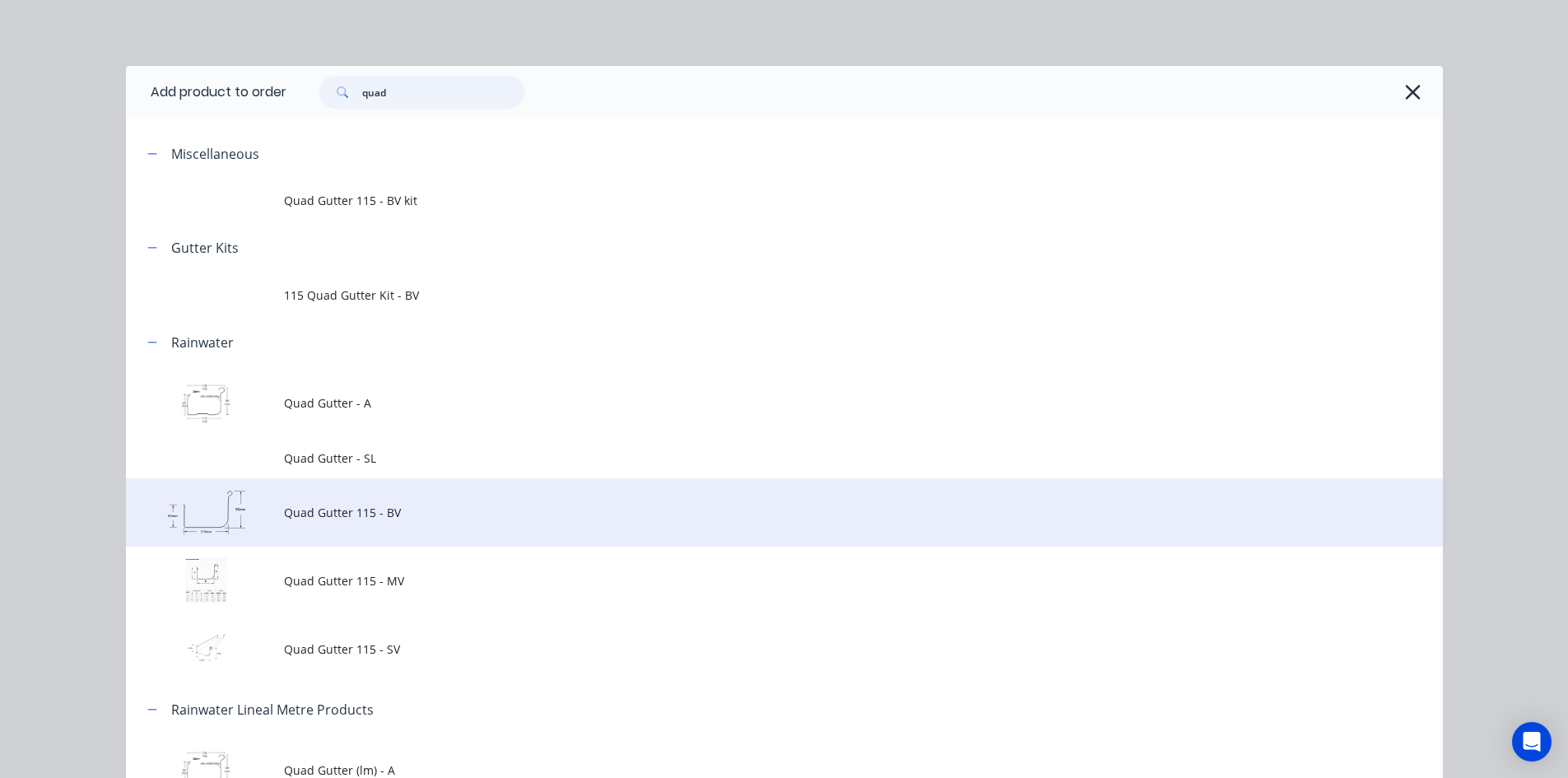
type input "quad"
click at [435, 515] on span "Quad Gutter 115 - BV" at bounding box center [747, 513] width 927 height 18
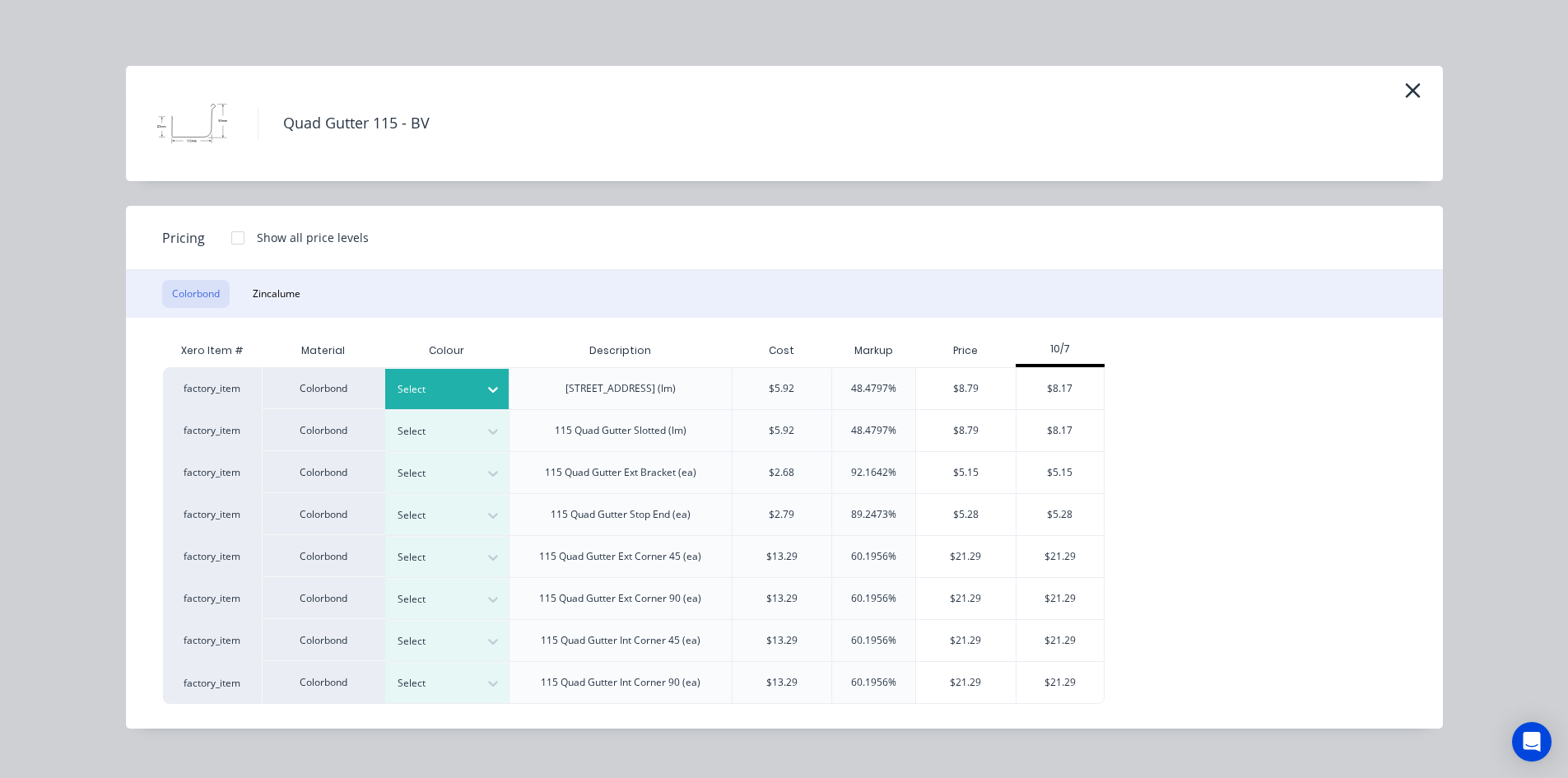
click at [491, 386] on icon at bounding box center [492, 389] width 17 height 17
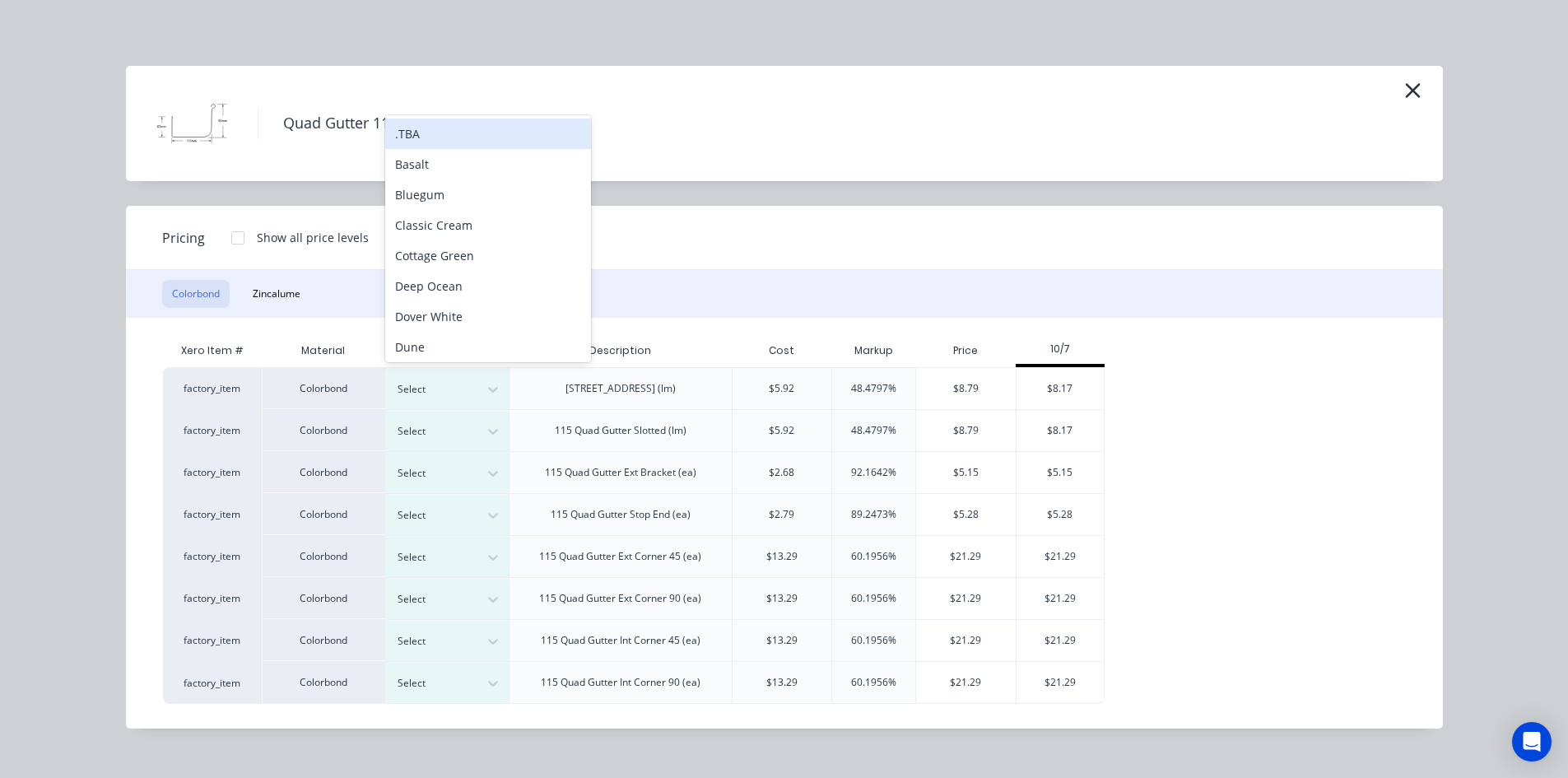
scroll to position [10, 0]
click at [440, 124] on div ".TBA" at bounding box center [487, 123] width 206 height 31
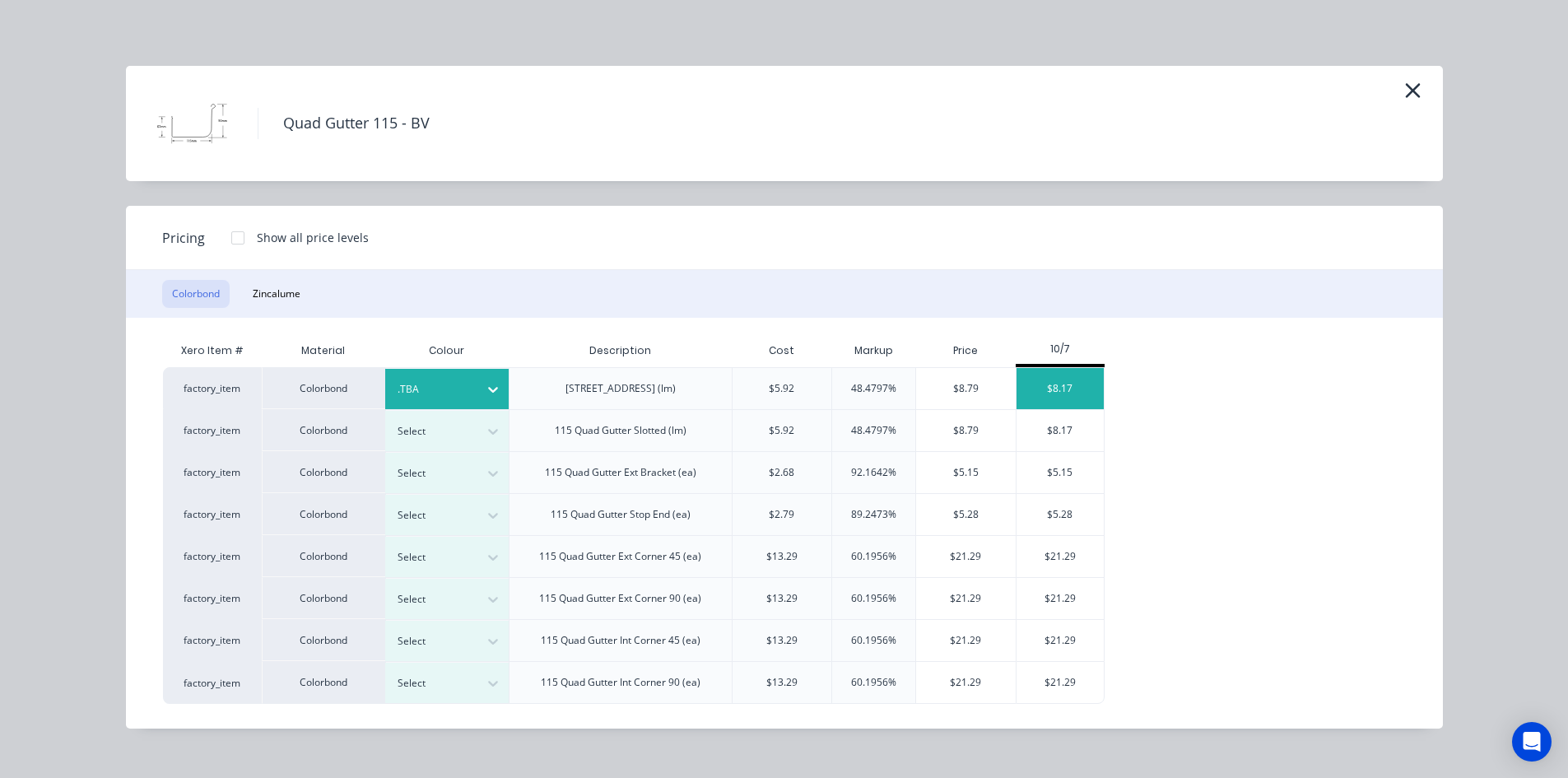
click at [1075, 390] on div "$8.17" at bounding box center [1060, 389] width 88 height 41
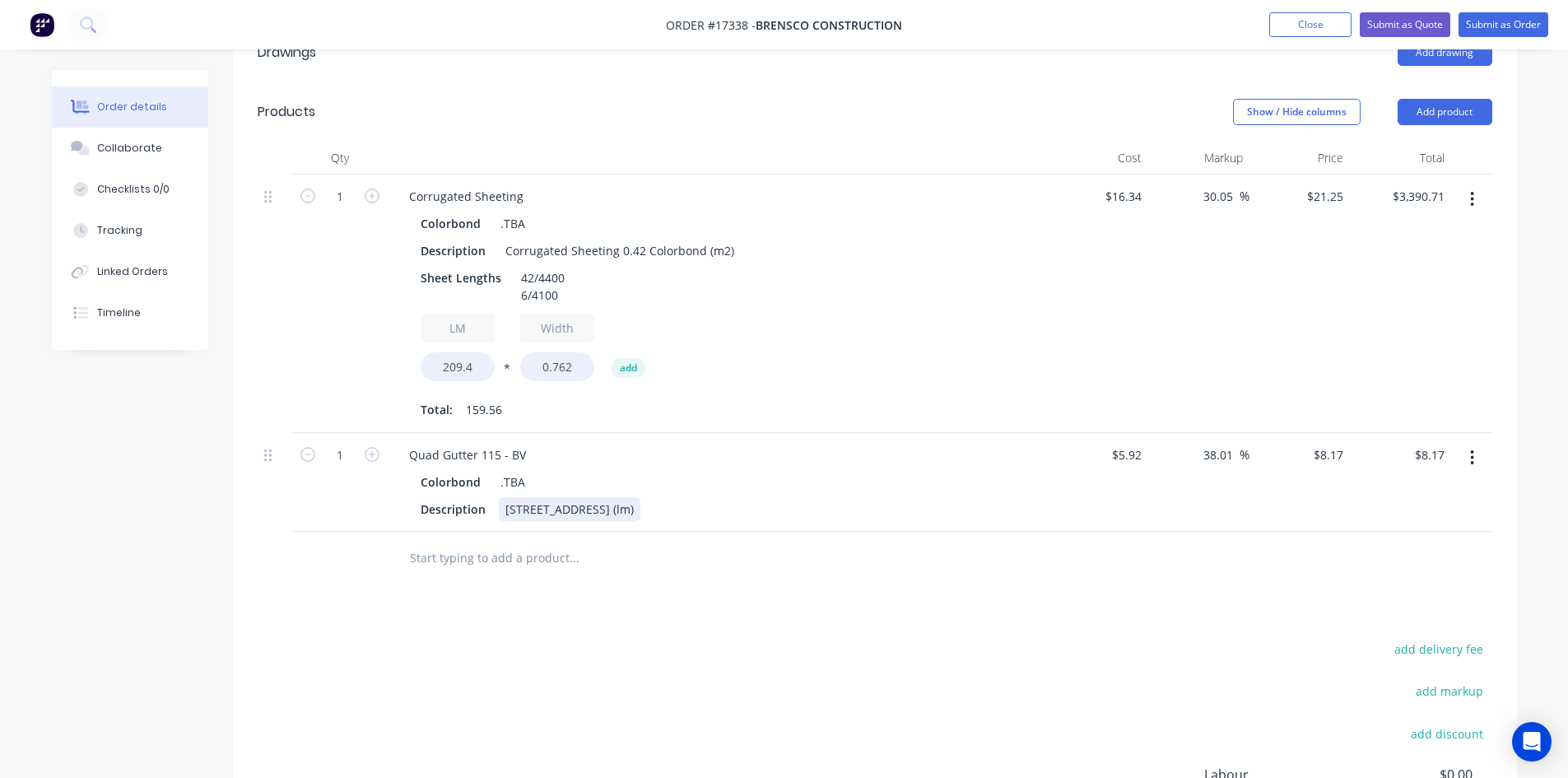
click at [640, 498] on div "[STREET_ADDRESS] (lm)" at bounding box center [569, 509] width 141 height 24
click at [341, 209] on input "1" at bounding box center [339, 196] width 42 height 25
type input "53.7"
type input "$438.73"
click at [380, 542] on div "Drawings Add drawing Products Show / Hide columns Add product Qty Cost Markup P…" at bounding box center [874, 502] width 1284 height 958
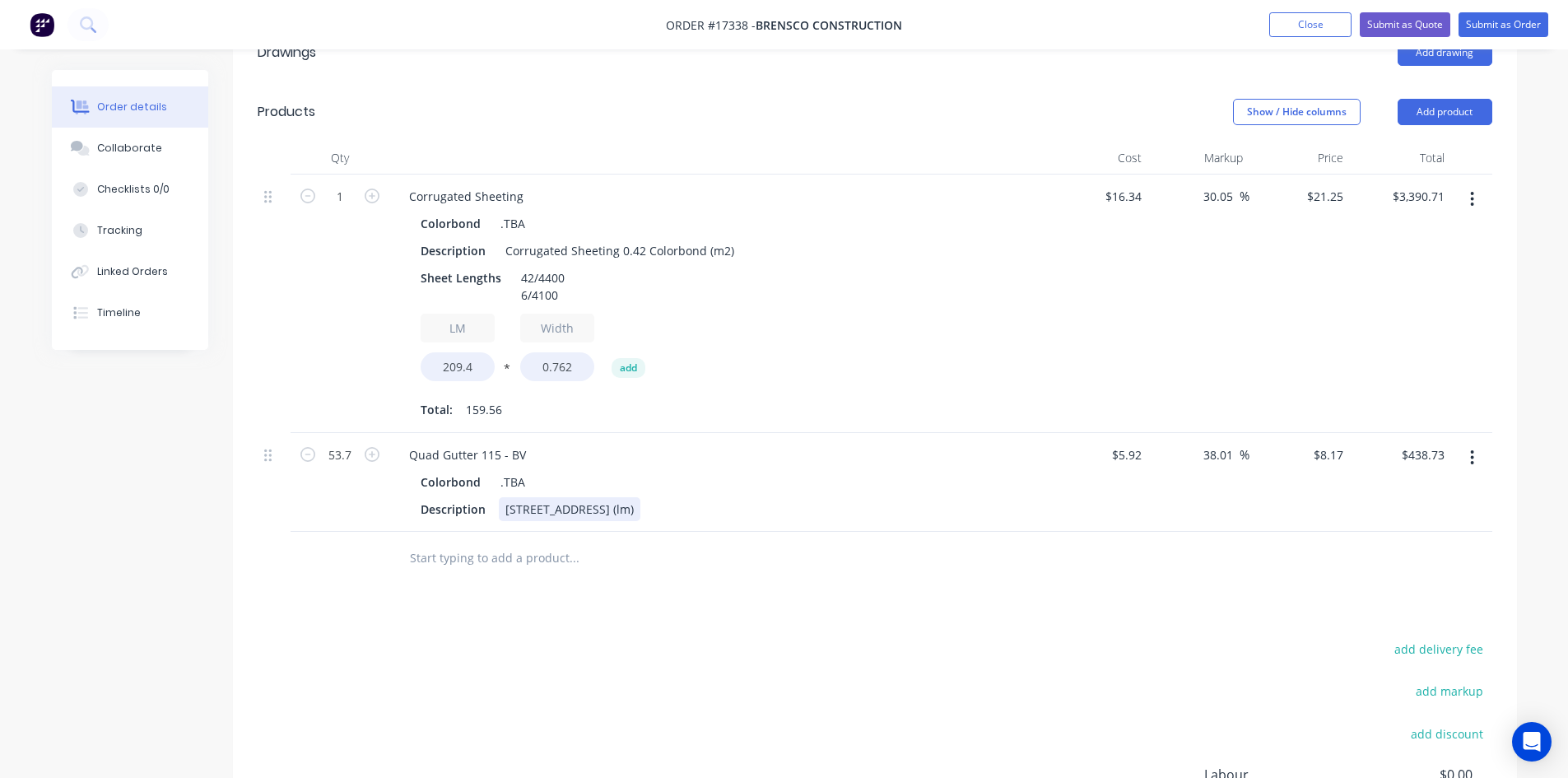
click at [640, 498] on div "[STREET_ADDRESS] (lm)" at bounding box center [569, 509] width 141 height 24
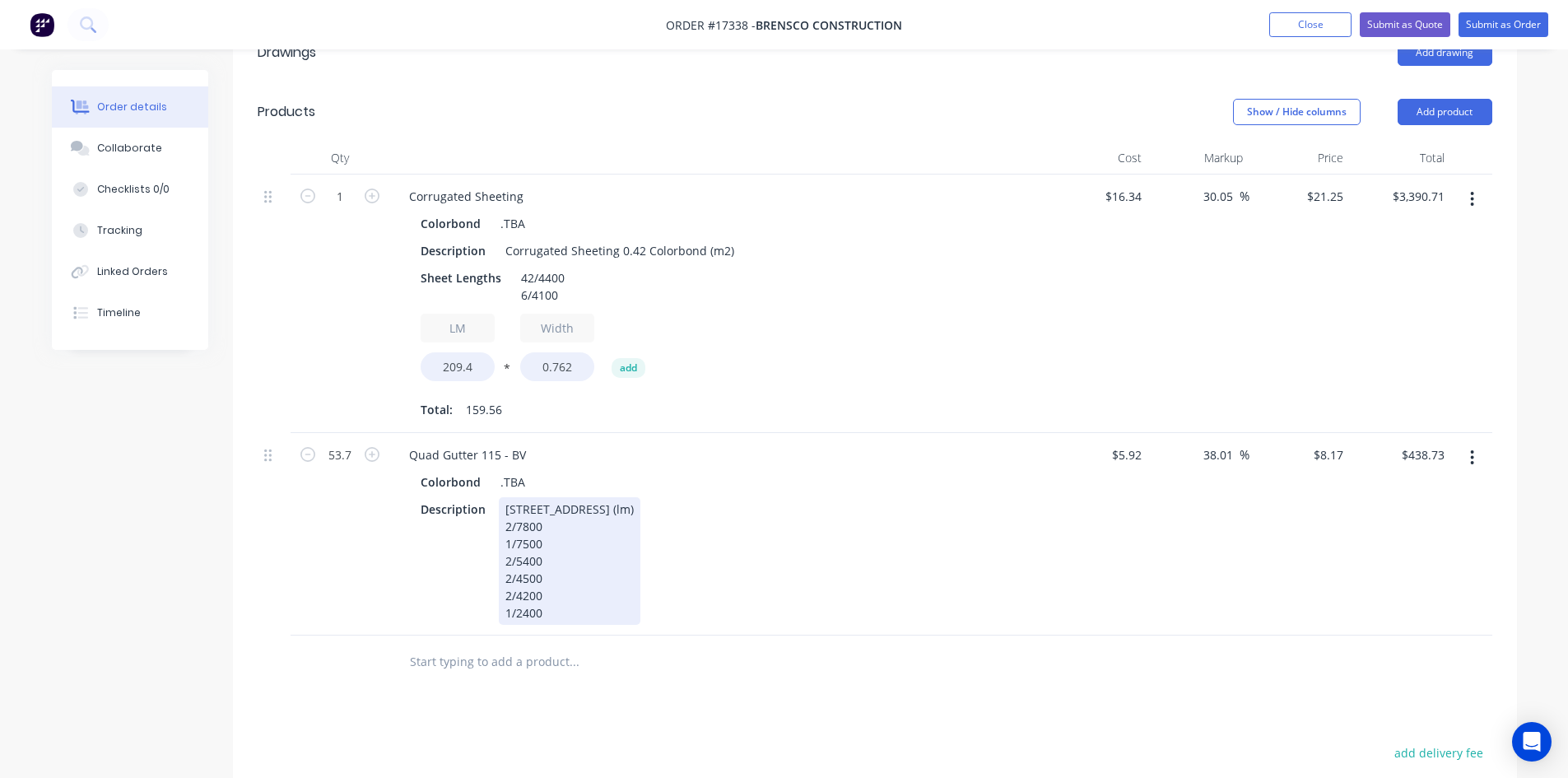
drag, startPoint x: 797, startPoint y: 534, endPoint x: 788, endPoint y: 529, distance: 10.3
click at [797, 535] on div "Description [STREET_ADDRESS] 2/7800 1/7500 2/5400 2/4500 2/4200 1/2400" at bounding box center [715, 561] width 603 height 127
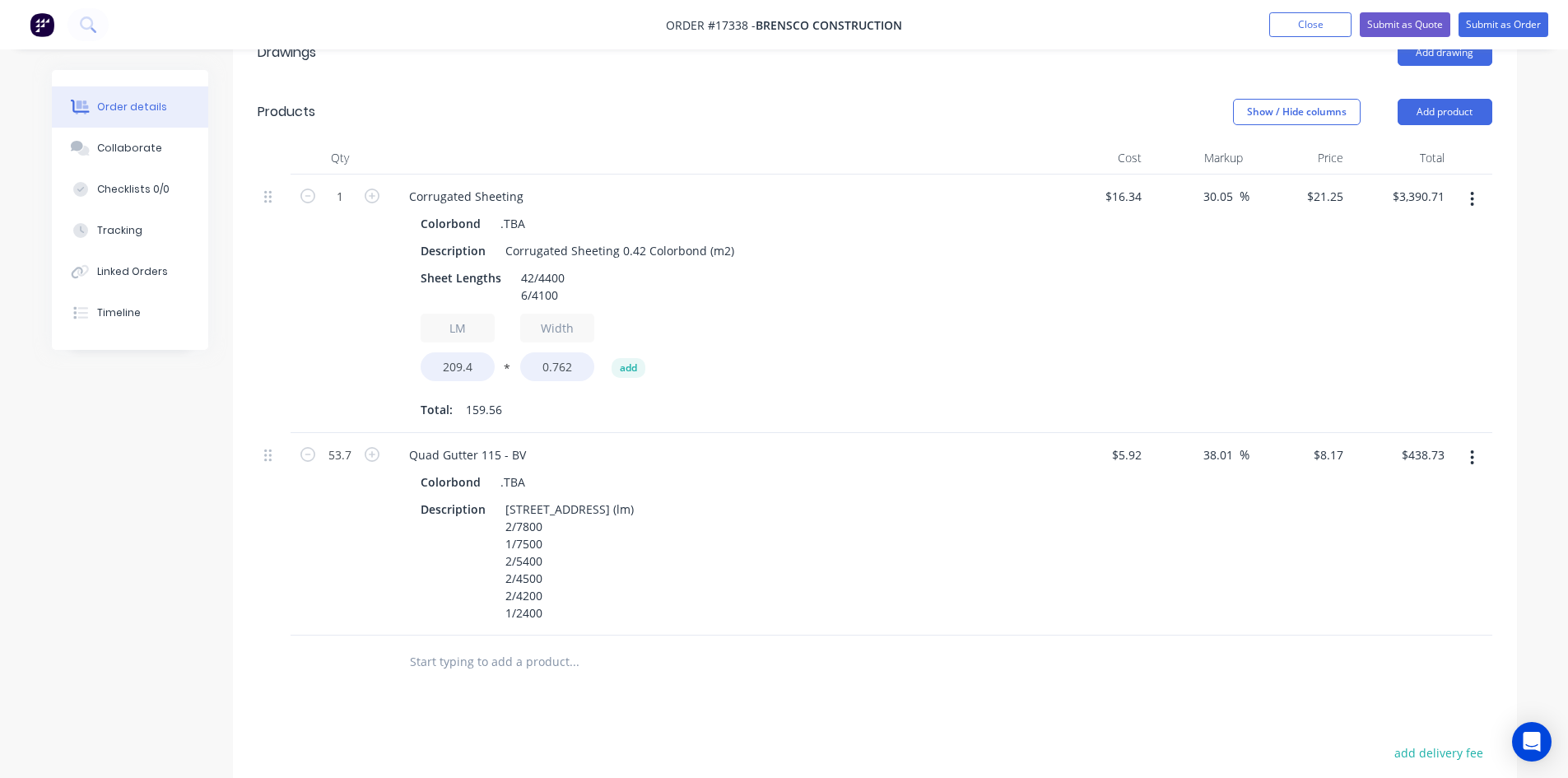
click at [895, 534] on div "Description [STREET_ADDRESS] 2/7800 1/7500 2/5400 2/4500 2/4200 1/2400" at bounding box center [715, 561] width 603 height 127
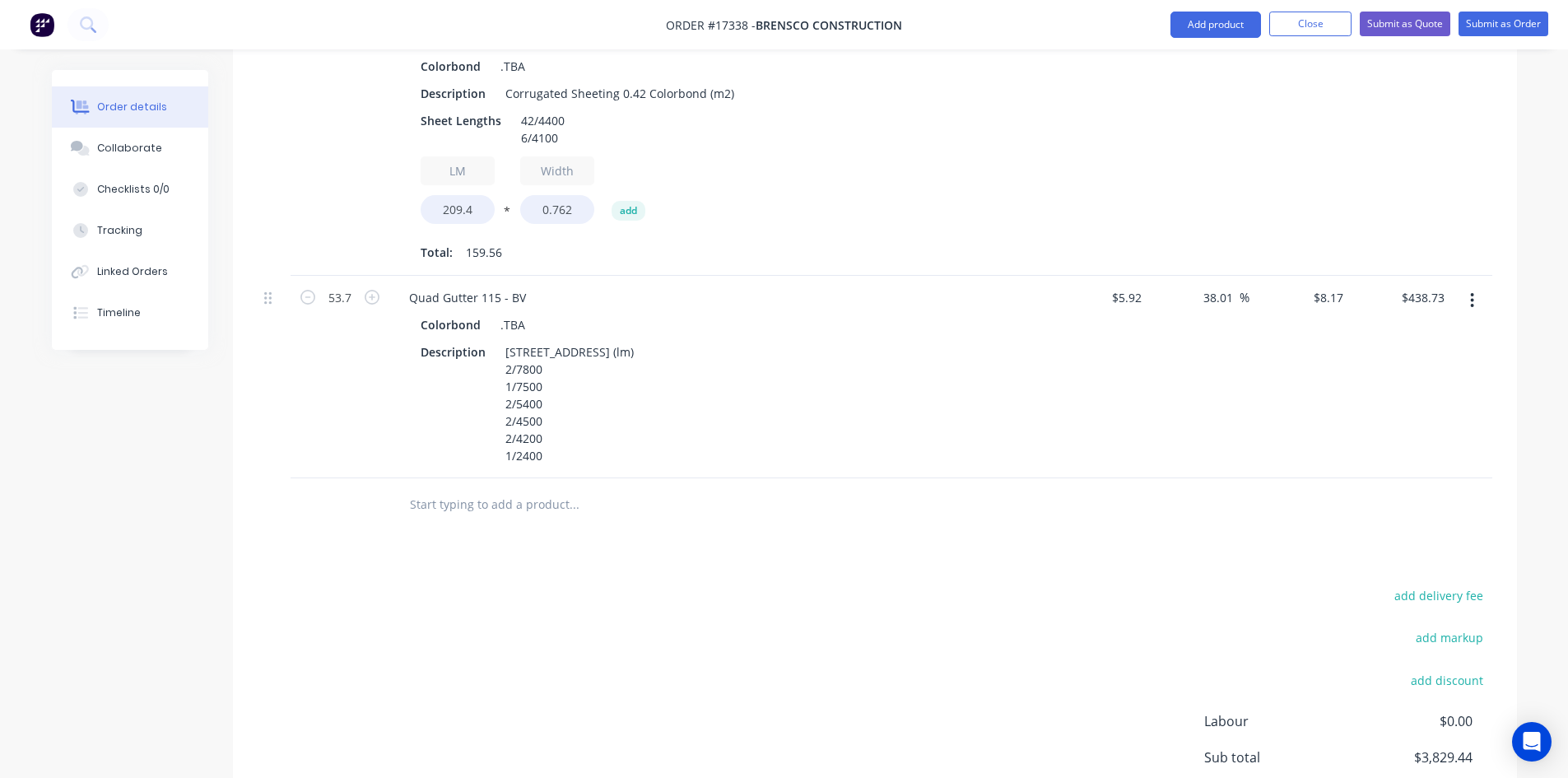
scroll to position [771, 0]
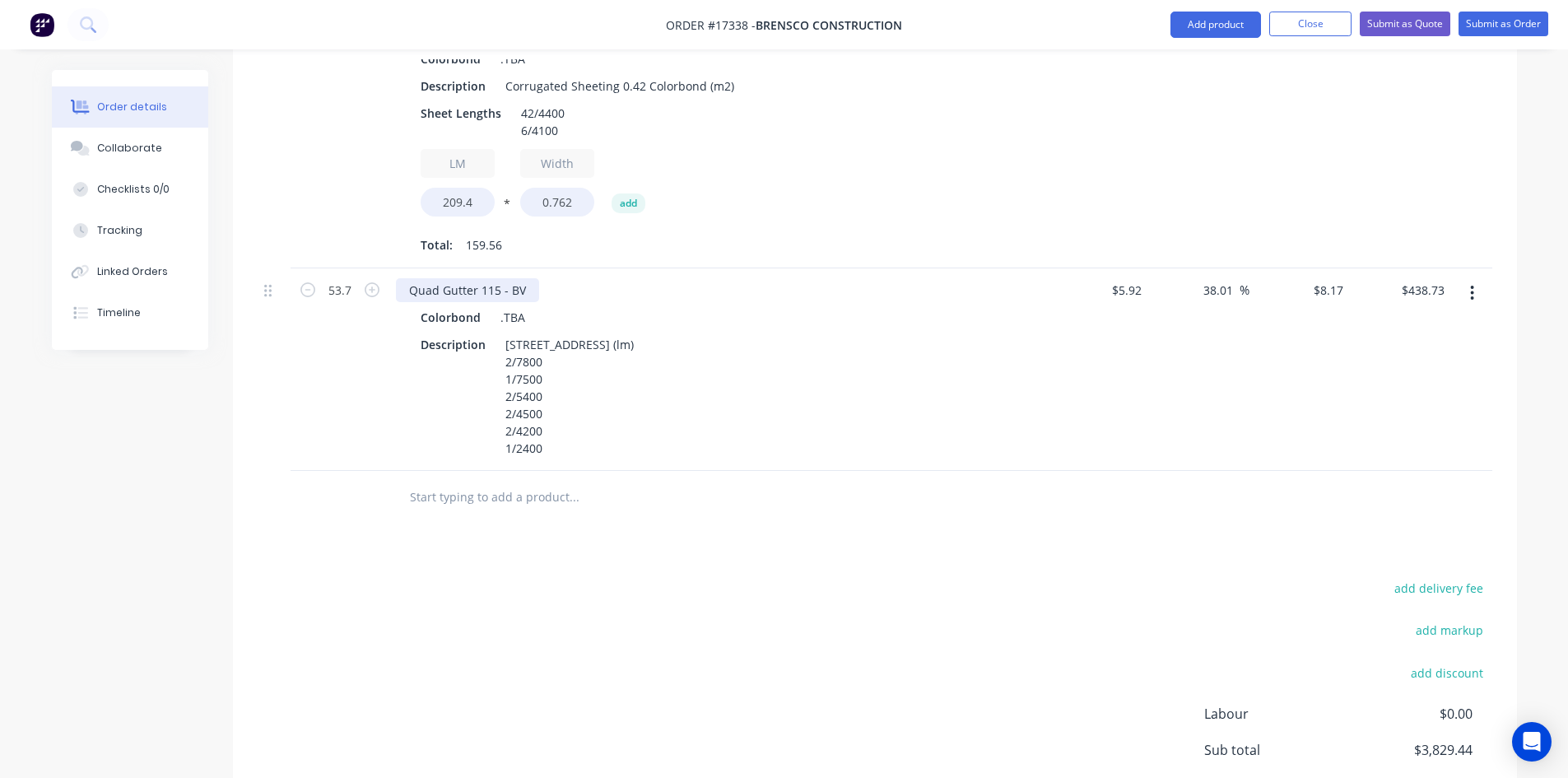
click at [485, 278] on div "Quad Gutter 115 - BV" at bounding box center [467, 290] width 143 height 24
copy div "Quad Gutter 115 - BV"
click at [472, 481] on input "text" at bounding box center [574, 497] width 330 height 33
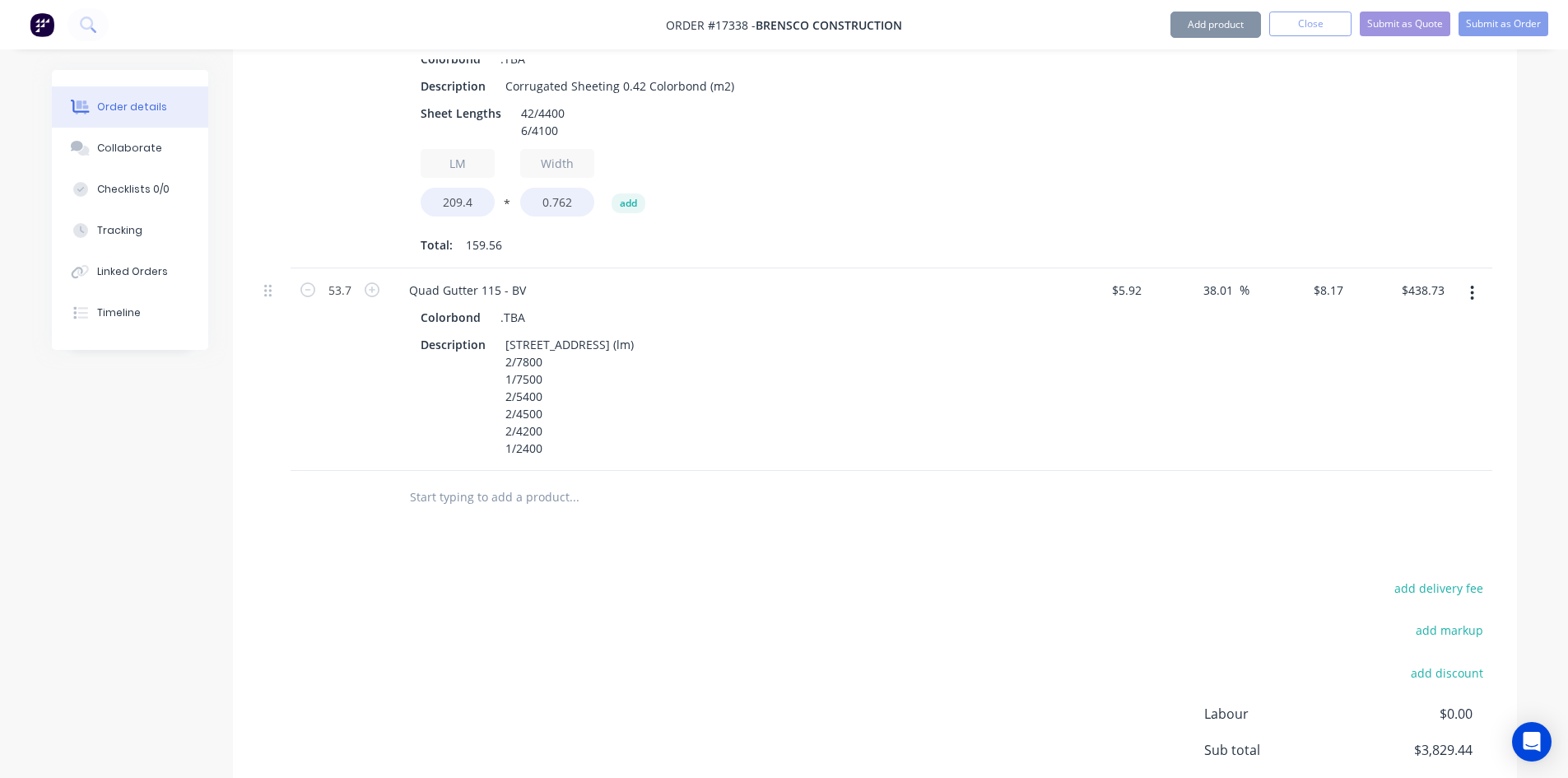
paste input "Quad Gutter 115 - BV"
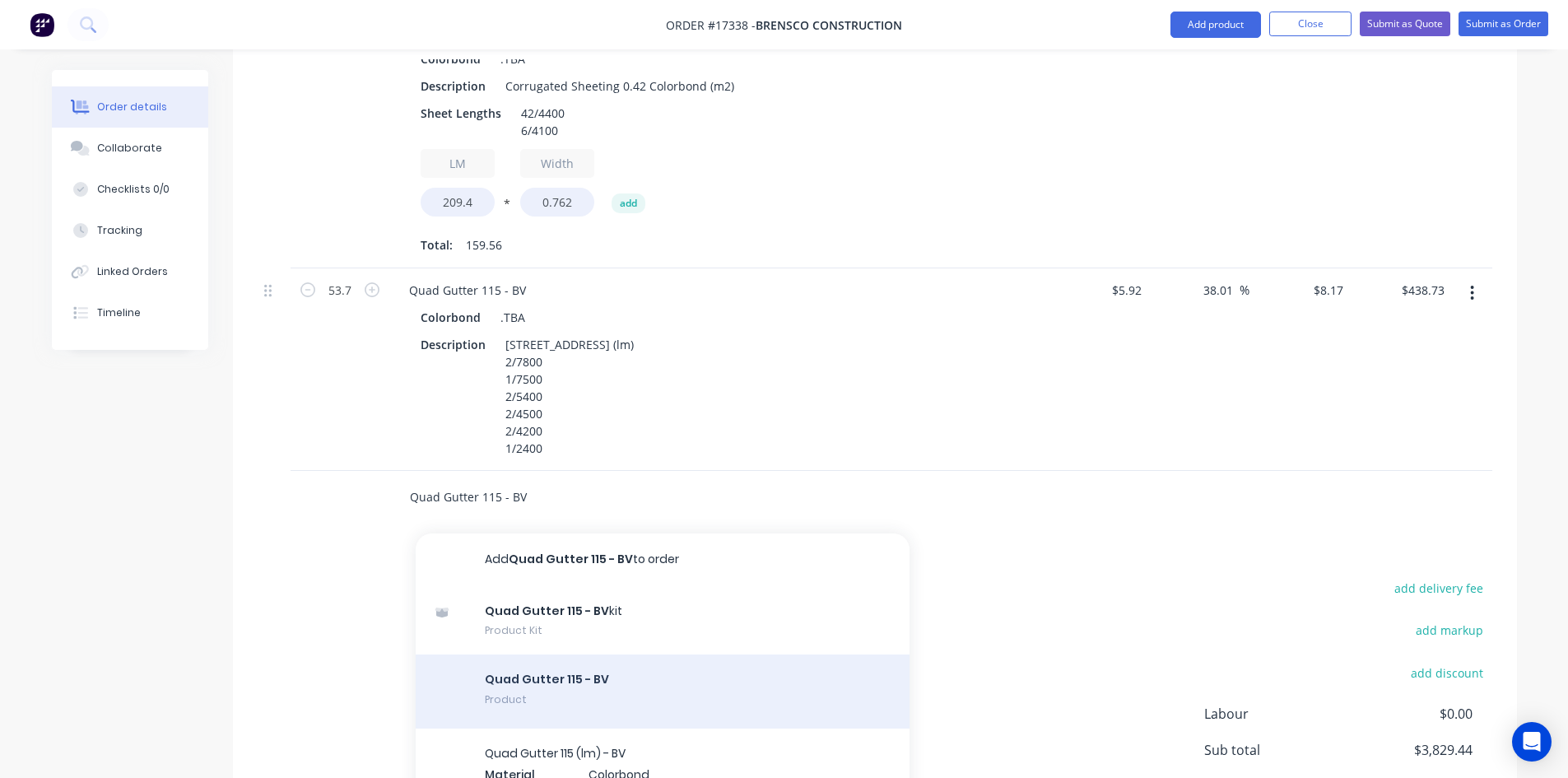
type input "Quad Gutter 115 - BV"
click at [623, 655] on div "Quad Gutter 115 - BV Product" at bounding box center [662, 691] width 494 height 74
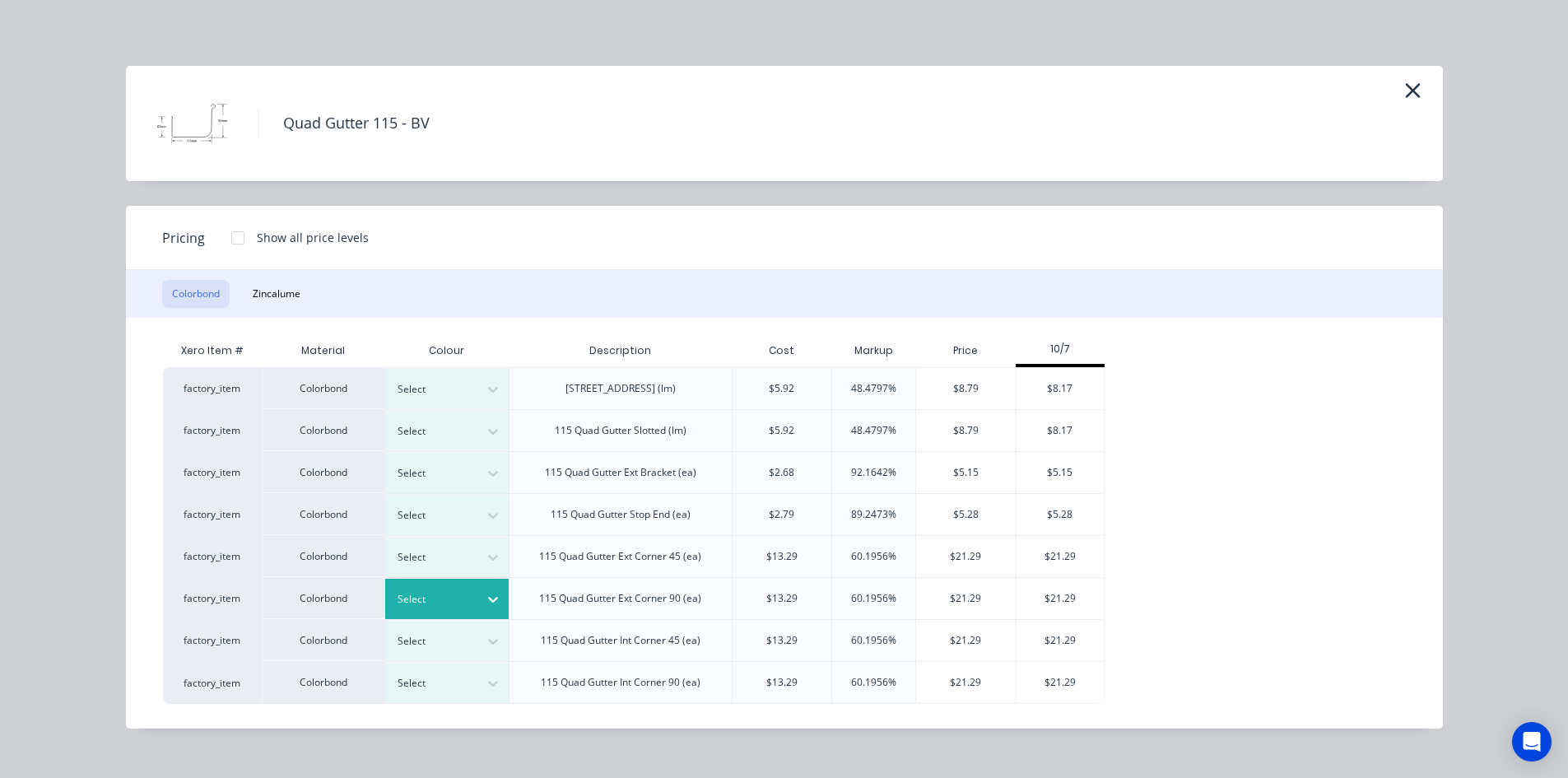
click at [494, 599] on icon at bounding box center [493, 601] width 10 height 6
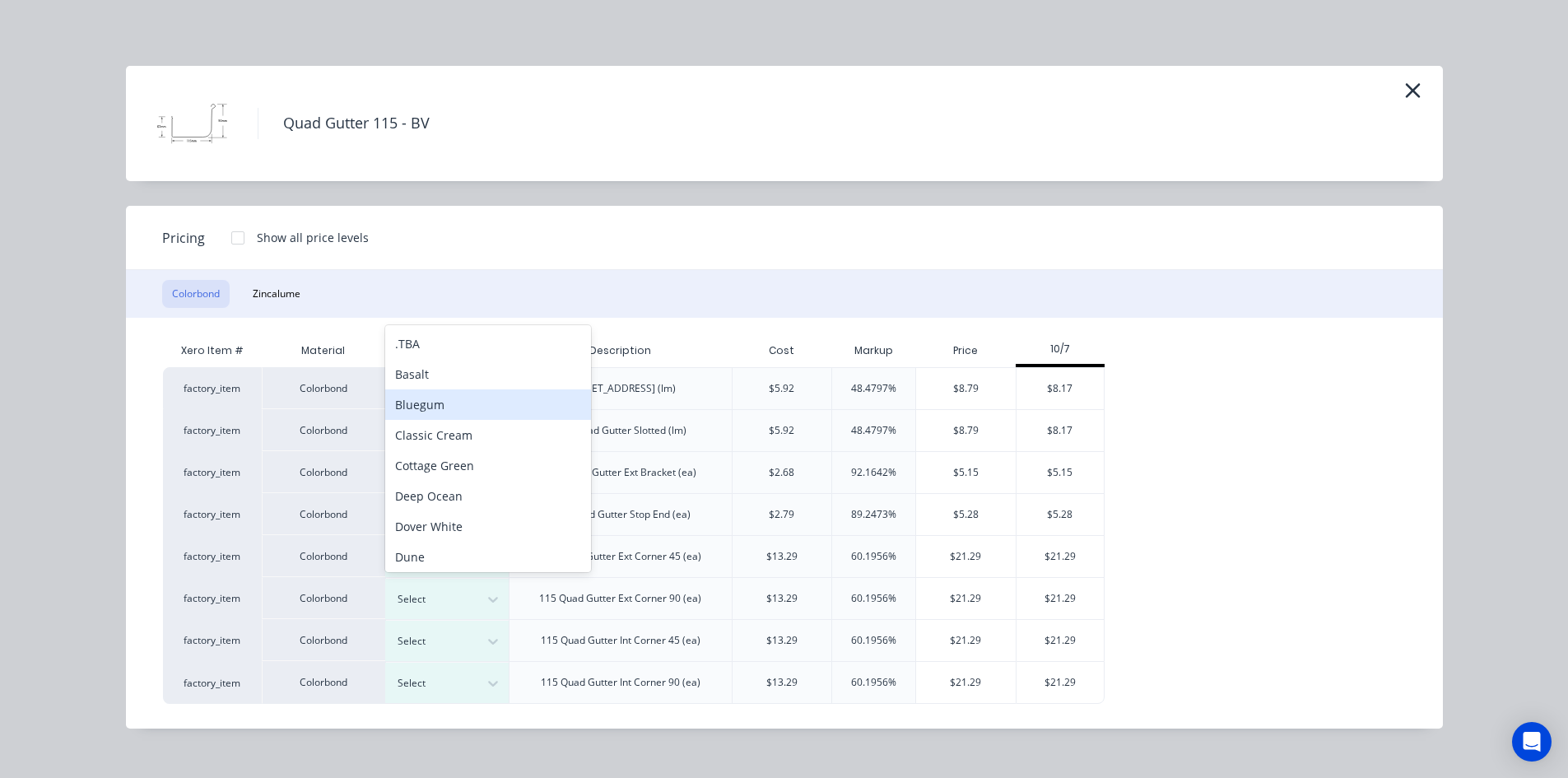
scroll to position [10, 0]
click at [469, 341] on div ".TBA" at bounding box center [487, 334] width 206 height 31
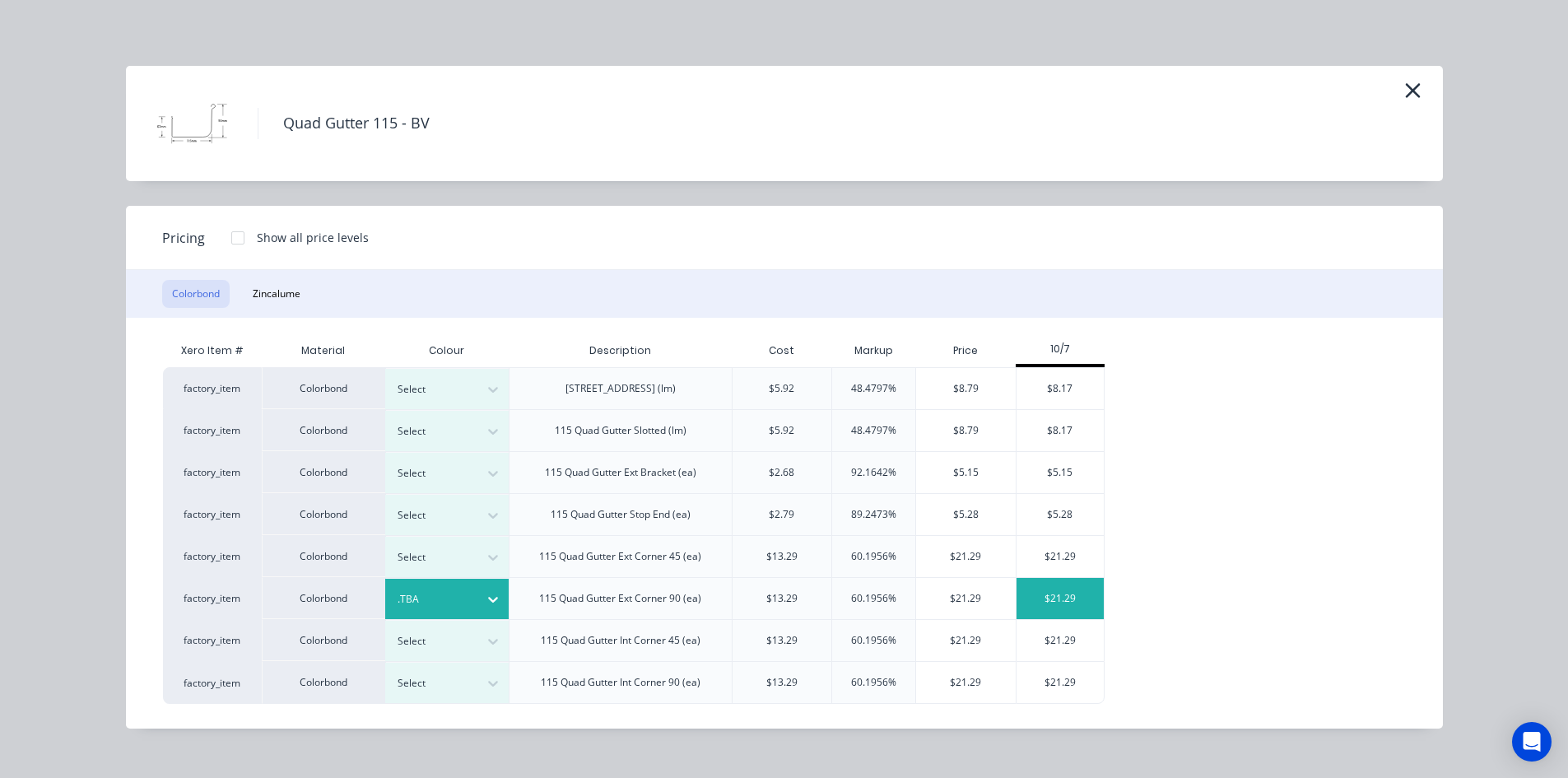
click at [1079, 600] on div "$21.29" at bounding box center [1060, 599] width 88 height 41
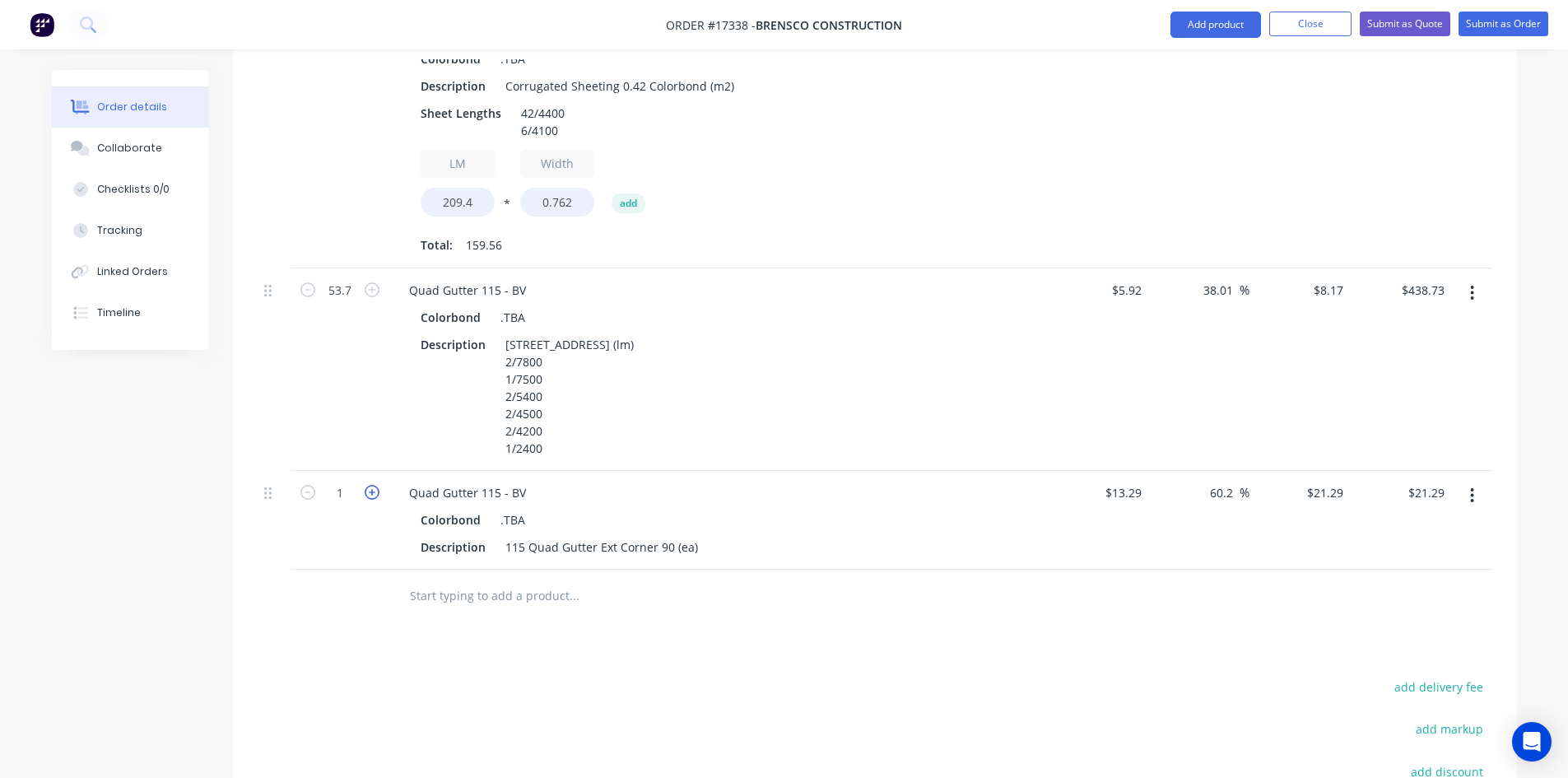
click at [372, 485] on icon "button" at bounding box center [372, 492] width 15 height 15
type input "2"
type input "$42.58"
click at [372, 485] on icon "button" at bounding box center [372, 492] width 15 height 15
type input "3"
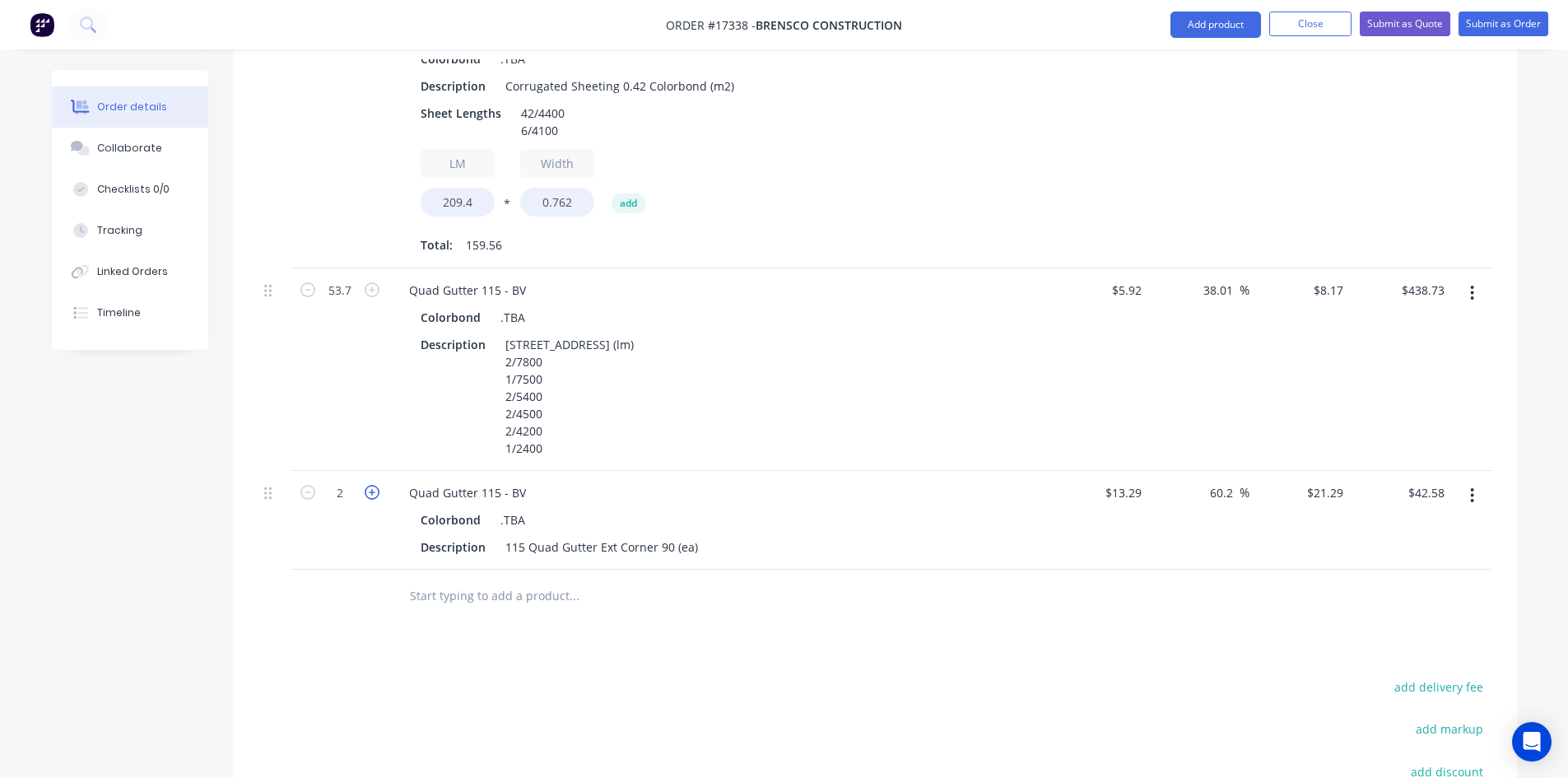
type input "$63.87"
click at [372, 485] on icon "button" at bounding box center [372, 492] width 15 height 15
type input "4"
type input "$85.16"
click at [372, 485] on icon "button" at bounding box center [372, 492] width 15 height 15
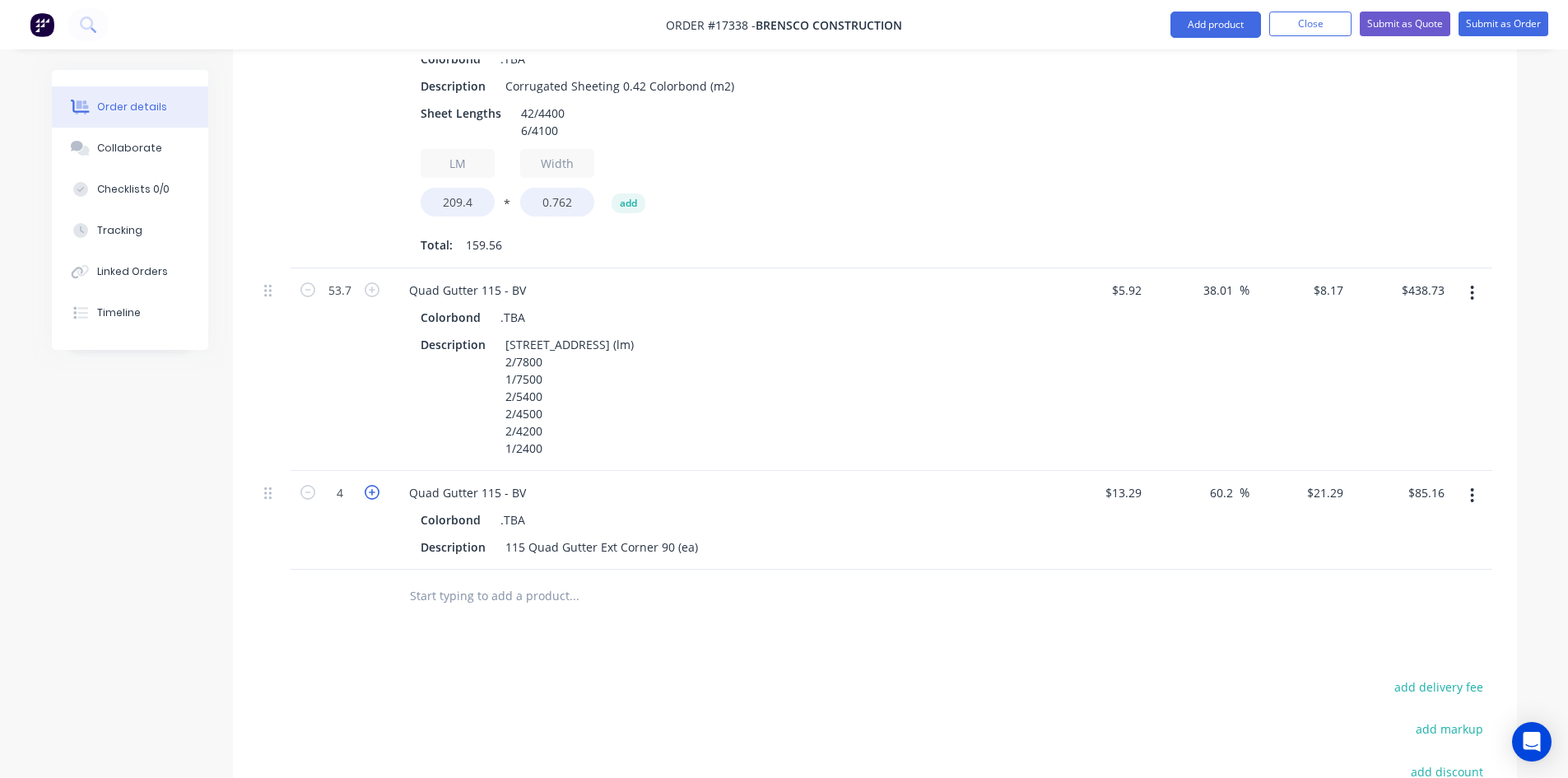
type input "5"
type input "$106.45"
click at [458, 580] on input "text" at bounding box center [574, 595] width 330 height 33
paste input "Quad Gutter 115 - BV"
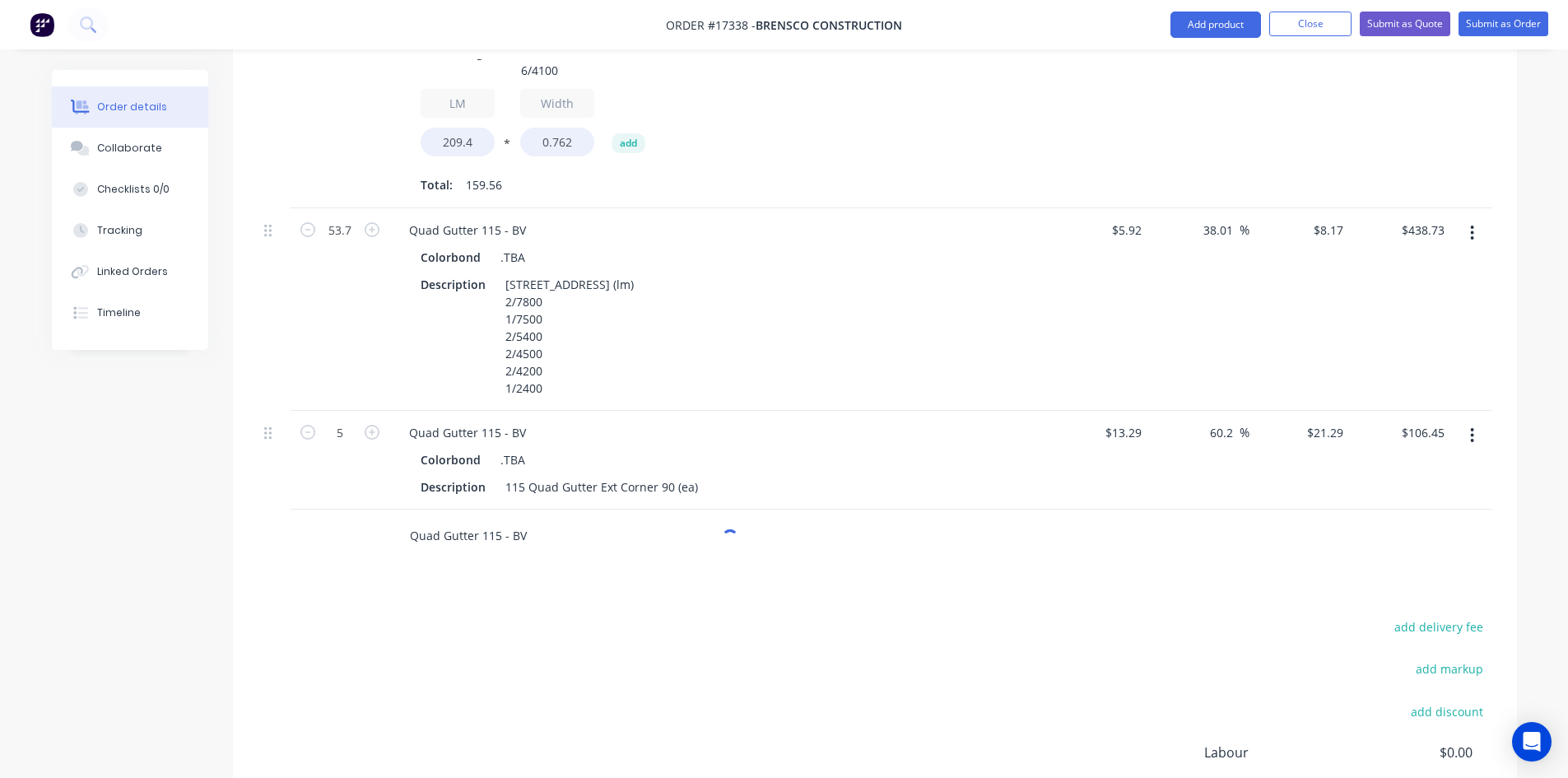
scroll to position [990, 0]
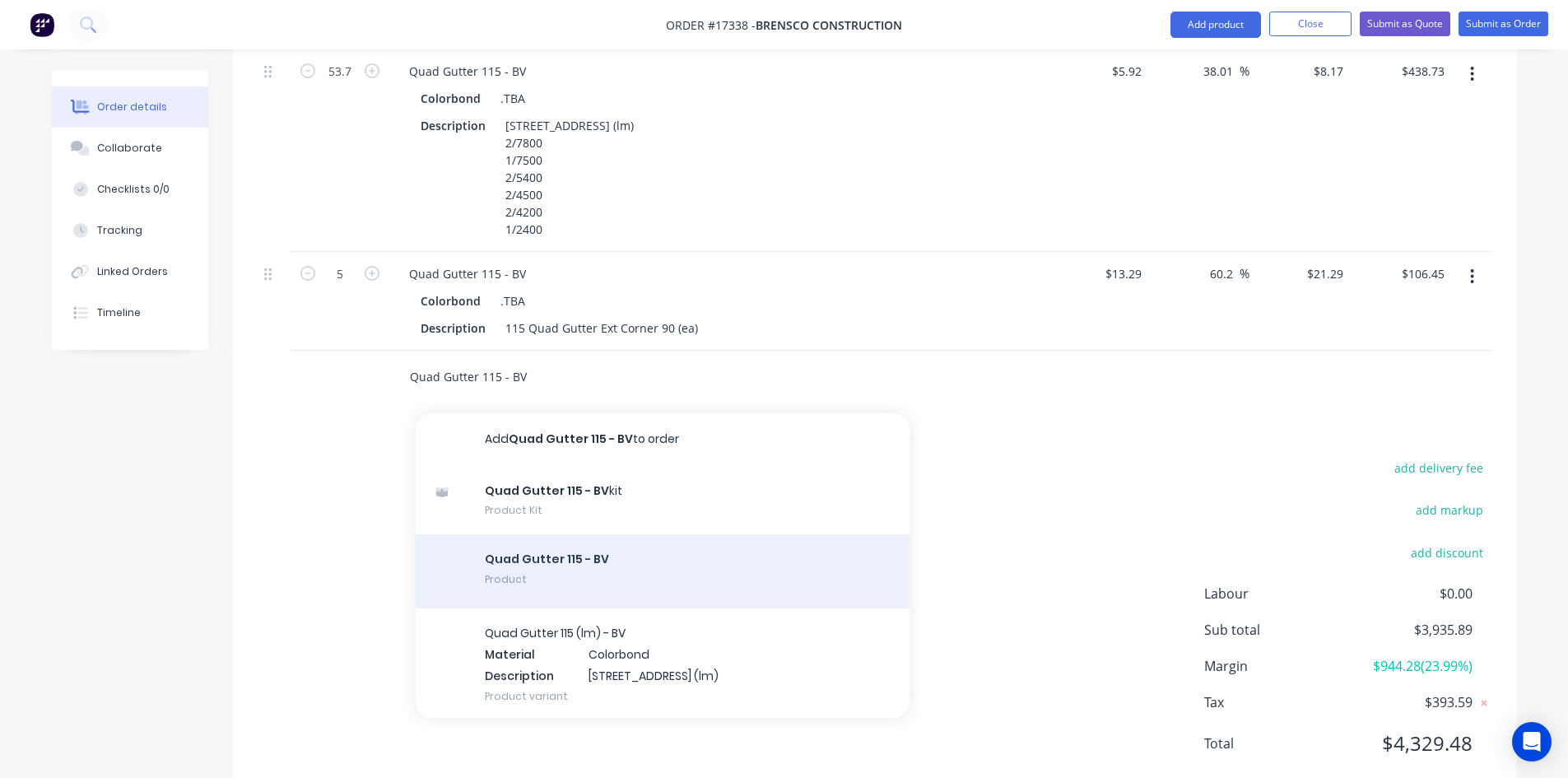
type input "Quad Gutter 115 - BV"
click at [571, 534] on div "Quad Gutter 115 - BV Product" at bounding box center [662, 571] width 494 height 74
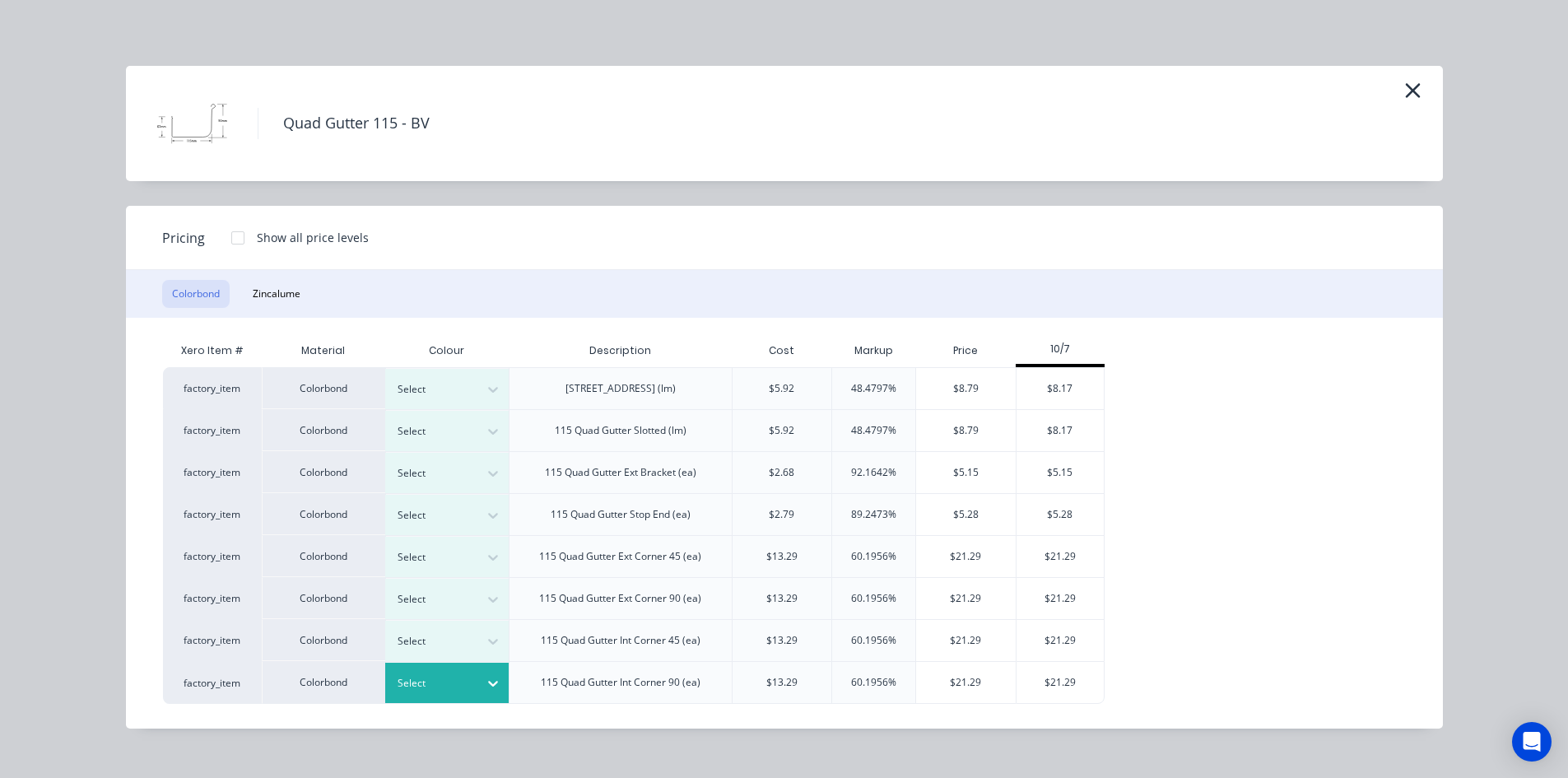
click at [455, 683] on div at bounding box center [434, 683] width 74 height 18
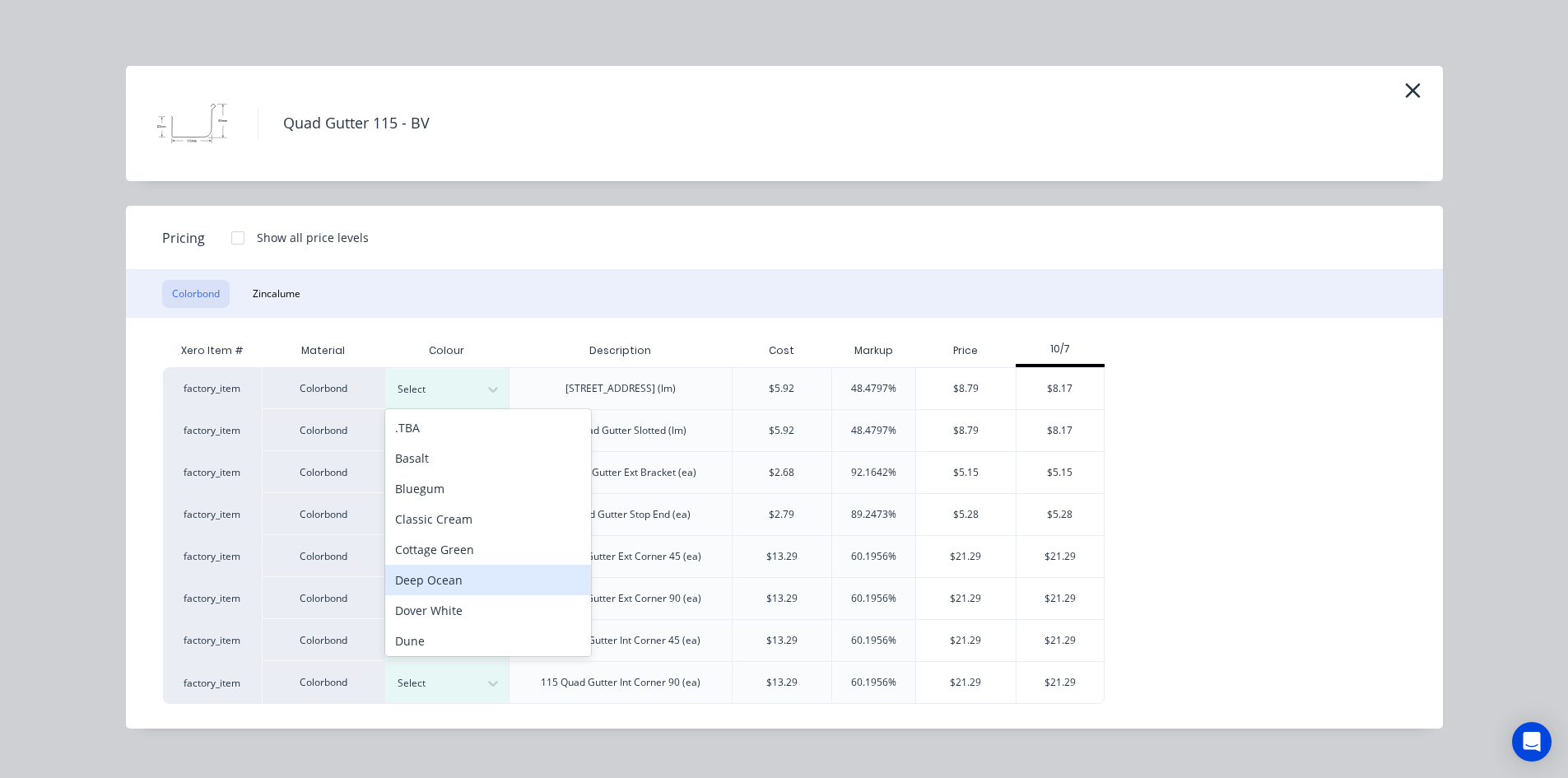
scroll to position [10, 0]
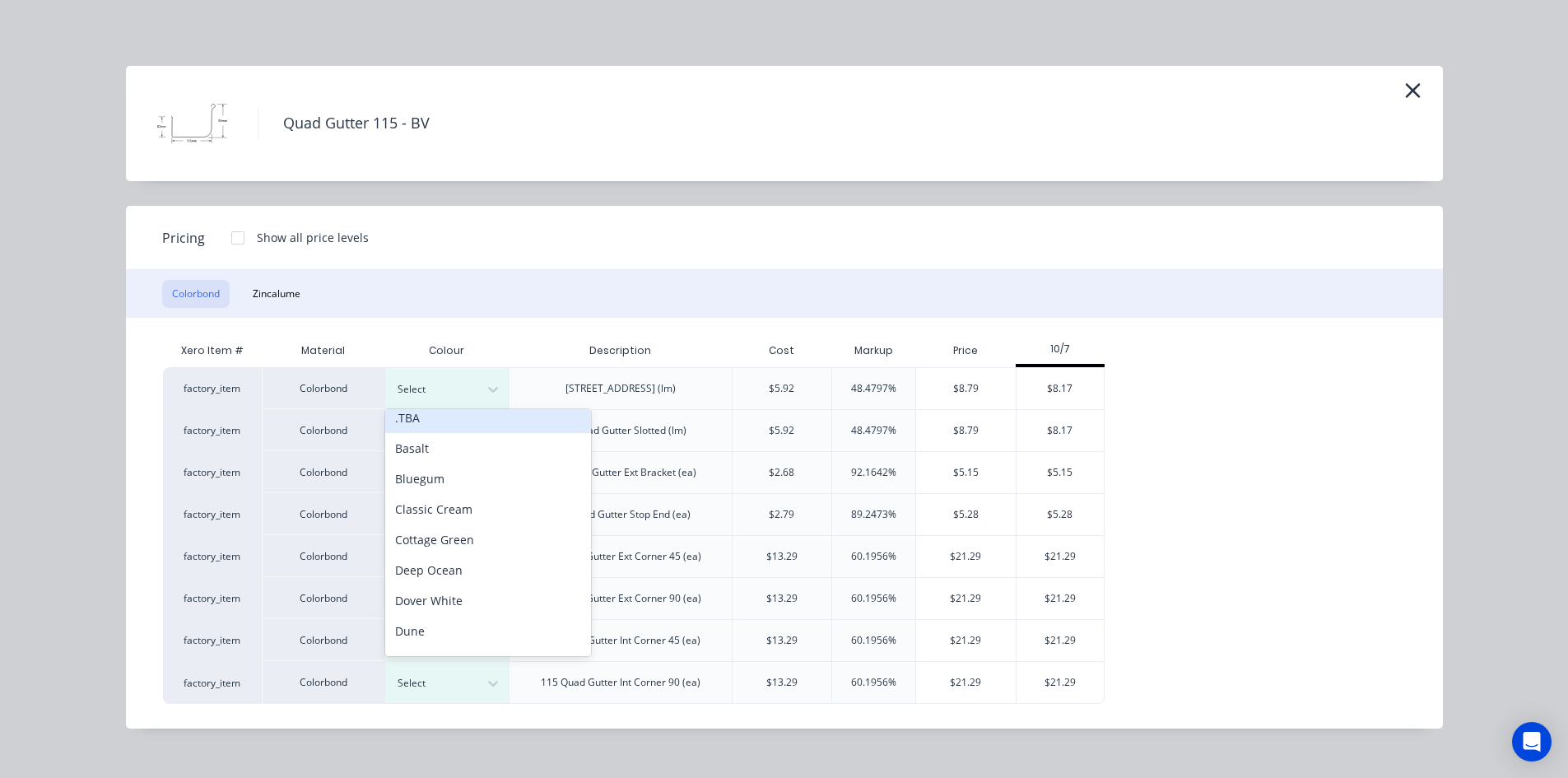
click at [464, 428] on div ".TBA" at bounding box center [487, 418] width 206 height 31
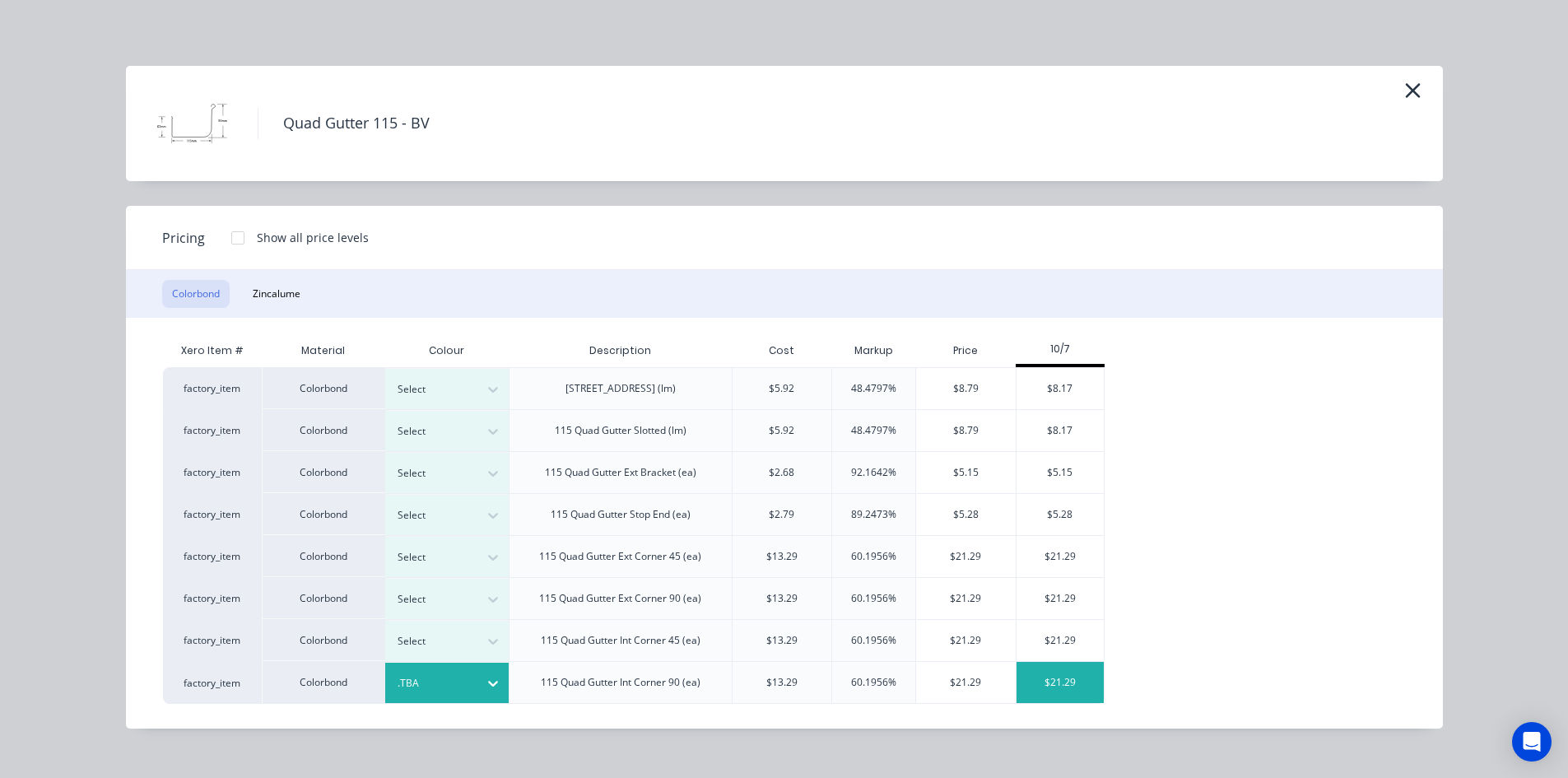
click at [1087, 673] on div "$21.29" at bounding box center [1060, 683] width 88 height 41
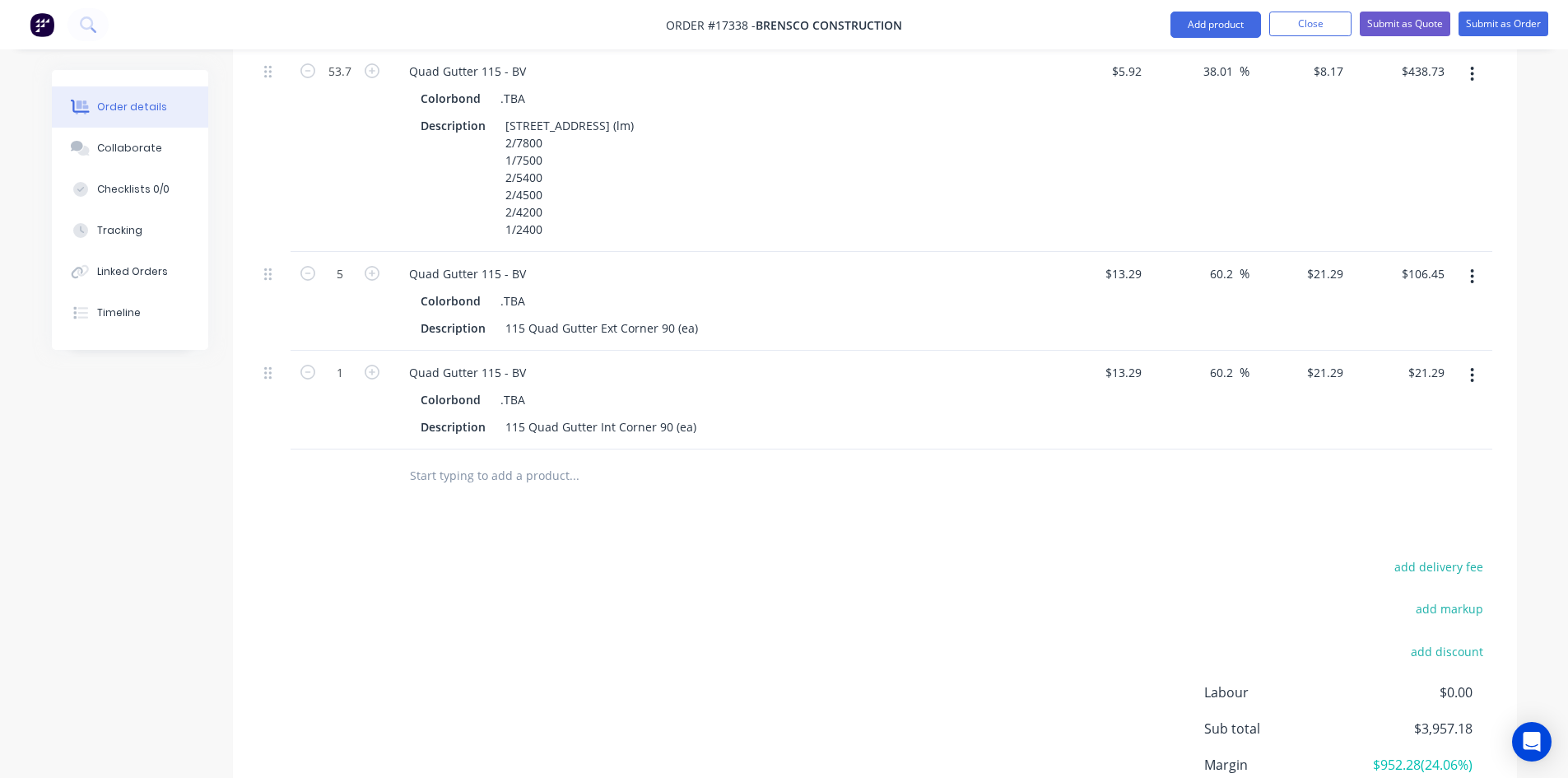
click at [469, 459] on input "text" at bounding box center [574, 475] width 330 height 33
paste input "Quad Gutter 115 - BV"
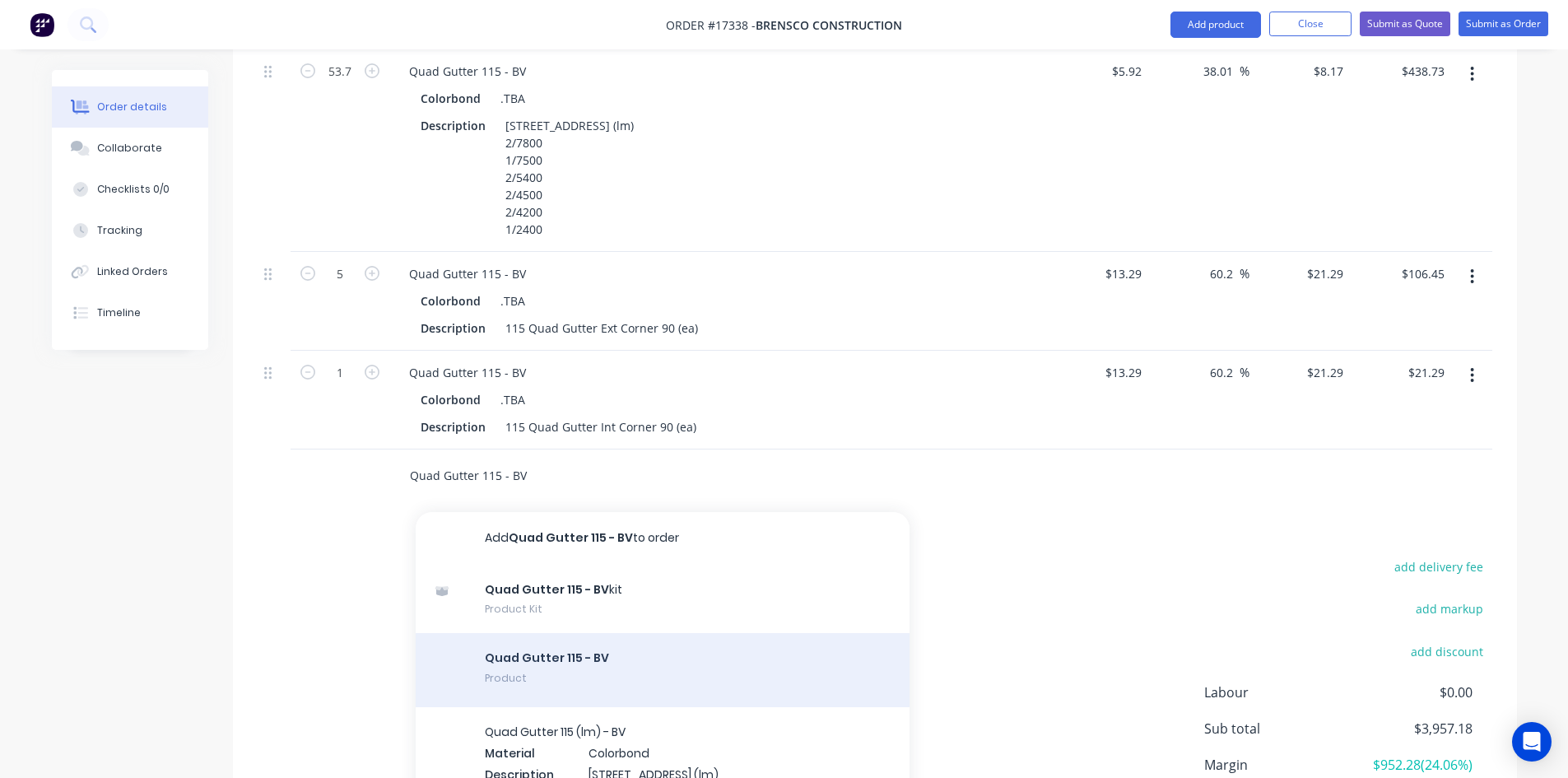
type input "Quad Gutter 115 - BV"
click at [598, 634] on div "Quad Gutter 115 - BV Product" at bounding box center [662, 670] width 494 height 74
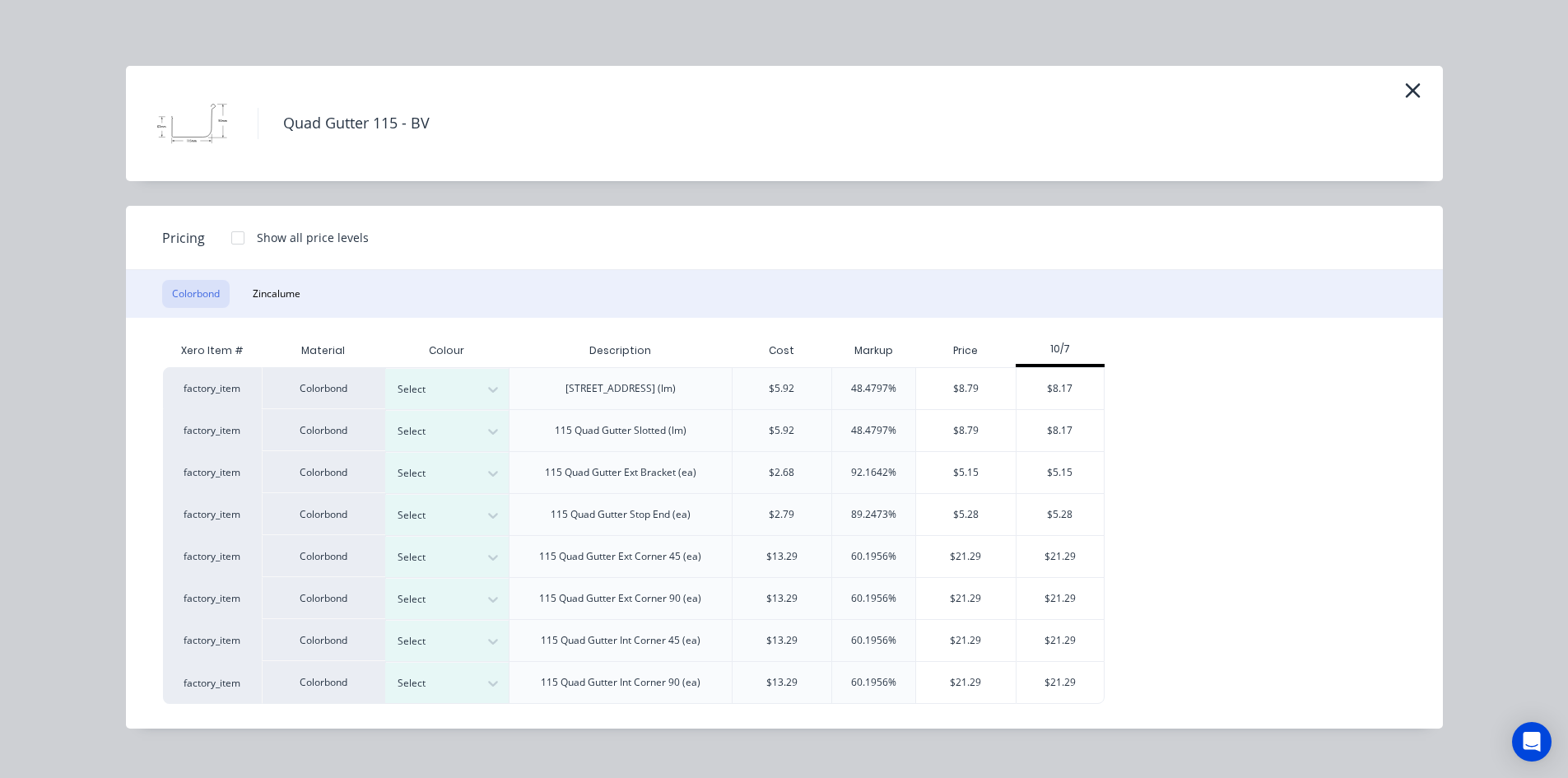
click at [311, 295] on div "Colorbond Zincalume" at bounding box center [784, 294] width 1317 height 47
click at [291, 297] on button "Zincalume" at bounding box center [276, 294] width 67 height 28
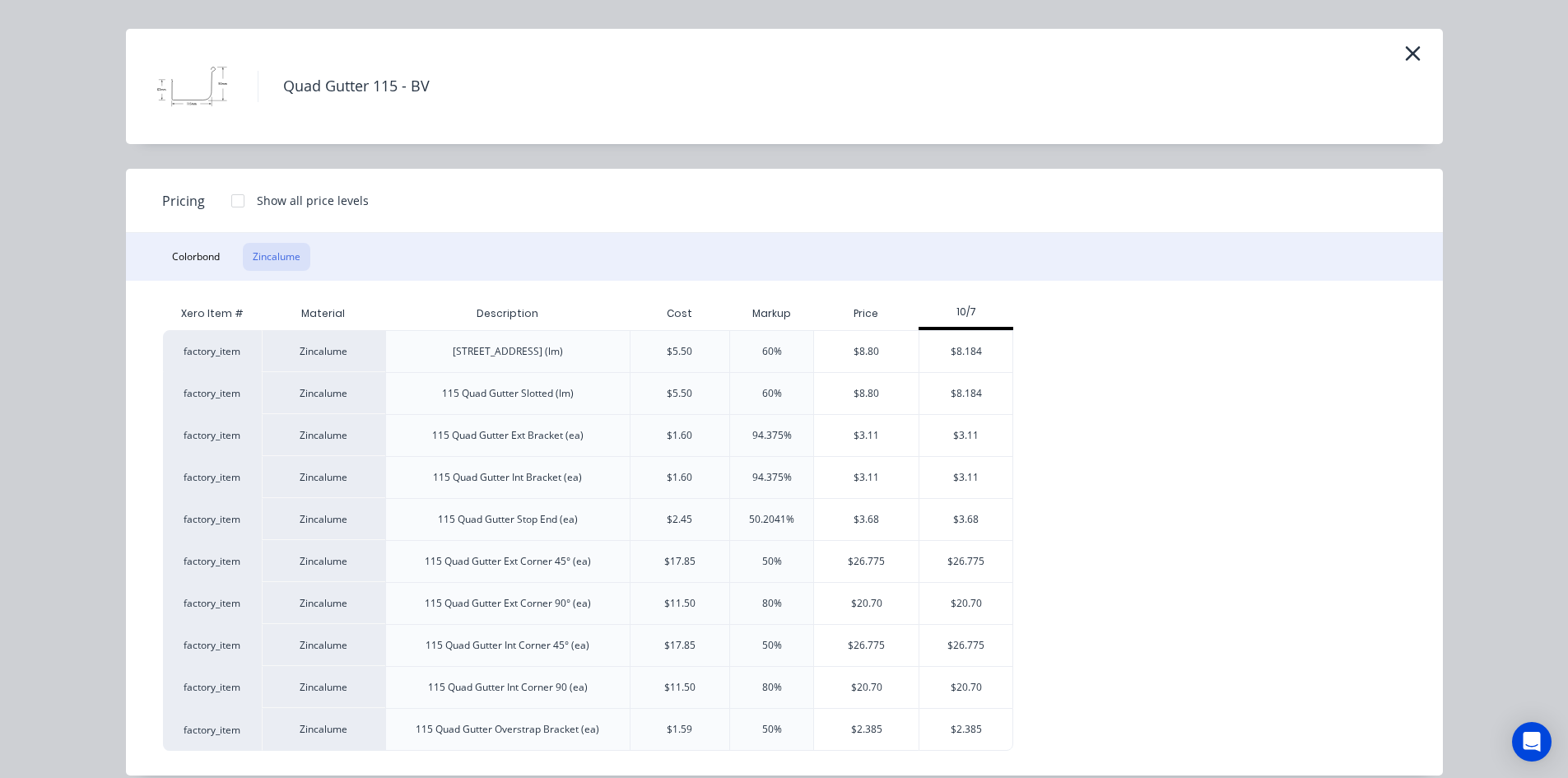
scroll to position [57, 0]
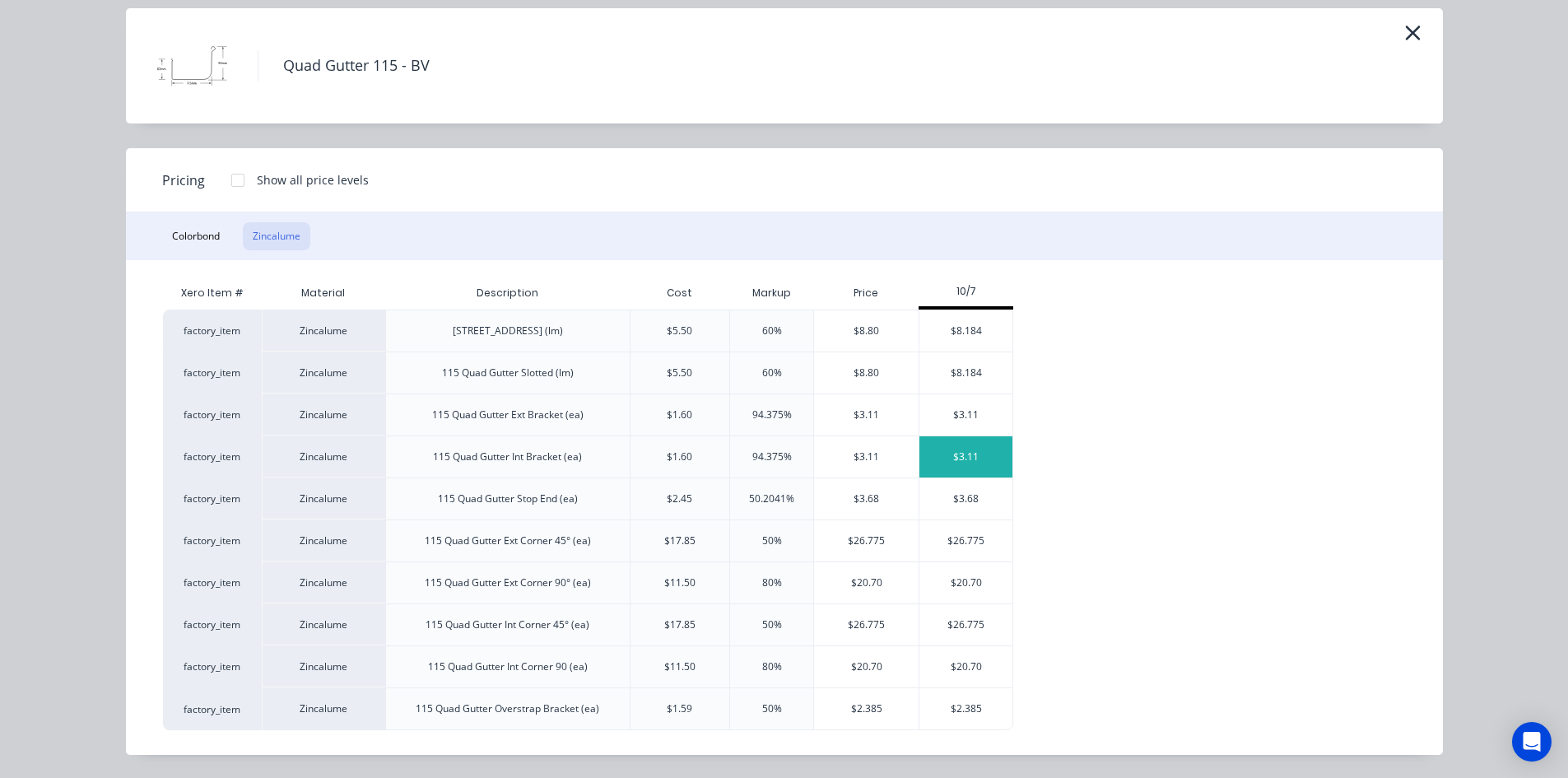
click at [979, 457] on div "$3.11" at bounding box center [966, 457] width 93 height 41
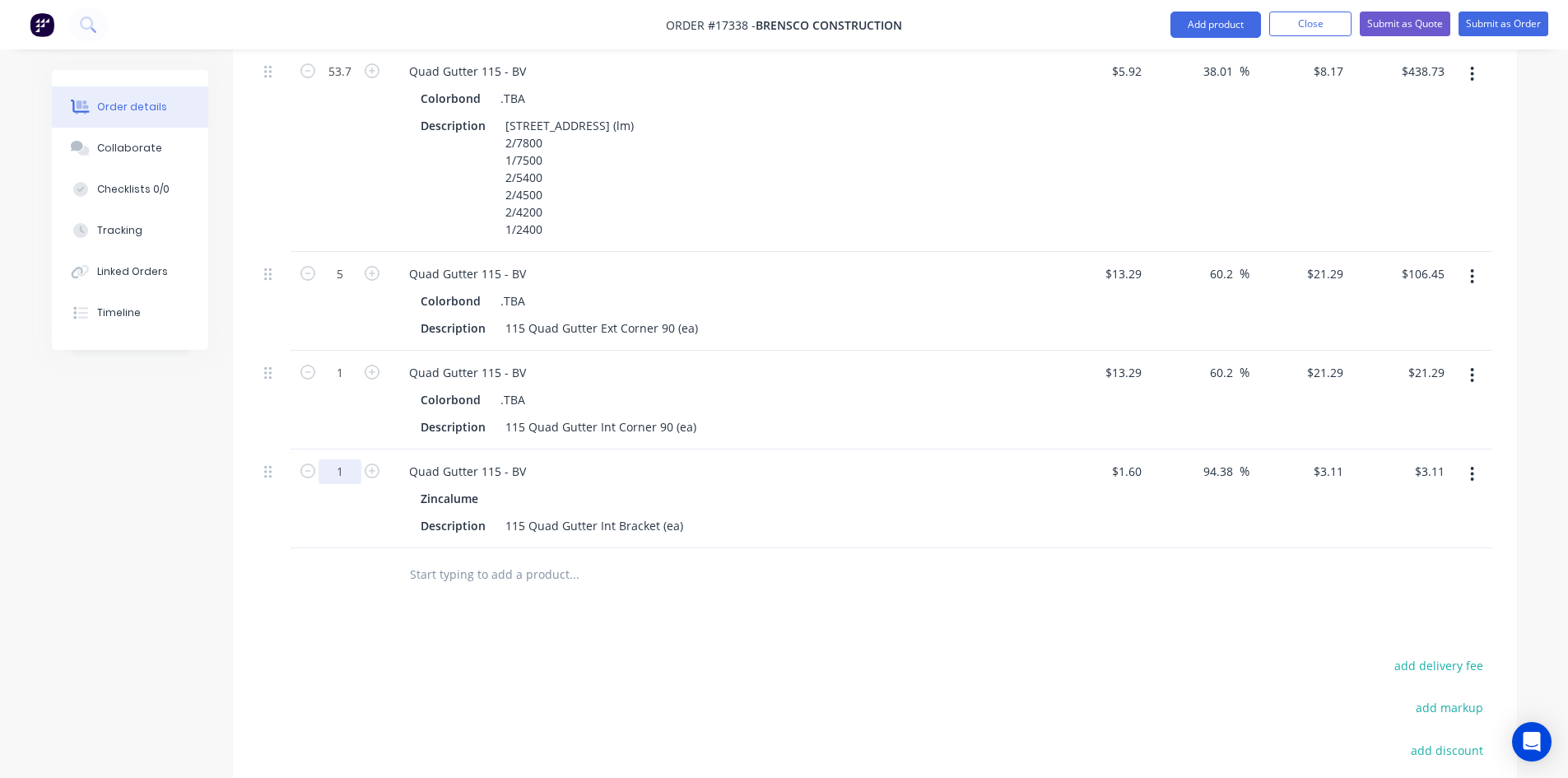
type input "55"
type input "$171.05"
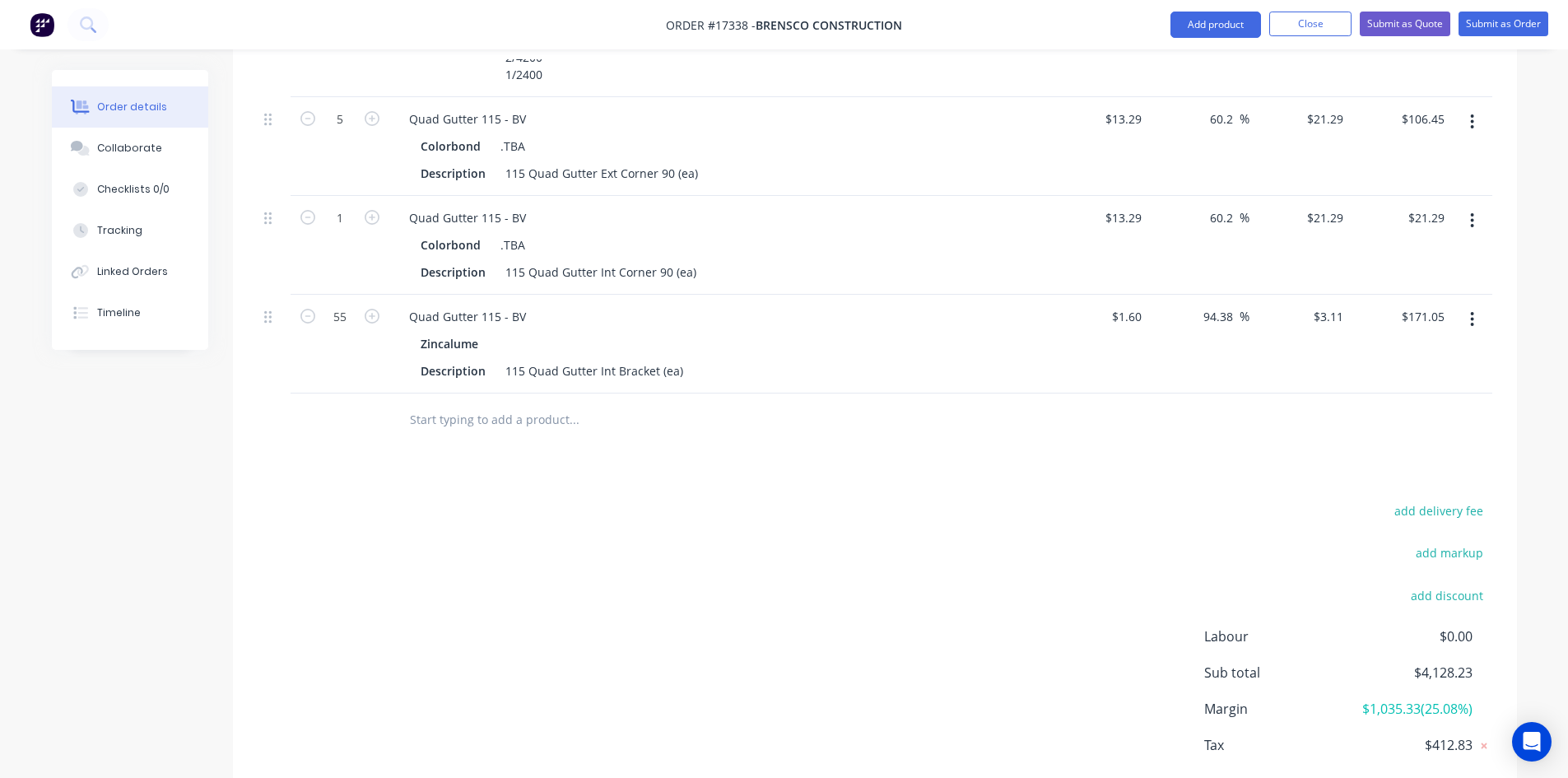
scroll to position [1106, 0]
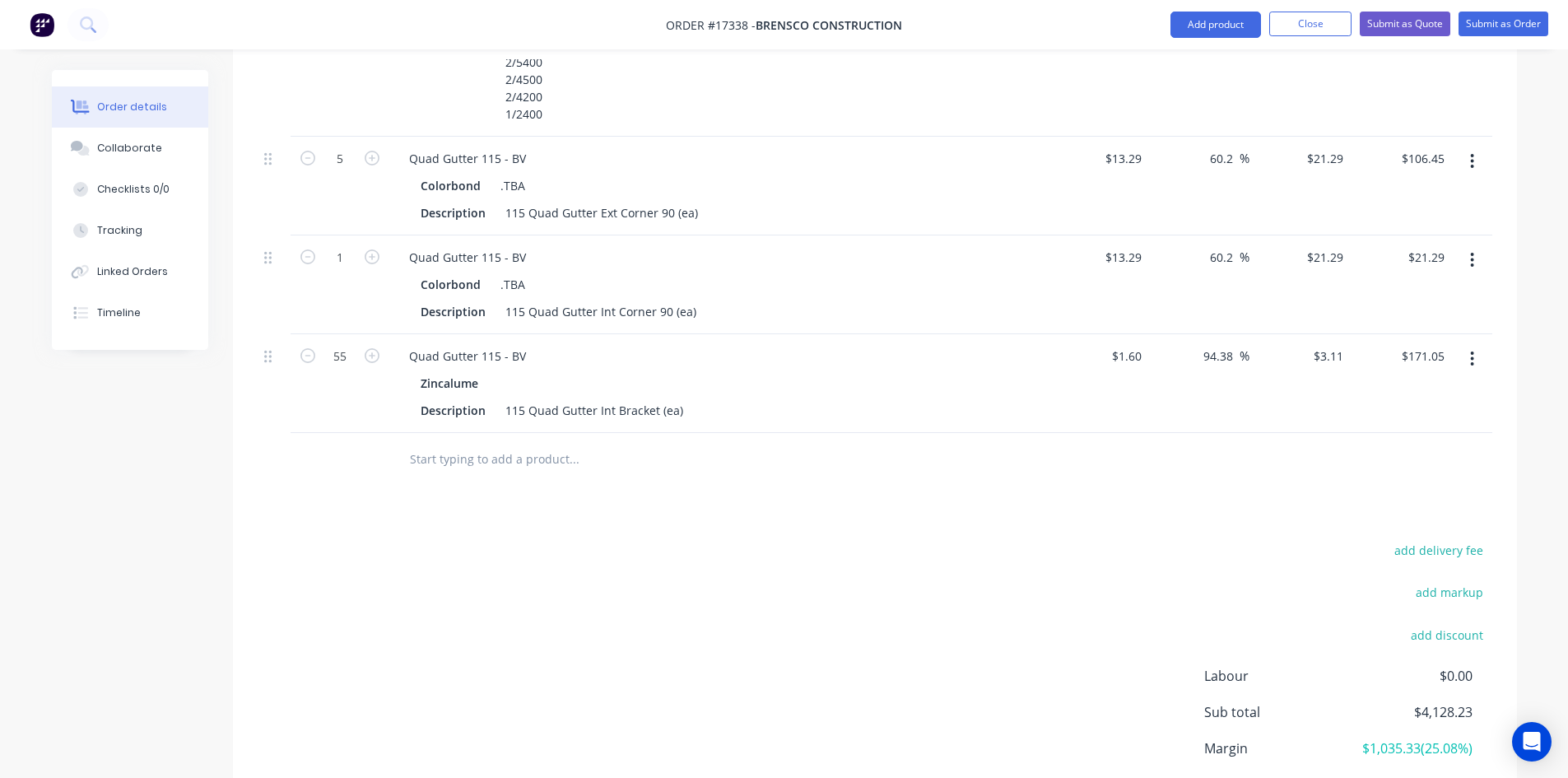
click at [429, 443] on input "text" at bounding box center [574, 459] width 330 height 33
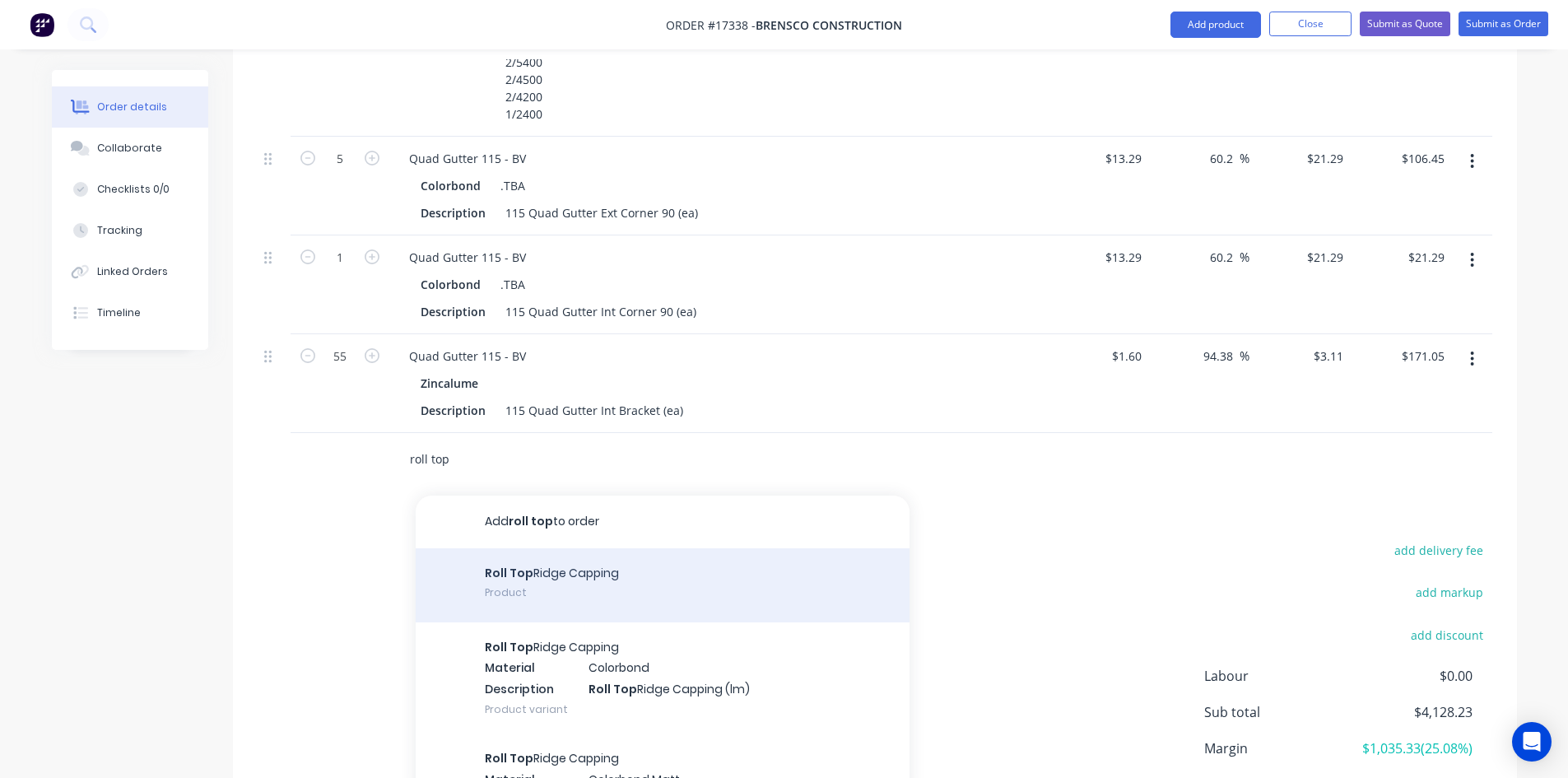
type input "roll top"
click at [596, 549] on div "Roll Top Ridge Capping Product" at bounding box center [662, 585] width 494 height 74
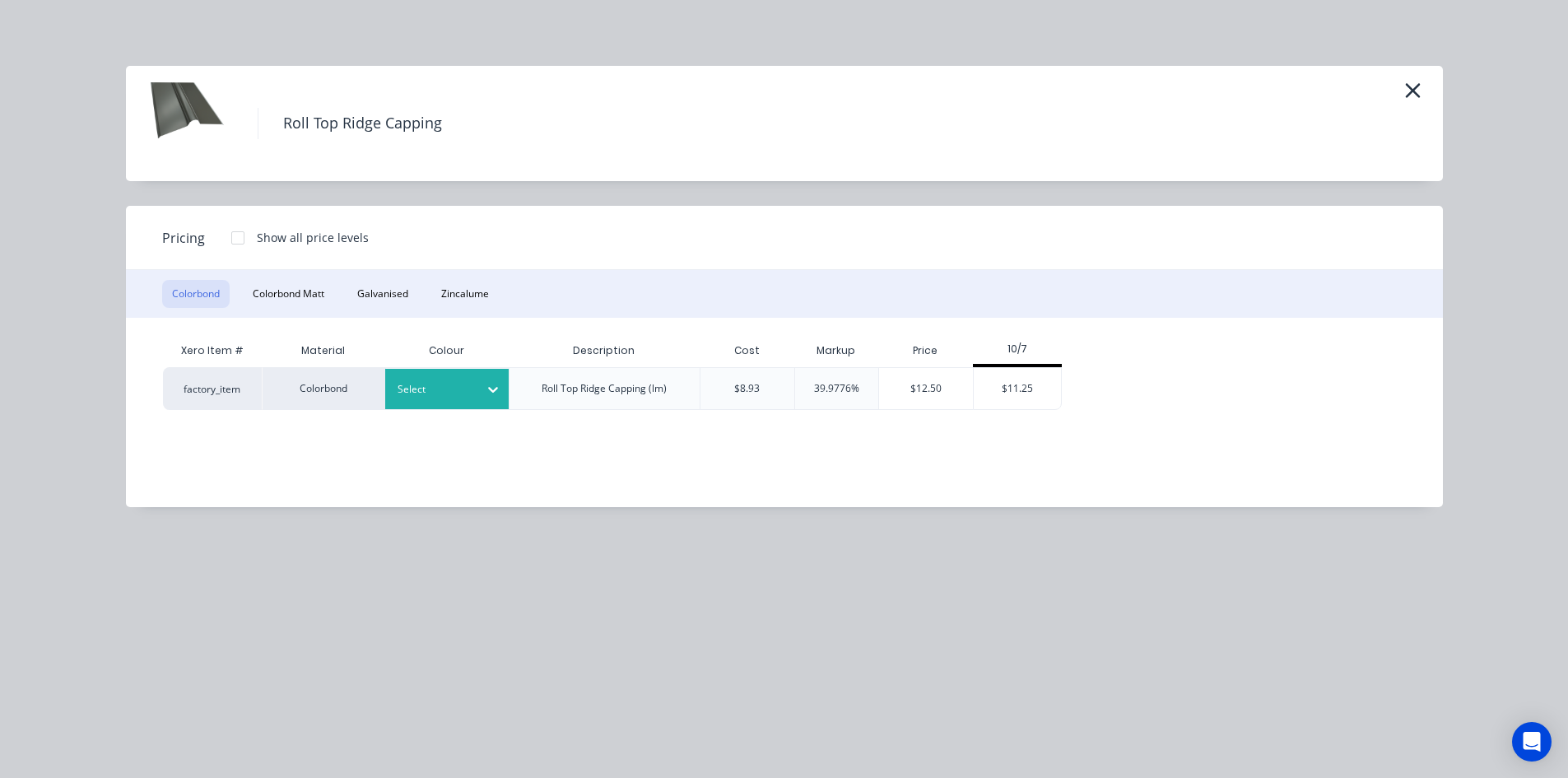
click at [460, 394] on div at bounding box center [434, 389] width 74 height 18
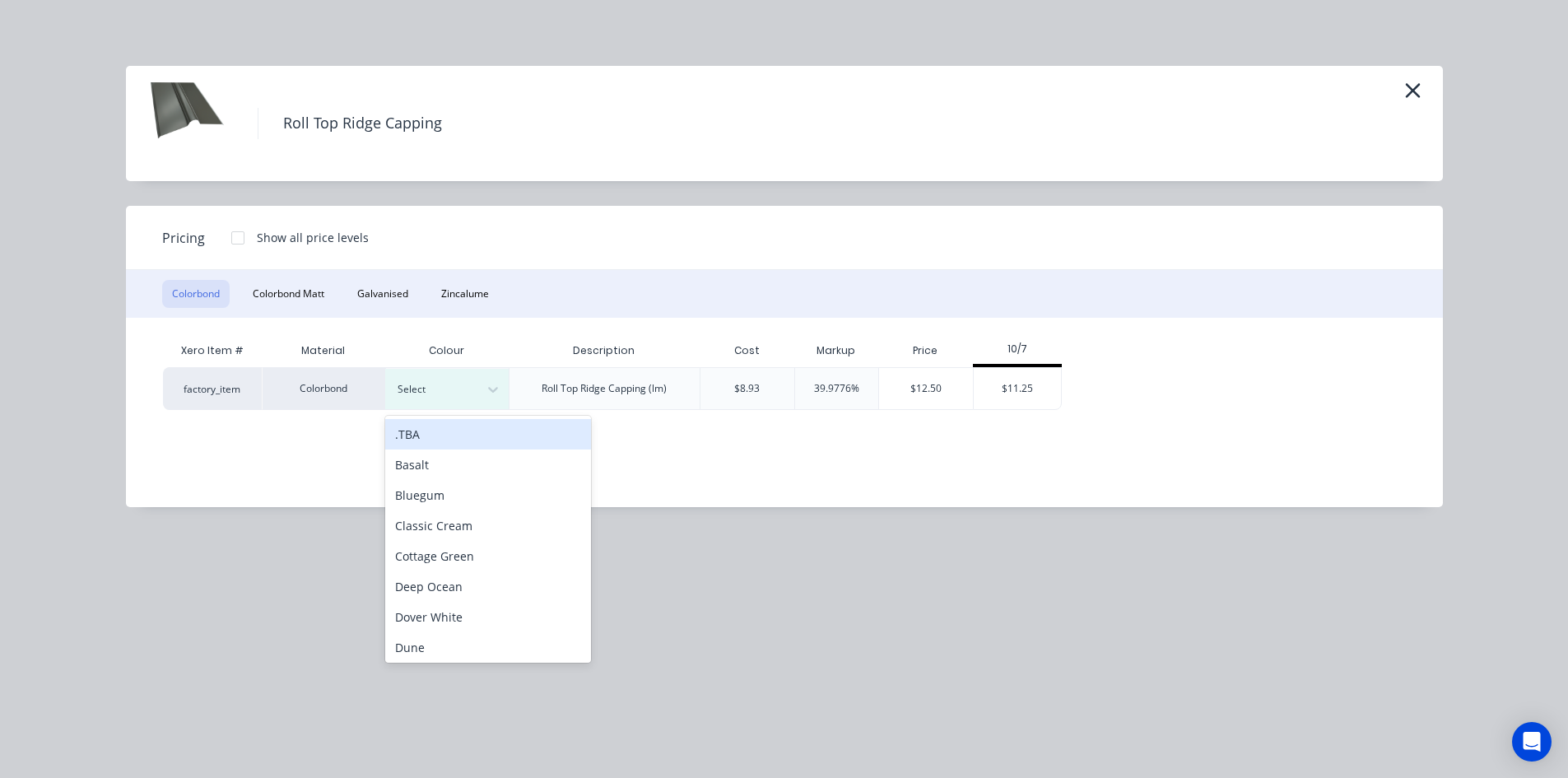
click at [463, 435] on div ".TBA" at bounding box center [487, 434] width 206 height 31
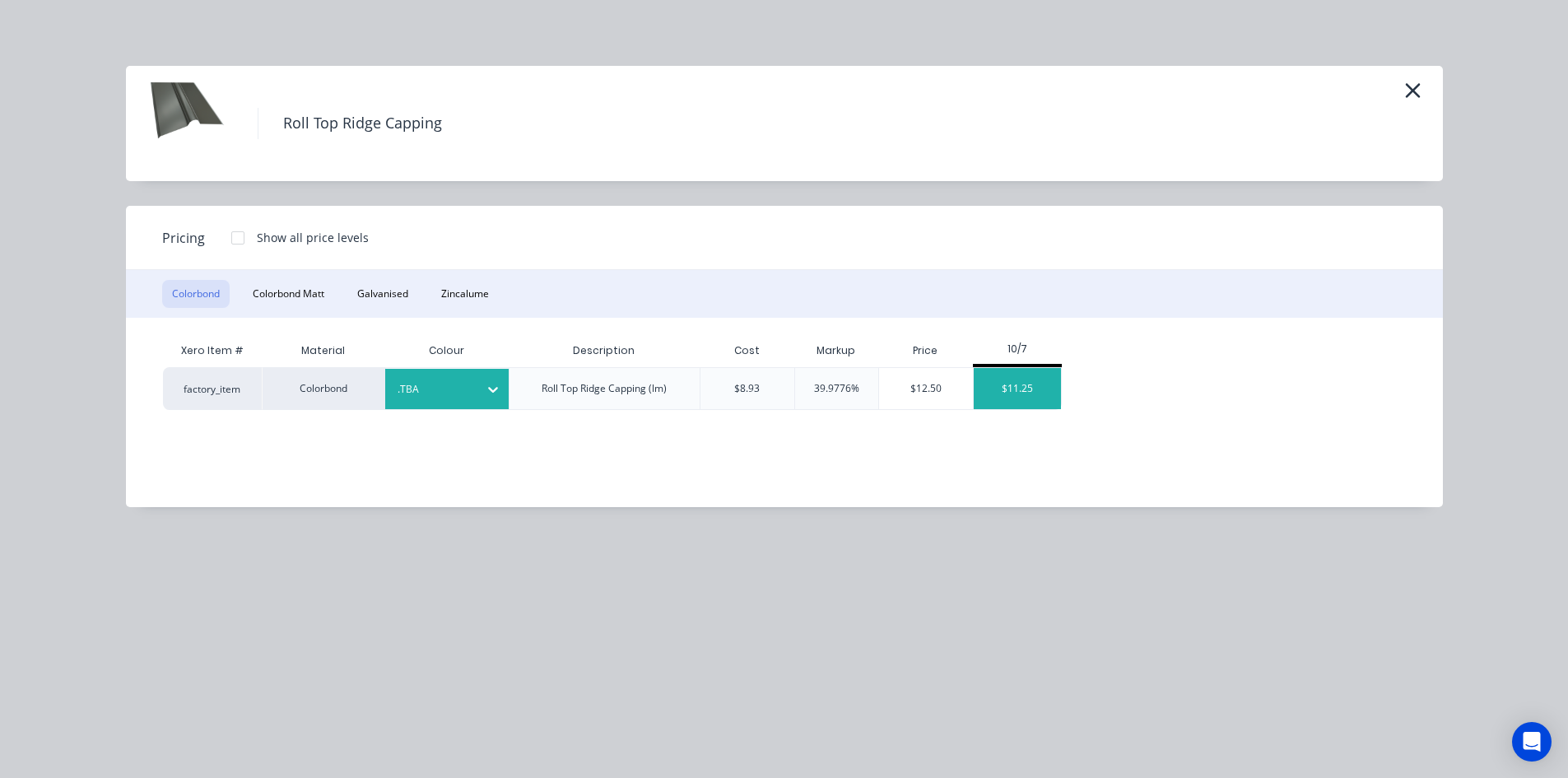
click at [1035, 398] on div "$11.25" at bounding box center [1017, 389] width 88 height 41
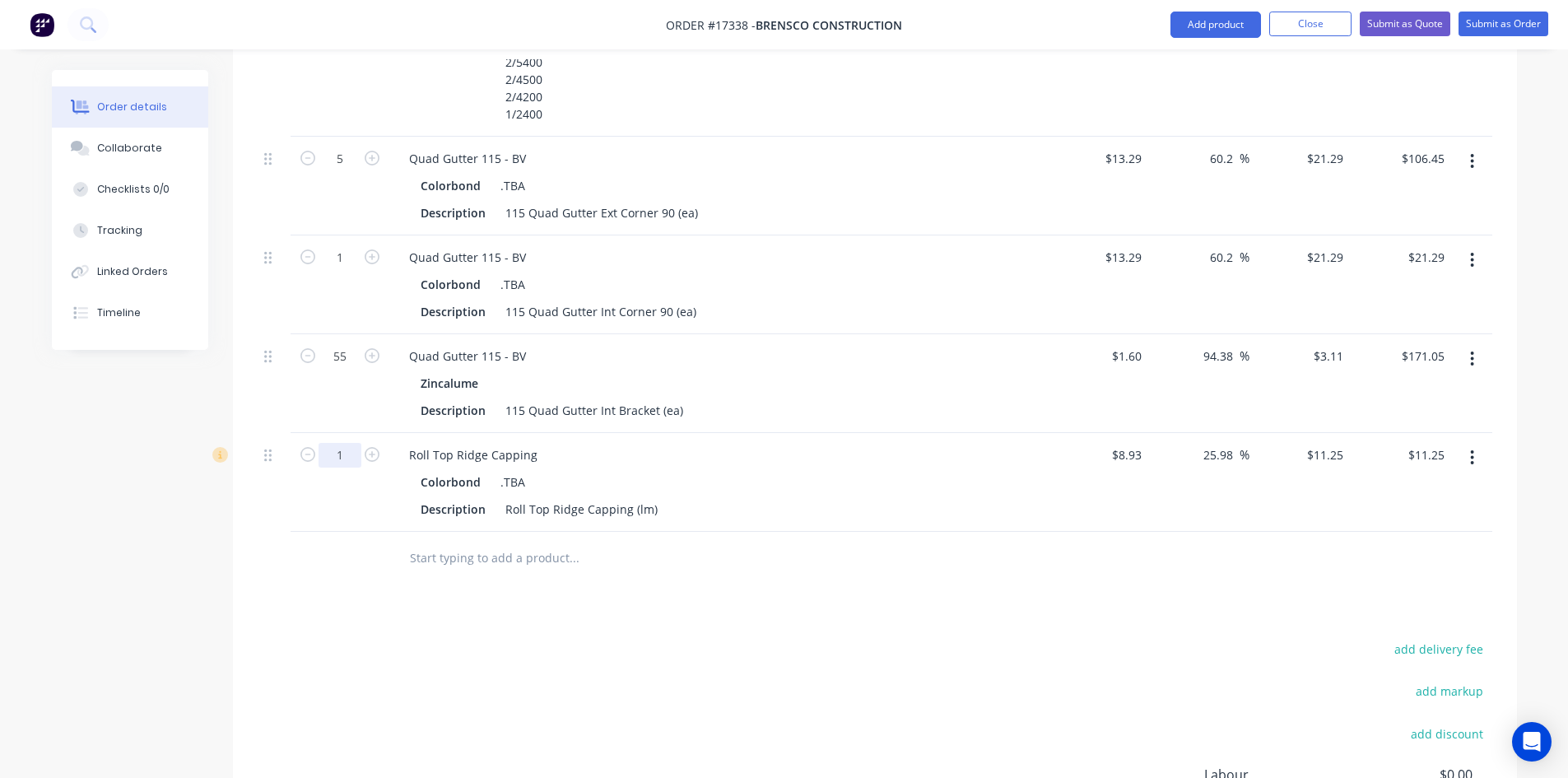
type input "47.3"
type input "$532.13"
click at [653, 498] on div "Roll Top Ridge Capping (lm)" at bounding box center [582, 509] width 166 height 24
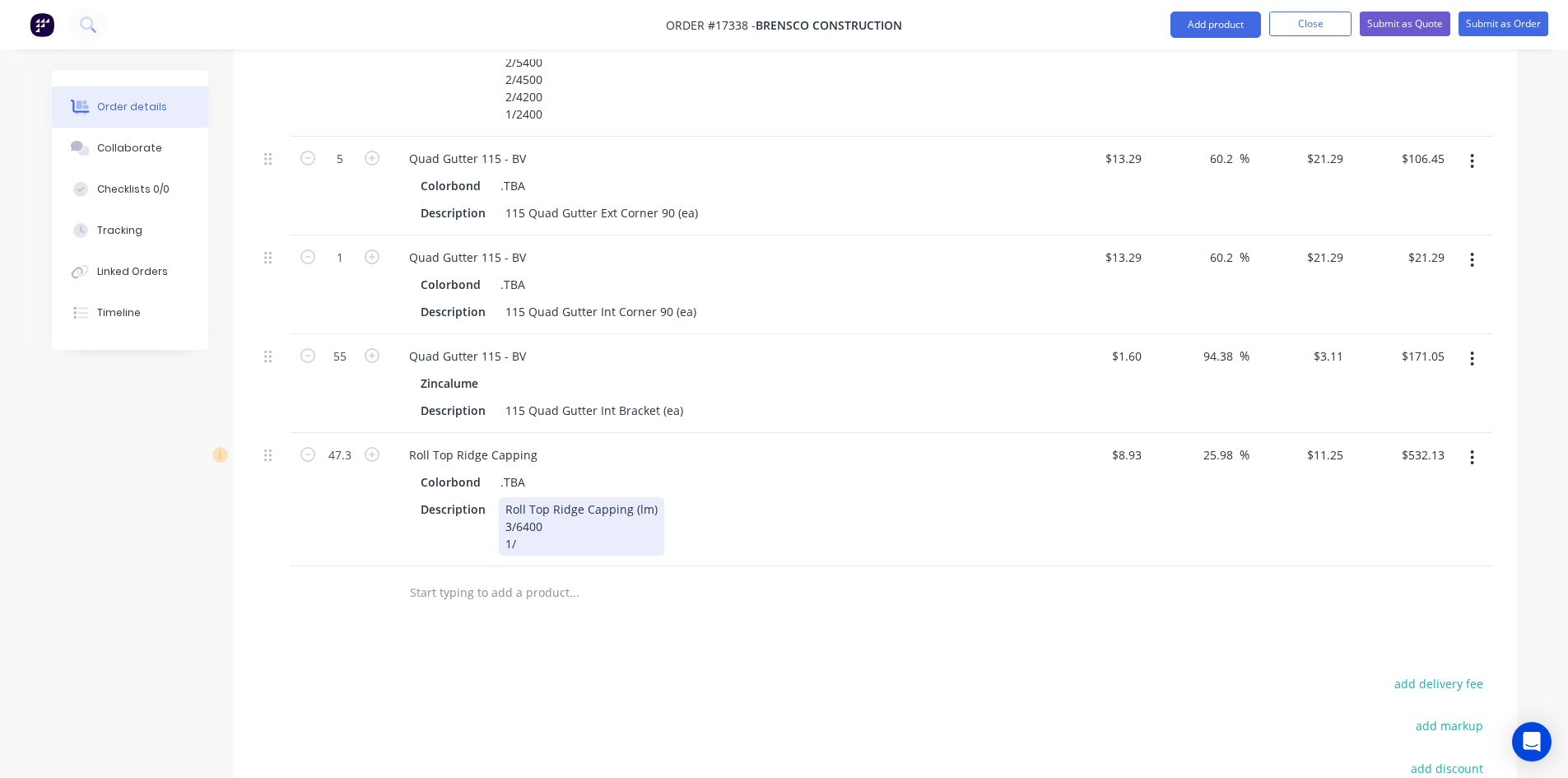
click at [504, 498] on div "Roll Top Ridge Capping (lm) 3/6400 1/" at bounding box center [582, 526] width 166 height 58
drag, startPoint x: 513, startPoint y: 513, endPoint x: 503, endPoint y: 513, distance: 10.0
click at [503, 513] on div "Roll Top Ridge Capping (lm) 1/6800 3/6400 1/" at bounding box center [582, 526] width 166 height 58
click at [815, 534] on div "Description Roll Top Ridge Capping (lm) 1/6800 3/6400 3/6000 1/2300 1/1000" at bounding box center [715, 544] width 603 height 93
click at [800, 498] on div "Description Roll Top Ridge Capping (lm) 1/6800 3/6400 3/6000 1/2300 1/1000" at bounding box center [715, 544] width 603 height 93
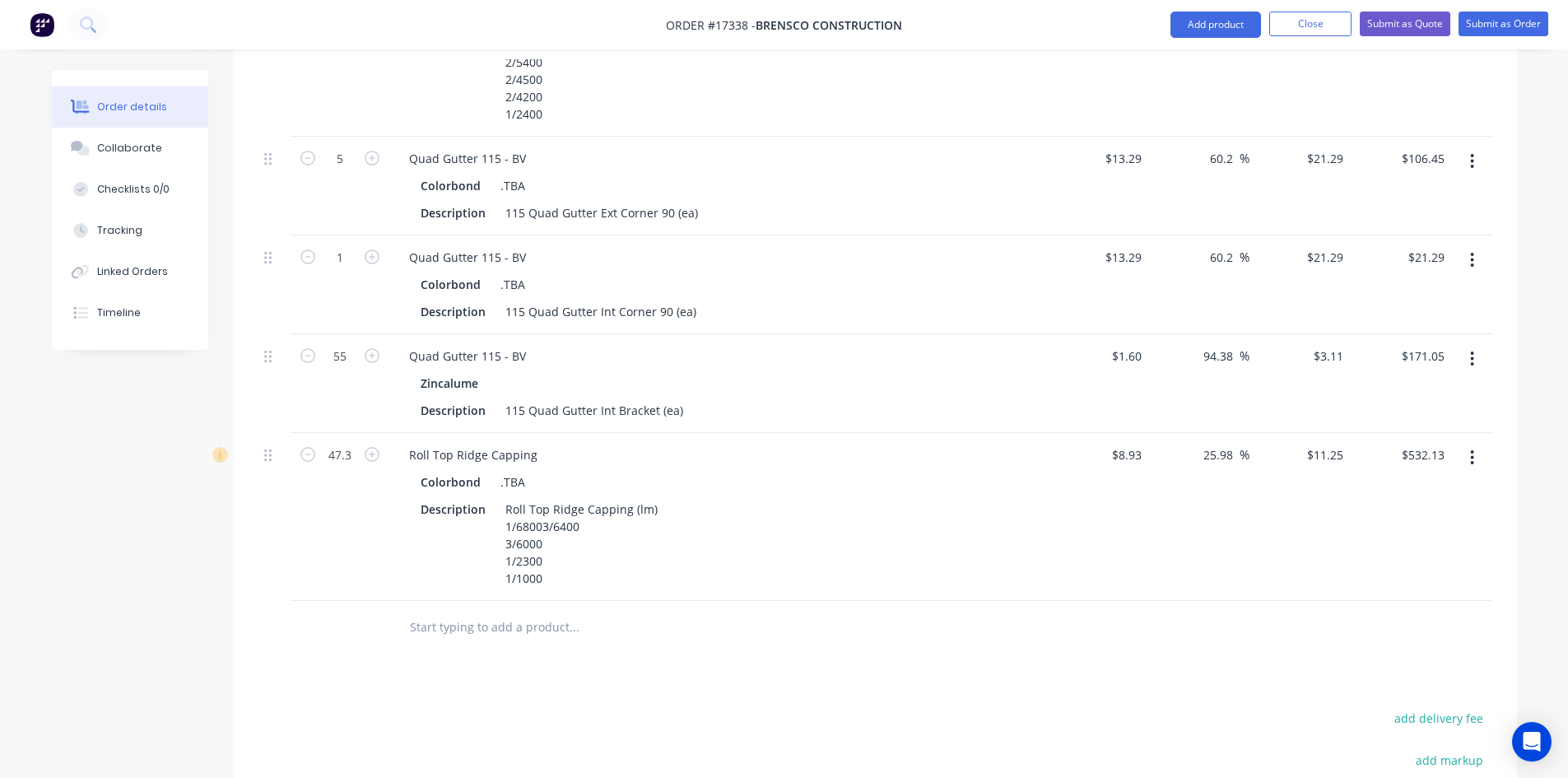
click at [793, 661] on div "Drawings Add drawing Products Show / Hide columns Add product Qty Cost Markup P…" at bounding box center [874, 287] width 1284 height 1526
click at [527, 611] on input "text" at bounding box center [574, 627] width 330 height 33
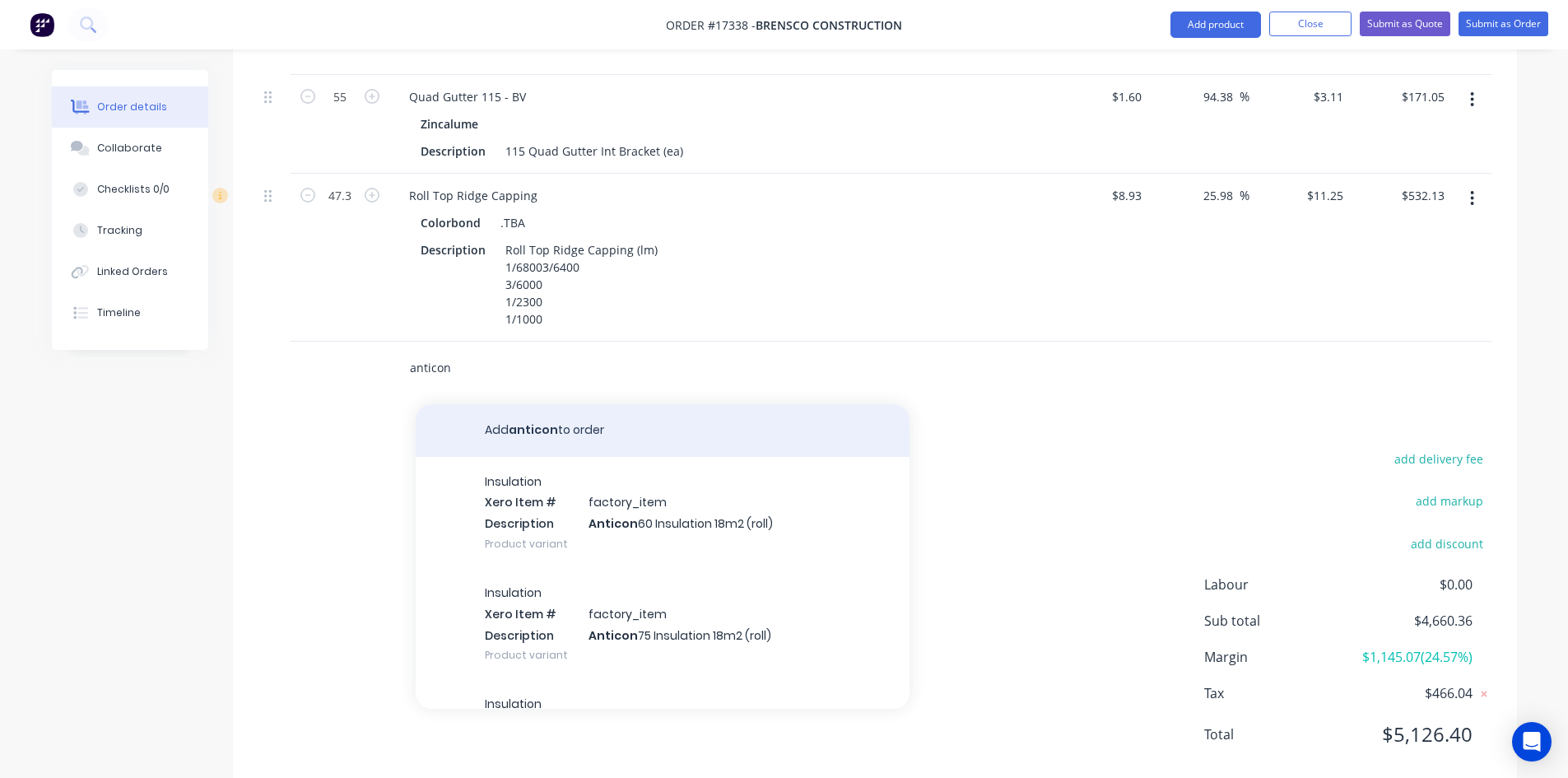
scroll to position [1373, 0]
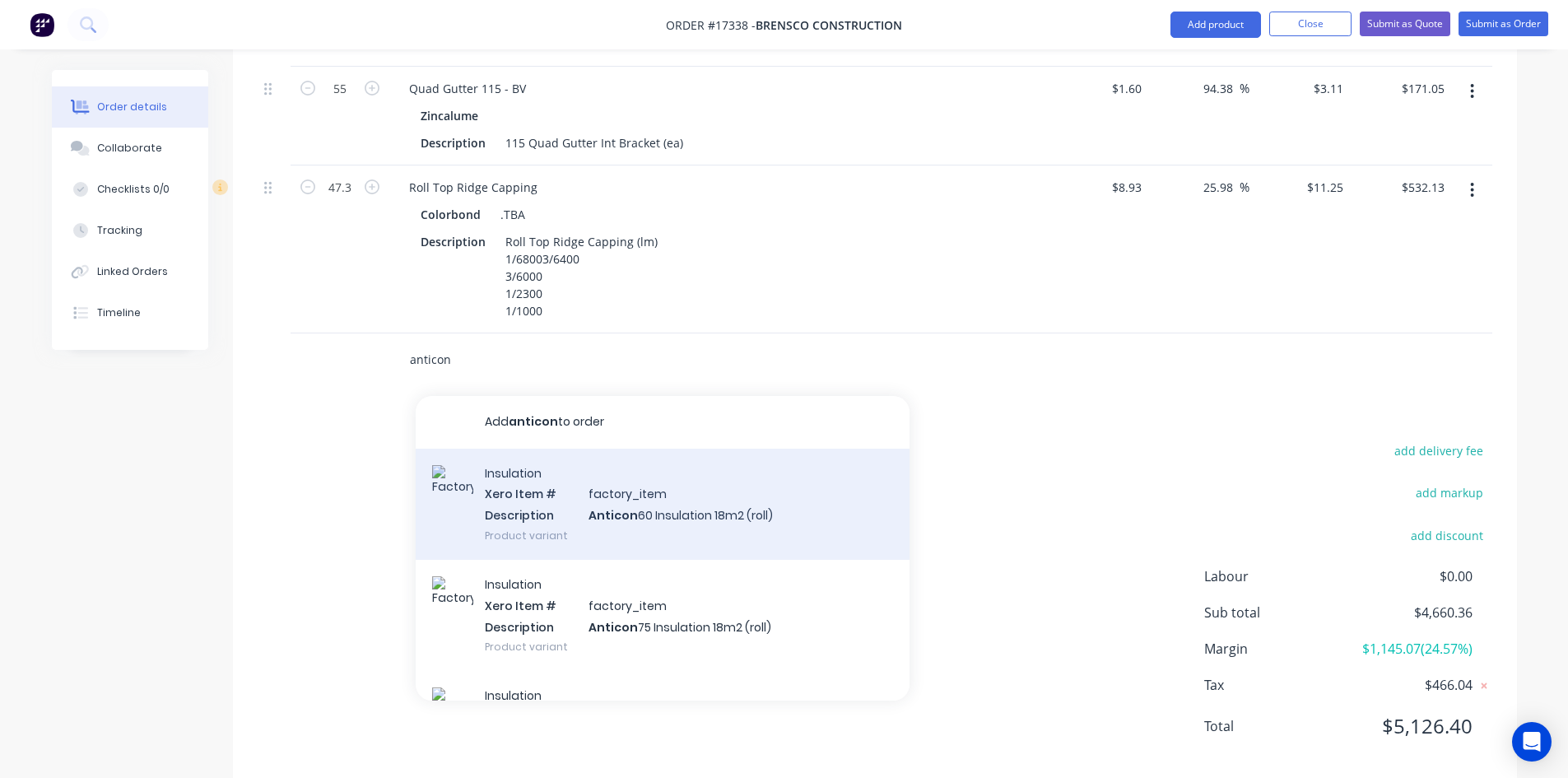
type input "anticon"
click at [650, 505] on div "Insulation Xero Item # factory_item Description Anticon 60 Insulation 18m2 (rol…" at bounding box center [662, 505] width 494 height 112
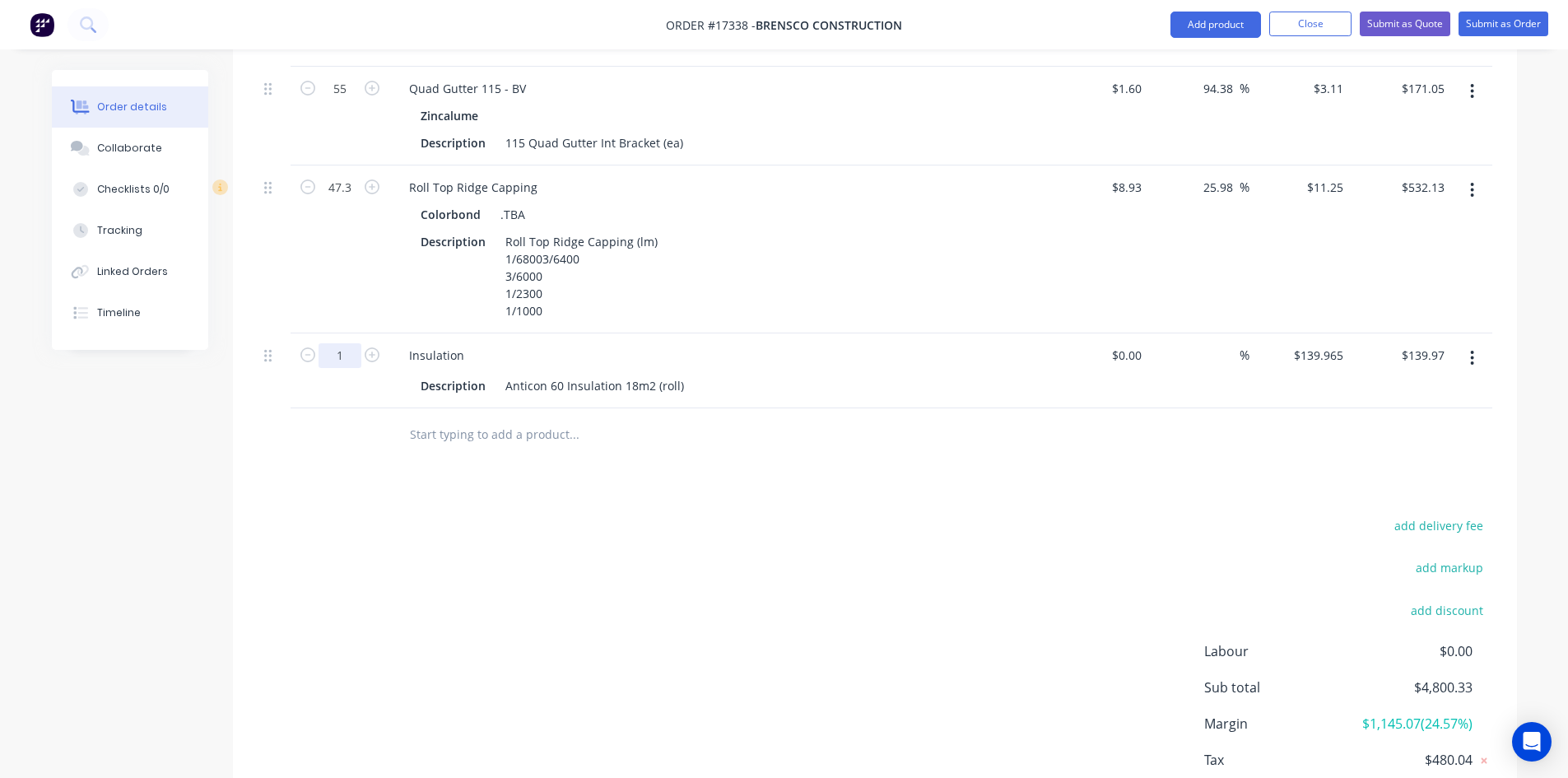
type input "10"
type input "$1,399.65"
click at [715, 450] on div "Drawings Add drawing Products Show / Hide columns Add product Qty Cost Markup P…" at bounding box center [874, 57] width 1284 height 1601
click at [516, 419] on input "text" at bounding box center [574, 434] width 330 height 33
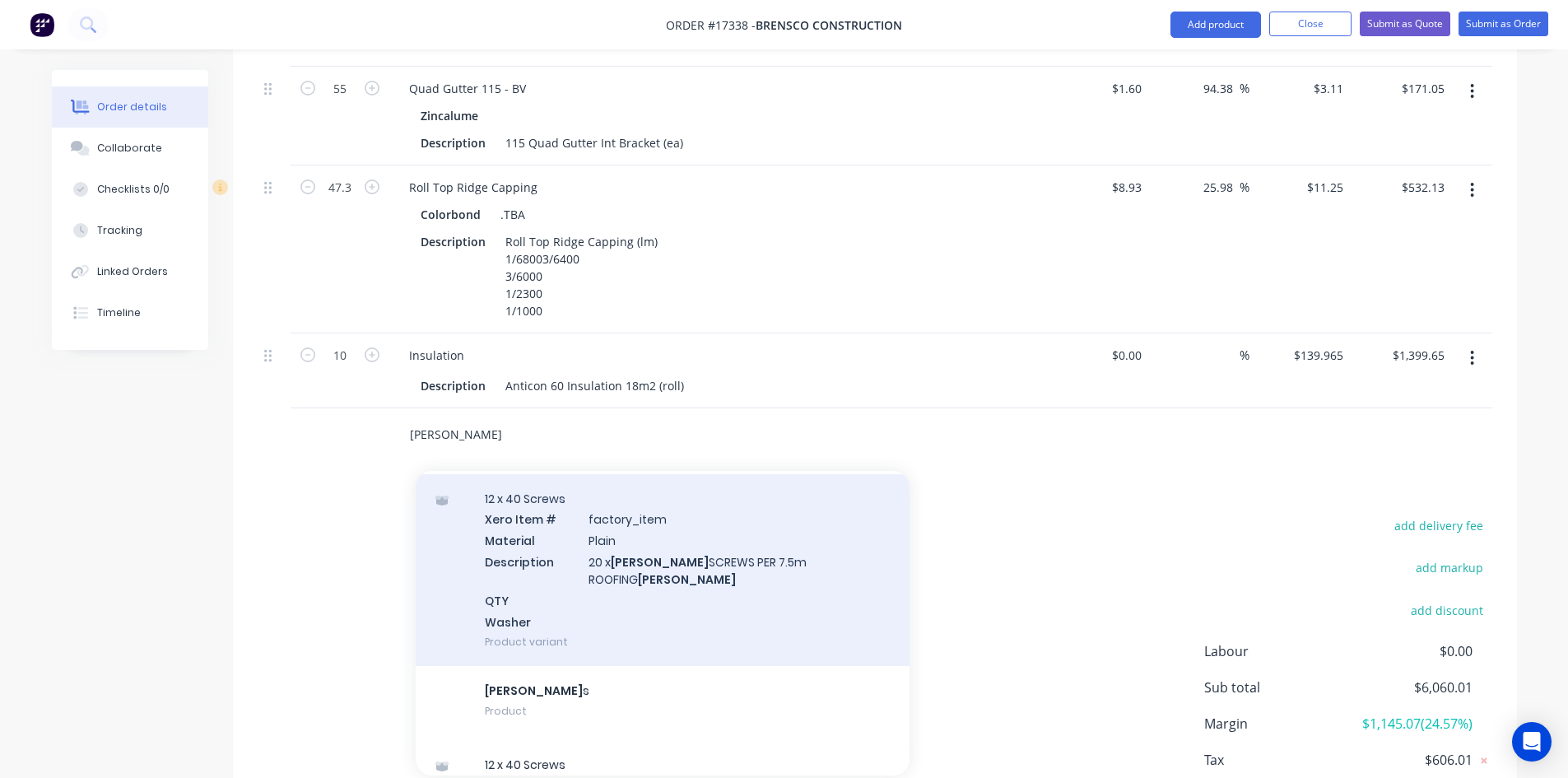
scroll to position [624, 0]
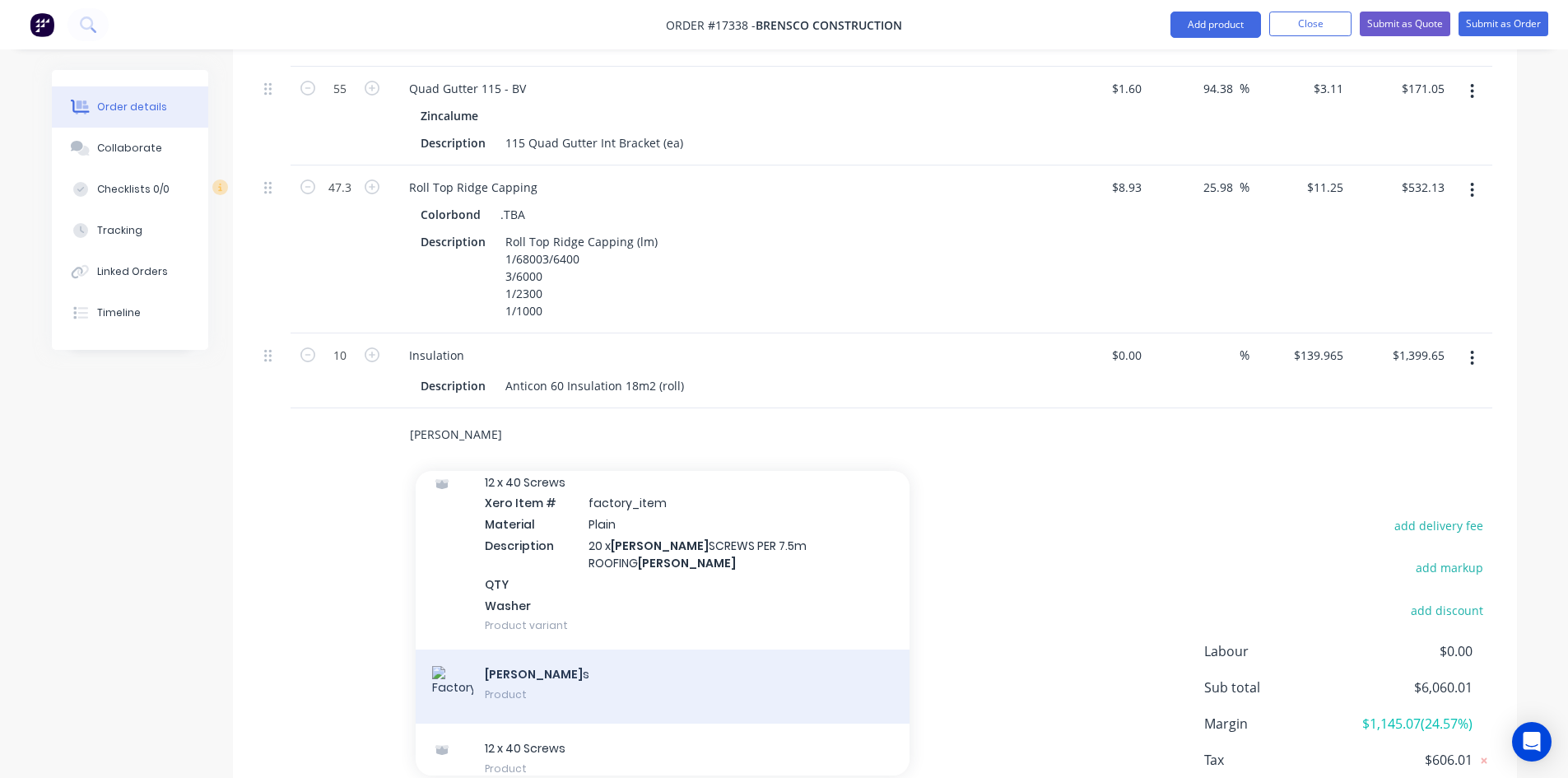
type input "[PERSON_NAME]"
click at [598, 650] on div "[PERSON_NAME] s Product" at bounding box center [662, 686] width 494 height 74
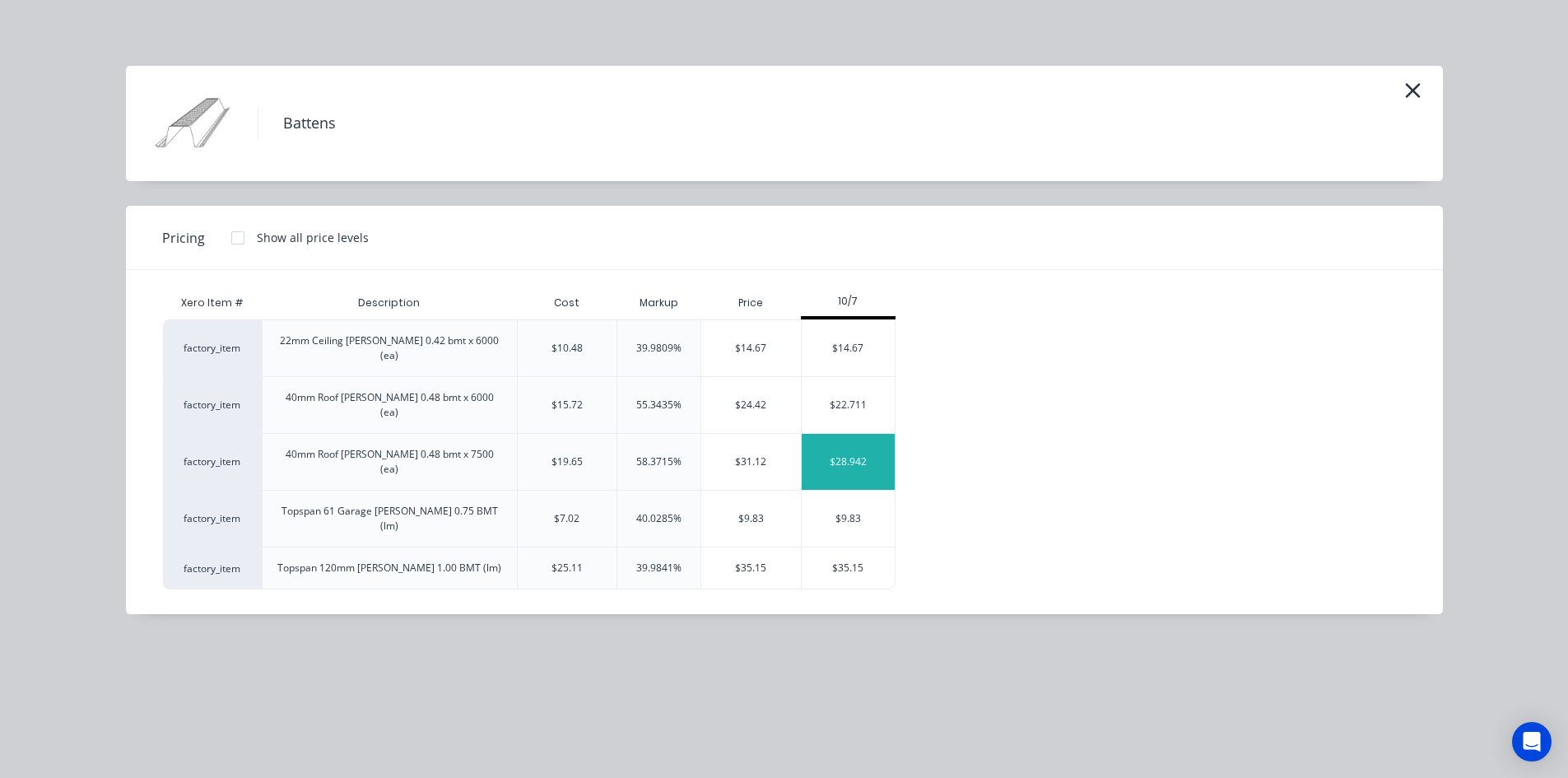
click at [856, 434] on div "$28.942" at bounding box center [849, 462] width 93 height 56
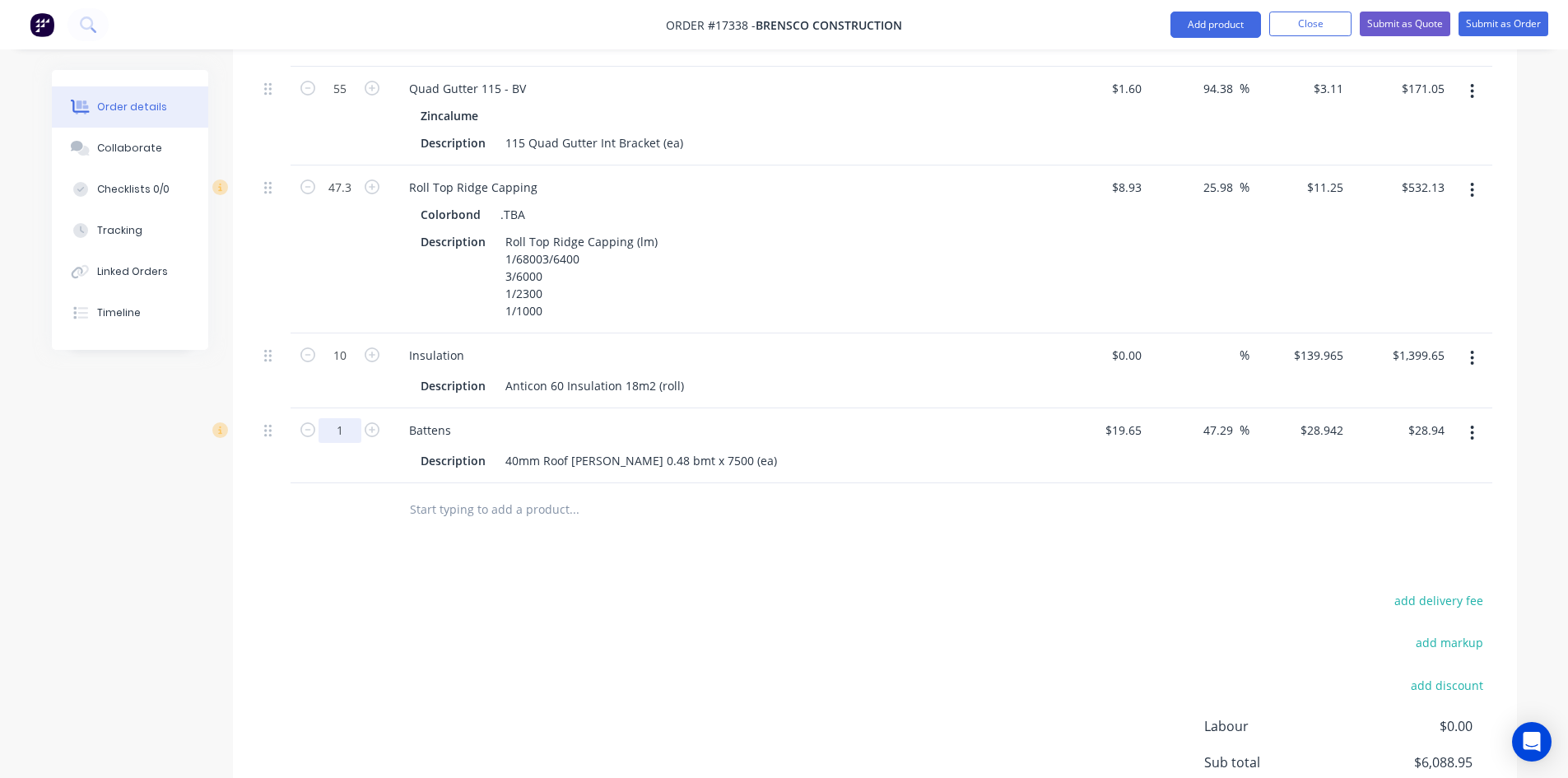
type input "30"
type input "$868.26"
click at [919, 609] on div "add delivery fee add markup add discount Labour $0.00 Sub total $6,088.95 Margi…" at bounding box center [874, 748] width 1234 height 318
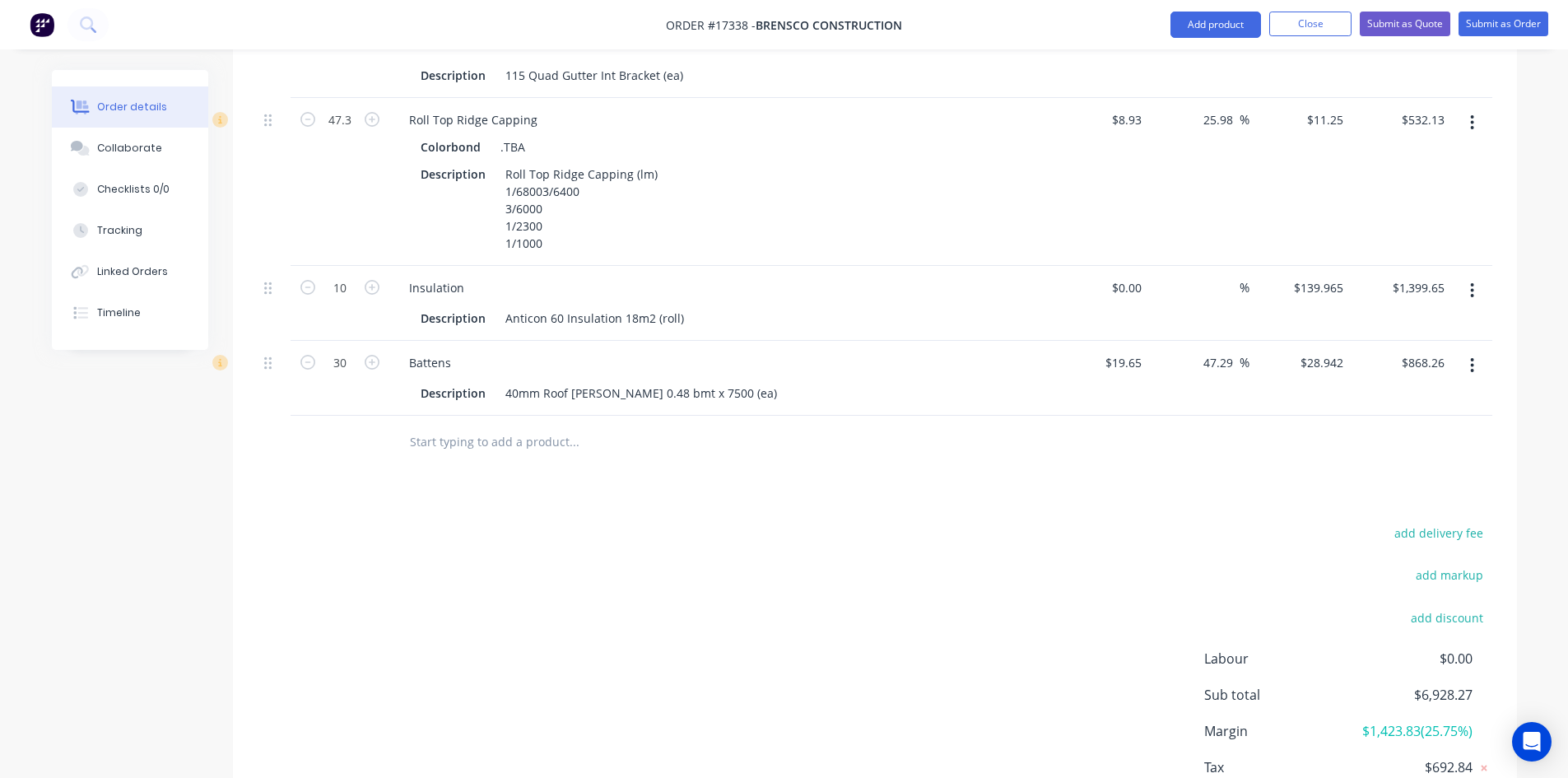
scroll to position [1359, 0]
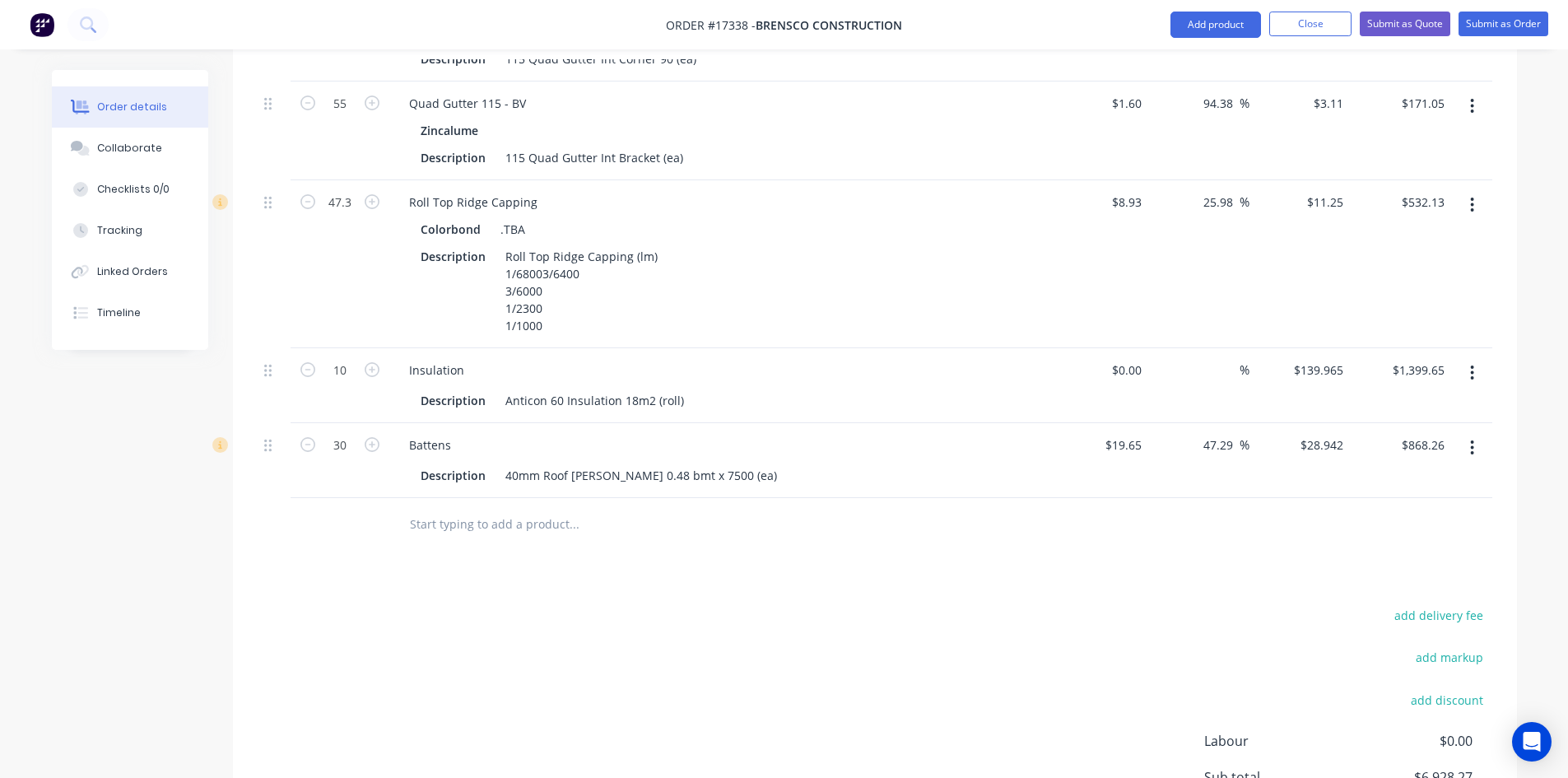
click at [519, 508] on input "text" at bounding box center [574, 524] width 330 height 33
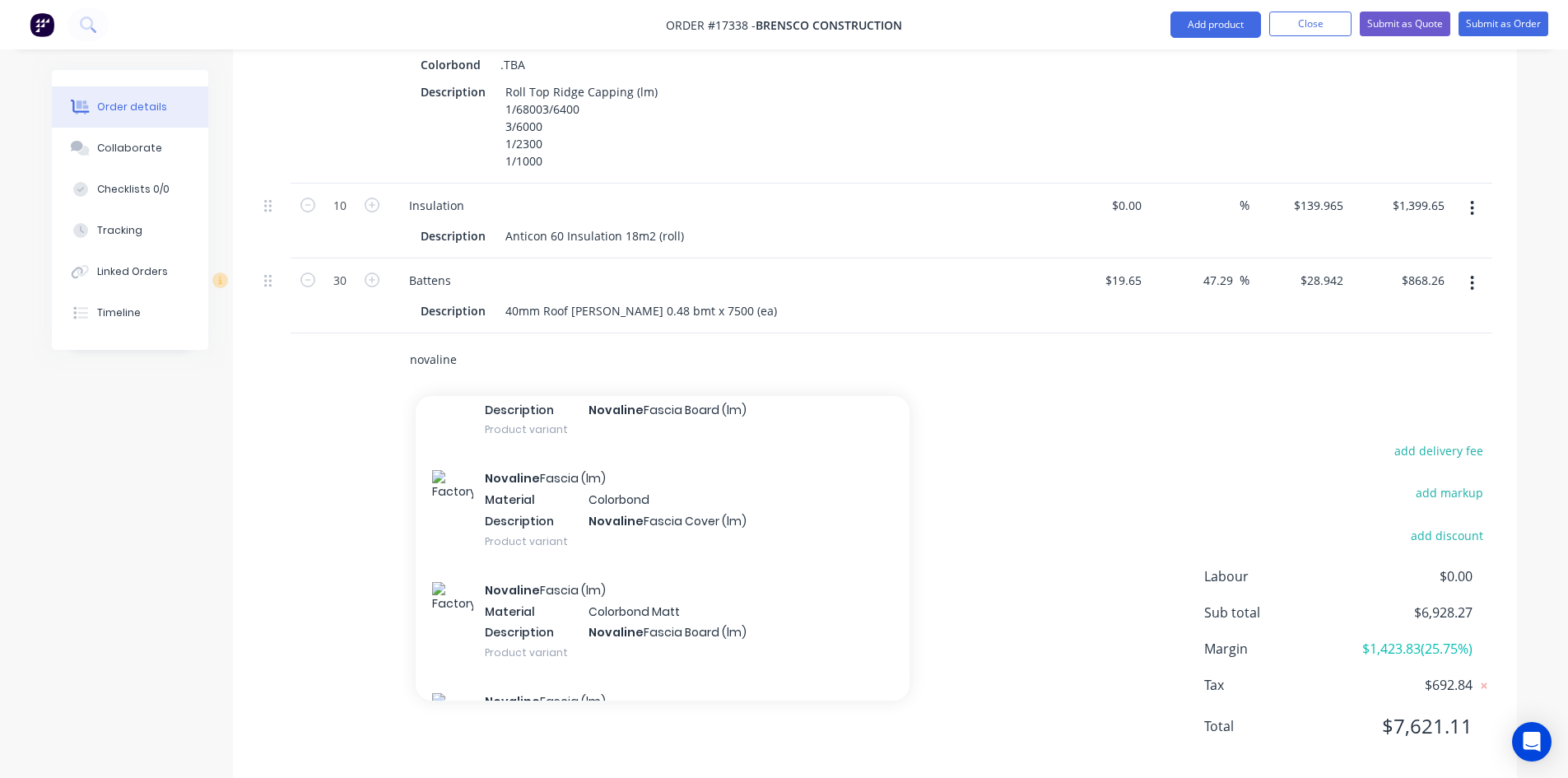
scroll to position [2471, 0]
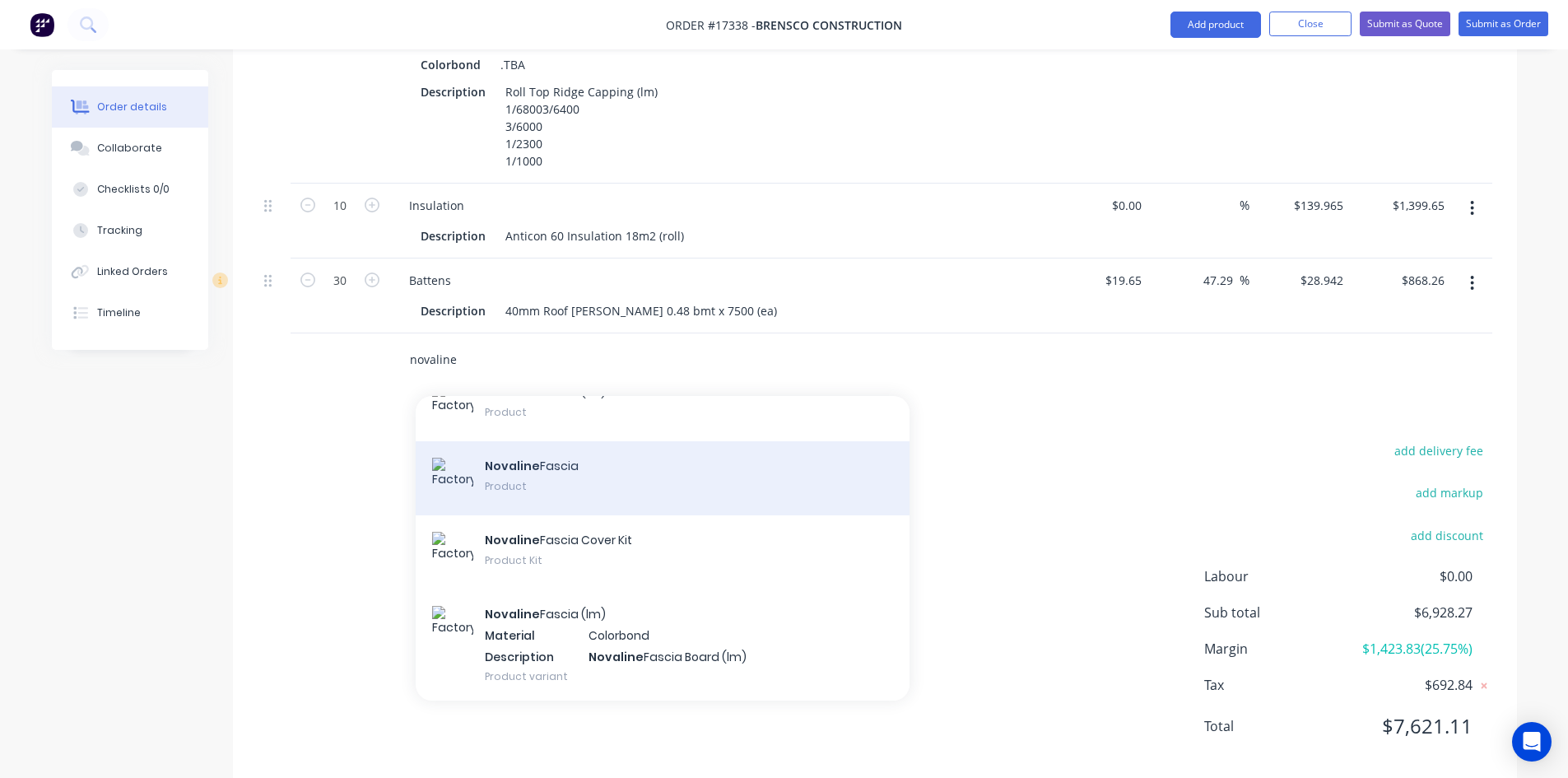
type input "novaline"
click at [616, 453] on div "Novaline Fascia Product" at bounding box center [662, 478] width 494 height 74
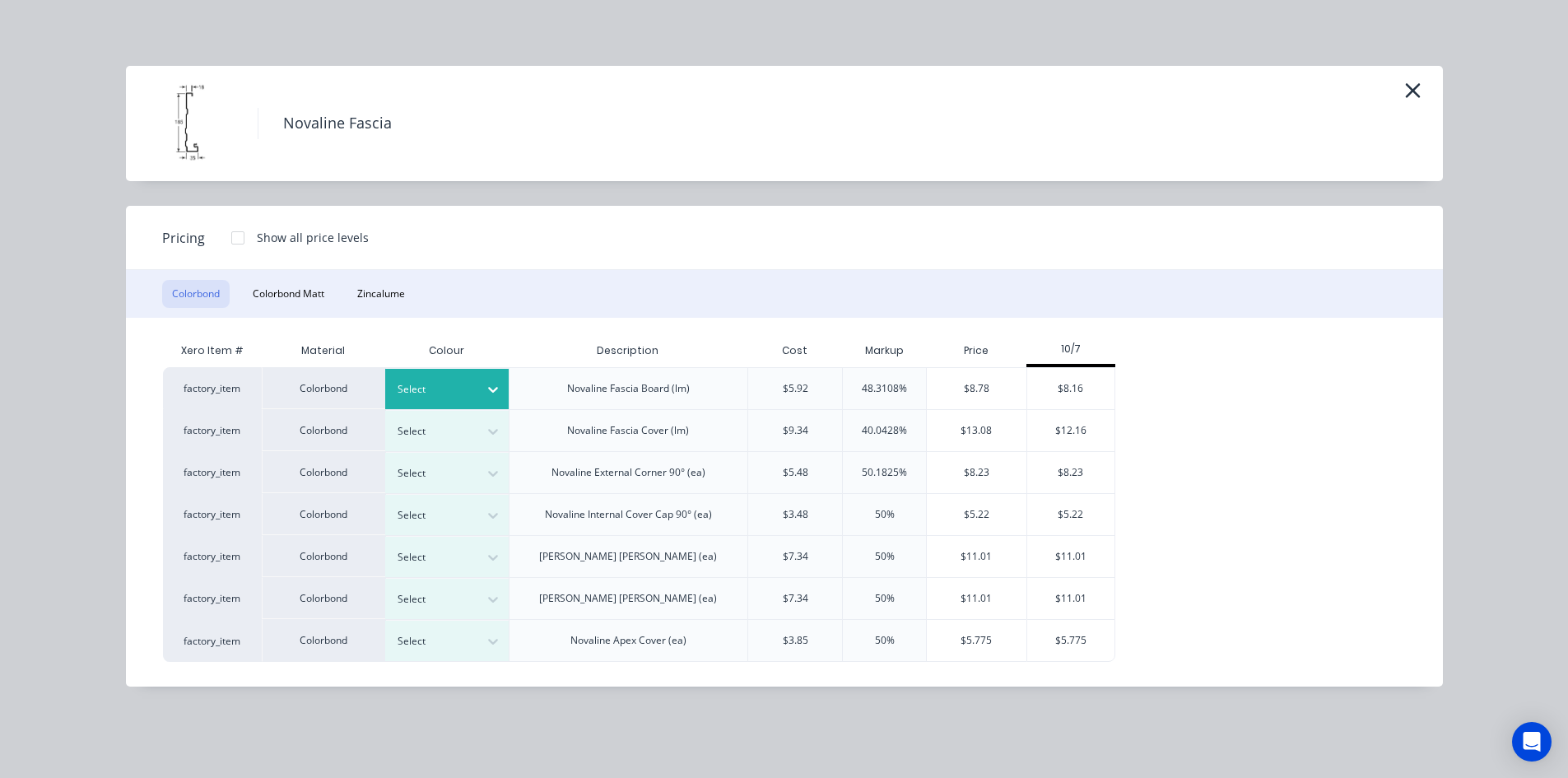
click at [484, 390] on div at bounding box center [493, 389] width 30 height 27
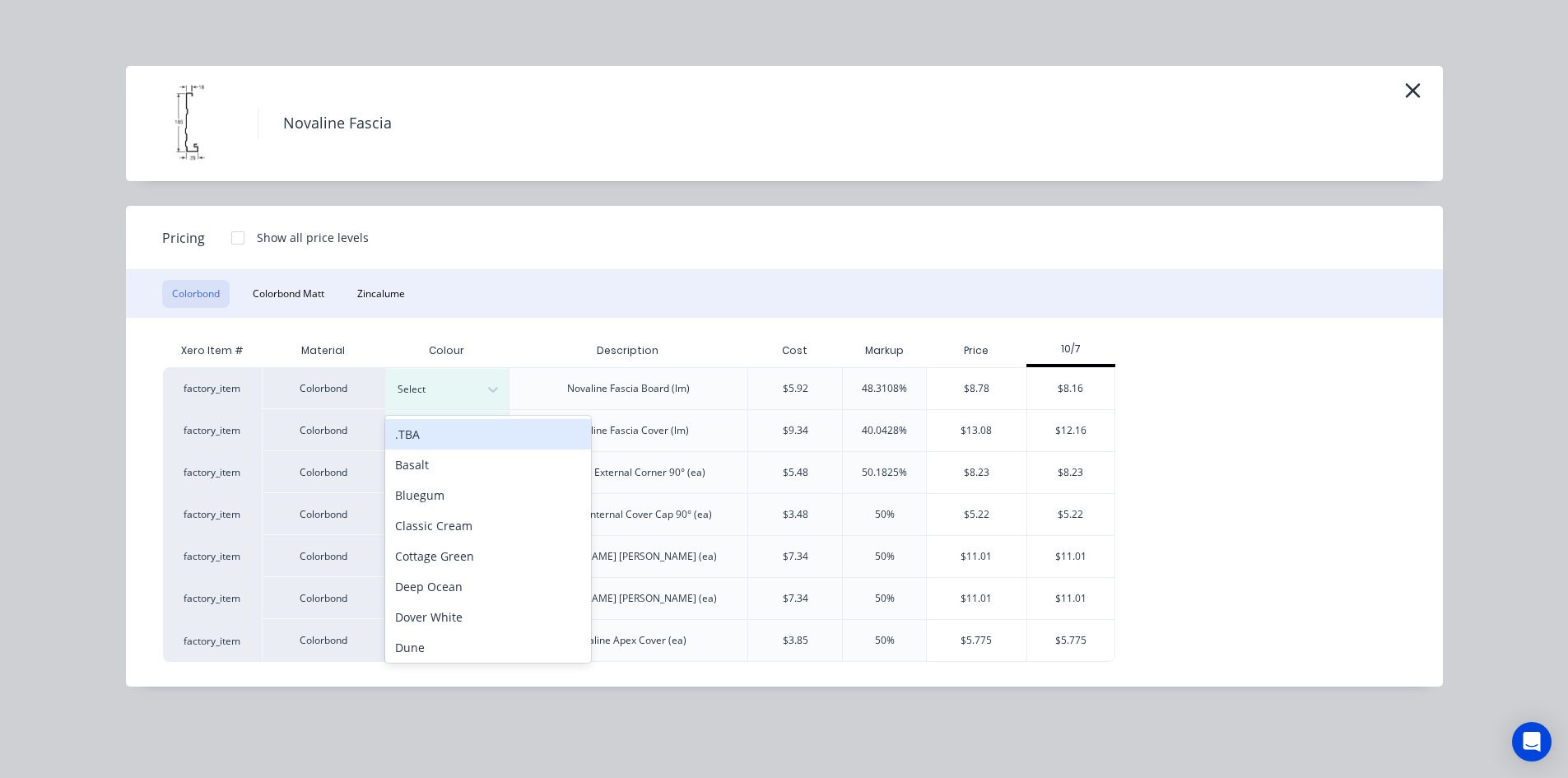
click at [474, 435] on div ".TBA" at bounding box center [487, 434] width 206 height 31
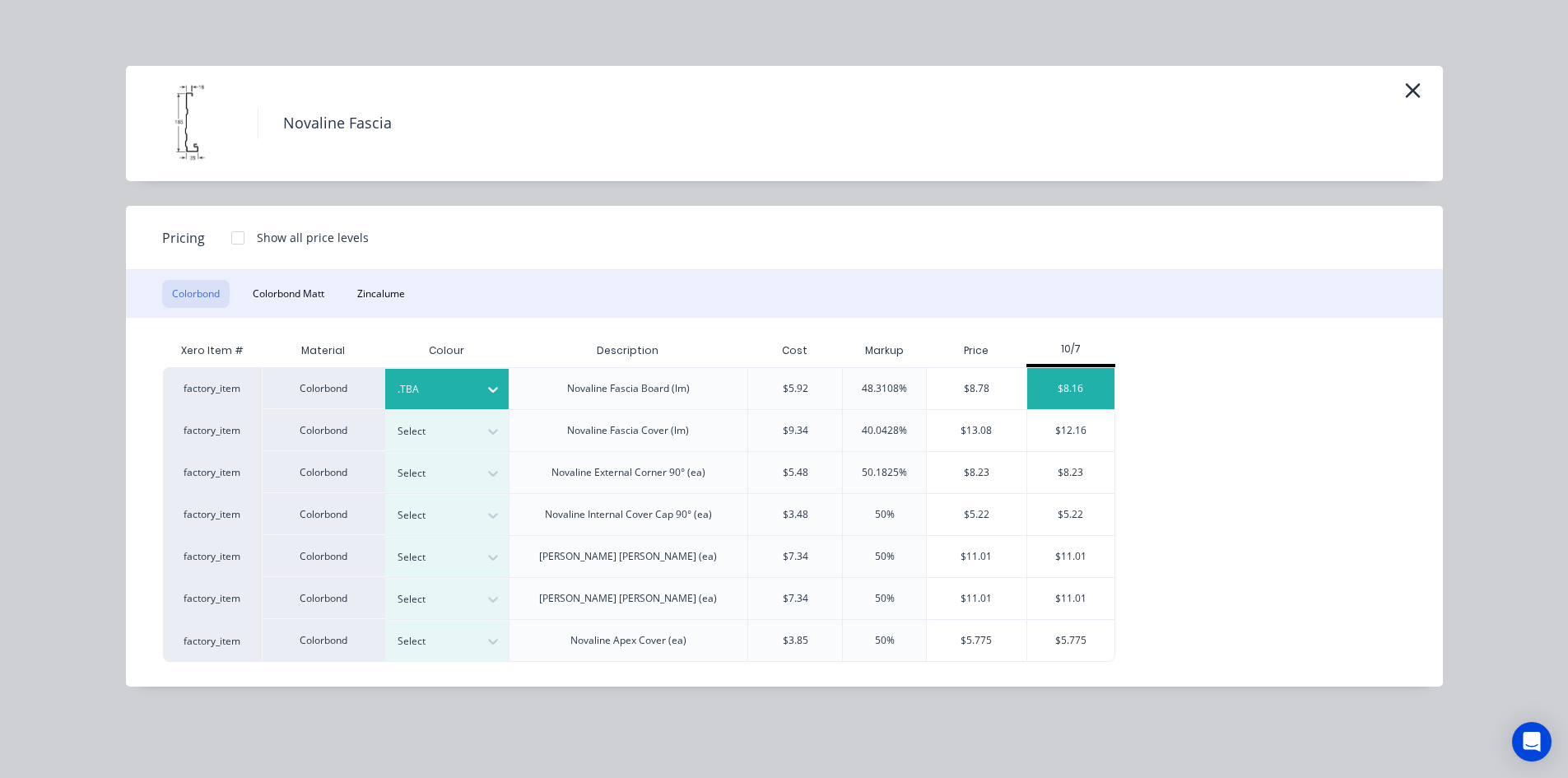
click at [1089, 381] on div "$8.16" at bounding box center [1071, 389] width 88 height 41
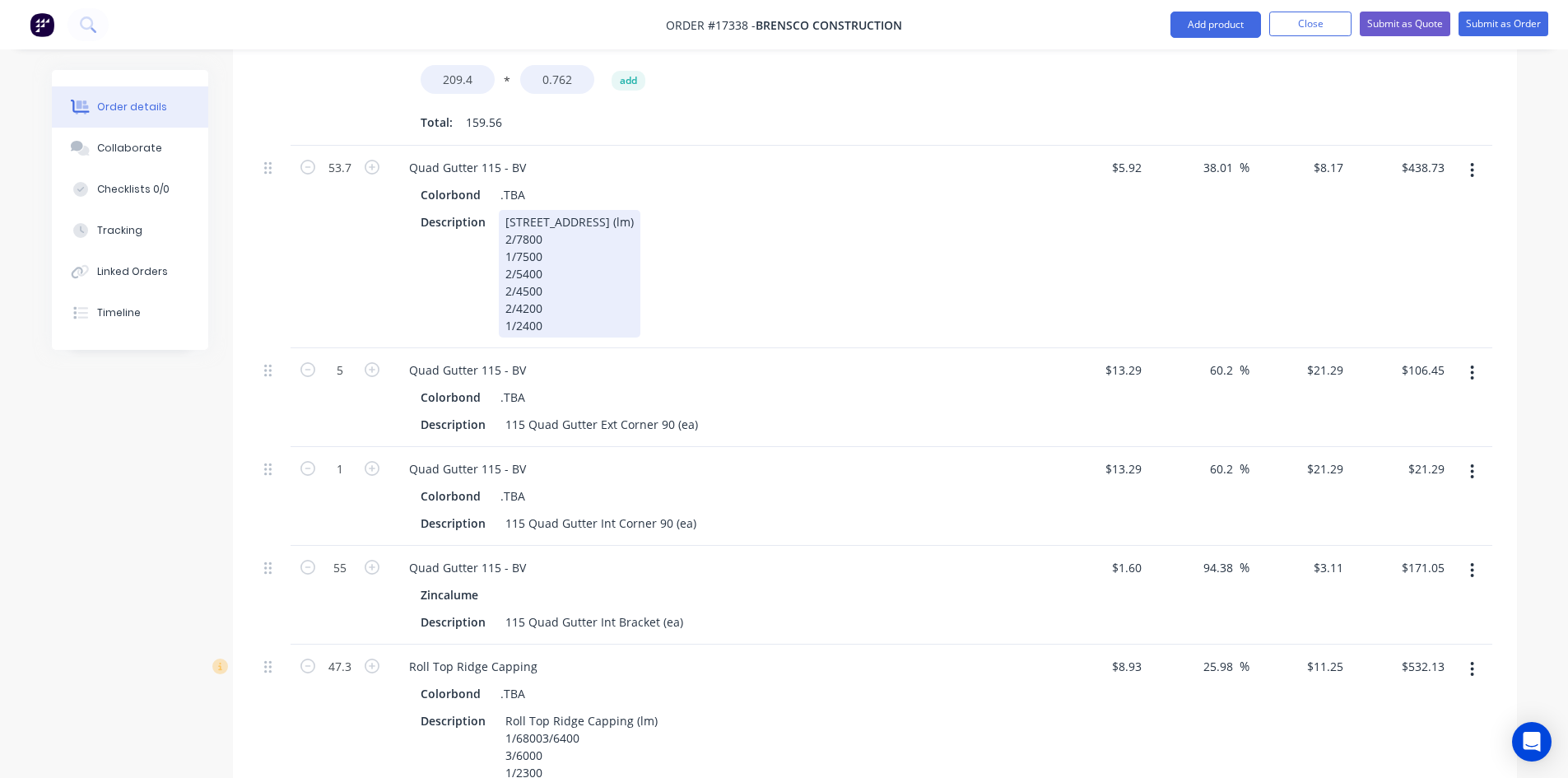
scroll to position [864, 0]
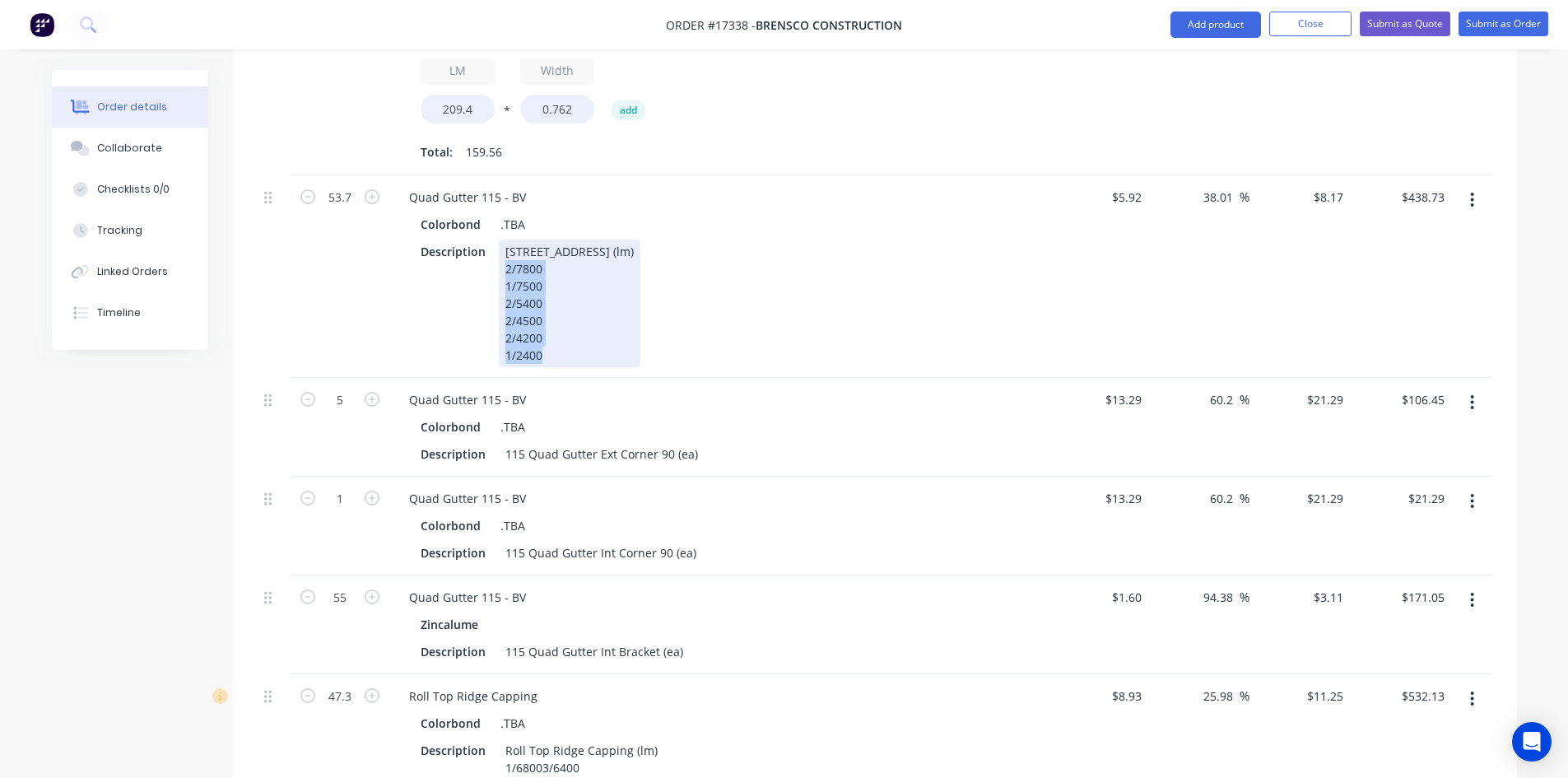
drag, startPoint x: 502, startPoint y: 221, endPoint x: 569, endPoint y: 312, distance: 113.0
click at [569, 312] on div "115 Quad Gutter Plain (lm) 2/7800 1/7500 2/5400 2/4500 2/4200 1/2400" at bounding box center [569, 303] width 141 height 127
copy div "2/7800 1/7500 2/5400 2/4500 2/4200 1/2400"
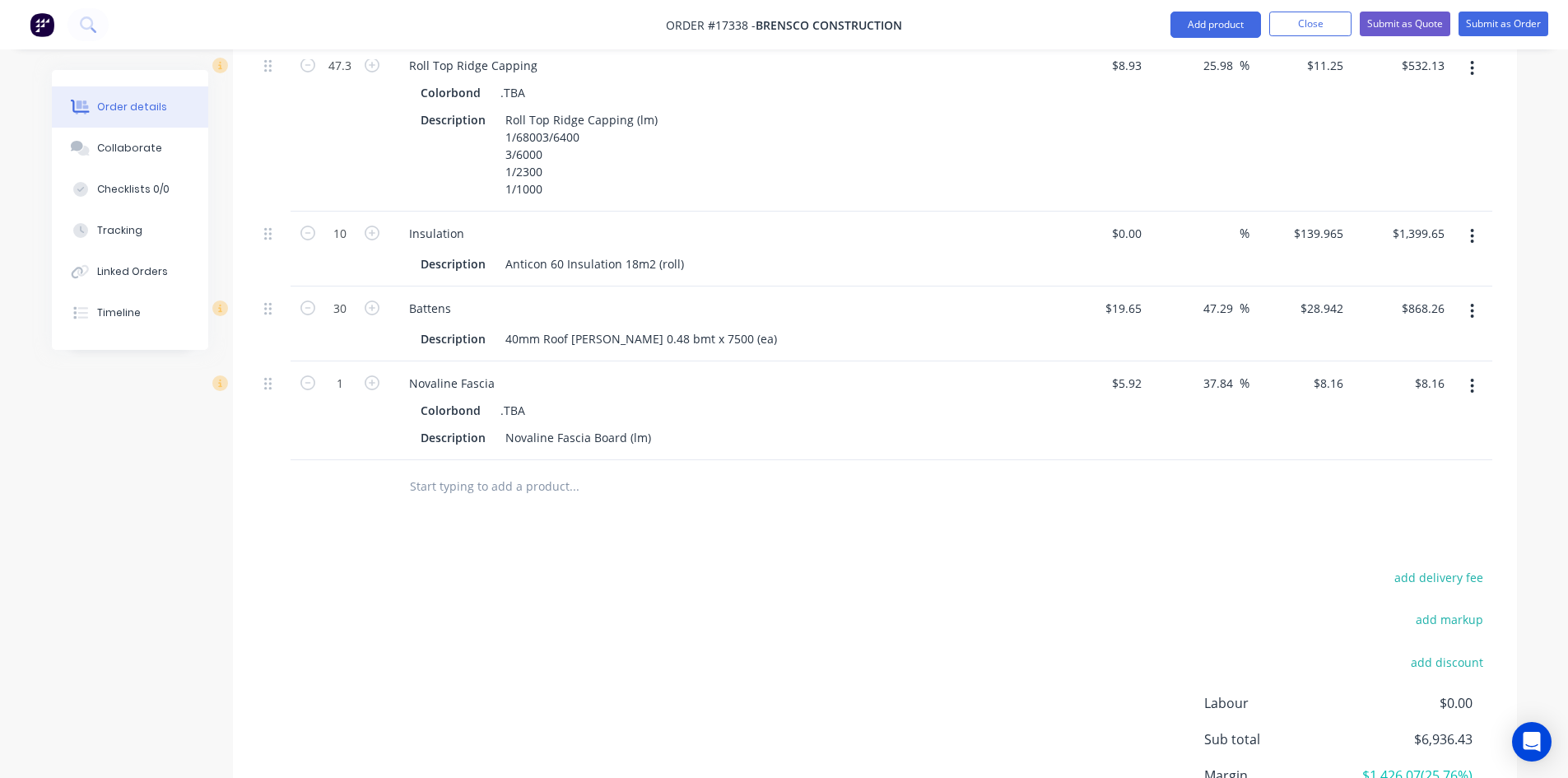
scroll to position [1522, 0]
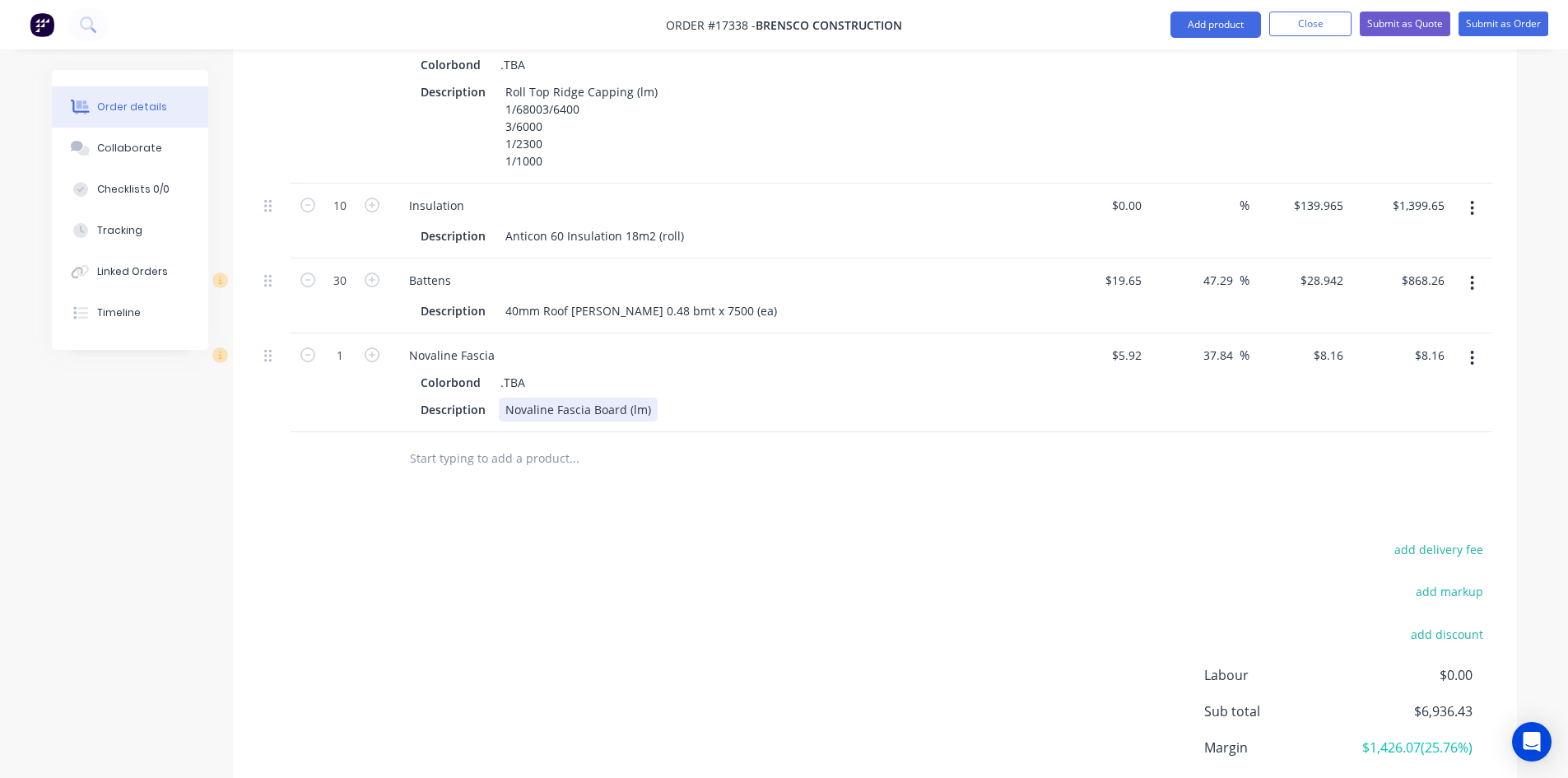
click at [648, 398] on div "Novaline Fascia Board (lm)" at bounding box center [578, 410] width 159 height 24
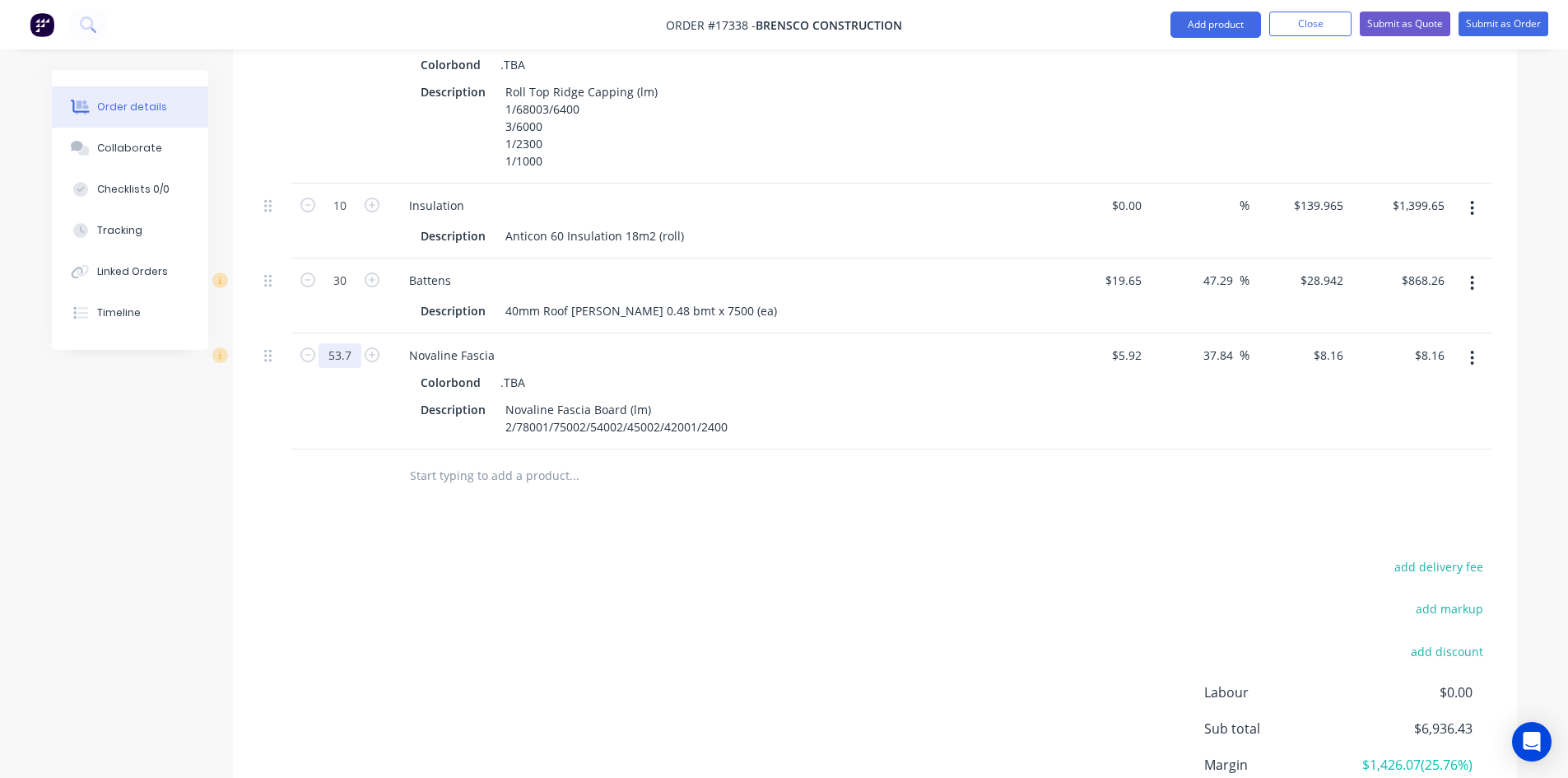
type input "53.7"
type input "$438.19"
click at [409, 490] on div "Drawings Add drawing Products Show / Hide columns Add product Qty Cost Markup P…" at bounding box center [874, 2] width 1284 height 1792
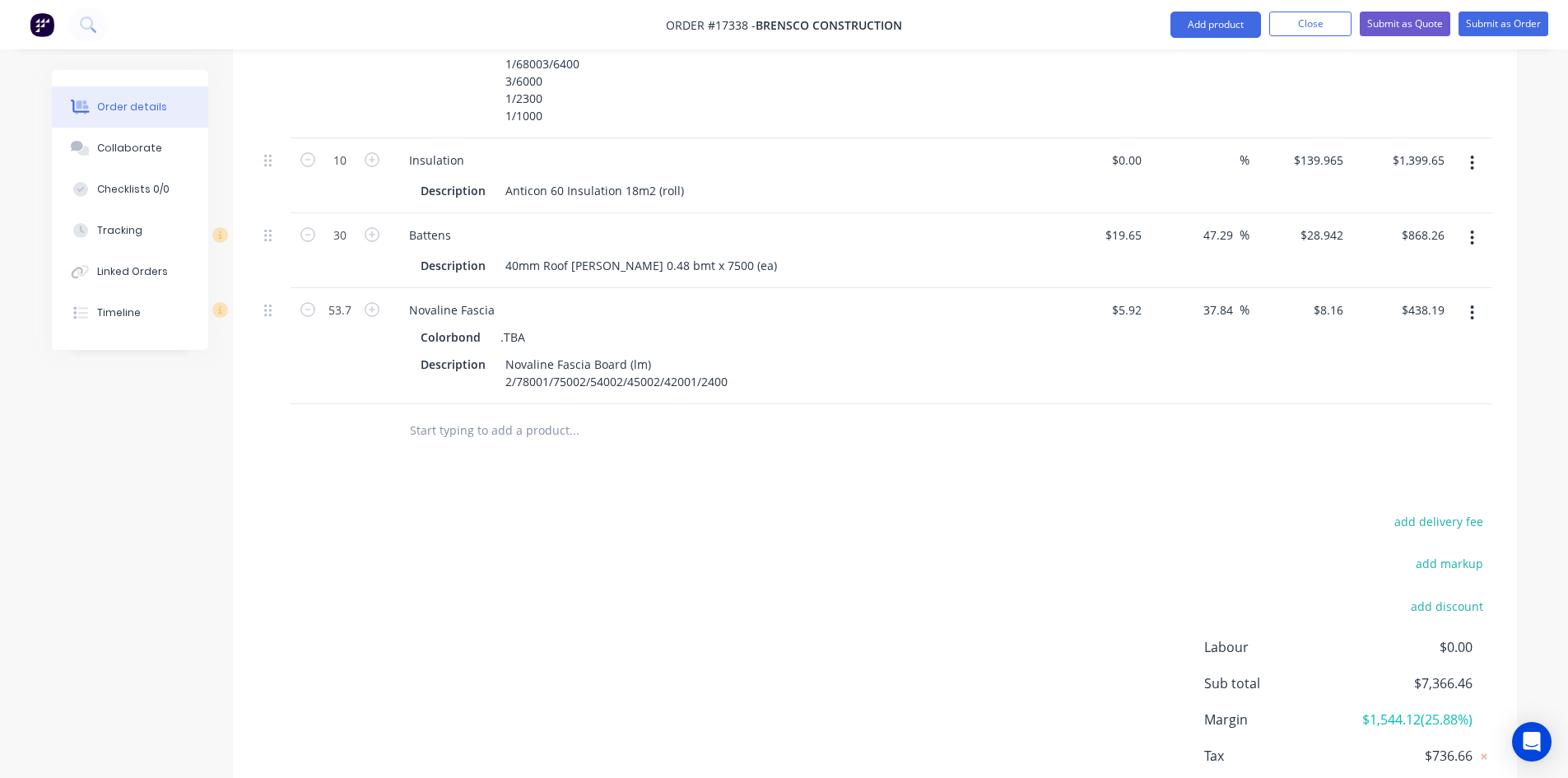
scroll to position [1605, 0]
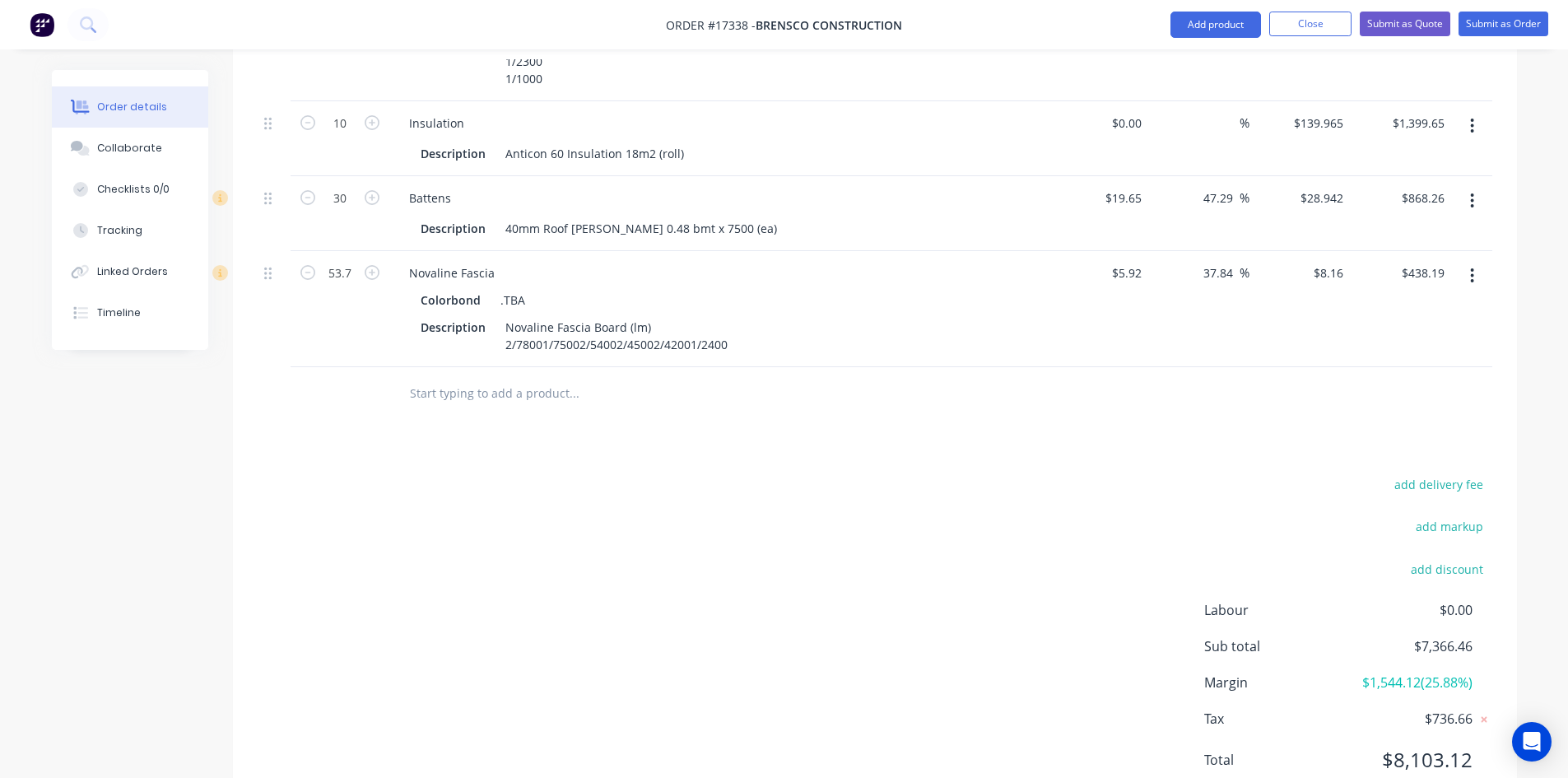
click at [484, 377] on input "text" at bounding box center [574, 393] width 330 height 33
click at [423, 261] on div "Novaline Fascia" at bounding box center [451, 272] width 112 height 24
copy div "Novaline Fascia"
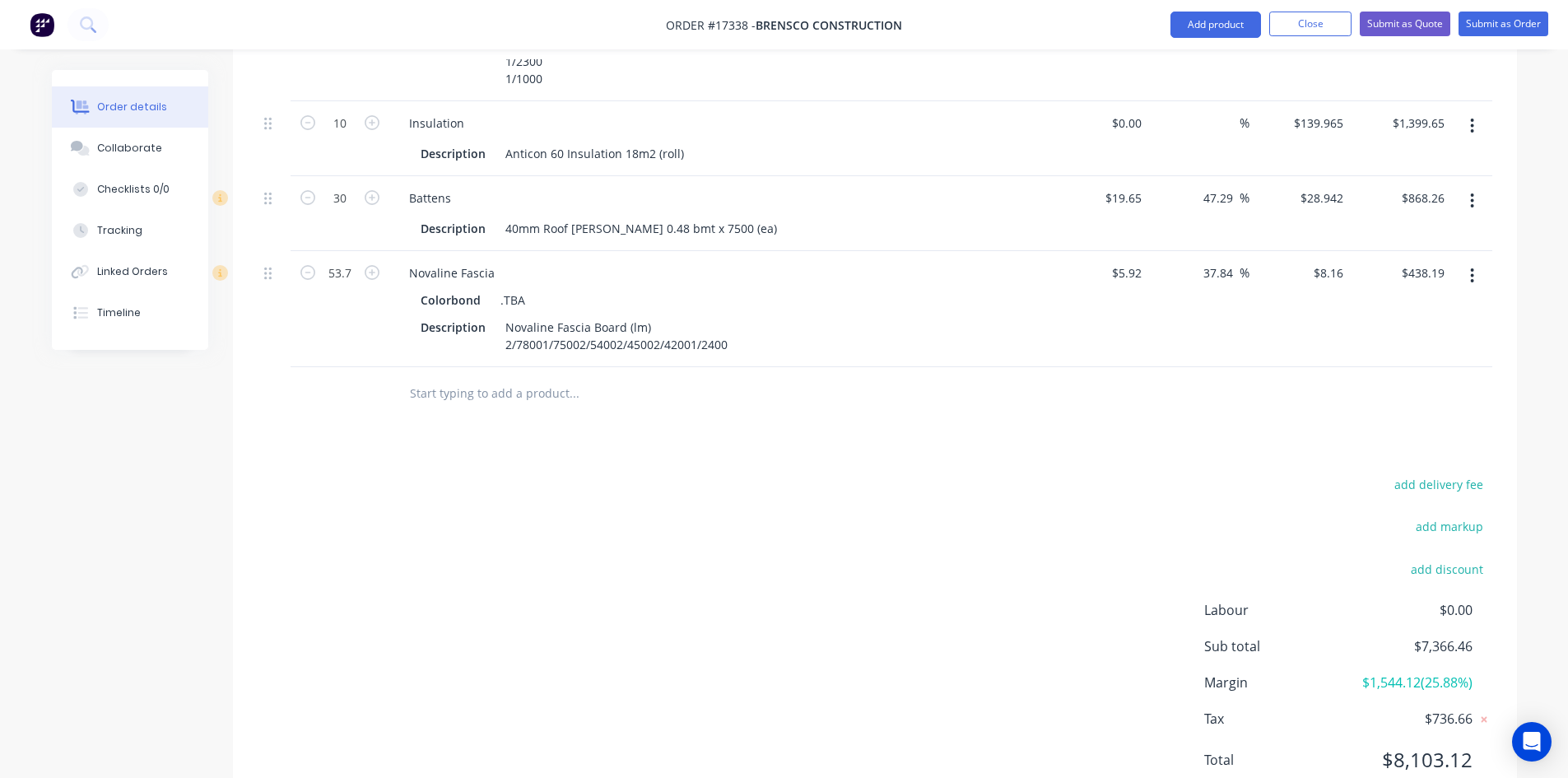
click at [437, 377] on input "text" at bounding box center [574, 393] width 330 height 33
paste input "Novaline Fascia"
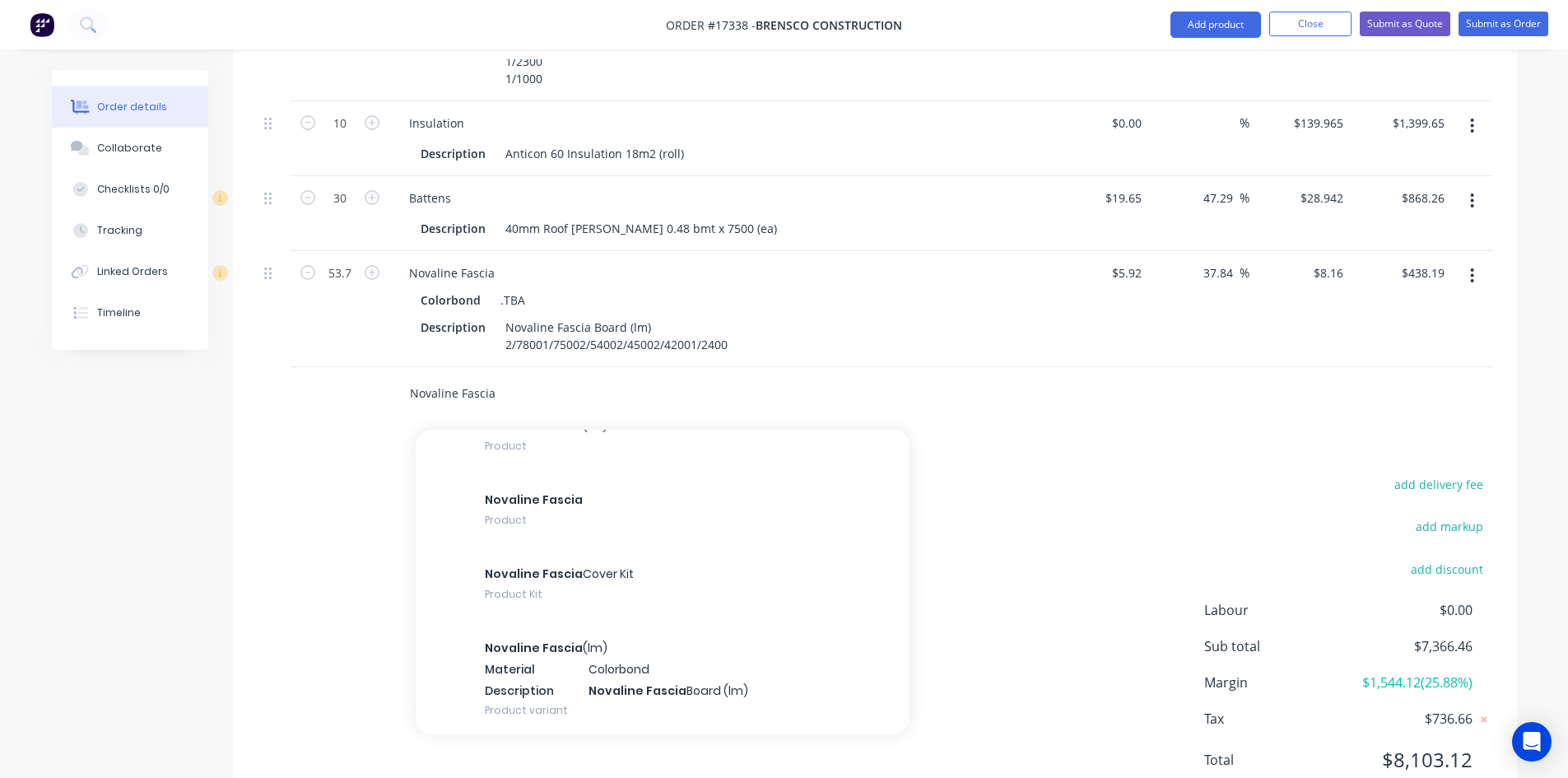
scroll to position [2388, 0]
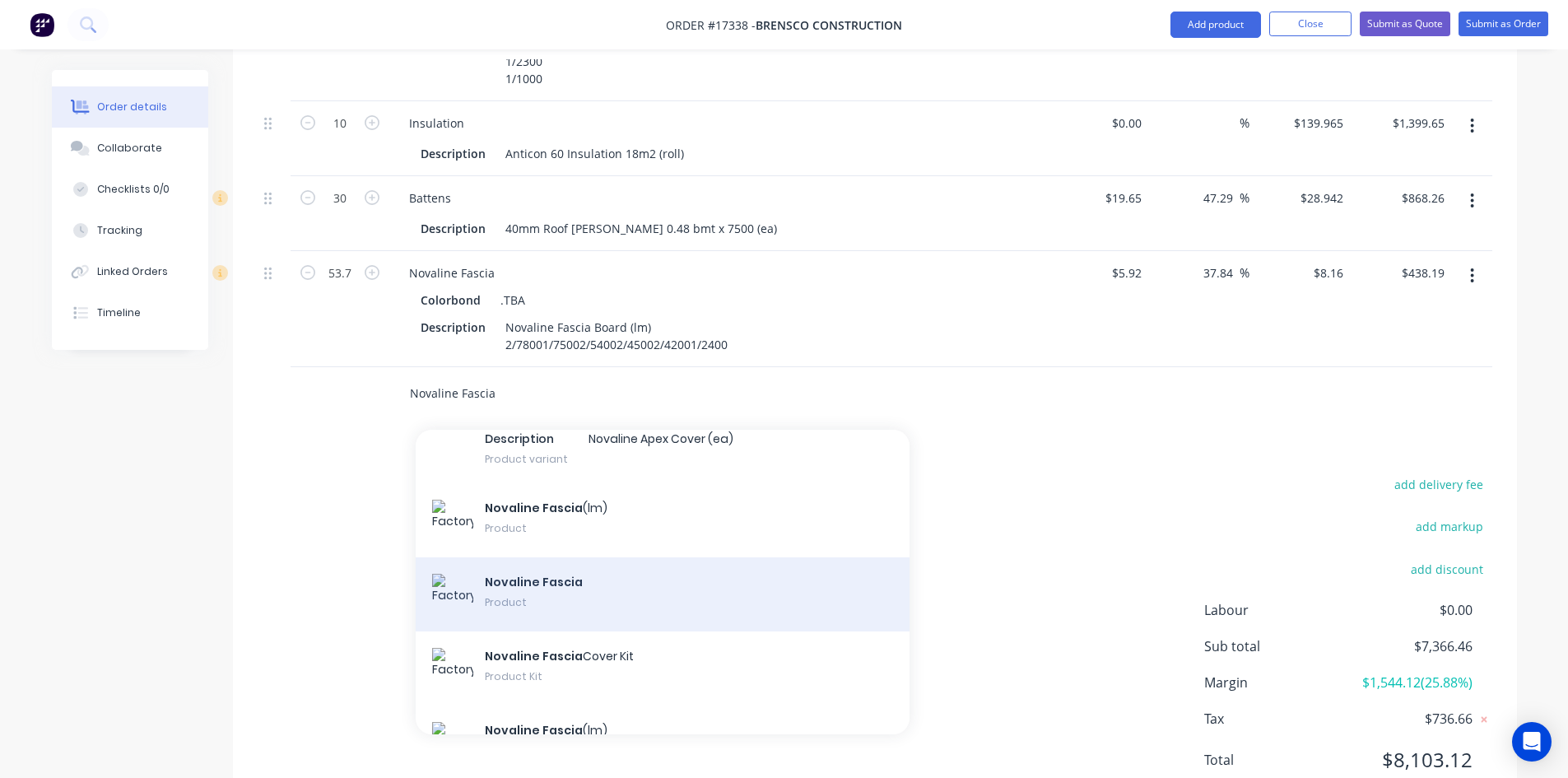
type input "Novaline Fascia"
click at [584, 575] on div "Novaline Fascia Product" at bounding box center [662, 594] width 494 height 74
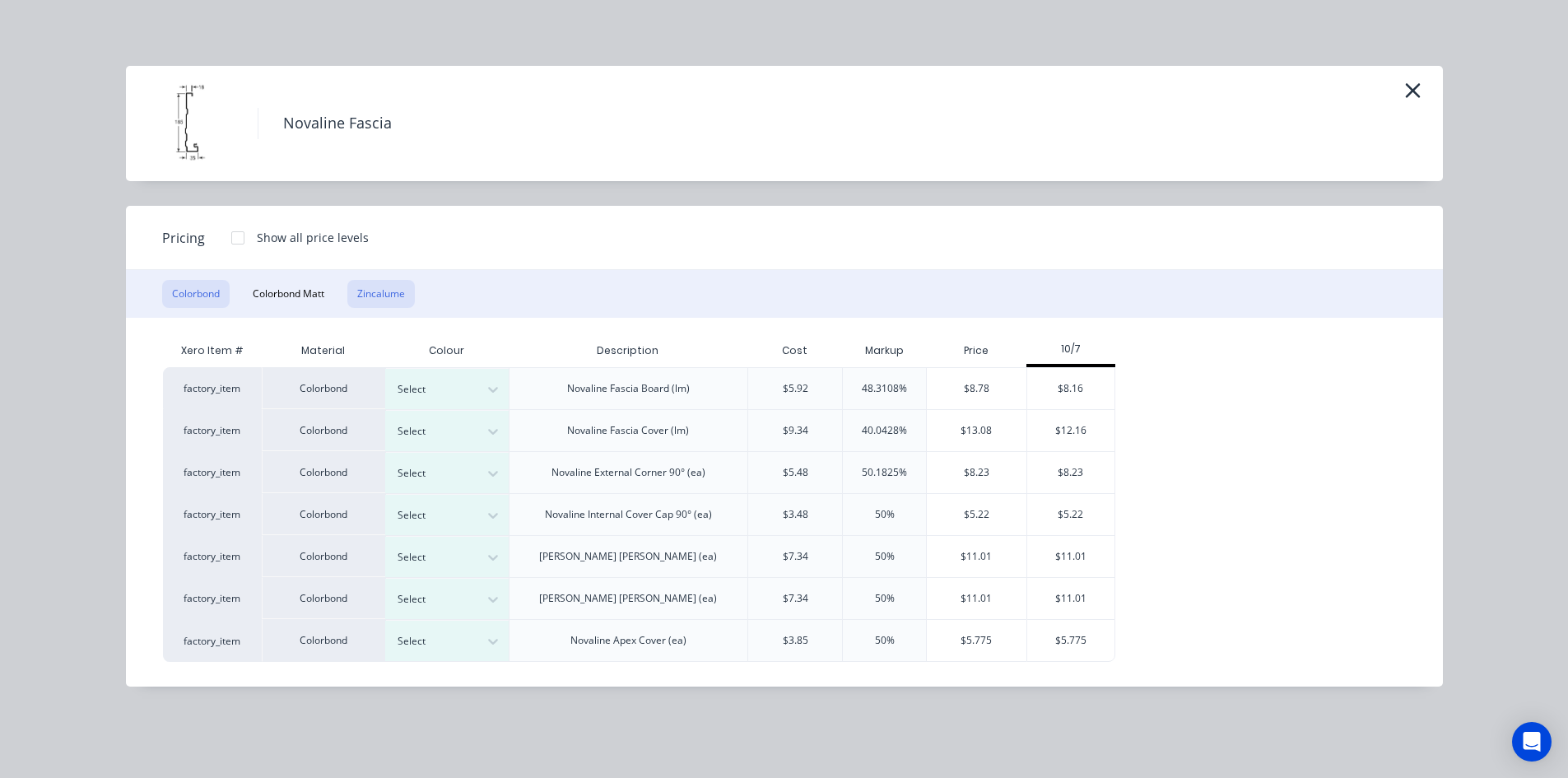
click at [378, 298] on button "Zincalume" at bounding box center [381, 294] width 67 height 28
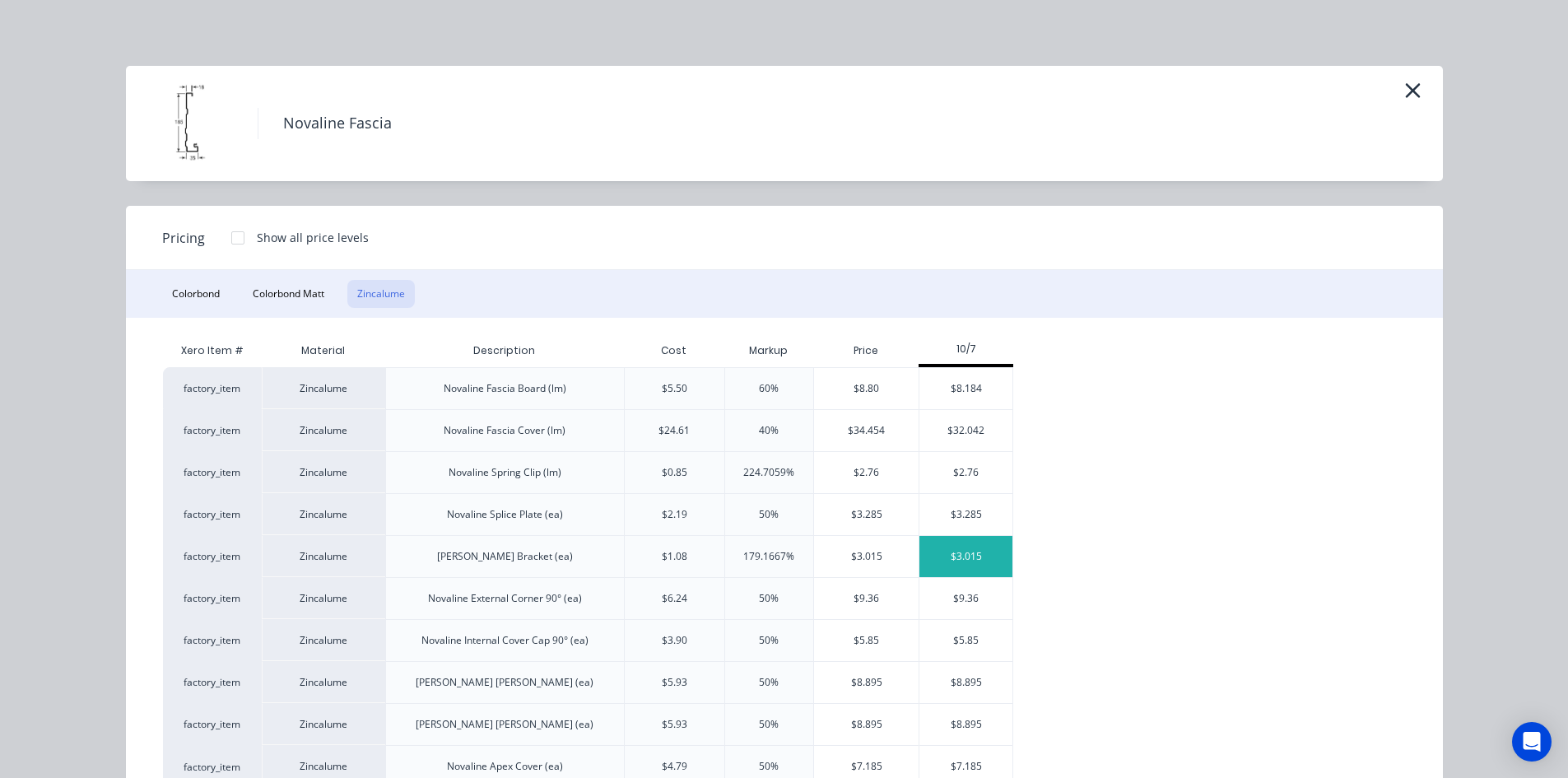
click at [961, 550] on div "$3.015" at bounding box center [966, 557] width 93 height 41
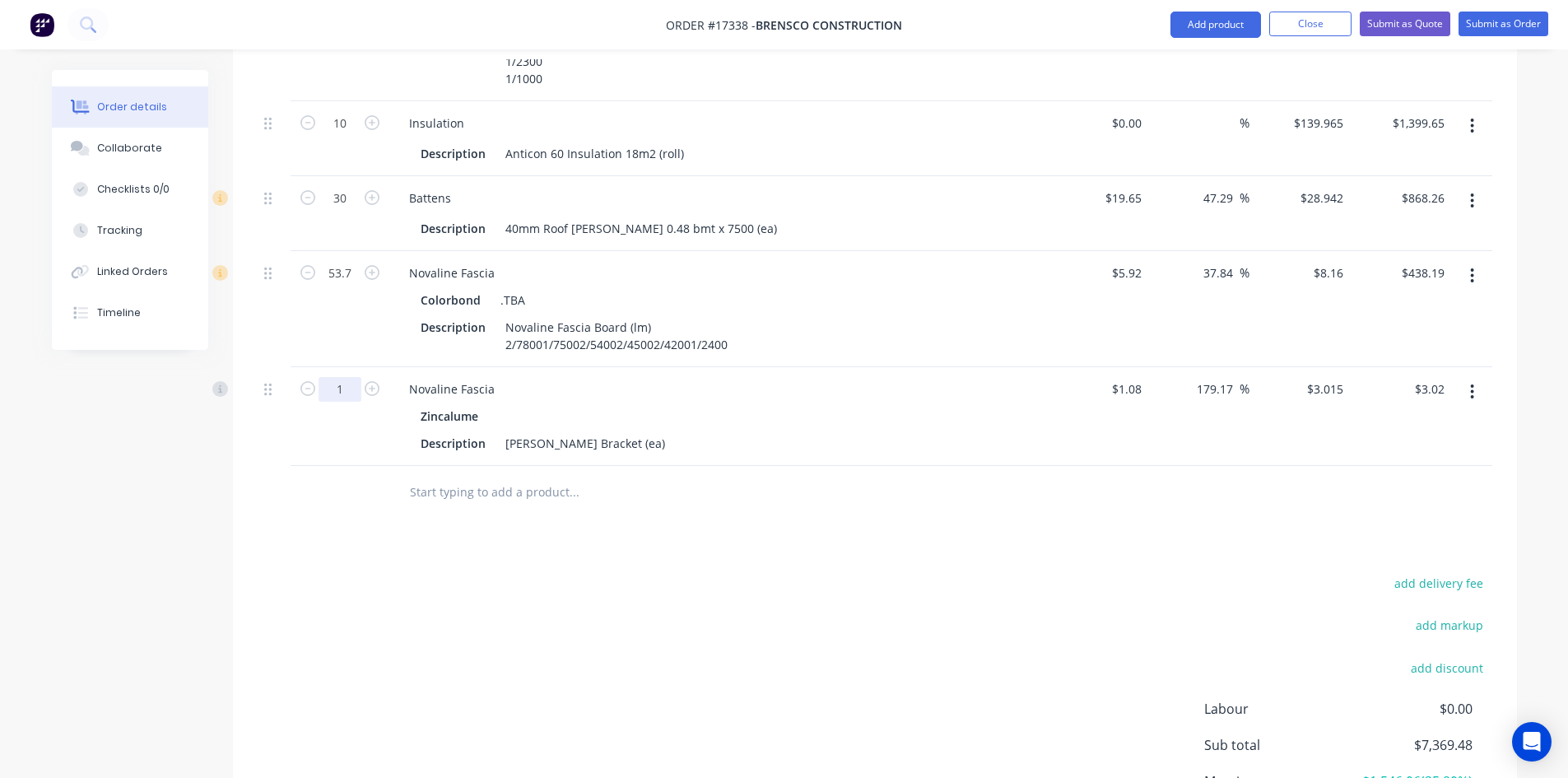
type input "55"
type input "$165.83"
click at [1020, 584] on div "add delivery fee add markup add discount Labour $0.00 Sub total $7,369.48 Margi…" at bounding box center [874, 732] width 1234 height 318
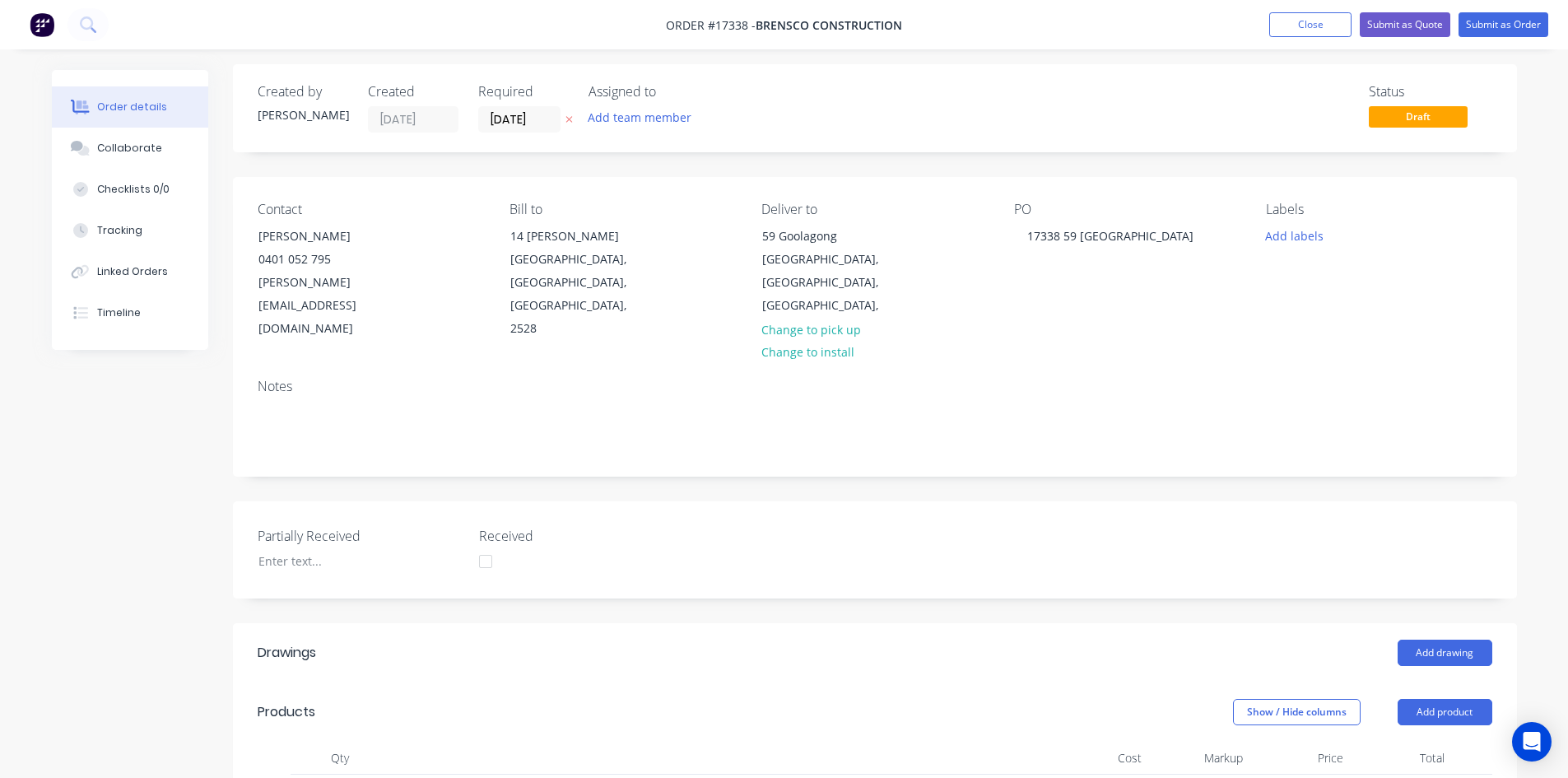
scroll to position [0, 0]
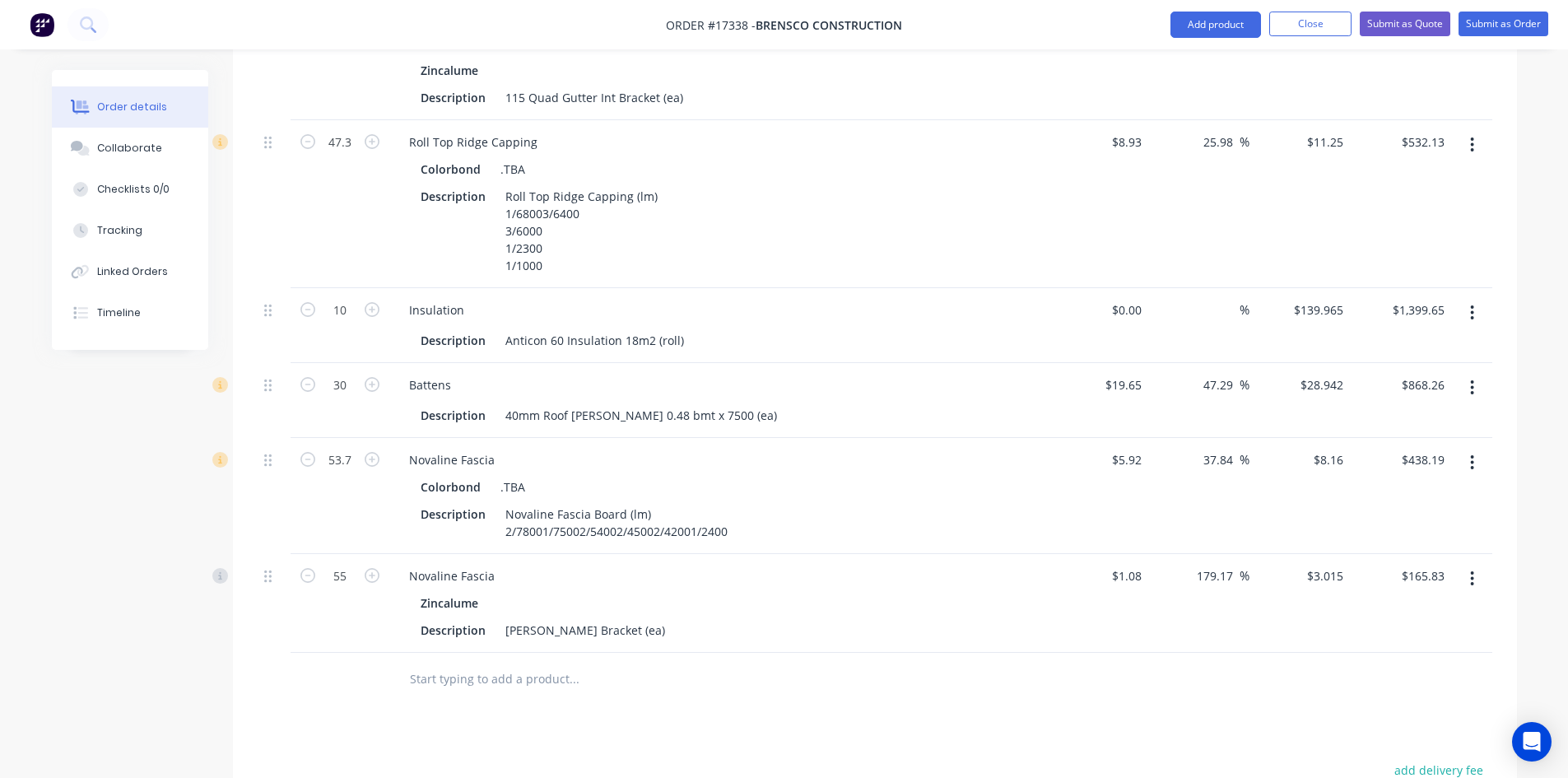
scroll to position [1400, 0]
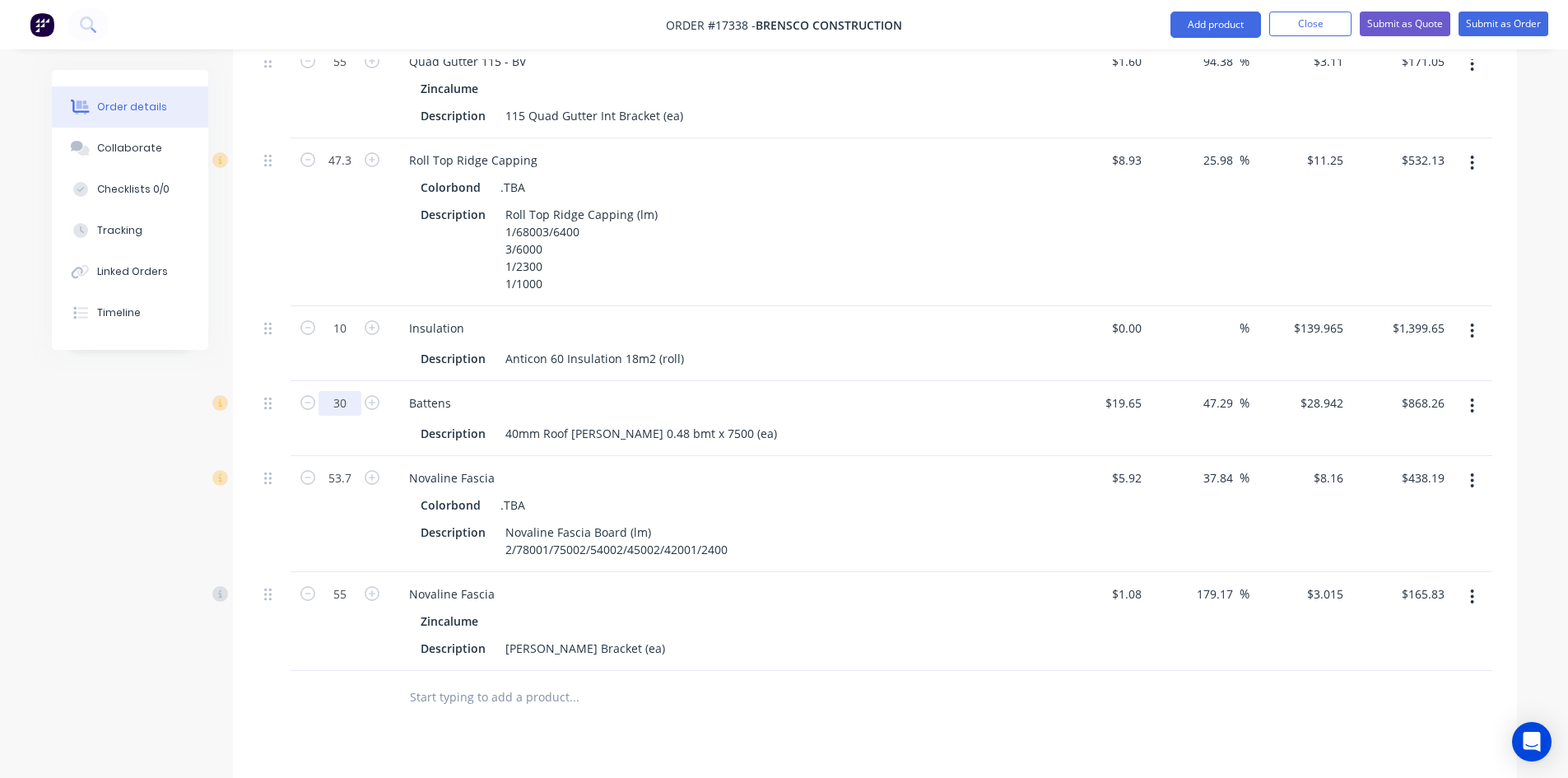
type input "42"
type input "$1,215.56"
click at [373, 677] on div at bounding box center [339, 698] width 99 height 53
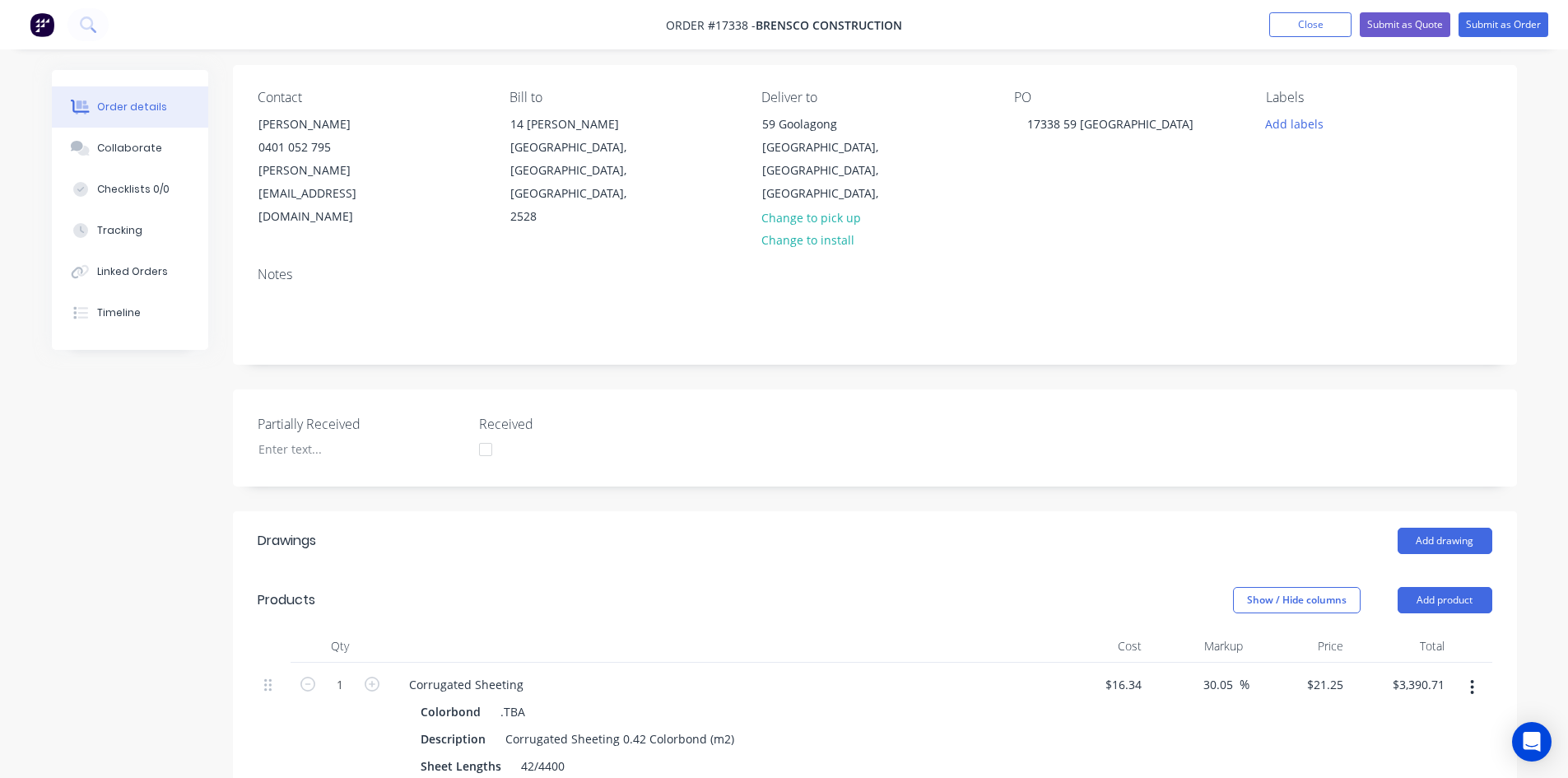
scroll to position [0, 0]
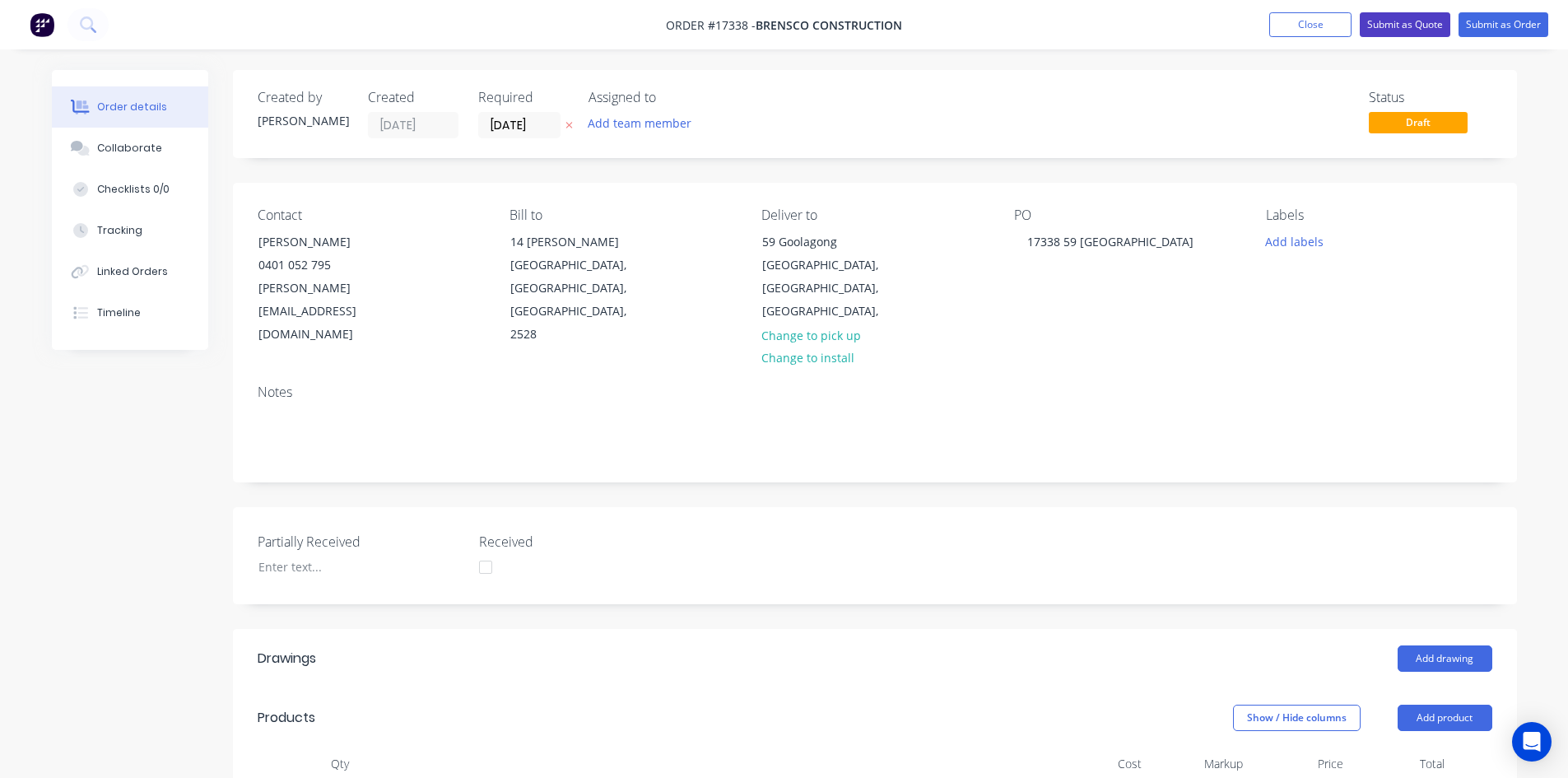
click at [1403, 26] on button "Submit as Quote" at bounding box center [1405, 25] width 91 height 25
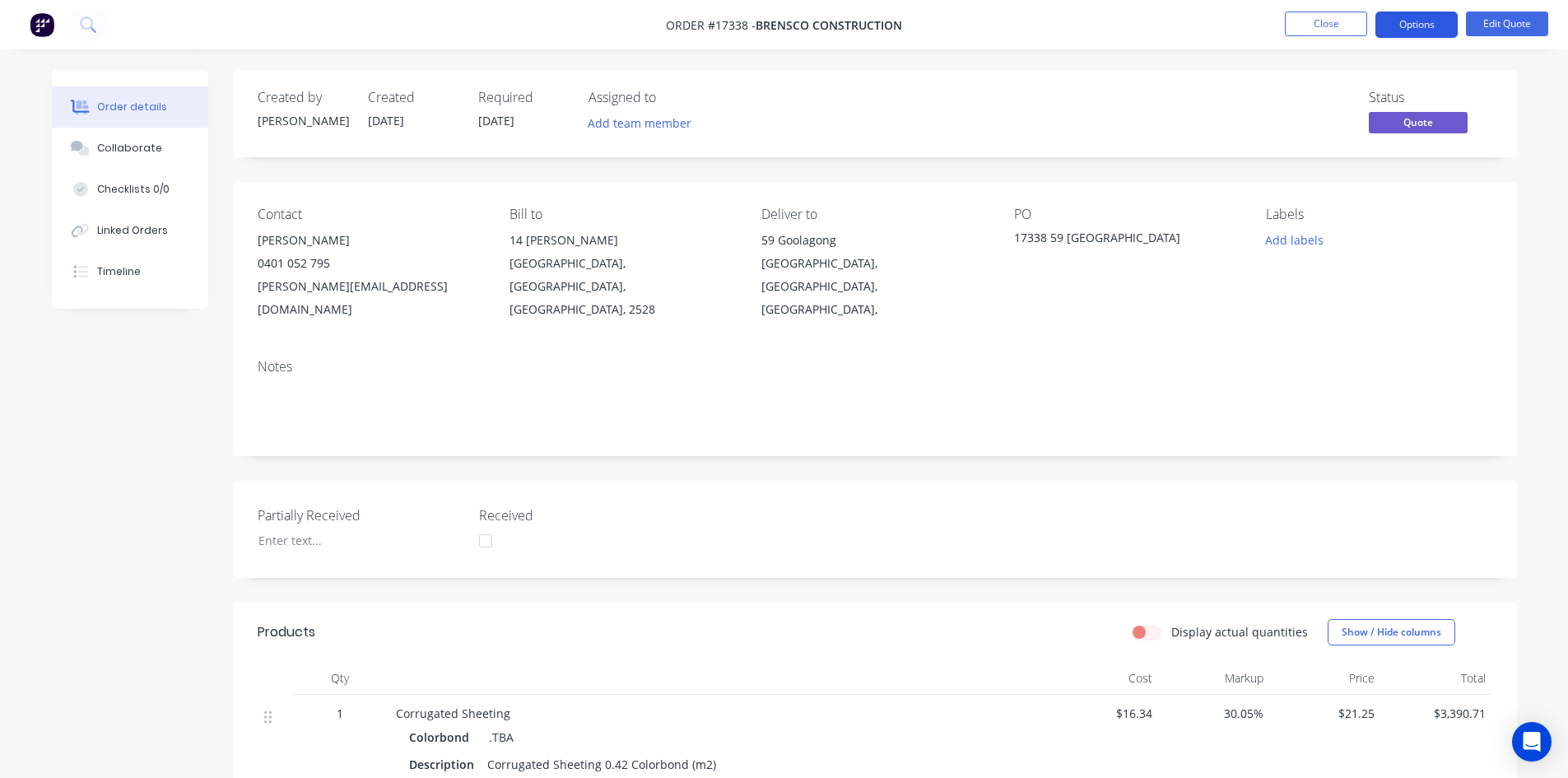
click at [1422, 27] on button "Options" at bounding box center [1416, 25] width 82 height 27
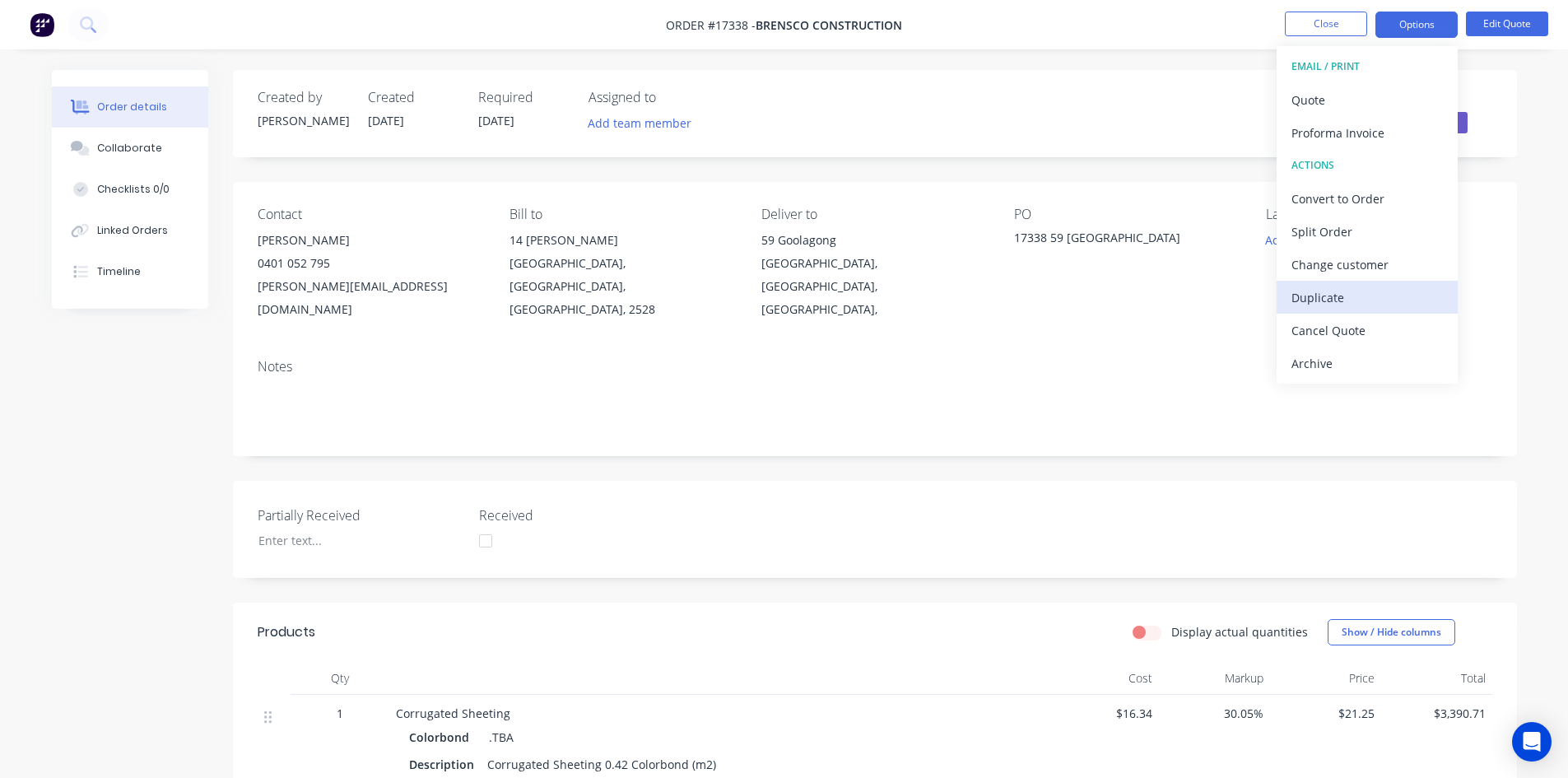
click at [1379, 291] on div "Duplicate" at bounding box center [1367, 297] width 151 height 24
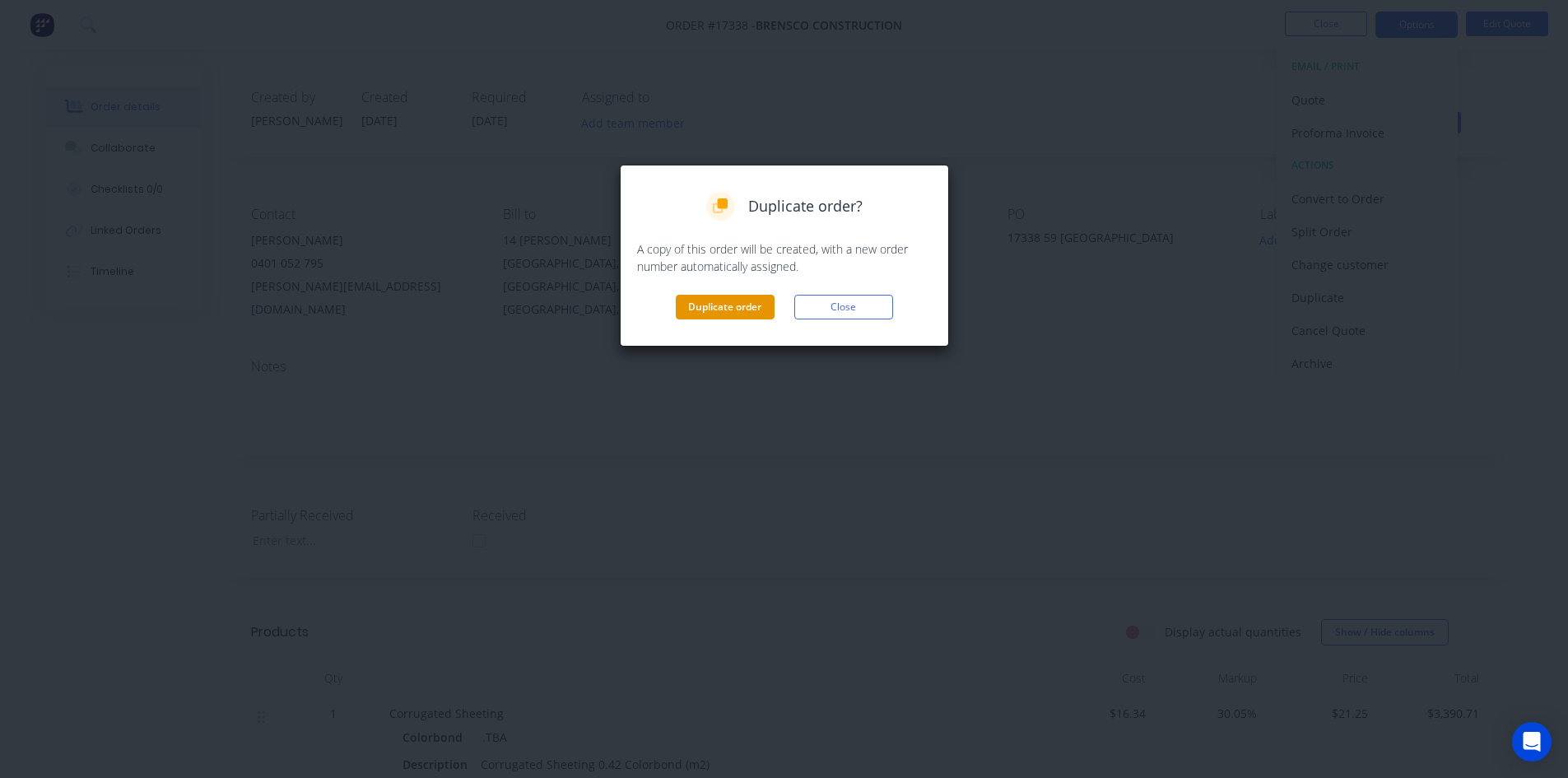
click at [736, 308] on button "Duplicate order" at bounding box center [725, 307] width 99 height 25
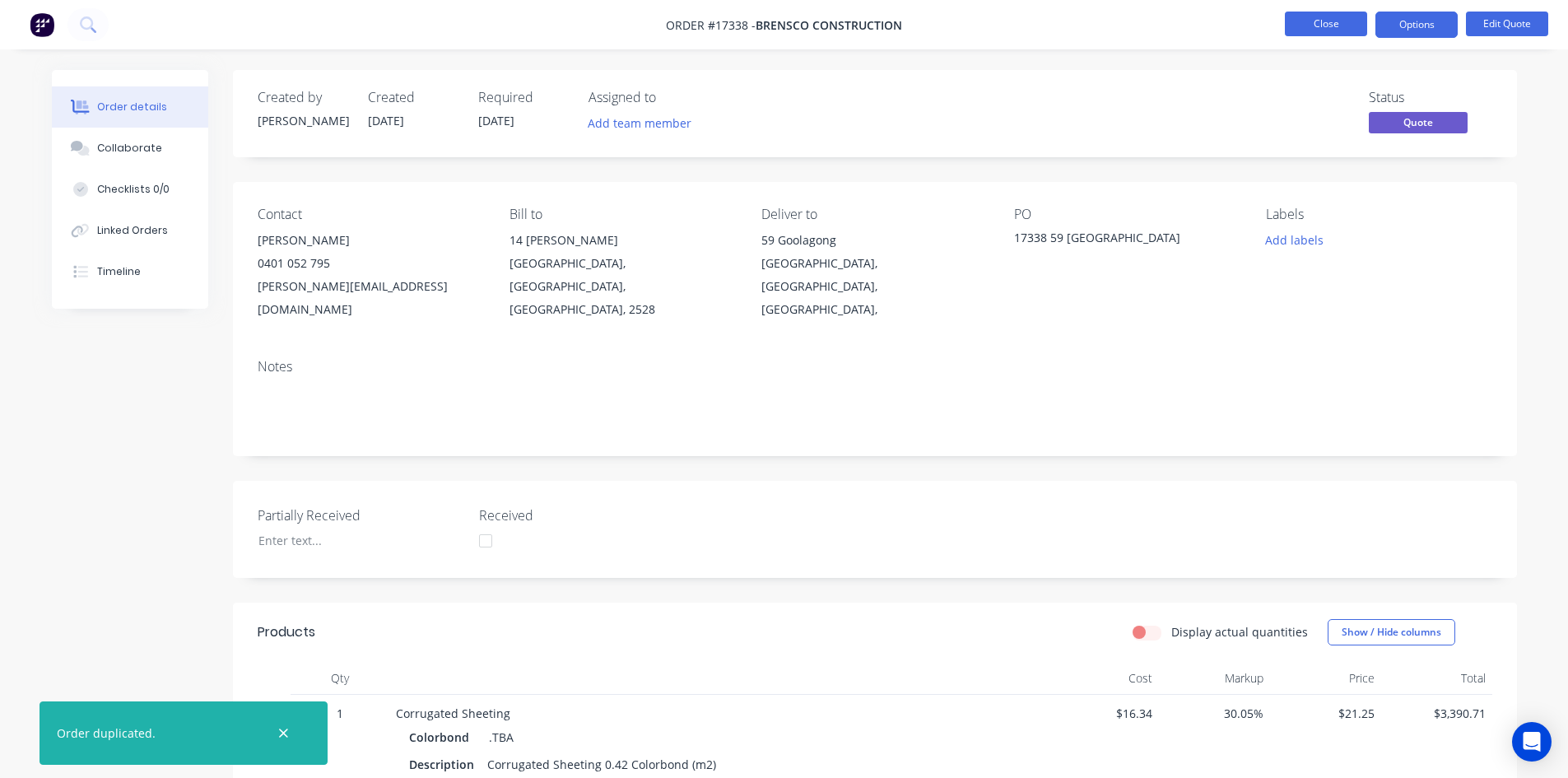
click at [1335, 23] on button "Close" at bounding box center [1325, 24] width 82 height 25
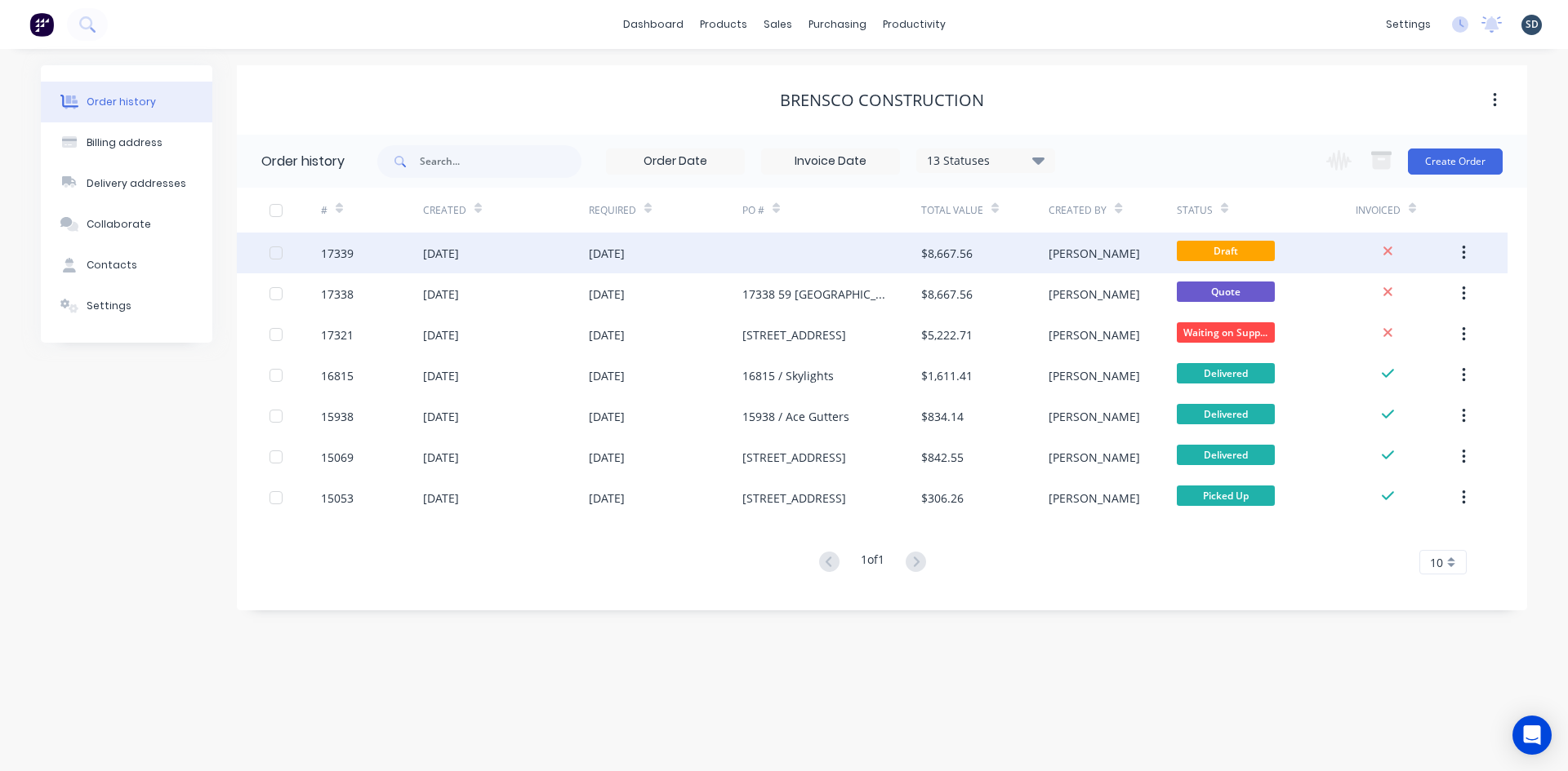
click at [680, 253] on div "[DATE]" at bounding box center [665, 253] width 154 height 41
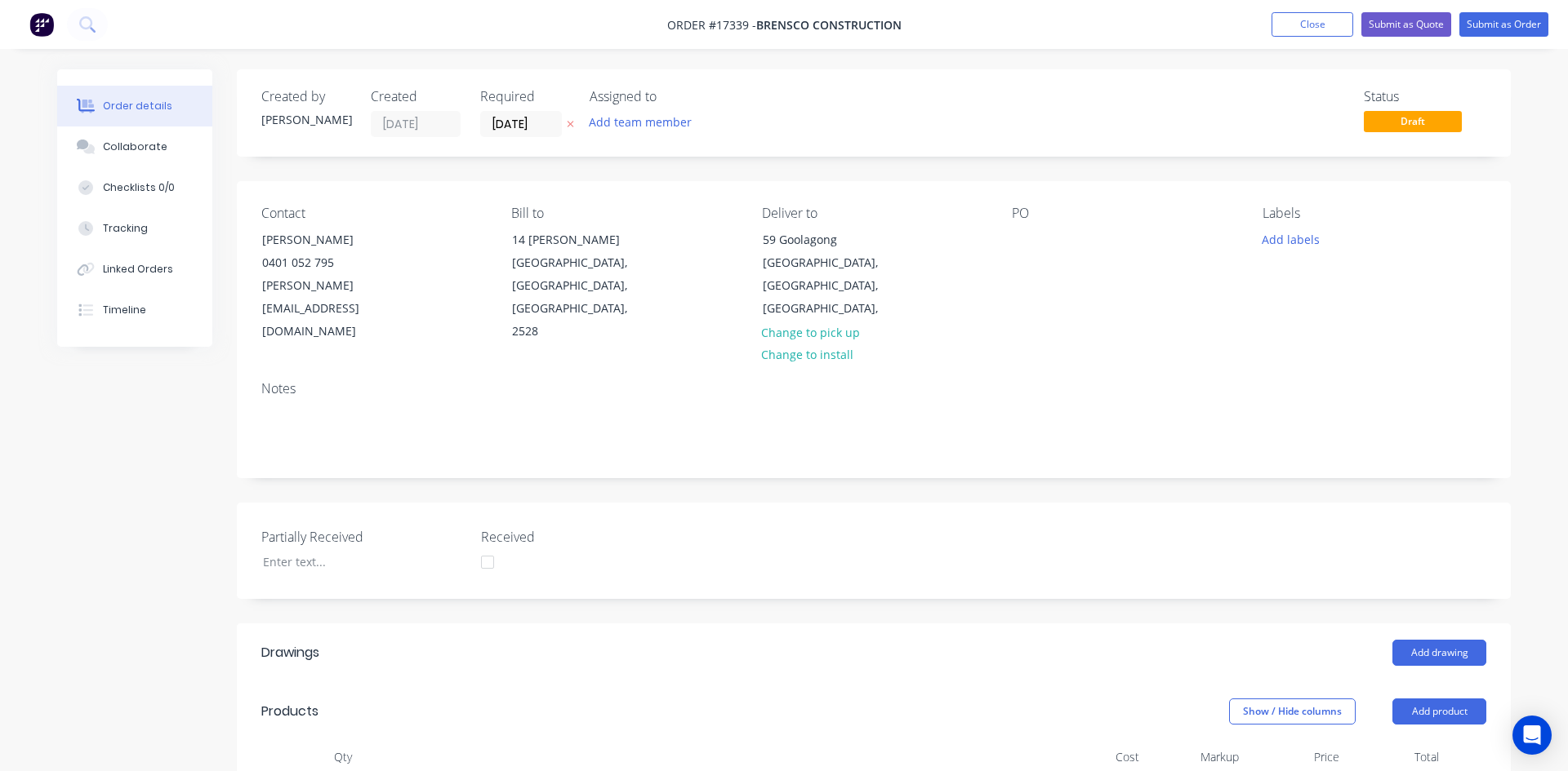
type input "$16.34"
type input "30.05"
type input "$21.25"
type input "$3,390.71"
type input "$5.92"
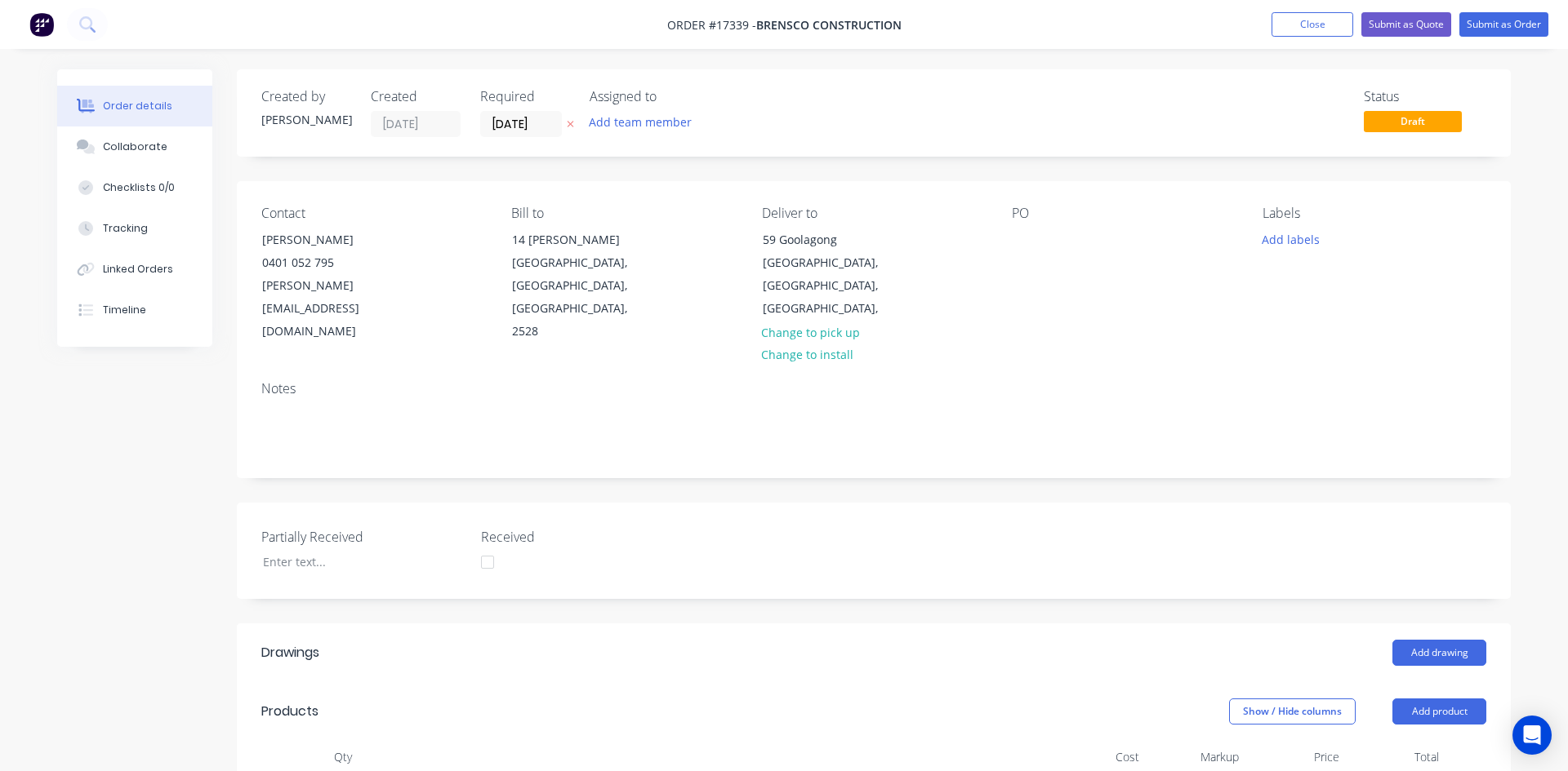
type input "38.01"
type input "$8.17"
type input "$438.73"
type input "$13.29"
type input "60.2"
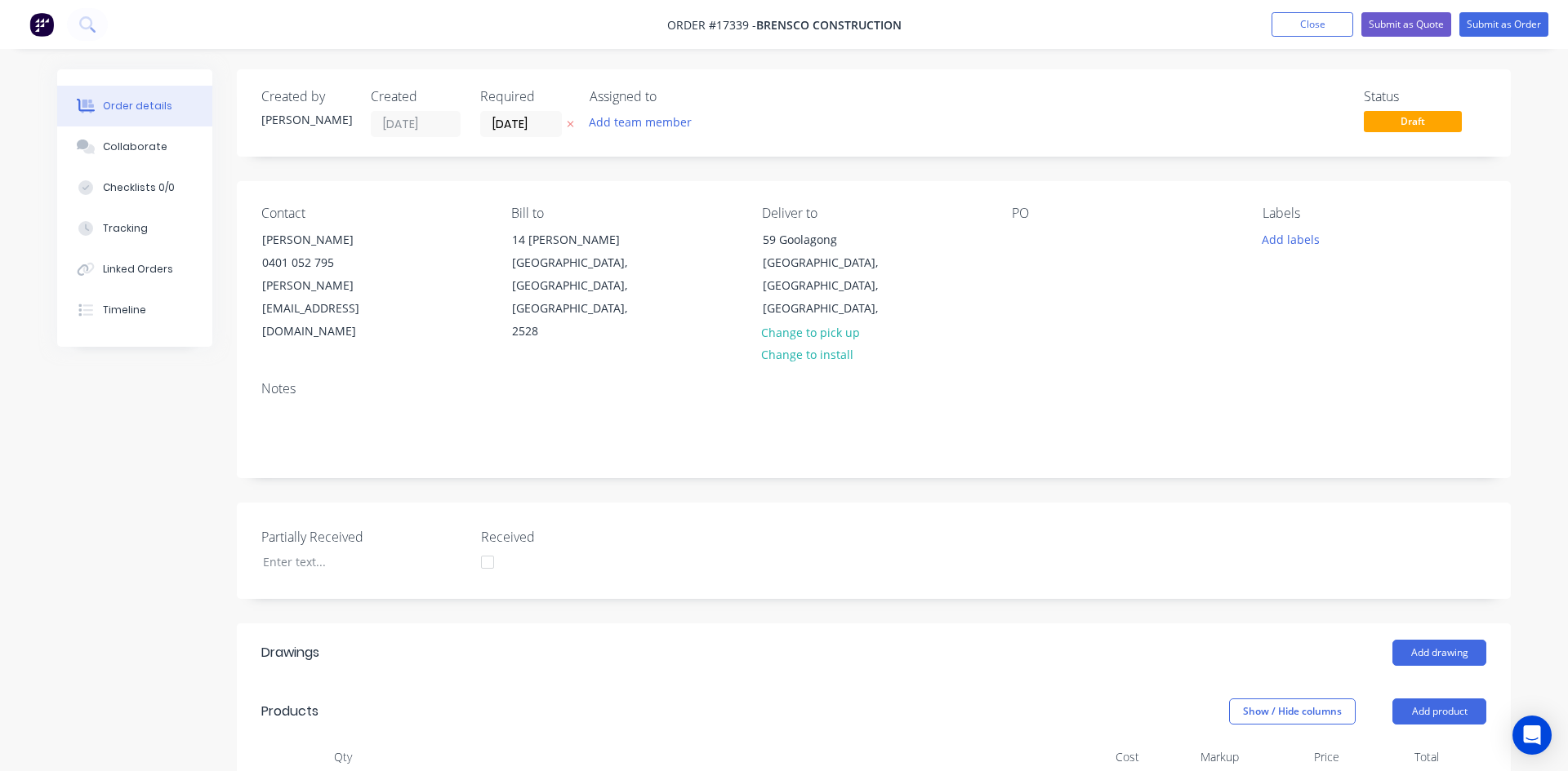
type input "$21.29"
type input "$106.45"
type input "$13.29"
type input "60.2"
type input "$21.29"
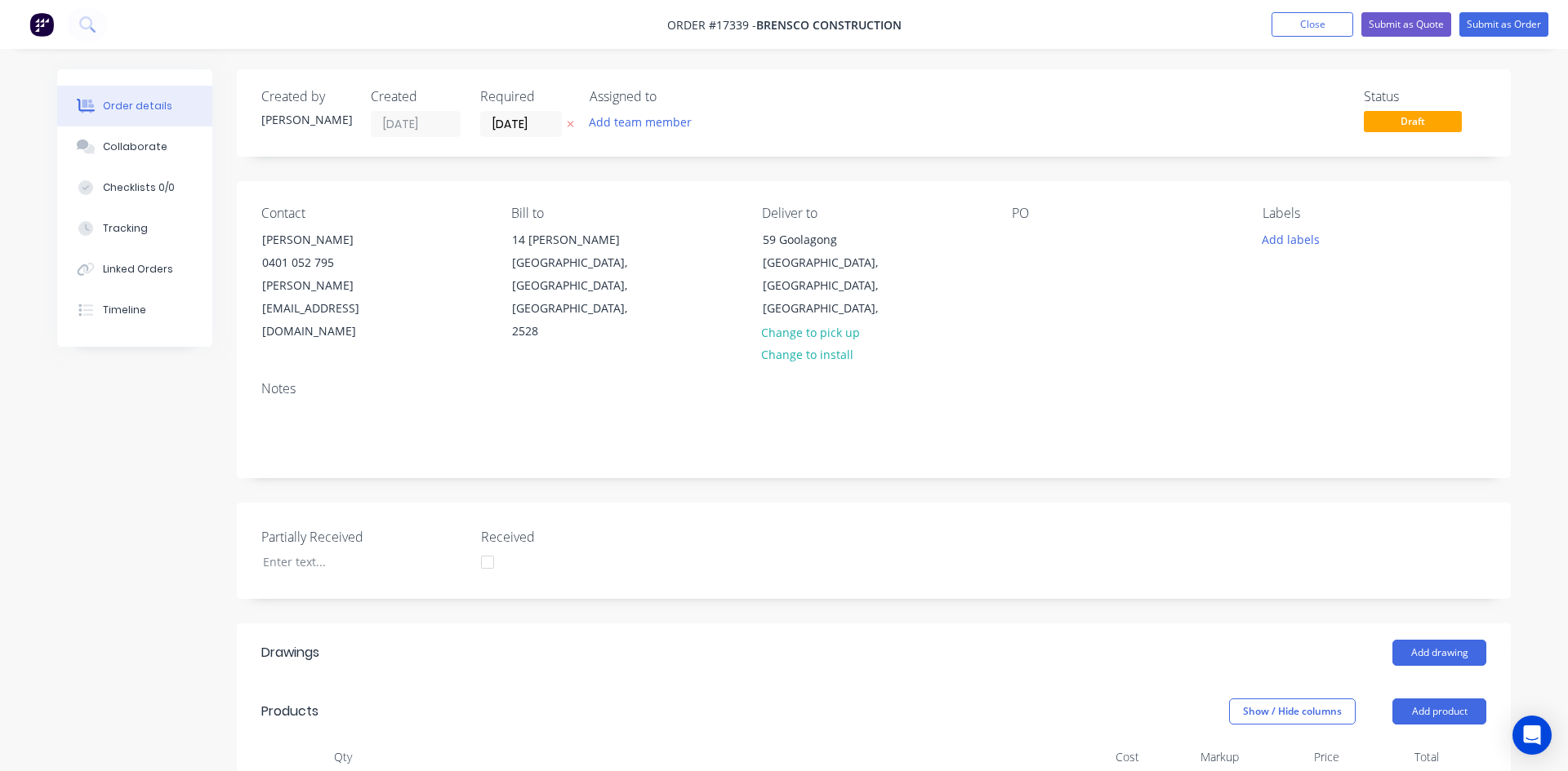
type input "$21.29"
type input "$1.60"
type input "94.38"
type input "$3.11"
type input "$171.05"
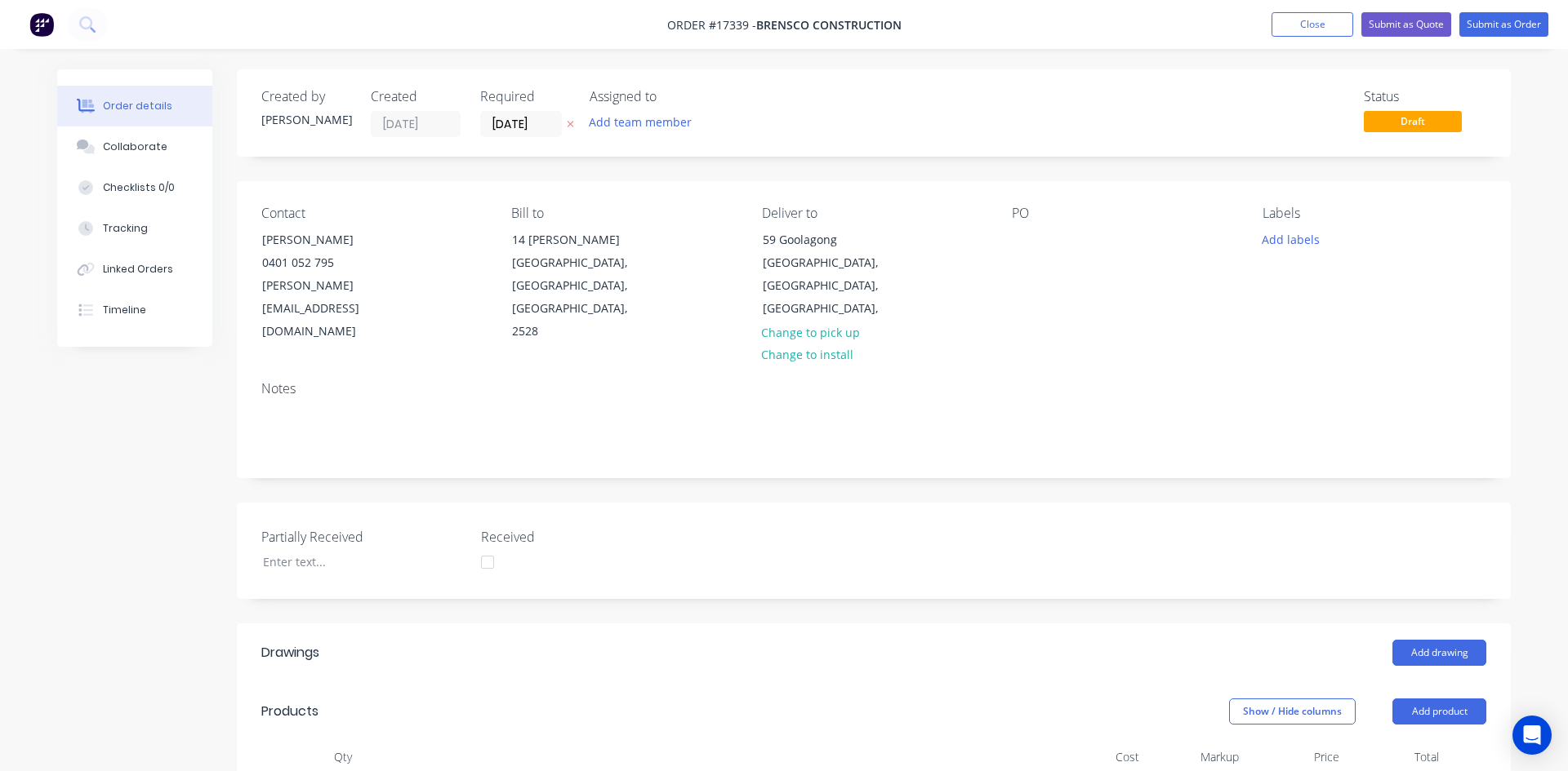
type input "$8.93"
type input "25.98"
type input "$11.25"
type input "$532.13"
type input "$139.965"
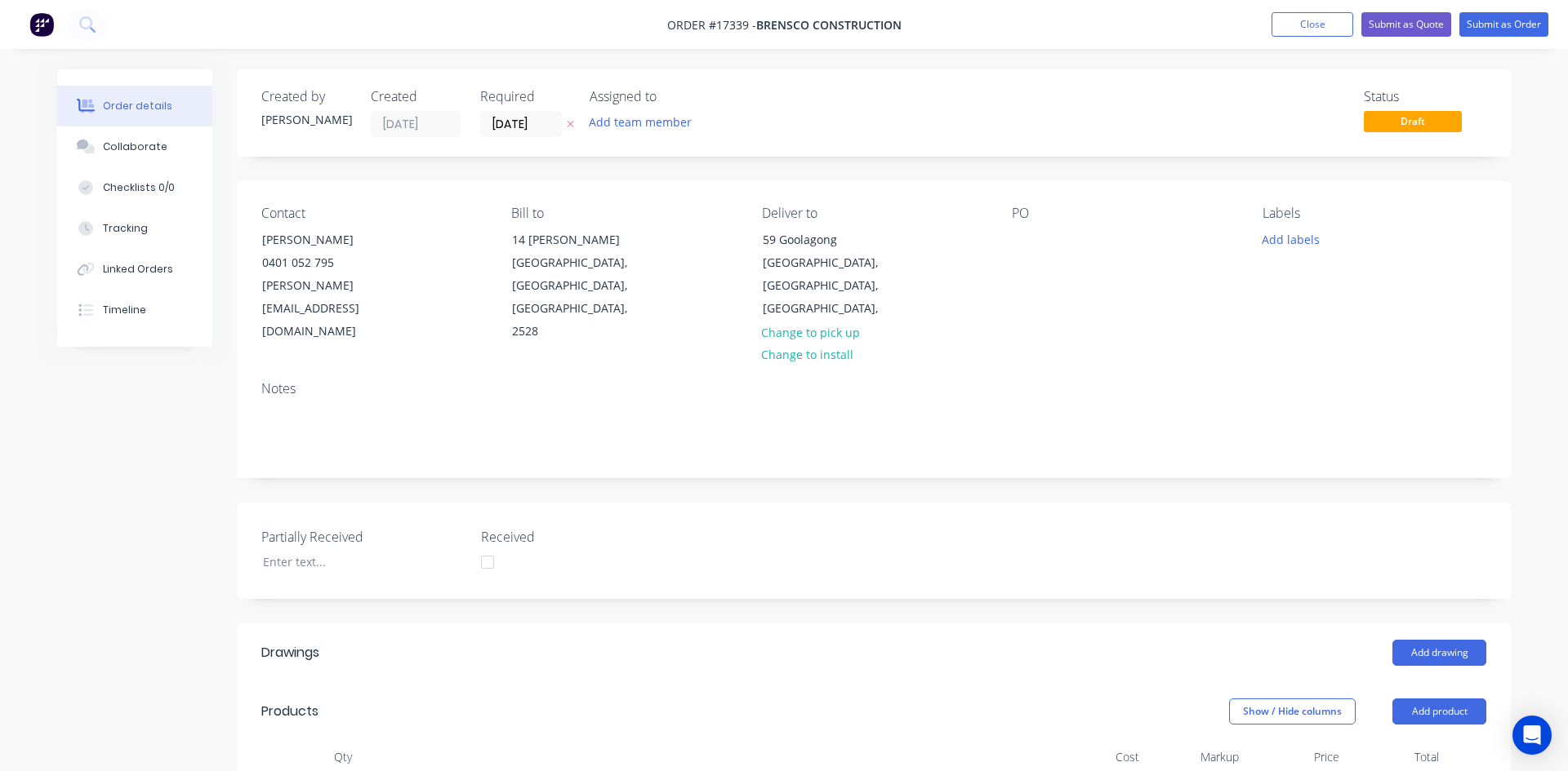
type input "$1,399.65"
type input "$19.65"
type input "47.29"
type input "$28.942"
type input "$1,215.56"
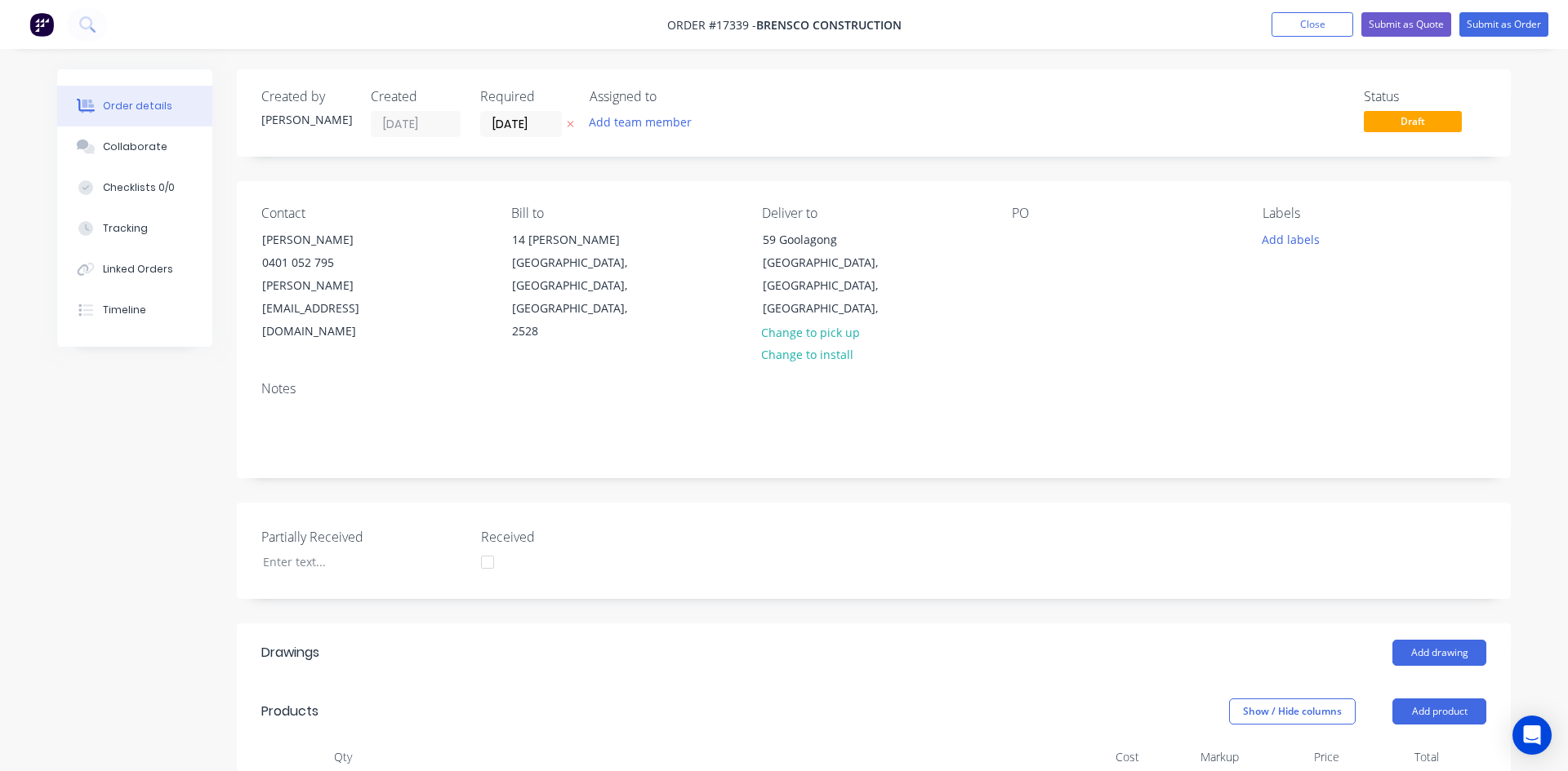
type input "$5.92"
type input "37.84"
type input "$8.16"
type input "$438.19"
type input "$1.08"
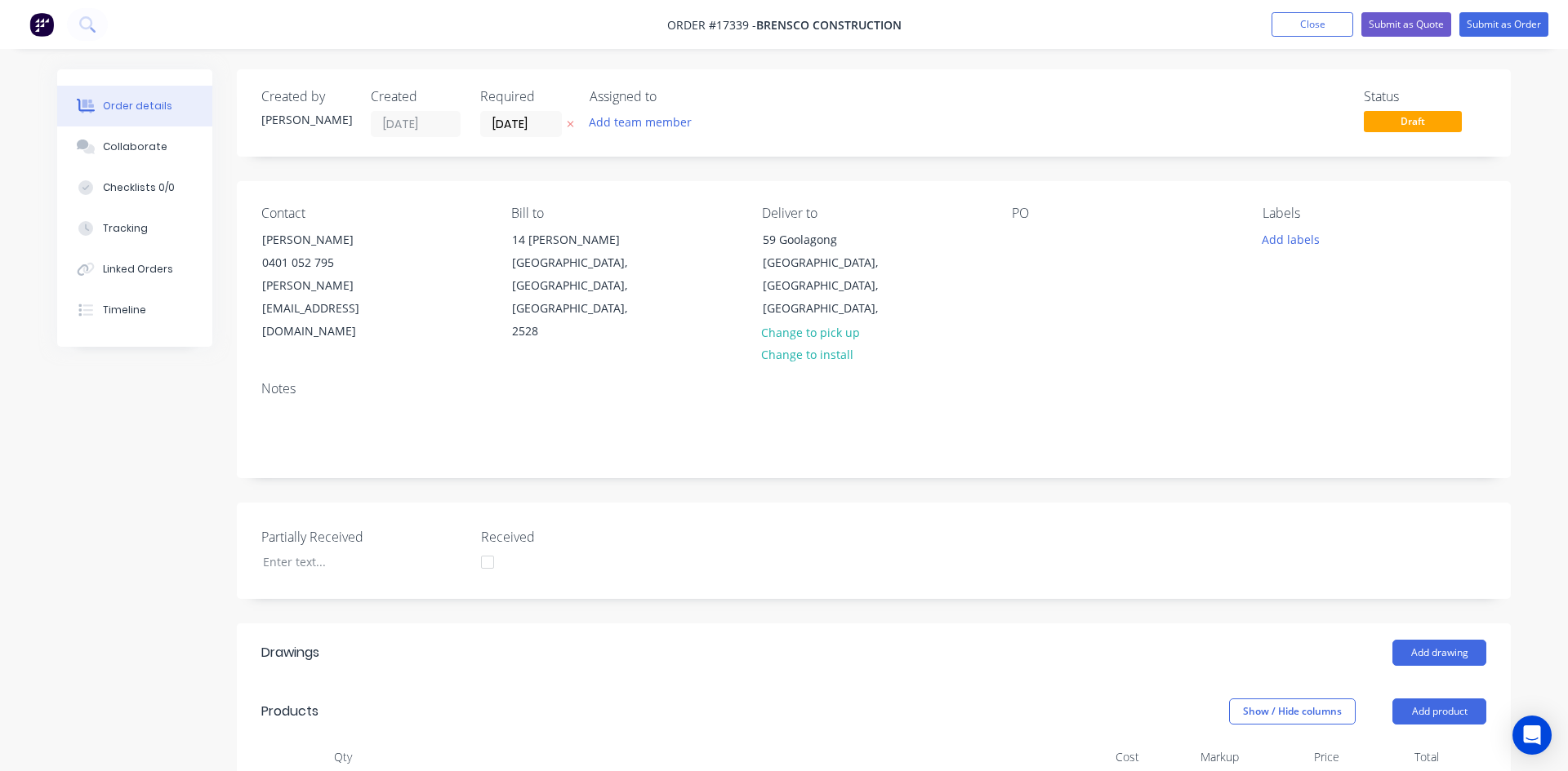
type input "179.17"
type input "$3.015"
type input "$165.83"
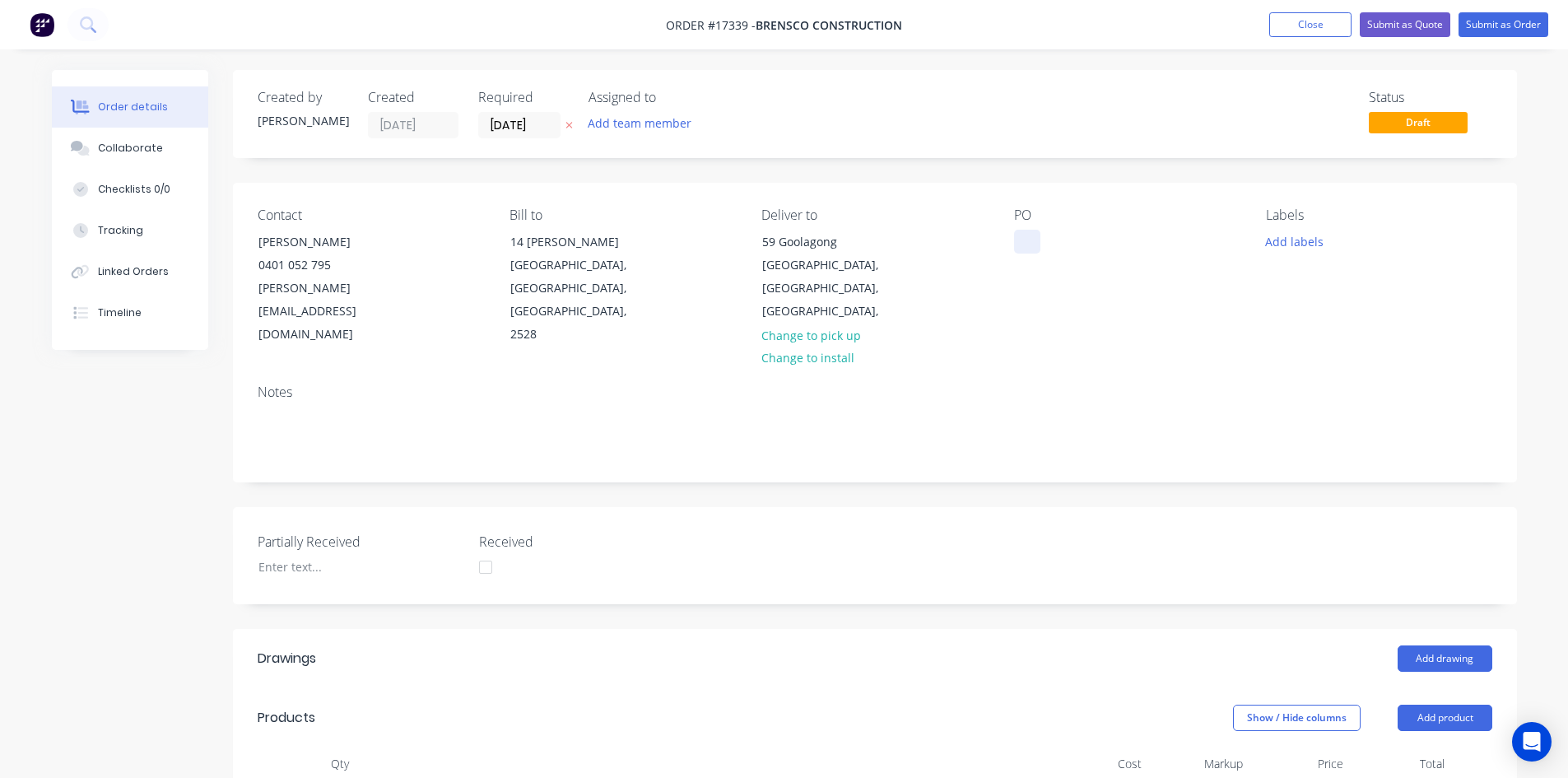
click at [1038, 240] on div at bounding box center [1027, 242] width 27 height 24
click at [1186, 425] on div "Notes" at bounding box center [874, 427] width 1284 height 111
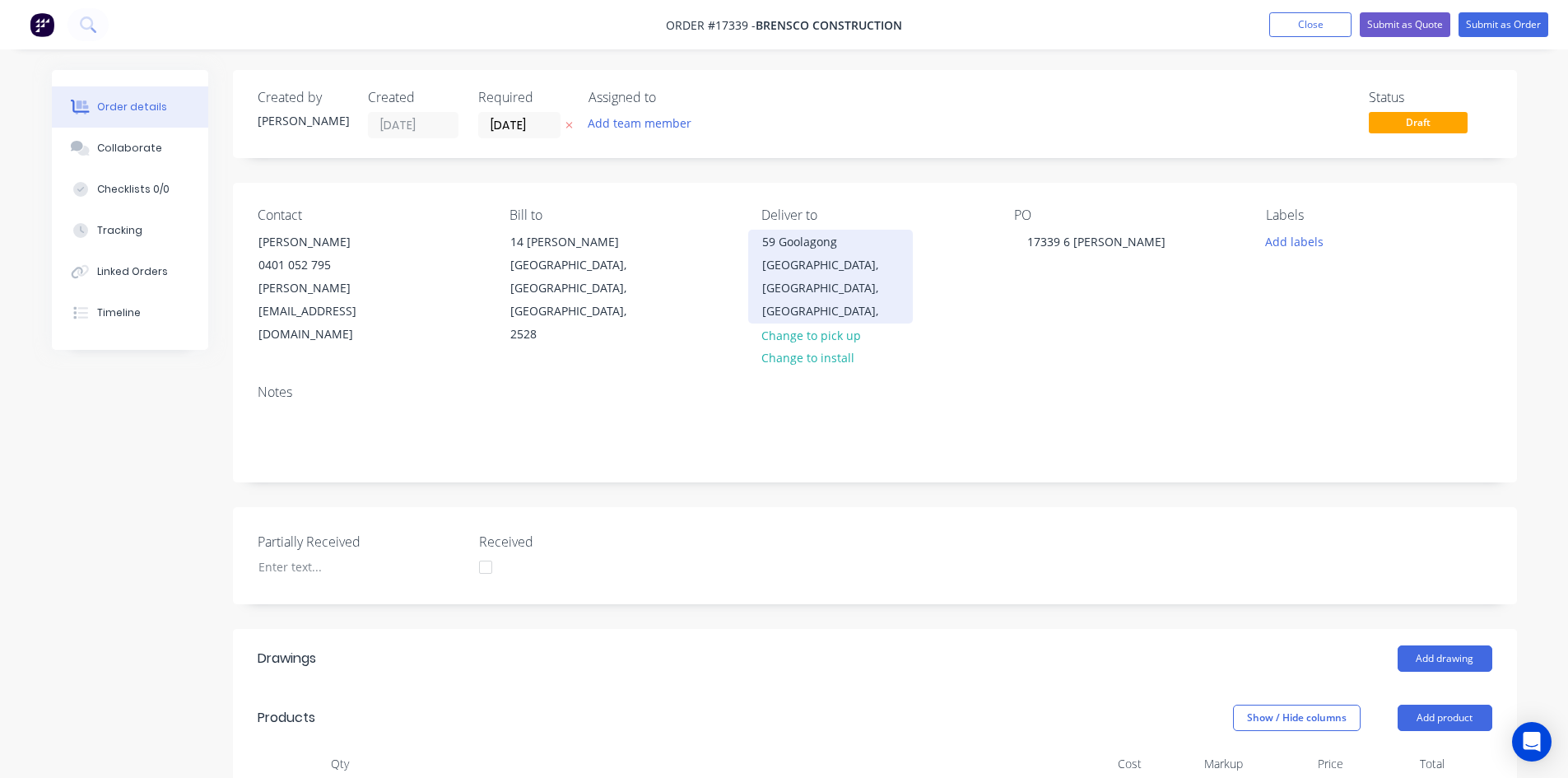
click at [816, 270] on div "[GEOGRAPHIC_DATA], [GEOGRAPHIC_DATA], [GEOGRAPHIC_DATA]," at bounding box center [830, 288] width 136 height 69
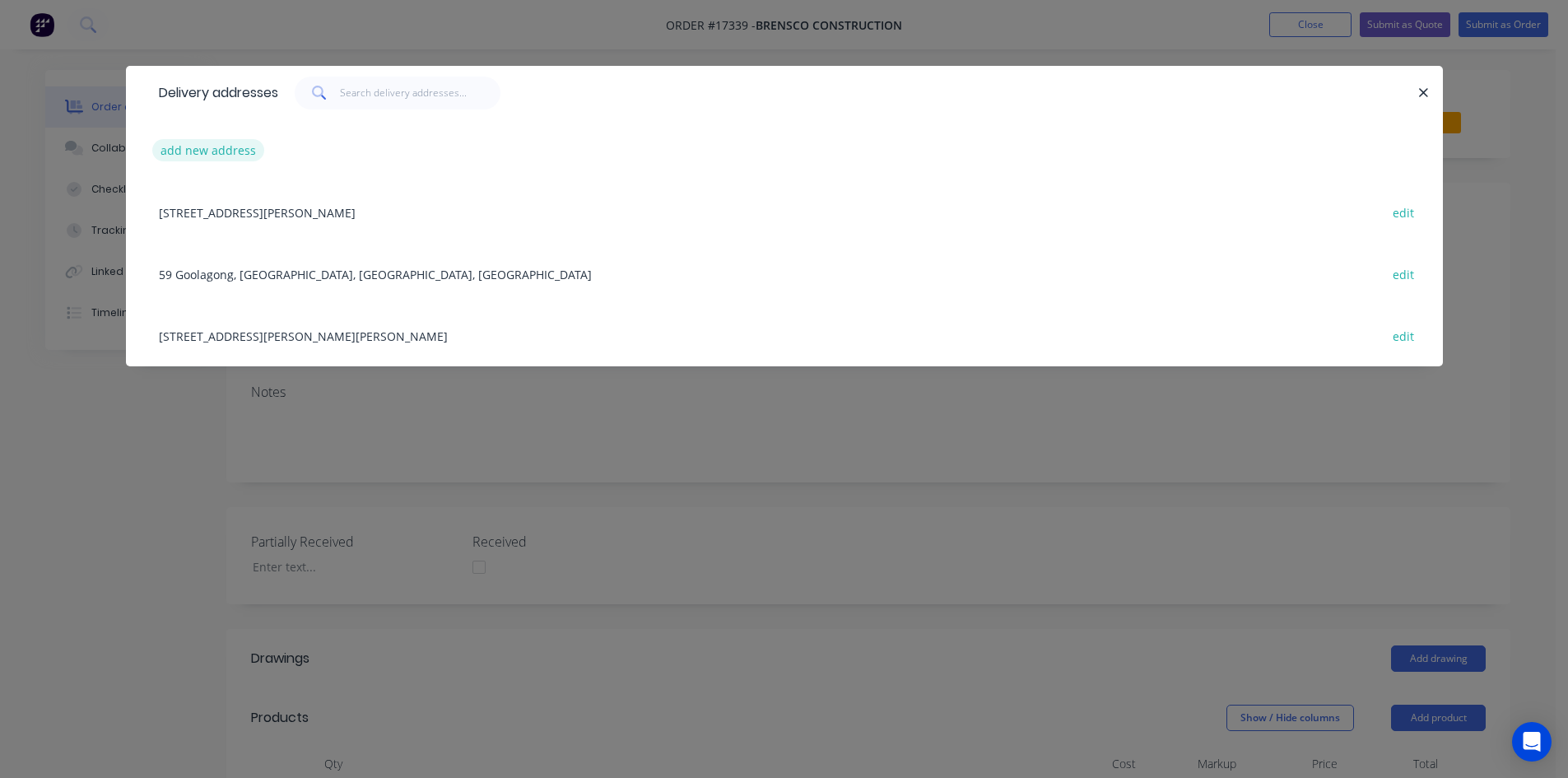
click at [212, 151] on button "add new address" at bounding box center [208, 150] width 112 height 23
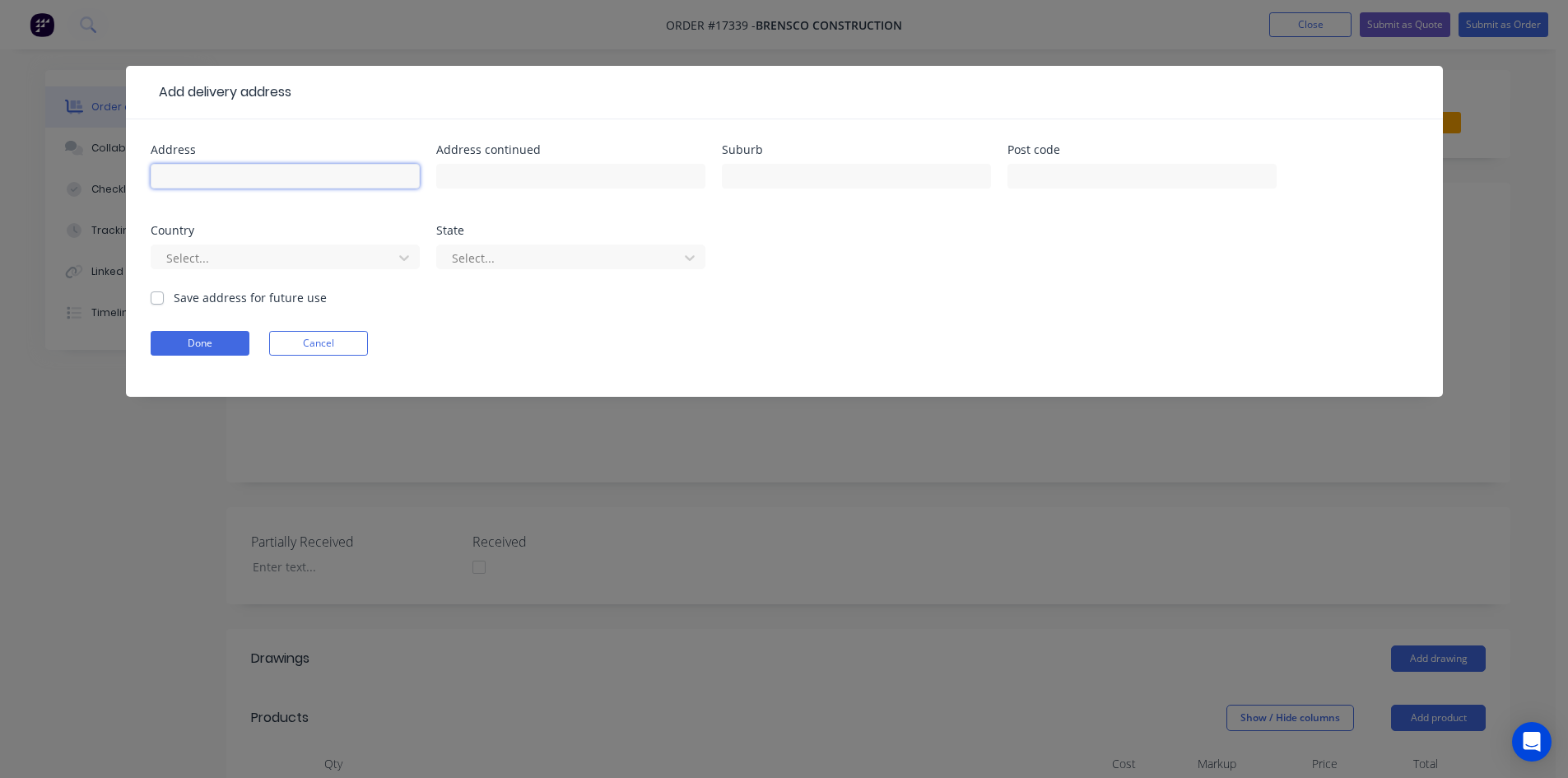
click at [218, 169] on input "text" at bounding box center [285, 176] width 269 height 25
type input "[STREET_ADDRESS][PERSON_NAME]"
click at [766, 179] on input "text" at bounding box center [857, 176] width 269 height 25
type input "Wollongong"
click at [174, 299] on label "Save address for future use" at bounding box center [250, 298] width 153 height 18
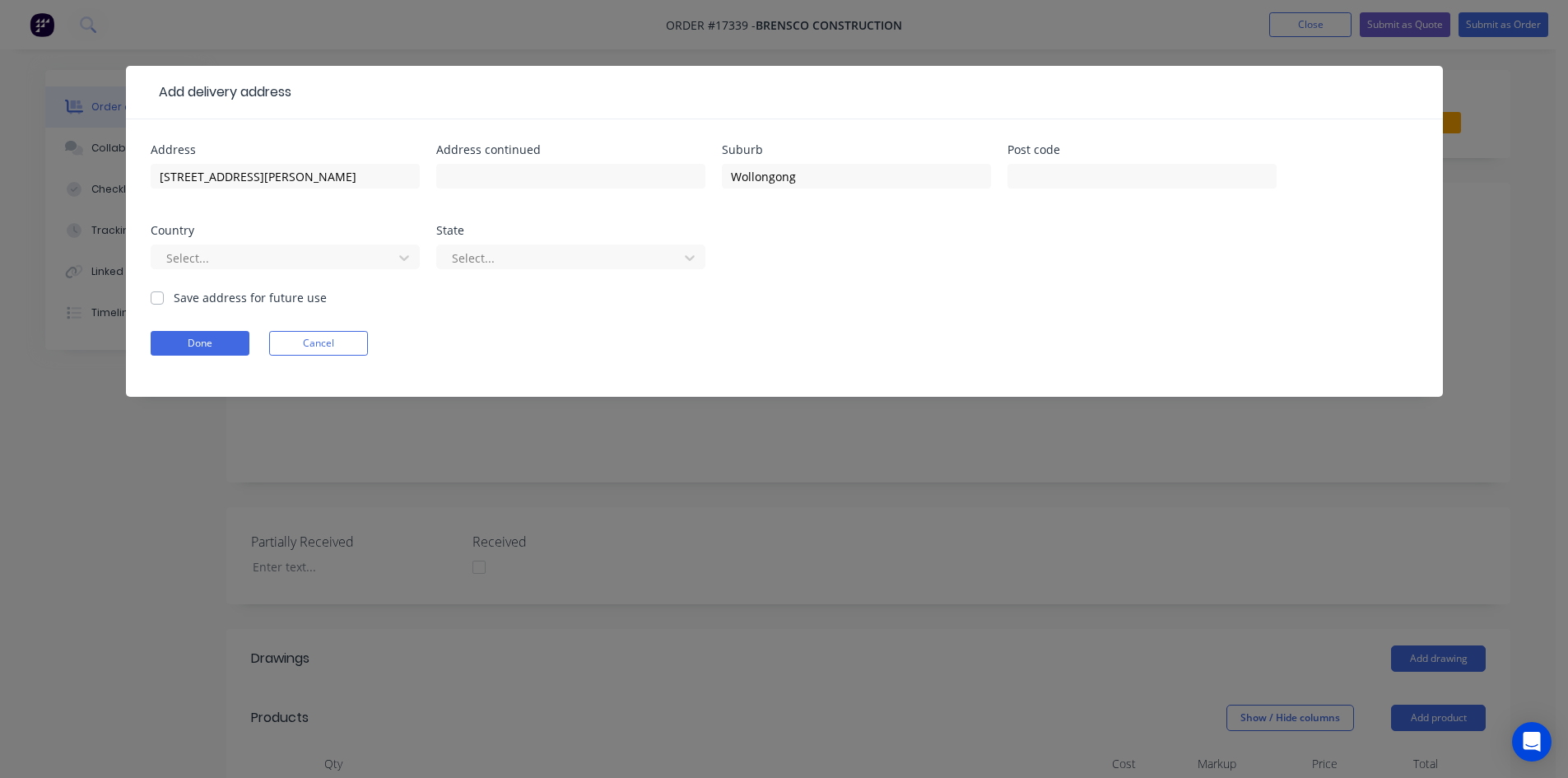
click at [151, 299] on input "Save address for future use" at bounding box center [157, 297] width 13 height 16
checkbox input "true"
click at [172, 337] on button "Done" at bounding box center [200, 343] width 99 height 25
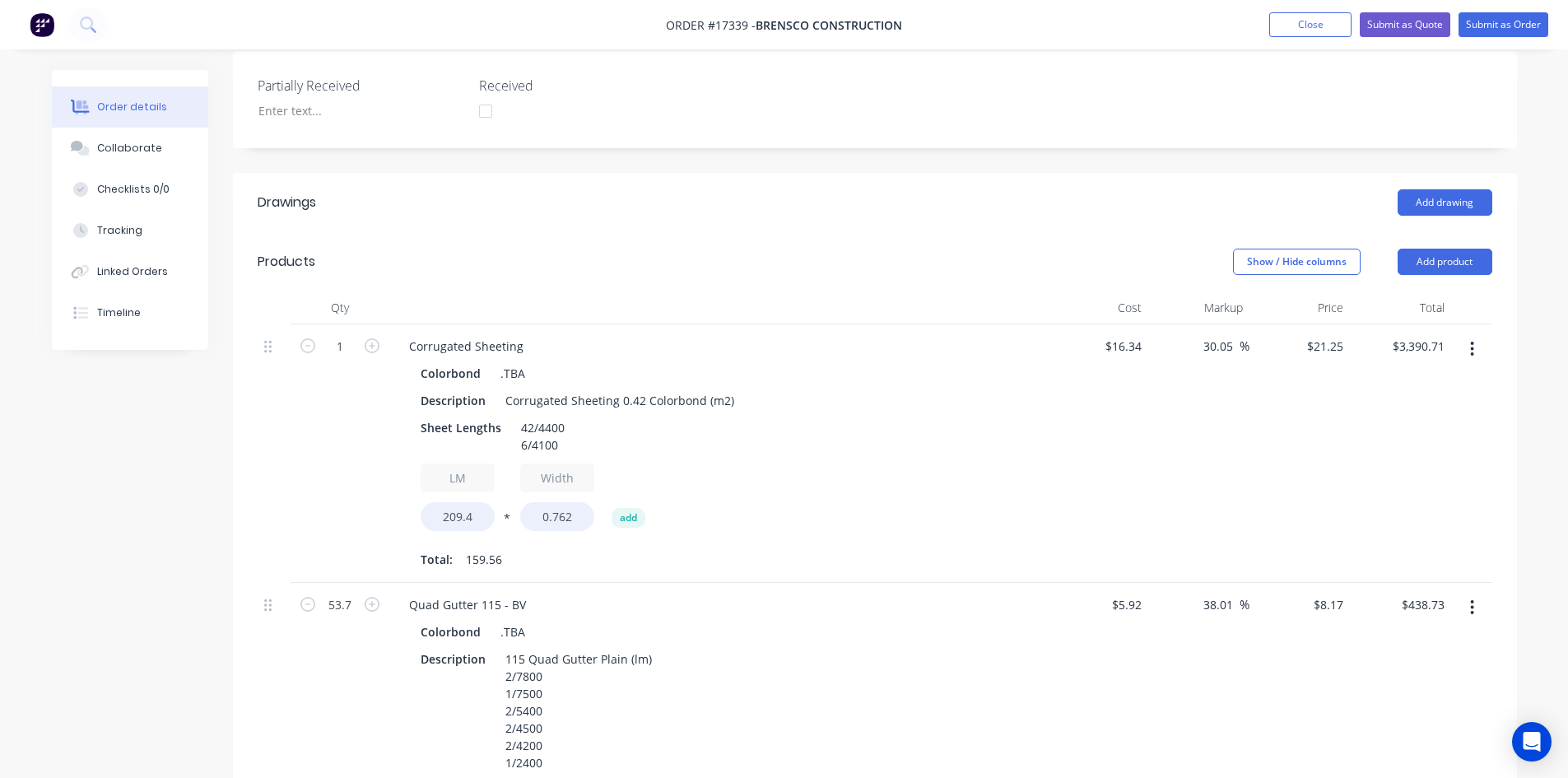
scroll to position [495, 0]
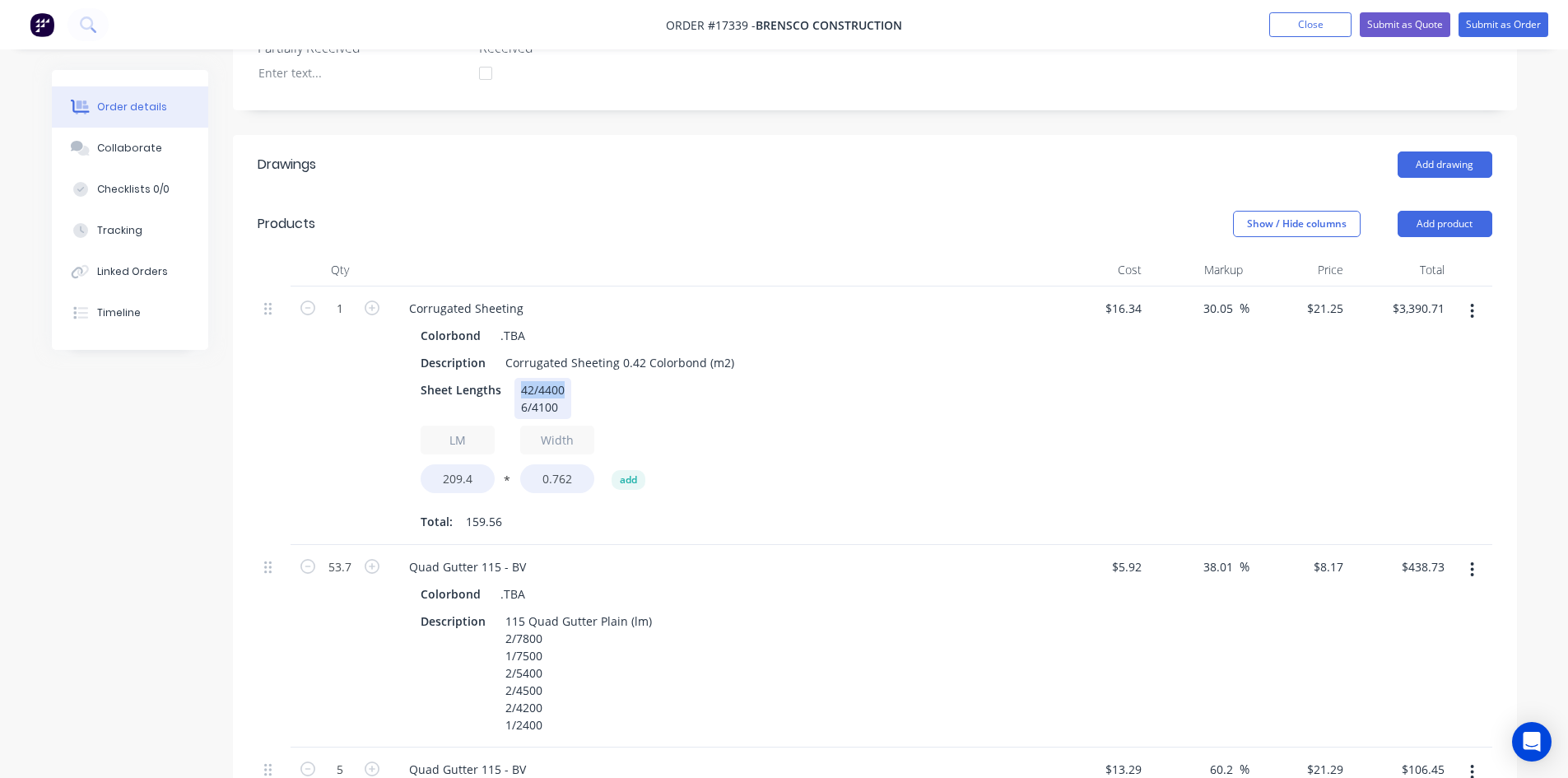
drag, startPoint x: 562, startPoint y: 346, endPoint x: 514, endPoint y: 343, distance: 48.1
click at [514, 378] on div "42/4400 6/4100" at bounding box center [543, 399] width 57 height 41
drag, startPoint x: 524, startPoint y: 360, endPoint x: 515, endPoint y: 359, distance: 9.1
click at [515, 378] on div "34/4500 6/4100" at bounding box center [543, 399] width 57 height 41
drag, startPoint x: 542, startPoint y: 361, endPoint x: 530, endPoint y: 359, distance: 12.2
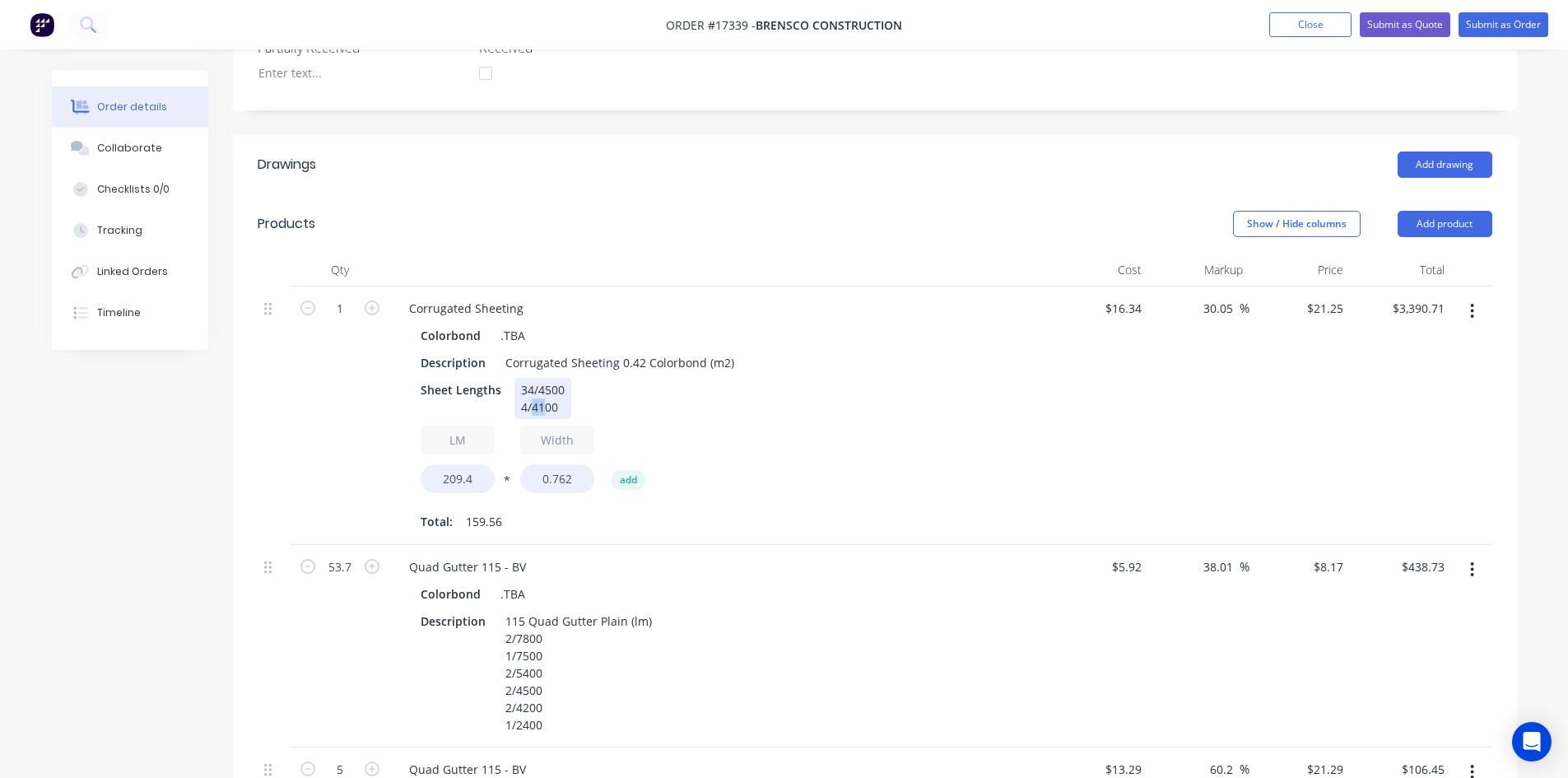
click at [530, 378] on div "34/4500 4/4100" at bounding box center [543, 399] width 57 height 41
click at [487, 509] on div "Total: 159.56" at bounding box center [718, 521] width 596 height 25
click at [487, 513] on span "159.56" at bounding box center [484, 522] width 37 height 18
click at [458, 464] on input "209.4" at bounding box center [457, 478] width 74 height 29
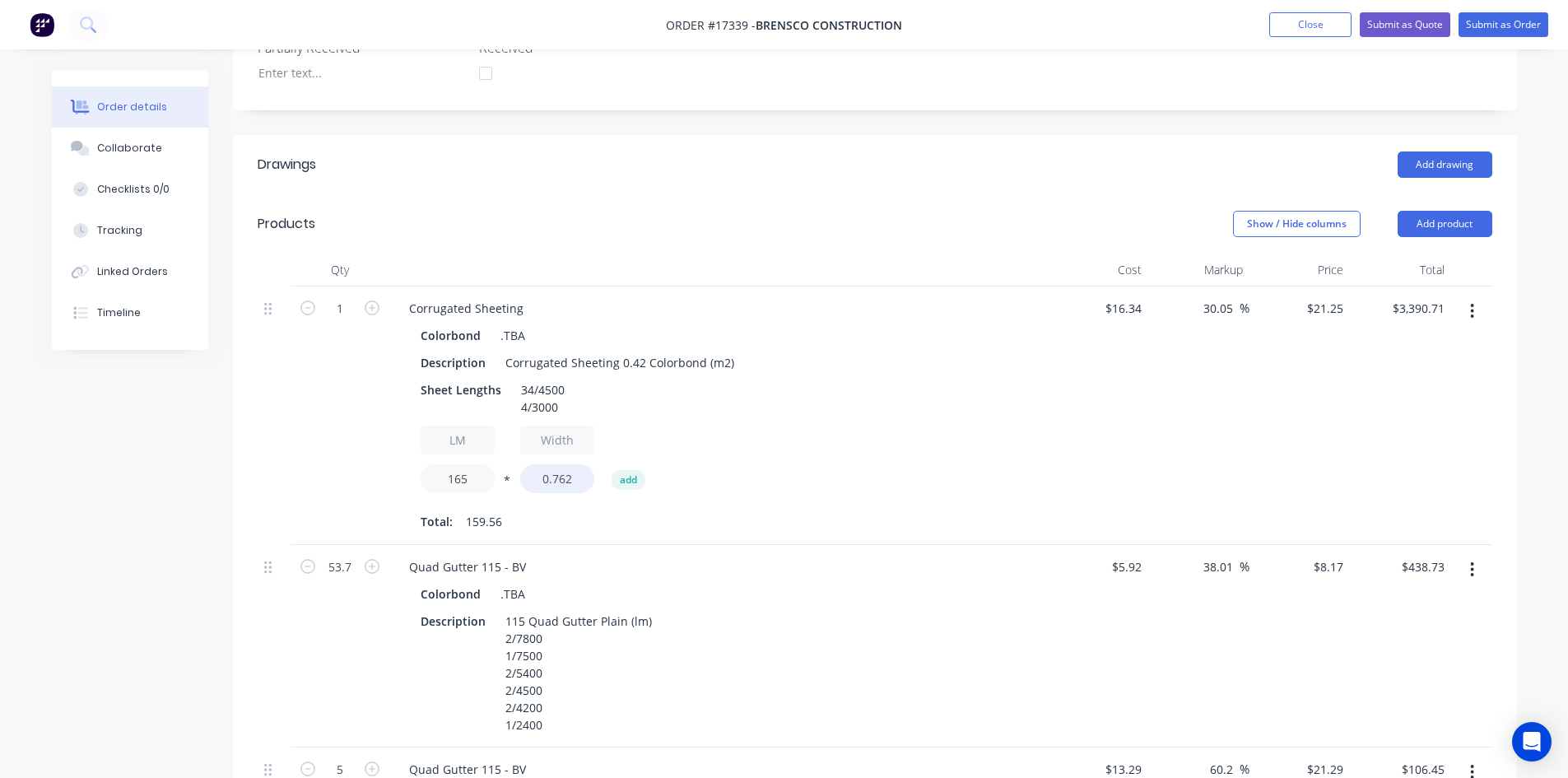
type input "165"
type input "$2,671.76"
click at [1015, 378] on div "Sheet Lengths 34/4500 4/3000" at bounding box center [715, 399] width 603 height 41
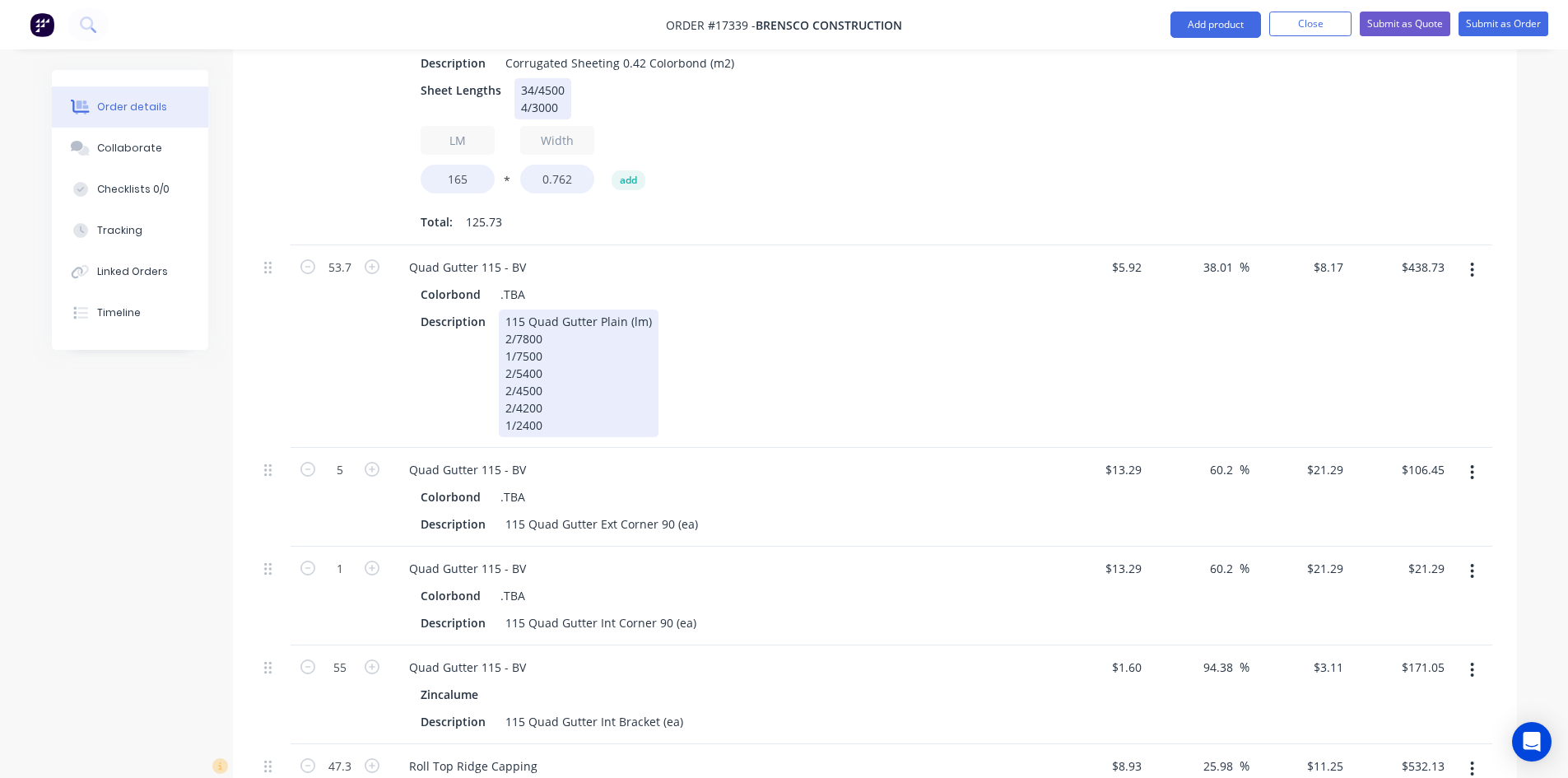
scroll to position [823, 0]
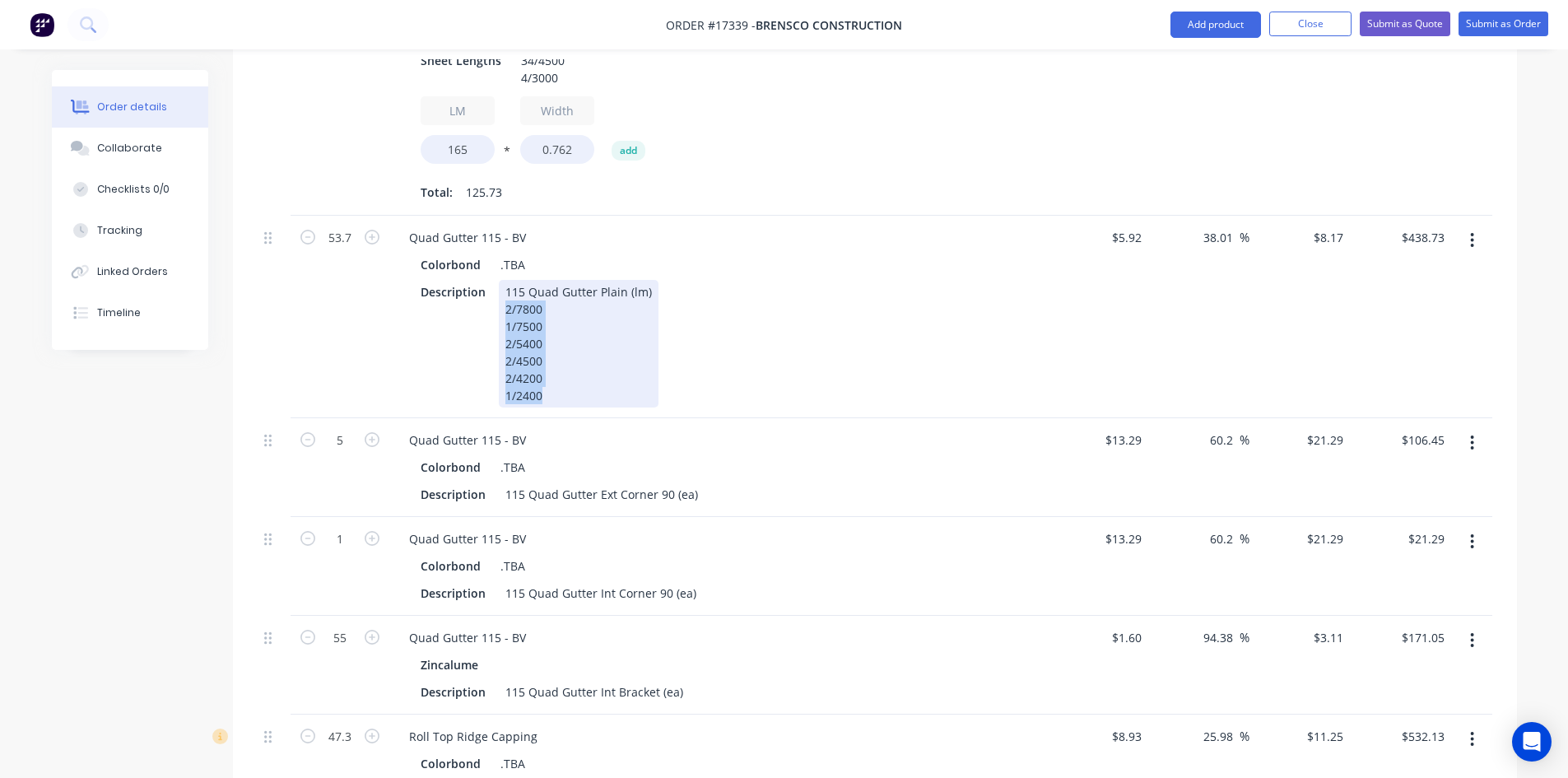
drag, startPoint x: 554, startPoint y: 348, endPoint x: 495, endPoint y: 265, distance: 101.8
click at [495, 280] on div "Description [STREET_ADDRESS] 2/7800 1/7500 2/5400 2/4500 2/4200 1/2400" at bounding box center [715, 344] width 603 height 127
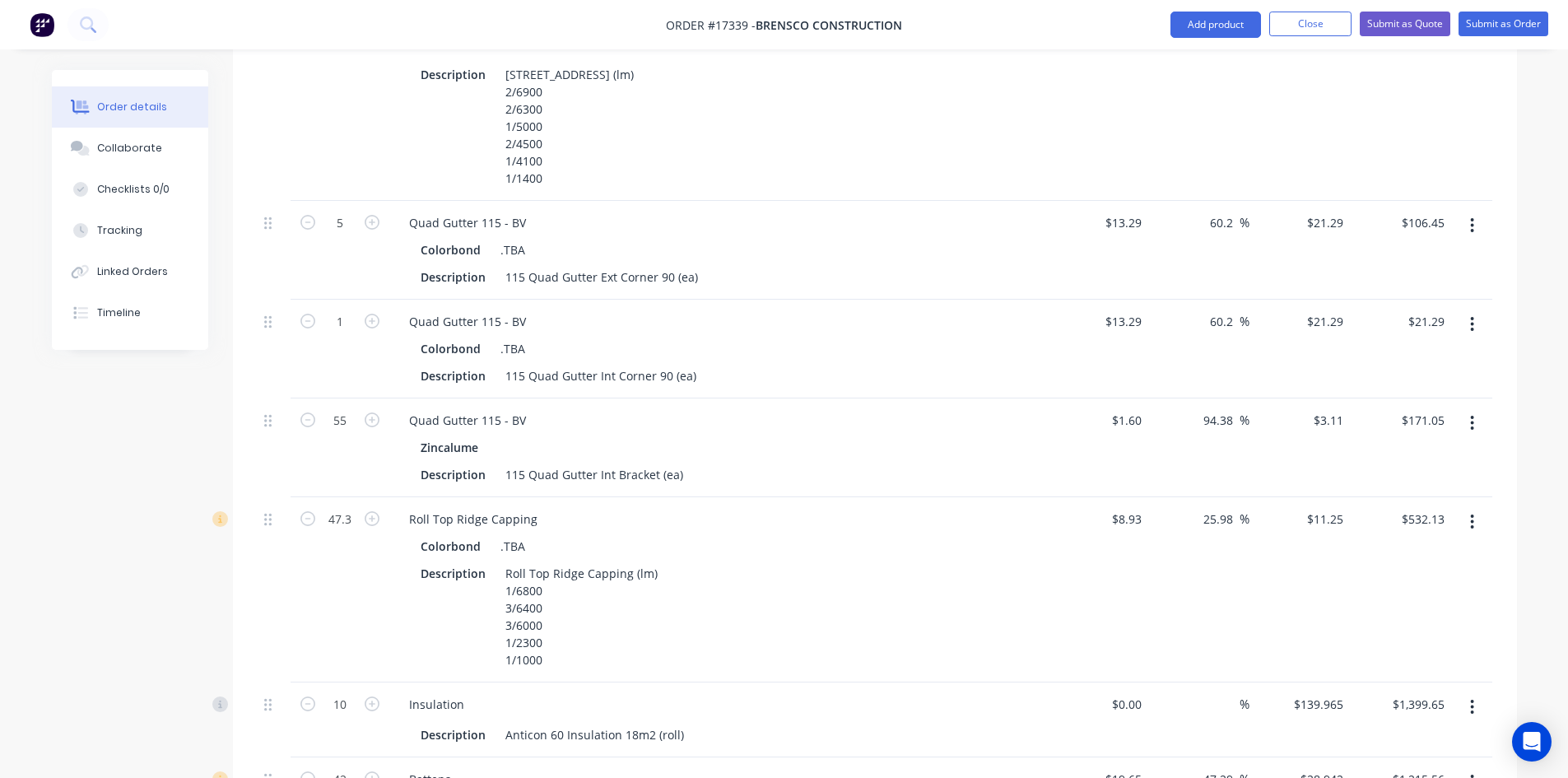
scroll to position [1070, 0]
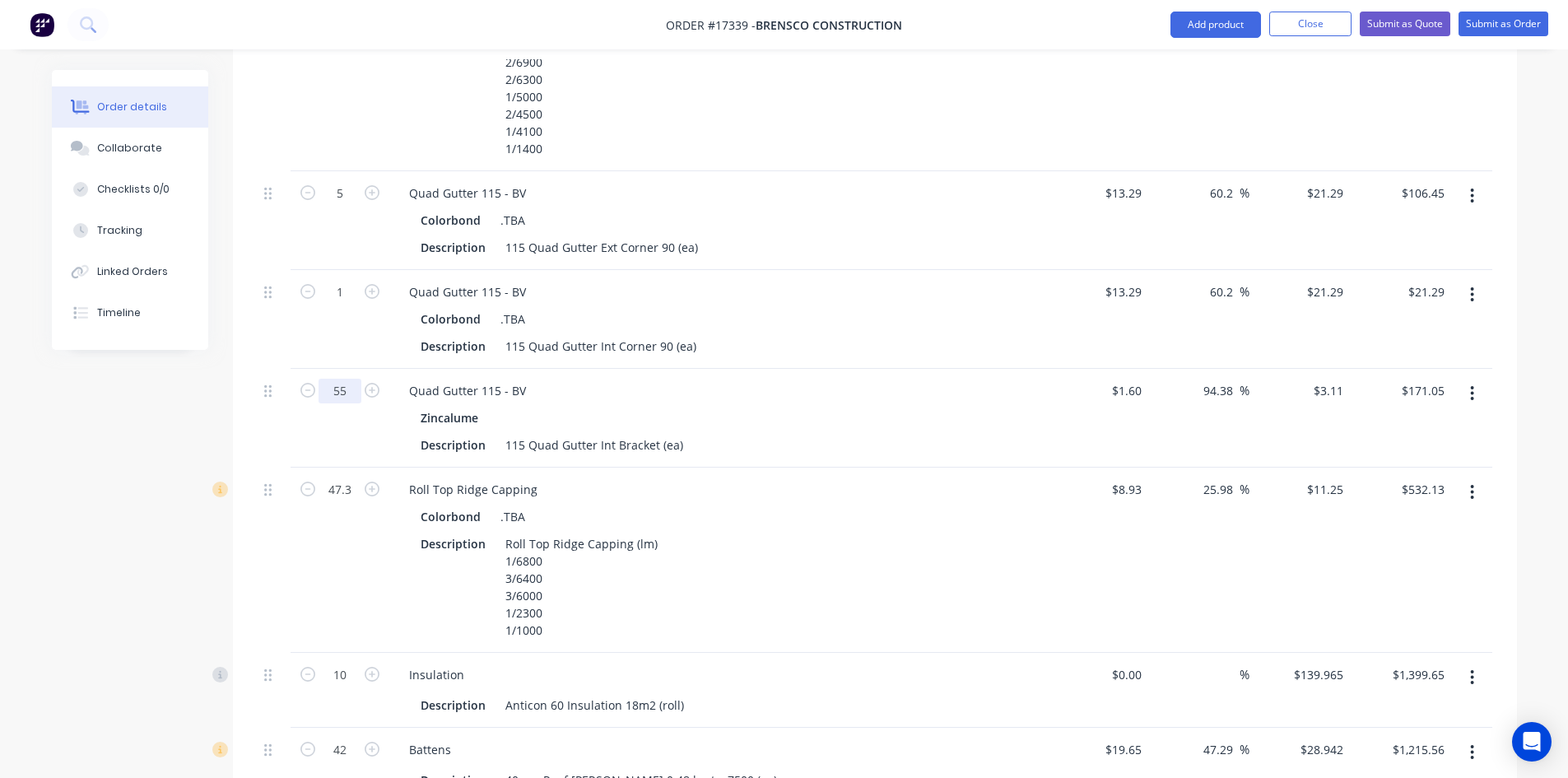
type input "45.9"
type input "$375.00"
type input "50"
type input "$155.50"
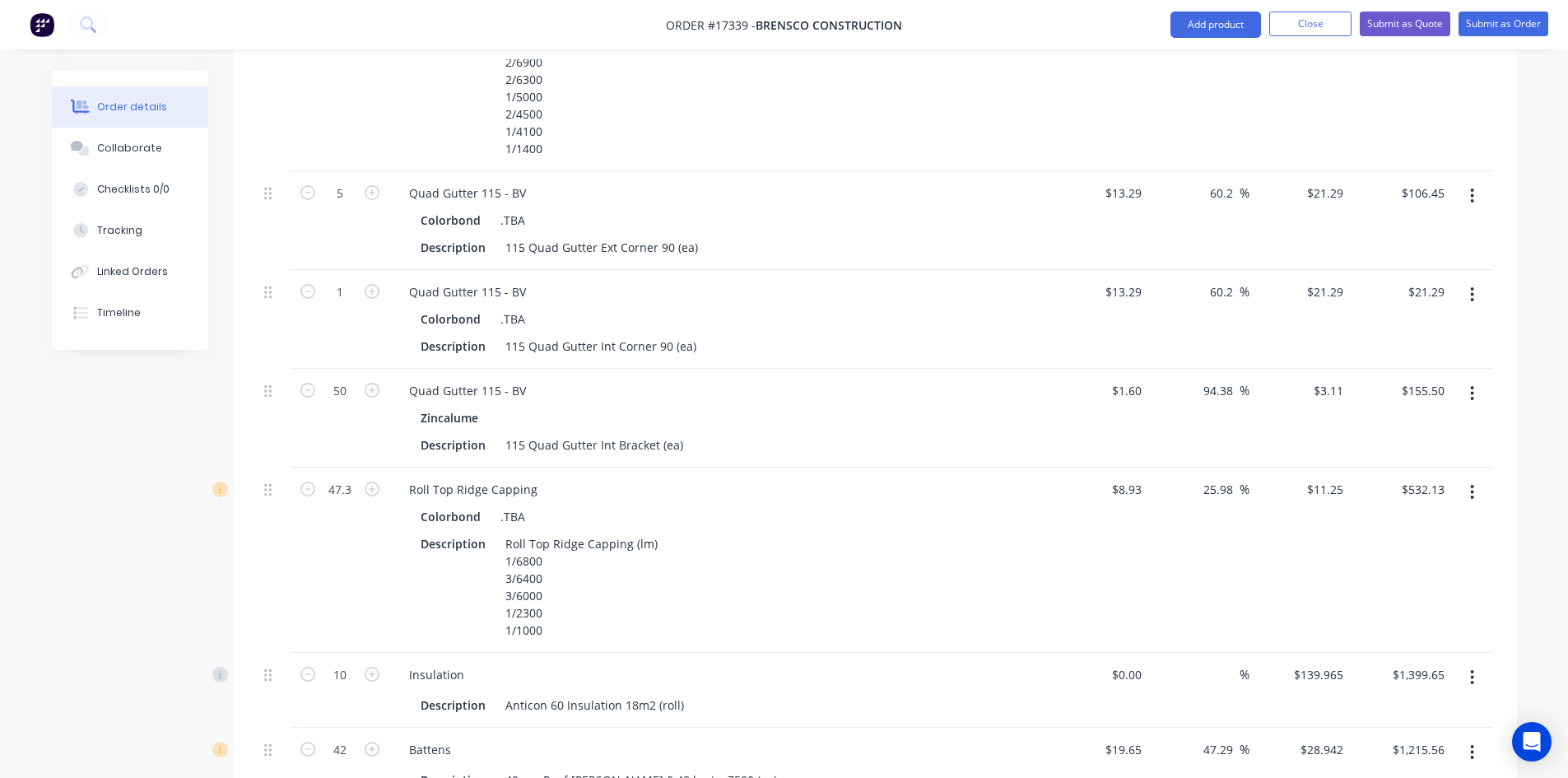
click at [348, 534] on div "47.3" at bounding box center [339, 561] width 99 height 186
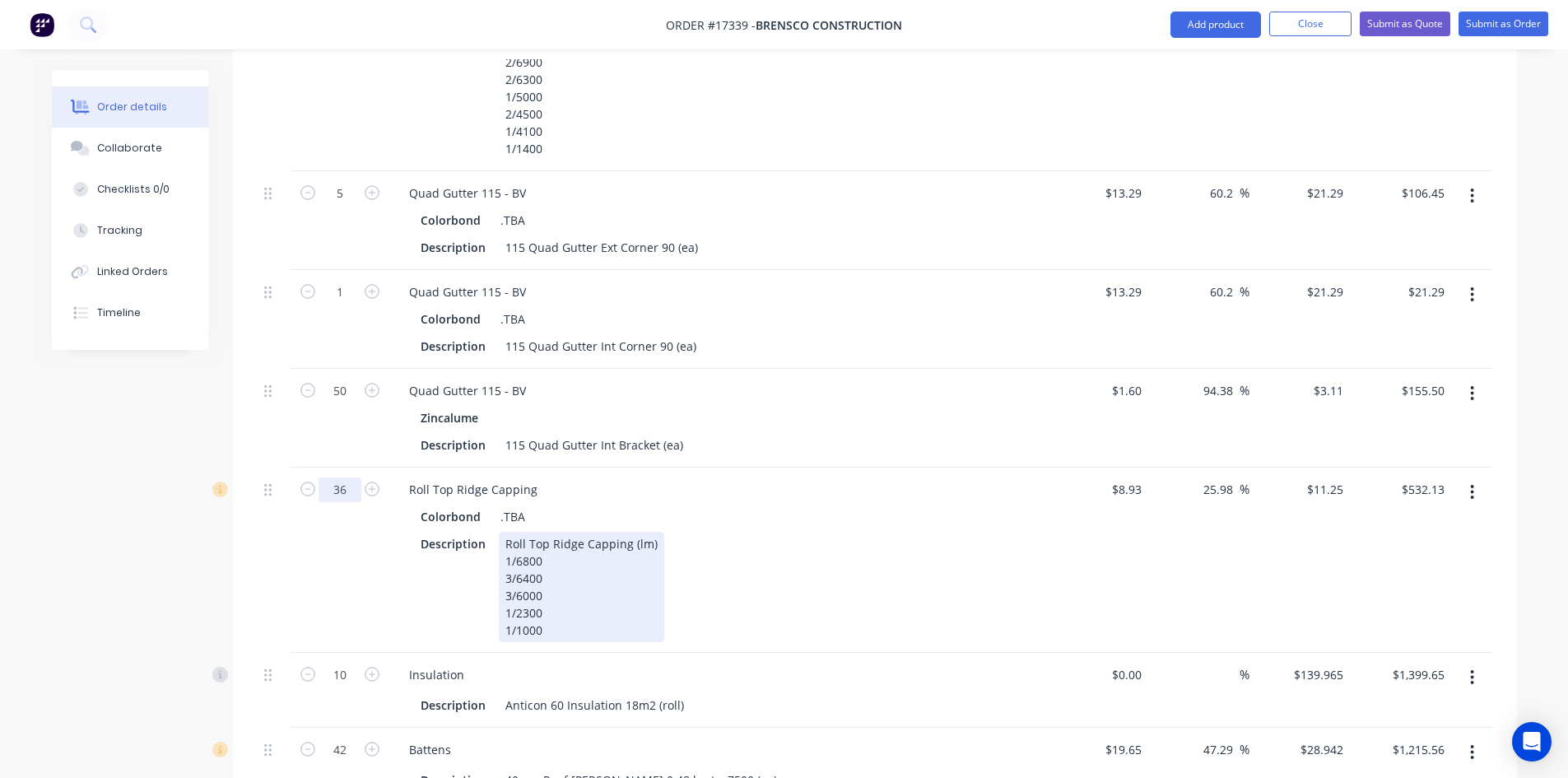
type input "36"
type input "$405.00"
click at [593, 584] on div "Roll Top Ridge Capping (lm) 1/6800 3/6400 3/6000 1/2300 1/1000" at bounding box center [582, 587] width 166 height 111
drag, startPoint x: 559, startPoint y: 584, endPoint x: 504, endPoint y: 515, distance: 88.2
click at [504, 532] on div "Roll Top Ridge Capping (lm) 1/6800 3/6400 3/6000 1/2300 1/1000" at bounding box center [582, 587] width 166 height 111
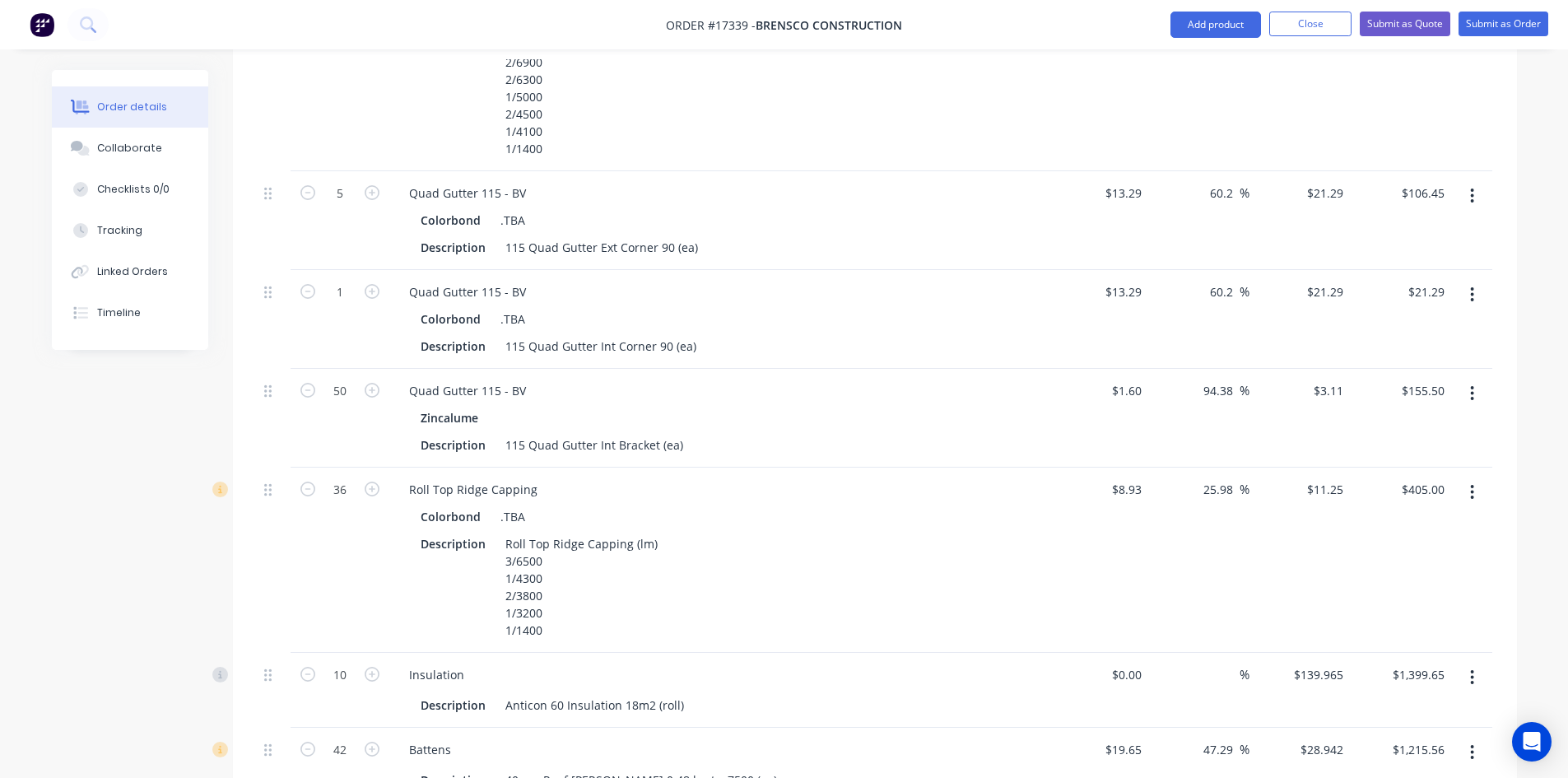
click at [355, 522] on div "36" at bounding box center [339, 561] width 99 height 186
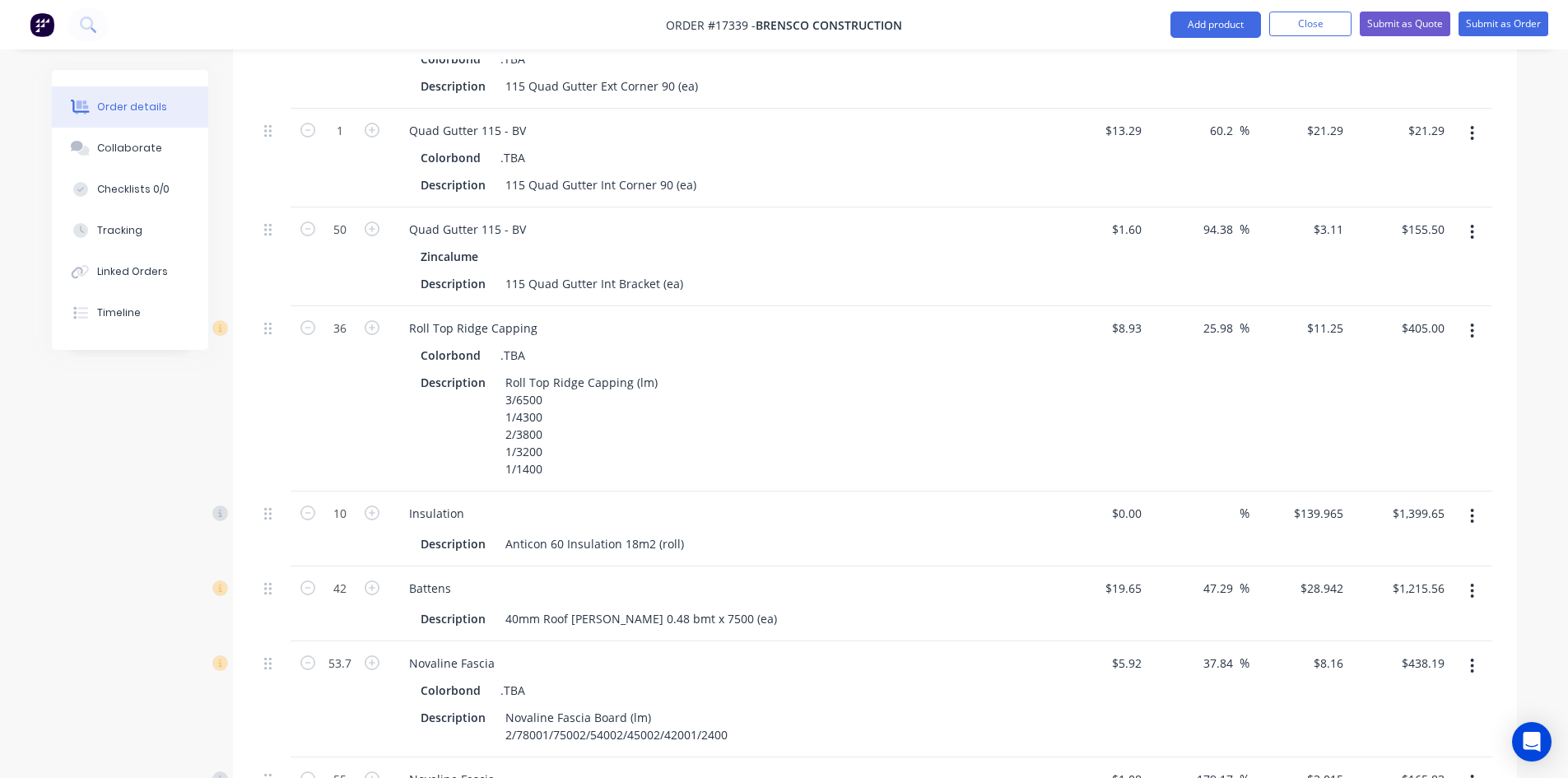
scroll to position [1235, 0]
type input "8"
type input "$1,119.72"
click at [180, 434] on div "Created by [PERSON_NAME] Created [DATE] Required [DATE] Assigned to Add team me…" at bounding box center [784, 81] width 1465 height 2492
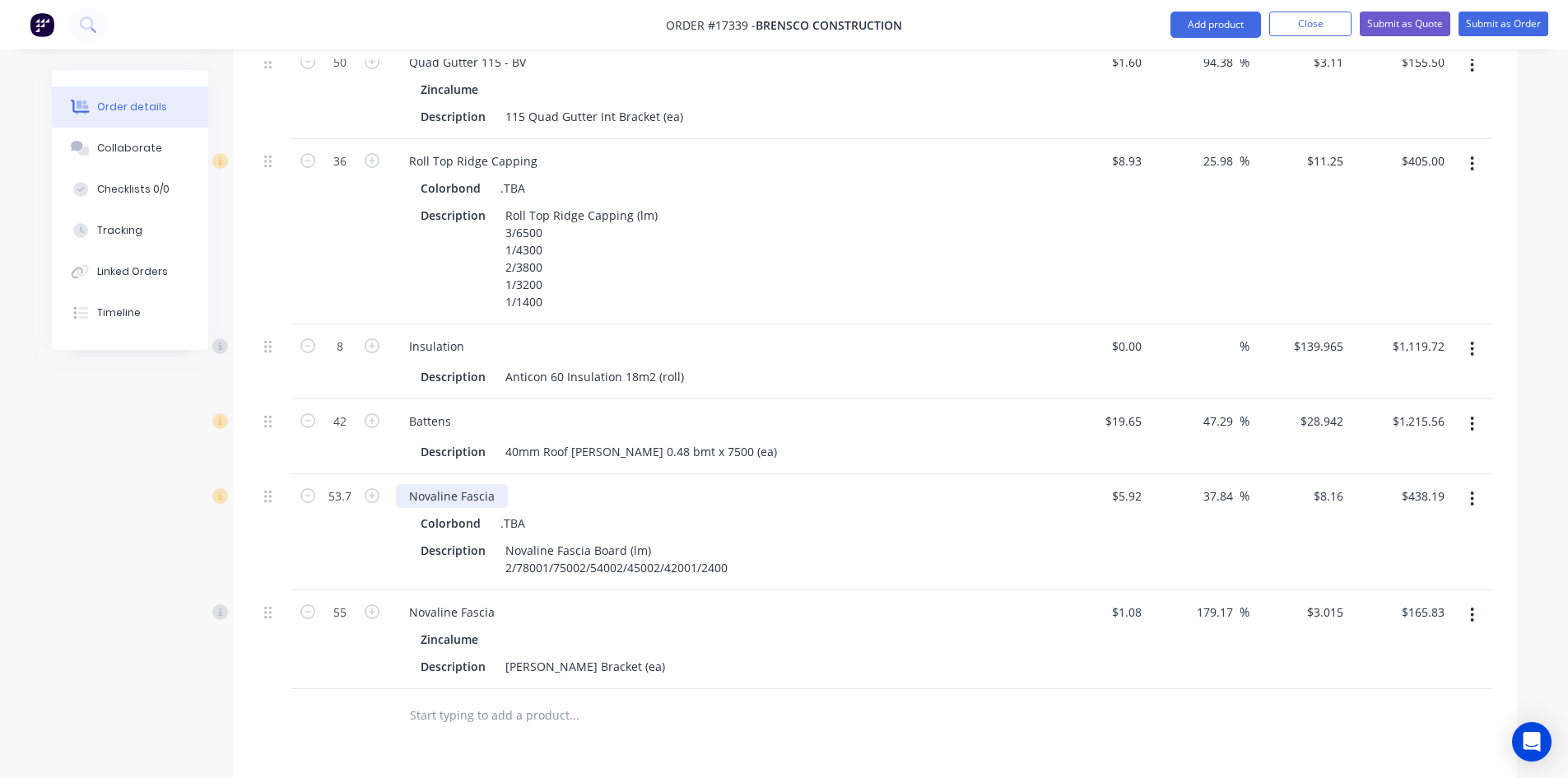
scroll to position [1400, 0]
type input "34"
type input "$984.03"
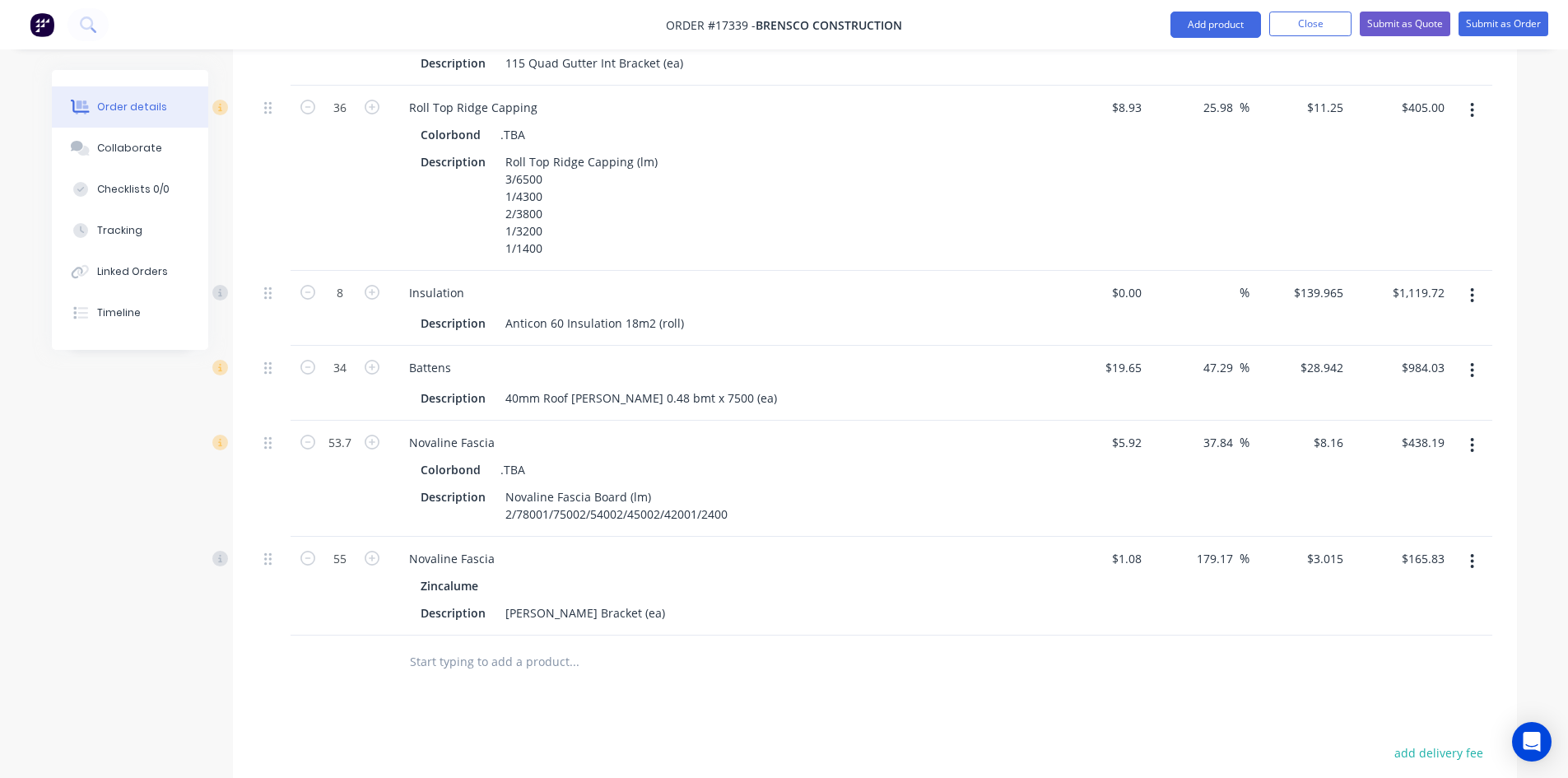
scroll to position [1483, 0]
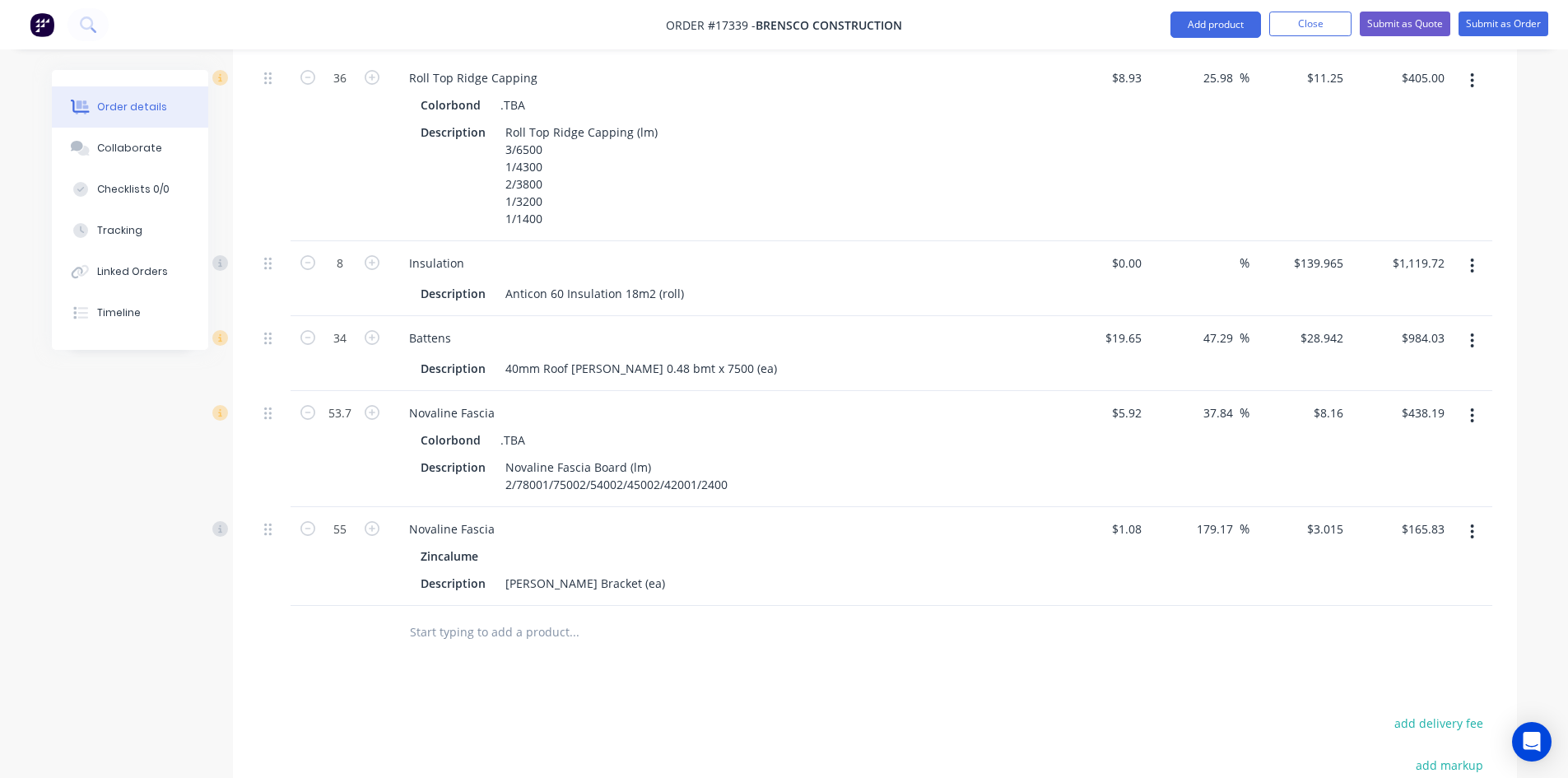
click at [1473, 409] on icon "button" at bounding box center [1472, 416] width 3 height 15
click at [1424, 546] on div "Delete" at bounding box center [1414, 558] width 126 height 24
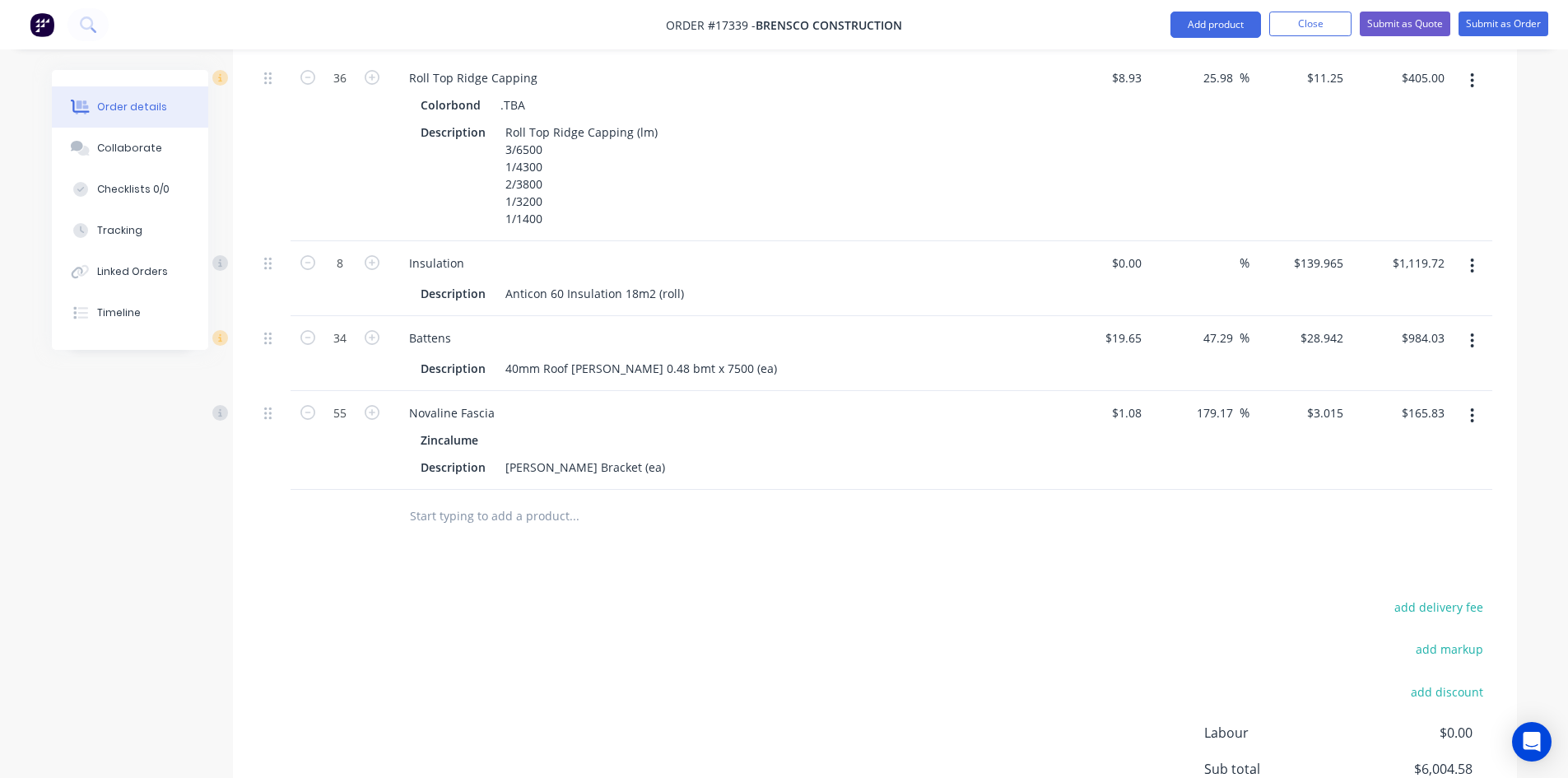
click at [1471, 407] on icon "button" at bounding box center [1472, 416] width 4 height 18
click at [1395, 546] on div "Delete" at bounding box center [1414, 558] width 126 height 24
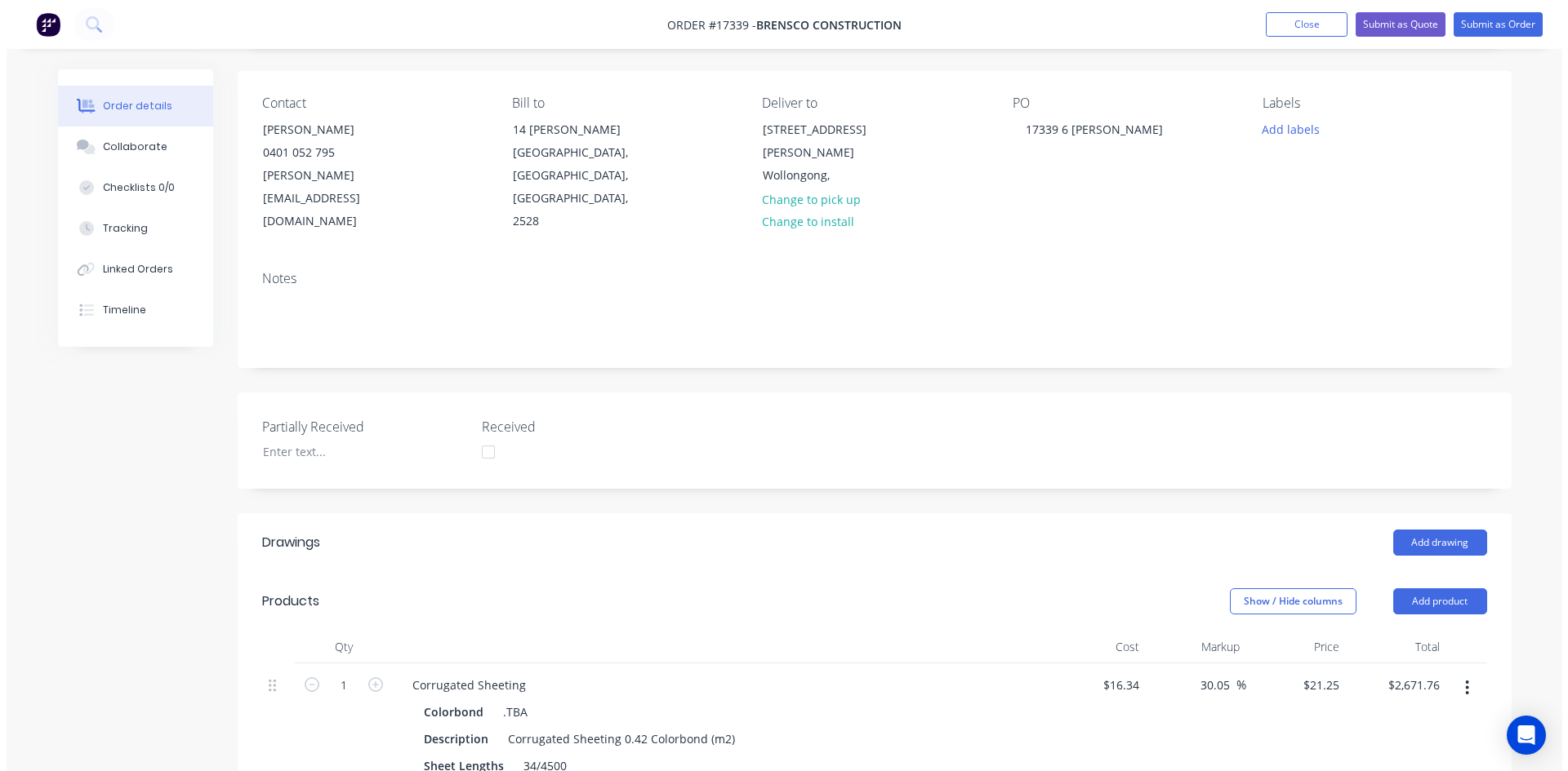
scroll to position [0, 0]
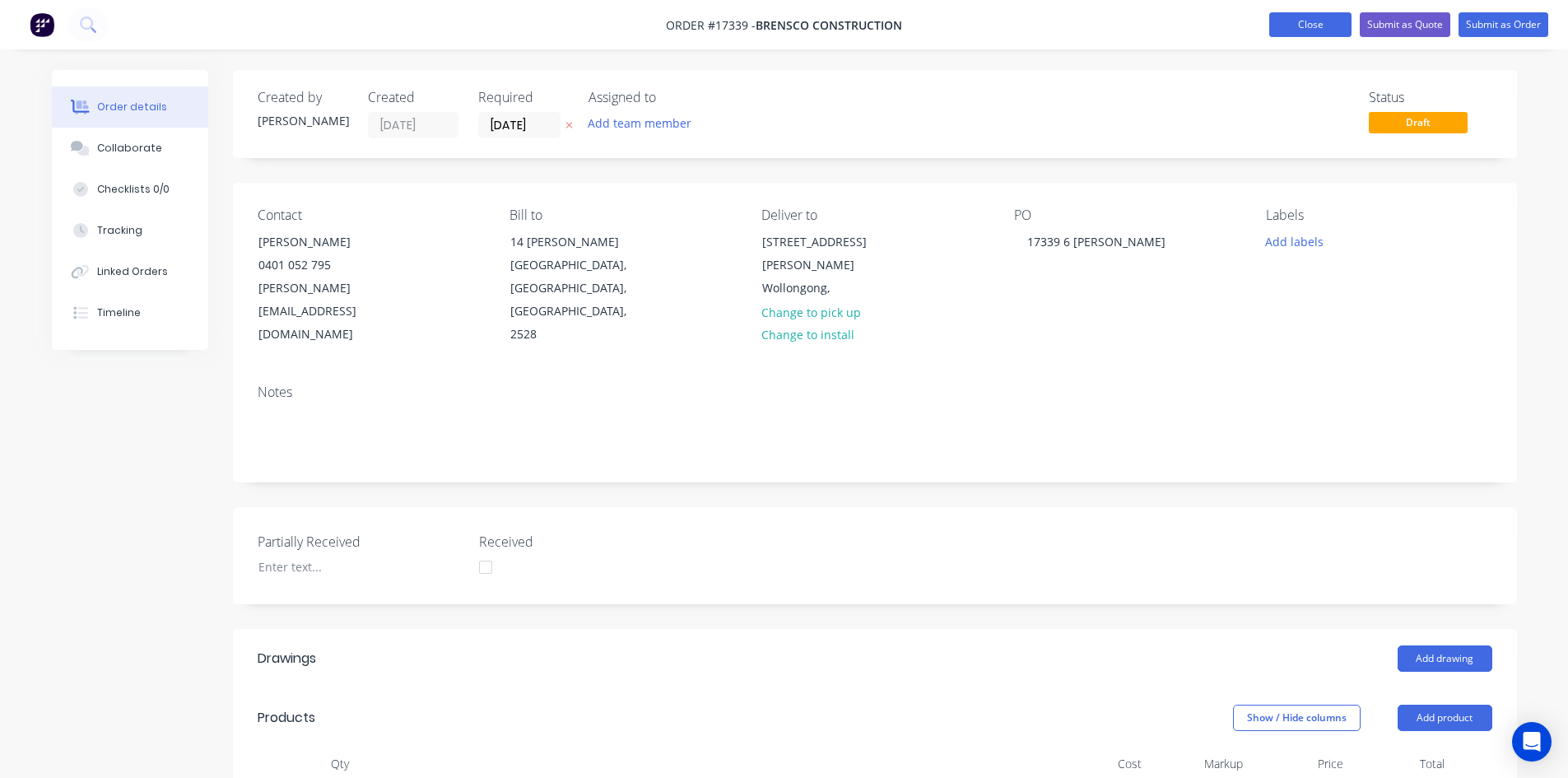
click at [1323, 29] on button "Close" at bounding box center [1309, 25] width 82 height 25
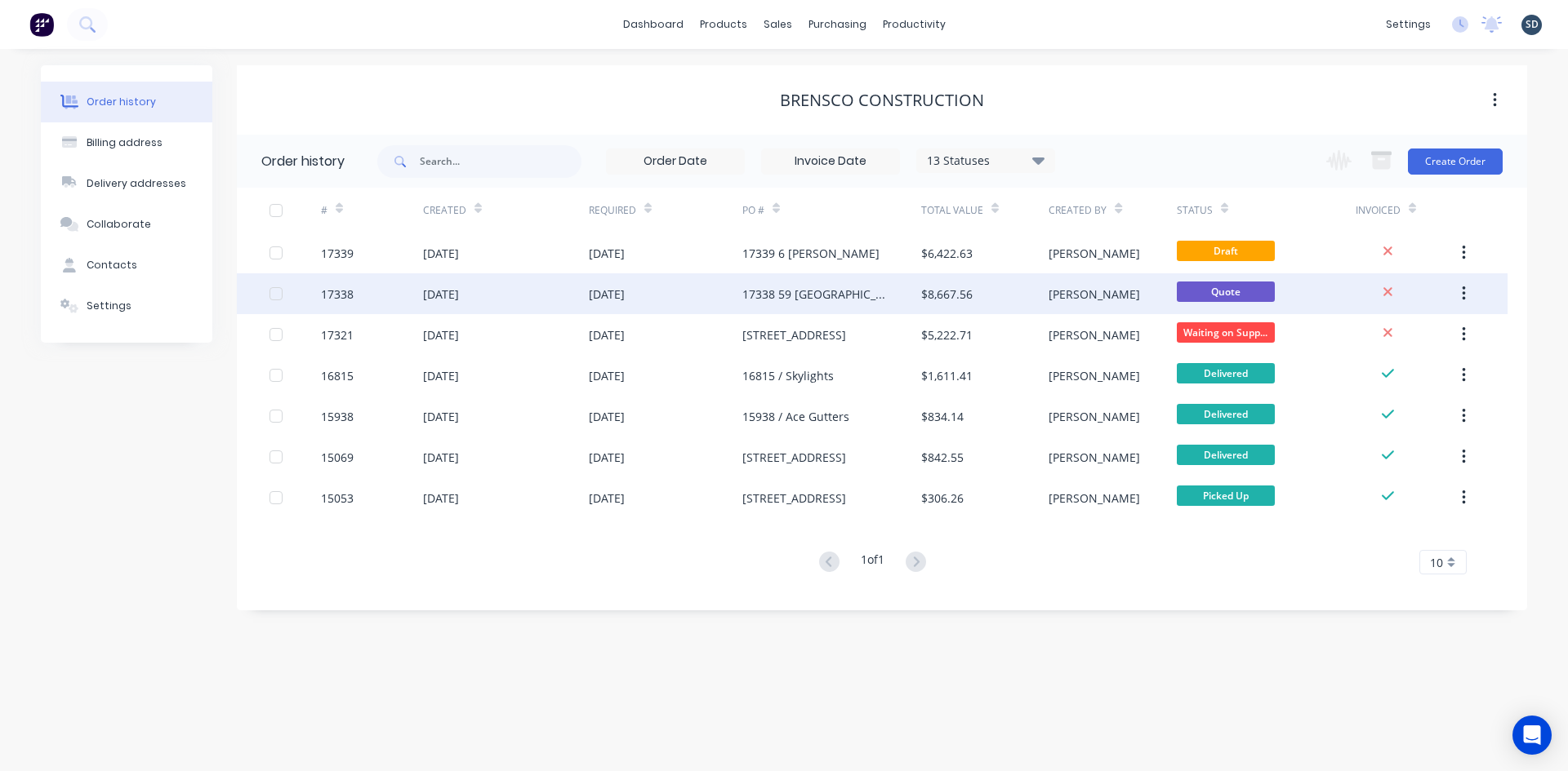
click at [813, 302] on div "17338 59 [GEOGRAPHIC_DATA]" at bounding box center [814, 295] width 146 height 18
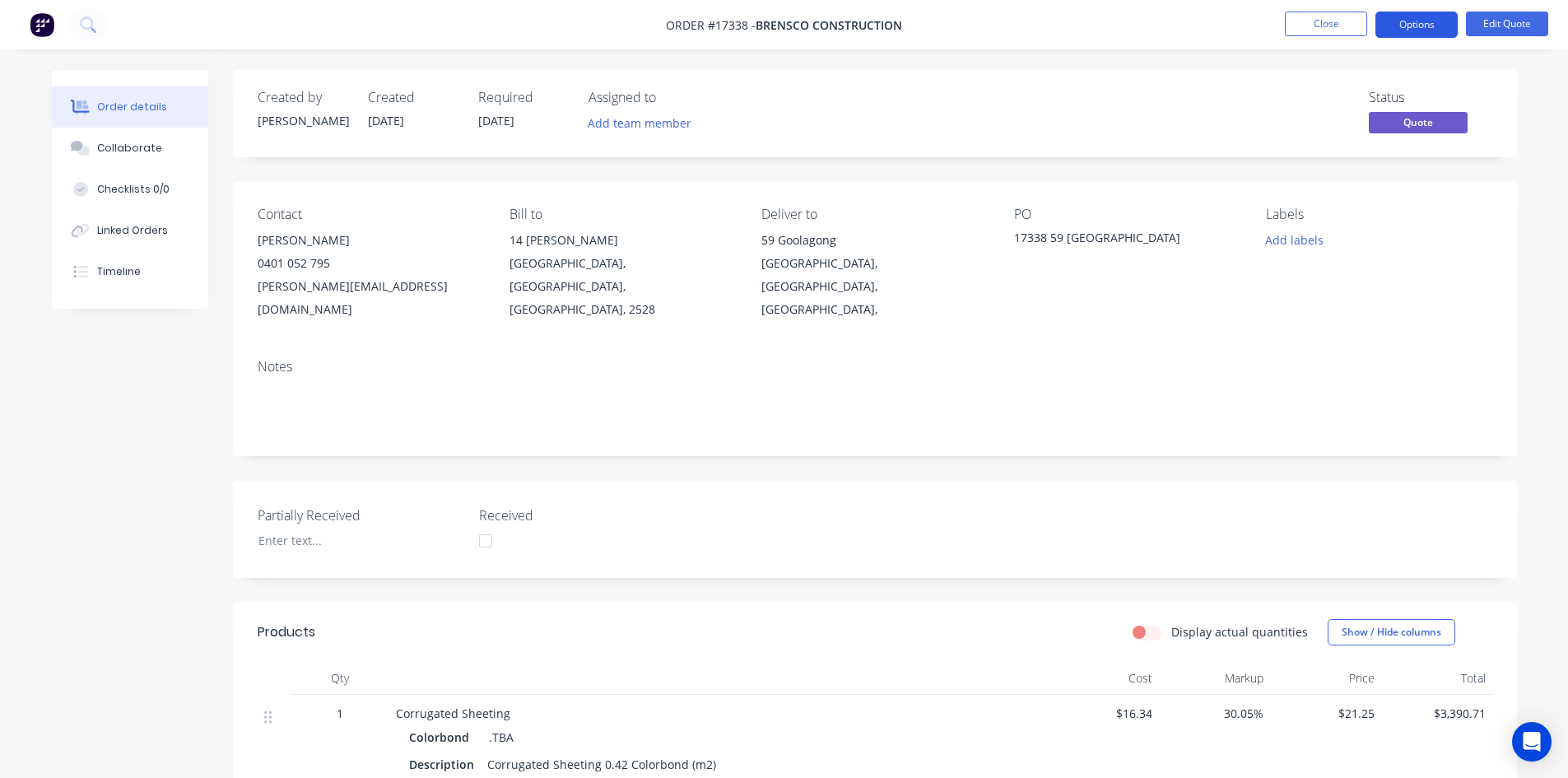
click at [1433, 32] on button "Options" at bounding box center [1416, 25] width 82 height 27
click at [1499, 33] on button "Edit Quote" at bounding box center [1507, 24] width 82 height 25
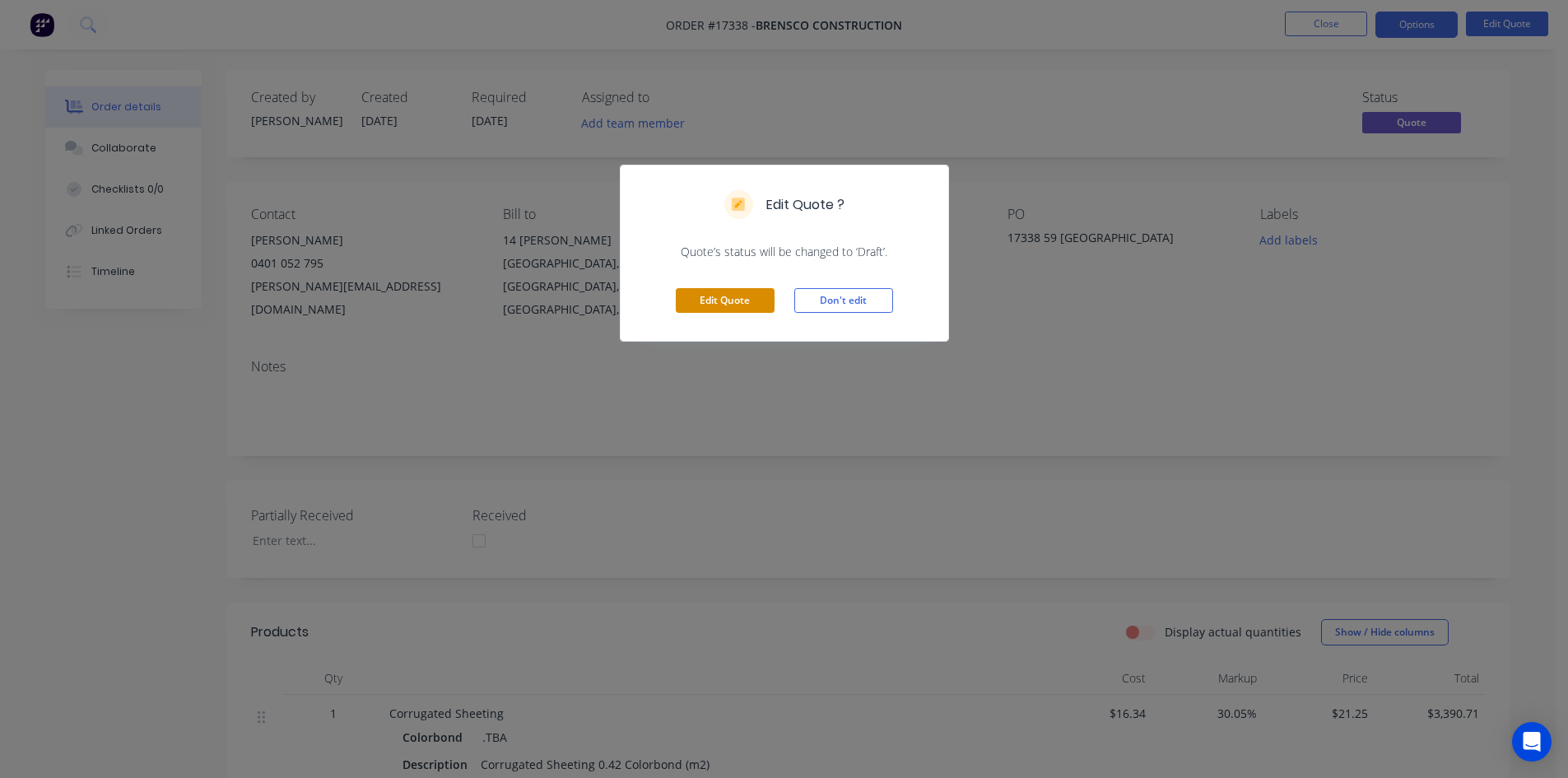
click at [708, 300] on button "Edit Quote" at bounding box center [725, 300] width 99 height 25
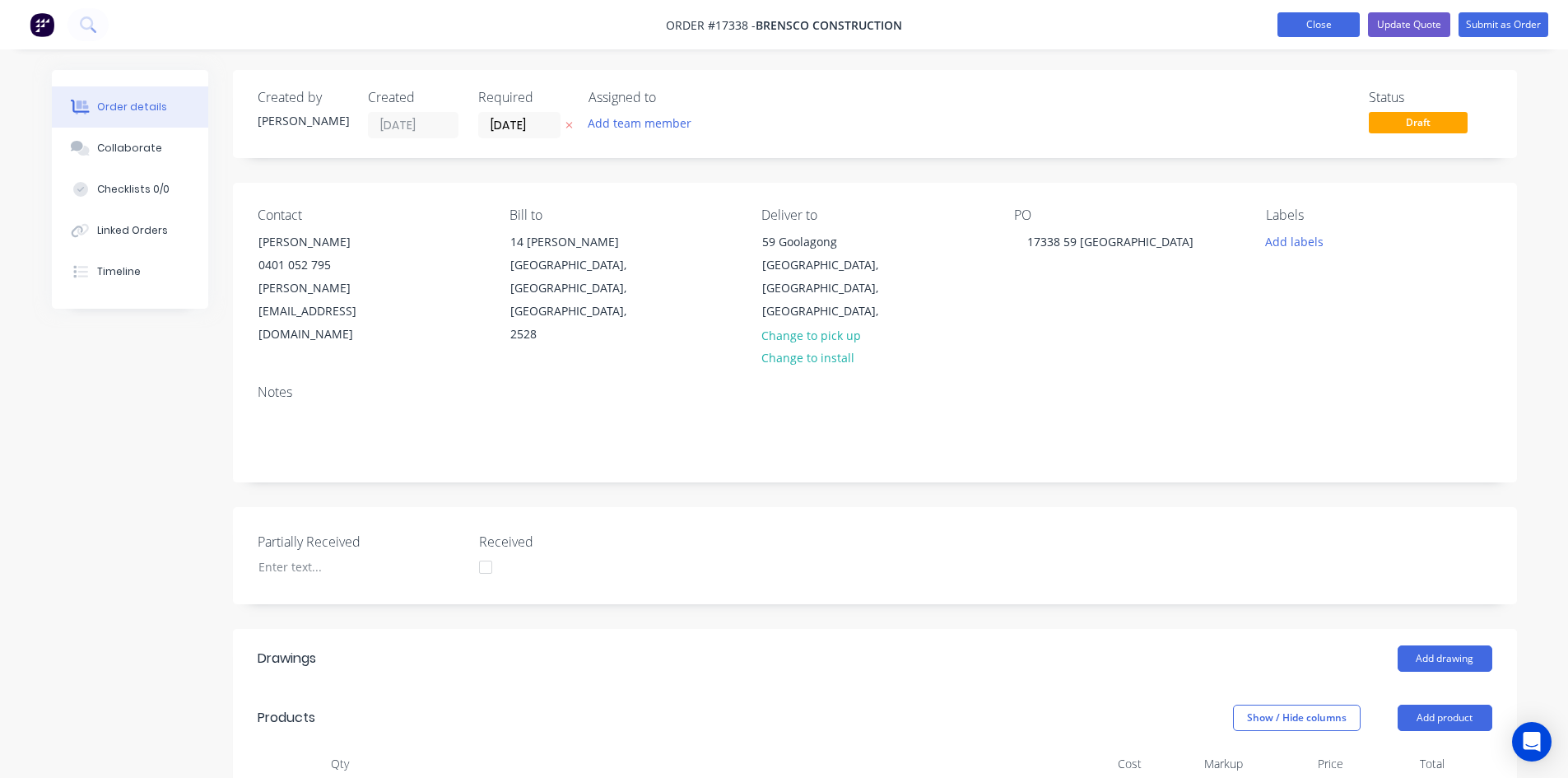
click at [1320, 36] on button "Close" at bounding box center [1318, 25] width 82 height 25
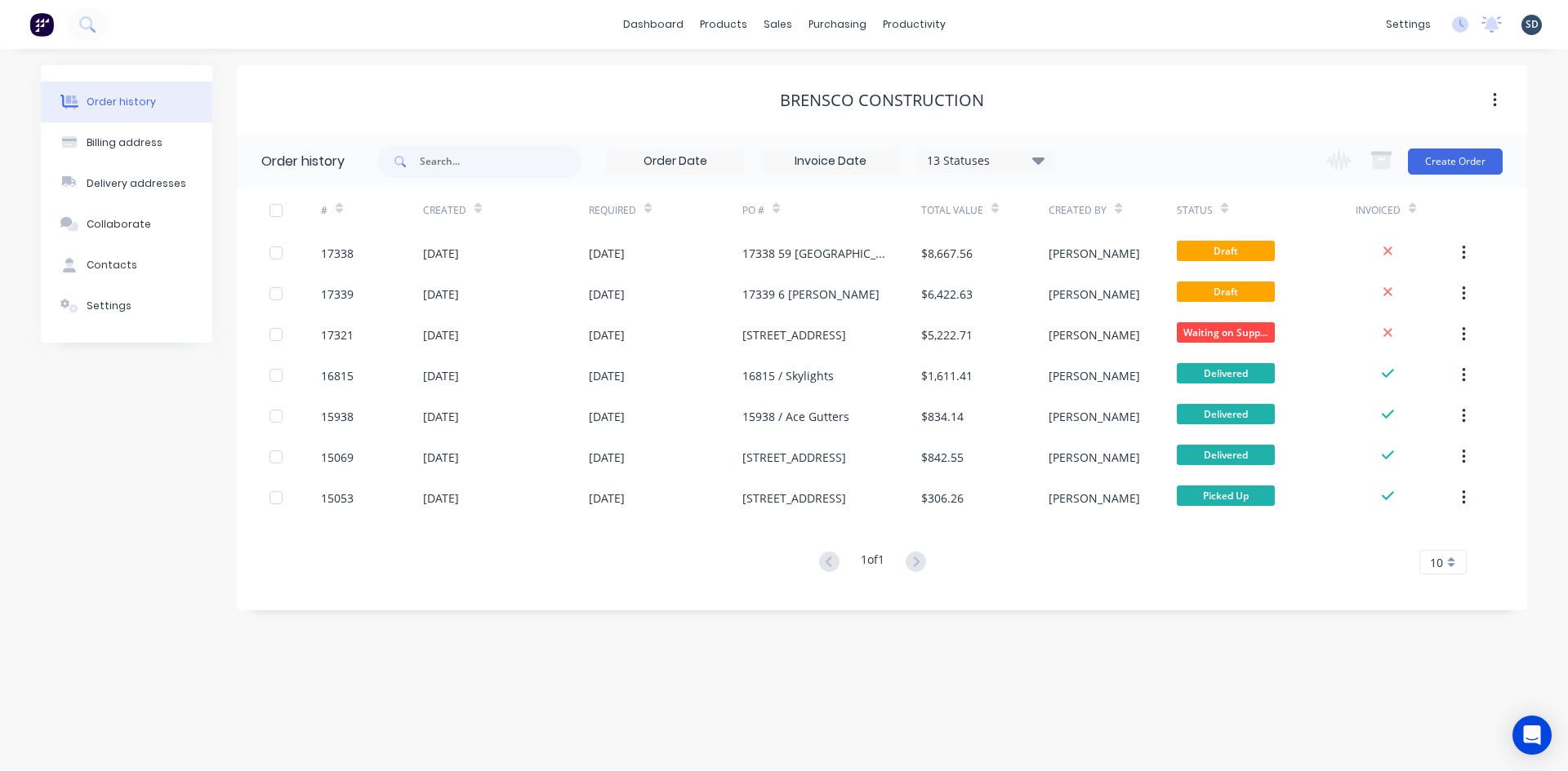
click at [992, 21] on div "dashboard products sales purchasing productivity dashboard products Product Cat…" at bounding box center [784, 24] width 1568 height 49
click at [987, 27] on div "dashboard products sales purchasing productivity dashboard products Product Cat…" at bounding box center [784, 24] width 1568 height 49
click at [1001, 14] on div "dashboard products sales purchasing productivity dashboard products Product Cat…" at bounding box center [784, 24] width 1568 height 49
click at [809, 84] on div "Sales Orders" at bounding box center [838, 78] width 67 height 15
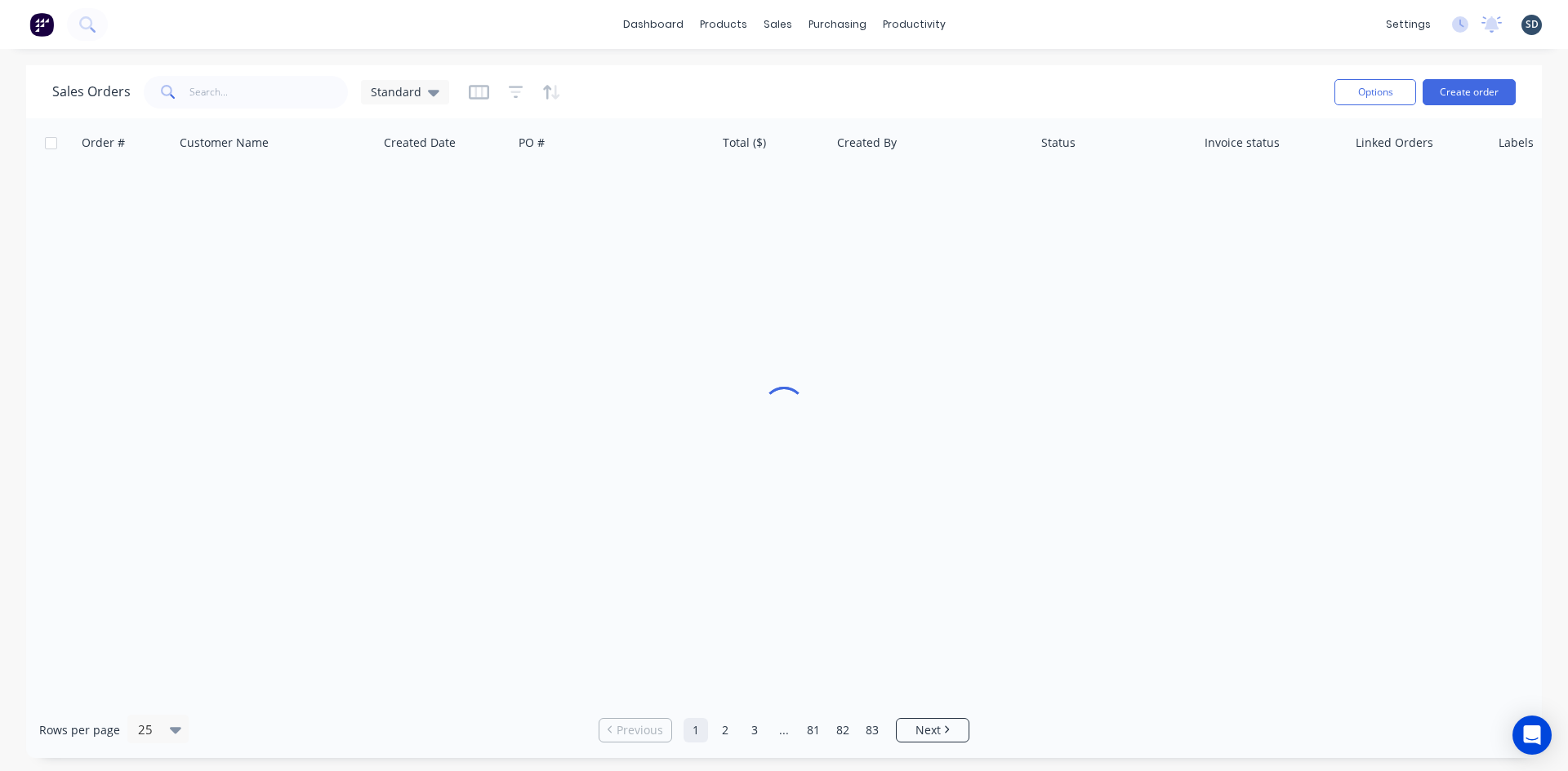
click at [986, 28] on div "dashboard products sales purchasing productivity dashboard products Product Cat…" at bounding box center [784, 24] width 1568 height 49
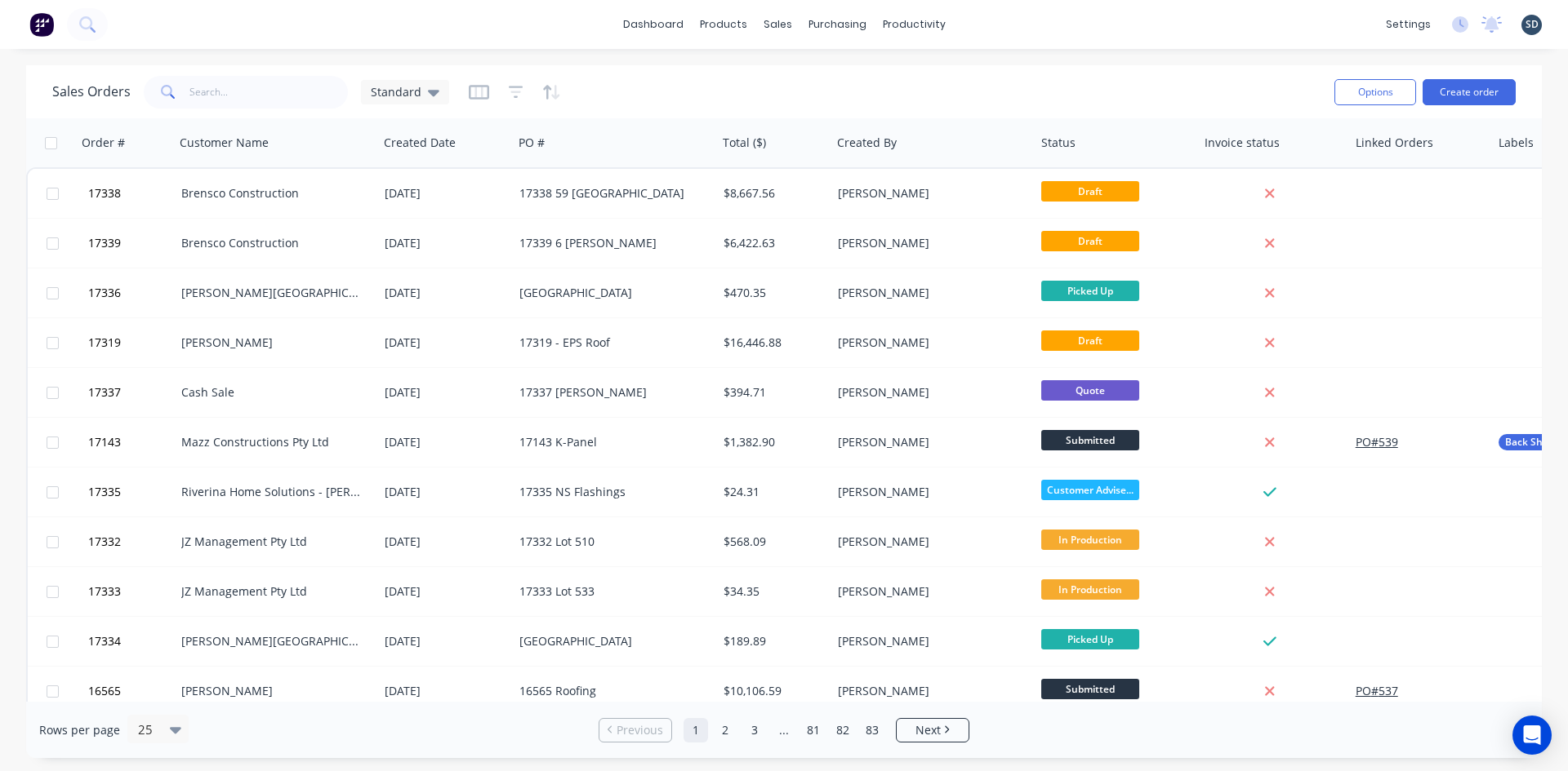
click at [995, 26] on div "dashboard products sales purchasing productivity dashboard products Product Cat…" at bounding box center [784, 24] width 1568 height 49
click at [1014, 30] on div "dashboard products sales purchasing productivity dashboard products Product Cat…" at bounding box center [784, 24] width 1568 height 49
